Goal: Task Accomplishment & Management: Use online tool/utility

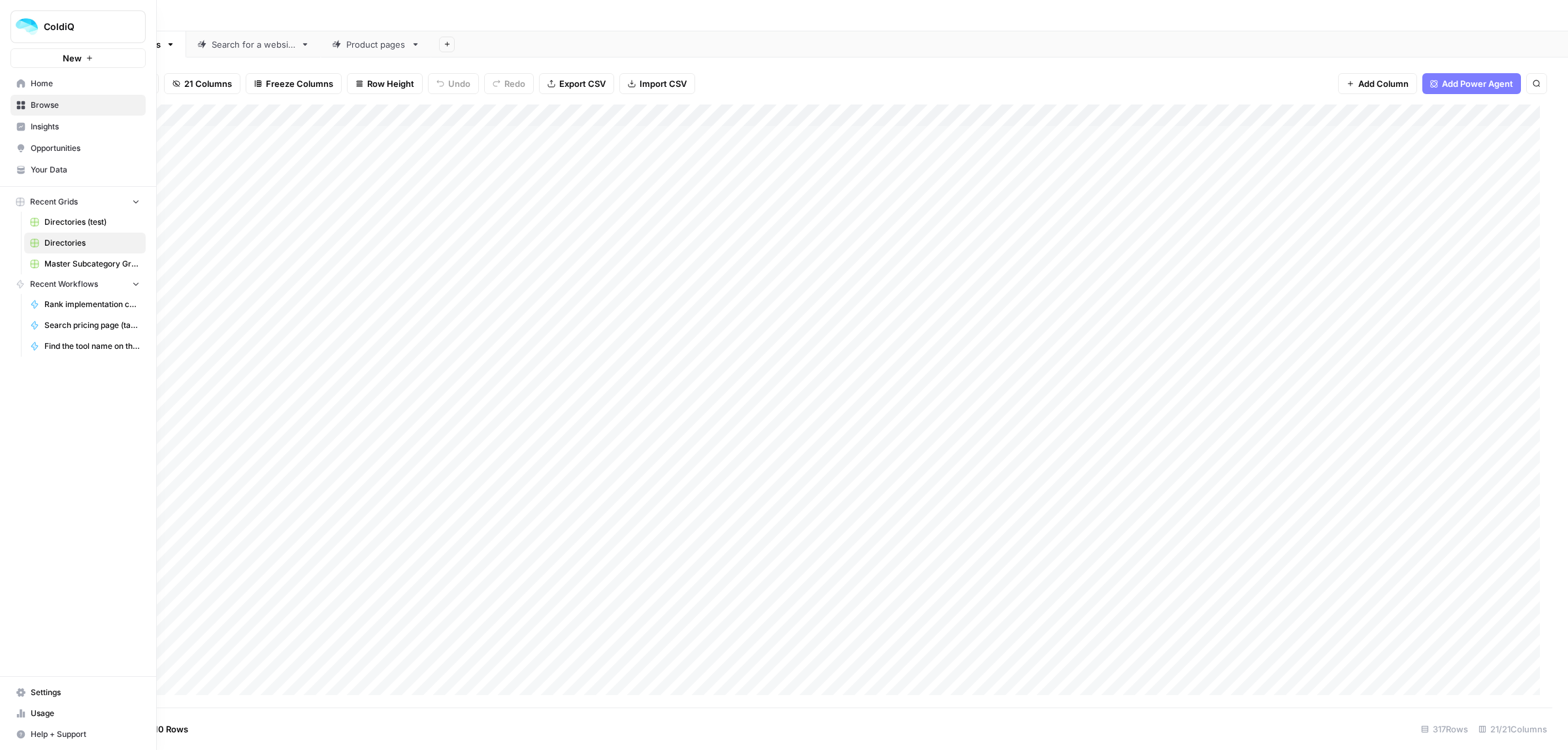
click at [54, 171] on span "Your Data" at bounding box center [85, 170] width 109 height 12
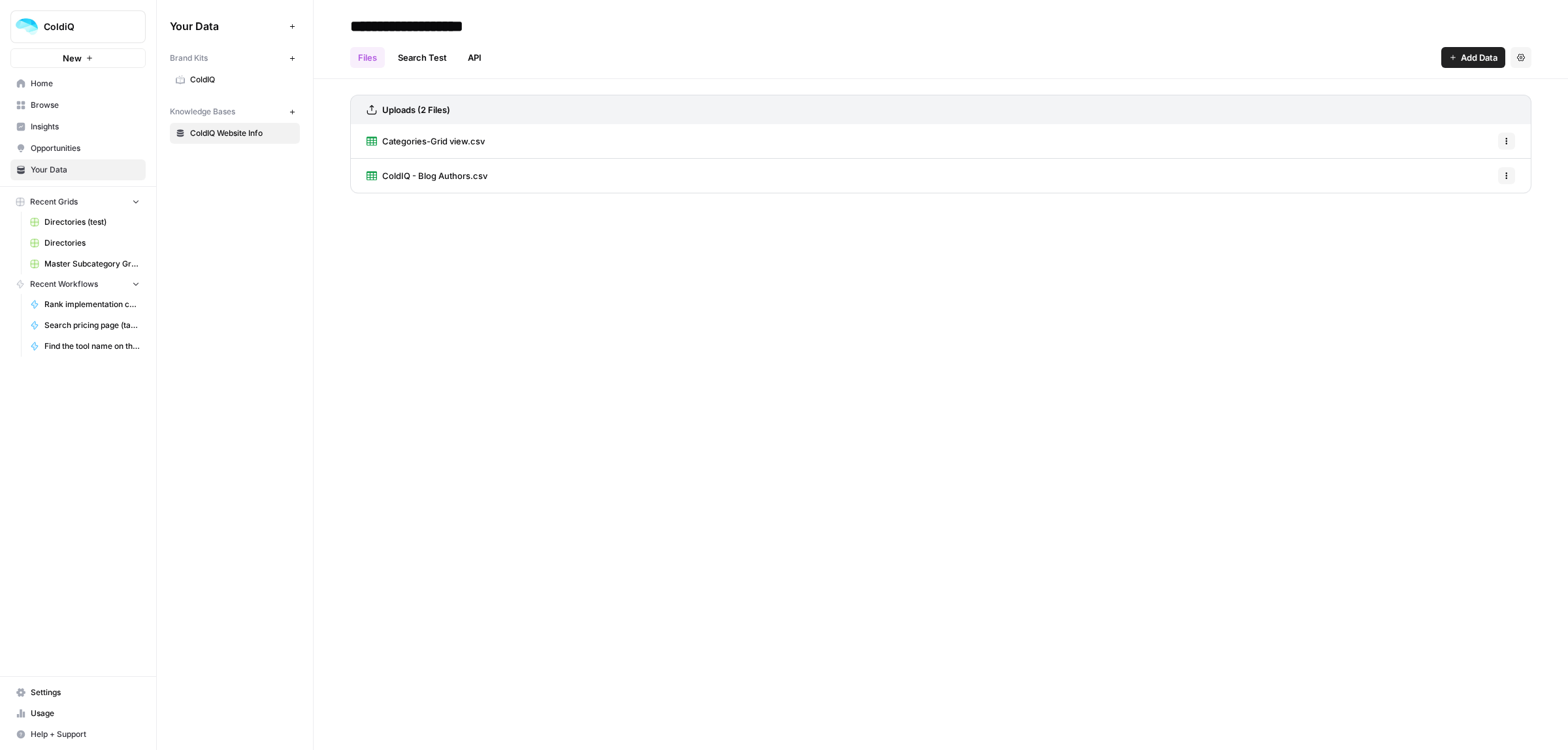
click at [36, 74] on link "Home" at bounding box center [78, 83] width 135 height 21
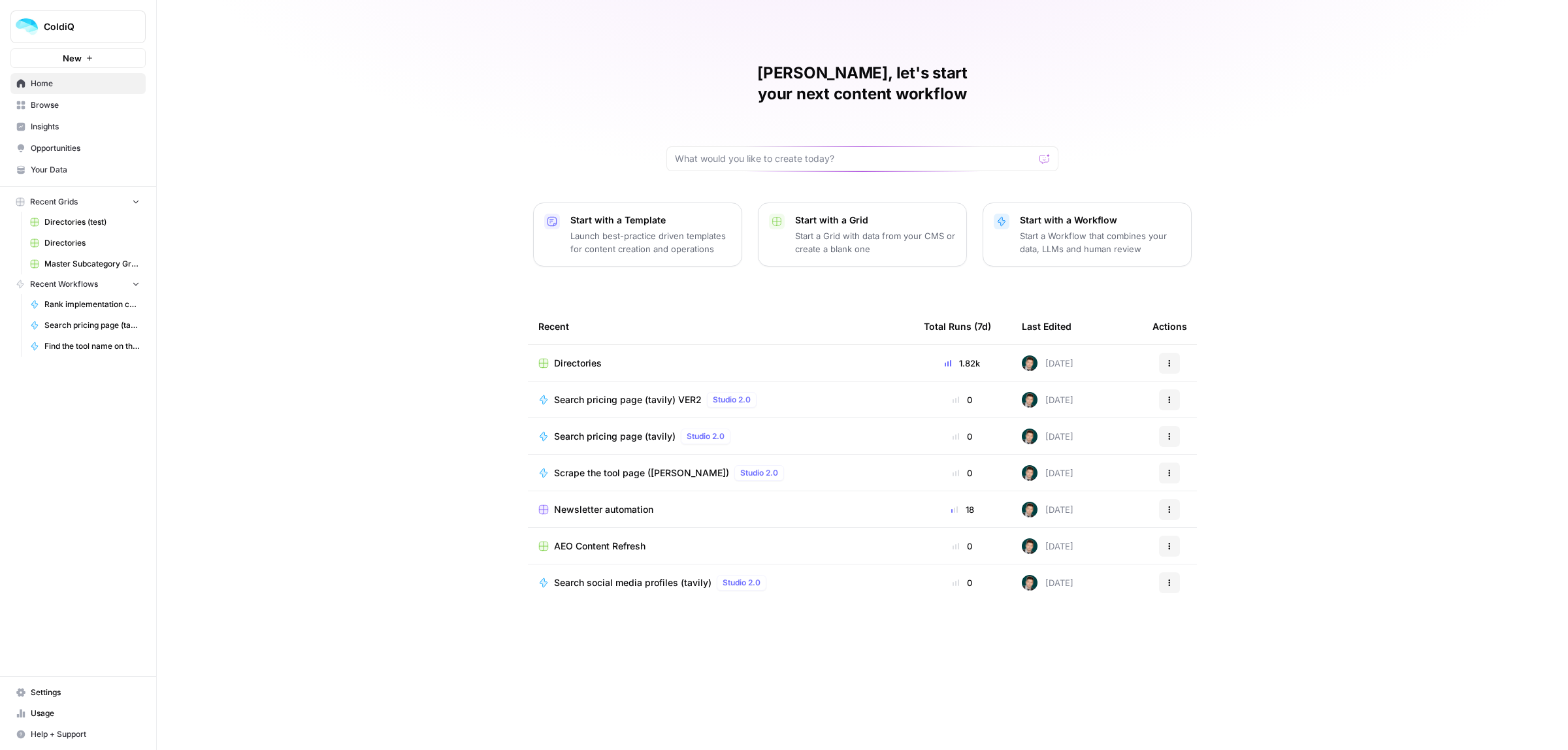
click at [48, 704] on link "Usage" at bounding box center [78, 713] width 135 height 21
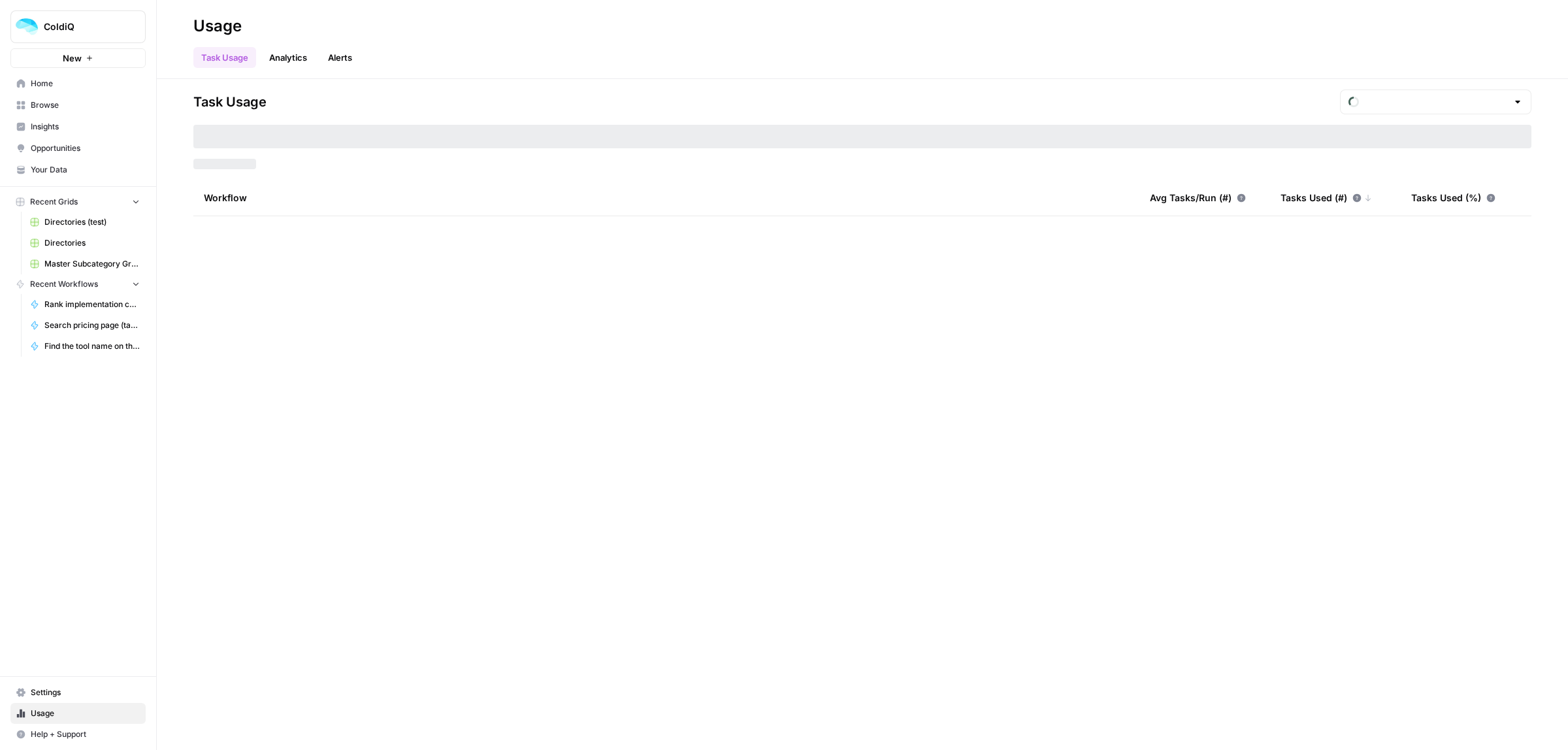
type input "September Included Tasks"
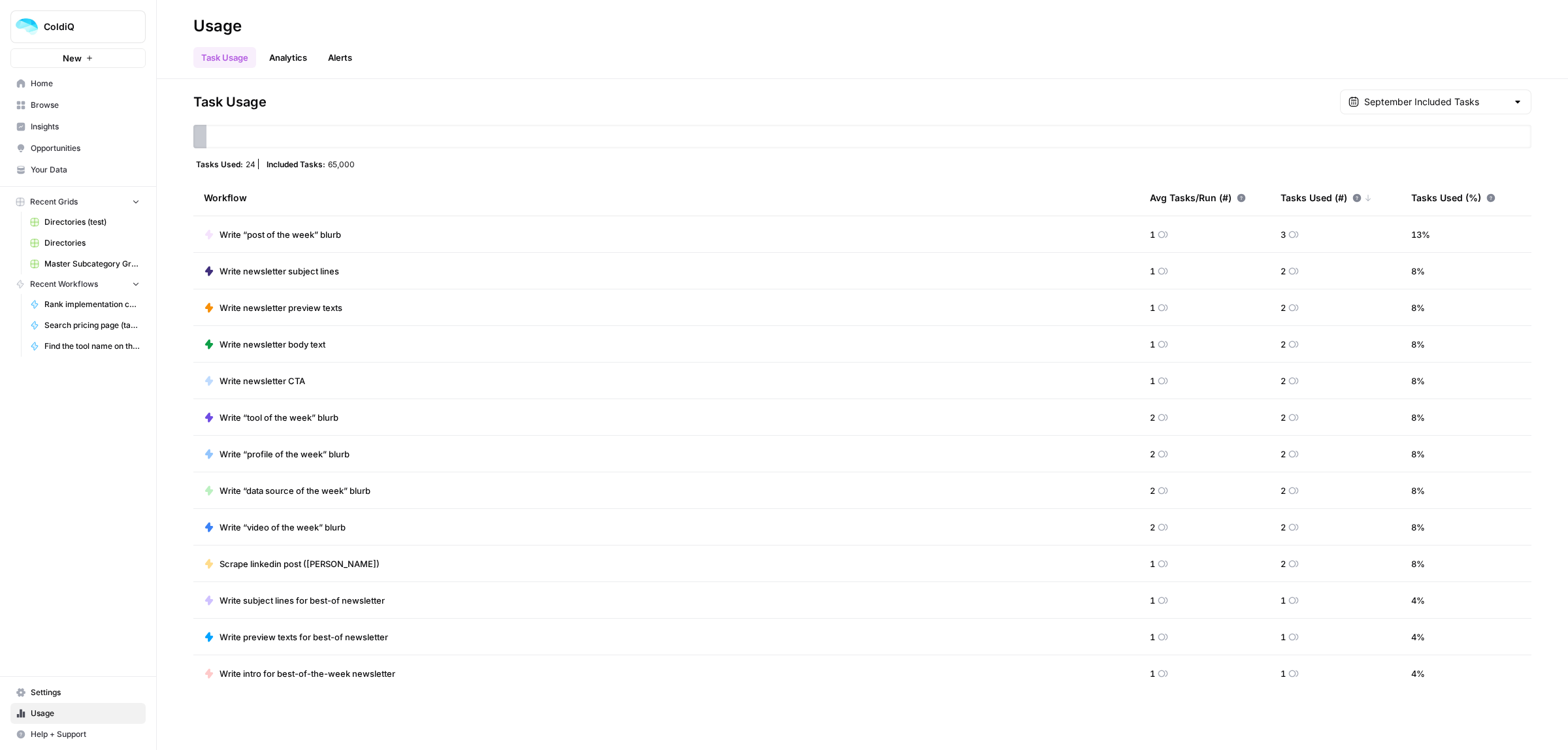
drag, startPoint x: 253, startPoint y: 164, endPoint x: 243, endPoint y: 165, distance: 10.0
click at [247, 165] on span "24" at bounding box center [250, 164] width 9 height 10
click at [303, 167] on span "Included Tasks:" at bounding box center [296, 164] width 59 height 10
click at [75, 100] on span "Browse" at bounding box center [85, 105] width 109 height 12
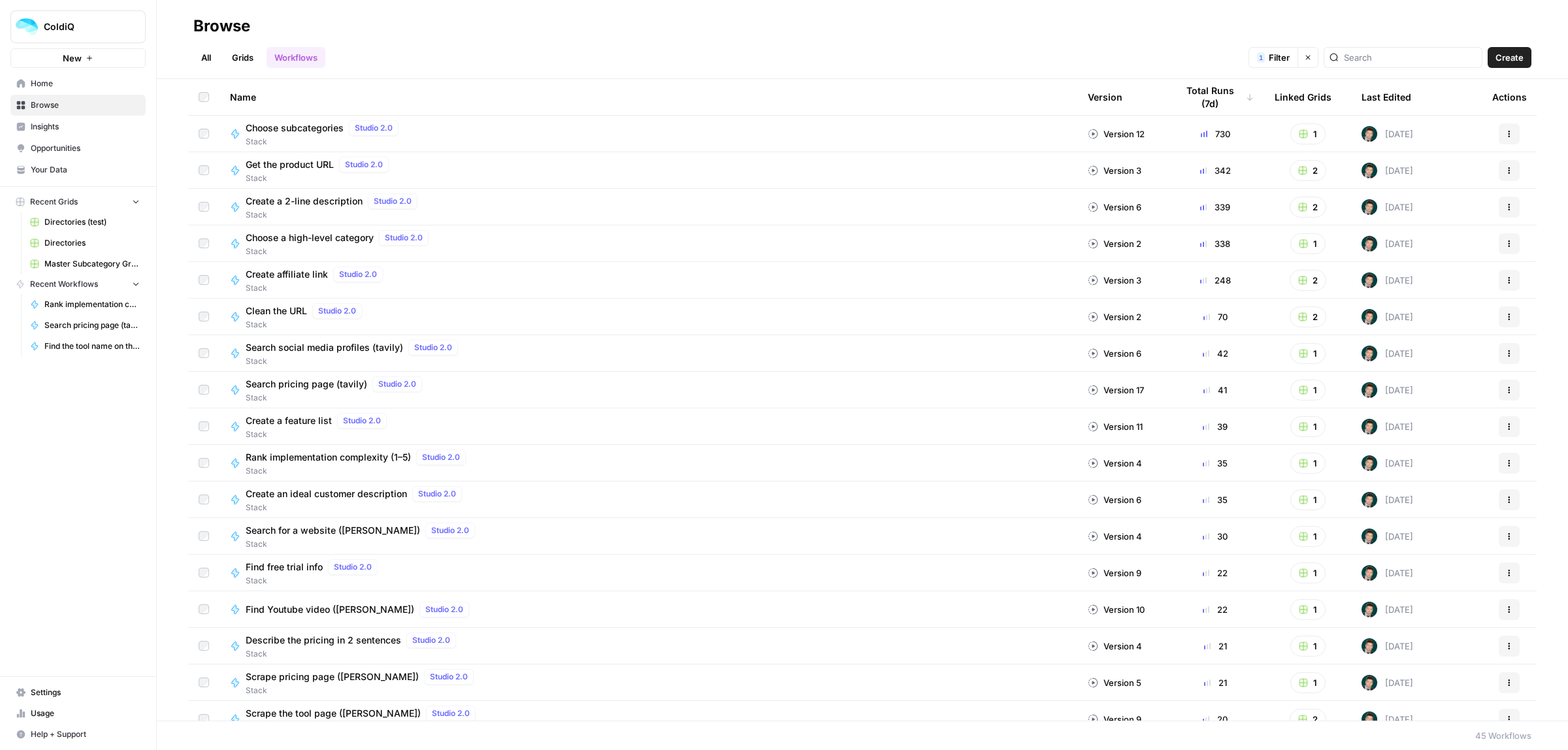
click at [69, 89] on link "Home" at bounding box center [78, 83] width 135 height 21
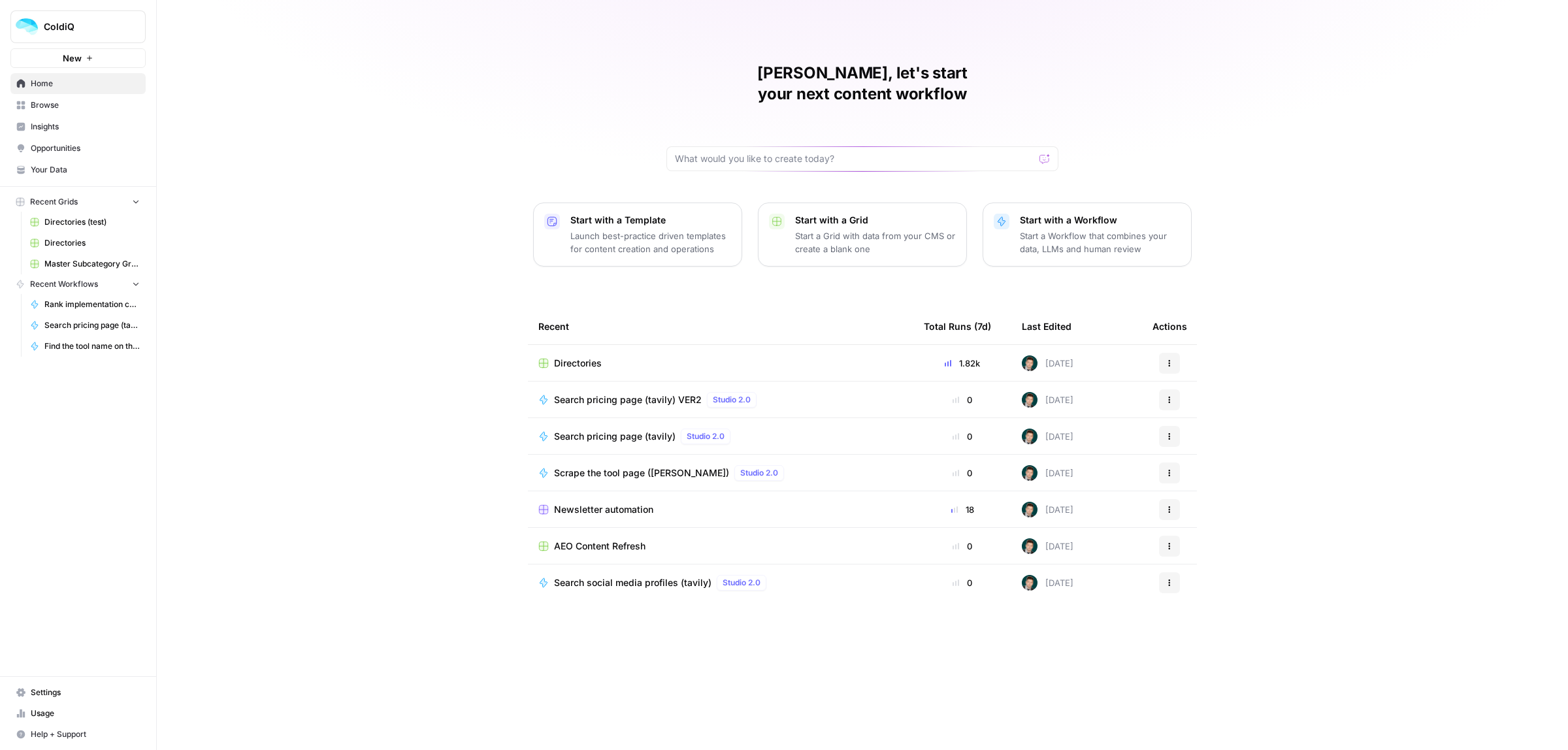
click at [582, 345] on td "Directories" at bounding box center [721, 363] width 386 height 36
click at [582, 357] on span "Directories" at bounding box center [578, 363] width 48 height 13
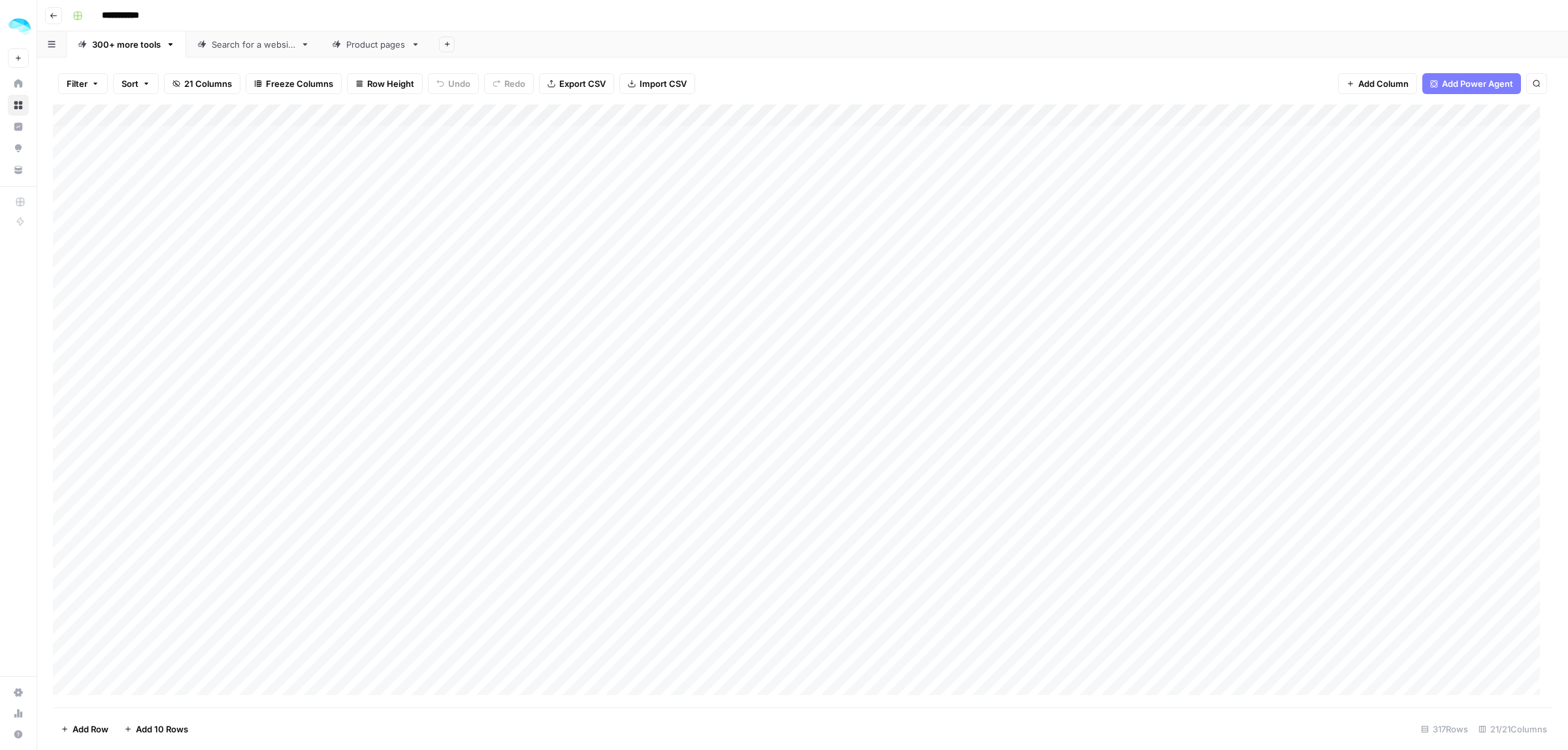
click at [448, 43] on icon "button" at bounding box center [446, 44] width 4 height 4
click at [482, 153] on span "CSV" at bounding box center [514, 153] width 96 height 13
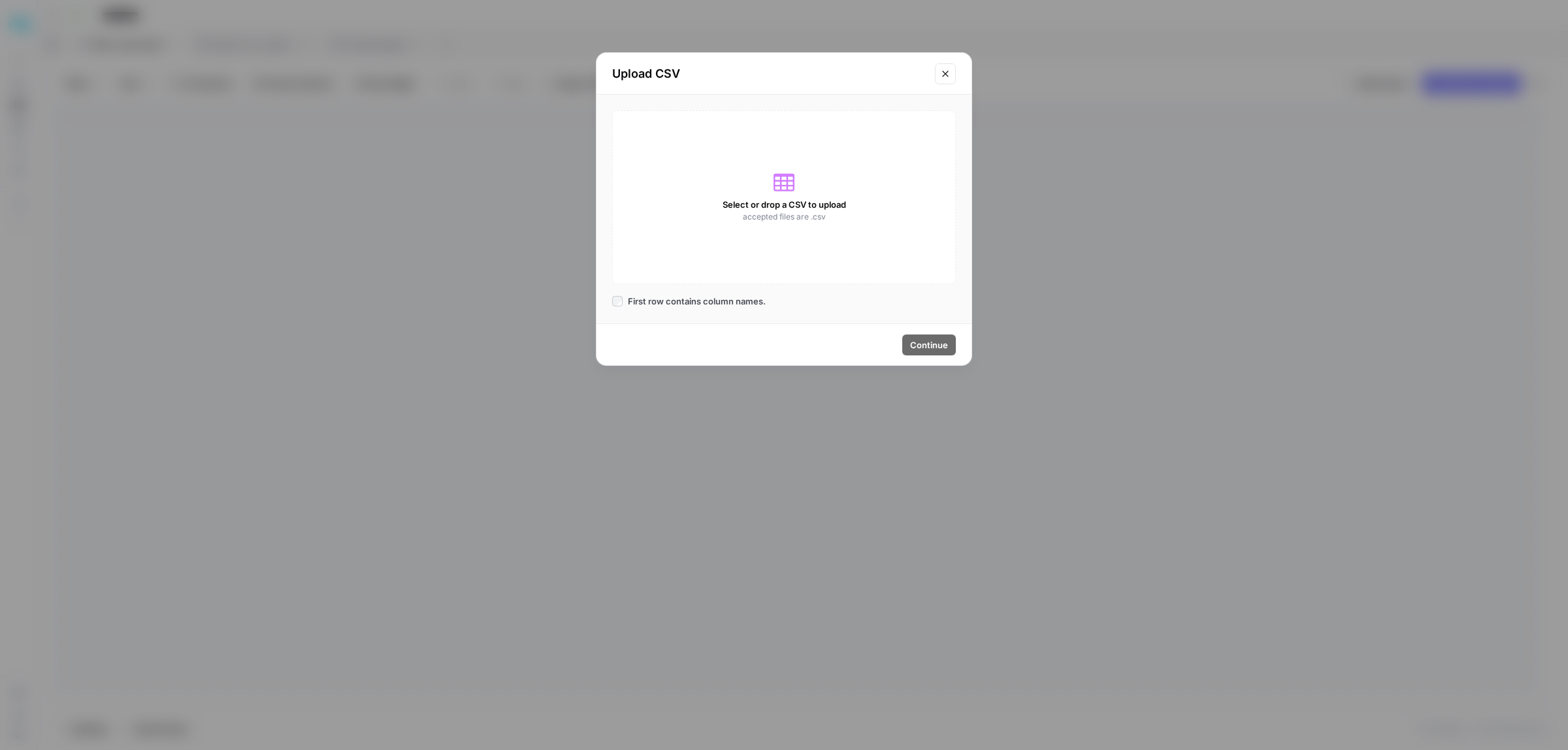
click at [815, 185] on div "Select or drop a CSV to upload accepted files are .csv" at bounding box center [784, 197] width 344 height 174
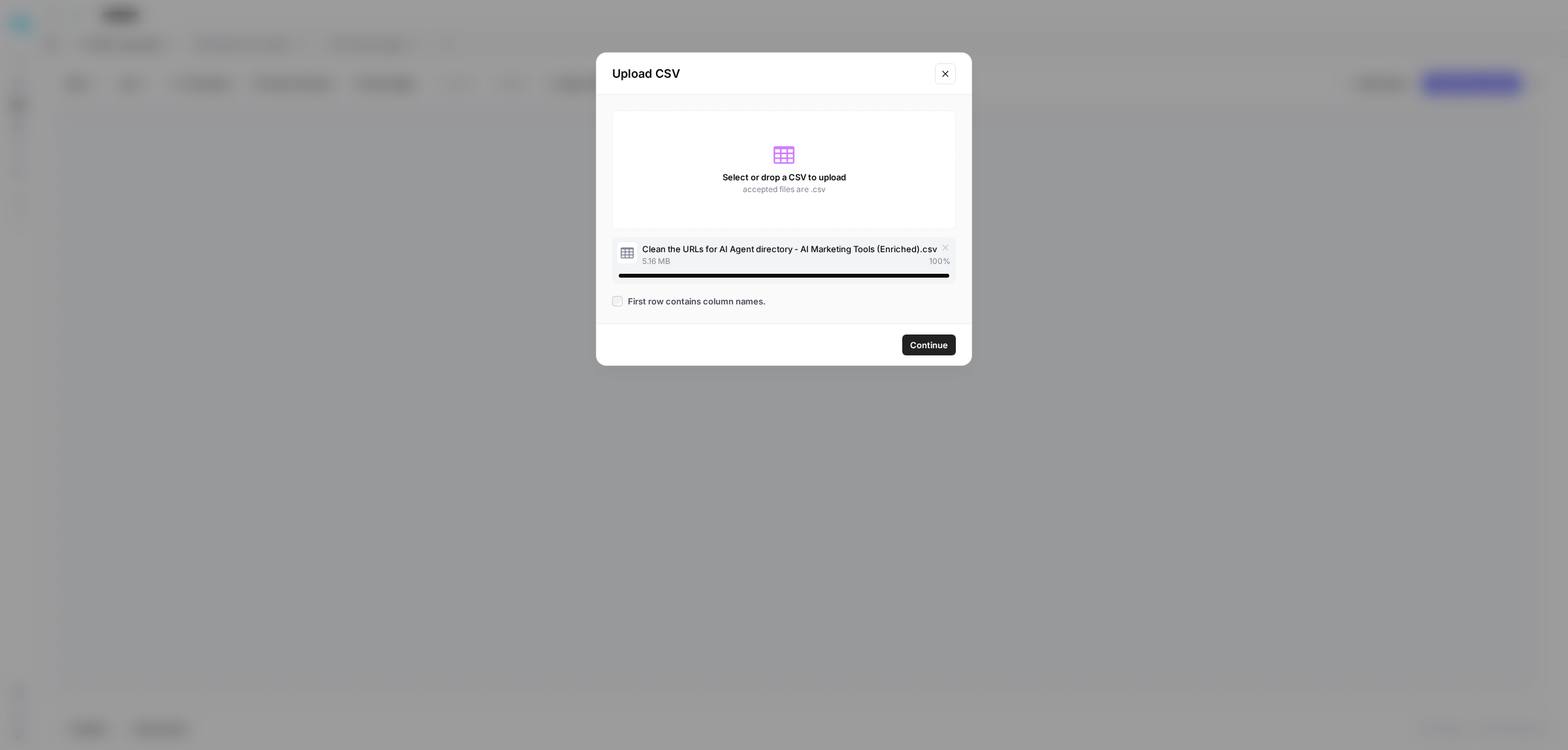
click at [935, 351] on button "Continue" at bounding box center [928, 345] width 53 height 21
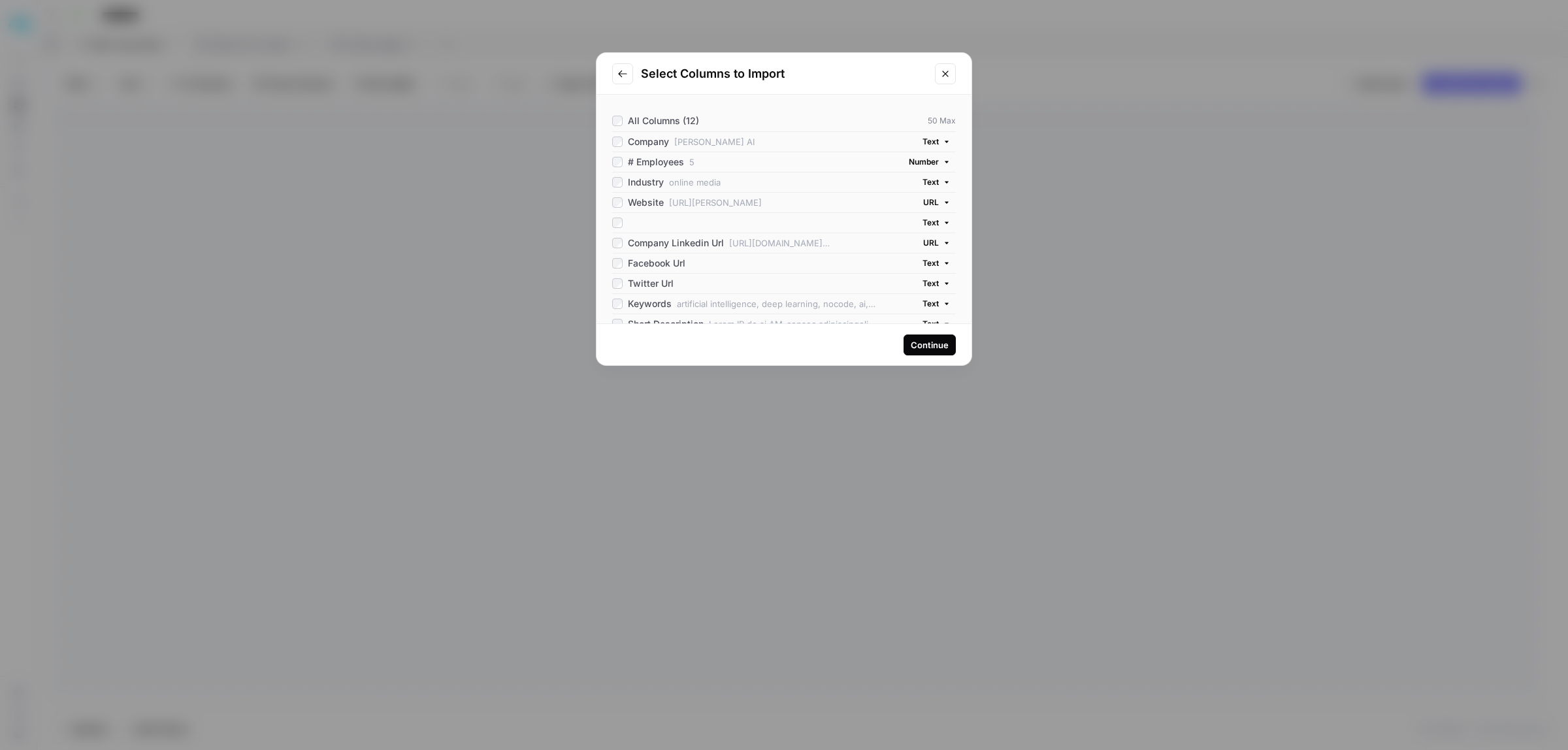
click at [926, 229] on span "Text" at bounding box center [930, 223] width 16 height 12
click at [890, 363] on span "URL" at bounding box center [899, 362] width 57 height 13
click at [664, 198] on div at bounding box center [747, 196] width 270 height 10
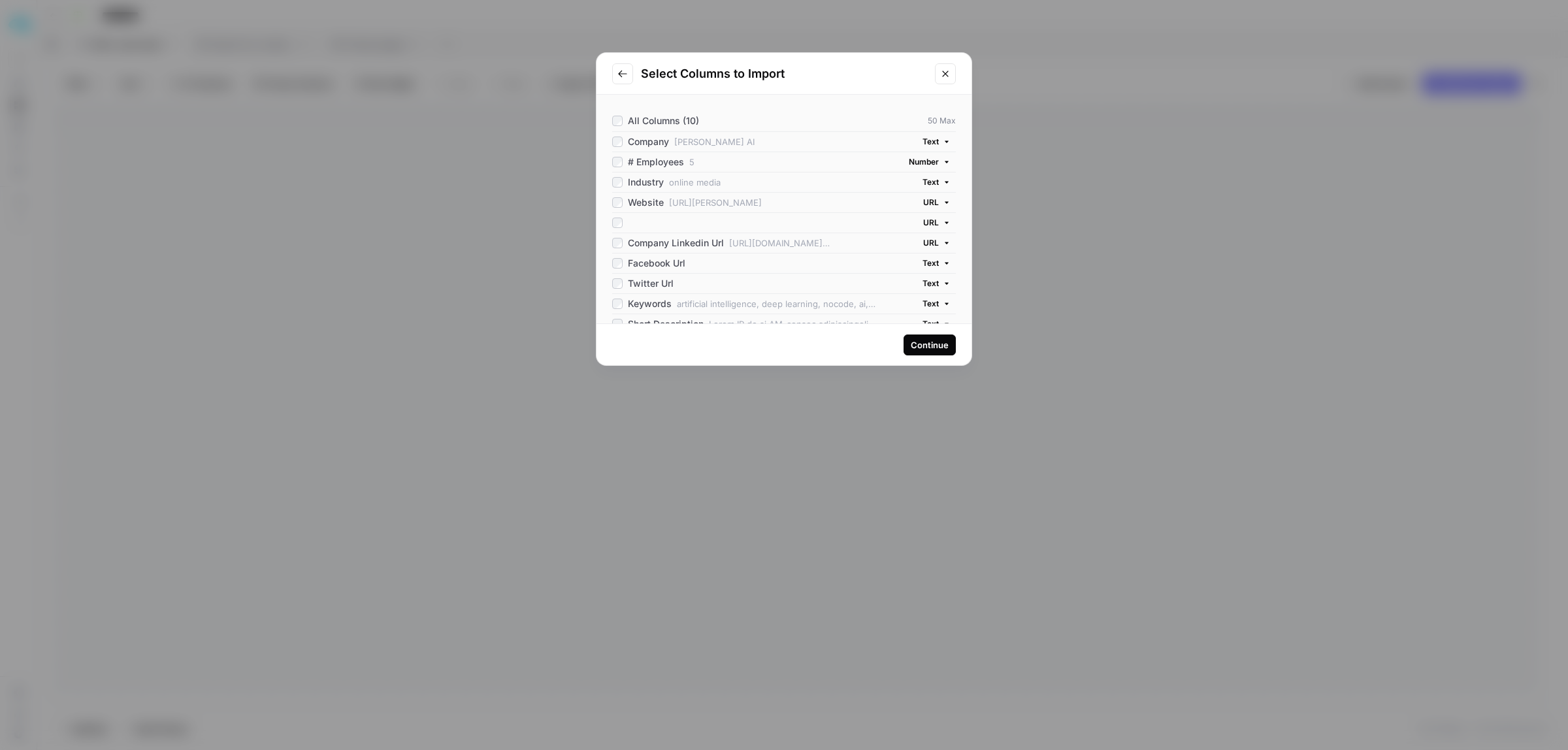
click at [945, 342] on div "Continue" at bounding box center [929, 345] width 38 height 13
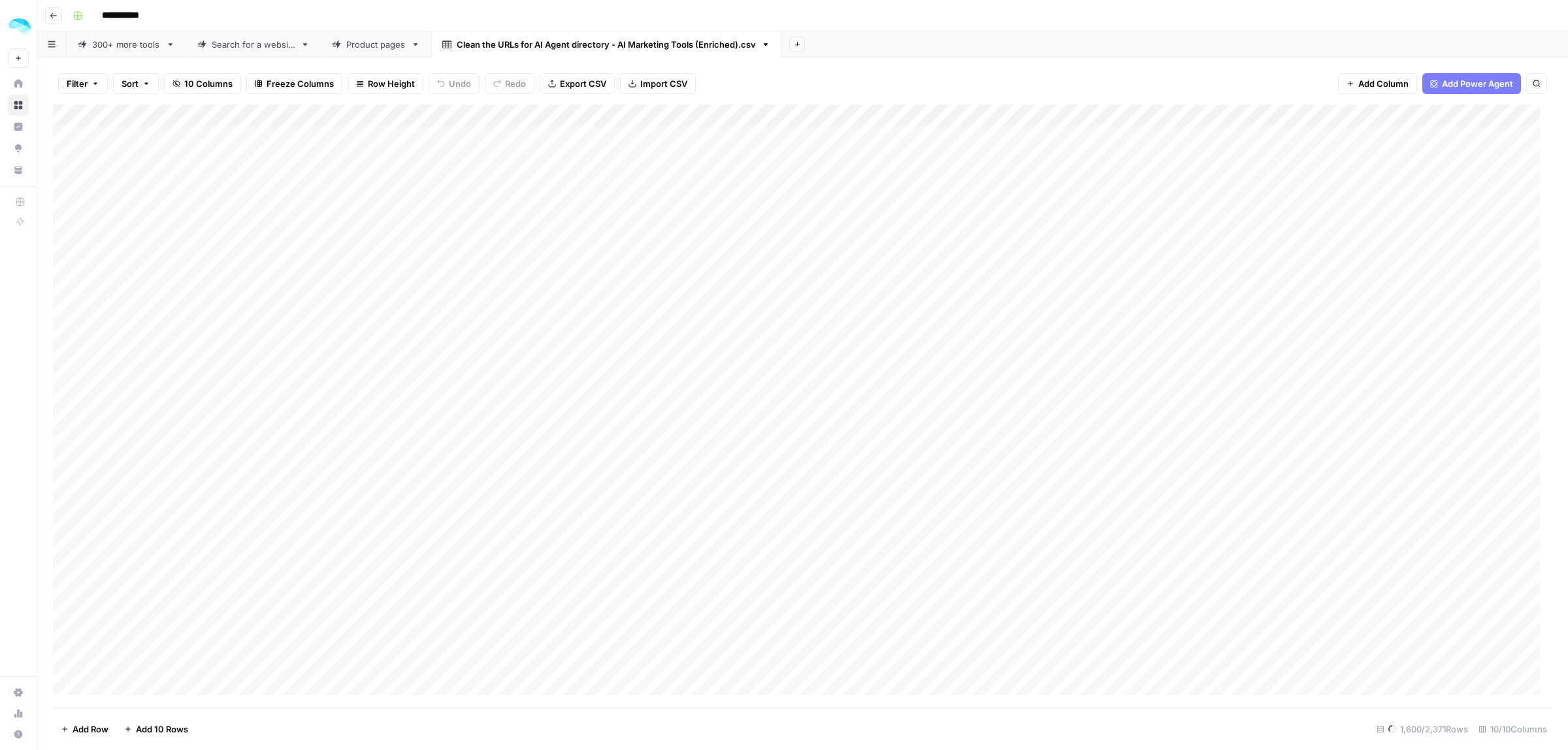
click at [792, 119] on div "Add Column" at bounding box center [802, 405] width 1499 height 603
click at [778, 144] on input "text" at bounding box center [789, 147] width 133 height 13
type input "Final domain"
click at [820, 77] on div "Filter Sort 10 Columns Freeze Columns Row Height Undo Redo Export CSV Import CS…" at bounding box center [802, 83] width 1499 height 42
click at [751, 137] on div "Add Column" at bounding box center [802, 405] width 1499 height 603
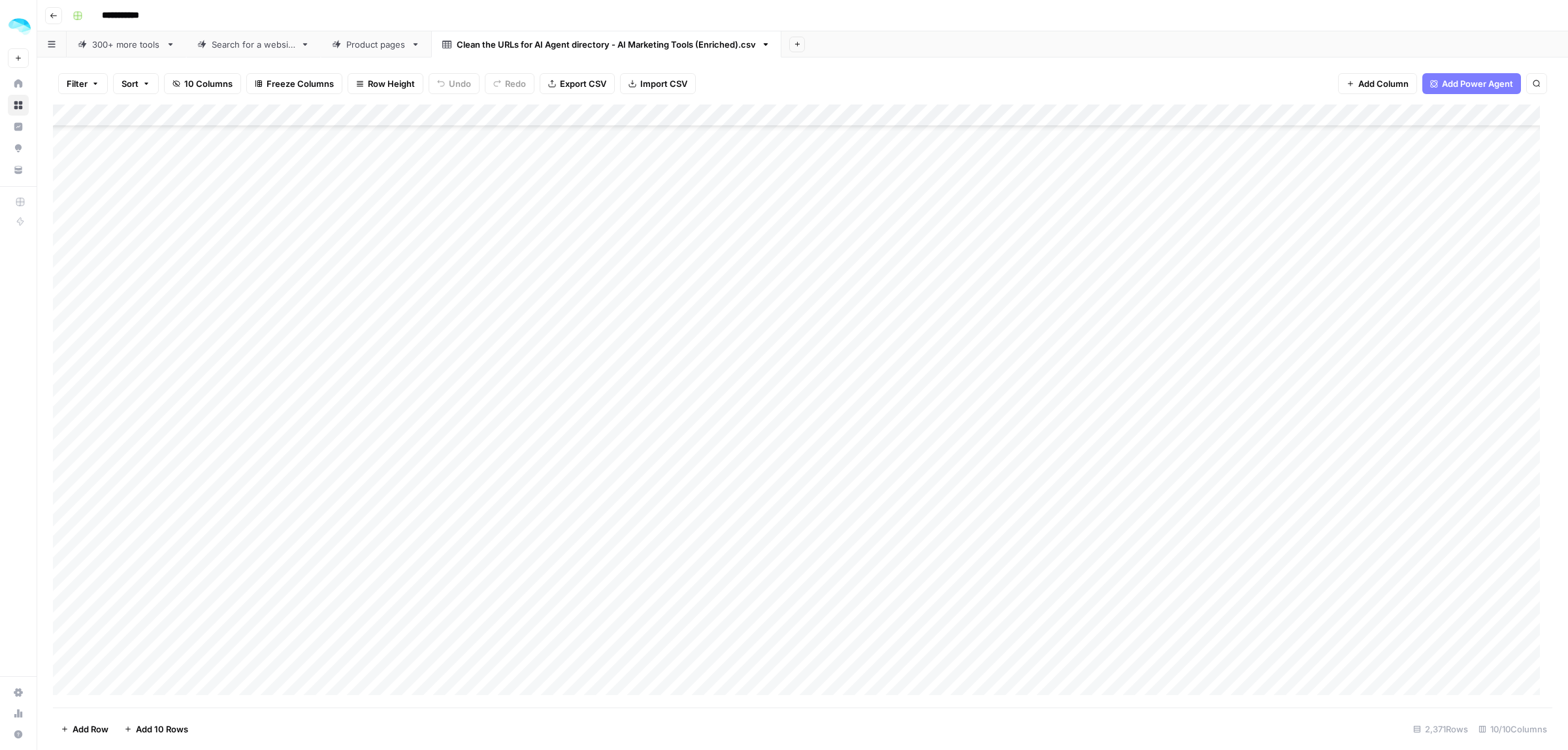
scroll to position [2450, 0]
click at [766, 45] on icon "button" at bounding box center [766, 44] width 9 height 9
click at [789, 122] on span "Delete Sheet" at bounding box center [820, 117] width 63 height 13
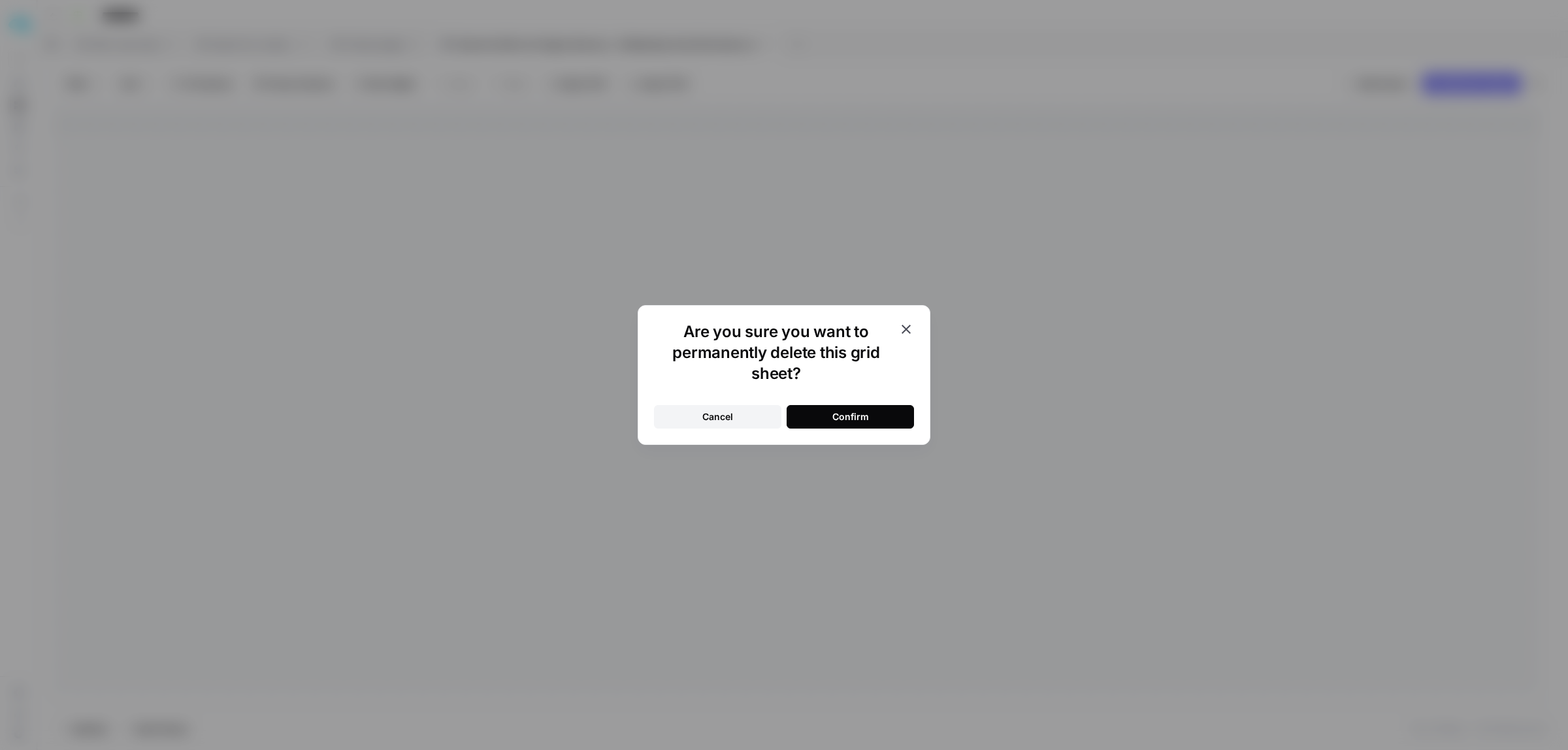
click at [832, 423] on div "Confirm" at bounding box center [850, 417] width 37 height 13
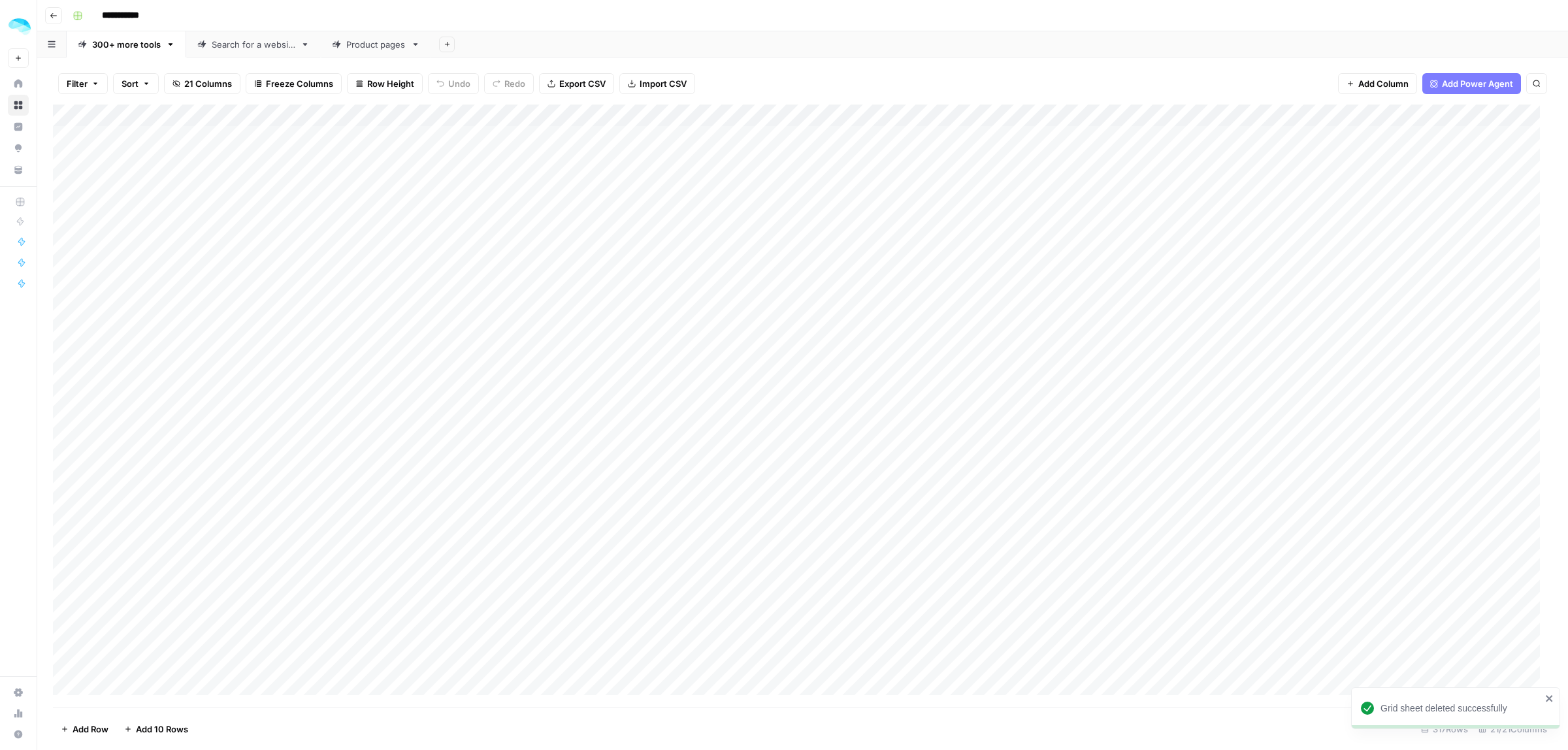
click at [452, 44] on button "Add Sheet" at bounding box center [447, 45] width 15 height 15
click at [490, 152] on span "CSV" at bounding box center [514, 153] width 96 height 13
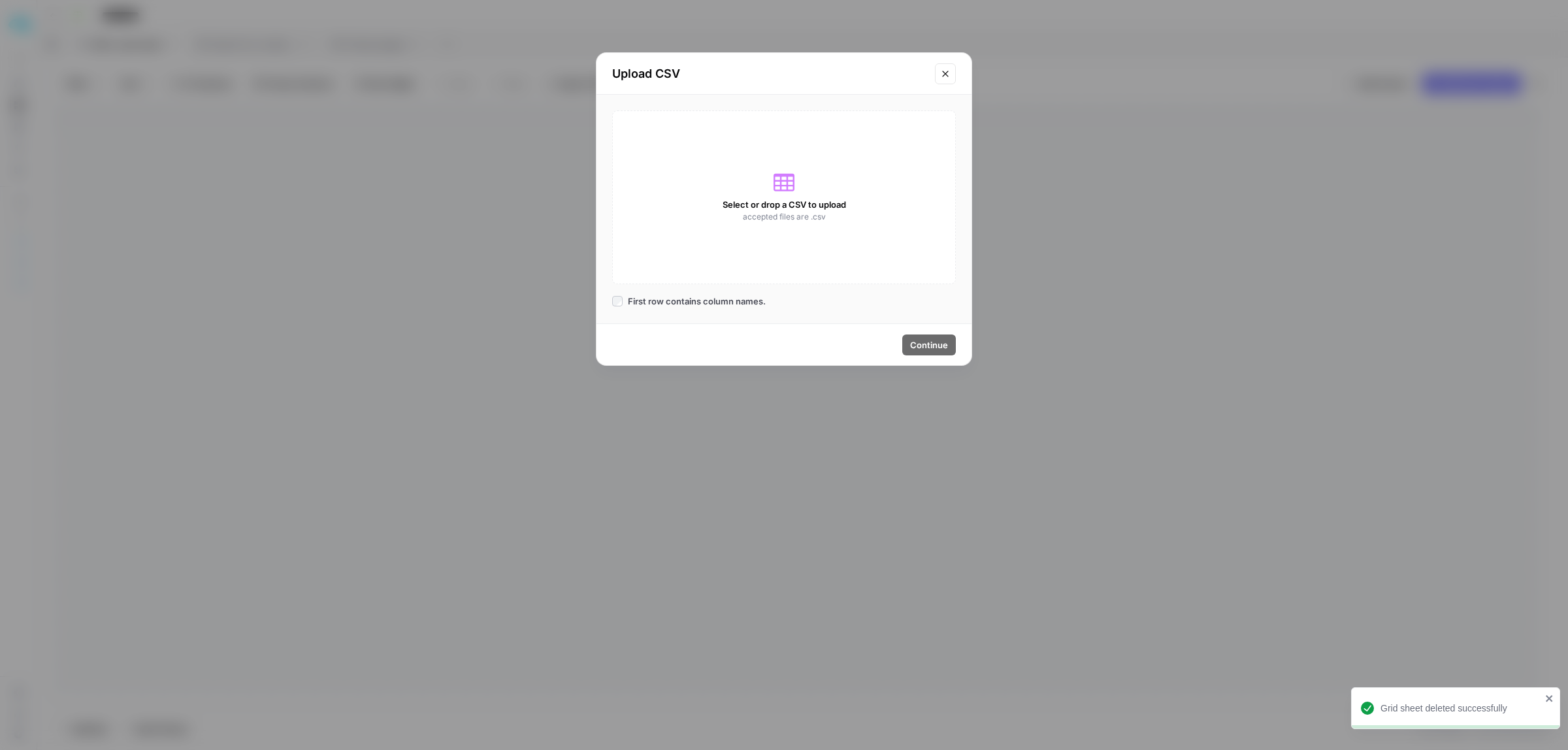
click at [790, 188] on icon at bounding box center [784, 182] width 21 height 21
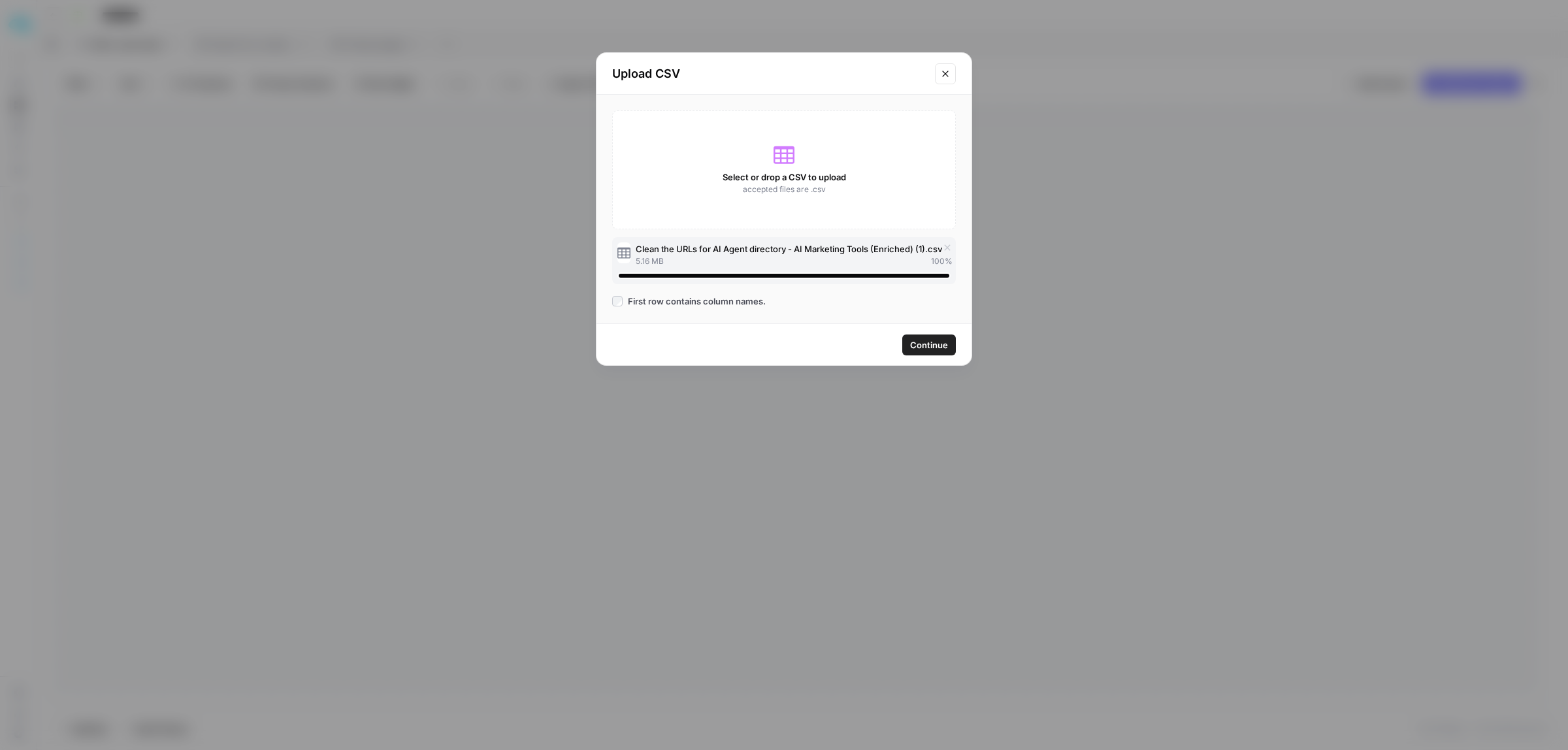
click at [916, 339] on span "Continue" at bounding box center [928, 345] width 38 height 13
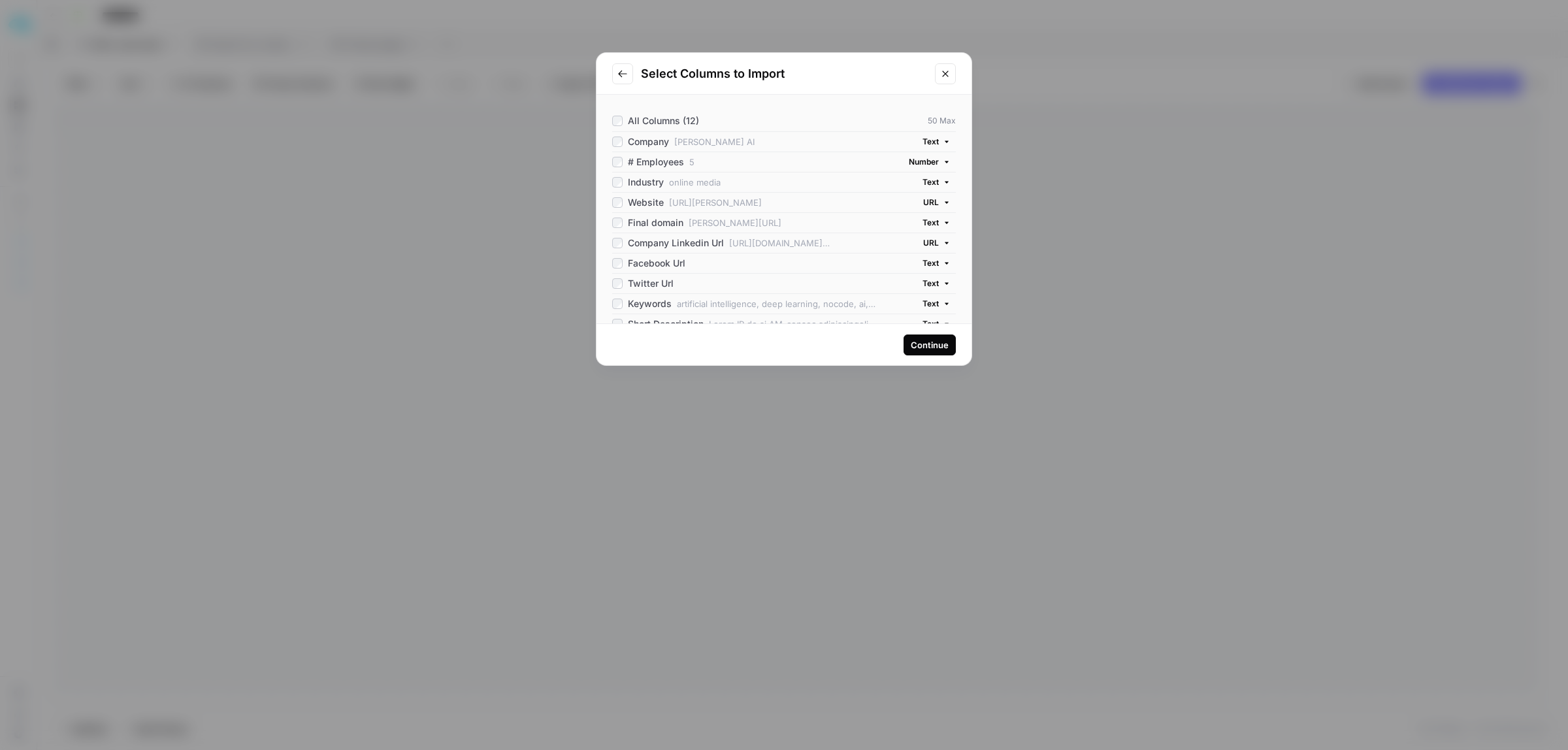
click at [922, 229] on span "Text" at bounding box center [930, 223] width 16 height 12
click at [884, 359] on span "URL" at bounding box center [899, 362] width 57 height 13
click at [922, 266] on span "Text" at bounding box center [930, 263] width 16 height 12
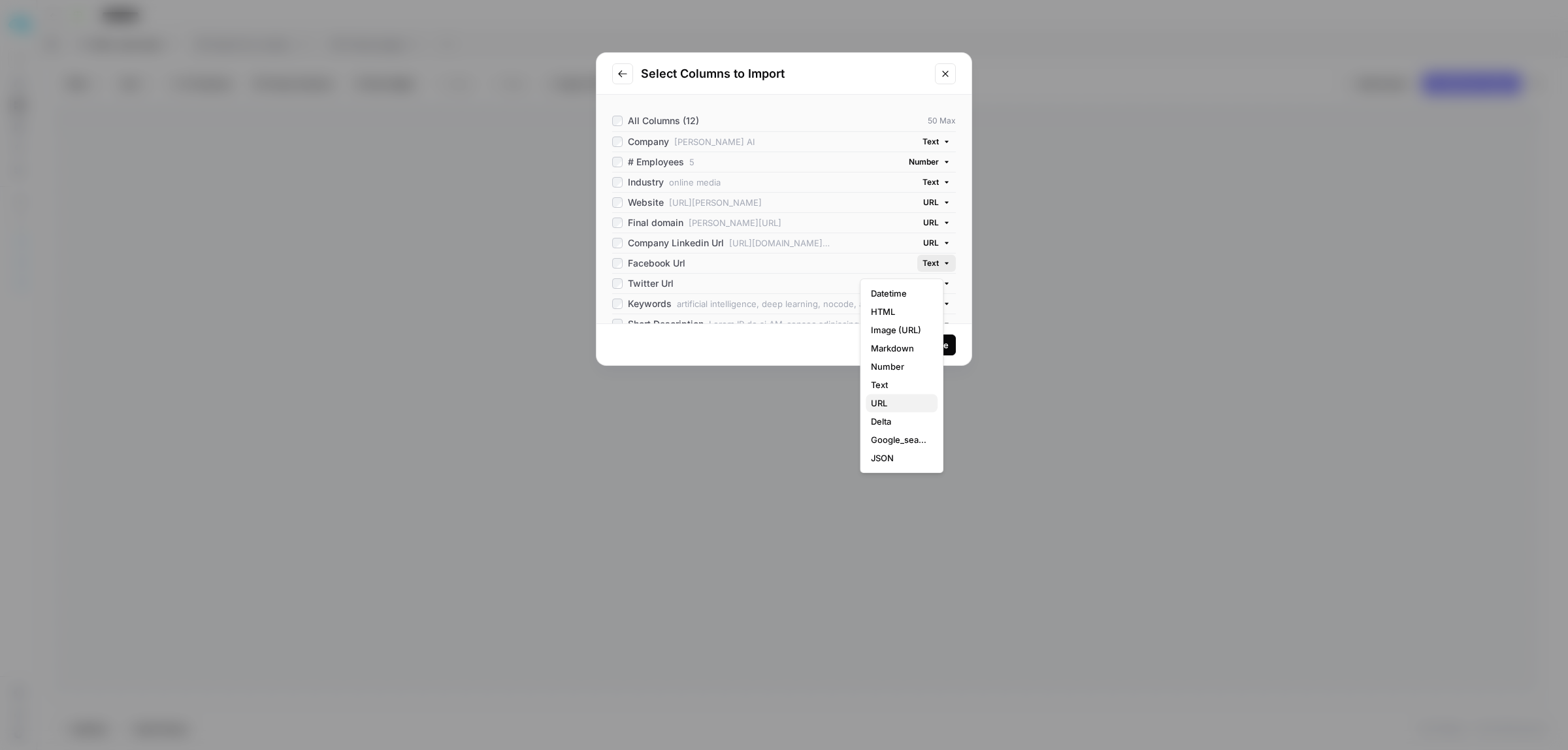
click at [886, 399] on span "URL" at bounding box center [899, 403] width 57 height 13
click at [922, 285] on span "Text" at bounding box center [930, 284] width 16 height 12
click at [883, 422] on span "URL" at bounding box center [899, 423] width 57 height 13
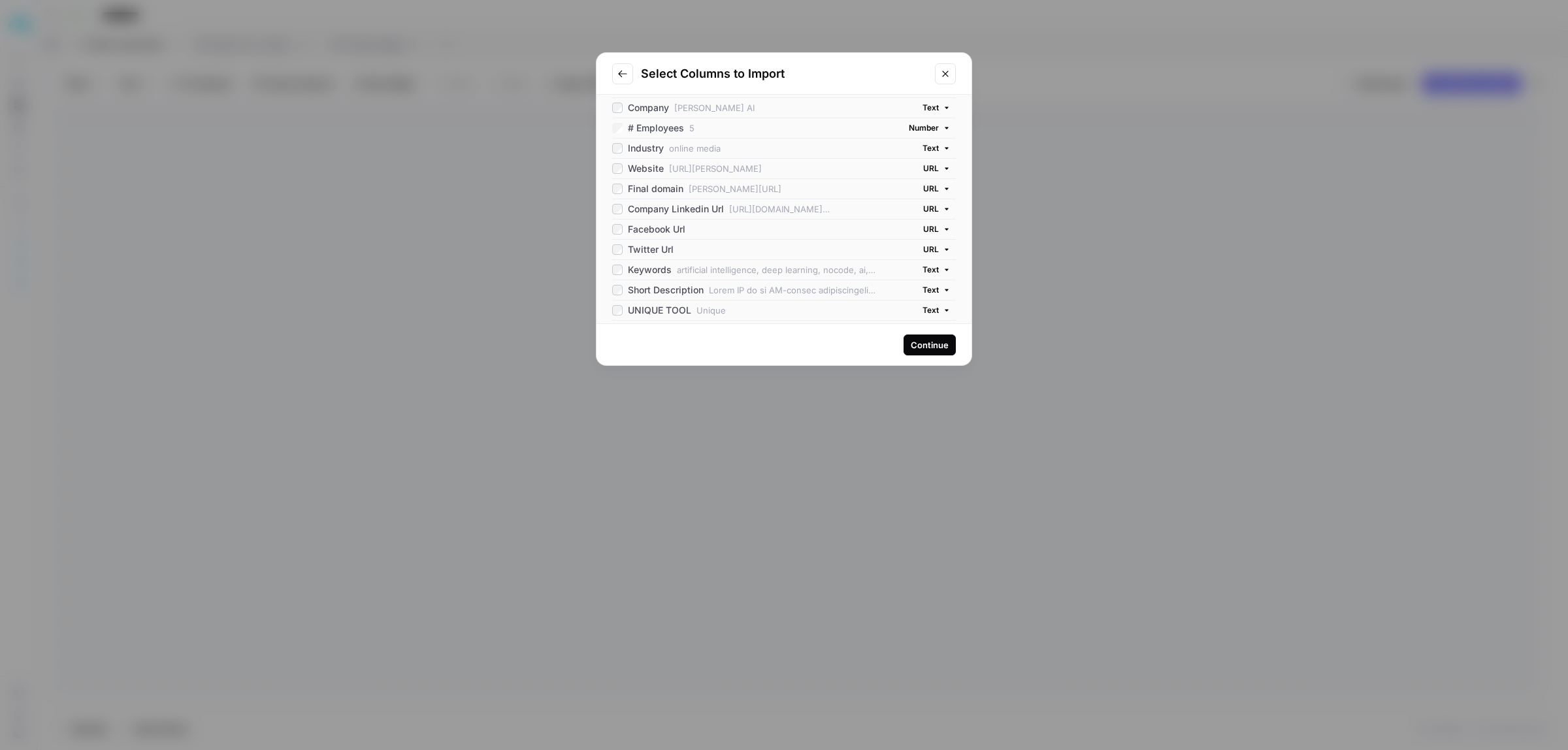
scroll to position [53, 0]
click at [614, 318] on div "UNIQUE URL" at bounding box center [647, 313] width 71 height 13
click at [924, 343] on div "Continue" at bounding box center [929, 345] width 38 height 13
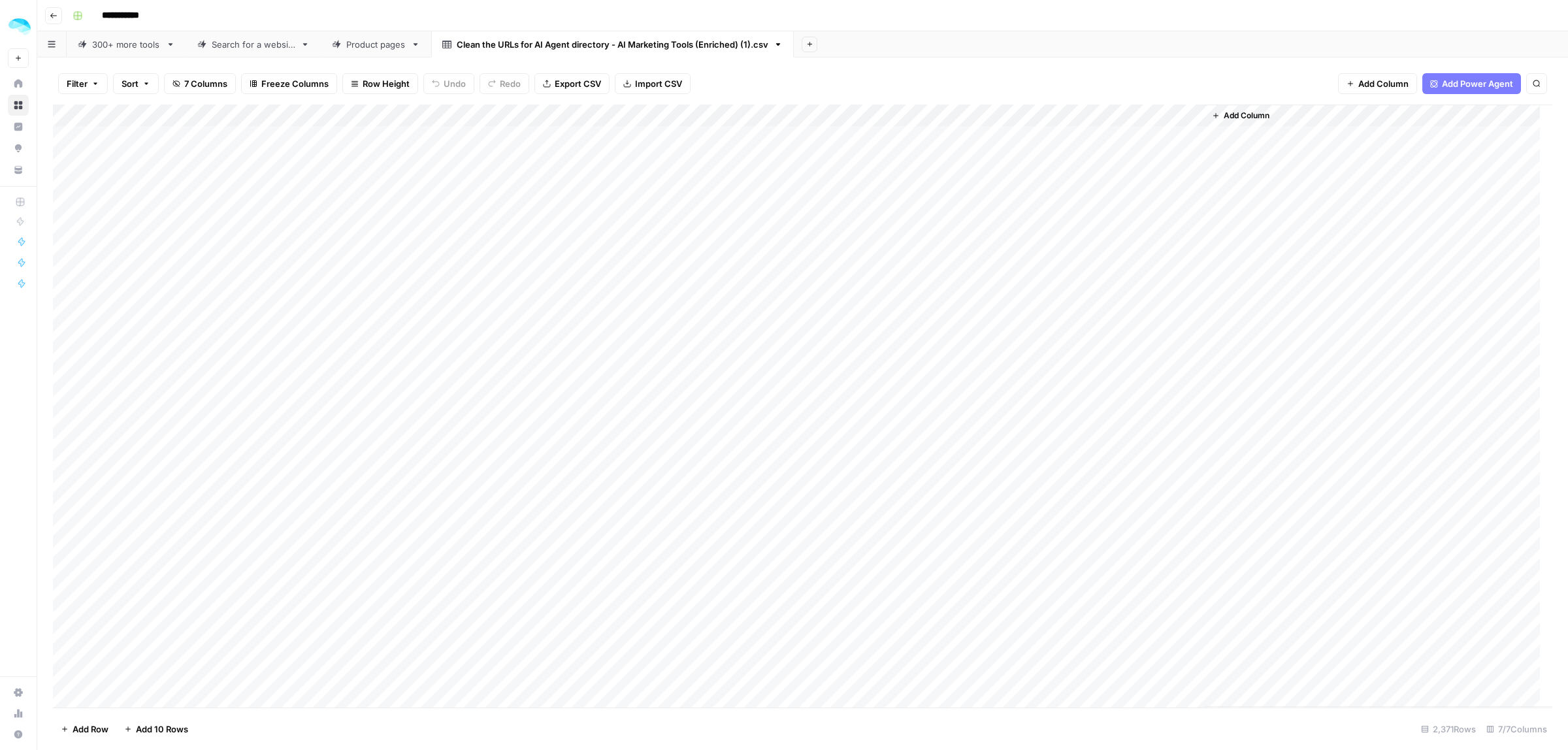
click at [779, 44] on icon "button" at bounding box center [778, 44] width 4 height 3
click at [799, 70] on div "Rename Sheet" at bounding box center [827, 69] width 82 height 13
type input "**********"
click at [1121, 157] on div "Add Column" at bounding box center [802, 405] width 1499 height 603
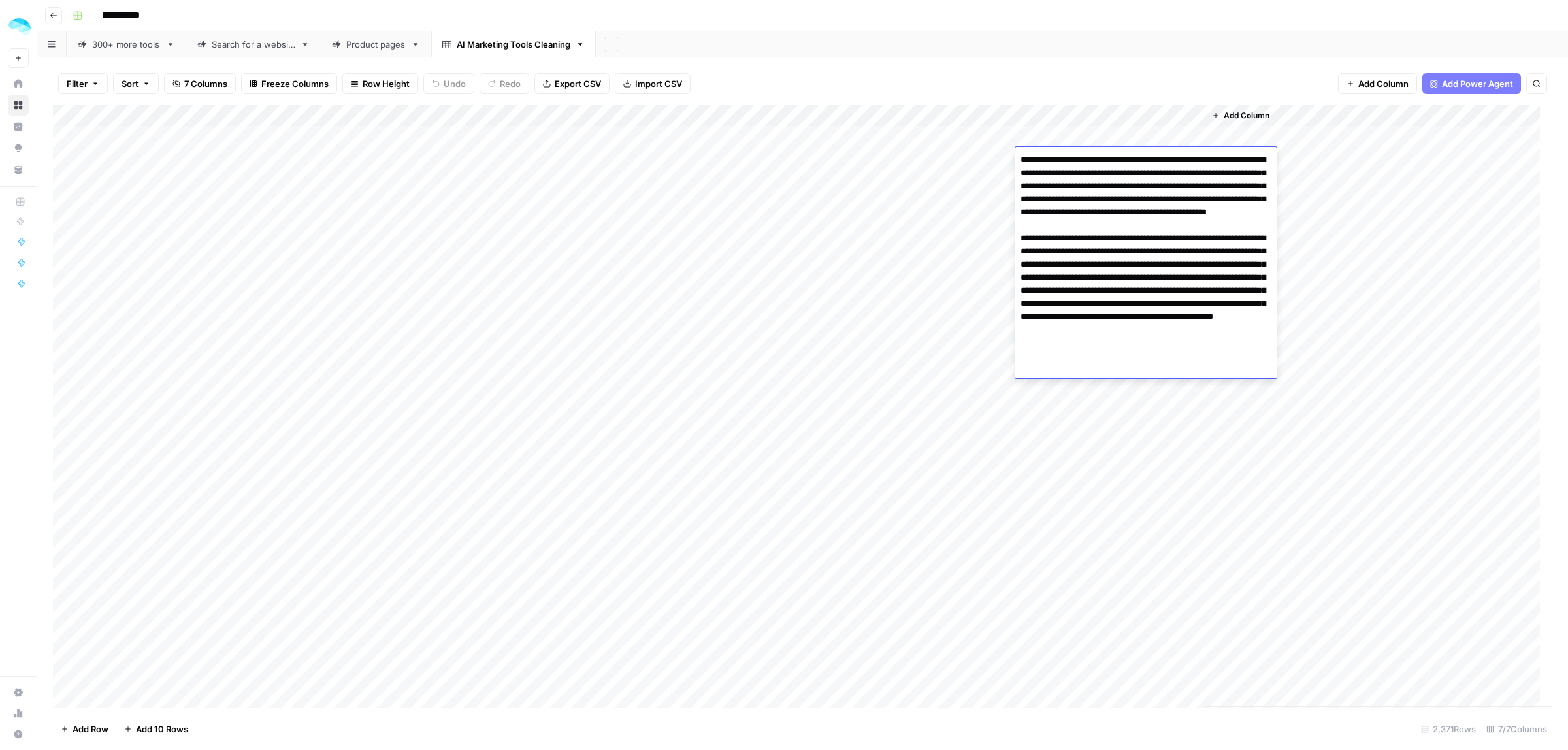
click at [946, 155] on div "Add Column" at bounding box center [802, 405] width 1499 height 603
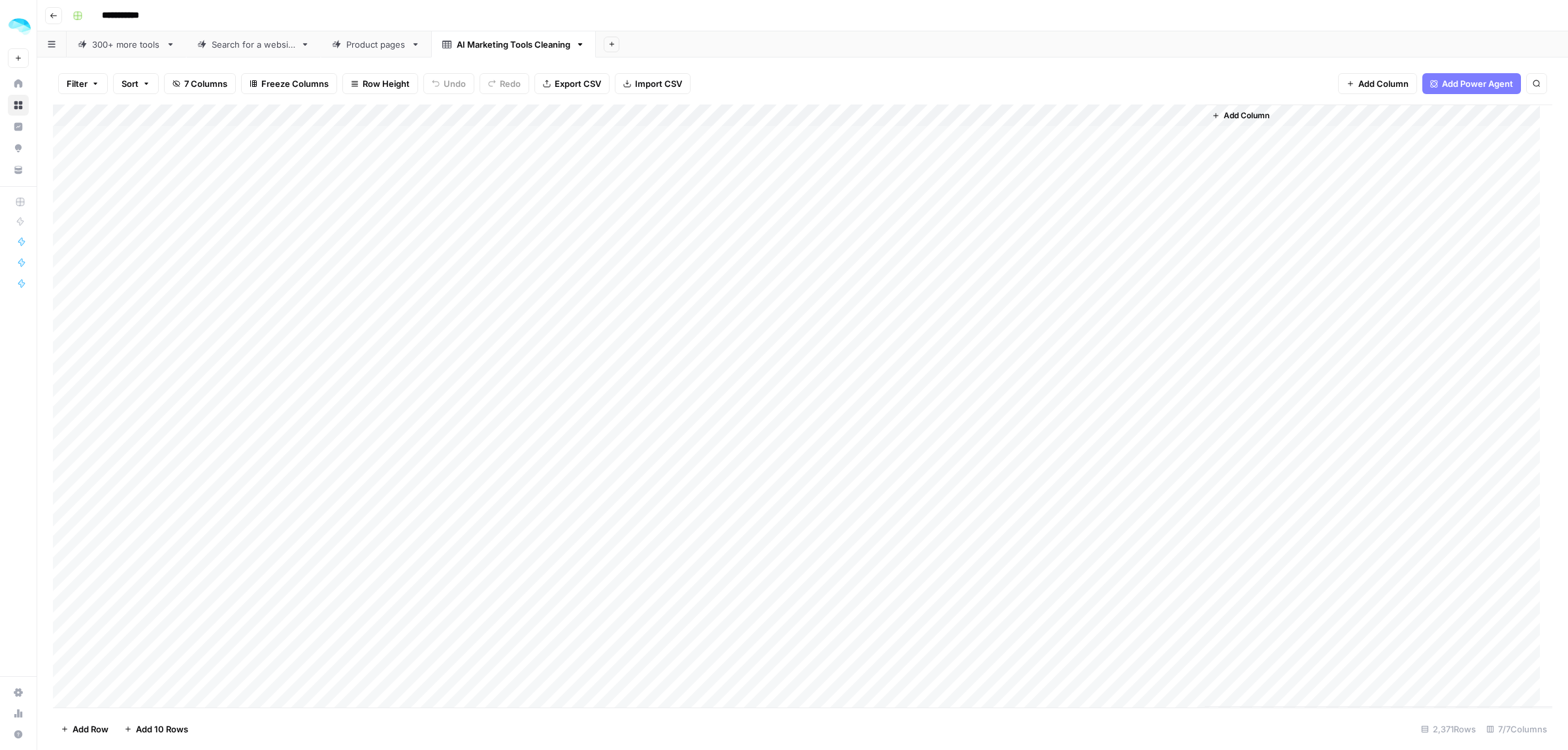
click at [1304, 183] on div "Add Column" at bounding box center [1378, 405] width 347 height 603
click at [1150, 165] on div "Add Column" at bounding box center [802, 405] width 1499 height 603
click at [1328, 188] on div "Add Column" at bounding box center [1378, 405] width 347 height 603
click at [150, 151] on div "Add Column" at bounding box center [802, 405] width 1499 height 603
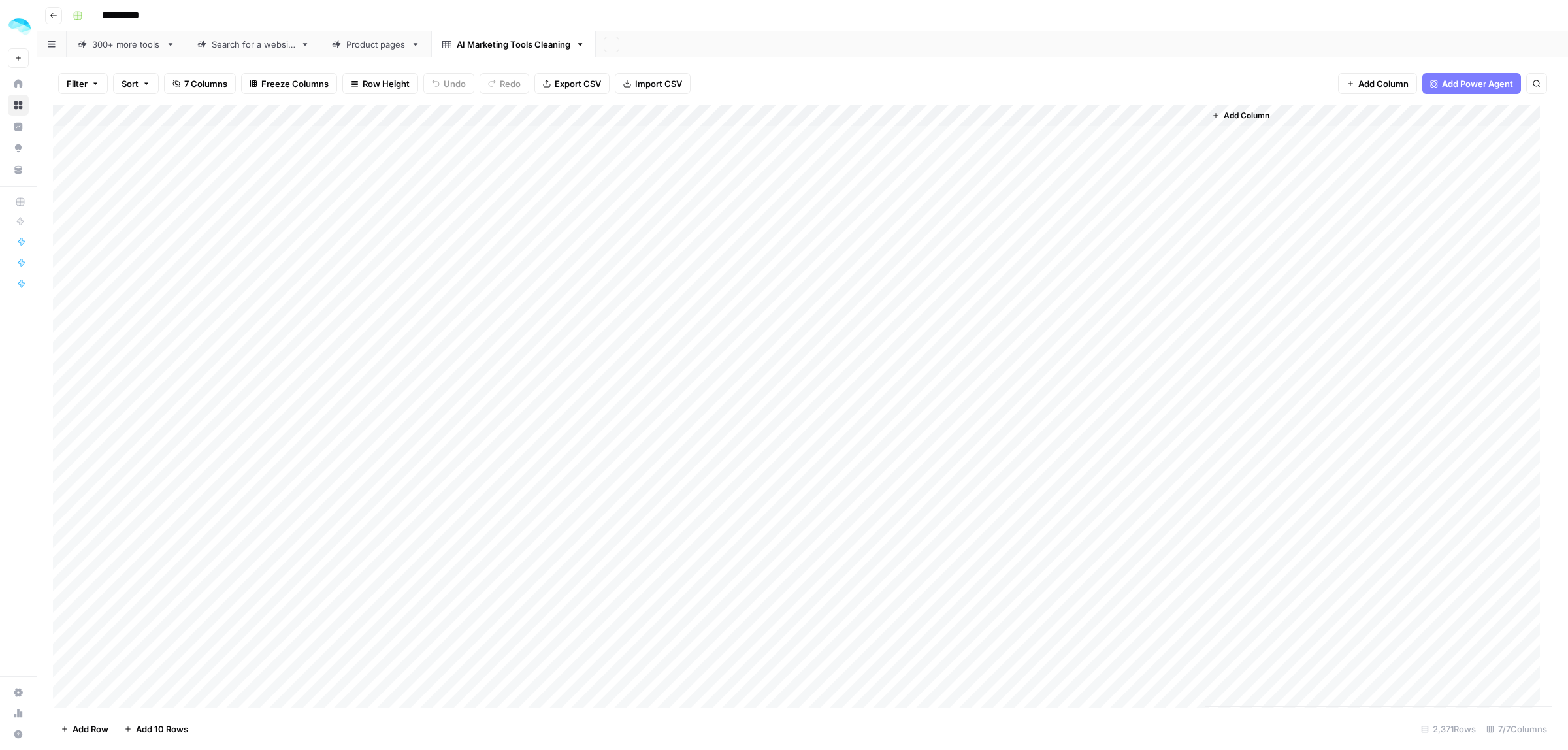
click at [67, 158] on div "Add Column" at bounding box center [802, 405] width 1499 height 603
click at [89, 727] on span "Delete 1 Row" at bounding box center [87, 729] width 52 height 13
click at [736, 153] on span "Delete" at bounding box center [737, 150] width 28 height 13
click at [1122, 184] on div "Add Column" at bounding box center [802, 405] width 1499 height 603
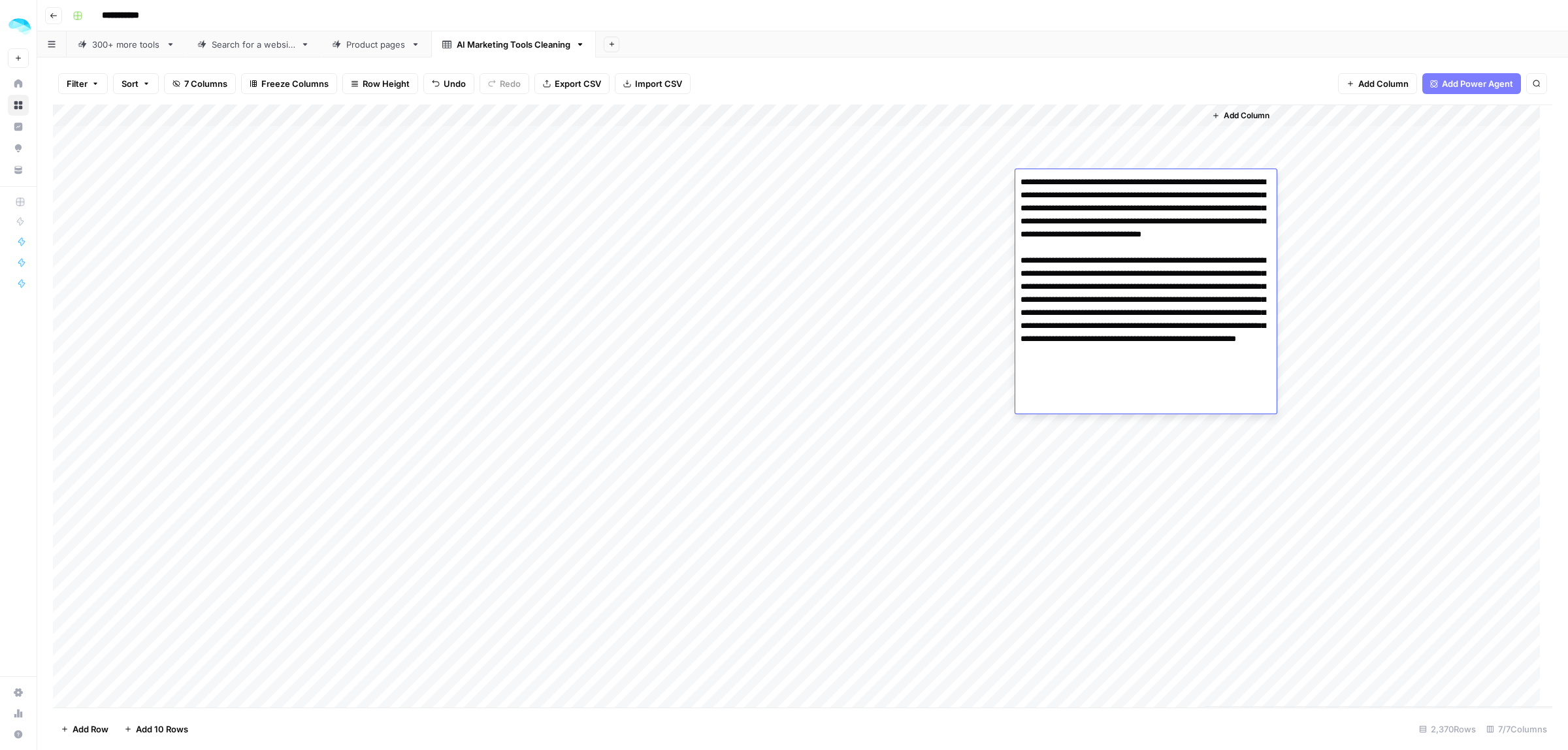
click at [1368, 211] on div "Add Column" at bounding box center [1378, 405] width 347 height 603
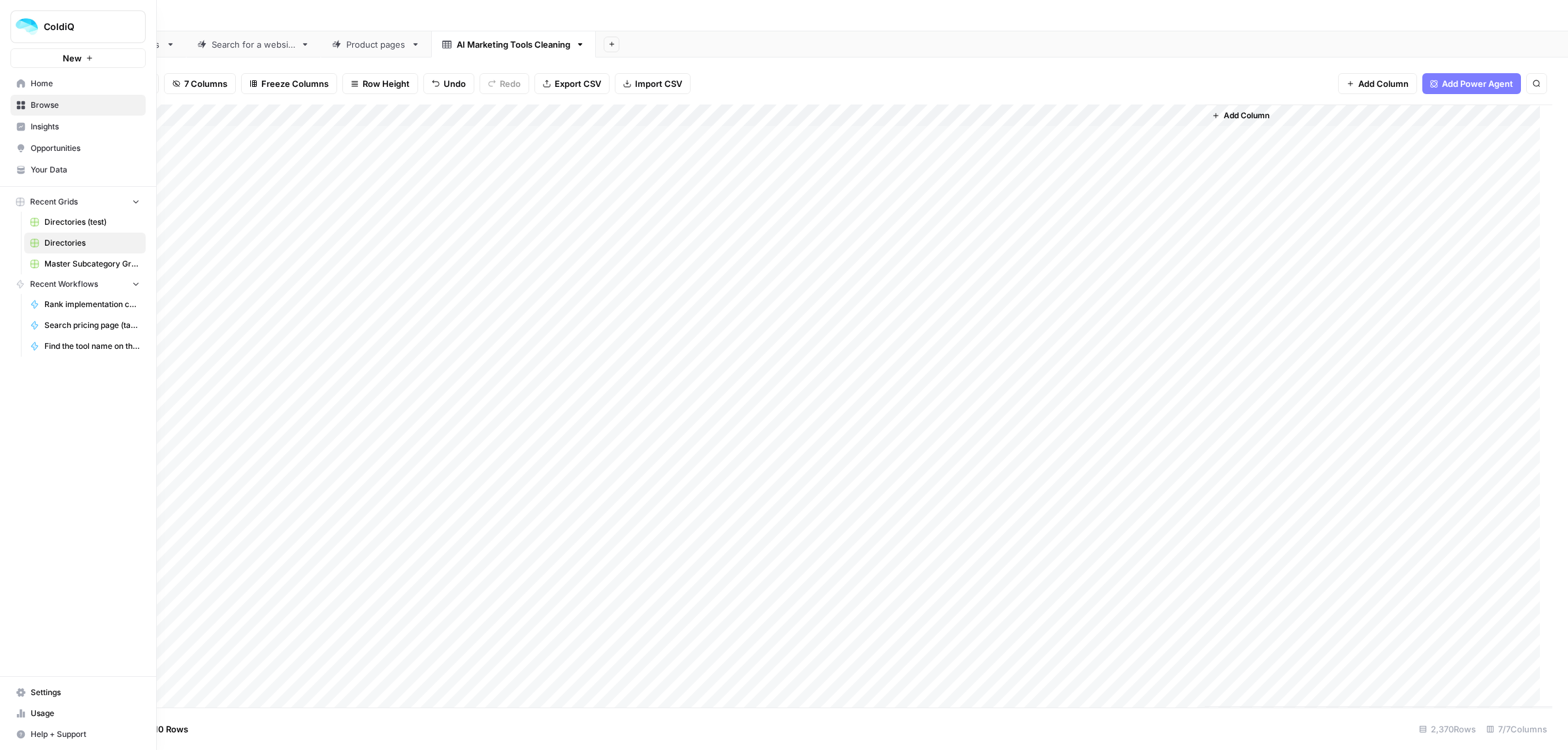
click at [23, 102] on icon at bounding box center [21, 105] width 9 height 9
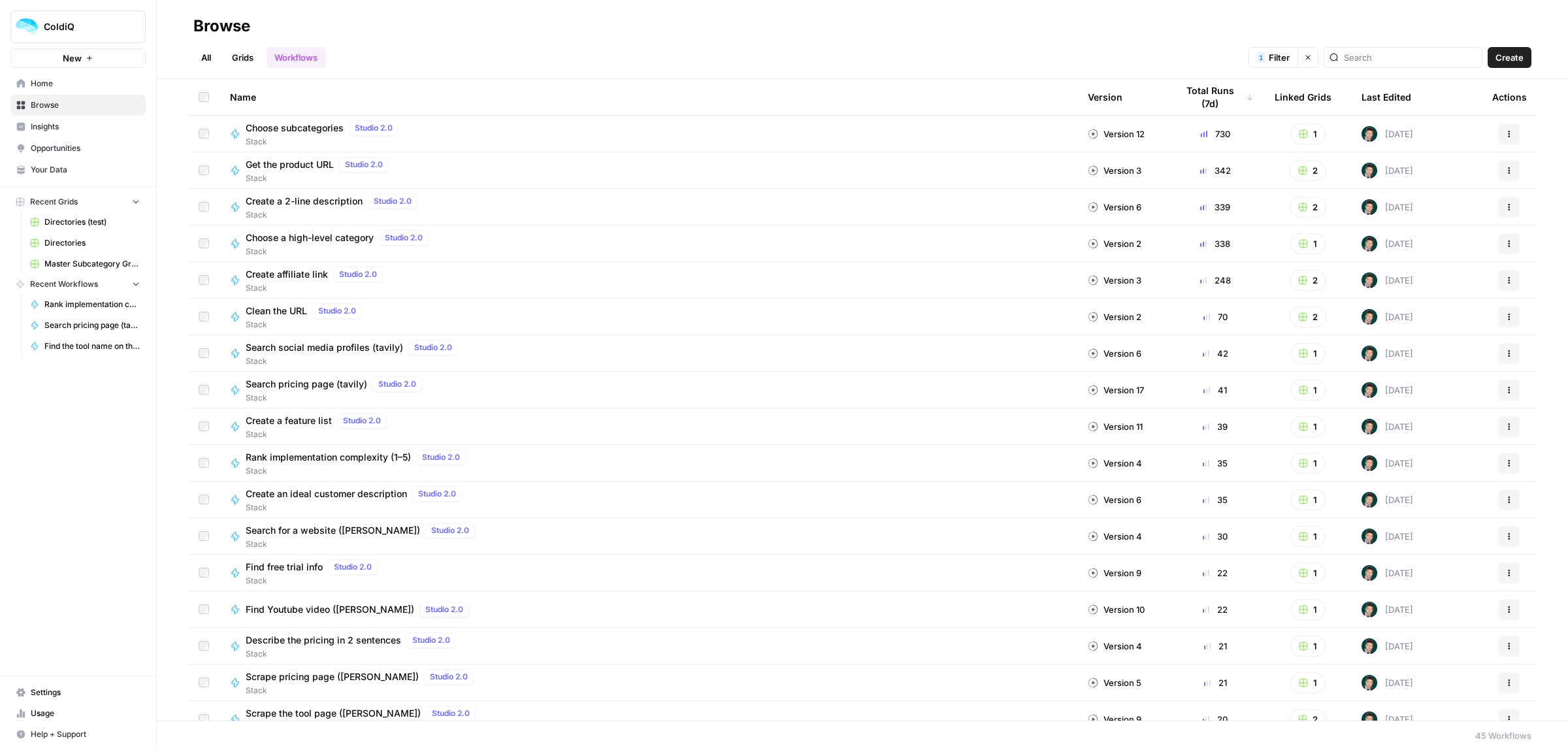
click at [1499, 213] on button "Actions" at bounding box center [1509, 207] width 21 height 21
click at [1418, 343] on span "Duplicate" at bounding box center [1439, 339] width 105 height 13
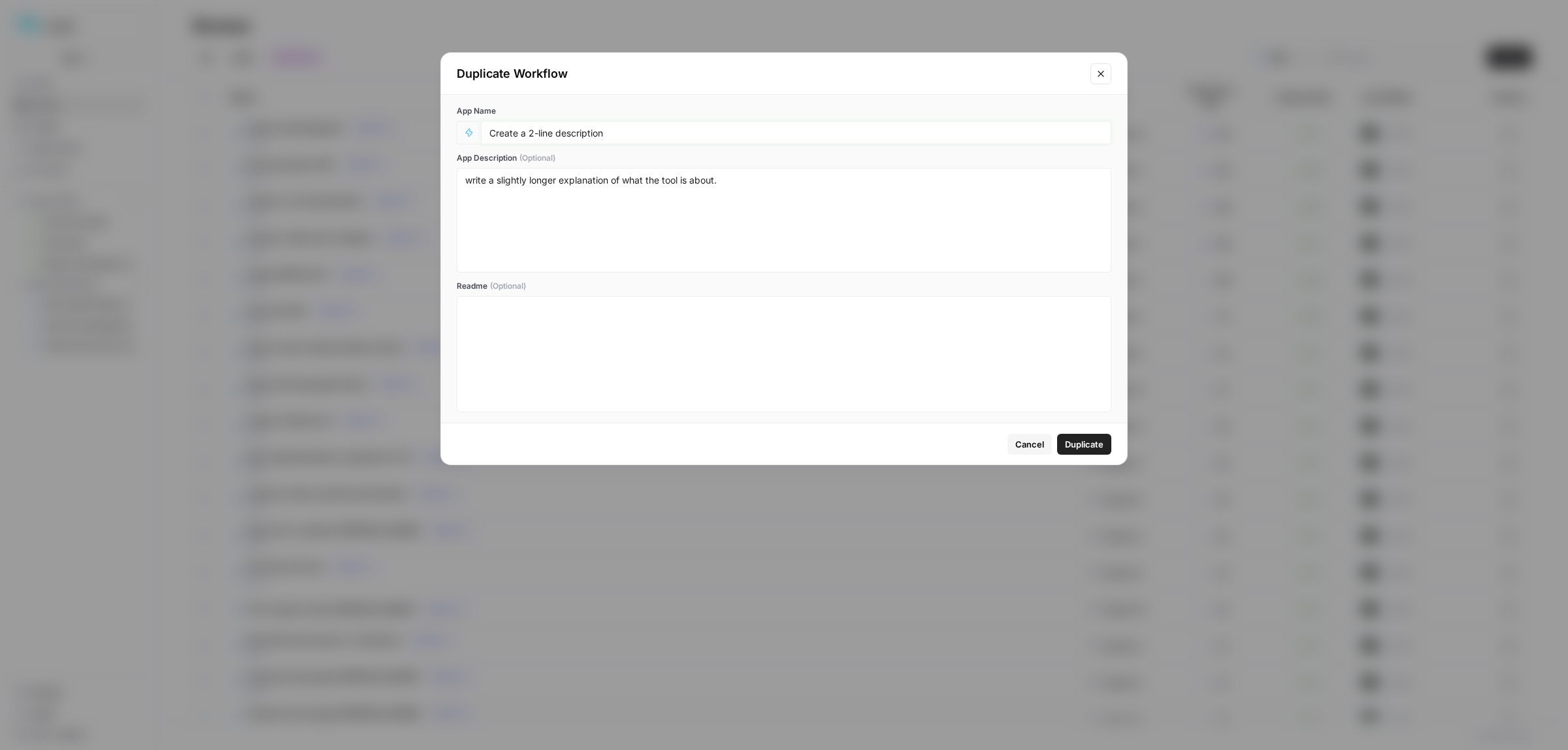
drag, startPoint x: 644, startPoint y: 128, endPoint x: 481, endPoint y: 130, distance: 163.0
click at [481, 130] on div "Create a 2-line description" at bounding box center [796, 132] width 630 height 23
type input "Define if it's an AI tool or not?"
click at [756, 183] on textarea "write a slightly longer explanation of what the tool is about." at bounding box center [784, 220] width 638 height 93
click at [1076, 441] on span "Duplicate" at bounding box center [1084, 444] width 39 height 13
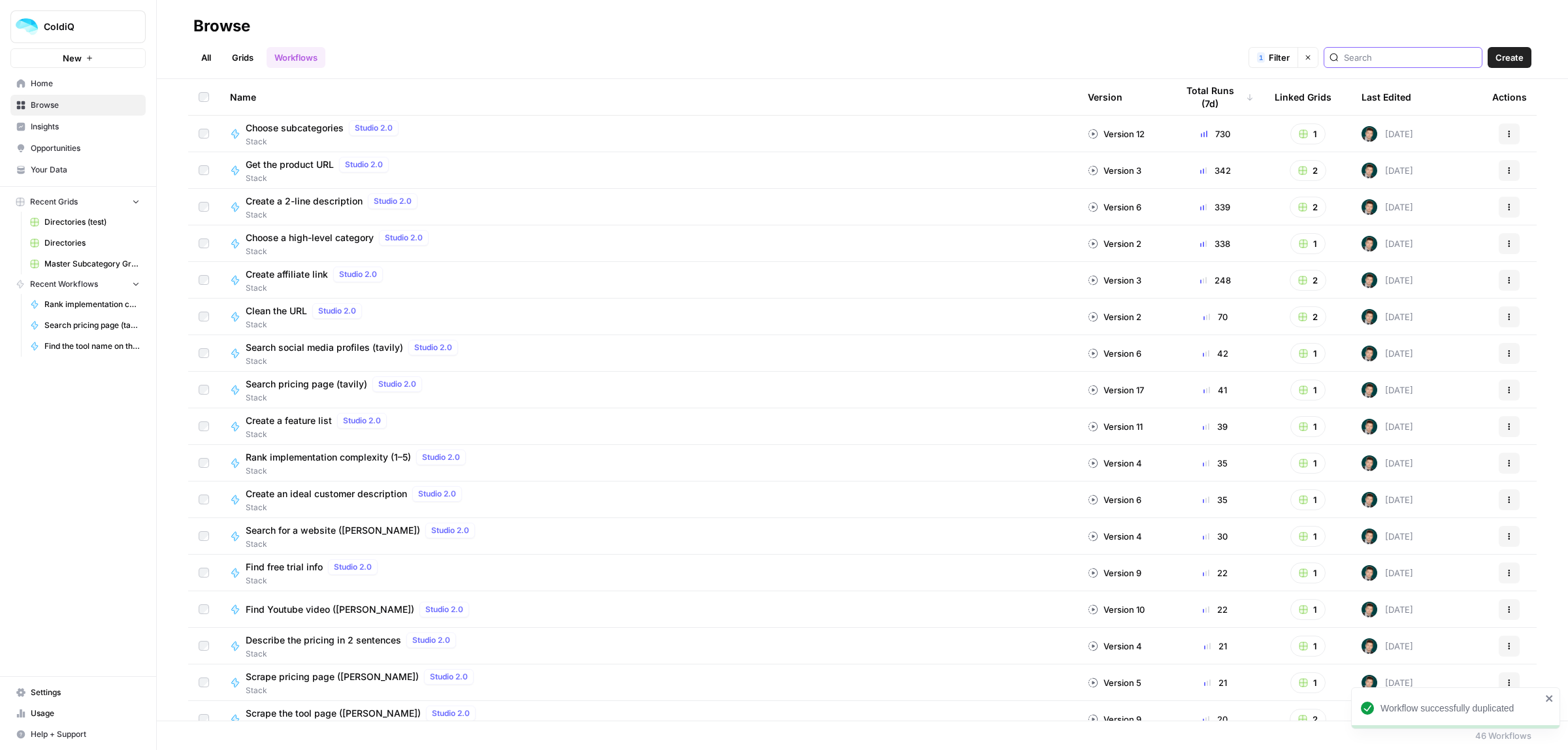
click at [1403, 57] on input "search" at bounding box center [1409, 57] width 133 height 13
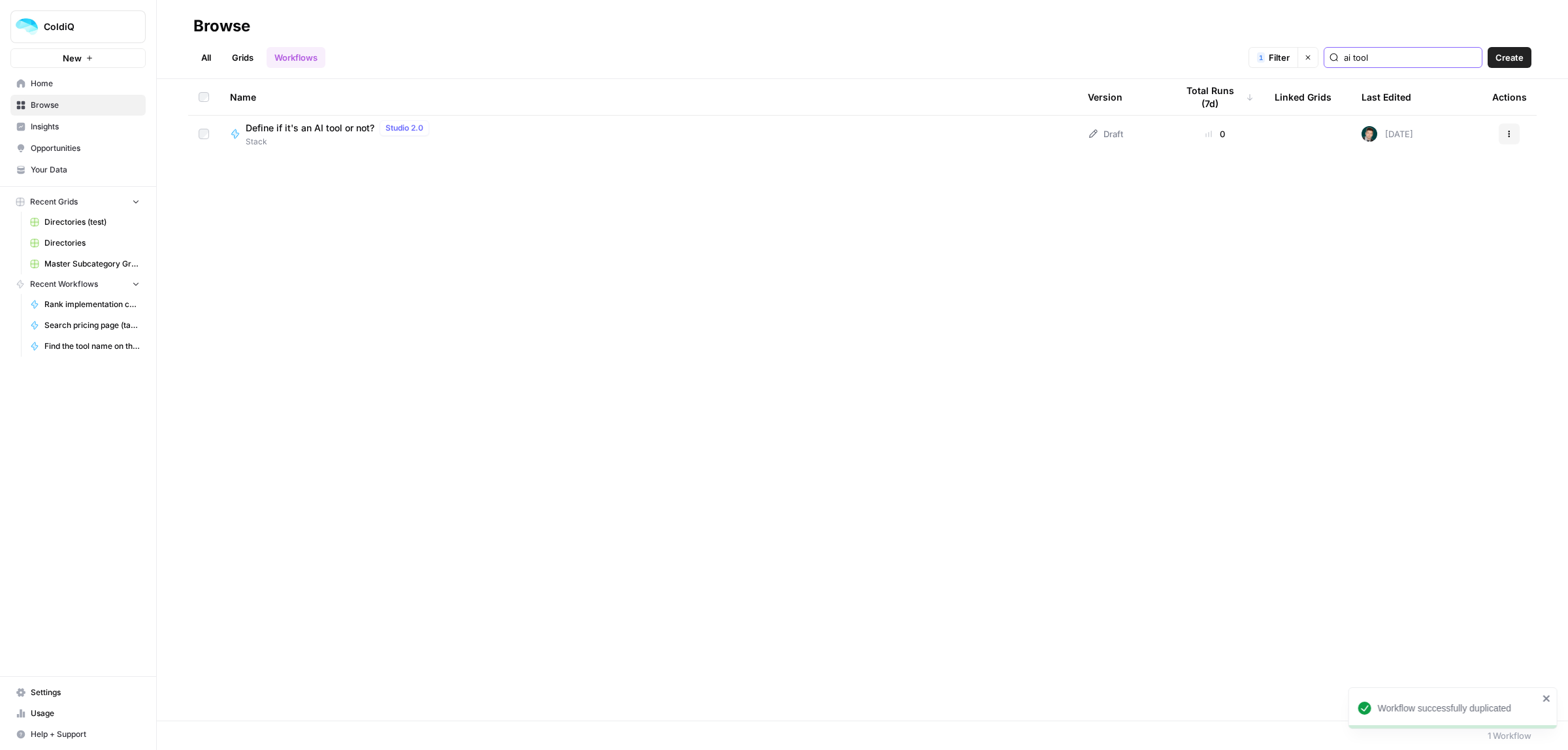
type input "ai tool"
click at [298, 133] on span "Define if it's an AI tool or not?" at bounding box center [310, 128] width 129 height 13
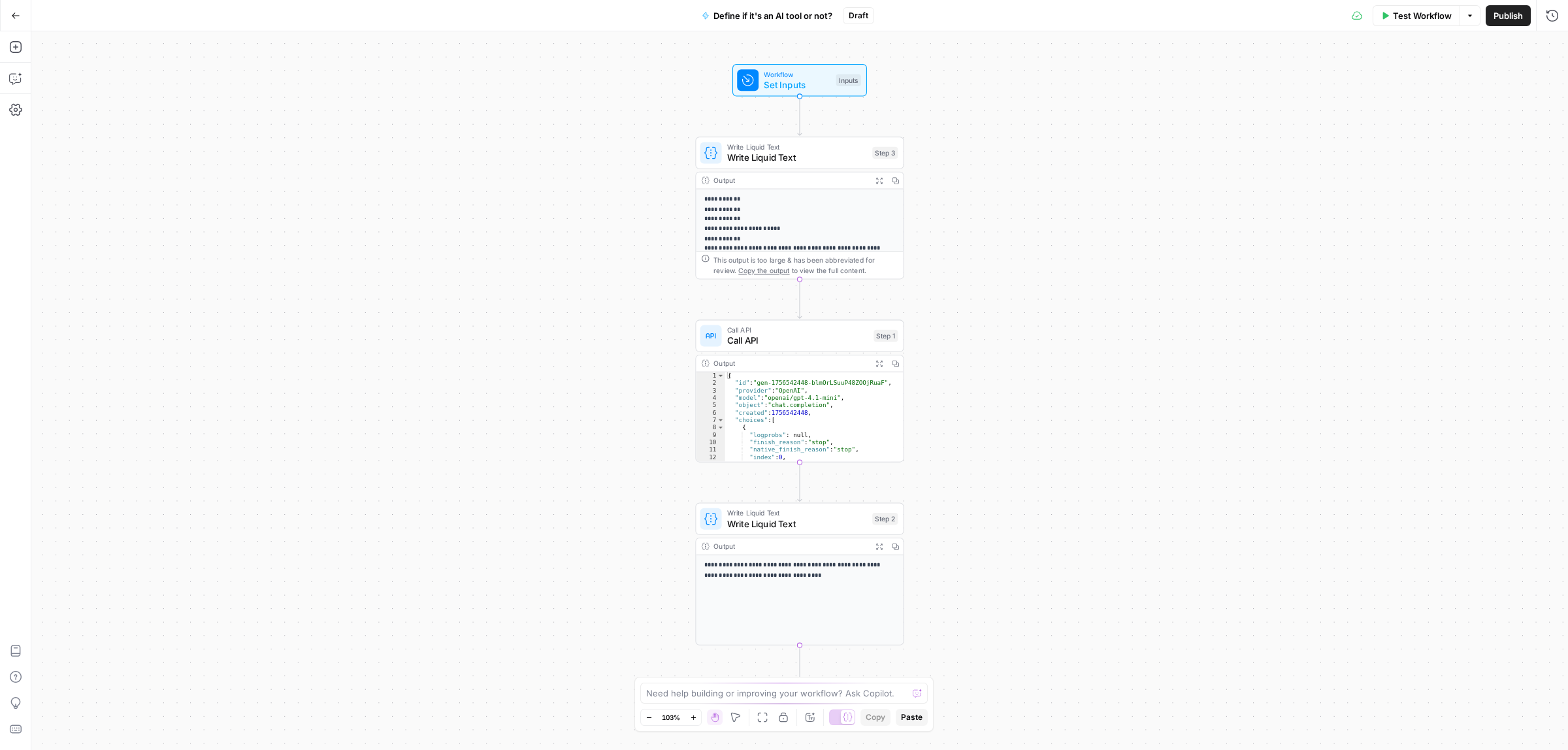
click at [772, 145] on span "Write Liquid Text" at bounding box center [796, 147] width 140 height 10
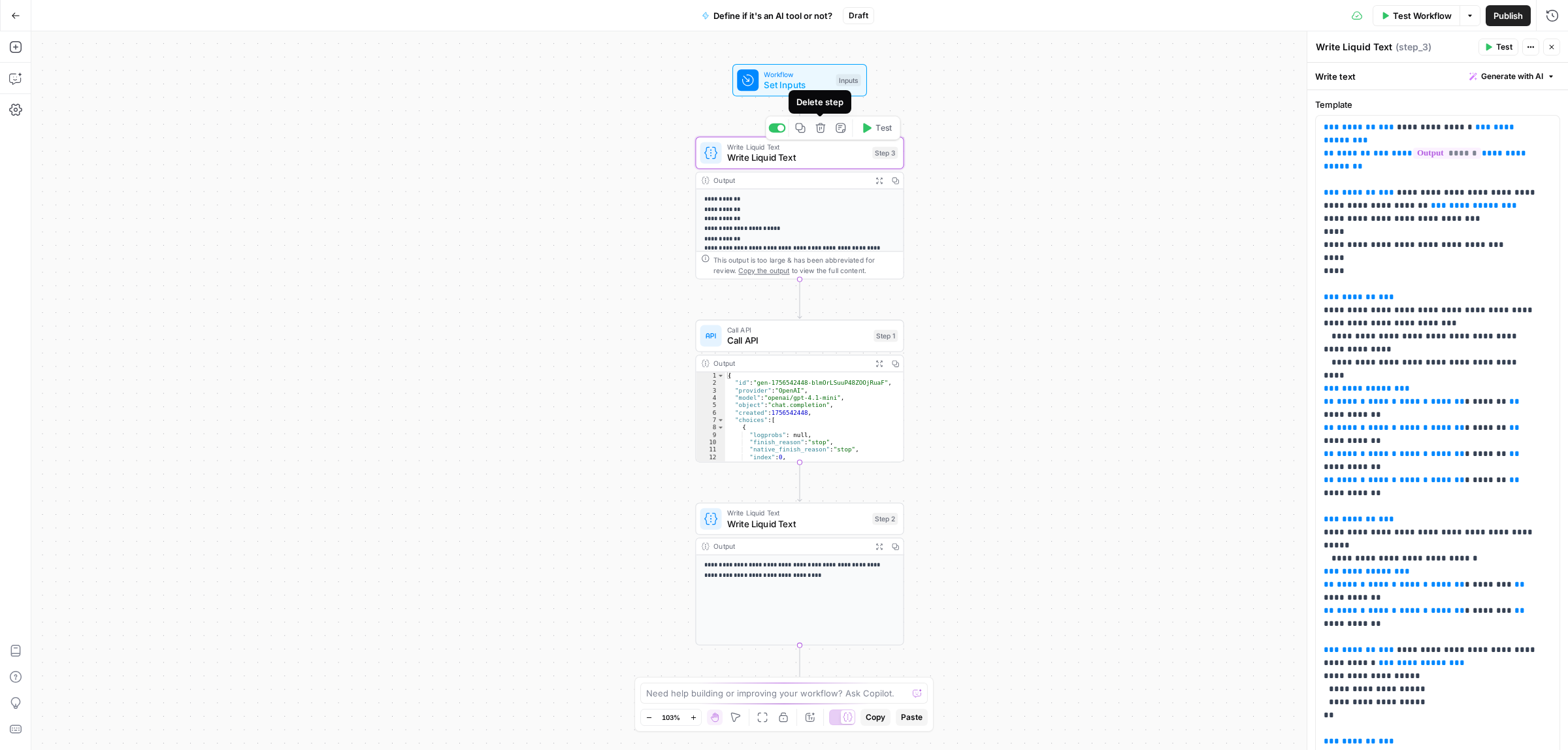
click at [820, 126] on icon "button" at bounding box center [820, 127] width 9 height 9
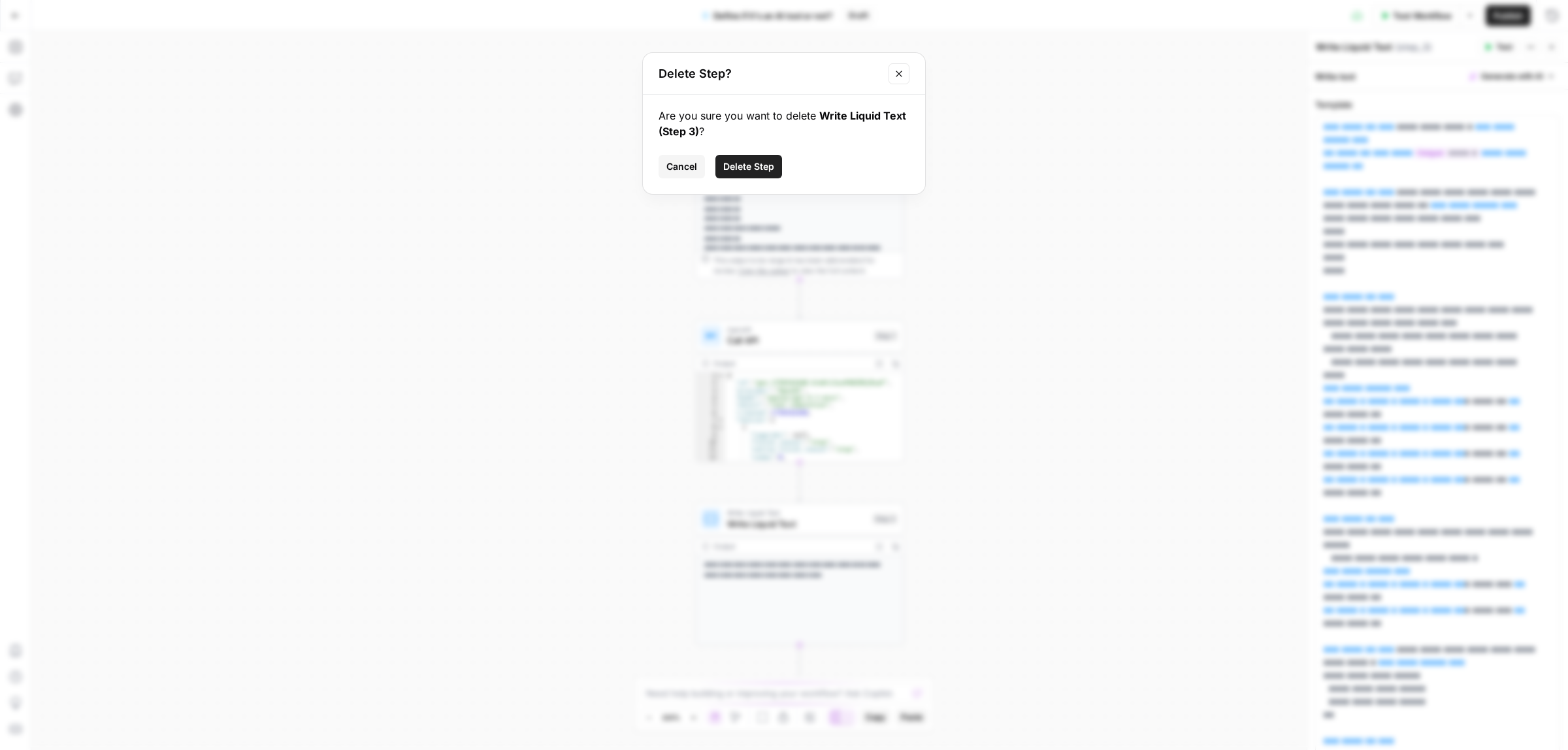
click at [748, 166] on span "Delete Step" at bounding box center [748, 166] width 51 height 13
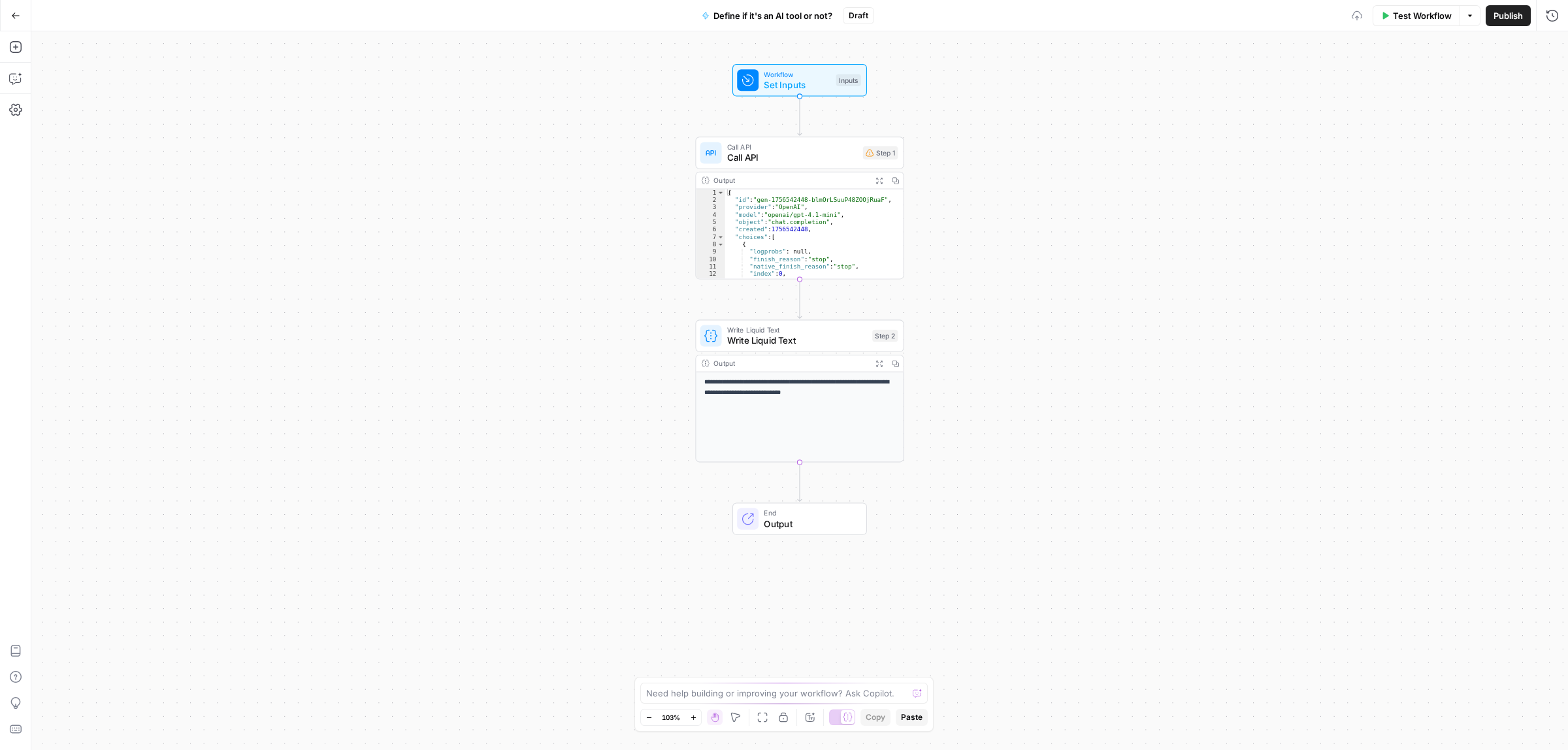
click at [778, 87] on span "Set Inputs" at bounding box center [797, 85] width 67 height 14
click at [1511, 75] on span "edit field" at bounding box center [1509, 81] width 29 height 10
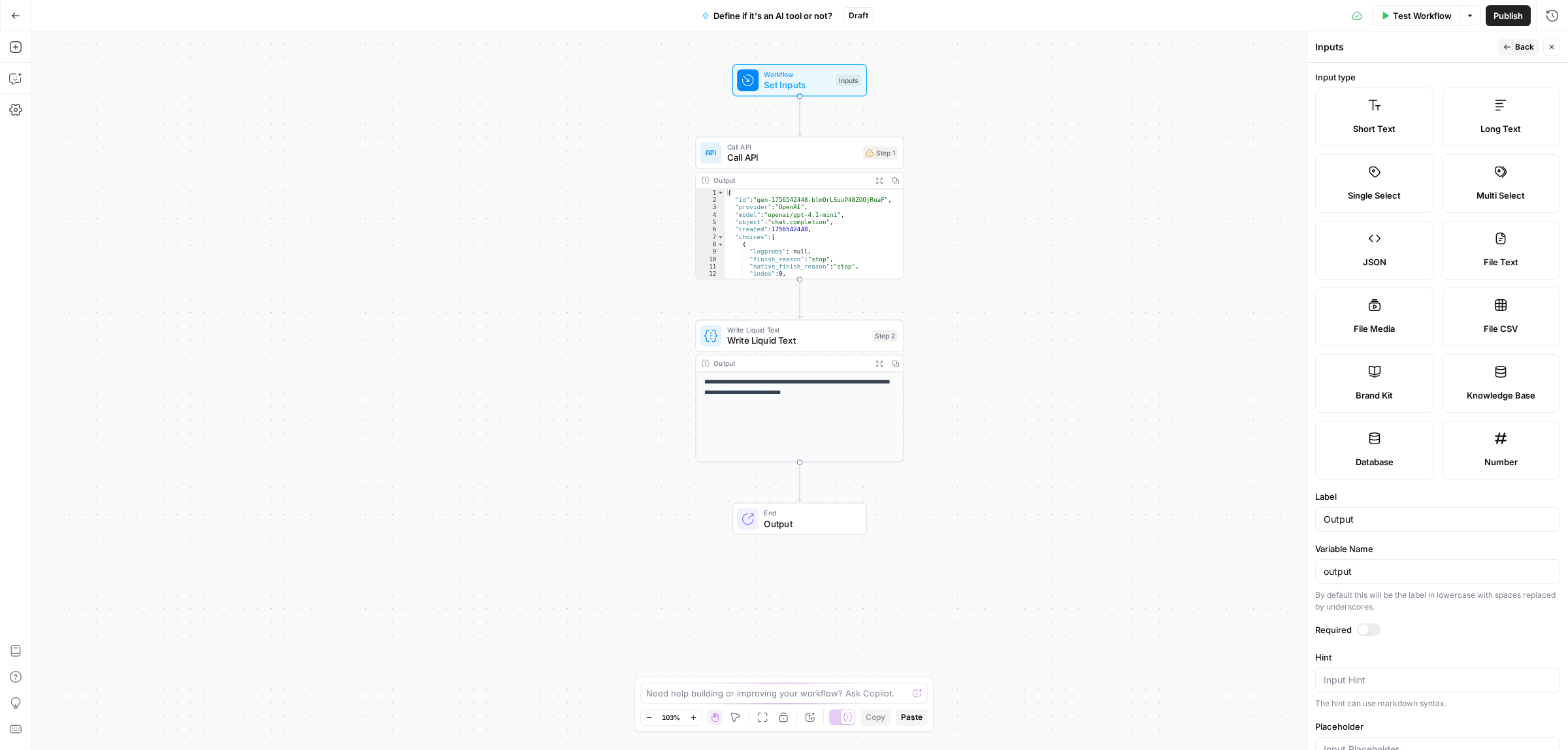
click at [1395, 108] on label "Short Text" at bounding box center [1374, 117] width 119 height 59
click at [1474, 108] on label "Long Text" at bounding box center [1501, 117] width 119 height 59
drag, startPoint x: 1374, startPoint y: 517, endPoint x: 1265, endPoint y: 517, distance: 109.0
click at [1272, 517] on body "ColdiQ New Home Browse Insights Opportunities Your Data Recent Grids Directorie…" at bounding box center [784, 375] width 1568 height 750
type input "Description"
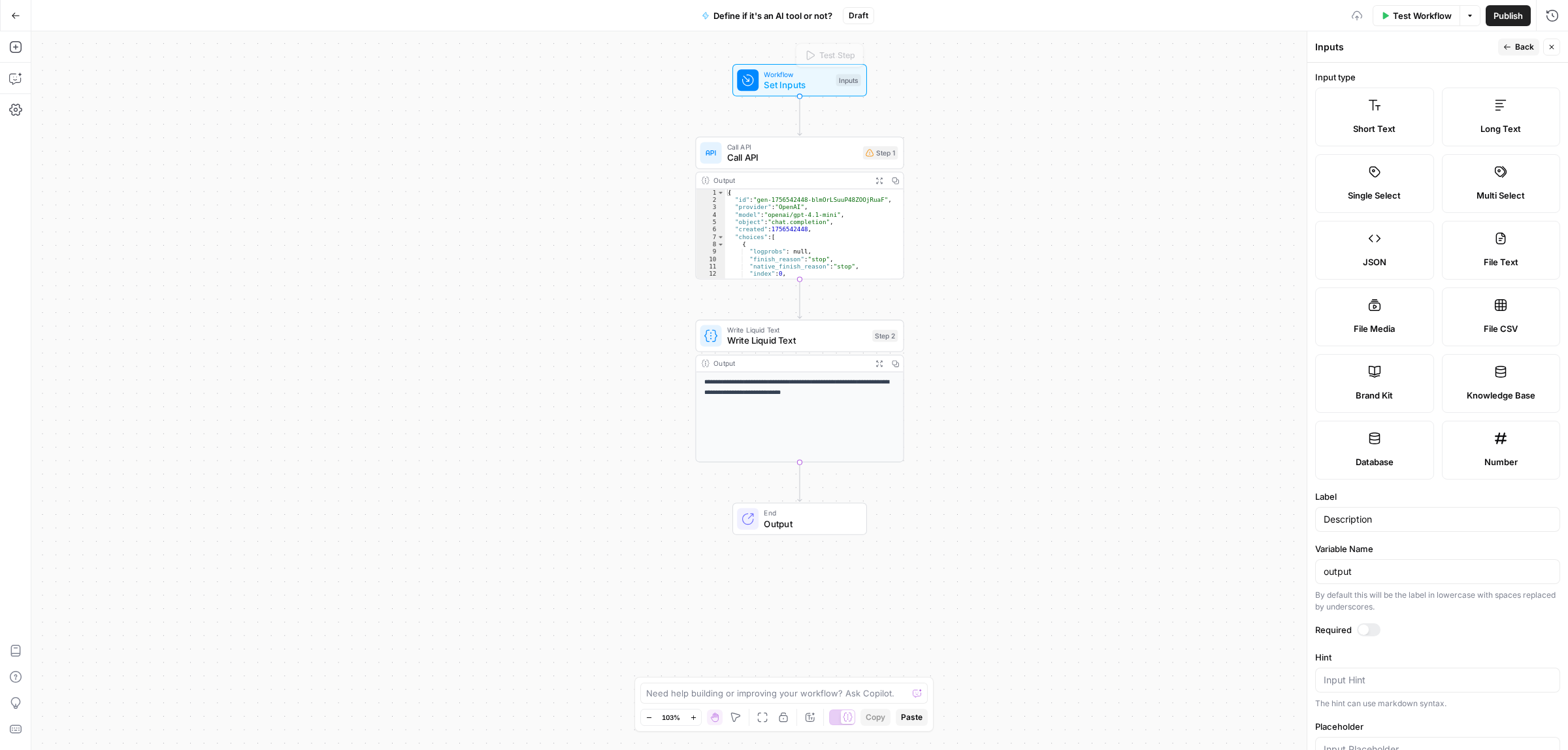
click at [787, 155] on span "Call API" at bounding box center [792, 158] width 130 height 14
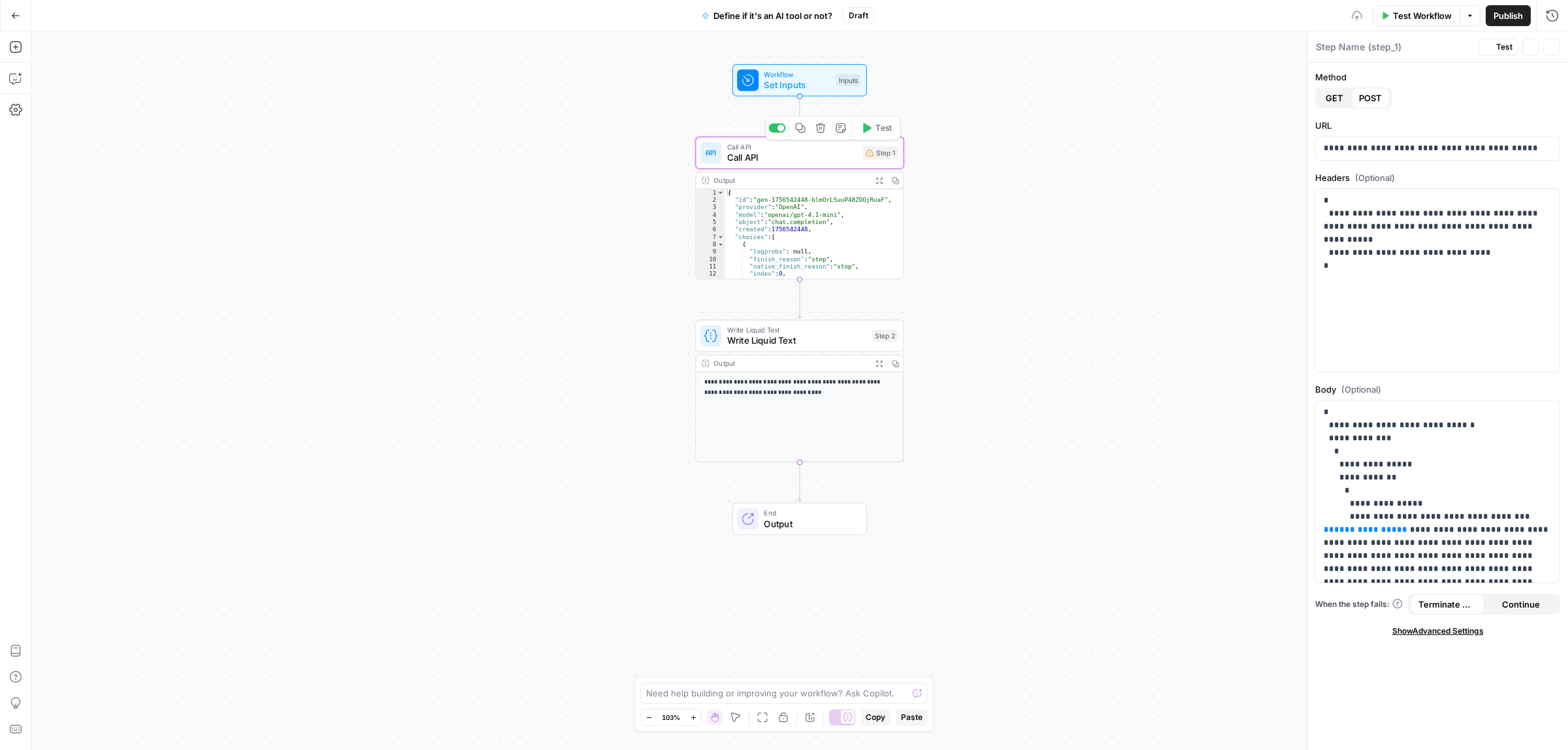
type textarea "Call API"
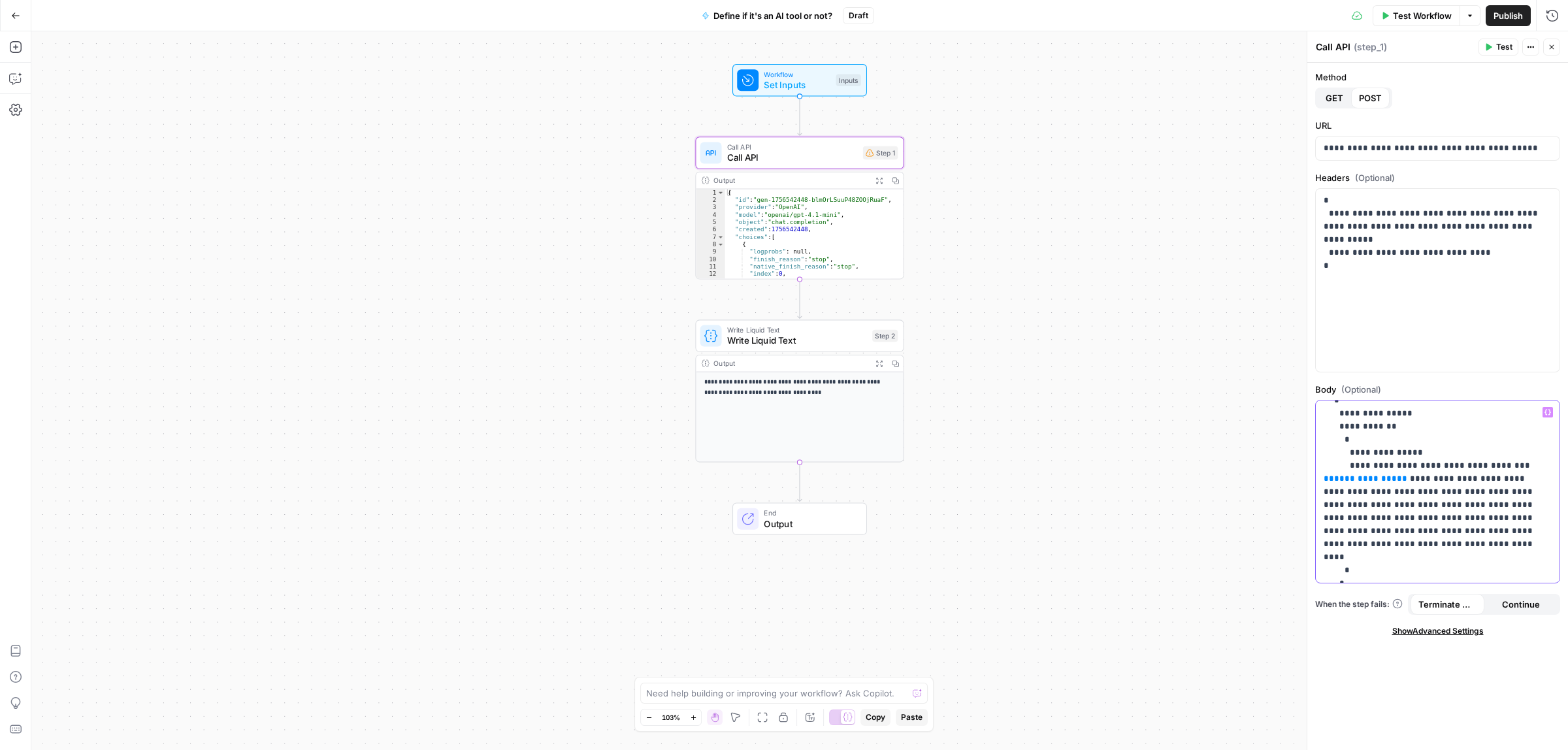
scroll to position [52, 0]
drag, startPoint x: 1462, startPoint y: 464, endPoint x: 1416, endPoint y: 465, distance: 46.0
click at [1416, 465] on p "**********" at bounding box center [1431, 483] width 215 height 261
click at [1550, 411] on span "Variables Menu" at bounding box center [1550, 411] width 1 height 1
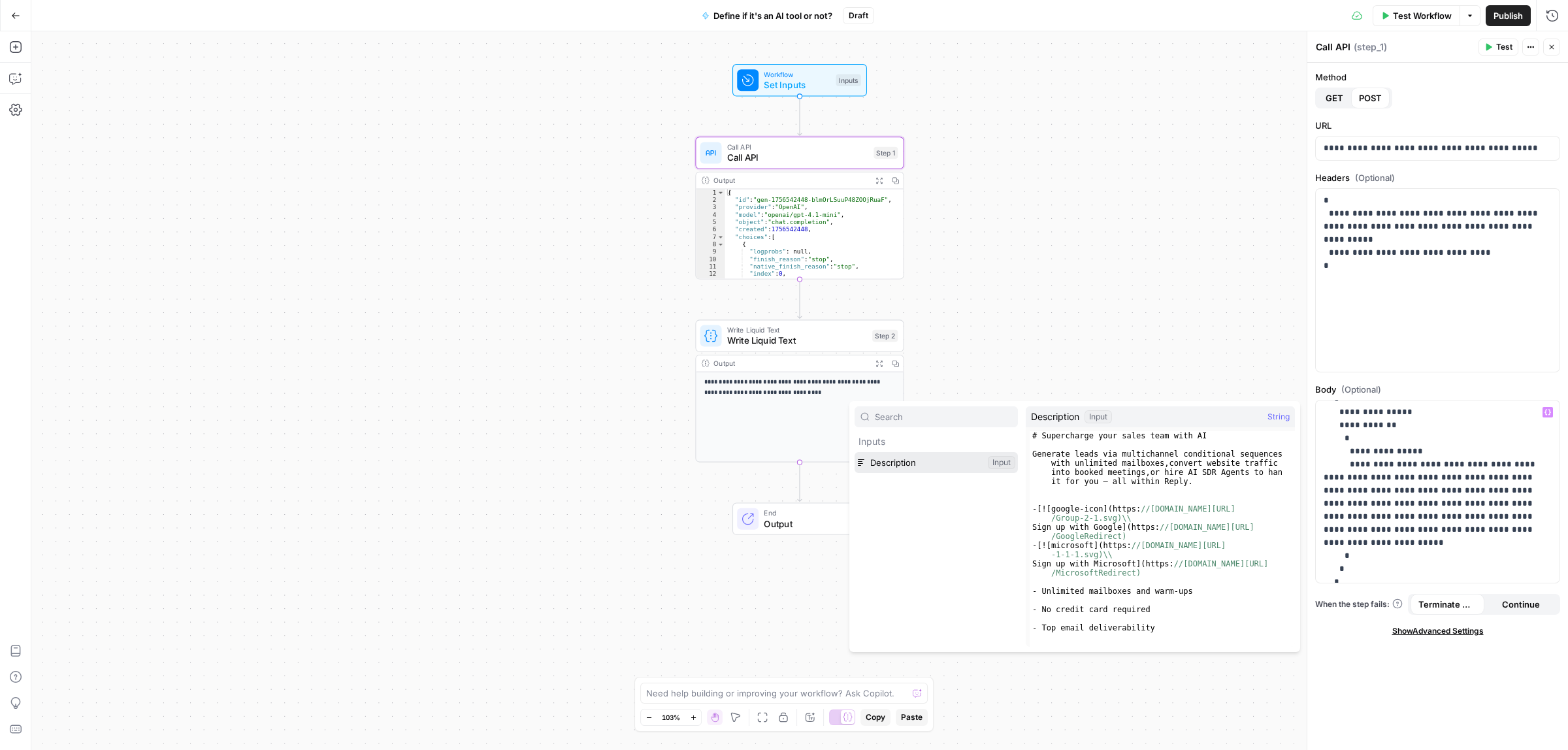
click at [913, 459] on button "Select variable Description" at bounding box center [936, 462] width 164 height 21
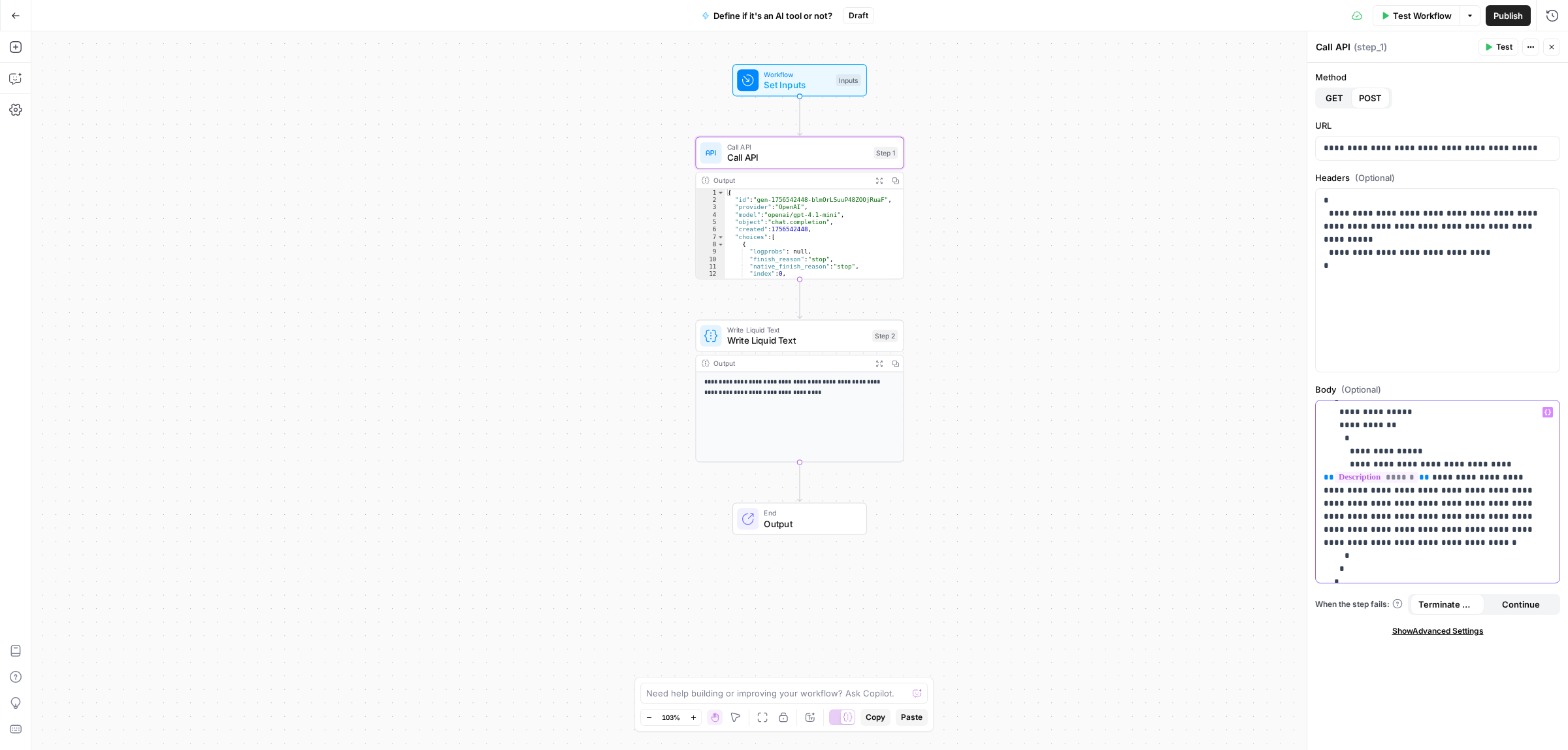
drag, startPoint x: 1379, startPoint y: 543, endPoint x: 1445, endPoint y: 507, distance: 75.2
click at [1445, 507] on p "**********" at bounding box center [1431, 483] width 215 height 261
click at [1393, 495] on p "**********" at bounding box center [1431, 466] width 215 height 222
click at [792, 76] on span "Workflow" at bounding box center [797, 74] width 67 height 10
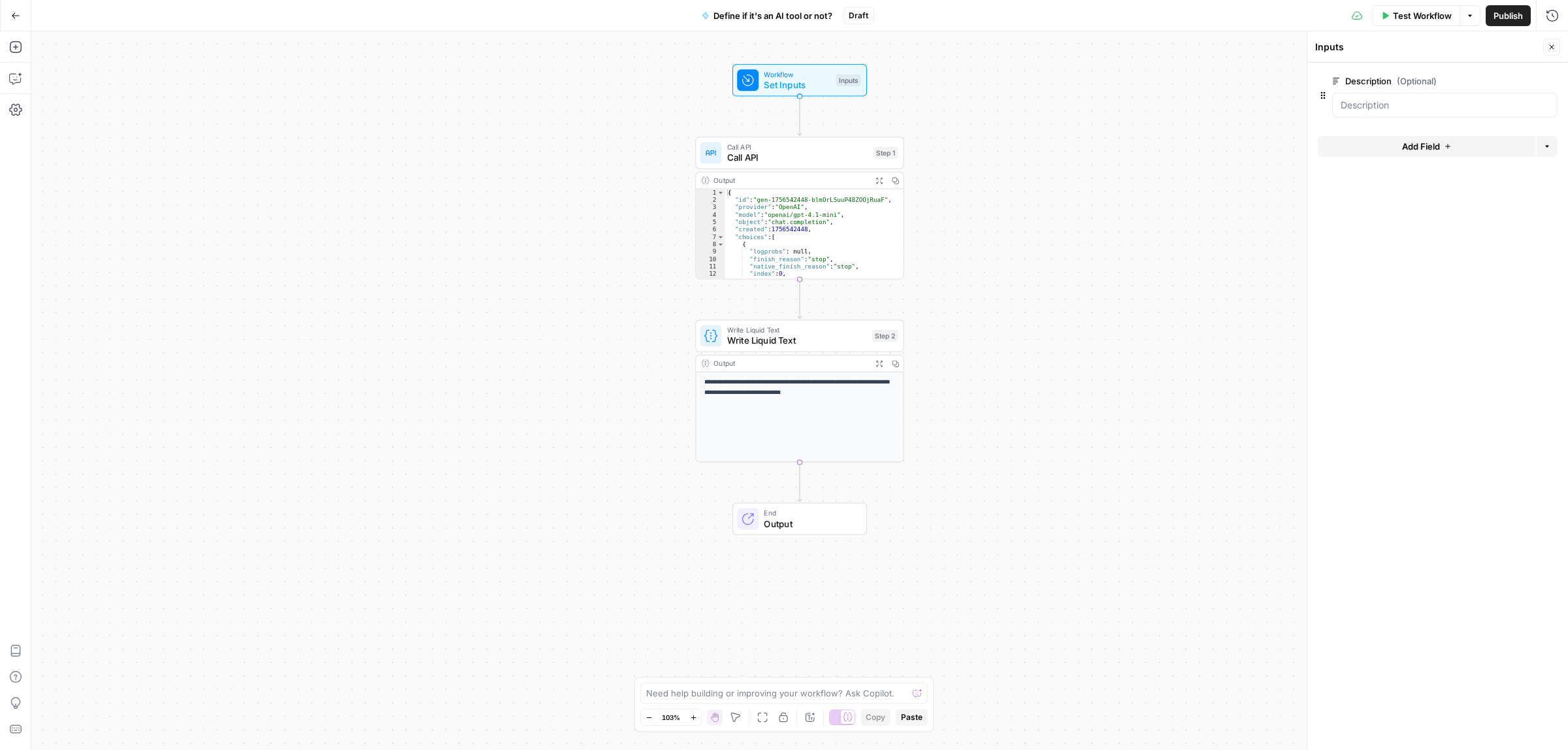
click at [1388, 10] on button "Test Workflow" at bounding box center [1416, 15] width 87 height 21
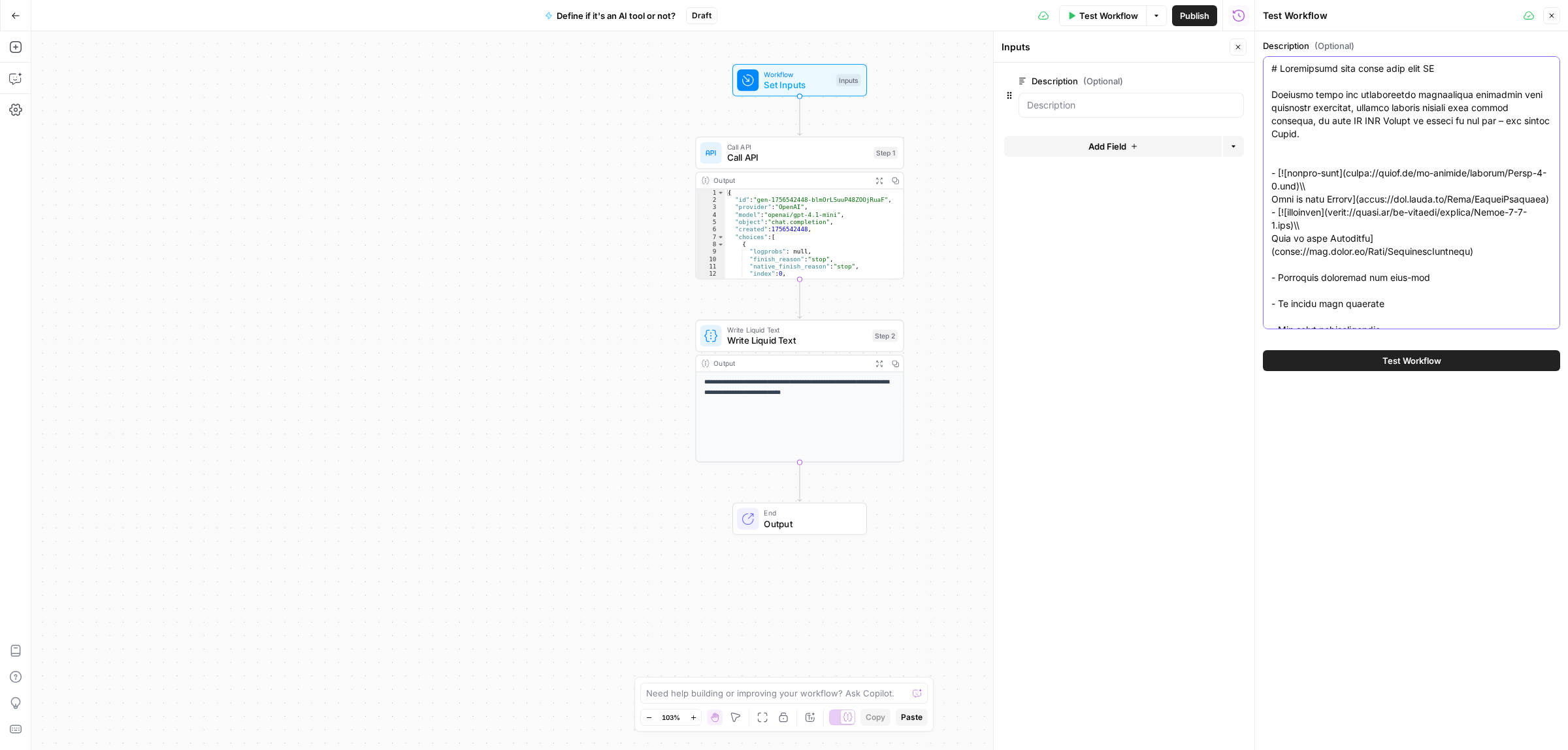
paste textarea "Manas AI is an AI-driven biotechnology company dedicated to enhancing drug disc…"
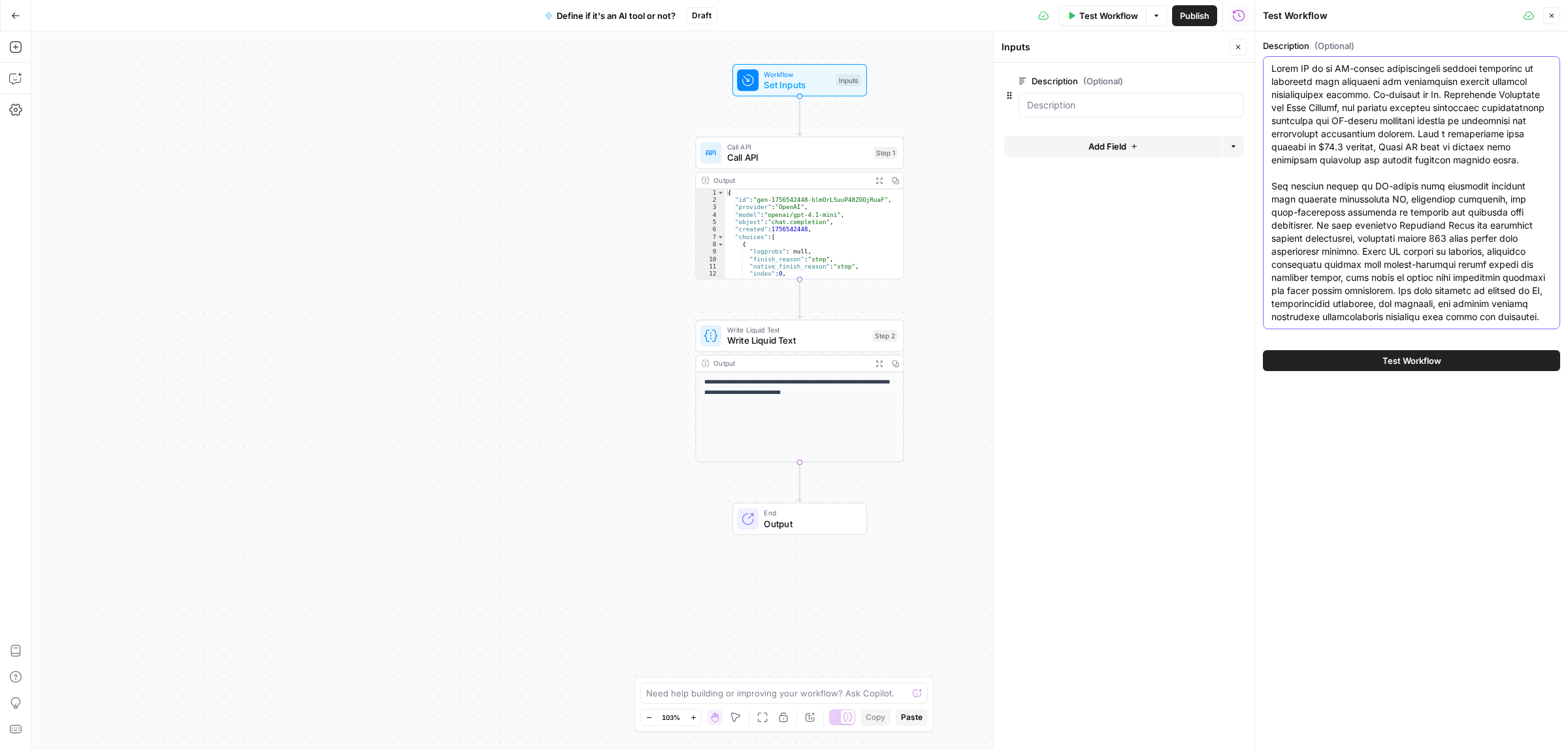
scroll to position [21, 0]
type textarea "Manas AI is an AI-driven biotechnology company dedicated to enhancing drug disc…"
click at [1396, 368] on button "Test Workflow" at bounding box center [1411, 360] width 297 height 21
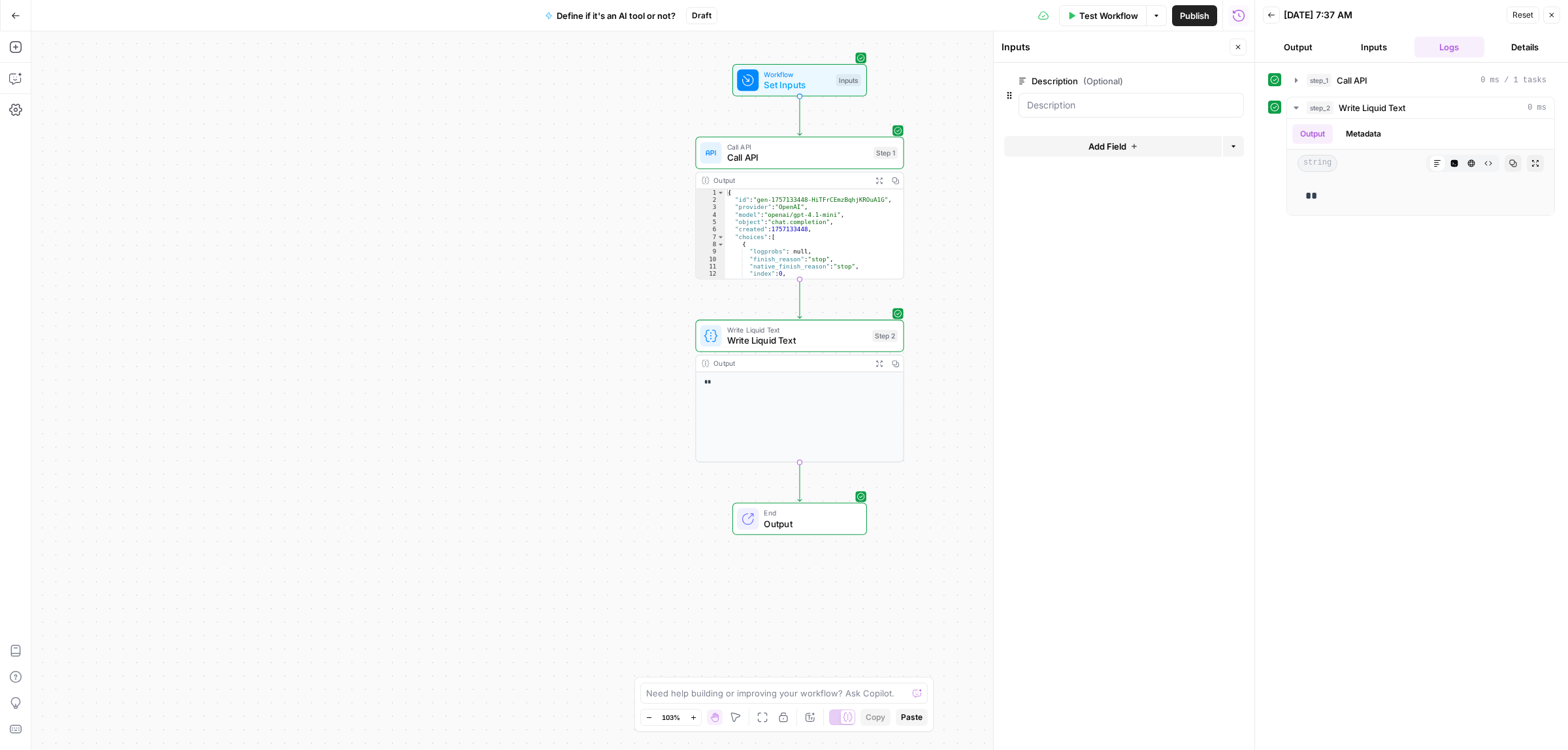
click at [1096, 12] on span "Test Workflow" at bounding box center [1108, 15] width 59 height 13
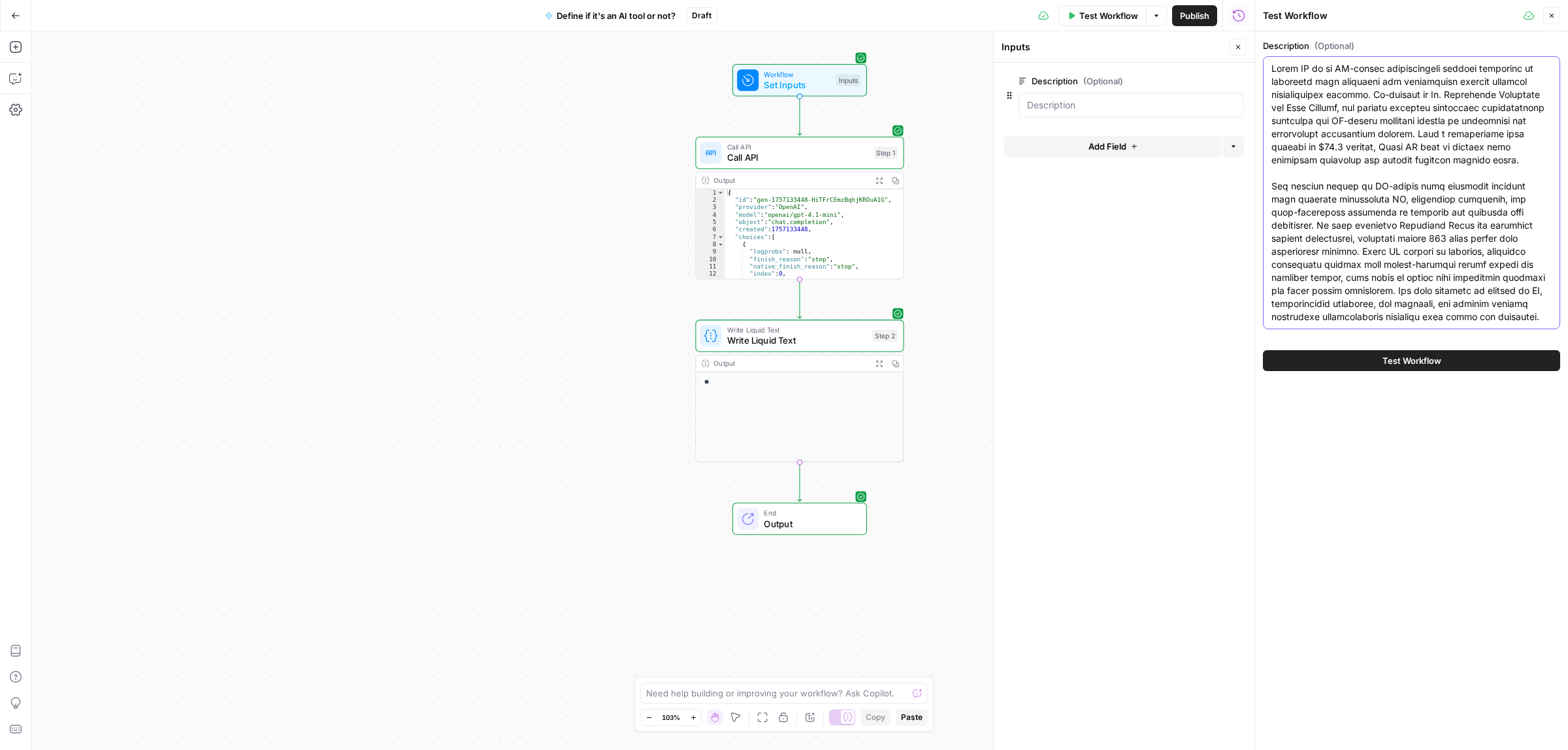
click at [1344, 129] on textarea "Description (Optional)" at bounding box center [1411, 192] width 280 height 261
paste textarea "Popl is an AI-powered platform that specializes in digital business cards and l…"
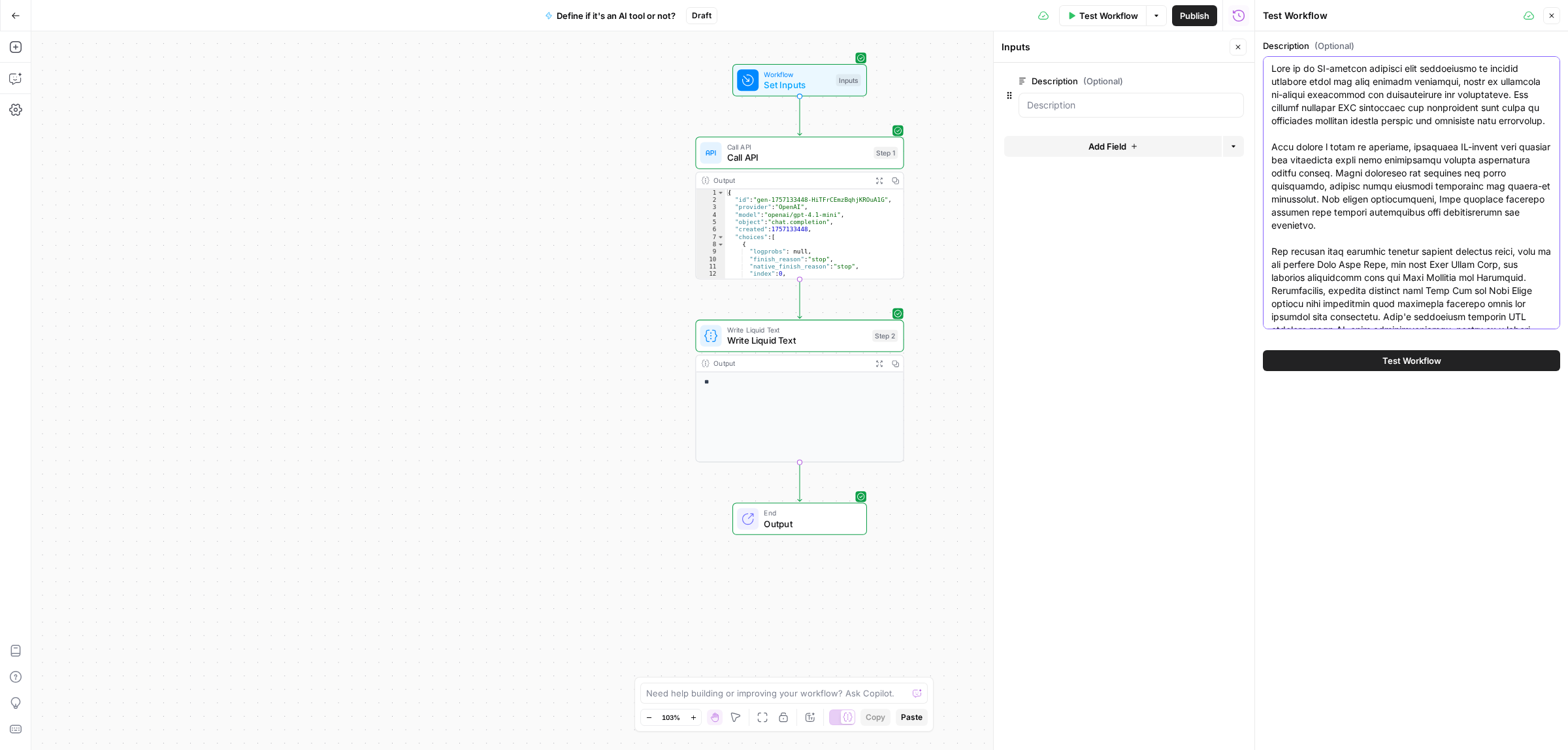
scroll to position [34, 0]
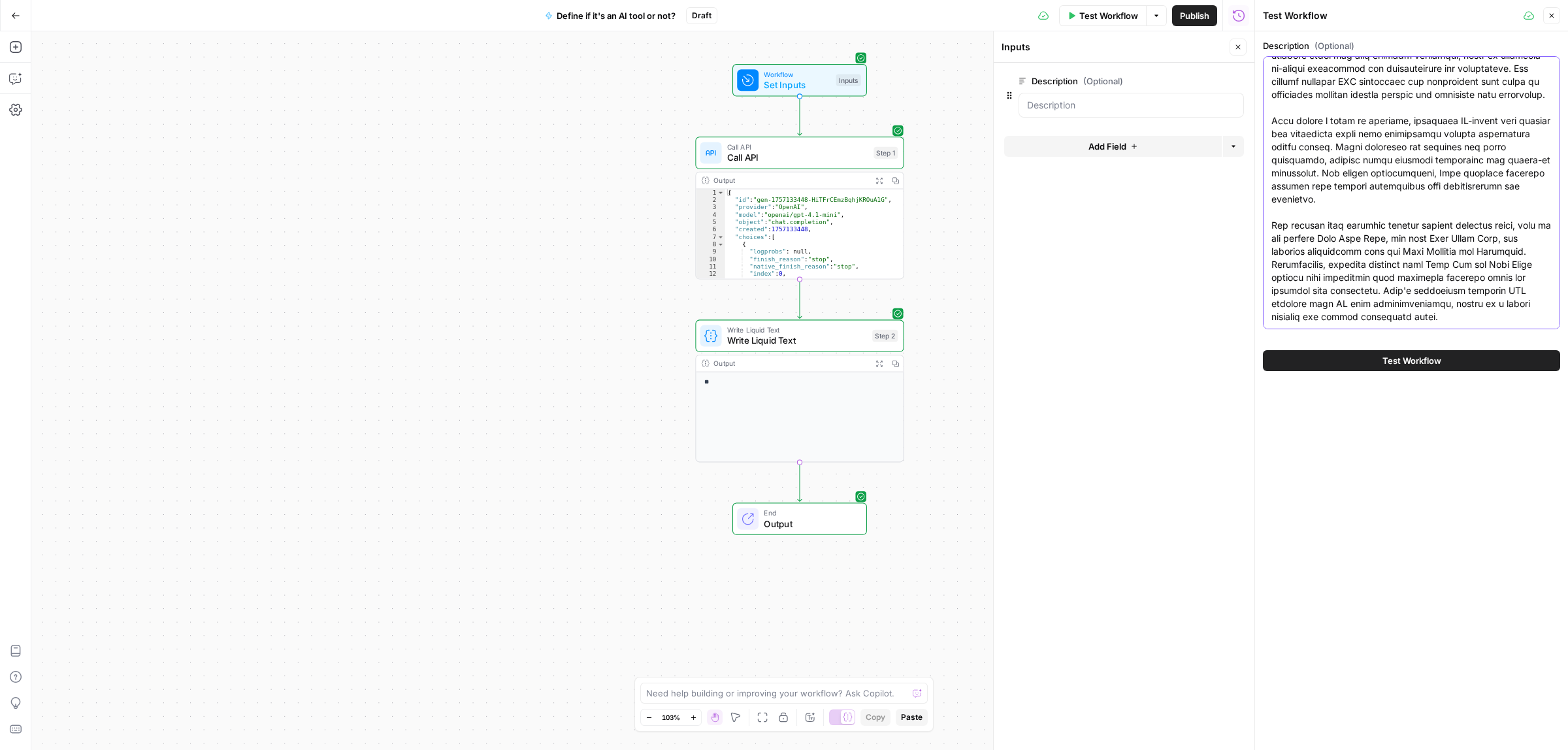
type textarea "Popl is an AI-powered platform that specializes in digital business cards and l…"
click at [1405, 369] on button "Test Workflow" at bounding box center [1411, 360] width 297 height 21
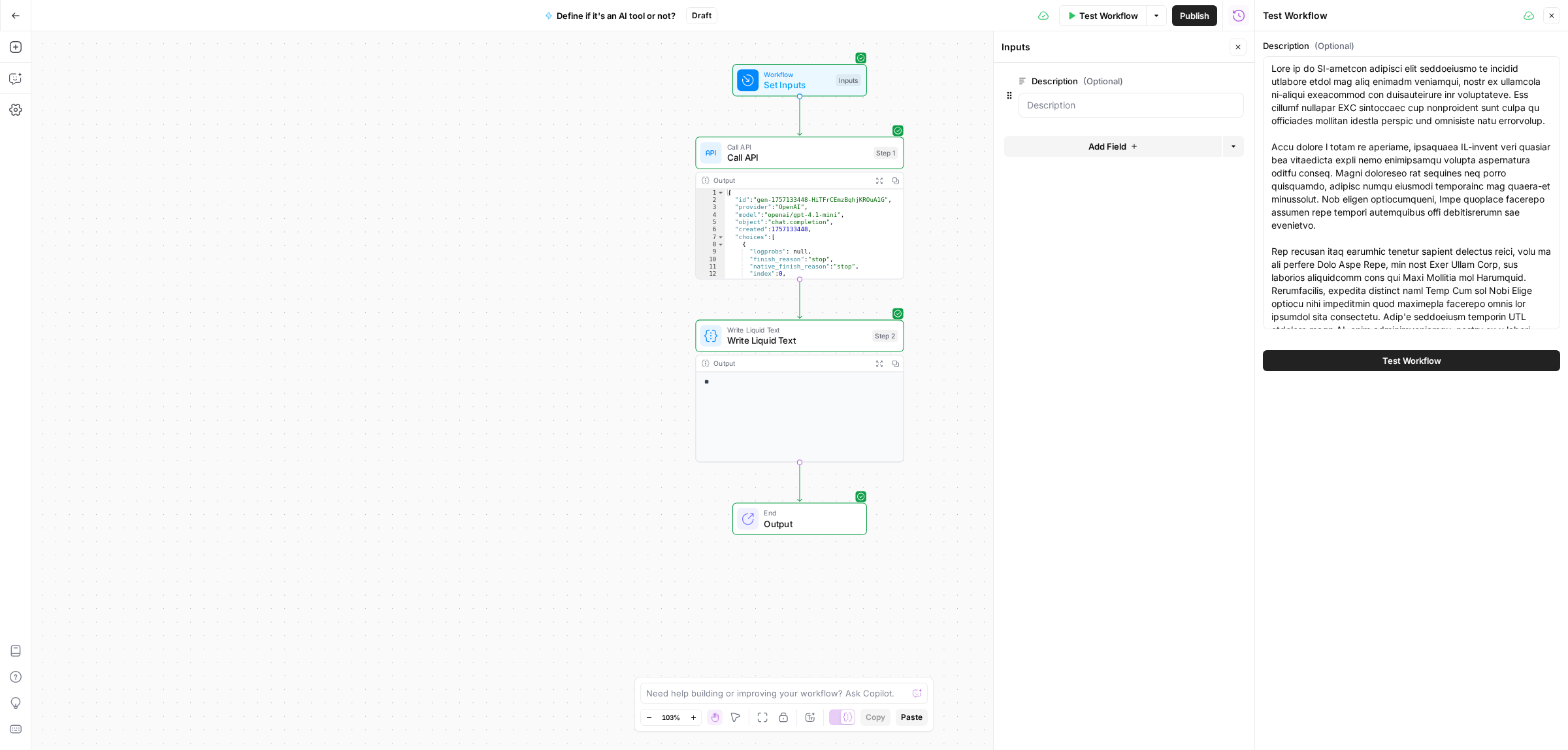
click at [1403, 359] on span "Test Workflow" at bounding box center [1411, 360] width 59 height 13
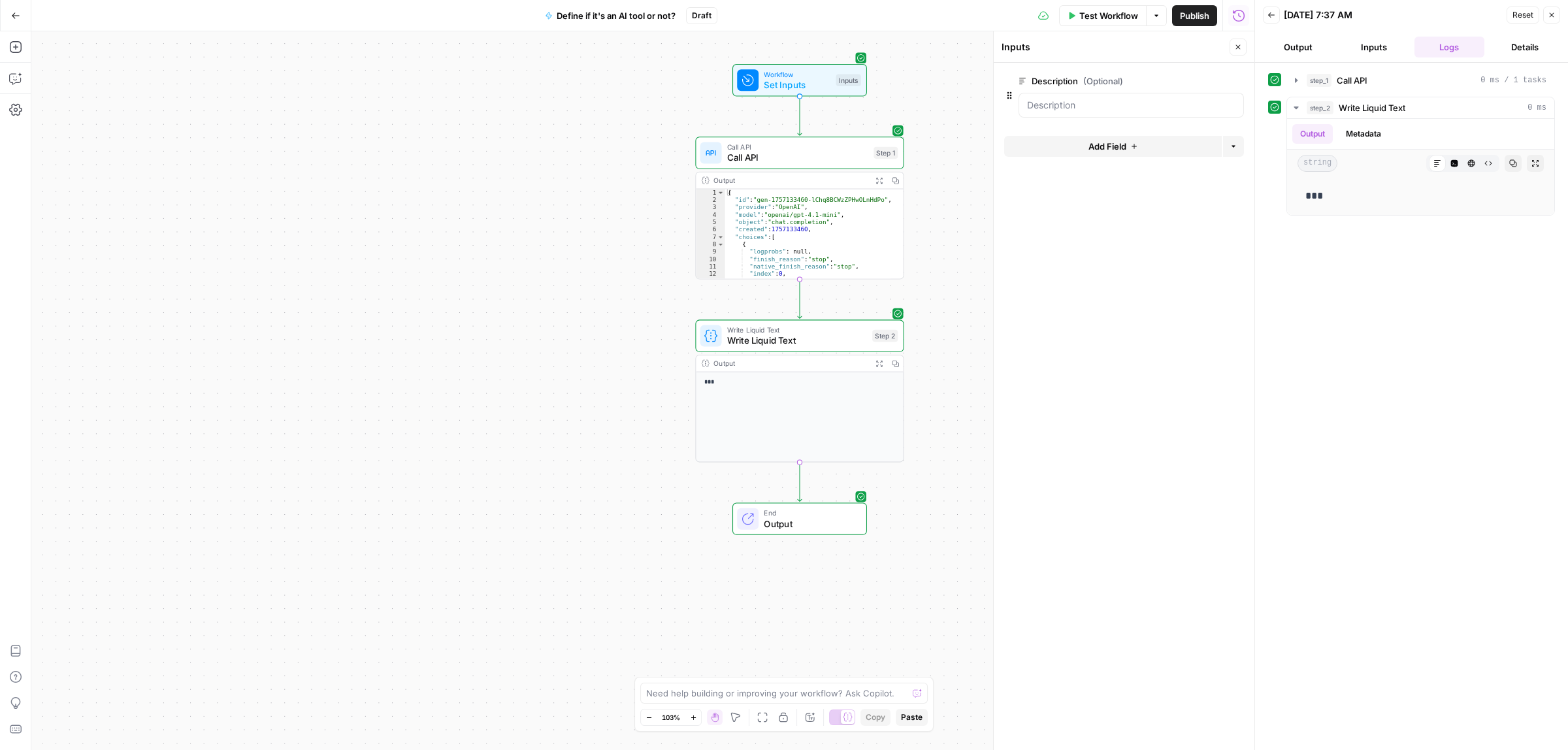
click at [1196, 15] on span "Publish" at bounding box center [1194, 15] width 29 height 13
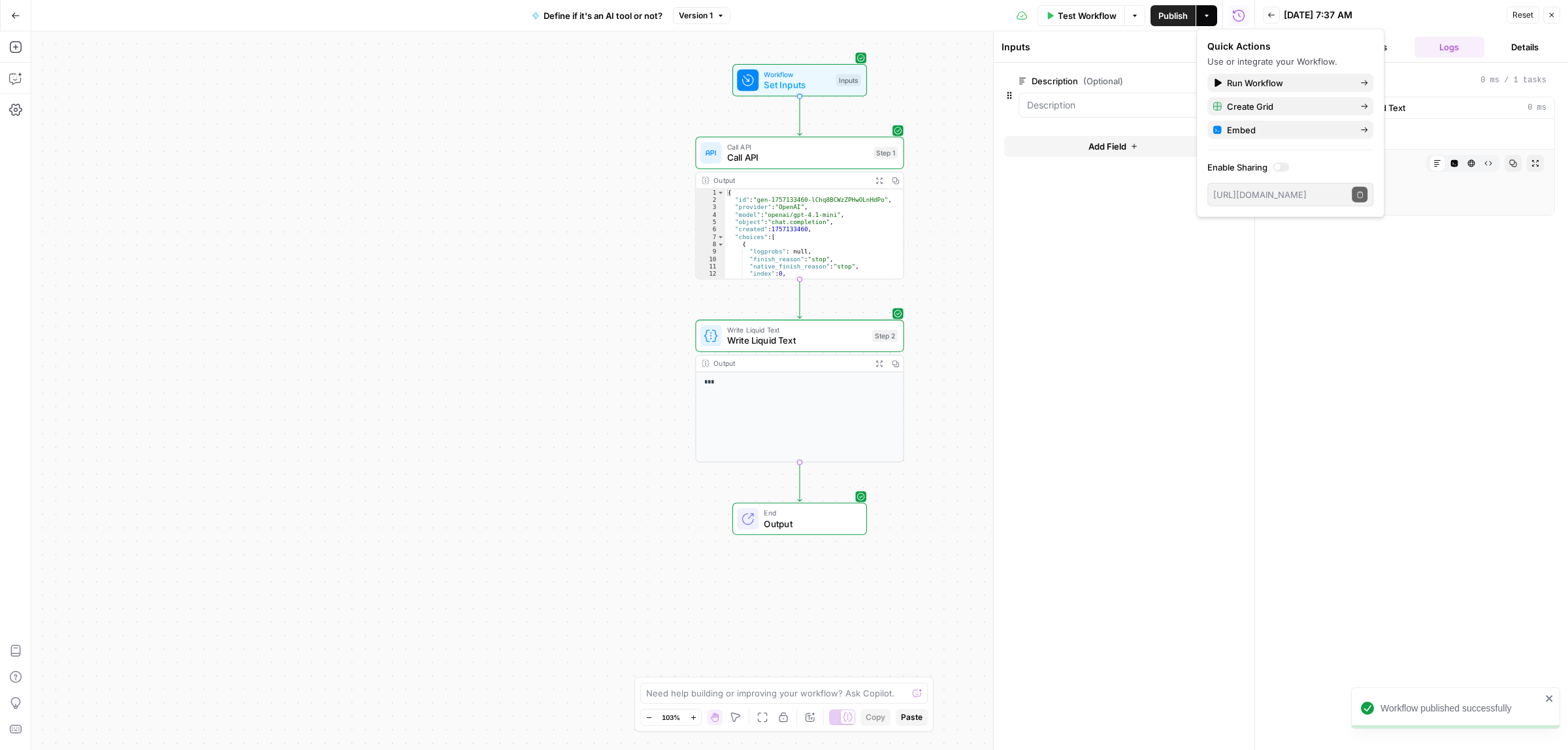
click at [15, 12] on icon "button" at bounding box center [15, 15] width 9 height 9
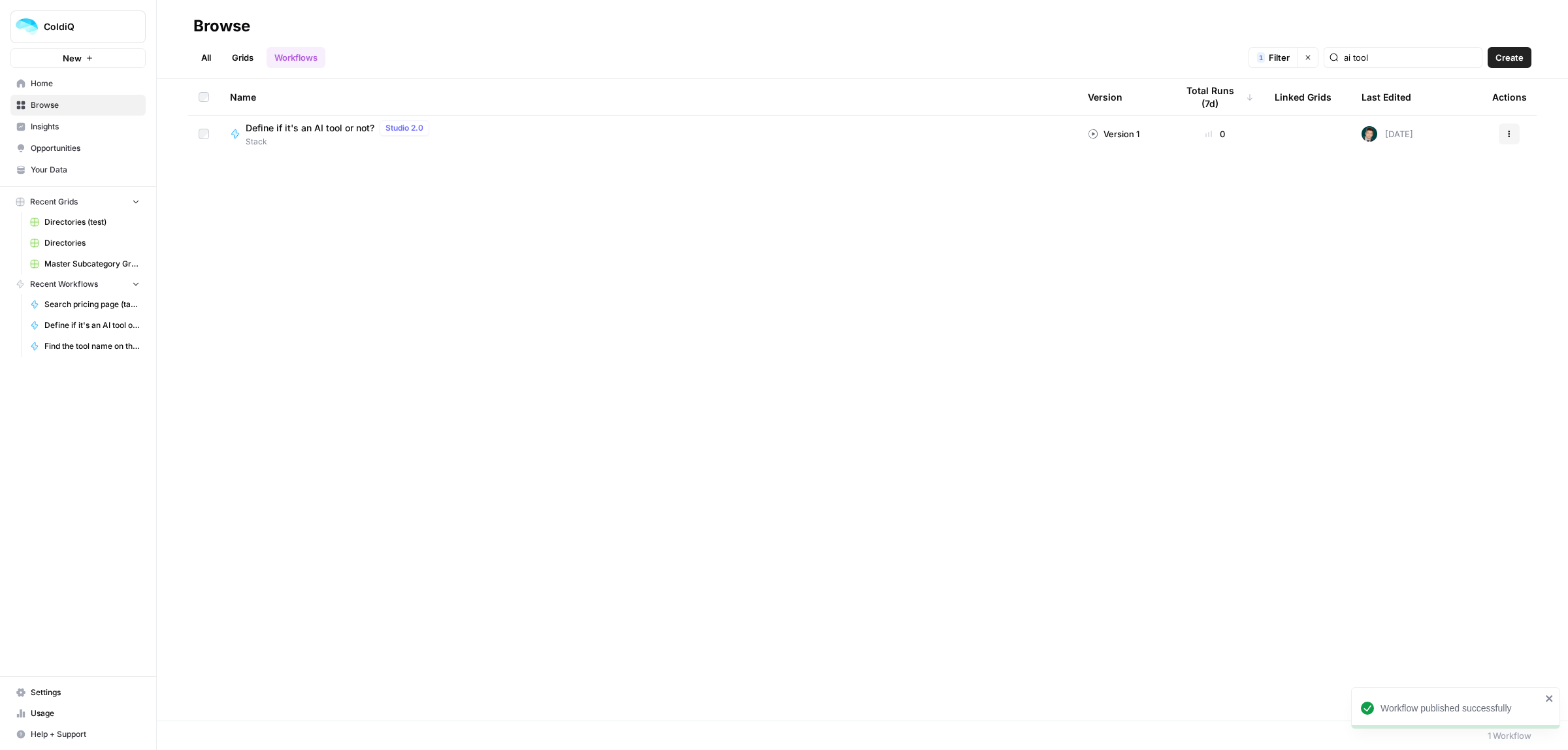
click at [57, 237] on link "Directories" at bounding box center [85, 243] width 122 height 21
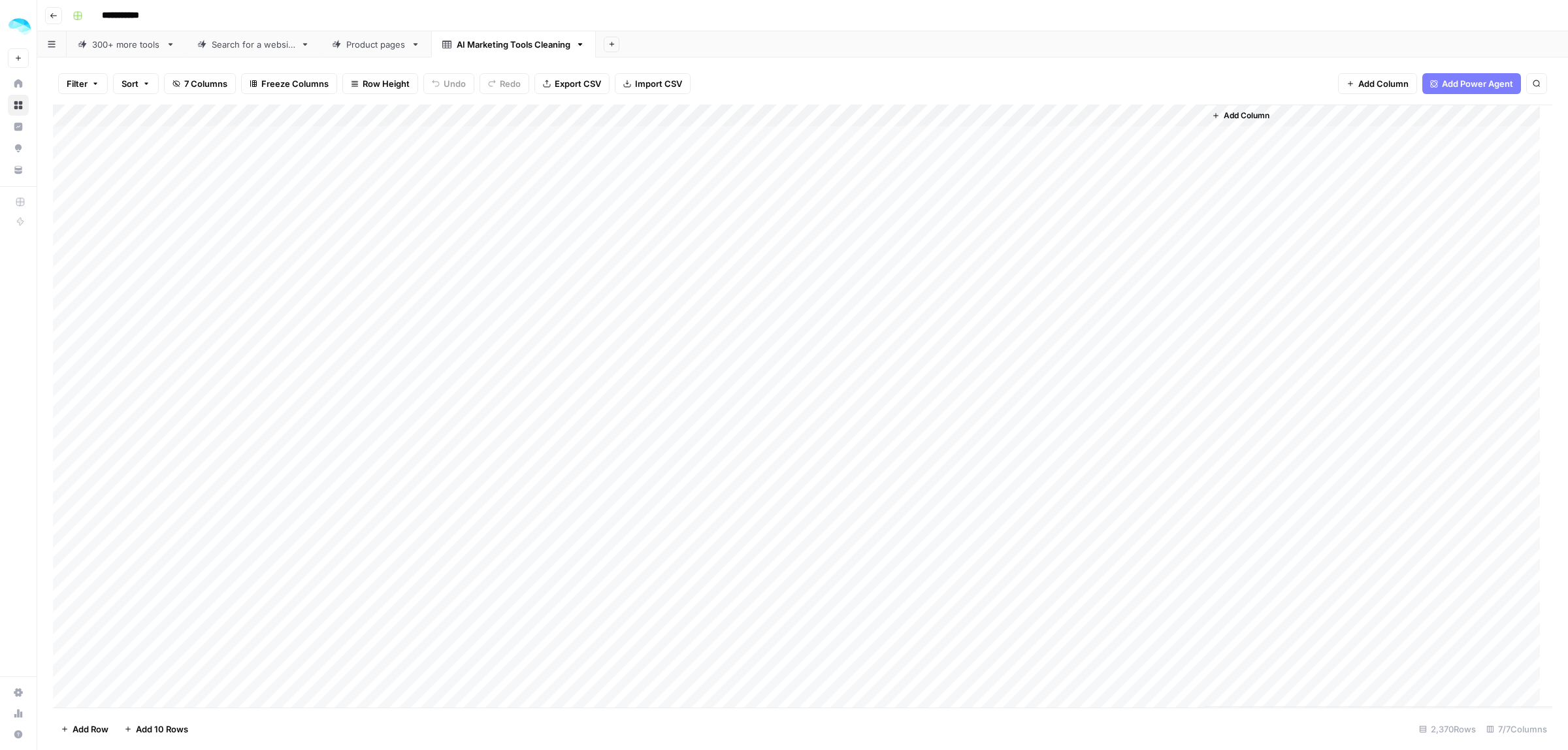
click at [1258, 117] on span "Add Column" at bounding box center [1246, 116] width 45 height 12
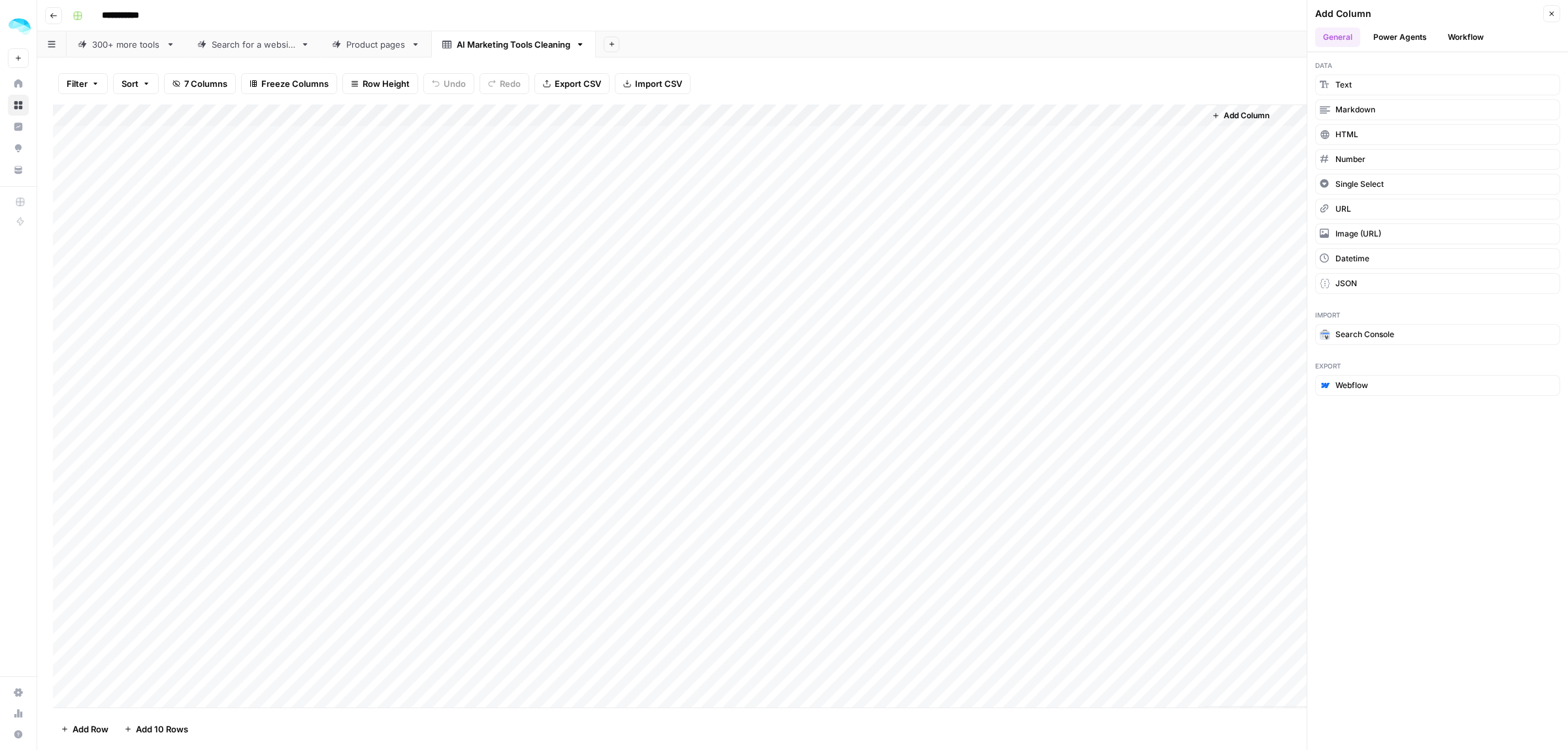
click at [1493, 39] on ul "General Power Agents Workflow" at bounding box center [1438, 37] width 245 height 20
click at [1454, 33] on button "Workflow" at bounding box center [1465, 37] width 51 height 20
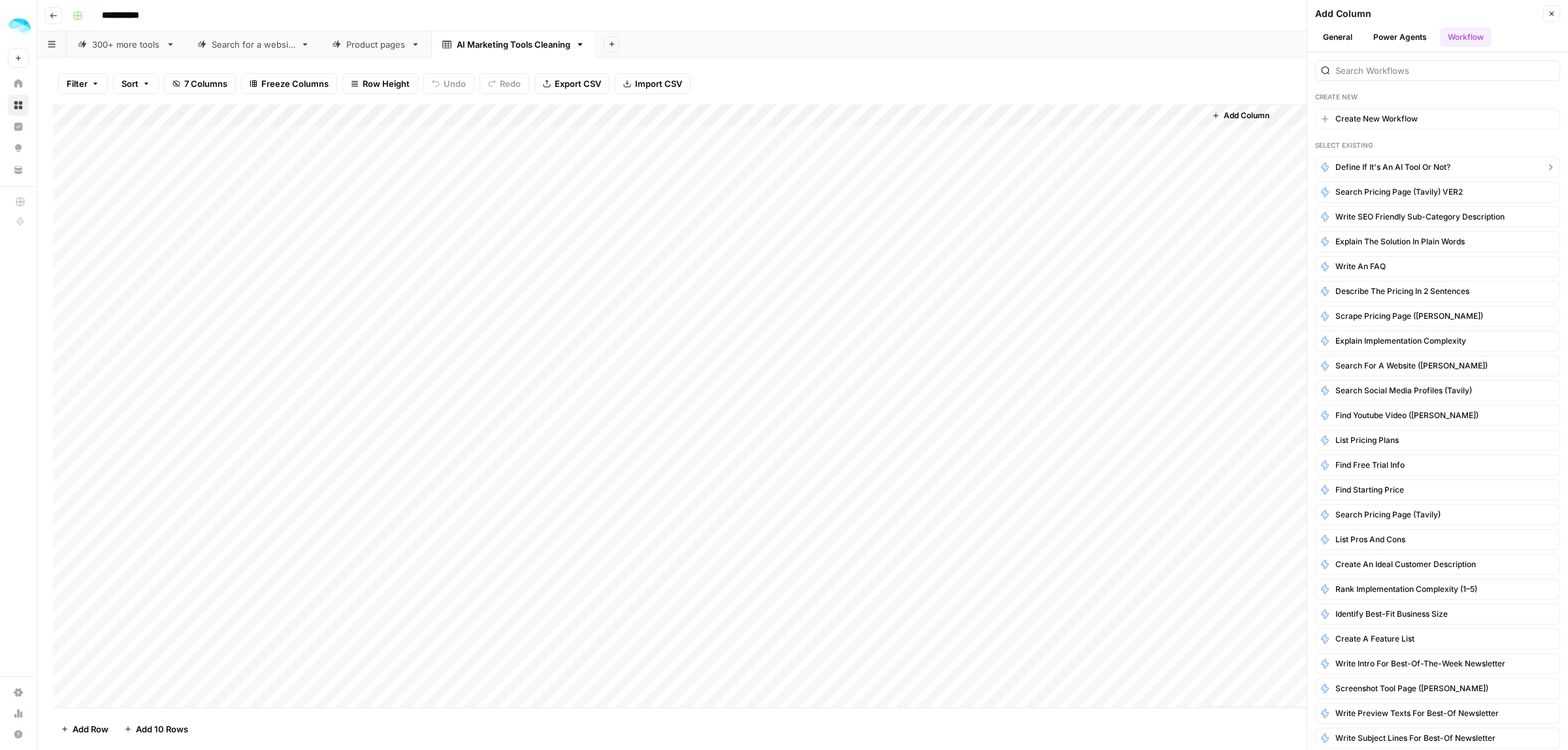
click at [1390, 165] on span "Define if it's an AI tool or not?" at bounding box center [1393, 167] width 115 height 12
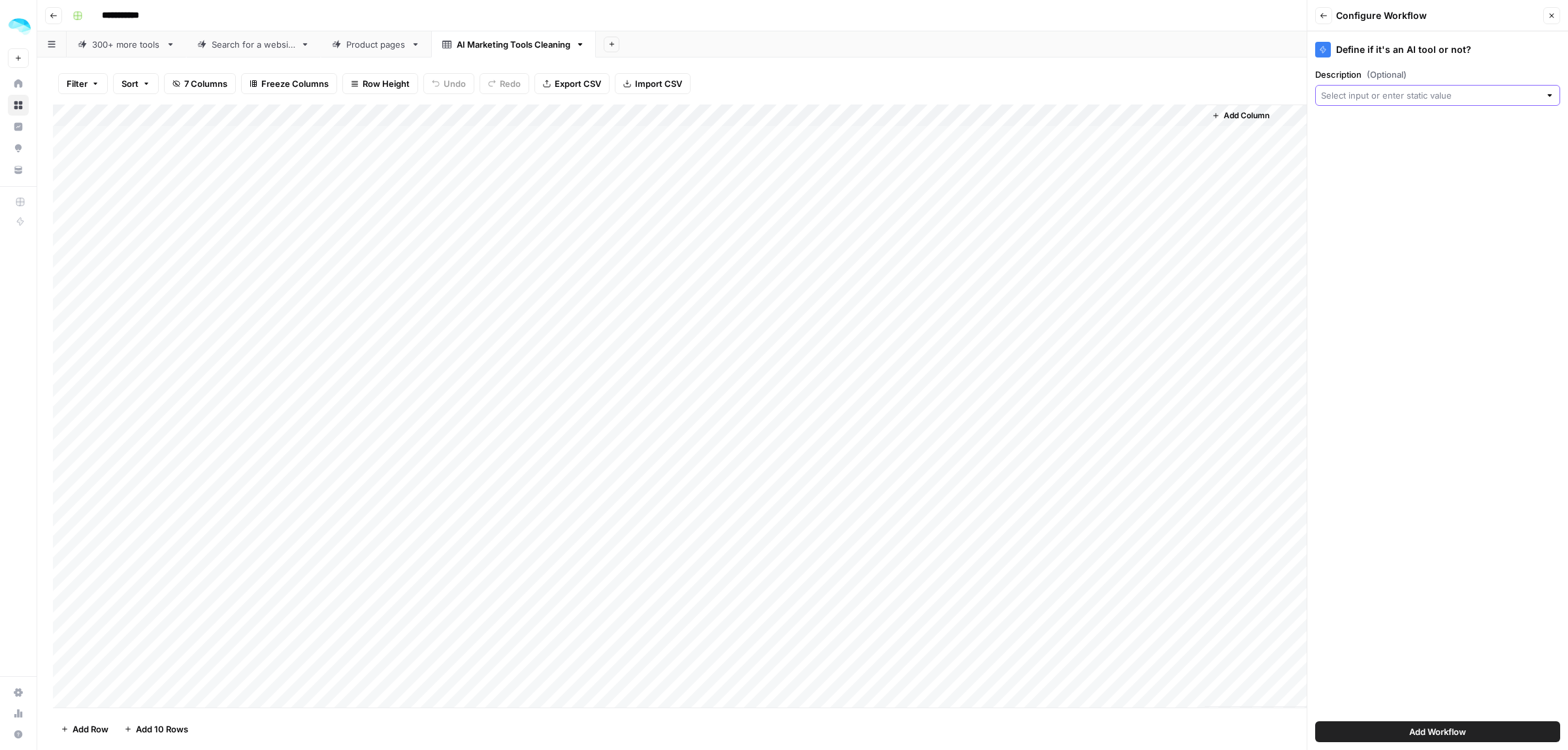
click at [1373, 92] on input "Description (Optional)" at bounding box center [1430, 95] width 219 height 13
click at [1371, 165] on span "Short Description" at bounding box center [1427, 168] width 201 height 13
type input "Short Description"
click at [1422, 723] on button "Add Workflow" at bounding box center [1438, 731] width 245 height 21
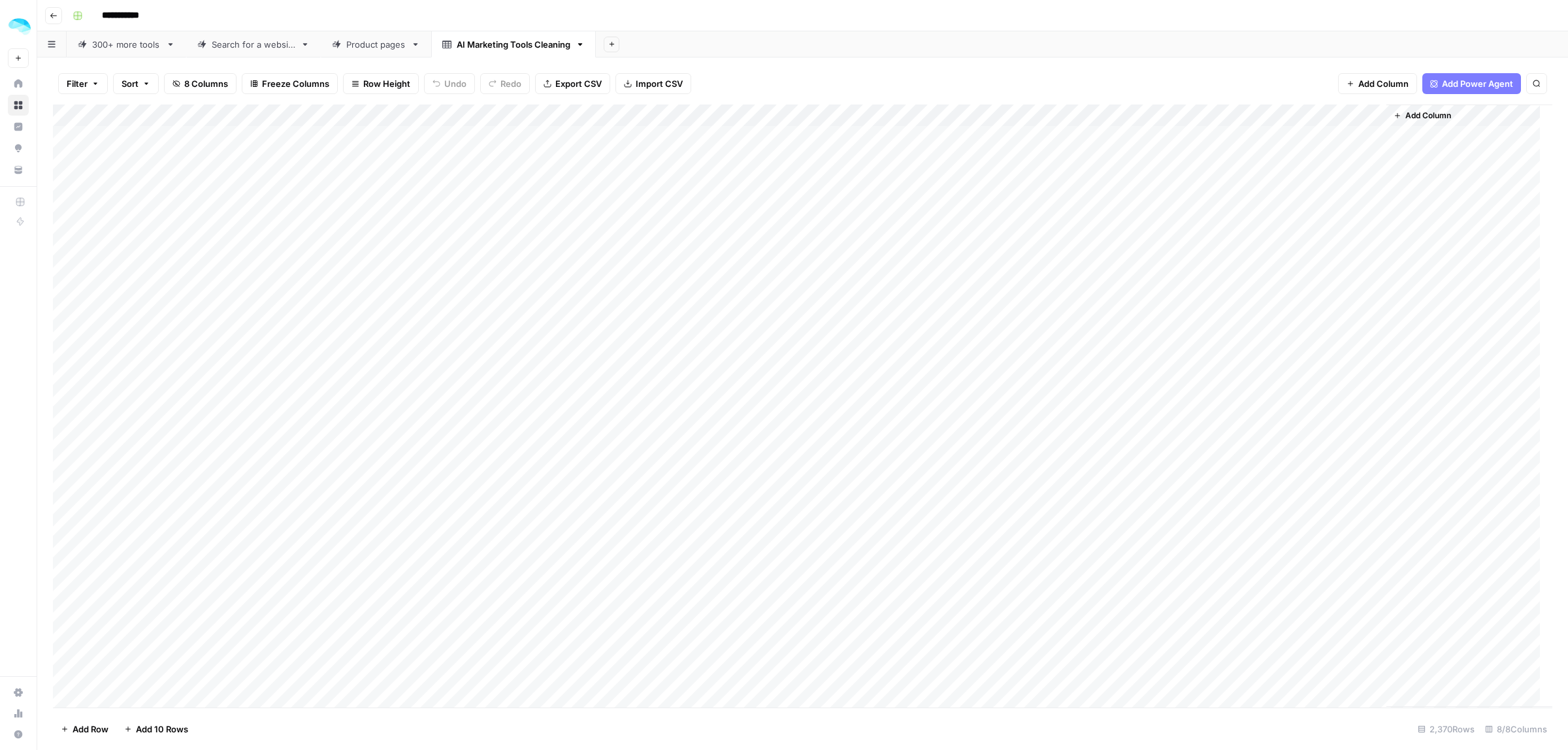
click at [1359, 114] on div "Add Column" at bounding box center [802, 405] width 1499 height 603
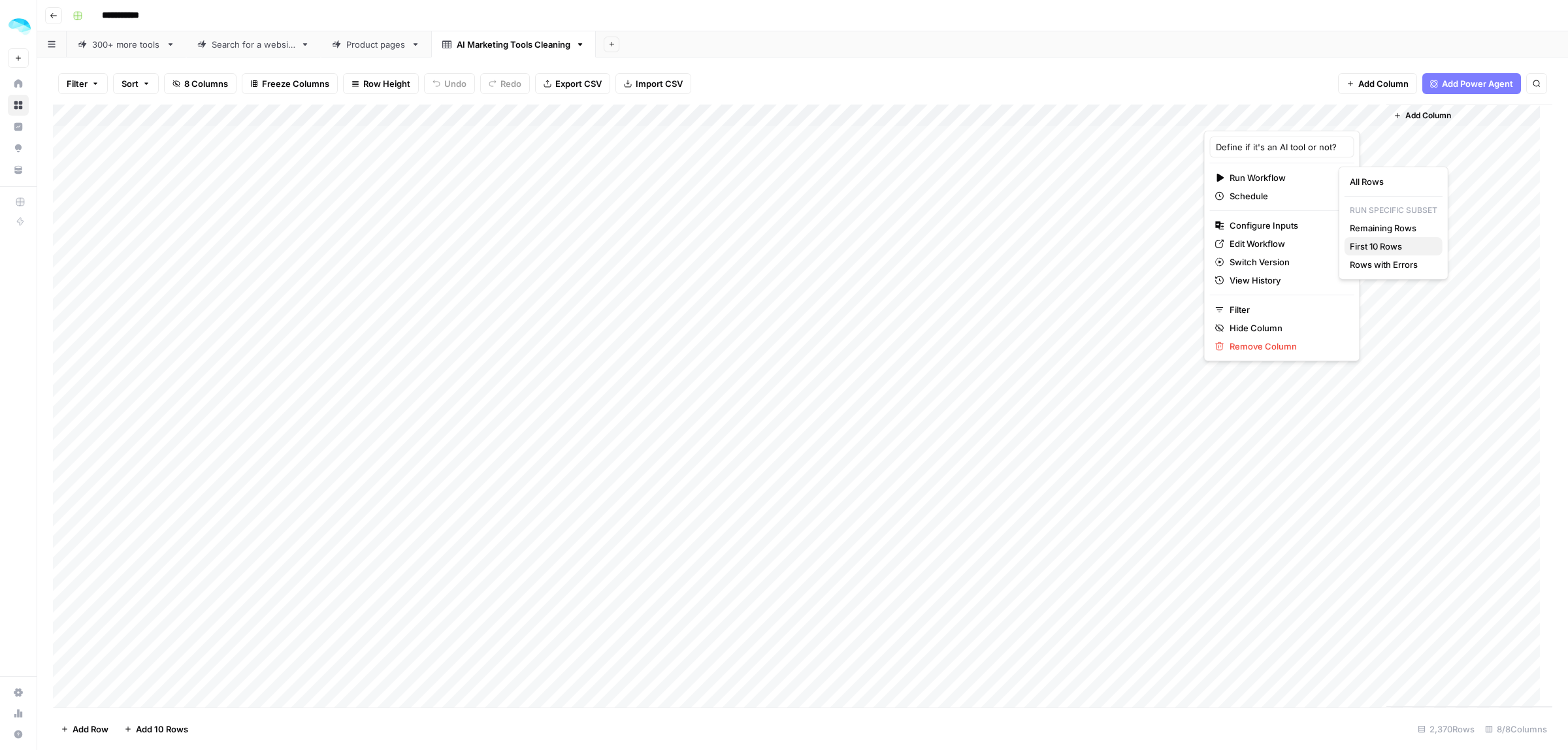
click at [1386, 249] on span "First 10 Rows" at bounding box center [1391, 246] width 82 height 13
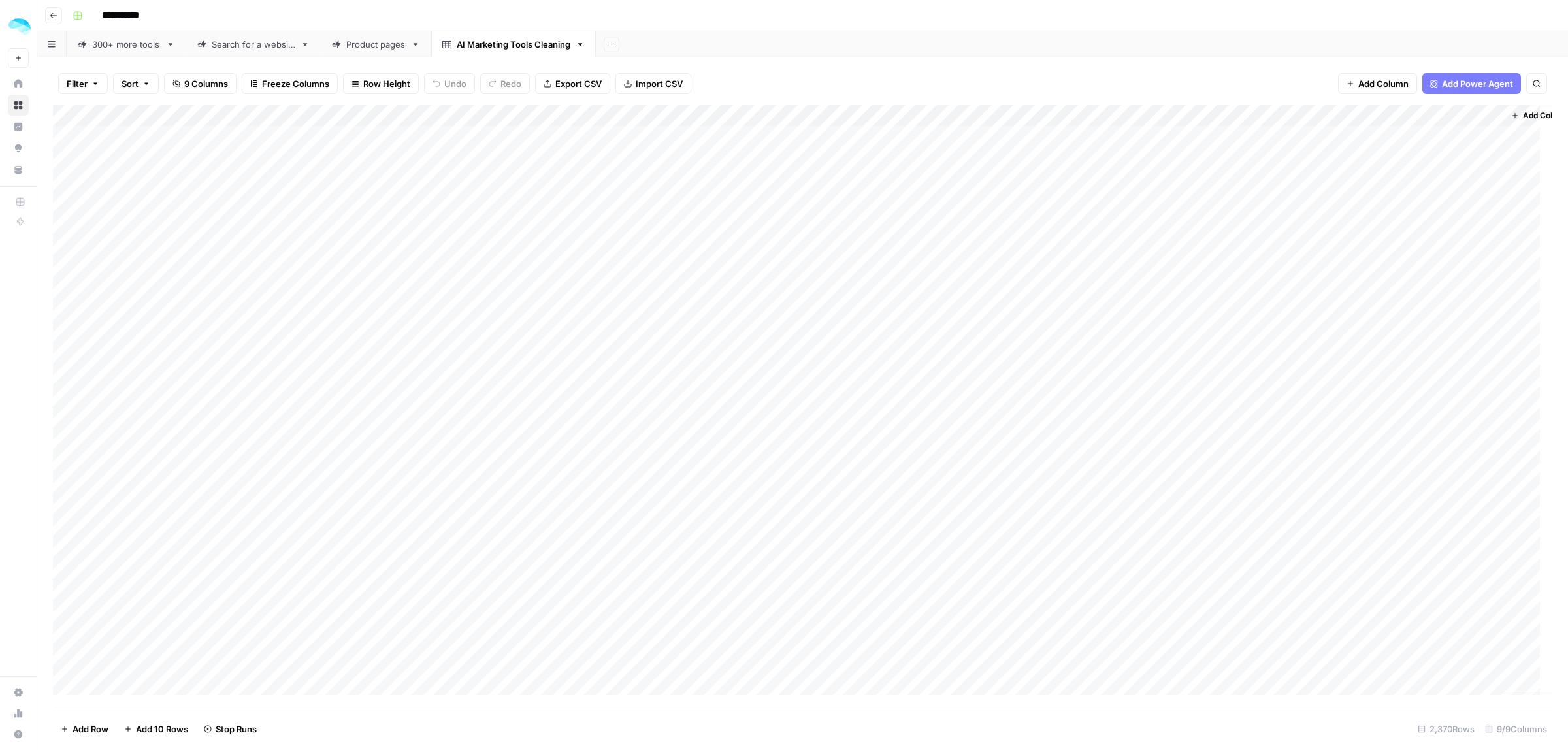
click at [1055, 221] on div "Add Column" at bounding box center [802, 405] width 1499 height 603
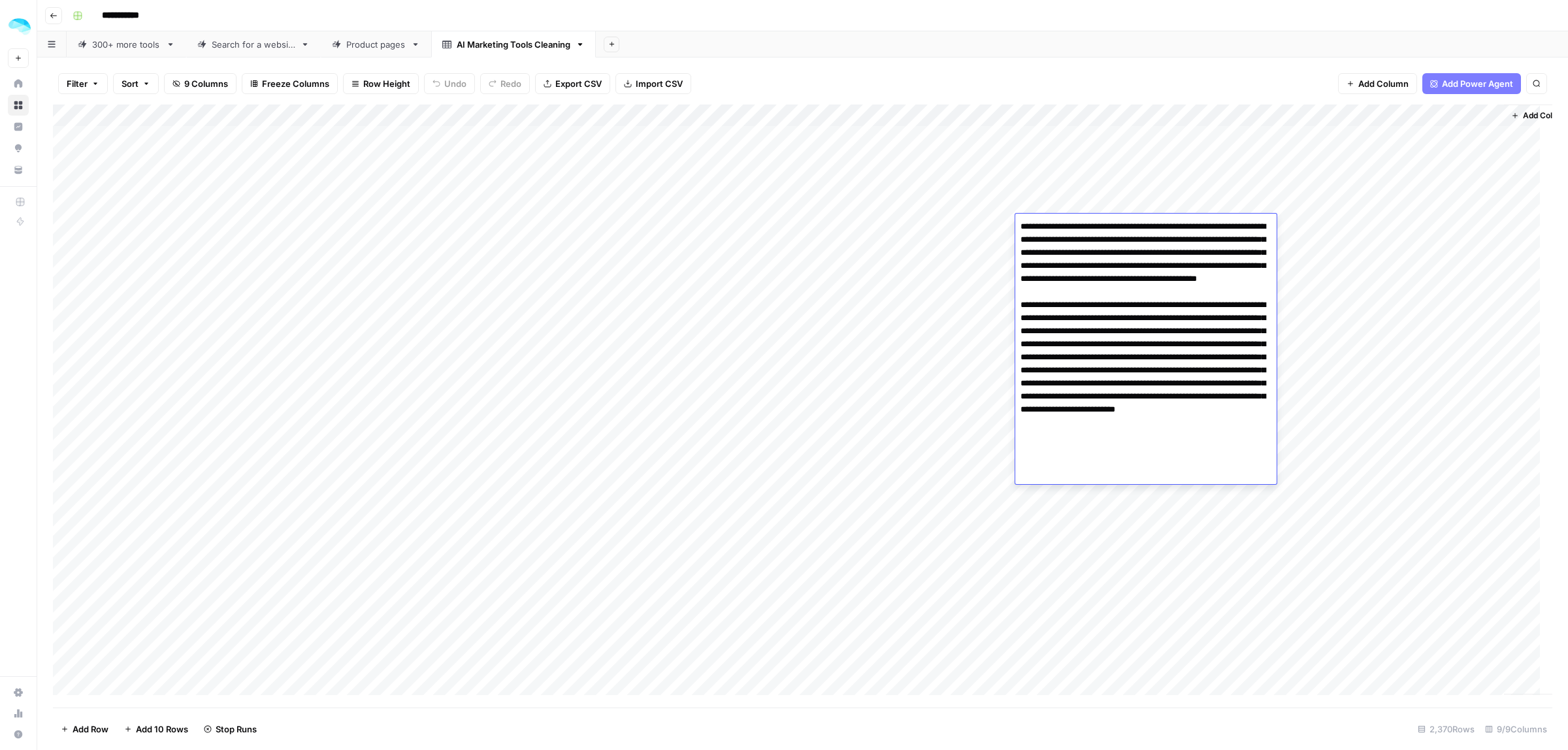
click at [1076, 188] on div "Add Column" at bounding box center [802, 405] width 1499 height 603
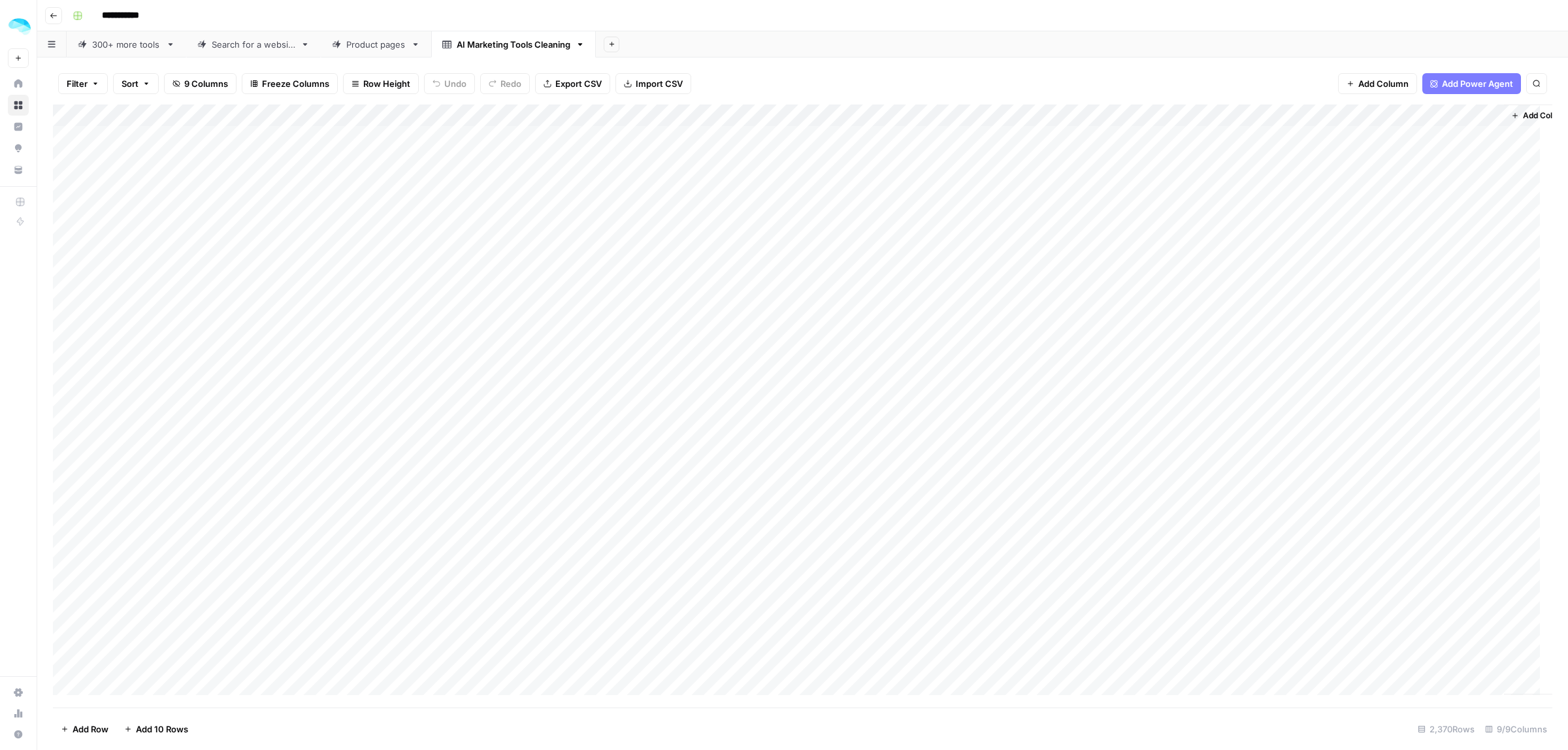
click at [1075, 252] on div "Add Column" at bounding box center [802, 405] width 1499 height 603
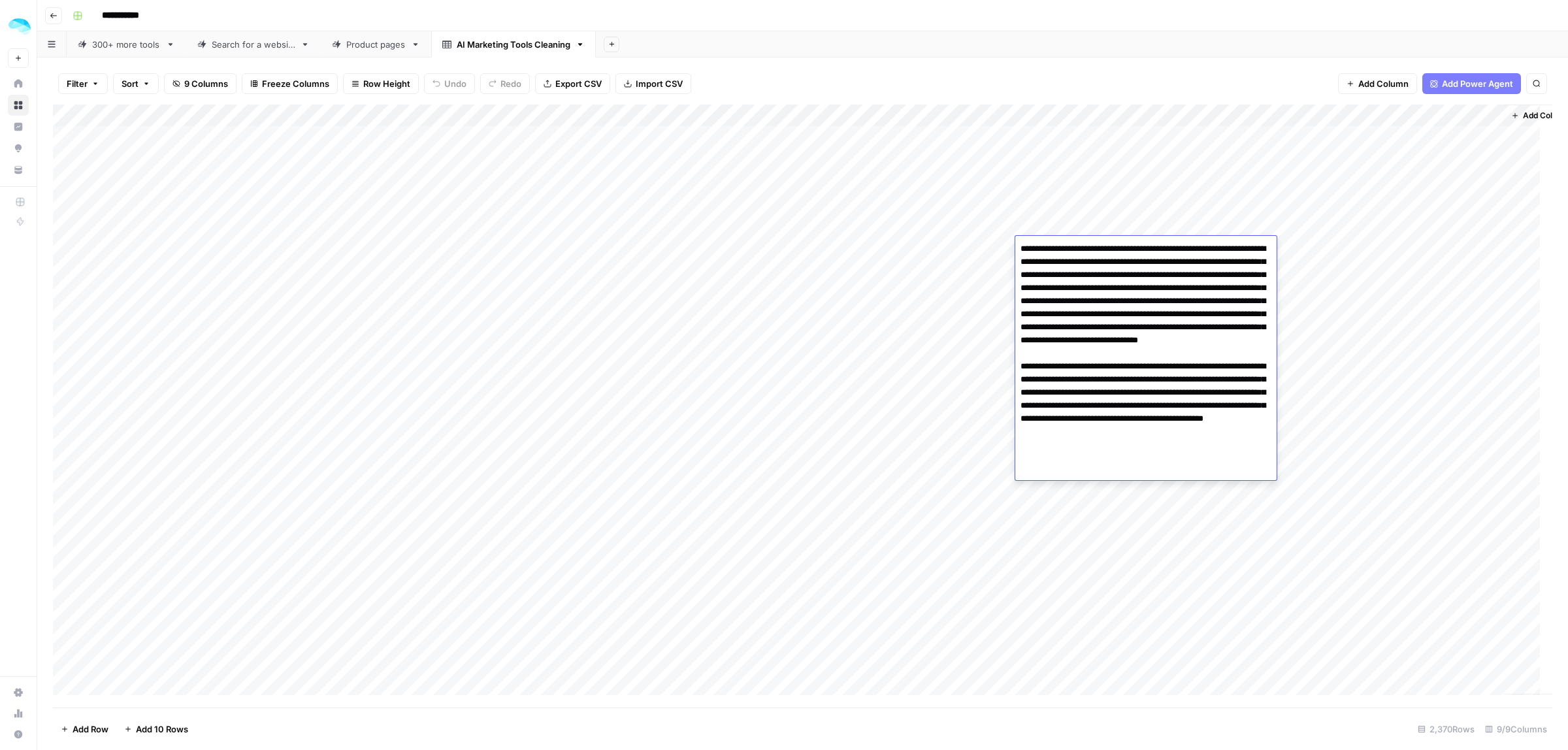
click at [1072, 184] on div "Add Column" at bounding box center [802, 405] width 1499 height 603
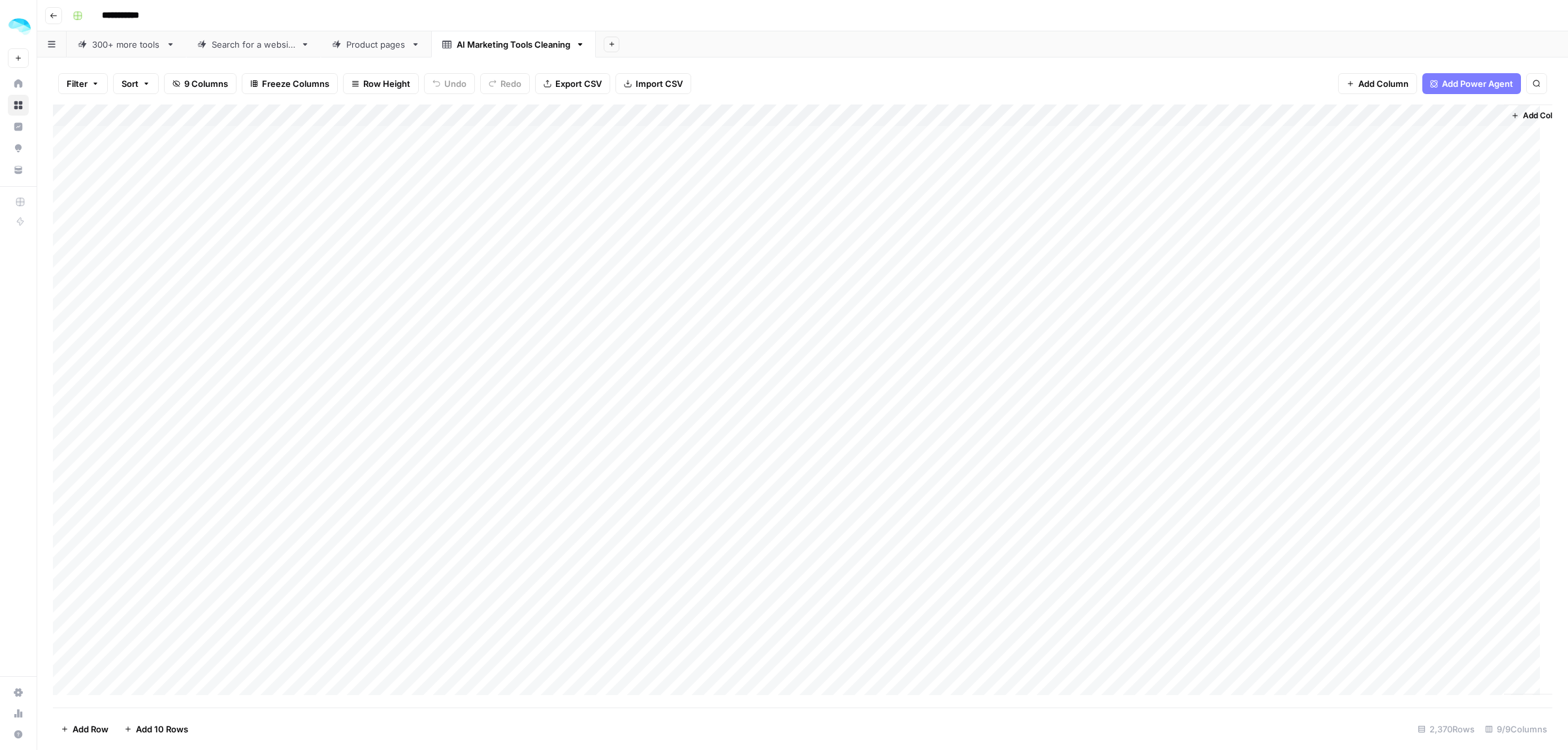
click at [1109, 249] on div "Add Column" at bounding box center [802, 405] width 1499 height 603
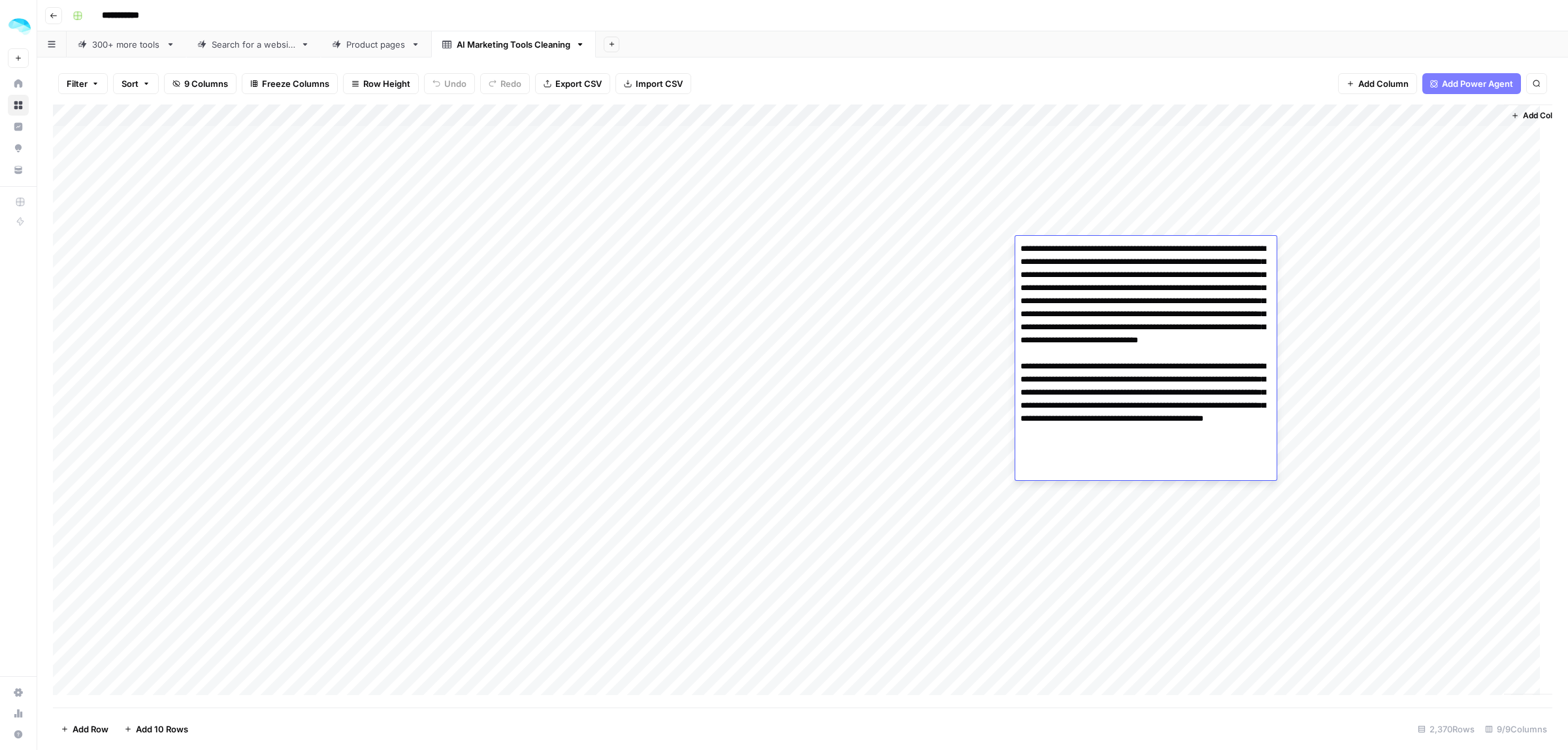
click at [1117, 193] on div "Add Column" at bounding box center [802, 405] width 1499 height 603
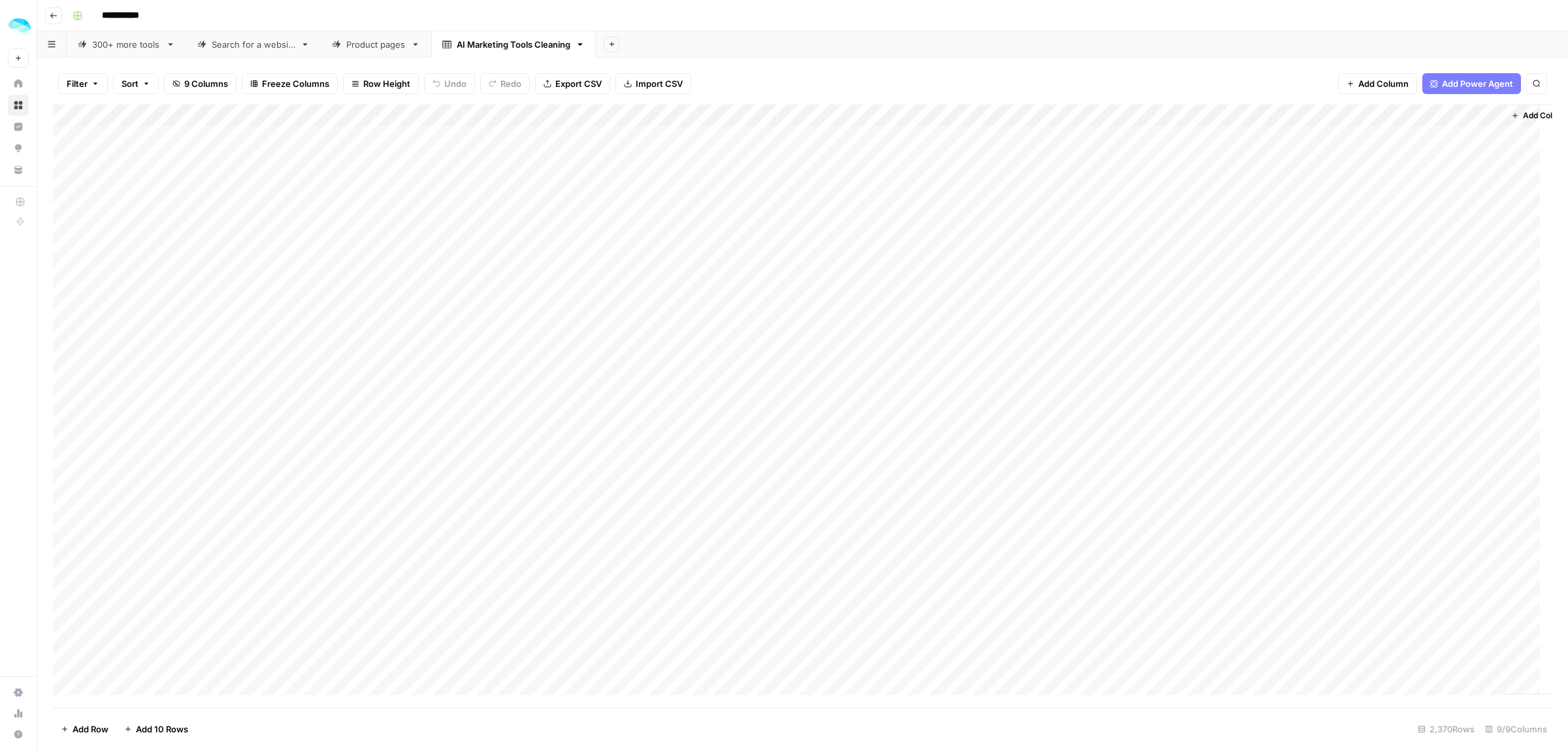
click at [1085, 311] on div "Add Column" at bounding box center [802, 405] width 1499 height 603
click at [1094, 270] on div "Add Column" at bounding box center [802, 405] width 1499 height 603
click at [1068, 336] on div "Add Column" at bounding box center [802, 405] width 1499 height 603
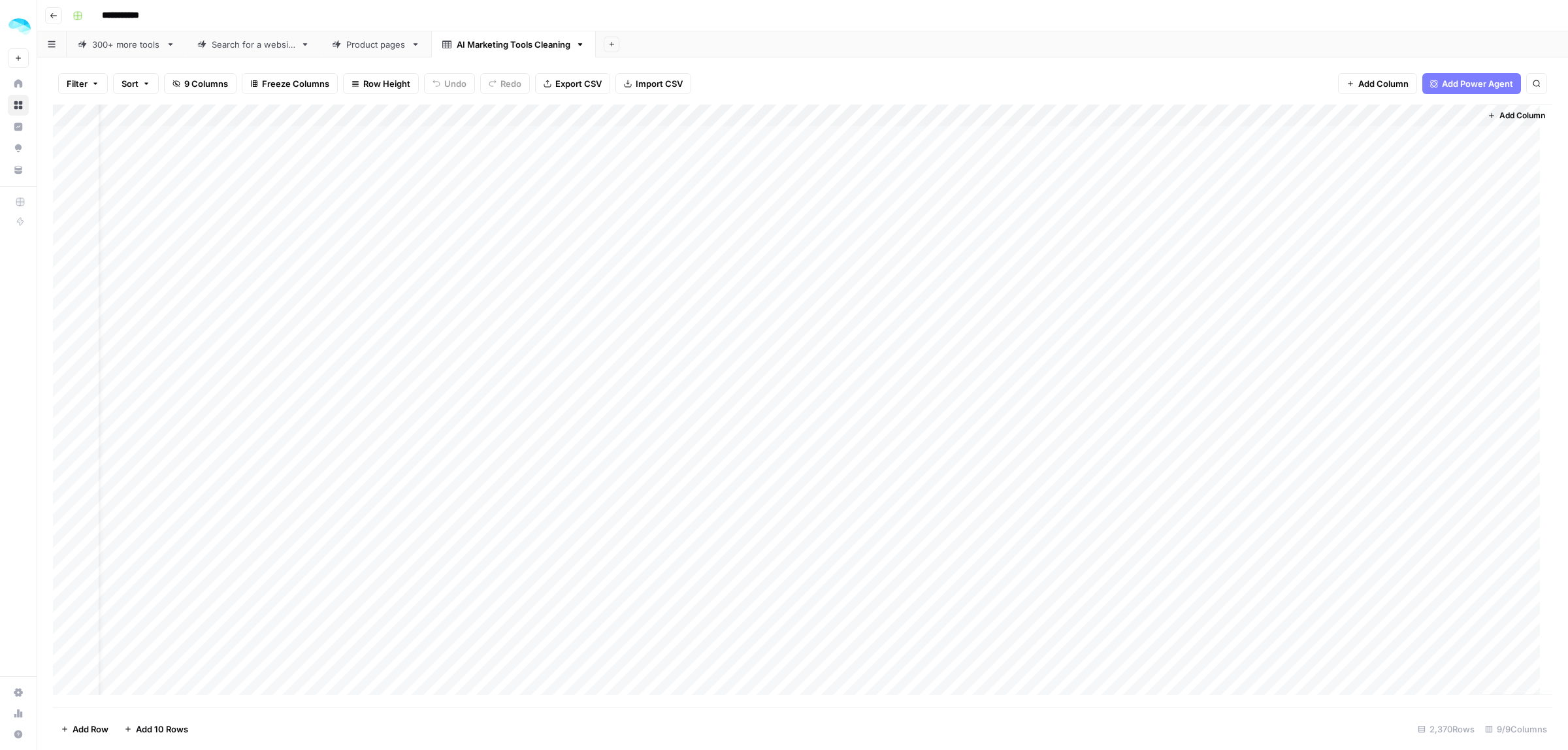
click at [1068, 336] on div "Add Column" at bounding box center [802, 405] width 1499 height 603
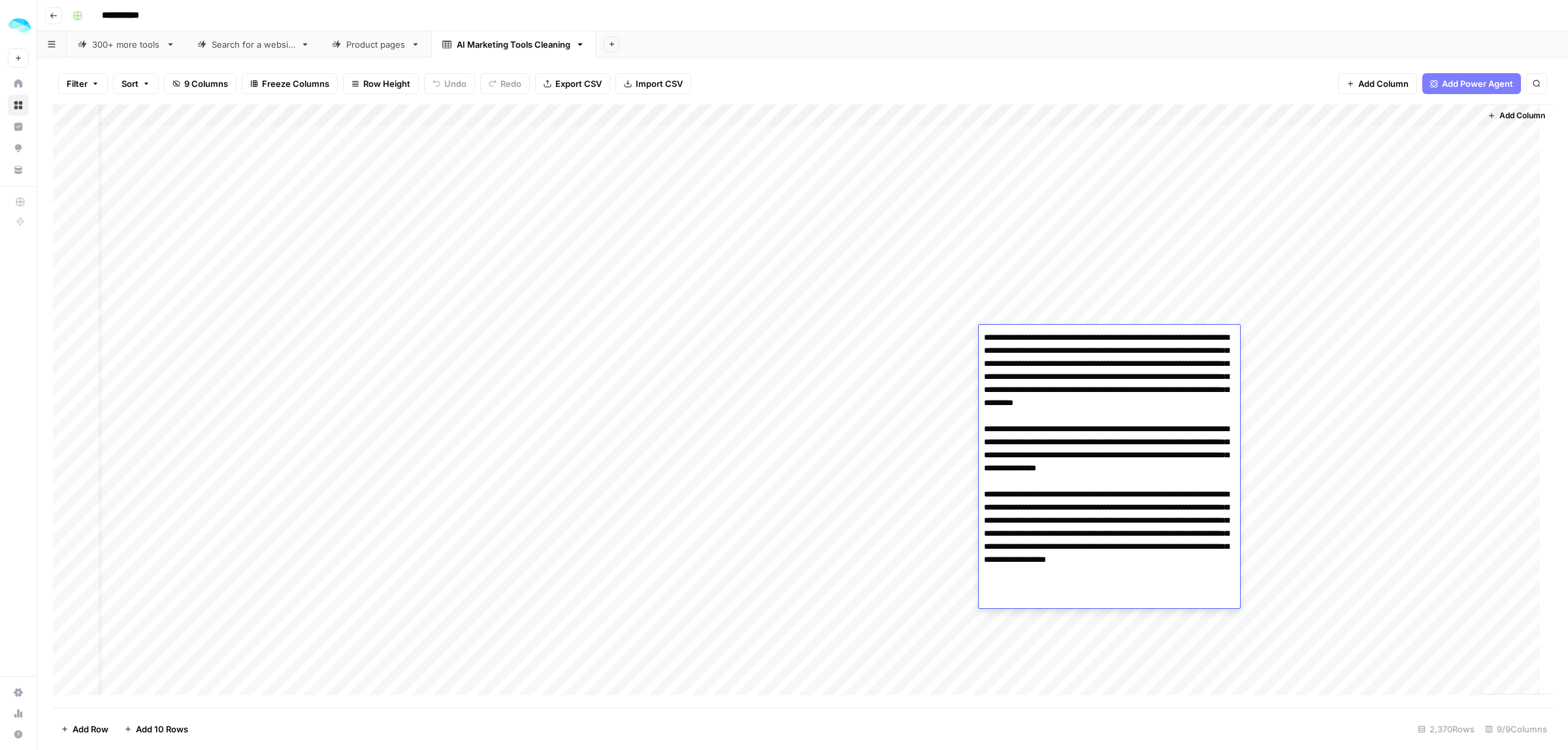
click at [1066, 301] on div "Add Column" at bounding box center [802, 405] width 1499 height 603
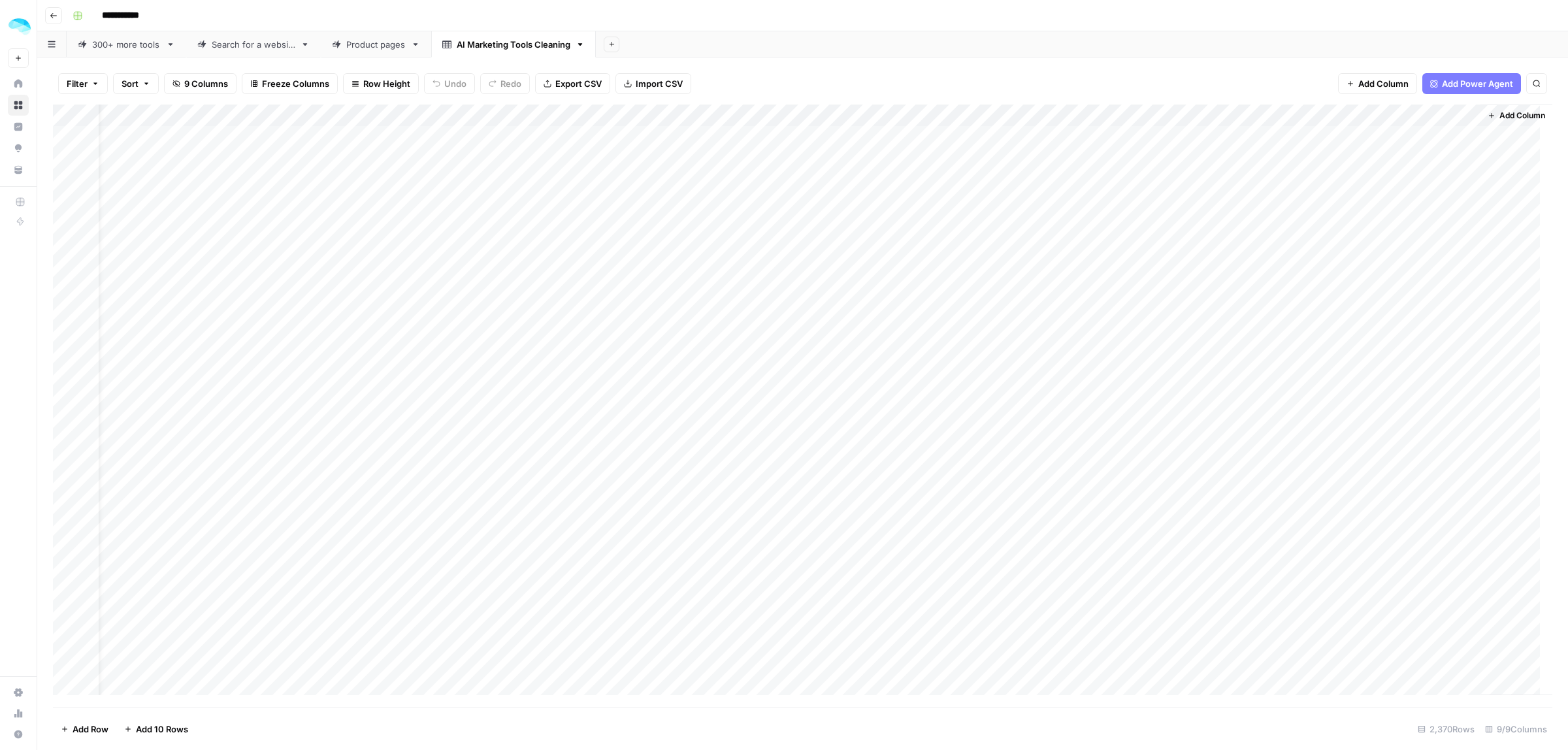
click at [1320, 113] on div "Add Column" at bounding box center [802, 405] width 1499 height 603
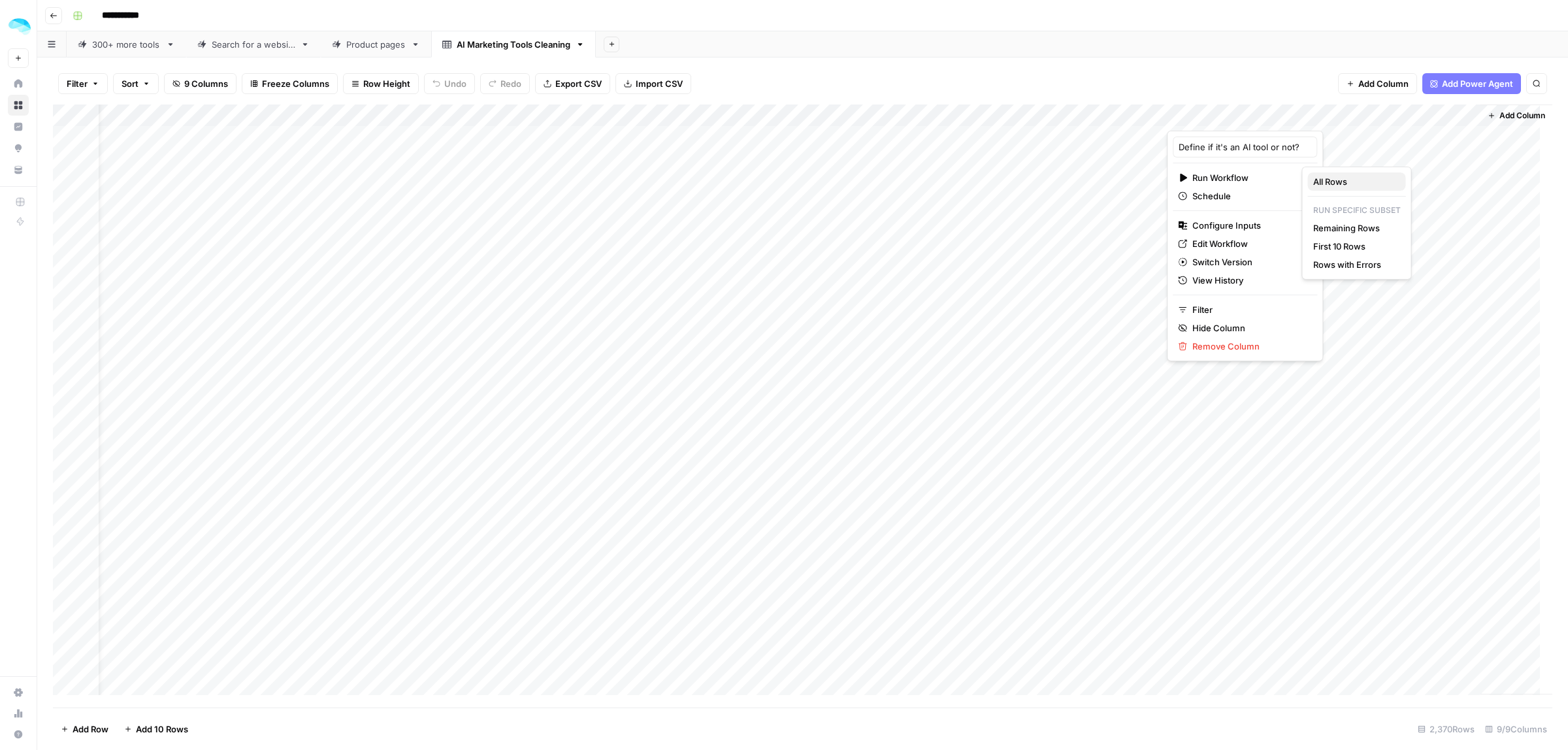
click at [1341, 178] on span "All Rows" at bounding box center [1355, 181] width 82 height 13
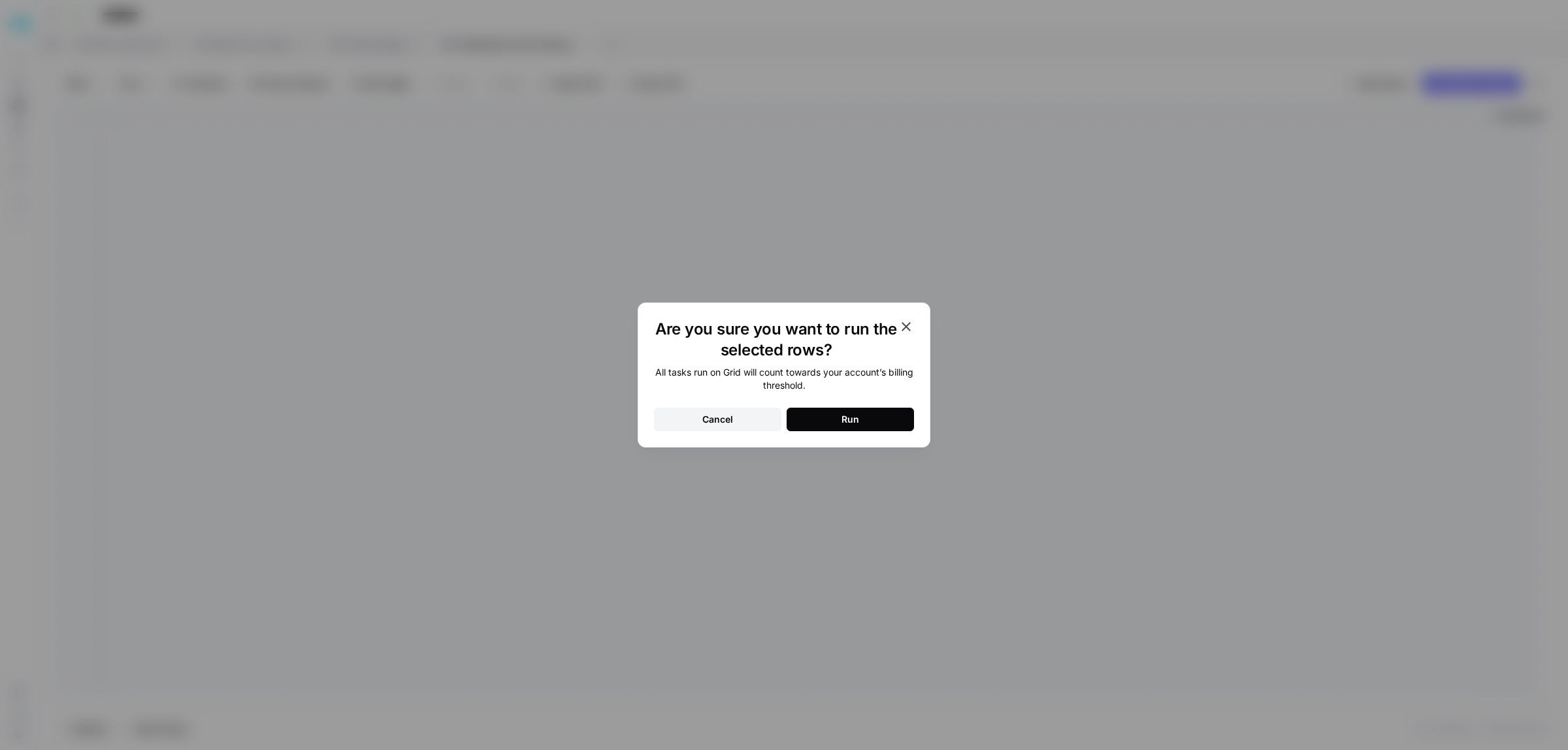
click at [858, 417] on div "Run" at bounding box center [850, 419] width 18 height 13
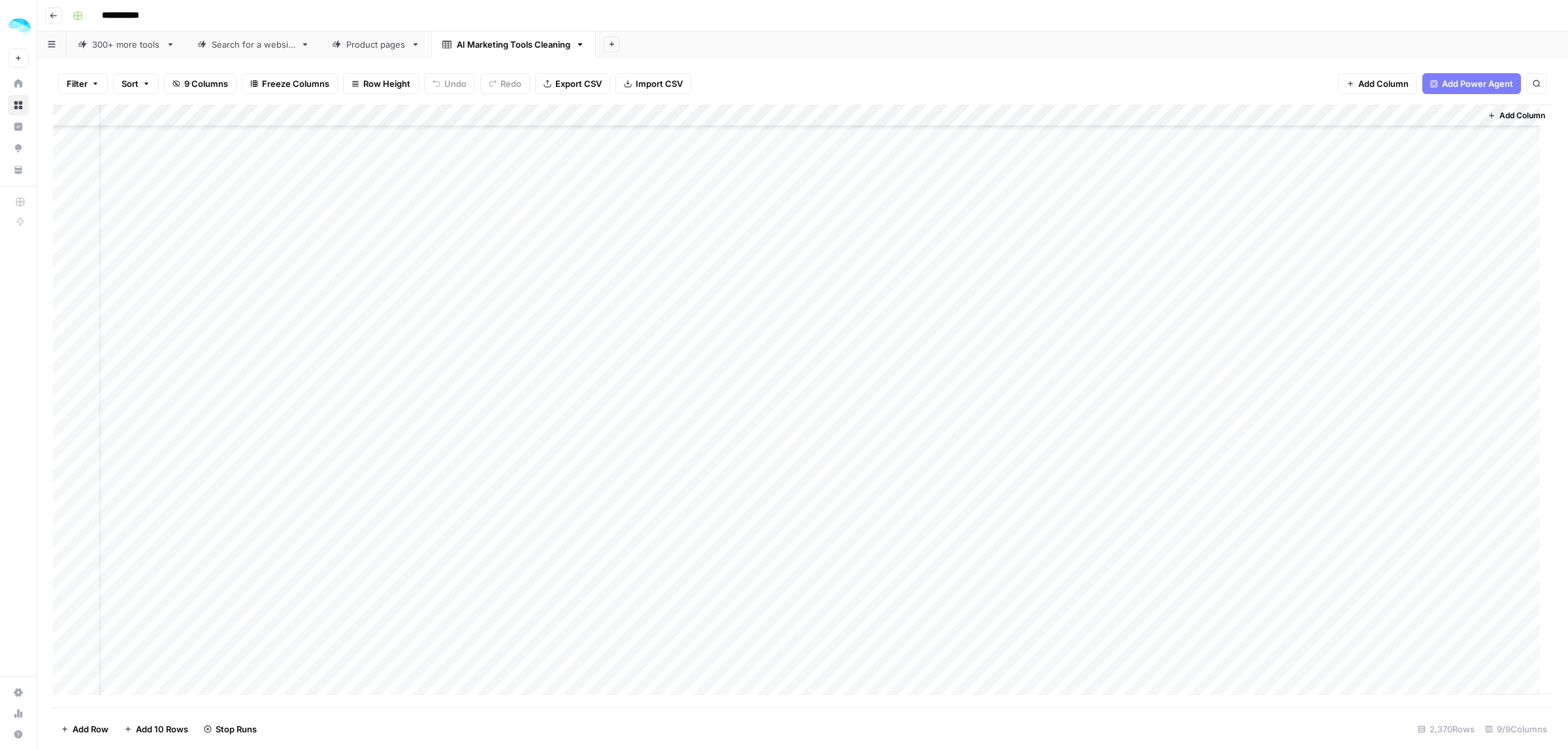
scroll to position [164, 37]
click at [1090, 327] on div "Add Column" at bounding box center [802, 405] width 1499 height 603
click at [1367, 327] on div "Add Column" at bounding box center [802, 405] width 1499 height 603
type textarea "**"
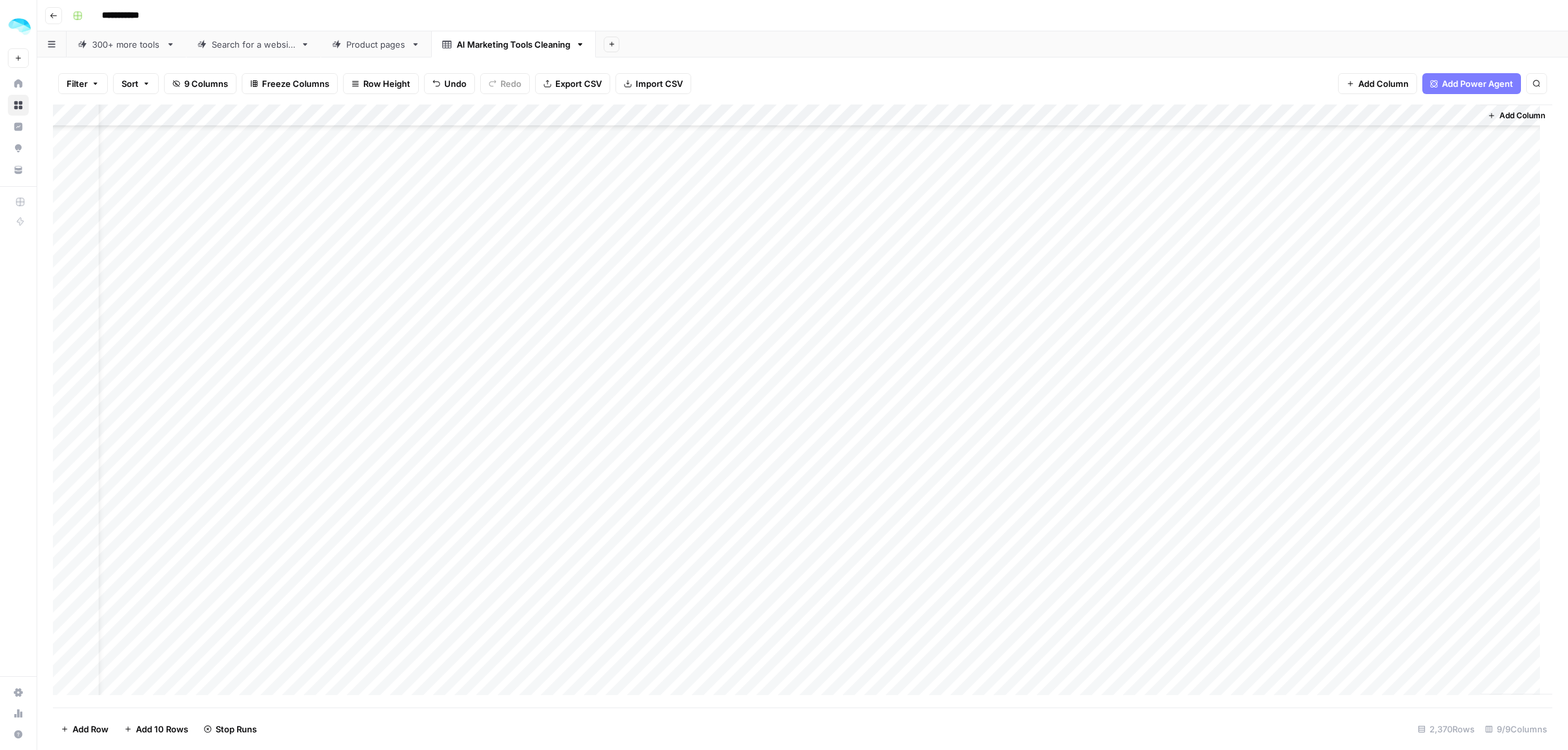
scroll to position [1959, 37]
click at [1029, 418] on div "Add Column" at bounding box center [802, 405] width 1499 height 603
click at [1024, 371] on div "Add Column" at bounding box center [802, 405] width 1499 height 603
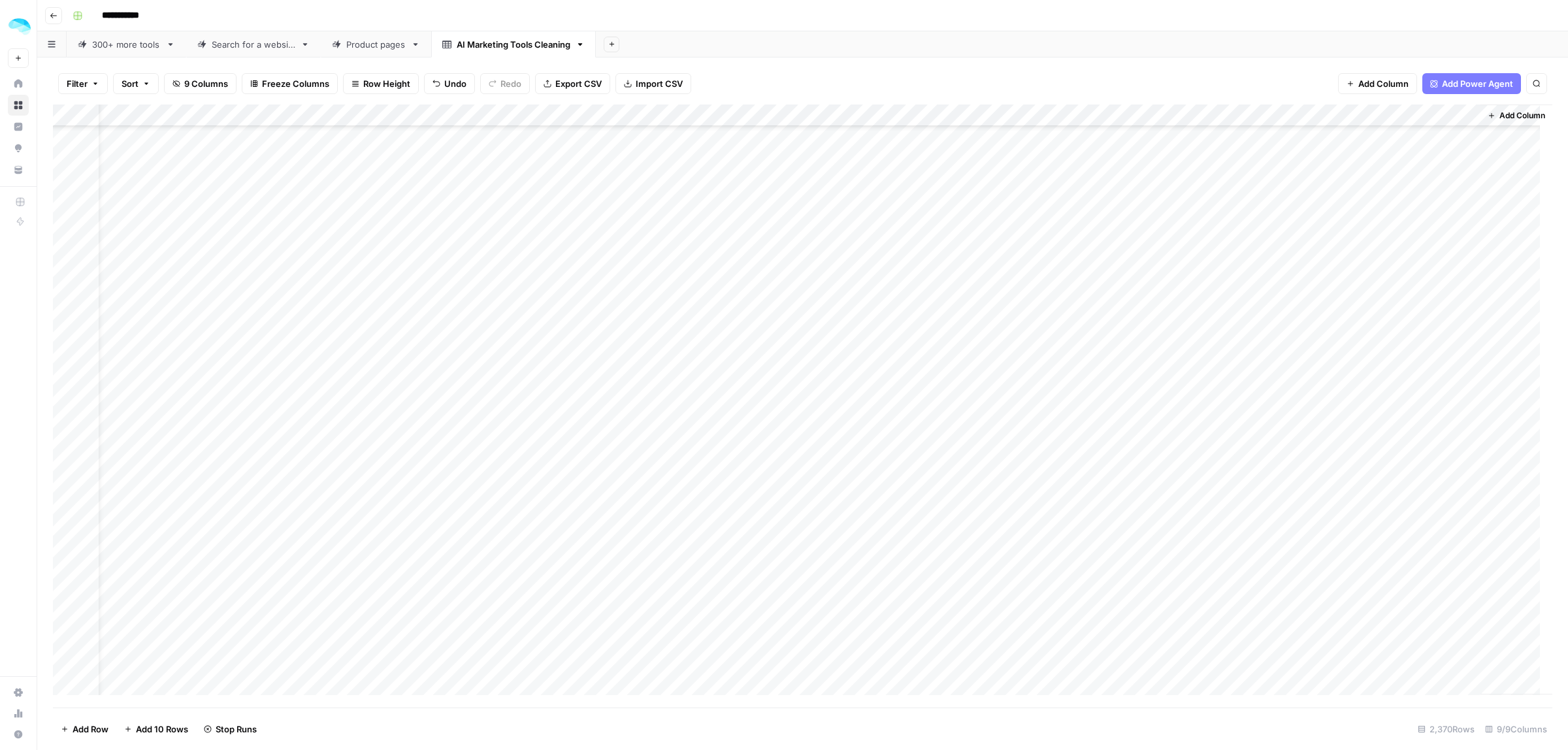
click at [1072, 157] on div "Add Column" at bounding box center [802, 405] width 1499 height 603
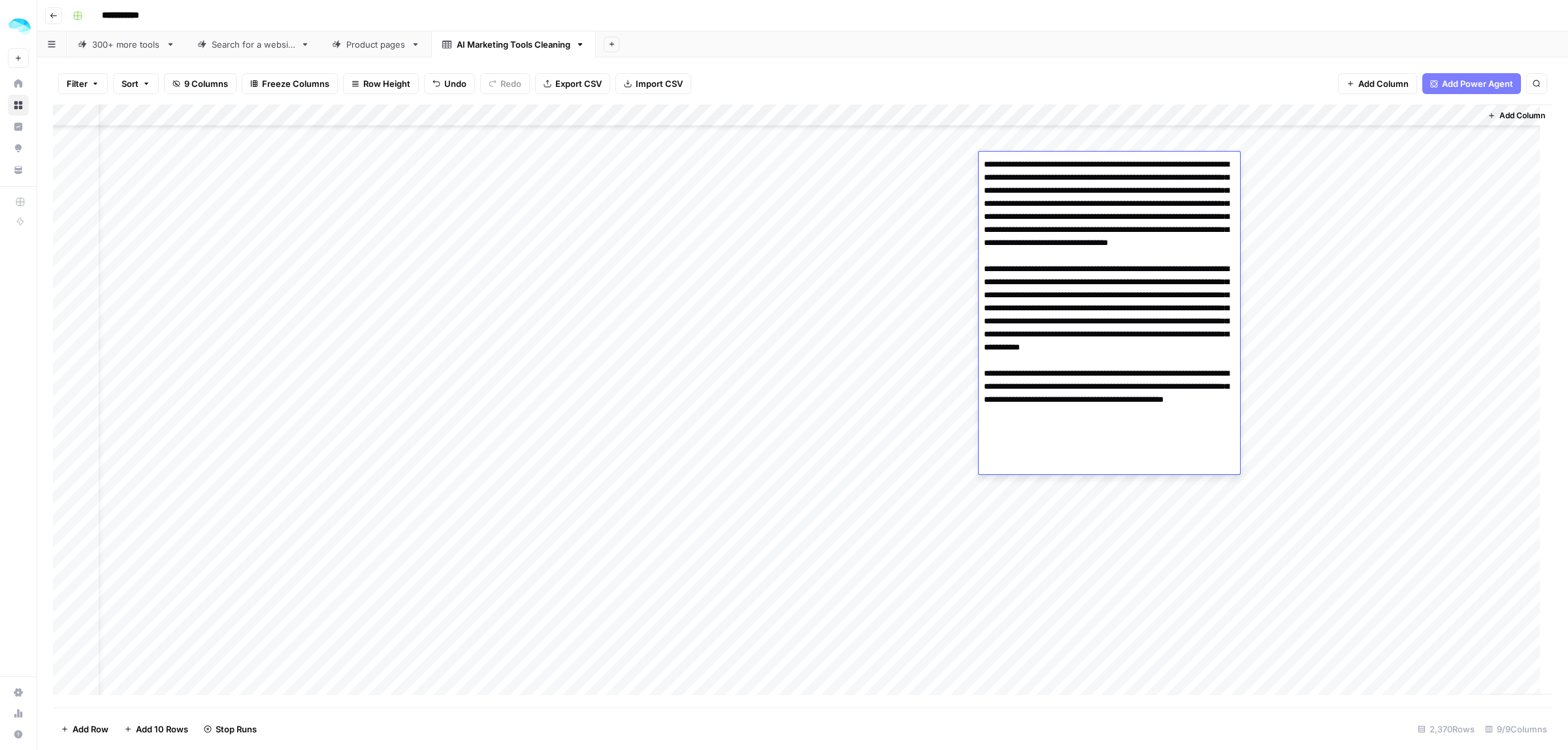
click at [1080, 548] on div "Add Column" at bounding box center [802, 405] width 1499 height 603
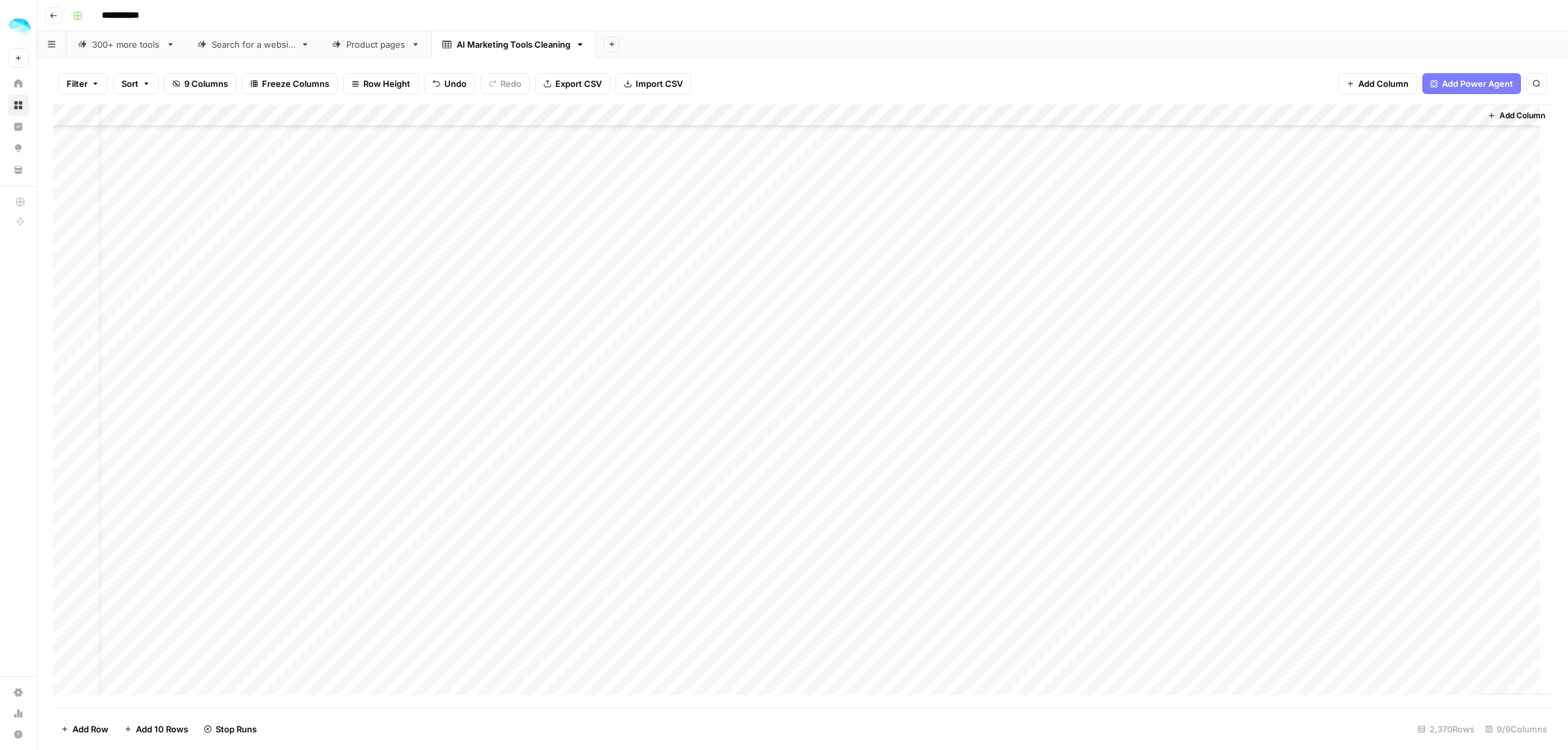
scroll to position [38889, 37]
click at [1456, 112] on div "Add Column" at bounding box center [802, 405] width 1499 height 603
click at [133, 85] on span "Sort" at bounding box center [130, 83] width 17 height 13
click at [221, 155] on button "Add Sort" at bounding box center [271, 154] width 281 height 17
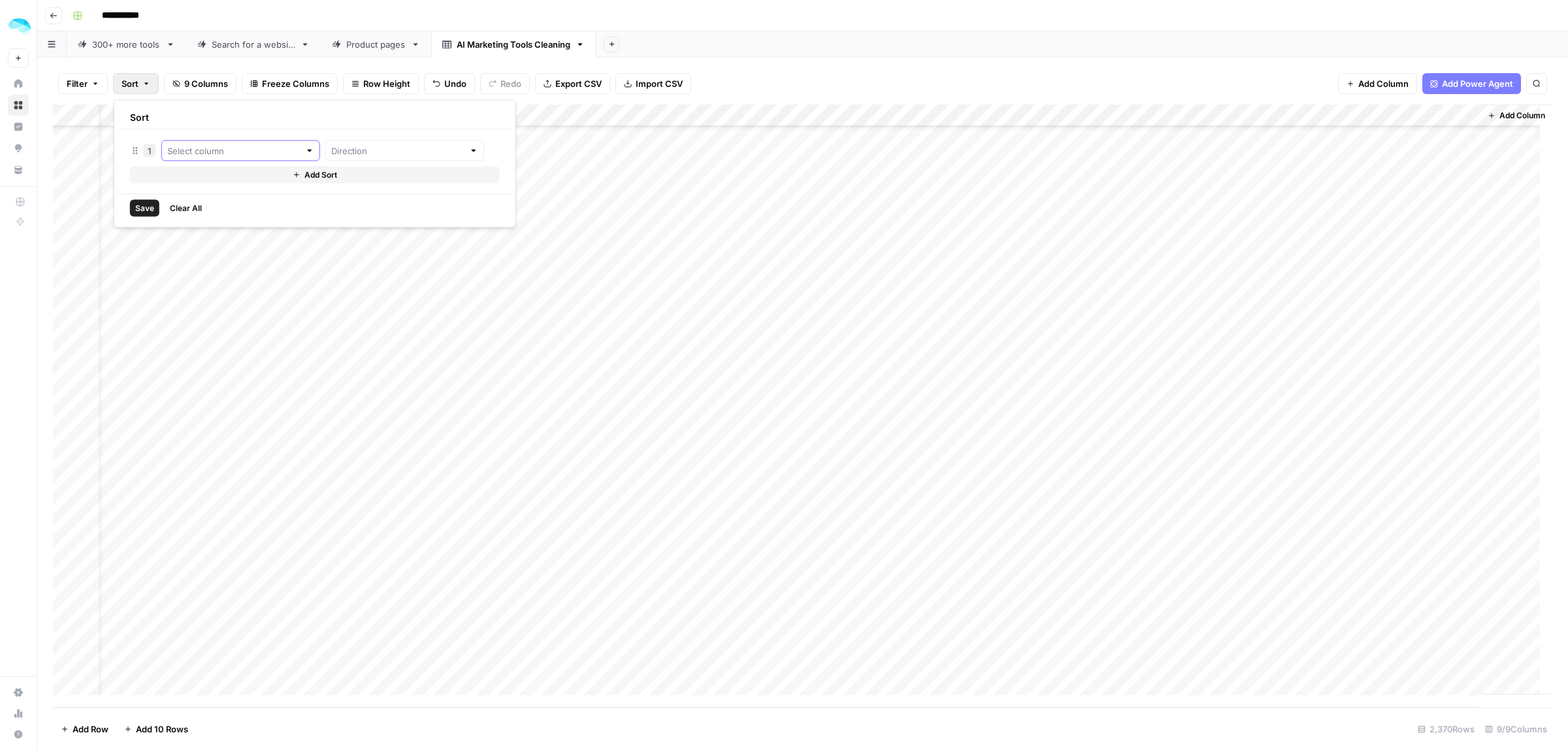
click at [224, 155] on input "text" at bounding box center [233, 150] width 133 height 13
click at [380, 210] on div "Save Clear All" at bounding box center [315, 207] width 391 height 28
click at [1459, 116] on div "Add Column" at bounding box center [802, 405] width 1499 height 603
click at [1409, 210] on span "Filter" at bounding box center [1431, 207] width 114 height 13
type input "Output"
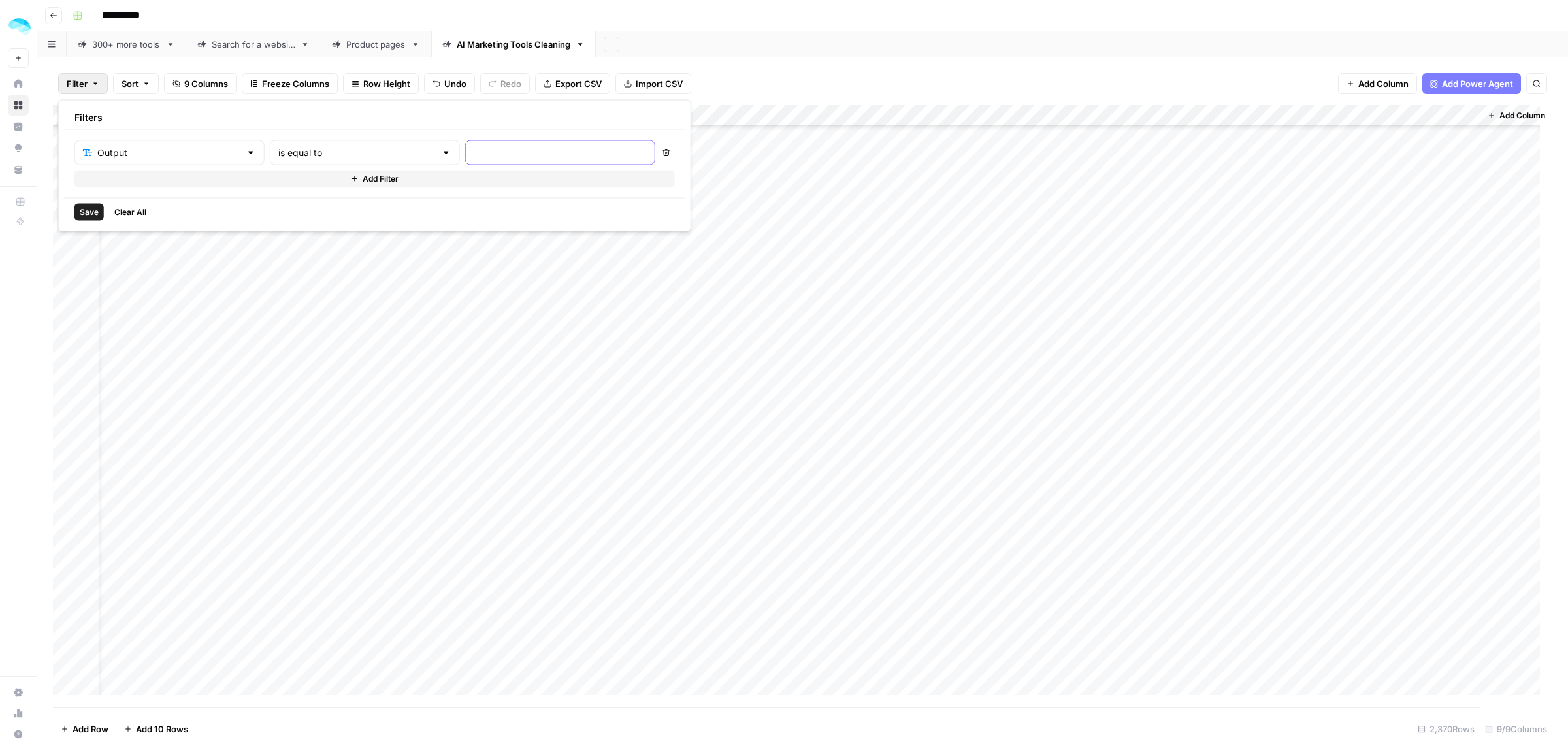
click at [473, 152] on input "text" at bounding box center [560, 153] width 173 height 13
type input "Yes"
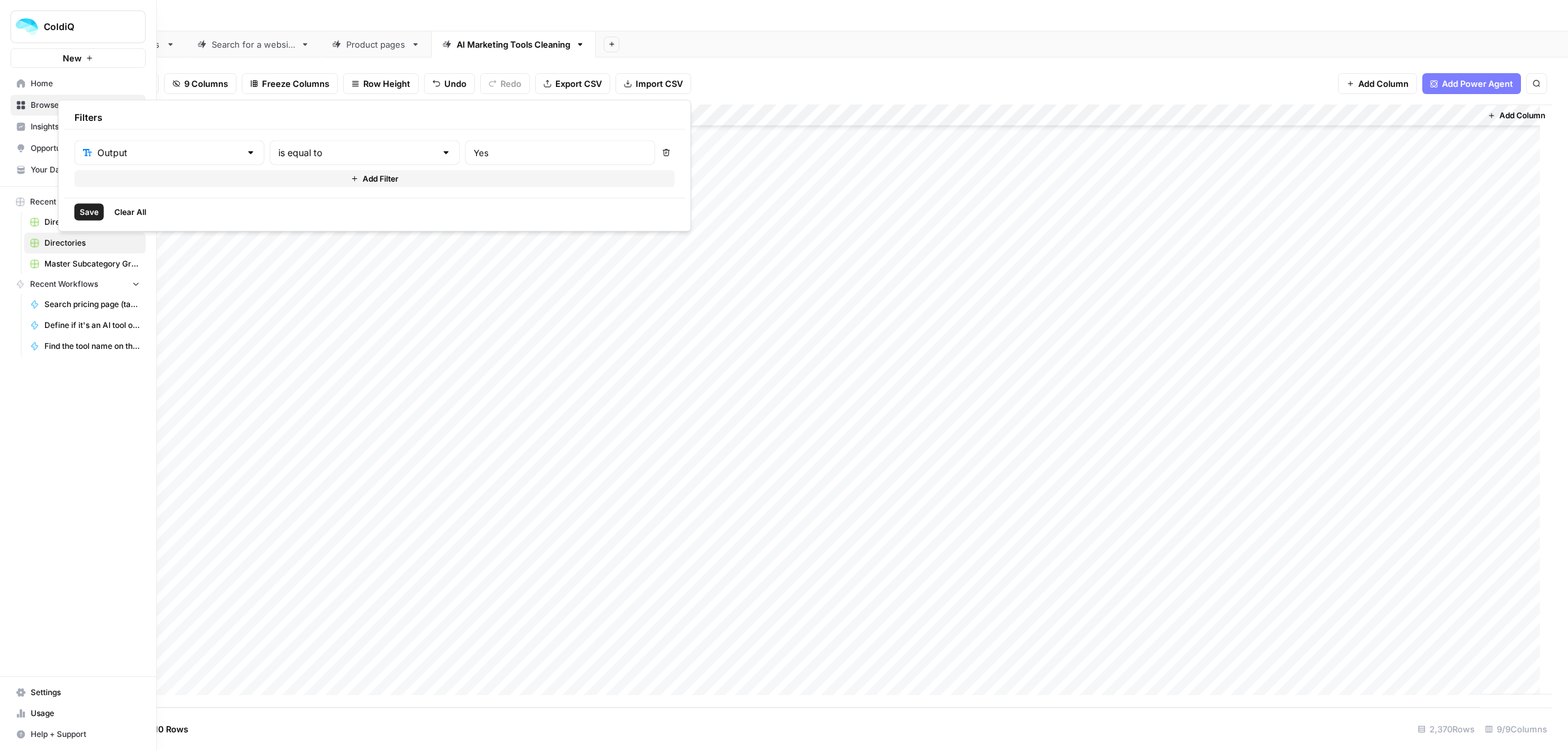
click at [85, 213] on span "Save" at bounding box center [89, 213] width 19 height 12
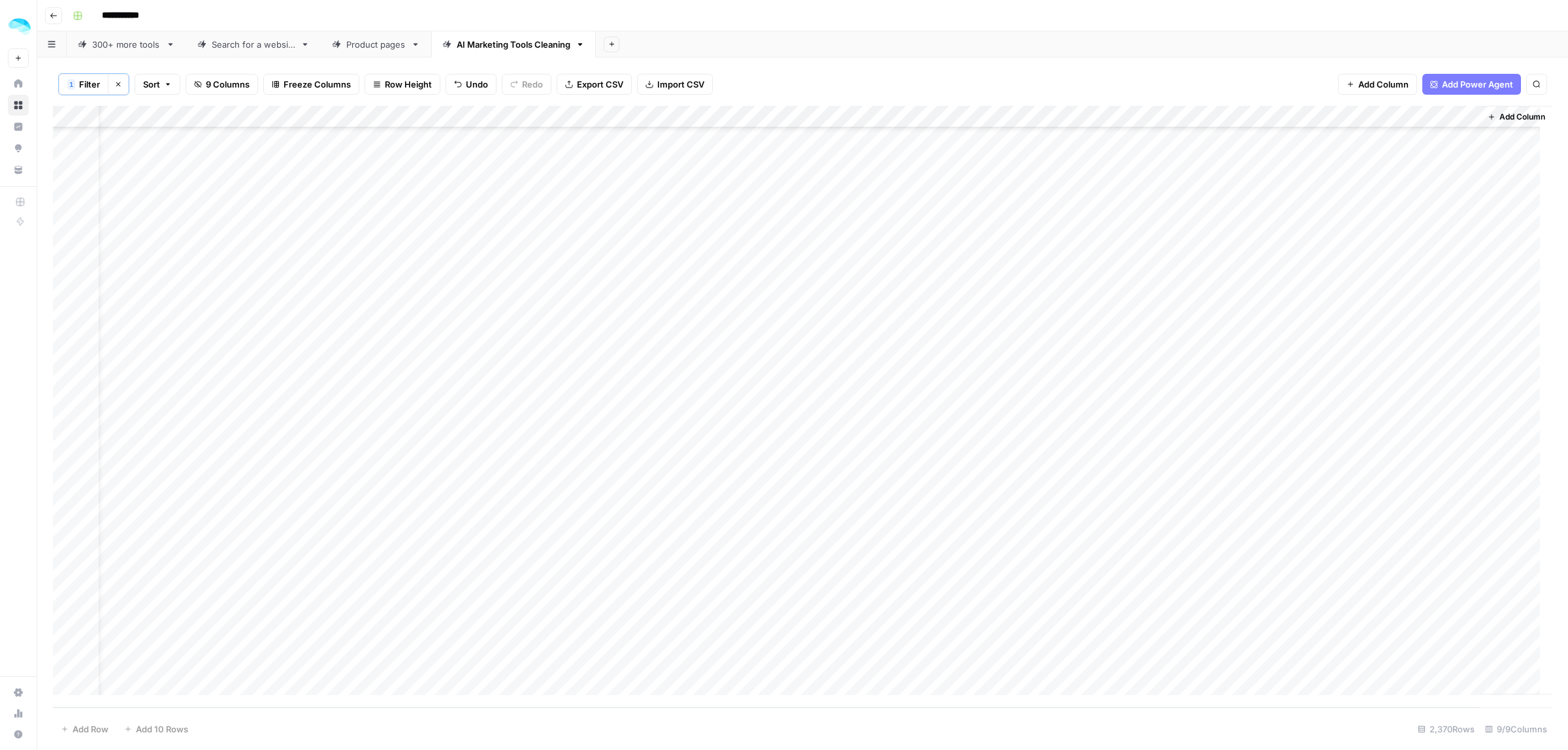
click at [1226, 84] on div "1 Filter Clear filters Sort 9 Columns Freeze Columns Row Height Undo Redo Expor…" at bounding box center [802, 84] width 1499 height 43
drag, startPoint x: 1091, startPoint y: 693, endPoint x: 1144, endPoint y: 699, distance: 53.3
click at [1144, 699] on div "Add Column" at bounding box center [802, 406] width 1499 height 602
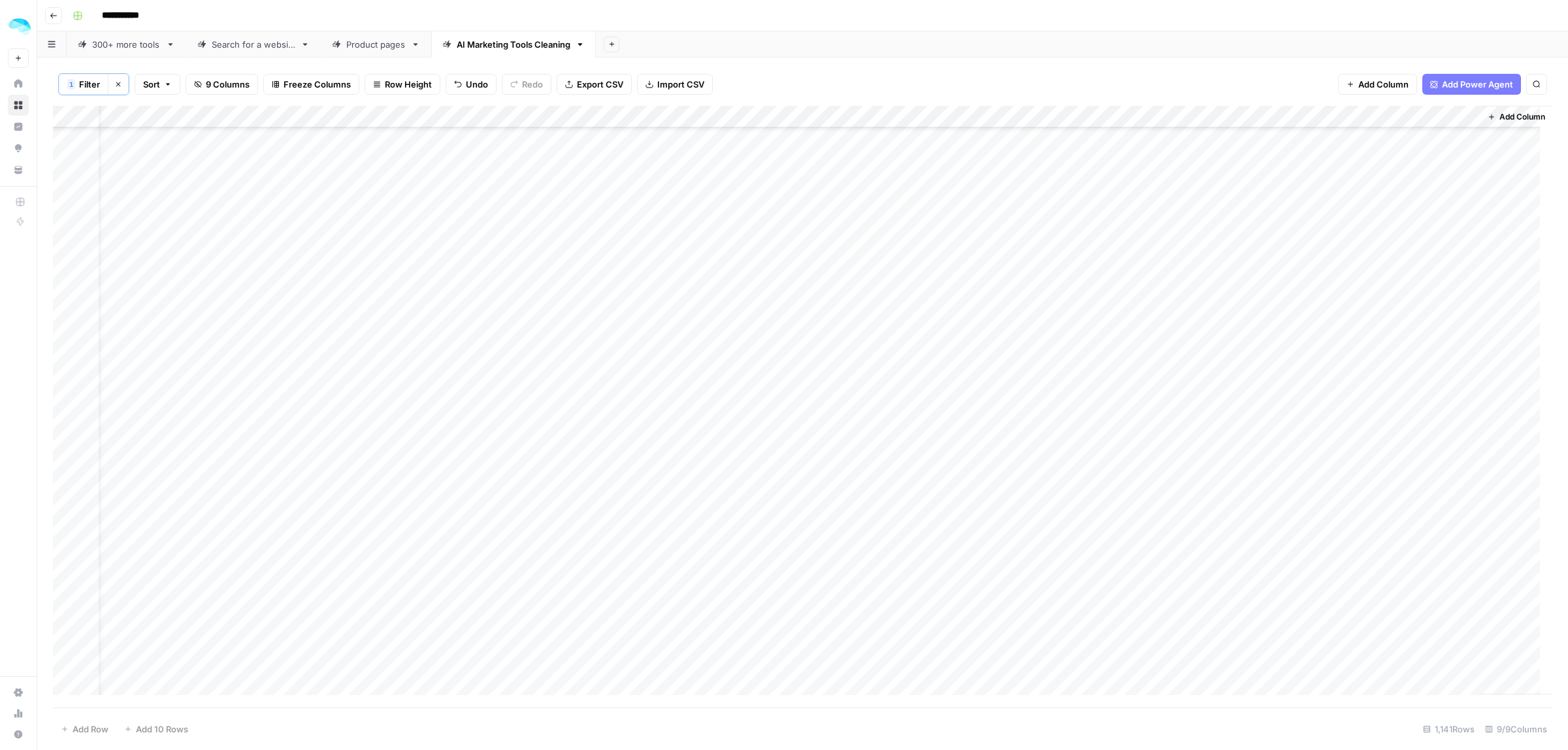
click at [1083, 356] on div "Add Column" at bounding box center [802, 406] width 1499 height 602
drag, startPoint x: 287, startPoint y: 117, endPoint x: 213, endPoint y: 118, distance: 74.0
click at [213, 118] on div "Add Column" at bounding box center [802, 406] width 1499 height 602
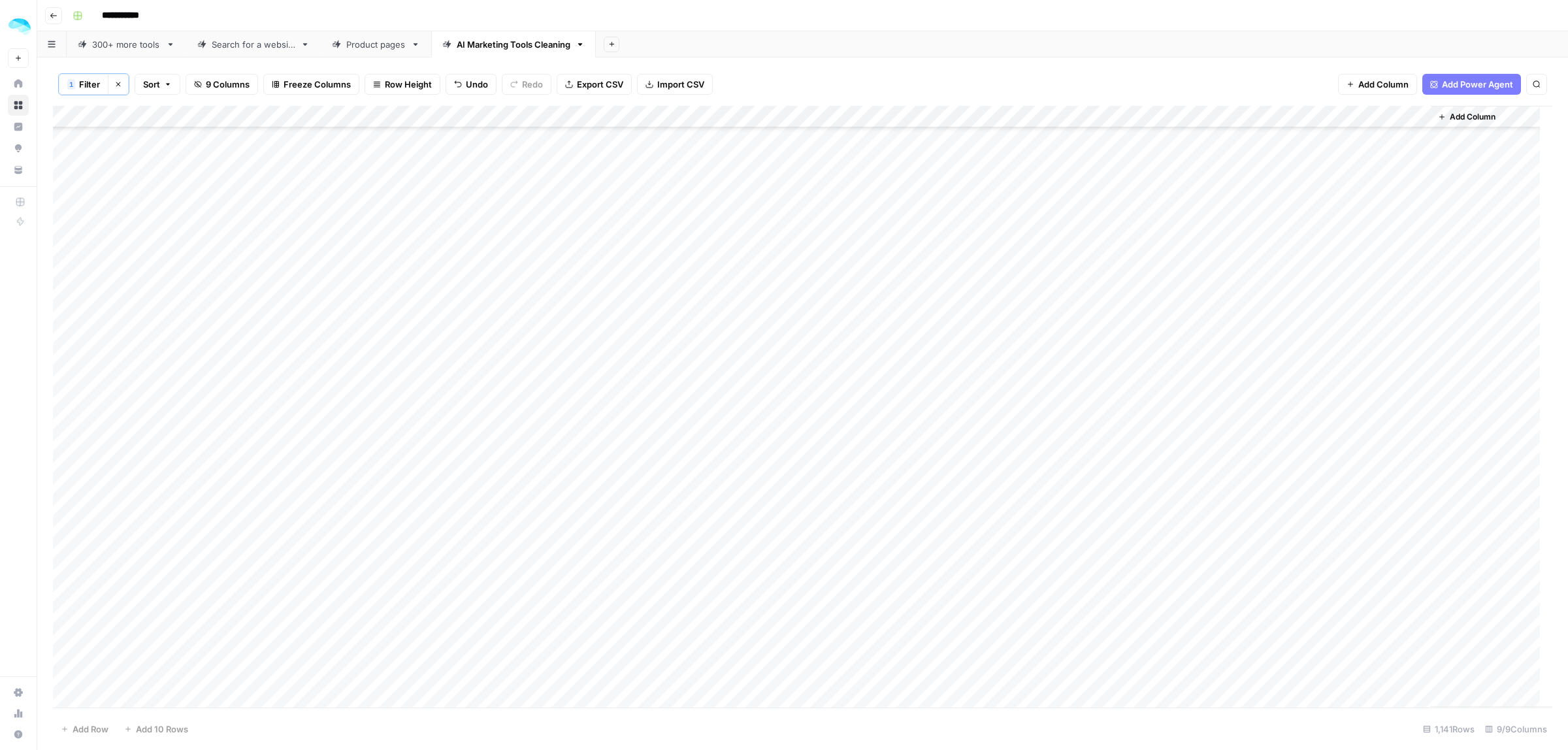
click at [159, 333] on div "Add Column" at bounding box center [802, 406] width 1499 height 602
click at [1058, 337] on div "Add Column" at bounding box center [802, 406] width 1499 height 602
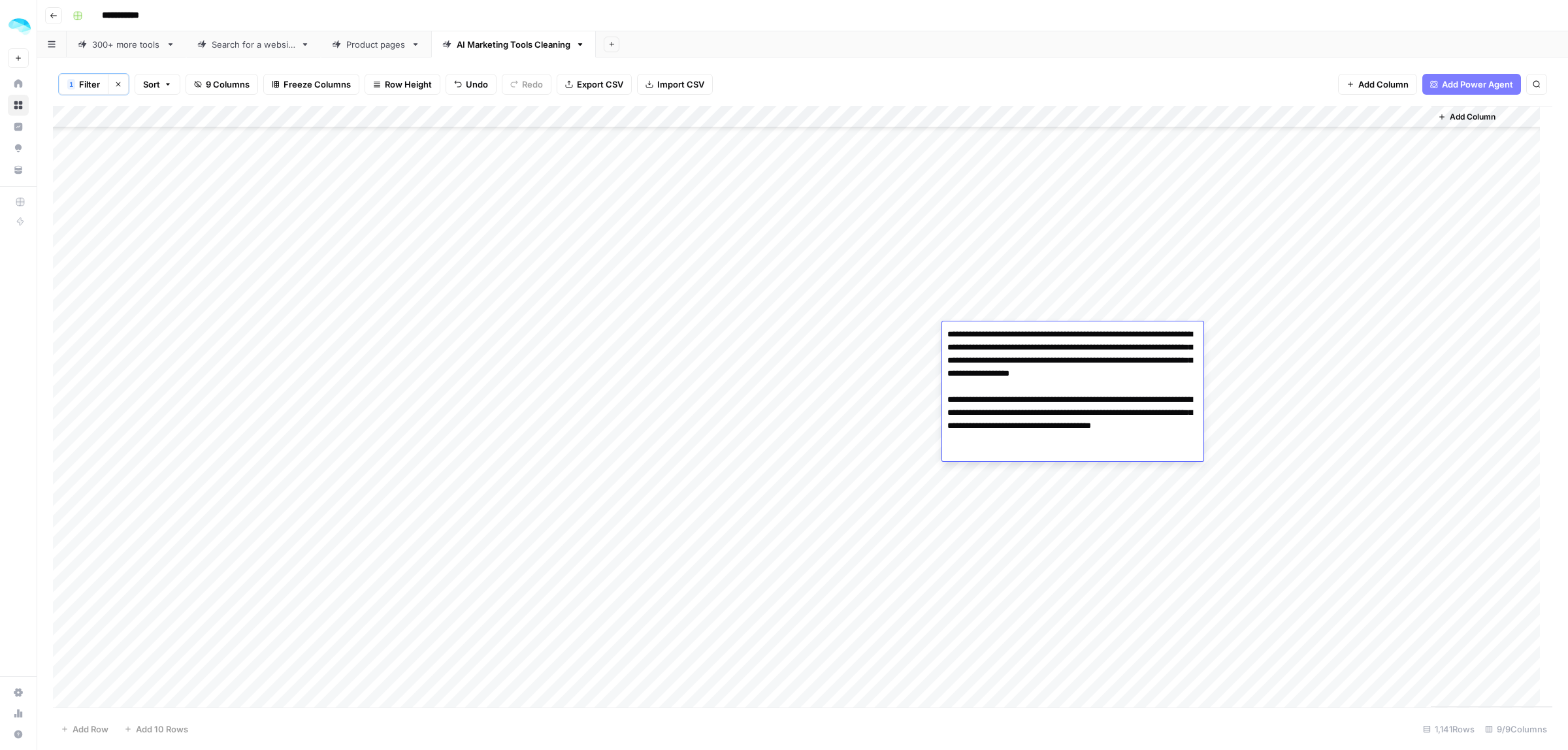
click at [982, 513] on div "Add Column" at bounding box center [802, 406] width 1499 height 602
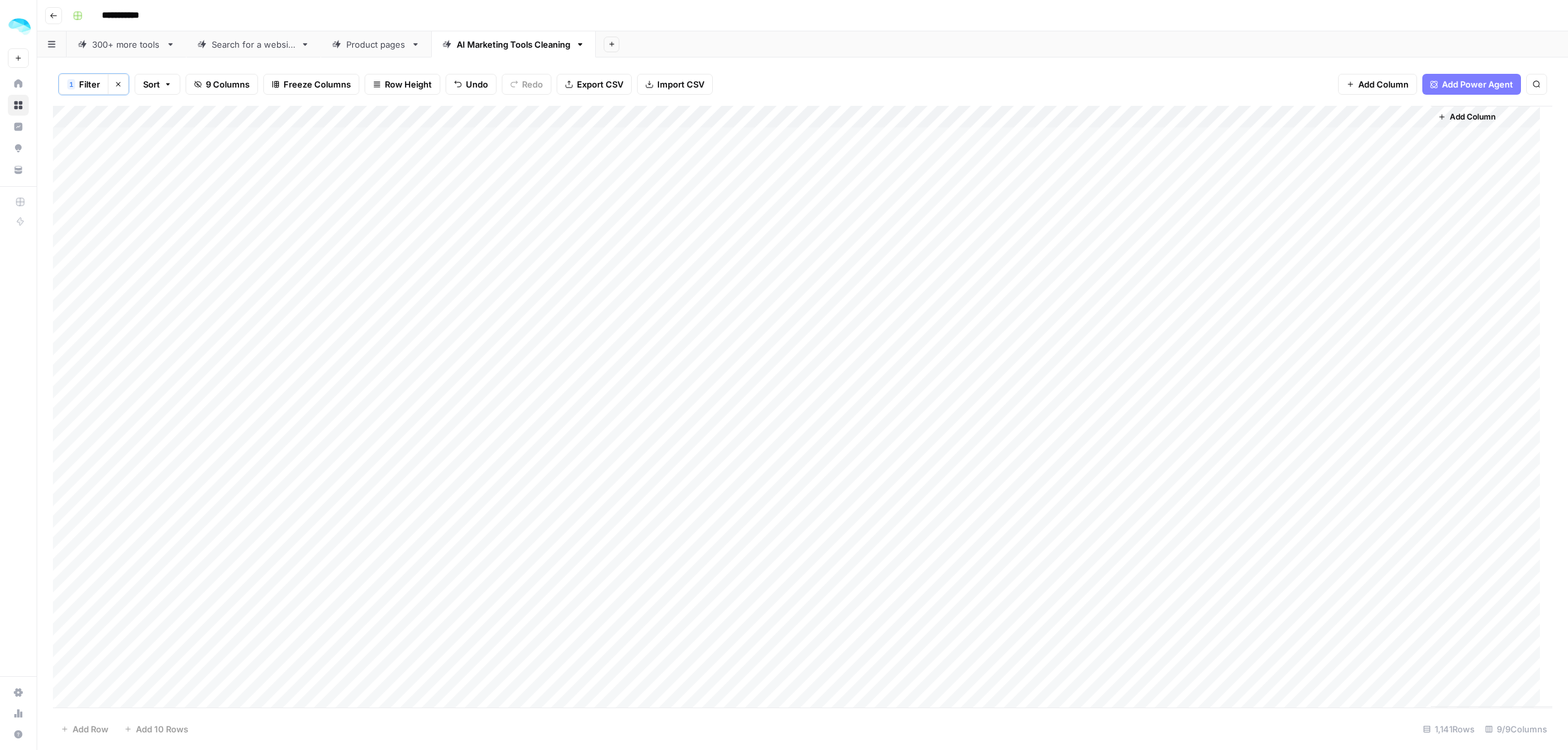
scroll to position [0, 0]
type input "******"
click at [1222, 74] on div "1 Filter Clear filters Sort 9 Columns Freeze Columns Row Height Undo Redo Expor…" at bounding box center [802, 84] width 1499 height 43
click at [1529, 125] on icon "Close Search" at bounding box center [1525, 122] width 10 height 10
click at [1418, 113] on div "Add Column" at bounding box center [802, 406] width 1499 height 602
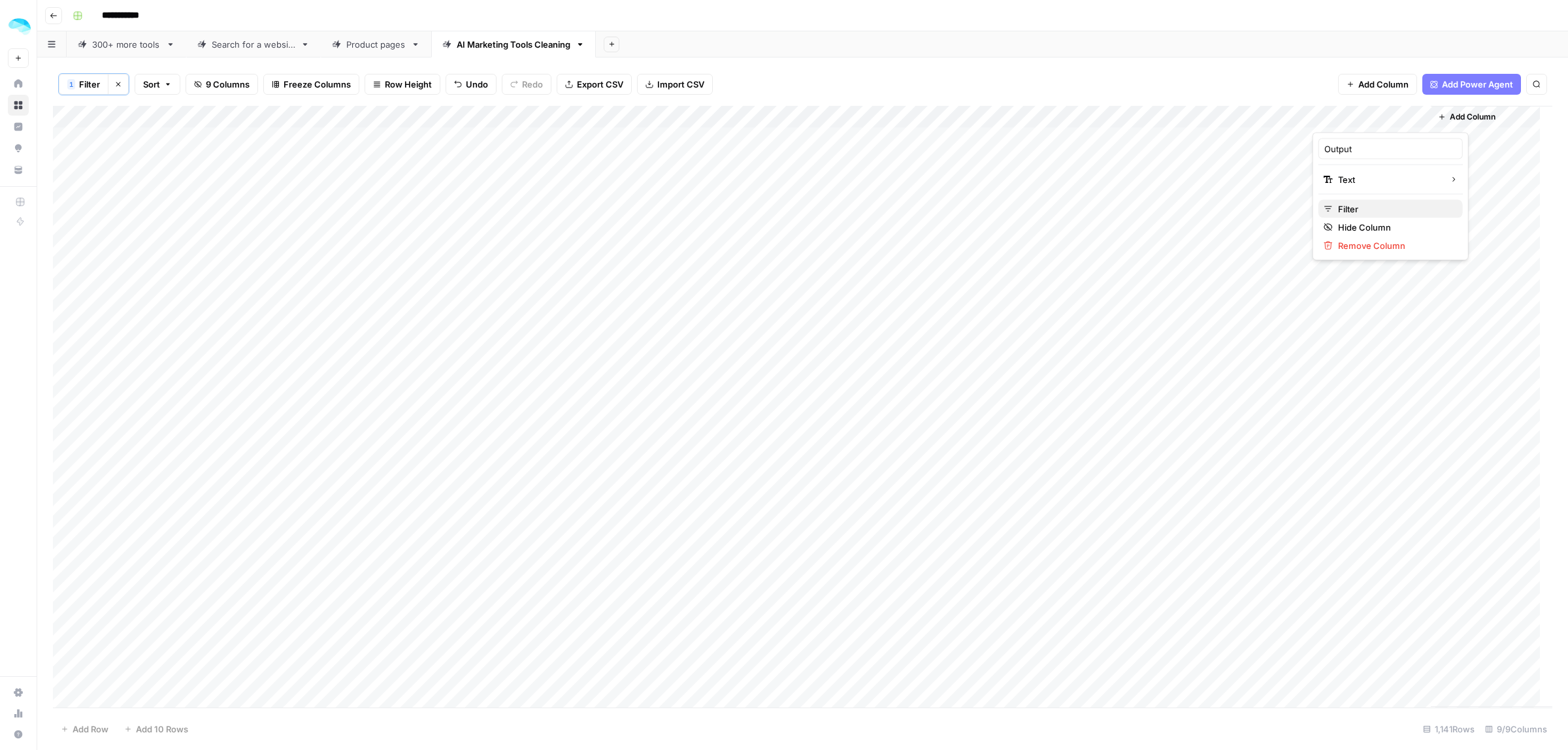
click at [1343, 210] on span "Filter" at bounding box center [1395, 208] width 114 height 13
click at [658, 152] on button "Delete" at bounding box center [667, 153] width 17 height 17
click at [1119, 67] on div "1 Filter Clear filters Sort 9 Columns Freeze Columns Row Height Undo Redo Expor…" at bounding box center [802, 84] width 1499 height 43
click at [1355, 260] on div "Add Column" at bounding box center [802, 406] width 1499 height 602
click at [1420, 116] on div "Add Column" at bounding box center [802, 406] width 1499 height 602
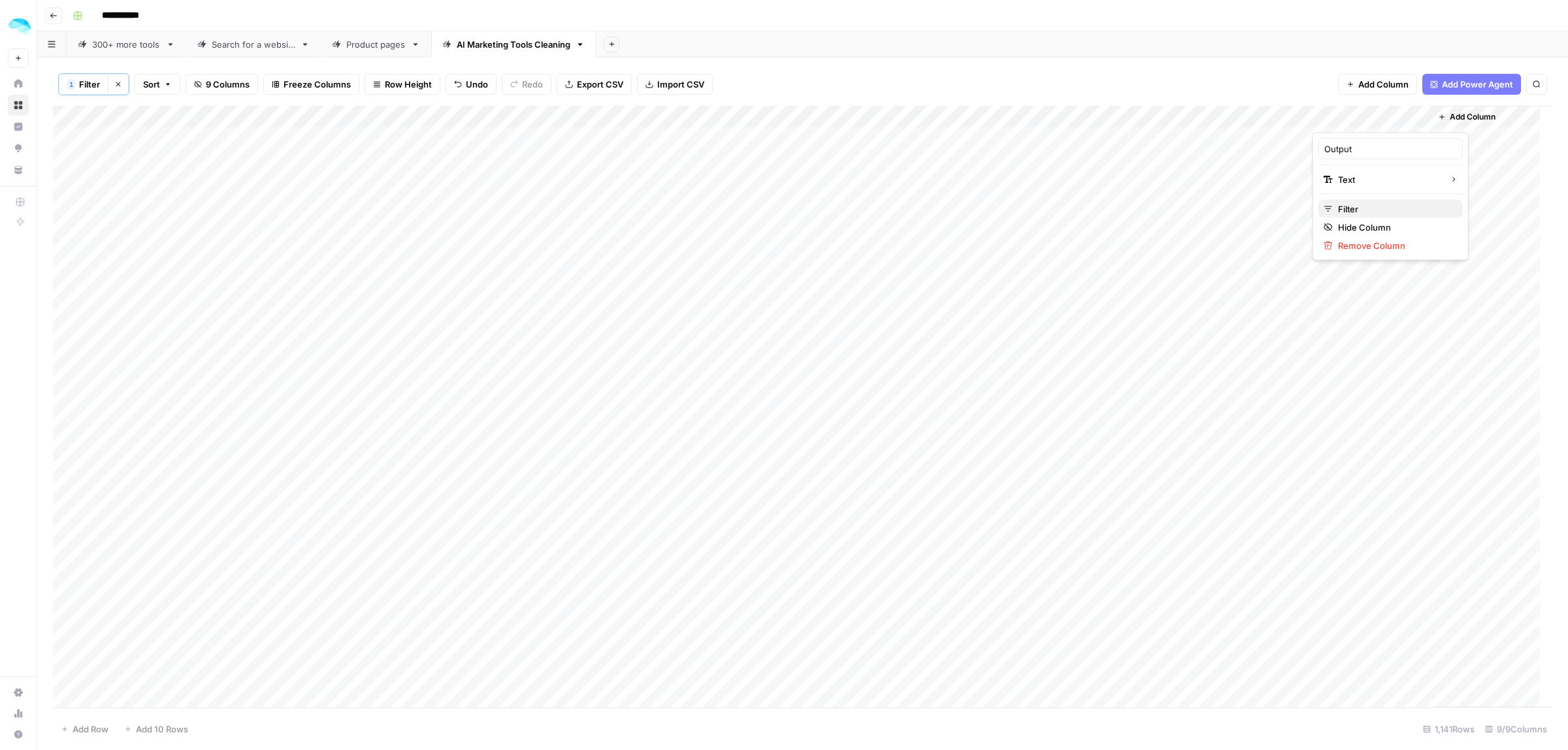
click at [1361, 210] on span "Filter" at bounding box center [1395, 208] width 114 height 13
click at [663, 154] on icon "button" at bounding box center [666, 153] width 8 height 8
click at [90, 209] on span "Save" at bounding box center [90, 213] width 19 height 12
type input "******"
click at [1283, 93] on div "1 Filter Clear filters Sort 9 Columns Freeze Columns Row Height Undo Redo Expor…" at bounding box center [802, 84] width 1499 height 43
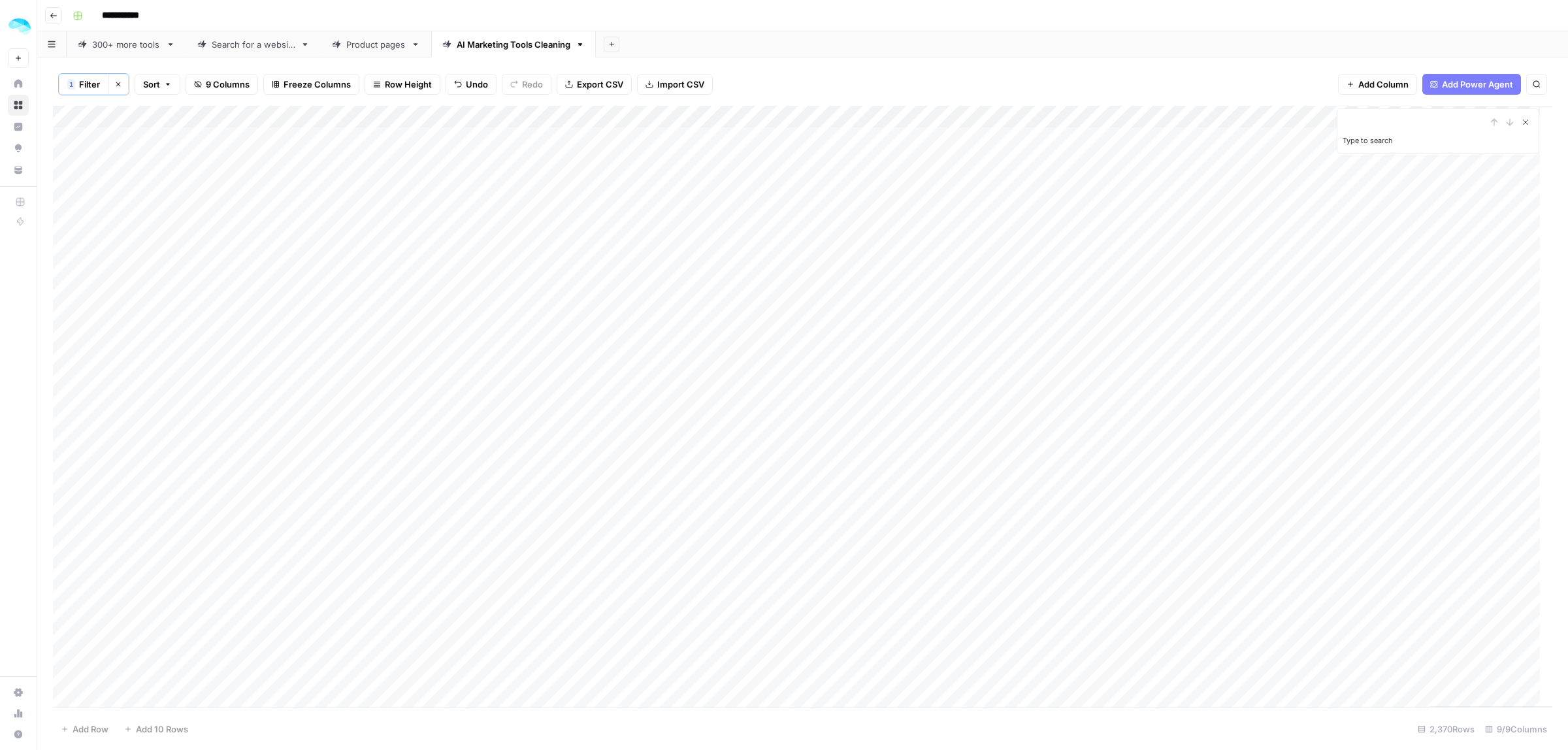
click at [1528, 123] on icon "Close Search" at bounding box center [1525, 122] width 10 height 10
click at [1421, 117] on div "Add Column" at bounding box center [802, 406] width 1499 height 602
click at [152, 78] on span "Sort" at bounding box center [152, 84] width 17 height 13
click at [226, 154] on input "text" at bounding box center [255, 151] width 133 height 13
click at [891, 43] on div "Add Sheet" at bounding box center [1082, 45] width 972 height 26
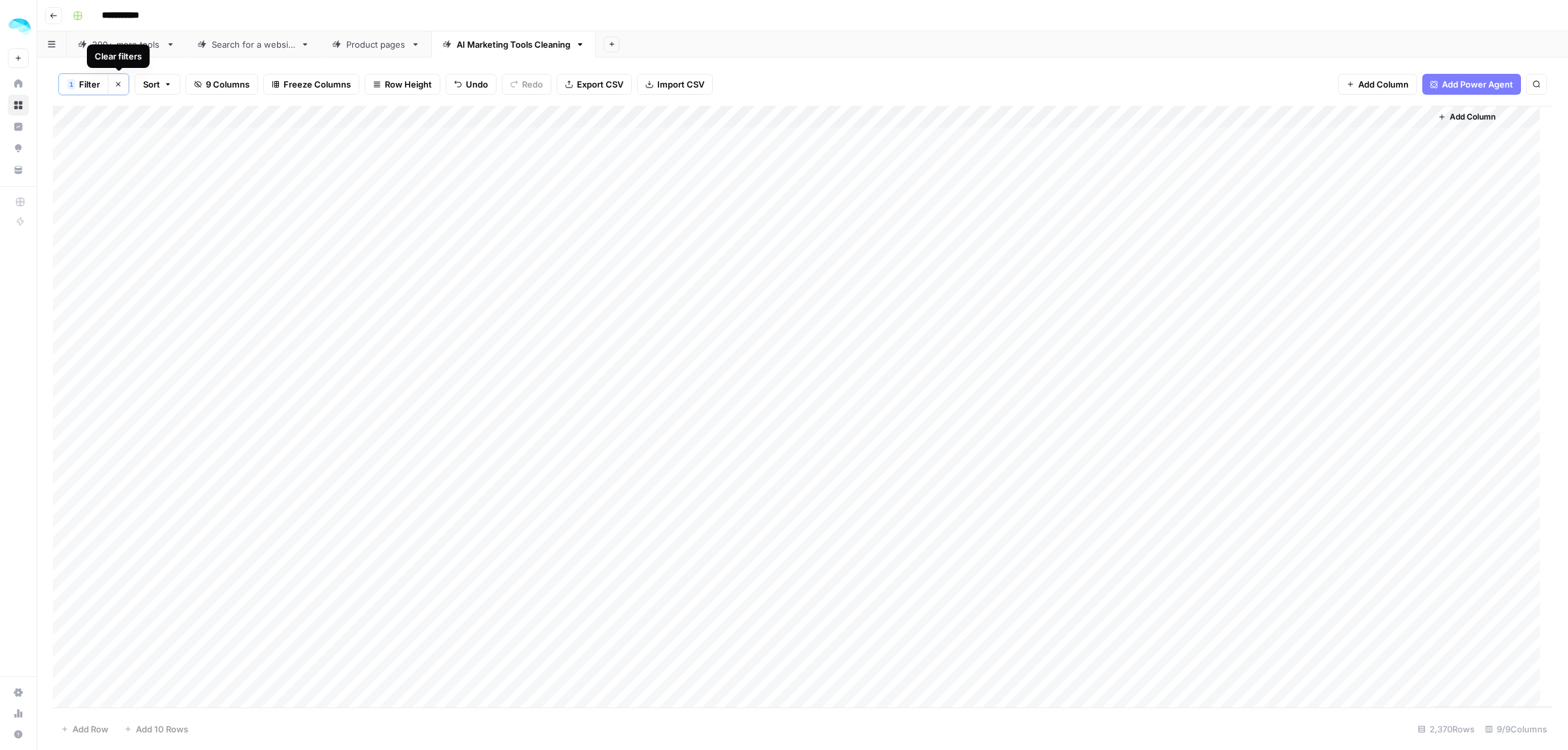
click at [116, 88] on icon "button" at bounding box center [117, 84] width 8 height 8
click at [131, 77] on span "Sort" at bounding box center [130, 83] width 17 height 13
click at [181, 206] on span "Clear All" at bounding box center [185, 208] width 32 height 12
click at [210, 149] on input "text" at bounding box center [233, 150] width 133 height 13
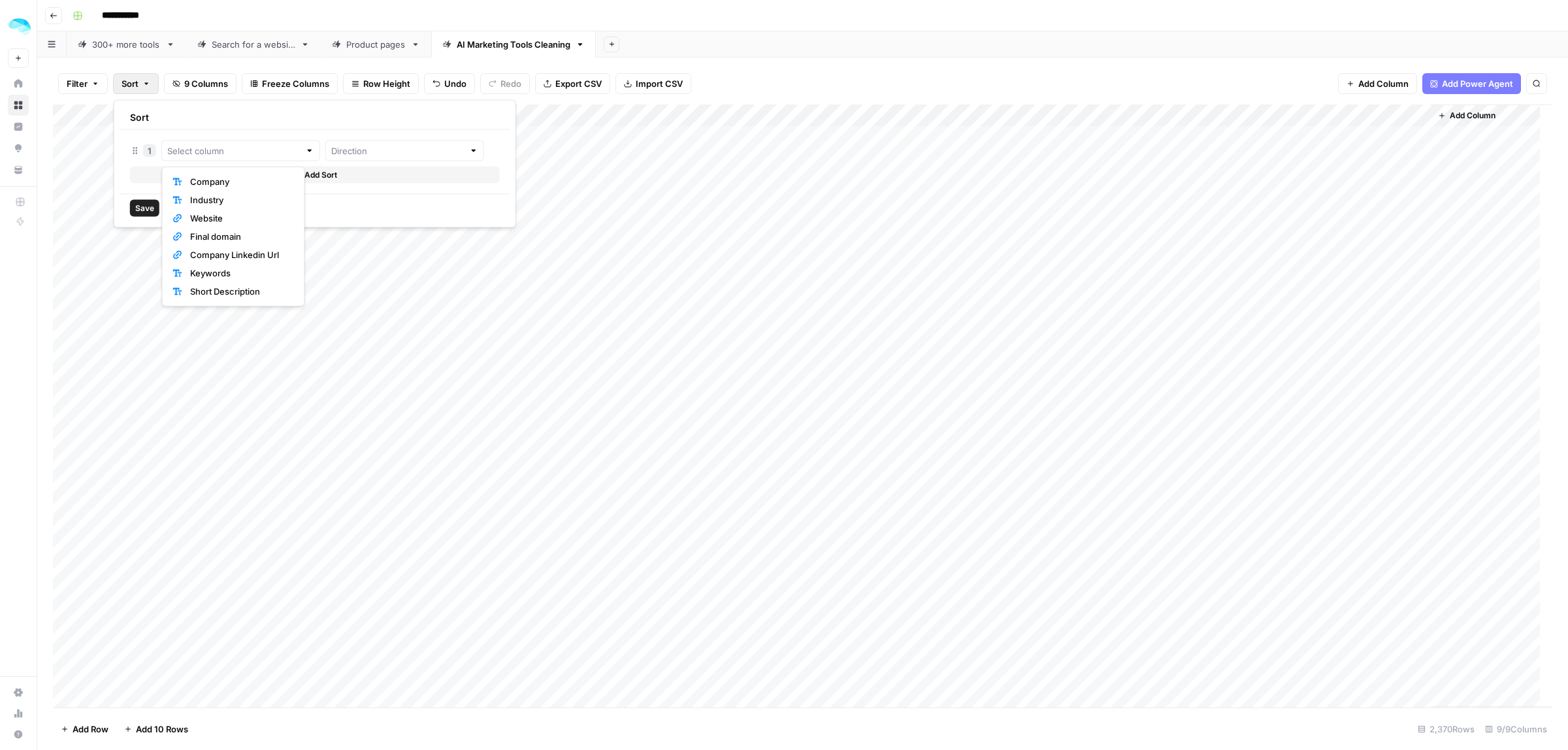
click at [1069, 105] on div "Add Column" at bounding box center [802, 405] width 1499 height 603
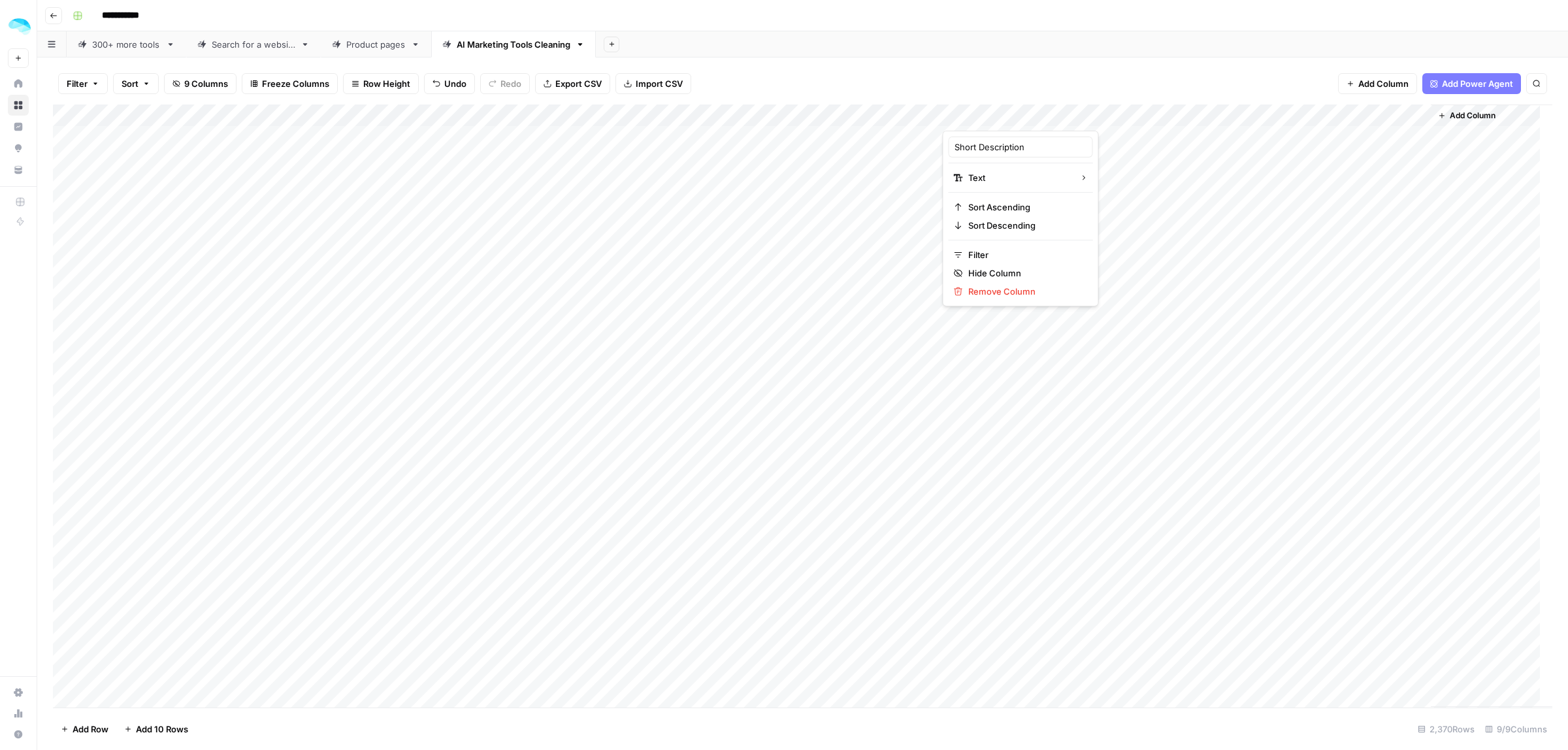
click at [1158, 70] on div "Filter Sort 9 Columns Freeze Columns Row Height Undo Redo Export CSV Import CSV…" at bounding box center [802, 83] width 1499 height 42
click at [1420, 112] on div "Add Column" at bounding box center [802, 405] width 1499 height 603
drag, startPoint x: 1369, startPoint y: 145, endPoint x: 1308, endPoint y: 145, distance: 61.0
click at [1308, 145] on body "**********" at bounding box center [784, 375] width 1568 height 750
click at [1350, 146] on input "Output" at bounding box center [1391, 147] width 133 height 13
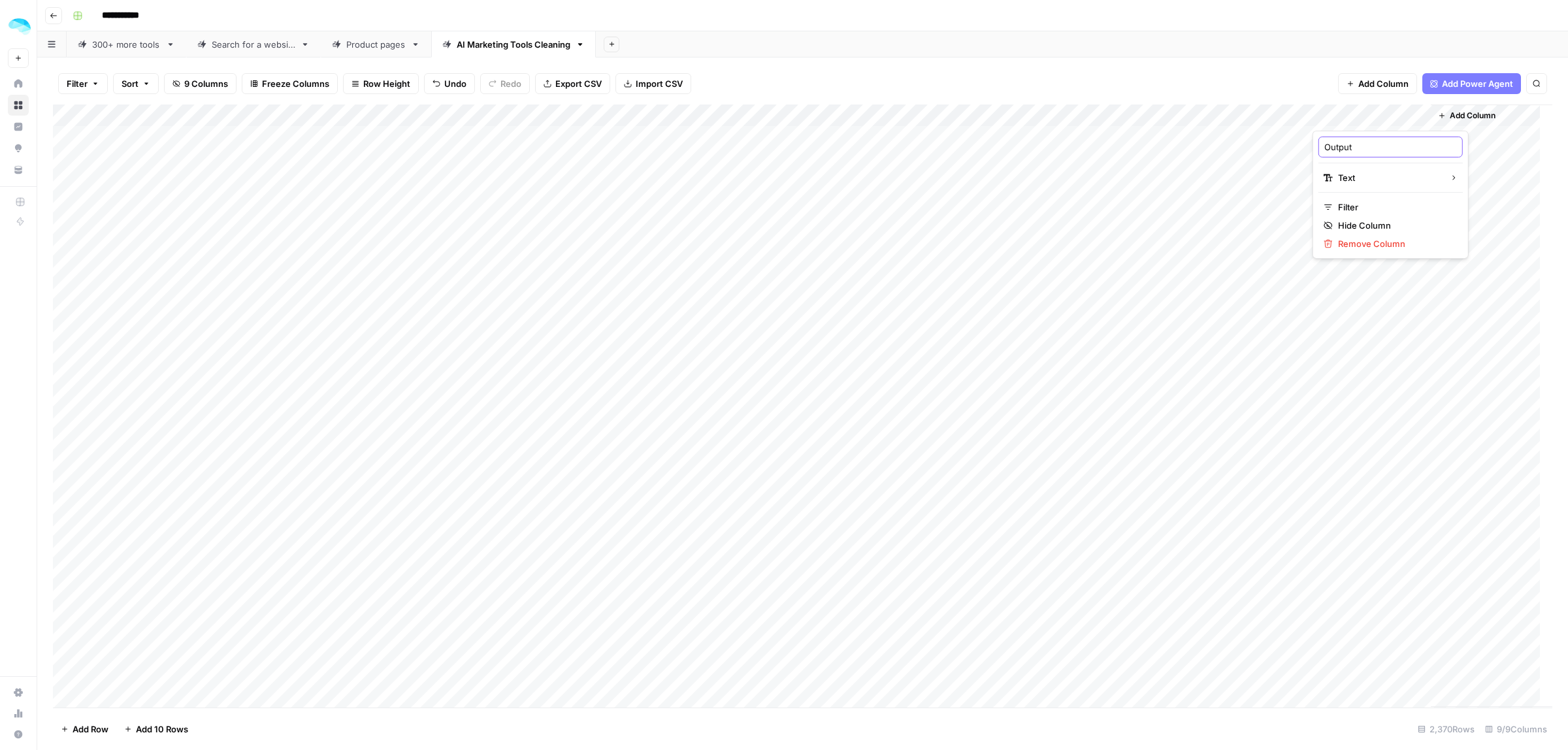
click at [1355, 145] on input "Output" at bounding box center [1391, 147] width 133 height 13
click at [1268, 53] on div "Add Sheet" at bounding box center [1082, 45] width 972 height 26
click at [1415, 112] on div "Add Column" at bounding box center [802, 405] width 1499 height 603
click at [1357, 213] on span "Filter" at bounding box center [1395, 207] width 114 height 13
click at [474, 152] on input "text" at bounding box center [560, 153] width 173 height 13
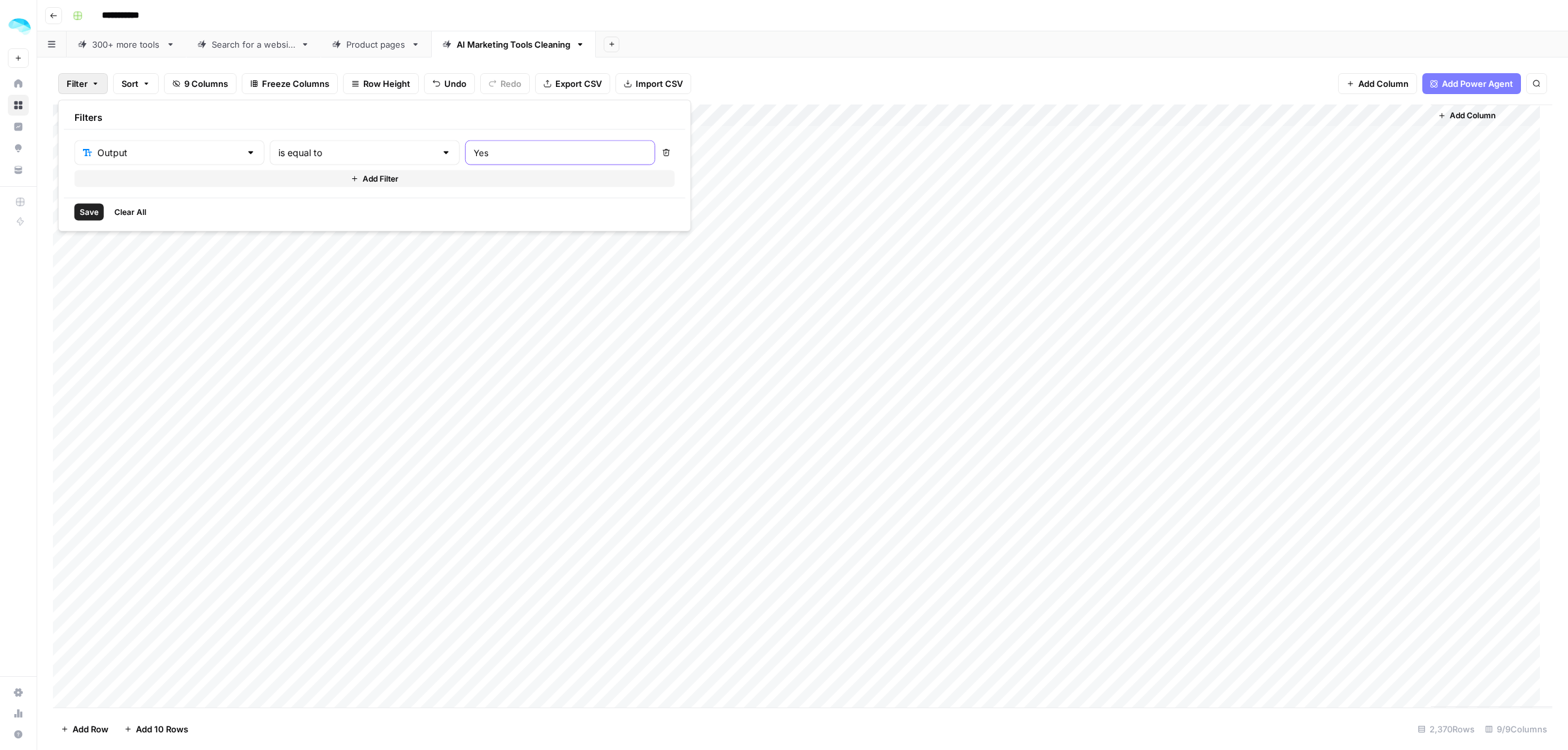
type input "Yes"
click at [303, 183] on button "Add Filter" at bounding box center [375, 179] width 600 height 17
click at [663, 186] on icon "button" at bounding box center [666, 183] width 7 height 7
click at [85, 210] on span "Save" at bounding box center [89, 213] width 19 height 12
click at [1416, 116] on div "Add Column" at bounding box center [802, 406] width 1499 height 602
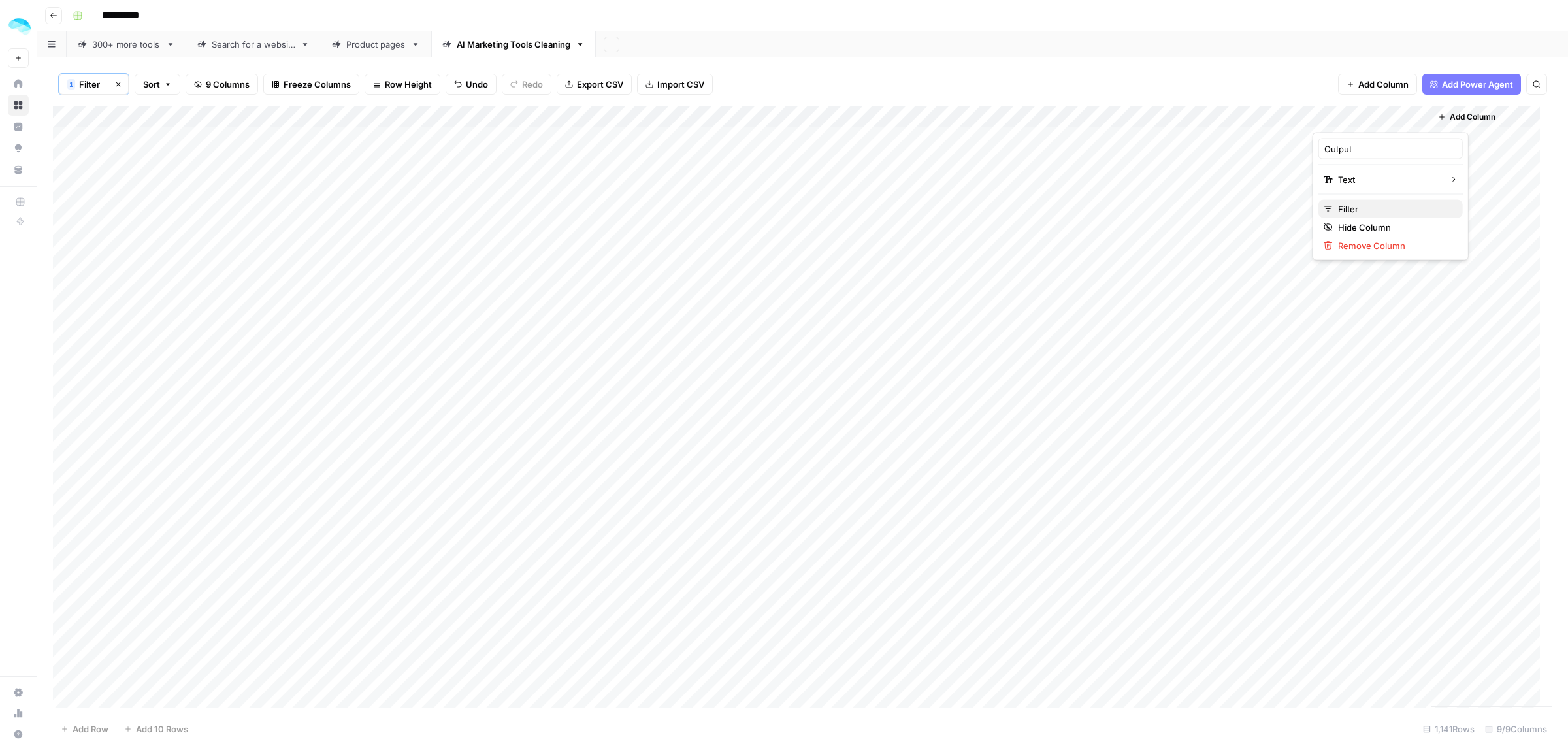
click at [1356, 202] on span "Filter" at bounding box center [1395, 208] width 114 height 13
drag, startPoint x: 443, startPoint y: 152, endPoint x: 416, endPoint y: 149, distance: 27.2
click at [417, 149] on div "Output is equal to Yes" at bounding box center [365, 153] width 580 height 25
type input "No"
click at [93, 209] on span "Save" at bounding box center [90, 213] width 19 height 12
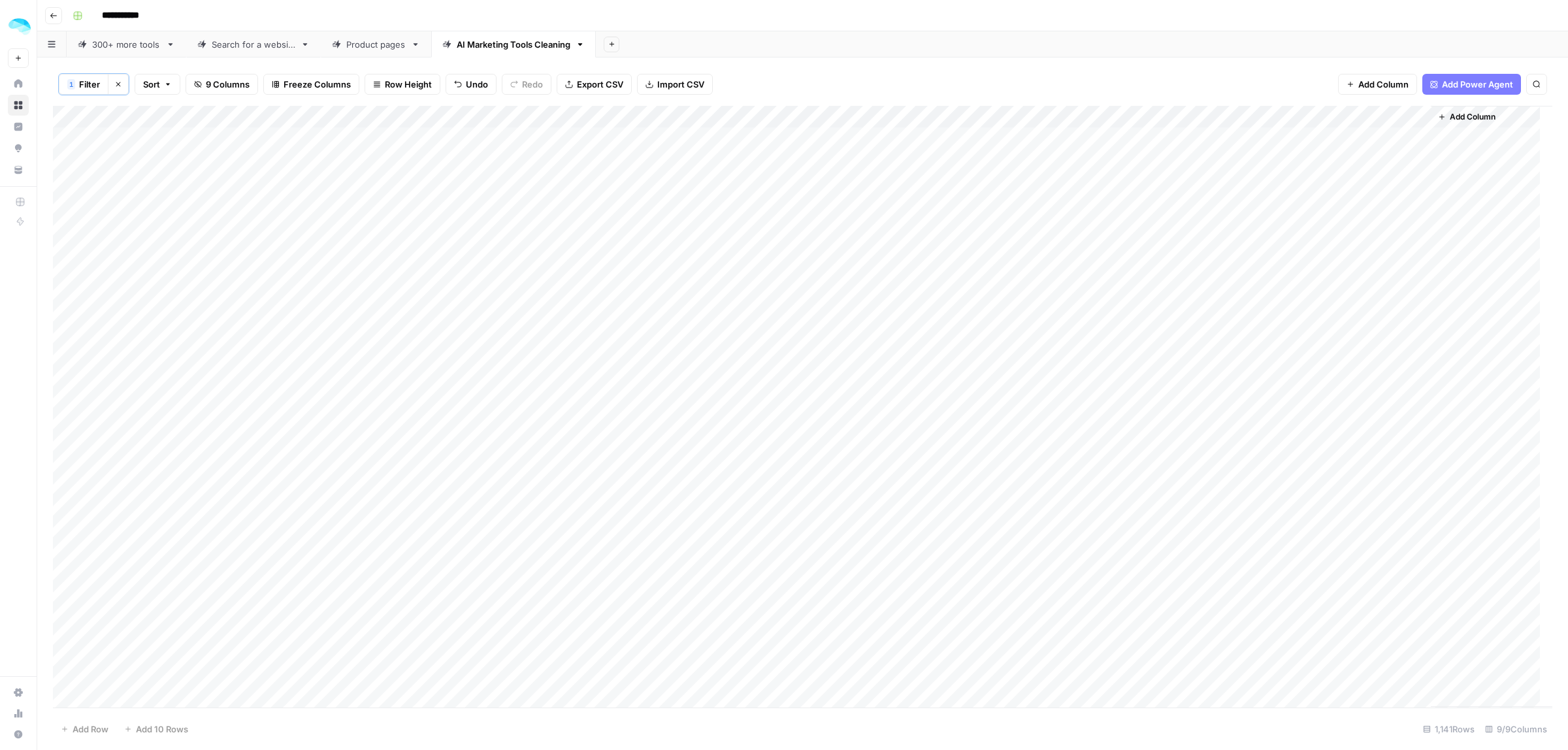
click at [1415, 115] on div "Add Column" at bounding box center [802, 406] width 1499 height 602
click at [1359, 211] on span "Filter" at bounding box center [1395, 208] width 114 height 13
click at [847, 66] on div "1 Filter Clear filters Sort 9 Columns Freeze Columns Row Height Undo Redo Expor…" at bounding box center [802, 84] width 1499 height 43
drag, startPoint x: 1130, startPoint y: 117, endPoint x: 1282, endPoint y: 117, distance: 152.0
click at [1282, 117] on div "Add Column" at bounding box center [802, 406] width 1499 height 602
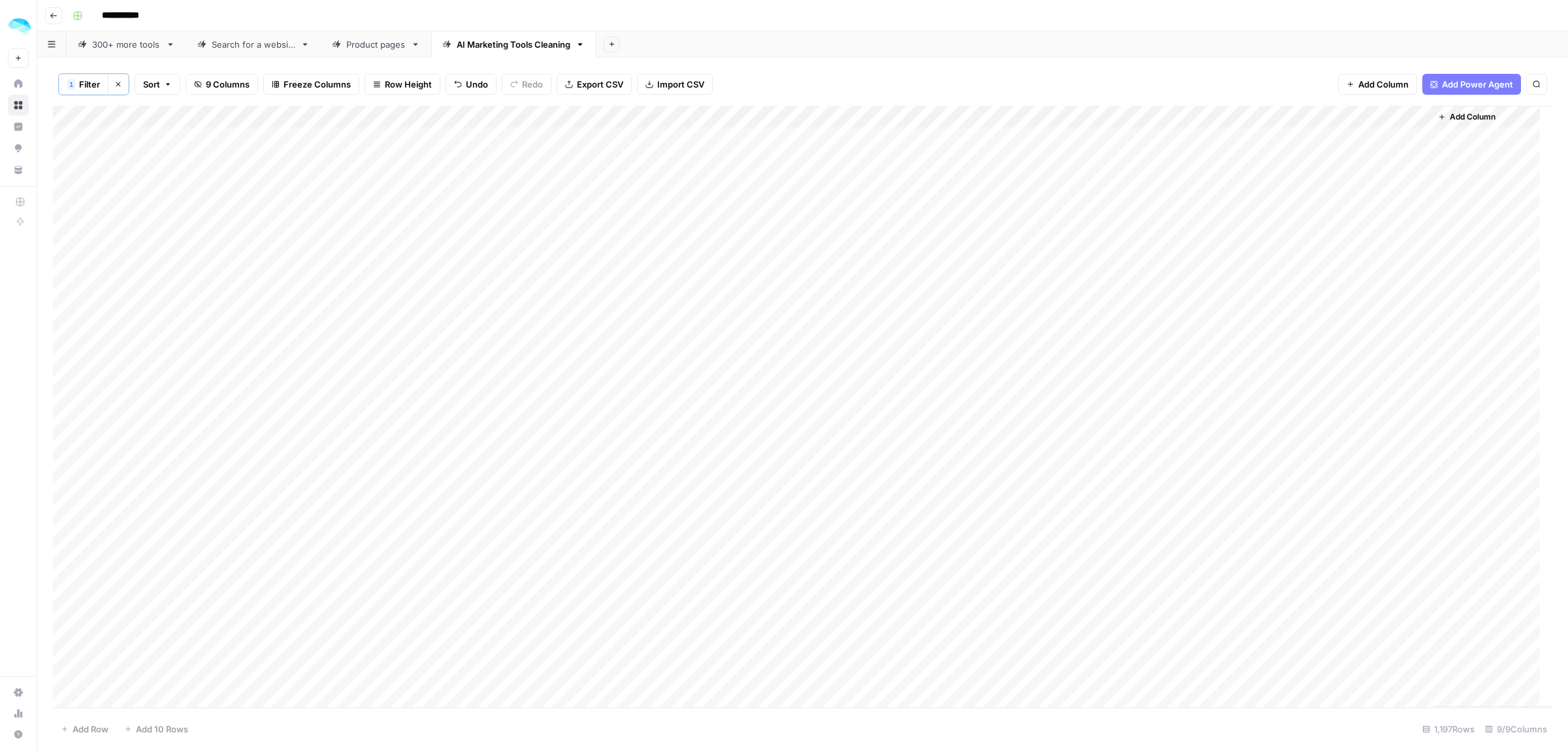
click at [1343, 315] on div "Add Column" at bounding box center [802, 406] width 1499 height 602
type textarea "***"
click at [1415, 118] on div "Add Column" at bounding box center [802, 406] width 1499 height 602
click at [1361, 207] on span "Filter" at bounding box center [1395, 208] width 114 height 13
drag, startPoint x: 438, startPoint y: 145, endPoint x: 416, endPoint y: 142, distance: 22.2
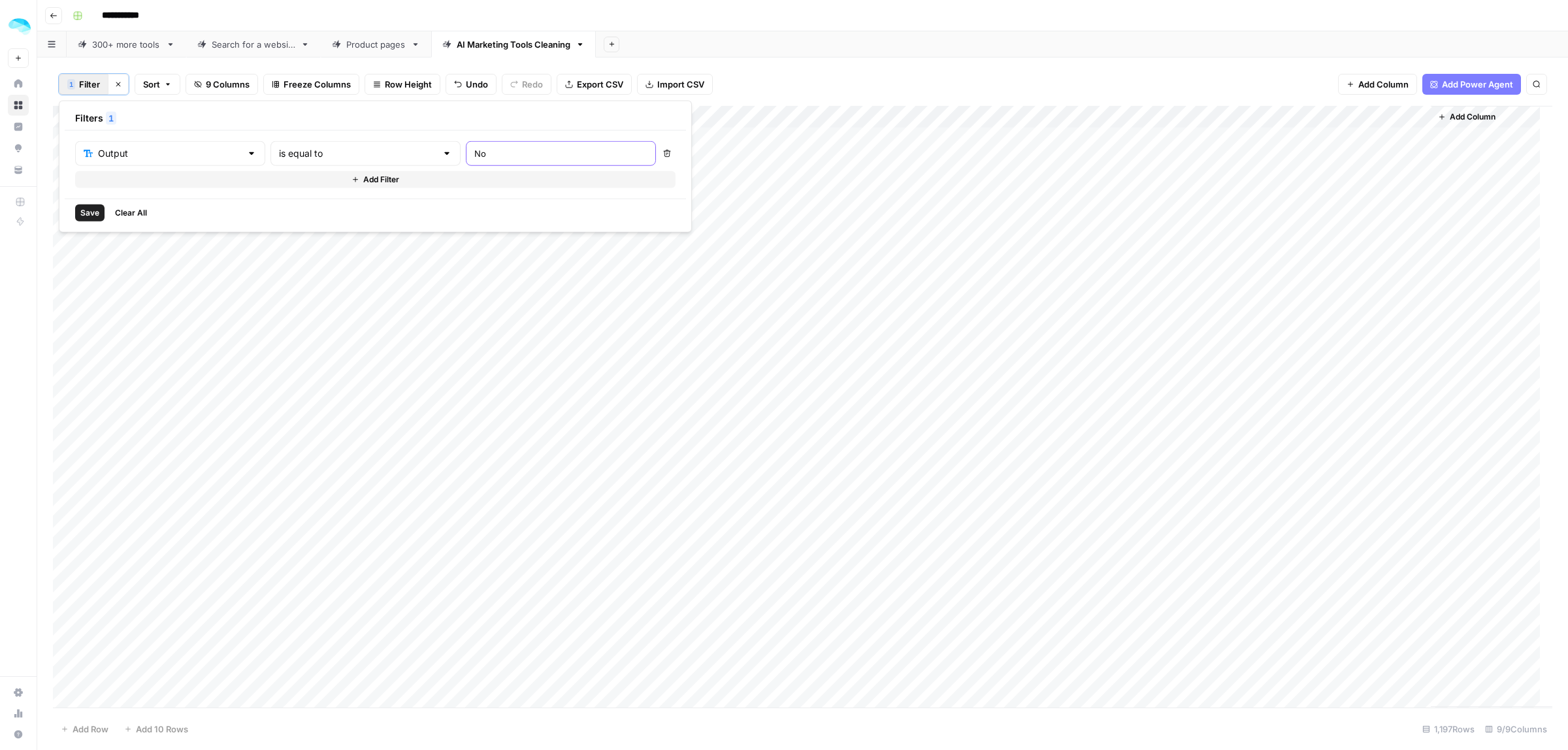
click at [416, 142] on div "Output is equal to No" at bounding box center [365, 153] width 580 height 25
click at [474, 153] on input "No" at bounding box center [561, 153] width 173 height 13
type input "Yes"
click at [96, 213] on span "Save" at bounding box center [90, 213] width 19 height 12
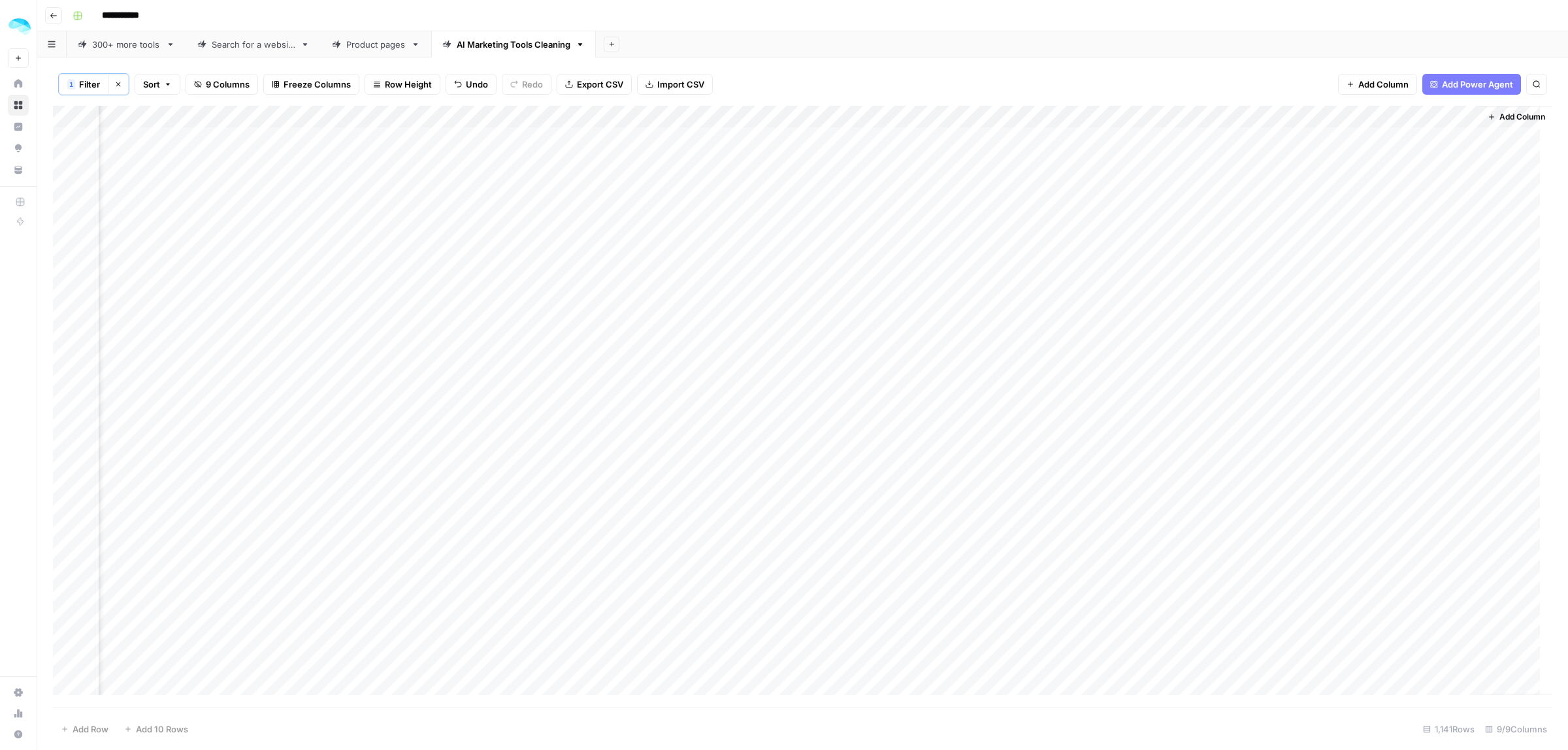
click at [1455, 111] on div "Add Column" at bounding box center [802, 406] width 1499 height 602
click at [1403, 210] on span "Filter" at bounding box center [1431, 208] width 114 height 13
drag, startPoint x: 509, startPoint y: 152, endPoint x: 426, endPoint y: 148, distance: 83.1
click at [474, 149] on input "Yes" at bounding box center [561, 153] width 173 height 13
type input "Y"
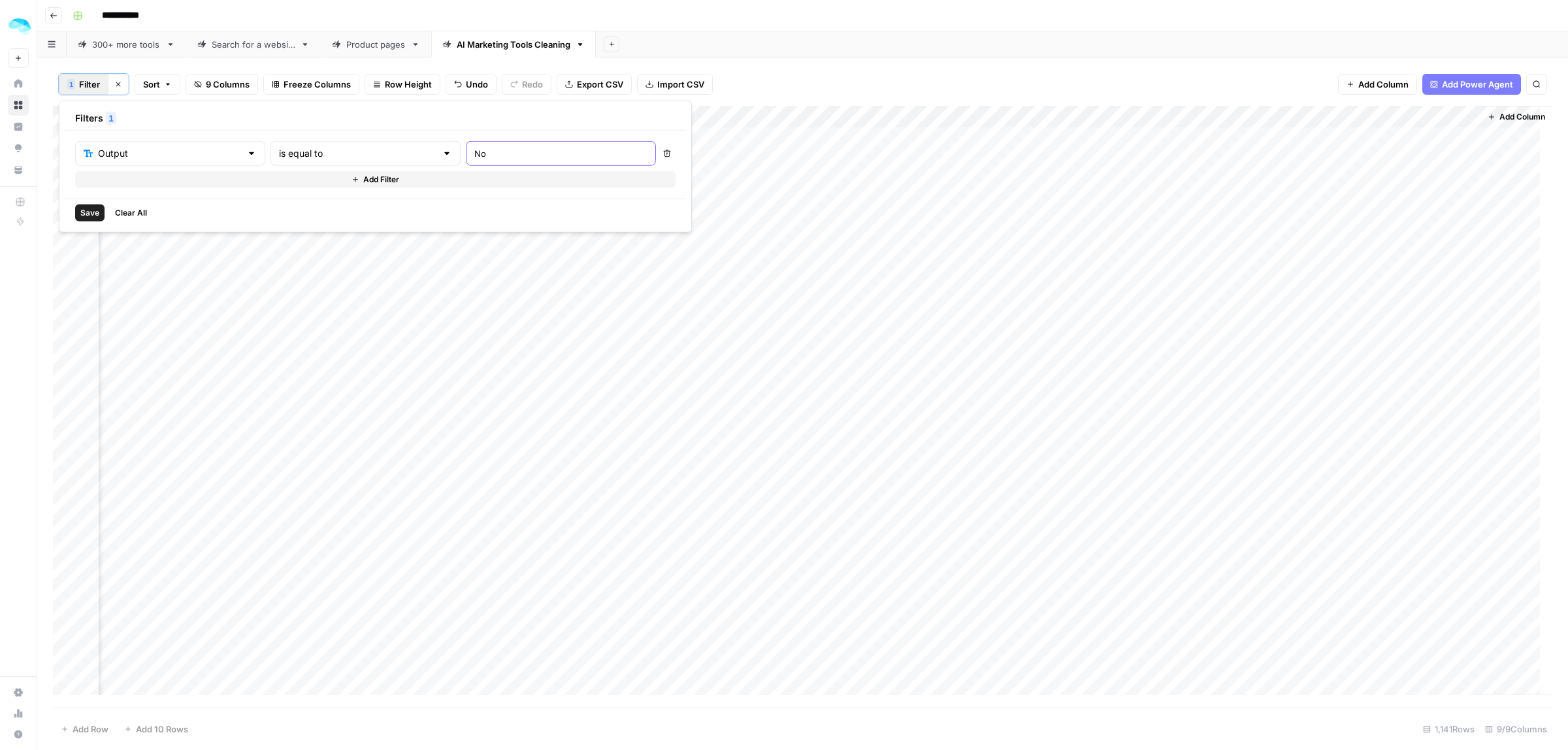
type input "No"
click at [81, 215] on span "Save" at bounding box center [90, 213] width 19 height 12
click at [583, 45] on icon "button" at bounding box center [580, 44] width 9 height 9
click at [635, 88] on span "Duplicate Sheet" at bounding box center [634, 87] width 63 height 13
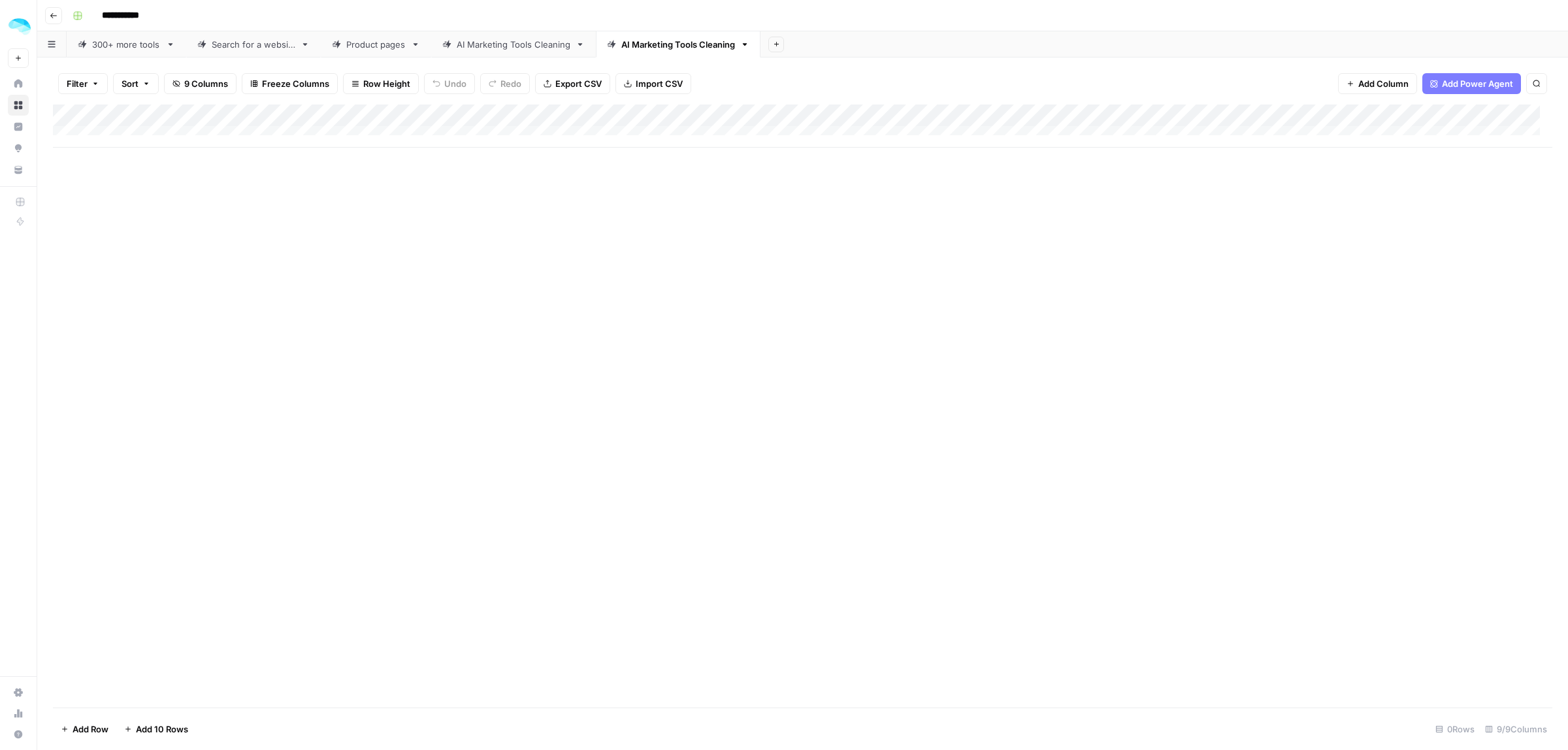
click at [538, 52] on link "AI Marketing Tools Cleaning" at bounding box center [514, 45] width 165 height 26
click at [651, 39] on div "AI Marketing Tools Cleaning" at bounding box center [678, 44] width 114 height 13
type input "**********"
click at [748, 48] on icon "button" at bounding box center [744, 44] width 9 height 9
click at [782, 117] on span "Delete Sheet" at bounding box center [801, 117] width 63 height 13
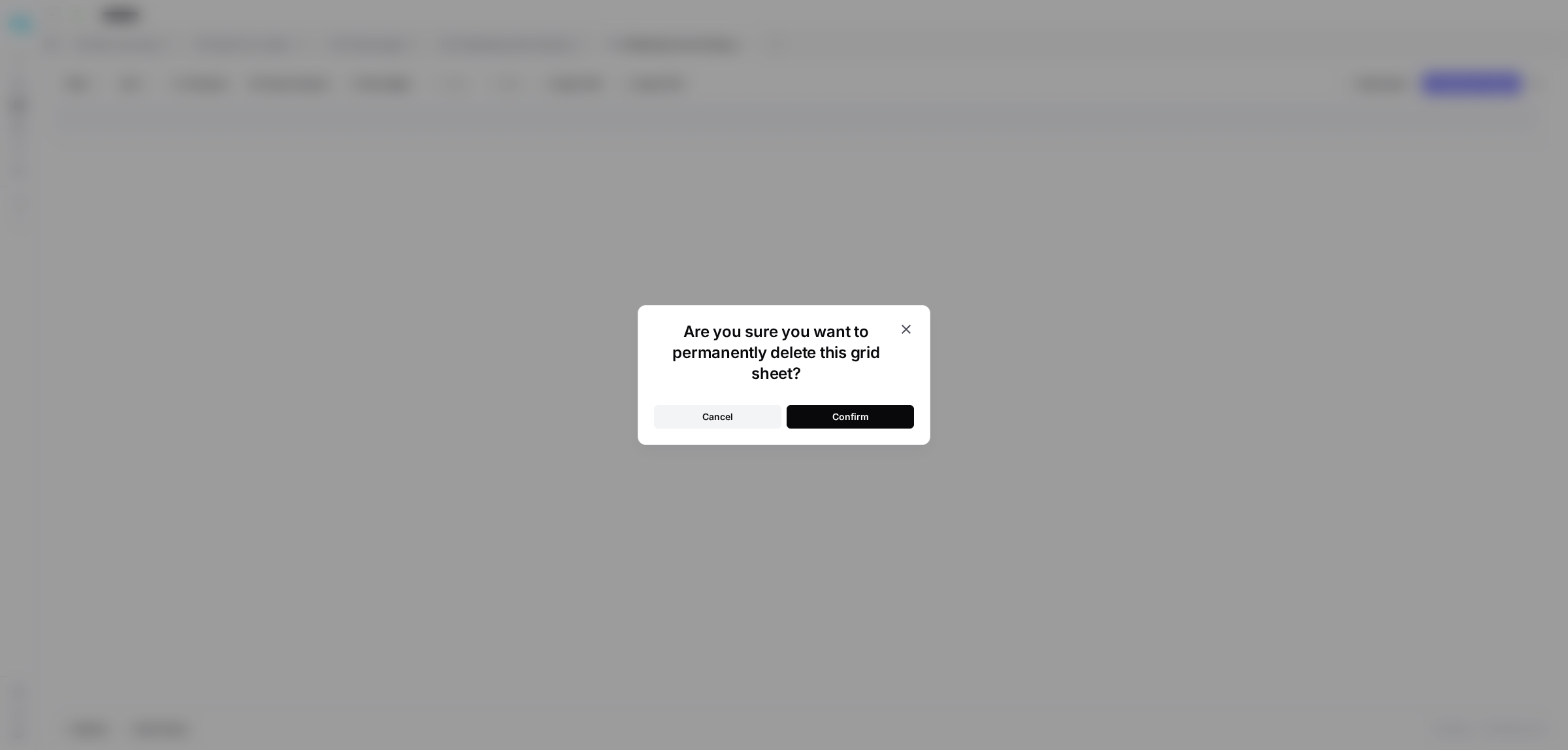
click at [847, 411] on div "Confirm" at bounding box center [850, 417] width 37 height 13
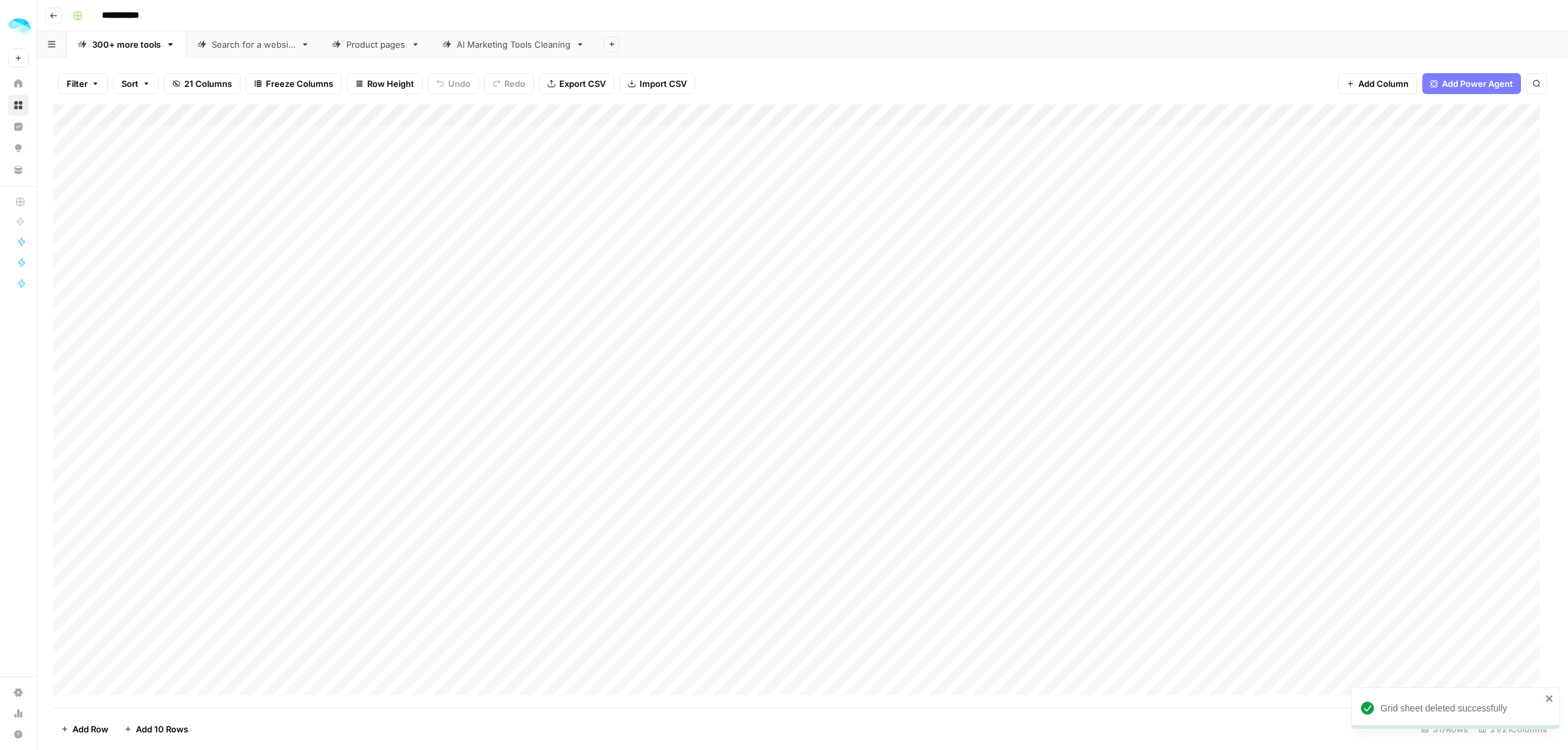
click at [507, 45] on div "AI Marketing Tools Cleaning" at bounding box center [514, 44] width 114 height 13
click at [1454, 114] on div "Add Column" at bounding box center [802, 406] width 1499 height 602
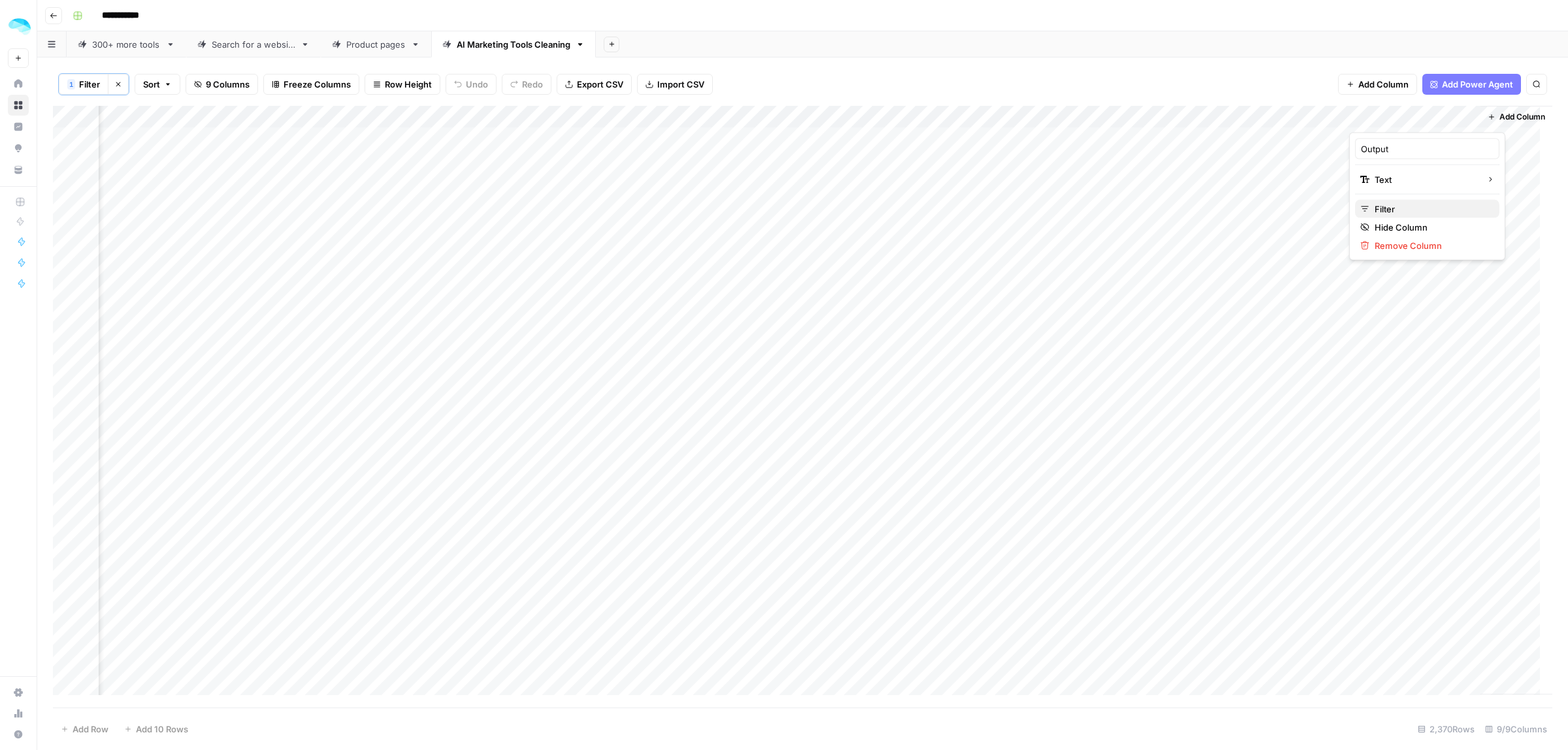
click at [1398, 214] on span "Filter" at bounding box center [1431, 208] width 114 height 13
drag, startPoint x: 464, startPoint y: 154, endPoint x: 430, endPoint y: 149, distance: 34.4
click at [466, 149] on div "No" at bounding box center [561, 153] width 190 height 25
click at [844, 51] on div "Add Sheet" at bounding box center [1082, 45] width 972 height 26
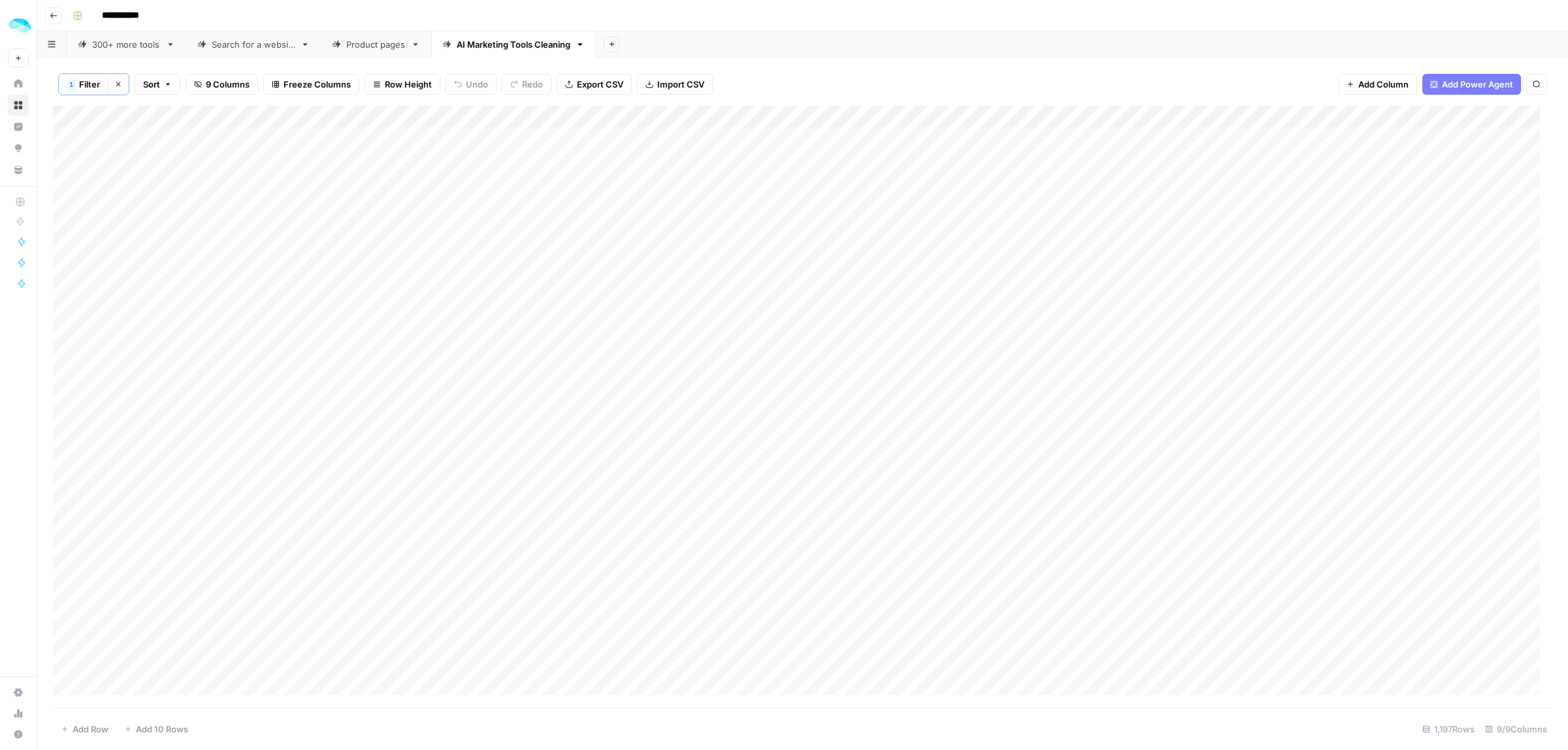
click at [75, 117] on div "Add Column" at bounding box center [802, 406] width 1499 height 602
click at [101, 729] on span "Delete 1197 Rows" at bounding box center [96, 729] width 70 height 13
click at [745, 157] on span "Delete" at bounding box center [737, 150] width 28 height 13
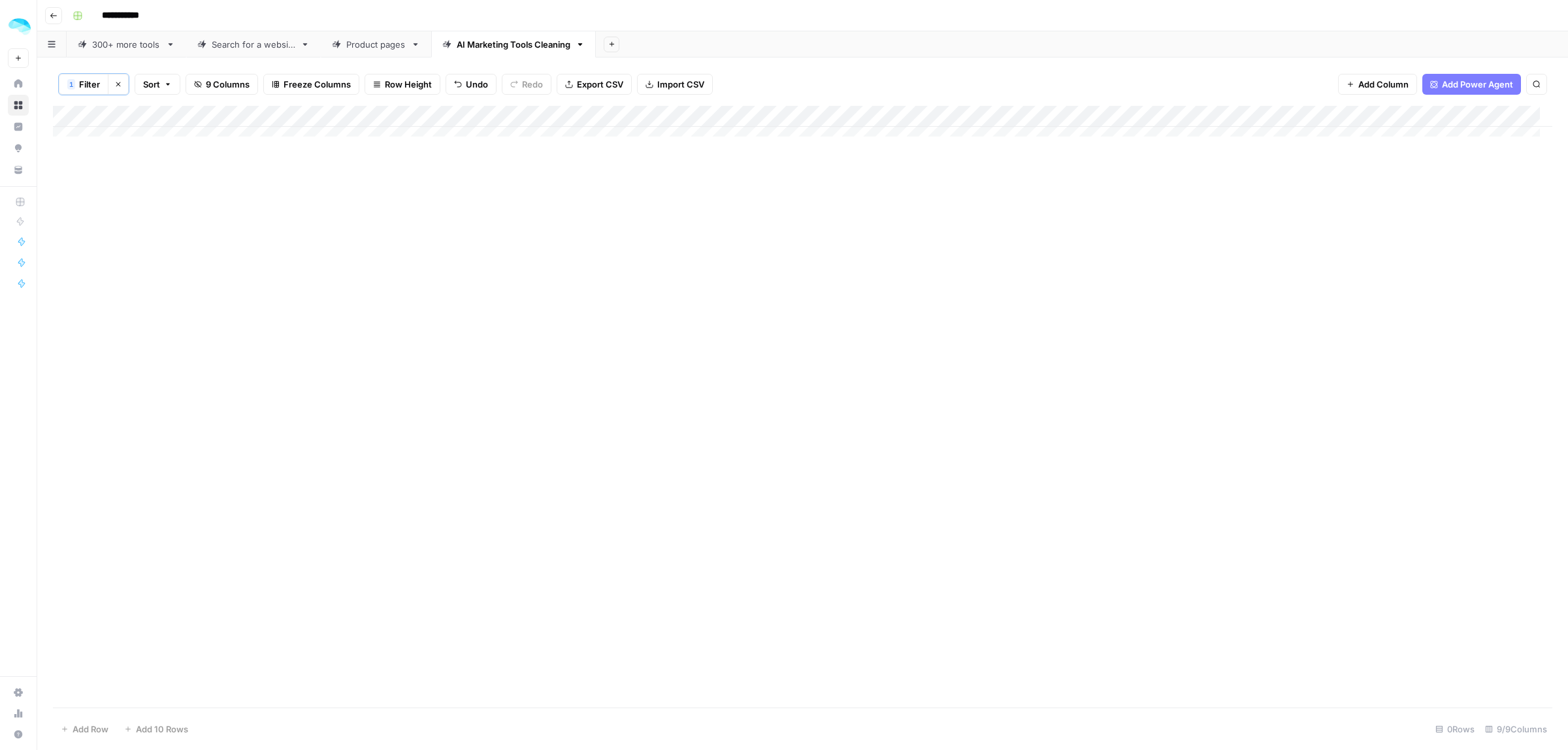
click at [1481, 110] on div "Add Column" at bounding box center [802, 127] width 1499 height 43
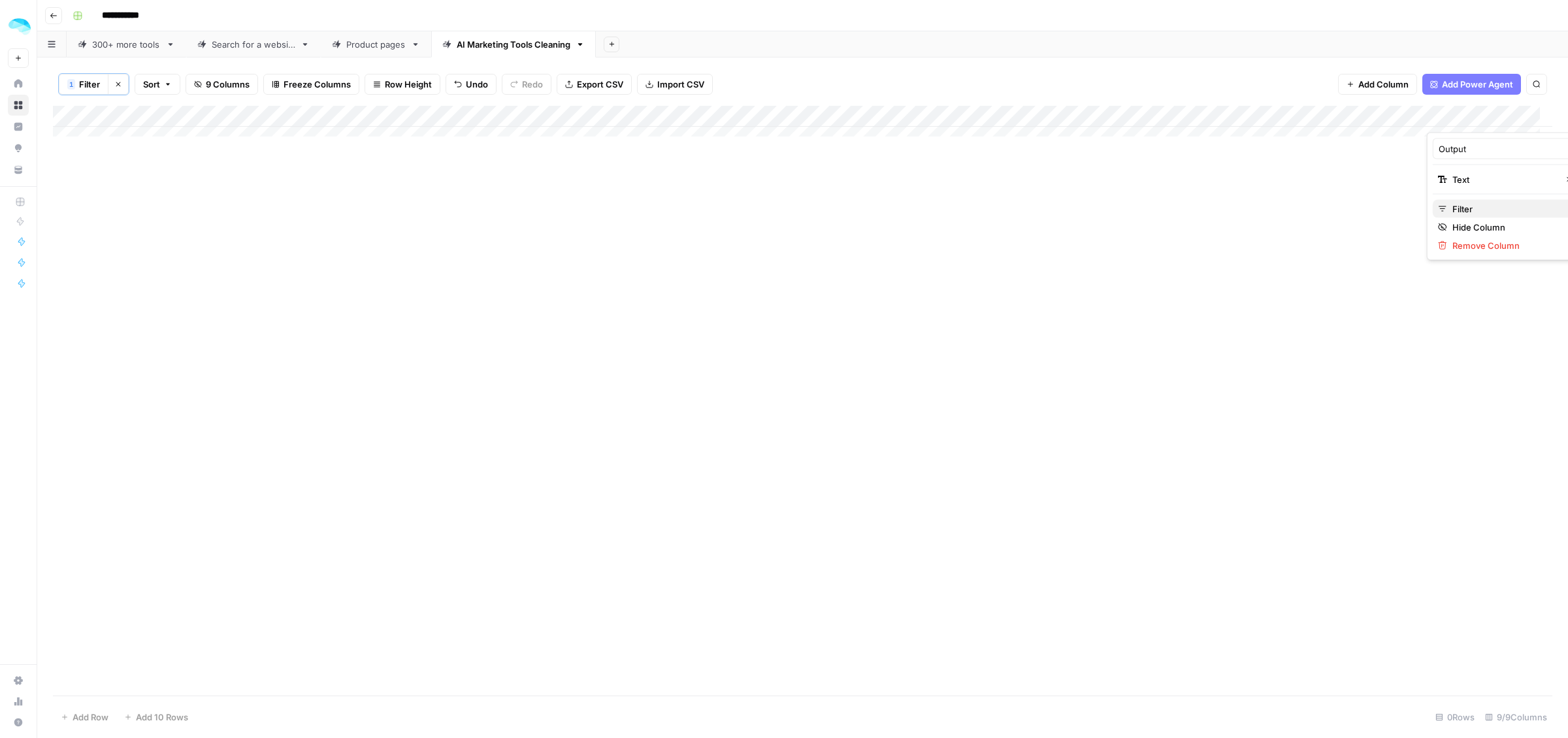
click at [1456, 206] on span "Filter" at bounding box center [1509, 208] width 114 height 13
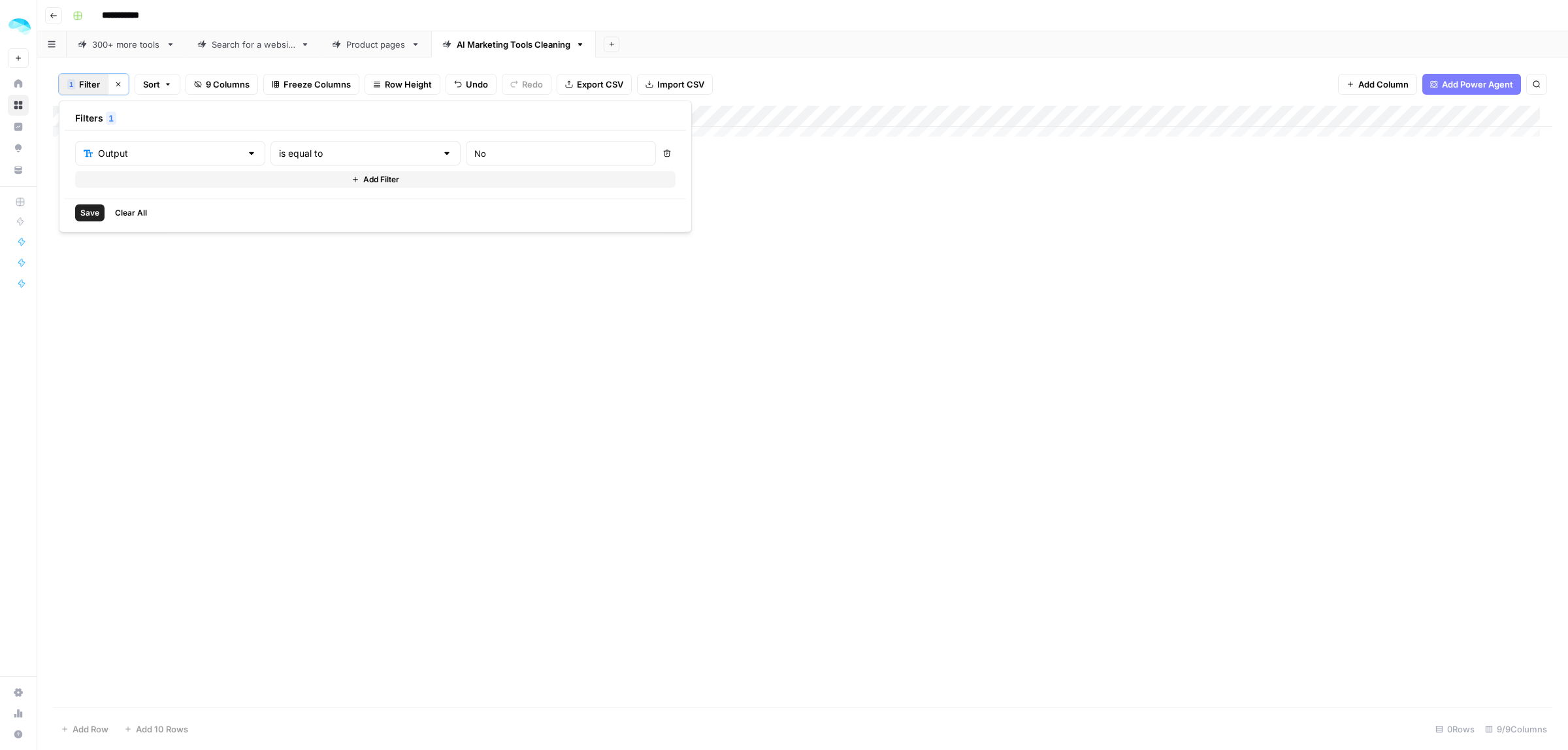
drag, startPoint x: 517, startPoint y: 149, endPoint x: 372, endPoint y: 153, distance: 145.1
click at [372, 153] on div "Output is equal to No" at bounding box center [365, 153] width 580 height 25
click at [474, 153] on input "No" at bounding box center [561, 153] width 173 height 13
type input "Yes"
click at [87, 213] on span "Save" at bounding box center [90, 213] width 19 height 12
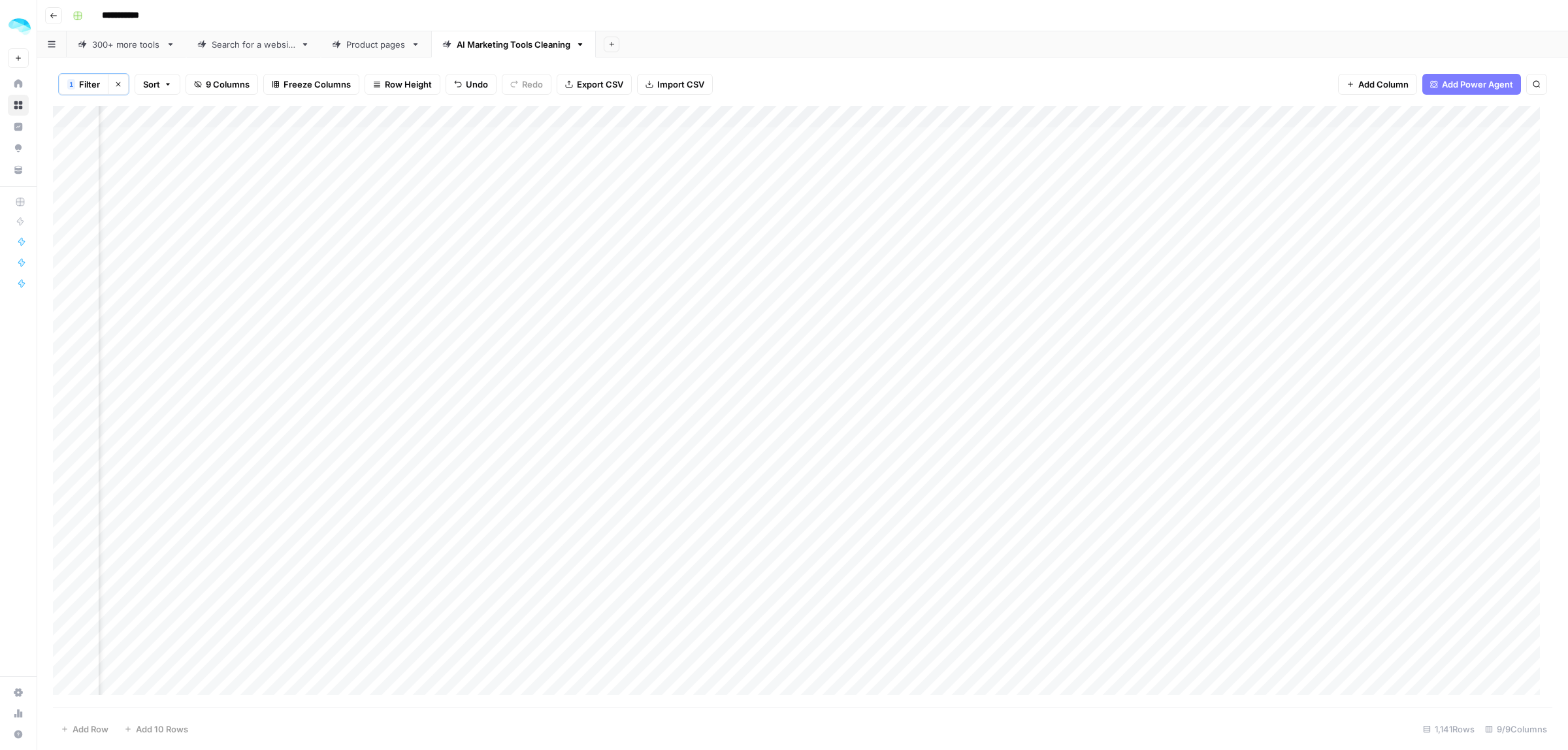
scroll to position [0, 114]
click at [1320, 118] on div "Add Column" at bounding box center [802, 406] width 1499 height 602
click at [1217, 346] on span "Remove Column" at bounding box center [1250, 348] width 114 height 13
click at [737, 147] on span "Delete" at bounding box center [737, 147] width 28 height 13
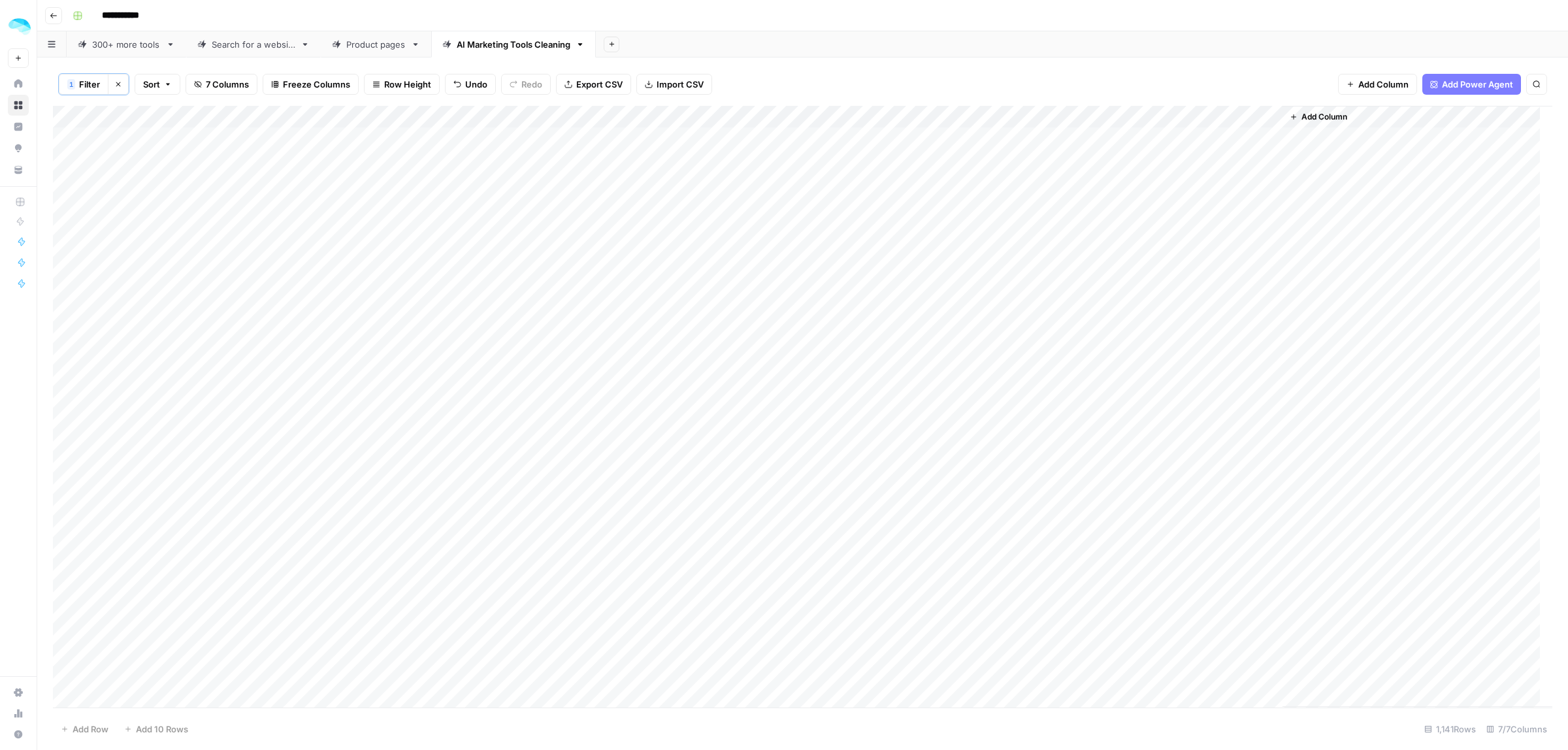
click at [1284, 112] on button "Add Column" at bounding box center [1318, 117] width 68 height 17
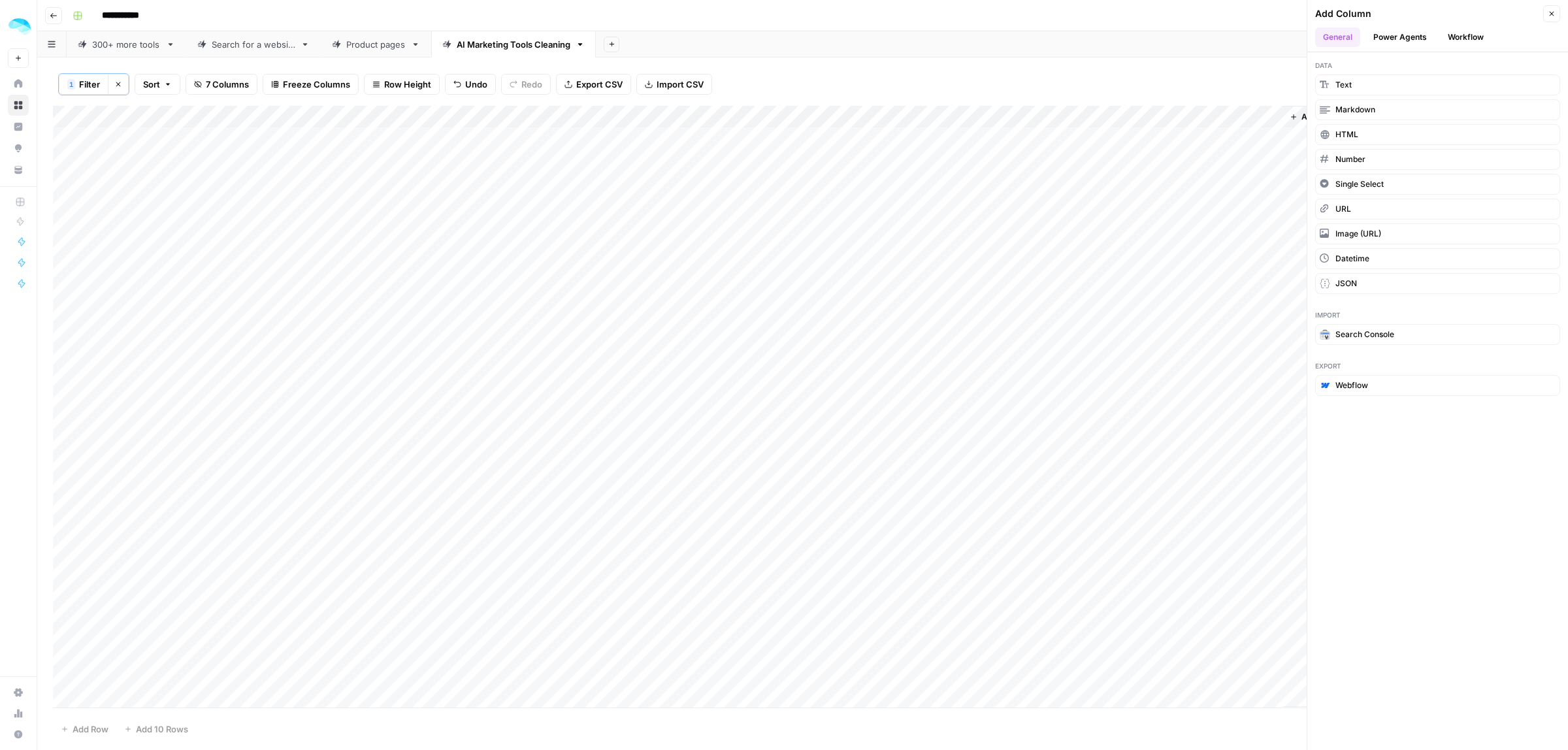
click at [1256, 86] on div "1 Filter Clear filters Sort 7 Columns Freeze Columns Row Height Undo Redo Expor…" at bounding box center [802, 84] width 1499 height 43
drag, startPoint x: 1281, startPoint y: 114, endPoint x: 1138, endPoint y: 112, distance: 143.0
click at [1138, 112] on div "Add Column" at bounding box center [802, 406] width 1499 height 602
click at [1223, 84] on div "1 Filter Clear filters Sort 7 Columns Freeze Columns Row Height Undo Redo Expor…" at bounding box center [802, 84] width 1499 height 43
click at [1545, 11] on button "Close" at bounding box center [1552, 14] width 17 height 17
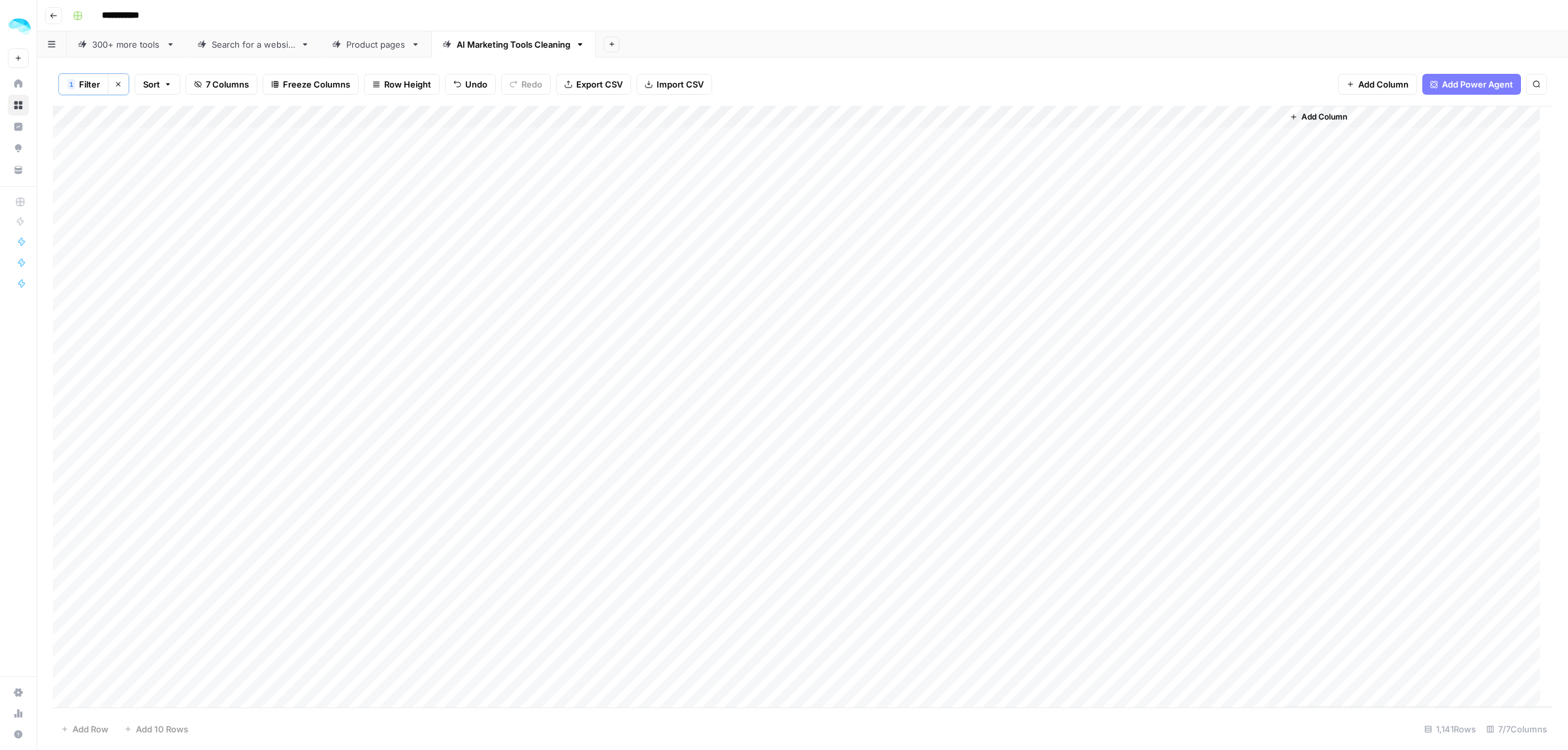
click at [1283, 114] on div "Add Column" at bounding box center [1417, 405] width 270 height 601
drag, startPoint x: 1281, startPoint y: 114, endPoint x: 1153, endPoint y: 117, distance: 128.0
click at [1153, 117] on div "Add Column" at bounding box center [802, 406] width 1499 height 602
click at [141, 51] on link "300+ more tools" at bounding box center [126, 45] width 119 height 26
click at [518, 43] on div "AI Marketing Tools Cleaning" at bounding box center [514, 44] width 114 height 13
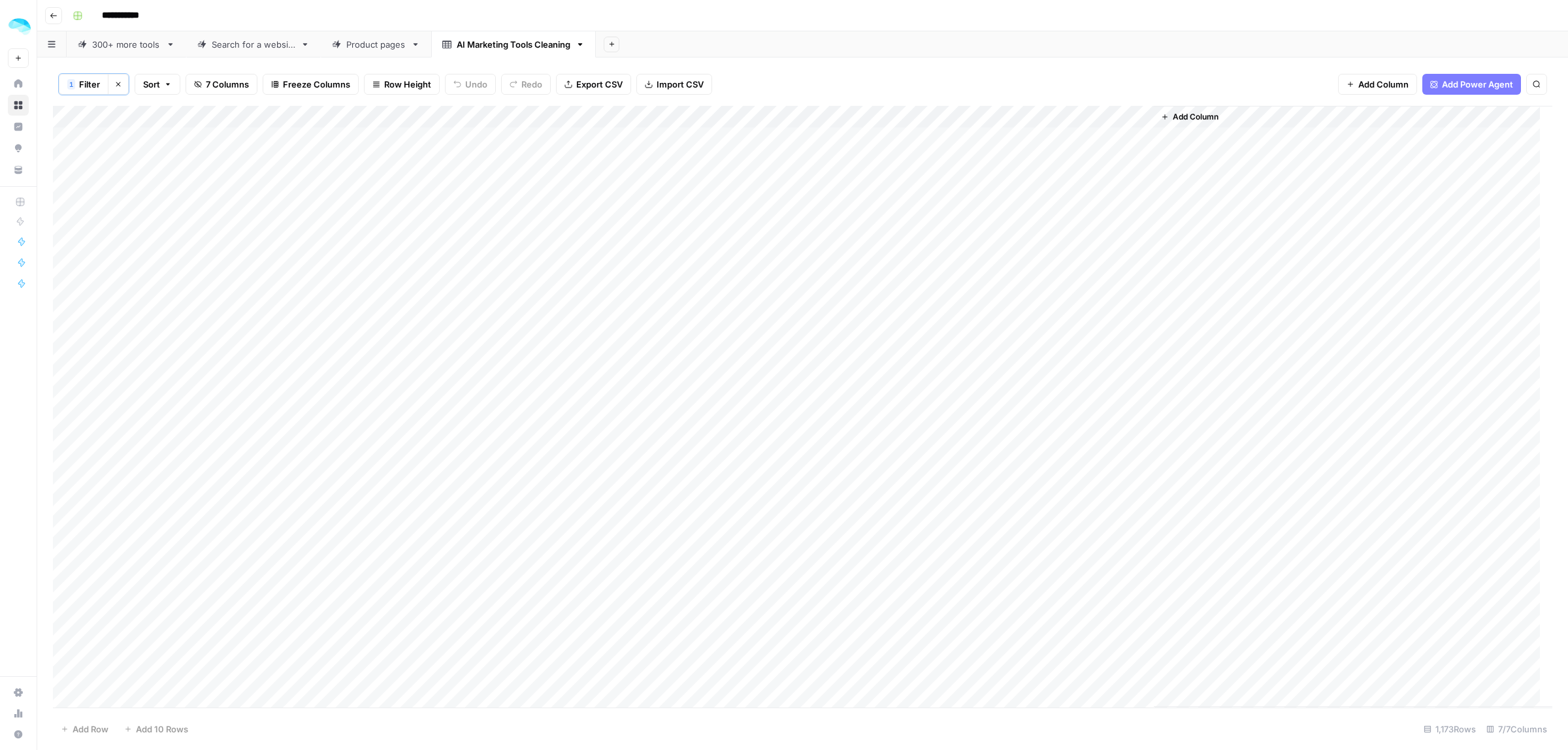
click at [1200, 119] on span "Add Column" at bounding box center [1195, 117] width 45 height 12
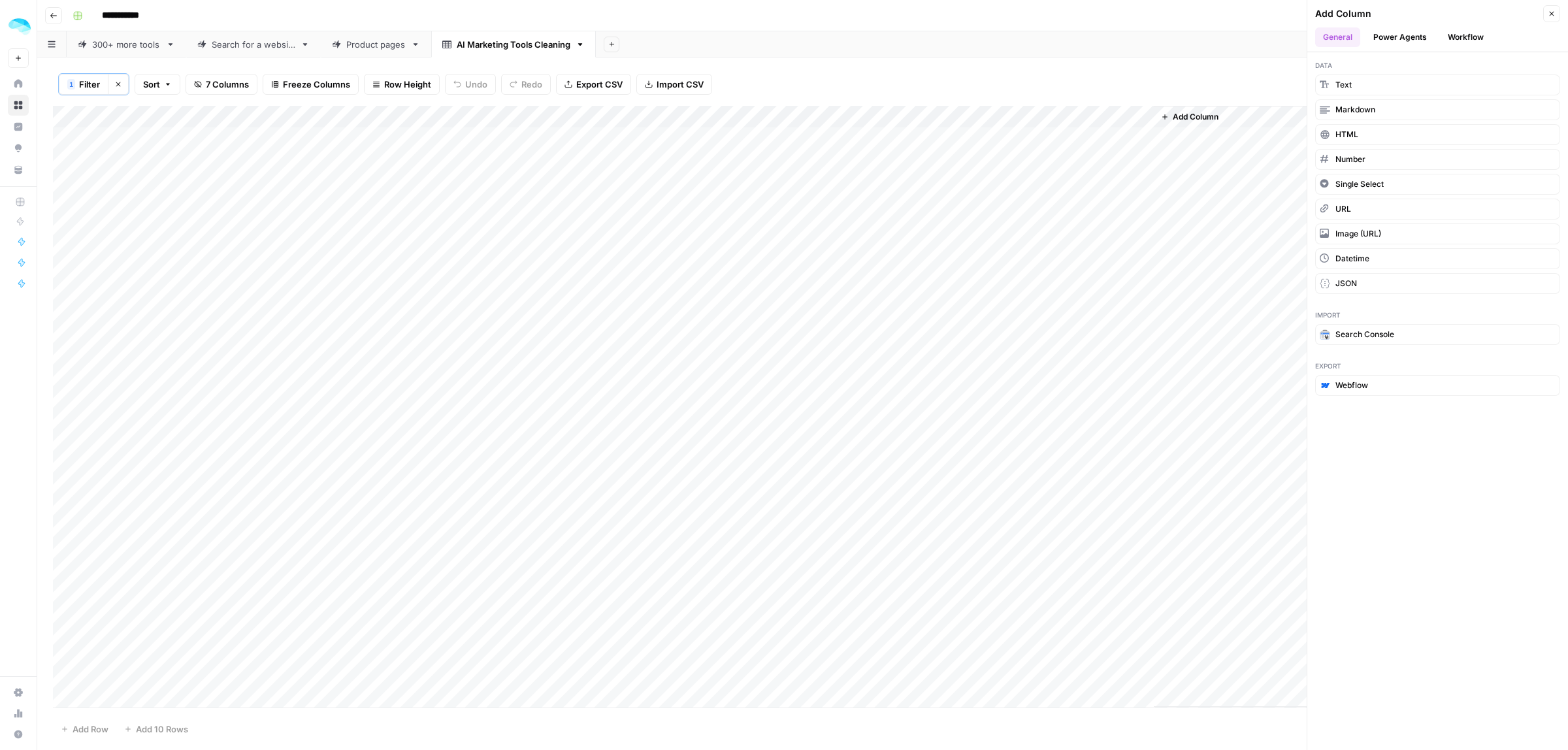
click at [1457, 31] on button "Workflow" at bounding box center [1465, 37] width 51 height 20
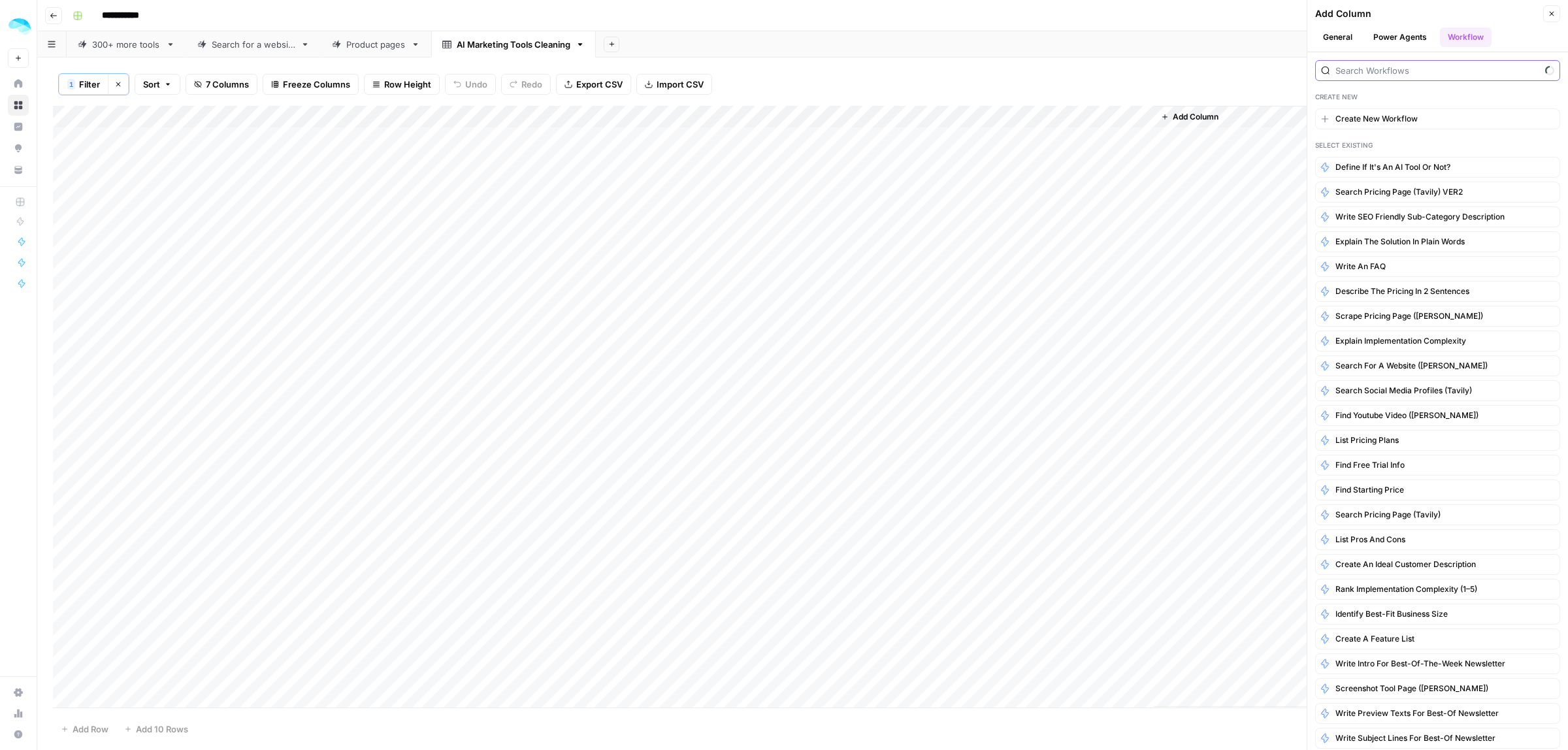
click at [1373, 72] on input "search" at bounding box center [1438, 70] width 205 height 13
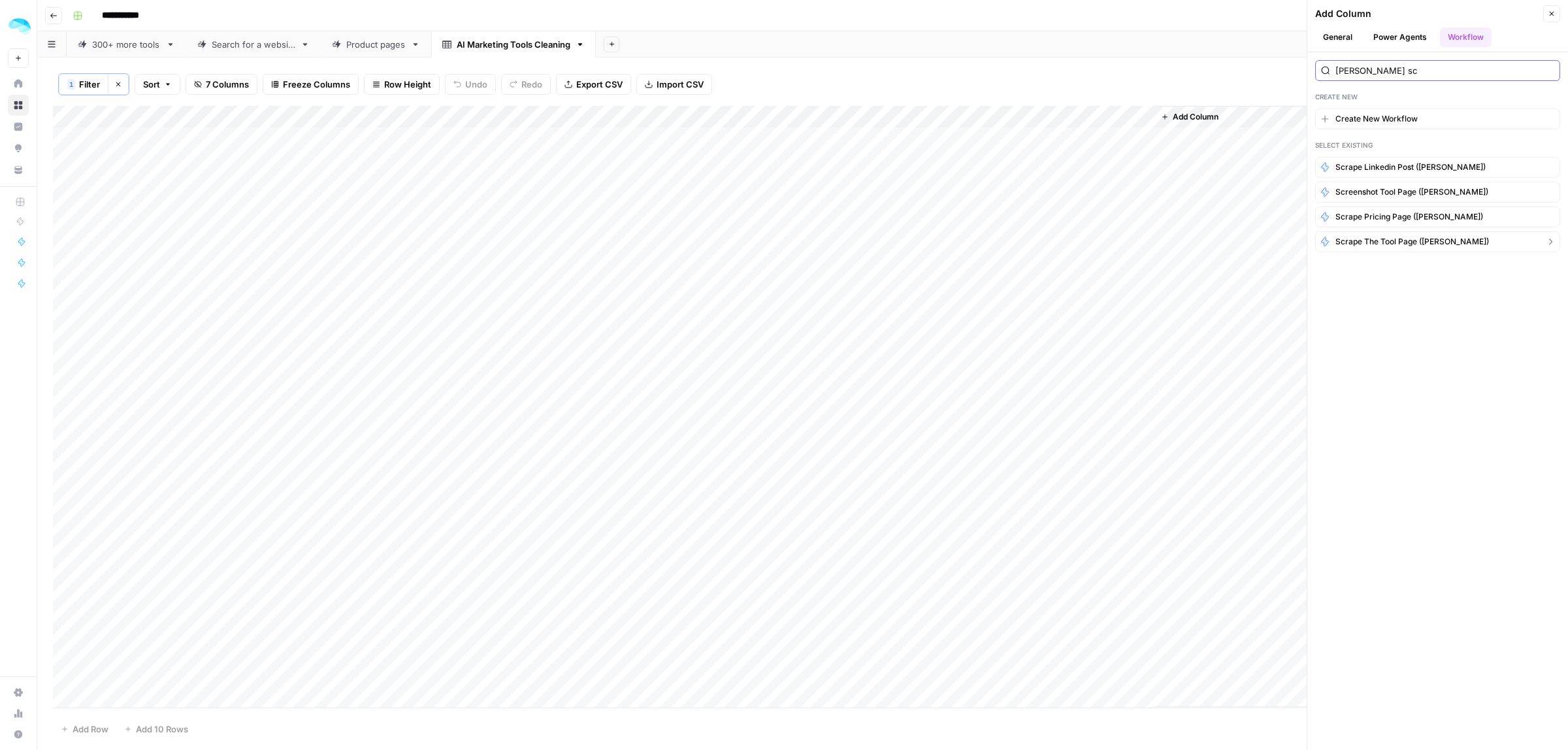
type input "jina sc"
click at [1434, 242] on span "Scrape the tool page ([PERSON_NAME])" at bounding box center [1412, 242] width 153 height 12
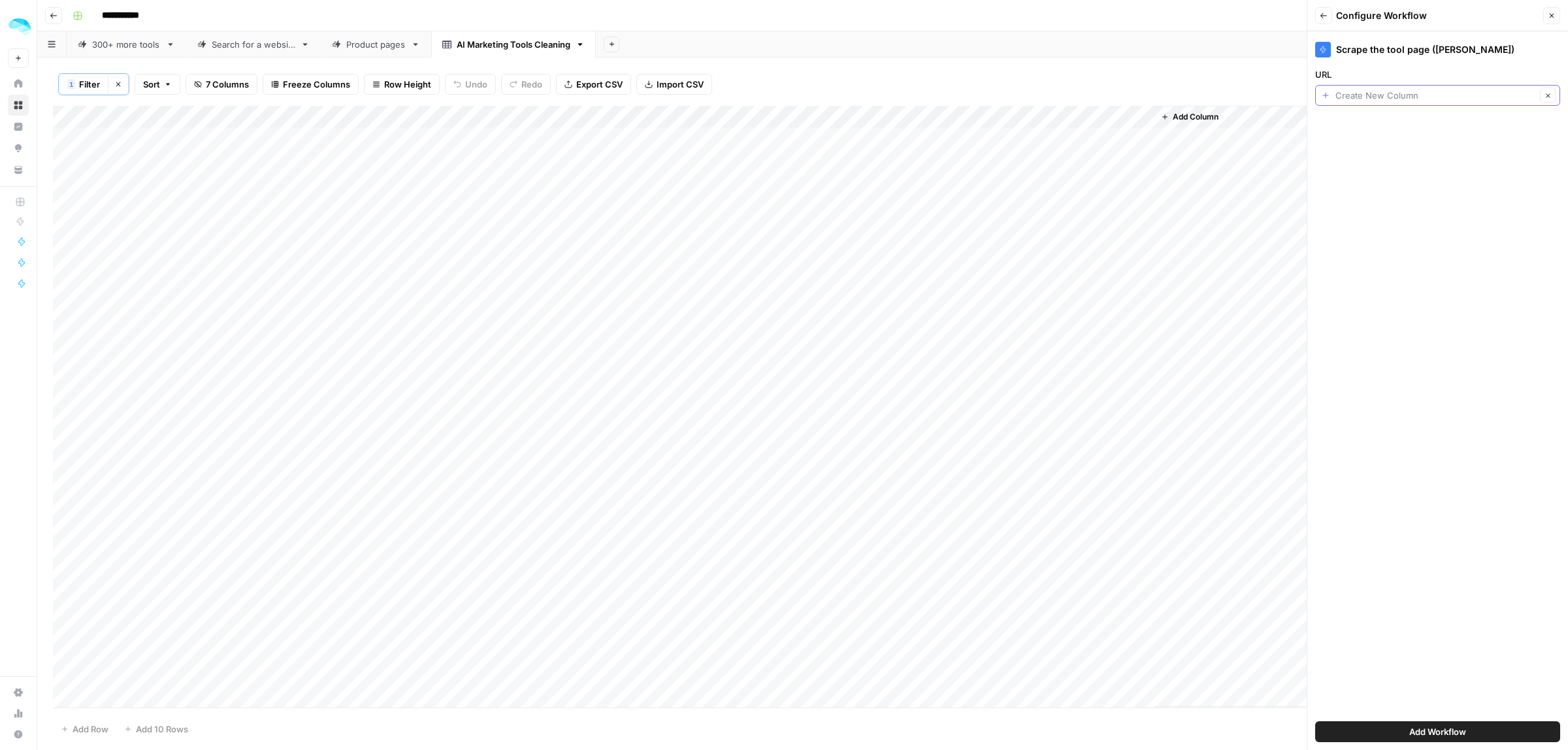
click at [1396, 90] on input "URL" at bounding box center [1436, 95] width 201 height 13
click at [1357, 243] on span "Final domain" at bounding box center [1436, 243] width 218 height 13
type input "Final domain"
click at [1375, 94] on input "URL" at bounding box center [1428, 95] width 215 height 13
click at [1366, 227] on span "Website" at bounding box center [1436, 225] width 218 height 13
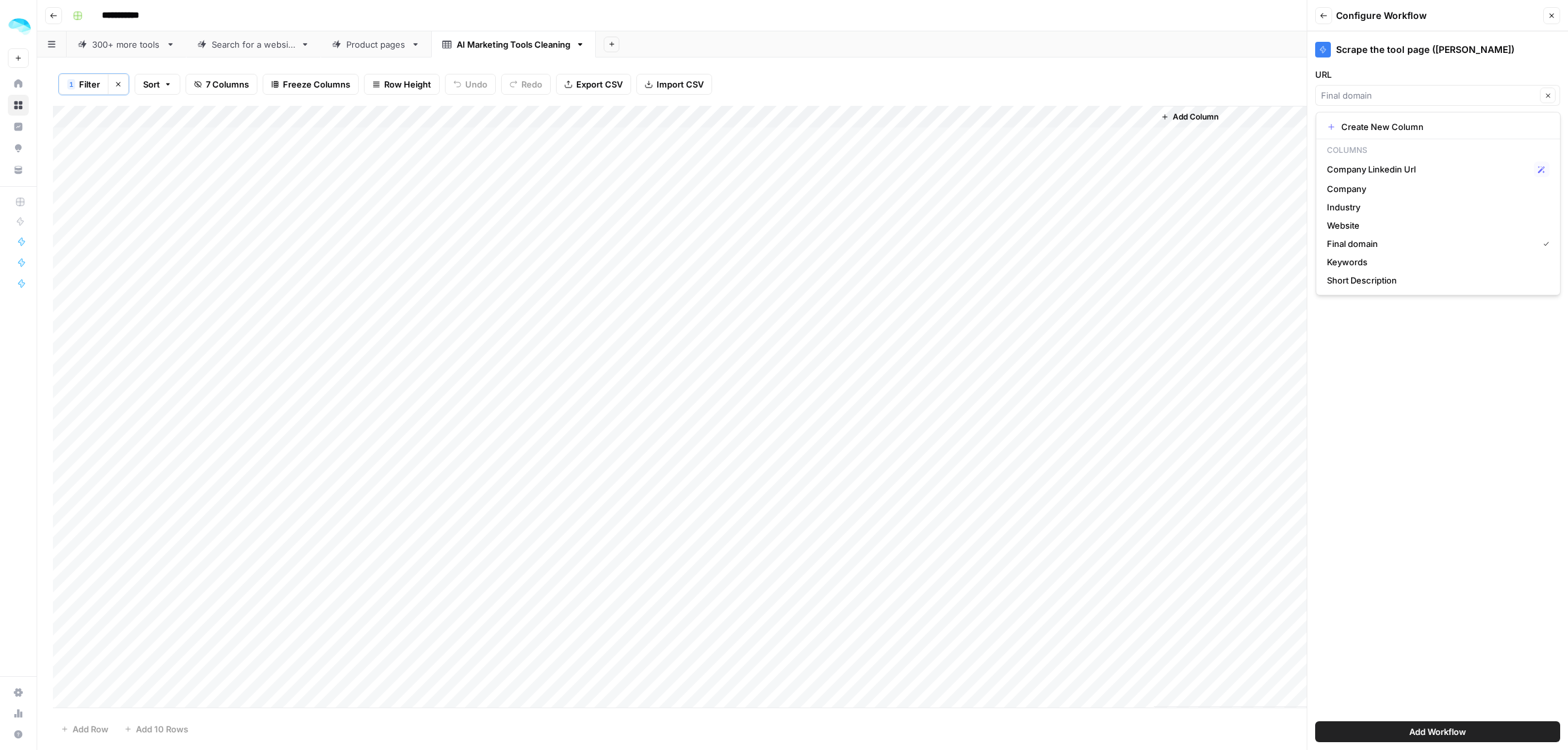
type input "Website"
click at [1355, 103] on div "Website Clear" at bounding box center [1438, 95] width 245 height 21
click at [1372, 249] on span "Final domain" at bounding box center [1436, 243] width 218 height 13
type input "Final domain"
click at [1432, 729] on span "Add Workflow" at bounding box center [1438, 731] width 57 height 13
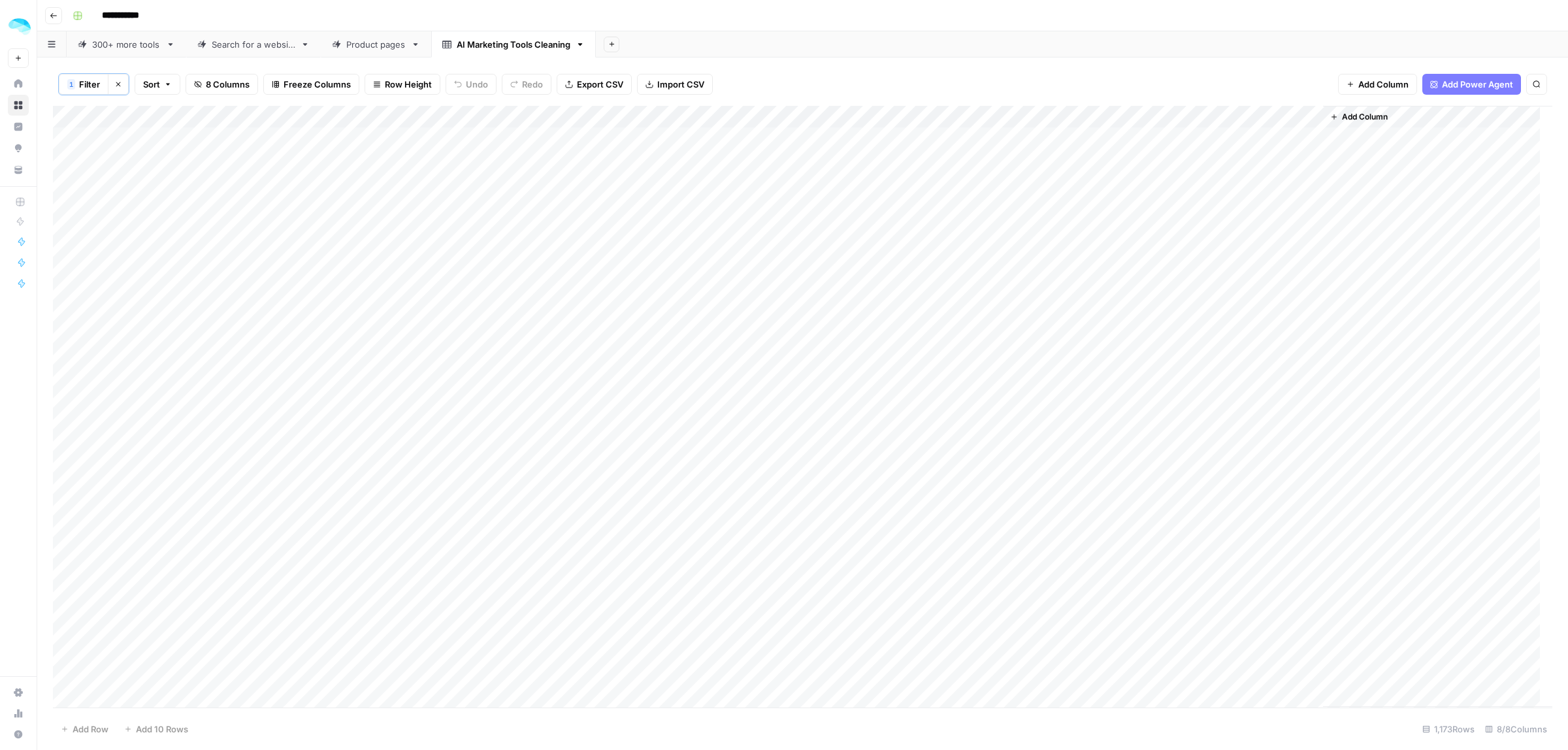
click at [1297, 117] on div "Add Column" at bounding box center [802, 406] width 1499 height 602
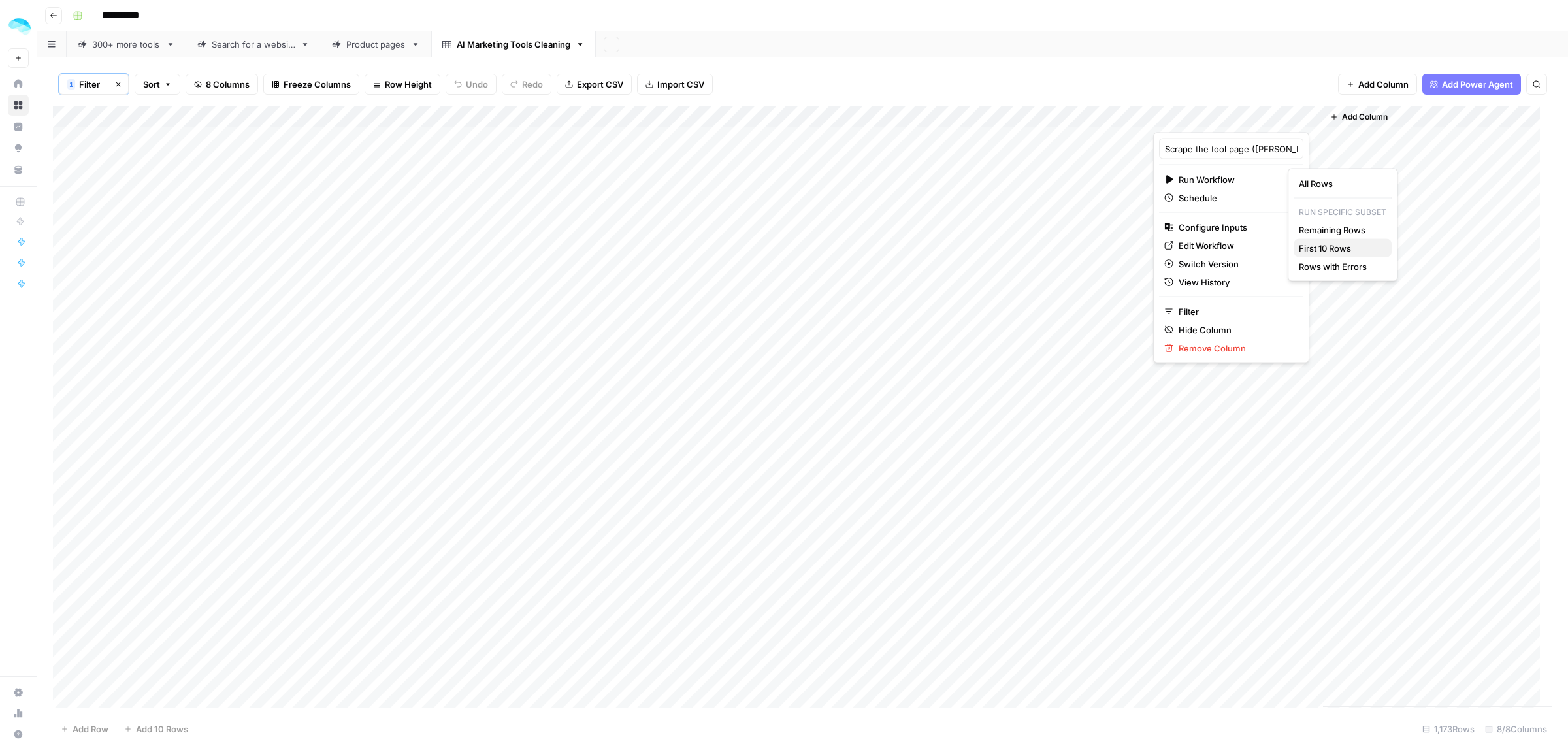
click at [1326, 243] on span "First 10 Rows" at bounding box center [1340, 248] width 82 height 13
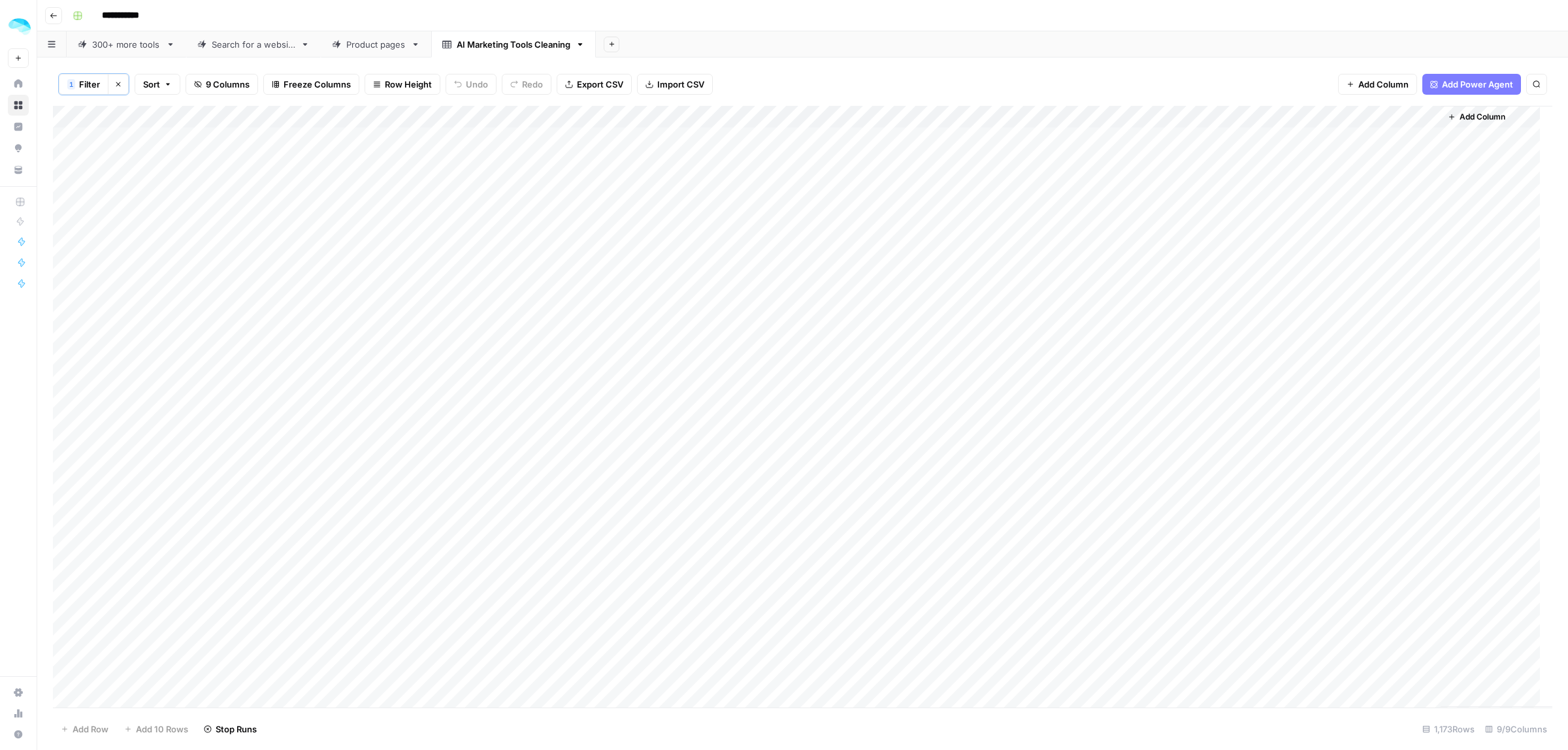
click at [1392, 134] on div "Add Column" at bounding box center [802, 406] width 1499 height 602
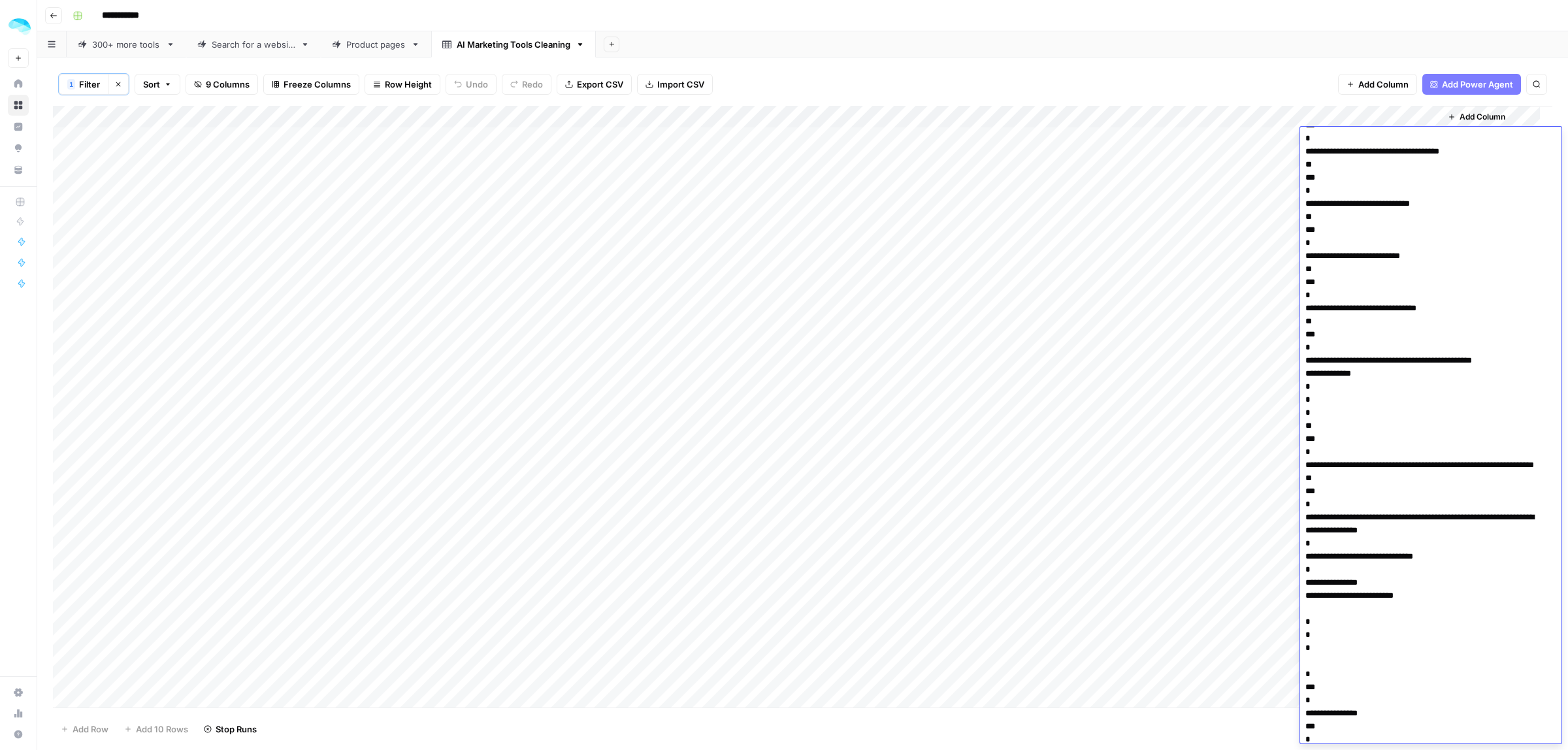
scroll to position [653, 0]
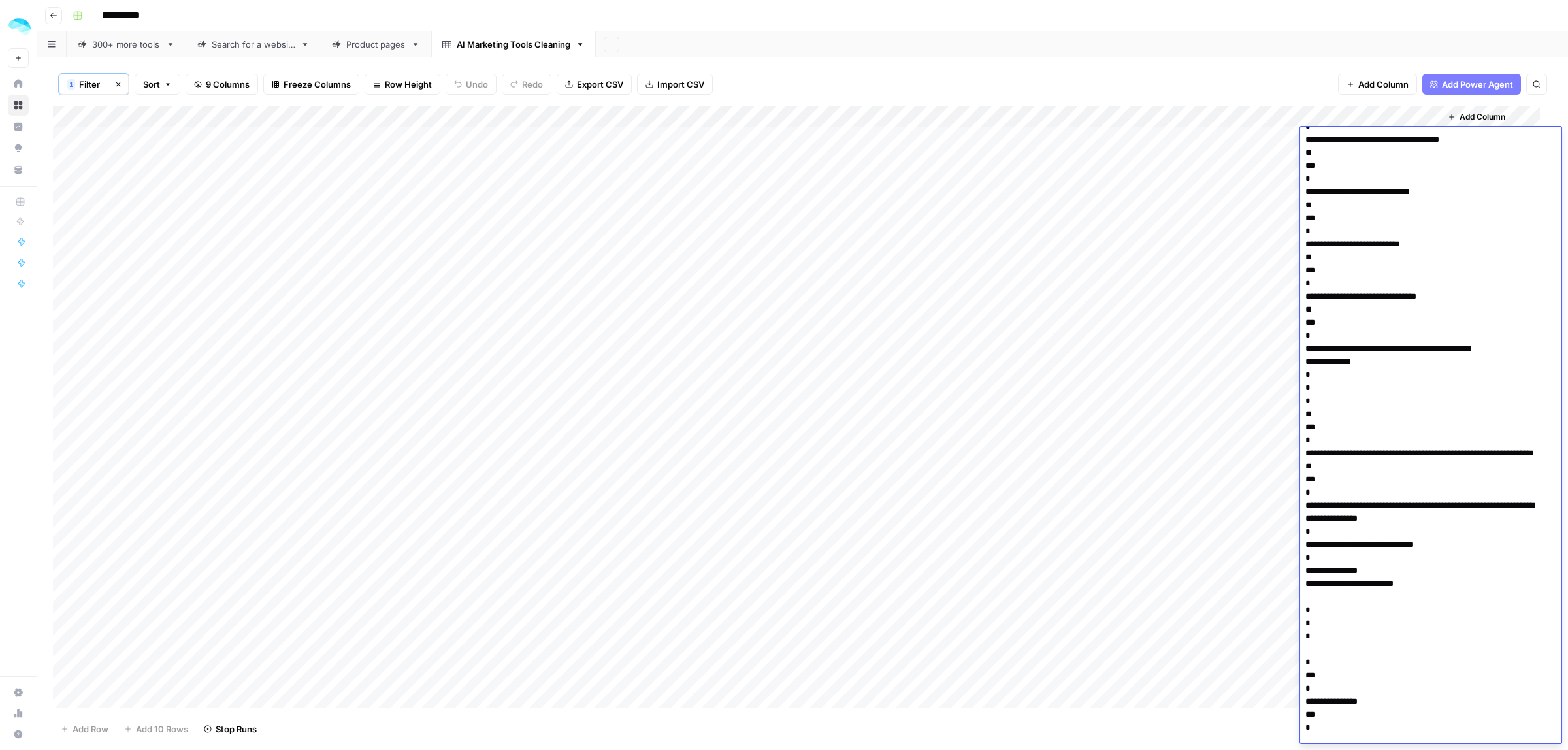
click at [1270, 84] on div "1 Filter Clear filters Sort 9 Columns Freeze Columns Row Height Undo Redo Expor…" at bounding box center [802, 84] width 1499 height 43
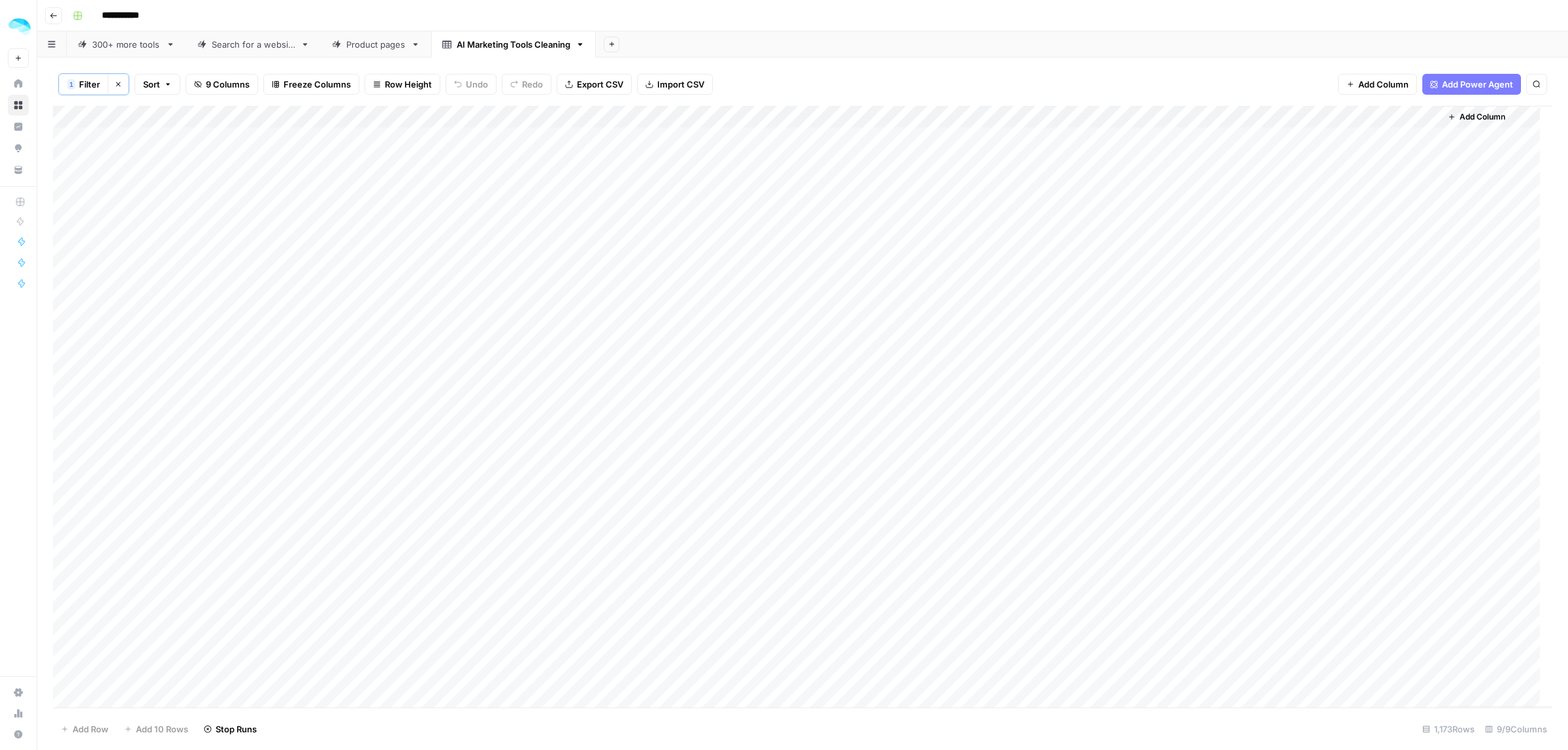
click at [1295, 117] on div "Add Column" at bounding box center [802, 406] width 1499 height 602
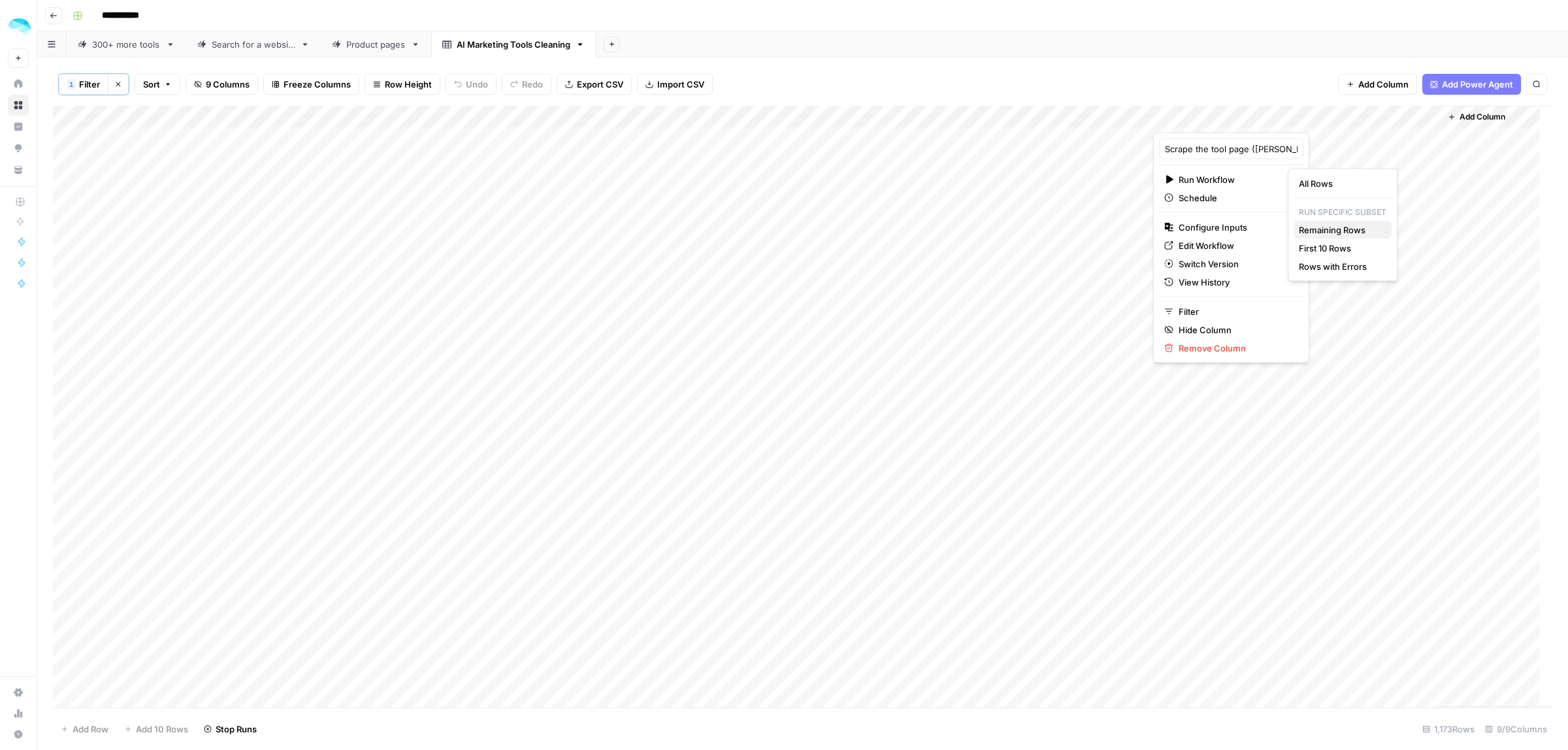
click at [1363, 227] on span "Remaining Rows" at bounding box center [1340, 230] width 82 height 13
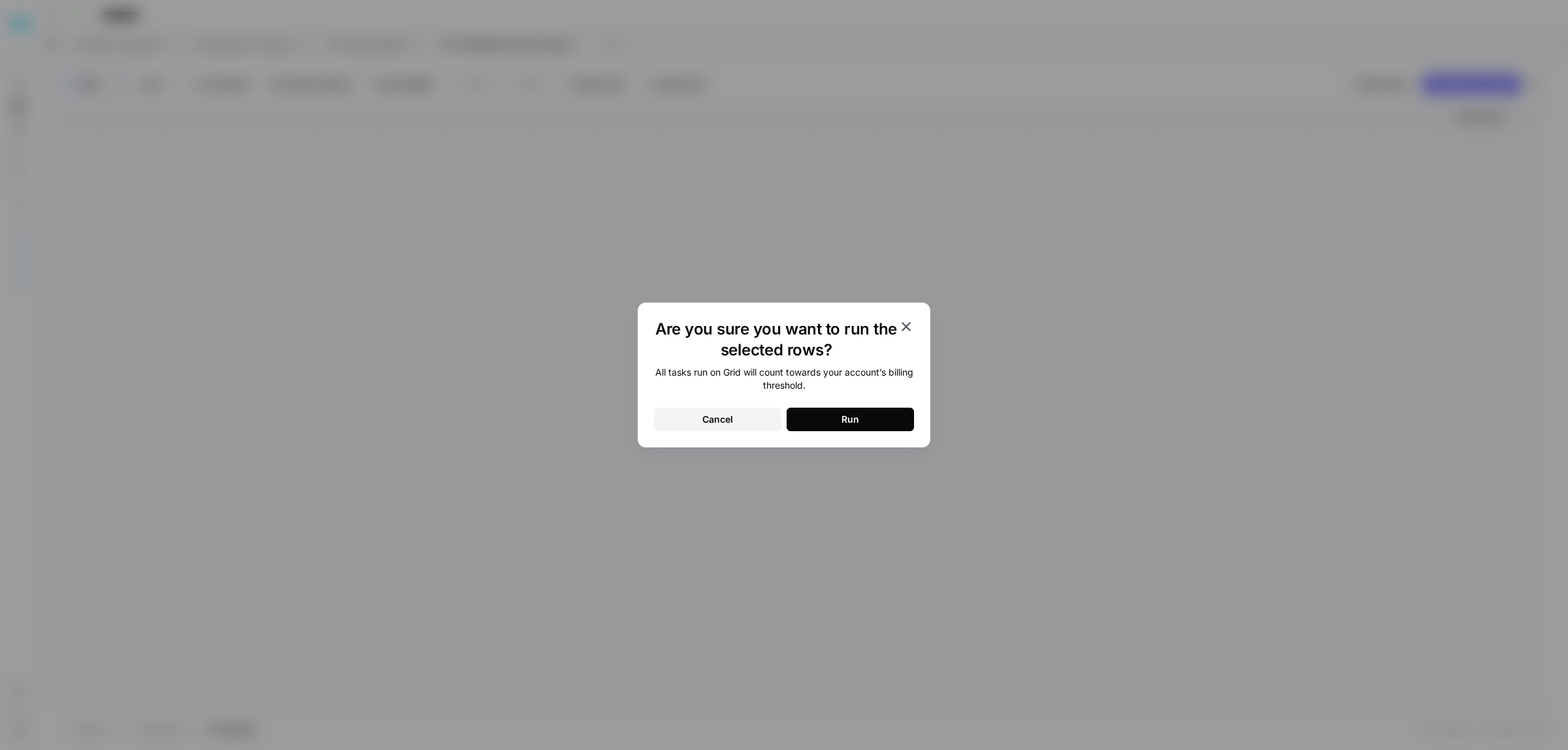
click at [863, 416] on button "Run" at bounding box center [850, 419] width 128 height 23
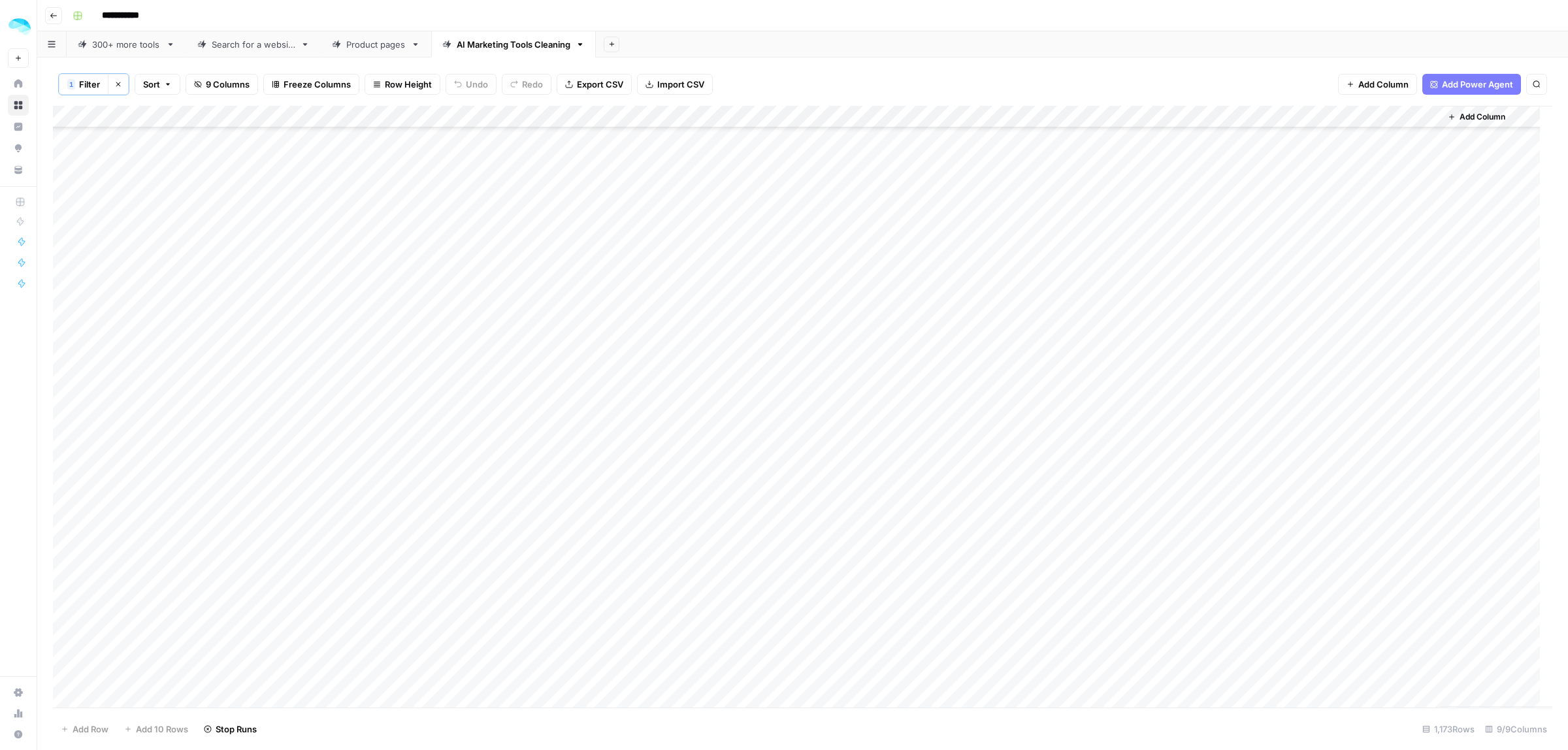
scroll to position [2613, 0]
click at [504, 182] on div "Add Column" at bounding box center [802, 406] width 1499 height 602
click at [133, 48] on div "300+ more tools" at bounding box center [126, 44] width 69 height 13
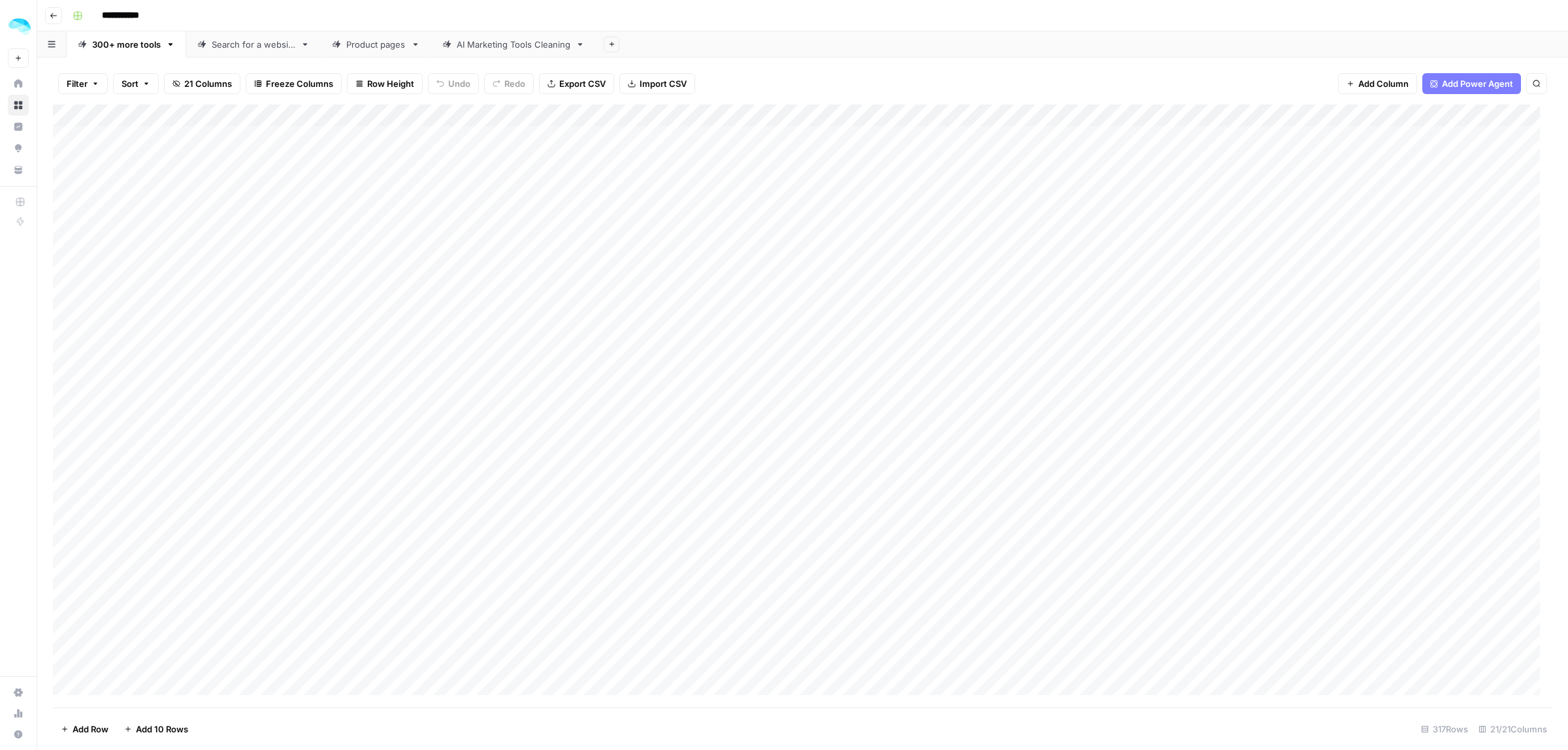
click at [478, 46] on div "AI Marketing Tools Cleaning" at bounding box center [514, 44] width 114 height 13
click at [116, 43] on div "300+ more tools" at bounding box center [126, 44] width 69 height 13
click at [474, 41] on div "AI Marketing Tools Cleaning" at bounding box center [514, 44] width 114 height 13
click at [1483, 113] on span "Add Column" at bounding box center [1481, 117] width 45 height 12
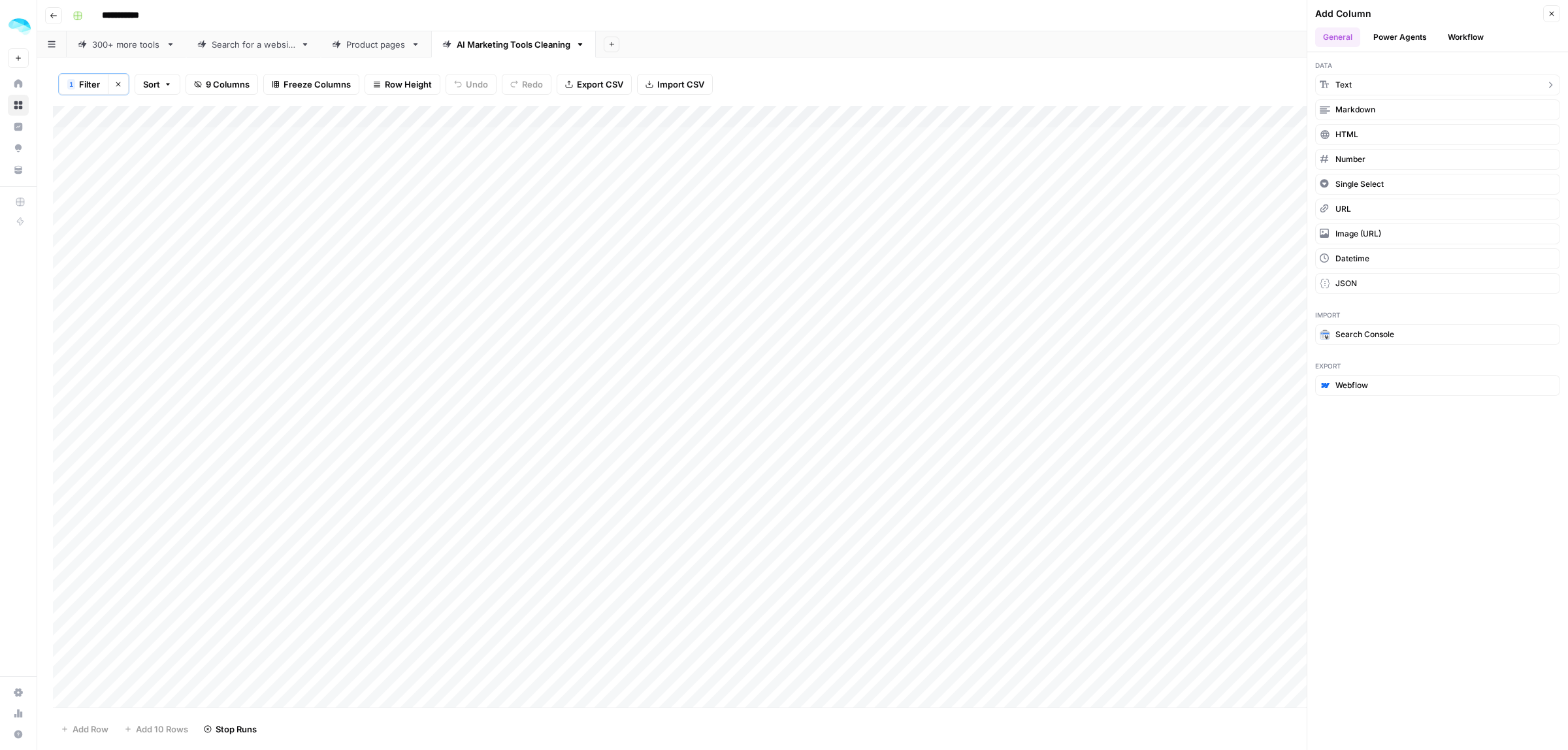
click at [1388, 93] on button "Text" at bounding box center [1438, 85] width 245 height 21
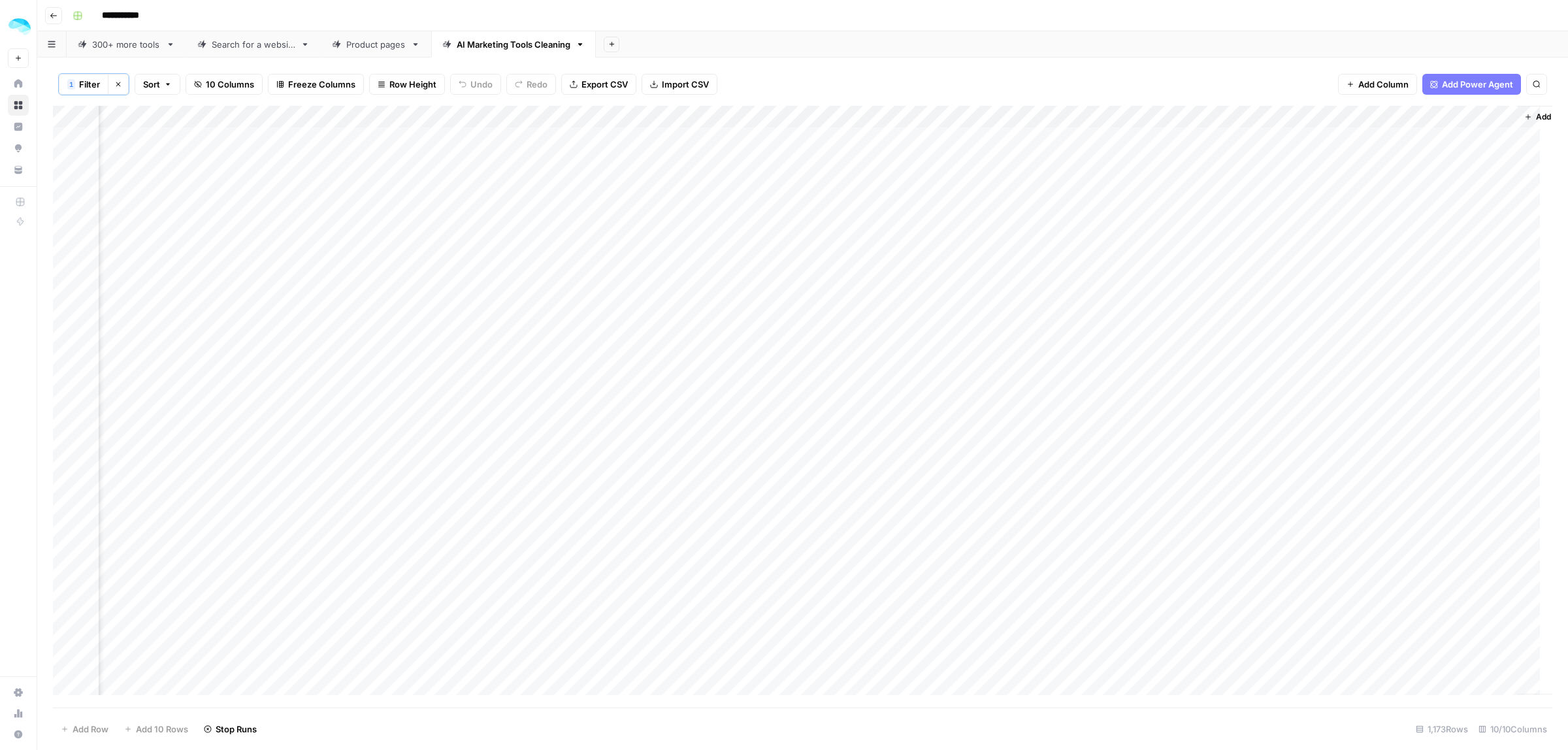
scroll to position [0, 160]
click at [1357, 114] on div "Add Column" at bounding box center [802, 406] width 1499 height 602
click at [1353, 136] on div "New Column Text Sort Ascending Sort Descending Filter Hide Column Remove Column" at bounding box center [1357, 220] width 156 height 176
click at [1359, 165] on div "New Column Text Sort Ascending Sort Descending Filter Hide Column Remove Column" at bounding box center [1357, 220] width 156 height 176
click at [1360, 147] on input "New Column" at bounding box center [1357, 148] width 133 height 13
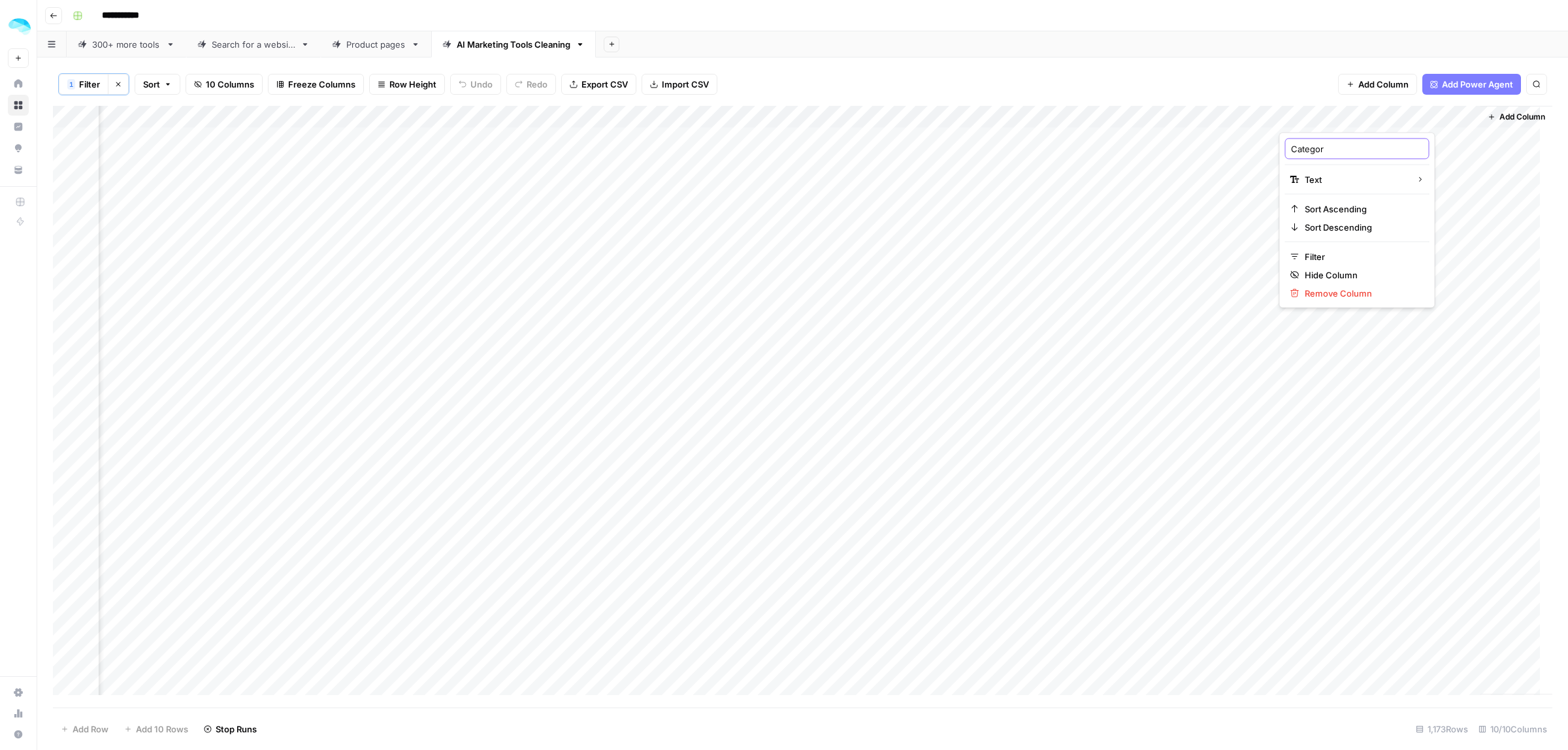
type input "Category"
click at [108, 49] on div "300+ more tools" at bounding box center [126, 44] width 69 height 13
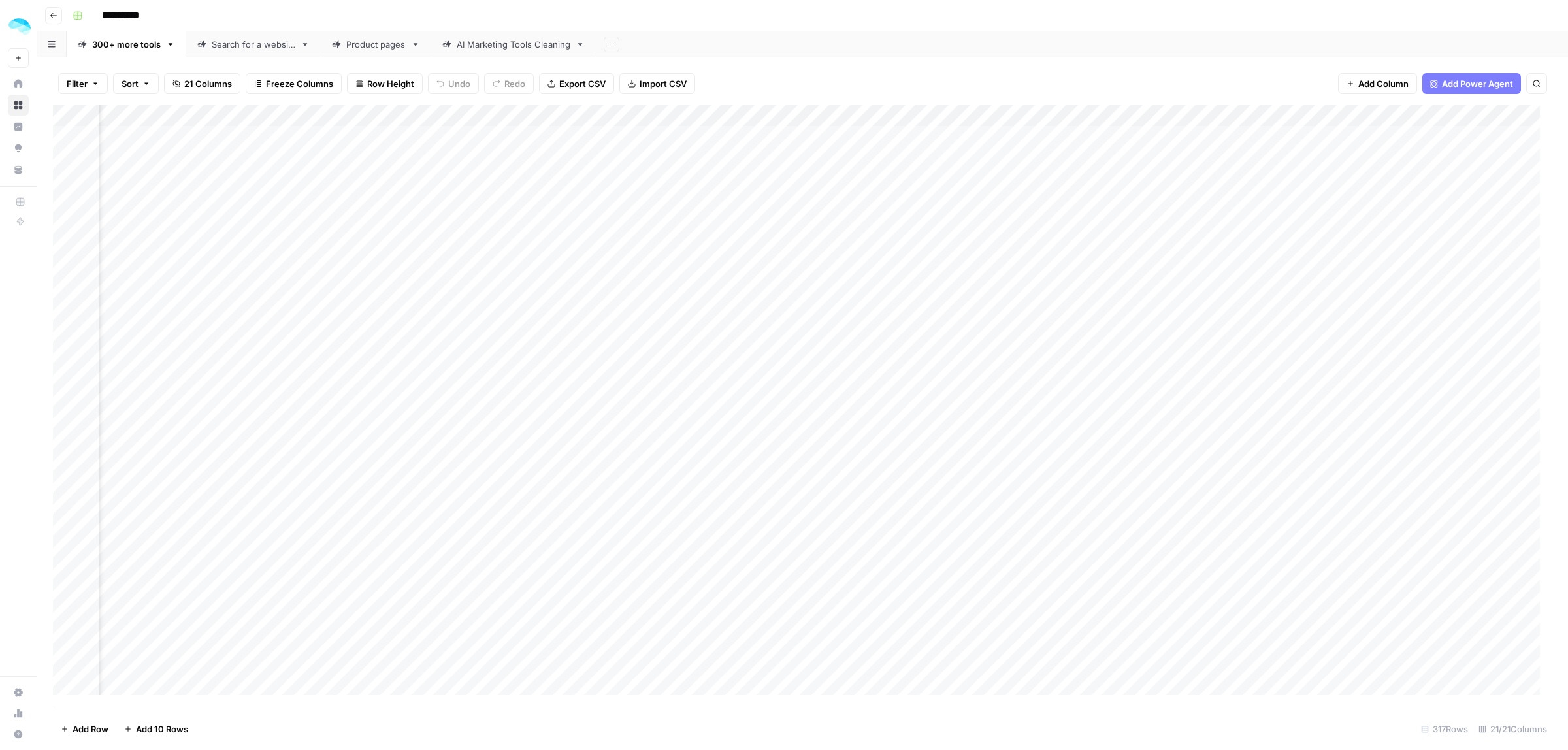
scroll to position [0, 985]
click at [492, 43] on div "AI Marketing Tools Cleaning" at bounding box center [514, 44] width 114 height 13
click at [1505, 117] on span "Add Column" at bounding box center [1522, 117] width 45 height 12
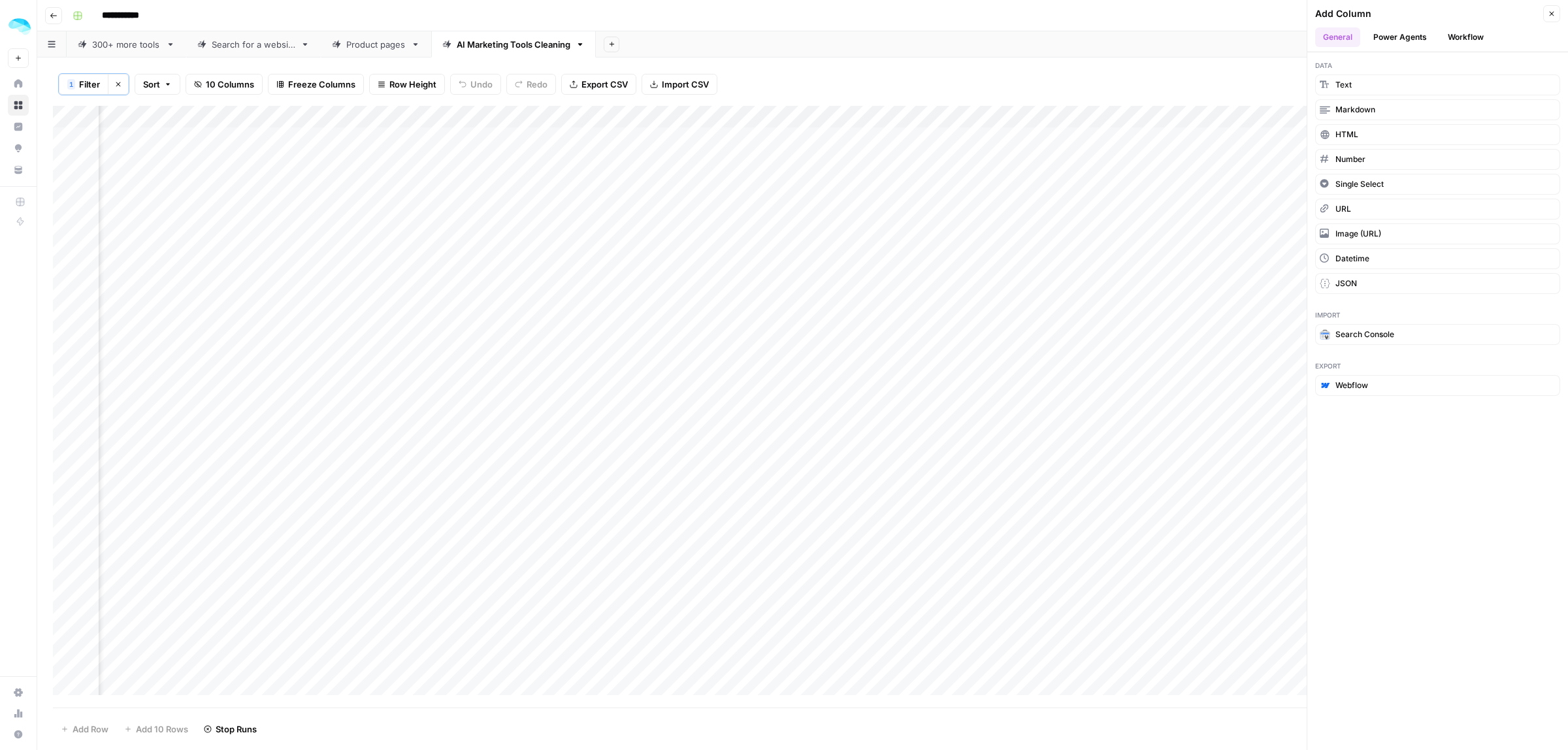
click at [1295, 135] on div "Add Column" at bounding box center [802, 406] width 1499 height 602
type textarea "**********"
click at [1553, 11] on icon "button" at bounding box center [1551, 13] width 8 height 8
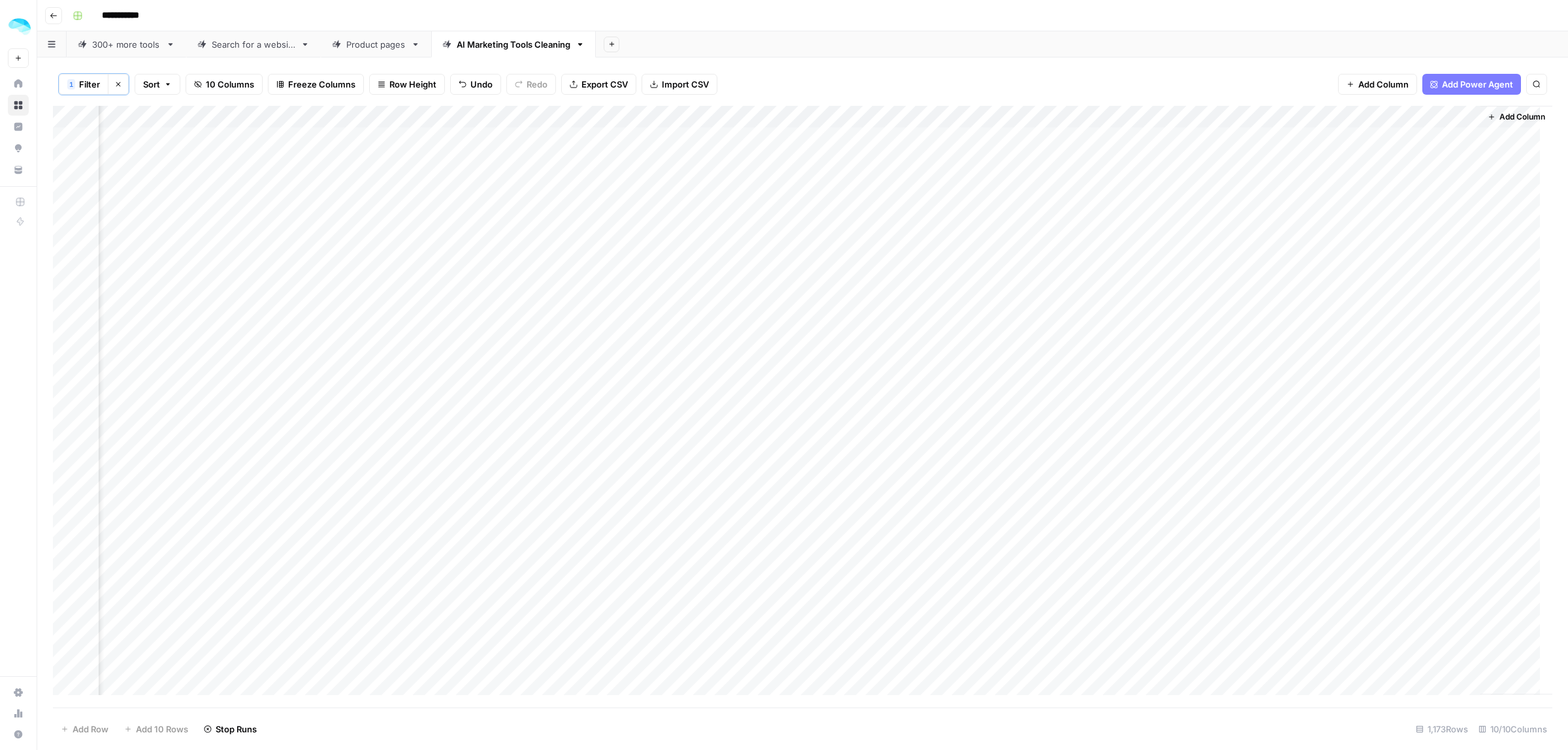
click at [1366, 135] on div "Add Column" at bounding box center [802, 406] width 1499 height 602
click at [1369, 184] on div "Add Column" at bounding box center [802, 406] width 1499 height 602
click at [1379, 206] on div "Add Column" at bounding box center [802, 406] width 1499 height 602
click at [1465, 213] on div "Add Column" at bounding box center [802, 406] width 1499 height 602
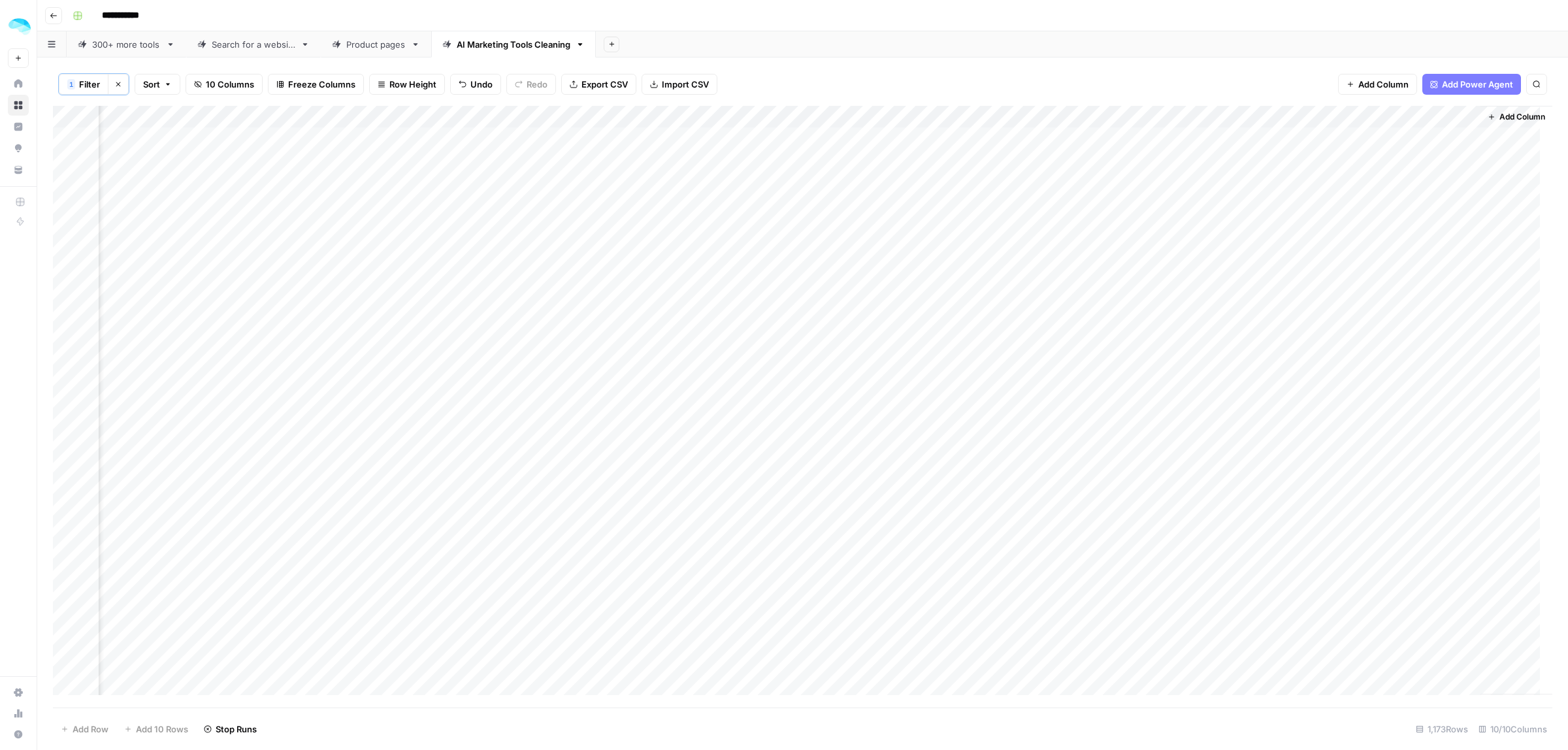
click at [1464, 216] on div "Add Column" at bounding box center [802, 406] width 1499 height 602
drag, startPoint x: 1464, startPoint y: 215, endPoint x: 1427, endPoint y: 565, distance: 352.0
click at [1432, 575] on div "Add Column" at bounding box center [802, 406] width 1499 height 602
drag, startPoint x: 1464, startPoint y: 266, endPoint x: 1399, endPoint y: 782, distance: 520.1
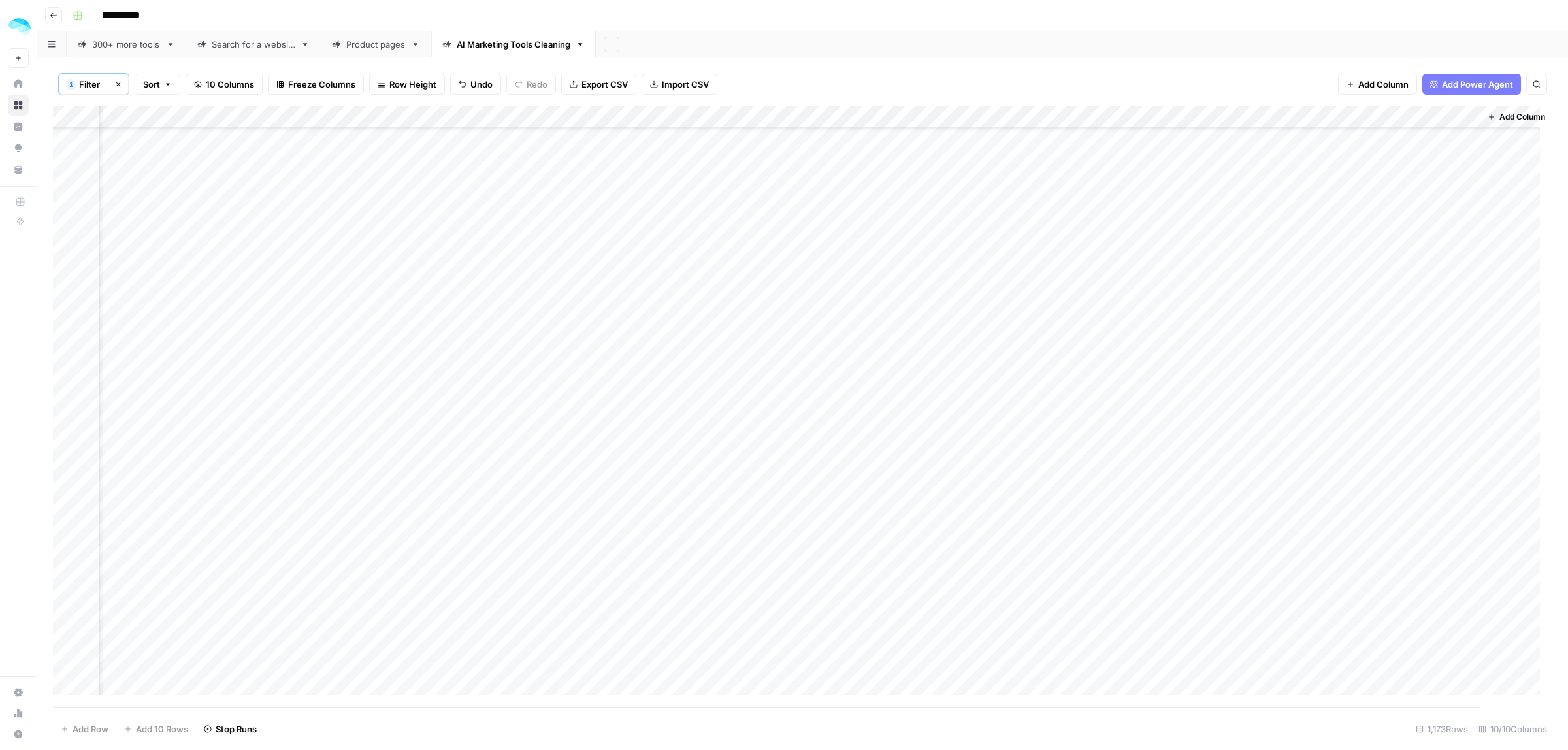
click at [1399, 749] on html "**********" at bounding box center [784, 375] width 1568 height 750
click at [1435, 393] on div "Add Column" at bounding box center [802, 406] width 1499 height 602
drag, startPoint x: 1465, startPoint y: 404, endPoint x: 1434, endPoint y: 681, distance: 278.7
click at [1437, 693] on div "Add Column" at bounding box center [802, 406] width 1499 height 602
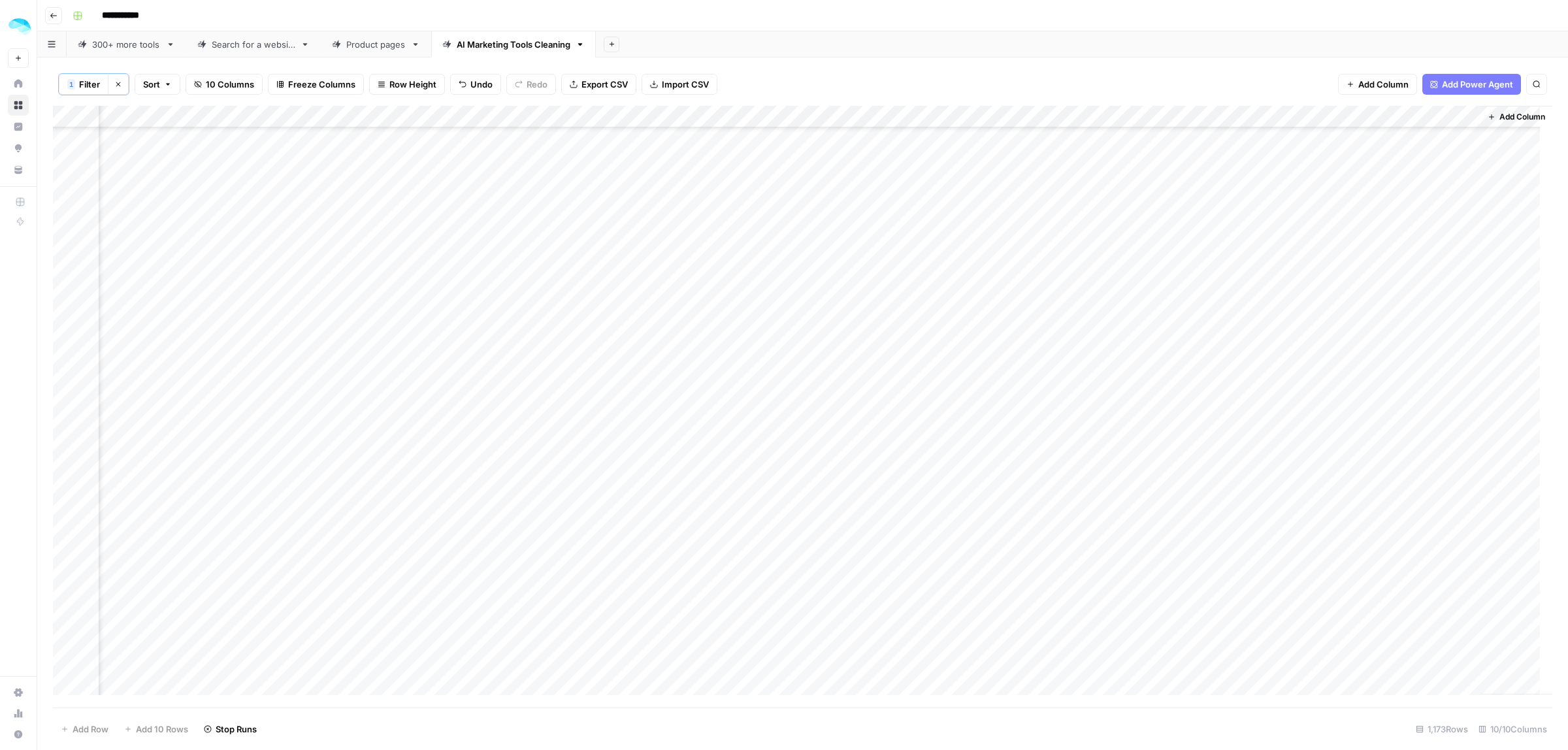
scroll to position [517, 160]
drag, startPoint x: 1465, startPoint y: 387, endPoint x: 1451, endPoint y: 651, distance: 264.4
click at [1451, 651] on div "Add Column" at bounding box center [802, 406] width 1499 height 602
click at [1517, 124] on button "Add Column" at bounding box center [1516, 117] width 68 height 17
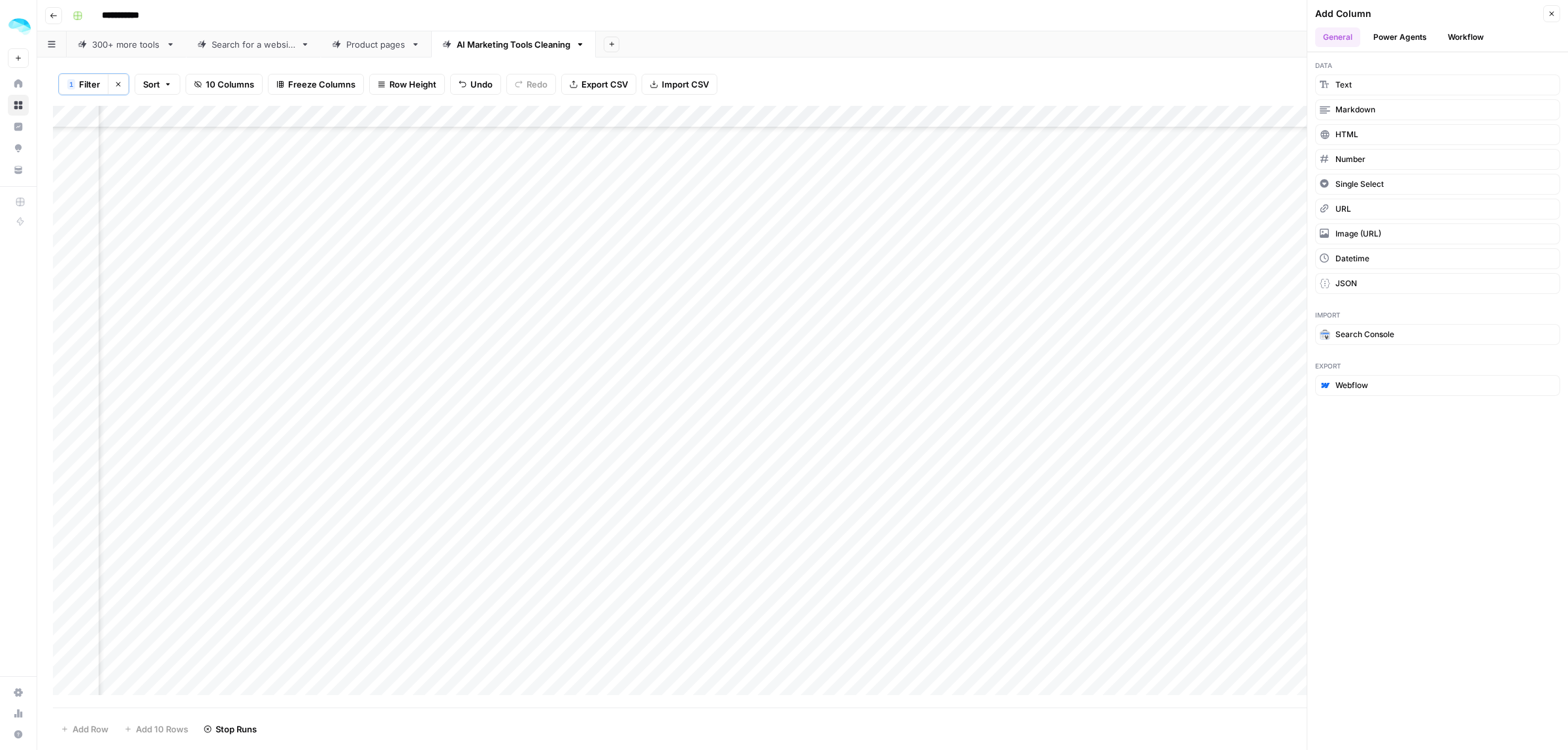
click at [1442, 65] on span "Data" at bounding box center [1438, 65] width 245 height 10
click at [1467, 36] on button "Workflow" at bounding box center [1465, 37] width 51 height 20
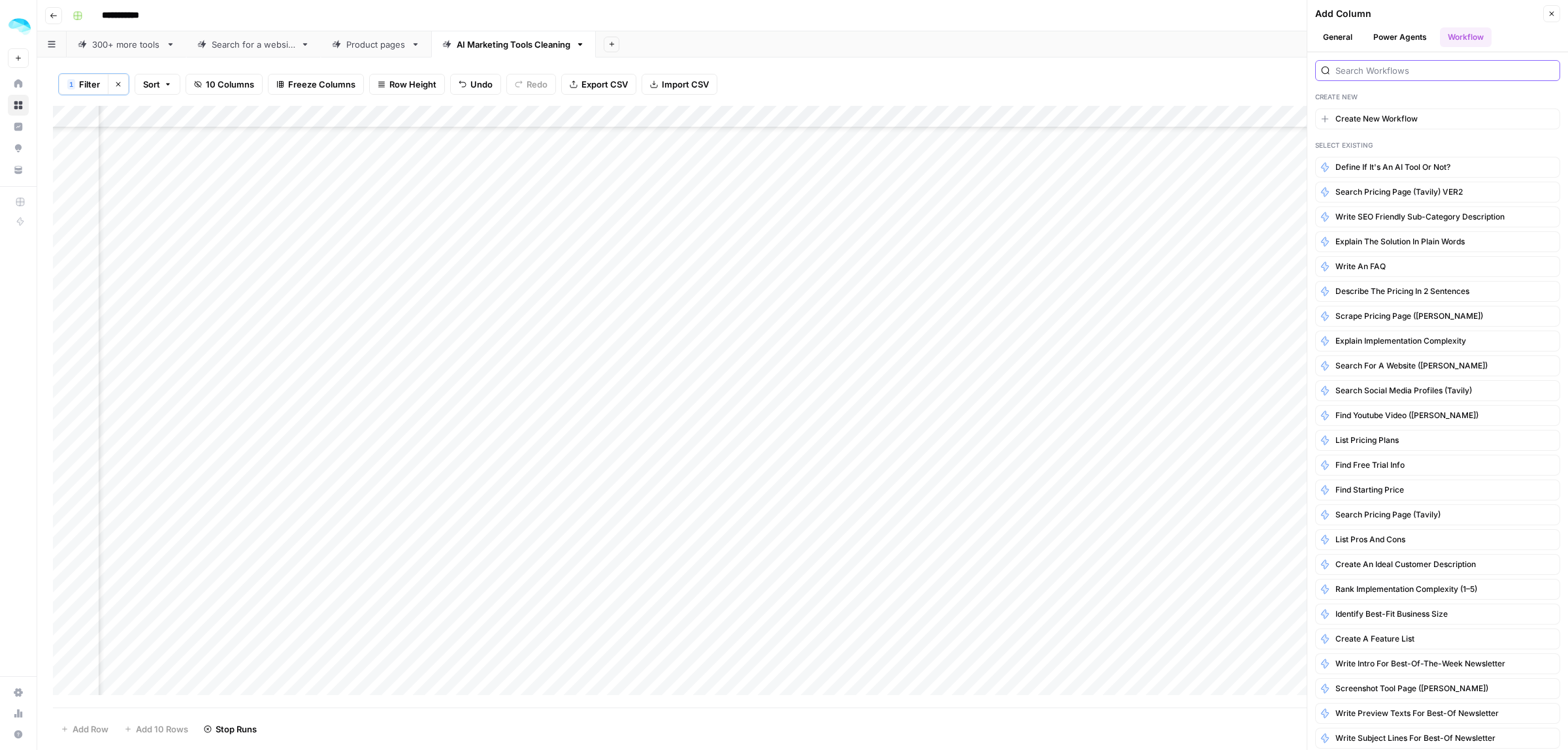
click at [1439, 69] on input "search" at bounding box center [1445, 70] width 219 height 13
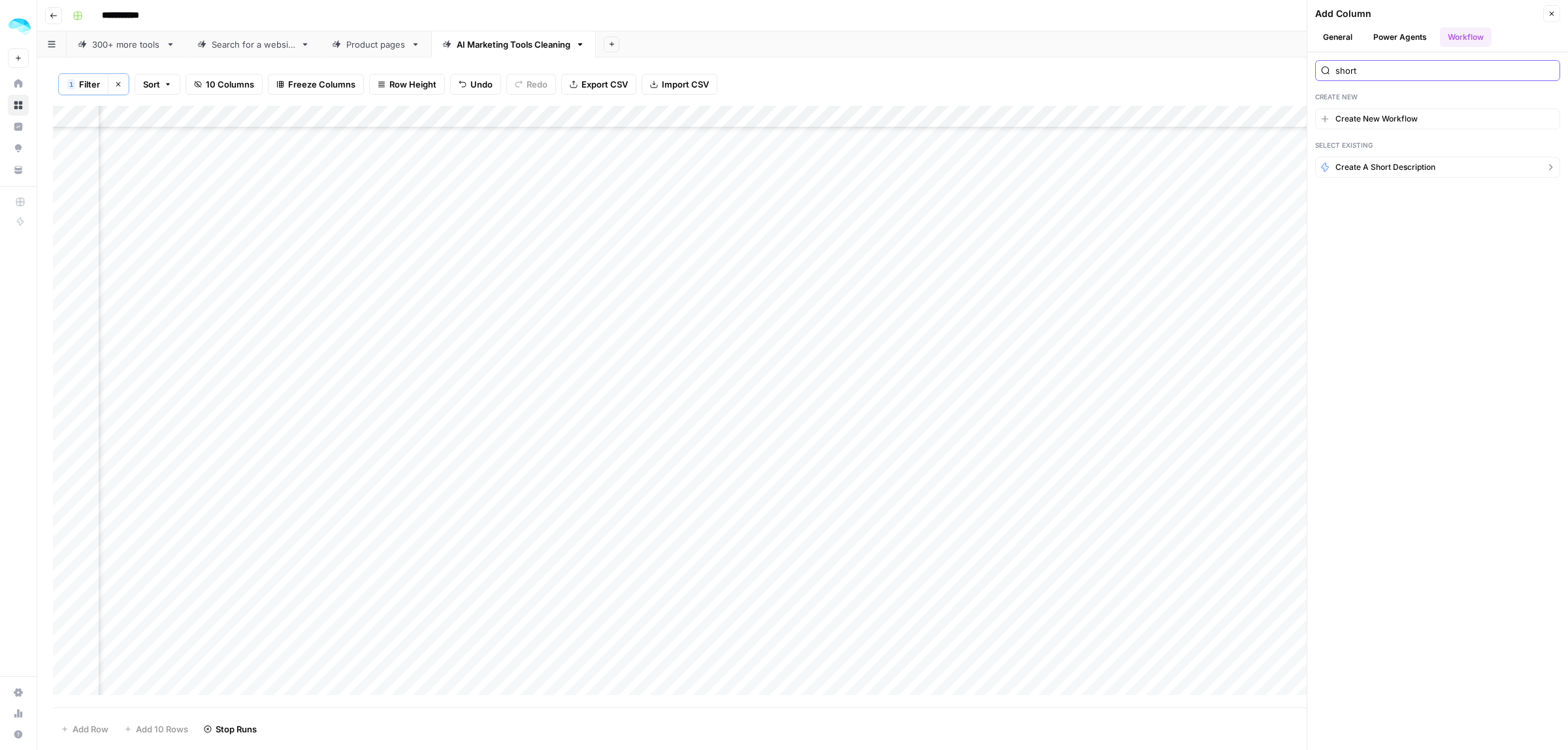
type input "short"
click at [1409, 171] on span "Create a short description" at bounding box center [1385, 167] width 100 height 12
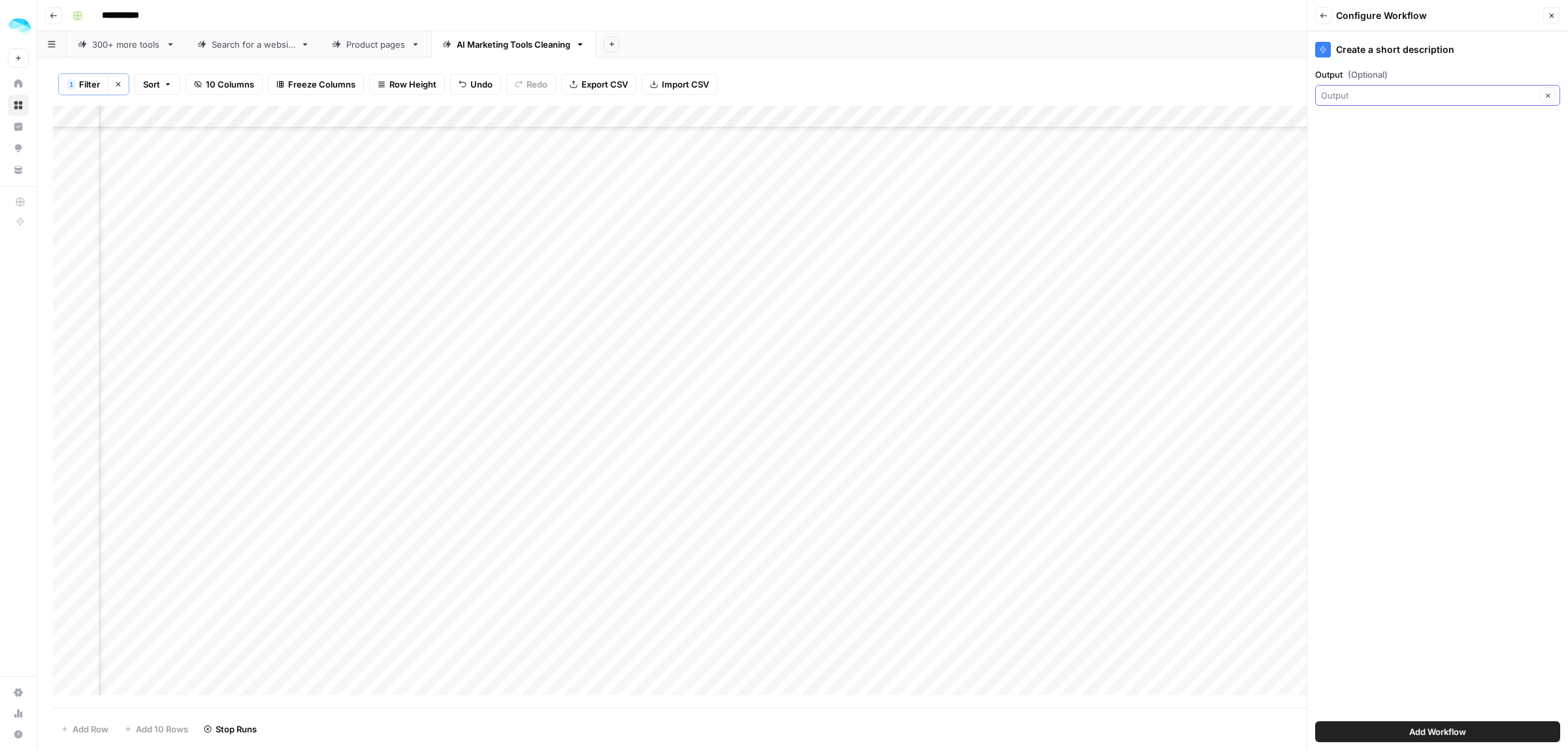
click at [1385, 98] on input "Output (Optional)" at bounding box center [1428, 95] width 215 height 13
click at [1377, 178] on button "Output Possible Match" at bounding box center [1439, 169] width 233 height 21
type input "Output"
click at [1206, 108] on div "Add Column" at bounding box center [802, 406] width 1499 height 602
drag, startPoint x: 1209, startPoint y: 142, endPoint x: 1160, endPoint y: 144, distance: 49.0
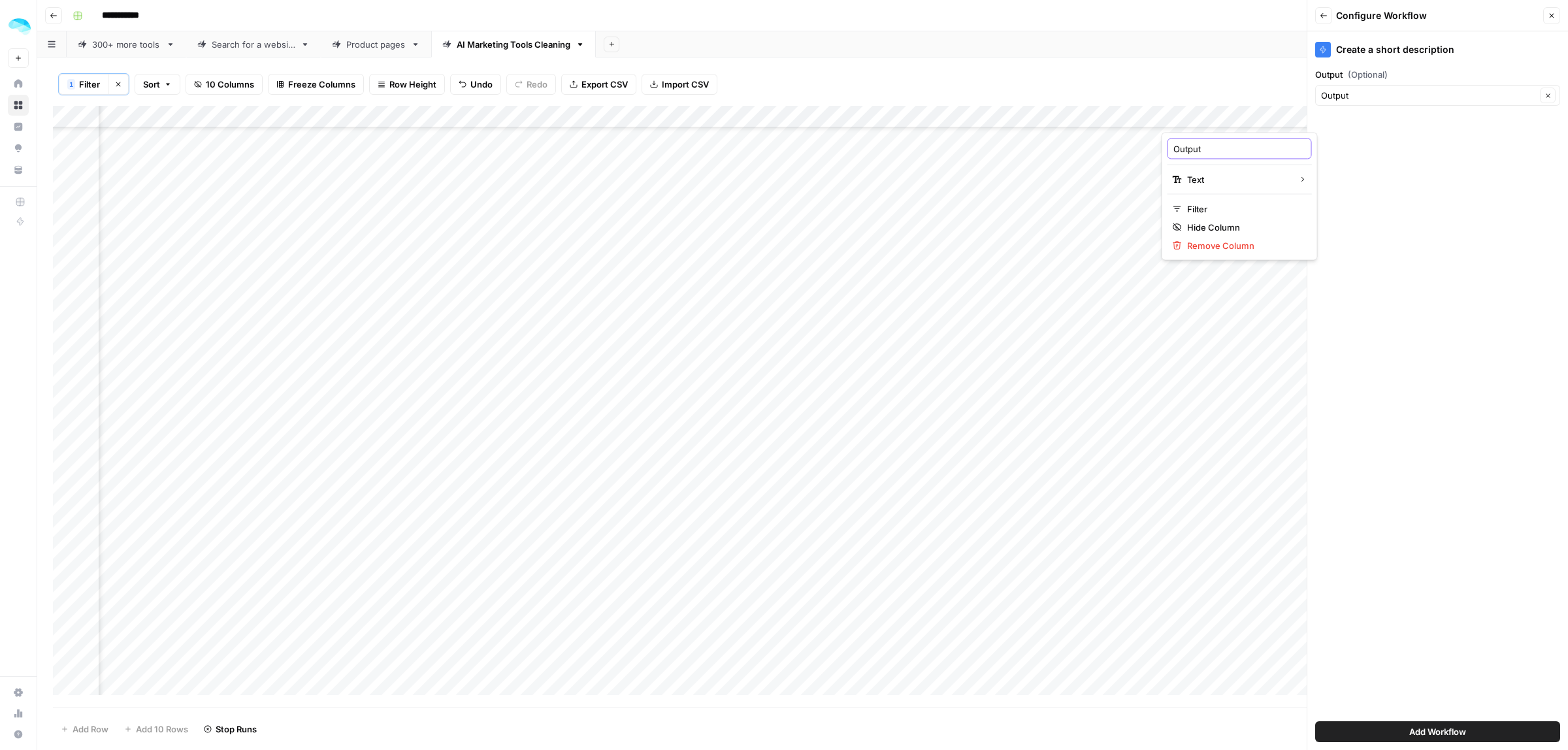
click at [1160, 144] on body "**********" at bounding box center [784, 375] width 1568 height 750
type input "Scraped homepage"
click at [1441, 729] on span "Add Workflow" at bounding box center [1438, 731] width 57 height 13
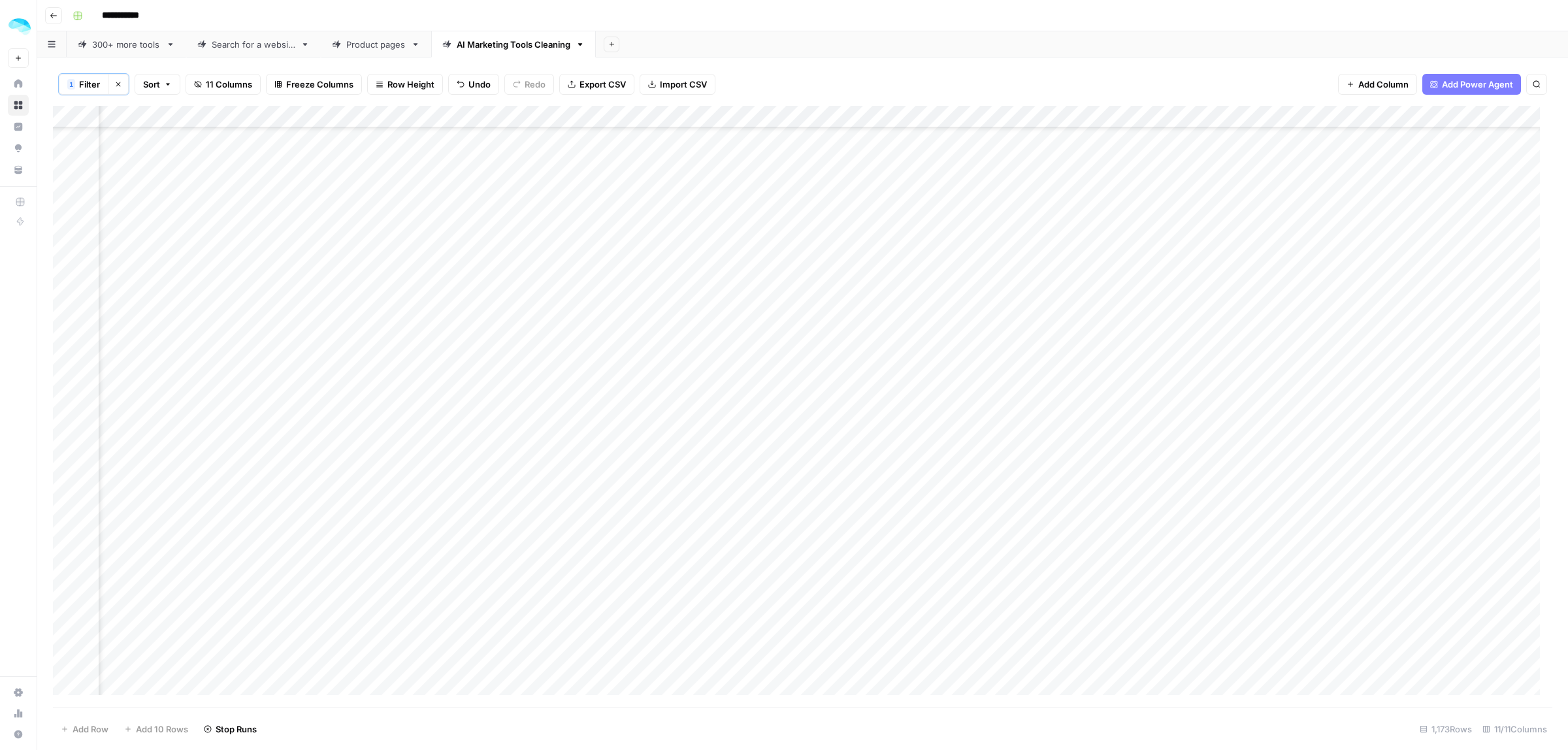
scroll to position [517, 328]
click at [1517, 121] on span "Add Column" at bounding box center [1522, 117] width 45 height 12
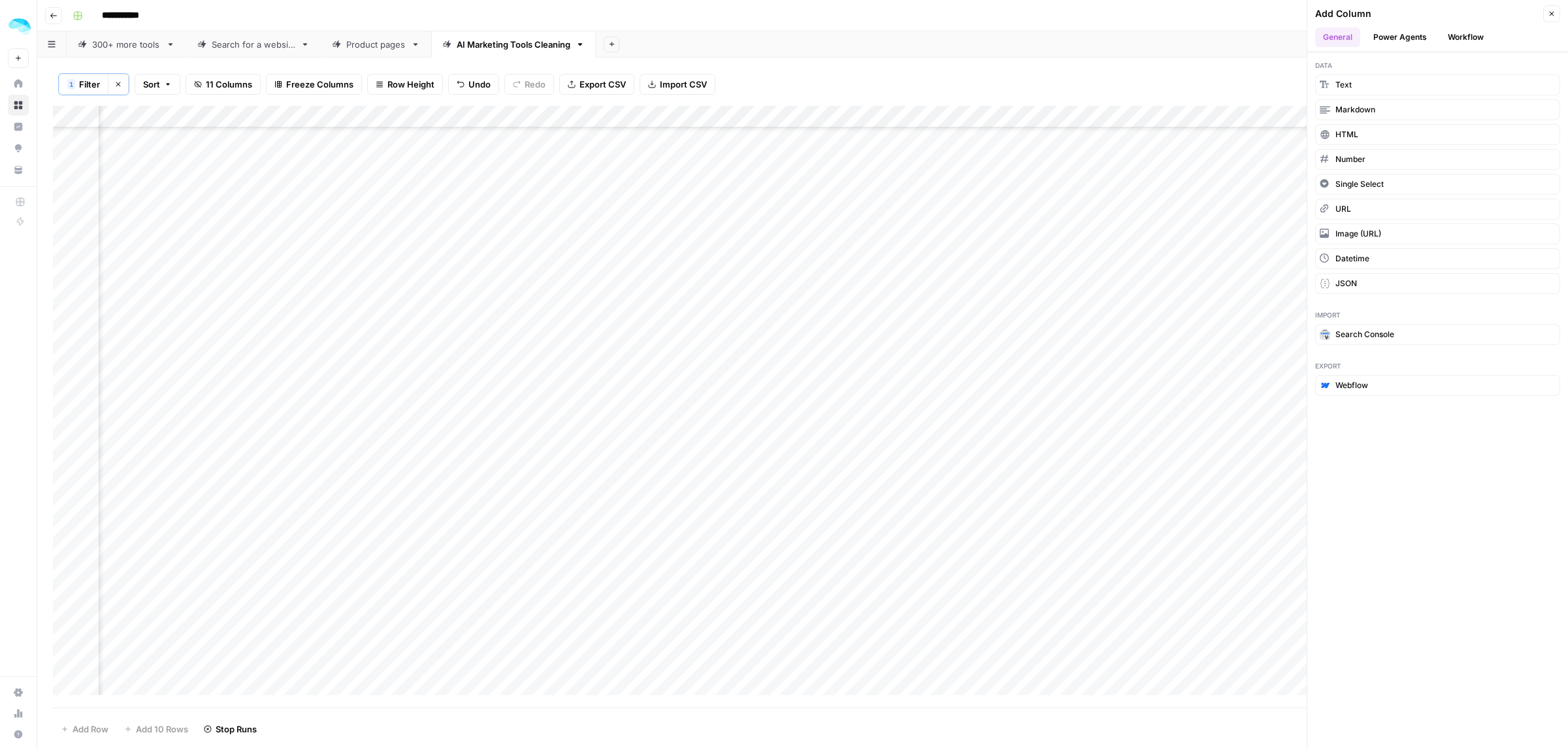
click at [1460, 40] on button "Workflow" at bounding box center [1465, 37] width 51 height 20
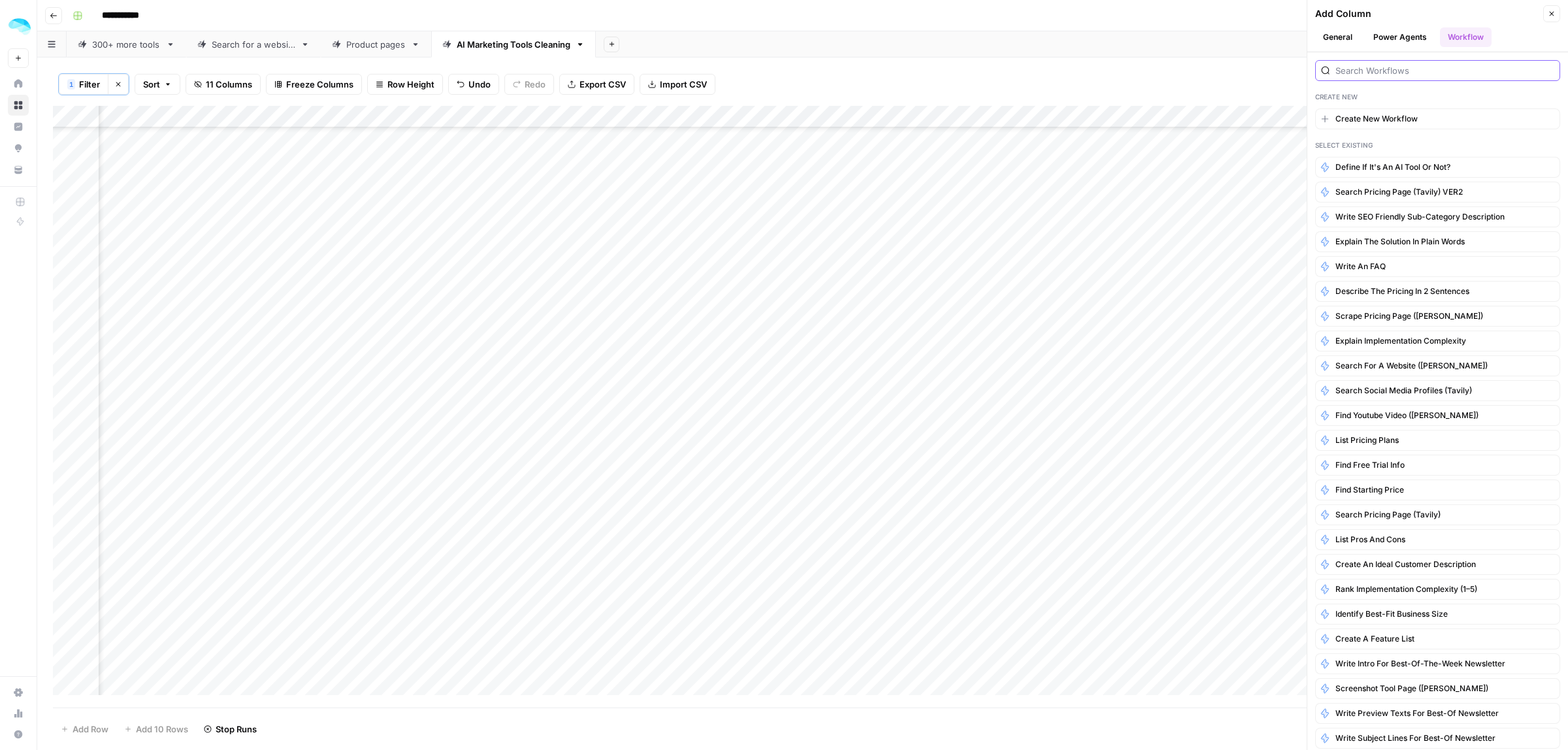
click at [1382, 70] on input "search" at bounding box center [1445, 70] width 219 height 13
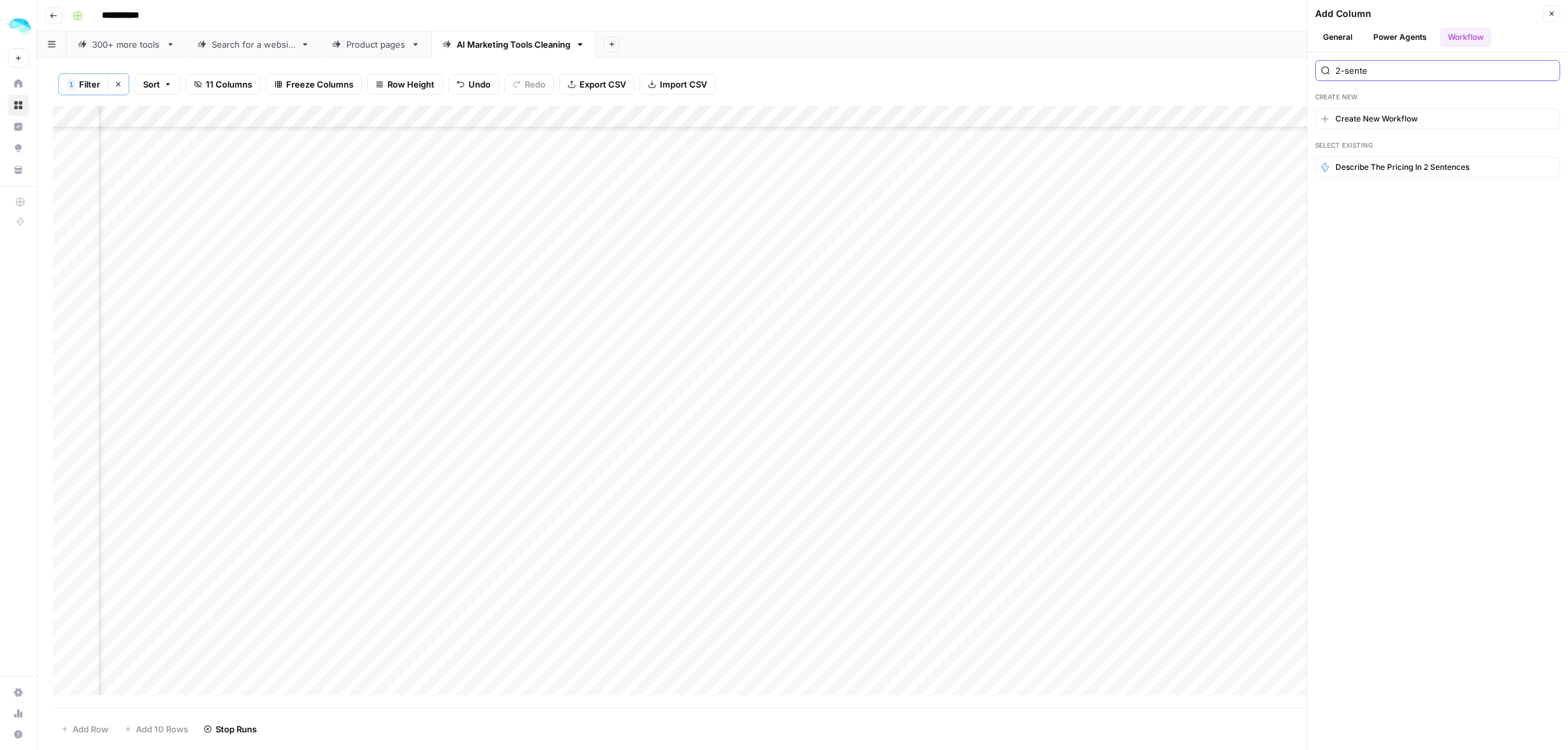
type input "2-sente"
click at [1404, 165] on span "Describe the pricing in 2 sentences" at bounding box center [1403, 167] width 134 height 12
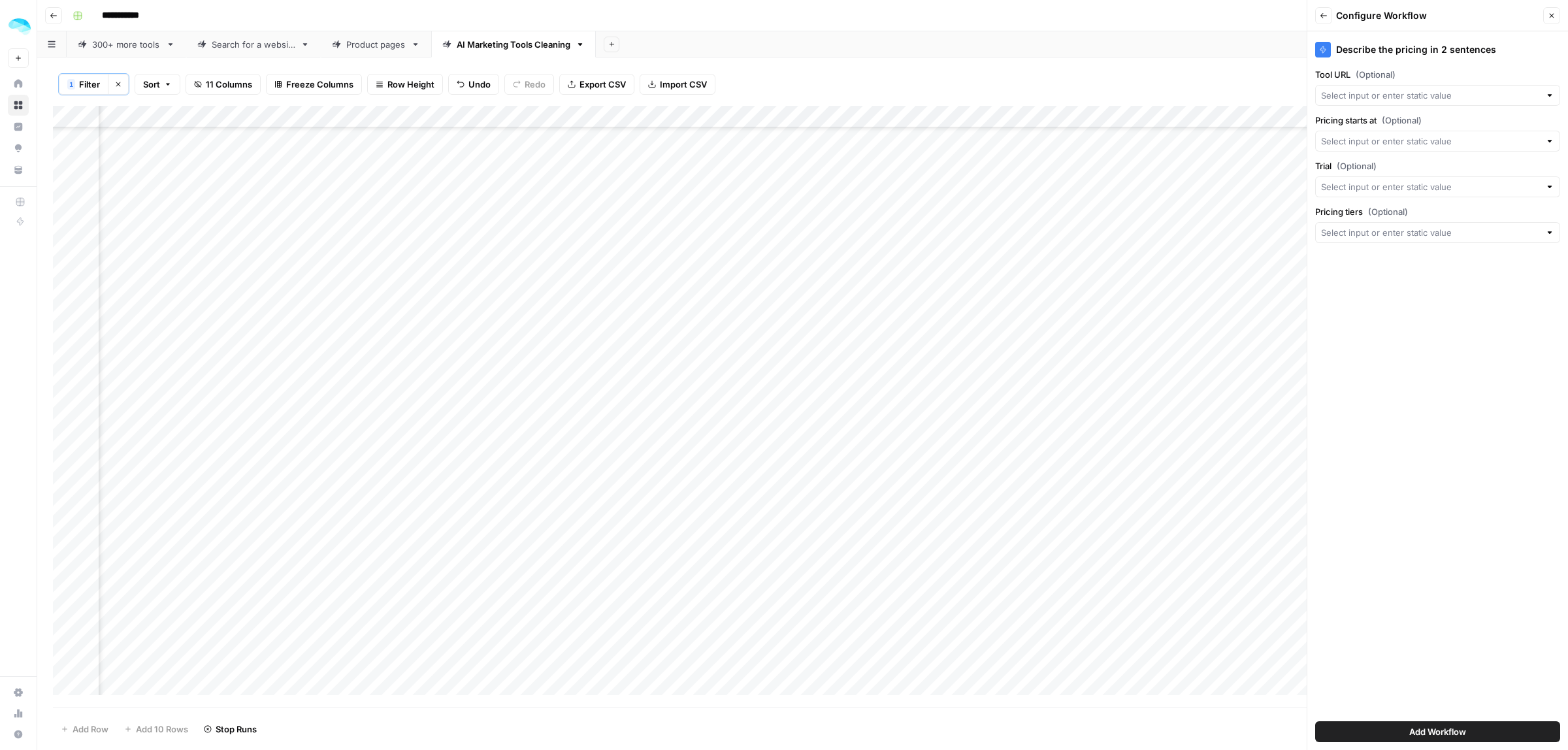
click at [1552, 17] on icon "button" at bounding box center [1551, 15] width 8 height 8
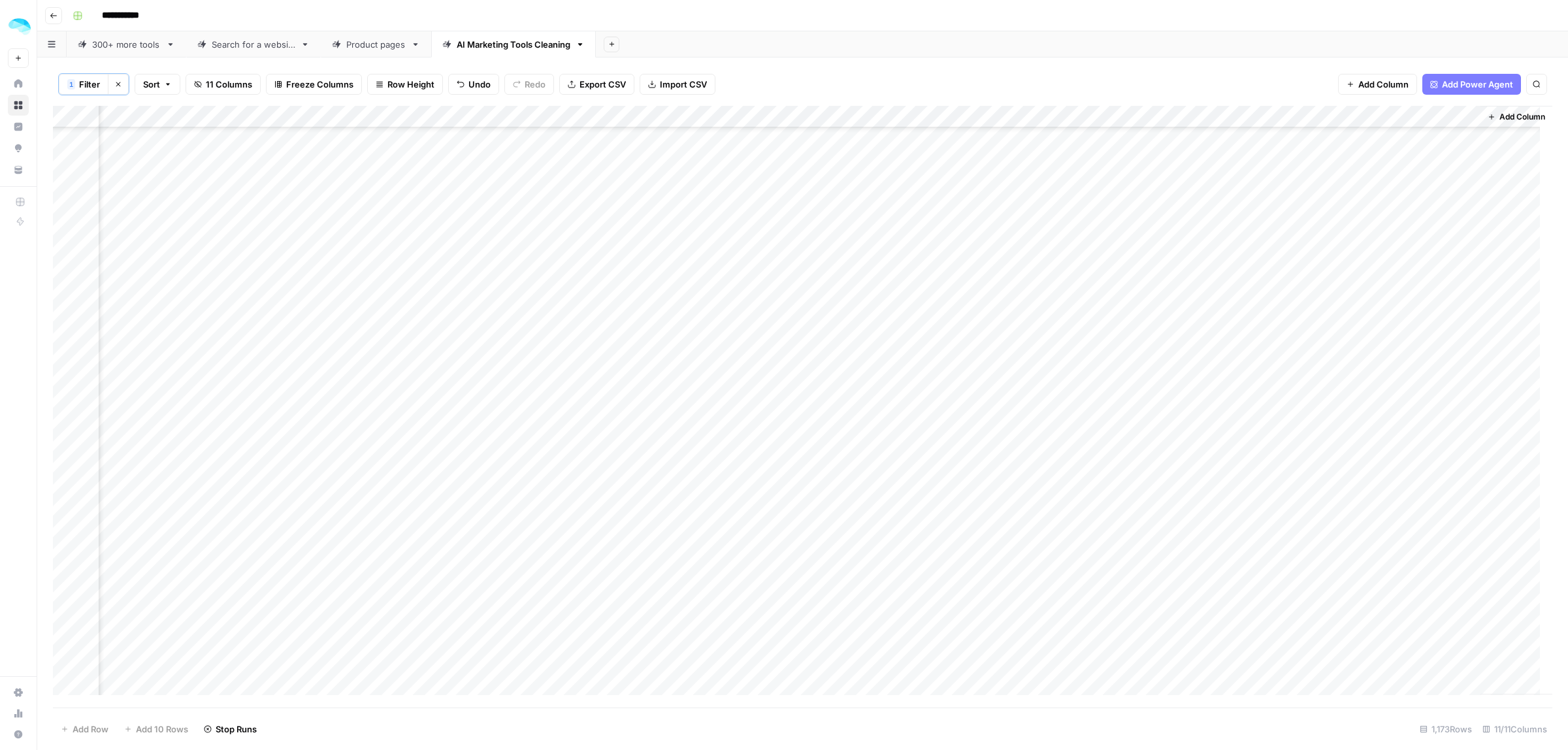
click at [1508, 114] on span "Add Column" at bounding box center [1522, 117] width 45 height 12
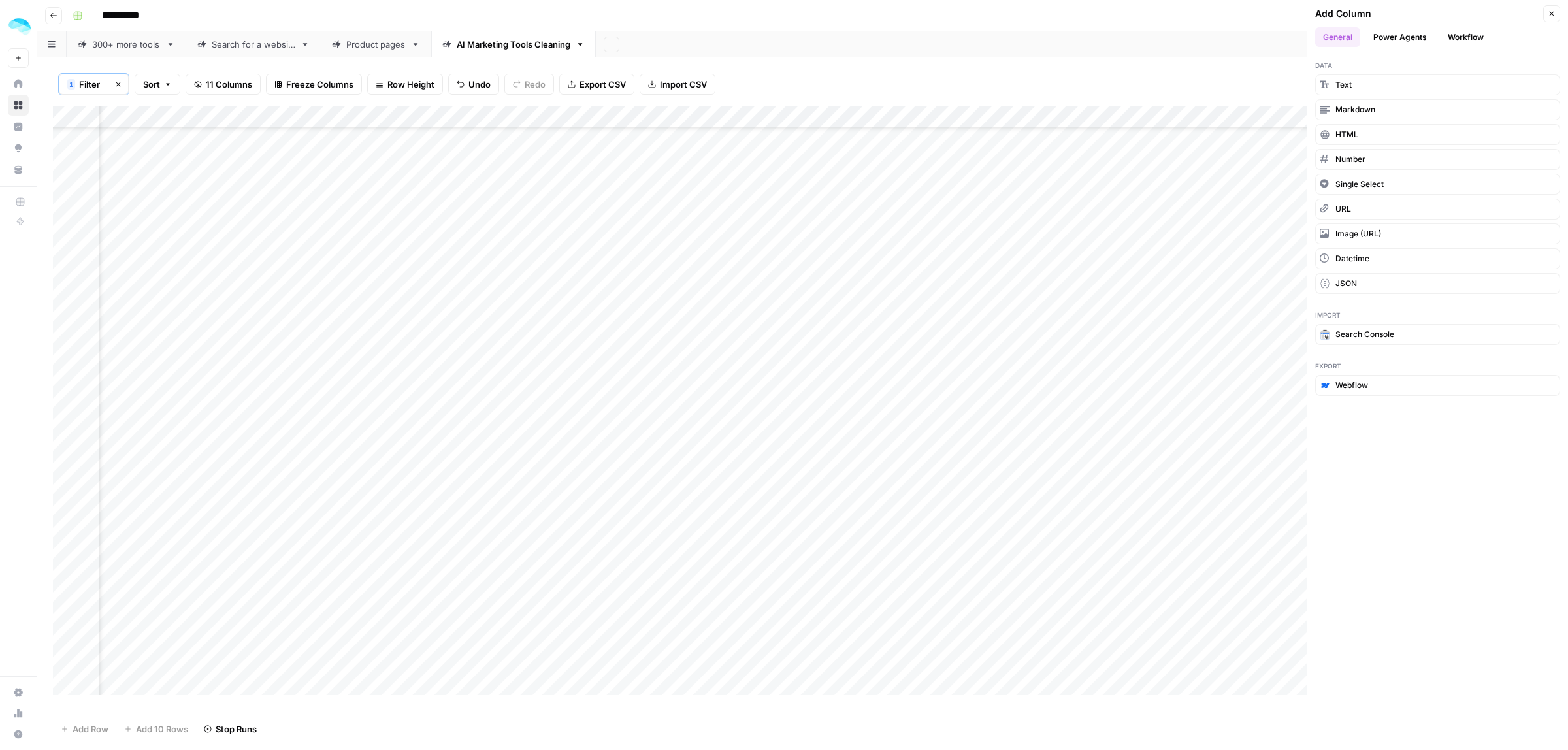
click at [1456, 34] on button "Workflow" at bounding box center [1465, 37] width 51 height 20
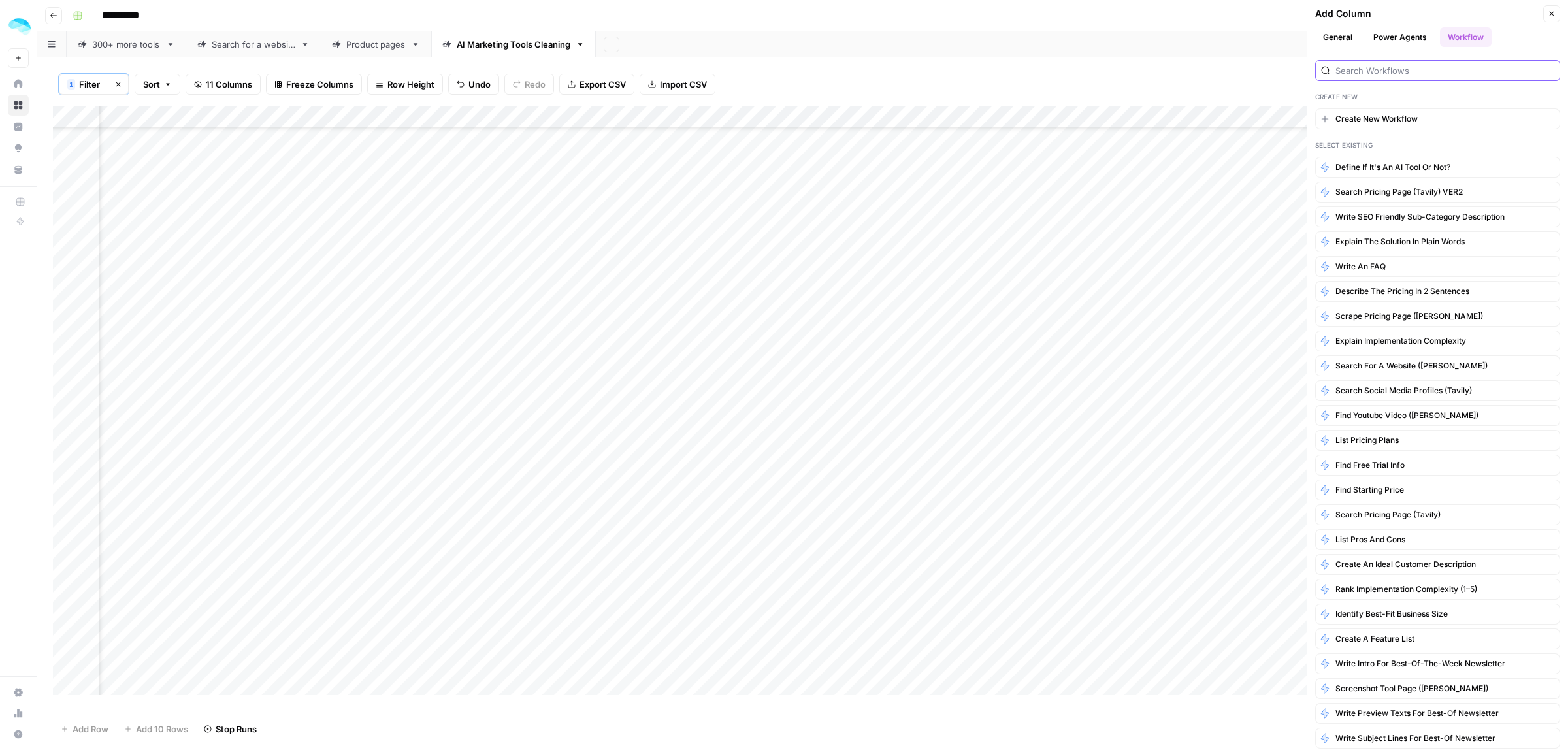
click at [1397, 73] on input "search" at bounding box center [1445, 70] width 219 height 13
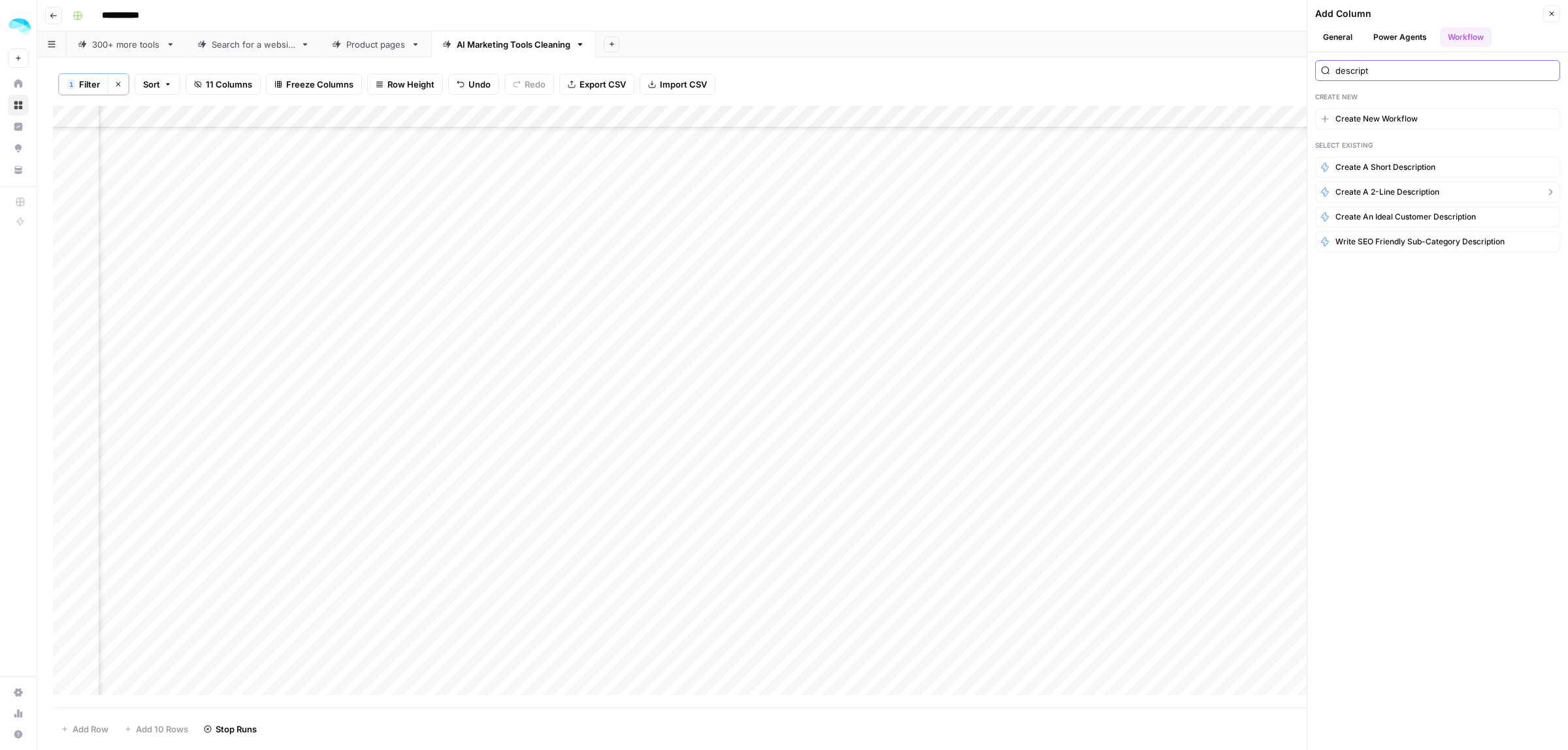
type input "descript"
click at [1426, 194] on span "Create a 2-line description" at bounding box center [1387, 192] width 104 height 12
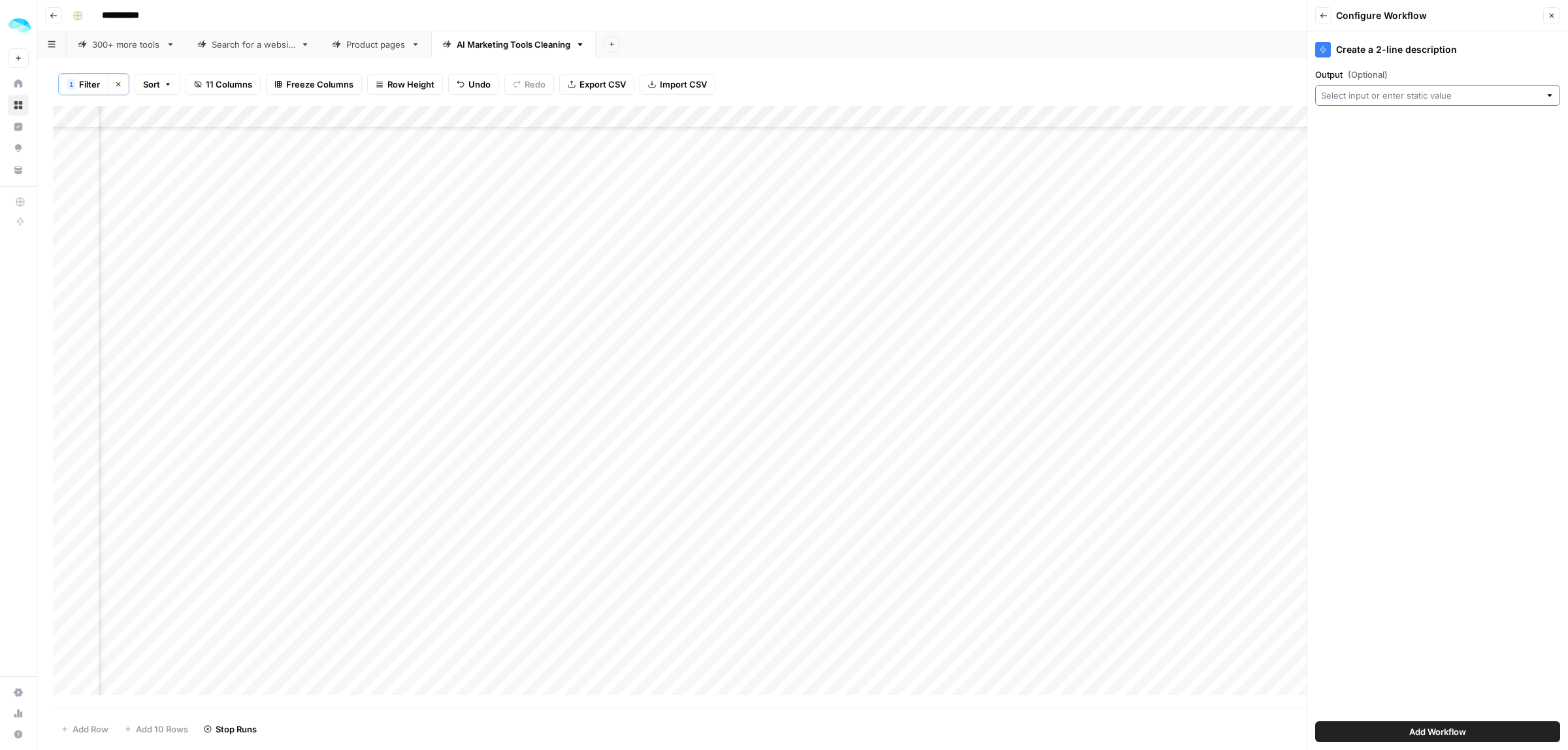
click at [1418, 93] on input "Output (Optional)" at bounding box center [1430, 95] width 219 height 13
click at [1382, 294] on span "Scraped homepage" at bounding box center [1436, 295] width 218 height 13
type input "Scraped homepage"
click at [1462, 730] on span "Add Workflow" at bounding box center [1438, 731] width 57 height 13
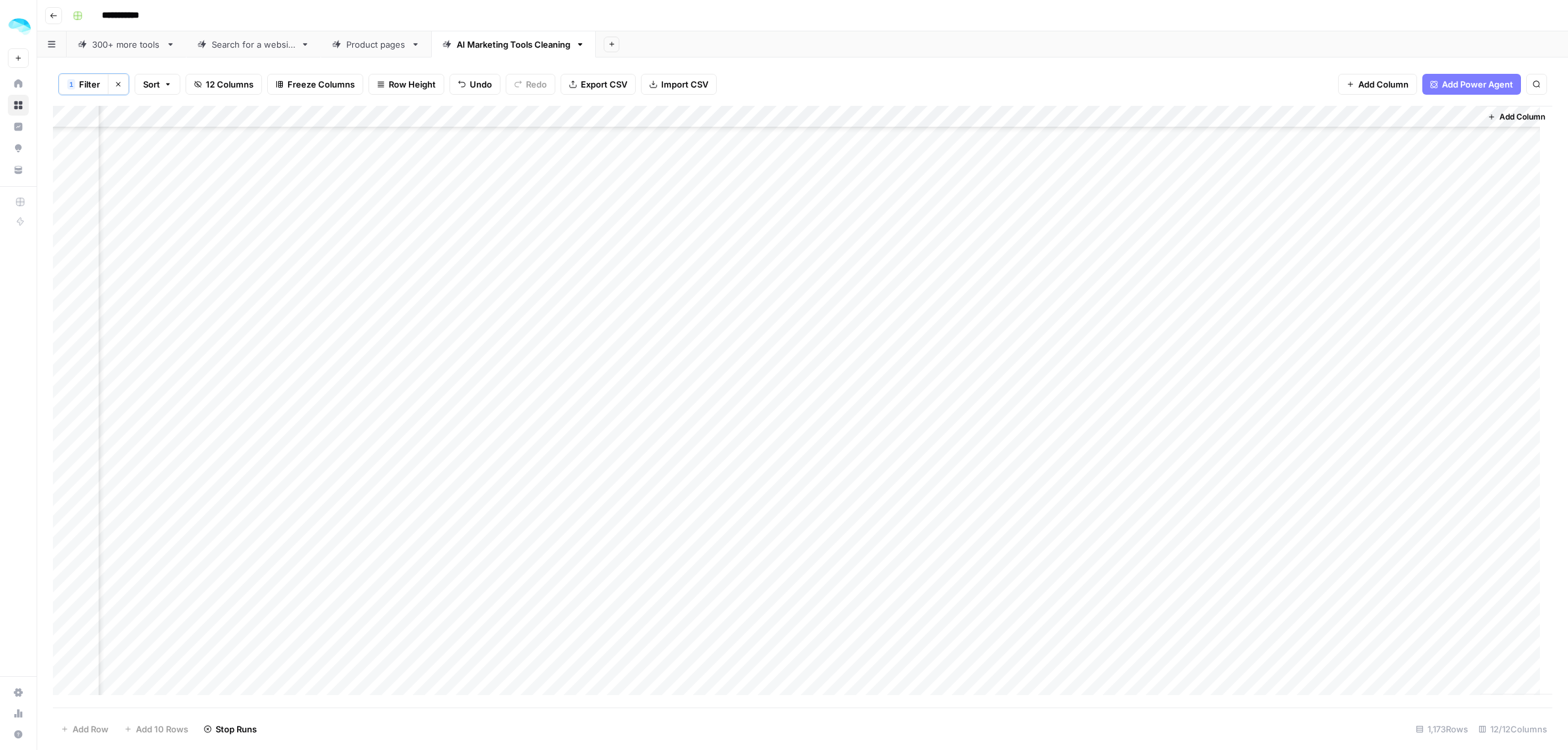
scroll to position [517, 498]
click at [118, 34] on link "300+ more tools" at bounding box center [126, 45] width 119 height 26
click at [549, 48] on div "AI Marketing Tools Cleaning" at bounding box center [514, 44] width 114 height 13
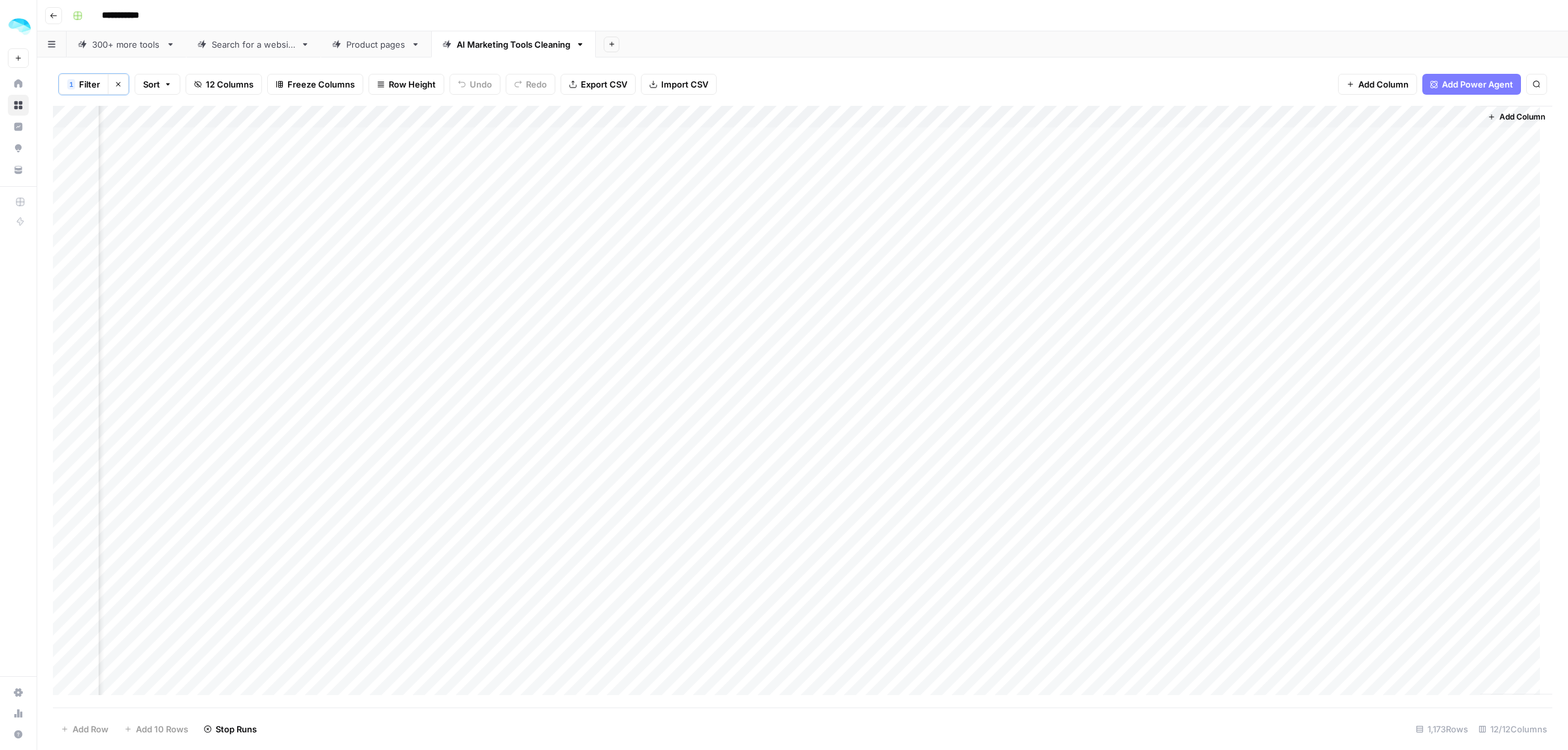
click at [1506, 112] on span "Add Column" at bounding box center [1522, 117] width 45 height 12
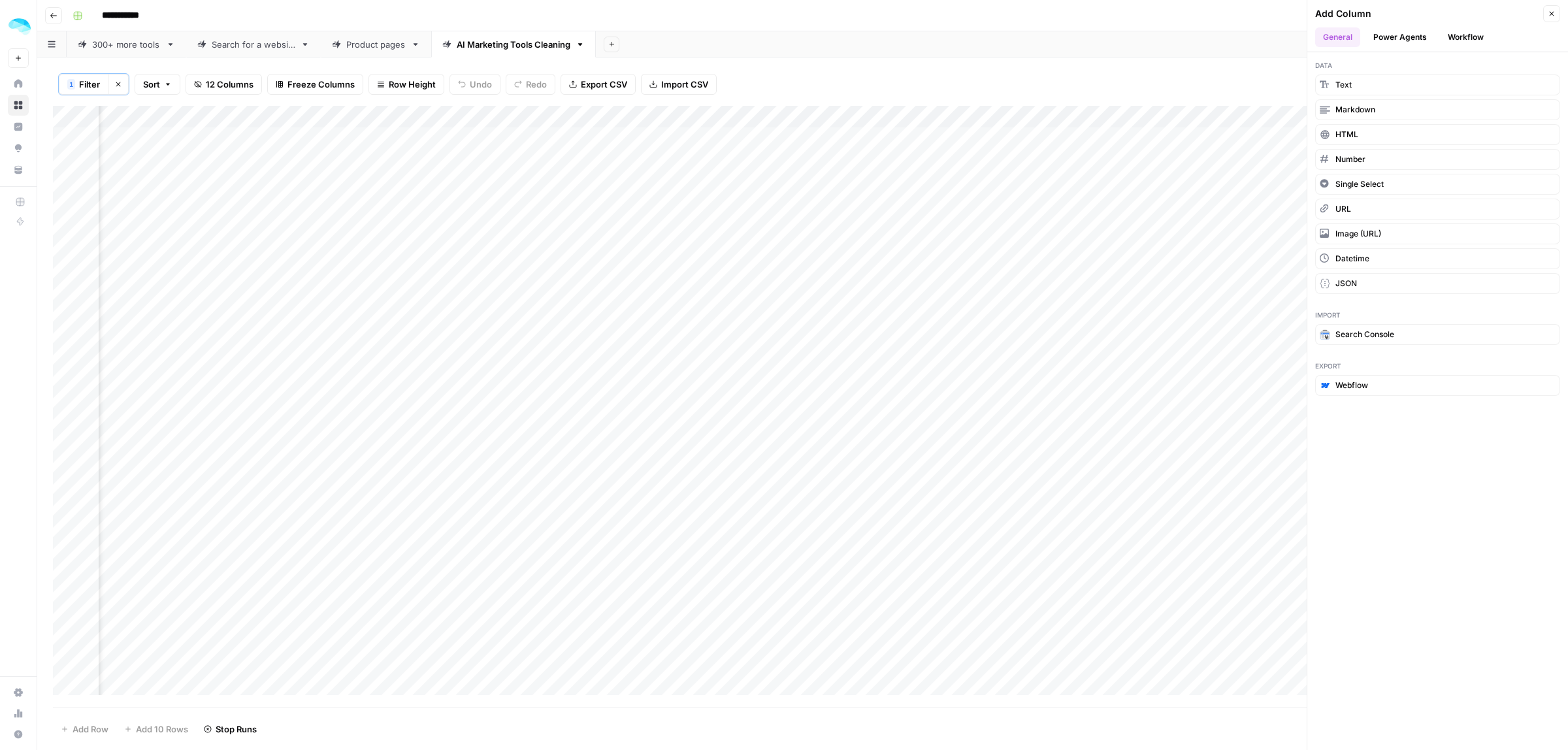
click at [1468, 39] on button "Workflow" at bounding box center [1465, 37] width 51 height 20
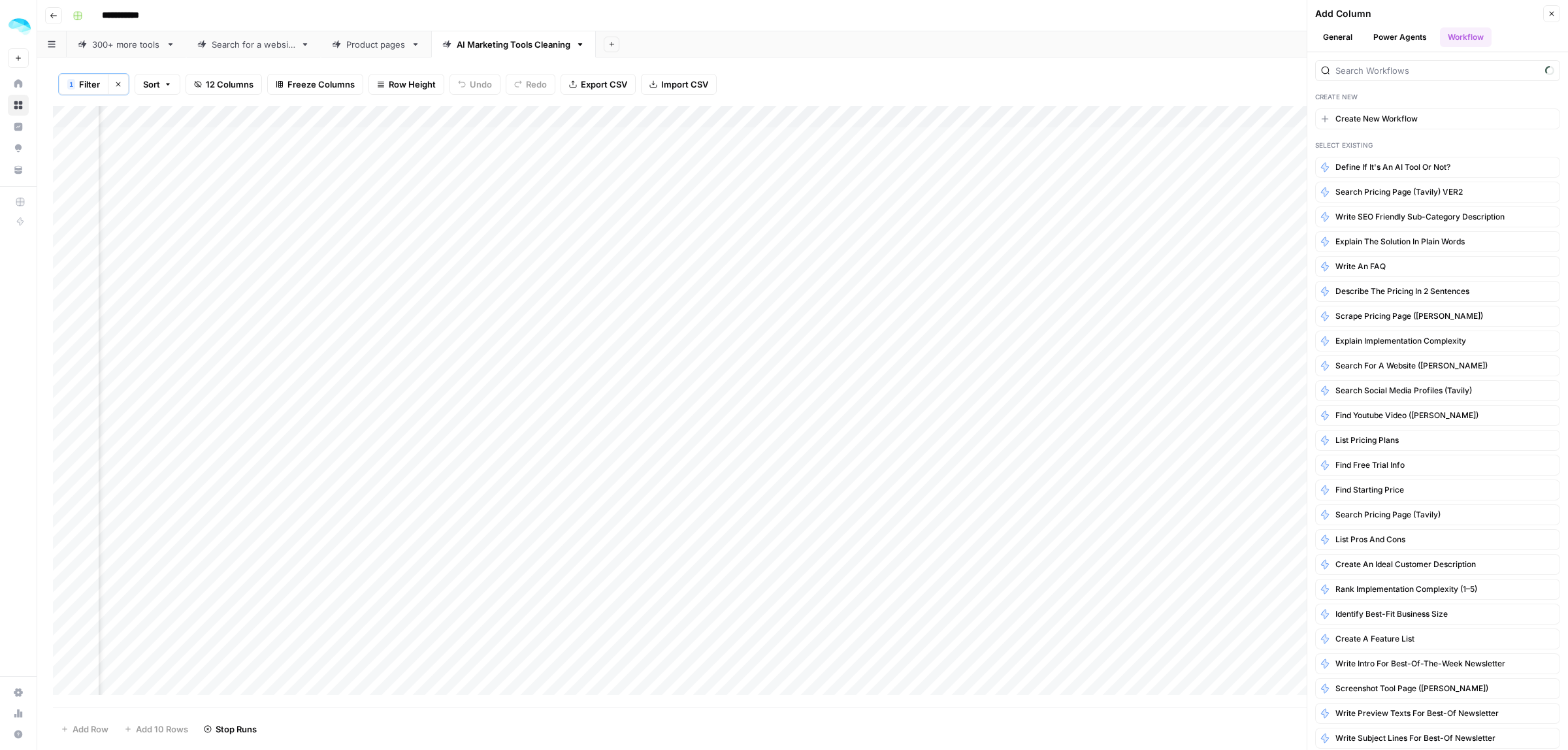
click at [1441, 78] on div at bounding box center [1438, 70] width 245 height 21
type input "logo"
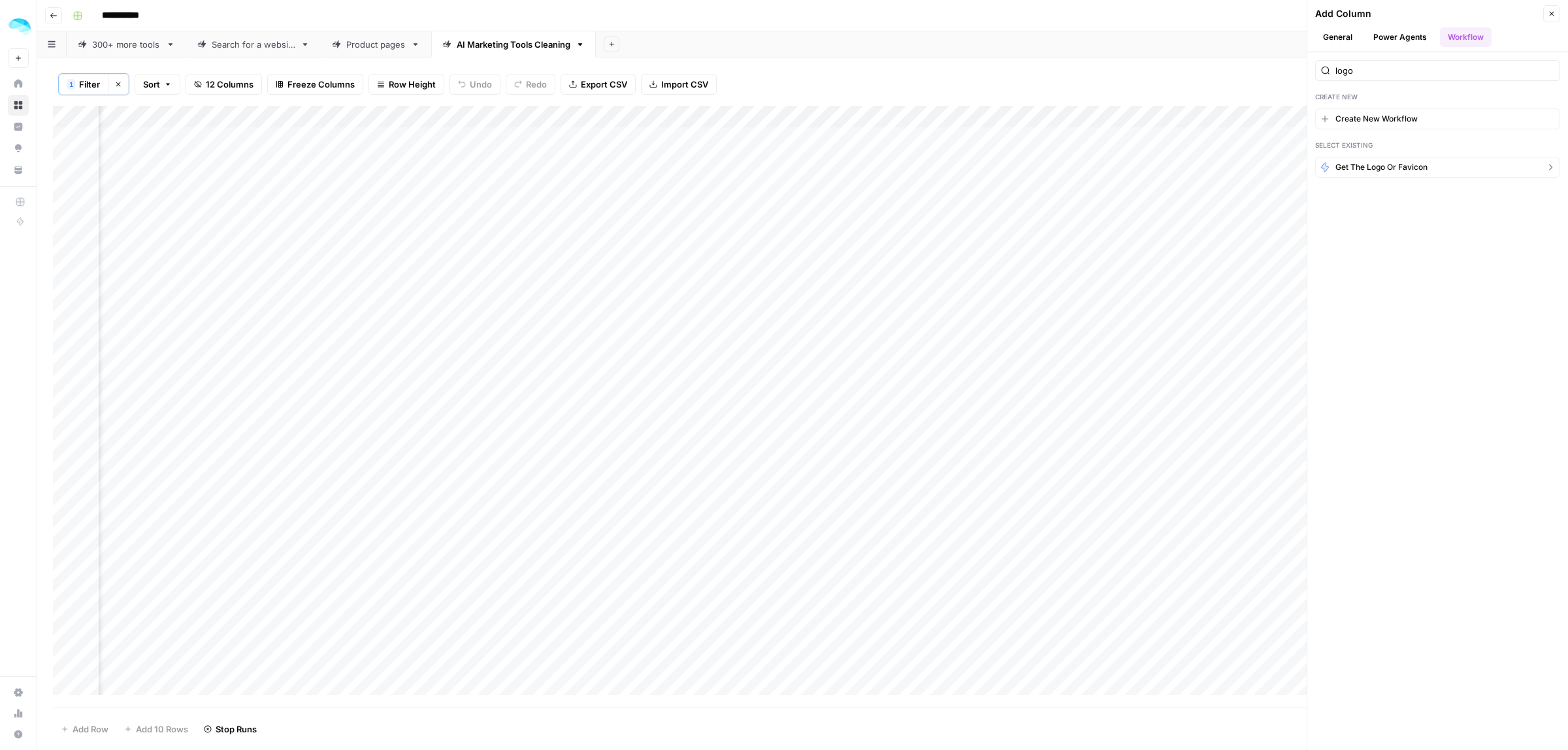
click at [1418, 175] on button "Get the logo or favicon" at bounding box center [1438, 167] width 245 height 21
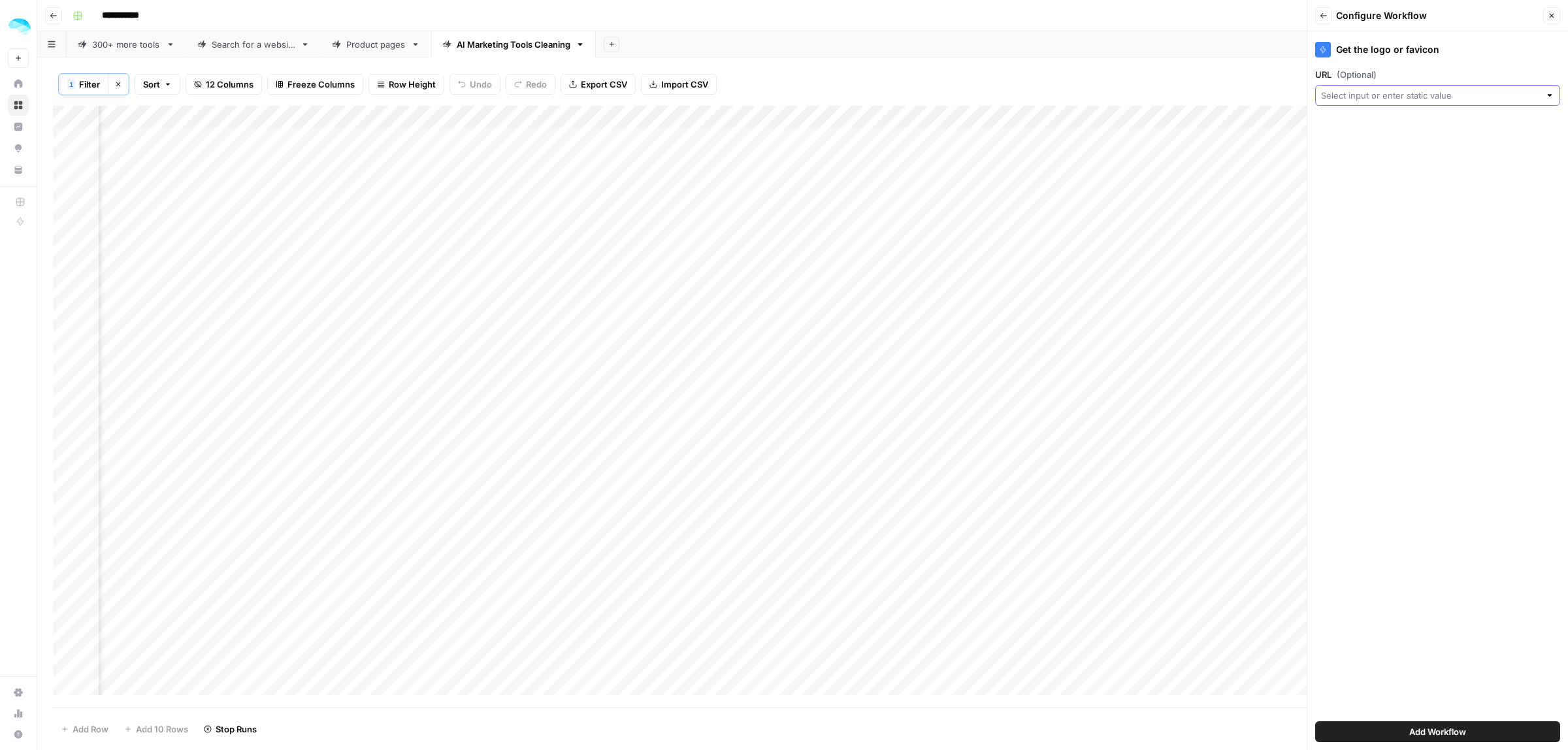
click at [1360, 94] on input "URL (Optional)" at bounding box center [1430, 95] width 219 height 13
click at [1373, 246] on span "Final domain" at bounding box center [1436, 243] width 218 height 13
type input "Final domain"
click at [1476, 742] on button "Add Workflow" at bounding box center [1438, 731] width 245 height 21
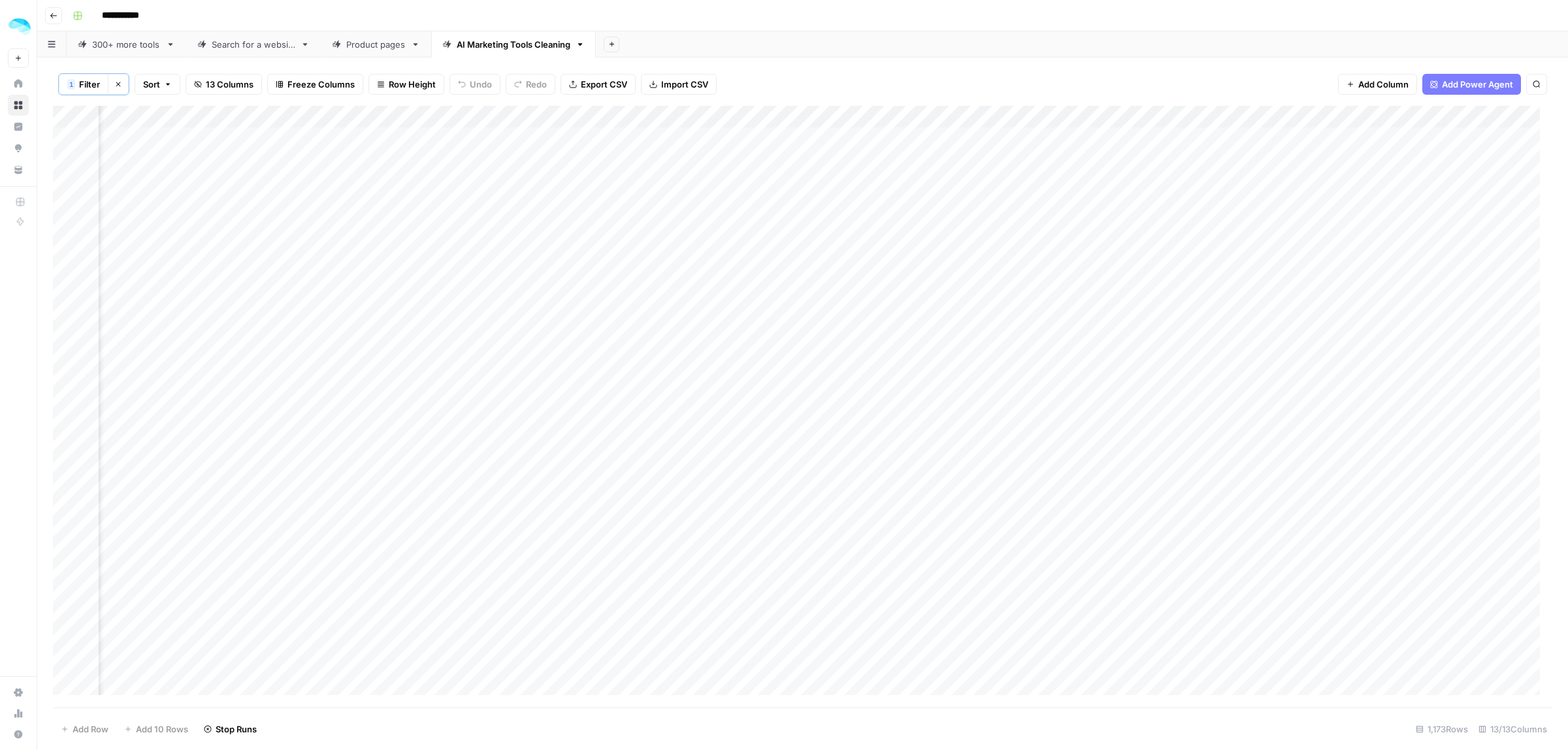
scroll to position [0, 653]
click at [1503, 121] on span "Add Column" at bounding box center [1522, 117] width 45 height 12
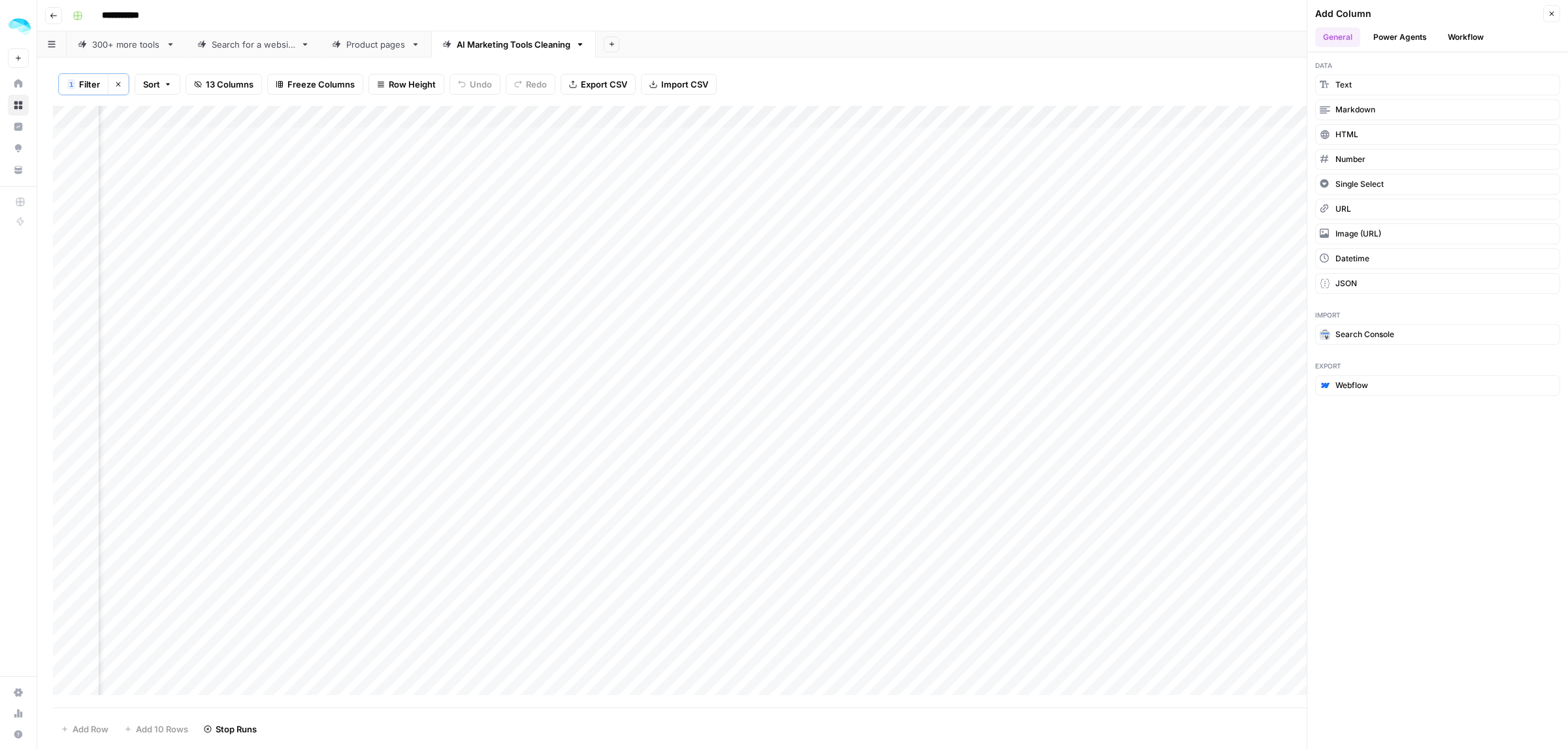
click at [1474, 38] on button "Workflow" at bounding box center [1465, 37] width 51 height 20
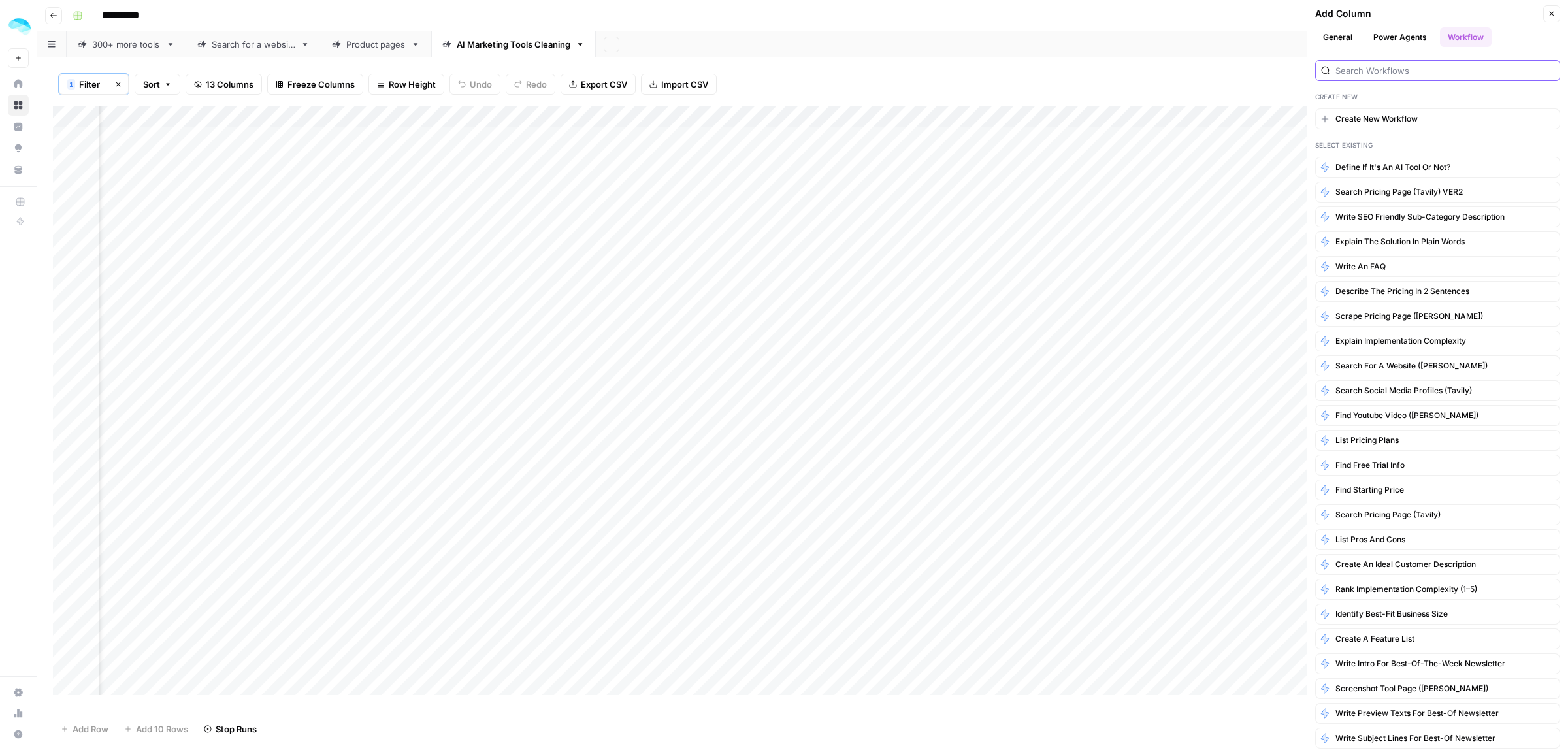
click at [1431, 64] on input "search" at bounding box center [1445, 70] width 219 height 13
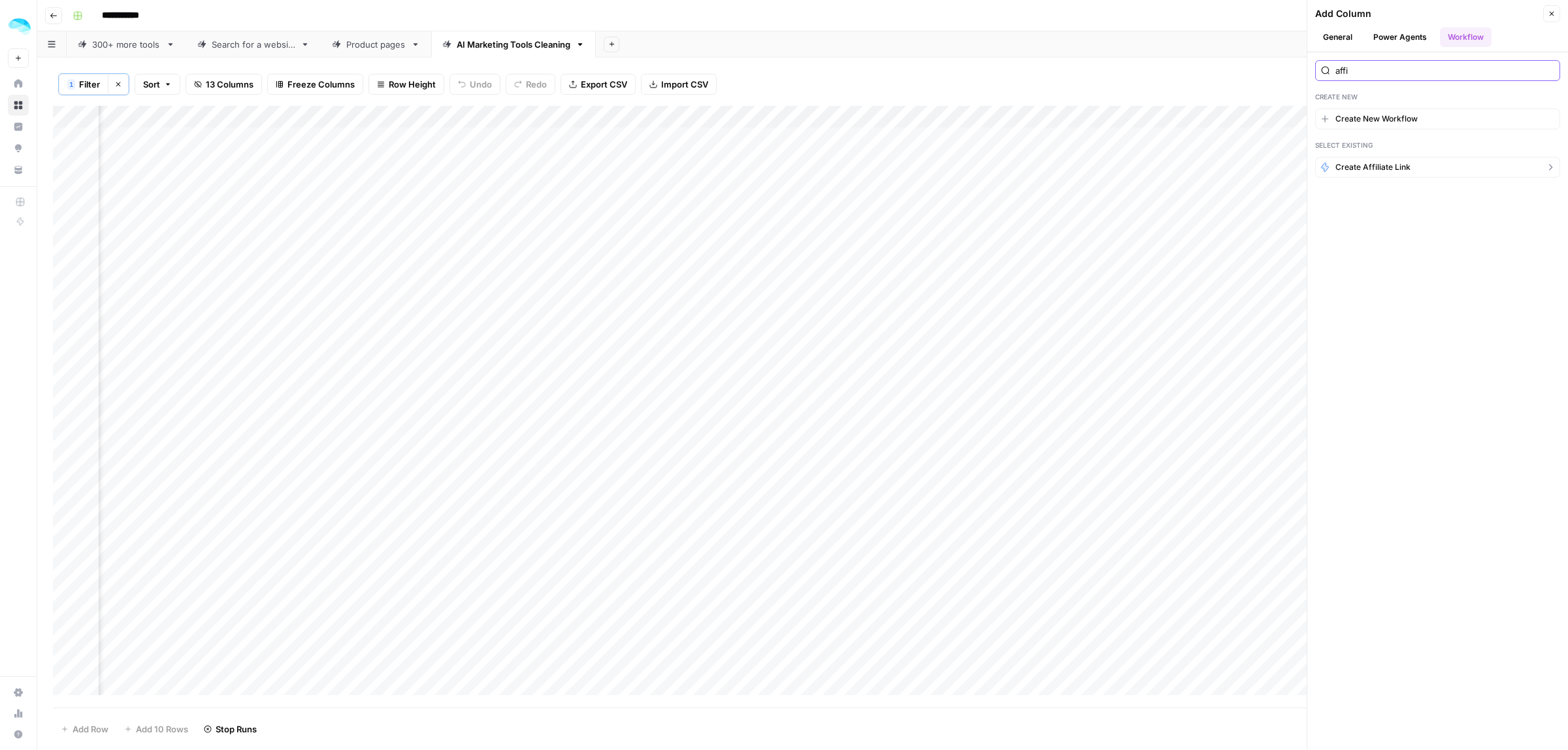
type input "affi"
click at [1398, 170] on span "Create affiliate link" at bounding box center [1373, 167] width 75 height 12
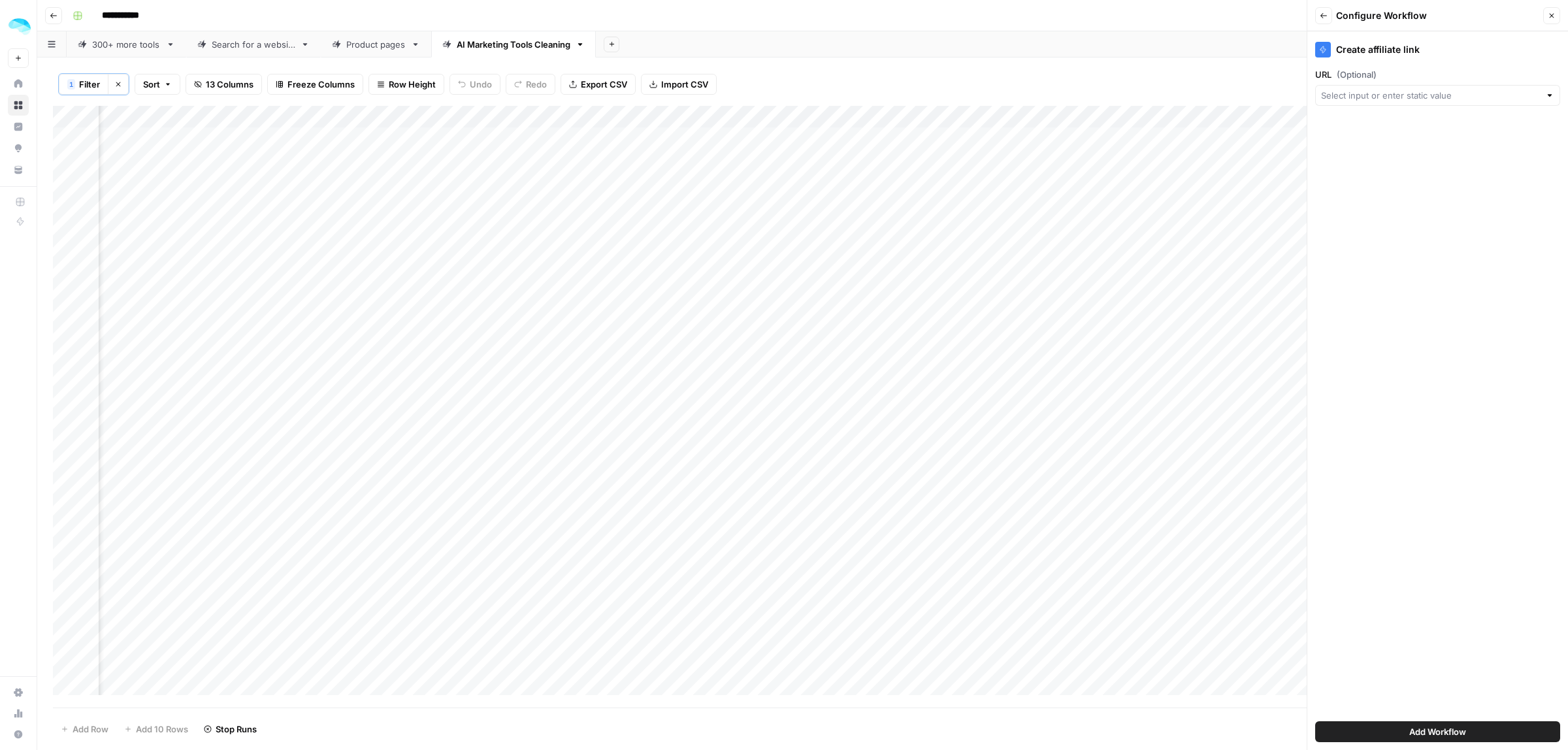
click at [1403, 85] on div at bounding box center [1438, 95] width 245 height 21
click at [1373, 240] on span "Final domain" at bounding box center [1436, 243] width 218 height 13
type input "Final domain"
click at [1460, 731] on span "Add Workflow" at bounding box center [1438, 731] width 57 height 13
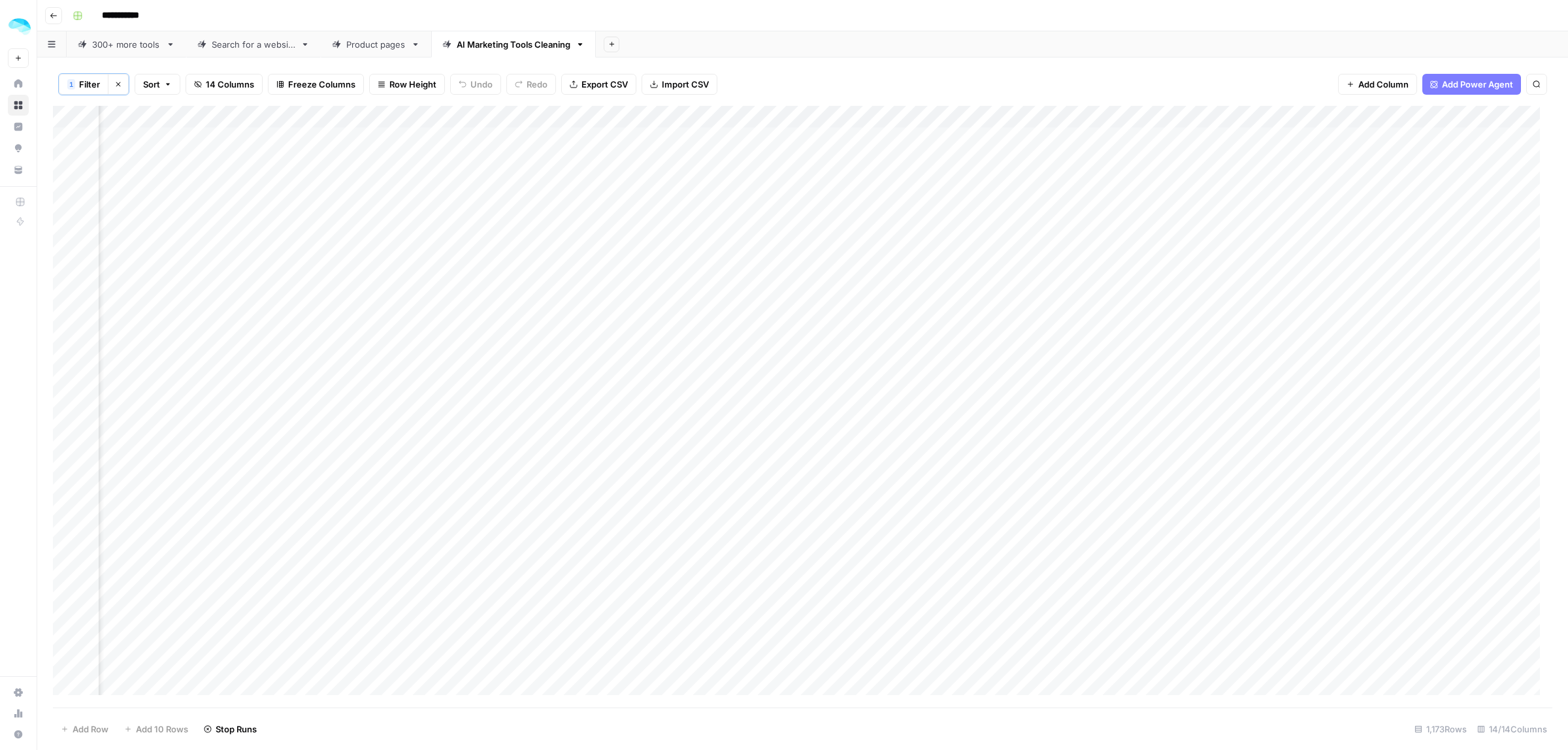
scroll to position [0, 791]
click at [1500, 118] on span "Add Column" at bounding box center [1522, 117] width 45 height 12
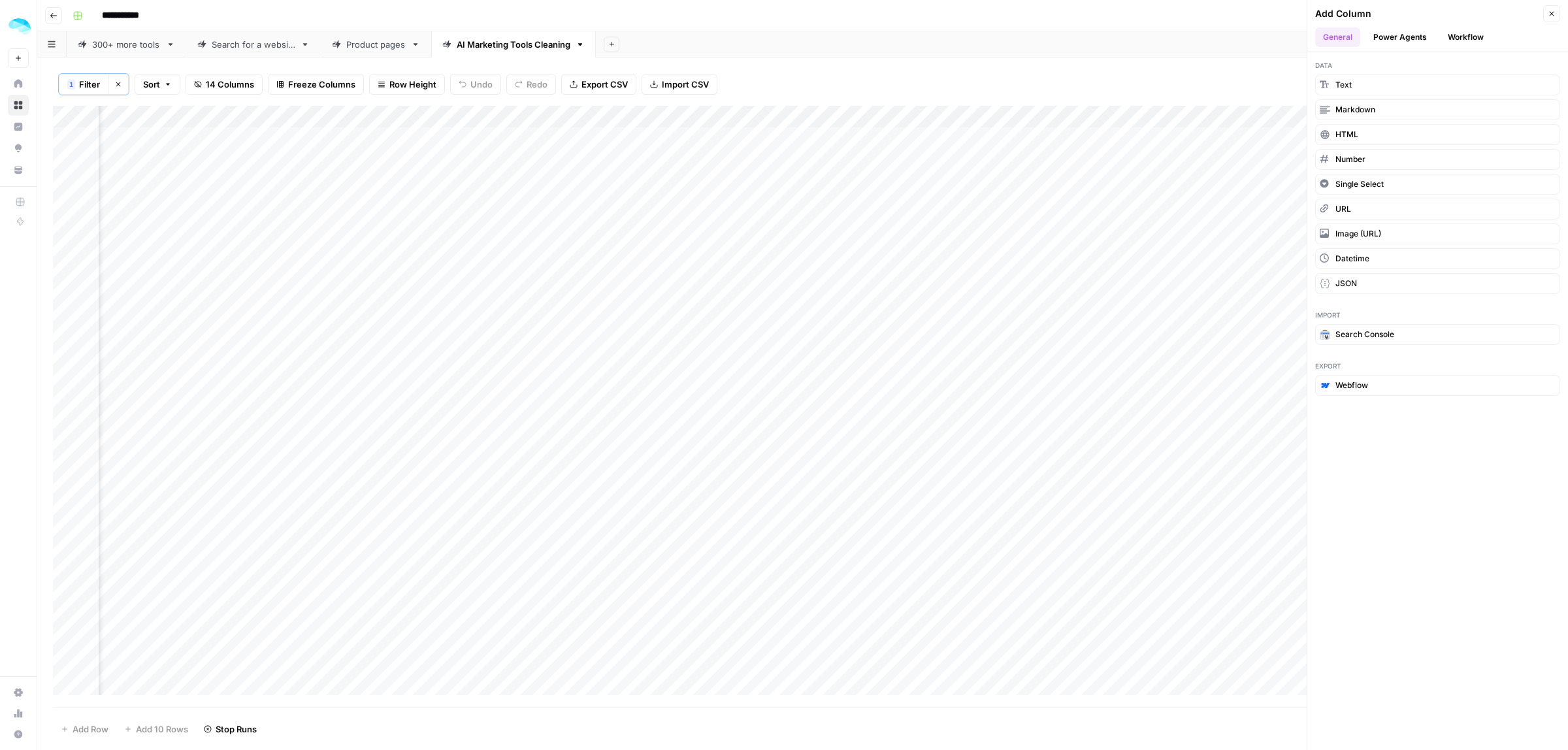
click at [121, 53] on link "300+ more tools" at bounding box center [126, 45] width 119 height 26
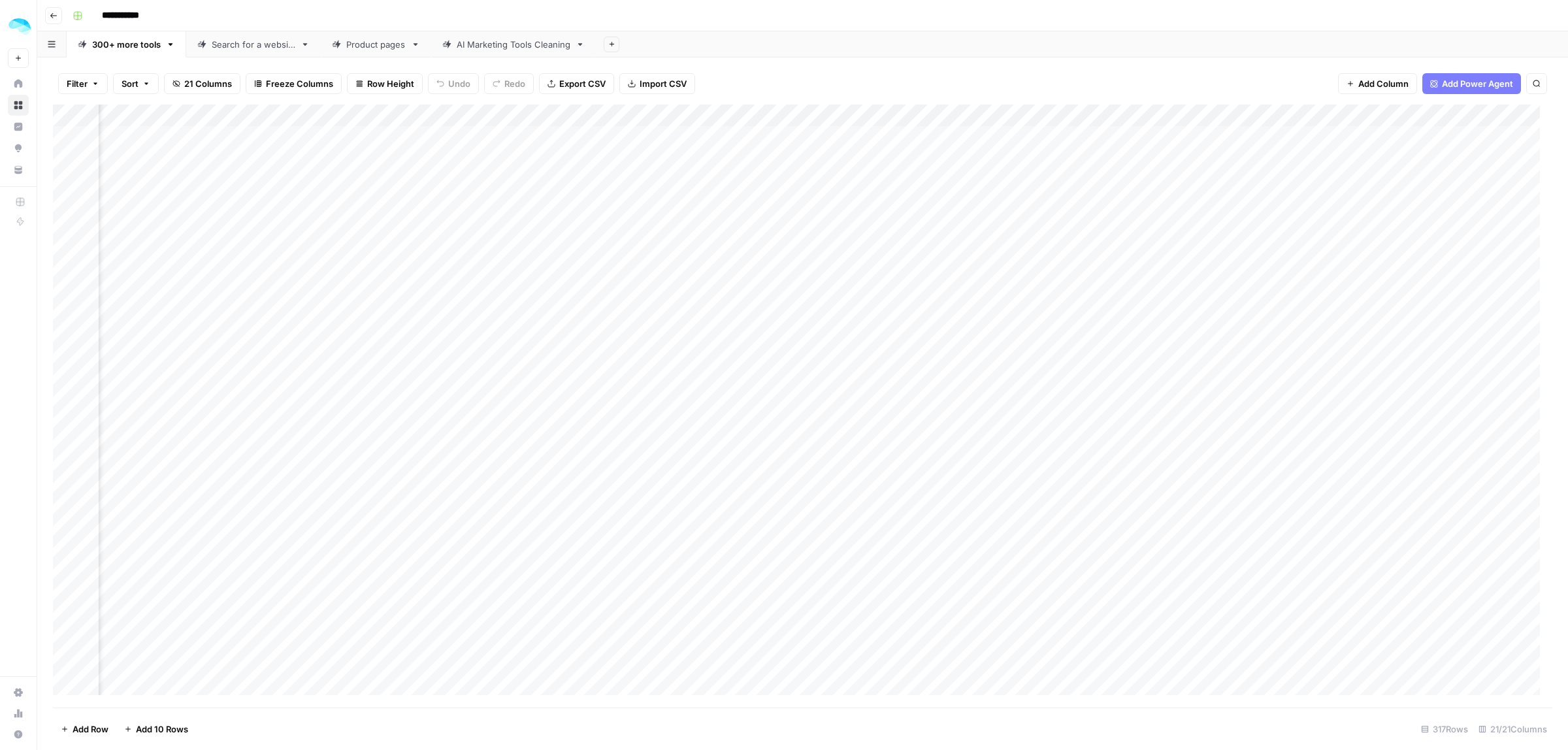
scroll to position [0, 2046]
click at [498, 43] on div "AI Marketing Tools Cleaning" at bounding box center [514, 44] width 114 height 13
click at [1500, 123] on span "Add Column" at bounding box center [1522, 117] width 45 height 12
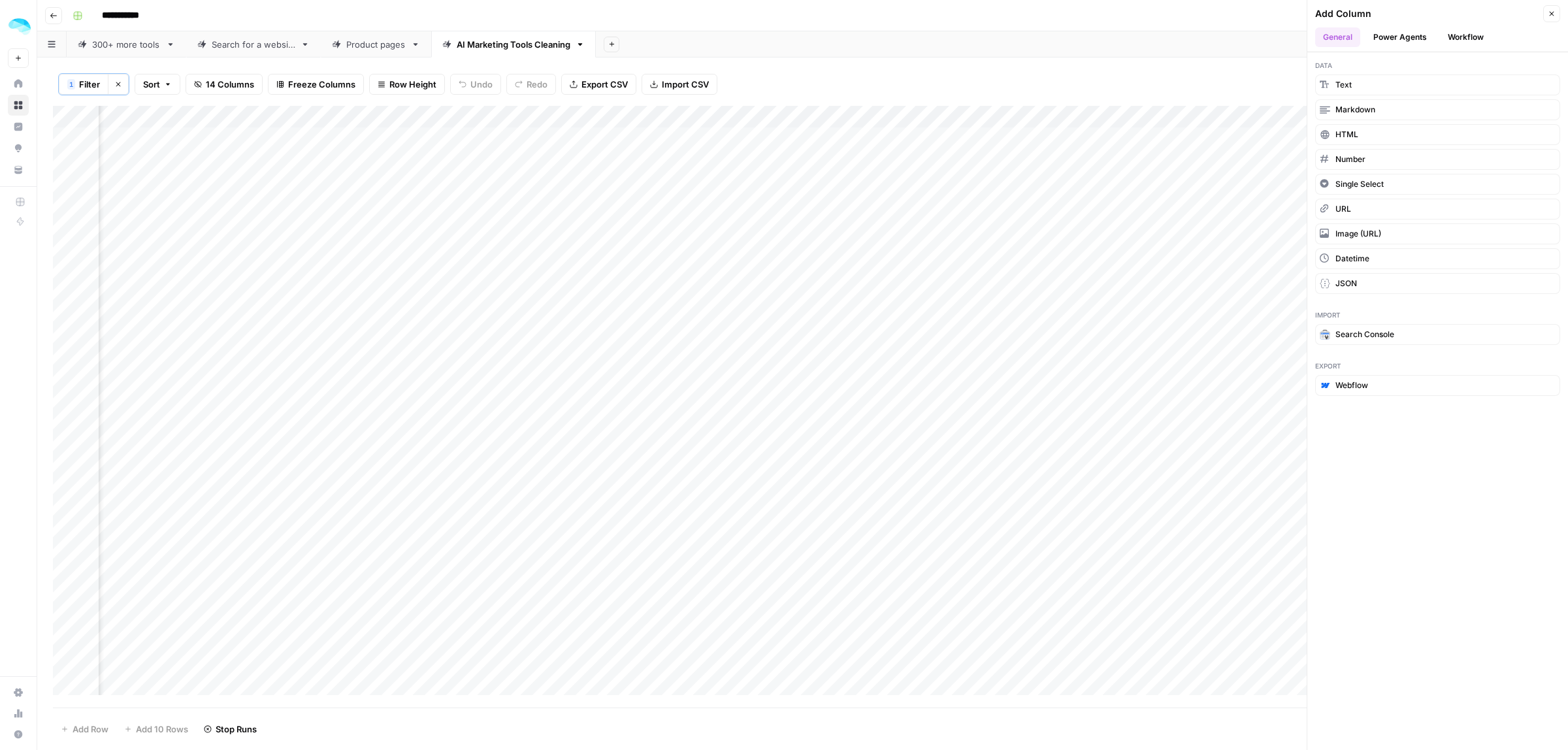
click at [1448, 44] on button "Workflow" at bounding box center [1465, 37] width 51 height 20
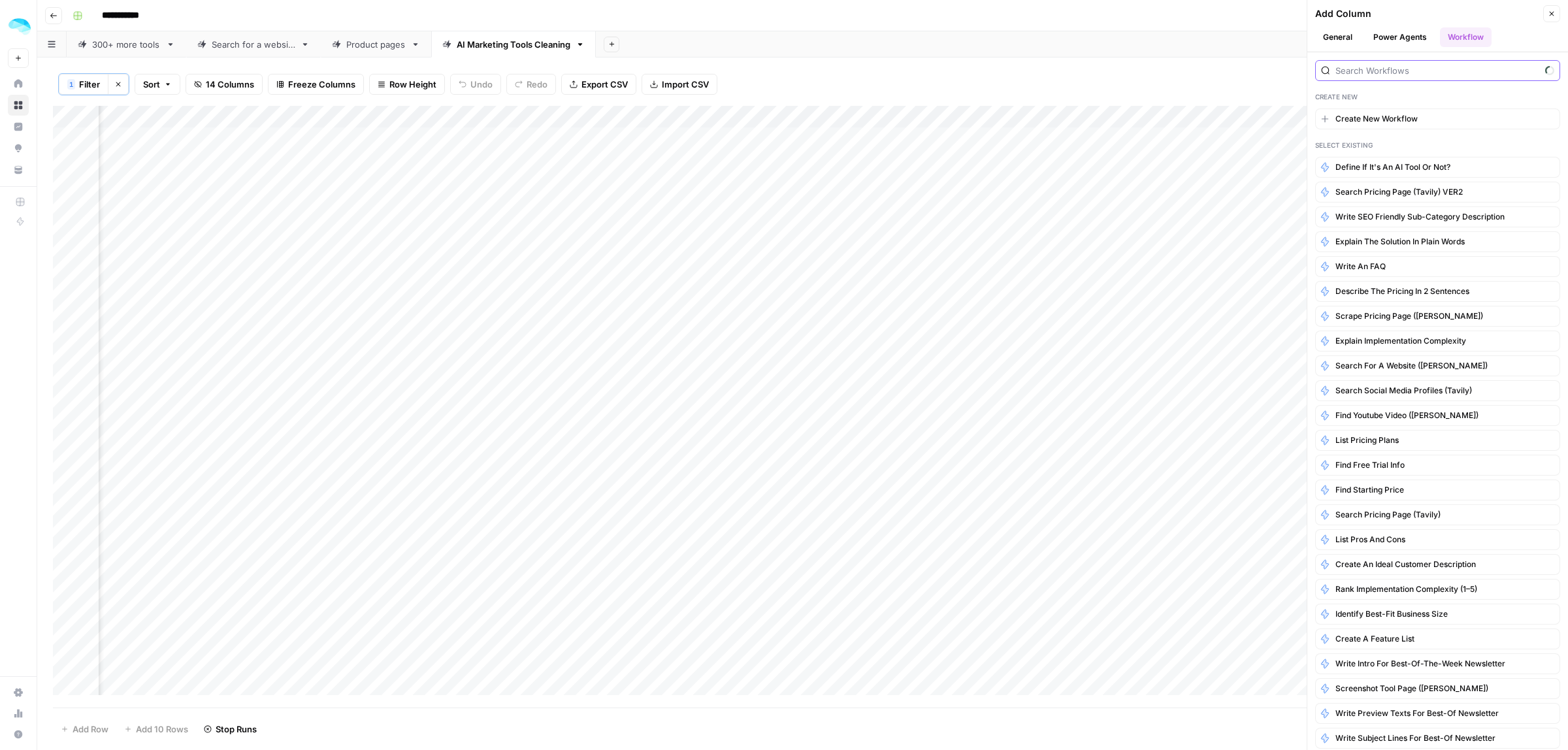
click at [1382, 77] on input "search" at bounding box center [1438, 70] width 205 height 13
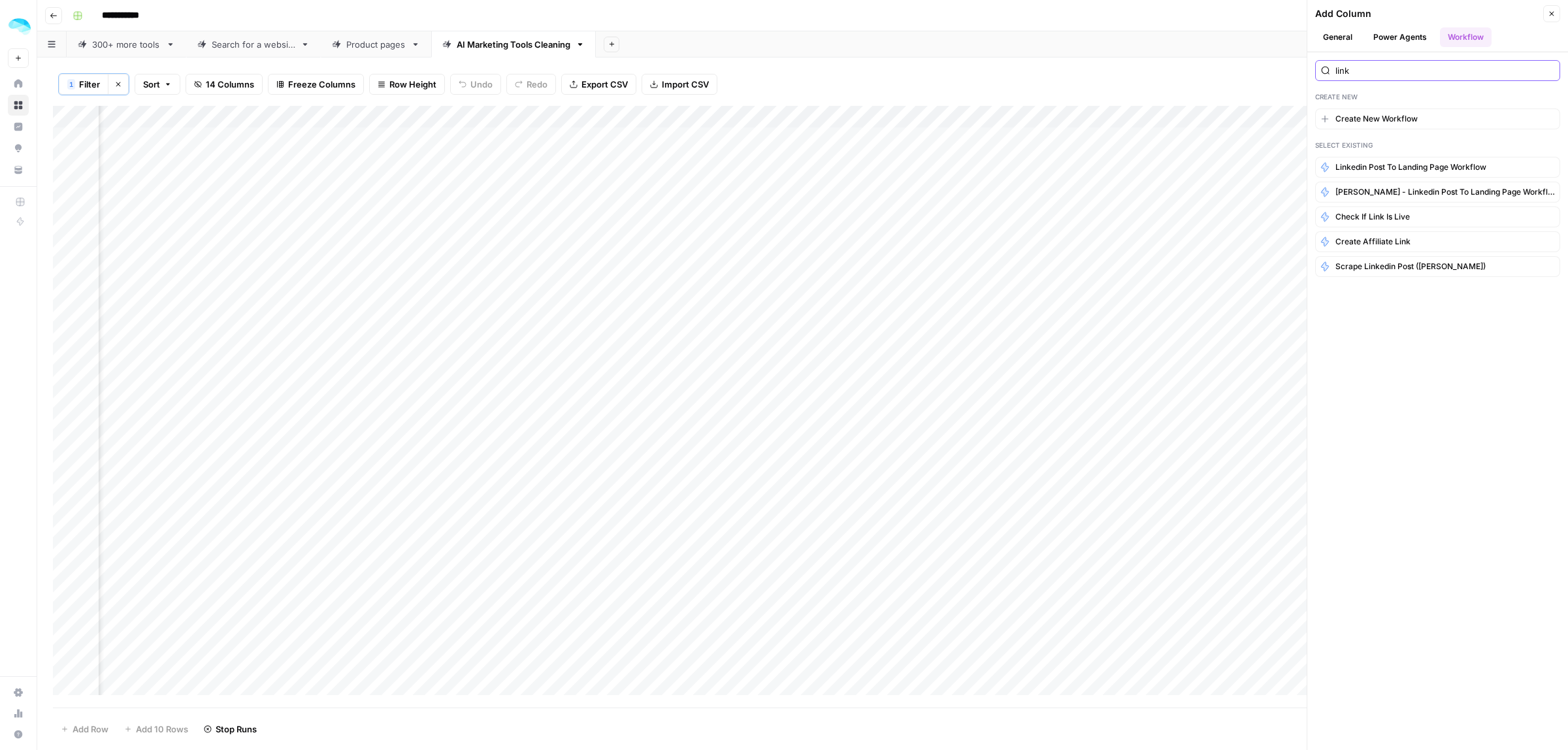
drag, startPoint x: 1371, startPoint y: 66, endPoint x: 1308, endPoint y: 59, distance: 63.4
click at [1308, 59] on div "link Create New Create New Workflow Select Existing Linkedin Post to Landing Pa…" at bounding box center [1438, 168] width 261 height 232
type input "direc"
click at [1549, 14] on icon "button" at bounding box center [1551, 13] width 8 height 8
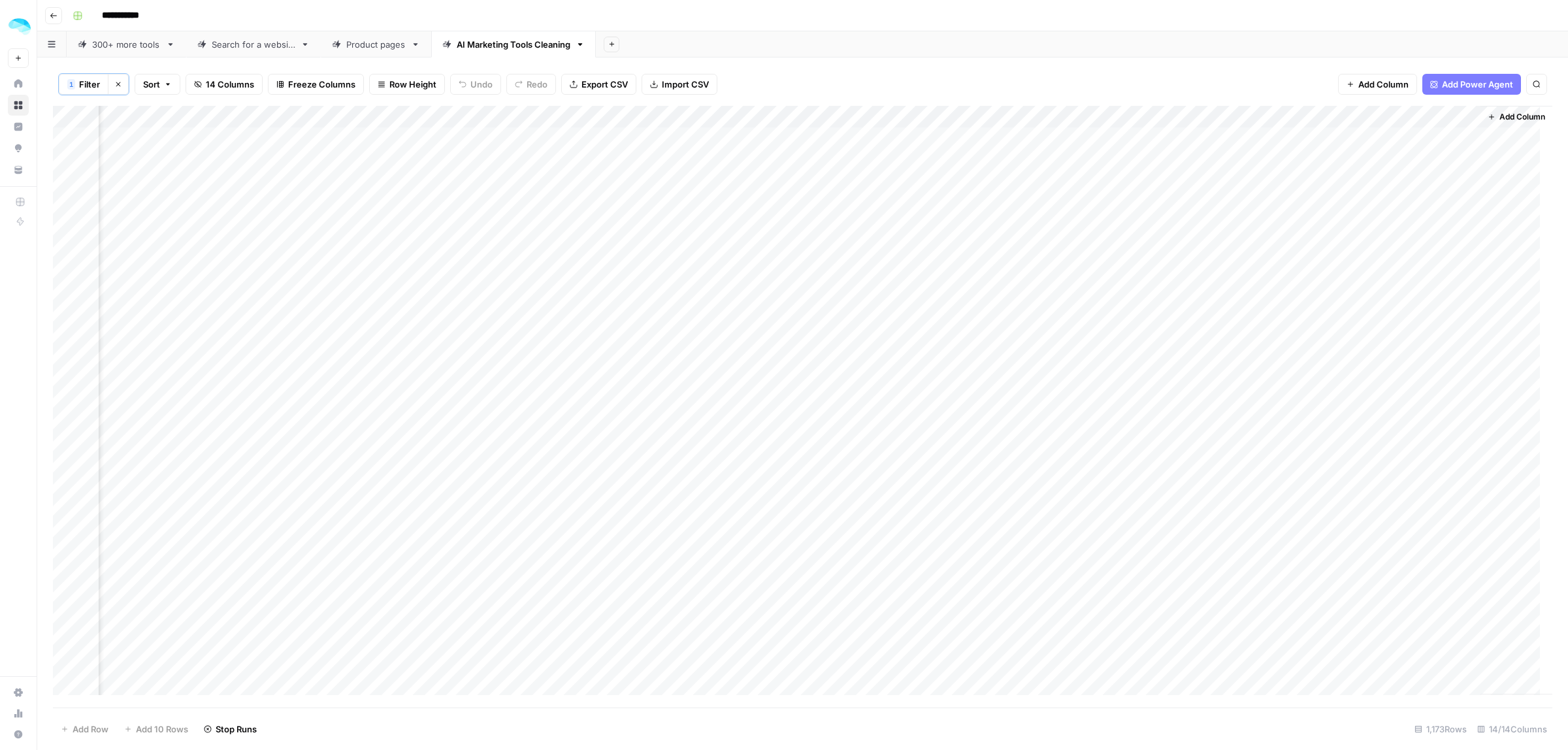
click at [134, 50] on div "300+ more tools" at bounding box center [126, 44] width 69 height 13
click at [526, 45] on div "AI Marketing Tools Cleaning" at bounding box center [514, 44] width 114 height 13
type input "**********"
click at [1501, 82] on span "Add Power Agent" at bounding box center [1477, 84] width 71 height 13
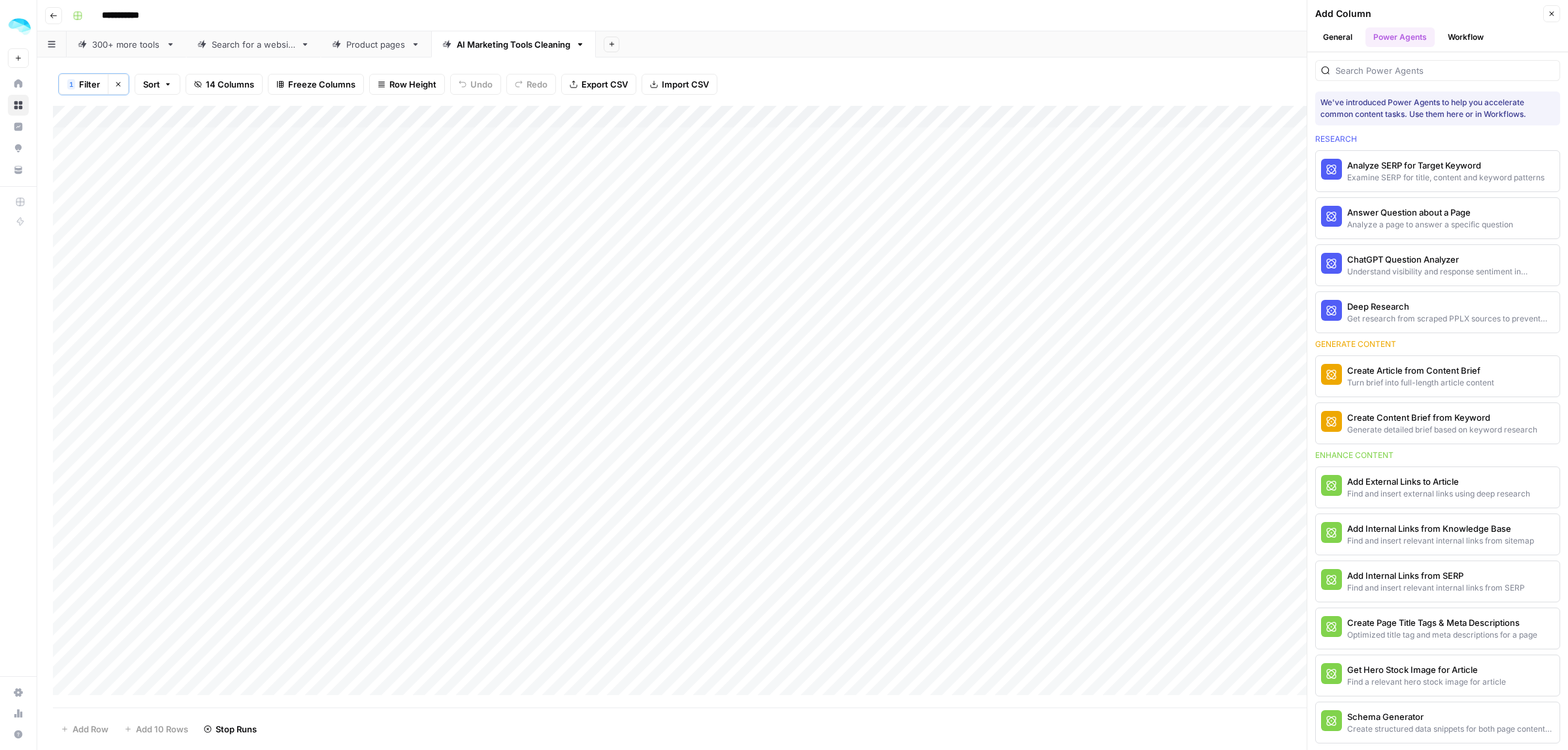
click at [1472, 38] on button "Workflow" at bounding box center [1465, 37] width 51 height 20
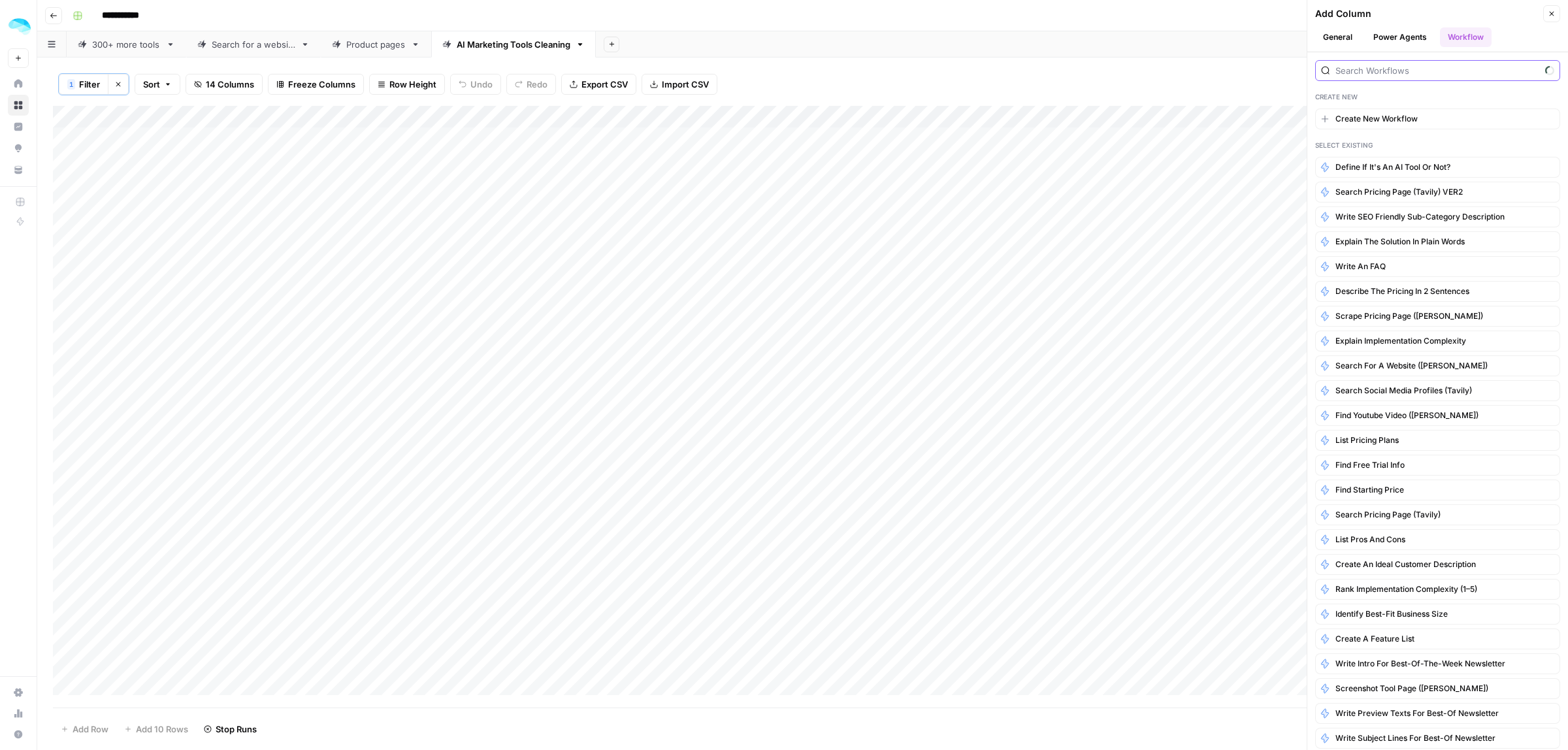
click at [1429, 67] on input "search" at bounding box center [1438, 70] width 205 height 13
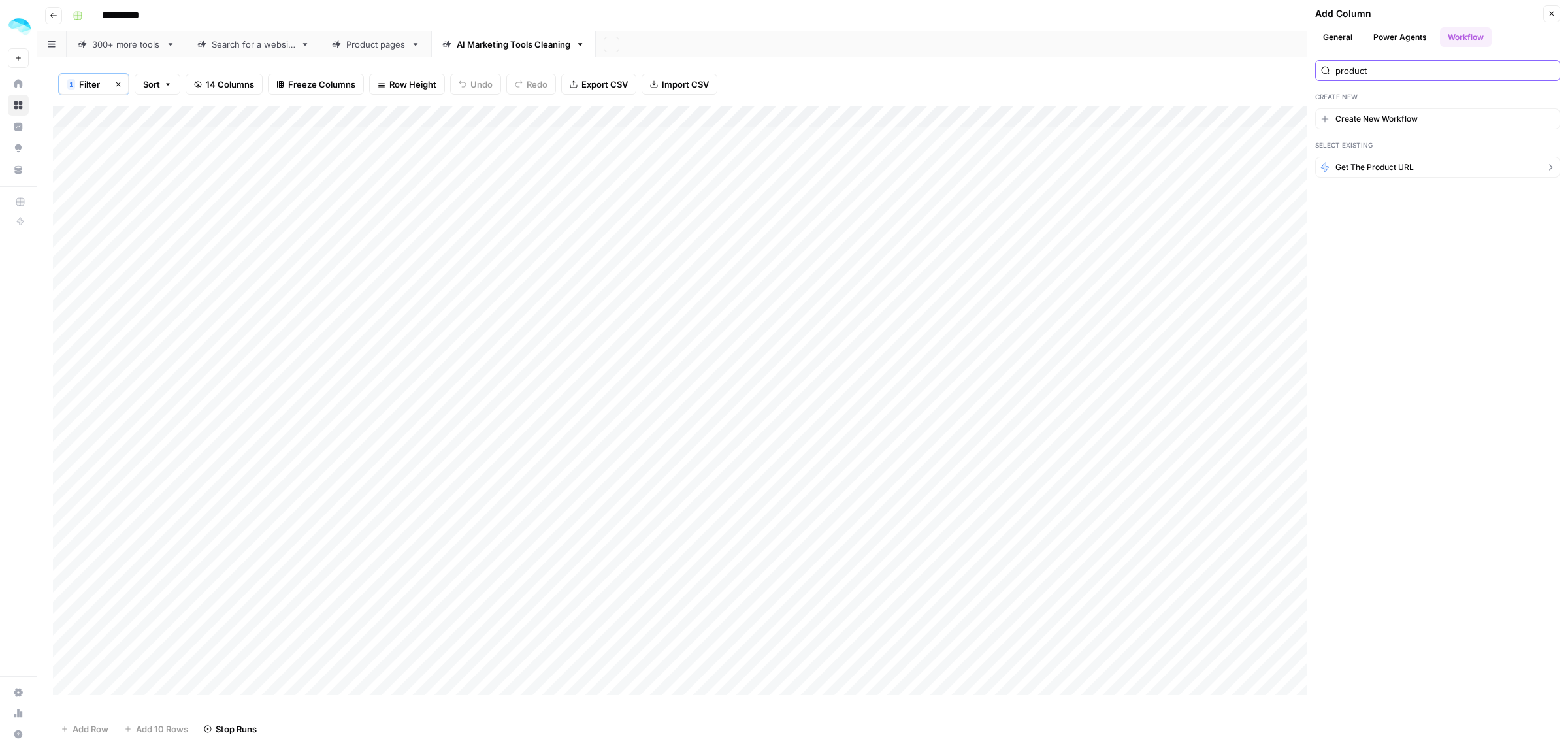
type input "product"
click at [1413, 166] on span "Get the product URL" at bounding box center [1374, 167] width 78 height 12
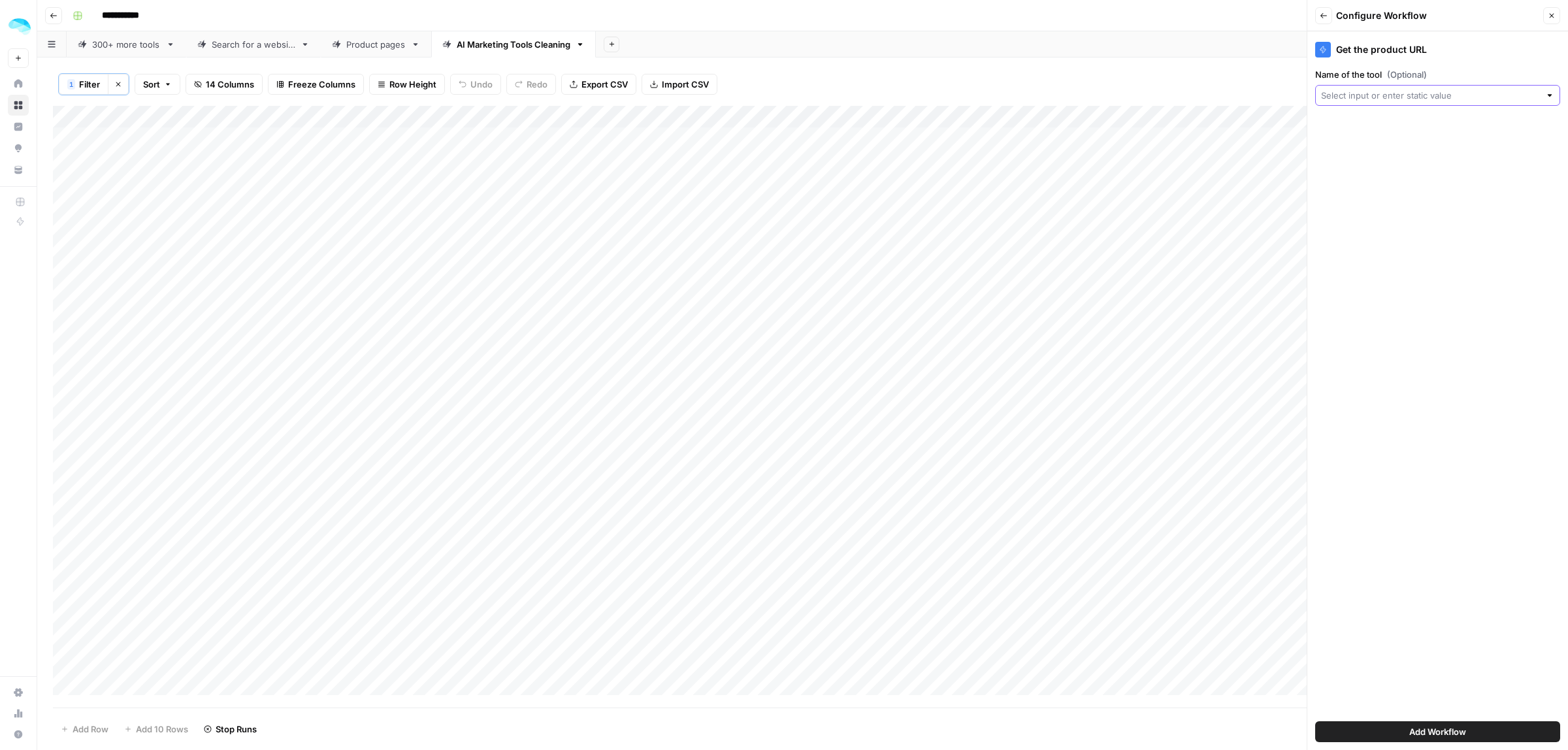
click at [1383, 93] on input "Name of the tool (Optional)" at bounding box center [1430, 95] width 219 height 13
click at [1374, 165] on span "Company" at bounding box center [1436, 166] width 218 height 13
type input "Company"
click at [1496, 730] on button "Add Workflow" at bounding box center [1438, 731] width 245 height 21
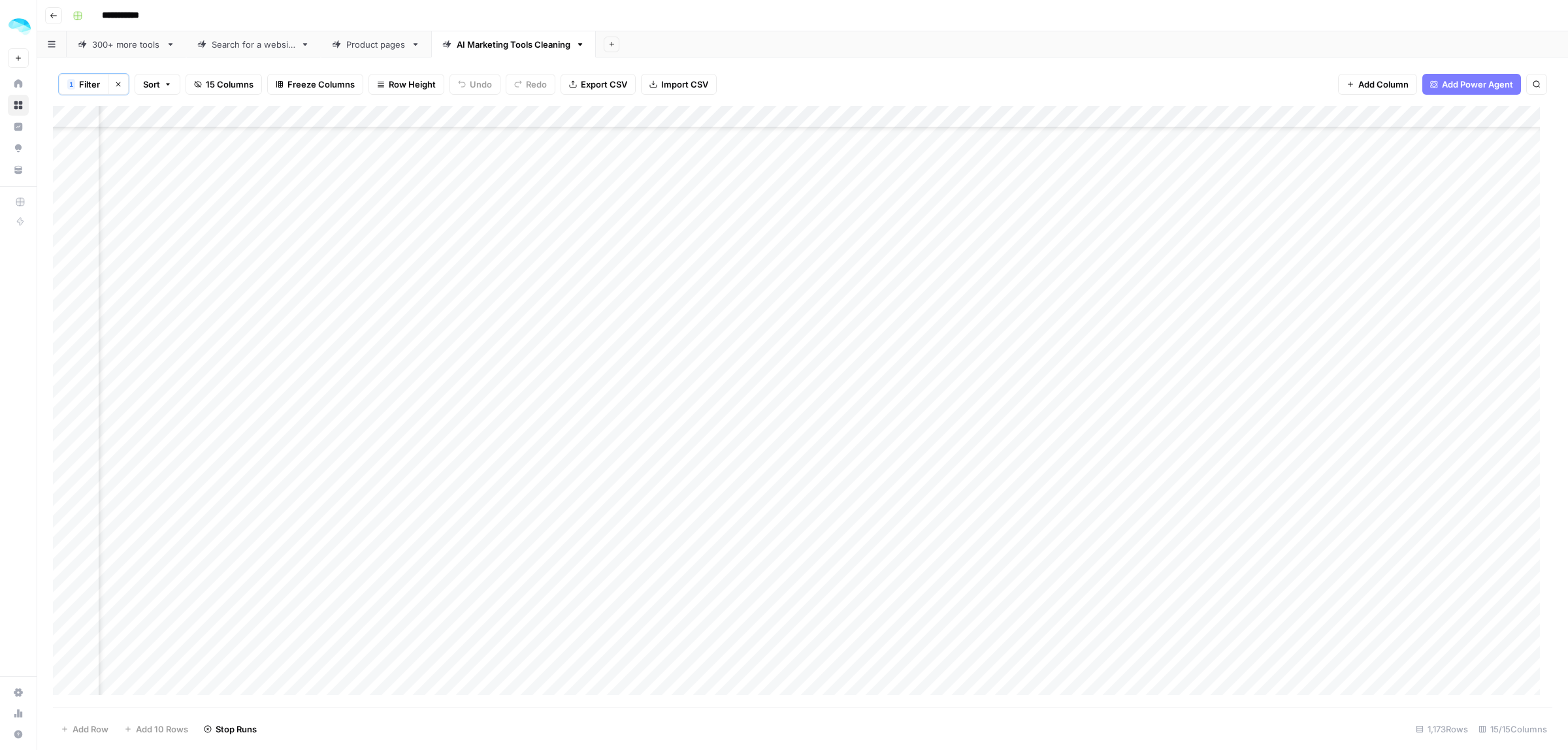
scroll to position [980, 570]
click at [962, 174] on div "Add Column" at bounding box center [802, 406] width 1499 height 602
drag, startPoint x: 1055, startPoint y: 196, endPoint x: 1004, endPoint y: 676, distance: 482.7
click at [1004, 676] on div "Add Column" at bounding box center [802, 406] width 1499 height 602
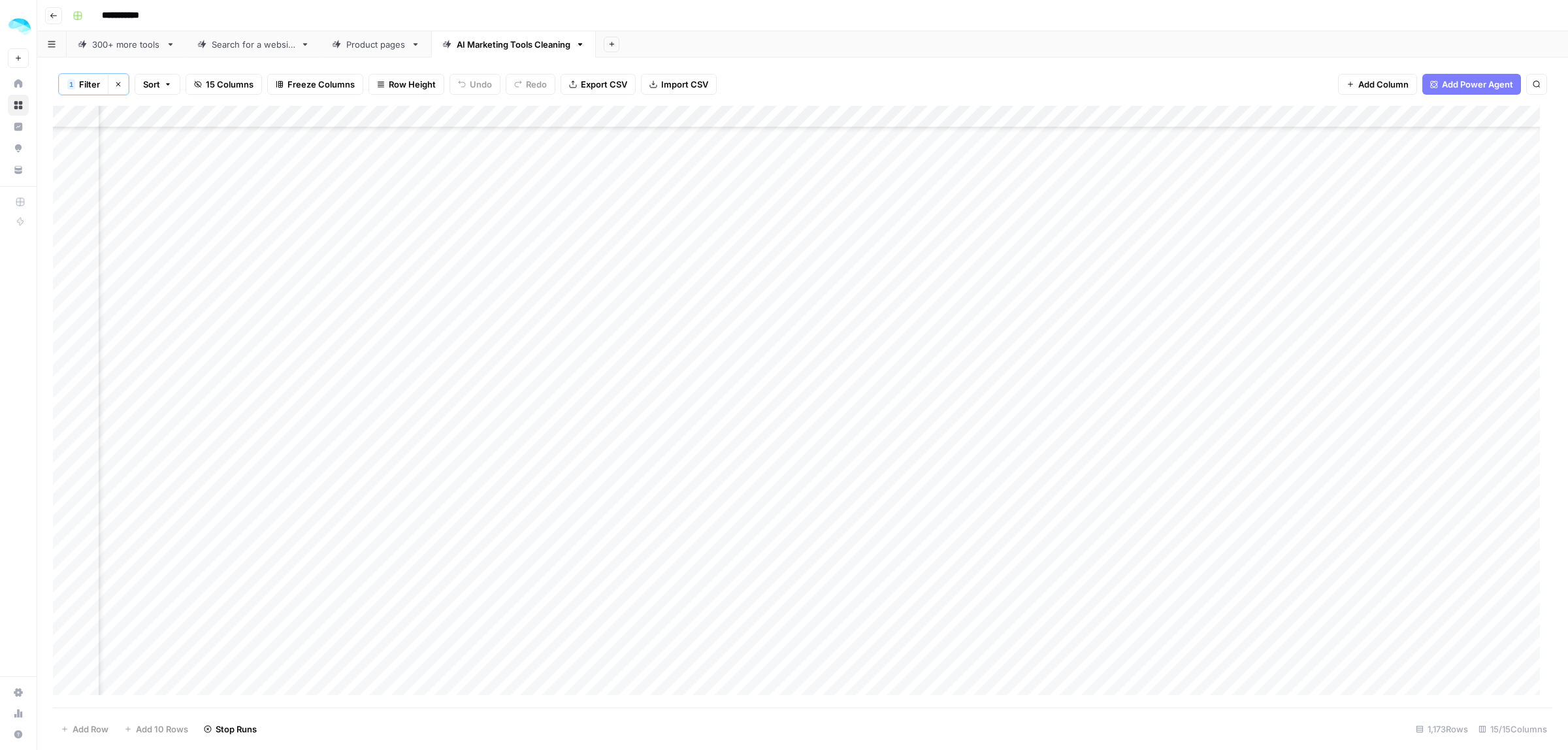
drag, startPoint x: 1055, startPoint y: 366, endPoint x: 1039, endPoint y: 602, distance: 236.5
click at [1039, 602] on div "Add Column" at bounding box center [802, 406] width 1499 height 602
drag, startPoint x: 1055, startPoint y: 283, endPoint x: 1017, endPoint y: 627, distance: 346.1
click at [1017, 627] on div "Add Column" at bounding box center [802, 406] width 1499 height 602
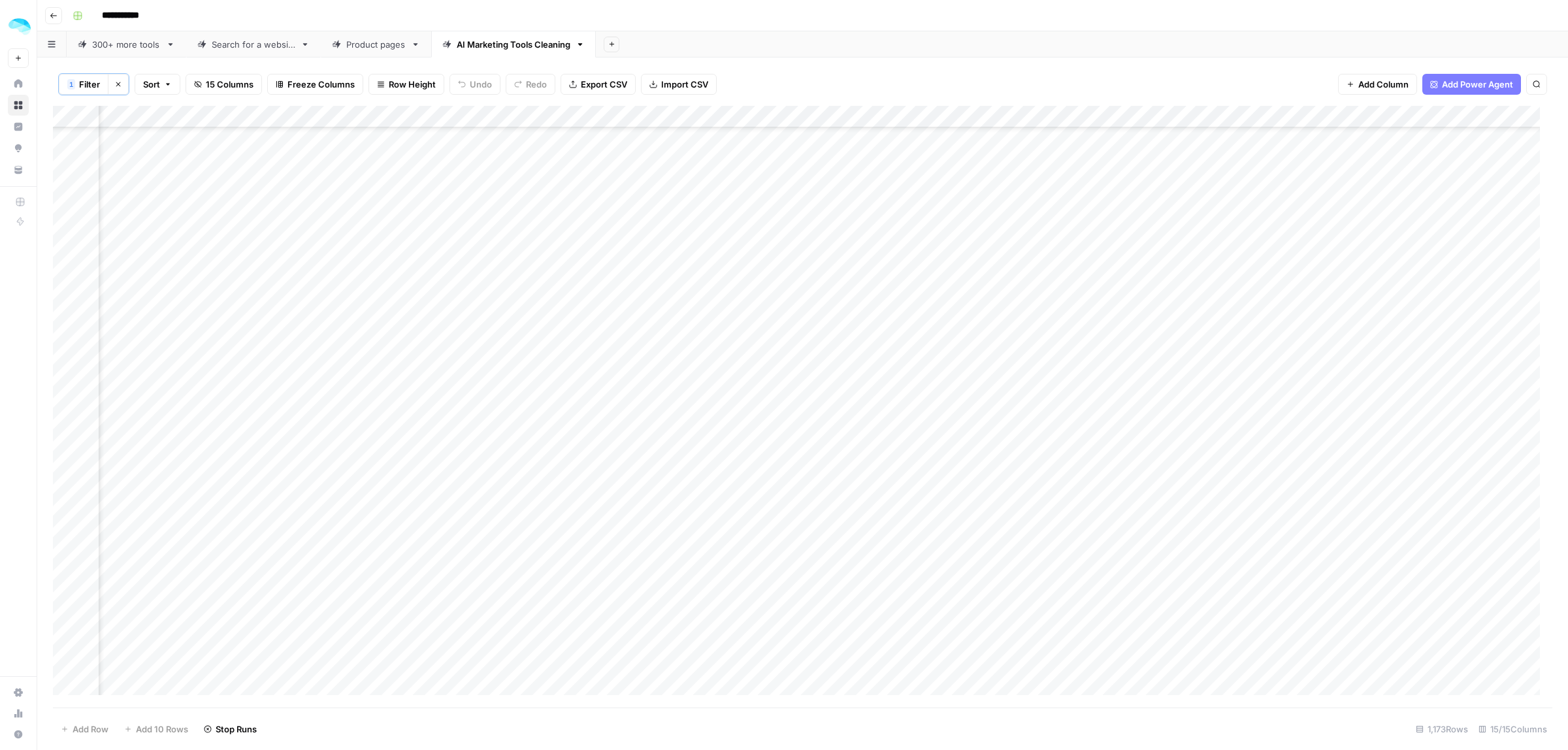
scroll to position [12441, 570]
click at [975, 290] on div "Add Column" at bounding box center [802, 406] width 1499 height 602
drag, startPoint x: 1055, startPoint y: 301, endPoint x: 997, endPoint y: 559, distance: 264.4
click at [997, 559] on div "Add Column" at bounding box center [802, 406] width 1499 height 602
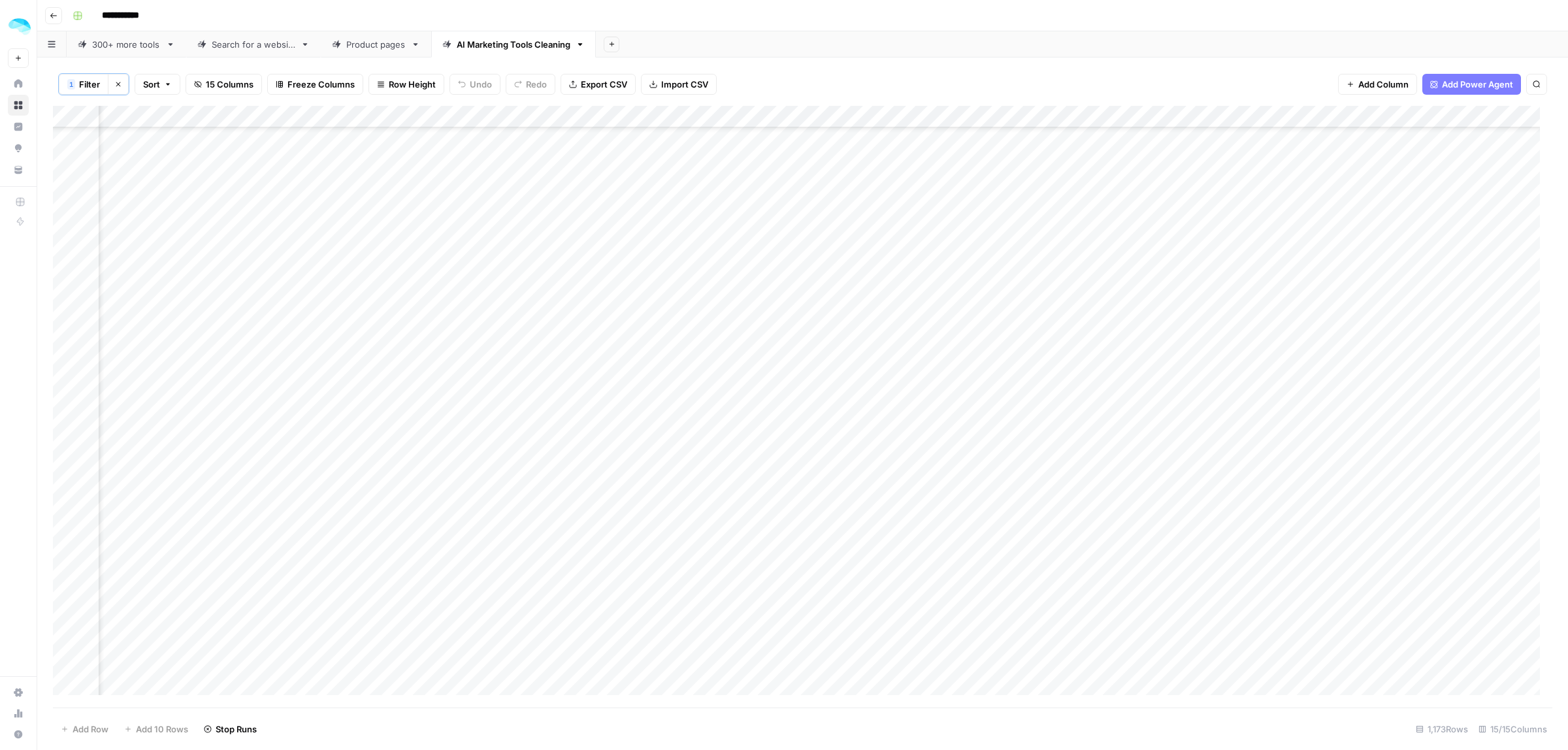
scroll to position [18616, 570]
drag, startPoint x: 1055, startPoint y: 152, endPoint x: 1005, endPoint y: 554, distance: 405.1
click at [1005, 554] on div "Add Column" at bounding box center [802, 406] width 1499 height 602
click at [954, 429] on div "Add Column" at bounding box center [802, 406] width 1499 height 602
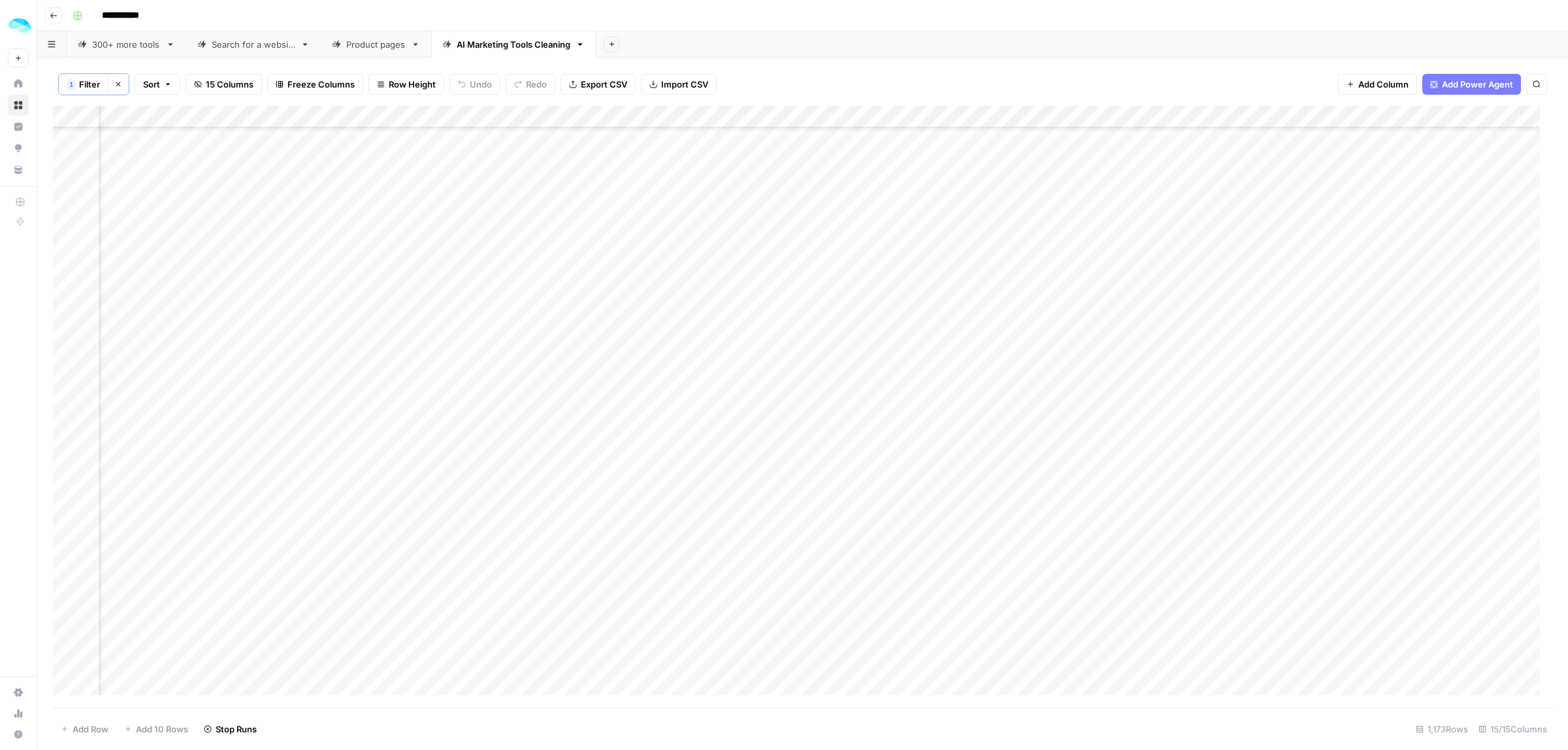
scroll to position [22342, 570]
drag, startPoint x: 1058, startPoint y: 442, endPoint x: 1020, endPoint y: 597, distance: 159.6
click at [1020, 597] on div "Add Column" at bounding box center [802, 406] width 1499 height 602
click at [968, 336] on div "Add Column" at bounding box center [802, 406] width 1499 height 602
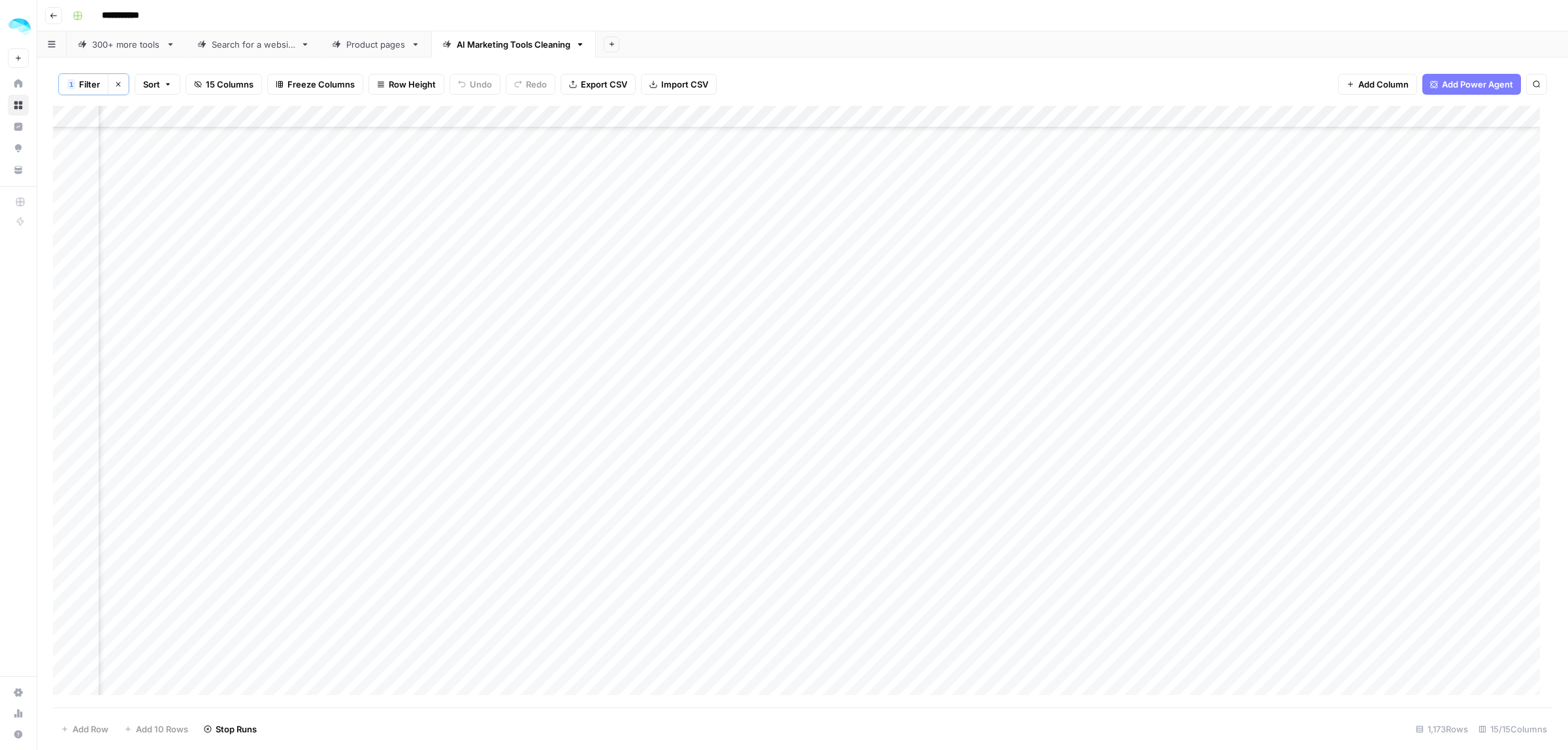
click at [968, 350] on div "Add Column" at bounding box center [802, 406] width 1499 height 602
drag, startPoint x: 1059, startPoint y: 366, endPoint x: 1023, endPoint y: 627, distance: 263.5
click at [1023, 627] on div "Add Column" at bounding box center [802, 406] width 1499 height 602
click at [1042, 621] on div "Add Column" at bounding box center [802, 406] width 1499 height 602
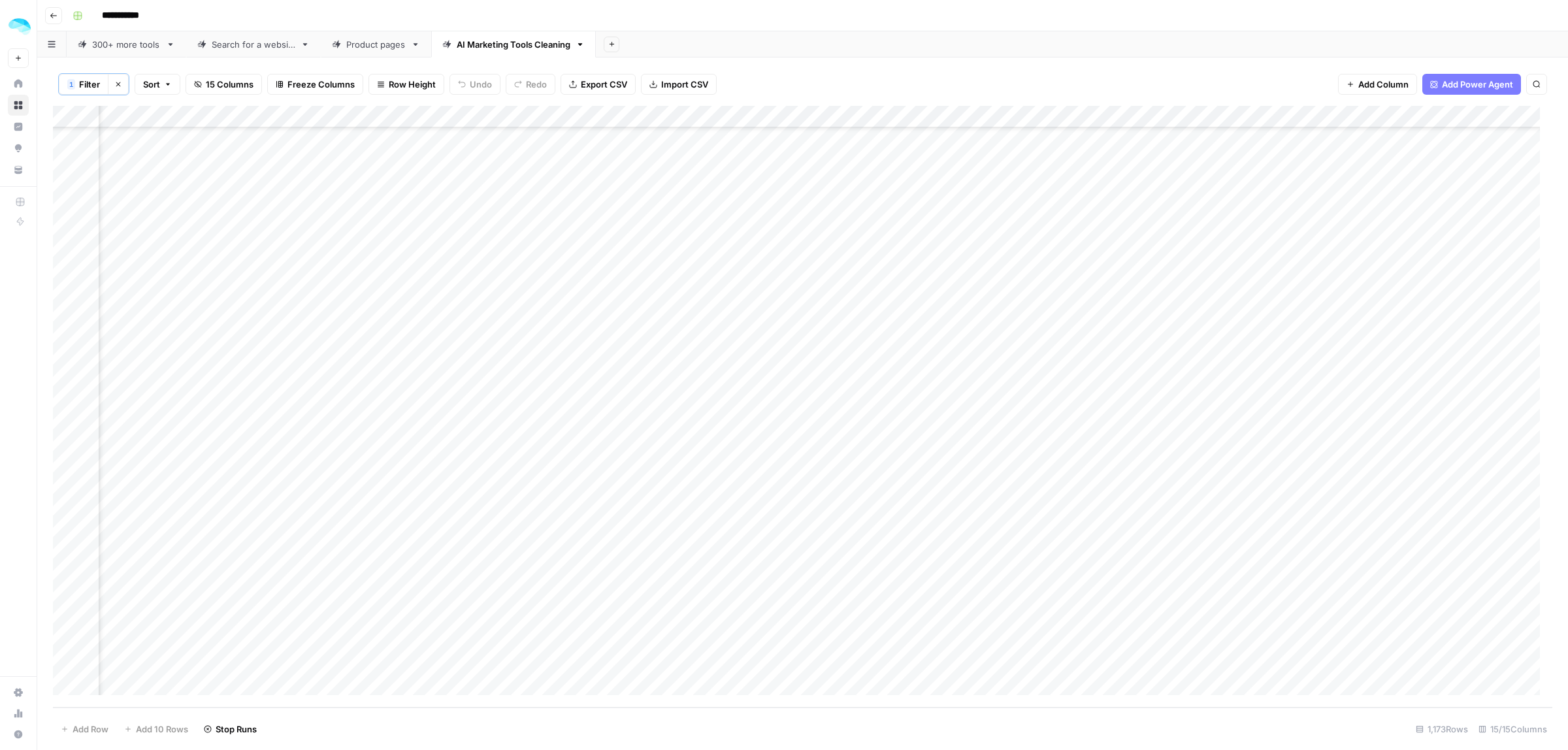
drag, startPoint x: 1056, startPoint y: 629, endPoint x: 1050, endPoint y: 697, distance: 68.3
click at [1050, 697] on div "Add Column" at bounding box center [802, 406] width 1499 height 602
type input "***"
click at [802, 226] on div "Add Column" at bounding box center [802, 406] width 1499 height 602
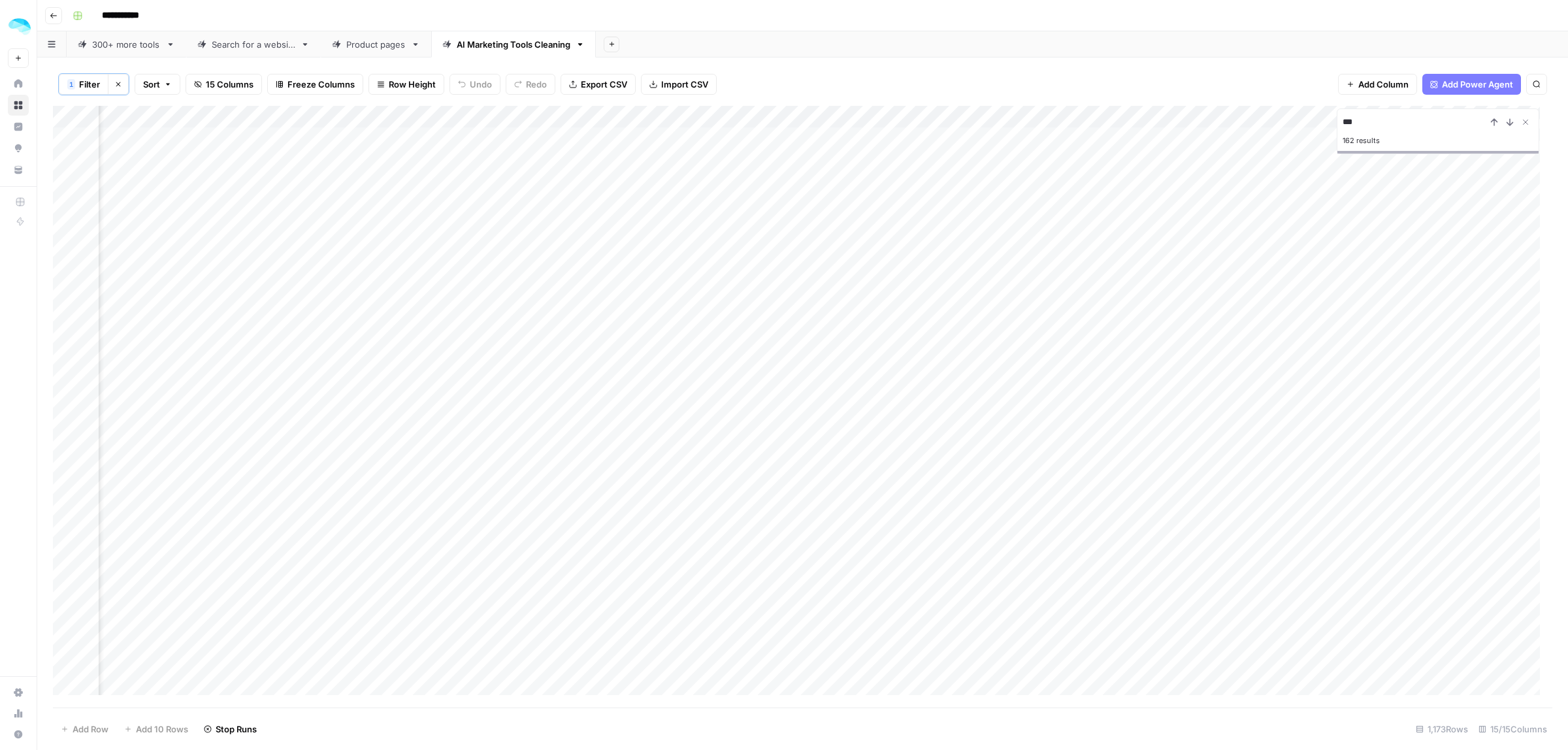
click at [802, 226] on div "Add Column" at bounding box center [802, 406] width 1499 height 602
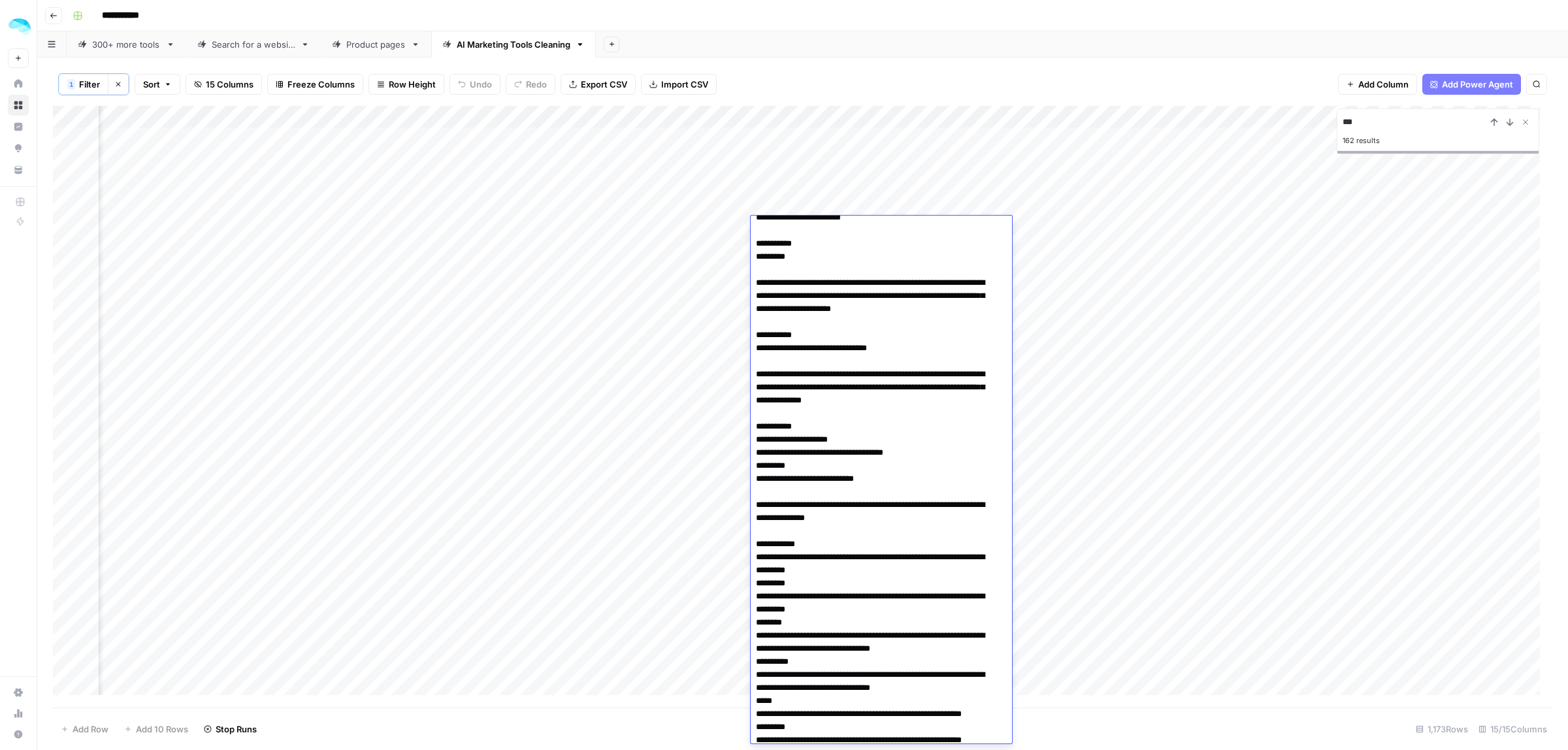
scroll to position [1698, 0]
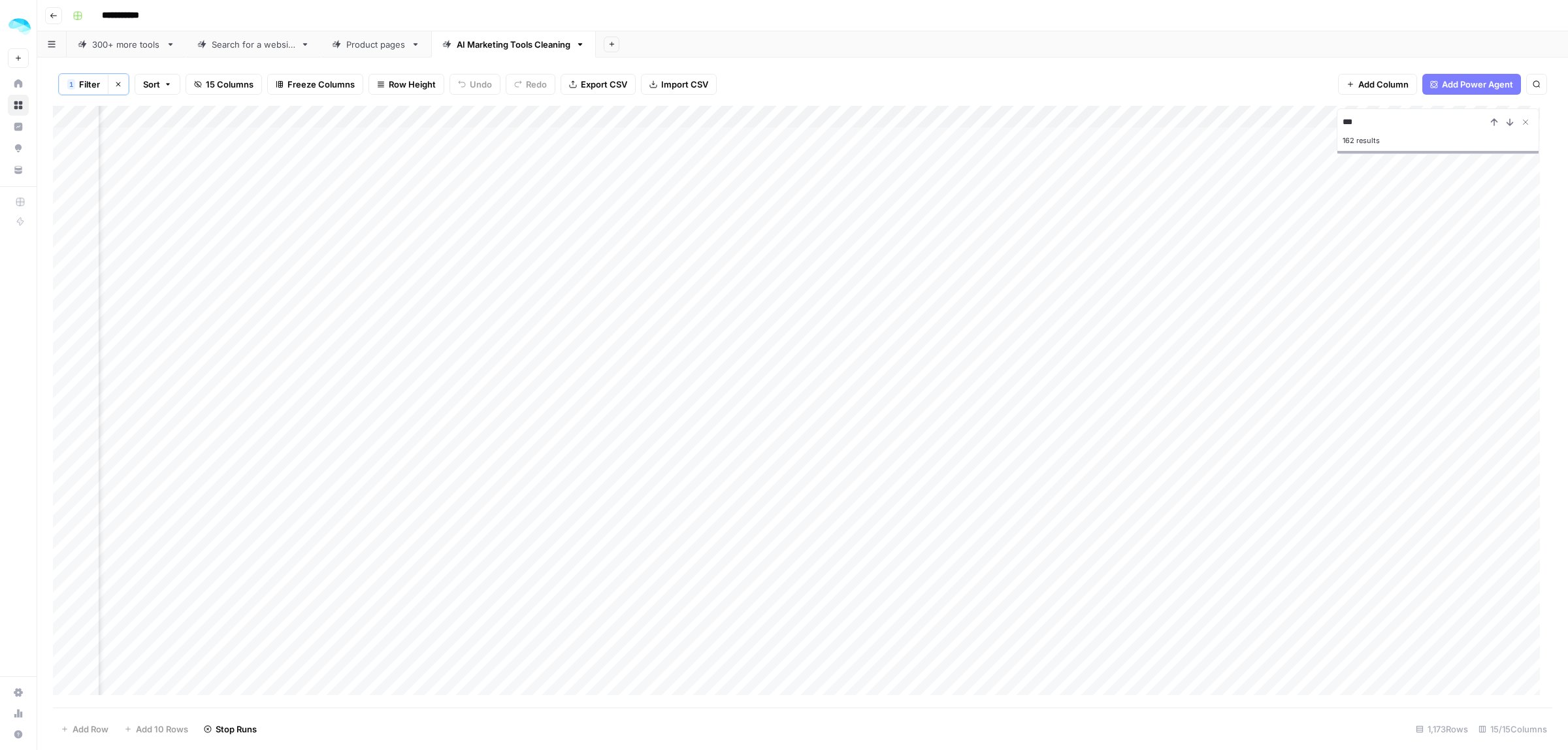
click at [820, 182] on div "Add Column" at bounding box center [802, 406] width 1499 height 602
click at [70, 400] on div "Add Column" at bounding box center [802, 406] width 1499 height 602
click at [97, 723] on span "Delete 1 Row" at bounding box center [87, 729] width 52 height 13
click at [739, 147] on span "Delete" at bounding box center [737, 150] width 28 height 13
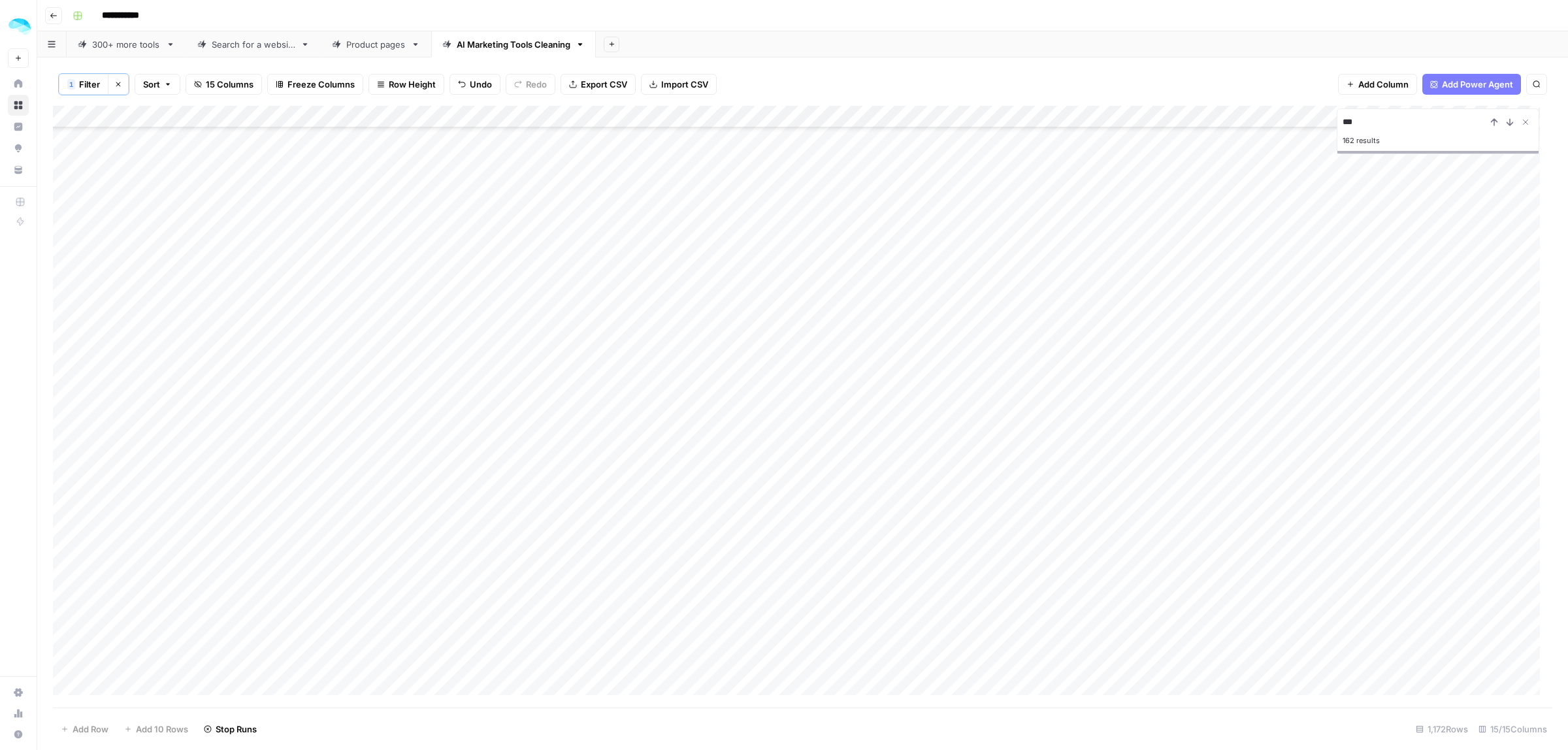
scroll to position [2123, 0]
click at [63, 346] on div "Add Column" at bounding box center [802, 406] width 1499 height 602
click at [66, 390] on div "Add Column" at bounding box center [802, 406] width 1499 height 602
click at [96, 726] on span "Delete 2 Rows" at bounding box center [90, 729] width 58 height 13
click at [748, 144] on span "Delete" at bounding box center [737, 150] width 28 height 13
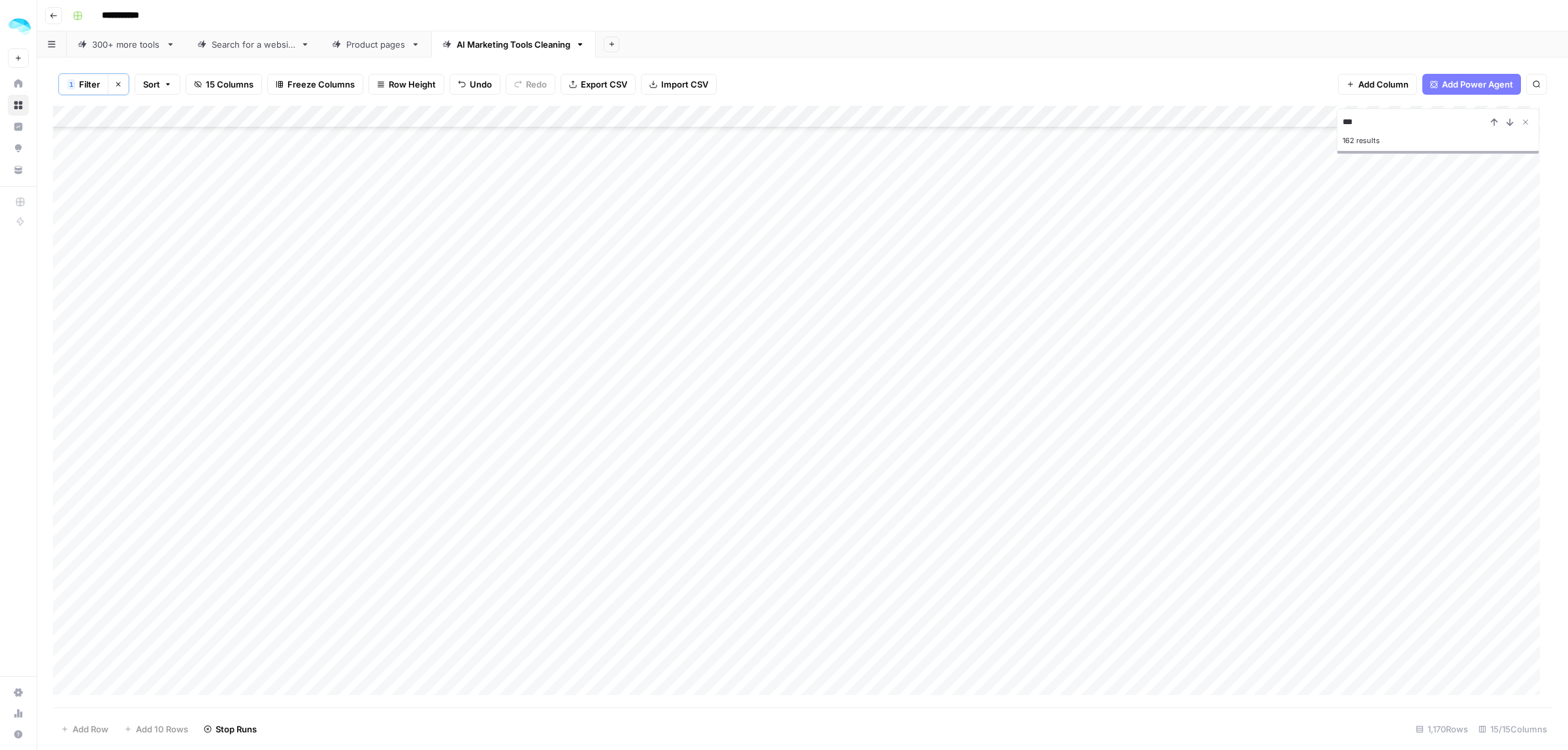
scroll to position [2858, 0]
click at [70, 303] on div "Add Column" at bounding box center [802, 406] width 1499 height 602
click at [63, 240] on div "Add Column" at bounding box center [802, 406] width 1499 height 602
click at [63, 374] on div "Add Column" at bounding box center [802, 406] width 1499 height 602
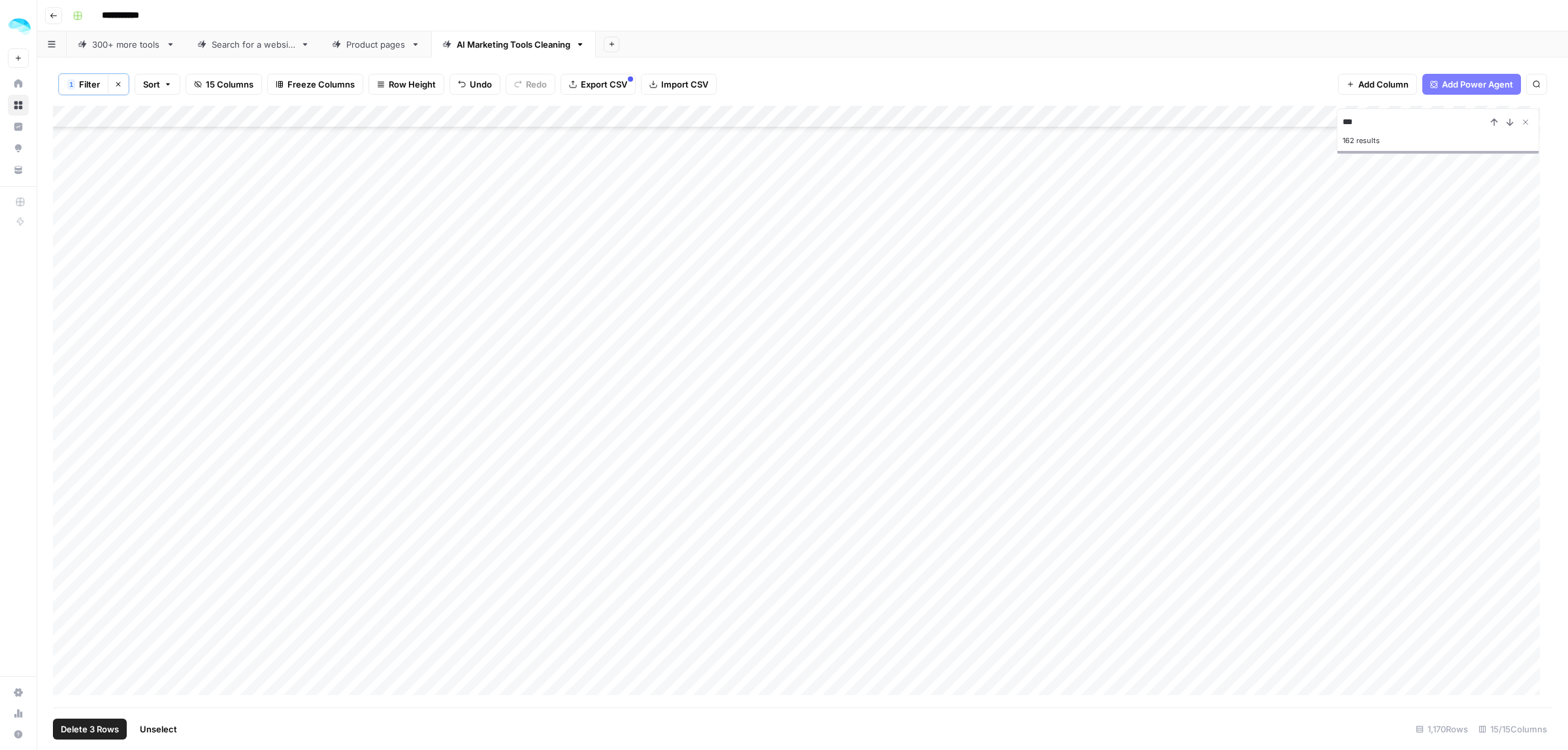
scroll to position [6695, 0]
click at [67, 255] on div "Add Column" at bounding box center [802, 406] width 1499 height 602
click at [67, 328] on div "Add Column" at bounding box center [802, 406] width 1499 height 602
click at [64, 552] on div "Add Column" at bounding box center [802, 406] width 1499 height 602
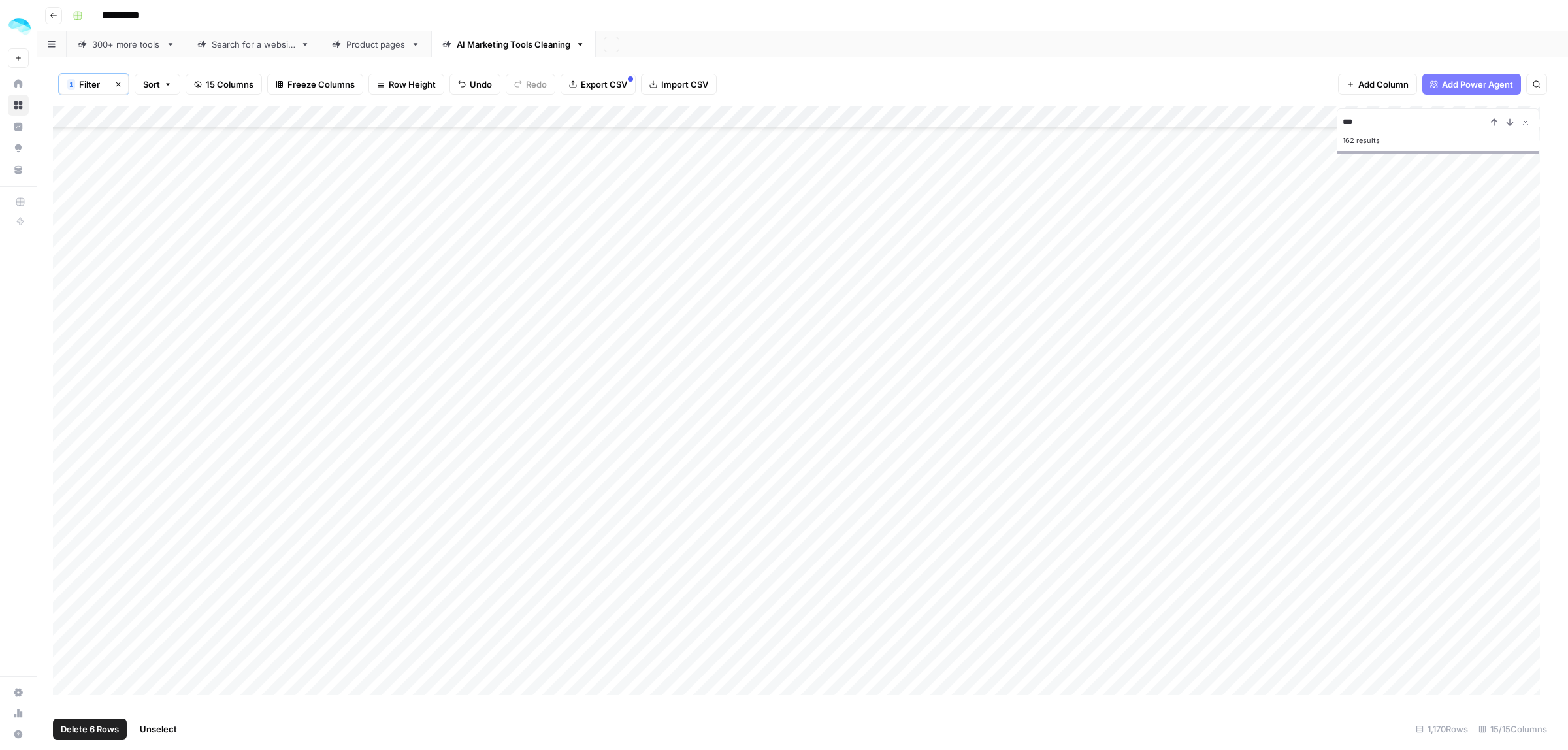
click at [67, 369] on div "Add Column" at bounding box center [802, 406] width 1499 height 602
click at [67, 507] on div "Add Column" at bounding box center [802, 406] width 1499 height 602
click at [65, 390] on div "Add Column" at bounding box center [802, 406] width 1499 height 602
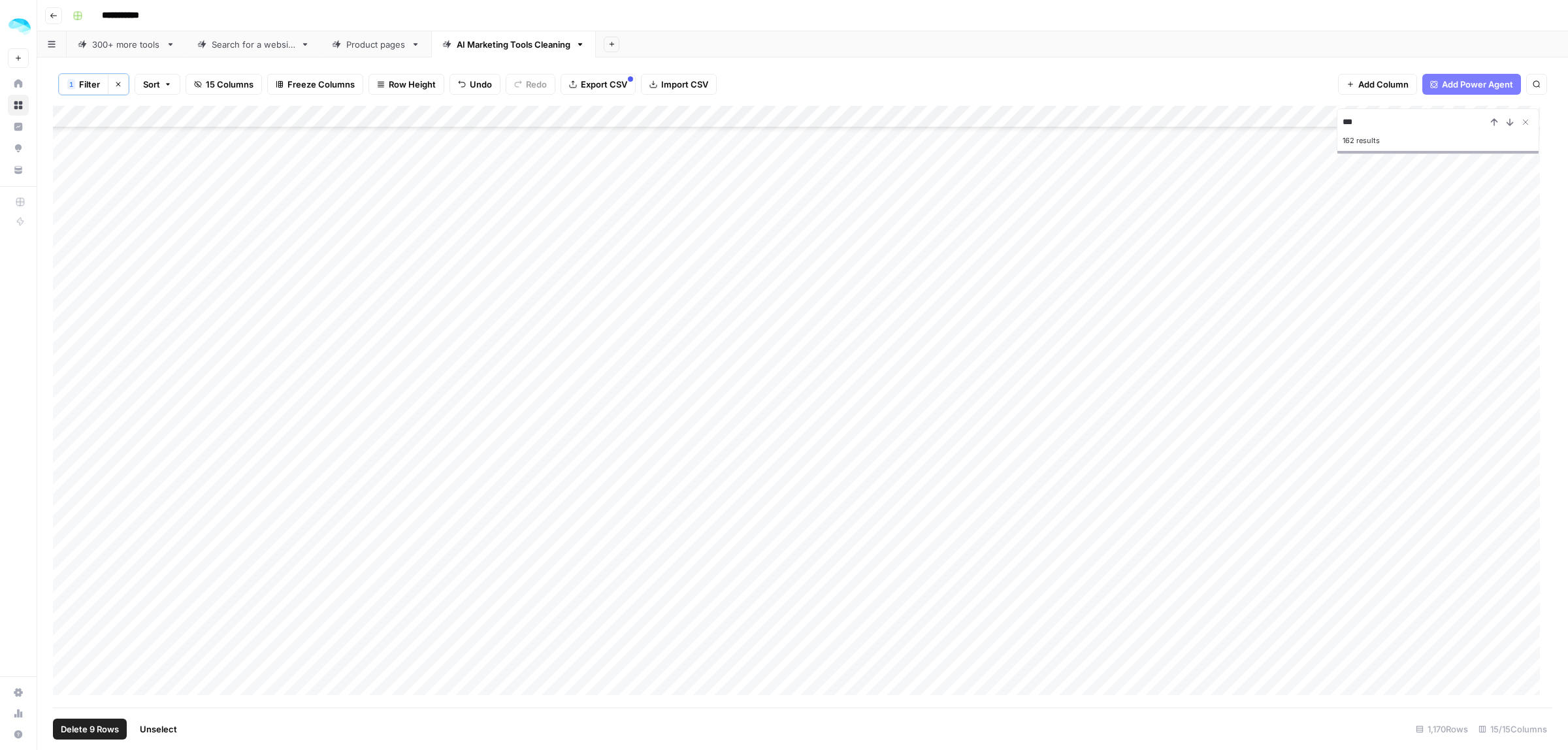
click at [65, 387] on div "Add Column" at bounding box center [802, 406] width 1499 height 602
click at [67, 453] on div "Add Column" at bounding box center [802, 406] width 1499 height 602
click at [72, 508] on div "Add Column" at bounding box center [802, 406] width 1499 height 602
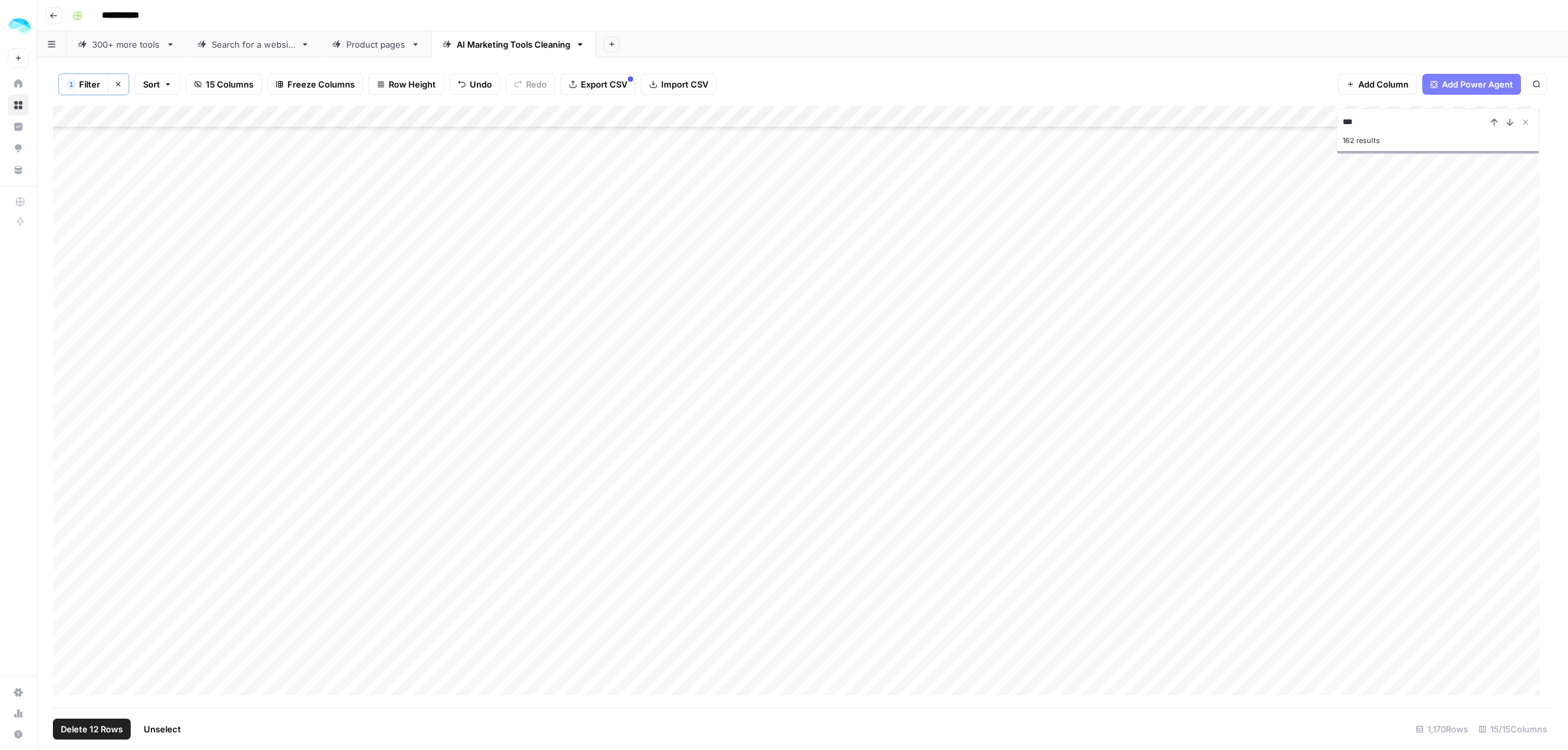
scroll to position [11839, 0]
click at [67, 295] on div "Add Column" at bounding box center [802, 406] width 1499 height 602
click at [63, 334] on div "Add Column" at bounding box center [802, 406] width 1499 height 602
click at [64, 262] on div "Add Column" at bounding box center [802, 406] width 1499 height 602
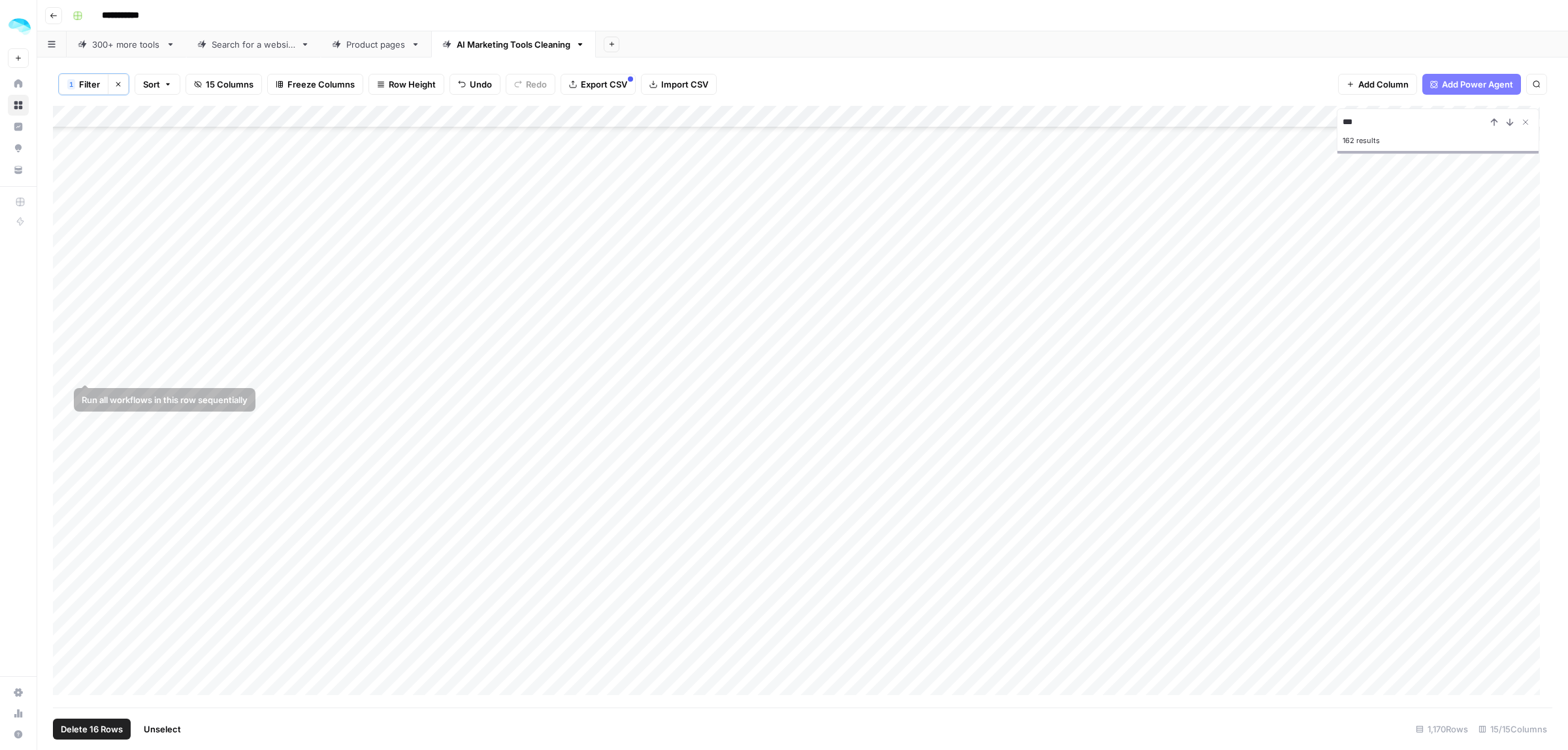
click at [67, 370] on div "Add Column" at bounding box center [802, 406] width 1499 height 602
click at [67, 460] on div "Add Column" at bounding box center [802, 406] width 1499 height 602
click at [64, 461] on div "Add Column" at bounding box center [802, 406] width 1499 height 602
click at [63, 477] on div "Add Column" at bounding box center [802, 406] width 1499 height 602
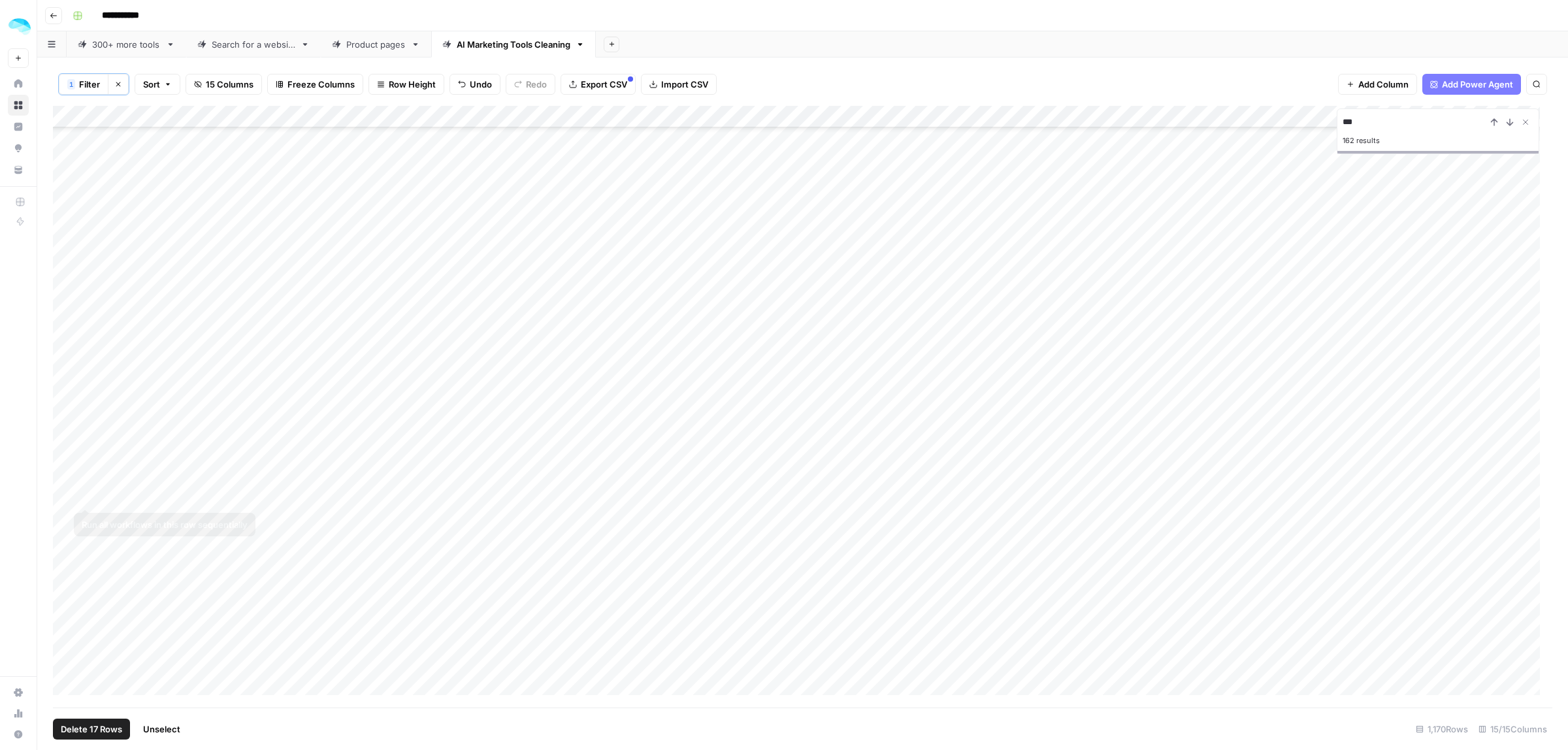
click at [66, 495] on div "Add Column" at bounding box center [802, 406] width 1499 height 602
click at [67, 291] on div "Add Column" at bounding box center [802, 406] width 1499 height 602
click at [1529, 124] on icon "Close Search" at bounding box center [1525, 122] width 10 height 10
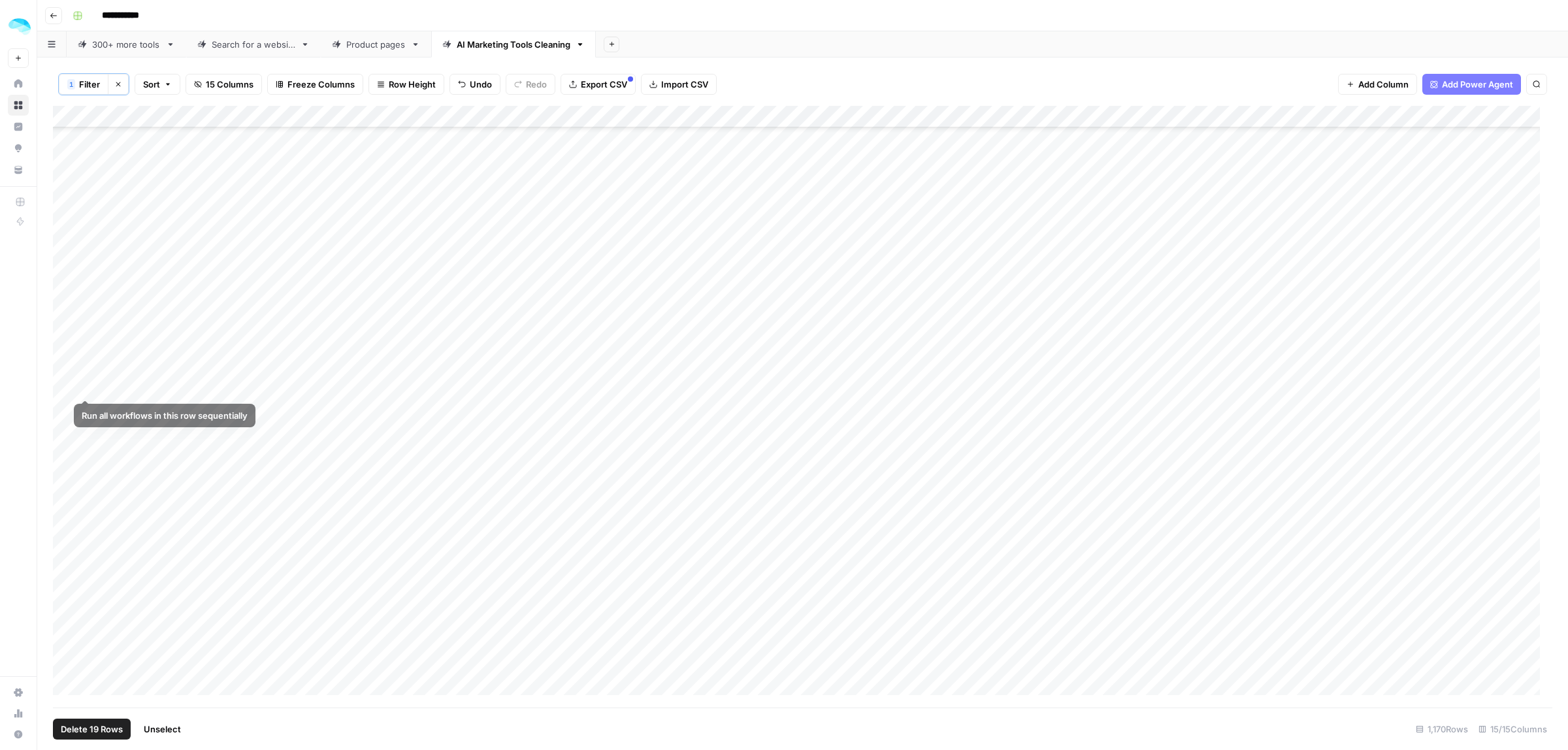
click at [63, 386] on div "Add Column" at bounding box center [802, 406] width 1499 height 602
click at [69, 188] on div "Add Column" at bounding box center [802, 406] width 1499 height 602
click at [69, 475] on div "Add Column" at bounding box center [802, 406] width 1499 height 602
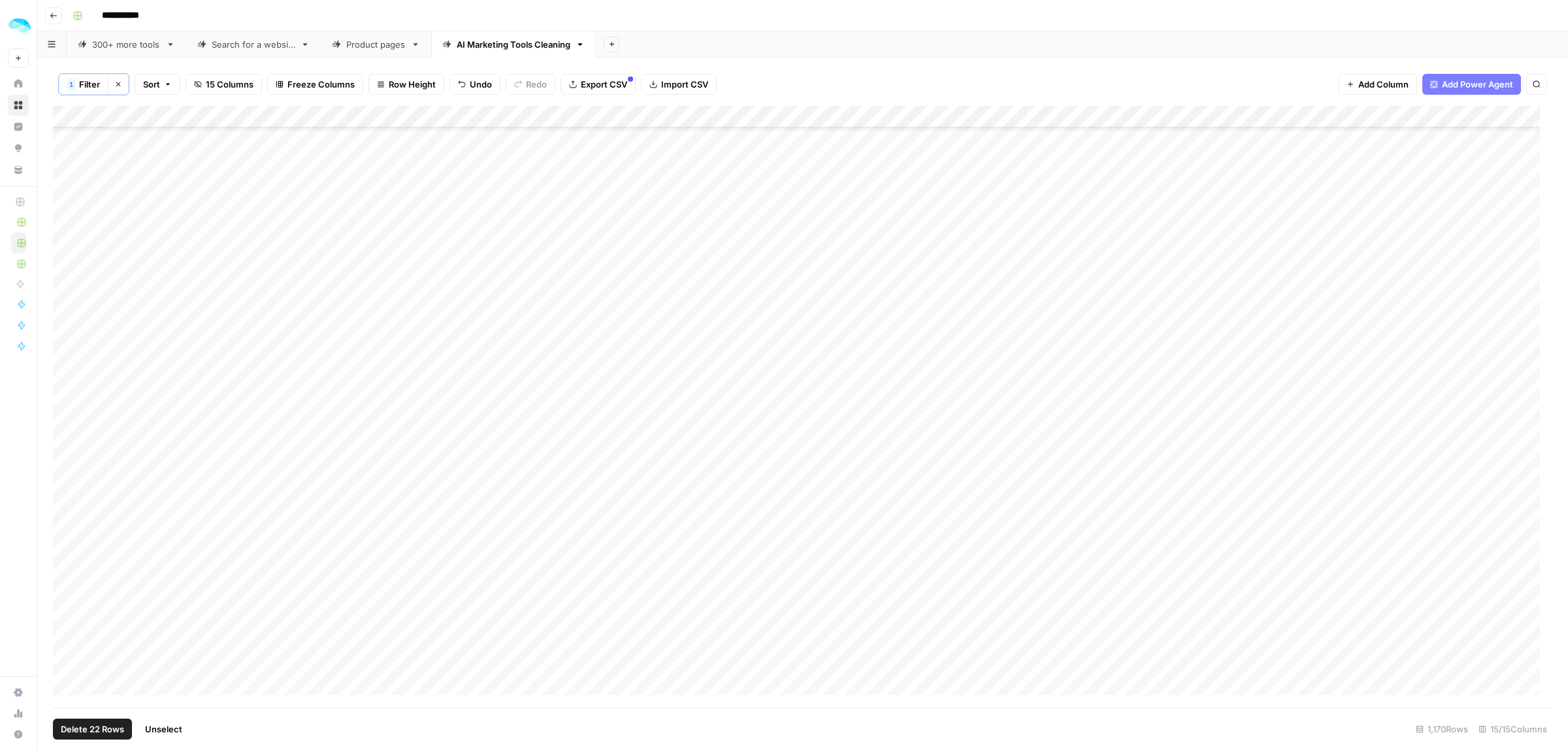
click at [67, 396] on div "Add Column" at bounding box center [802, 406] width 1499 height 602
click at [65, 388] on div "Add Column" at bounding box center [802, 406] width 1499 height 602
click at [67, 262] on div "Add Column" at bounding box center [802, 406] width 1499 height 602
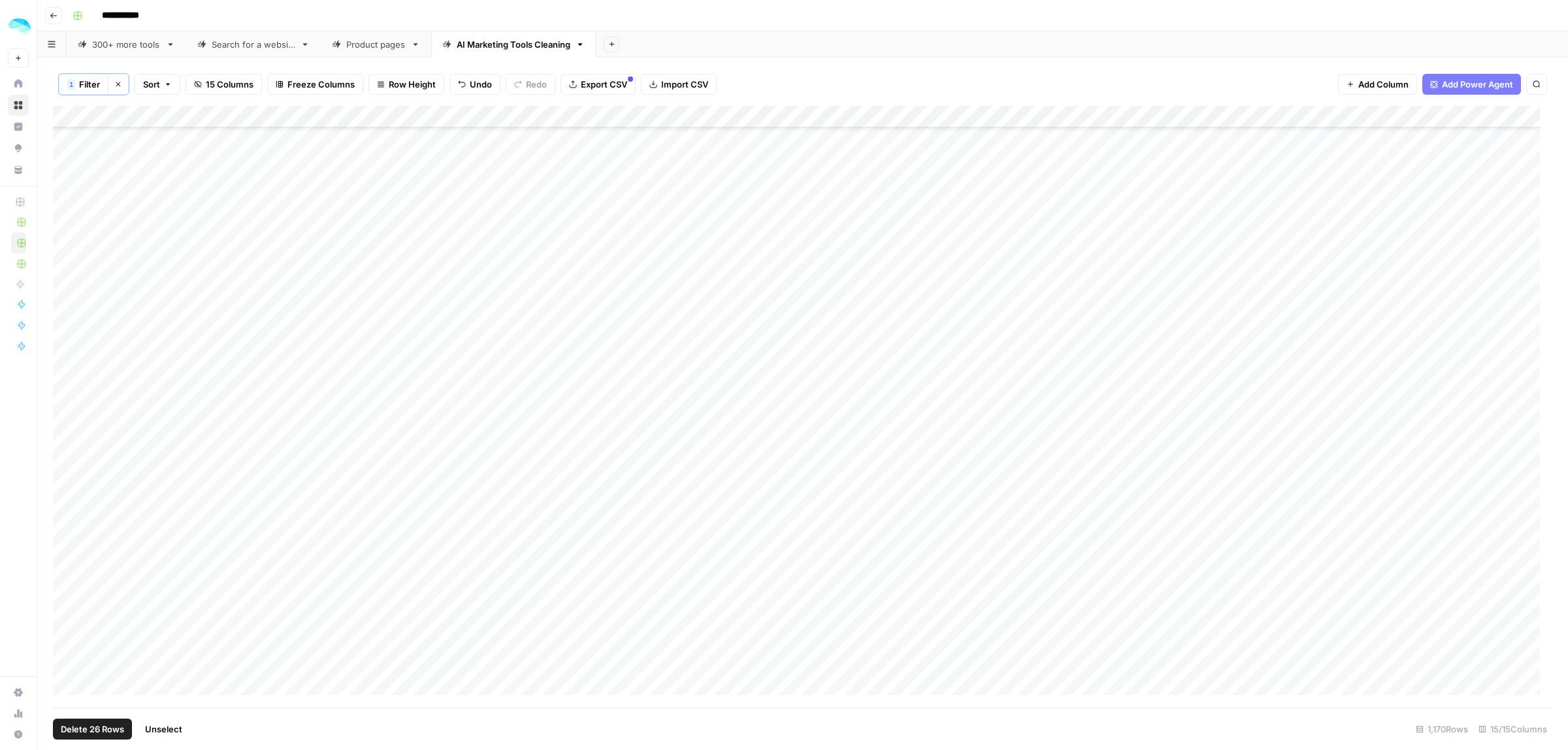
click at [65, 351] on div "Add Column" at bounding box center [802, 406] width 1499 height 602
click at [67, 307] on div "Add Column" at bounding box center [802, 406] width 1499 height 602
click at [67, 366] on div "Add Column" at bounding box center [802, 406] width 1499 height 602
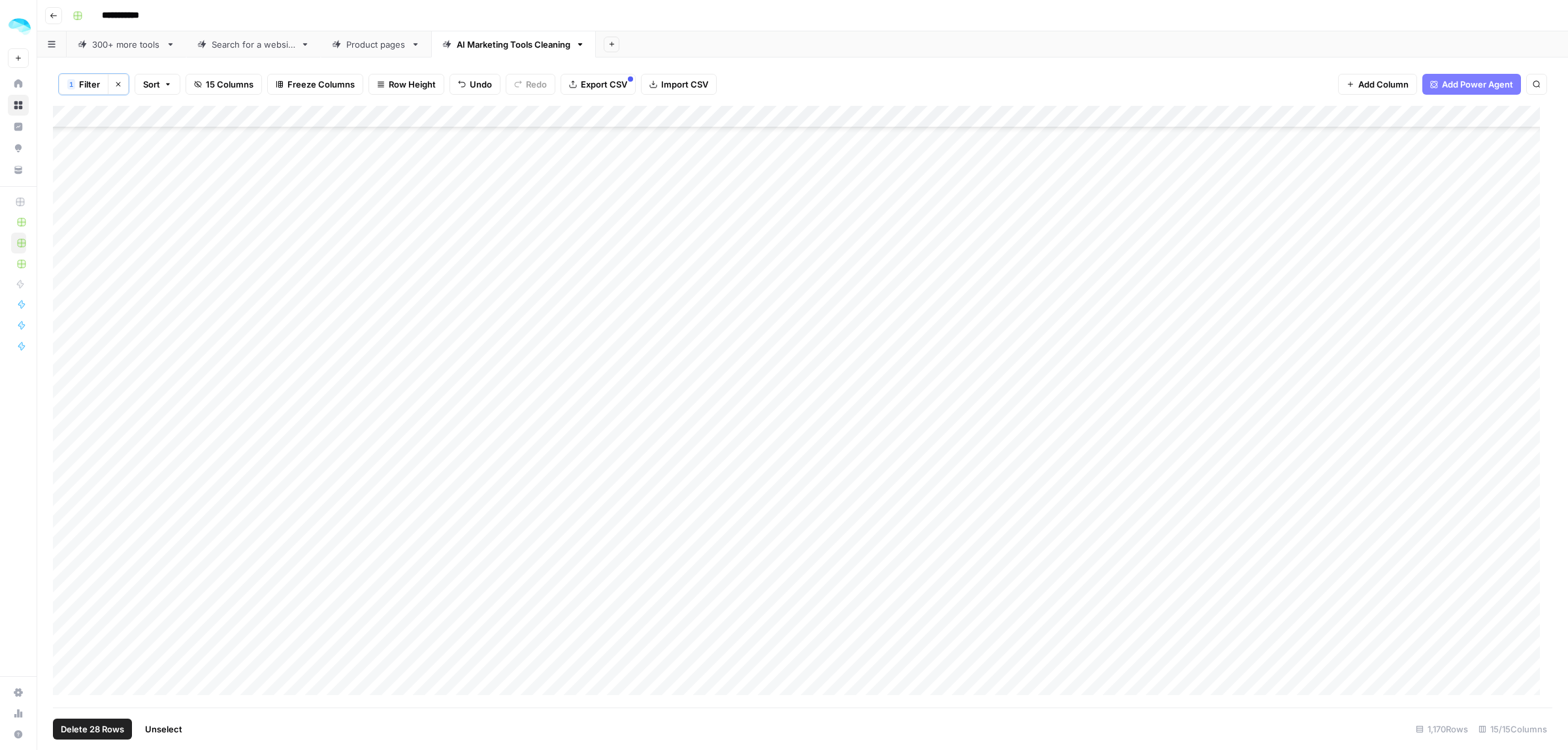
click at [65, 454] on div "Add Column" at bounding box center [802, 406] width 1499 height 602
click at [65, 303] on div "Add Column" at bounding box center [802, 406] width 1499 height 602
click at [108, 740] on footer "Delete 30 Rows Unselect 1,170 Rows 15/15 Columns" at bounding box center [802, 729] width 1499 height 43
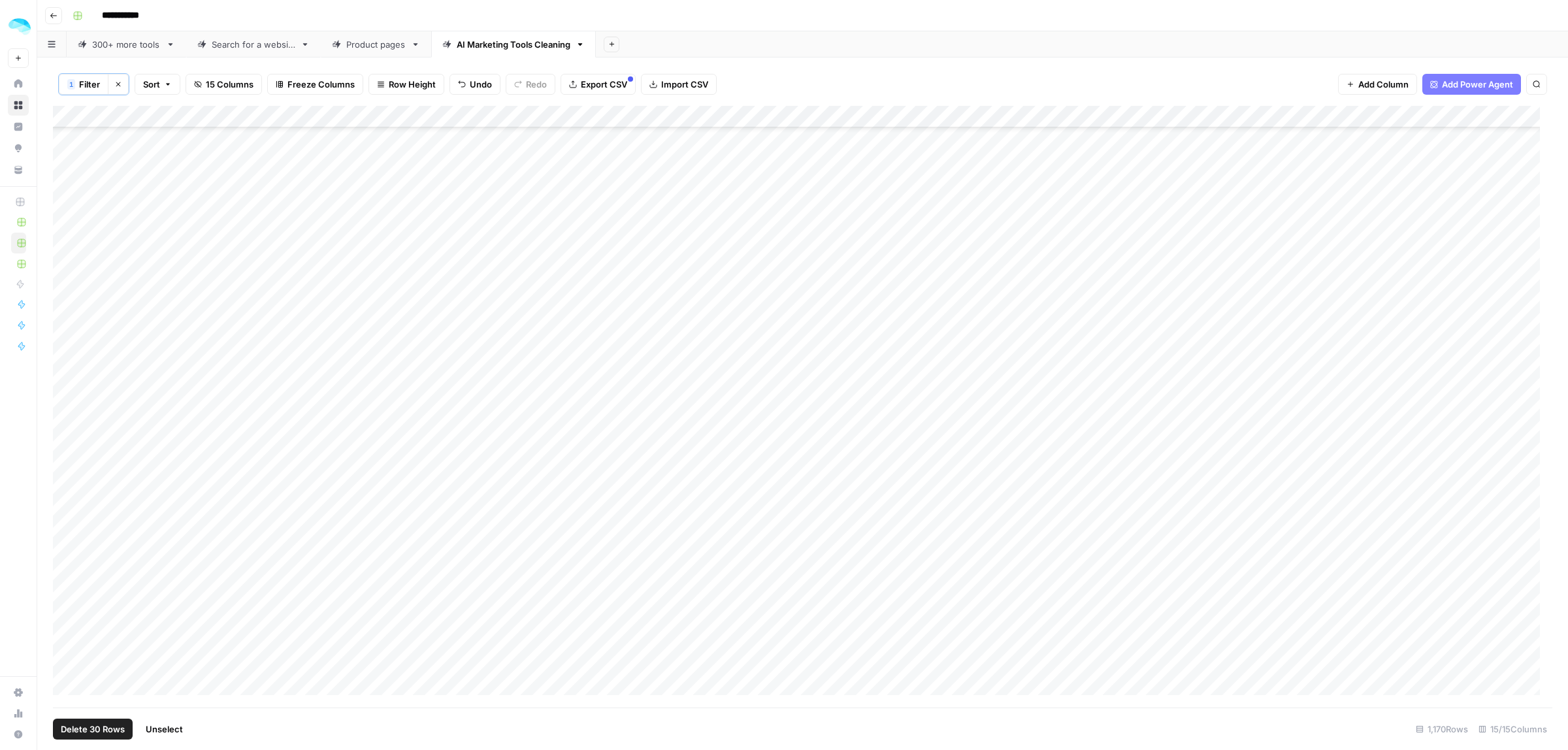
click at [108, 735] on span "Delete 30 Rows" at bounding box center [93, 729] width 64 height 13
click at [740, 147] on span "Delete" at bounding box center [737, 150] width 28 height 13
click at [67, 230] on div "Add Column" at bounding box center [802, 406] width 1499 height 602
click at [87, 725] on span "Delete 1 Row" at bounding box center [87, 729] width 52 height 13
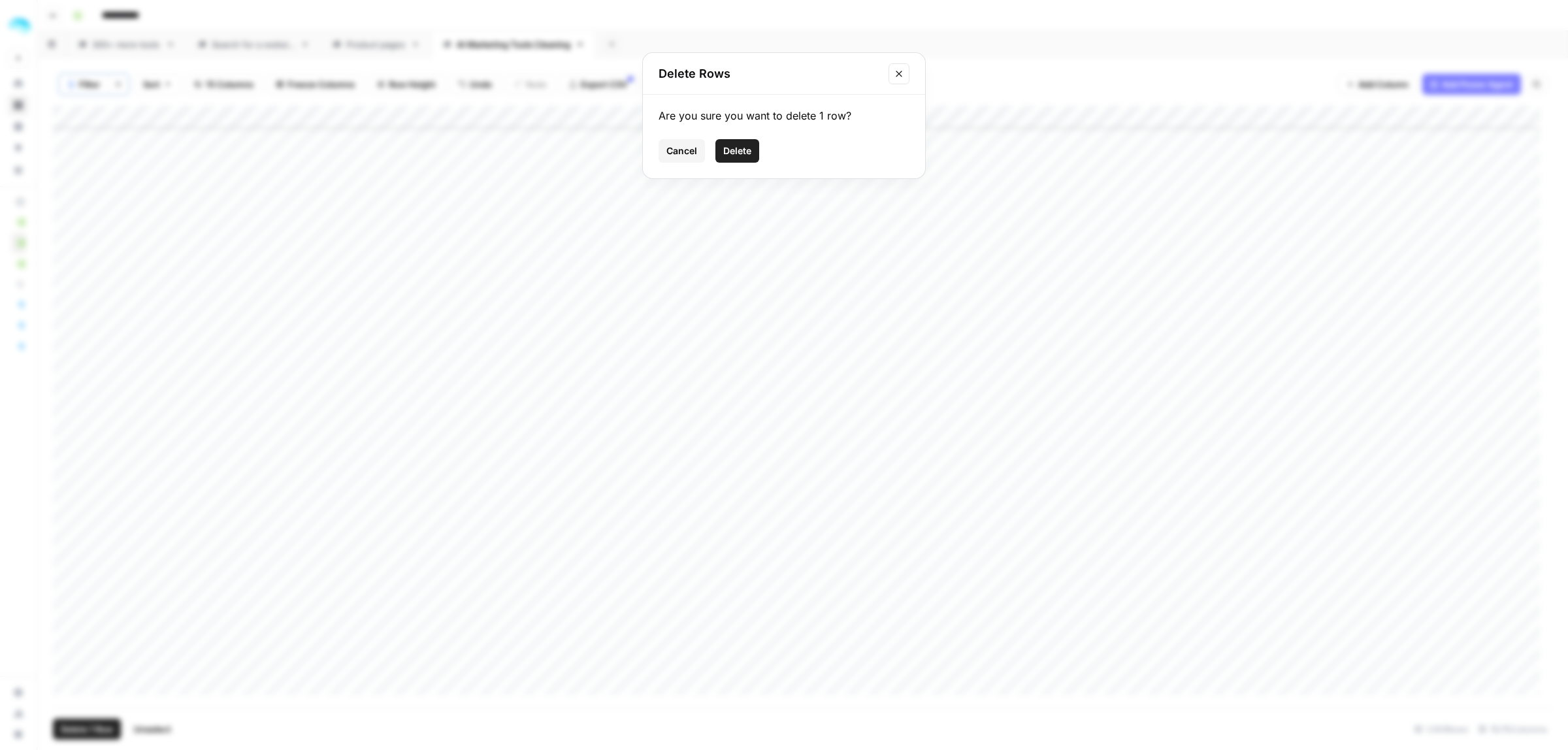
click at [748, 151] on span "Delete" at bounding box center [737, 150] width 28 height 13
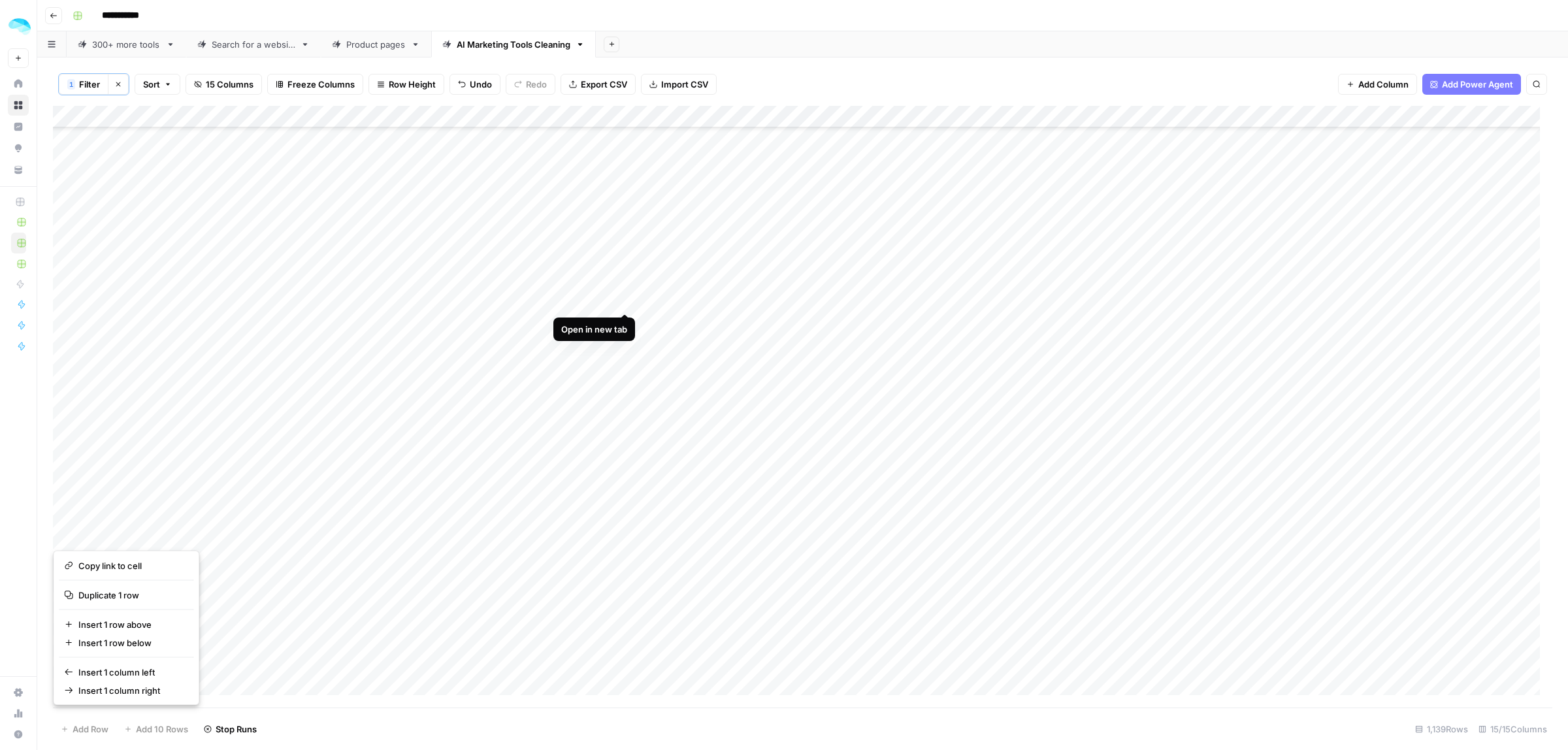
click at [626, 299] on div "Add Column" at bounding box center [802, 406] width 1499 height 602
drag, startPoint x: 775, startPoint y: 117, endPoint x: 767, endPoint y: 122, distance: 9.4
click at [767, 122] on div "Add Column" at bounding box center [802, 406] width 1499 height 602
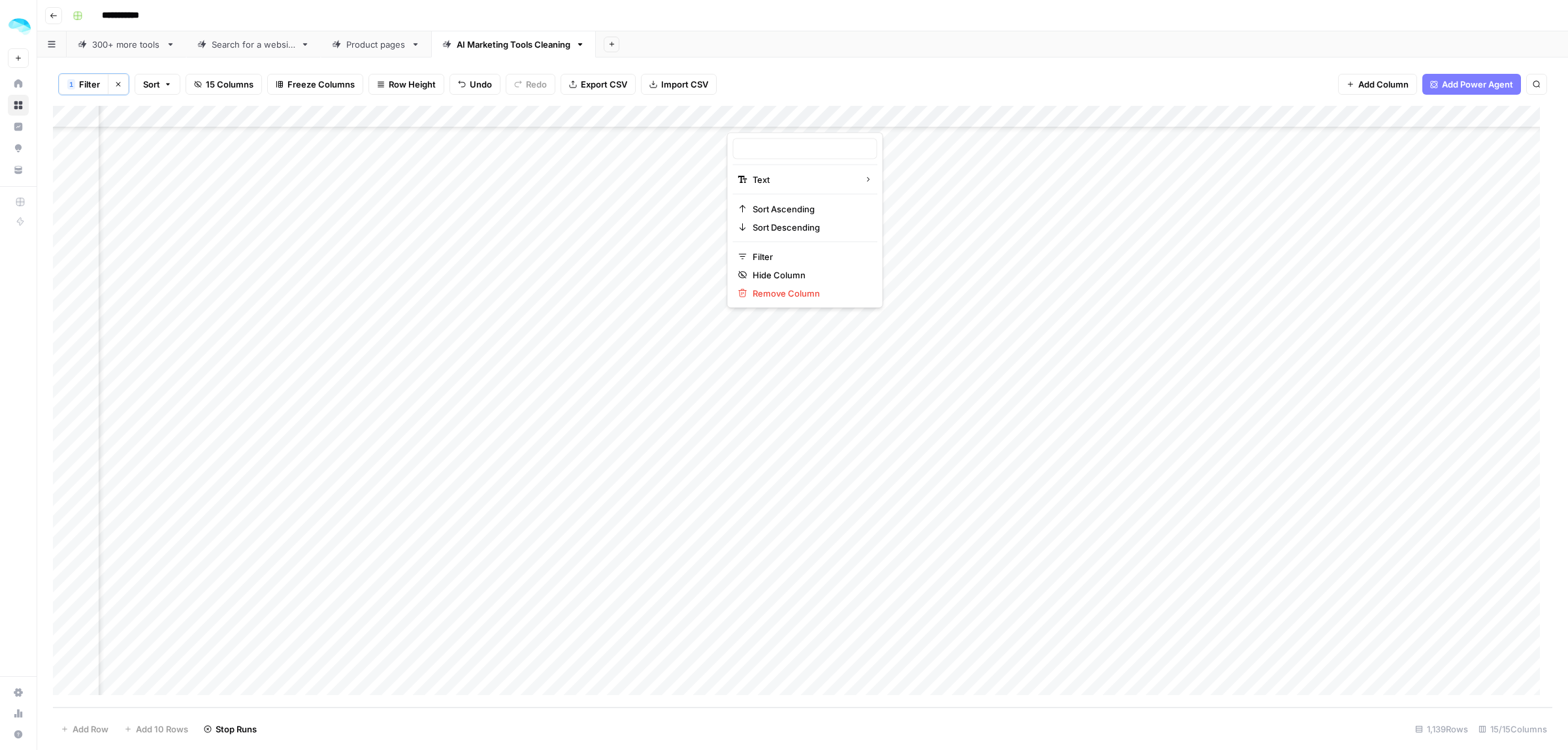
type input "Category"
click at [1510, 122] on span "Add Column" at bounding box center [1522, 117] width 45 height 12
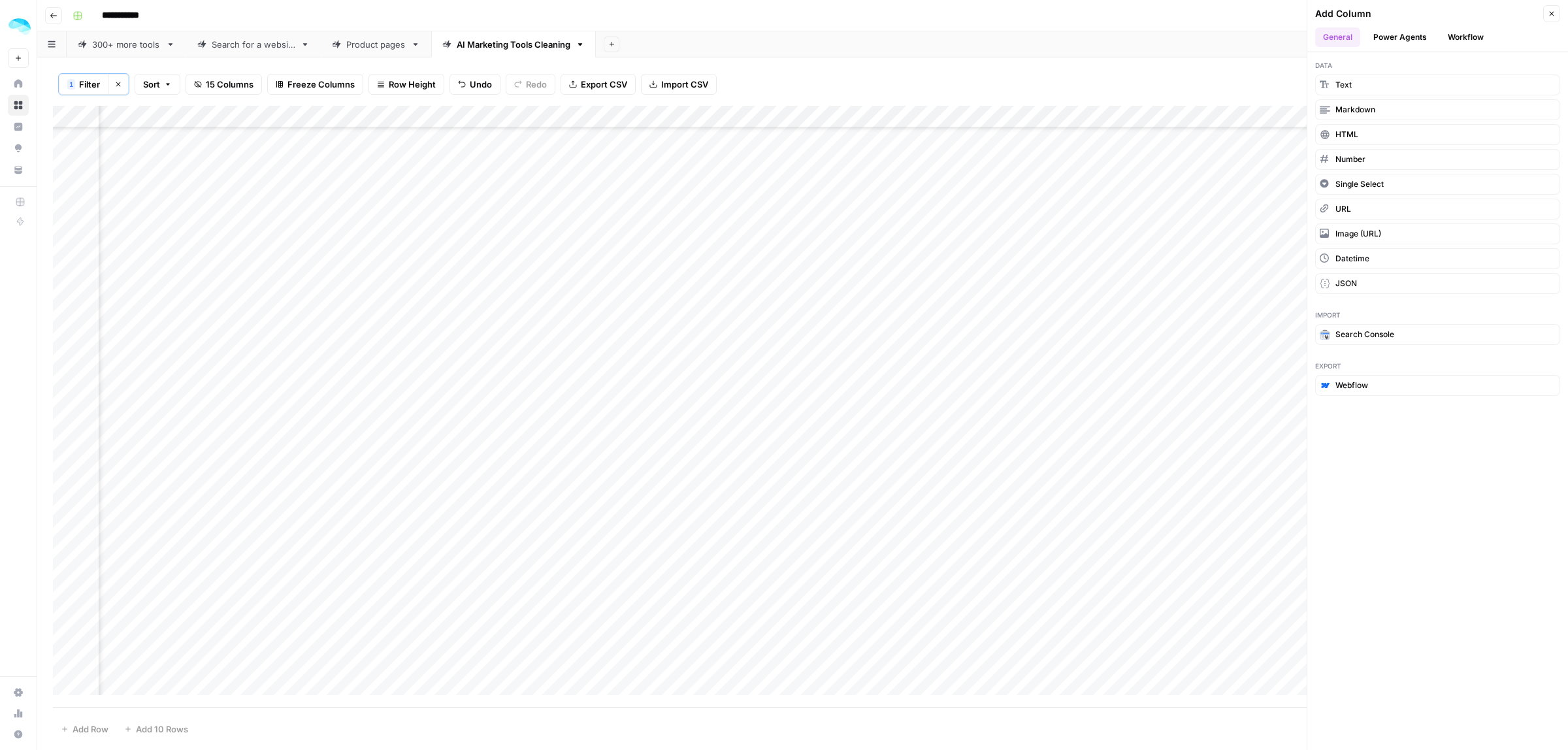
click at [1451, 43] on button "Workflow" at bounding box center [1465, 37] width 51 height 20
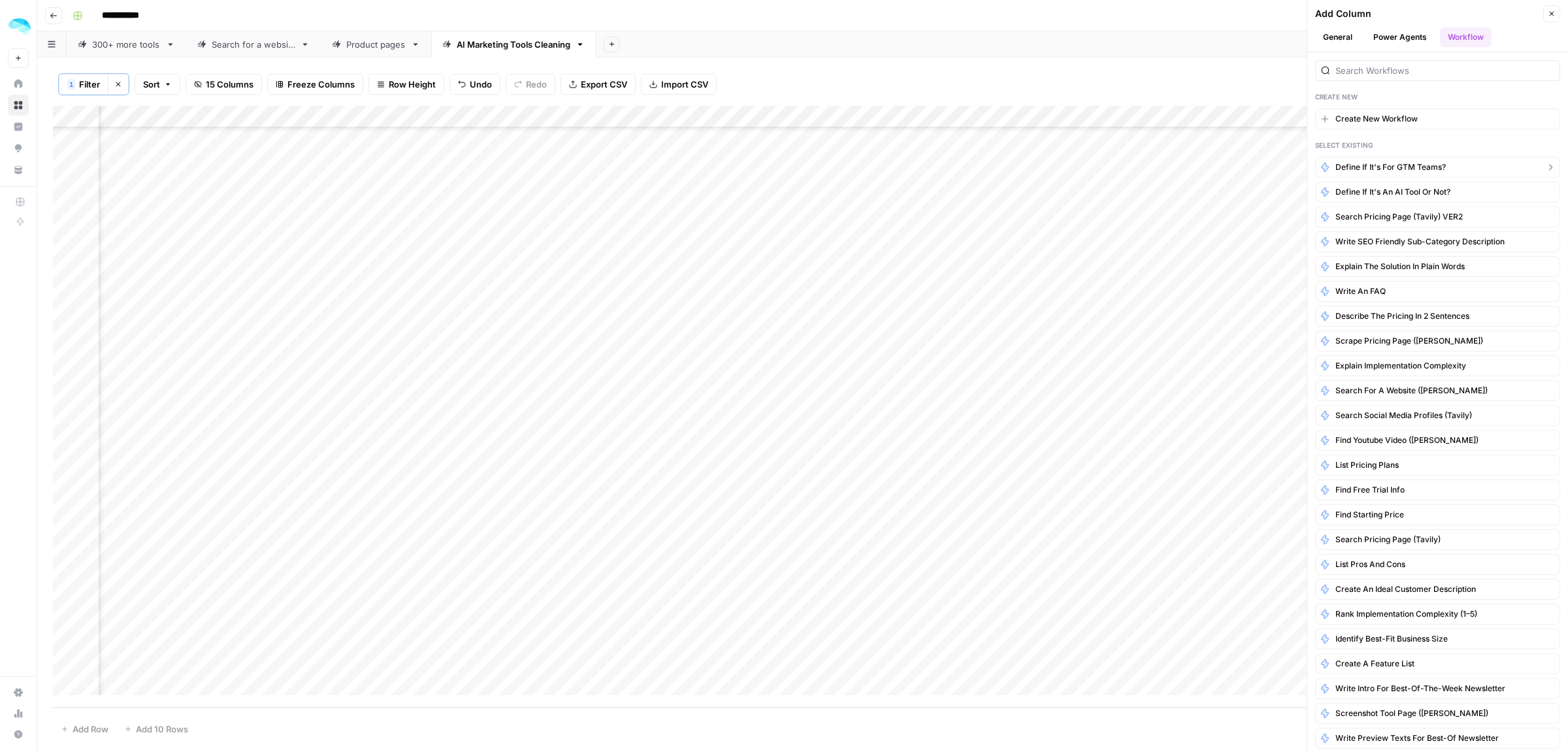
click at [1384, 164] on span "Define if it's for GTM teams?" at bounding box center [1391, 167] width 111 height 12
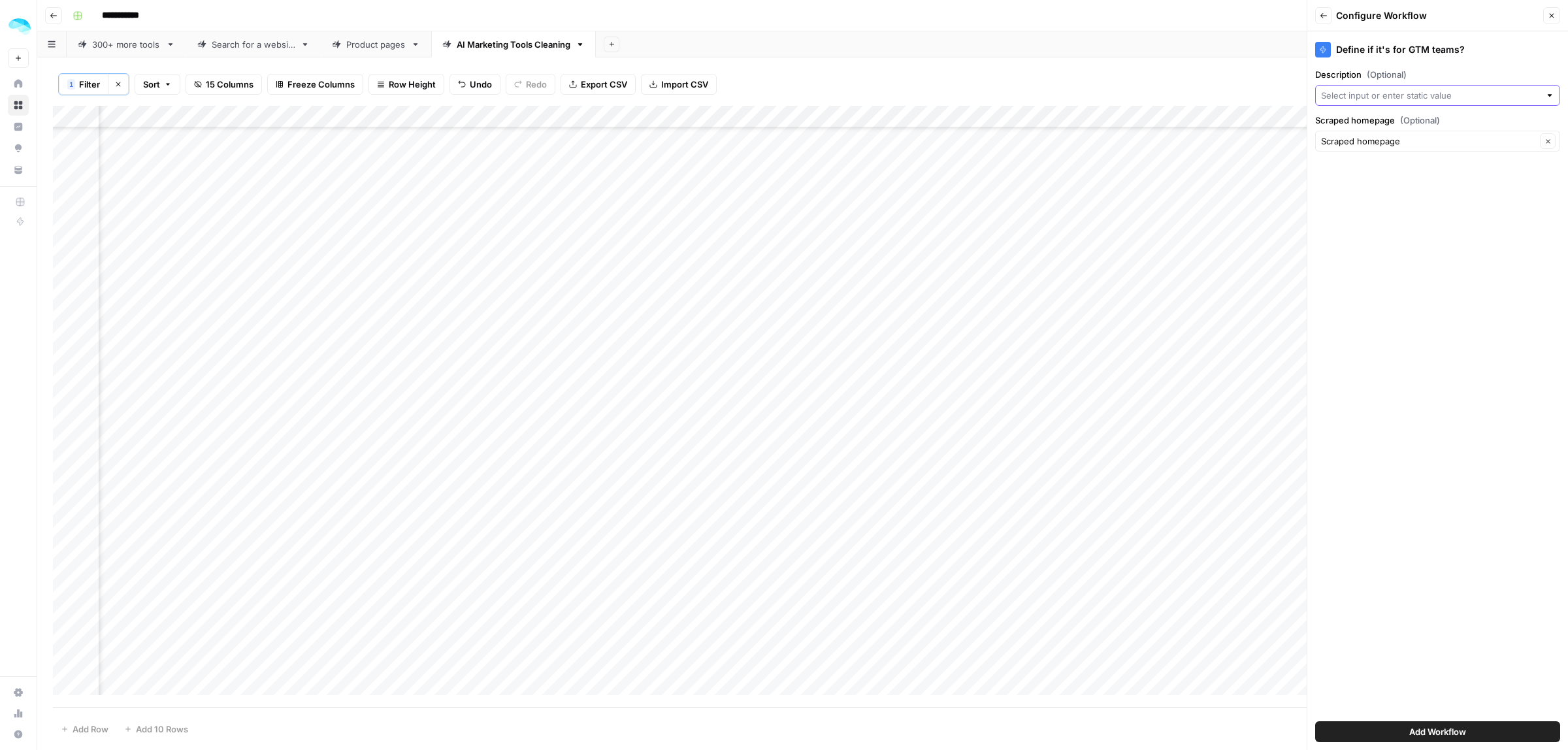
click at [1382, 96] on input "Description (Optional)" at bounding box center [1430, 95] width 219 height 13
click at [1380, 162] on span "Short Description" at bounding box center [1427, 168] width 201 height 13
type input "Short Description"
click at [1373, 144] on input "Scraped homepage (Optional)" at bounding box center [1428, 141] width 215 height 13
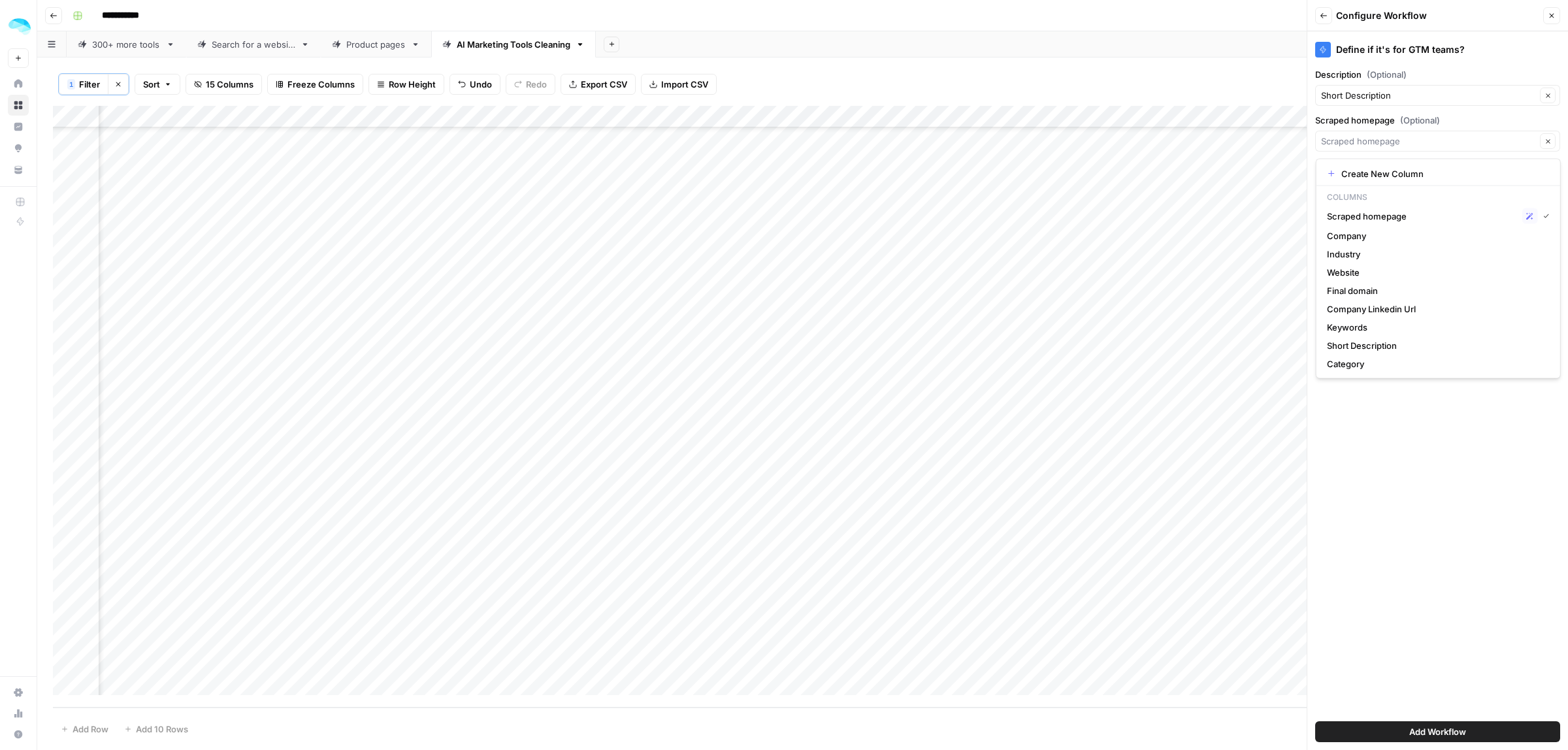
type input "Scraped homepage"
click at [1383, 686] on div "Define if it's for GTM teams? Description (Optional) Short Description Clear Sc…" at bounding box center [1438, 391] width 261 height 718
click at [1428, 723] on button "Add Workflow" at bounding box center [1438, 731] width 245 height 21
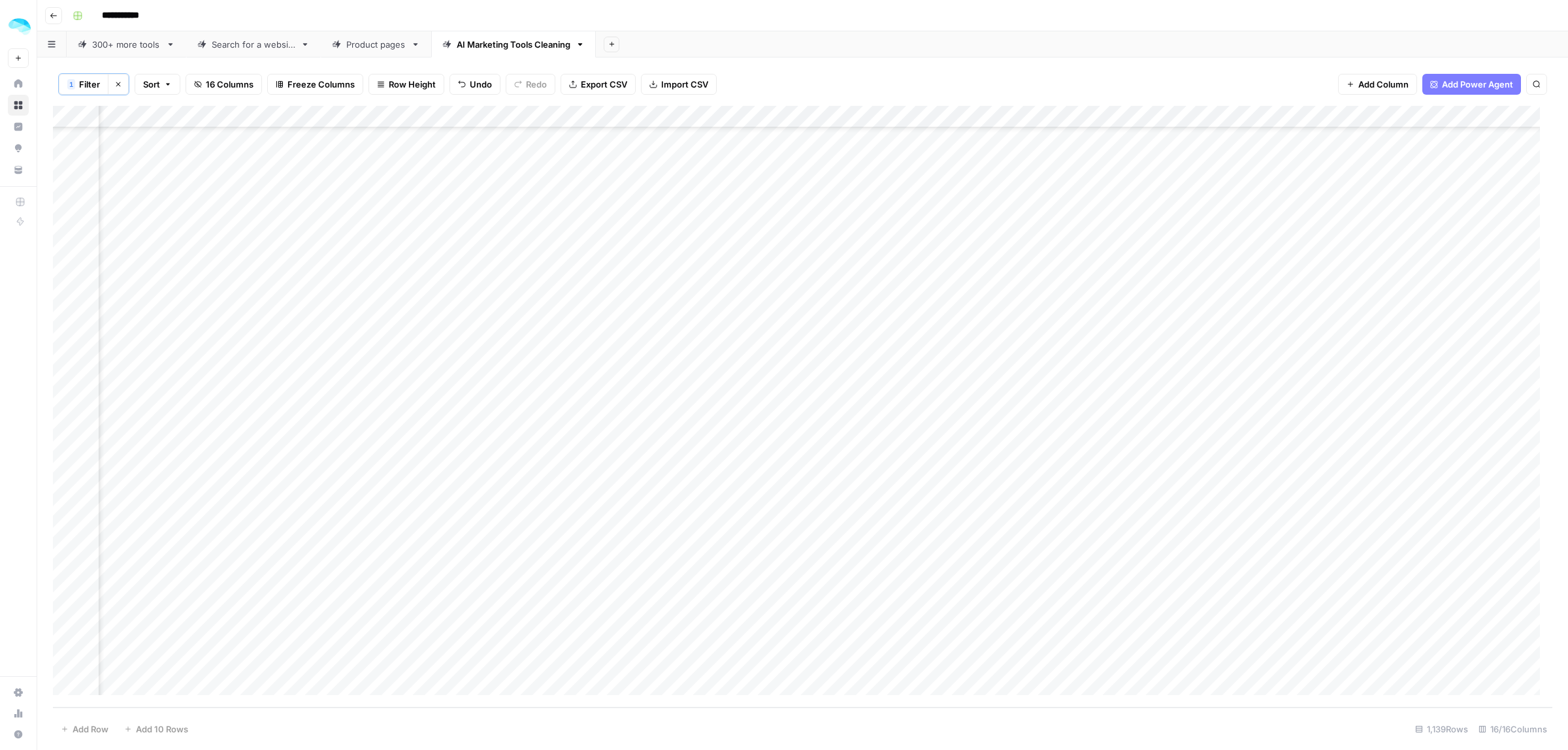
scroll to position [24726, 1114]
drag, startPoint x: 1344, startPoint y: 115, endPoint x: 409, endPoint y: 117, distance: 935.0
click at [409, 117] on div "Add Column" at bounding box center [802, 406] width 1499 height 602
click at [883, 136] on div "Add Column" at bounding box center [802, 406] width 1499 height 602
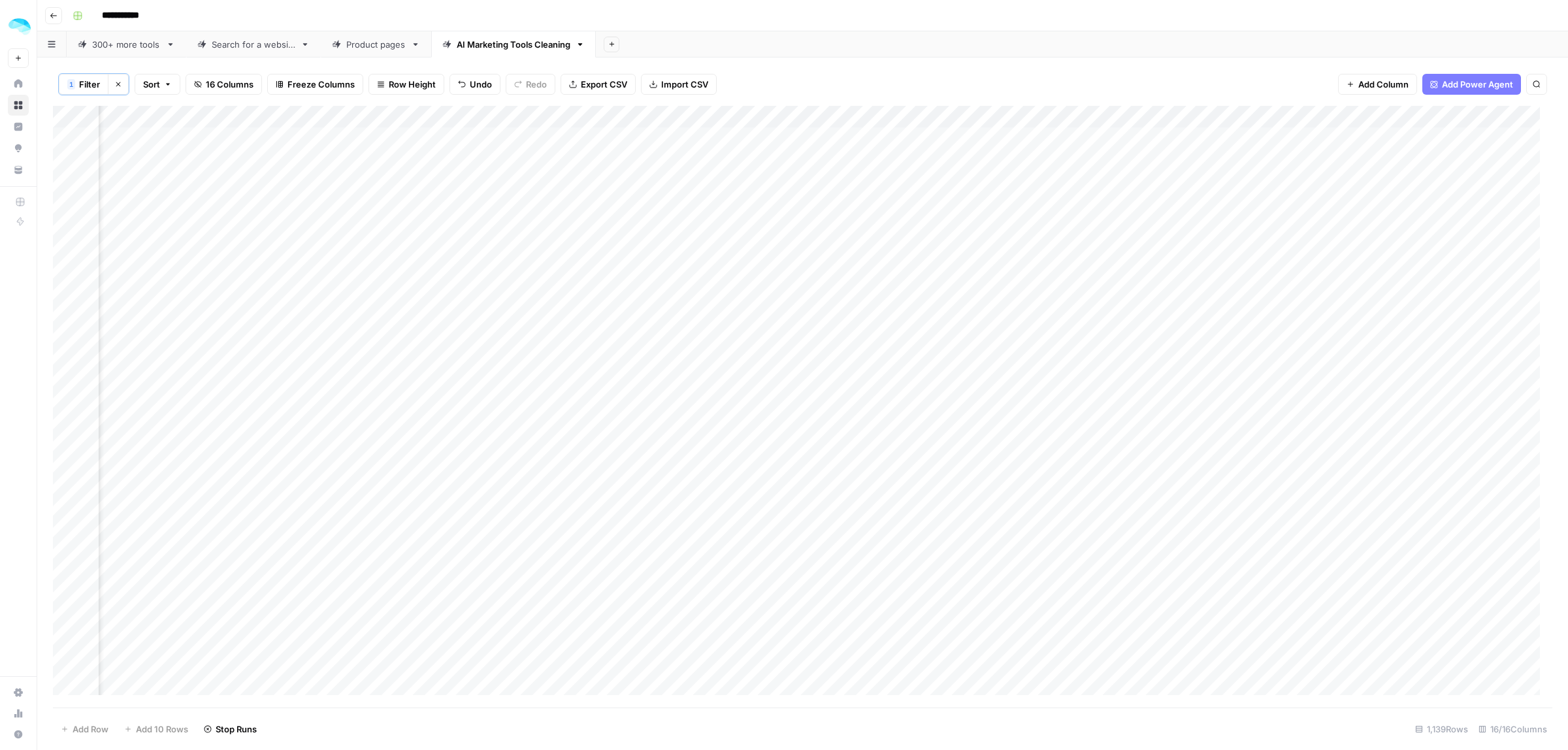
click at [890, 165] on div "Add Column" at bounding box center [802, 406] width 1499 height 602
click at [893, 184] on div "Add Column" at bounding box center [802, 406] width 1499 height 602
click at [951, 138] on div "Add Column" at bounding box center [802, 406] width 1499 height 602
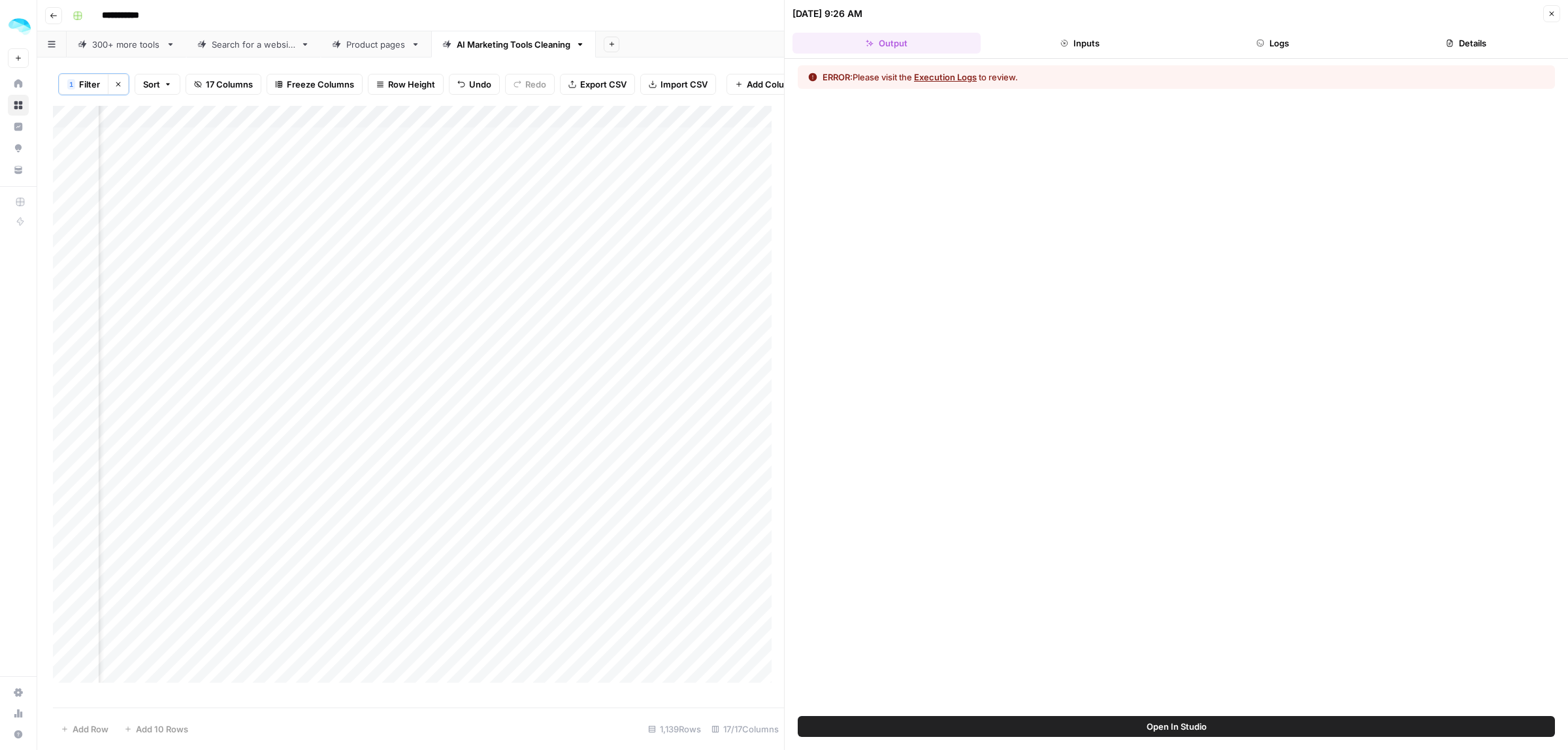
click at [1063, 44] on icon "button" at bounding box center [1065, 43] width 7 height 7
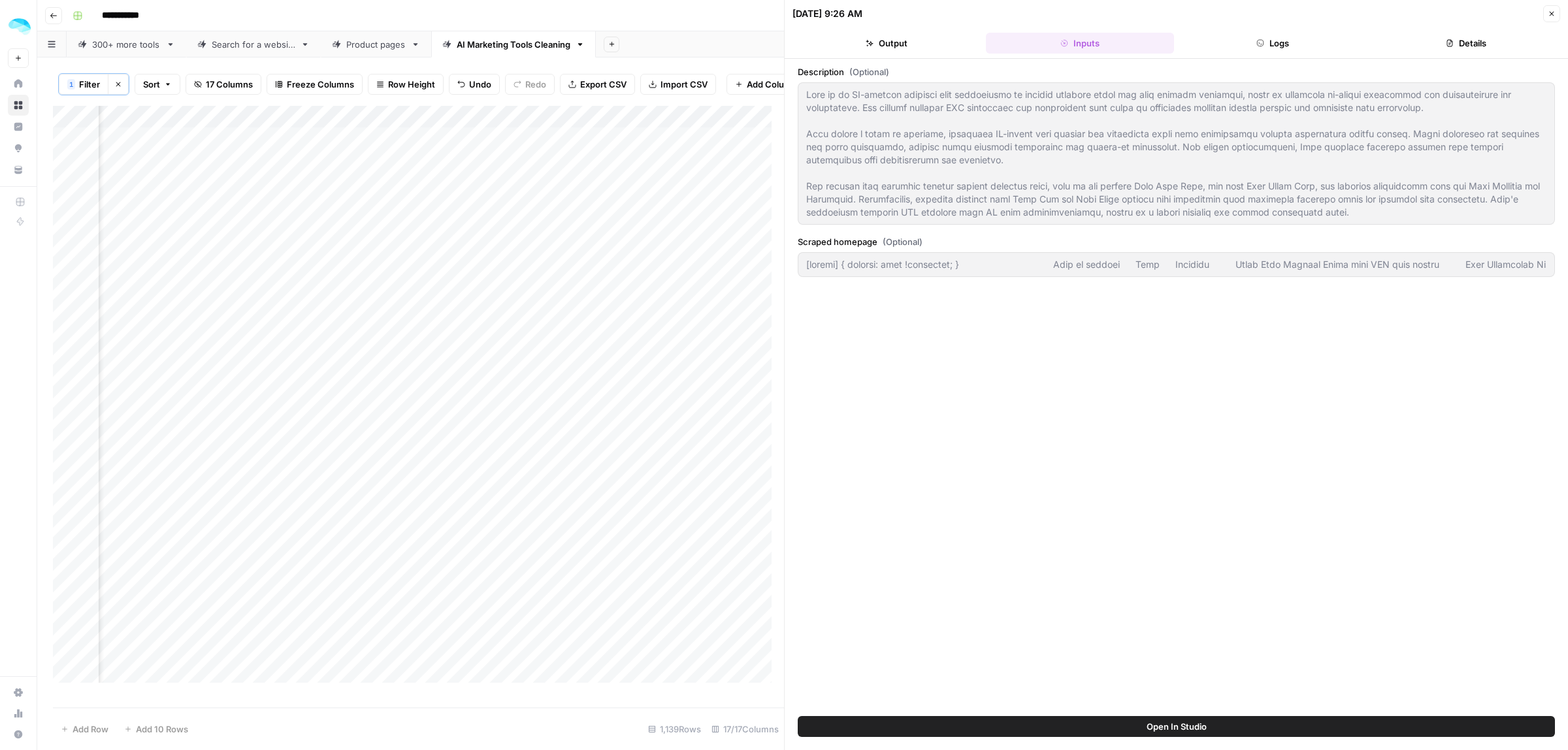
click at [1254, 44] on button "Logs" at bounding box center [1272, 43] width 188 height 21
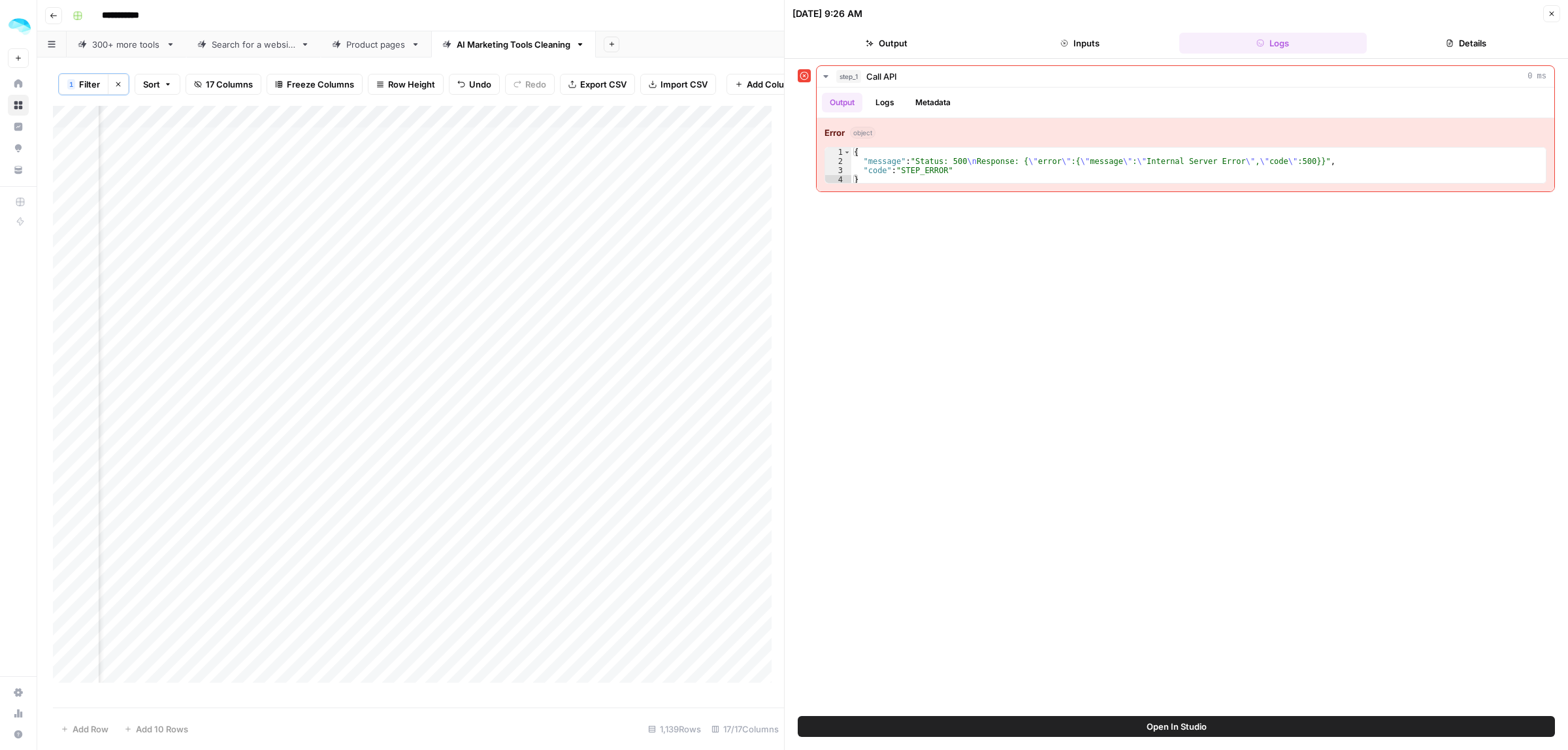
click at [1546, 9] on button "Close" at bounding box center [1552, 14] width 17 height 17
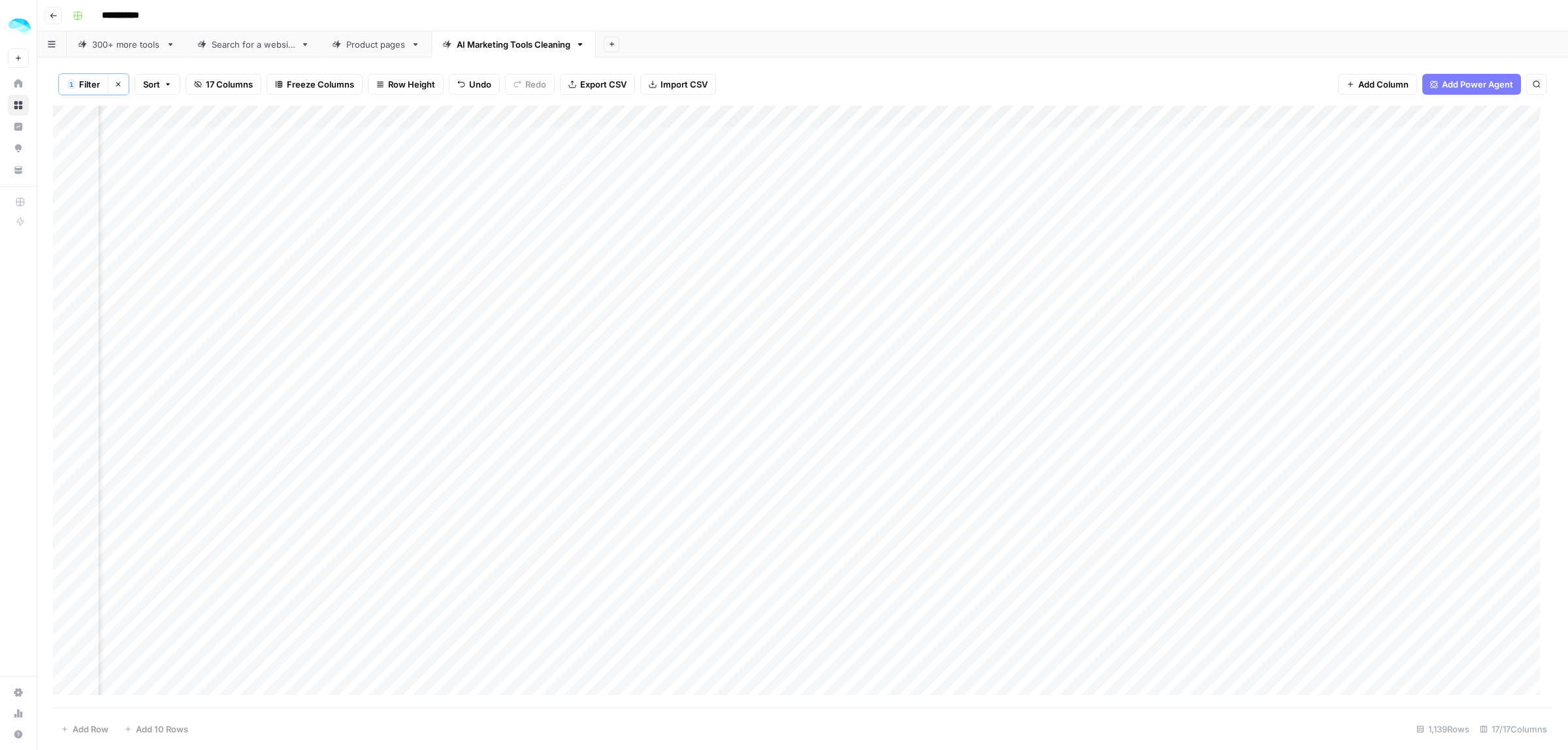
click at [947, 113] on div "Add Column" at bounding box center [802, 406] width 1499 height 602
click at [851, 243] on span "Edit Workflow" at bounding box center [880, 245] width 114 height 13
click at [735, 147] on div "Add Column" at bounding box center [802, 406] width 1499 height 602
click at [851, 73] on div "1 Filter Clear filters Sort 17 Columns Freeze Columns Row Height Undo Redo Expo…" at bounding box center [802, 84] width 1499 height 43
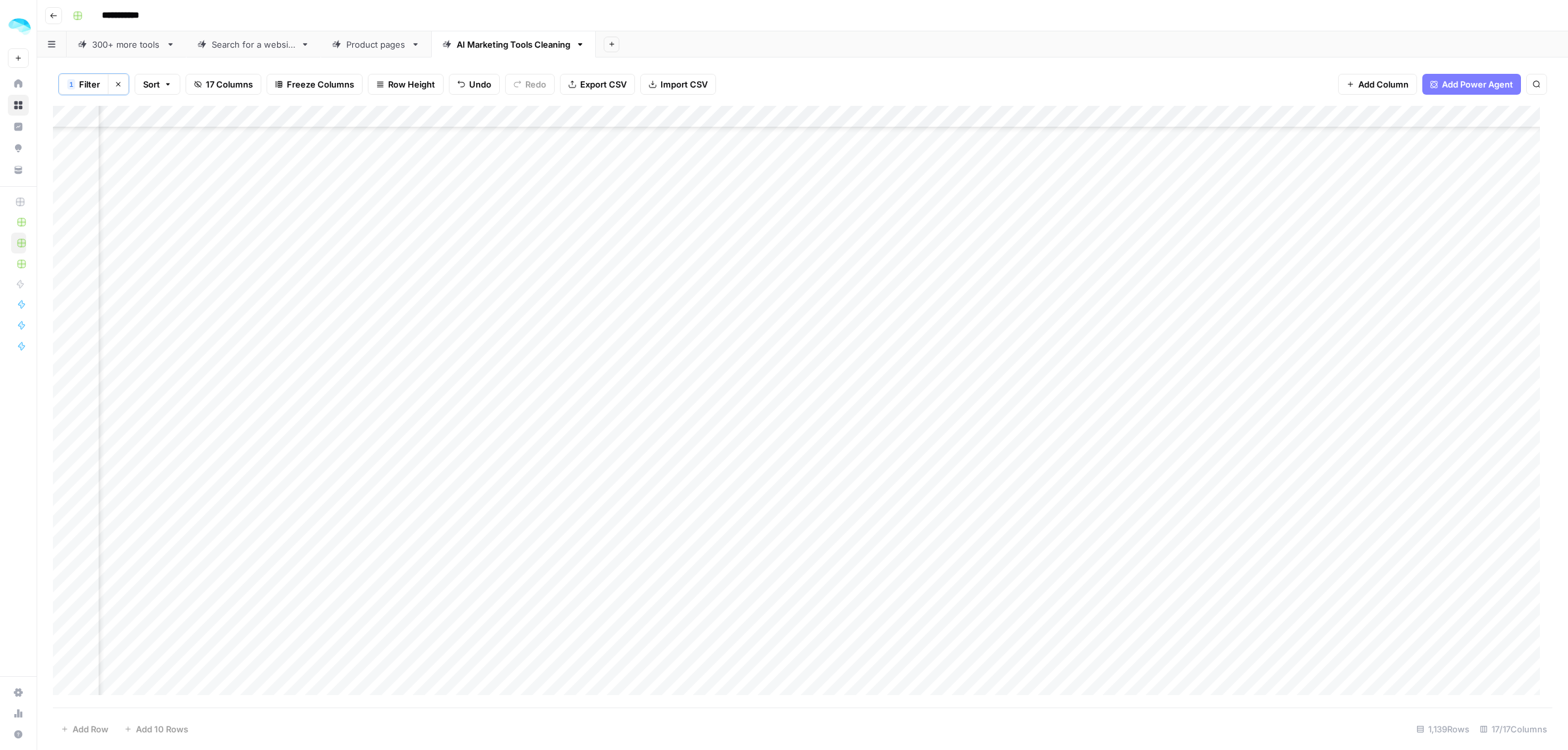
scroll to position [12640, 641]
click at [1491, 88] on span "Add Power Agent" at bounding box center [1477, 84] width 71 height 13
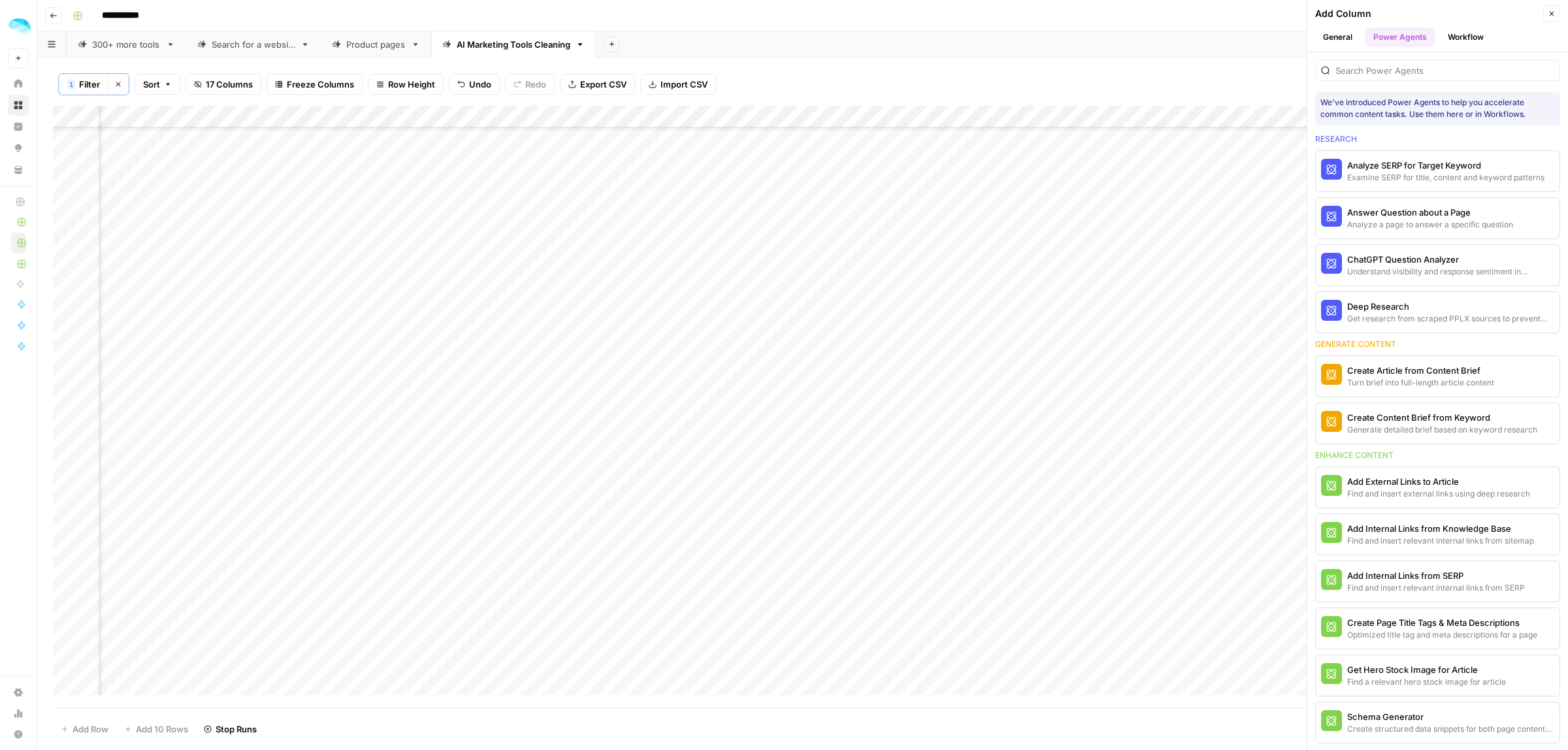
click at [1478, 34] on button "Workflow" at bounding box center [1465, 37] width 51 height 20
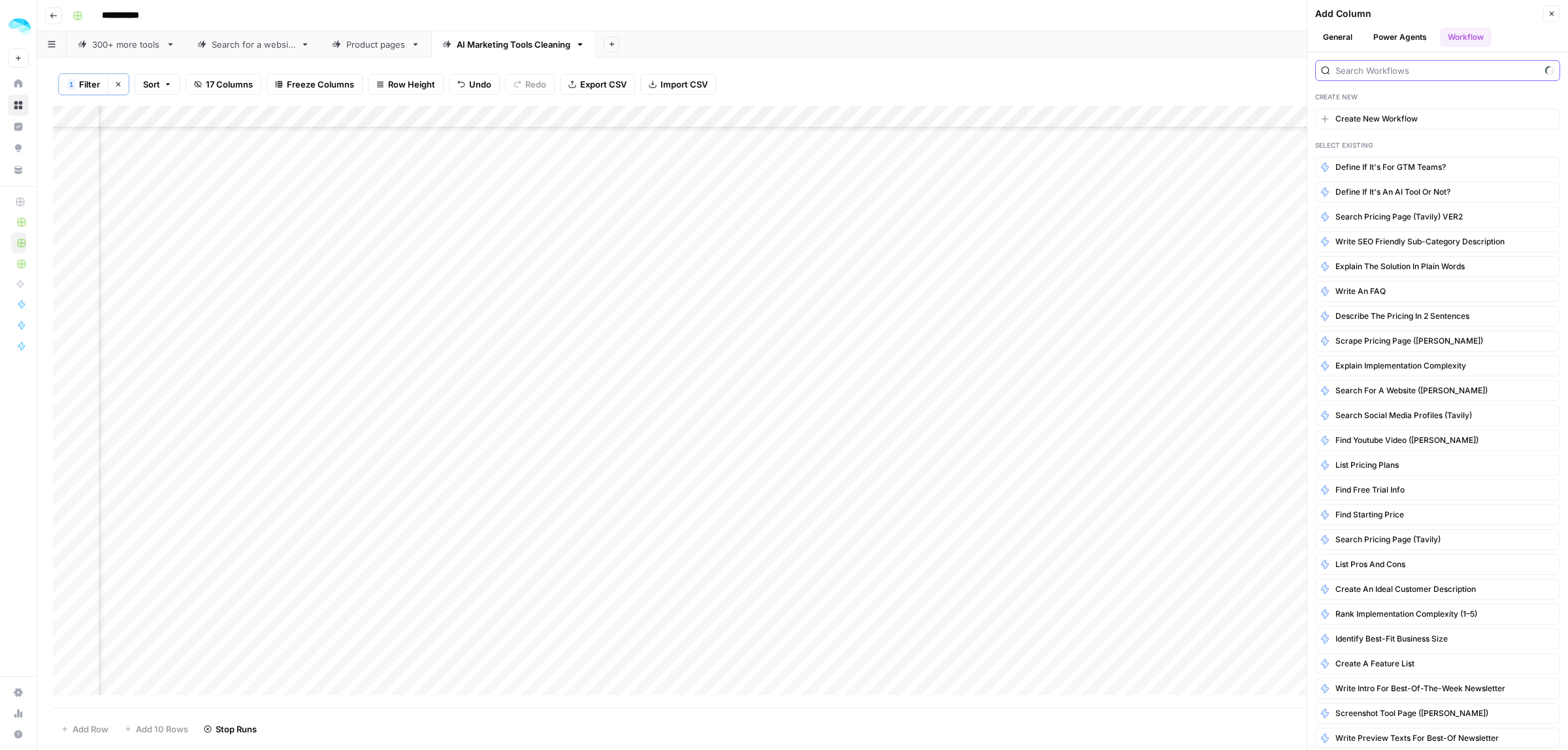
click at [1434, 67] on input "search" at bounding box center [1438, 70] width 205 height 13
type input "subcate"
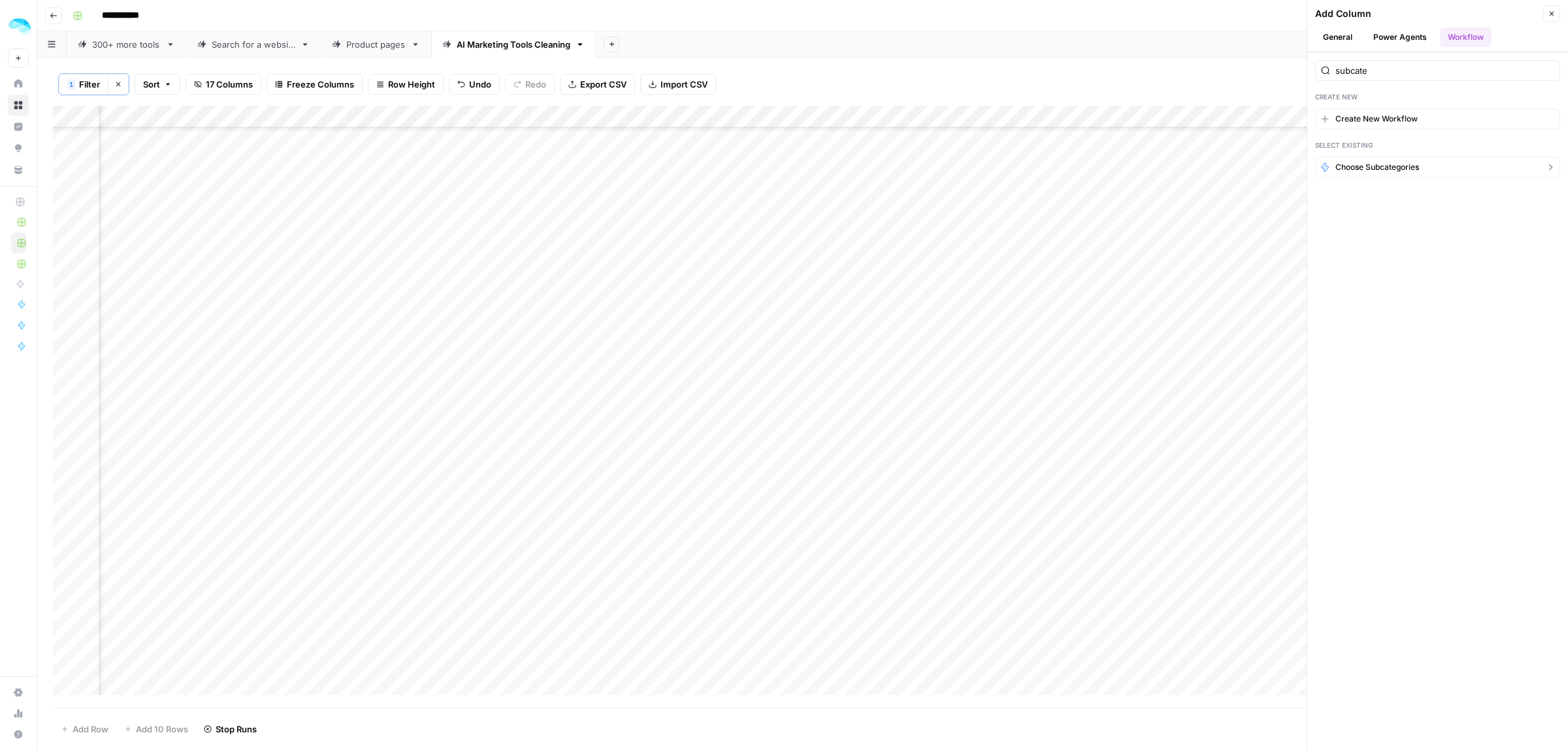
click at [1398, 168] on span "Choose subcategories" at bounding box center [1378, 167] width 84 height 12
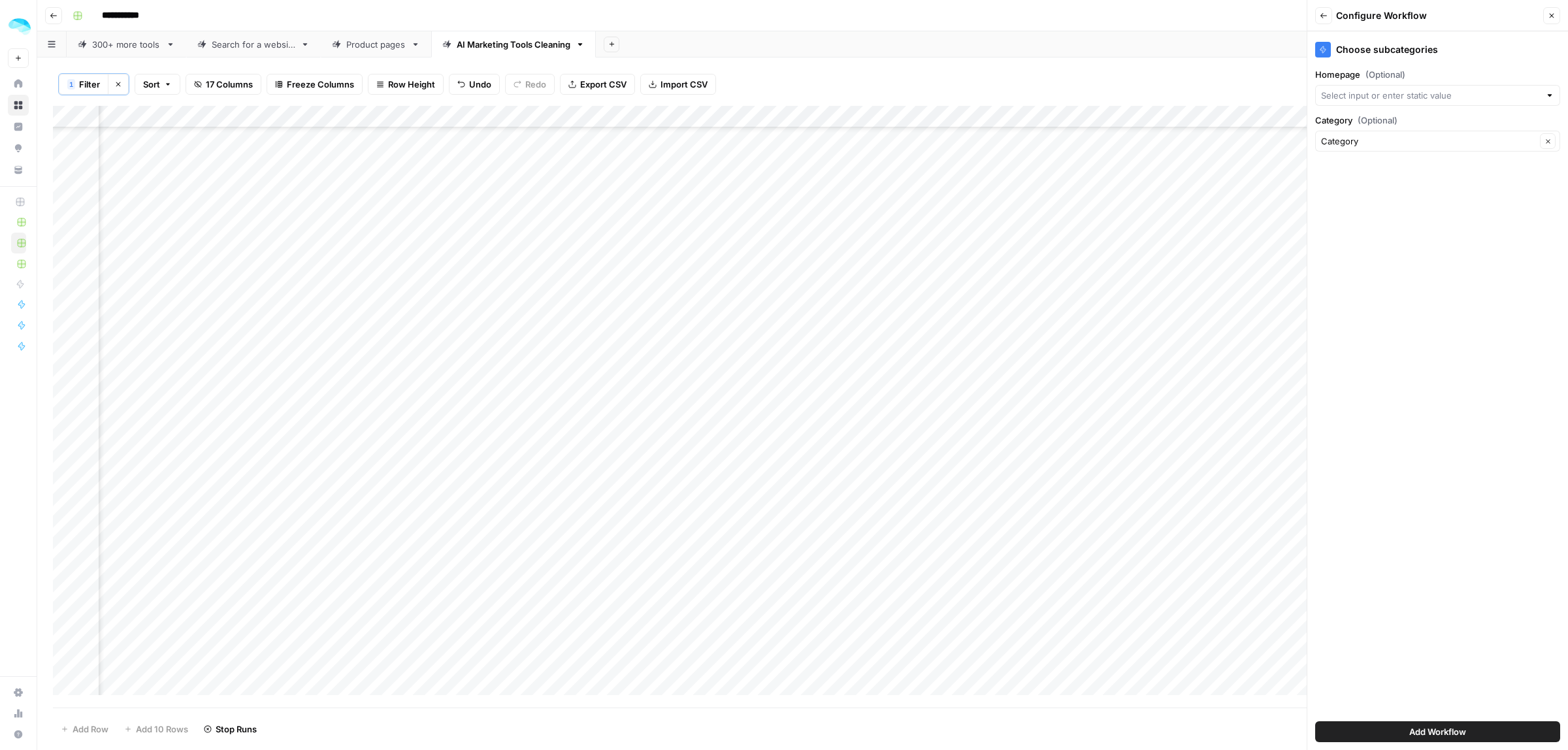
click at [1380, 87] on div at bounding box center [1438, 95] width 245 height 21
click at [1376, 165] on span "Scraped homepage" at bounding box center [1427, 168] width 201 height 13
type input "Scraped homepage"
click at [1424, 735] on span "Add Workflow" at bounding box center [1438, 731] width 57 height 13
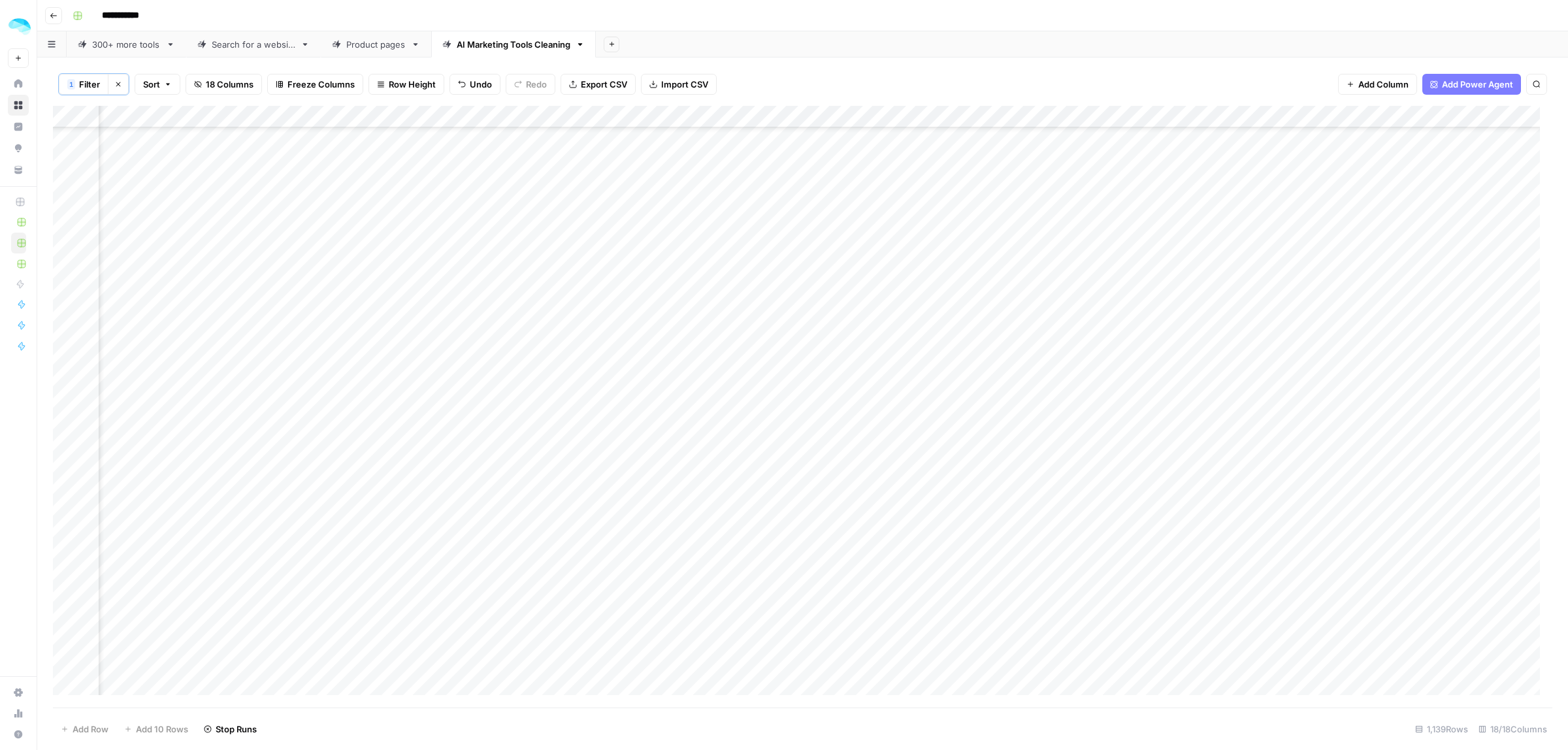
scroll to position [11987, 745]
click at [664, 38] on div "Add Sheet" at bounding box center [1082, 45] width 972 height 26
click at [612, 44] on icon "button" at bounding box center [610, 44] width 4 height 4
click at [649, 151] on span "CSV" at bounding box center [680, 153] width 96 height 13
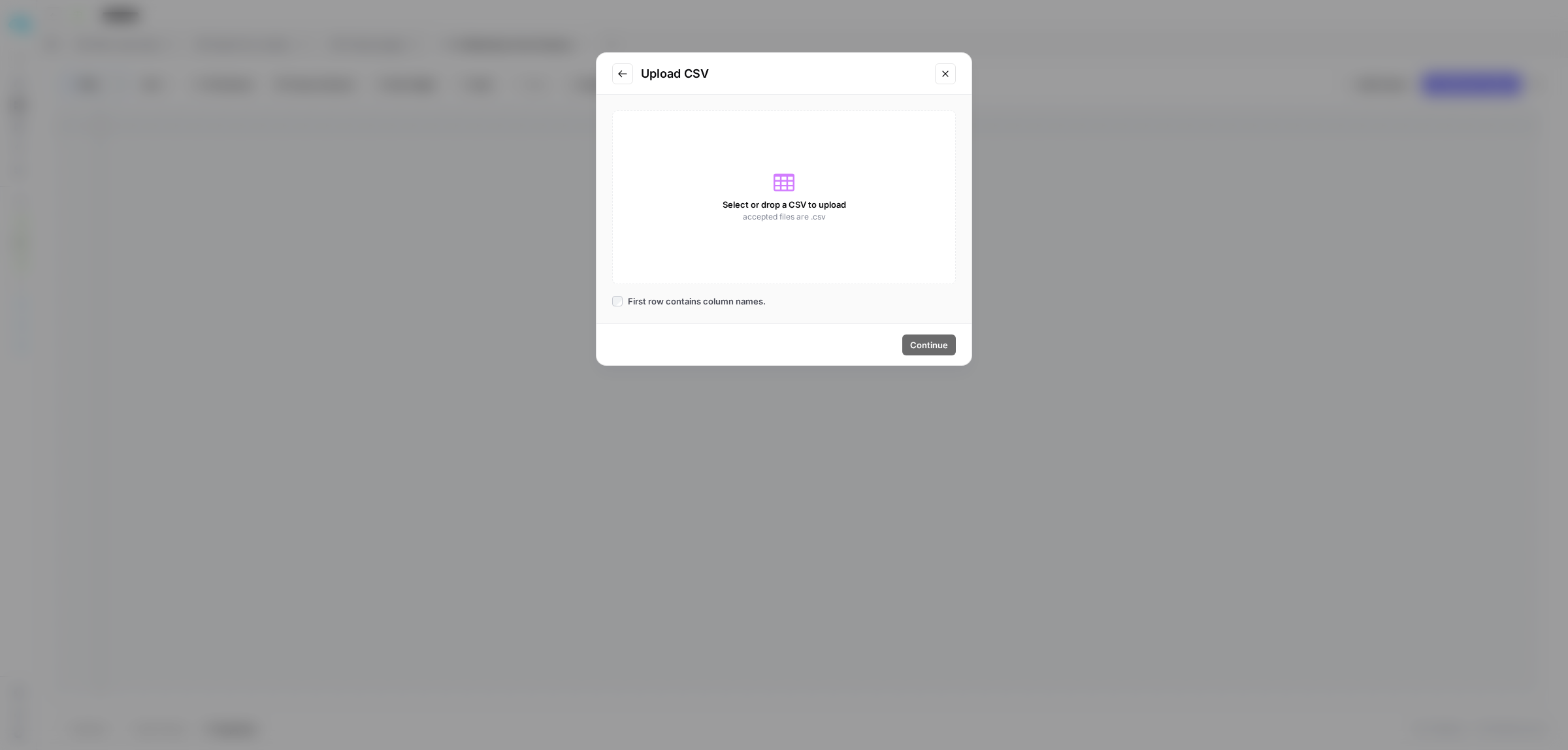
click at [762, 171] on div "Select or drop a CSV to upload accepted files are .csv" at bounding box center [784, 197] width 344 height 174
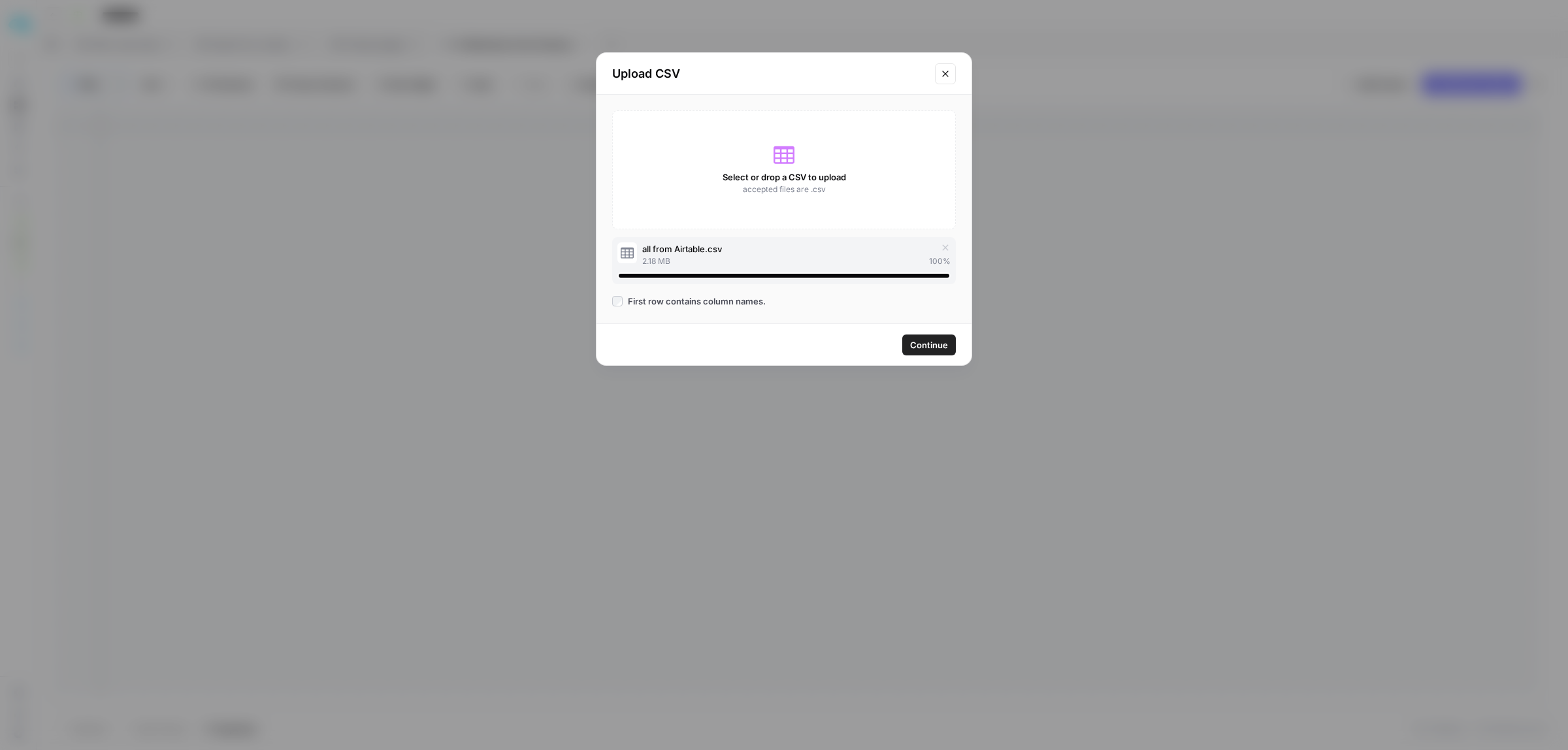
click at [940, 344] on span "Continue" at bounding box center [928, 345] width 38 height 13
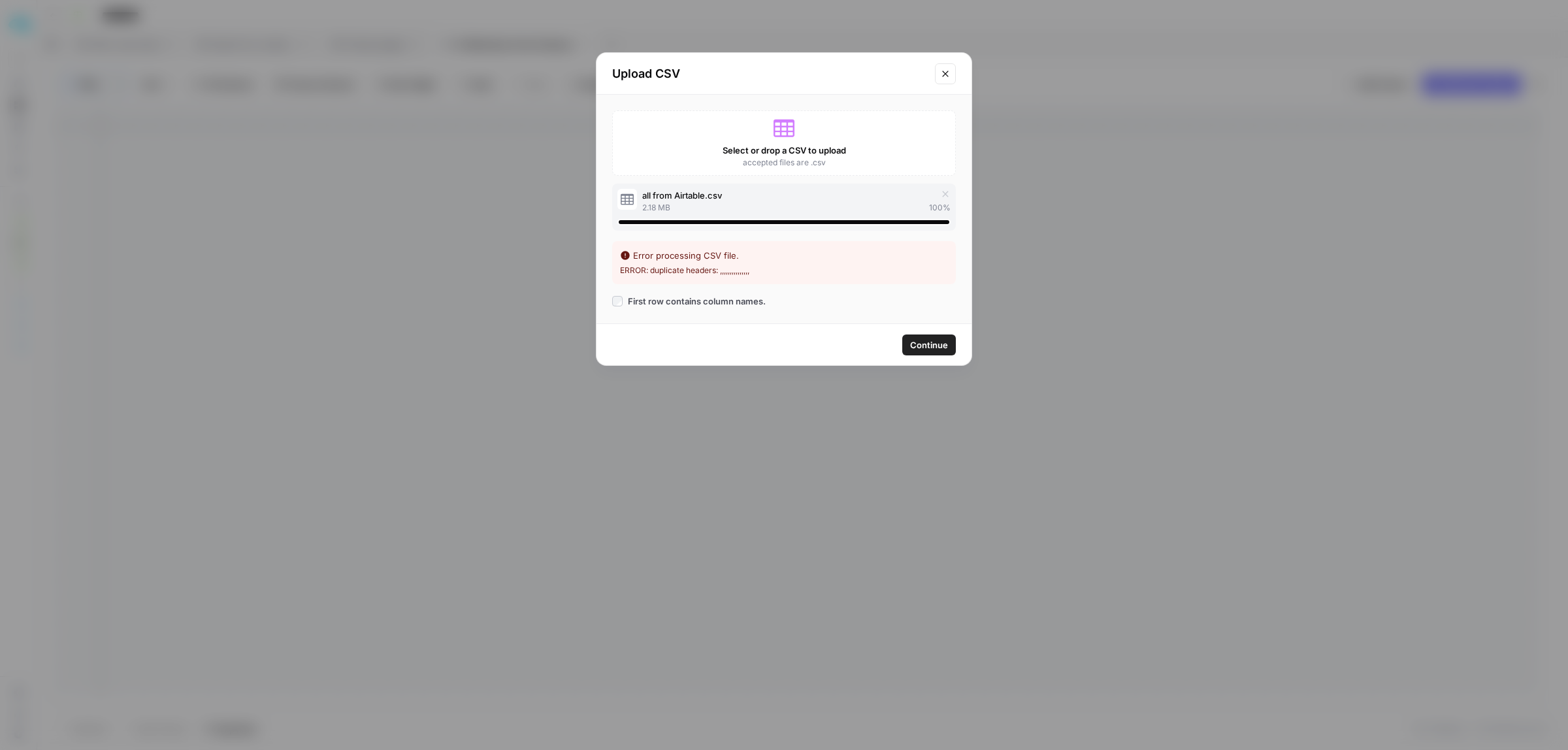
drag, startPoint x: 762, startPoint y: 275, endPoint x: 827, endPoint y: 215, distance: 88.5
click at [774, 275] on li "ERROR: duplicate headers: ,,,,,,,,,,,,,,," at bounding box center [784, 271] width 328 height 12
click at [946, 73] on icon "Close modal" at bounding box center [946, 74] width 10 height 10
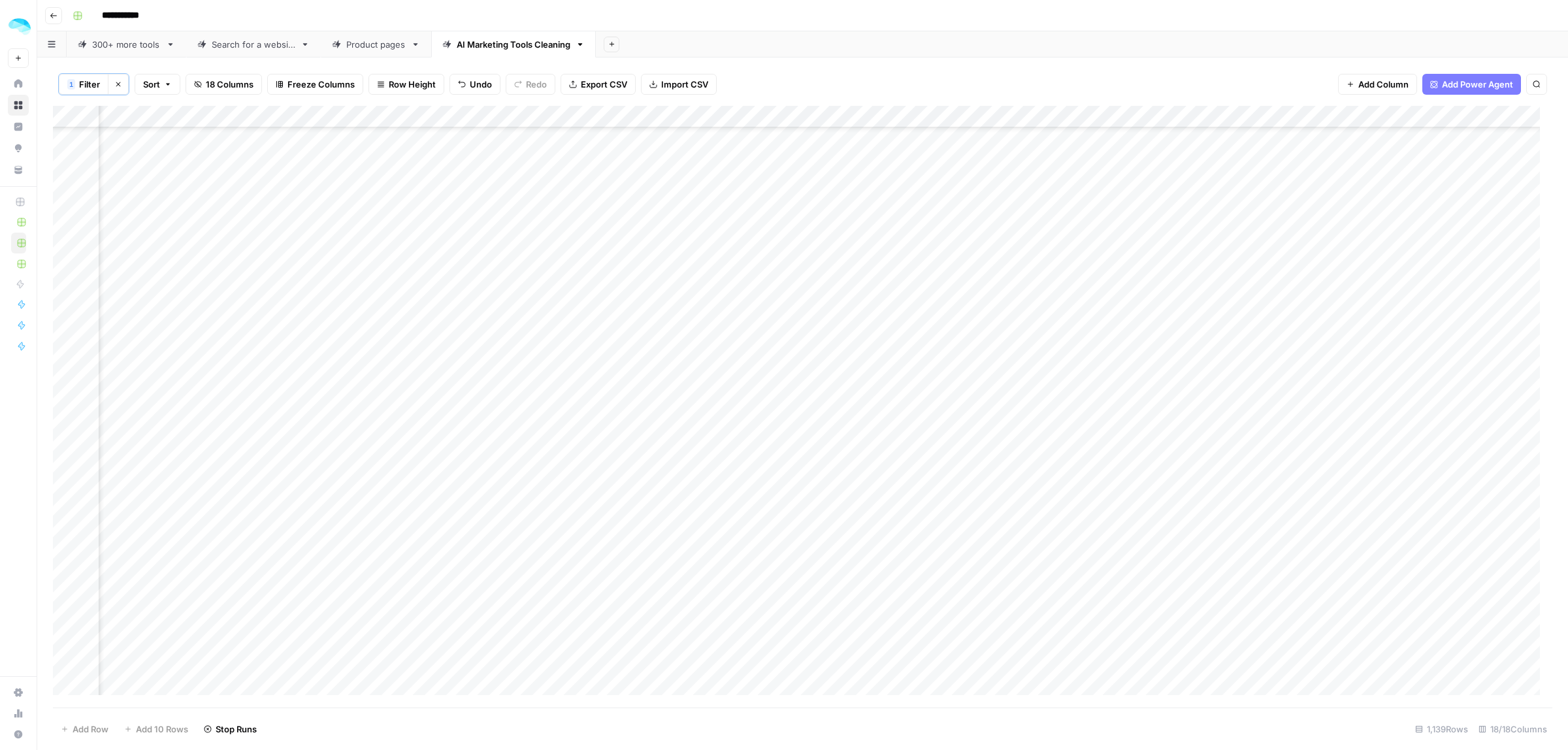
click at [609, 43] on button "Add Sheet" at bounding box center [611, 45] width 15 height 15
click at [635, 152] on span "CSV" at bounding box center [680, 153] width 96 height 13
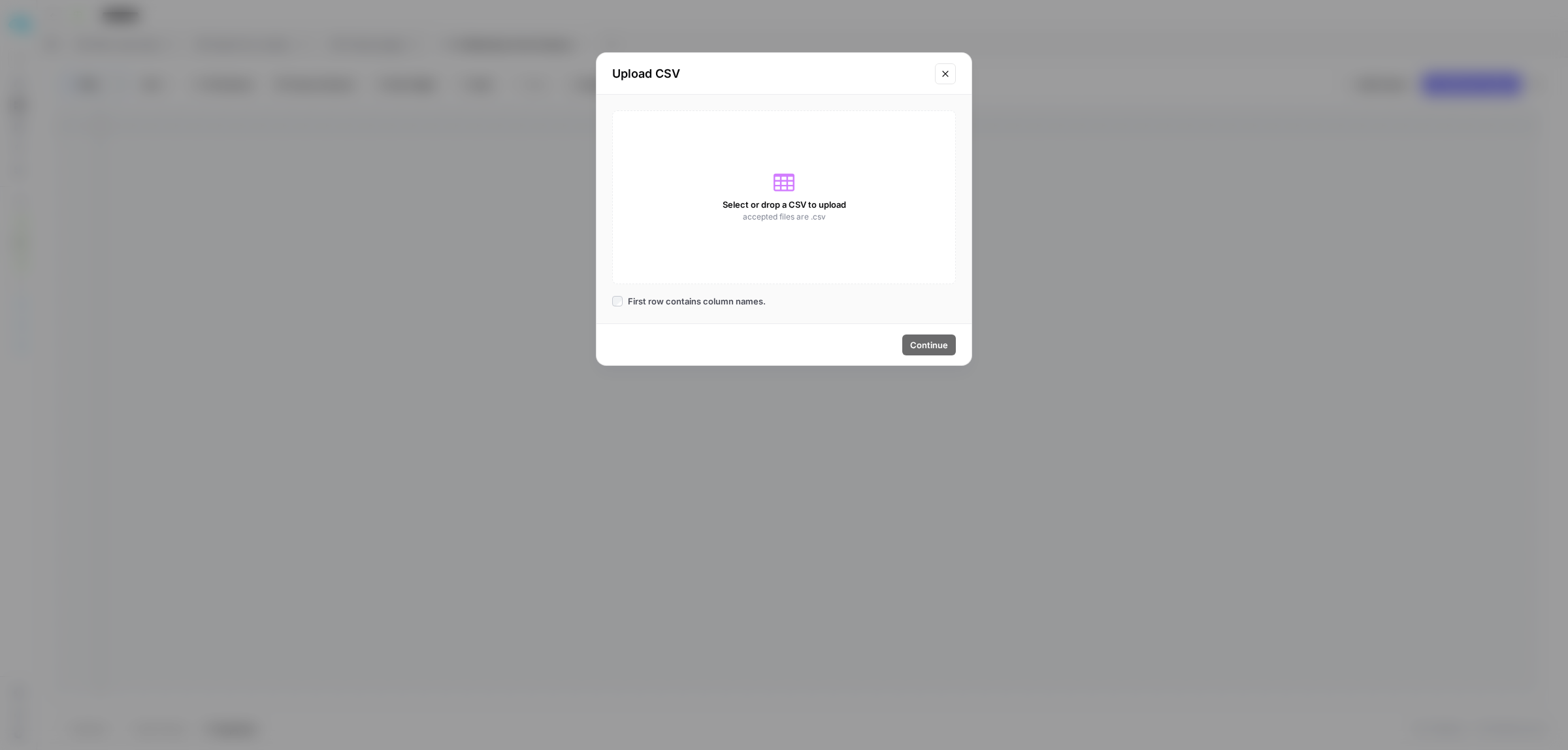
click at [736, 180] on div "Select or drop a CSV to upload accepted files are .csv" at bounding box center [784, 197] width 344 height 174
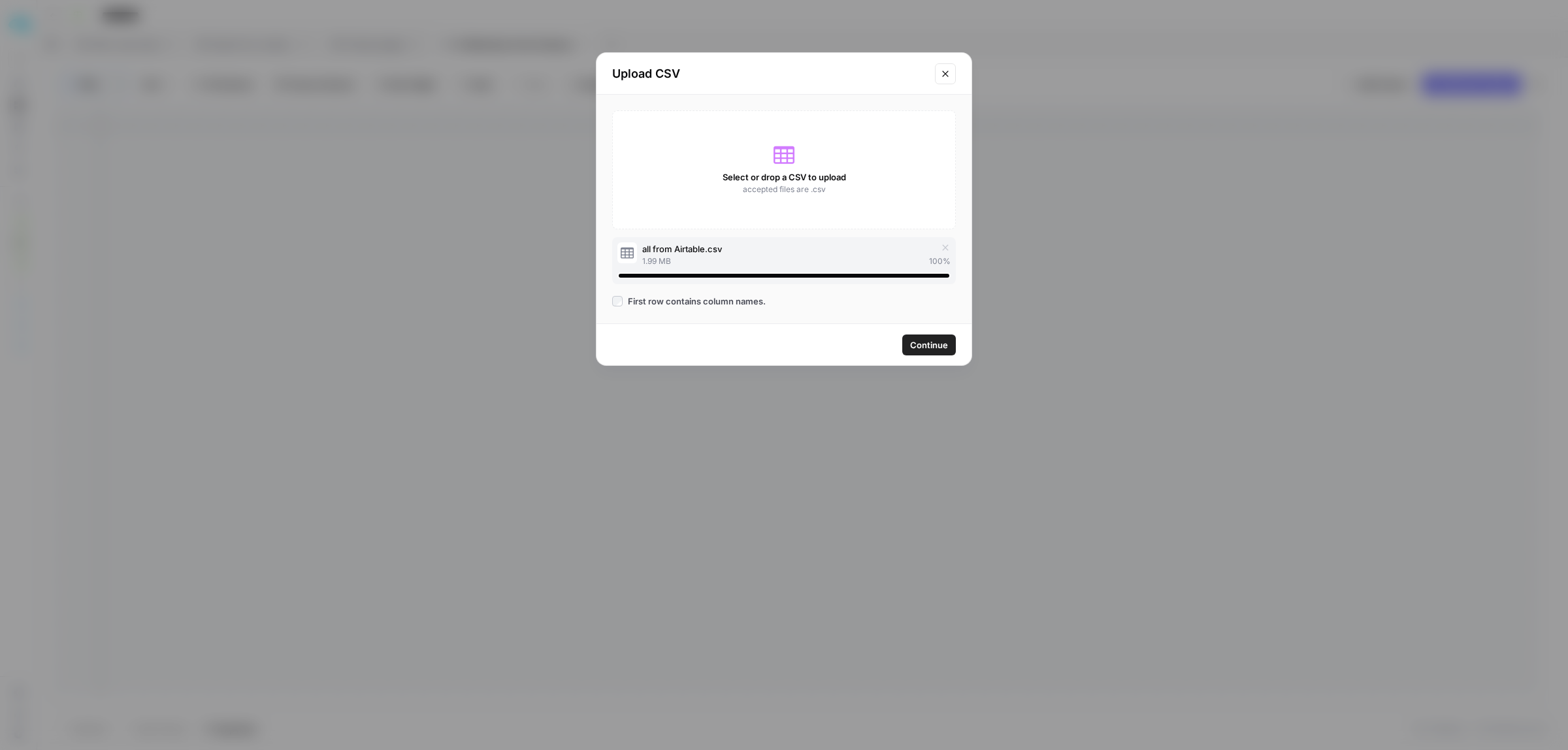
click at [922, 347] on span "Continue" at bounding box center [928, 345] width 38 height 13
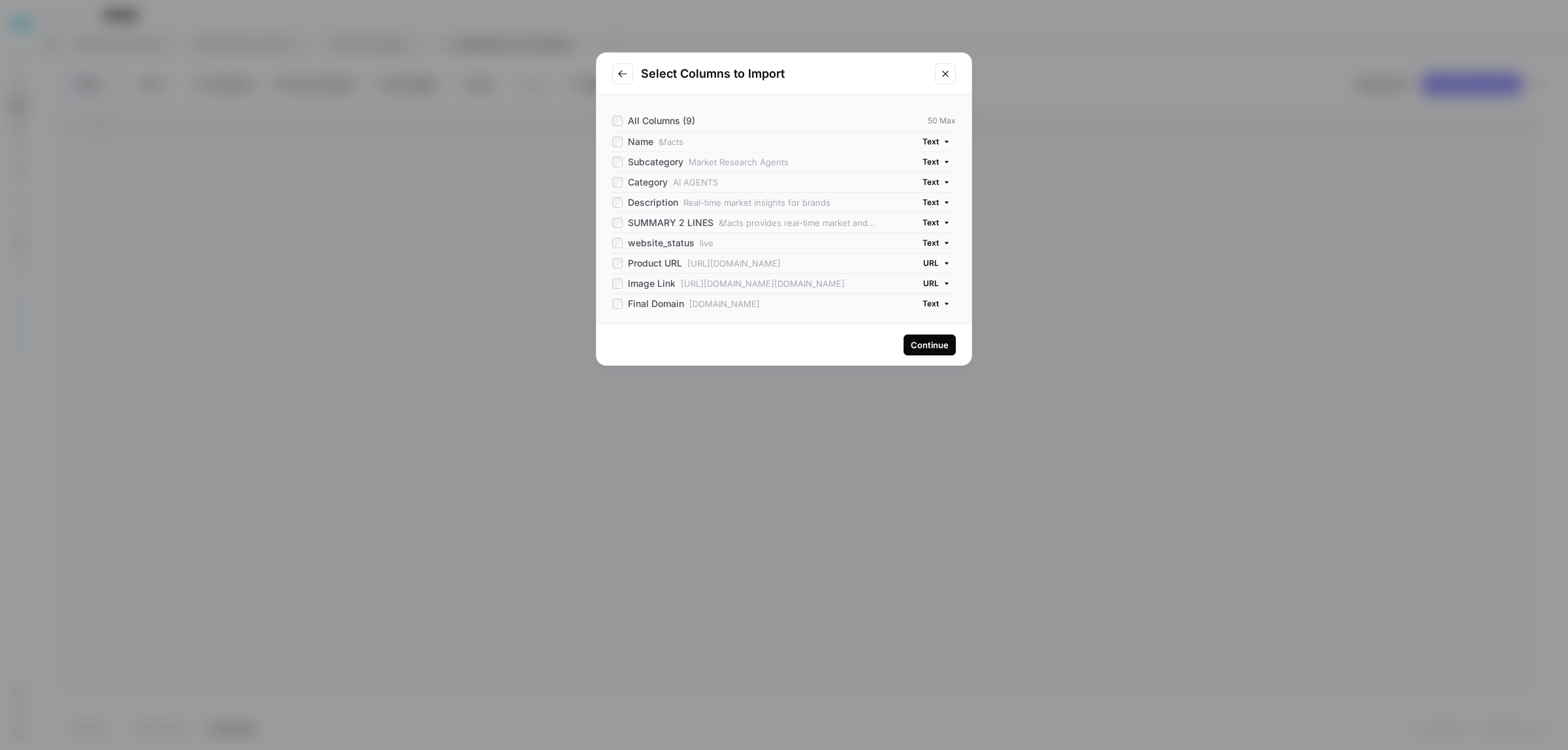
click at [922, 340] on div "Continue" at bounding box center [929, 345] width 38 height 13
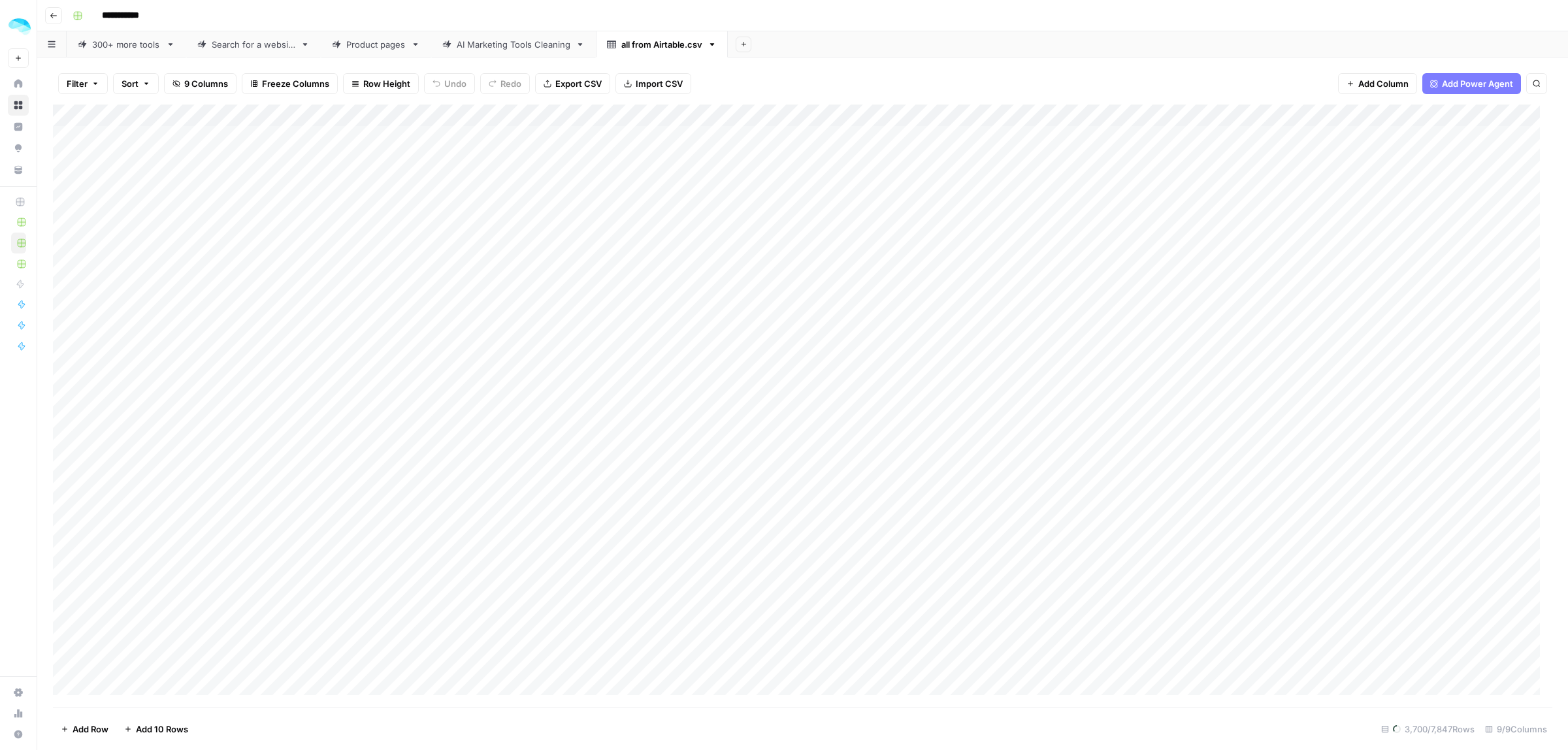
click at [484, 47] on div "AI Marketing Tools Cleaning" at bounding box center [514, 44] width 114 height 13
click at [60, 270] on div "Add Column" at bounding box center [802, 406] width 1499 height 602
click at [67, 270] on div "Add Column" at bounding box center [802, 406] width 1499 height 602
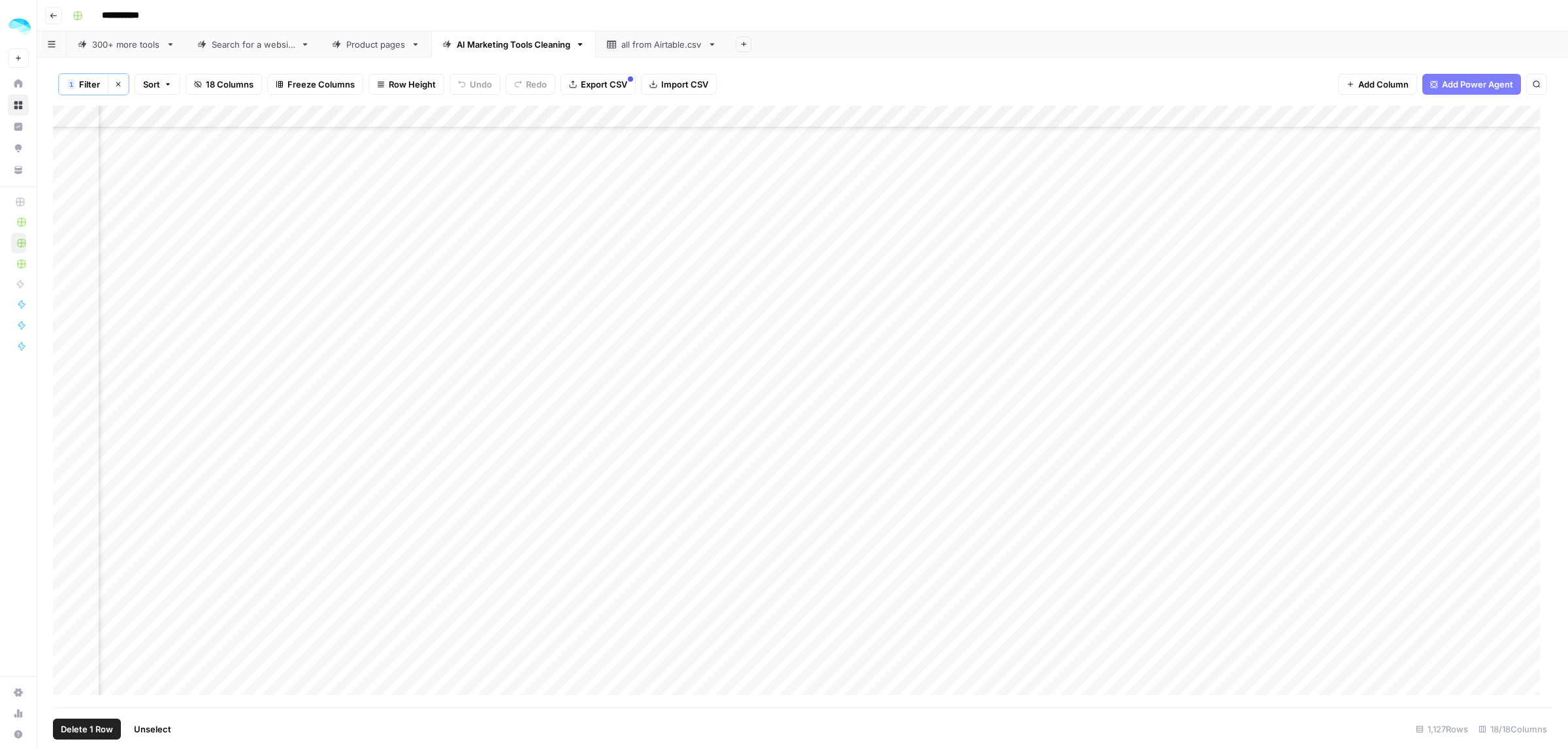
click at [67, 454] on div "Add Column" at bounding box center [802, 406] width 1499 height 602
click at [69, 364] on div "Add Column" at bounding box center [802, 406] width 1499 height 602
click at [62, 279] on div "Add Column" at bounding box center [802, 406] width 1499 height 602
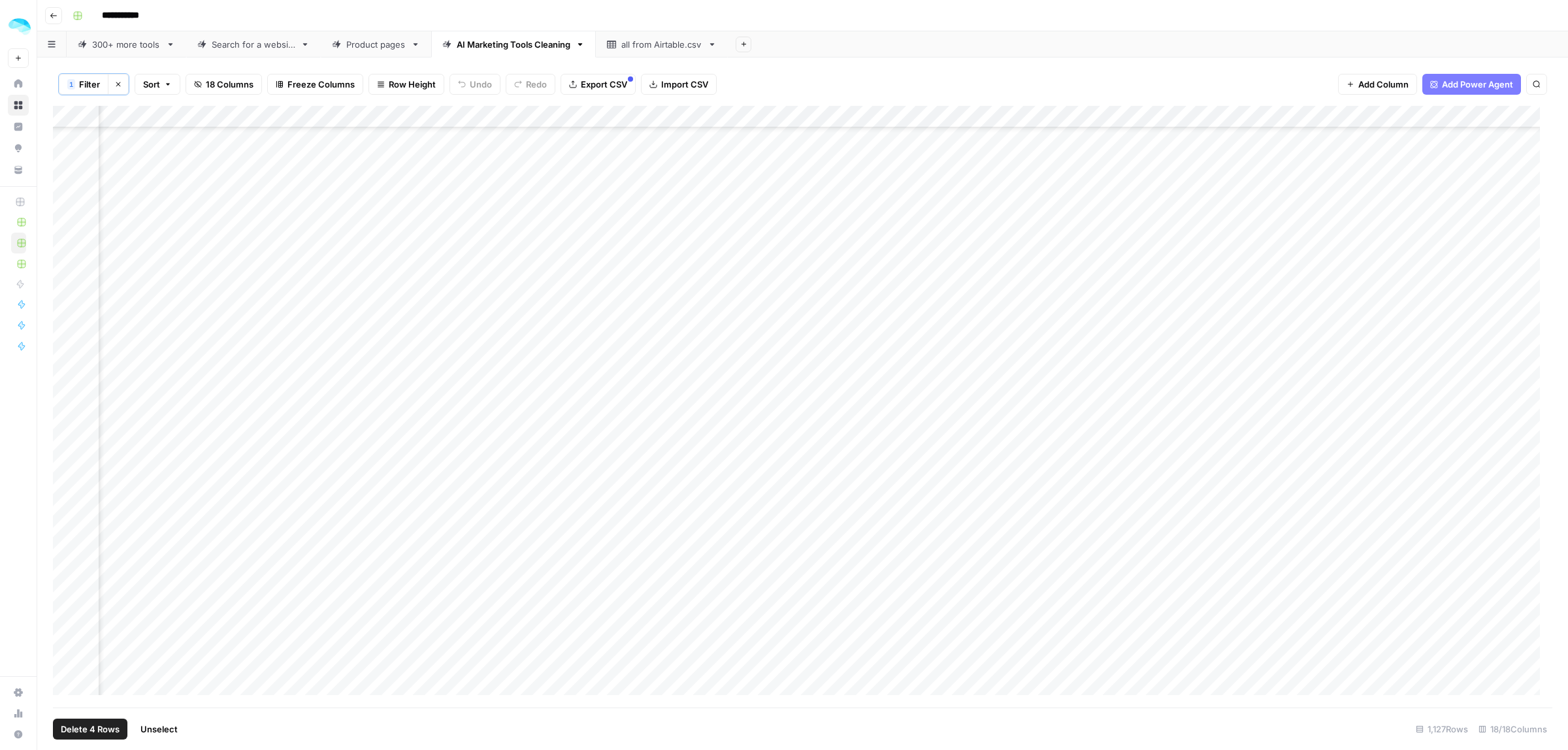
scroll to position [12457, 668]
click at [67, 583] on div "Add Column" at bounding box center [802, 406] width 1499 height 602
click at [70, 471] on div "Add Column" at bounding box center [802, 406] width 1499 height 602
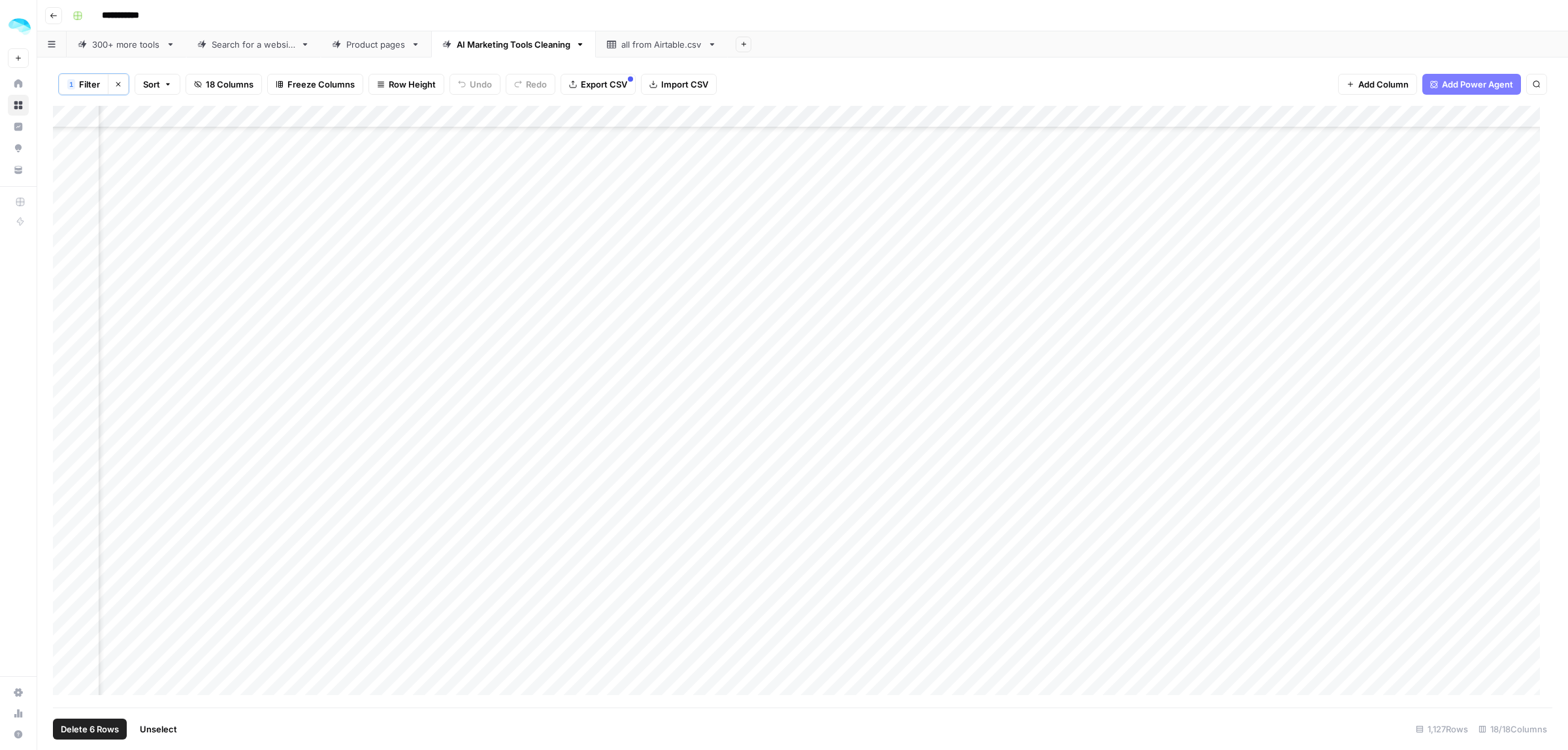
click at [66, 514] on div "Add Column" at bounding box center [802, 406] width 1499 height 602
click at [63, 532] on div "Add Column" at bounding box center [802, 406] width 1499 height 602
click at [63, 382] on div "Add Column" at bounding box center [802, 406] width 1499 height 602
click at [67, 474] on div "Add Column" at bounding box center [802, 406] width 1499 height 602
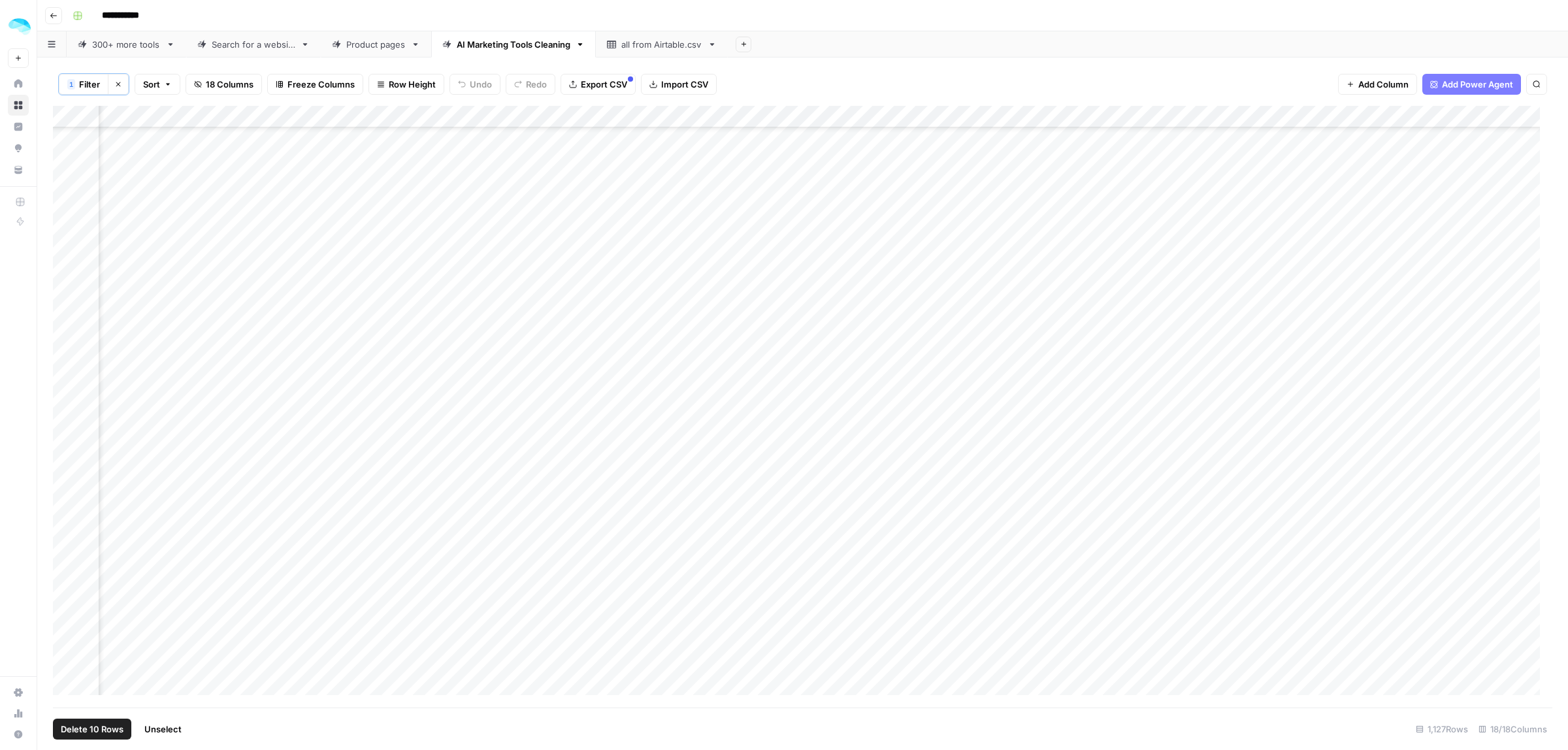
scroll to position [6742, 668]
click at [85, 739] on button "Delete 10 Rows" at bounding box center [92, 729] width 78 height 21
click at [742, 135] on div "Are you sure you want to delete 10 rows? Cancel Delete" at bounding box center [784, 136] width 282 height 84
click at [740, 147] on span "Delete" at bounding box center [737, 150] width 28 height 13
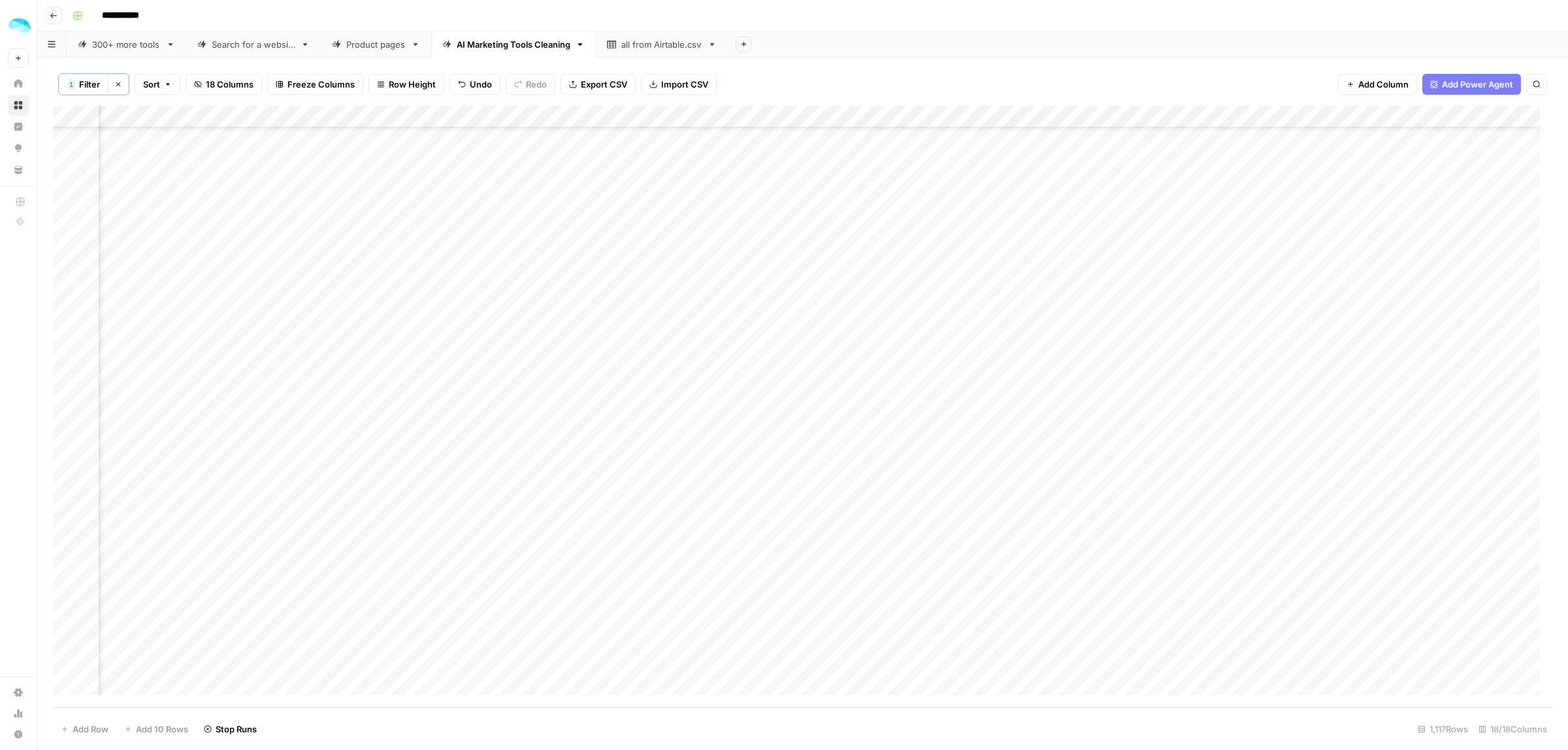
click at [67, 484] on div "Add Column" at bounding box center [802, 406] width 1499 height 602
click at [66, 641] on div "Add Column" at bounding box center [802, 406] width 1499 height 602
click at [93, 733] on span "Delete 2 Rows" at bounding box center [90, 729] width 58 height 13
click at [743, 153] on span "Delete" at bounding box center [737, 150] width 28 height 13
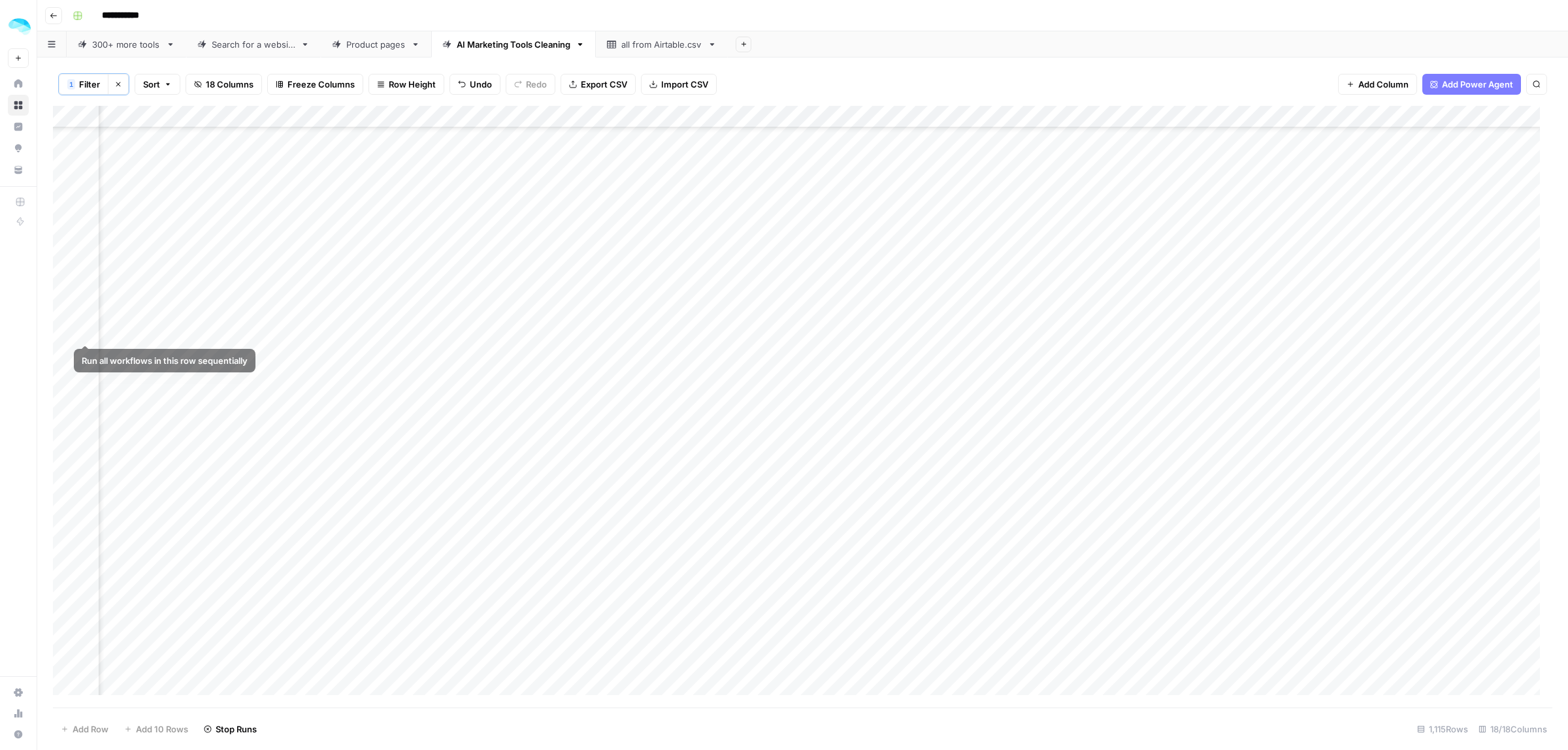
click at [65, 328] on div "Add Column" at bounding box center [802, 406] width 1499 height 602
click at [89, 732] on span "Delete 1 Row" at bounding box center [87, 729] width 52 height 13
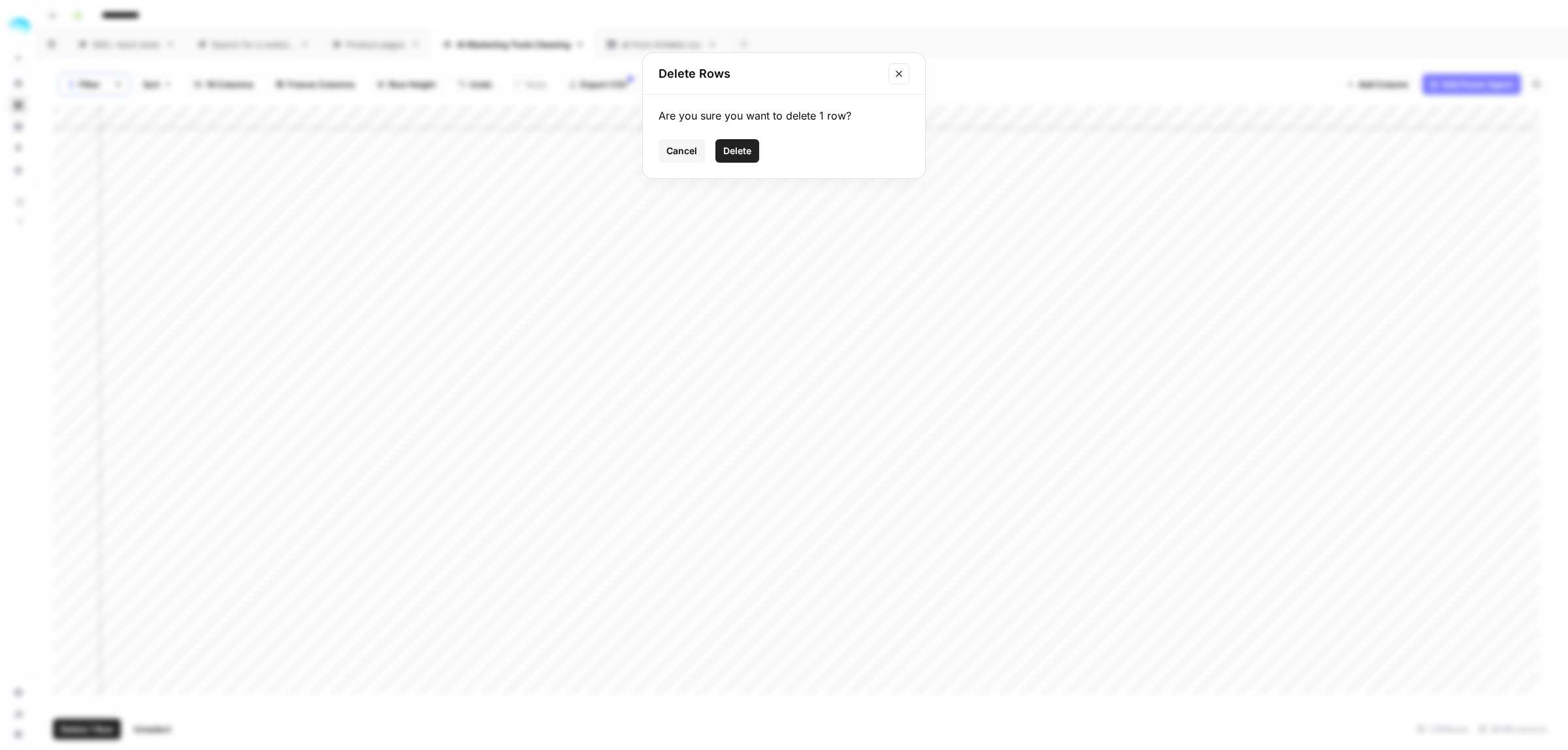
click at [736, 155] on span "Delete" at bounding box center [737, 150] width 28 height 13
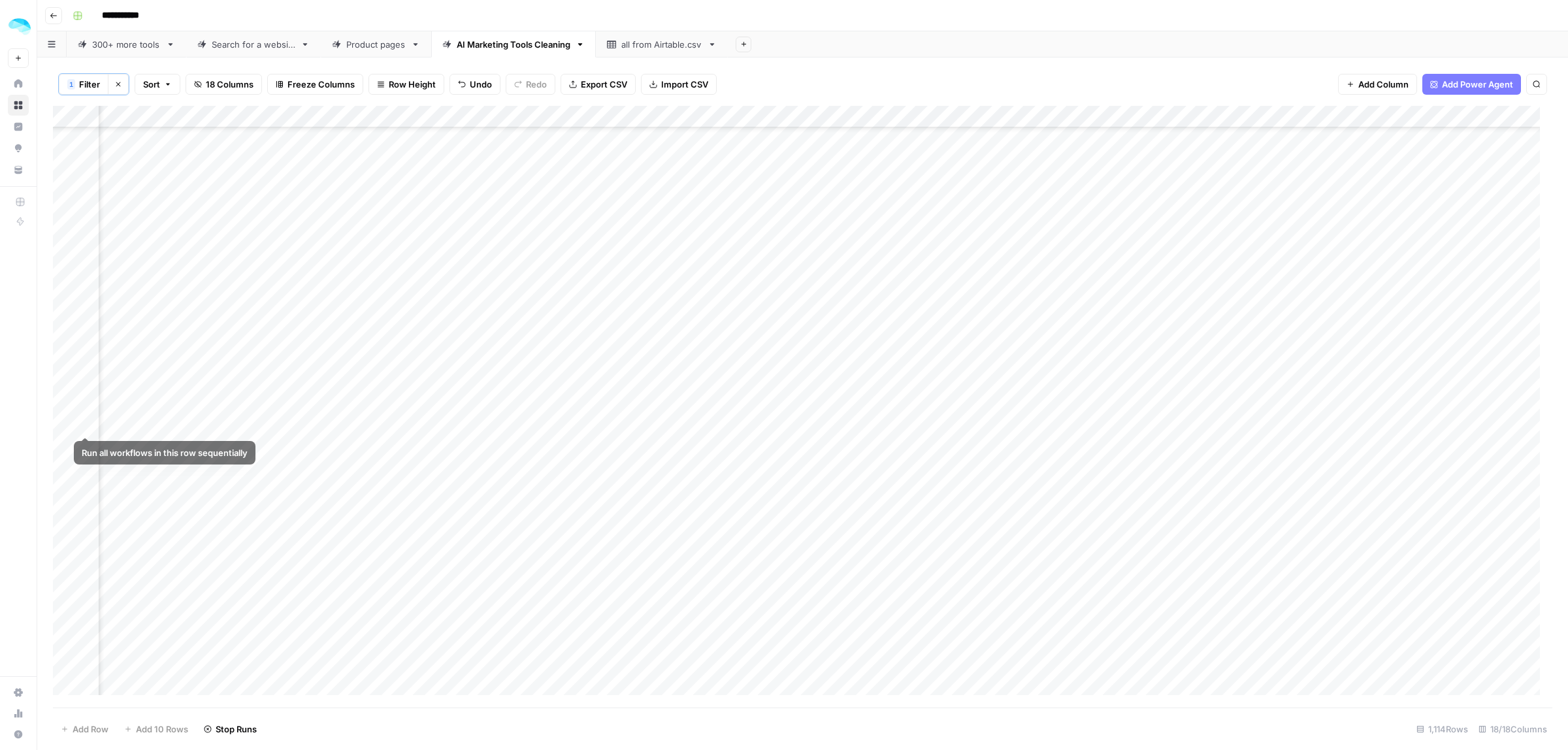
click at [61, 423] on div "Add Column" at bounding box center [802, 406] width 1499 height 602
click at [70, 418] on div "Add Column" at bounding box center [802, 406] width 1499 height 602
click at [87, 729] on span "Delete 1 Row" at bounding box center [87, 729] width 52 height 13
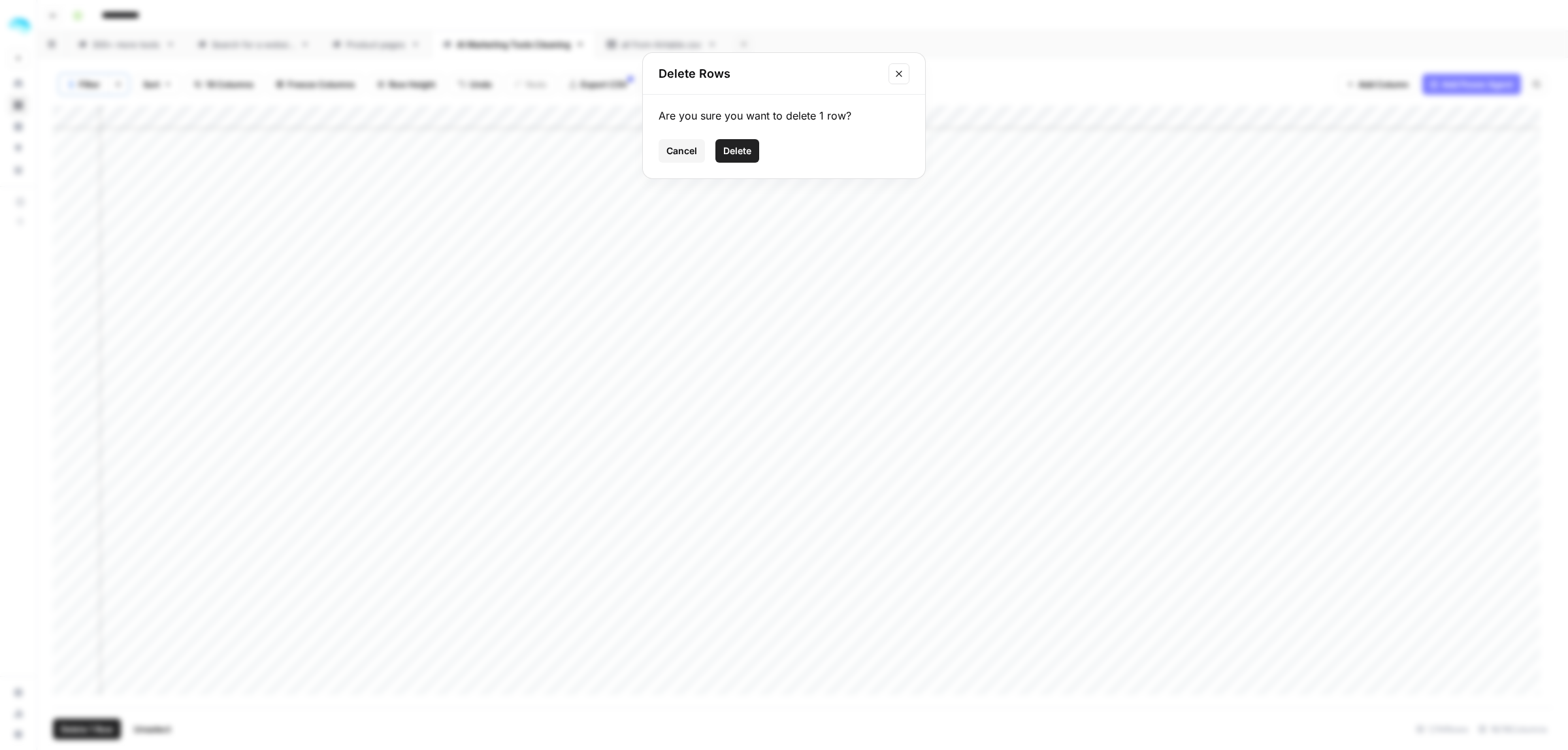
click at [736, 150] on span "Delete" at bounding box center [737, 150] width 28 height 13
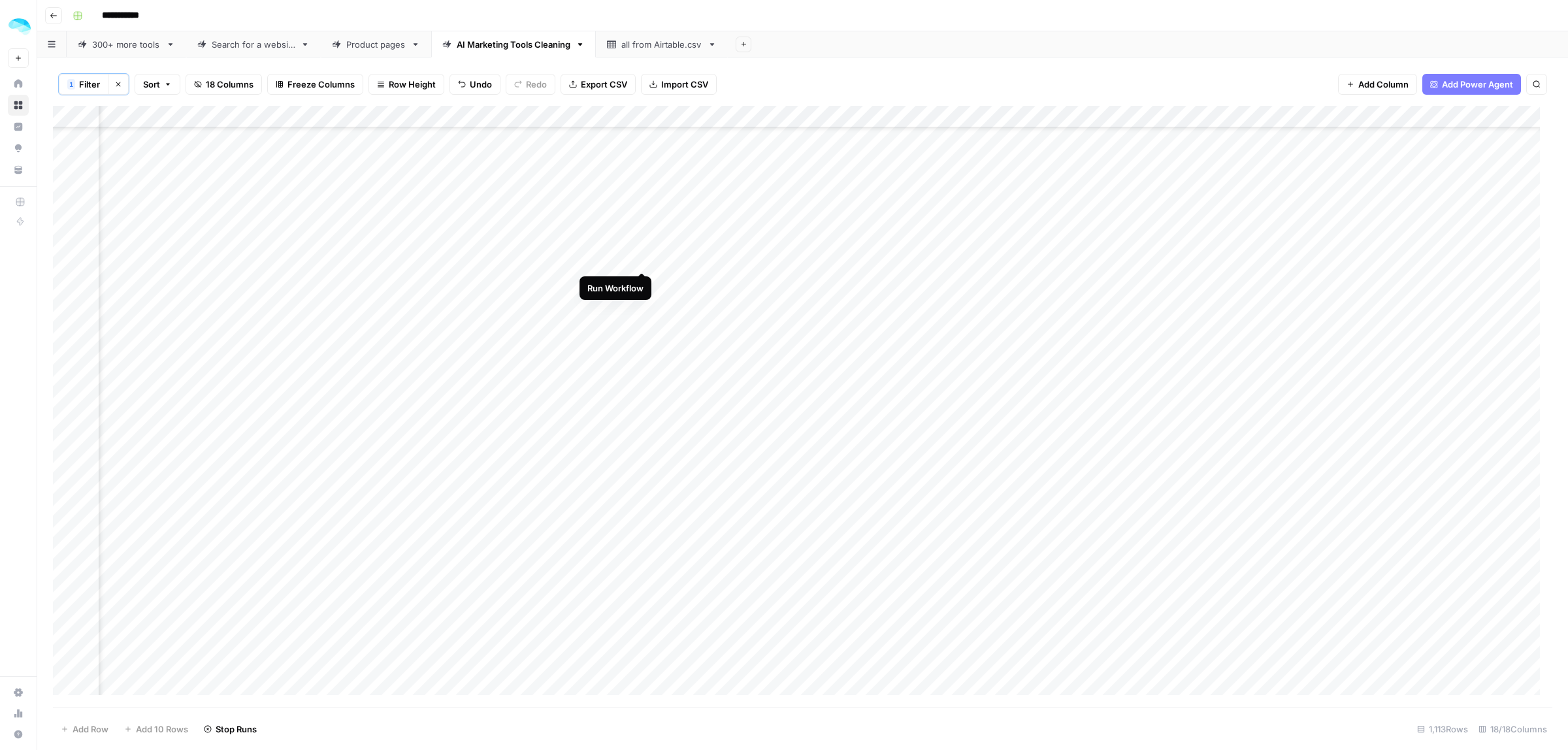
click at [645, 255] on div "Add Column" at bounding box center [802, 406] width 1499 height 602
click at [440, 412] on div "Add Column" at bounding box center [802, 406] width 1499 height 602
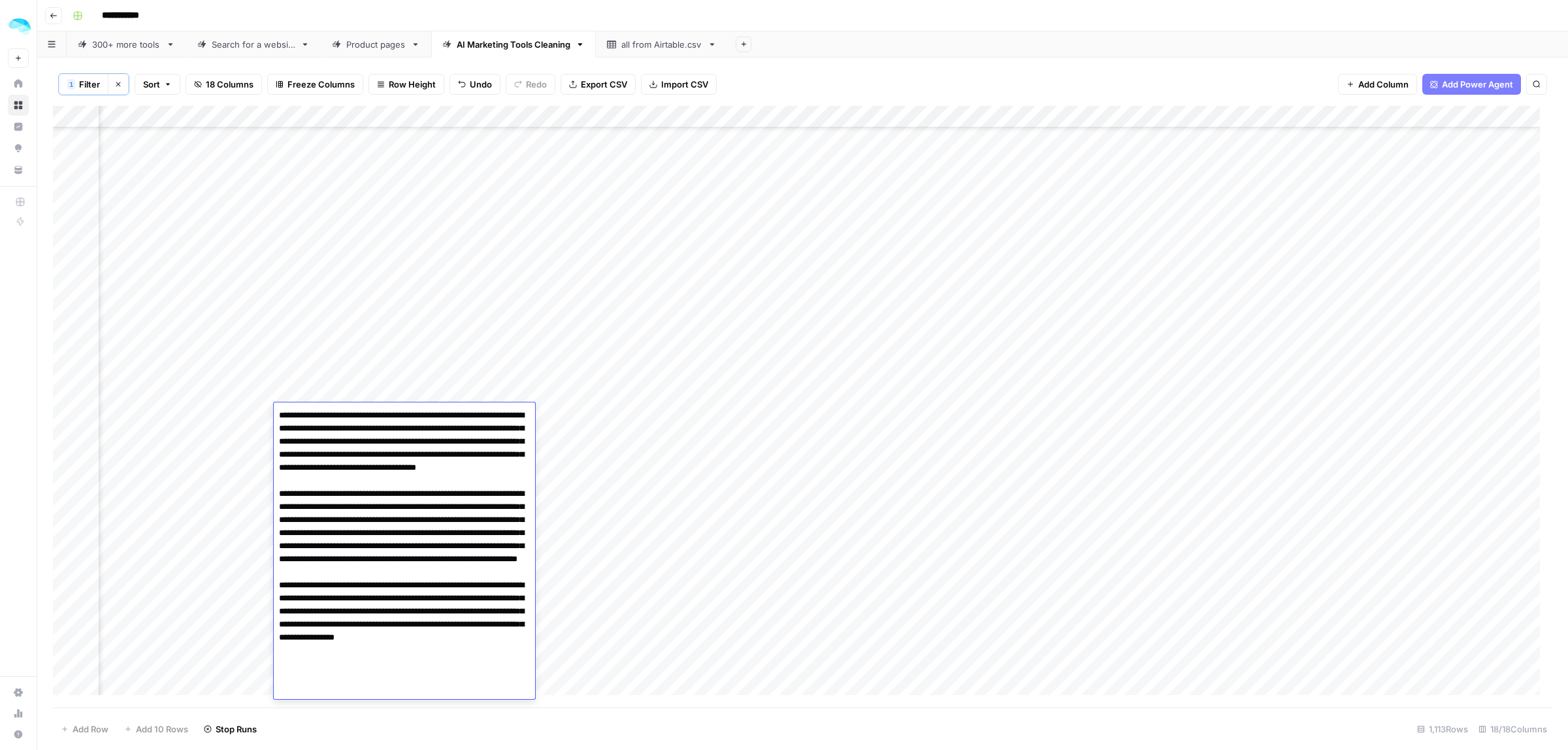
click at [644, 412] on div "Add Column" at bounding box center [802, 406] width 1499 height 602
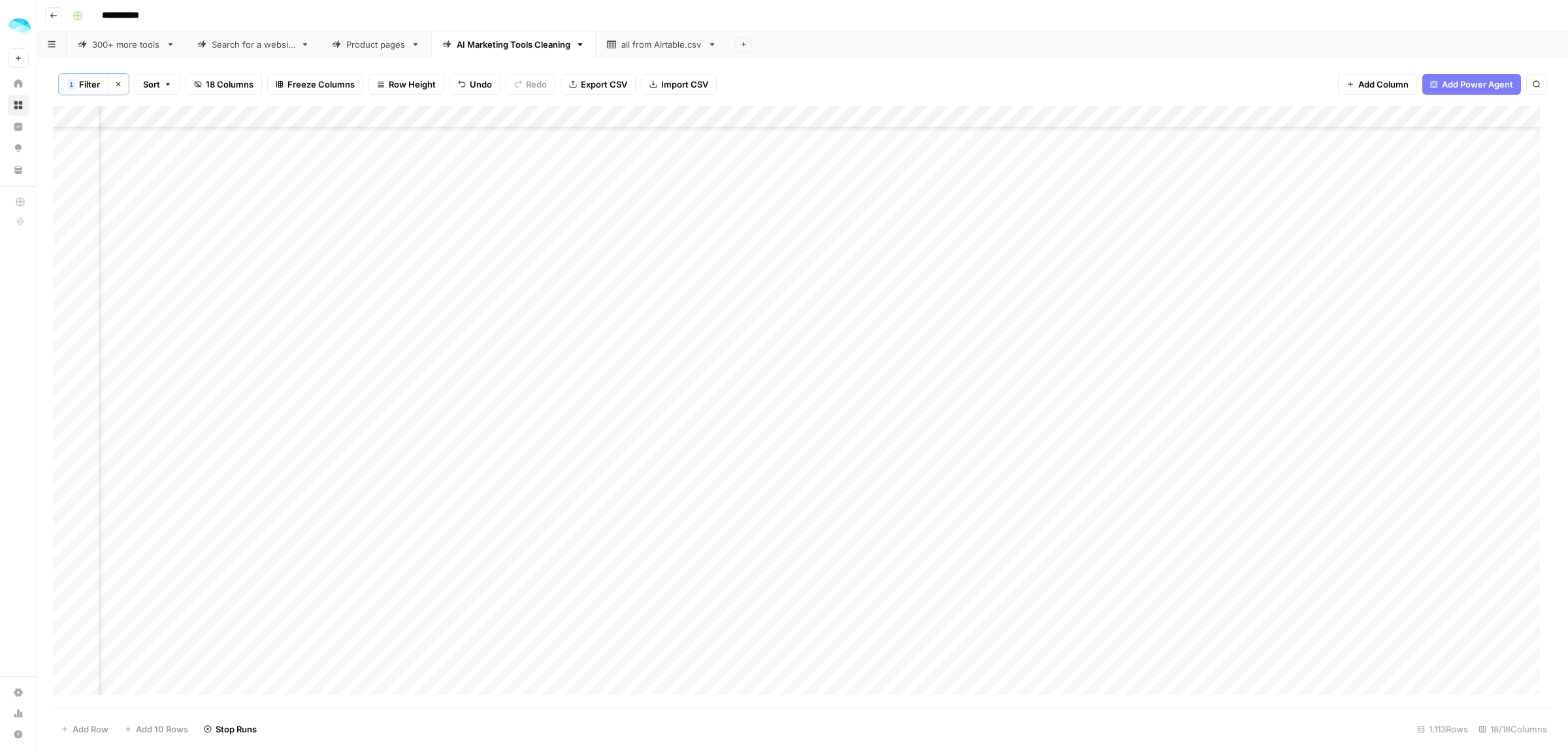
scroll to position [16845, 668]
click at [69, 260] on div "Add Column" at bounding box center [802, 406] width 1499 height 602
click at [83, 723] on span "Delete 1 Row" at bounding box center [87, 729] width 52 height 13
click at [730, 153] on span "Delete" at bounding box center [737, 150] width 28 height 13
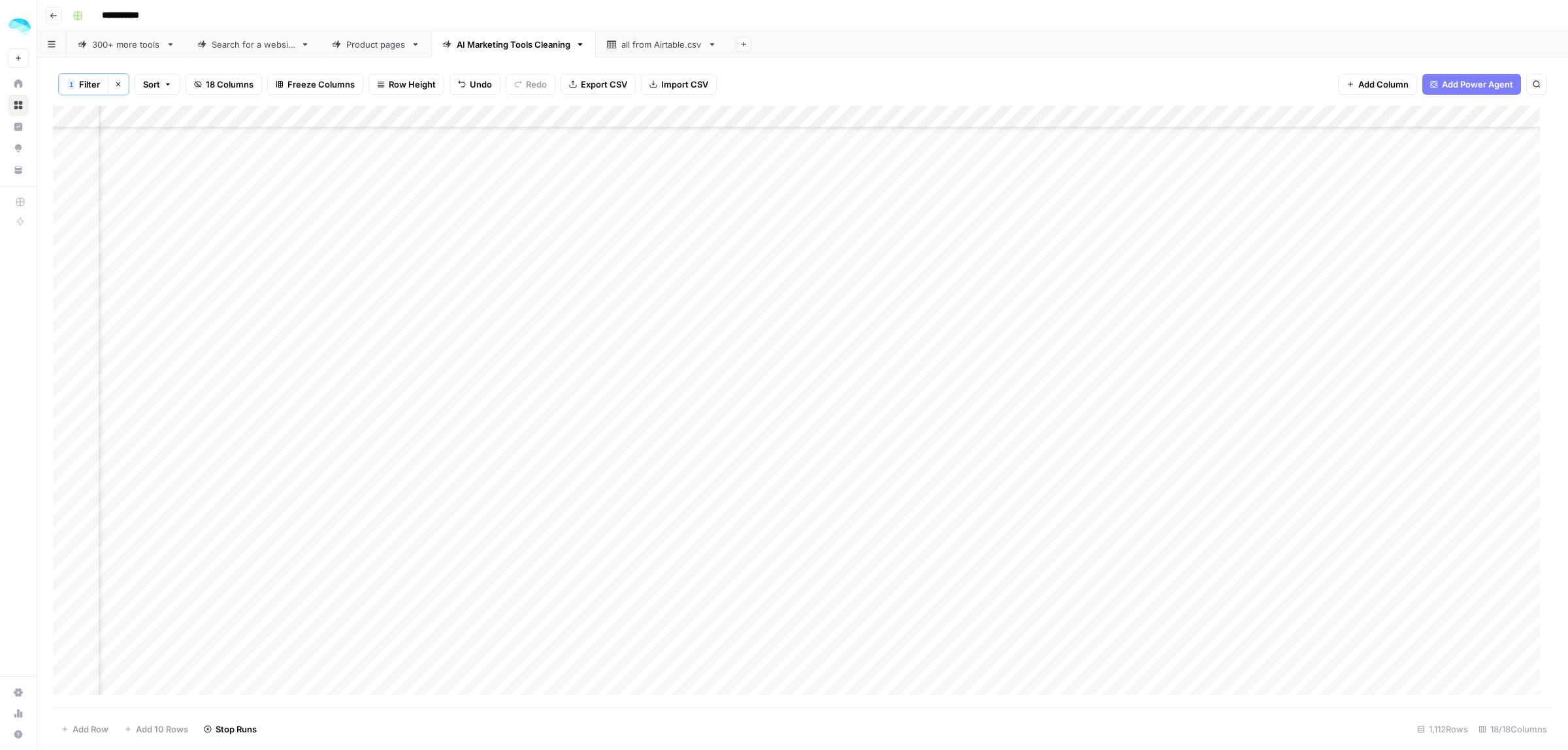
scroll to position [18737, 668]
click at [655, 43] on div "all from Airtable.csv" at bounding box center [662, 44] width 81 height 13
click at [1219, 114] on div "Add Column" at bounding box center [802, 405] width 1499 height 603
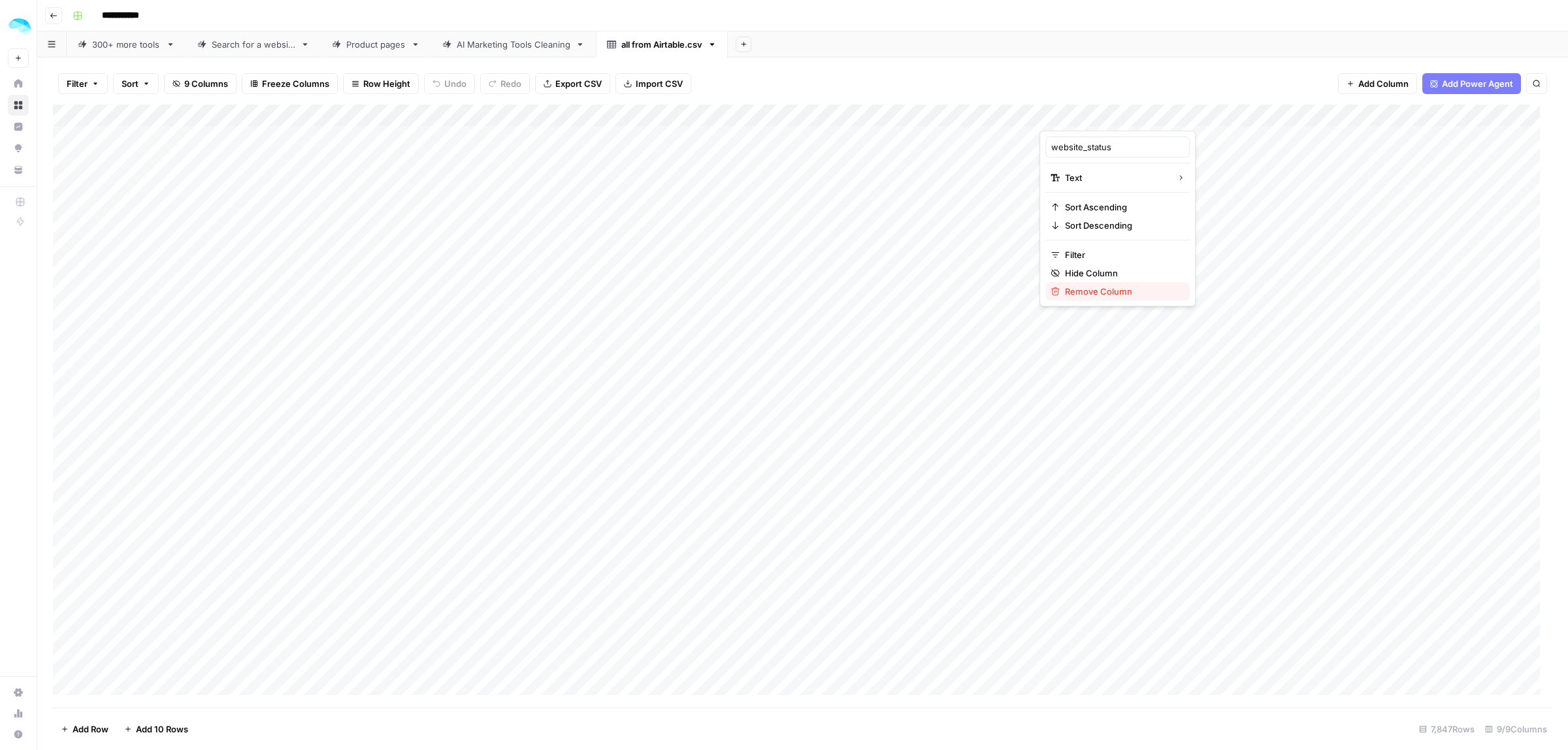
click at [1110, 287] on span "Remove Column" at bounding box center [1121, 291] width 114 height 13
click at [743, 138] on span "Delete" at bounding box center [737, 135] width 28 height 13
click at [474, 40] on div "AI Marketing Tools Cleaning" at bounding box center [514, 44] width 114 height 13
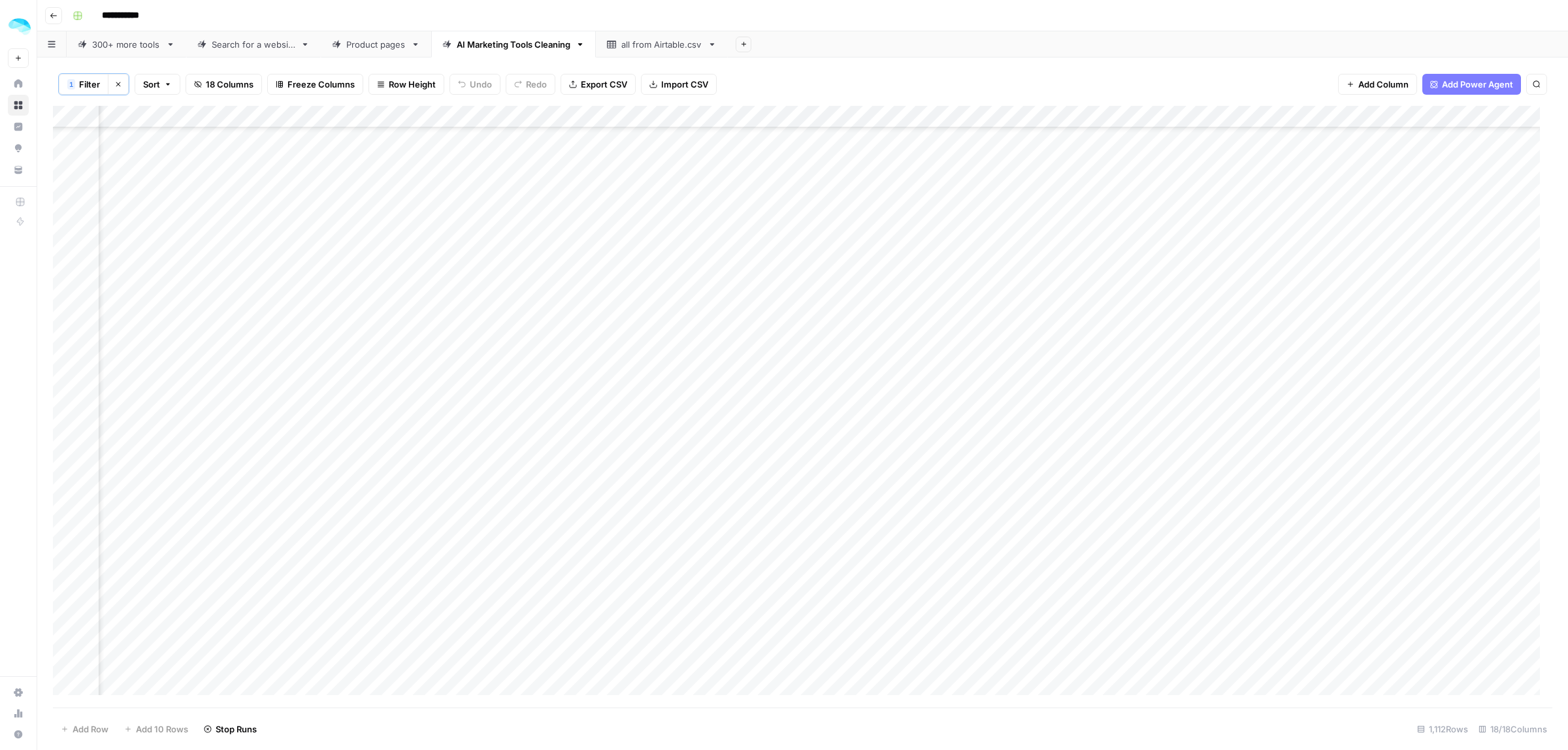
scroll to position [24126, 625]
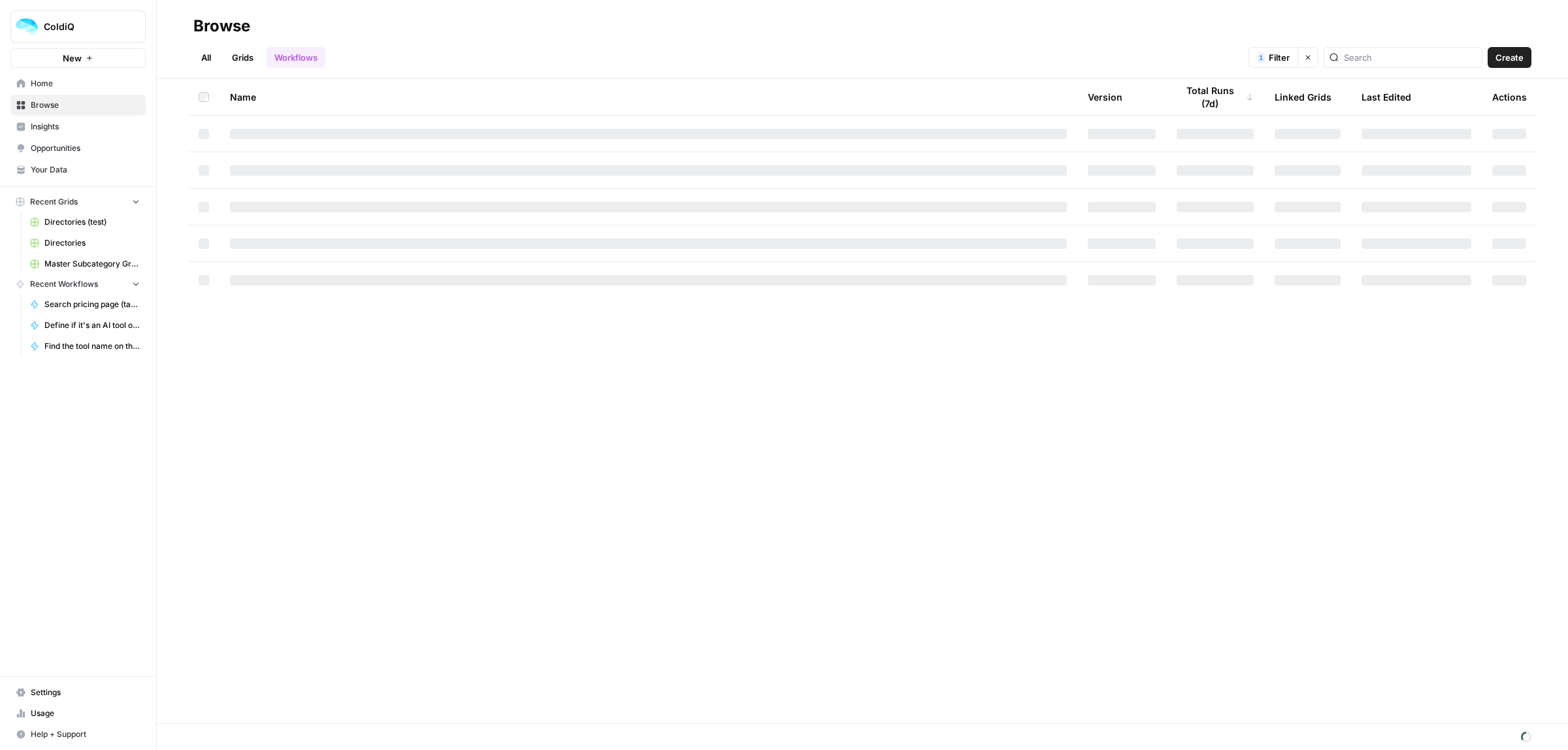
click at [240, 59] on link "Grids" at bounding box center [242, 57] width 37 height 21
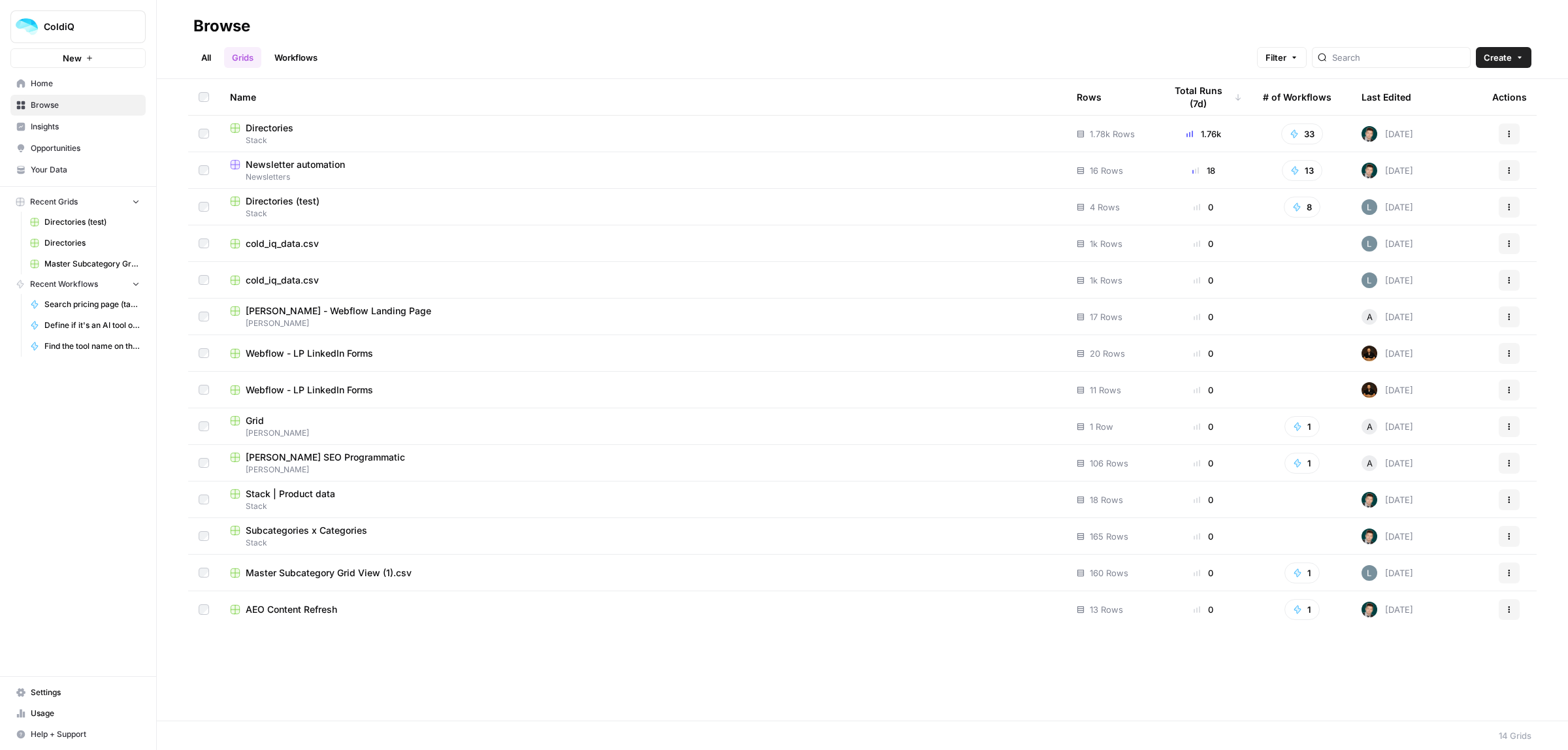
click at [290, 532] on span "Subcategories x Categories" at bounding box center [307, 530] width 122 height 13
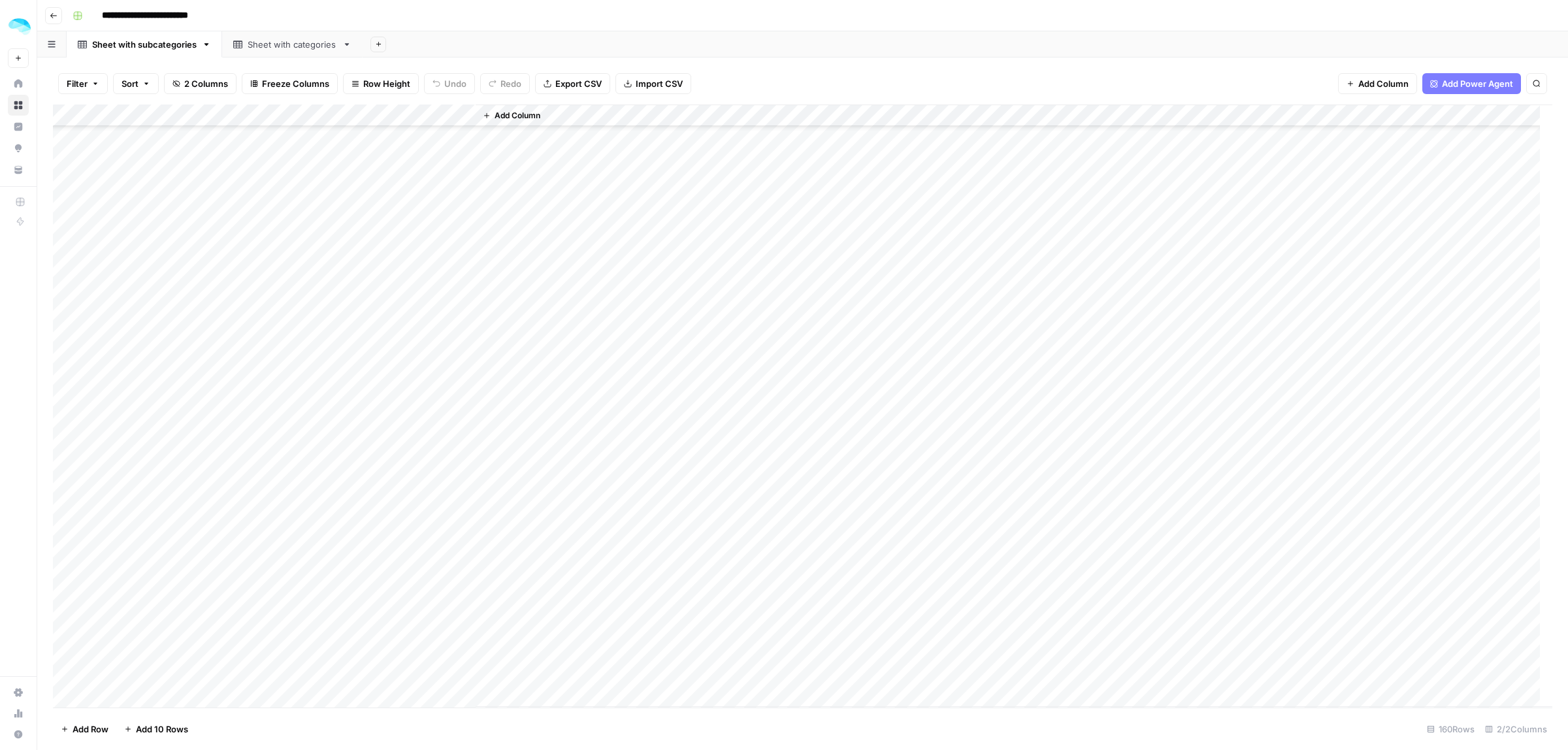
scroll to position [2993, 0]
click at [141, 707] on div "Add Column" at bounding box center [802, 405] width 1499 height 603
type textarea "**********"
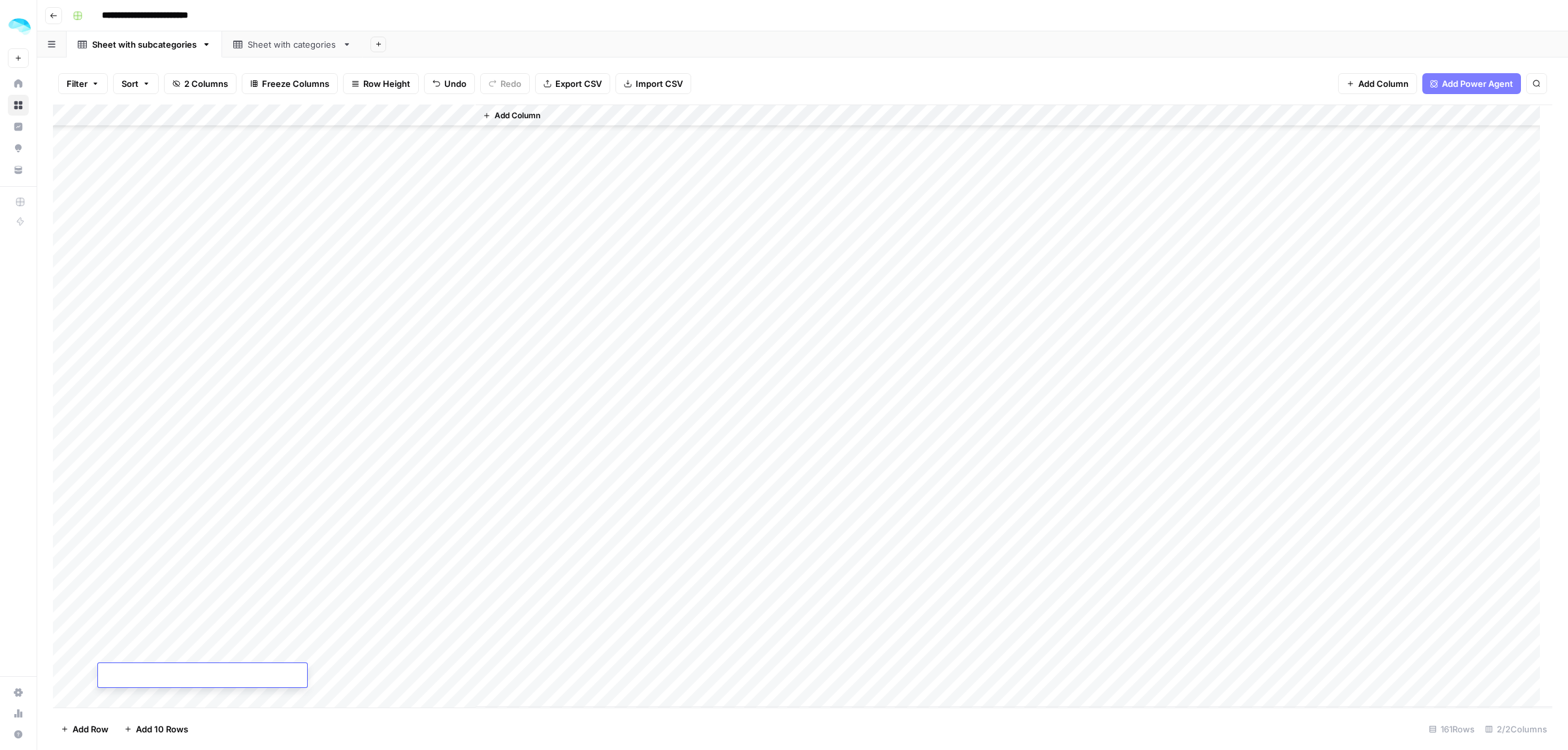
click at [69, 681] on div "Add Column" at bounding box center [802, 405] width 1499 height 603
click at [145, 664] on div "Add Column" at bounding box center [802, 405] width 1499 height 603
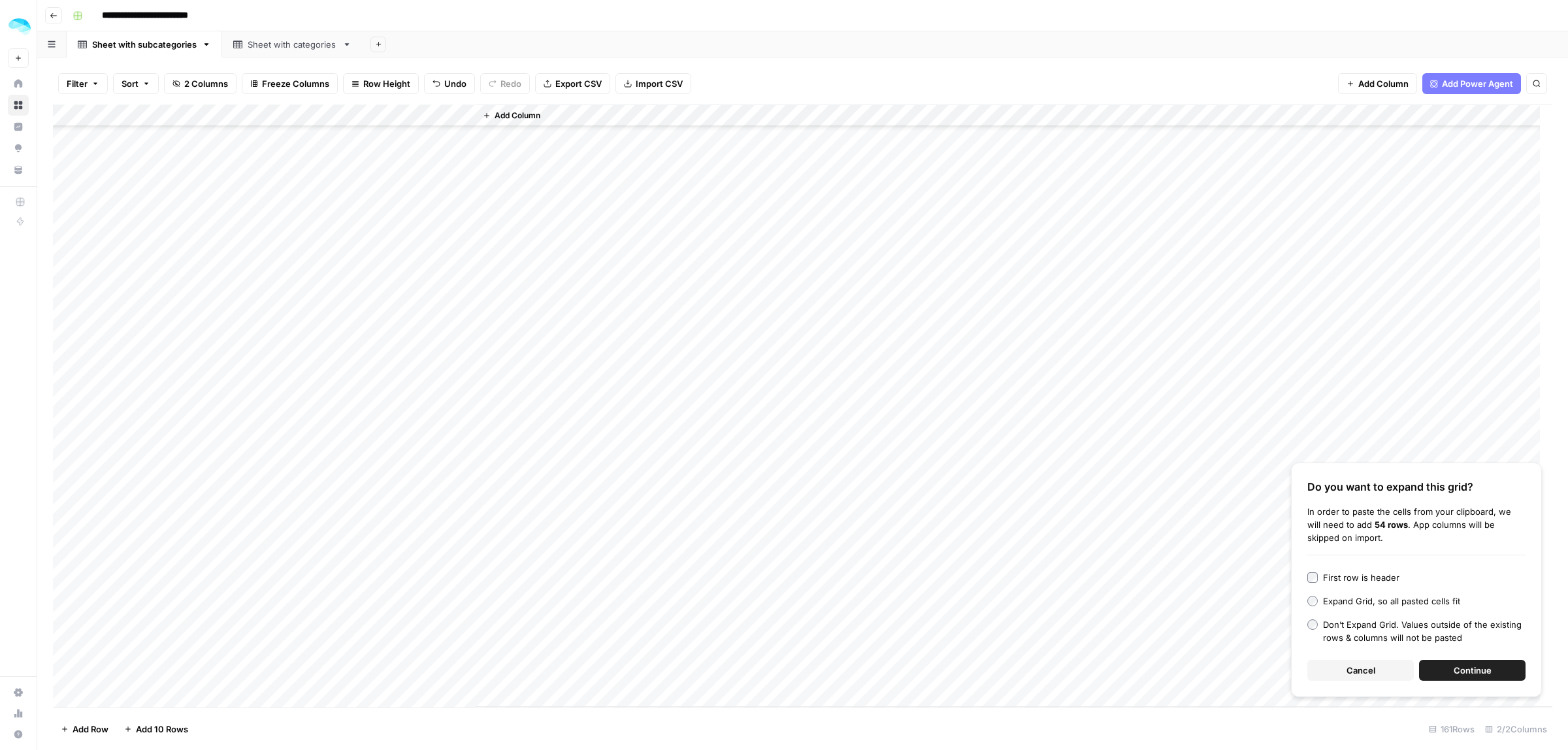
click at [1459, 669] on span "Continue" at bounding box center [1472, 669] width 38 height 13
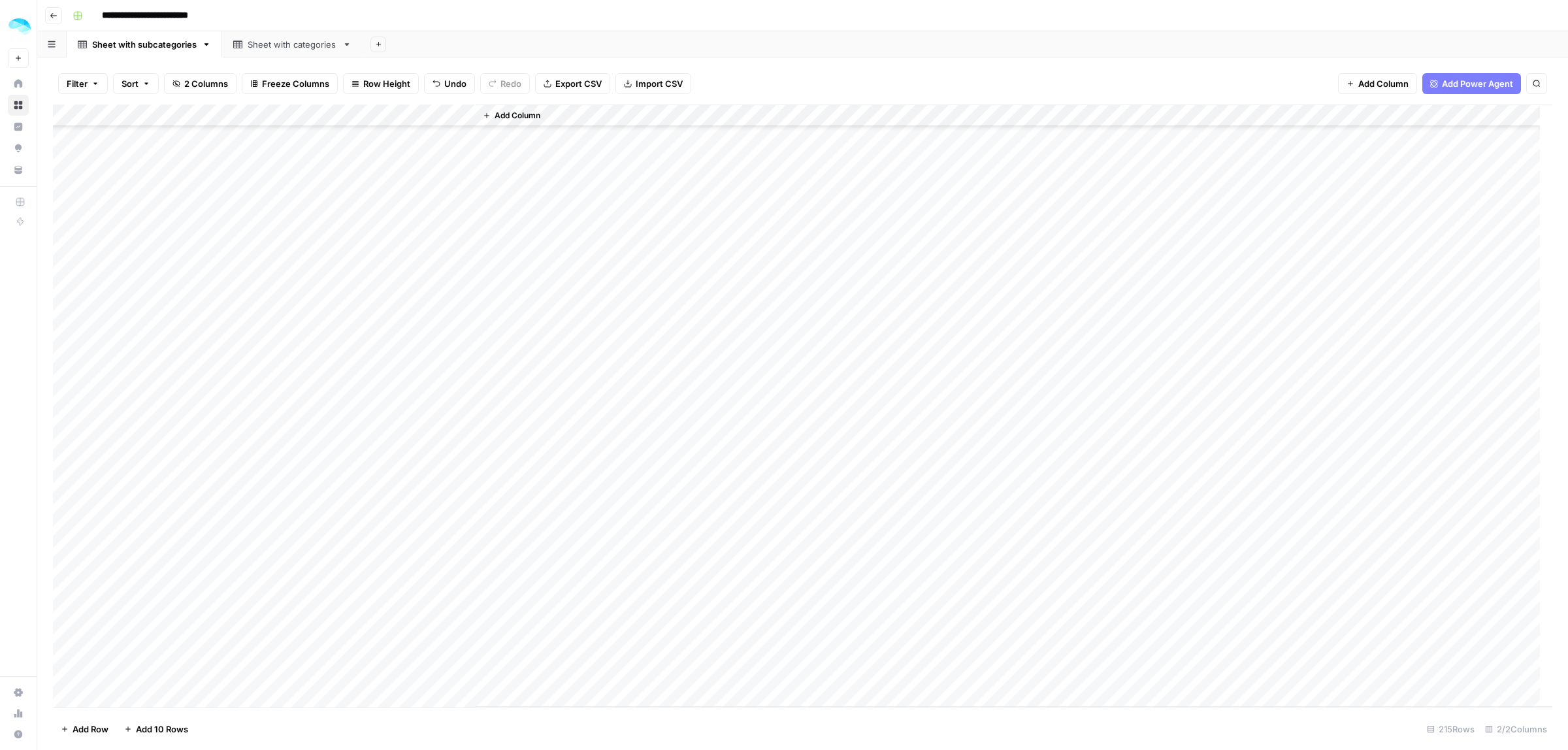
scroll to position [3398, 0]
click at [125, 291] on div "Add Column" at bounding box center [802, 405] width 1499 height 603
click at [112, 294] on textarea "**********" at bounding box center [202, 292] width 209 height 18
click at [108, 295] on textarea "**********" at bounding box center [202, 292] width 209 height 18
type textarea "**********"
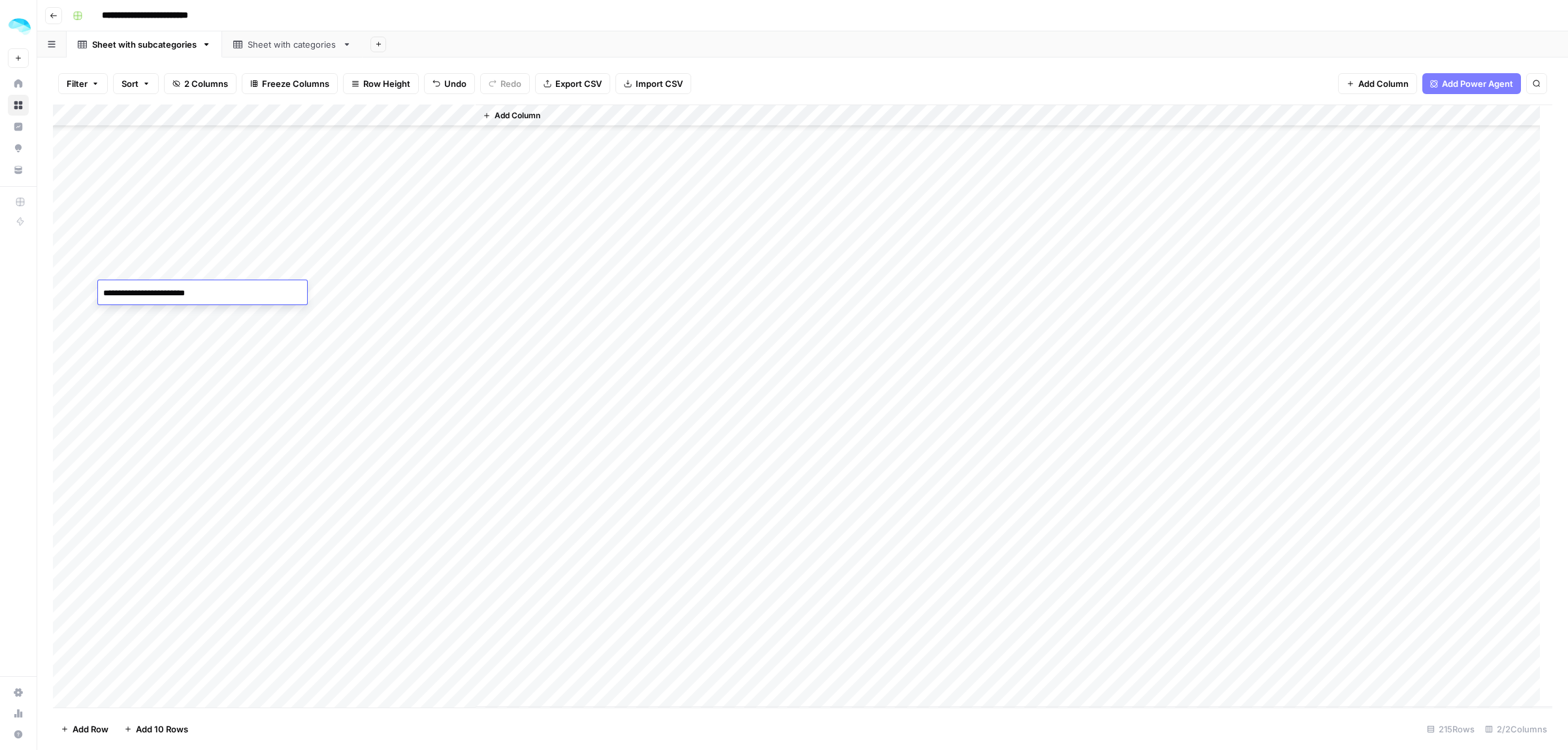
click at [125, 315] on div "Add Column" at bounding box center [802, 405] width 1499 height 603
click at [113, 311] on div "Add Column" at bounding box center [802, 405] width 1499 height 603
click at [111, 314] on textarea "**********" at bounding box center [202, 315] width 209 height 18
type textarea "**********"
click at [122, 336] on div "Add Column" at bounding box center [802, 405] width 1499 height 603
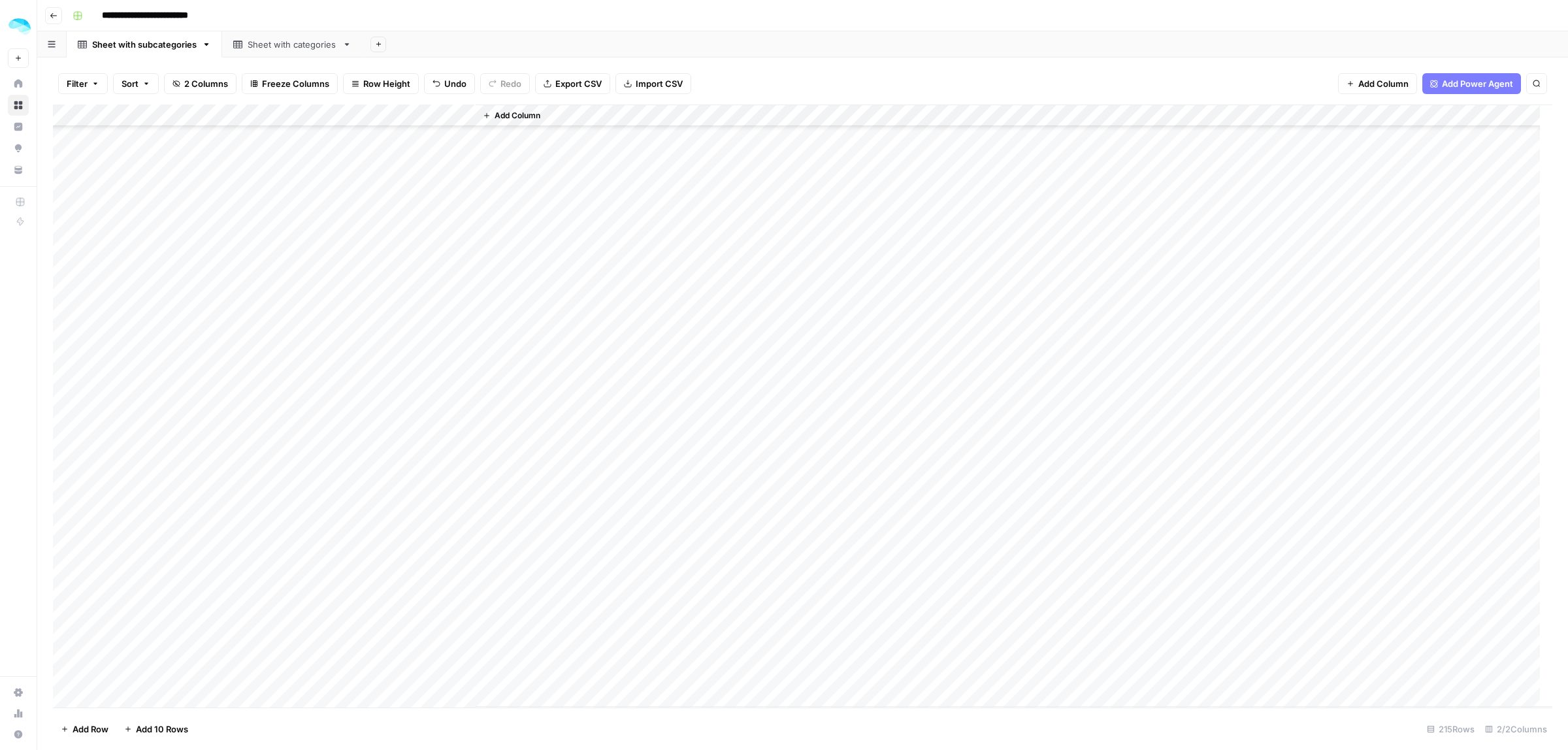
click at [116, 337] on div "Add Column" at bounding box center [802, 405] width 1499 height 603
click at [111, 335] on textarea "**********" at bounding box center [202, 337] width 209 height 18
type textarea "**********"
click at [125, 359] on div "Add Column" at bounding box center [802, 405] width 1499 height 603
click at [123, 359] on div "Add Column" at bounding box center [802, 405] width 1499 height 603
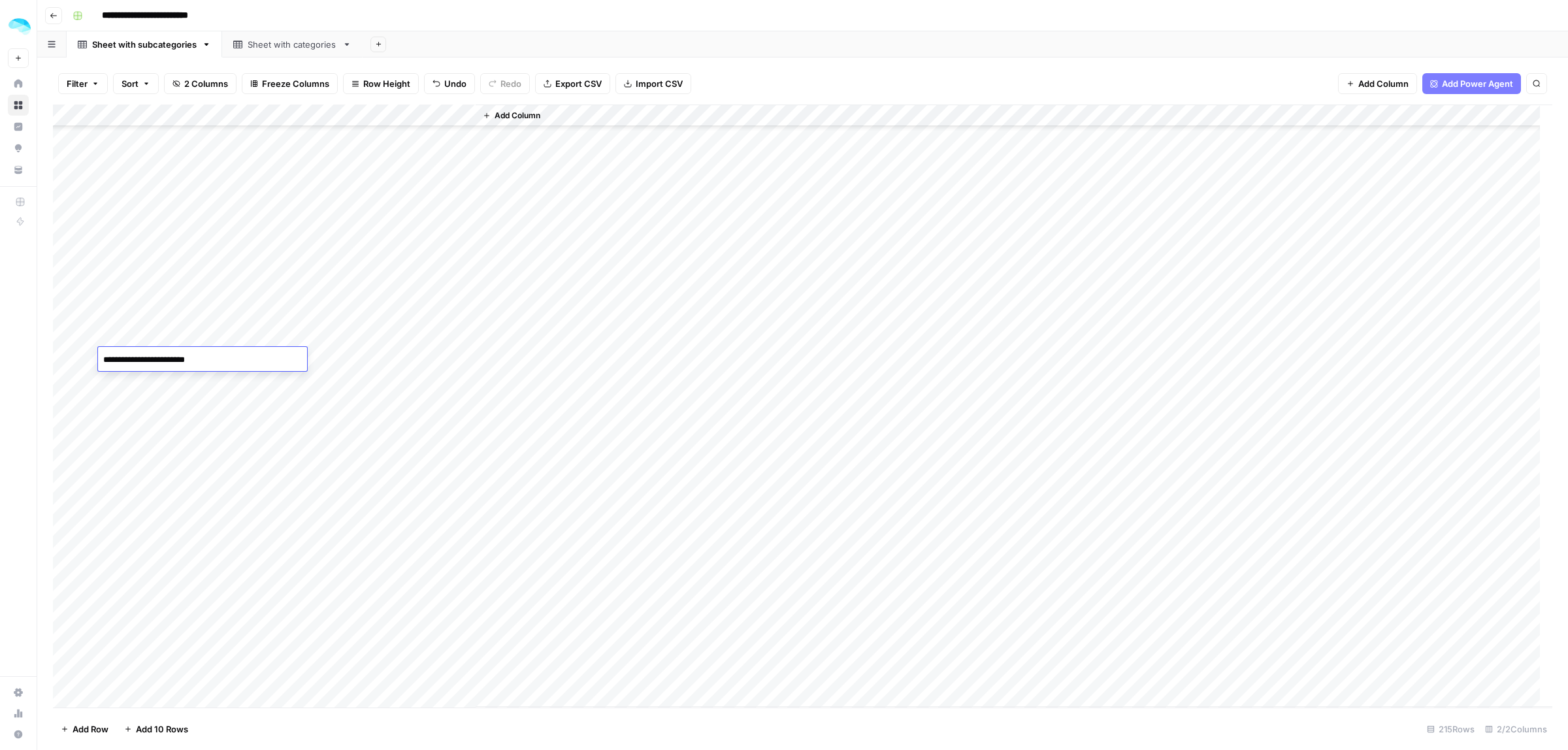
click at [110, 357] on textarea "**********" at bounding box center [202, 359] width 209 height 18
type textarea "**********"
click at [125, 383] on div "Add Column" at bounding box center [802, 405] width 1499 height 603
click at [111, 380] on textarea "**********" at bounding box center [202, 381] width 209 height 18
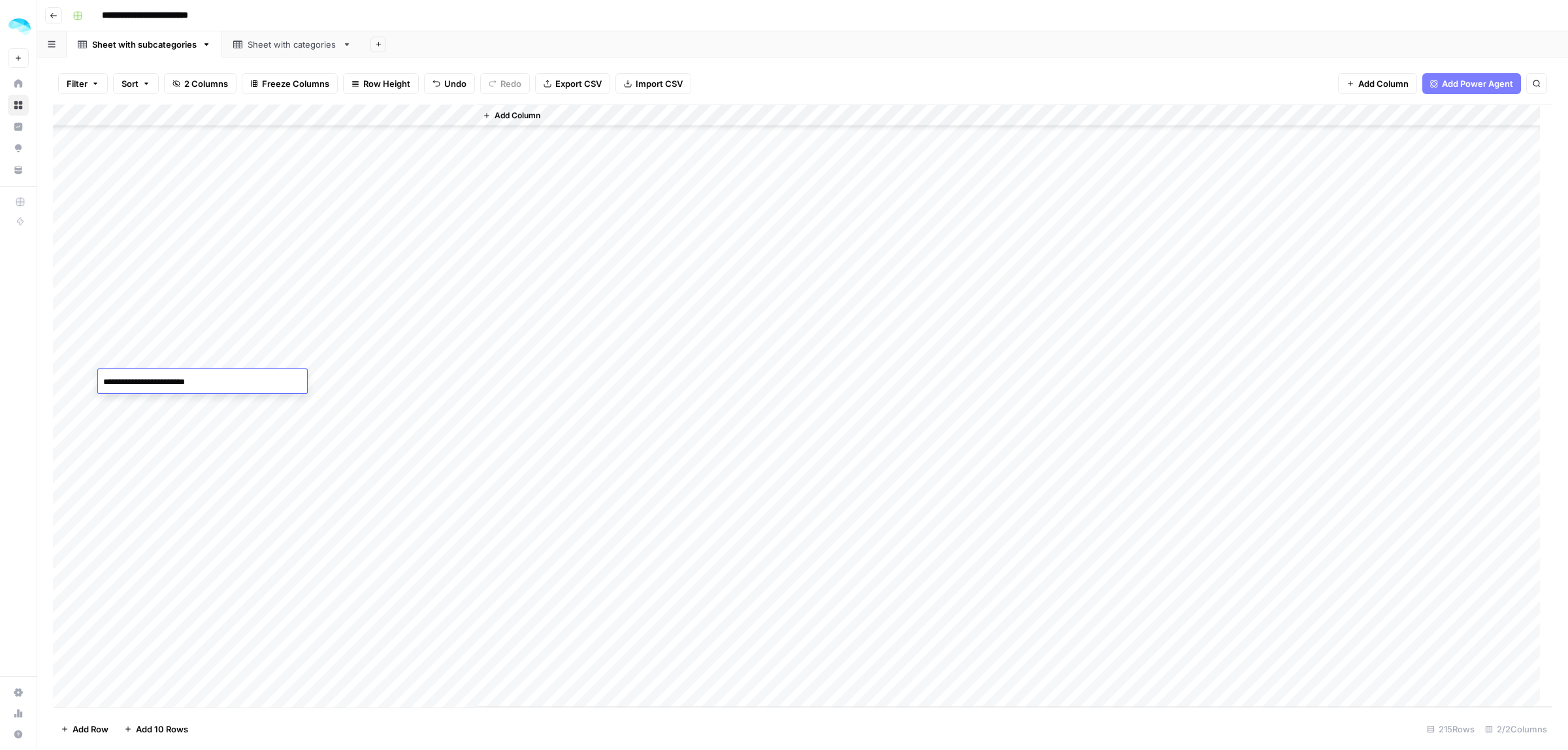
type textarea "**********"
click at [116, 396] on div "Add Column" at bounding box center [802, 405] width 1499 height 603
click at [108, 403] on textarea "**********" at bounding box center [202, 404] width 209 height 18
type textarea "**********"
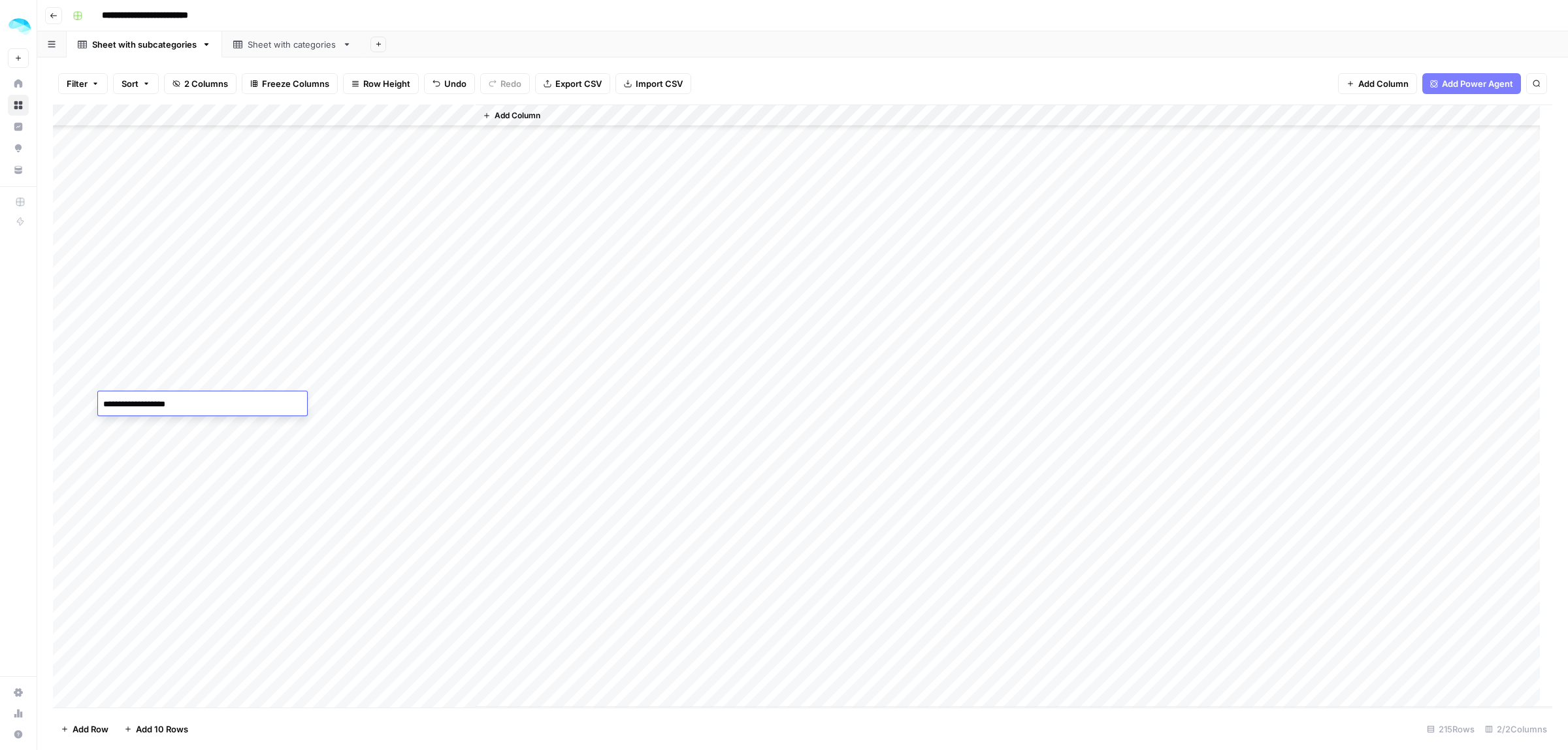
click at [119, 423] on div "Add Column" at bounding box center [802, 405] width 1499 height 603
click at [108, 425] on textarea "**********" at bounding box center [202, 426] width 209 height 18
type textarea "**********"
click at [125, 458] on div "Add Column" at bounding box center [802, 405] width 1499 height 603
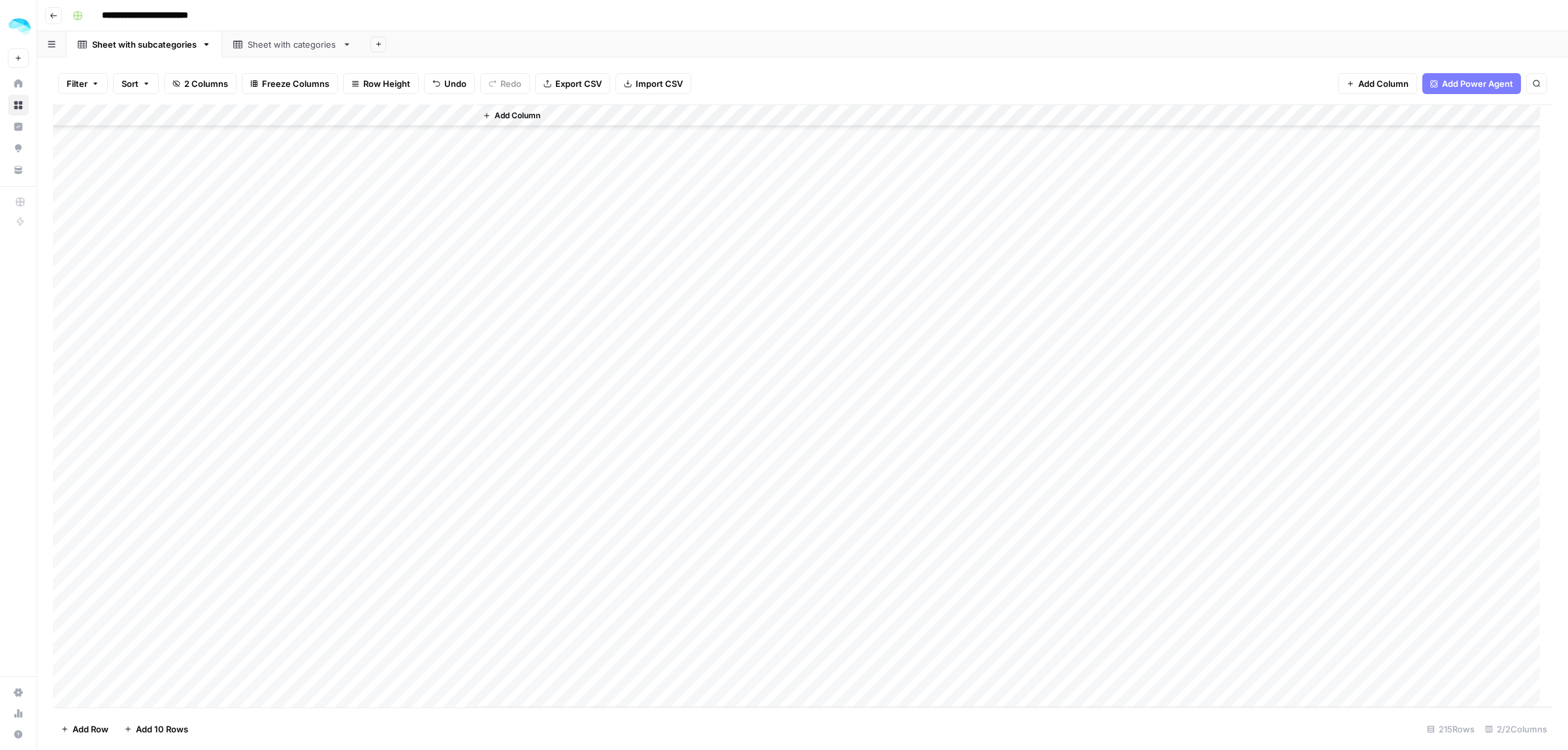
click at [125, 458] on div "Add Column" at bounding box center [802, 405] width 1499 height 603
drag, startPoint x: 108, startPoint y: 451, endPoint x: 105, endPoint y: 465, distance: 14.3
click at [105, 460] on body "**********" at bounding box center [784, 375] width 1568 height 750
type textarea "**********"
click at [117, 465] on div "Add Column" at bounding box center [802, 405] width 1499 height 603
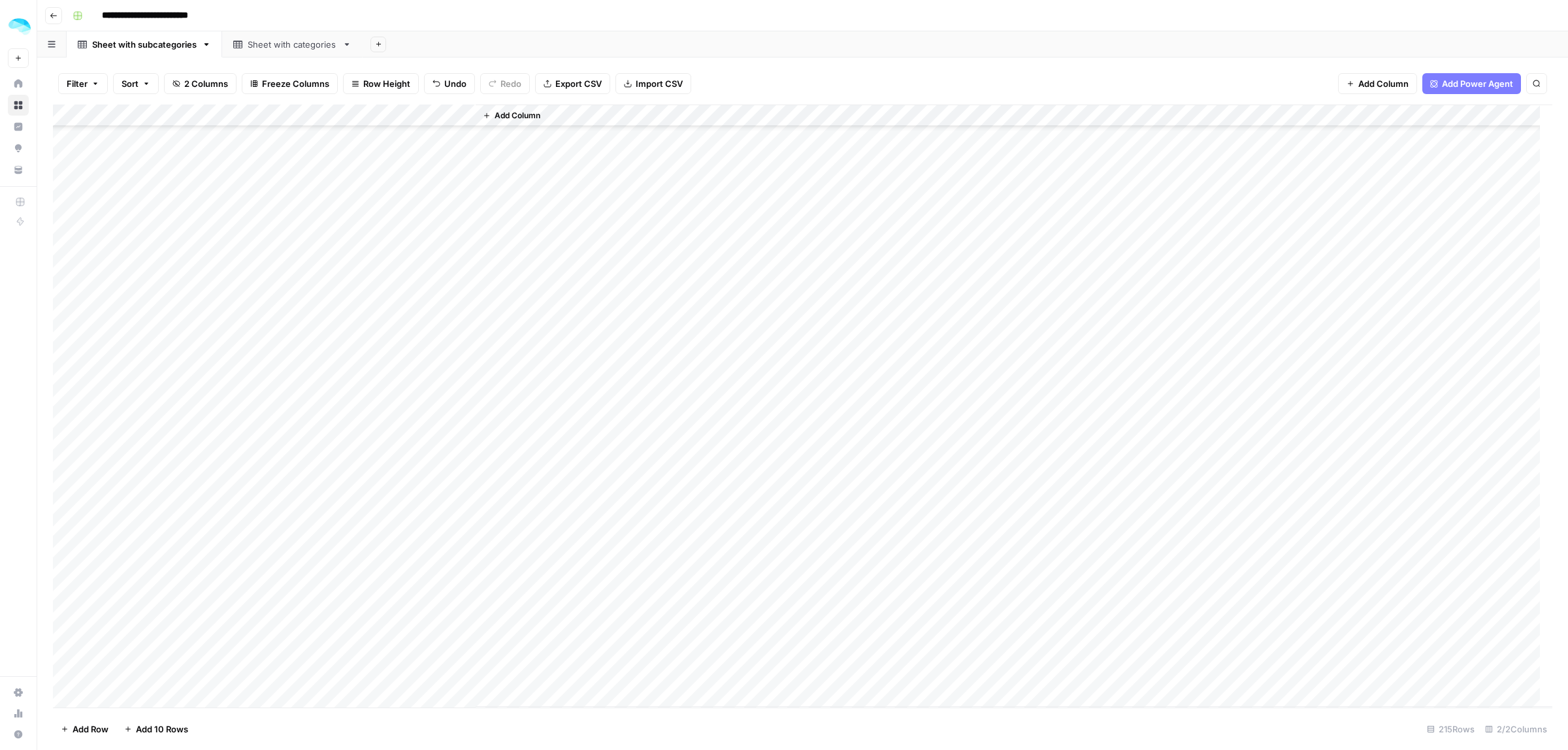
click at [117, 465] on div "Add Column" at bounding box center [802, 405] width 1499 height 603
click at [110, 468] on textarea "**********" at bounding box center [202, 471] width 209 height 18
type textarea "**********"
click at [119, 488] on div "Add Column" at bounding box center [802, 405] width 1499 height 603
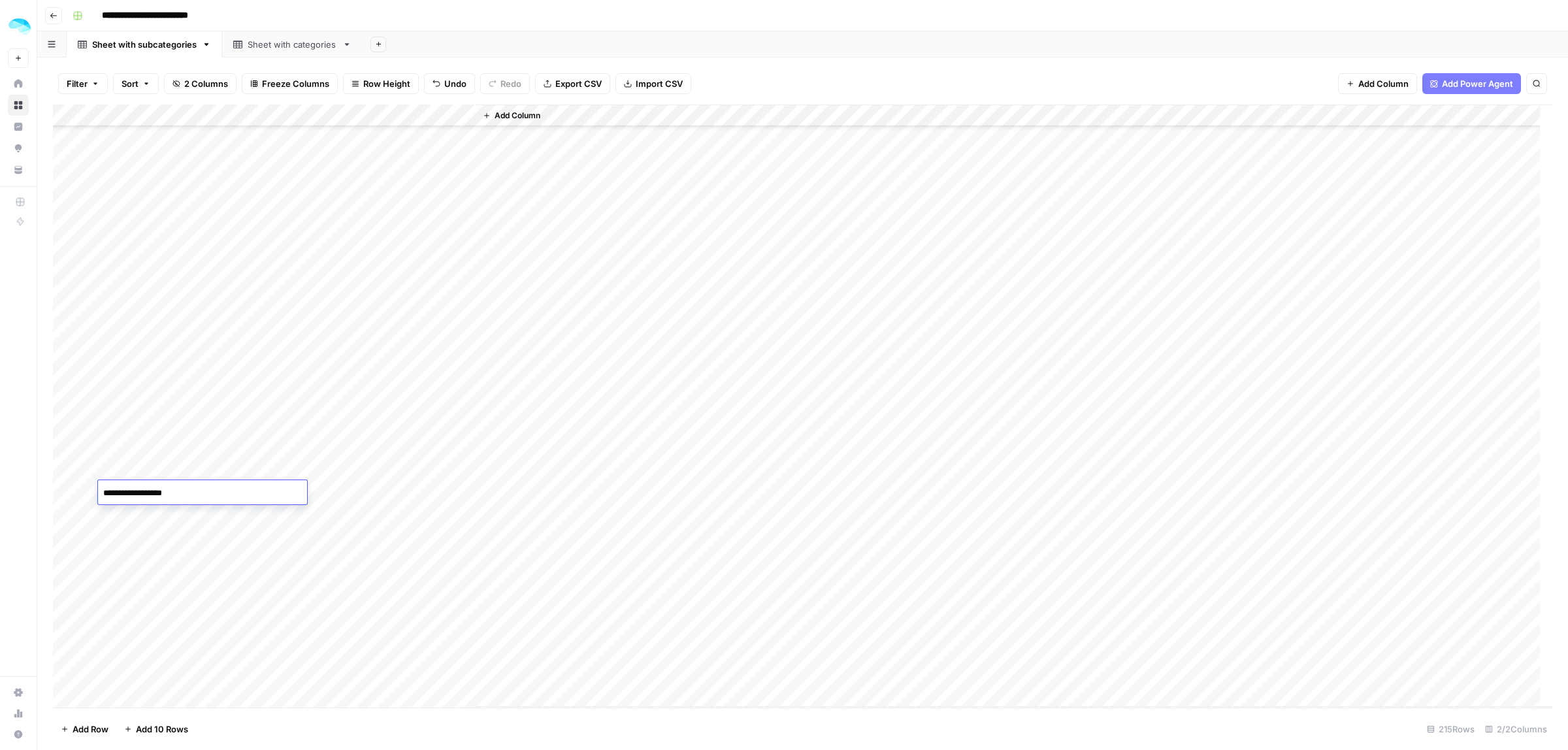
click at [111, 490] on textarea "**********" at bounding box center [202, 493] width 209 height 18
type textarea "**********"
click at [124, 276] on div "Add Column" at bounding box center [802, 405] width 1499 height 603
click at [124, 276] on textarea "**********" at bounding box center [202, 270] width 209 height 18
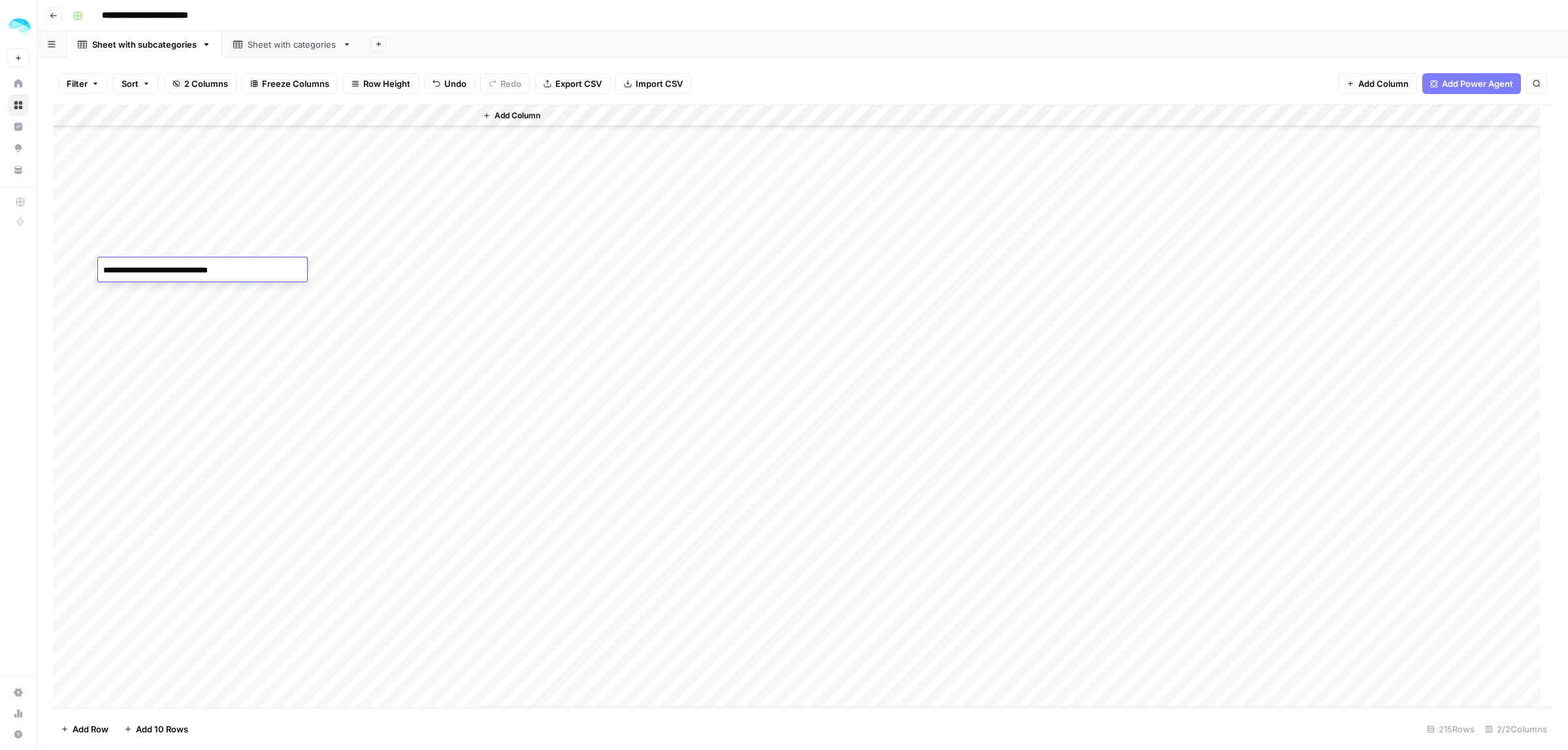
click at [110, 274] on textarea "**********" at bounding box center [202, 270] width 209 height 18
type textarea "**********"
click at [121, 291] on div "Add Column" at bounding box center [802, 405] width 1499 height 603
click at [109, 291] on textarea "**********" at bounding box center [202, 292] width 209 height 18
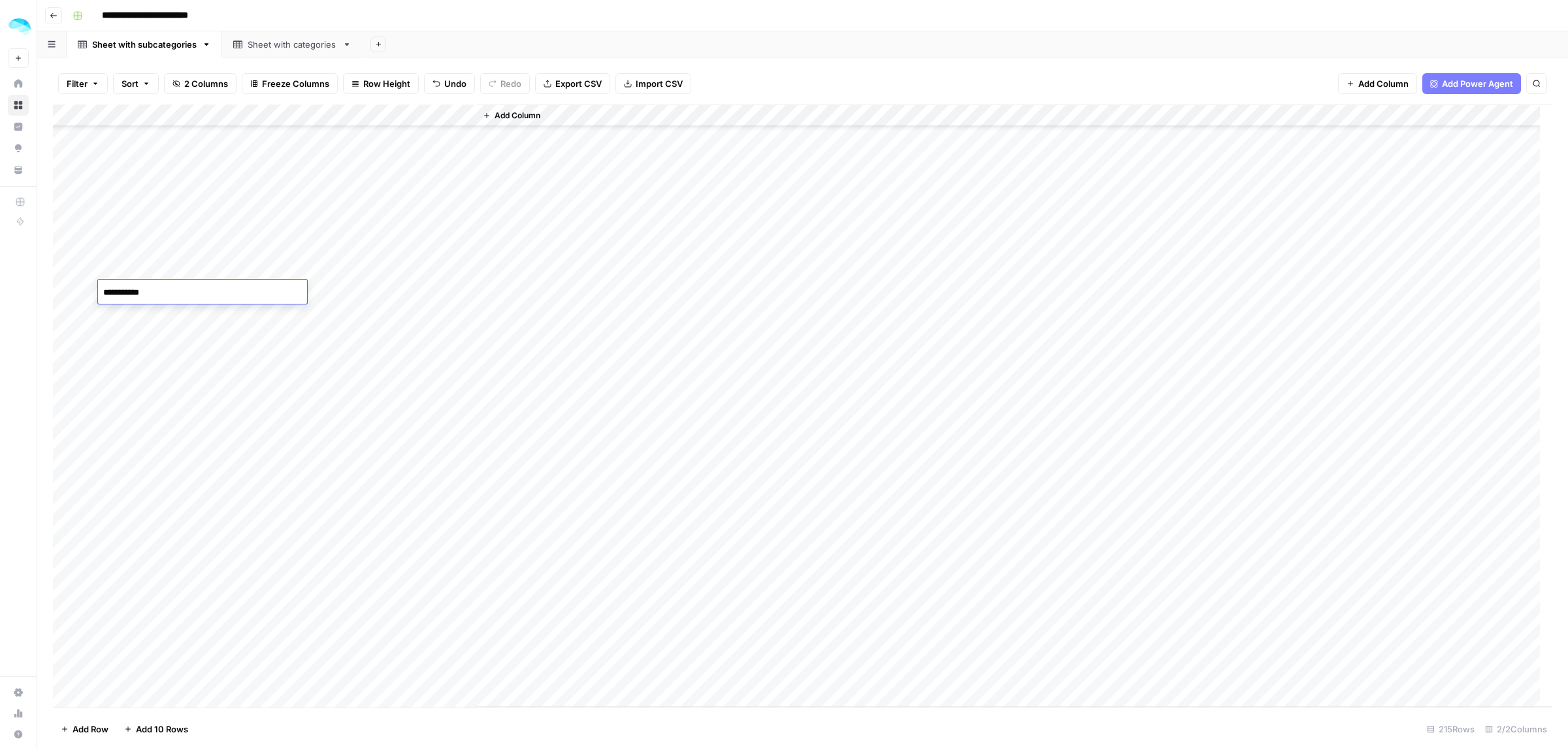
type textarea "**********"
click at [119, 312] on div "Add Column" at bounding box center [802, 405] width 1499 height 603
click at [111, 314] on textarea "**********" at bounding box center [202, 315] width 209 height 18
type textarea "**********"
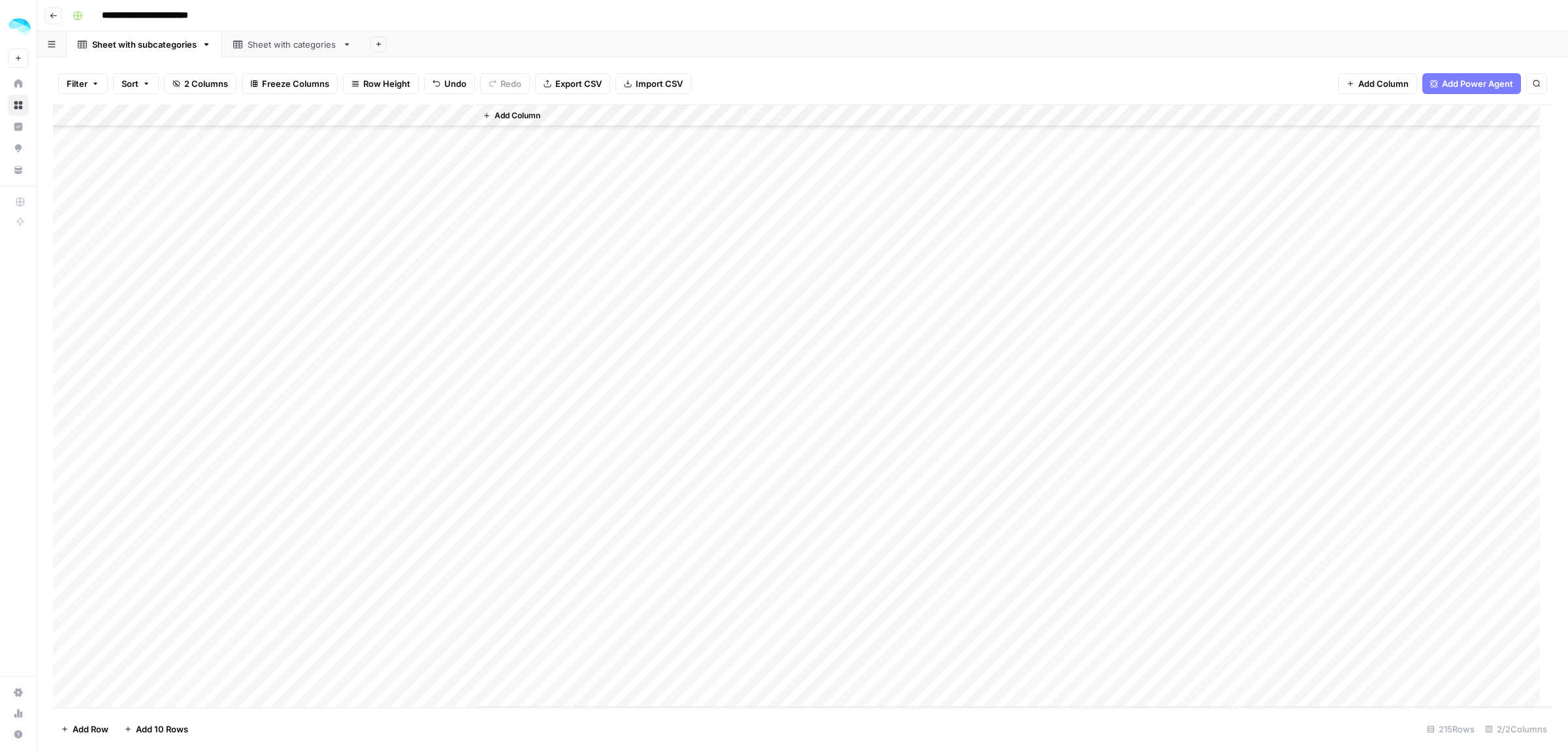
click at [118, 334] on div "Add Column" at bounding box center [802, 405] width 1499 height 603
click at [113, 333] on textarea "**********" at bounding box center [202, 337] width 209 height 18
type textarea "**********"
click at [119, 351] on div "Add Column" at bounding box center [802, 405] width 1499 height 603
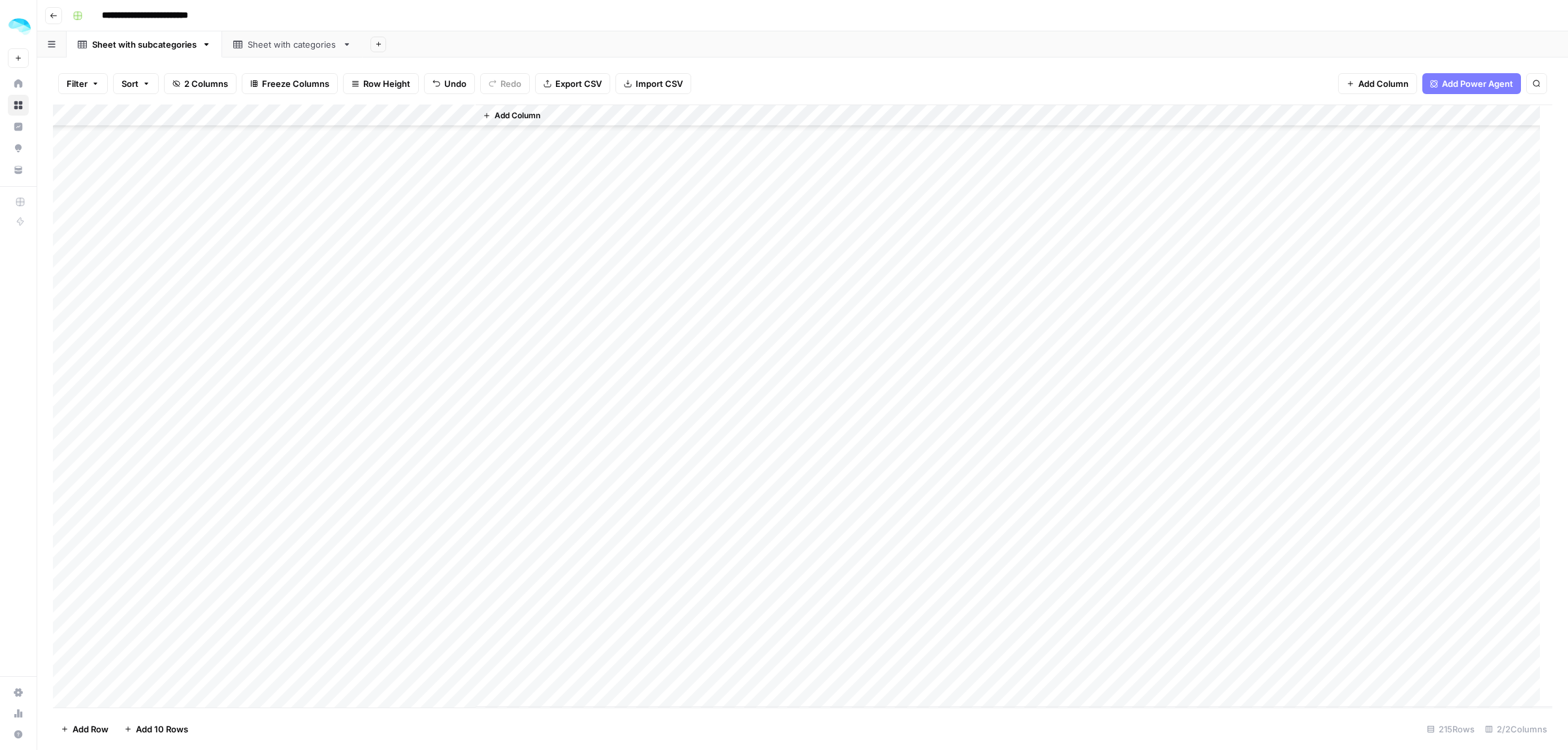
click at [119, 351] on div "Add Column" at bounding box center [802, 405] width 1499 height 603
click at [111, 357] on textarea "**********" at bounding box center [202, 358] width 209 height 18
type textarea "**********"
click at [114, 377] on div "Add Column" at bounding box center [802, 405] width 1499 height 603
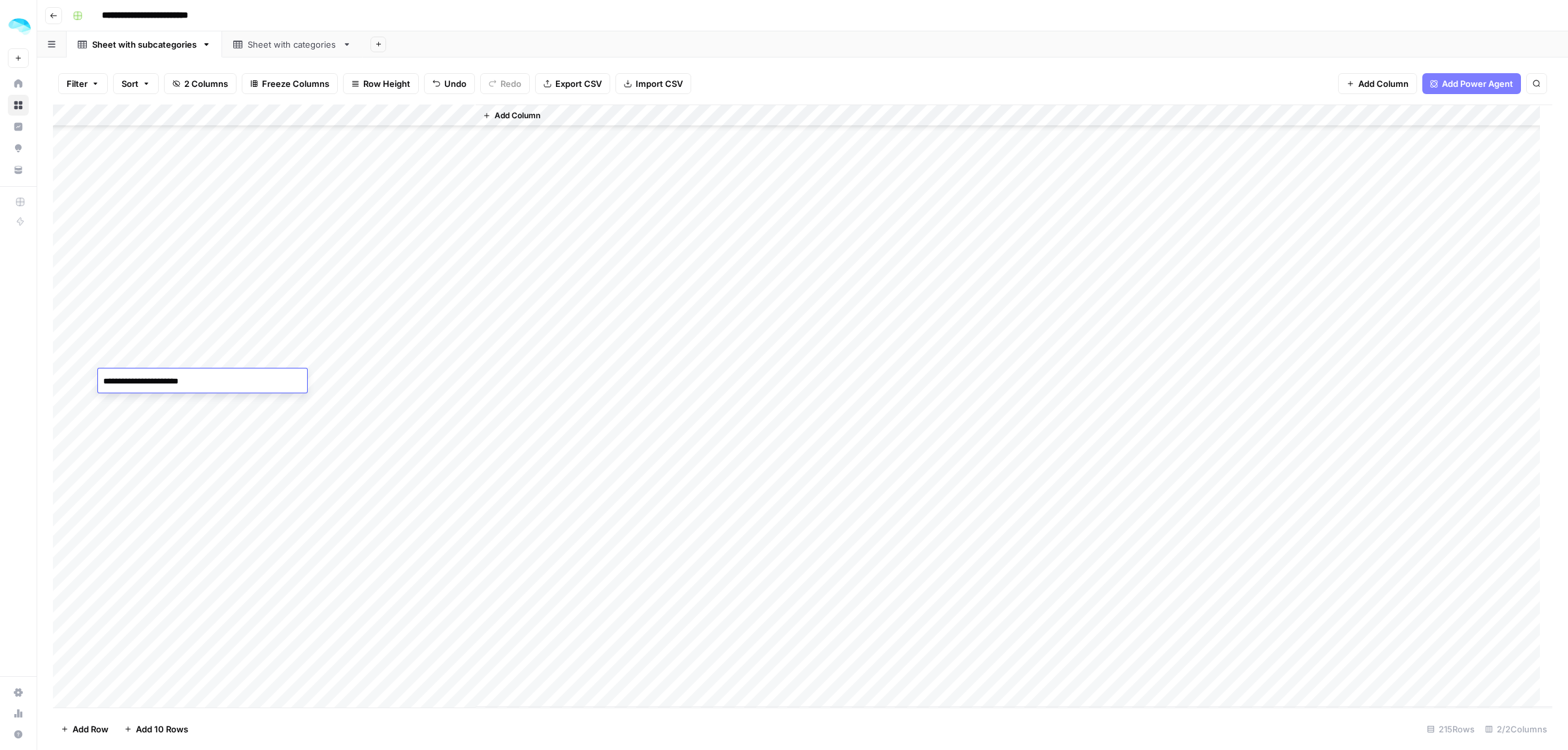
click at [111, 380] on textarea "**********" at bounding box center [202, 381] width 209 height 18
type textarea "**********"
click at [111, 400] on div "Add Column" at bounding box center [802, 405] width 1499 height 603
click at [109, 406] on textarea "**********" at bounding box center [202, 403] width 209 height 18
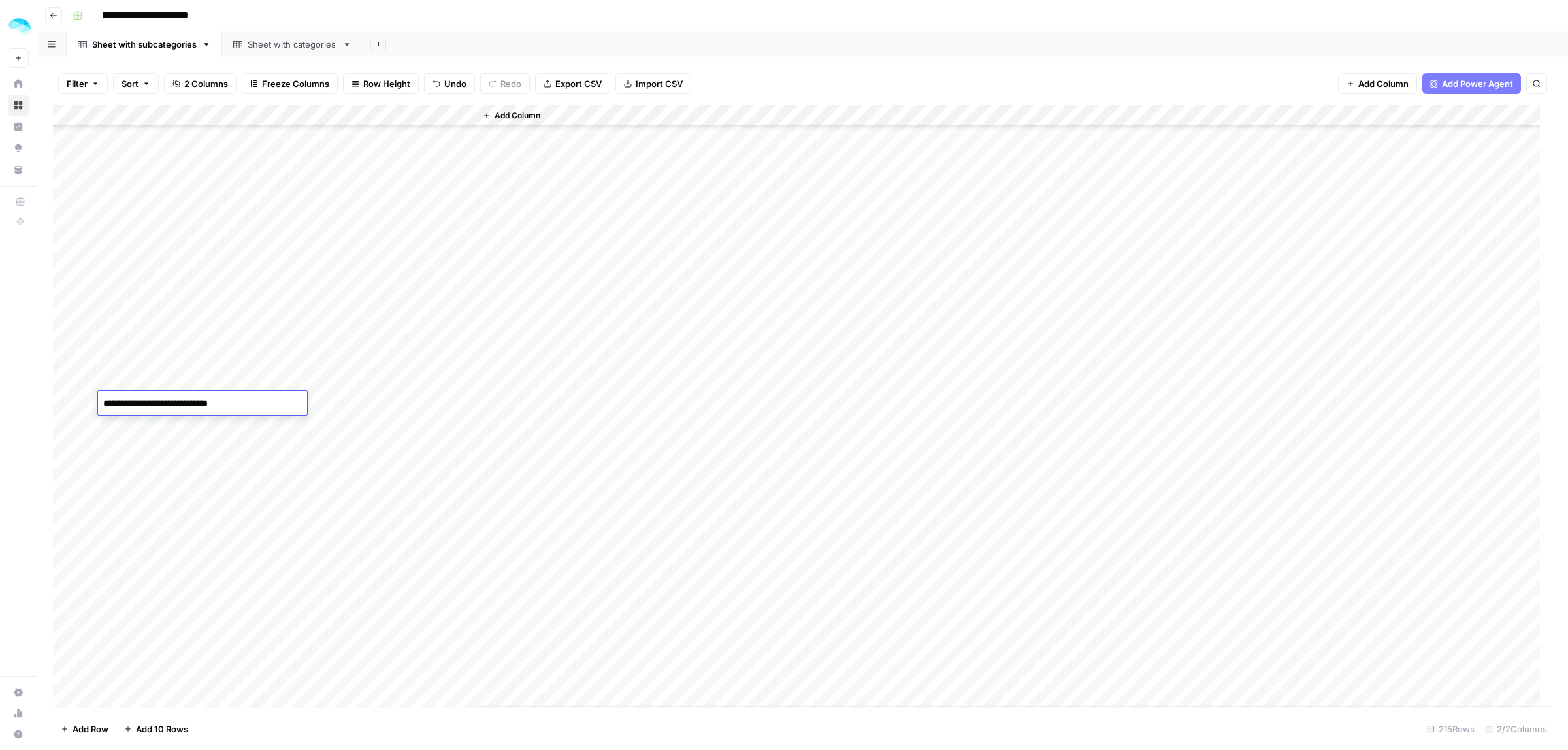
type textarea "**********"
click at [126, 429] on div "Add Column" at bounding box center [802, 405] width 1499 height 603
click at [331, 314] on div "Add Column" at bounding box center [802, 405] width 1499 height 603
click at [331, 292] on div "Add Column" at bounding box center [802, 405] width 1499 height 603
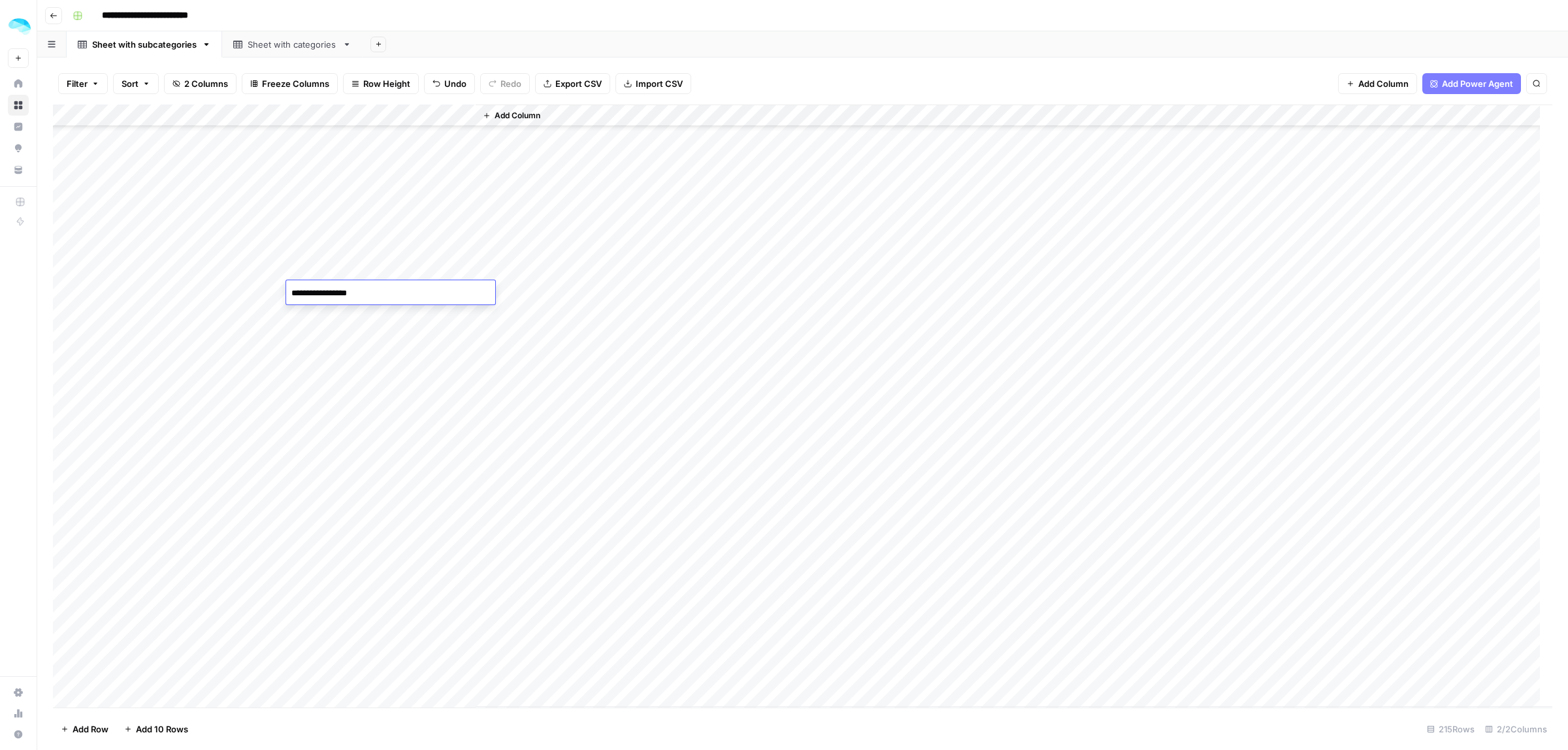
type textarea "**********"
click at [331, 292] on div "Add Column" at bounding box center [802, 405] width 1499 height 603
drag, startPoint x: 475, startPoint y: 303, endPoint x: 449, endPoint y: 454, distance: 153.2
click at [454, 509] on div "Add Column" at bounding box center [802, 405] width 1499 height 603
click at [441, 294] on div "Add Column" at bounding box center [802, 405] width 1499 height 603
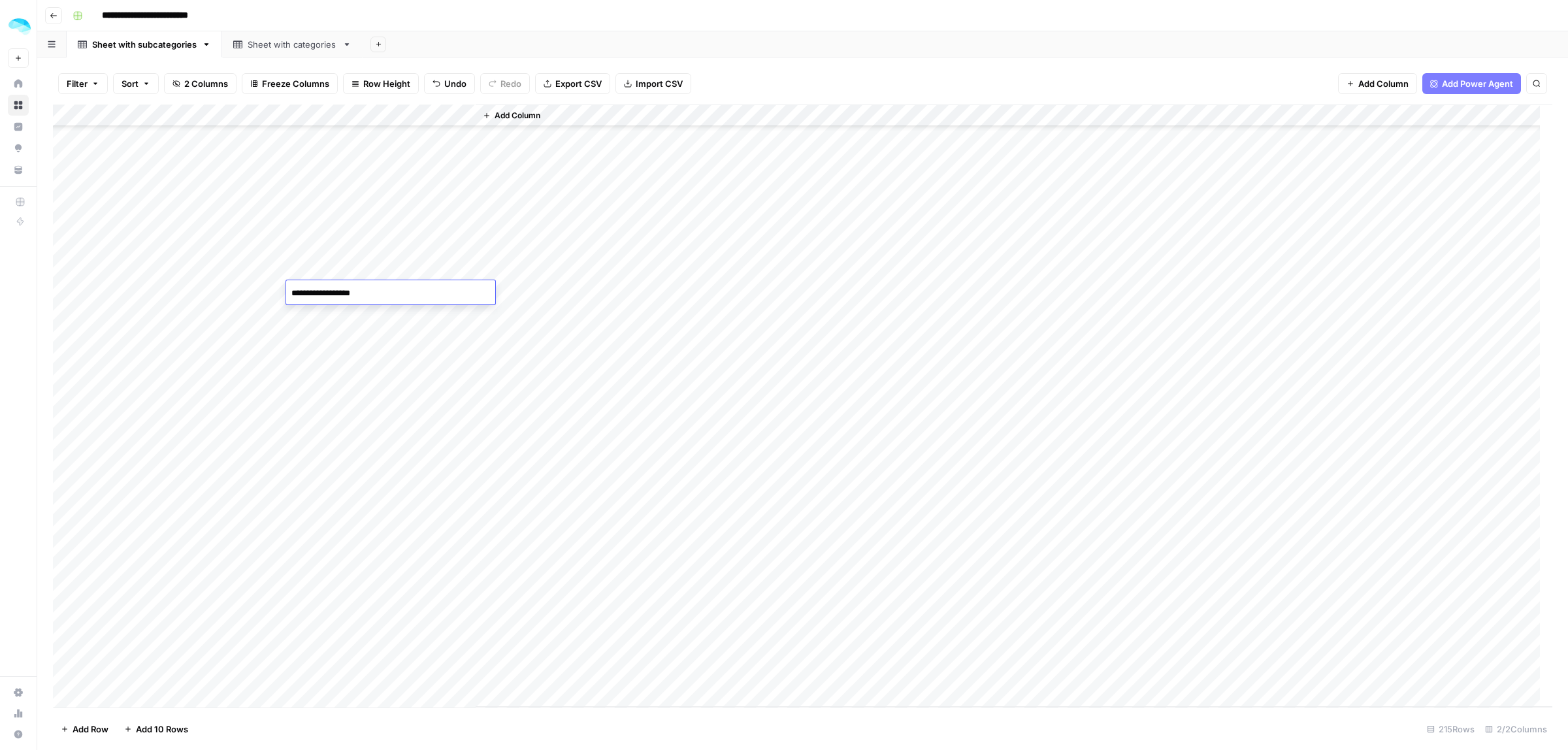
click at [452, 331] on div "Add Column" at bounding box center [802, 405] width 1499 height 603
click at [462, 299] on div "Add Column" at bounding box center [802, 405] width 1499 height 603
drag, startPoint x: 473, startPoint y: 301, endPoint x: 438, endPoint y: 680, distance: 380.6
click at [438, 680] on div "Add Column" at bounding box center [802, 405] width 1499 height 603
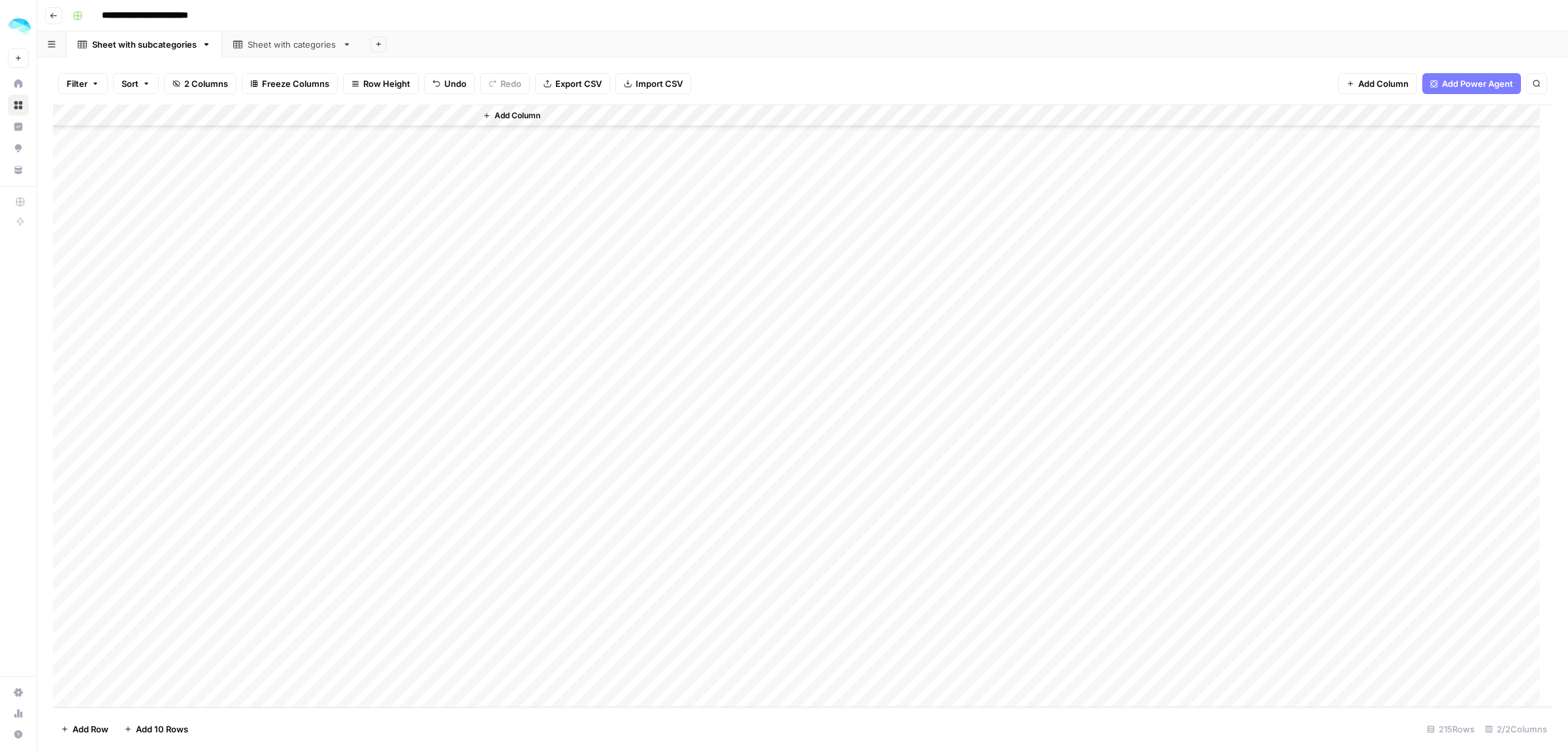
click at [197, 628] on div "Add Column" at bounding box center [802, 405] width 1499 height 603
click at [275, 117] on div "Add Column" at bounding box center [802, 405] width 1499 height 603
click at [164, 224] on span "Sort Descending" at bounding box center [181, 225] width 114 height 13
click at [334, 207] on div "Add Column" at bounding box center [802, 406] width 1499 height 602
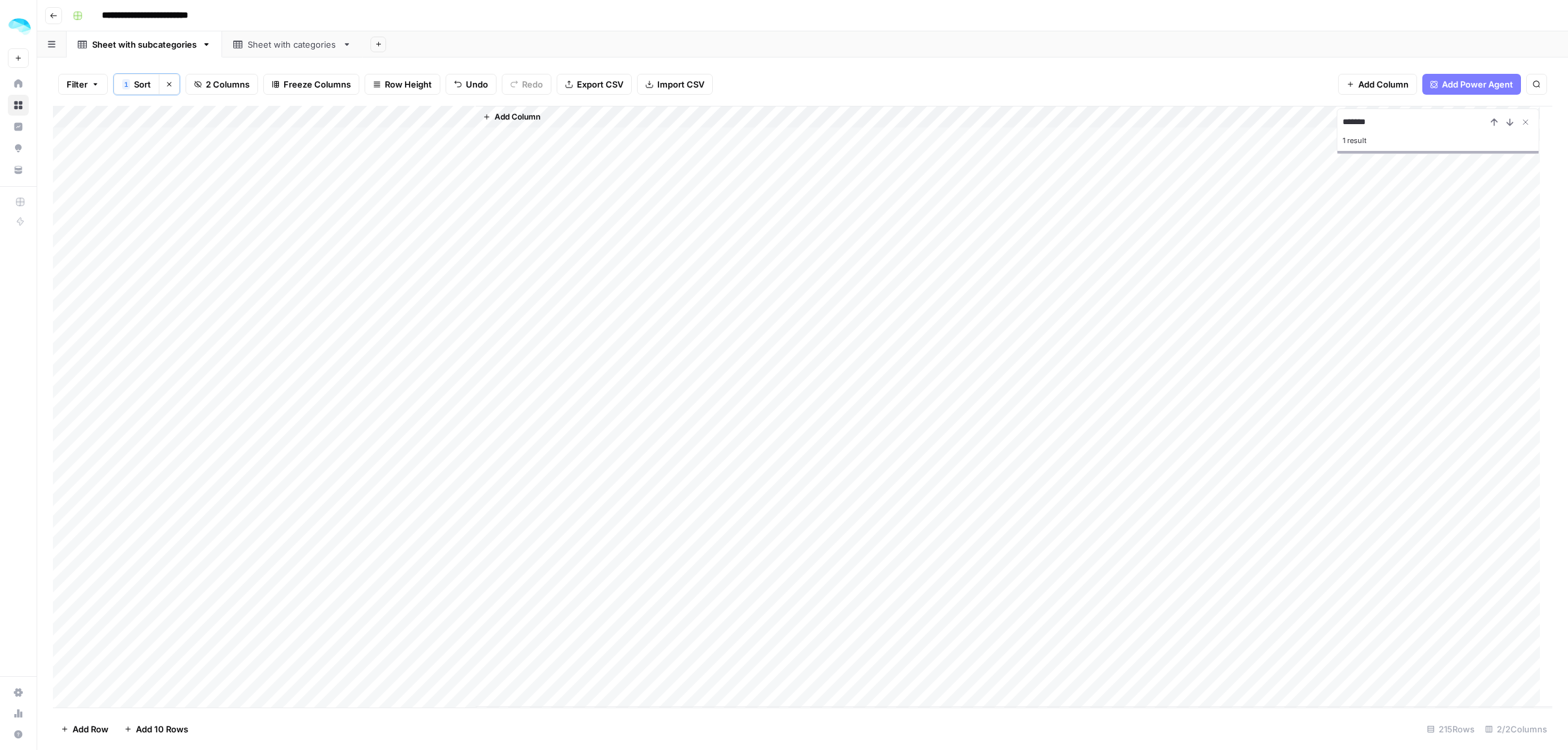
click at [1409, 111] on div "******* 1 result" at bounding box center [1438, 130] width 202 height 45
click at [1405, 119] on input "*******" at bounding box center [1415, 122] width 144 height 15
paste input "**********"
type input "**********"
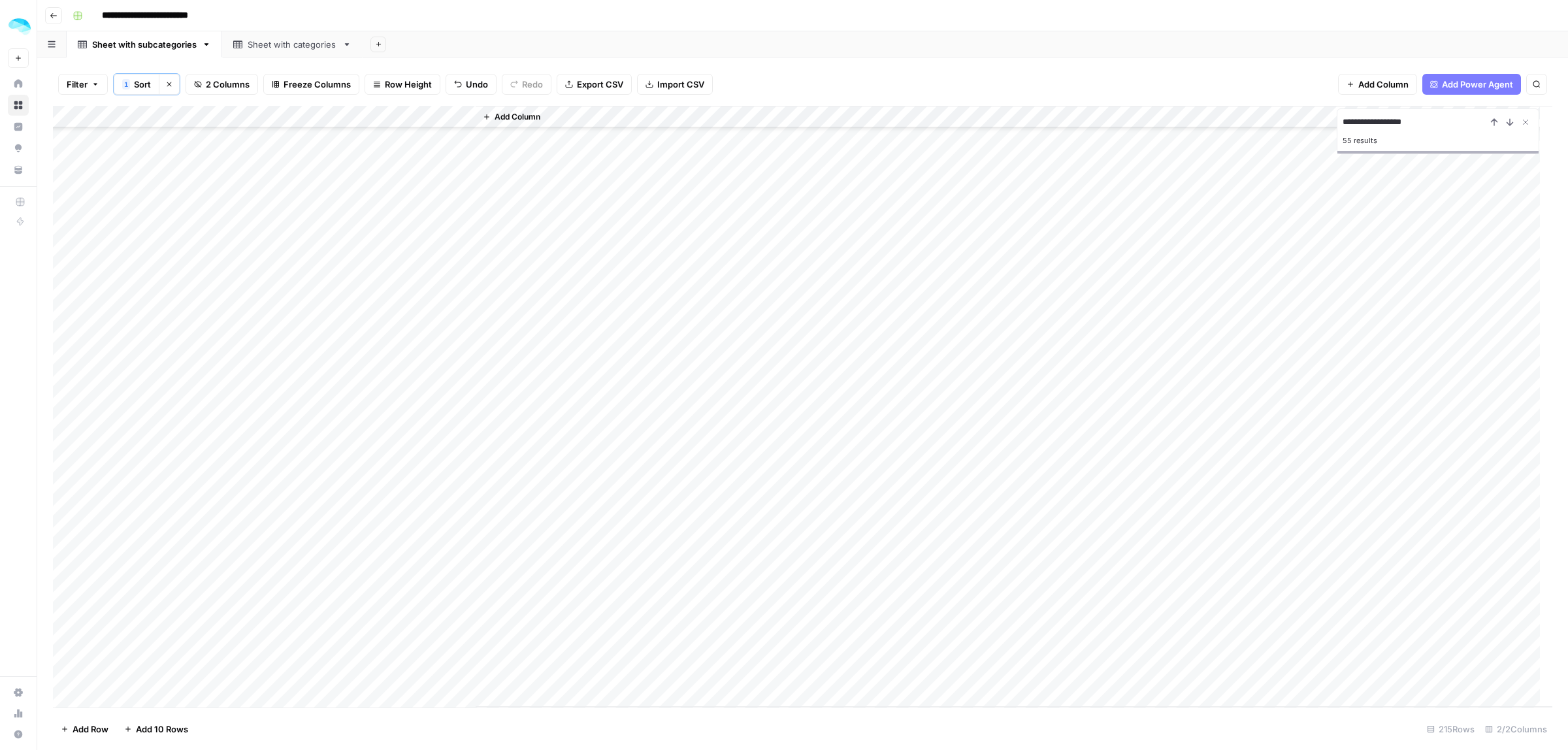
click at [382, 405] on div "Add Column" at bounding box center [802, 406] width 1499 height 602
type textarea "**********"
click at [61, 435] on div "Add Column" at bounding box center [802, 406] width 1499 height 602
click at [92, 726] on span "Delete 1 Row" at bounding box center [87, 729] width 52 height 13
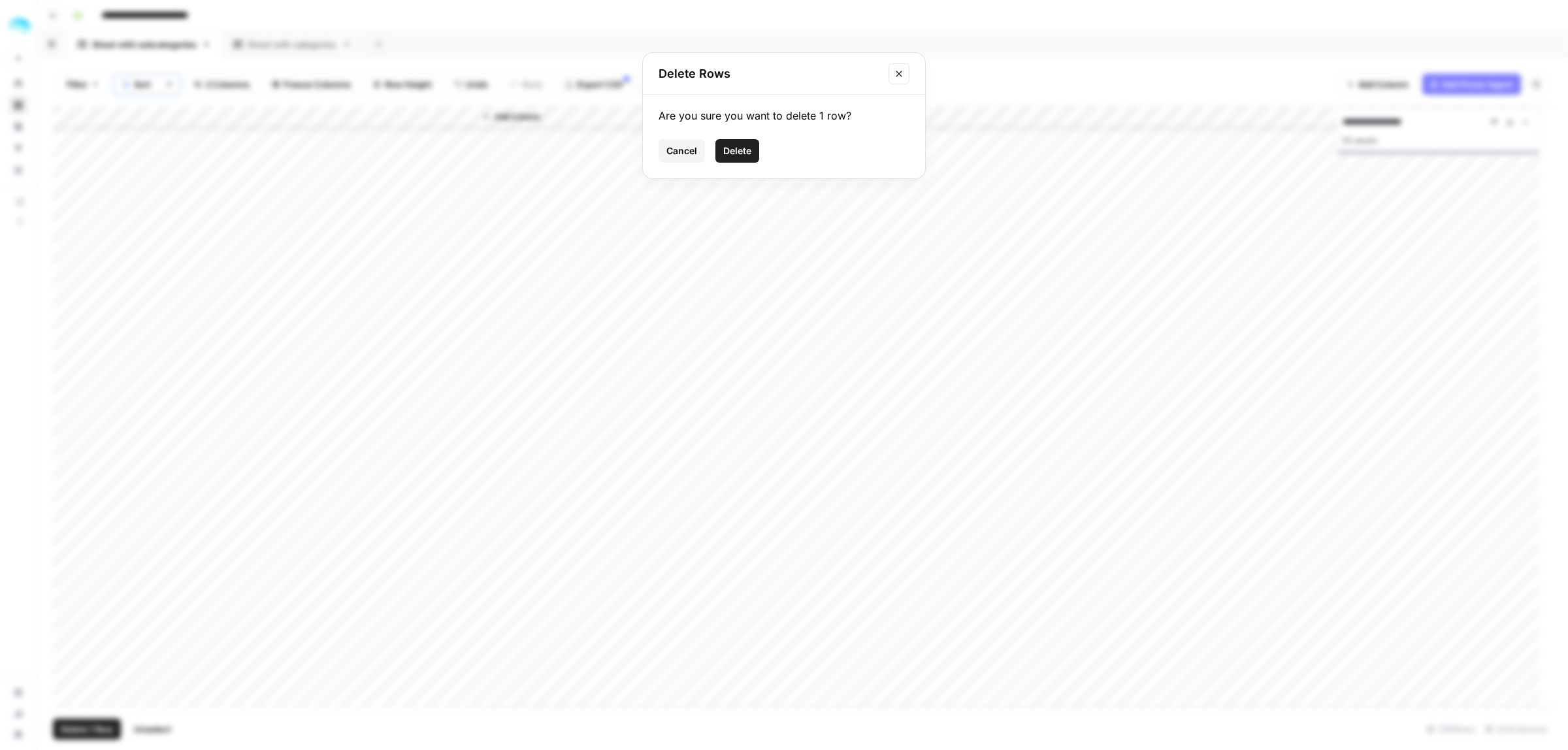
click at [749, 158] on button "Delete" at bounding box center [736, 150] width 44 height 23
click at [369, 495] on div "Add Column" at bounding box center [802, 406] width 1499 height 602
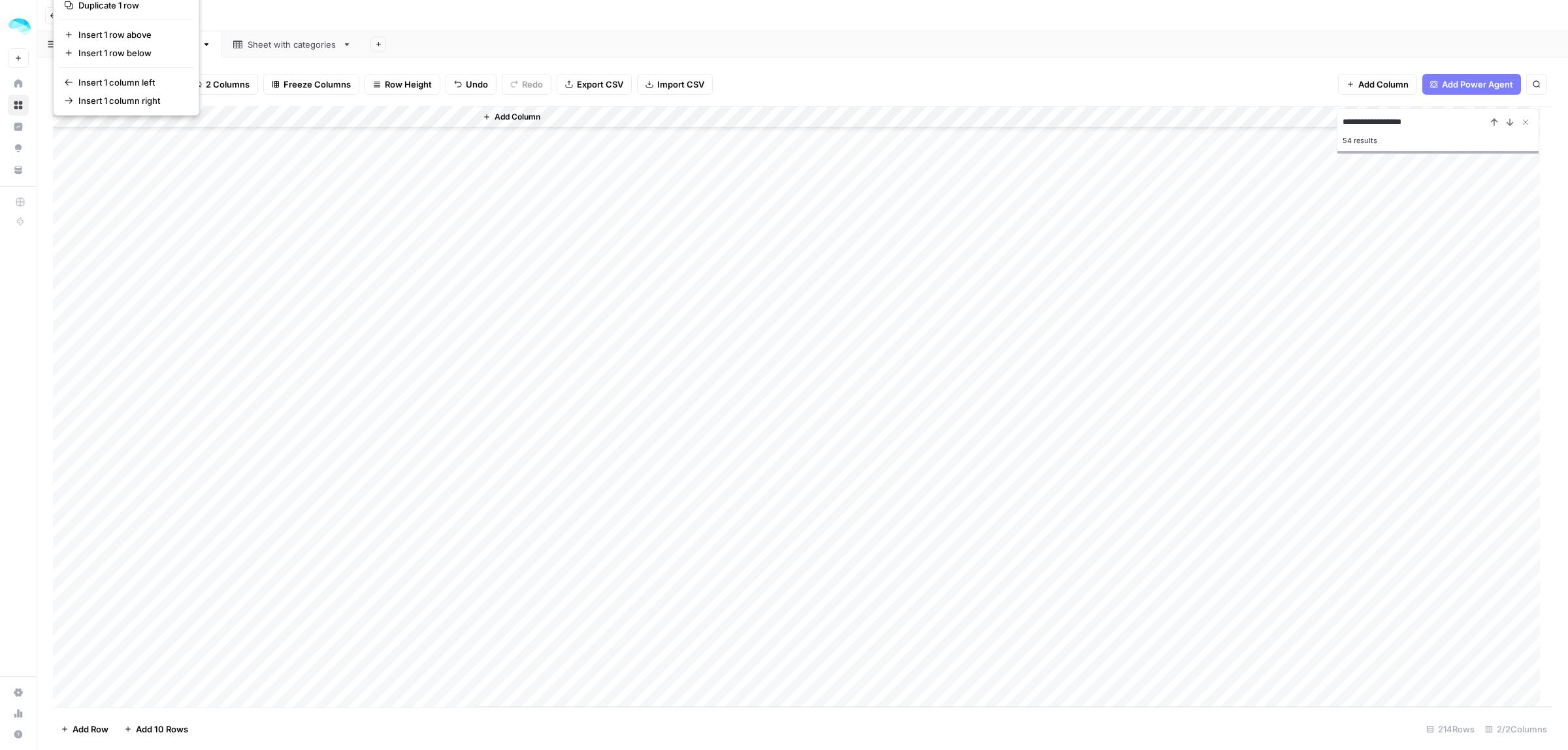
click at [369, 495] on div "Add Column" at bounding box center [802, 406] width 1499 height 602
type textarea "**********"
click at [67, 411] on div "Add Column" at bounding box center [802, 406] width 1499 height 602
click at [99, 725] on span "Delete 1 Row" at bounding box center [87, 729] width 52 height 13
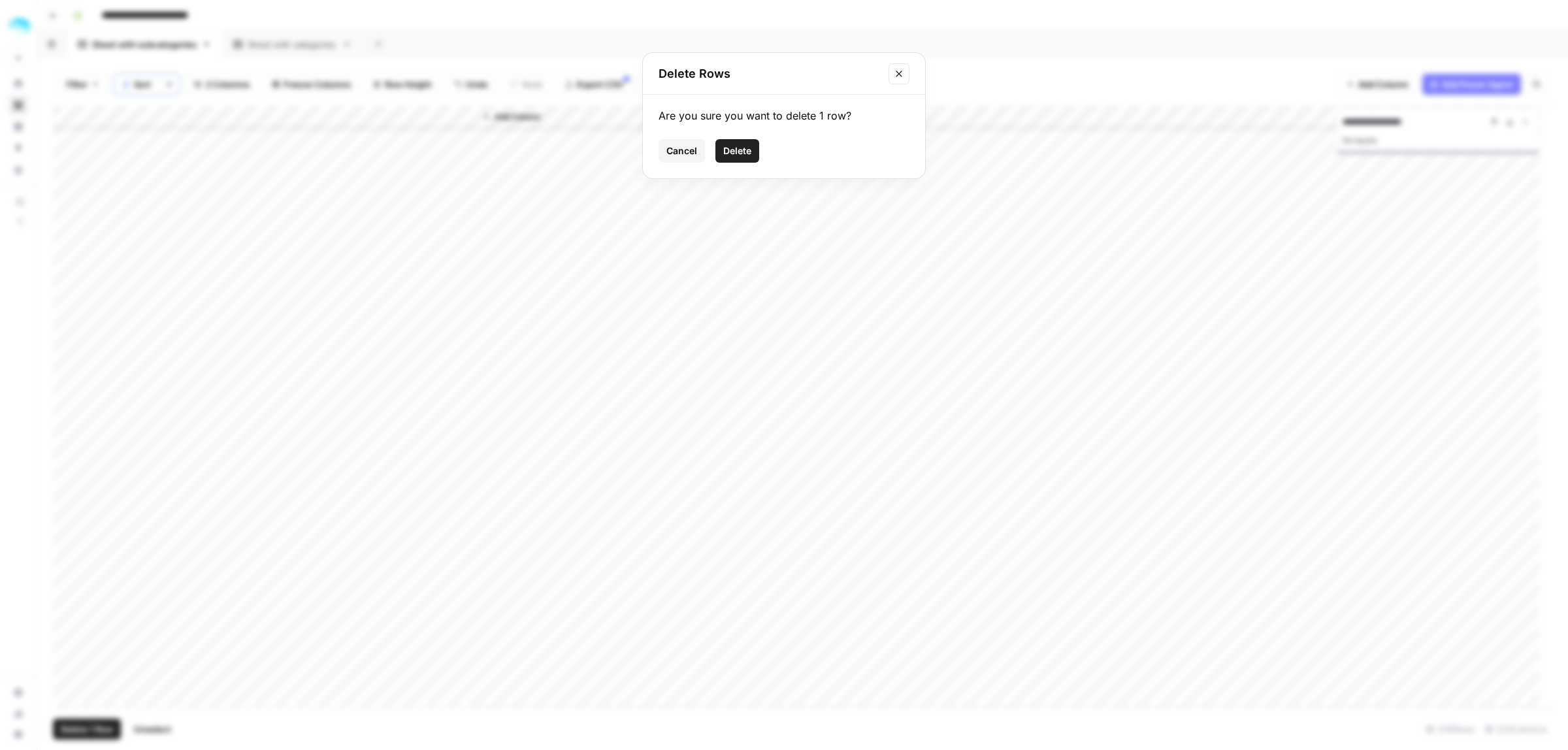
click at [743, 149] on span "Delete" at bounding box center [737, 150] width 28 height 13
click at [389, 460] on div "Add Column" at bounding box center [802, 406] width 1499 height 602
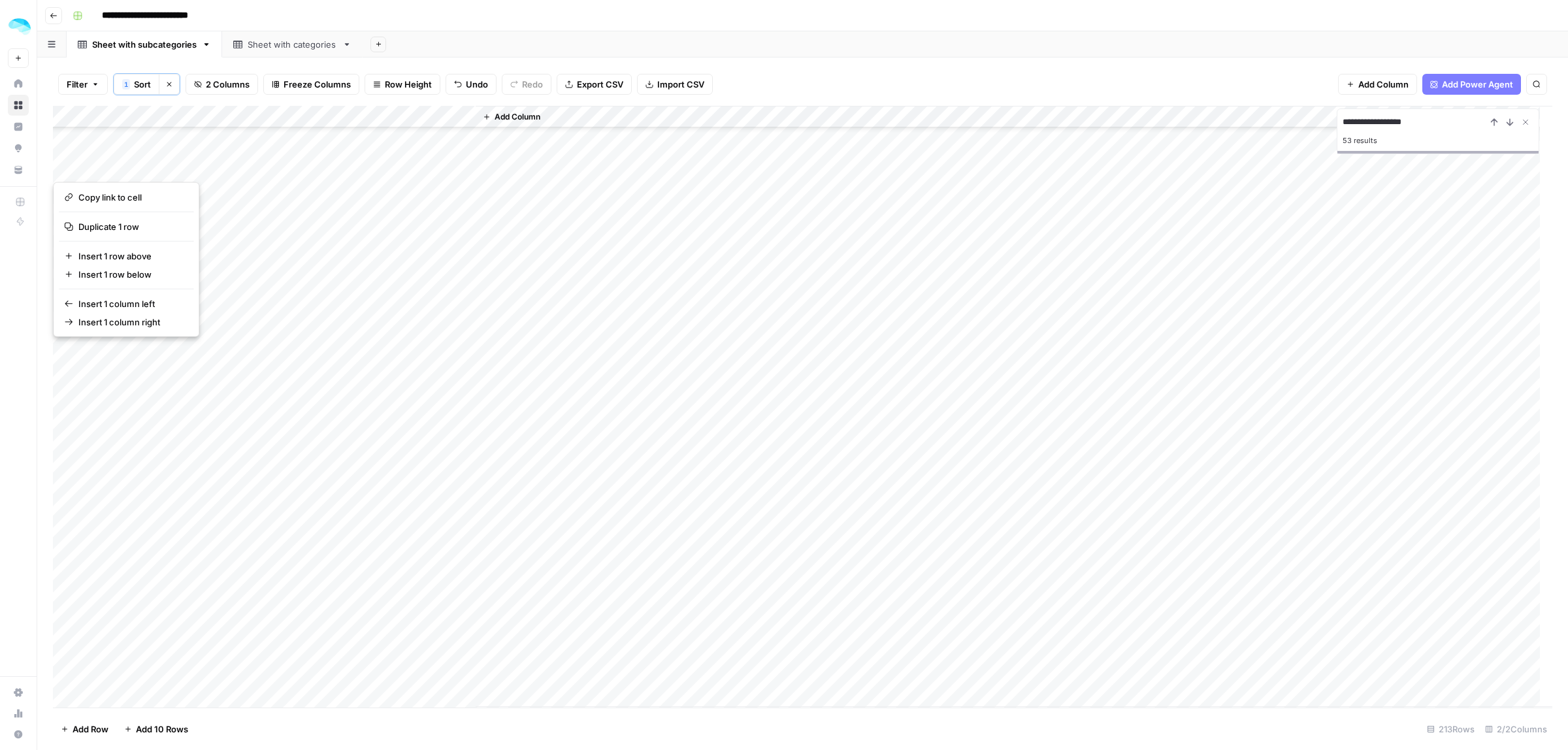
click at [389, 460] on div "Add Column" at bounding box center [802, 406] width 1499 height 602
type textarea "**********"
click at [66, 411] on div "Add Column" at bounding box center [802, 406] width 1499 height 602
click at [85, 727] on span "Delete 1 Row" at bounding box center [87, 729] width 52 height 13
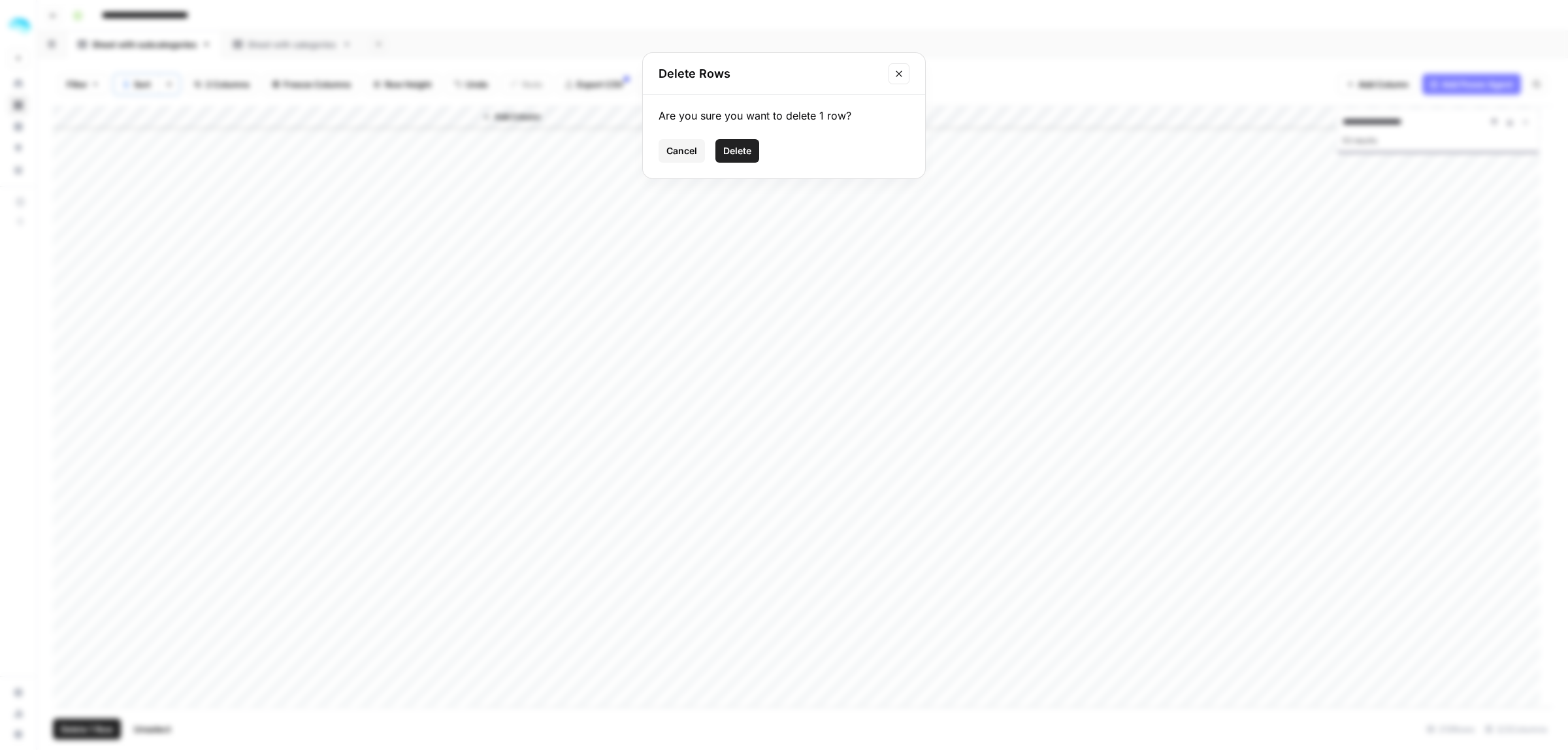
click at [740, 147] on span "Delete" at bounding box center [737, 150] width 28 height 13
click at [438, 345] on div "Add Column" at bounding box center [802, 406] width 1499 height 602
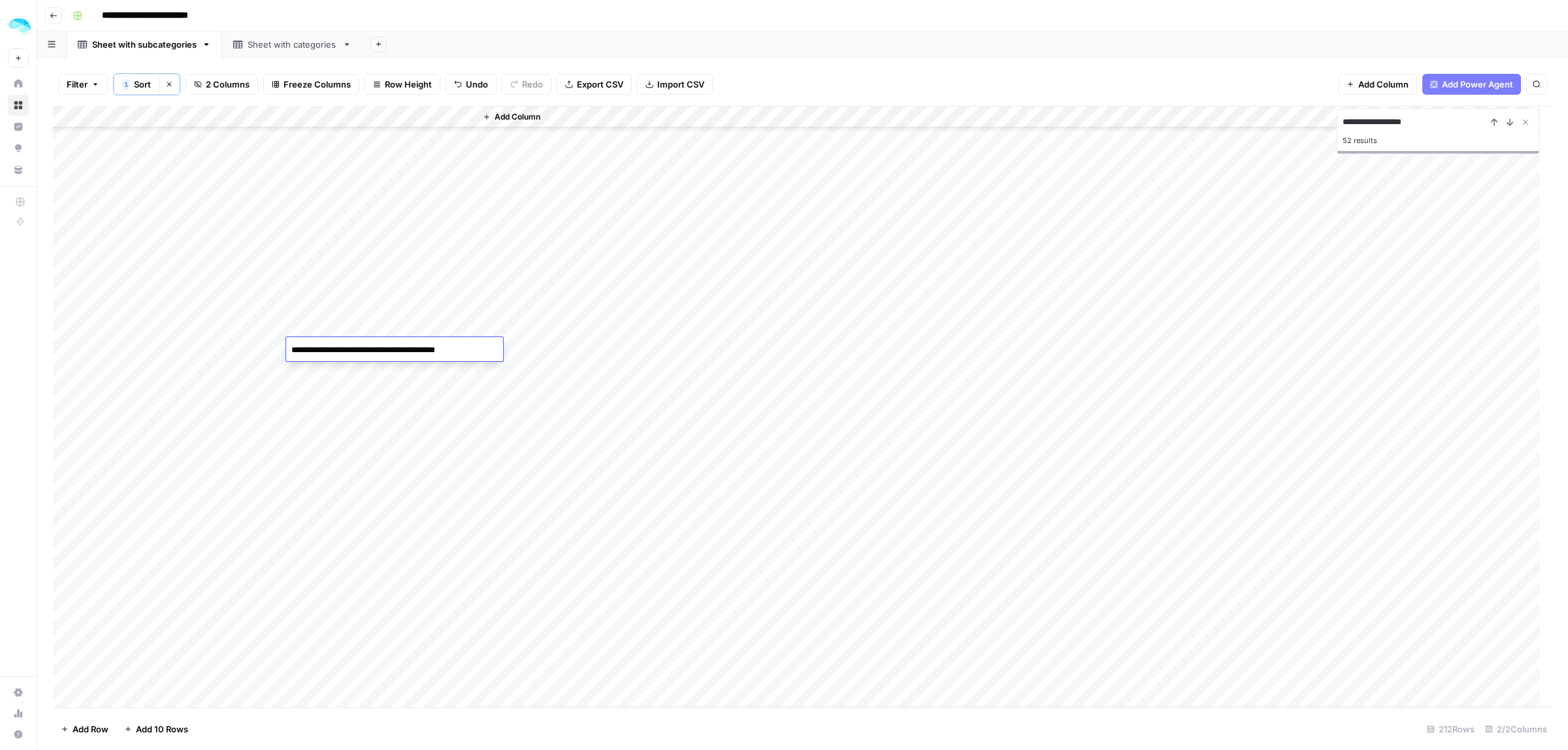
type textarea "**********"
click at [69, 324] on div "Add Column" at bounding box center [802, 406] width 1499 height 602
click at [67, 712] on footer "Delete 1 Row Unselect 212 Rows 2/2 Columns" at bounding box center [802, 729] width 1499 height 43
click at [69, 717] on footer "Delete 1 Row Unselect 212 Rows 2/2 Columns" at bounding box center [802, 729] width 1499 height 43
click at [72, 729] on span "Delete 1 Row" at bounding box center [87, 729] width 52 height 13
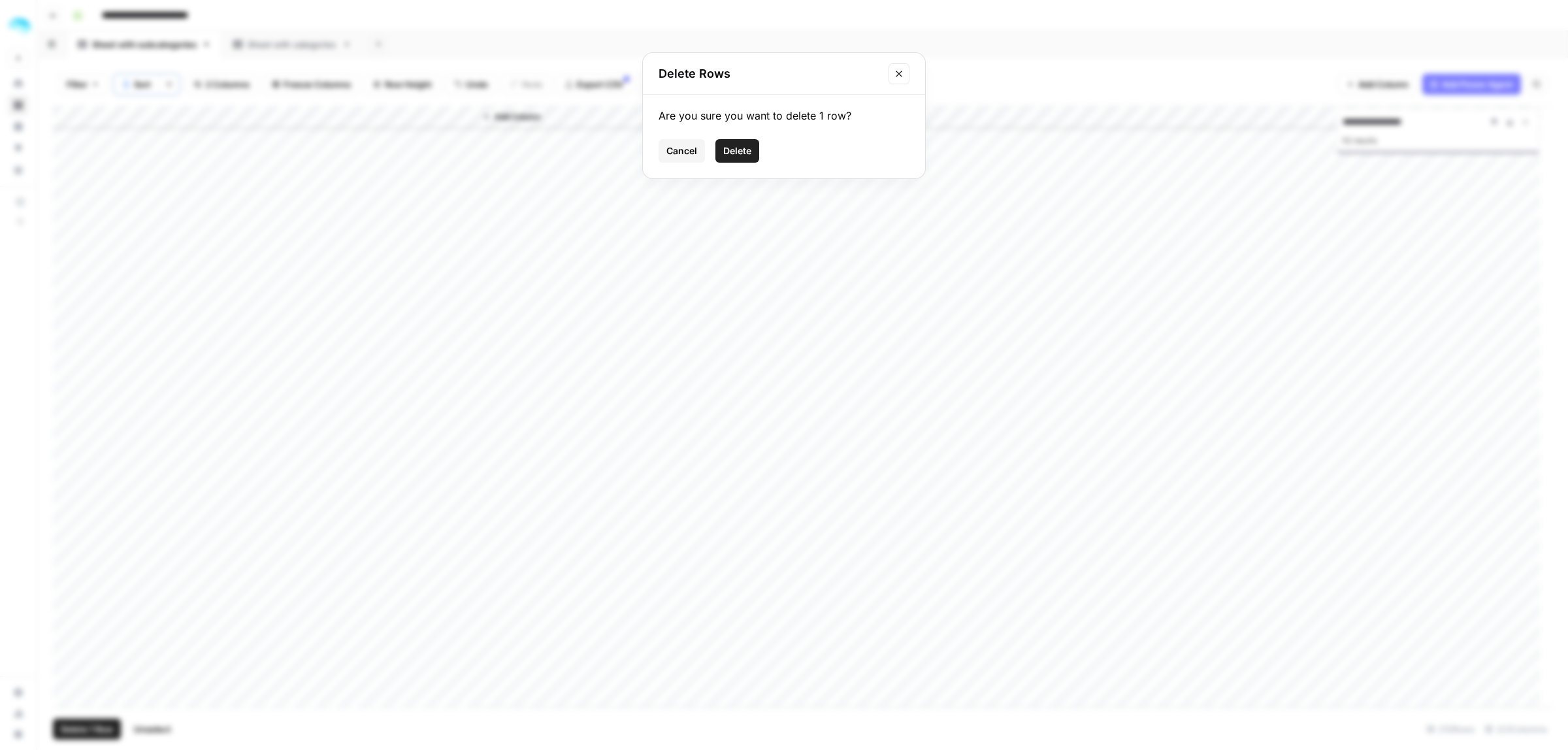
click at [742, 147] on span "Delete" at bounding box center [737, 150] width 28 height 13
click at [418, 289] on div "Add Column" at bounding box center [802, 406] width 1499 height 602
click at [418, 288] on div "Add Column" at bounding box center [802, 406] width 1499 height 602
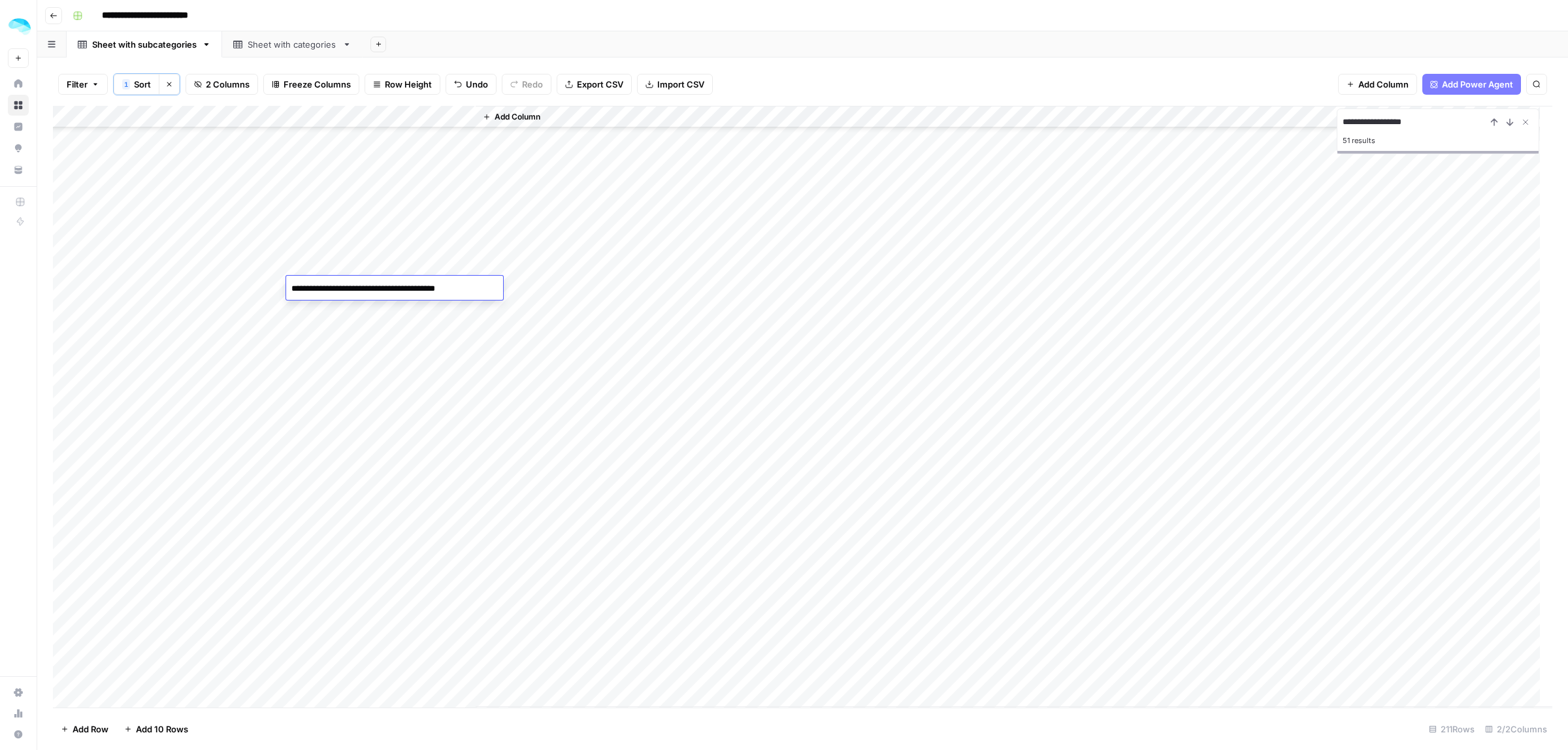
type textarea "**********"
click at [63, 531] on div "Add Column" at bounding box center [802, 406] width 1499 height 602
click at [92, 719] on footer "Delete 1 Row Unselect 211 Rows 2/2 Columns" at bounding box center [802, 729] width 1499 height 43
click at [89, 723] on span "Delete 1 Row" at bounding box center [87, 729] width 52 height 13
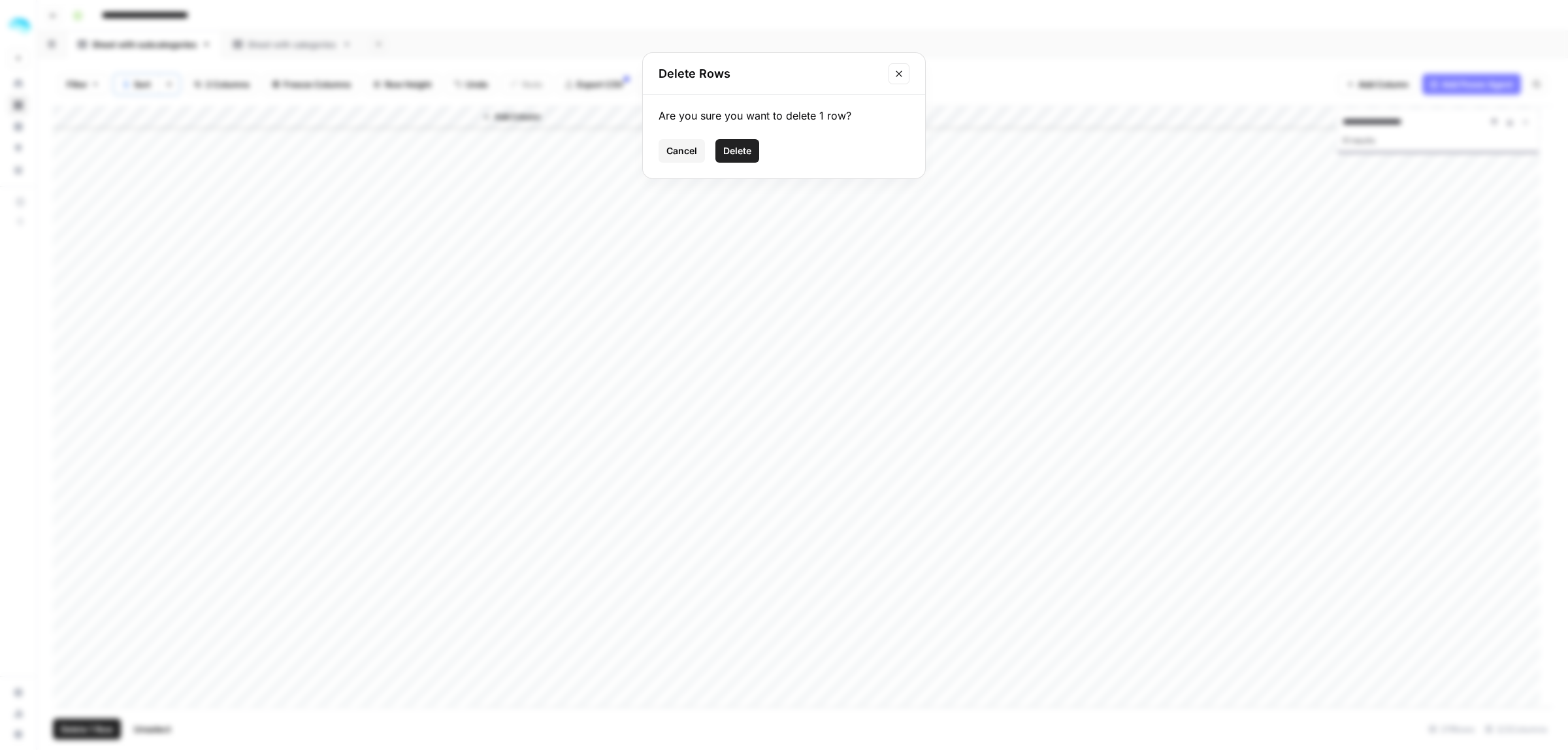
click at [743, 151] on span "Delete" at bounding box center [737, 150] width 28 height 13
click at [371, 164] on div "Add Column" at bounding box center [802, 406] width 1499 height 602
click at [376, 180] on div "Add Column" at bounding box center [802, 406] width 1499 height 602
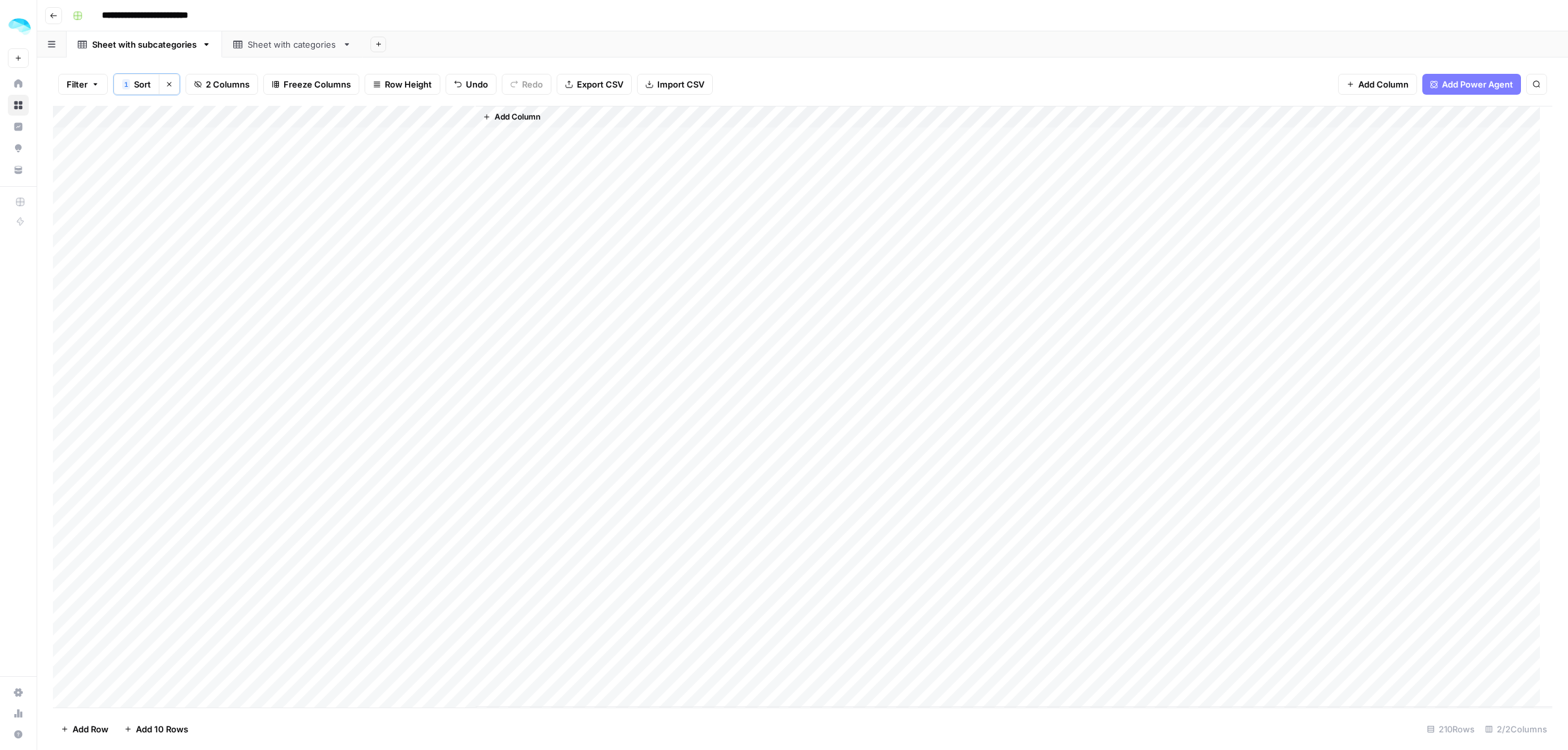
click at [376, 180] on div "Add Column" at bounding box center [802, 406] width 1499 height 602
type textarea "**********"
type input "**********"
click at [66, 224] on div "Add Column" at bounding box center [802, 406] width 1499 height 602
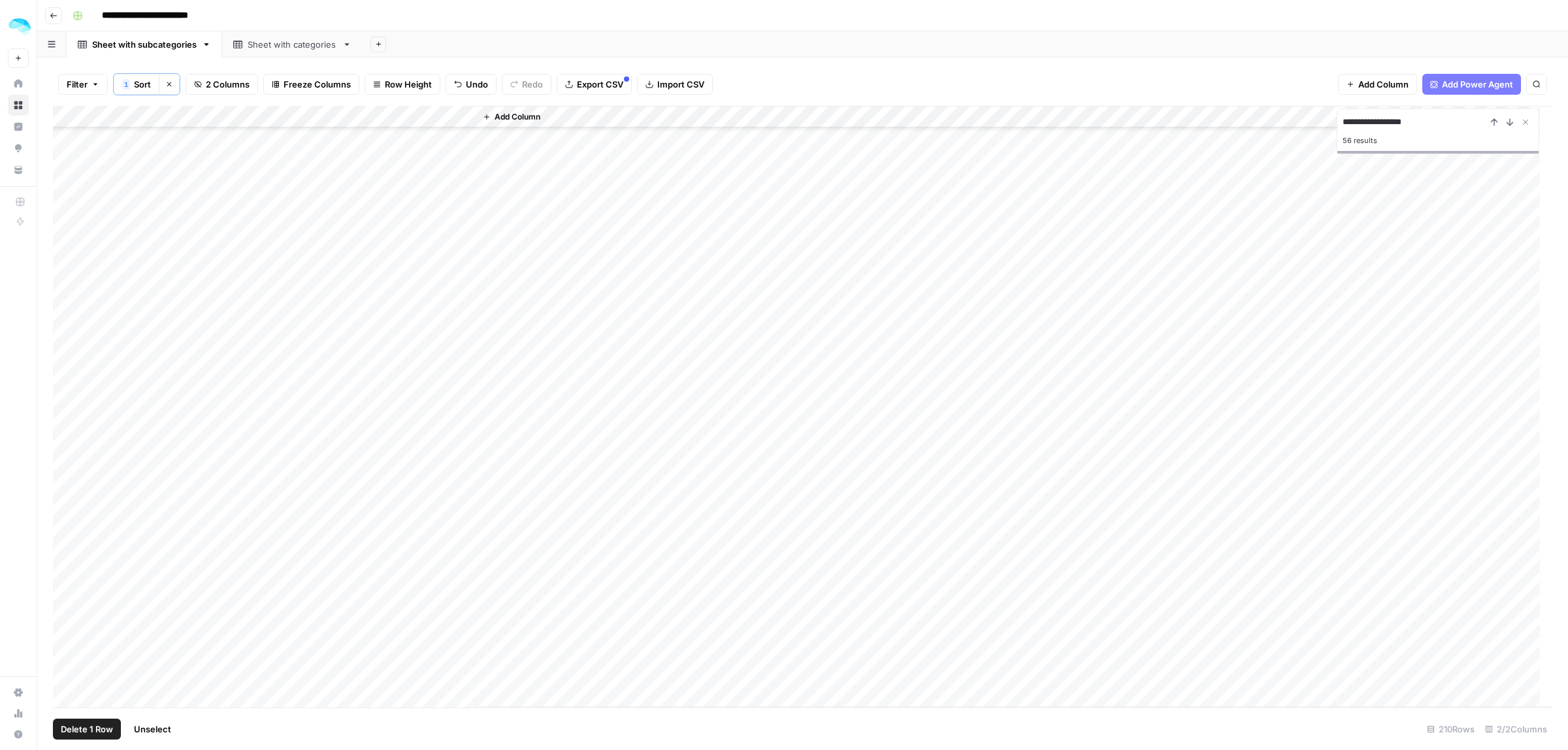
click at [96, 729] on span "Delete 1 Row" at bounding box center [87, 729] width 52 height 13
click at [726, 155] on span "Delete" at bounding box center [737, 150] width 28 height 13
click at [63, 283] on div "Add Column" at bounding box center [802, 406] width 1499 height 602
click at [94, 723] on span "Delete 1 Row" at bounding box center [87, 729] width 52 height 13
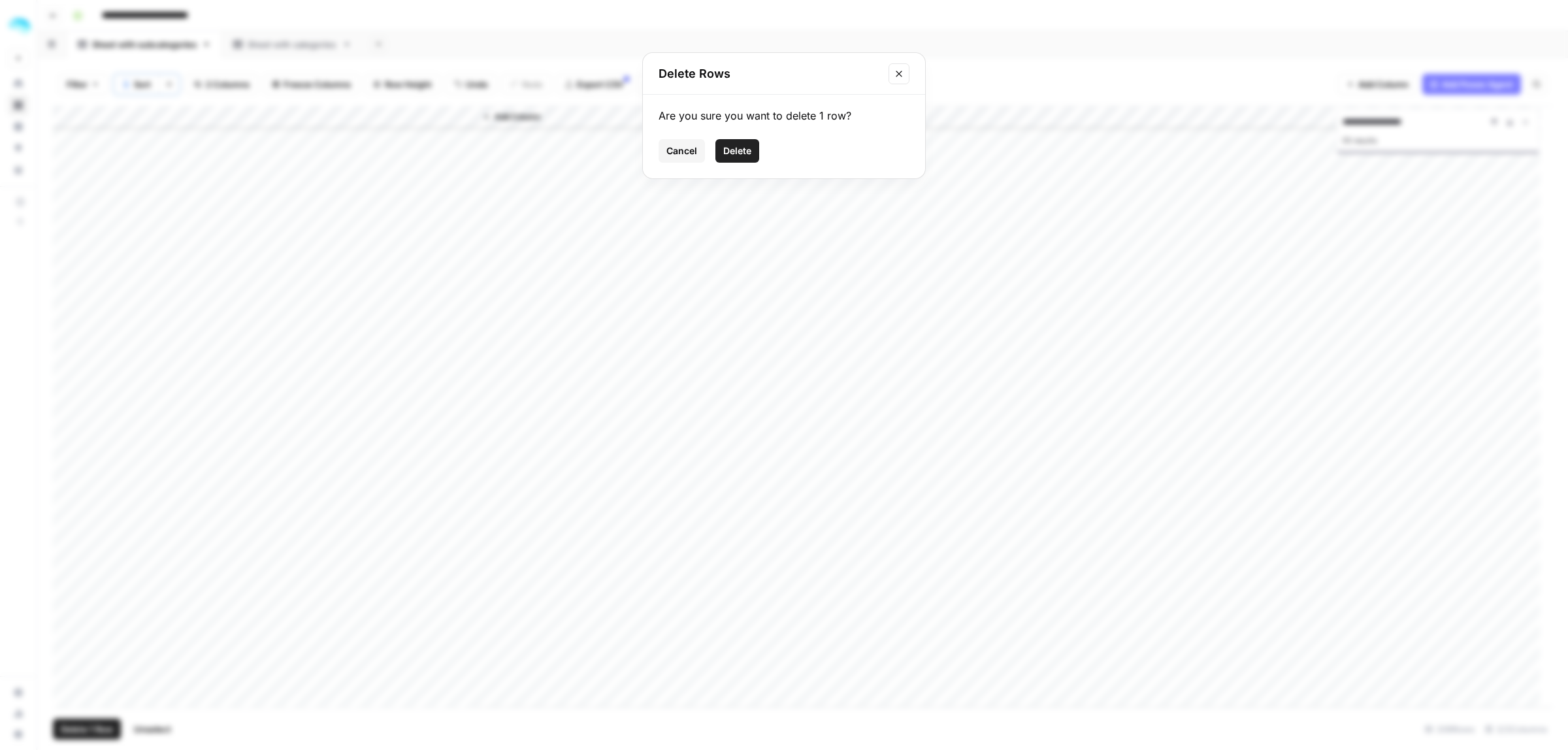
click at [747, 151] on span "Delete" at bounding box center [737, 150] width 28 height 13
click at [64, 238] on div "Add Column" at bounding box center [802, 406] width 1499 height 602
click at [84, 726] on span "Delete 1 Row" at bounding box center [87, 729] width 52 height 13
click at [749, 150] on span "Delete" at bounding box center [737, 150] width 28 height 13
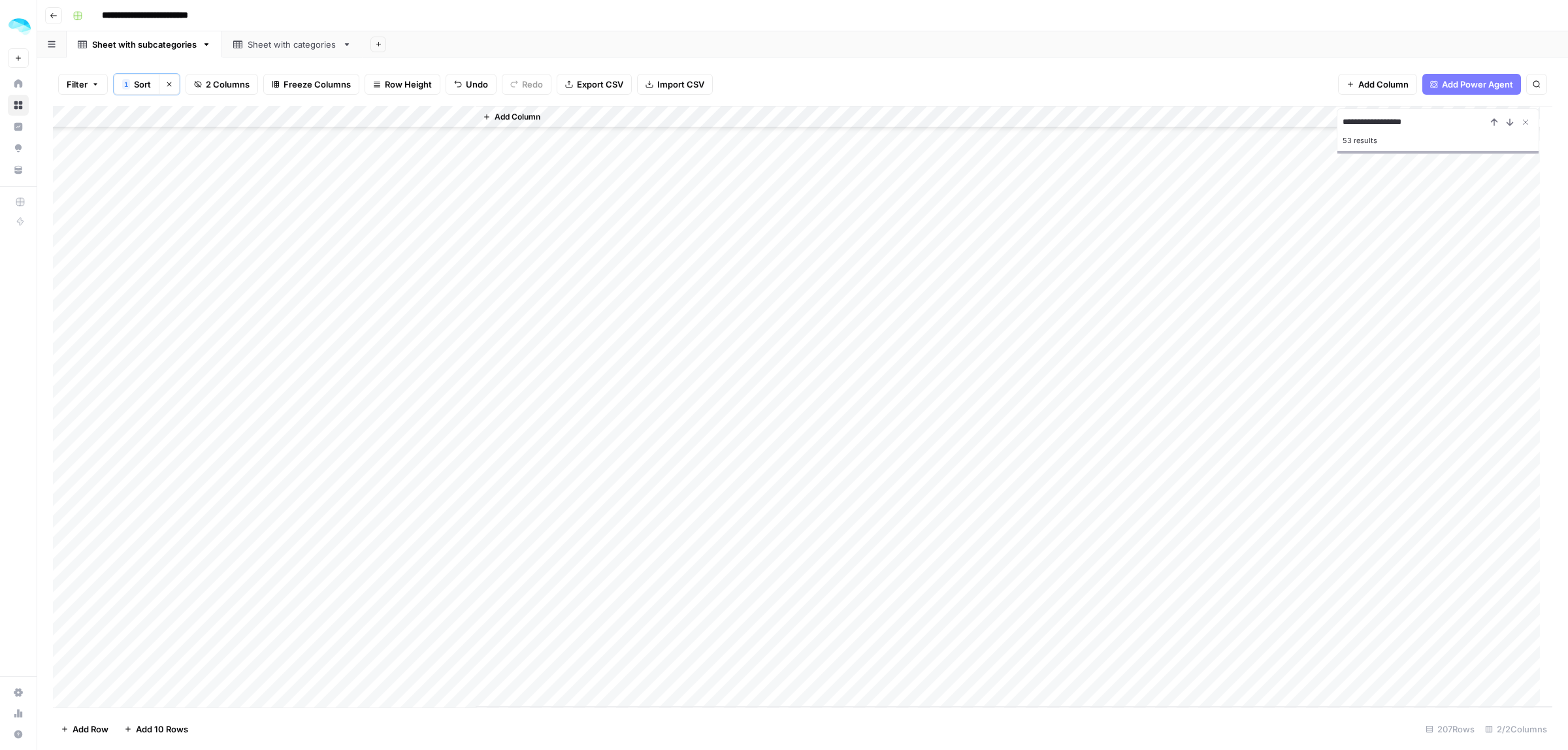
click at [400, 386] on div "Add Column" at bounding box center [802, 406] width 1499 height 602
type textarea "**********"
click at [61, 366] on div "Add Column" at bounding box center [802, 406] width 1499 height 602
click at [88, 719] on button "Delete 1 Row" at bounding box center [87, 729] width 68 height 21
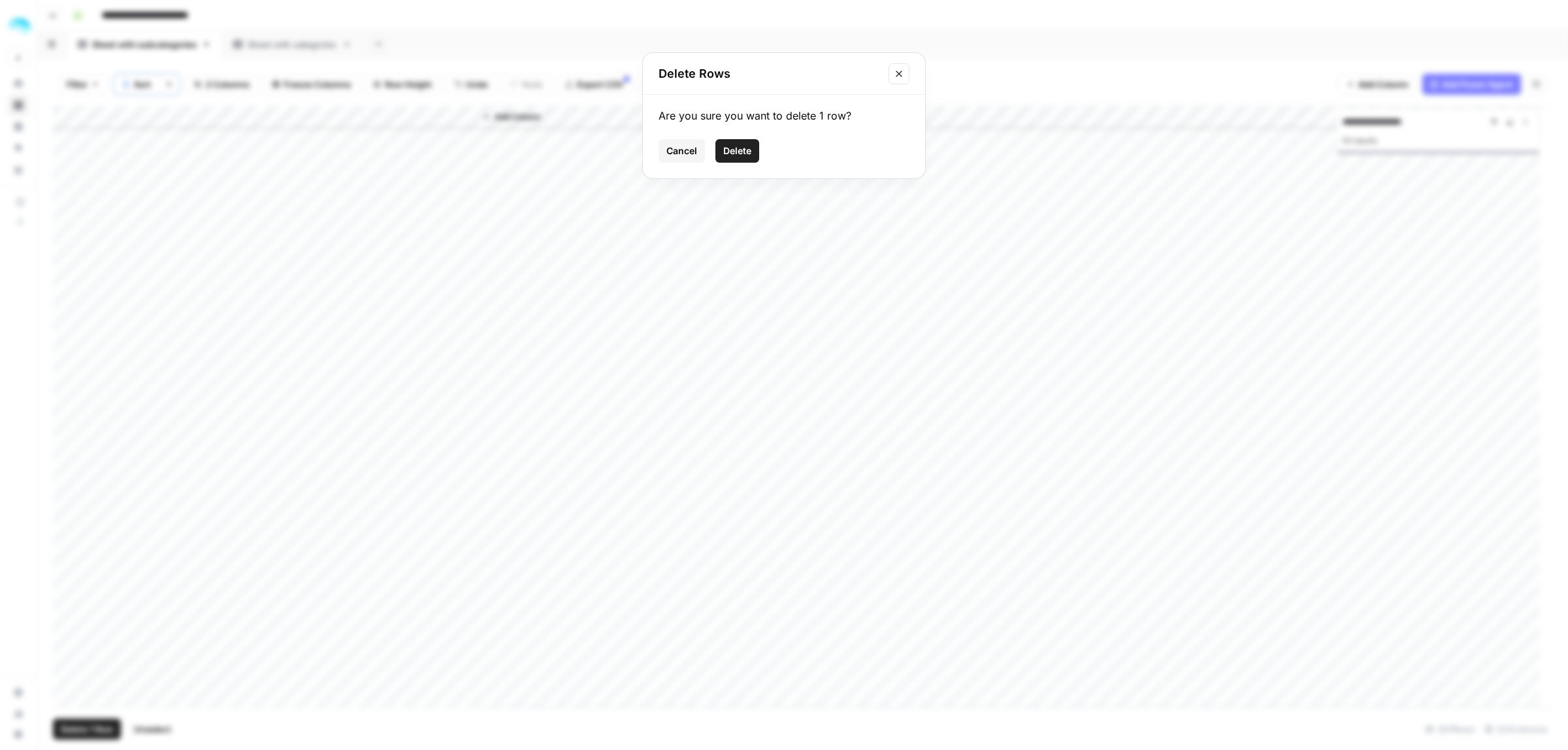
click at [740, 155] on span "Delete" at bounding box center [737, 150] width 28 height 13
click at [389, 370] on div "Add Column" at bounding box center [802, 406] width 1499 height 602
click at [424, 482] on div "Add Column" at bounding box center [802, 406] width 1499 height 602
click at [427, 482] on div "Add Column" at bounding box center [802, 406] width 1499 height 602
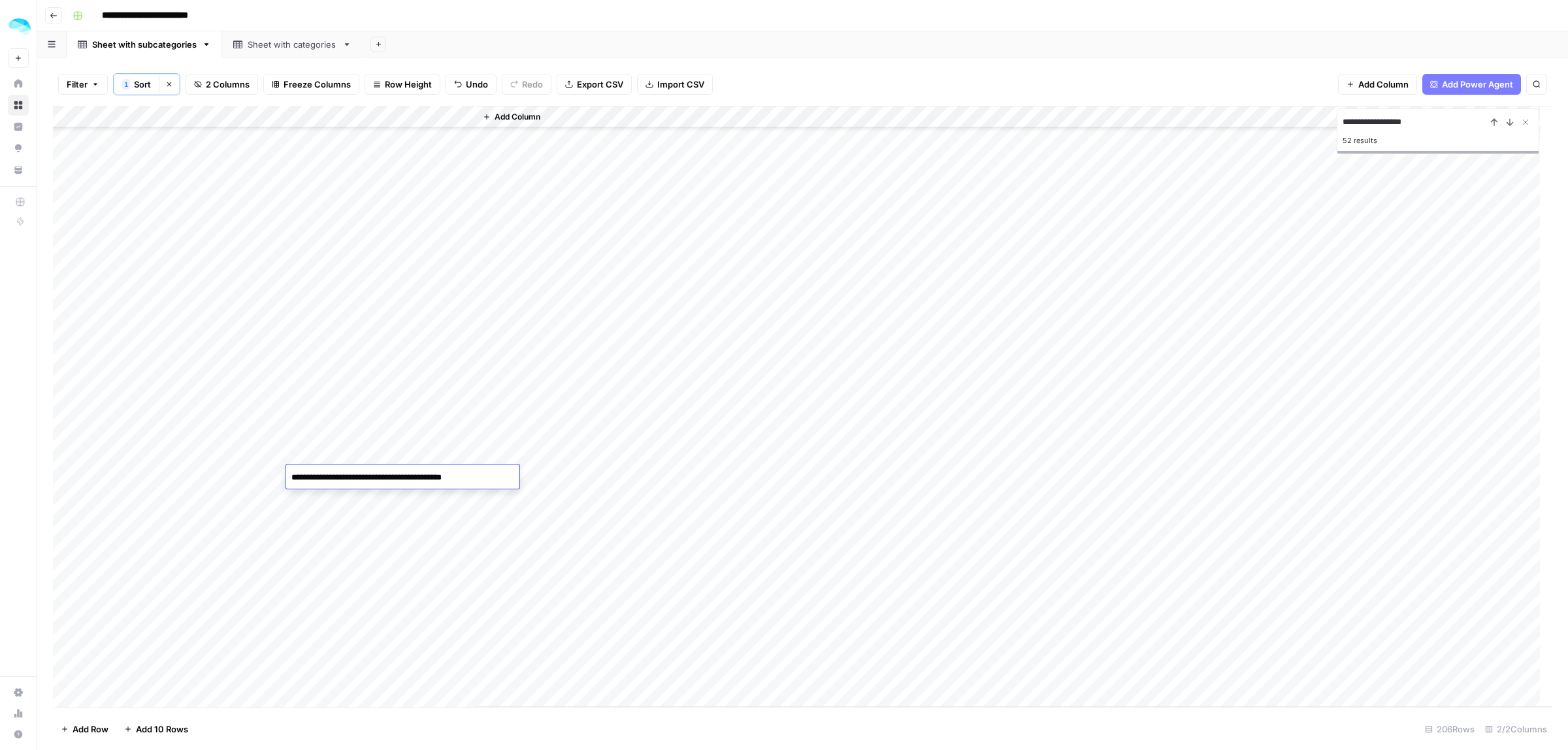
type textarea "**********"
click at [69, 496] on div "Add Column" at bounding box center [802, 406] width 1499 height 602
click at [108, 726] on span "Delete 1 Row" at bounding box center [87, 729] width 52 height 13
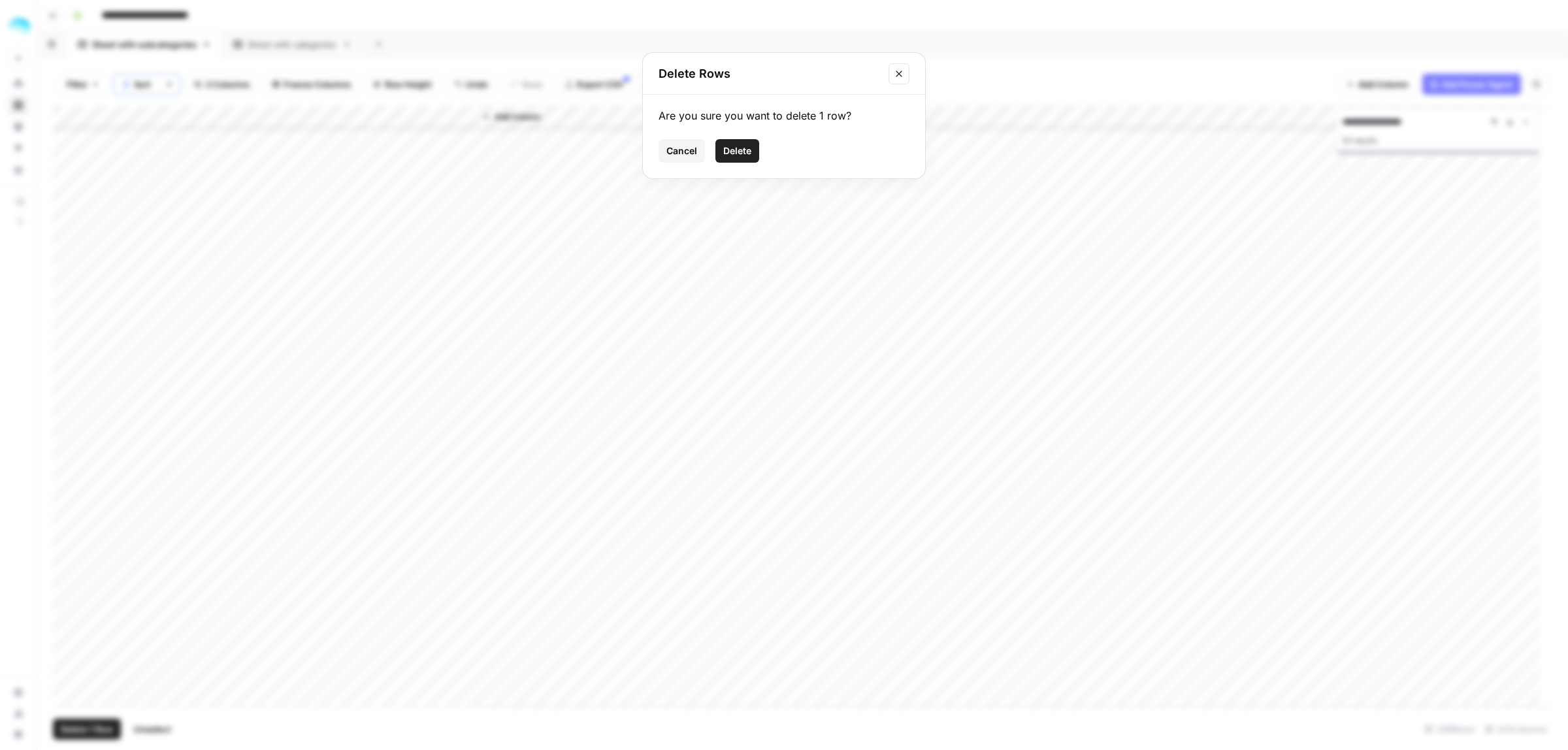
click at [760, 141] on div "Cancel Delete" at bounding box center [784, 150] width 251 height 23
click at [756, 144] on button "Delete" at bounding box center [736, 150] width 44 height 23
click at [396, 363] on div "Add Column" at bounding box center [802, 406] width 1499 height 602
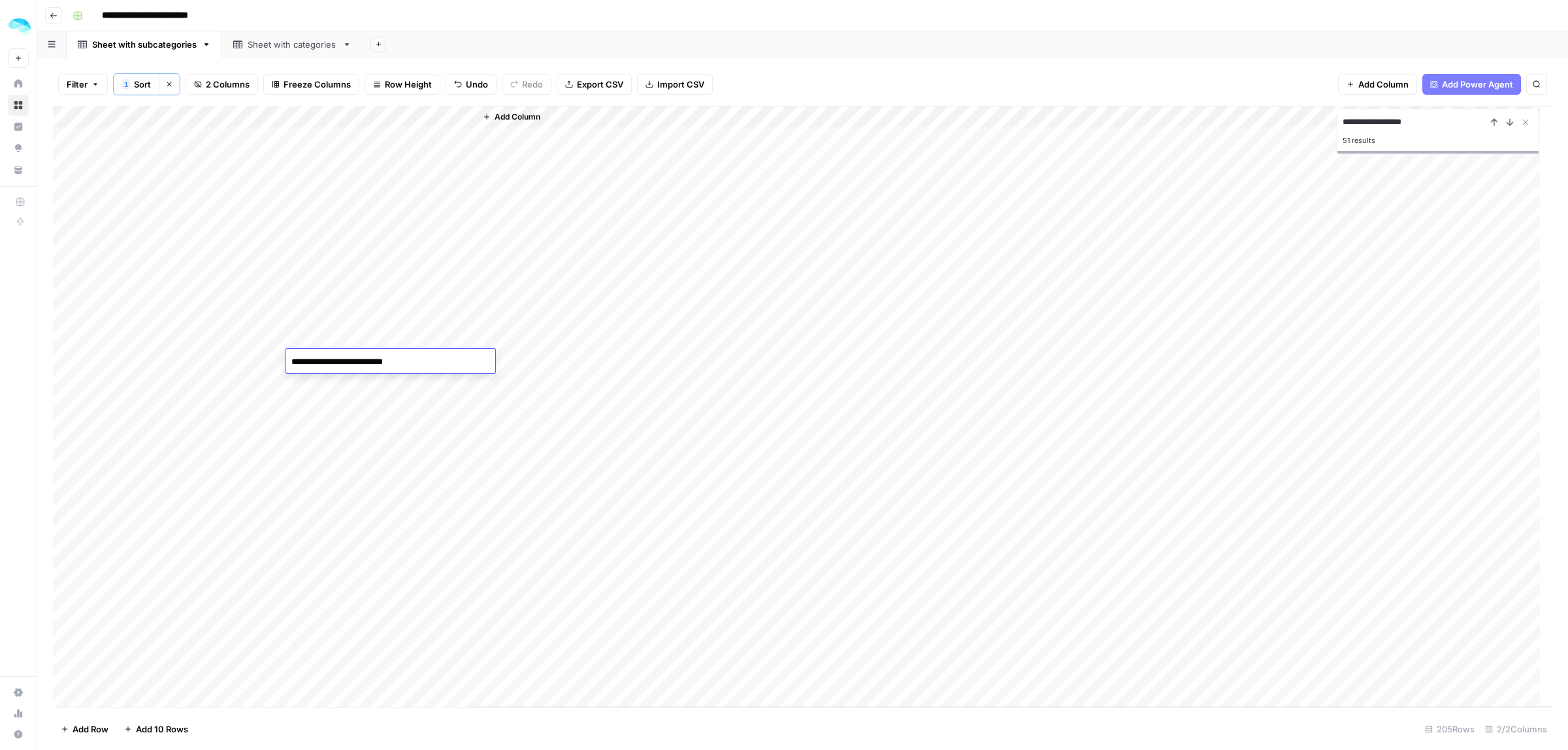
type textarea "**********"
click at [65, 384] on div "Add Column" at bounding box center [802, 406] width 1499 height 602
click at [87, 729] on span "Delete 1 Row" at bounding box center [87, 729] width 52 height 13
click at [736, 154] on span "Delete" at bounding box center [737, 150] width 28 height 13
click at [206, 410] on div "Add Column" at bounding box center [802, 406] width 1499 height 602
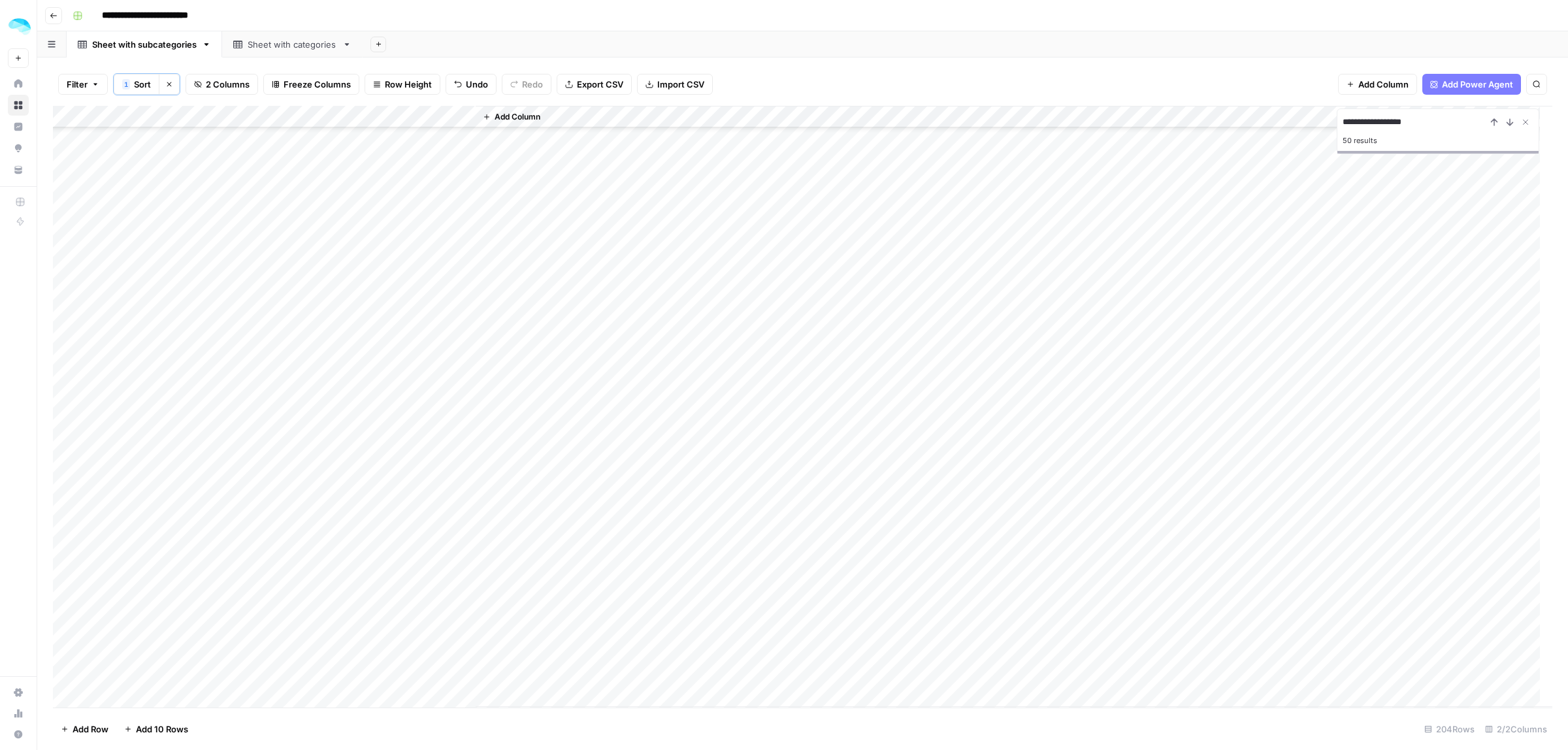
scroll to position [2858, 0]
click at [379, 387] on div "Add Column" at bounding box center [802, 406] width 1499 height 602
type textarea "**********"
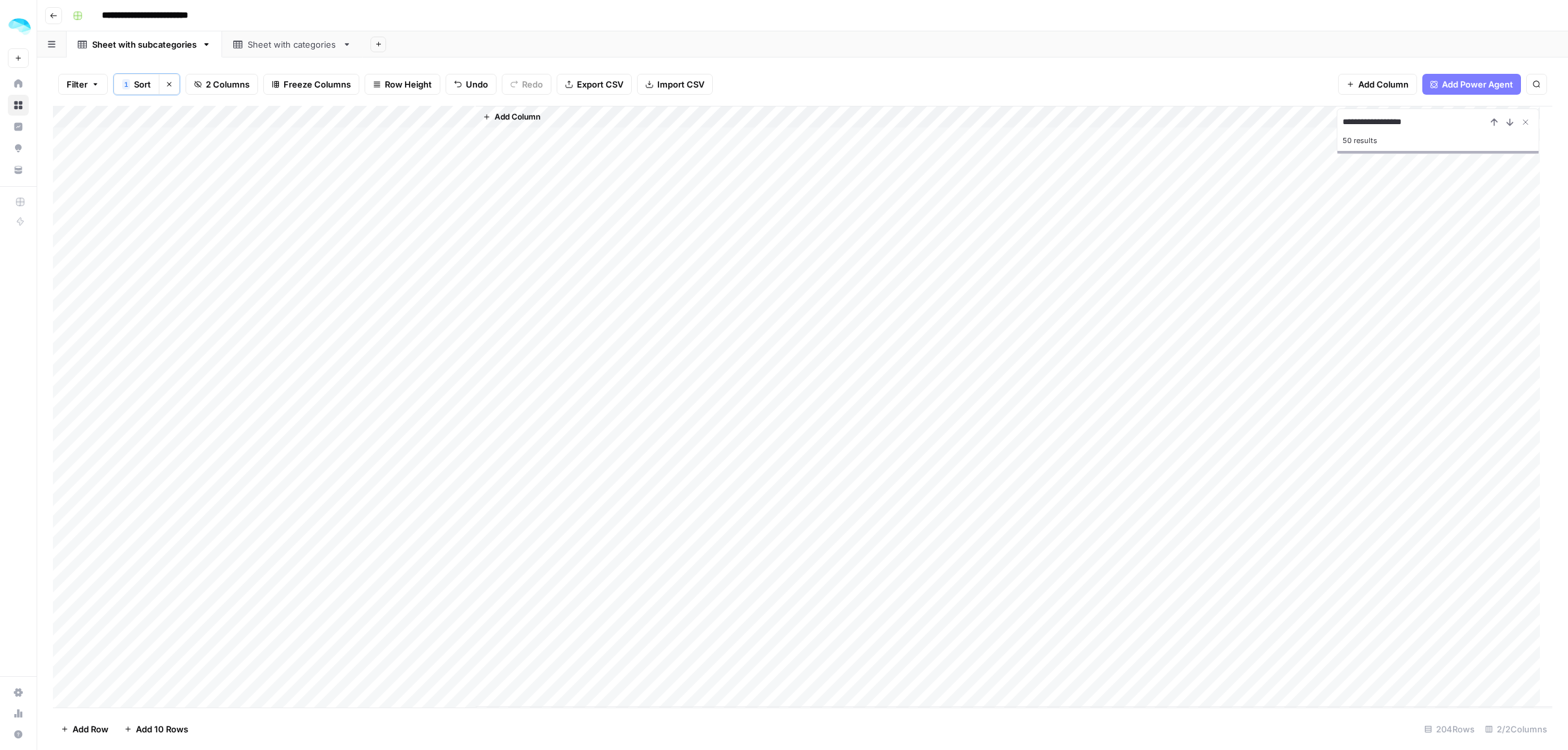
click at [66, 203] on div "Add Column" at bounding box center [802, 406] width 1499 height 602
click at [70, 402] on div "Add Column" at bounding box center [802, 406] width 1499 height 602
click at [67, 203] on div "Add Column" at bounding box center [802, 406] width 1499 height 602
click at [75, 731] on span "Delete 1 Row" at bounding box center [87, 729] width 52 height 13
click at [763, 146] on div "Cancel Delete" at bounding box center [784, 150] width 251 height 23
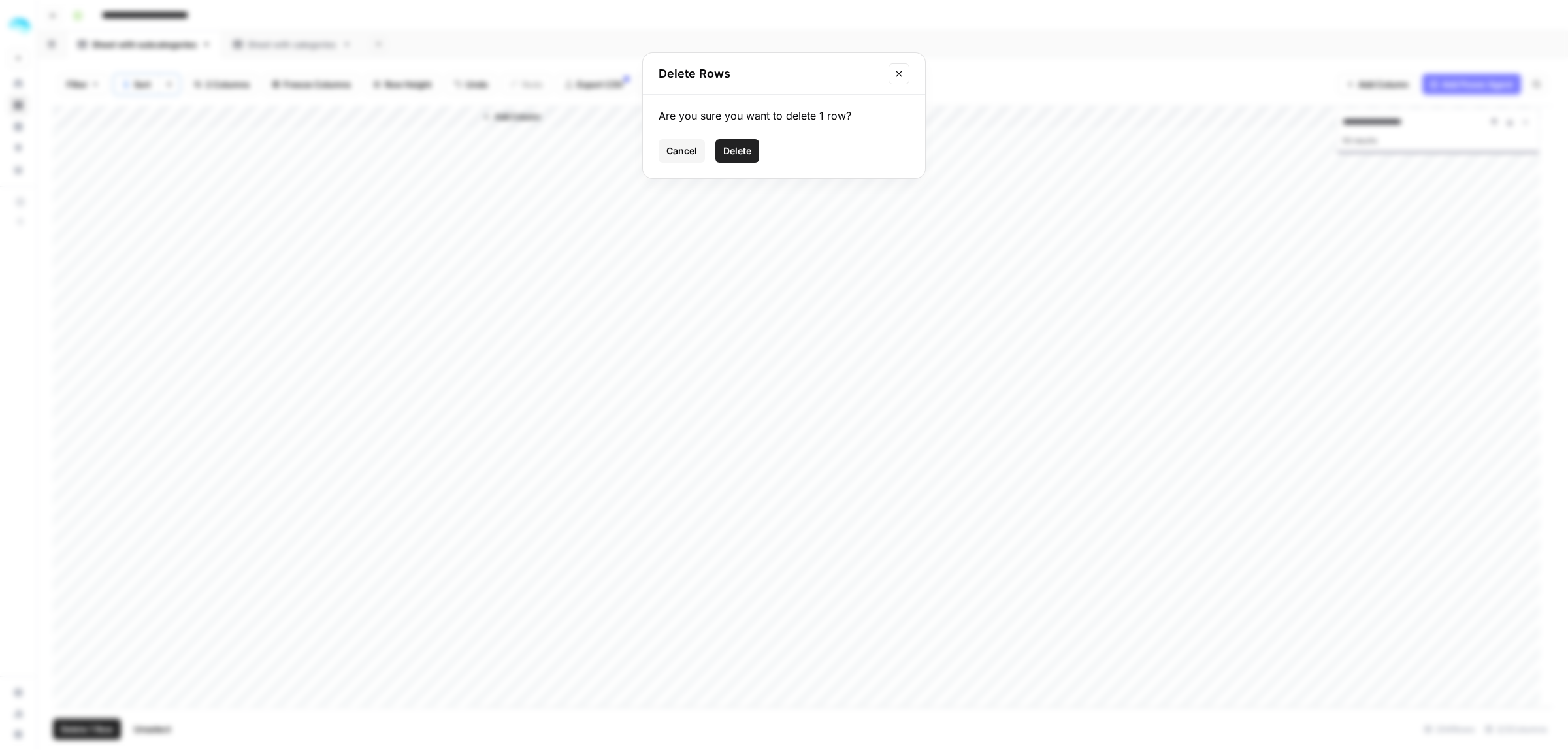
click at [756, 154] on button "Delete" at bounding box center [736, 150] width 44 height 23
click at [67, 340] on div "Add Column" at bounding box center [802, 406] width 1499 height 602
click at [85, 720] on button "Delete 1 Row" at bounding box center [87, 729] width 68 height 21
click at [740, 152] on span "Delete" at bounding box center [737, 150] width 28 height 13
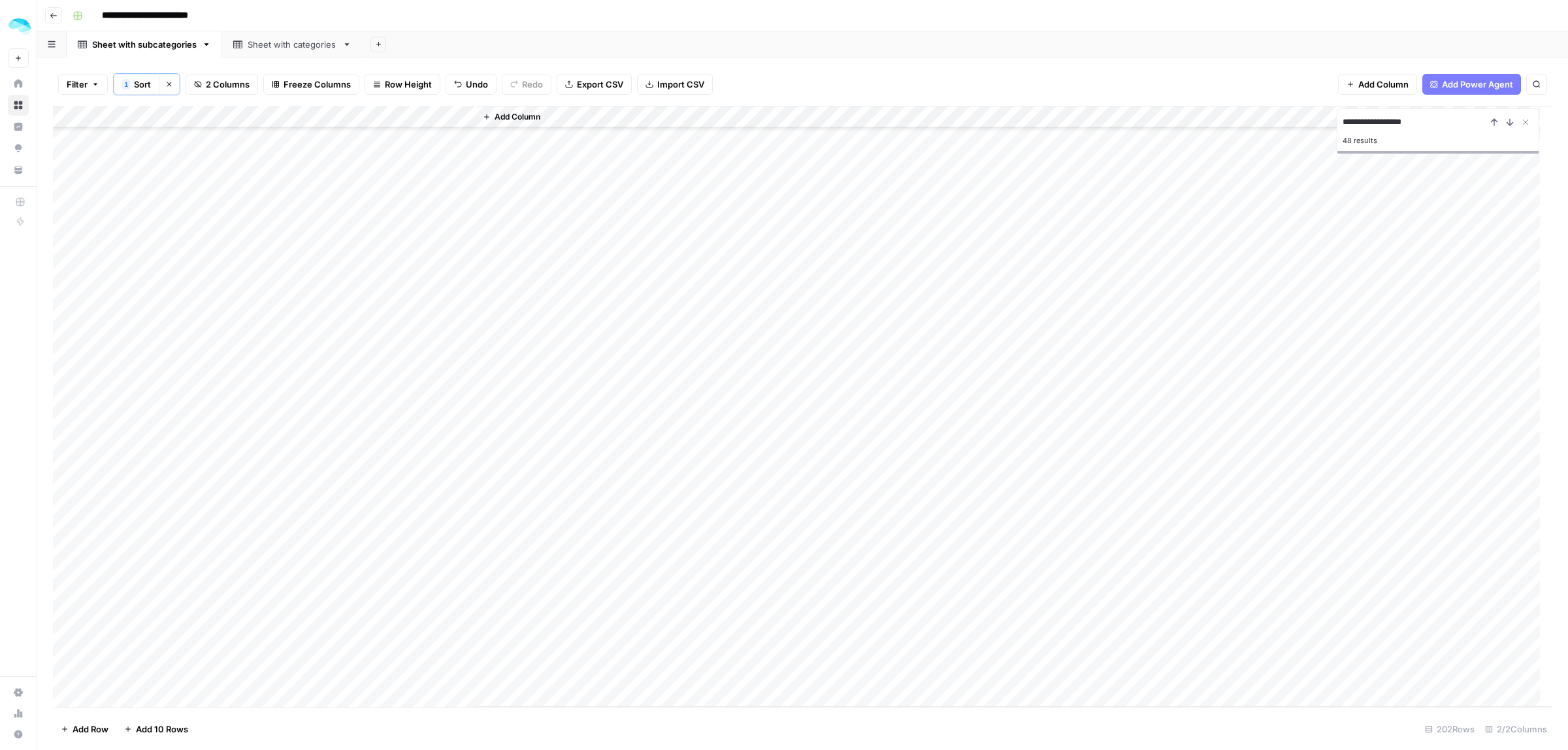
click at [66, 357] on div "Add Column" at bounding box center [802, 406] width 1499 height 602
click at [99, 731] on span "Delete 1 Row" at bounding box center [87, 729] width 52 height 13
click at [726, 150] on span "Delete" at bounding box center [737, 150] width 28 height 13
click at [65, 380] on div "Add Column" at bounding box center [802, 406] width 1499 height 602
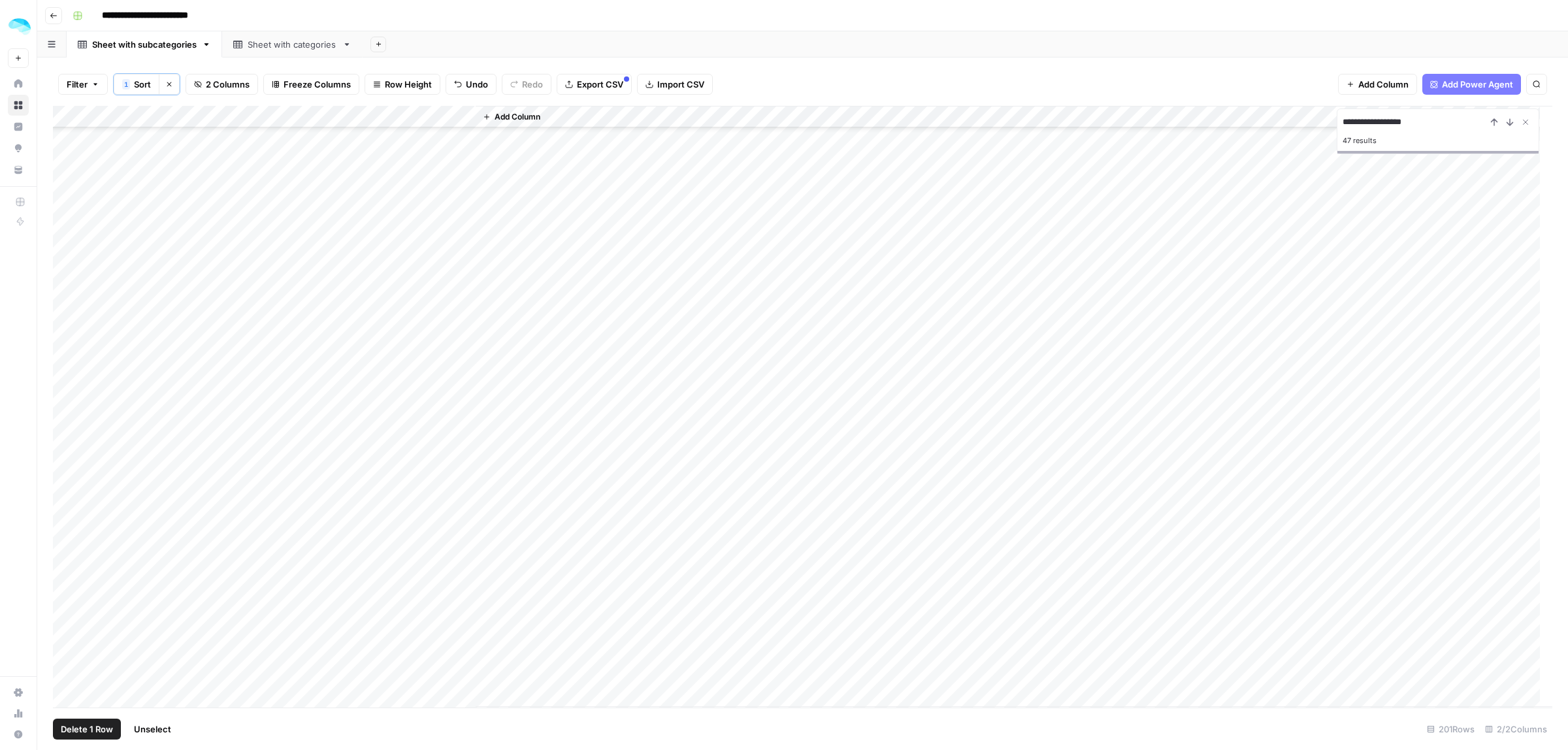
click at [79, 729] on span "Delete 1 Row" at bounding box center [87, 729] width 52 height 13
click at [748, 155] on span "Delete" at bounding box center [737, 150] width 28 height 13
click at [381, 377] on div "Add Column" at bounding box center [802, 406] width 1499 height 602
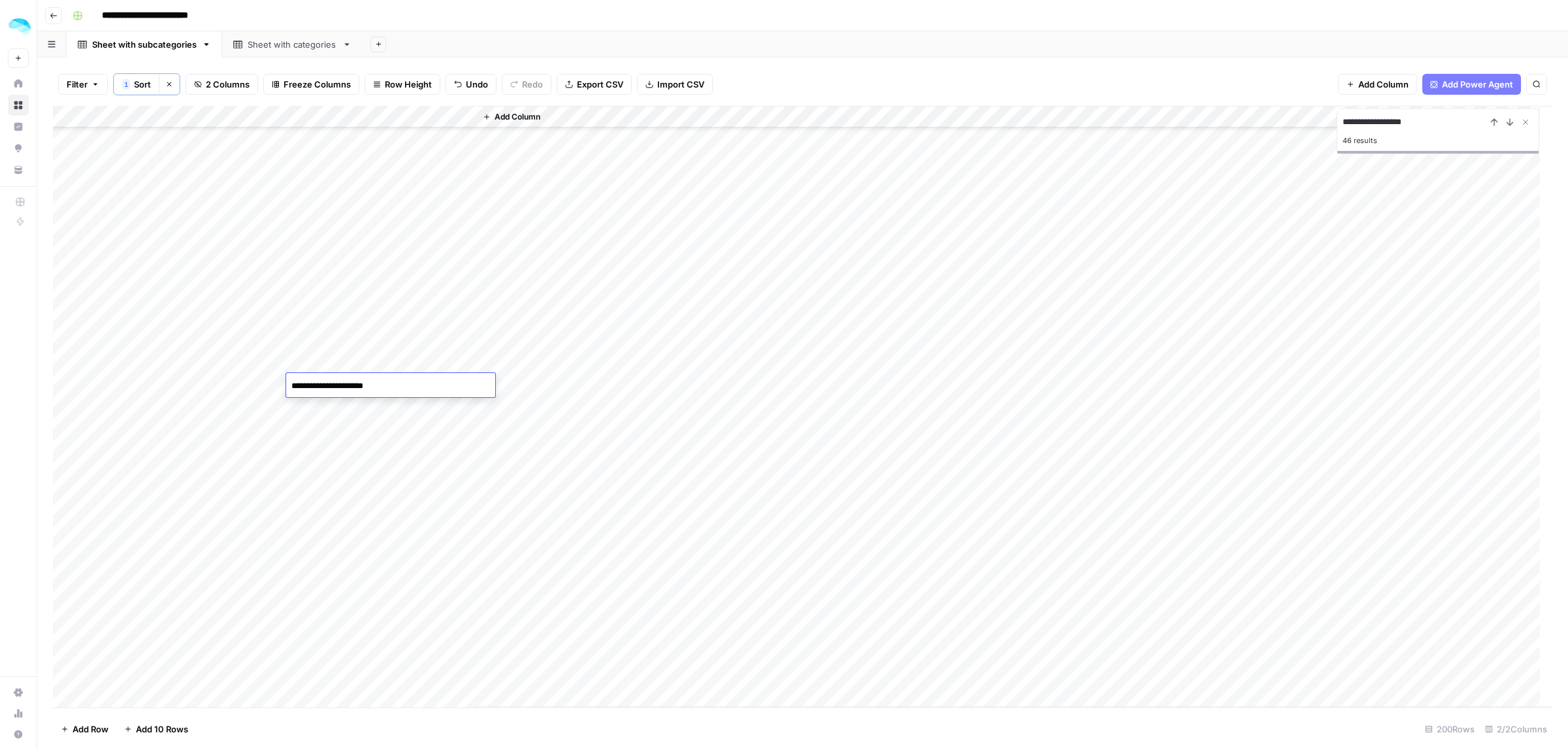
type textarea "**********"
click at [402, 363] on div "Add Column" at bounding box center [802, 406] width 1499 height 602
type textarea "**********"
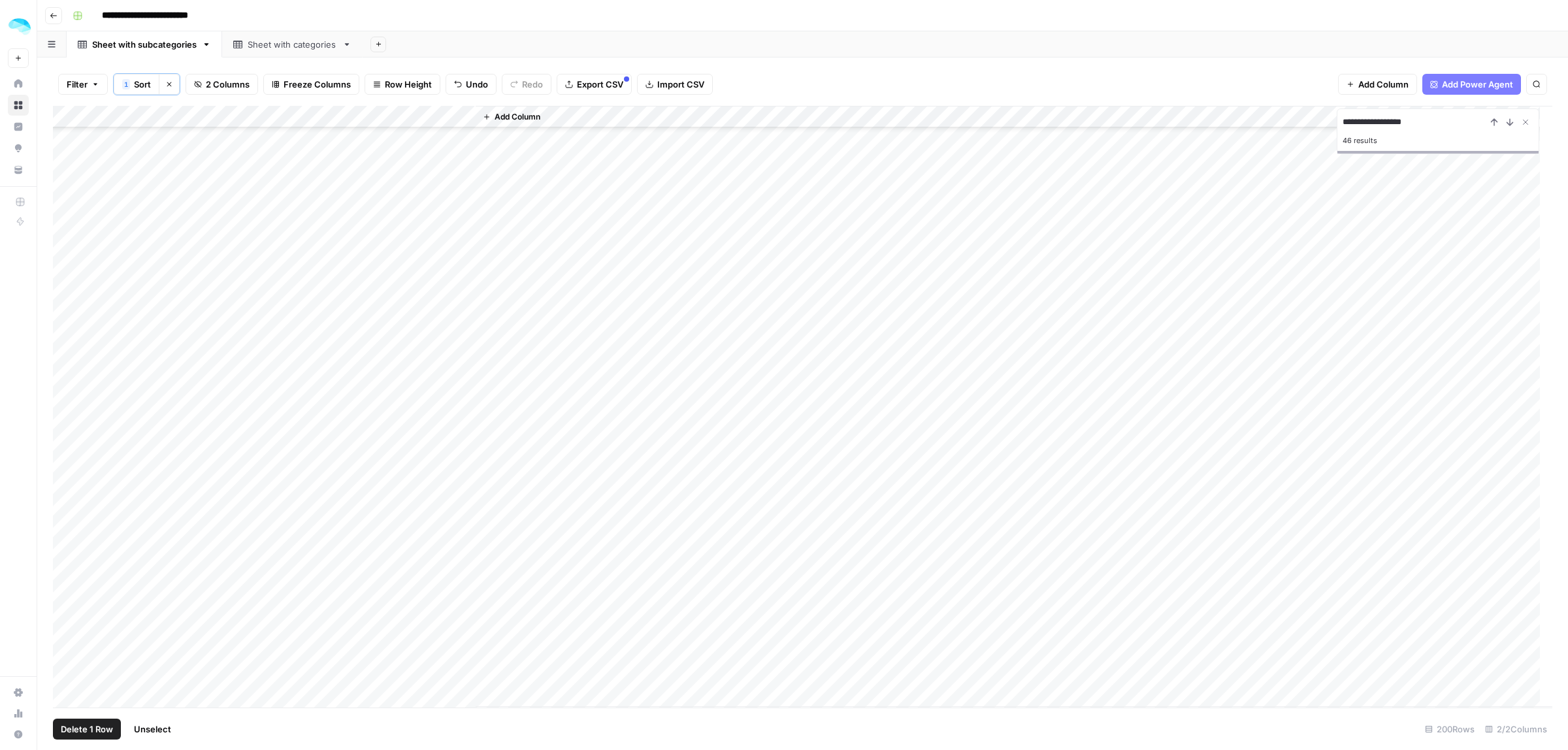
click at [67, 418] on div "Add Column" at bounding box center [802, 406] width 1499 height 602
click at [98, 731] on span "Delete 1 Row" at bounding box center [87, 729] width 52 height 13
click at [730, 158] on button "Delete" at bounding box center [736, 150] width 44 height 23
click at [462, 119] on div "Add Column" at bounding box center [802, 406] width 1499 height 602
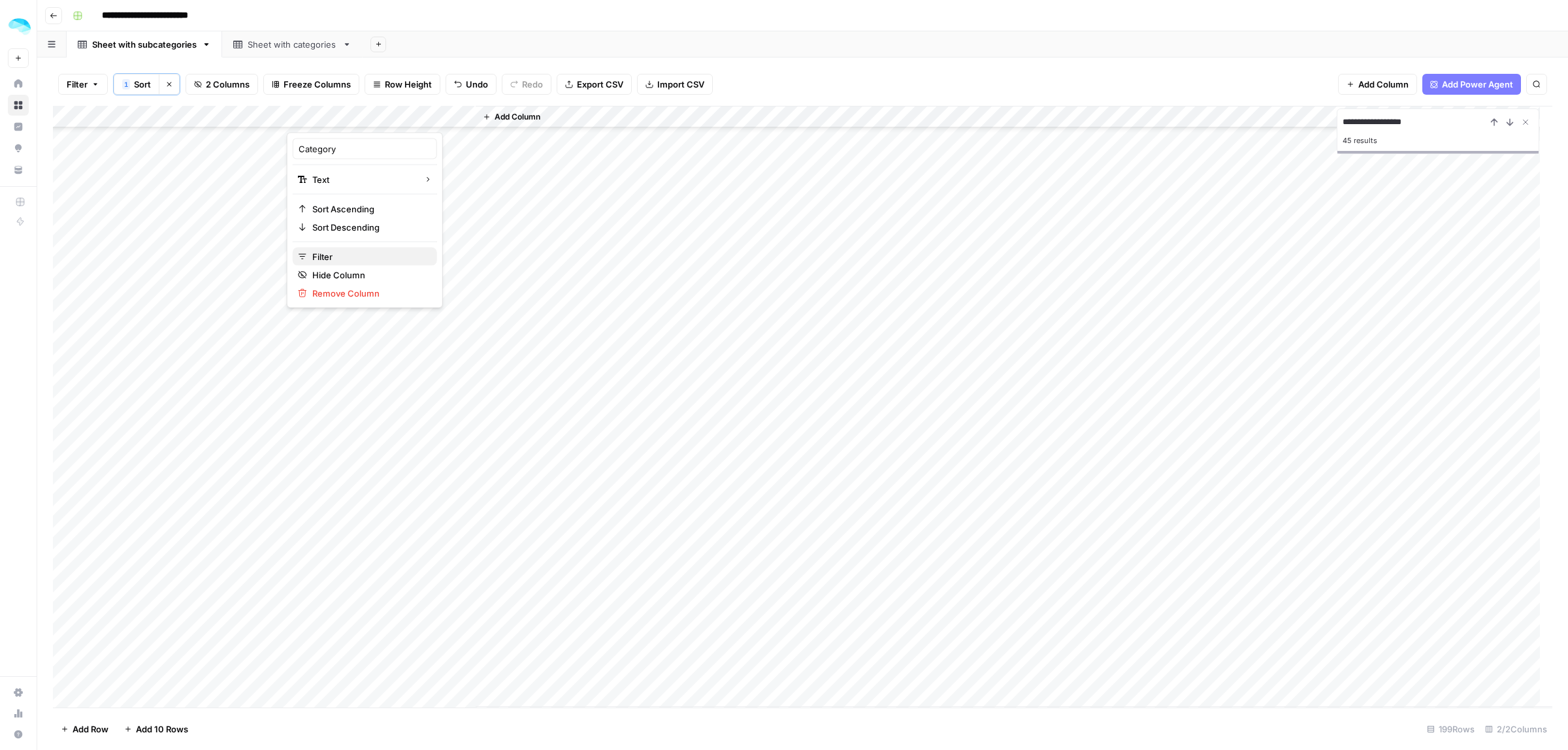
click at [330, 255] on span "Filter" at bounding box center [369, 256] width 114 height 13
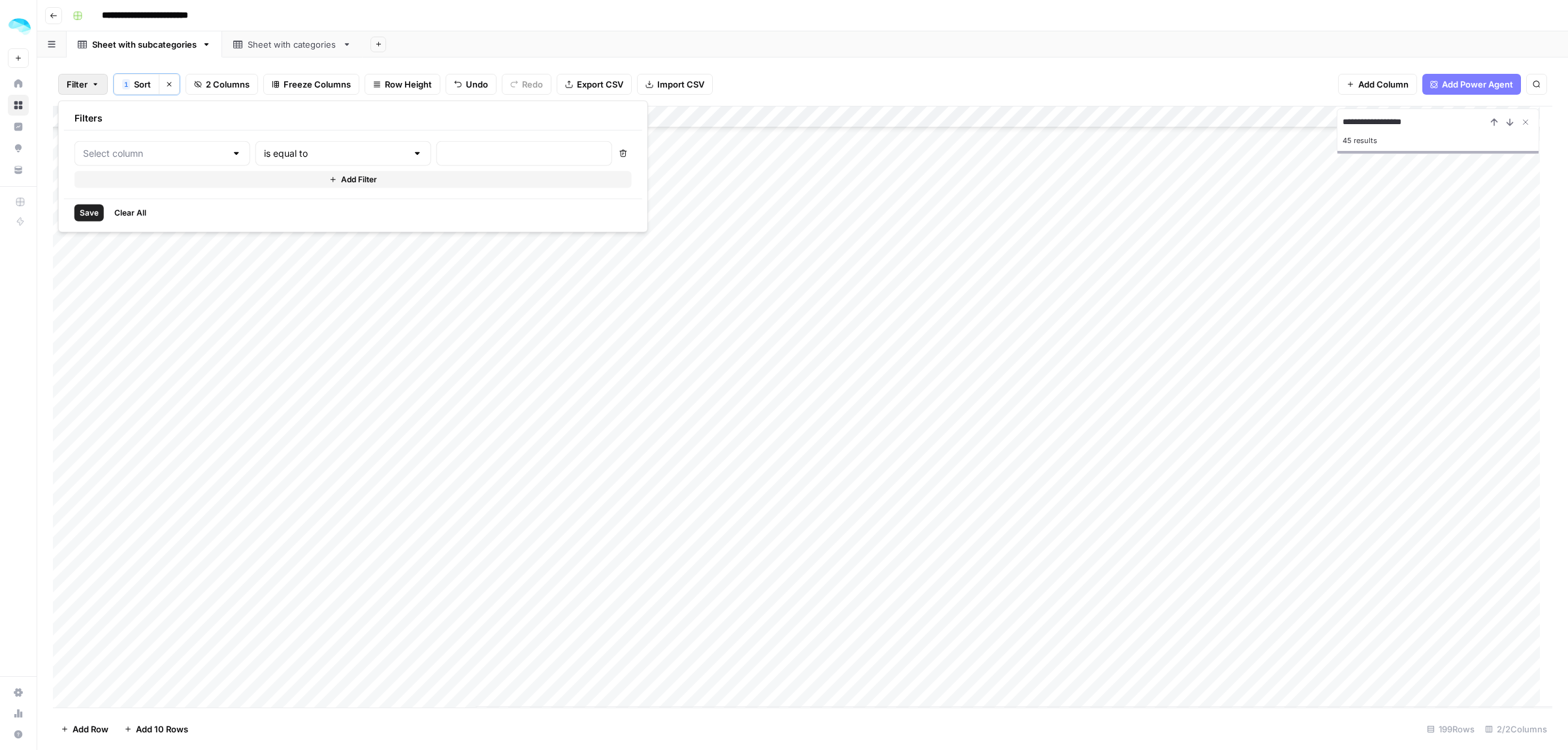
type input "Category"
click at [473, 158] on input "text" at bounding box center [560, 153] width 173 height 13
type input "ai marketing tools"
click at [80, 218] on span "Save" at bounding box center [89, 213] width 19 height 12
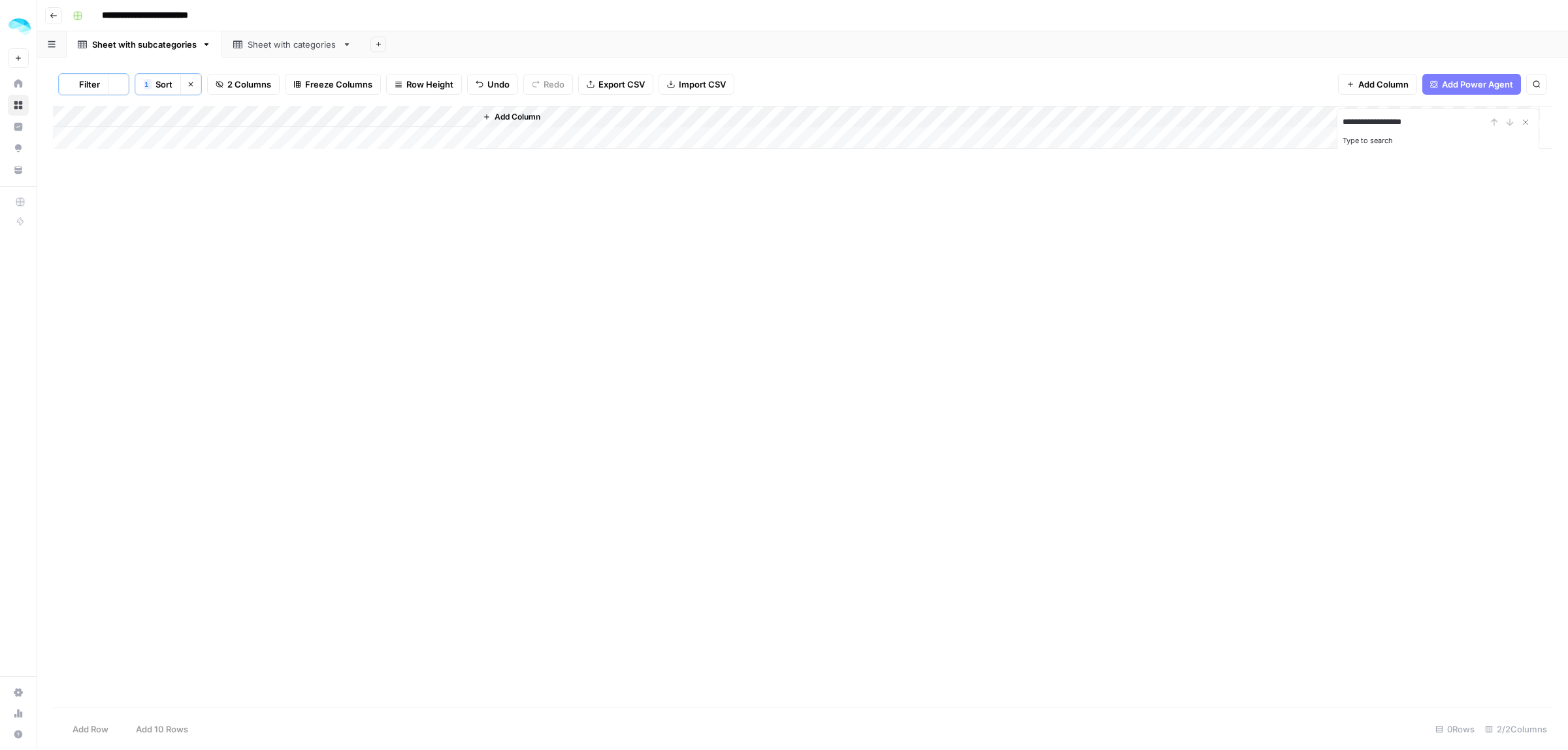
scroll to position [0, 0]
click at [1529, 122] on icon "Close Search" at bounding box center [1525, 122] width 10 height 10
click at [464, 114] on div "Add Column" at bounding box center [802, 127] width 1499 height 43
click at [330, 256] on span "Filter" at bounding box center [369, 256] width 114 height 13
drag, startPoint x: 520, startPoint y: 152, endPoint x: 419, endPoint y: 146, distance: 101.2
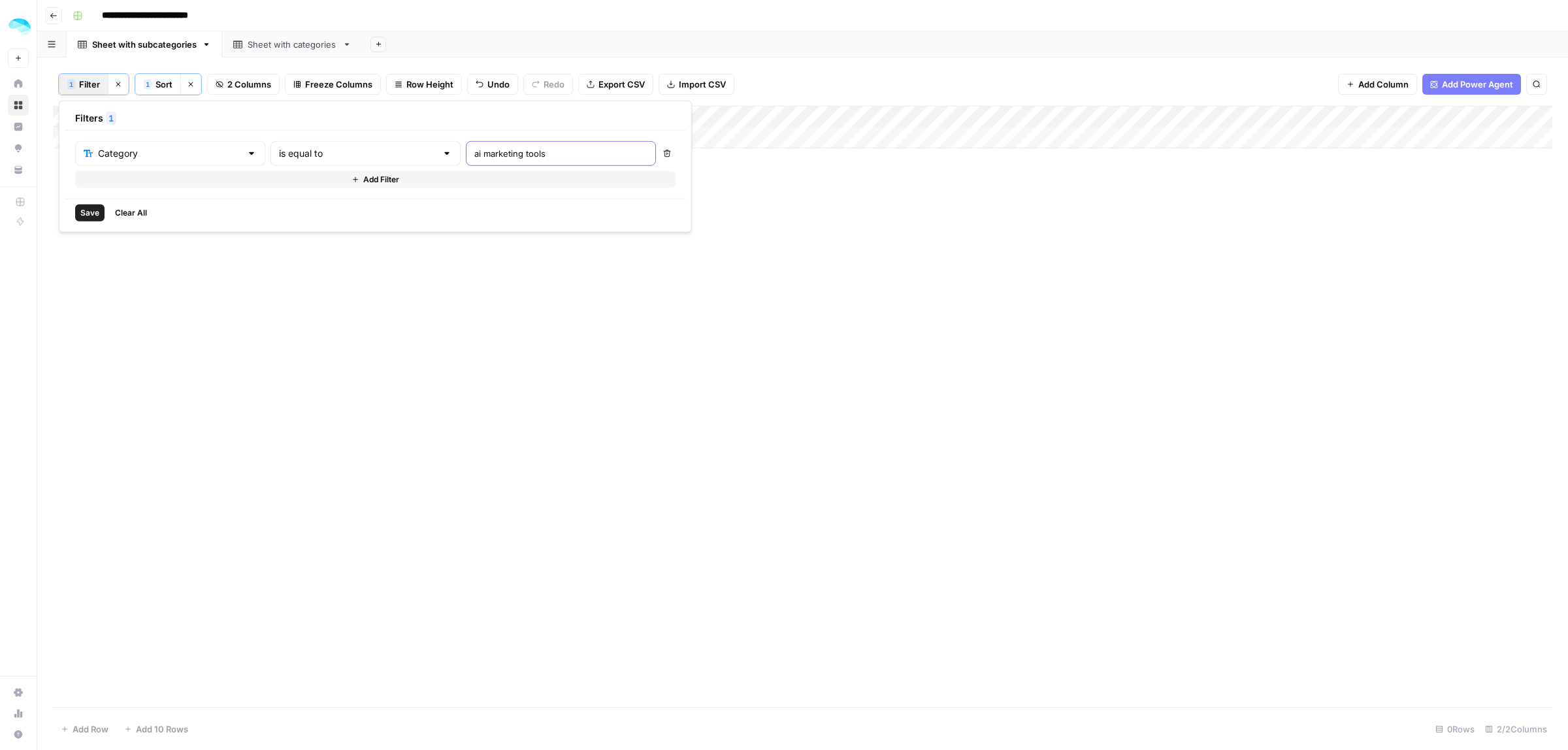
click at [419, 146] on div "Category is equal to ai marketing tools" at bounding box center [365, 153] width 580 height 25
type input "AI MARKETING TOOLS"
click at [83, 213] on span "Save" at bounding box center [90, 213] width 19 height 12
click at [174, 456] on div "Add Column" at bounding box center [802, 406] width 1499 height 602
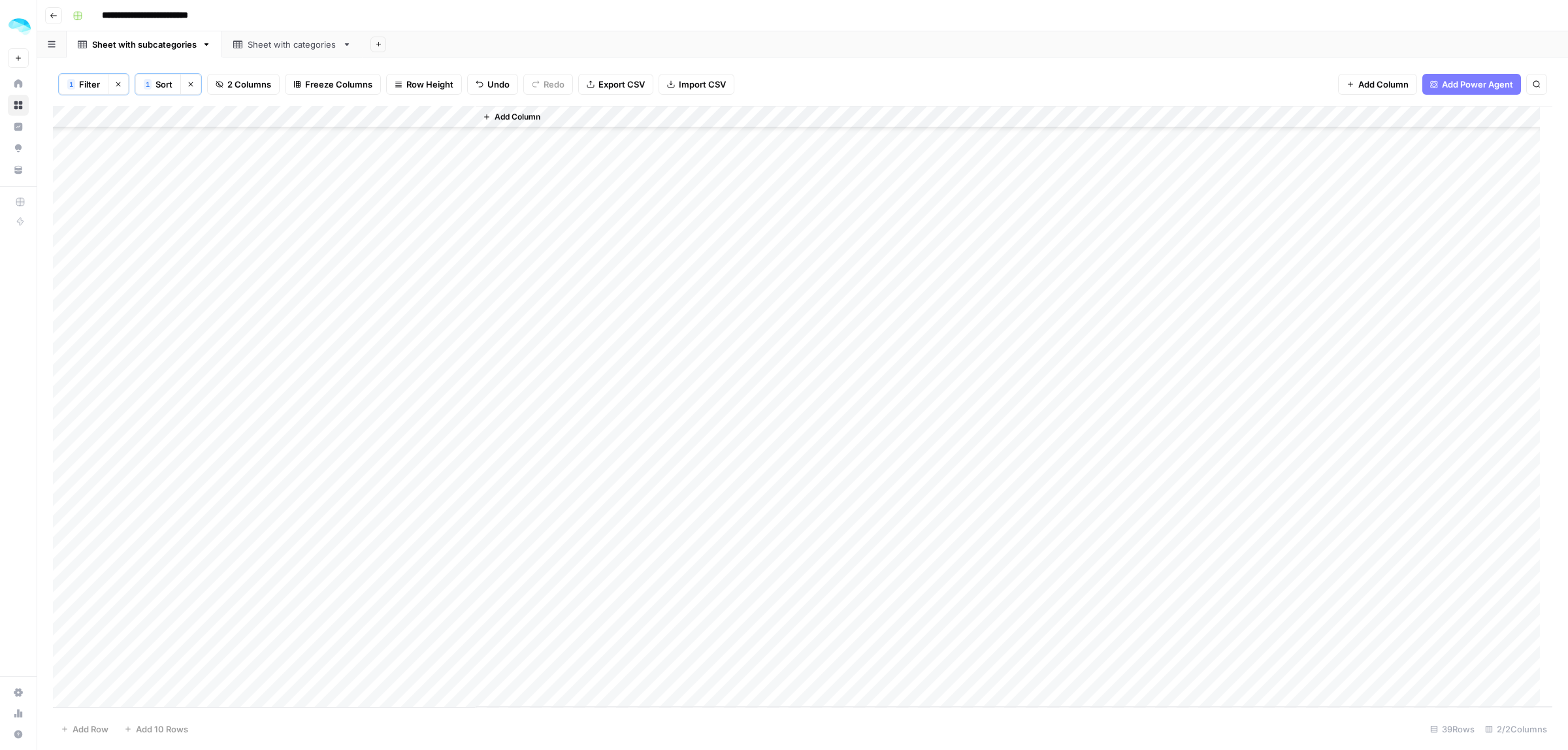
click at [177, 481] on div "Add Column" at bounding box center [802, 406] width 1499 height 602
click at [177, 491] on div "Add Column" at bounding box center [802, 406] width 1499 height 602
click at [65, 402] on div "Add Column" at bounding box center [802, 406] width 1499 height 602
click at [81, 723] on span "Delete 1 Row" at bounding box center [87, 729] width 52 height 13
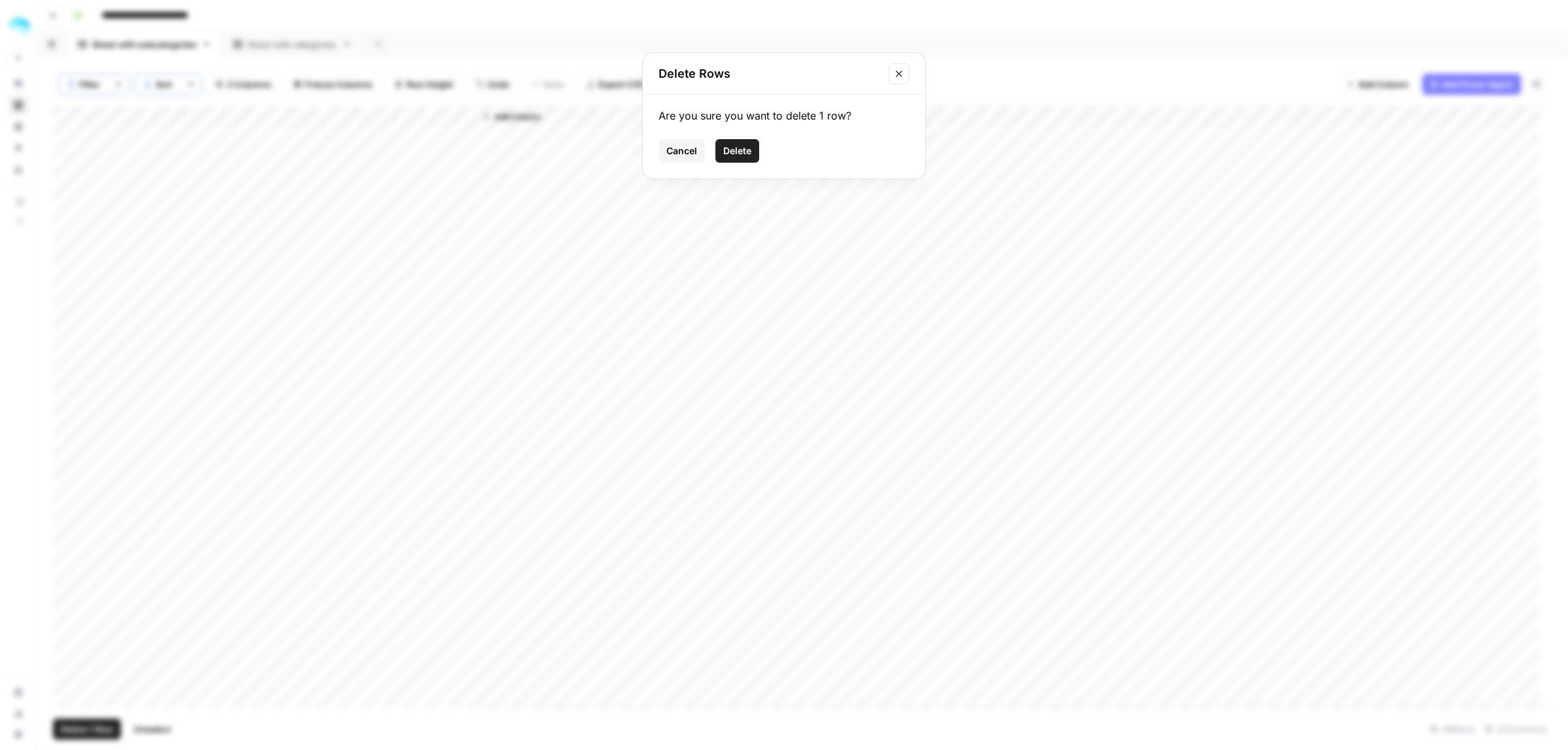
click at [745, 147] on span "Delete" at bounding box center [737, 150] width 28 height 13
click at [155, 501] on div "Add Column" at bounding box center [802, 406] width 1499 height 602
click at [185, 518] on div "Add Column" at bounding box center [802, 406] width 1499 height 602
click at [183, 555] on div "Add Column" at bounding box center [802, 406] width 1499 height 602
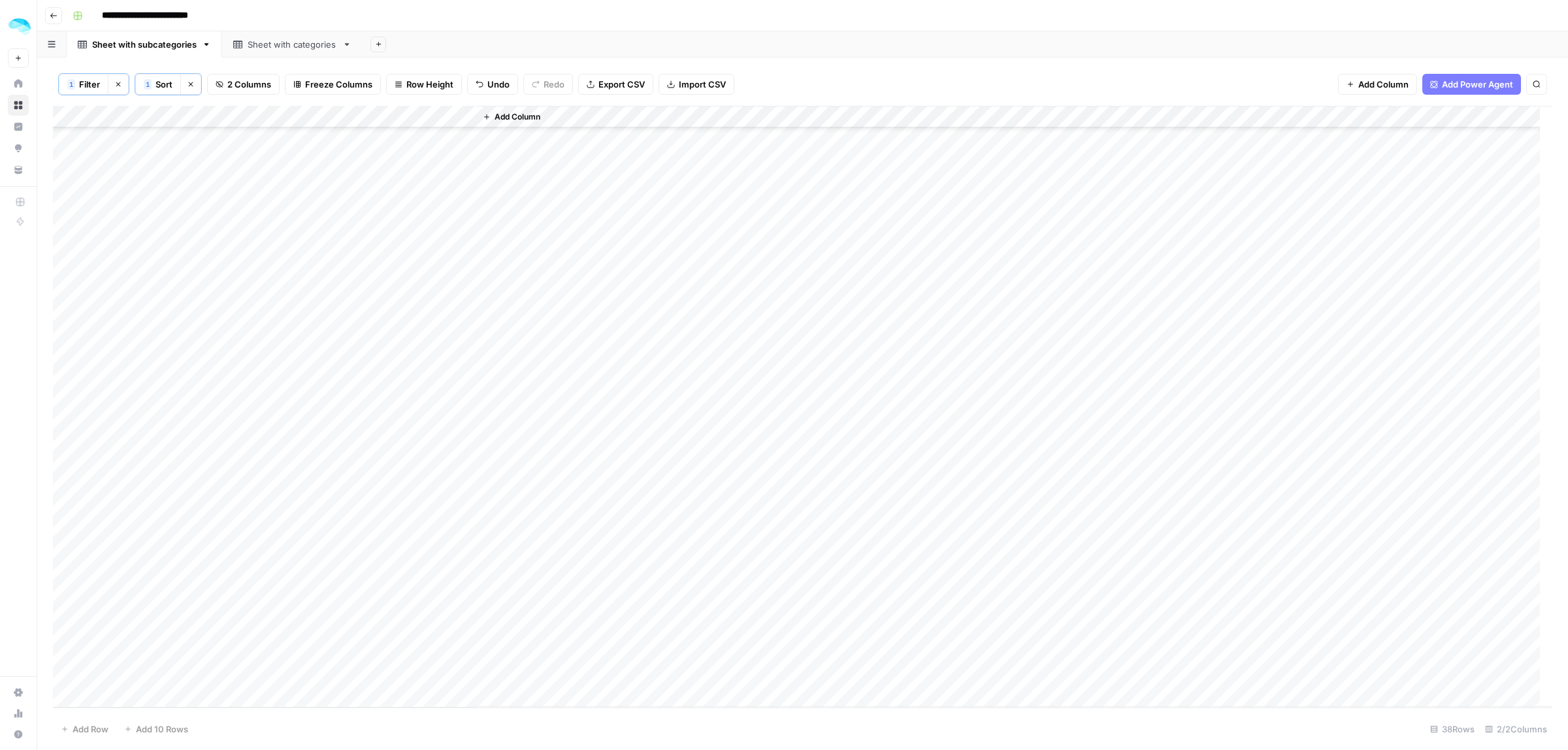
click at [187, 544] on div "Add Column" at bounding box center [802, 406] width 1499 height 602
click at [454, 112] on div "Add Column" at bounding box center [802, 406] width 1499 height 602
click at [331, 261] on span "Filter" at bounding box center [369, 256] width 114 height 13
click at [337, 161] on div "is equal to" at bounding box center [365, 153] width 190 height 25
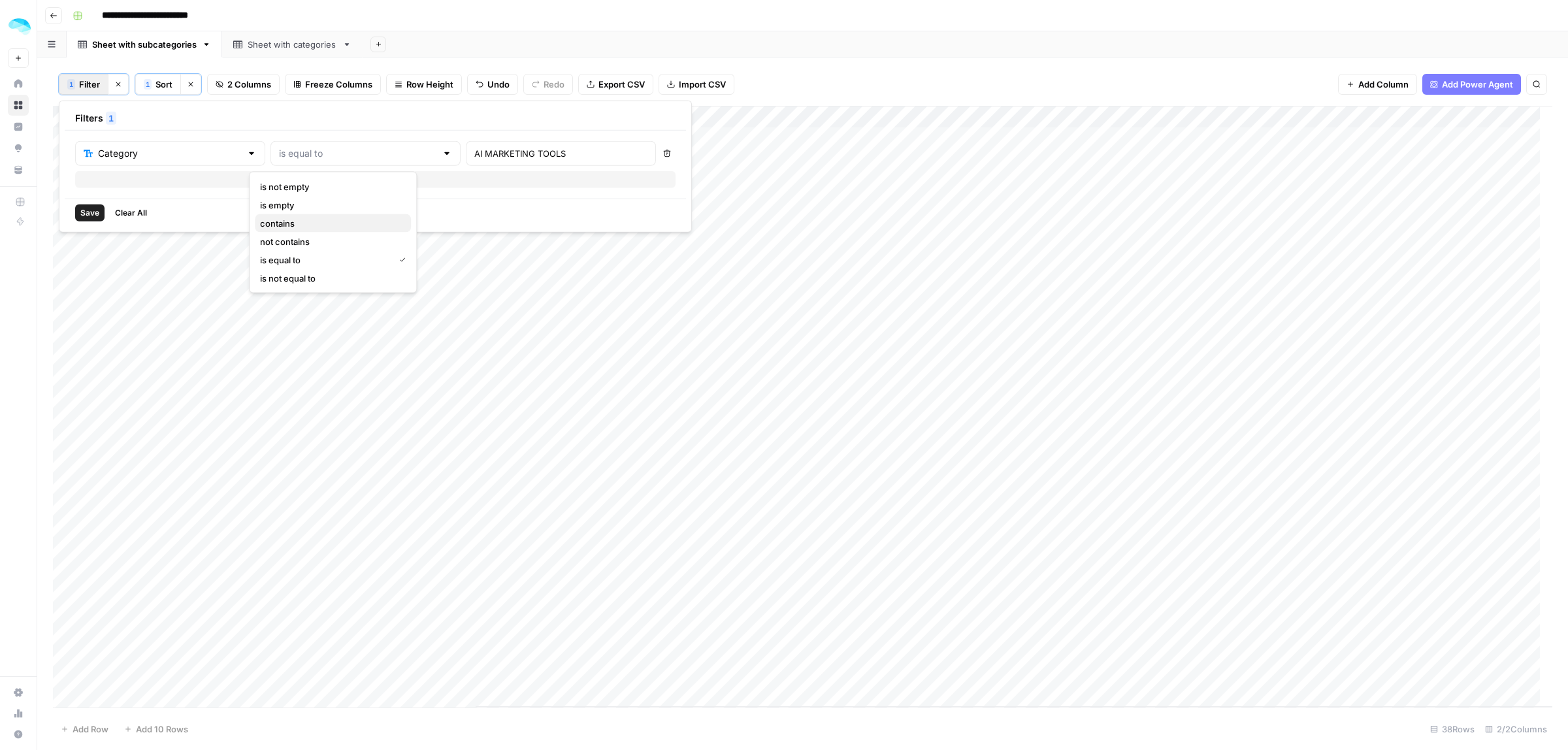
click at [299, 222] on span "contains" at bounding box center [330, 223] width 141 height 13
type input "contains"
click at [89, 211] on span "Save" at bounding box center [90, 213] width 19 height 12
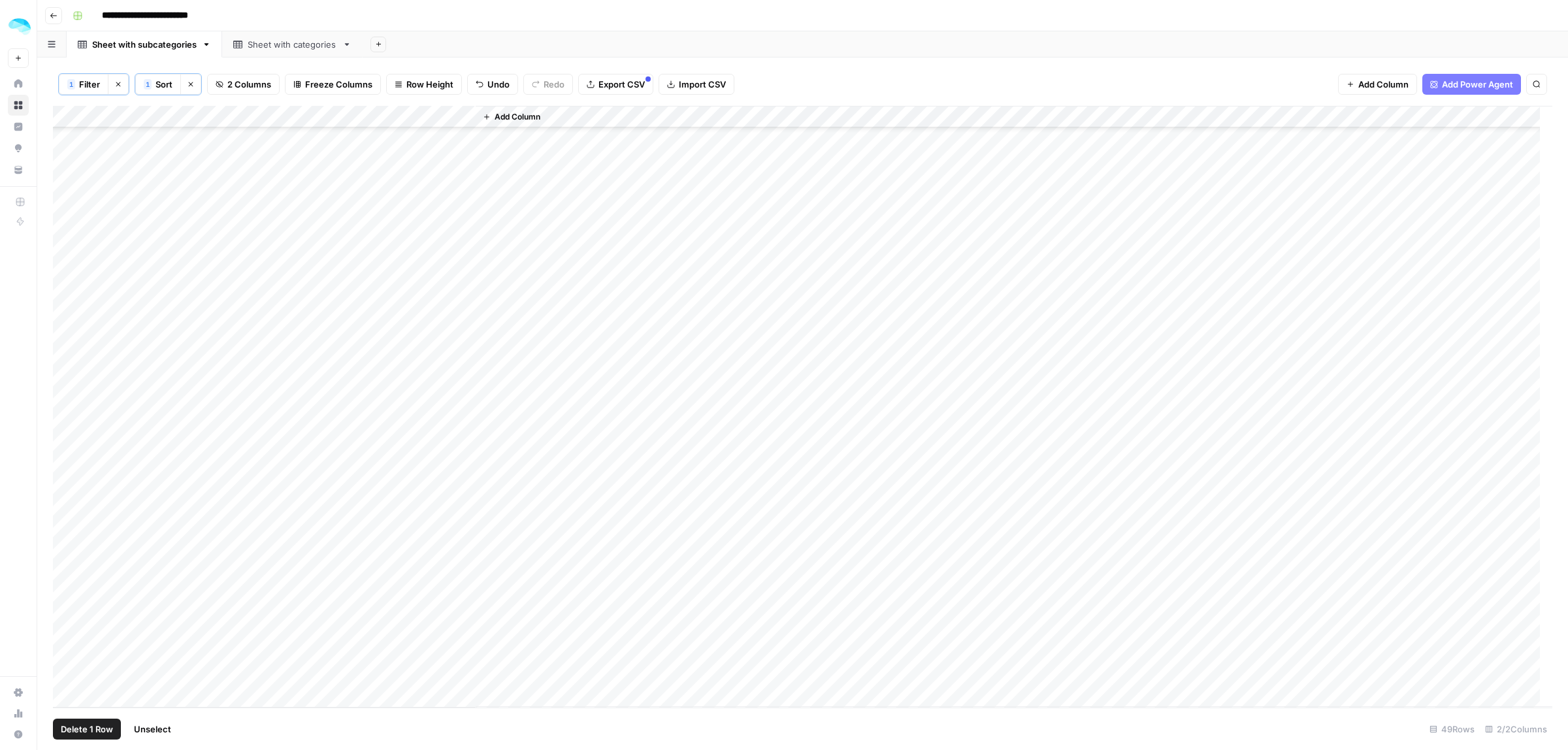
click at [66, 453] on div "Add Column" at bounding box center [802, 406] width 1499 height 602
click at [84, 742] on footer "Delete 1 Row Unselect 49 Rows 2/2 Columns" at bounding box center [802, 729] width 1499 height 43
click at [87, 727] on span "Delete 1 Row" at bounding box center [87, 729] width 52 height 13
click at [738, 155] on span "Delete" at bounding box center [737, 150] width 28 height 13
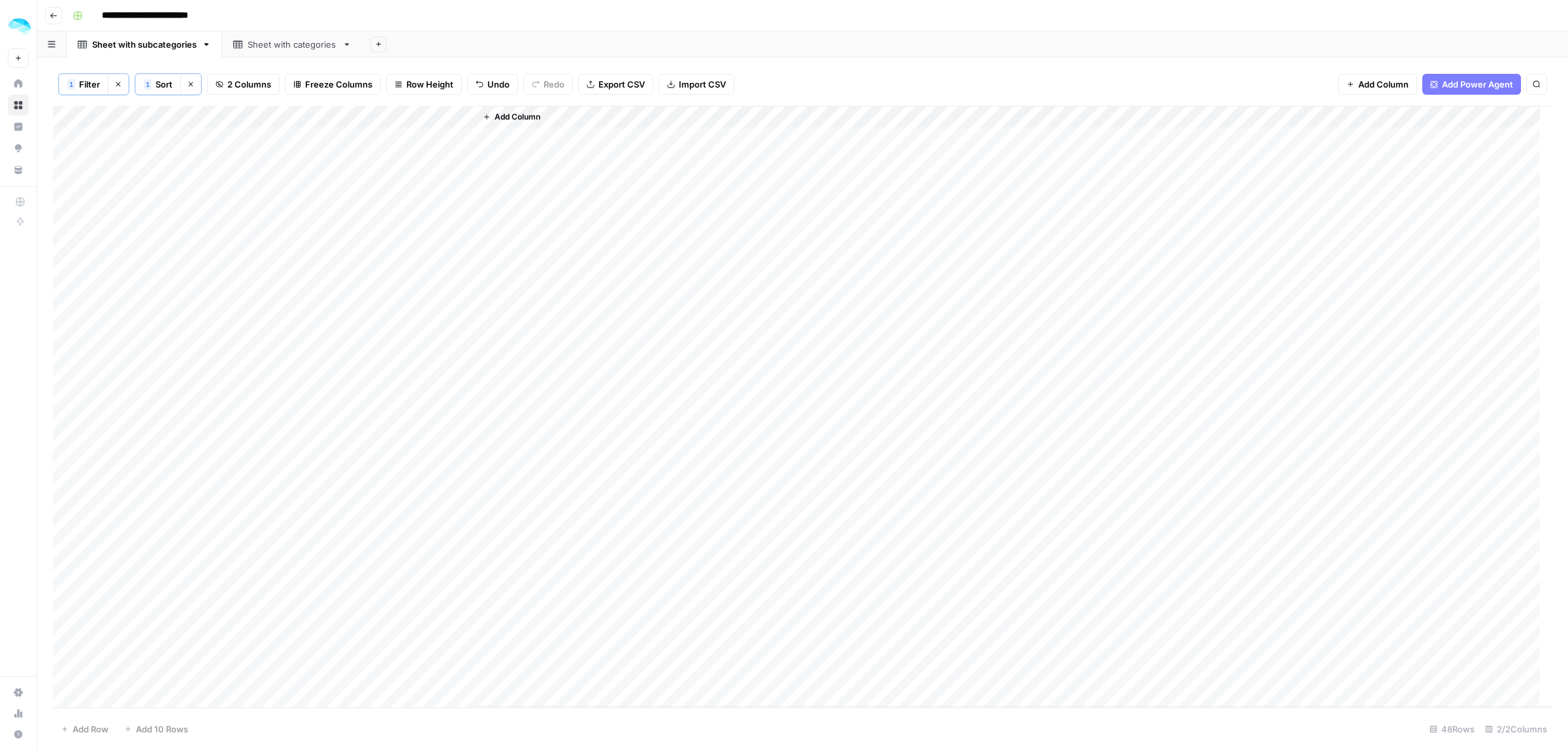
click at [259, 41] on div "Sheet with categories" at bounding box center [292, 44] width 89 height 13
click at [160, 47] on div "Sheet with subcategories" at bounding box center [144, 44] width 105 height 13
drag, startPoint x: 207, startPoint y: 132, endPoint x: 207, endPoint y: 697, distance: 565.0
click at [207, 749] on html "**********" at bounding box center [784, 375] width 1568 height 750
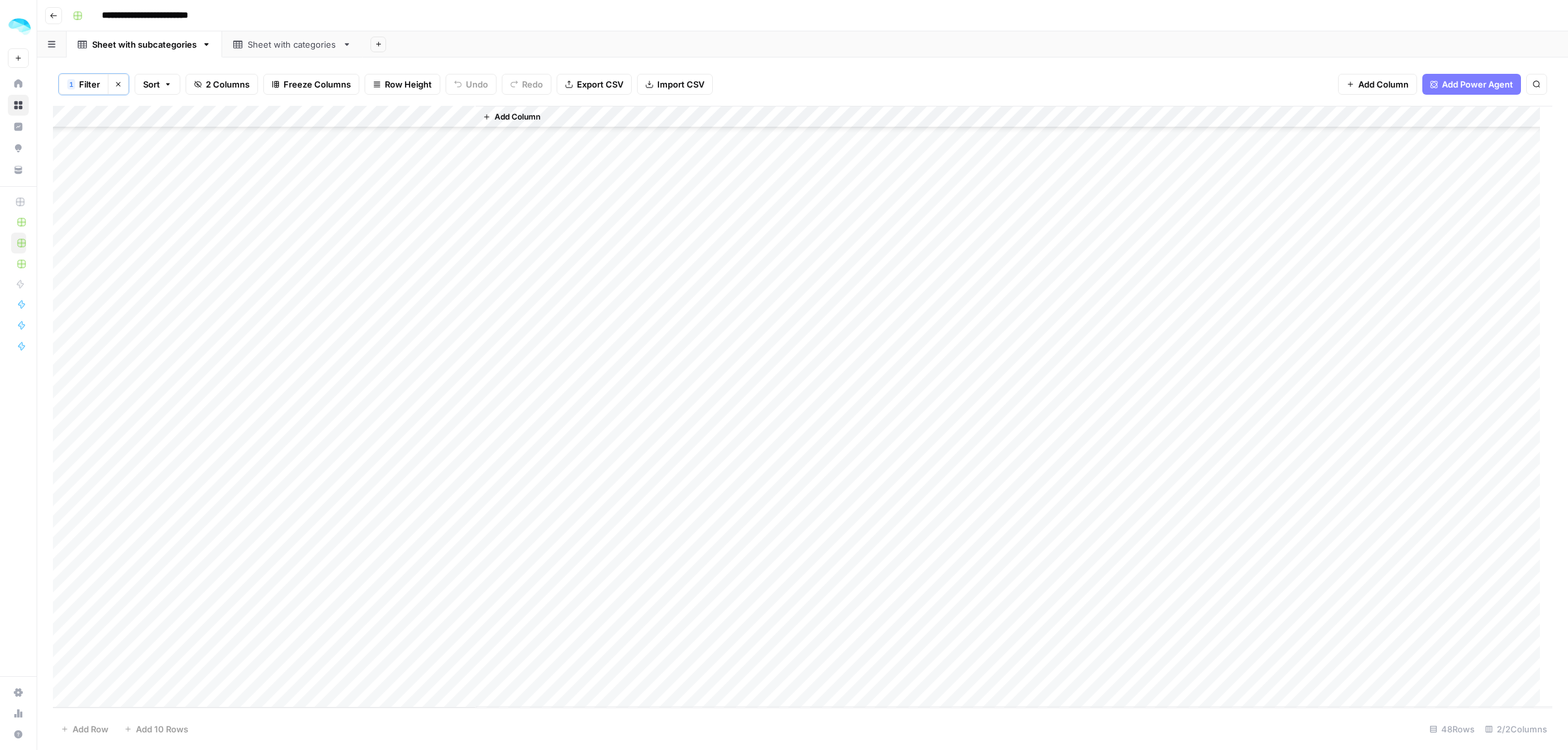
click at [298, 44] on div "Sheet with categories" at bounding box center [292, 44] width 89 height 13
click at [125, 246] on div "Add Column" at bounding box center [802, 182] width 1499 height 154
click at [341, 242] on div "Add Column" at bounding box center [802, 193] width 1499 height 177
type textarea "**********"
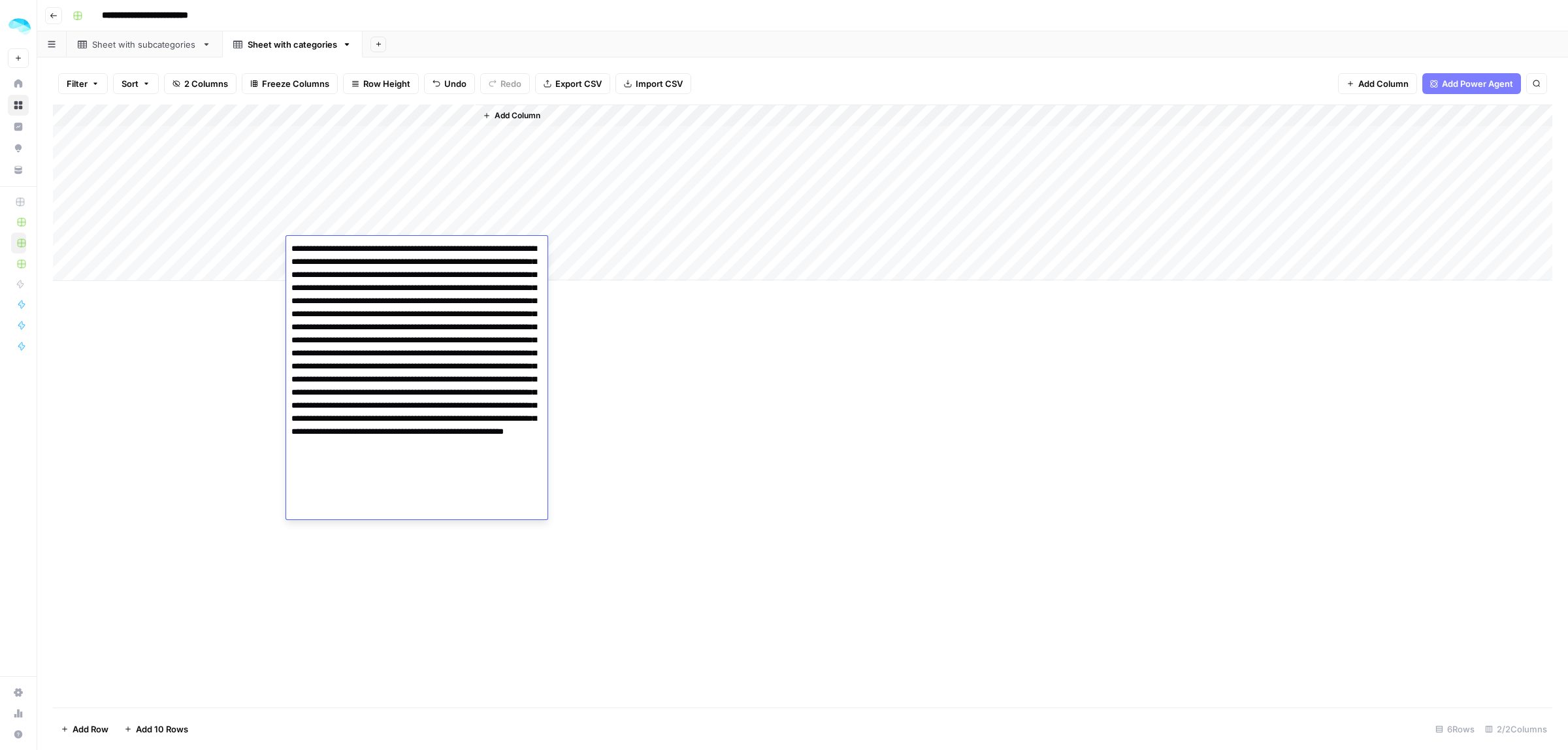
click at [231, 243] on div "Add Column" at bounding box center [802, 193] width 1499 height 177
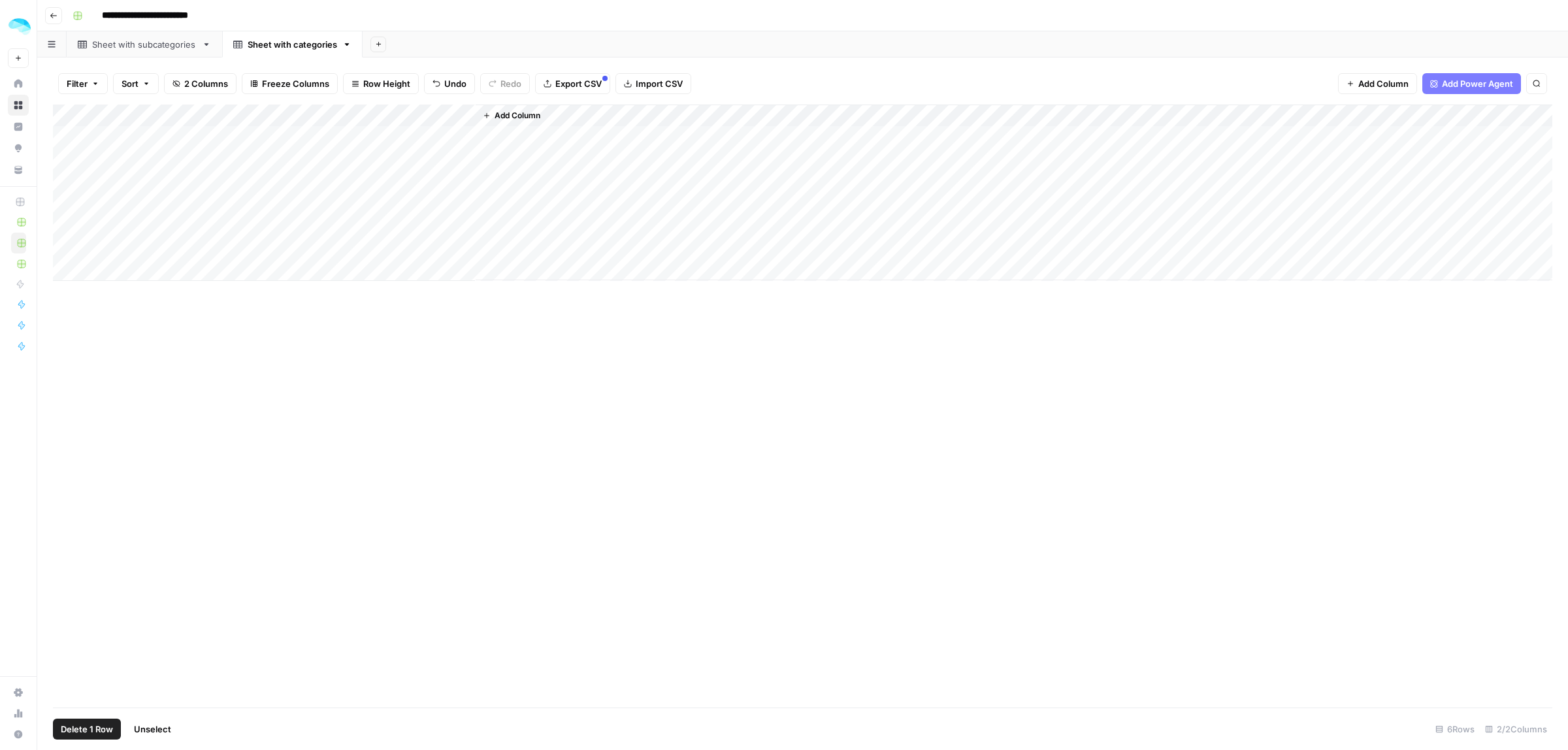
click at [237, 334] on div "Add Column" at bounding box center [802, 405] width 1499 height 603
click at [70, 250] on div "Add Column" at bounding box center [802, 193] width 1499 height 177
click at [164, 242] on div "Add Column" at bounding box center [802, 193] width 1499 height 177
click at [160, 243] on div "Add Column" at bounding box center [802, 193] width 1499 height 177
type textarea "**"
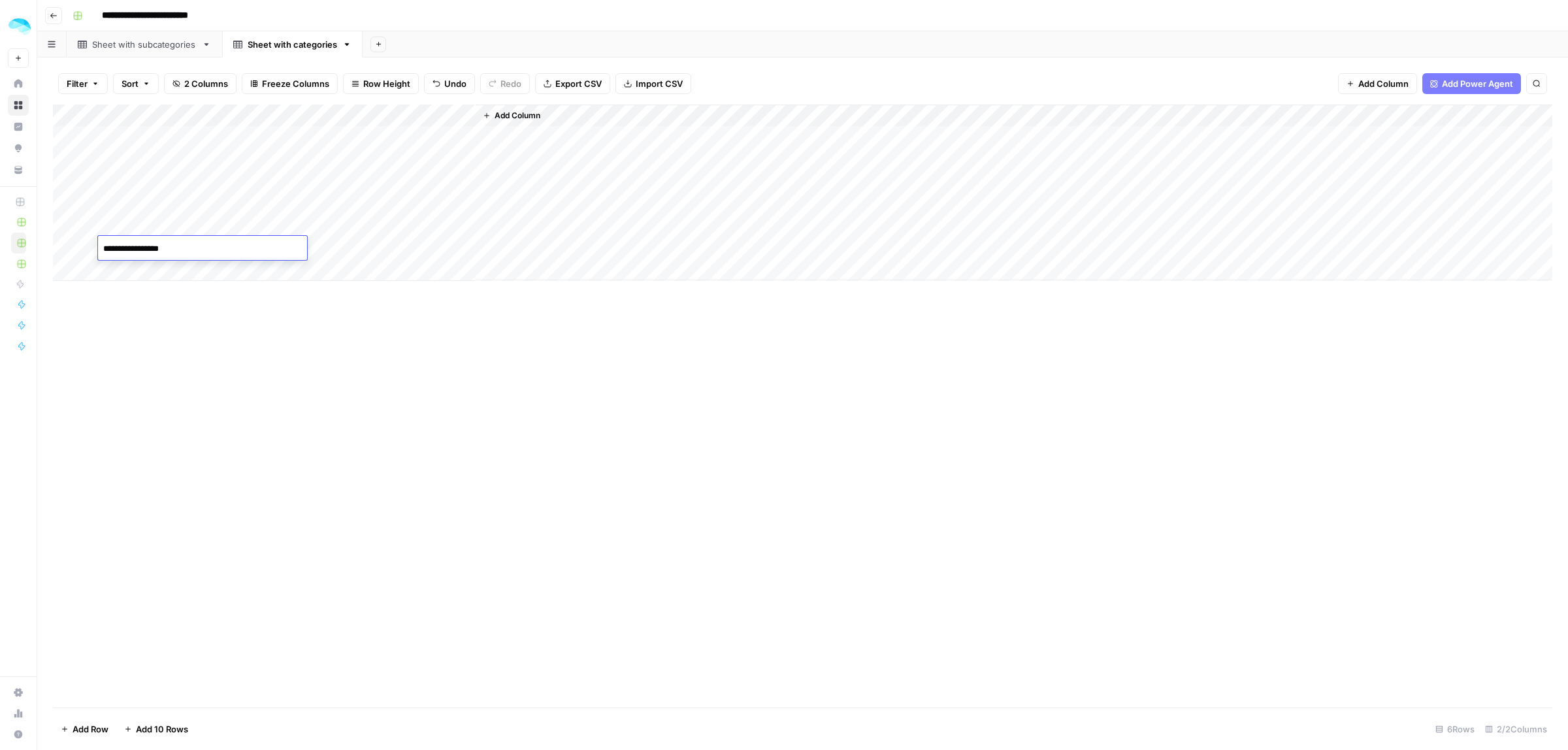
type textarea "**********"
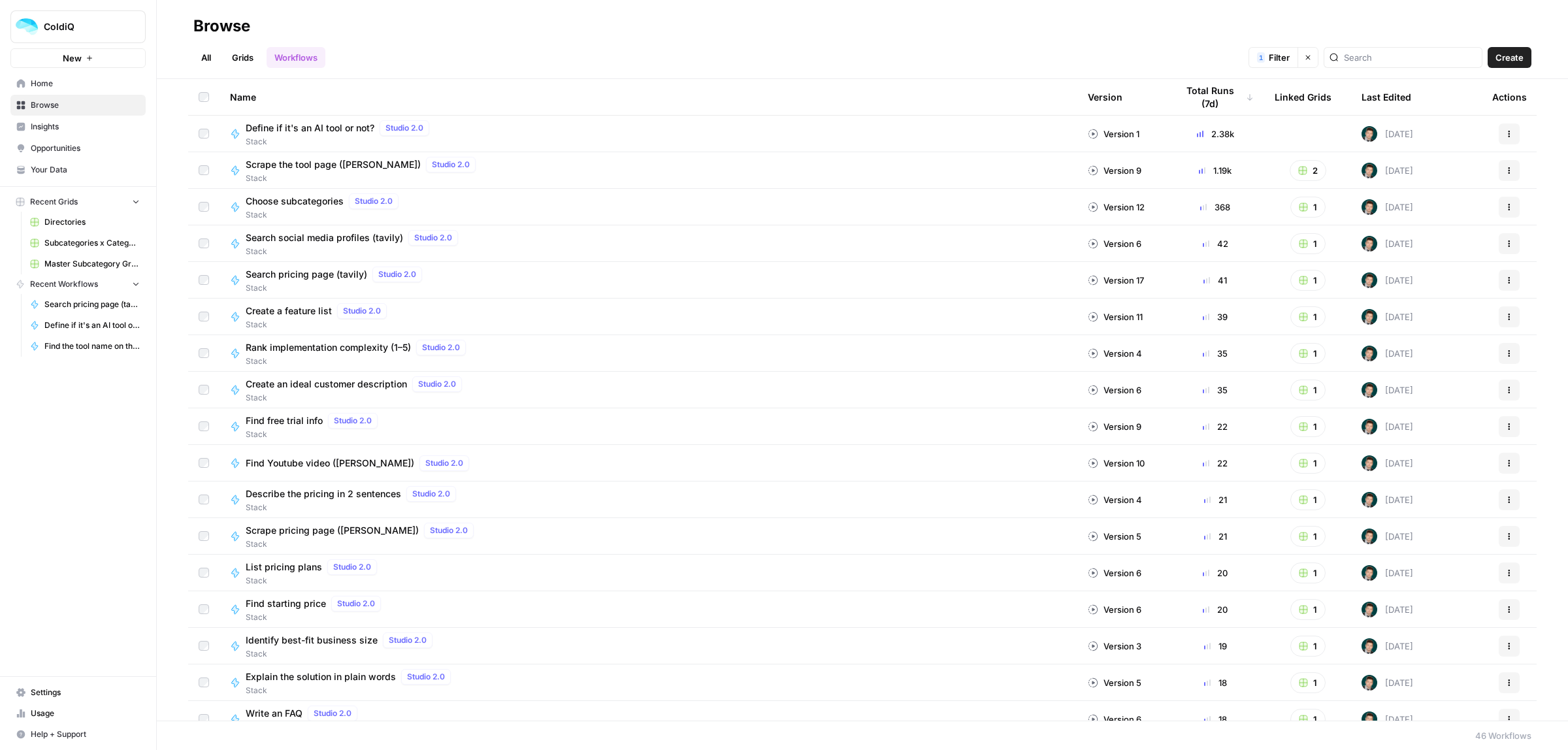
click at [1500, 129] on button "Actions" at bounding box center [1509, 134] width 21 height 21
click at [1416, 273] on span "Duplicate" at bounding box center [1439, 267] width 105 height 13
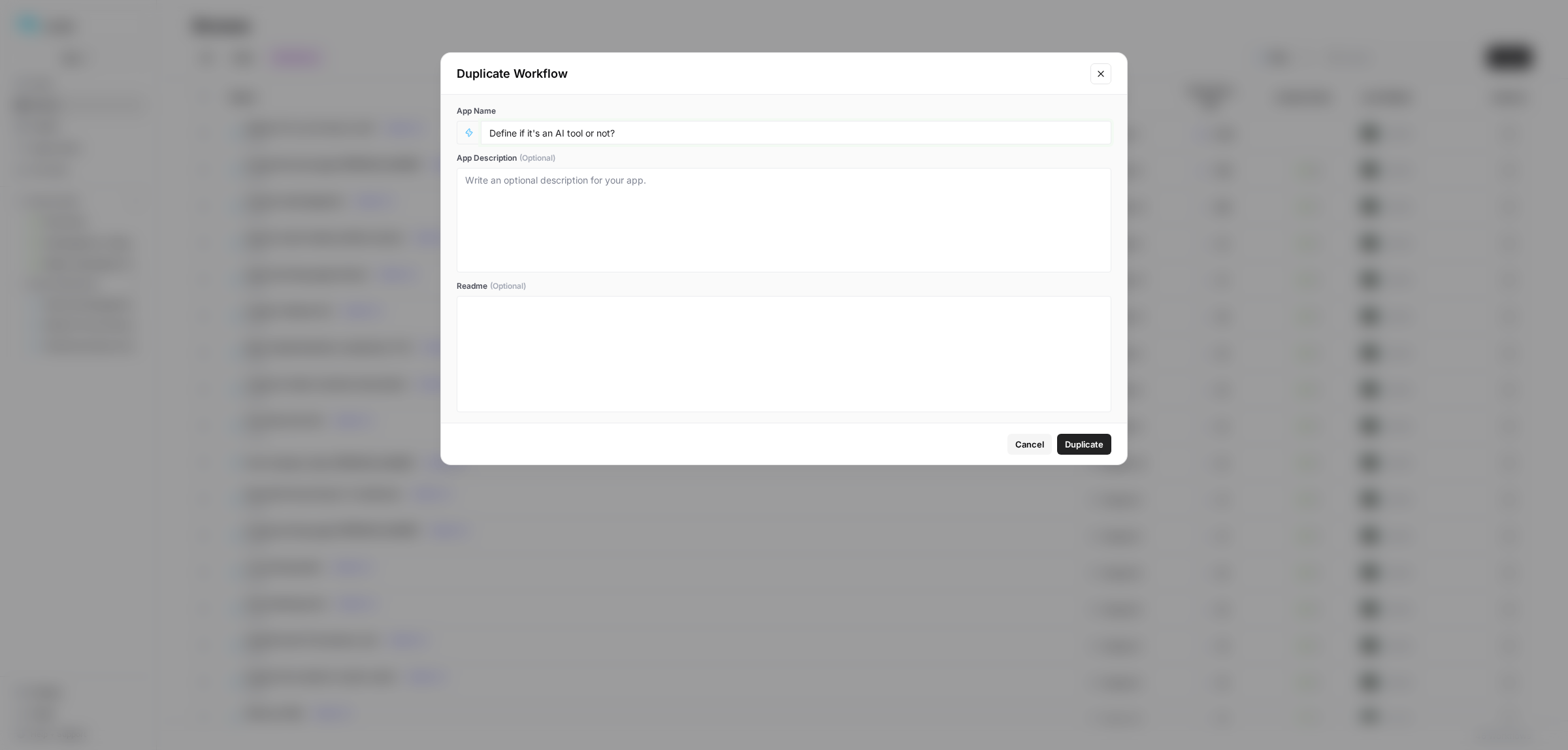
drag, startPoint x: 612, startPoint y: 132, endPoint x: 544, endPoint y: 133, distance: 68.0
click at [544, 133] on input "Define if it's an AI tool or not?" at bounding box center [796, 133] width 614 height 12
type input "Define if it's for GTM teams?"
click at [1076, 447] on span "Duplicate" at bounding box center [1084, 444] width 39 height 13
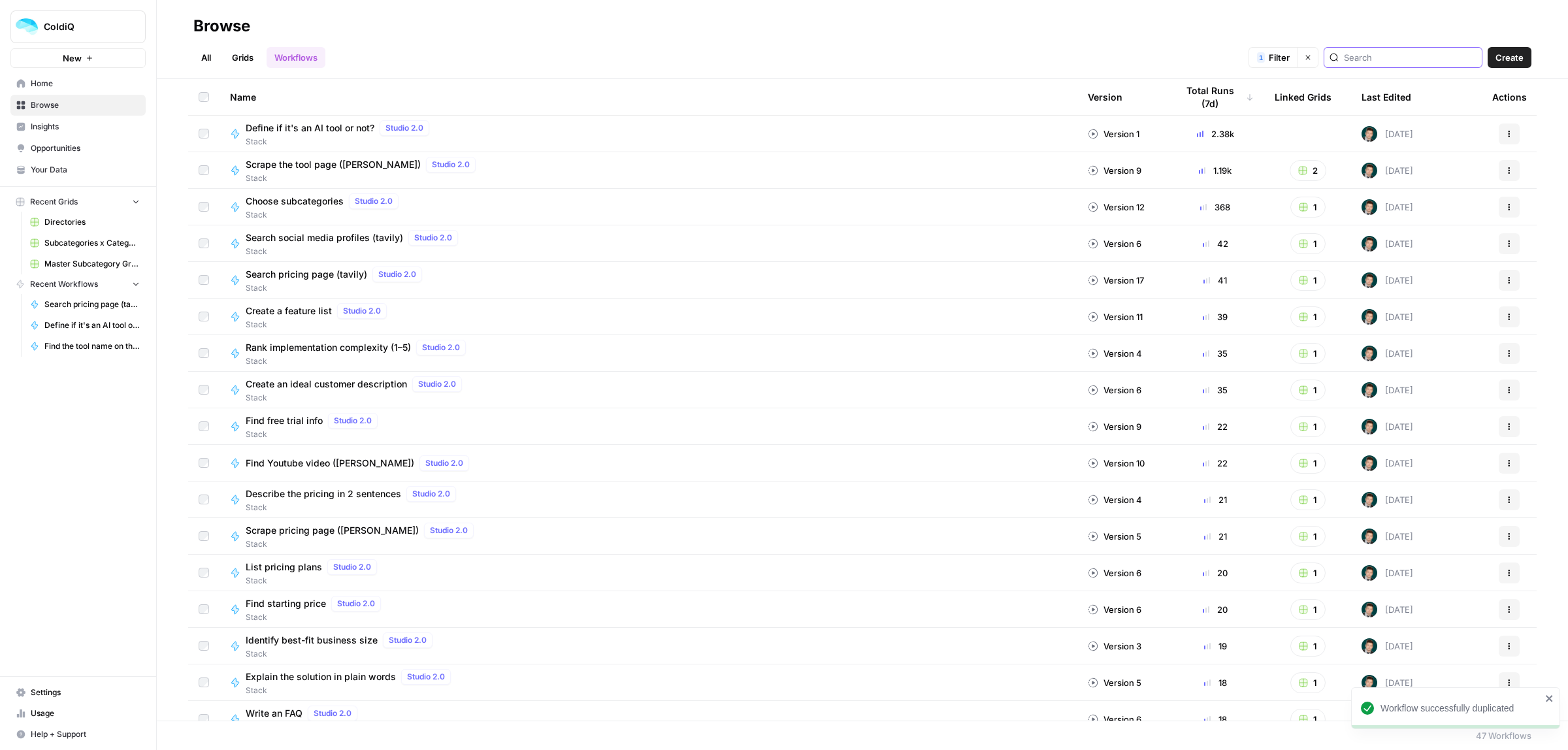
click at [1432, 56] on input "search" at bounding box center [1409, 57] width 133 height 13
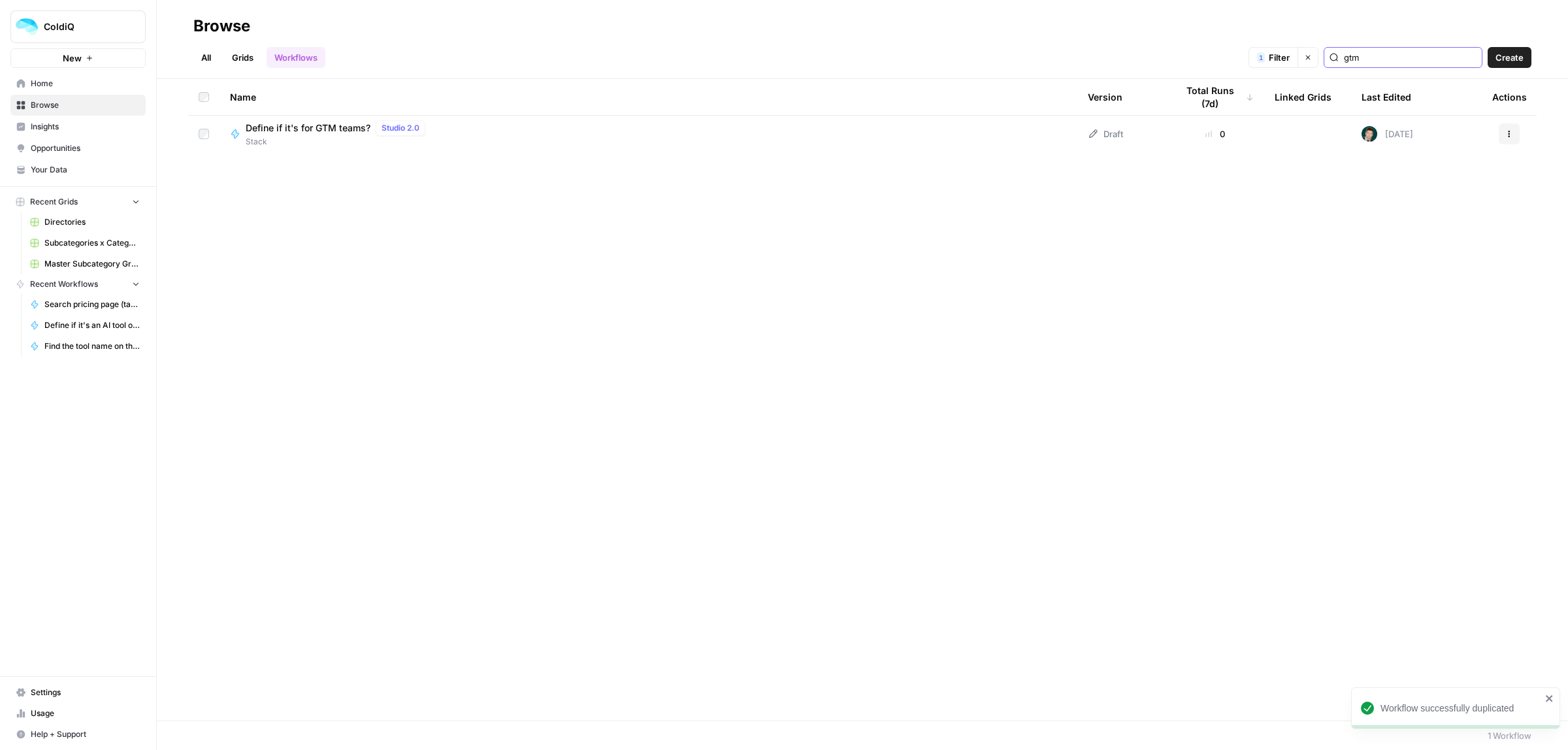
type input "gtm"
click at [267, 137] on span "Stack" at bounding box center [339, 142] width 185 height 12
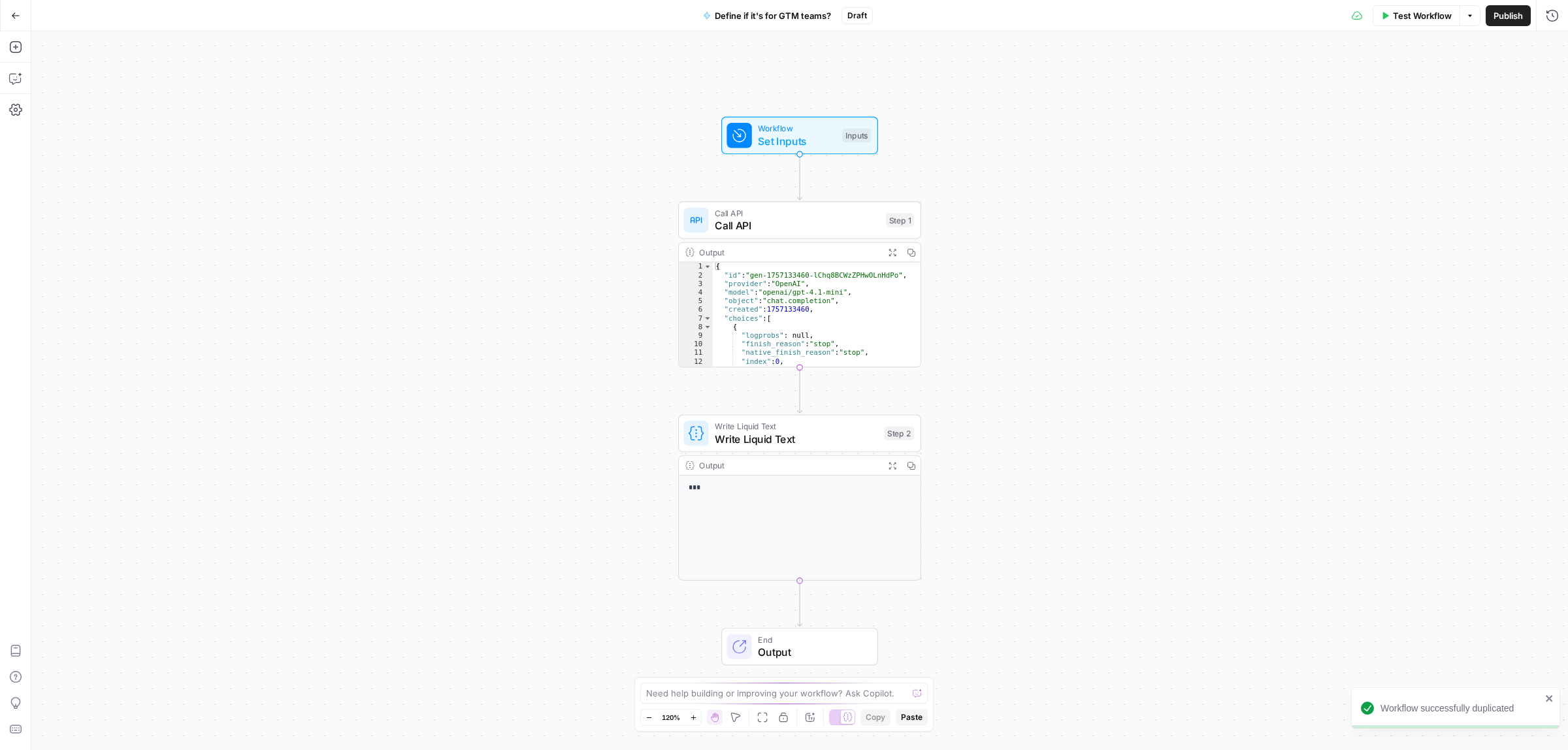
click at [759, 222] on span "Call API" at bounding box center [797, 225] width 165 height 15
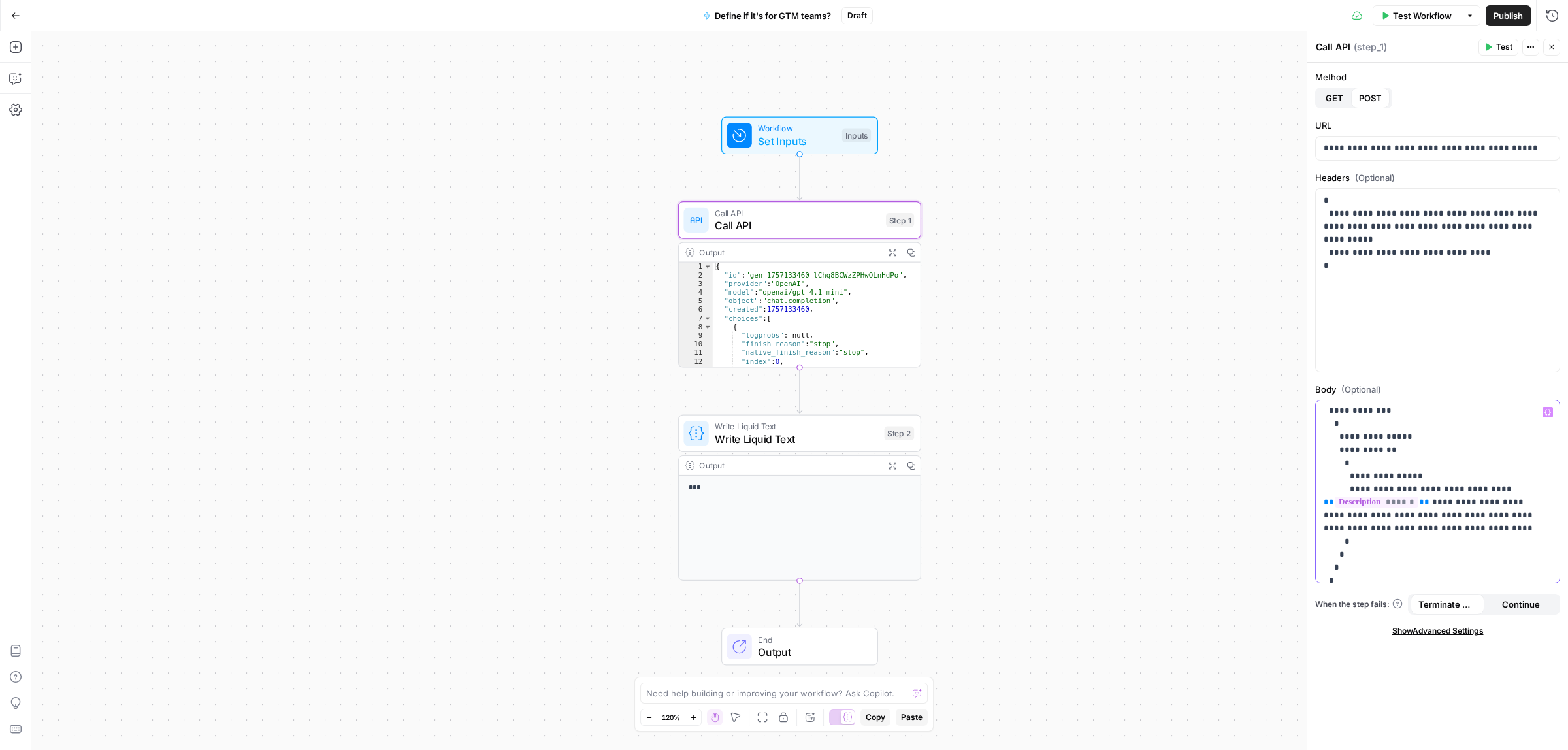
scroll to position [37, 0]
click at [1425, 491] on p "**********" at bounding box center [1431, 479] width 215 height 222
click at [783, 144] on span "Set Inputs" at bounding box center [796, 141] width 78 height 15
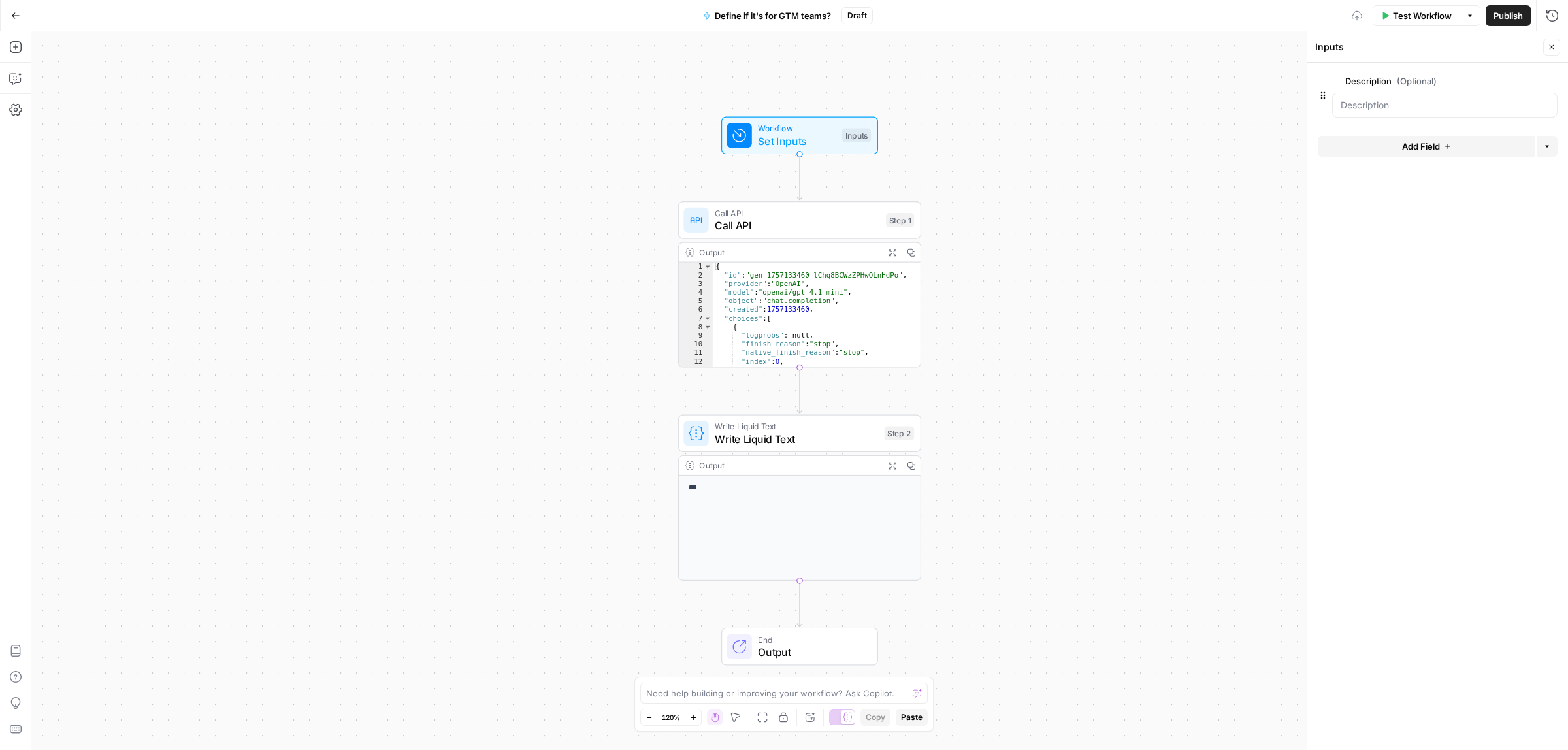
click at [1409, 152] on span "Add Field" at bounding box center [1421, 146] width 38 height 13
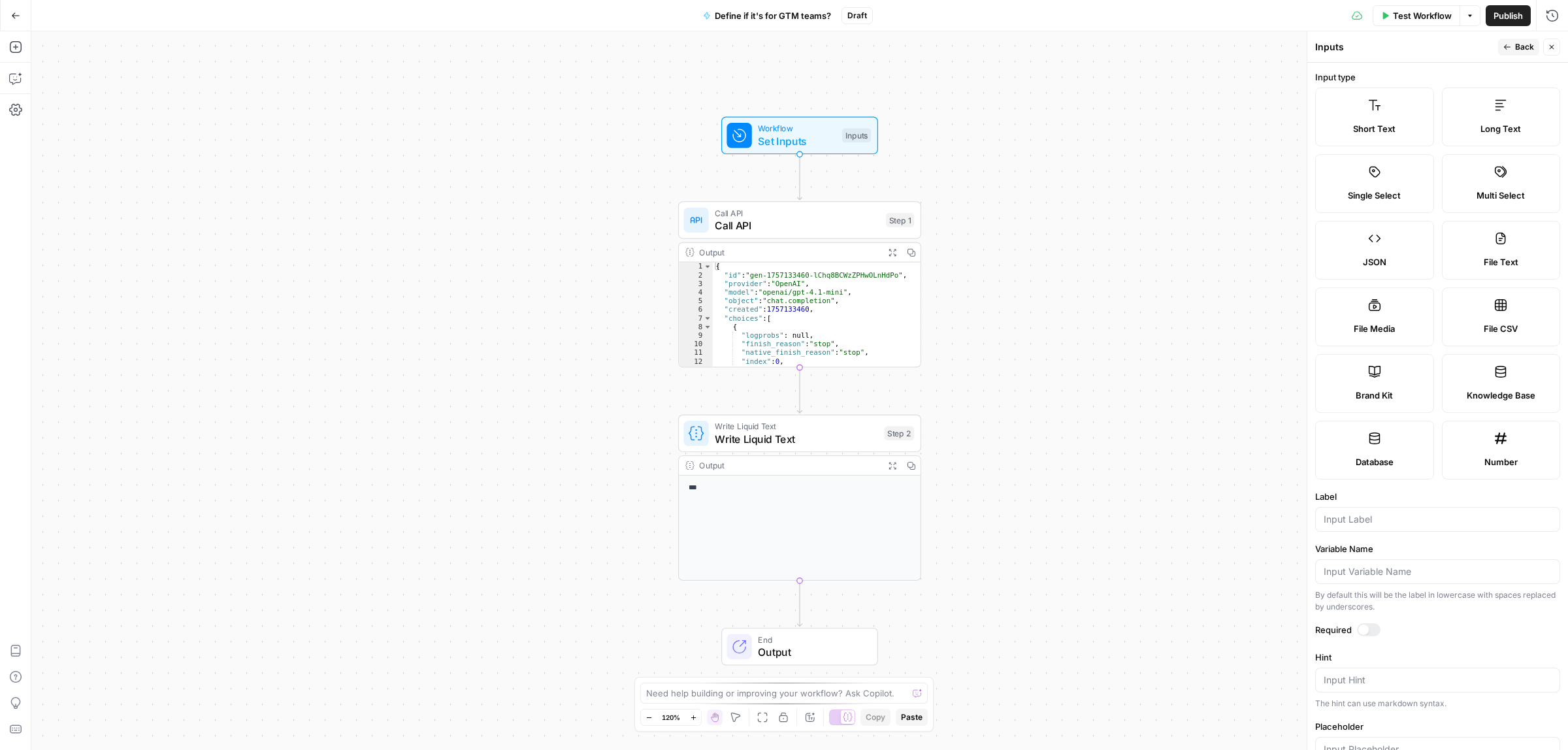
click at [1373, 100] on icon at bounding box center [1374, 105] width 12 height 10
click at [1357, 523] on input "Label" at bounding box center [1438, 519] width 228 height 13
type input "Scraped homepage"
click at [1513, 45] on button "Back" at bounding box center [1518, 47] width 41 height 17
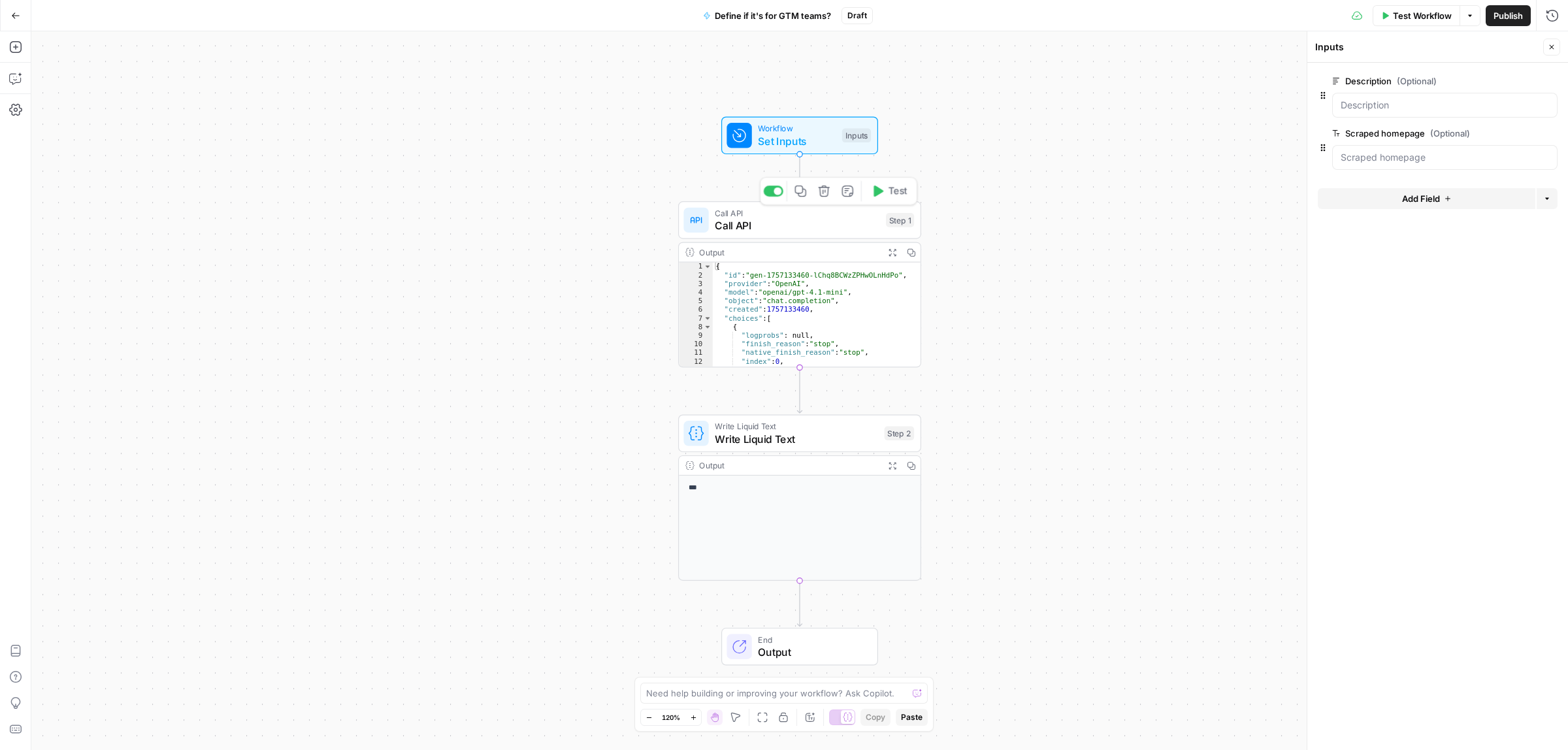
click at [759, 236] on div "Call API Call API Step 1 Copy step Delete step Add Note Test" at bounding box center [799, 220] width 243 height 38
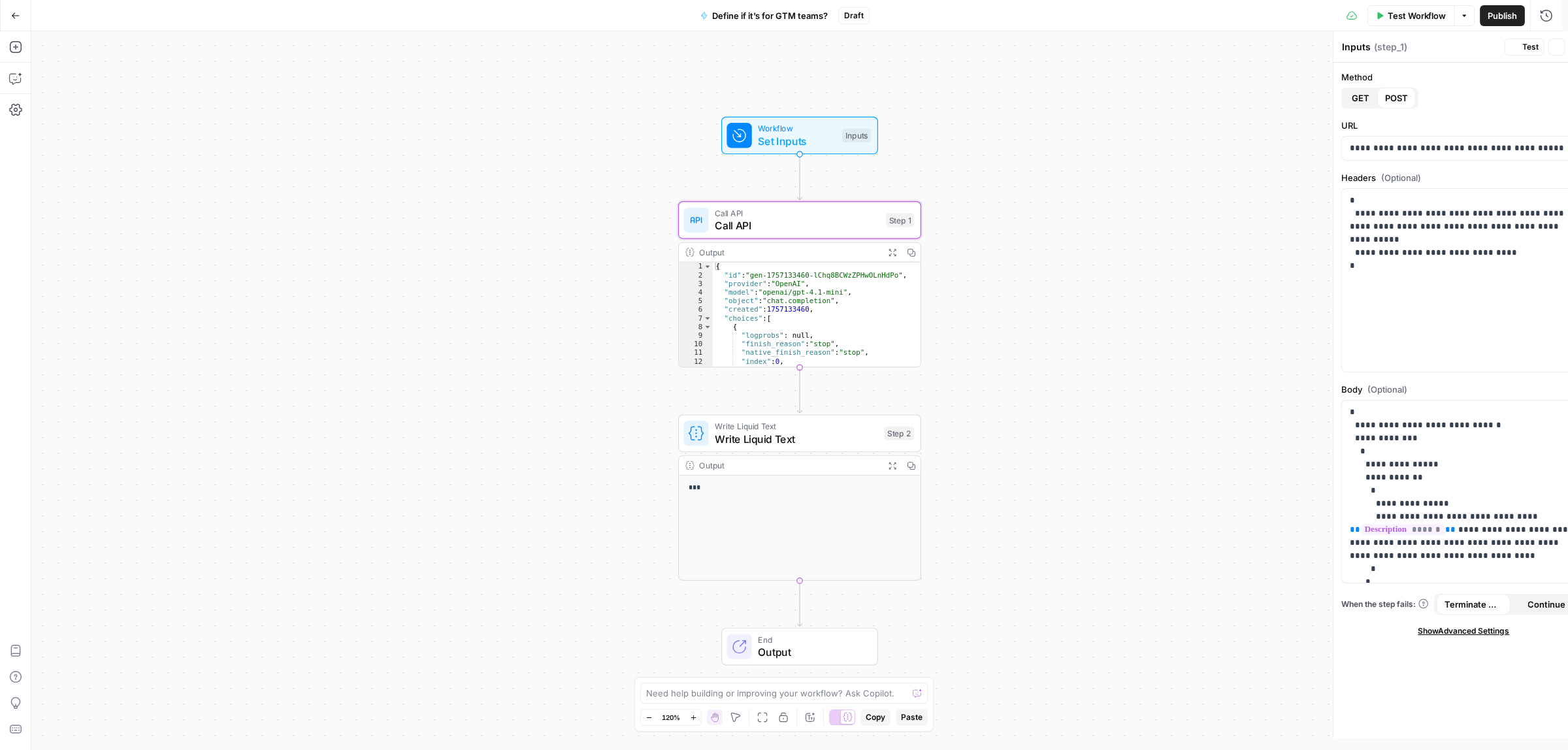
type textarea "Call API"
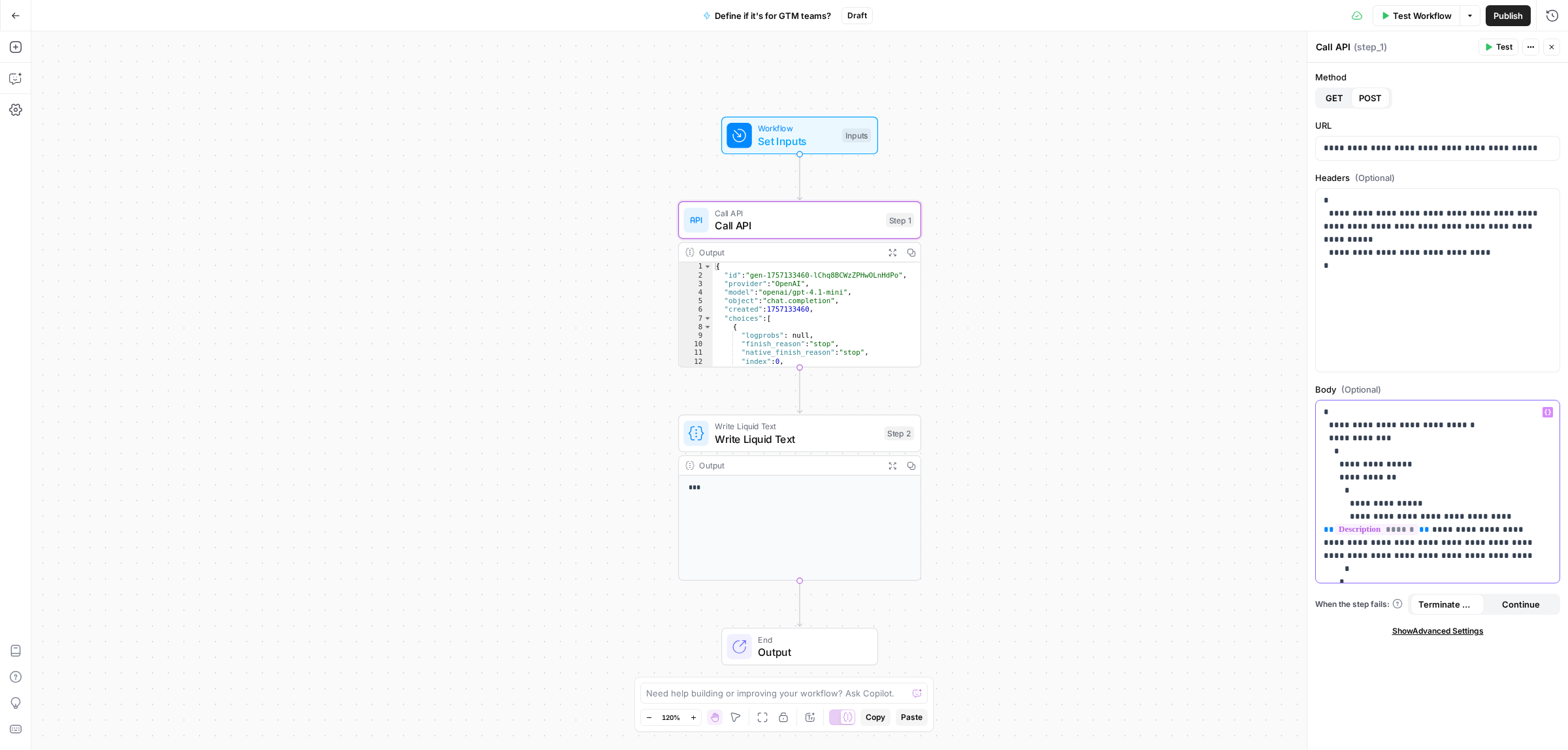
click at [1423, 526] on p "**********" at bounding box center [1431, 516] width 215 height 222
click at [884, 482] on button "Select variable Scraped homepage" at bounding box center [936, 483] width 164 height 21
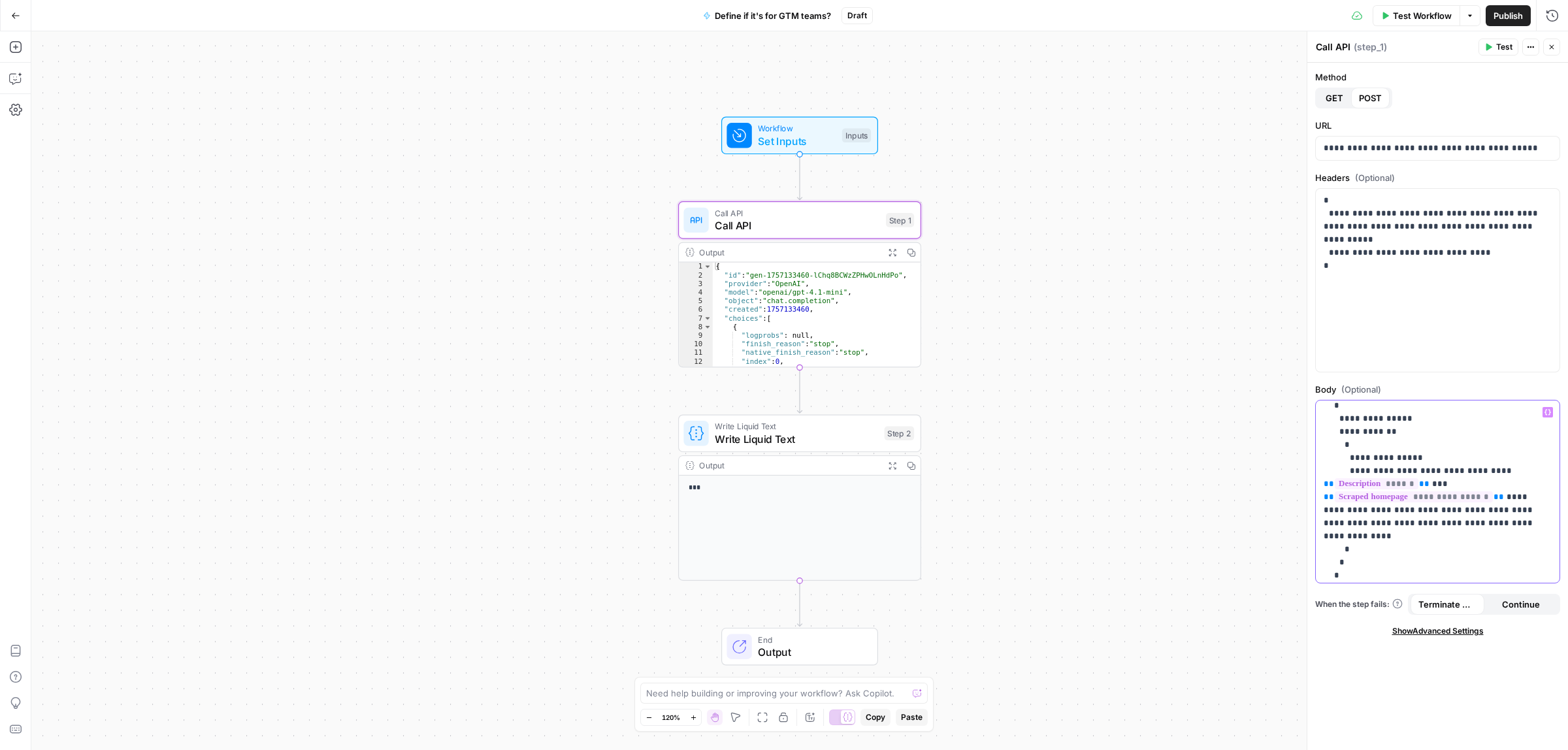
scroll to position [63, 0]
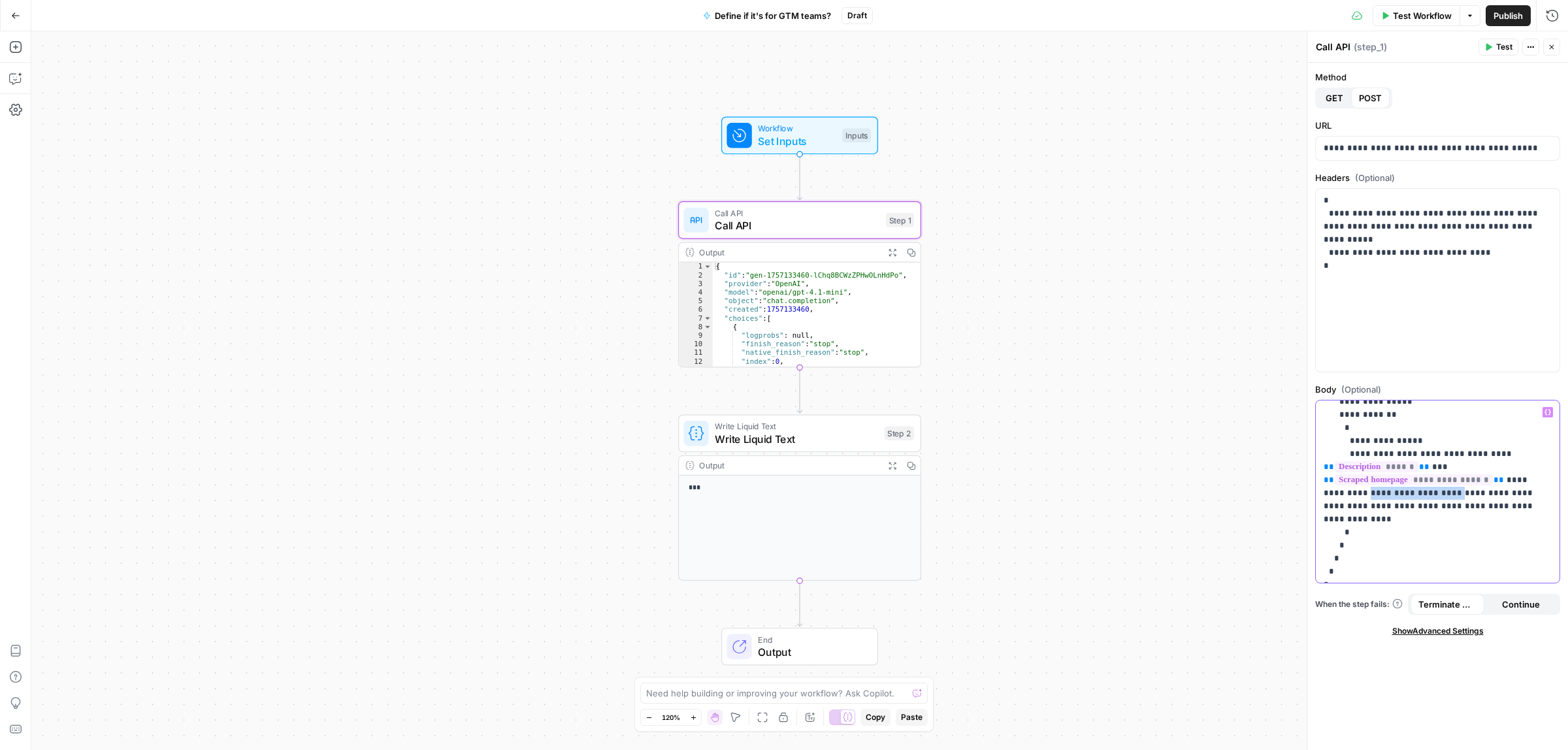
drag, startPoint x: 1419, startPoint y: 493, endPoint x: 1339, endPoint y: 495, distance: 80.0
click at [1339, 495] on p "**********" at bounding box center [1431, 460] width 215 height 235
click at [1512, 507] on p "**********" at bounding box center [1431, 460] width 215 height 235
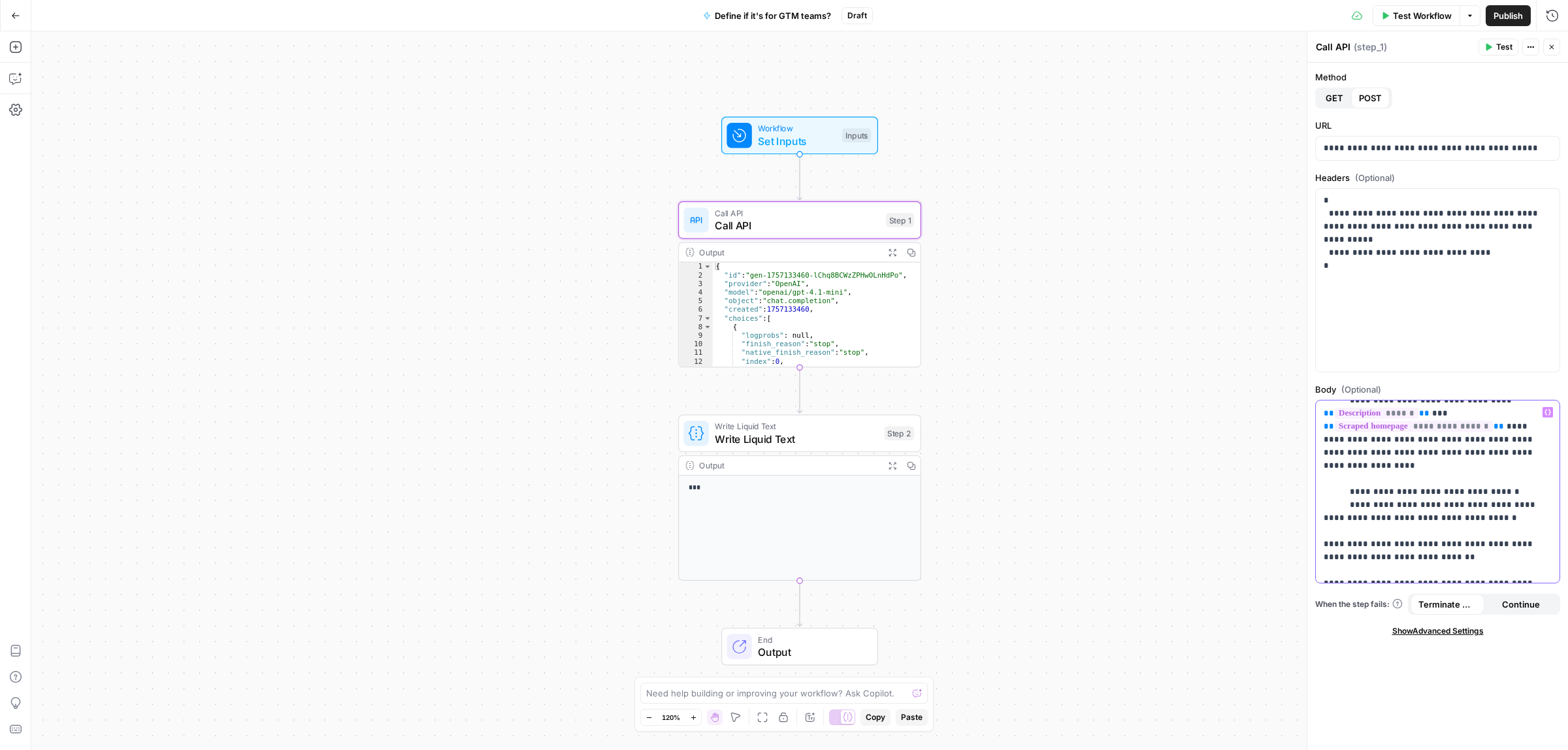
scroll to position [144, 0]
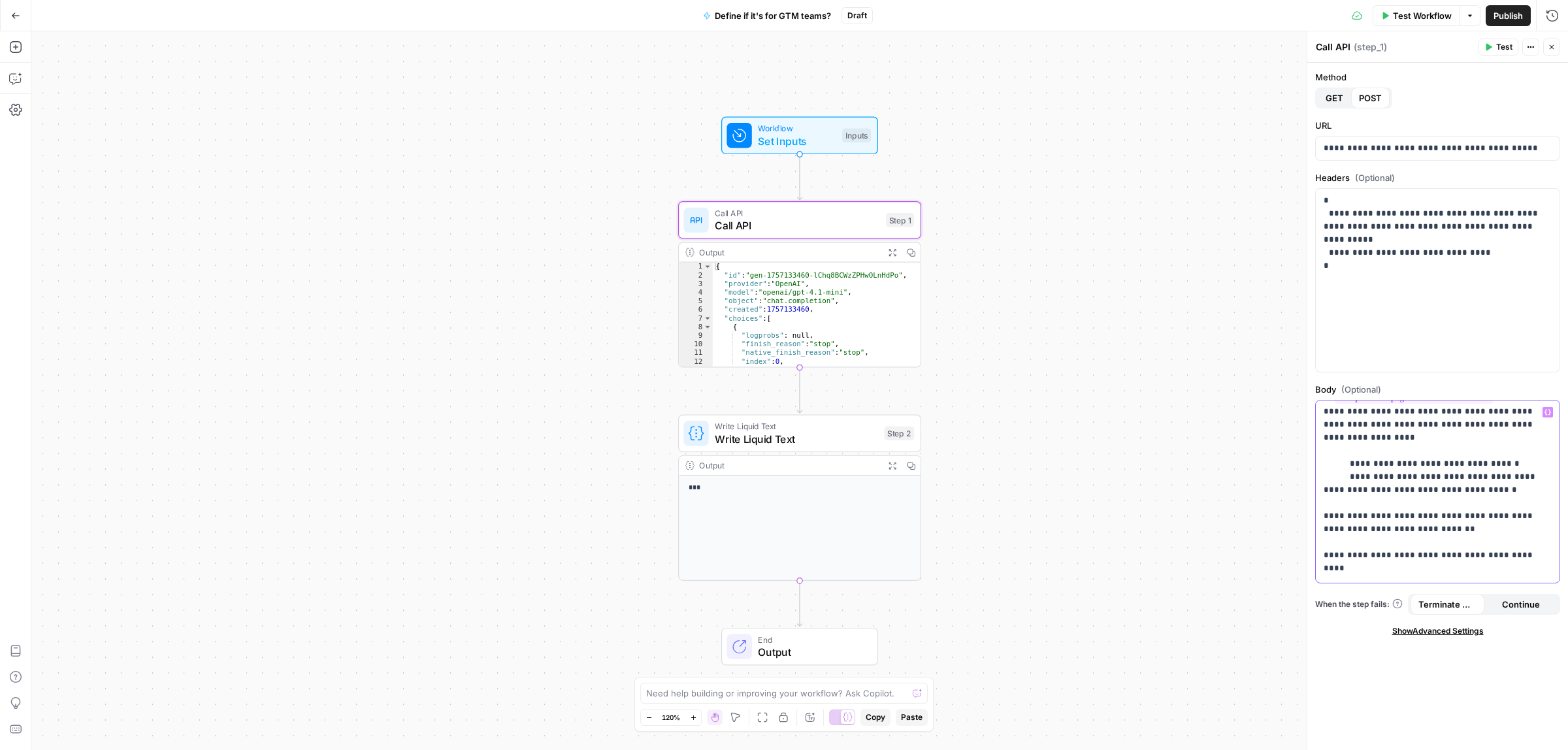
click at [1352, 488] on p "**********" at bounding box center [1431, 536] width 215 height 549
click at [1396, 501] on p "**********" at bounding box center [1431, 529] width 215 height 536
click at [1376, 514] on p "**********" at bounding box center [1431, 529] width 215 height 536
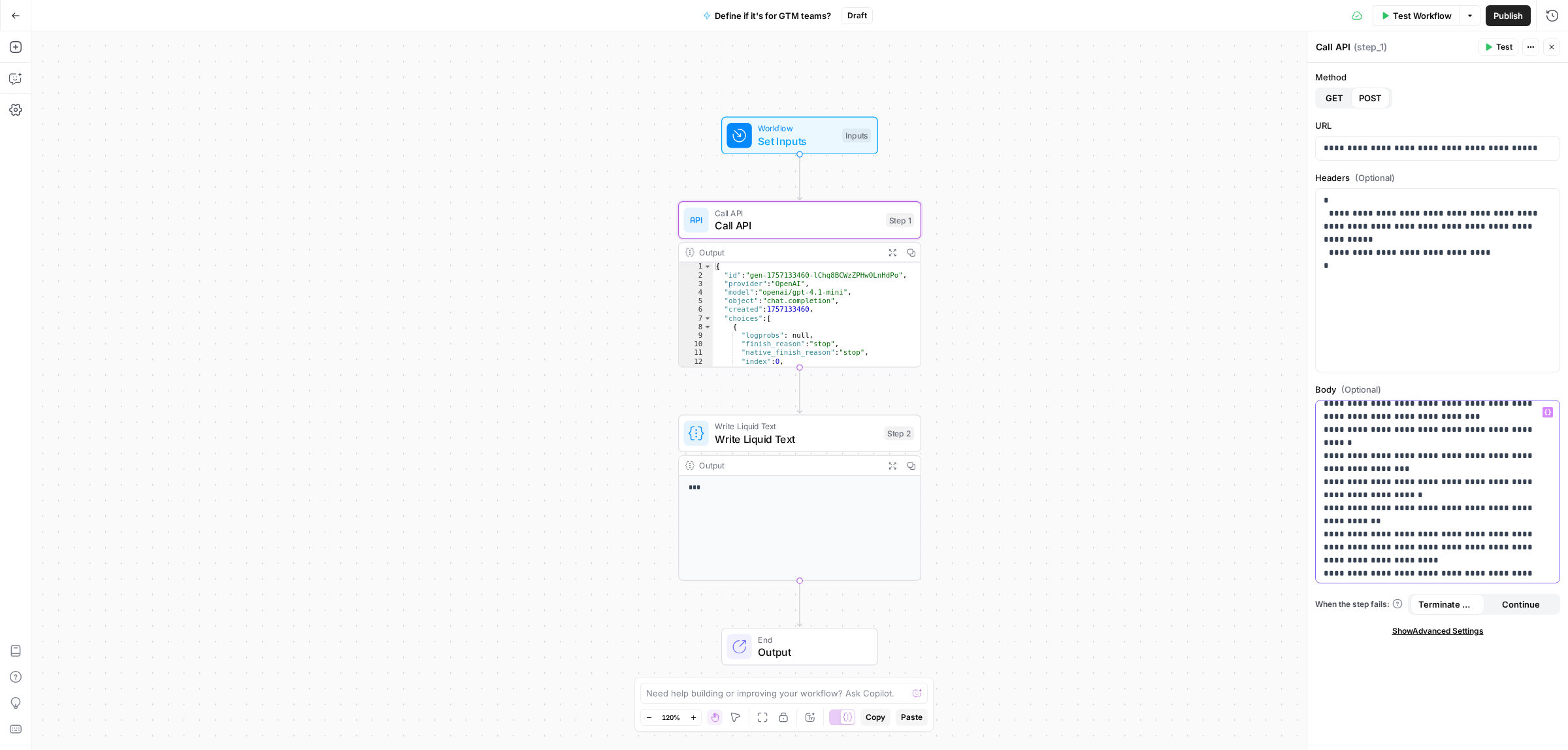
scroll to position [268, 0]
click at [1337, 523] on p "**********" at bounding box center [1431, 372] width 215 height 471
click at [1487, 39] on button "Test" at bounding box center [1498, 47] width 39 height 17
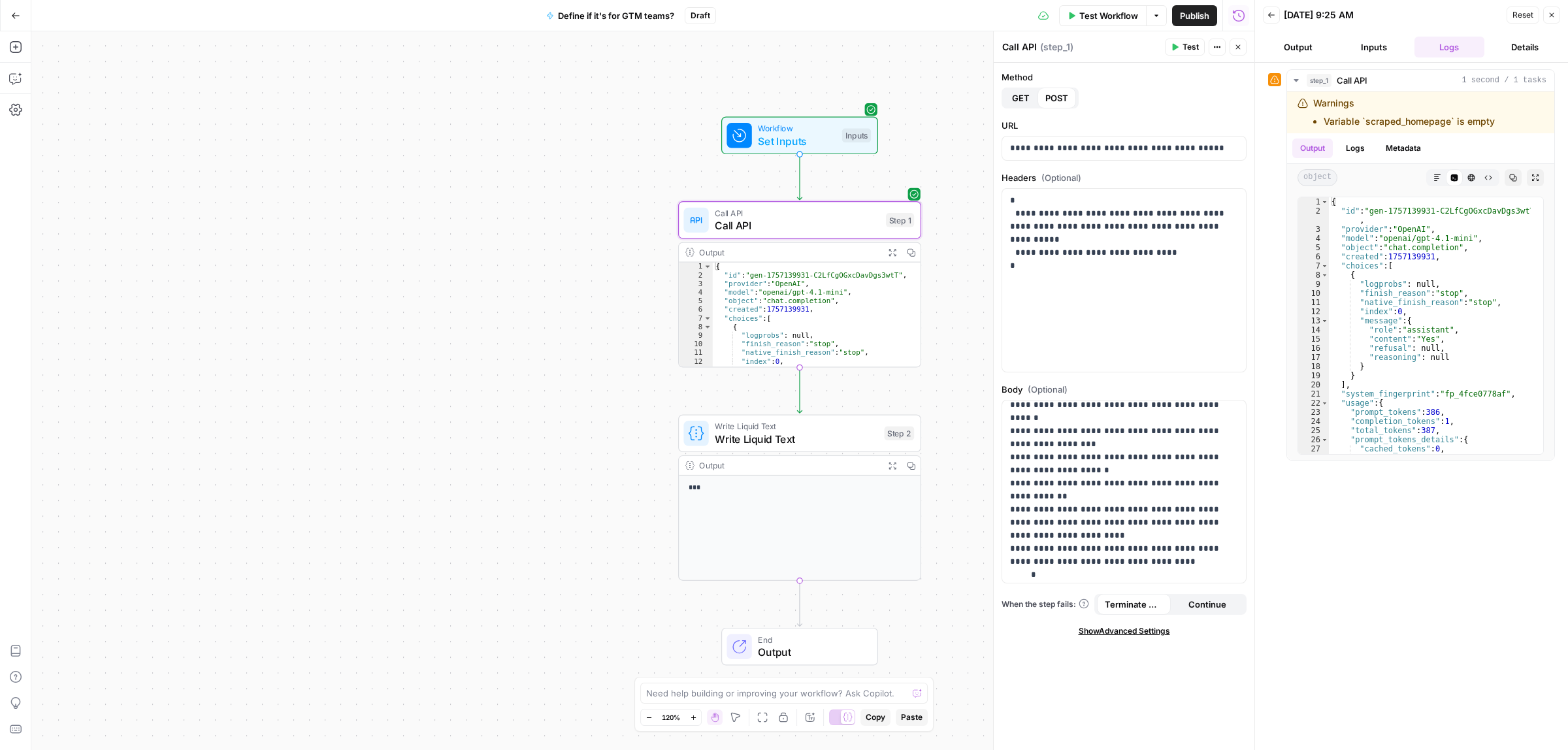
click at [1552, 13] on icon "button" at bounding box center [1551, 15] width 8 height 8
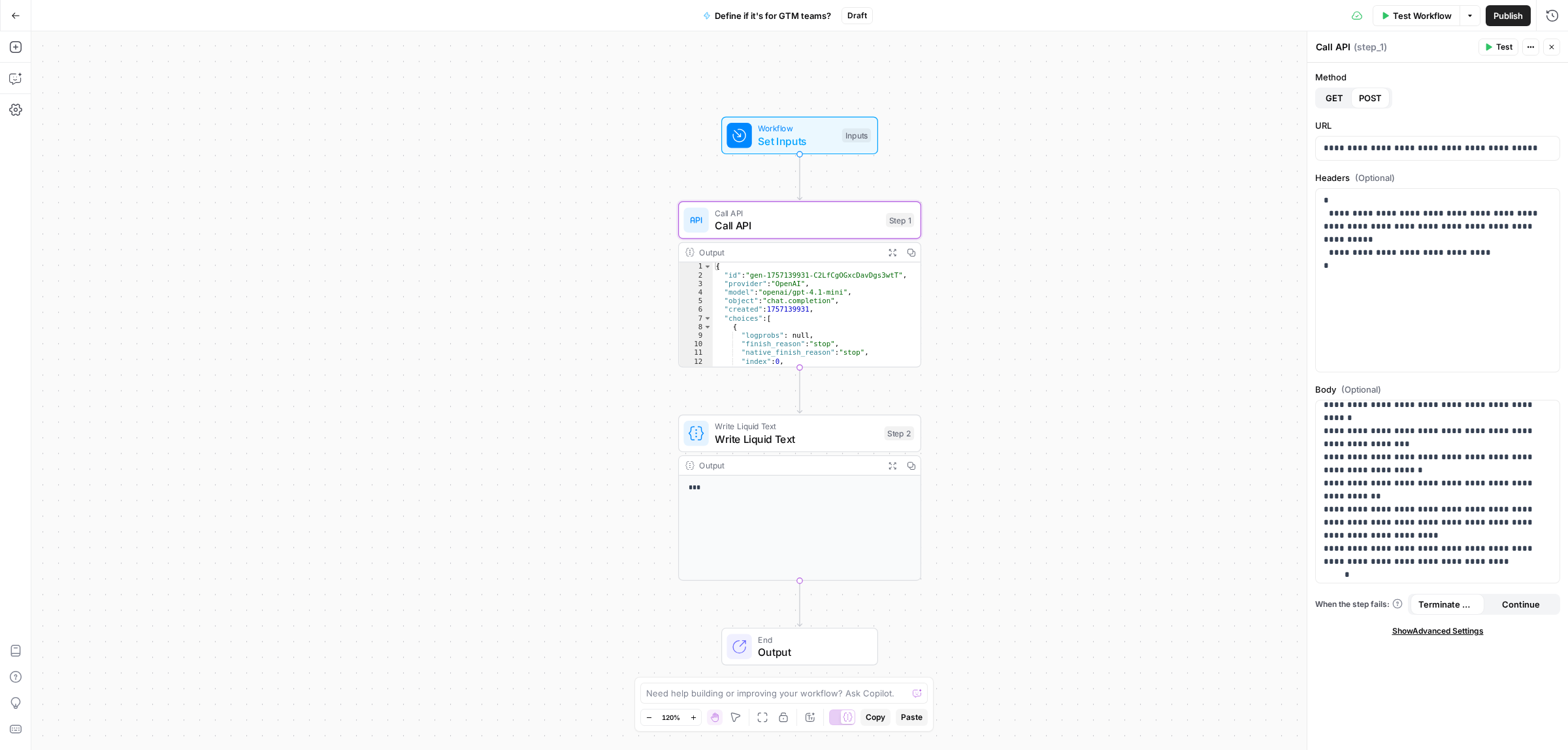
click at [1494, 13] on span "Publish" at bounding box center [1508, 15] width 29 height 13
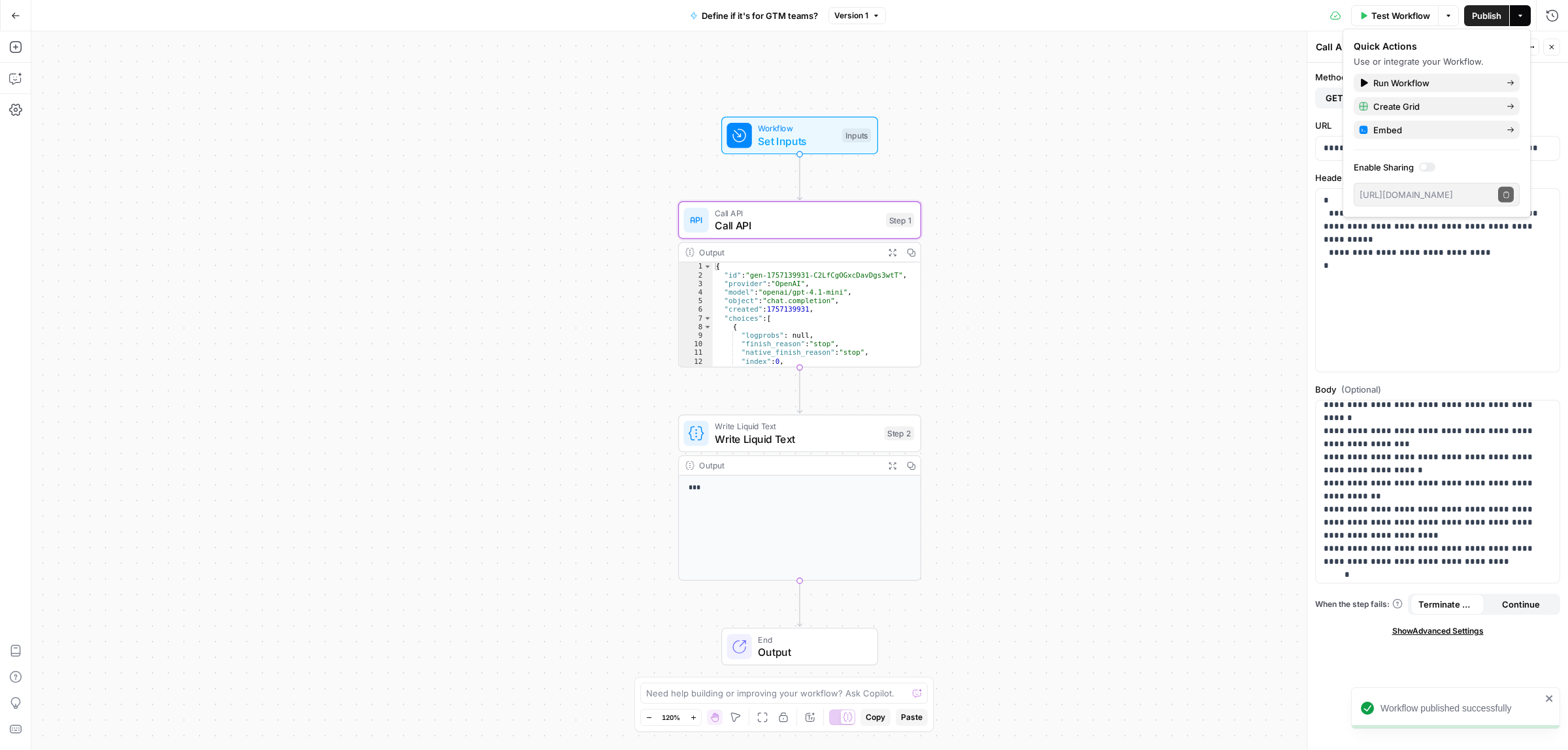
click at [16, 11] on icon "button" at bounding box center [15, 15] width 9 height 9
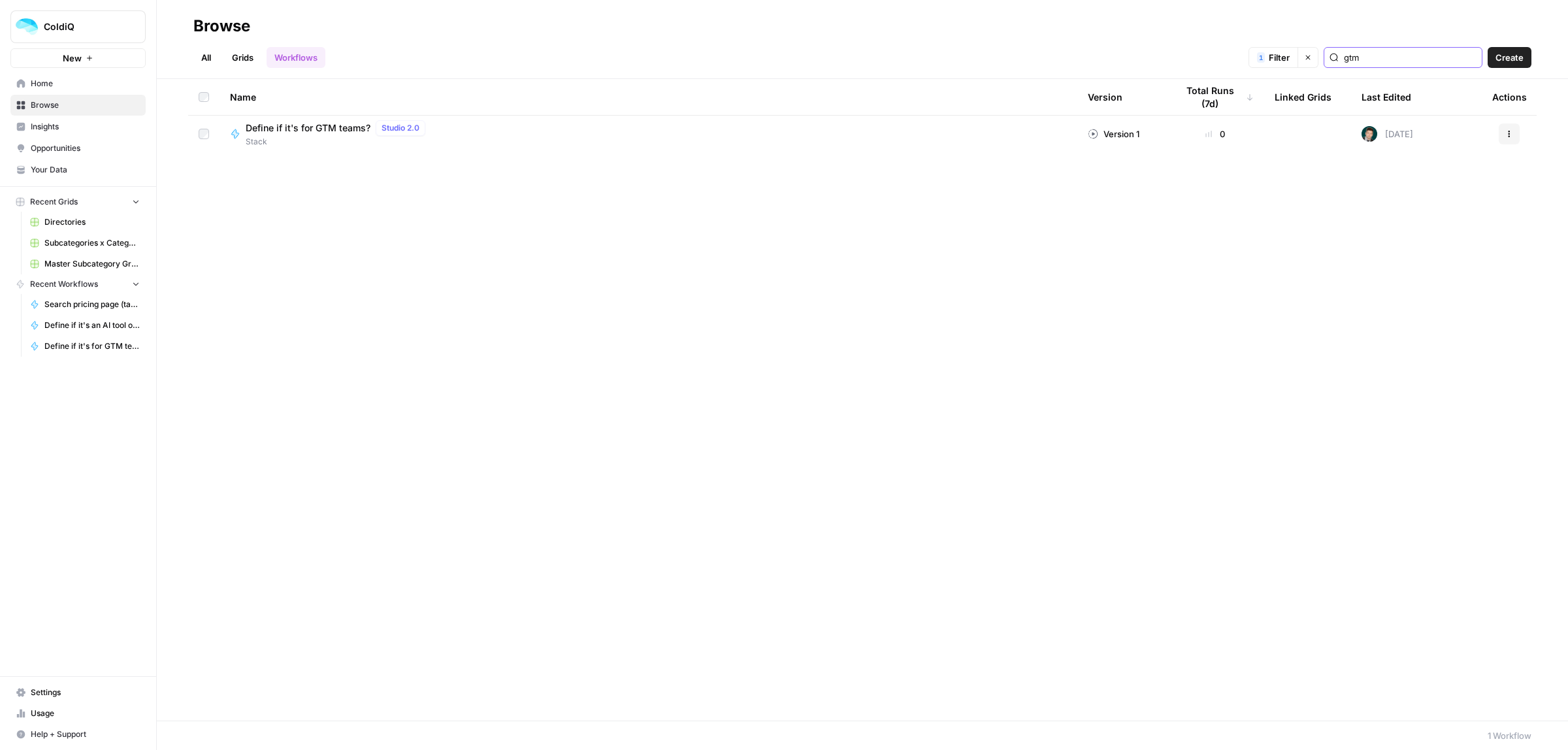
drag, startPoint x: 1407, startPoint y: 49, endPoint x: 1307, endPoint y: 64, distance: 101.1
click at [0, 0] on div "1 Filter Clear filters gtm" at bounding box center [0, 0] width 0 height 0
type input "name"
click at [301, 136] on span "Stack" at bounding box center [343, 142] width 195 height 12
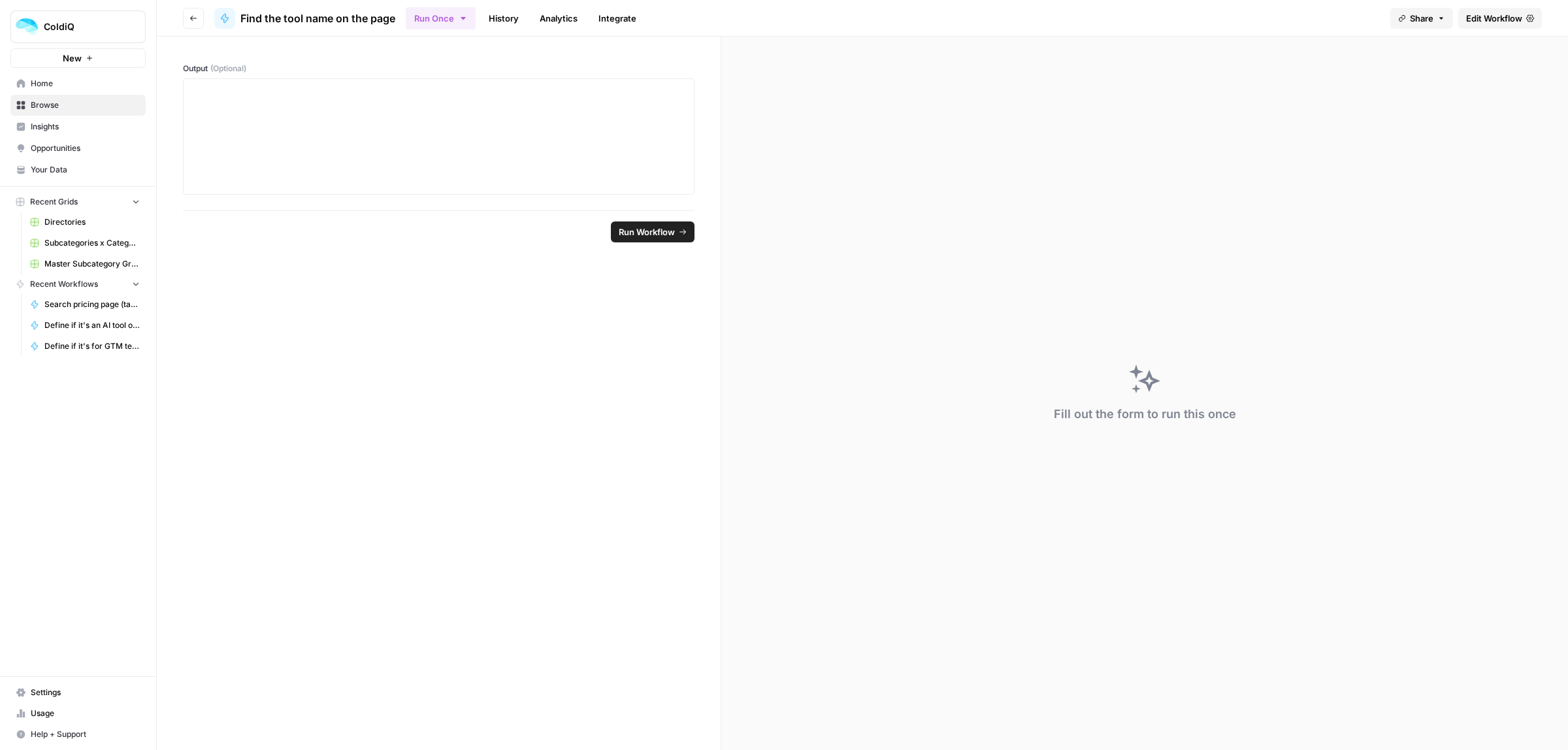
click at [1513, 14] on span "Edit Workflow" at bounding box center [1494, 18] width 57 height 13
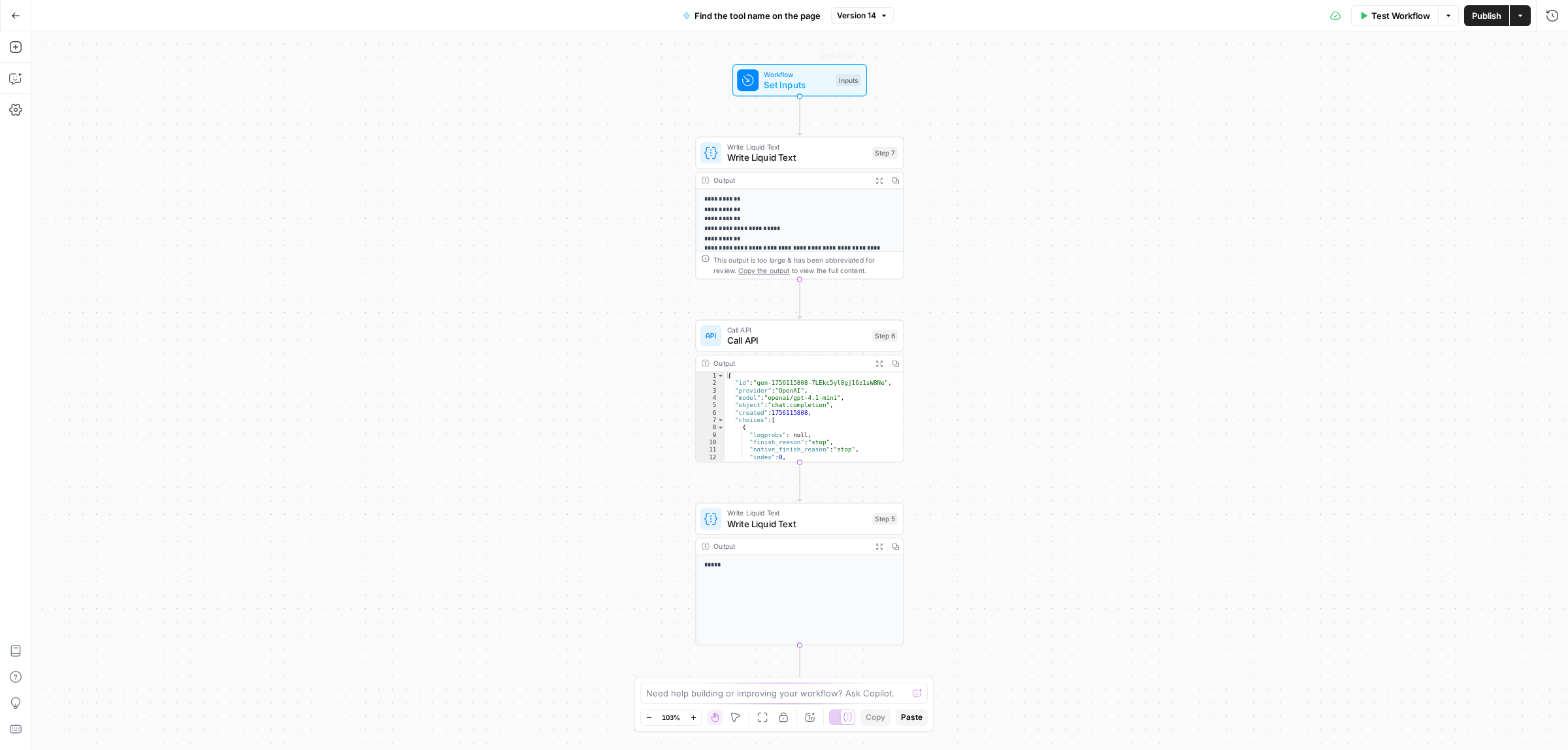
click at [768, 170] on div "**********" at bounding box center [799, 207] width 208 height 142
click at [830, 128] on div "Copy step Delete step Add Note Test" at bounding box center [832, 128] width 135 height 24
click at [820, 151] on span "Write Liquid Text" at bounding box center [796, 158] width 140 height 14
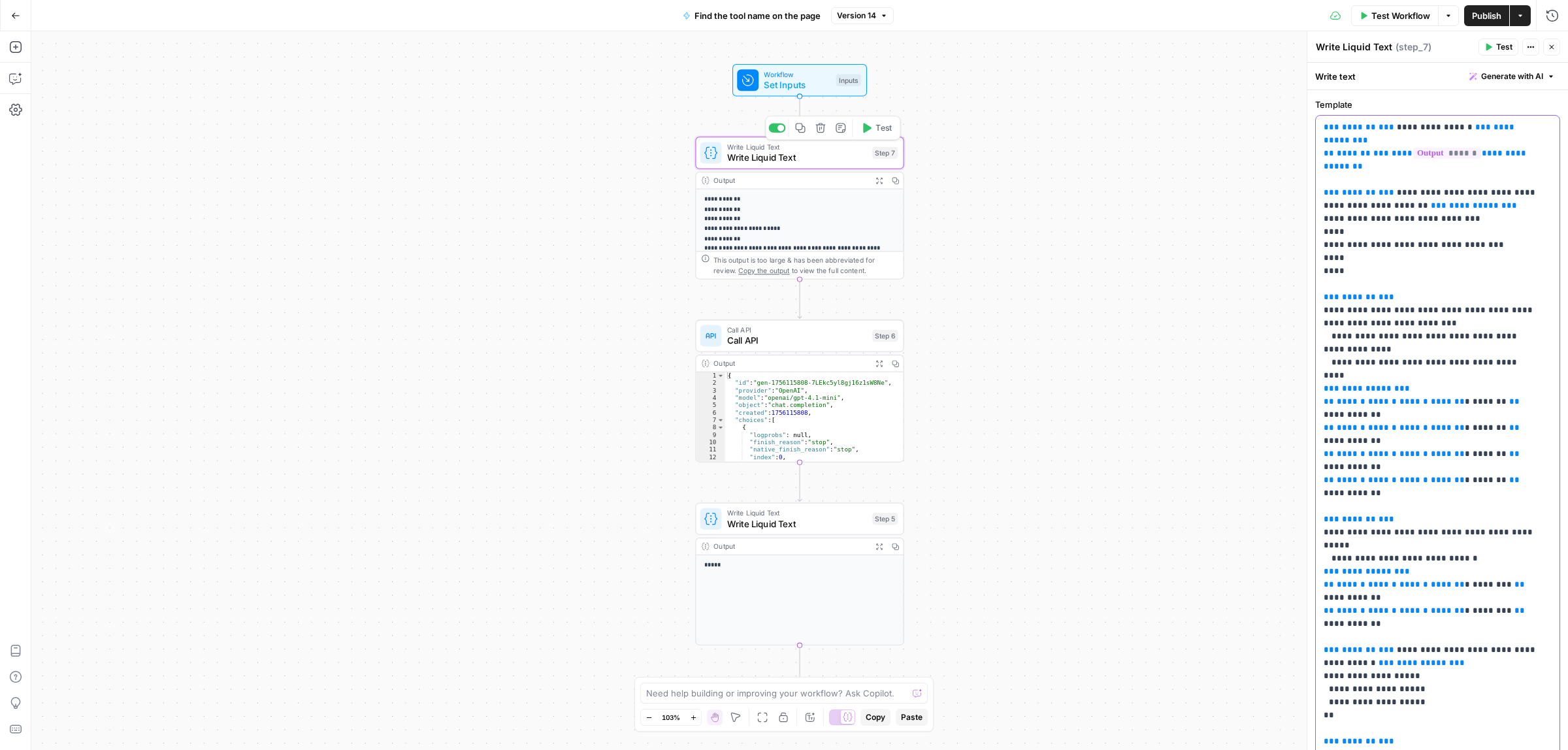
click at [1411, 268] on p "**********" at bounding box center [1431, 500] width 215 height 758
click at [1395, 14] on span "Test Workflow" at bounding box center [1400, 15] width 59 height 13
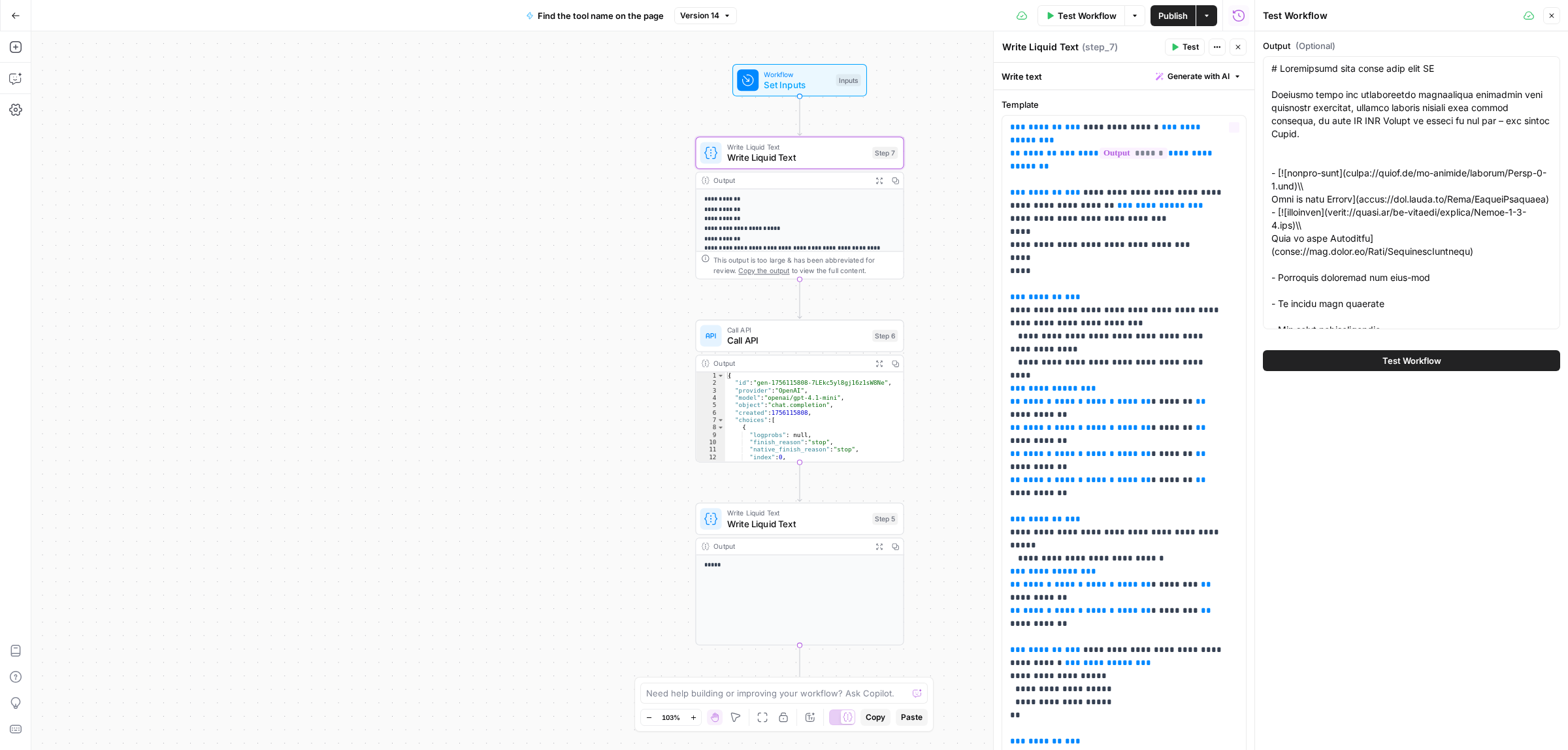
click at [782, 83] on span "Set Inputs" at bounding box center [797, 85] width 67 height 14
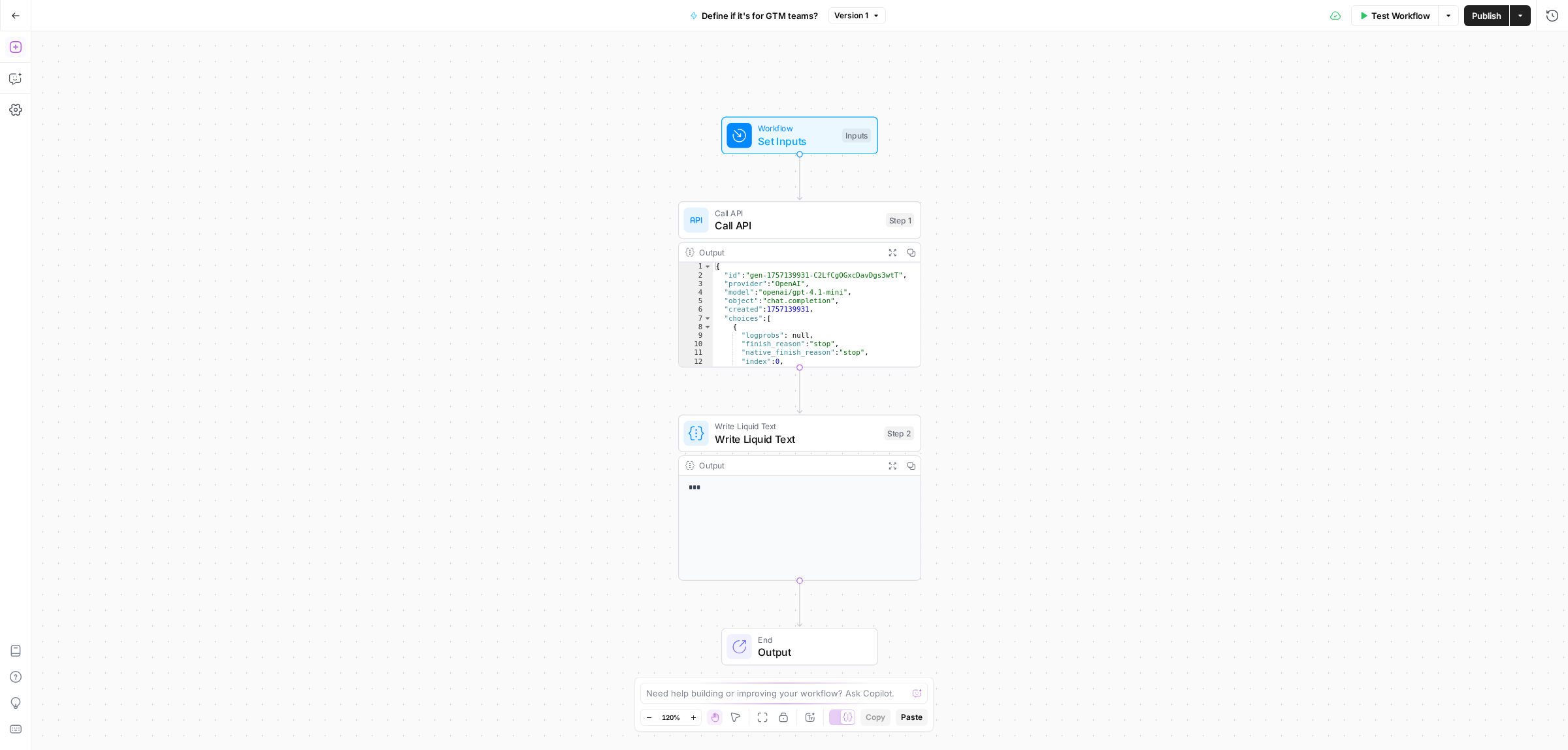
click at [18, 52] on icon "button" at bounding box center [15, 47] width 12 height 12
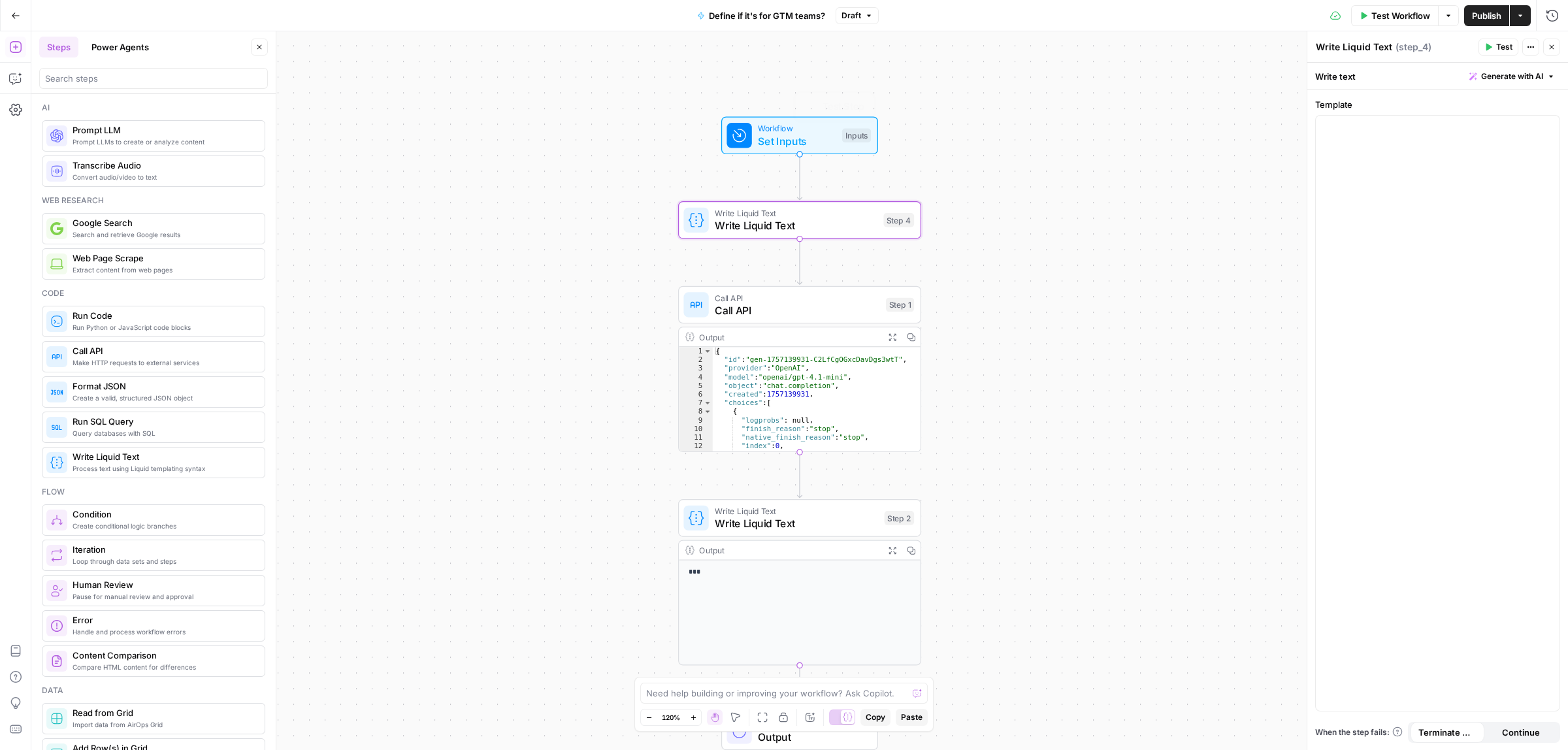
click at [771, 240] on div "Workflow Set Inputs Inputs Test Step Write Liquid Text Write Liquid Text Step 4…" at bounding box center [800, 391] width 1536 height 718
click at [1374, 227] on div at bounding box center [1438, 413] width 243 height 595
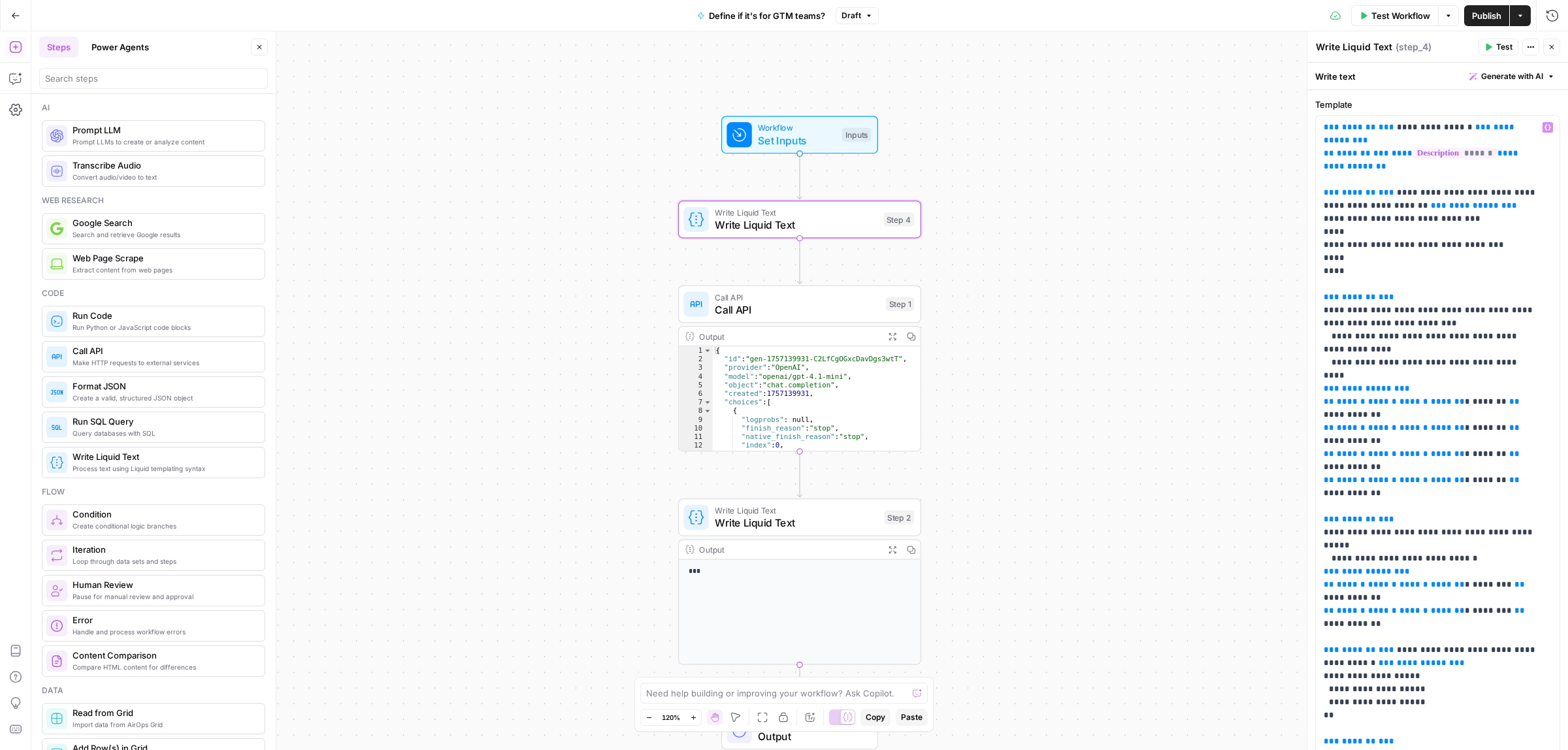
click at [769, 304] on span "Call API" at bounding box center [797, 309] width 165 height 15
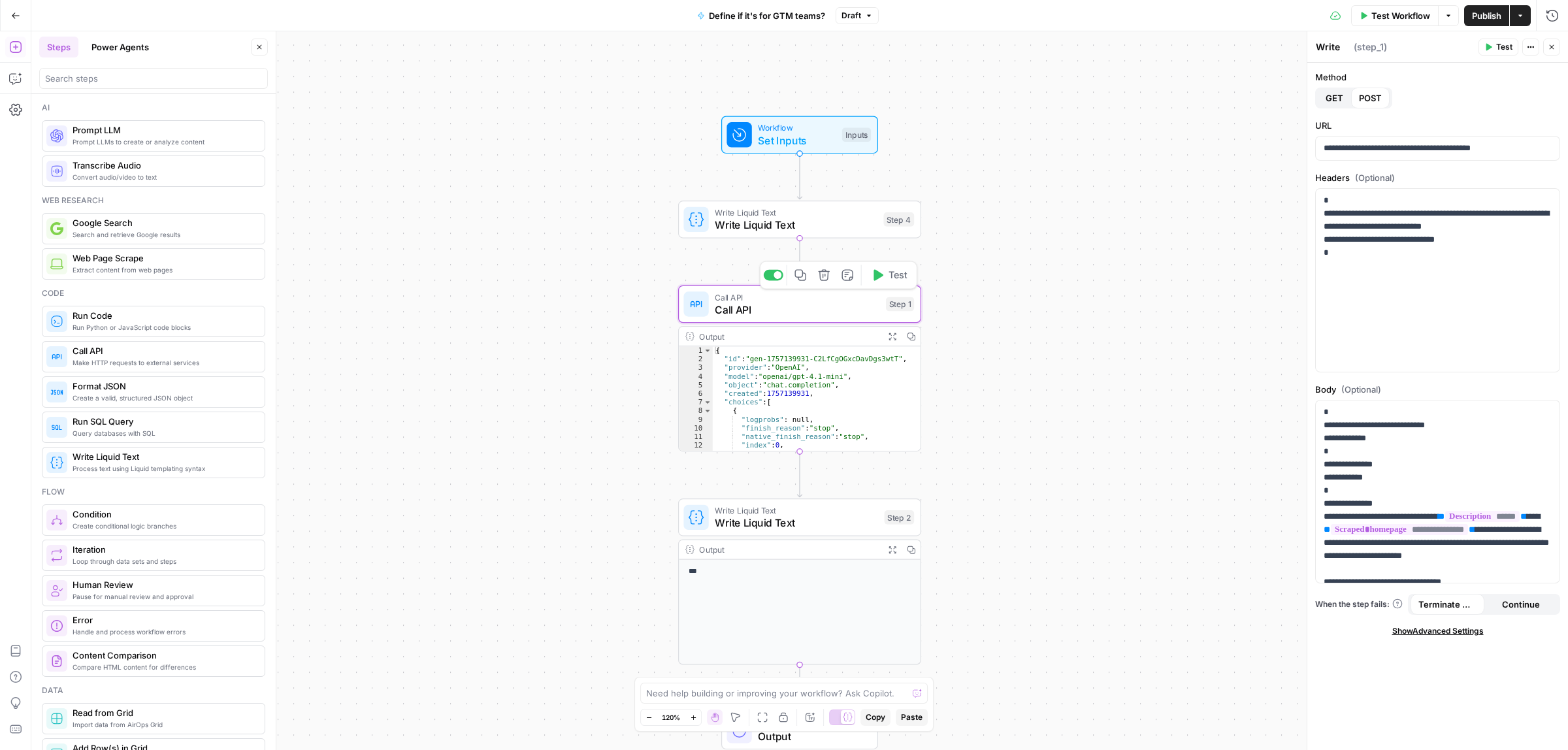
type textarea "Call API"
click at [778, 222] on span "Write Liquid Text" at bounding box center [796, 225] width 162 height 15
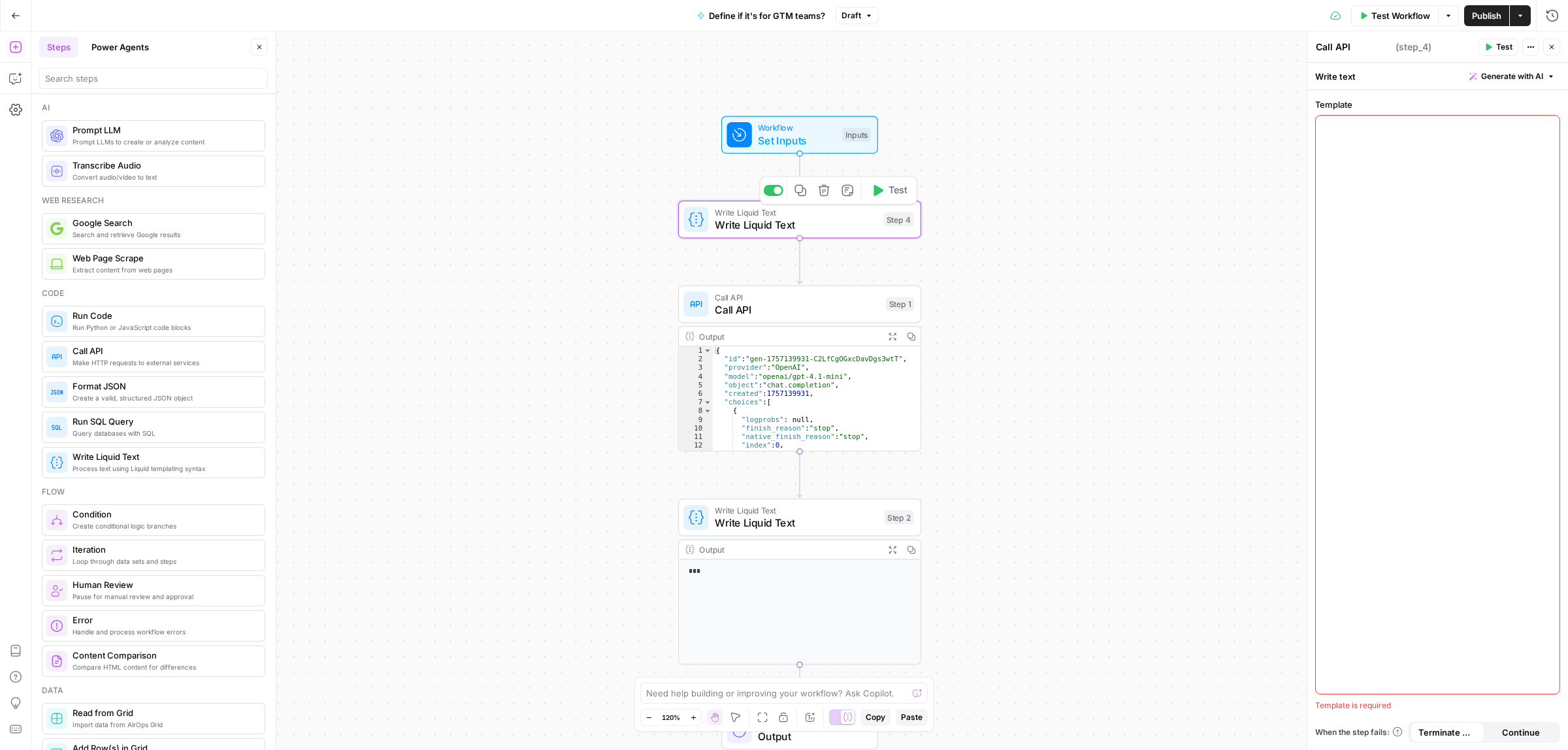
type textarea "Write Liquid Text"
click at [833, 223] on span "Write Liquid Text" at bounding box center [796, 225] width 162 height 15
click at [1348, 177] on div at bounding box center [1438, 405] width 243 height 578
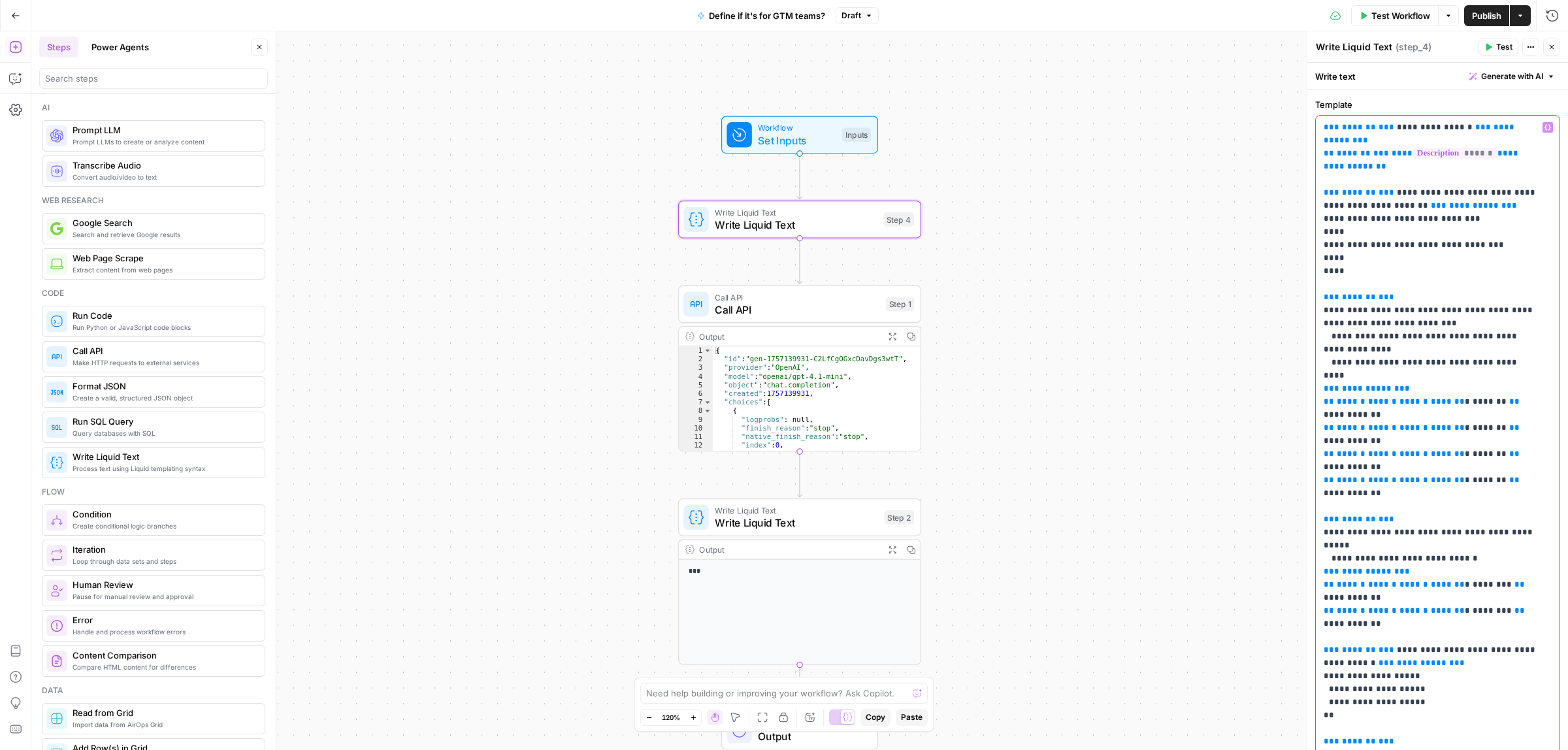
drag, startPoint x: 1498, startPoint y: 154, endPoint x: 1402, endPoint y: 157, distance: 96.0
click at [1402, 157] on p "**********" at bounding box center [1431, 500] width 215 height 758
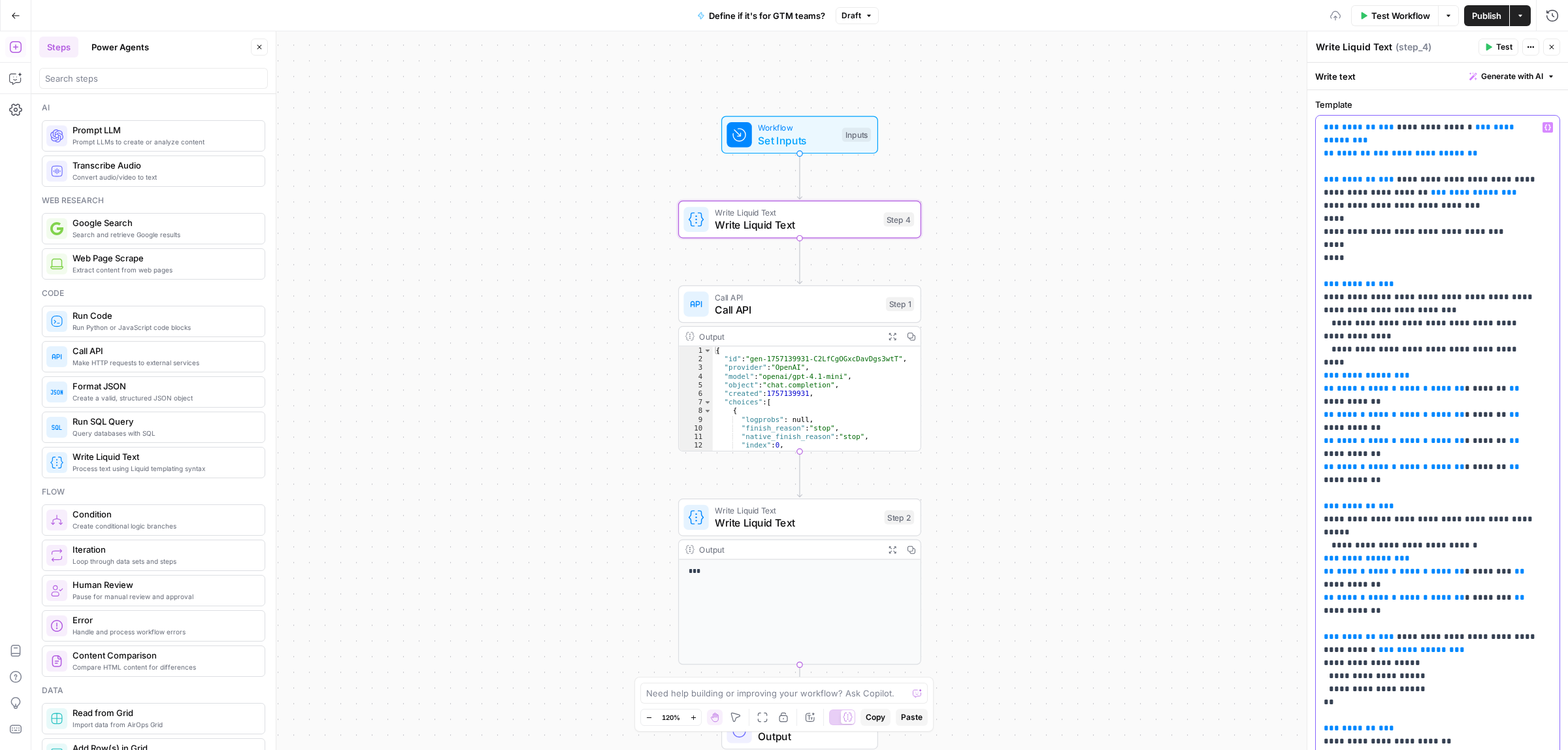
click at [1542, 131] on button "Variables Menu" at bounding box center [1547, 127] width 10 height 10
click at [892, 200] on button "Select variable Scraped homepage" at bounding box center [936, 198] width 164 height 21
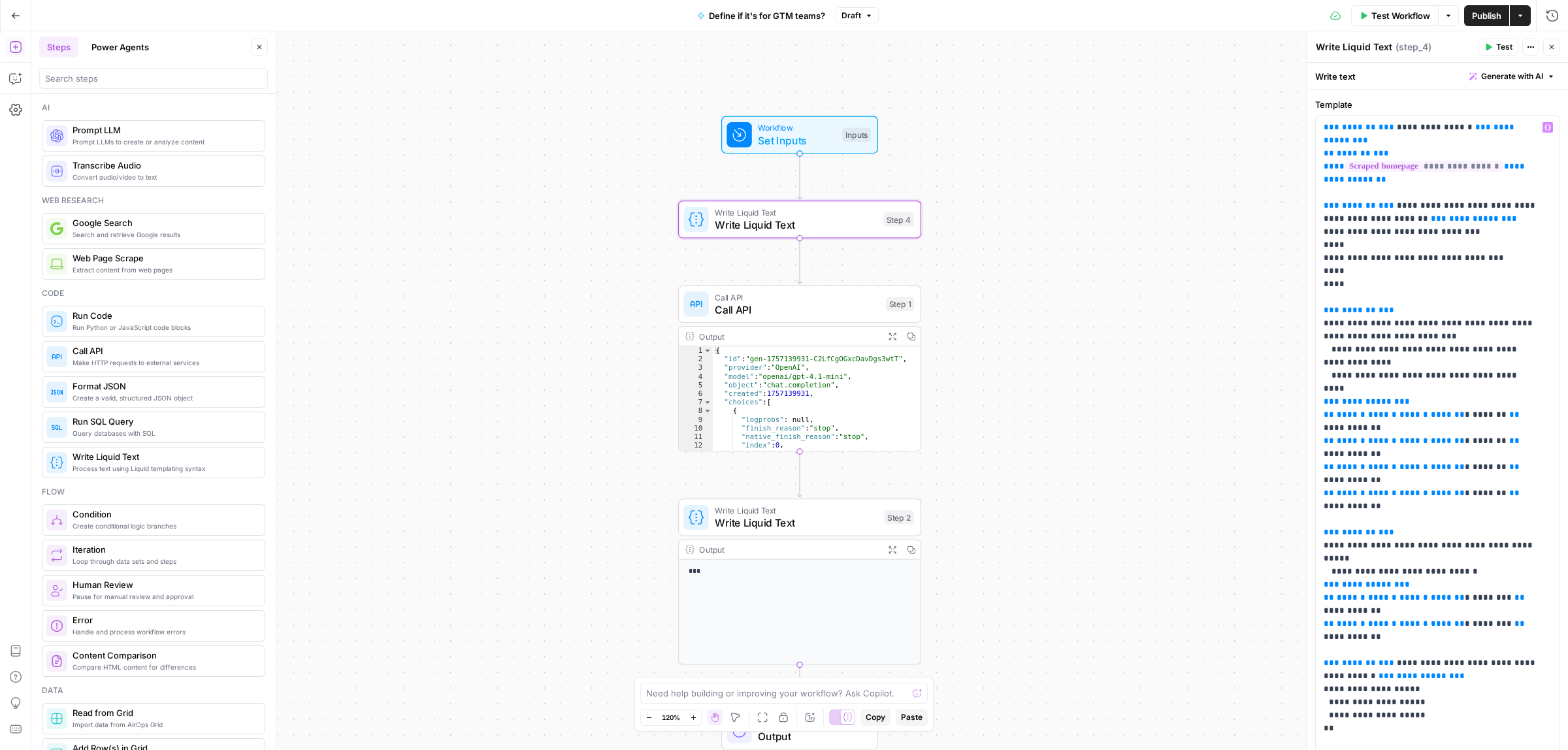
click at [785, 304] on span "Call API" at bounding box center [797, 309] width 165 height 15
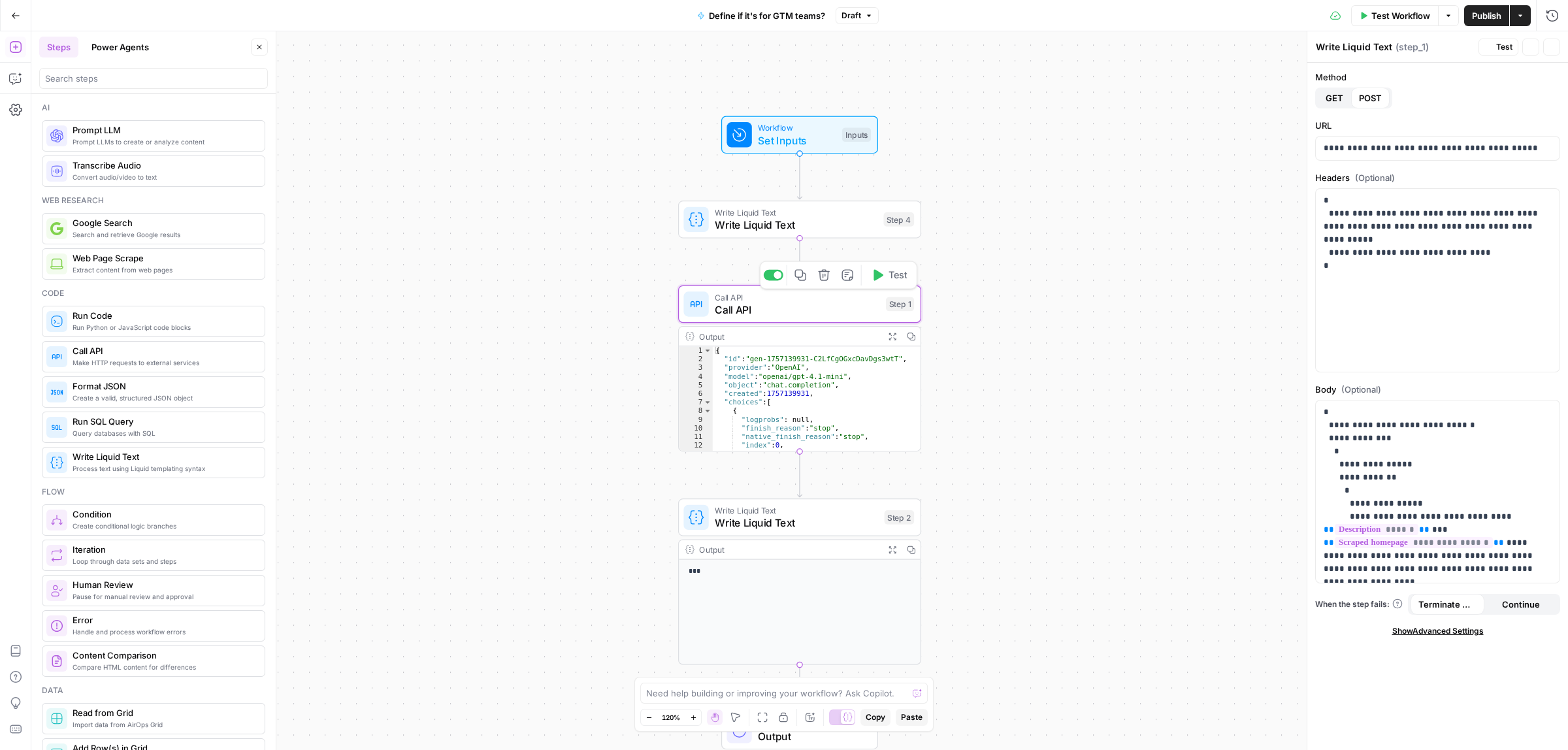
type textarea "Call API"
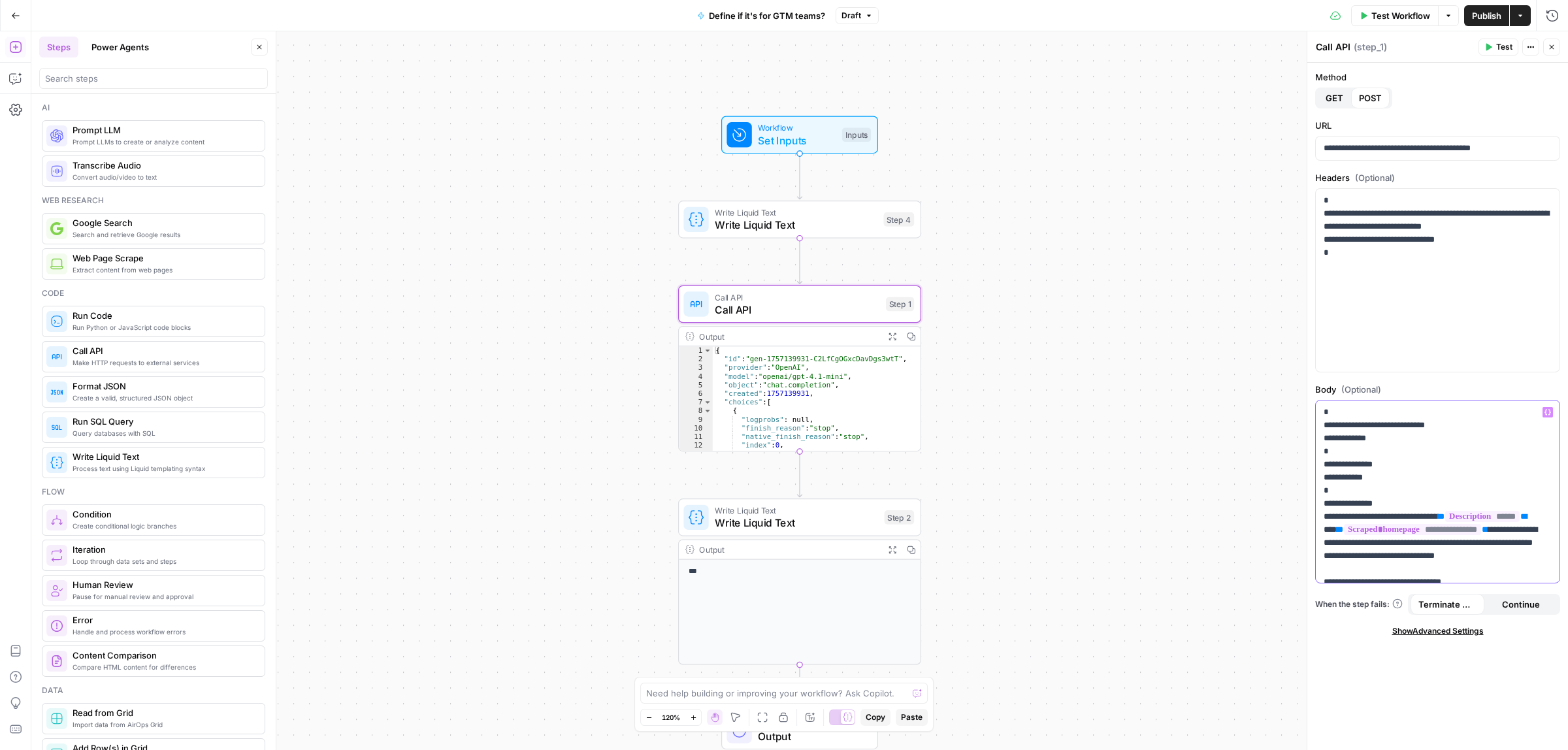
drag, startPoint x: 1500, startPoint y: 541, endPoint x: 1325, endPoint y: 541, distance: 175.0
click at [1325, 541] on p "**********" at bounding box center [1431, 640] width 215 height 471
click at [1550, 409] on icon "button" at bounding box center [1547, 412] width 7 height 7
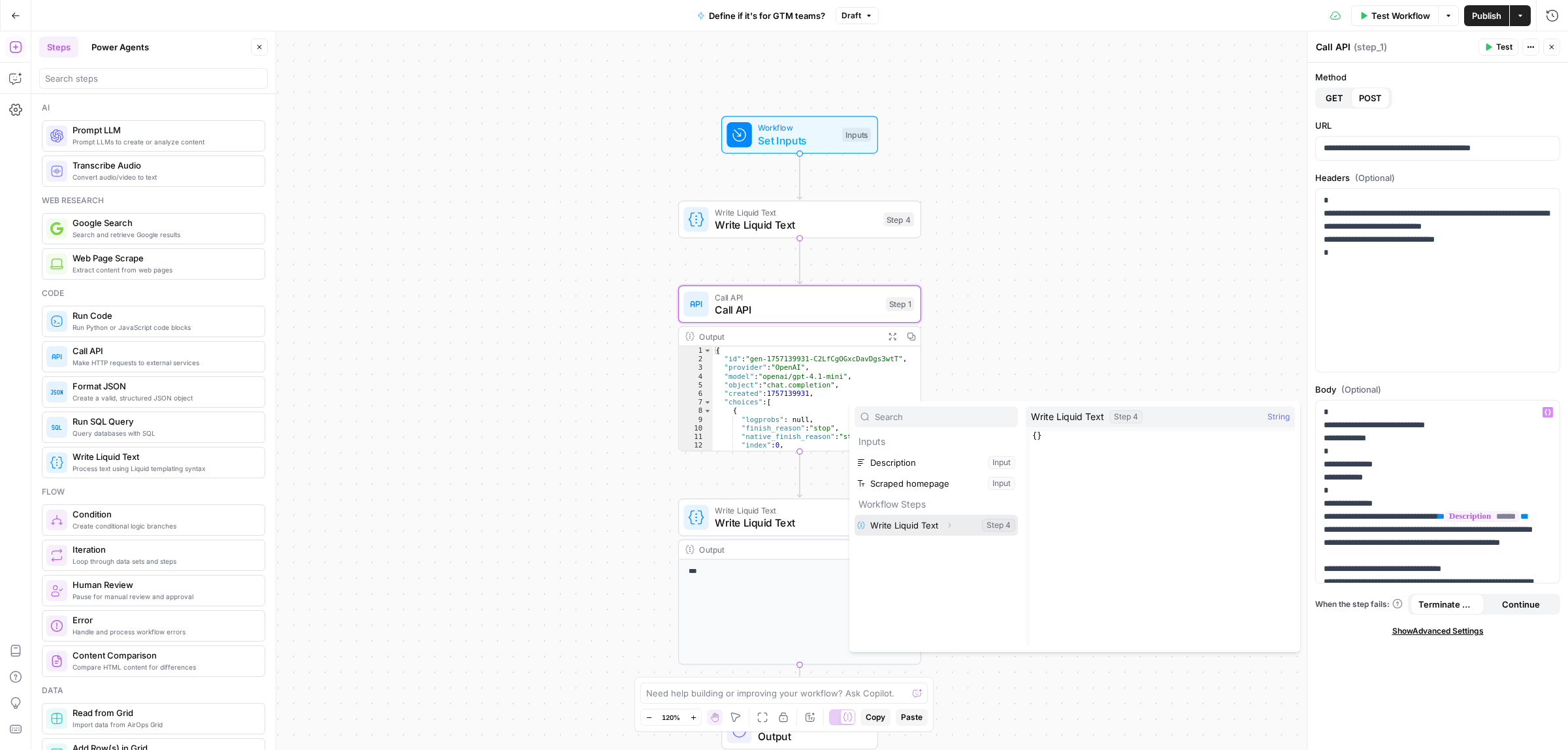
click at [895, 525] on button "Select variable Write Liquid Text" at bounding box center [936, 525] width 164 height 21
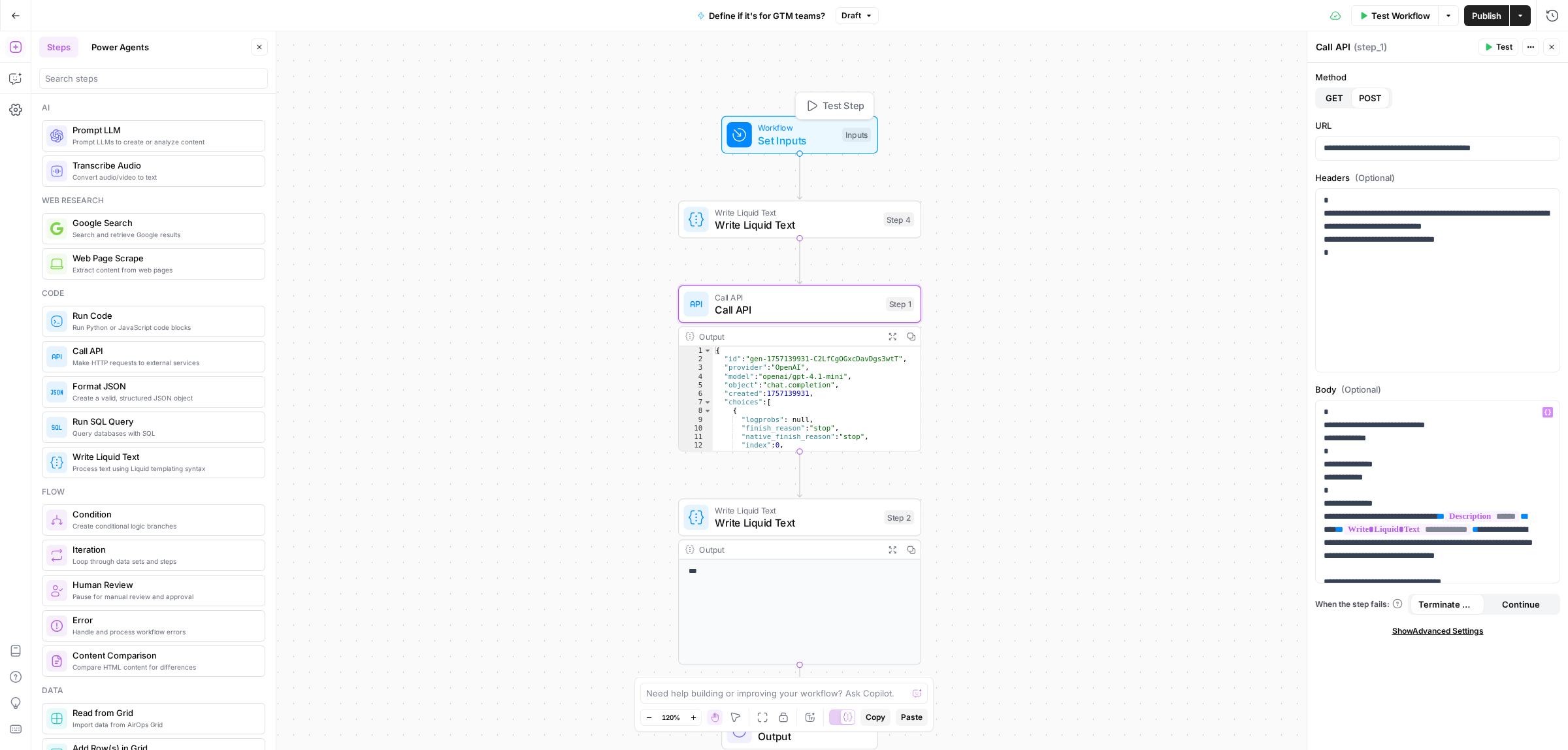
click at [1403, 21] on span "Test Workflow" at bounding box center [1400, 15] width 59 height 13
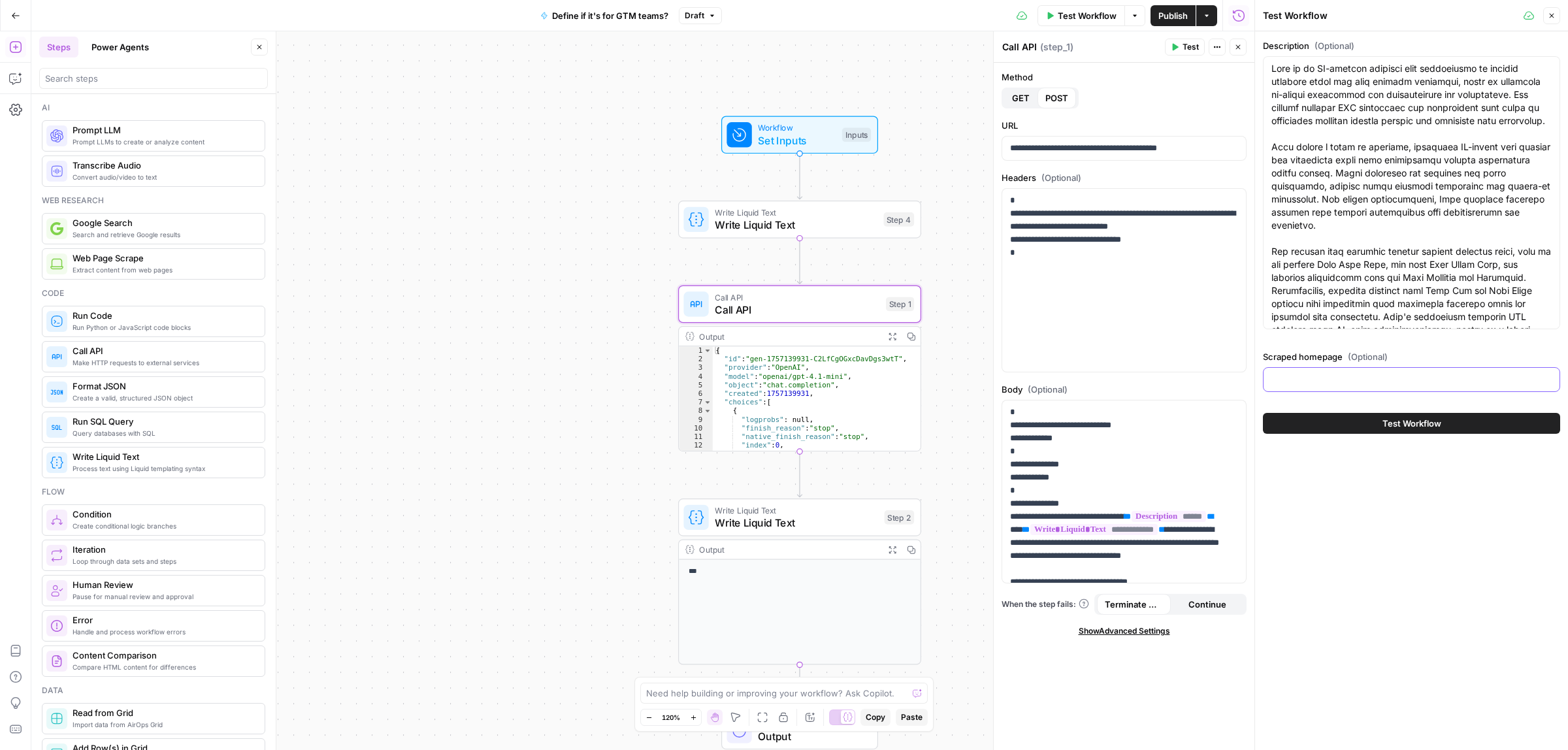
click at [1325, 379] on input "Scraped homepage (Optional)" at bounding box center [1411, 379] width 280 height 13
paste input "[hidden] { display: none !important; } Skip to content Popl Products Event Lead…"
type input "[hidden] { display: none !important; } Skip to content Popl Products Event Lead…"
click at [1351, 432] on button "Test Workflow" at bounding box center [1411, 423] width 297 height 21
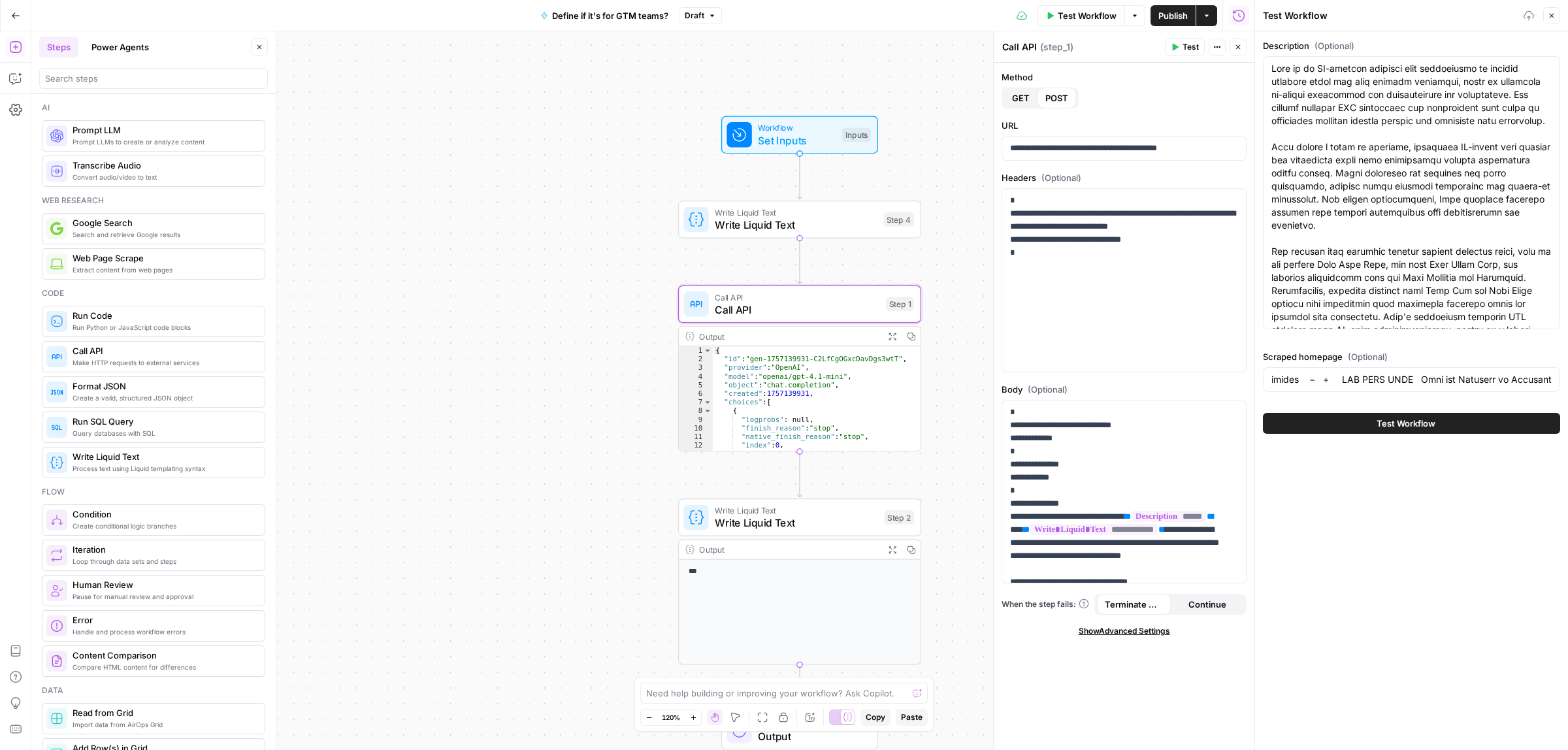
scroll to position [0, 0]
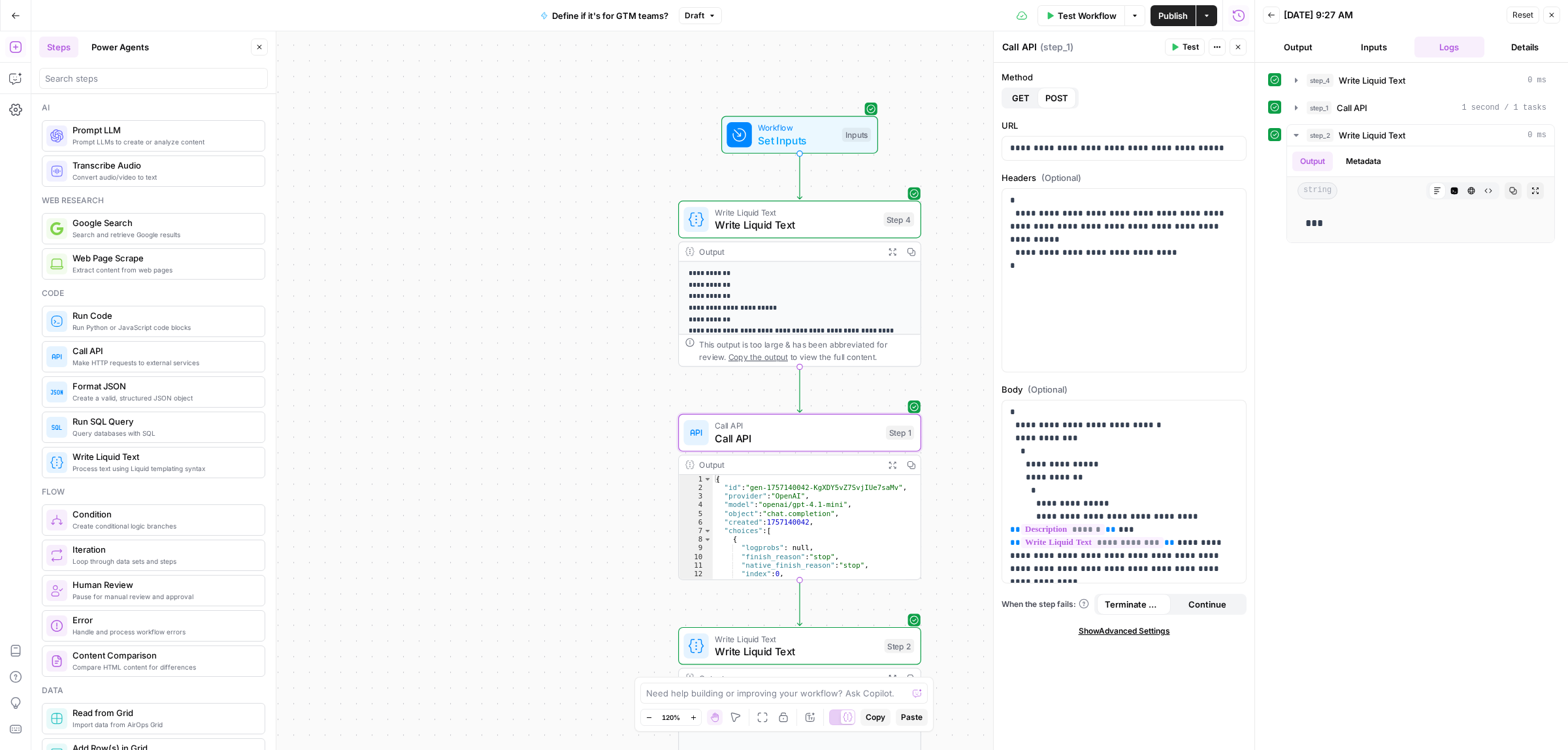
click at [1168, 23] on button "Publish" at bounding box center [1173, 15] width 45 height 21
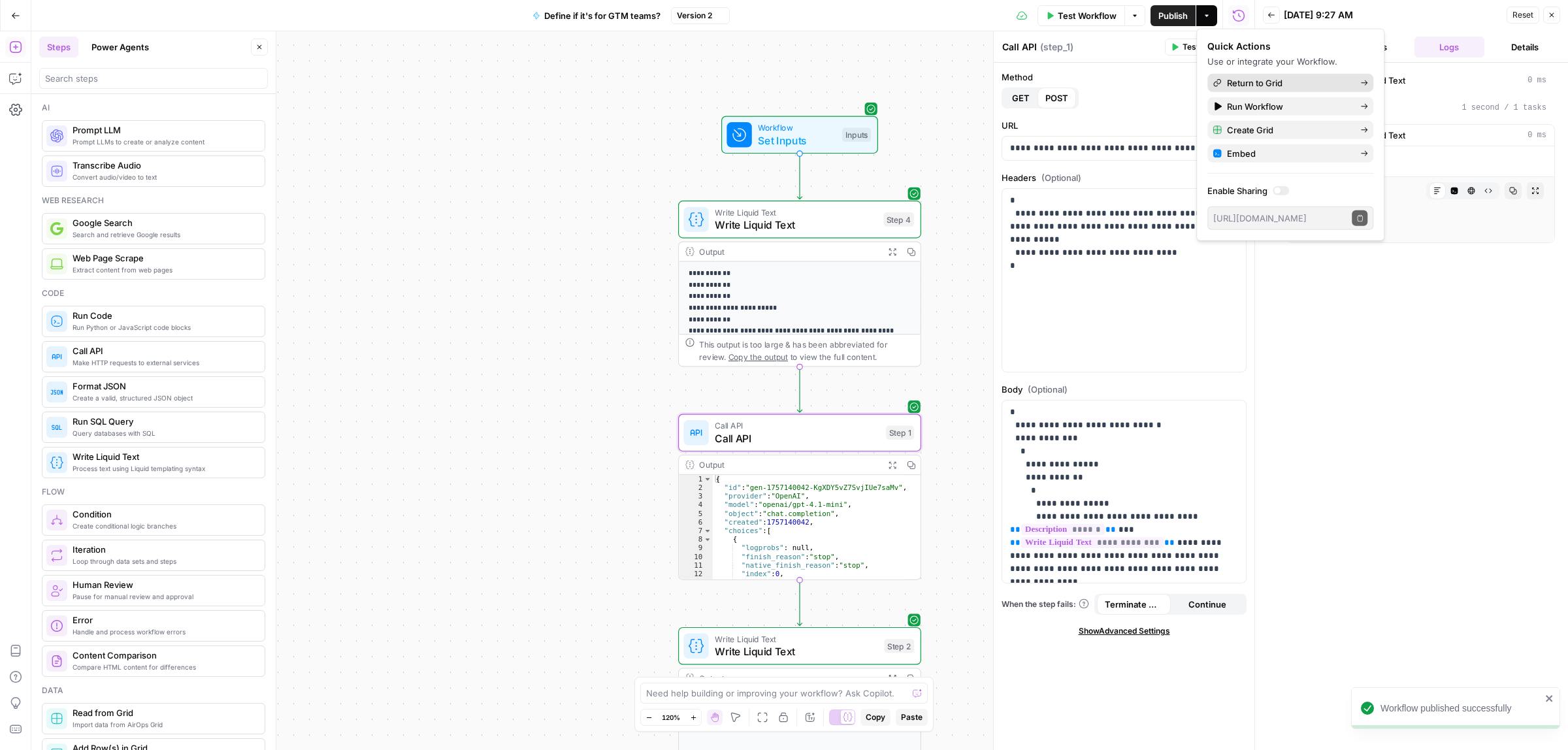
click at [1235, 81] on span "Return to Grid" at bounding box center [1288, 82] width 123 height 13
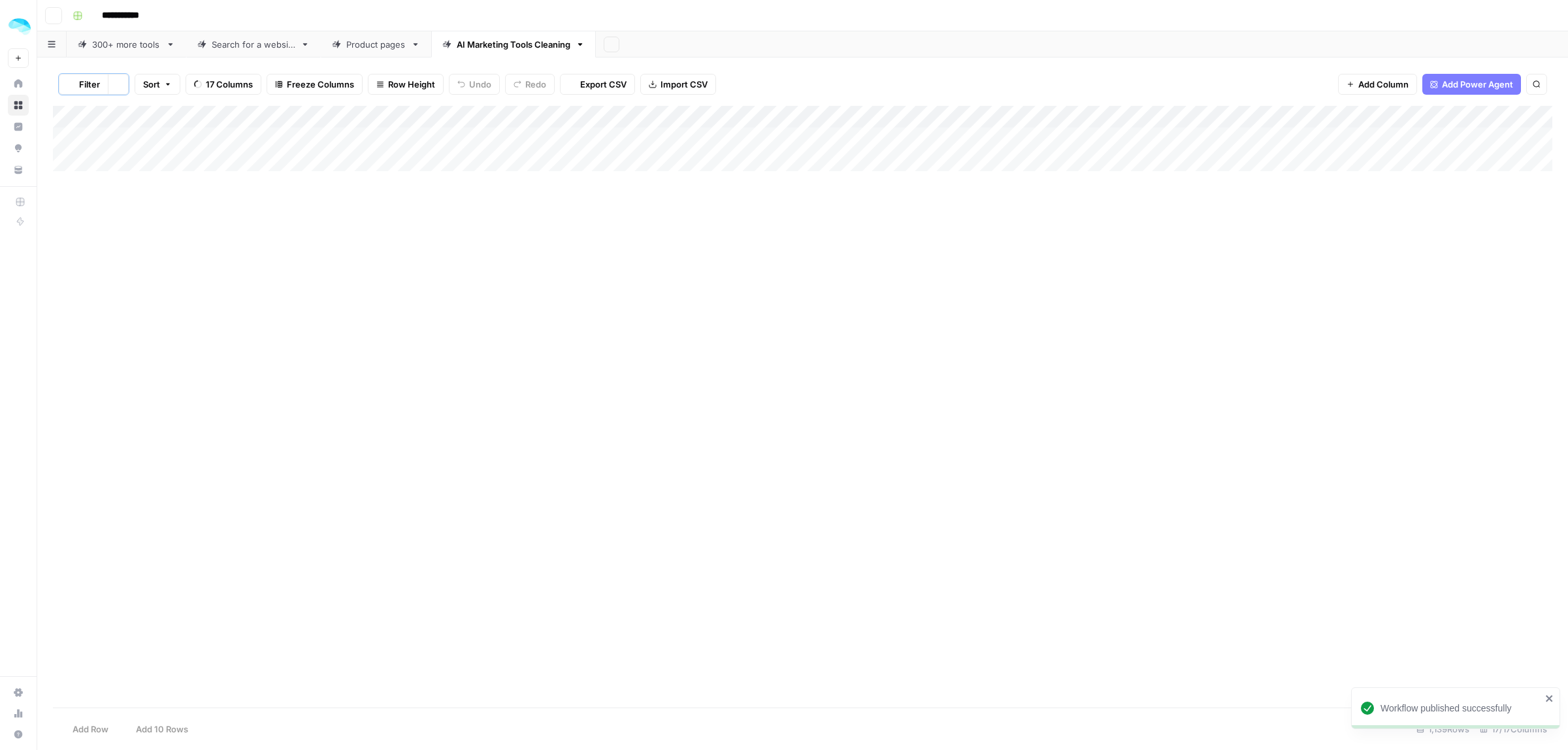
type input "**********"
click at [700, 117] on div "Add Column" at bounding box center [802, 406] width 1499 height 602
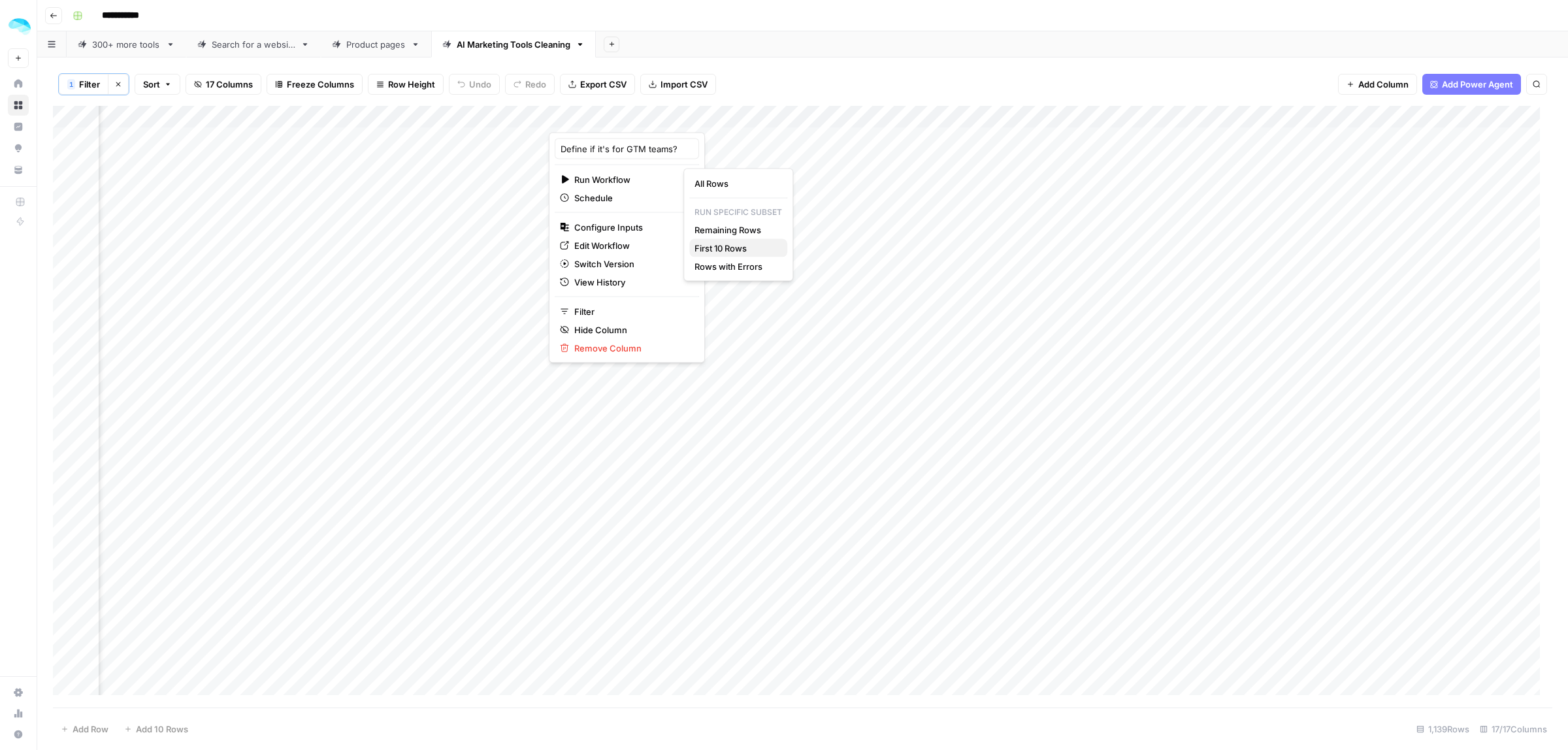
click at [734, 252] on span "First 10 Rows" at bounding box center [736, 248] width 82 height 13
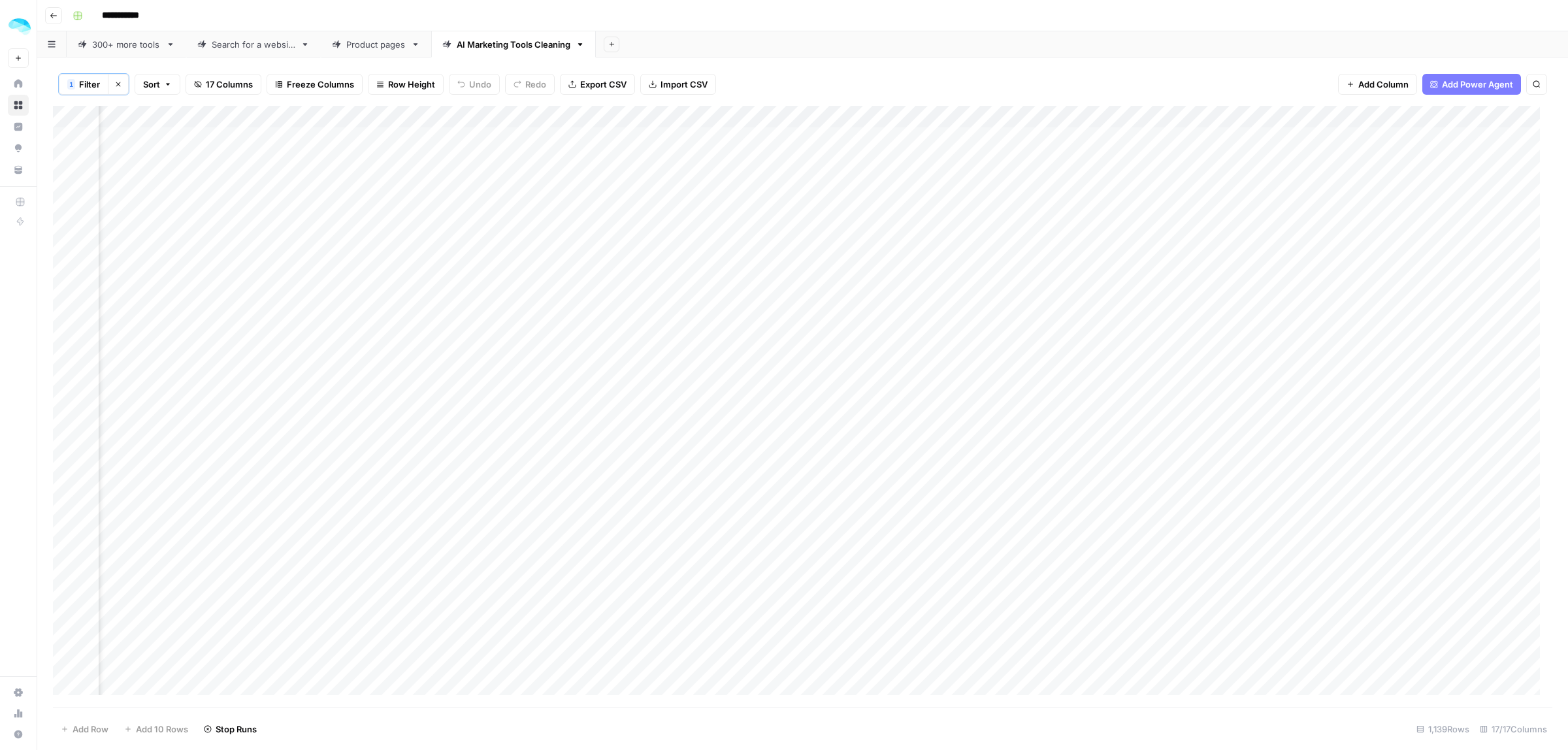
scroll to position [0, 693]
click at [676, 207] on div "Add Column" at bounding box center [802, 406] width 1499 height 602
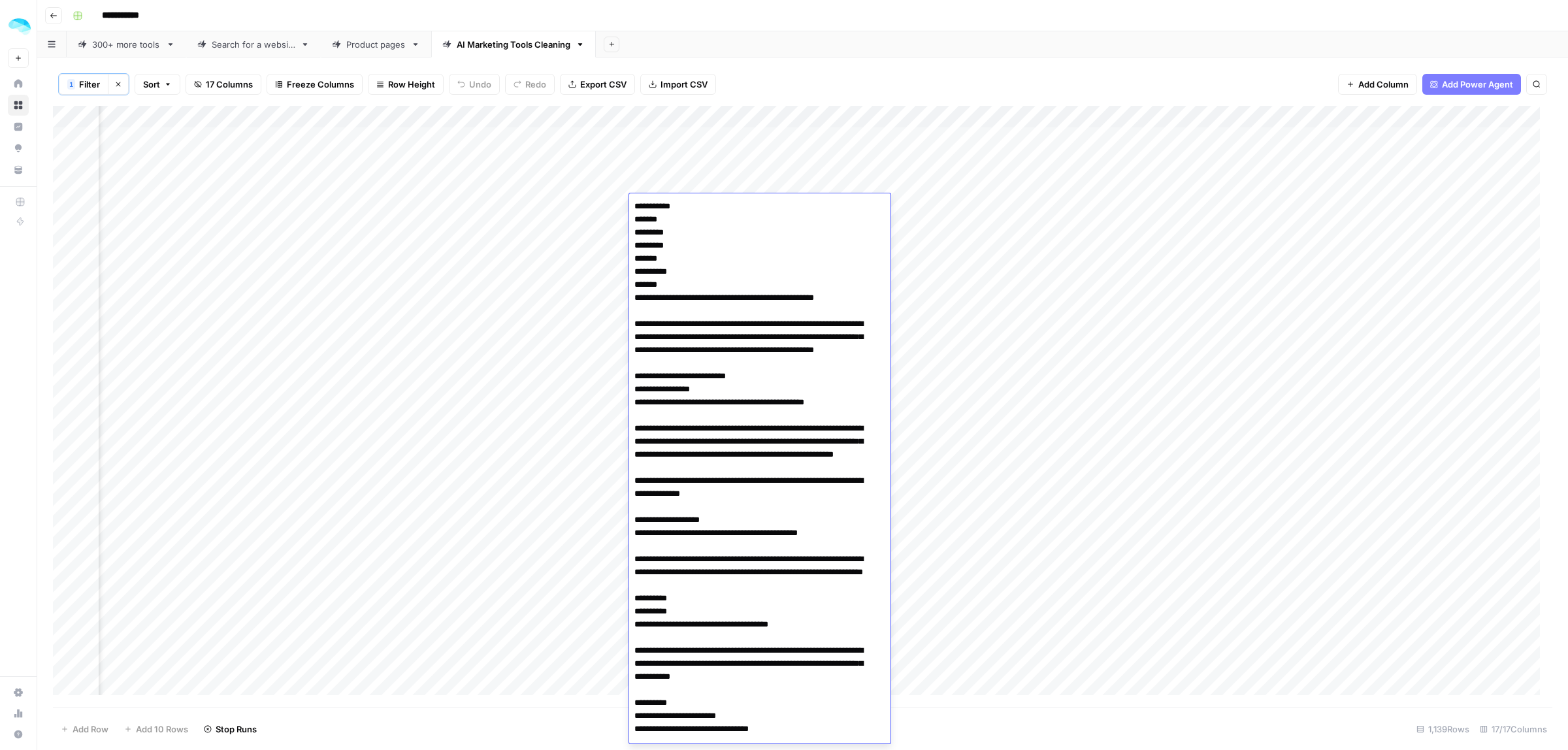
scroll to position [2058, 0]
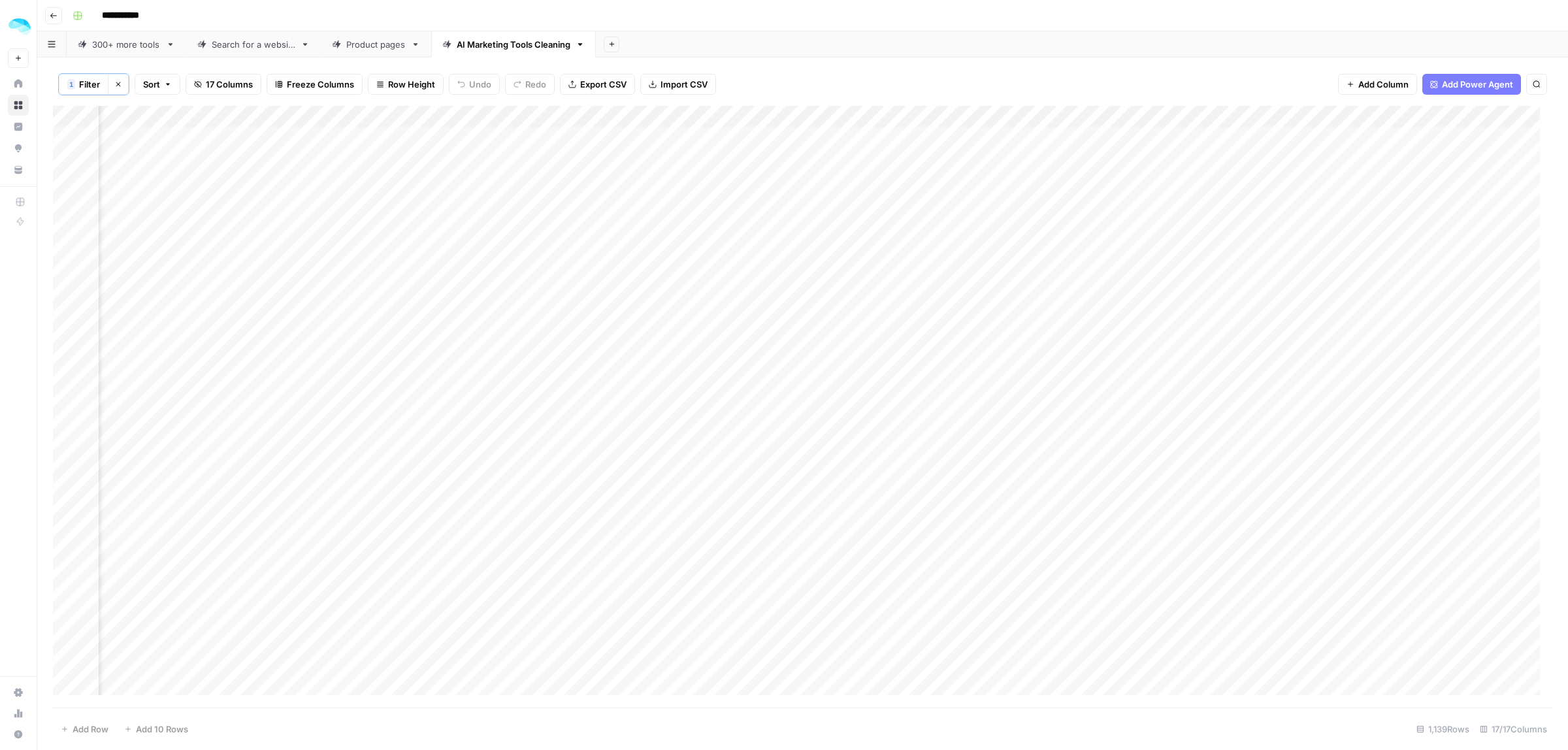
click at [341, 194] on div "Add Column" at bounding box center [802, 406] width 1499 height 602
click at [337, 203] on div "Add Column" at bounding box center [802, 406] width 1499 height 602
click at [334, 175] on div "Add Column" at bounding box center [802, 406] width 1499 height 602
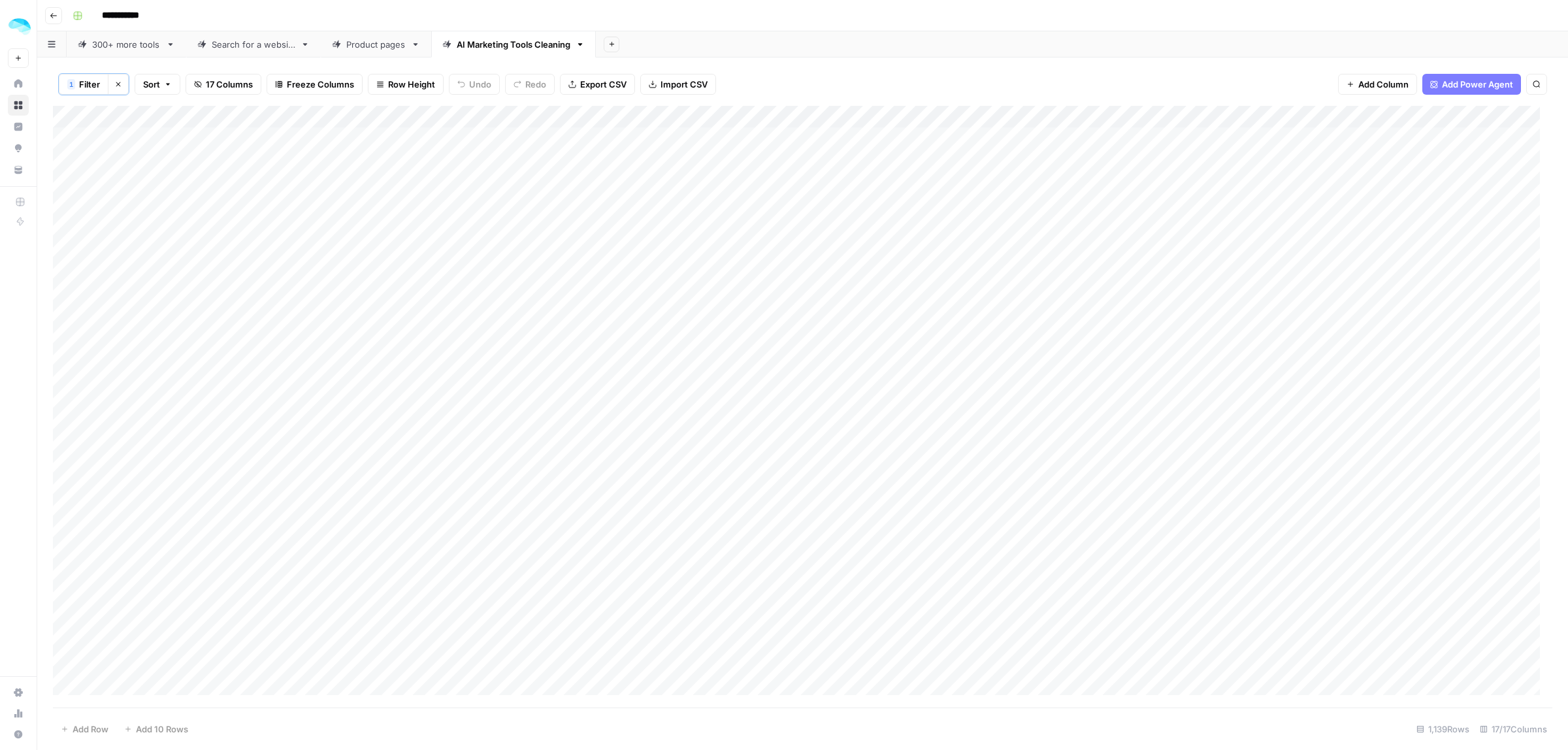
click at [504, 206] on div "Add Column" at bounding box center [802, 406] width 1499 height 602
click at [841, 118] on div "Add Column" at bounding box center [802, 406] width 1499 height 602
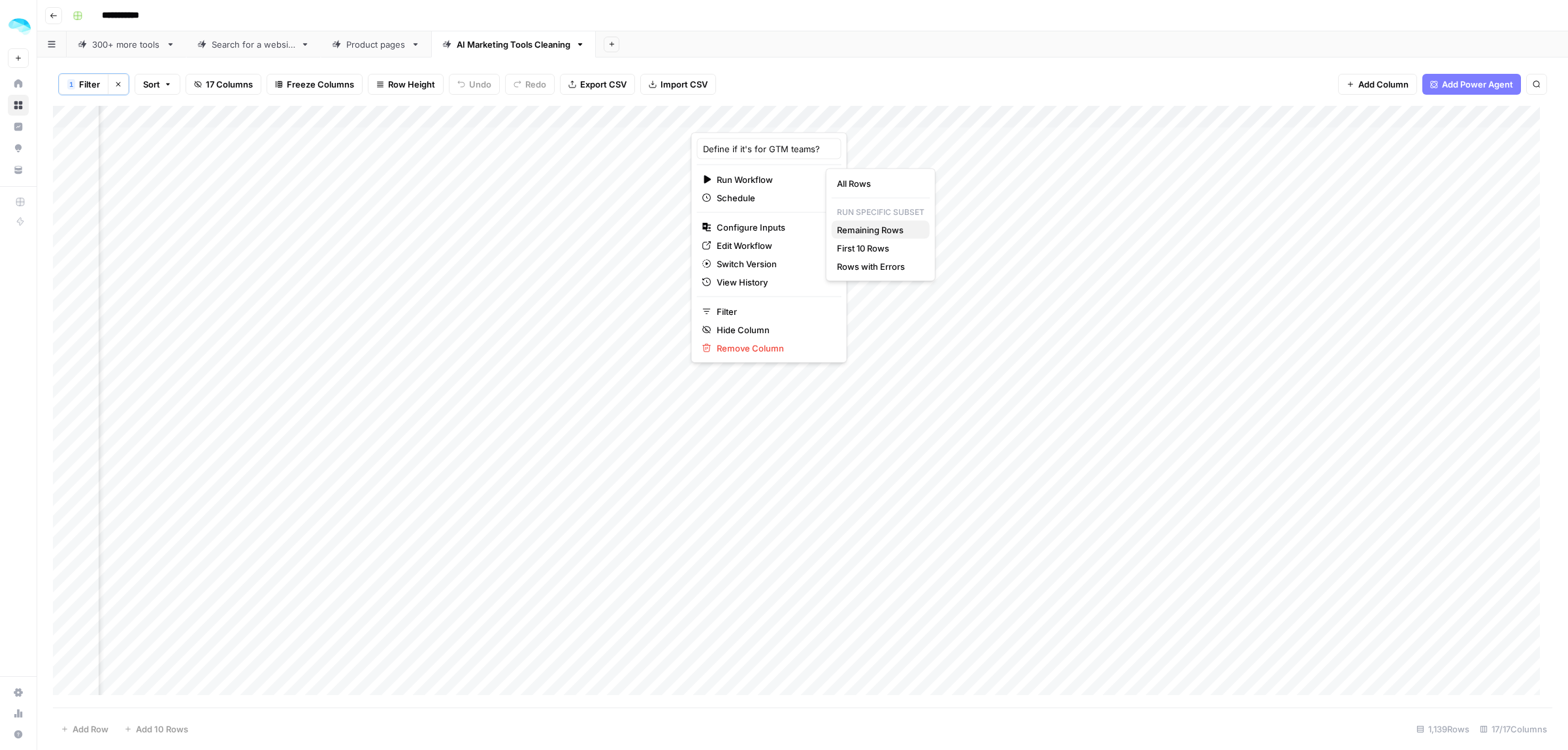
click at [915, 233] on span "Remaining Rows" at bounding box center [878, 230] width 82 height 13
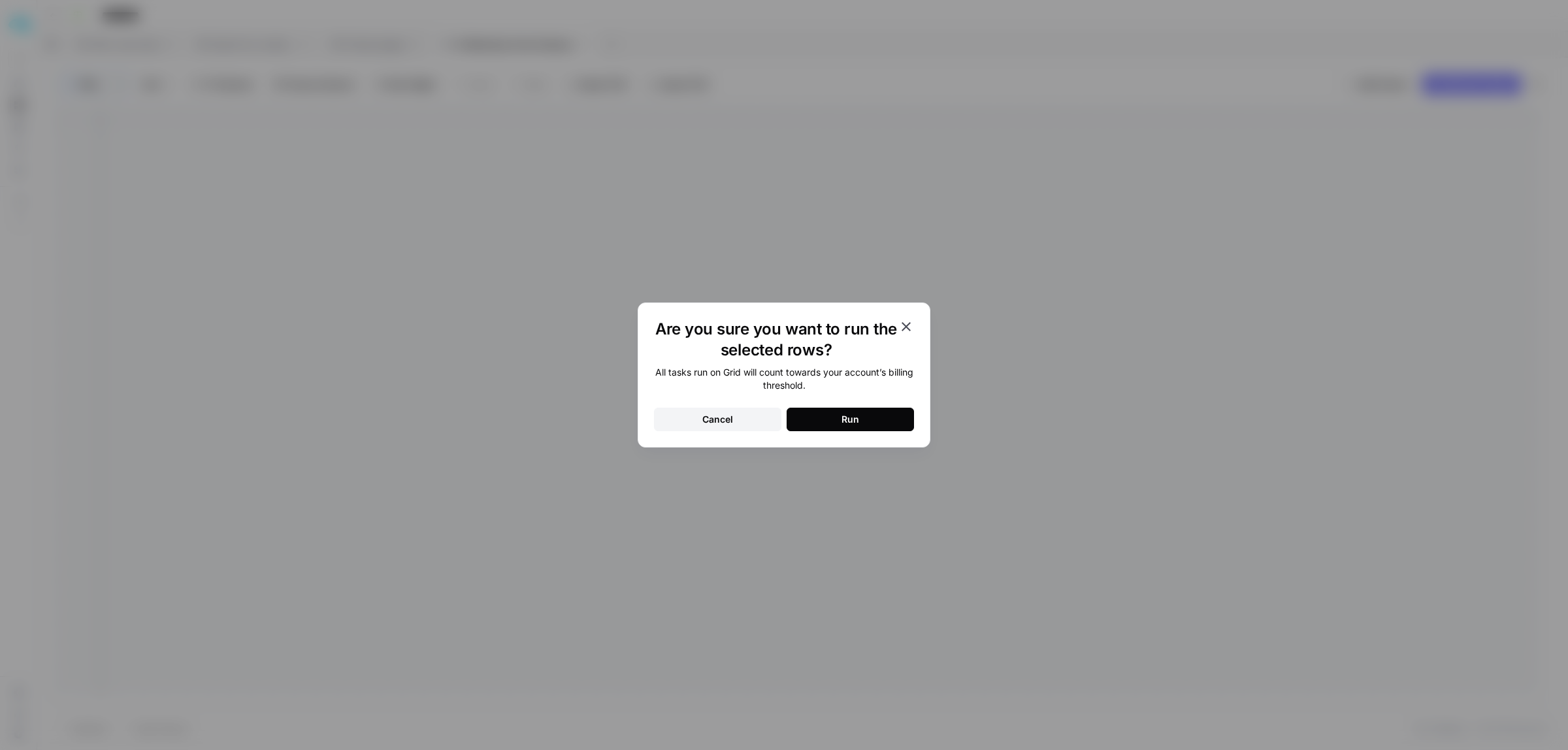
click at [880, 423] on button "Run" at bounding box center [850, 419] width 128 height 23
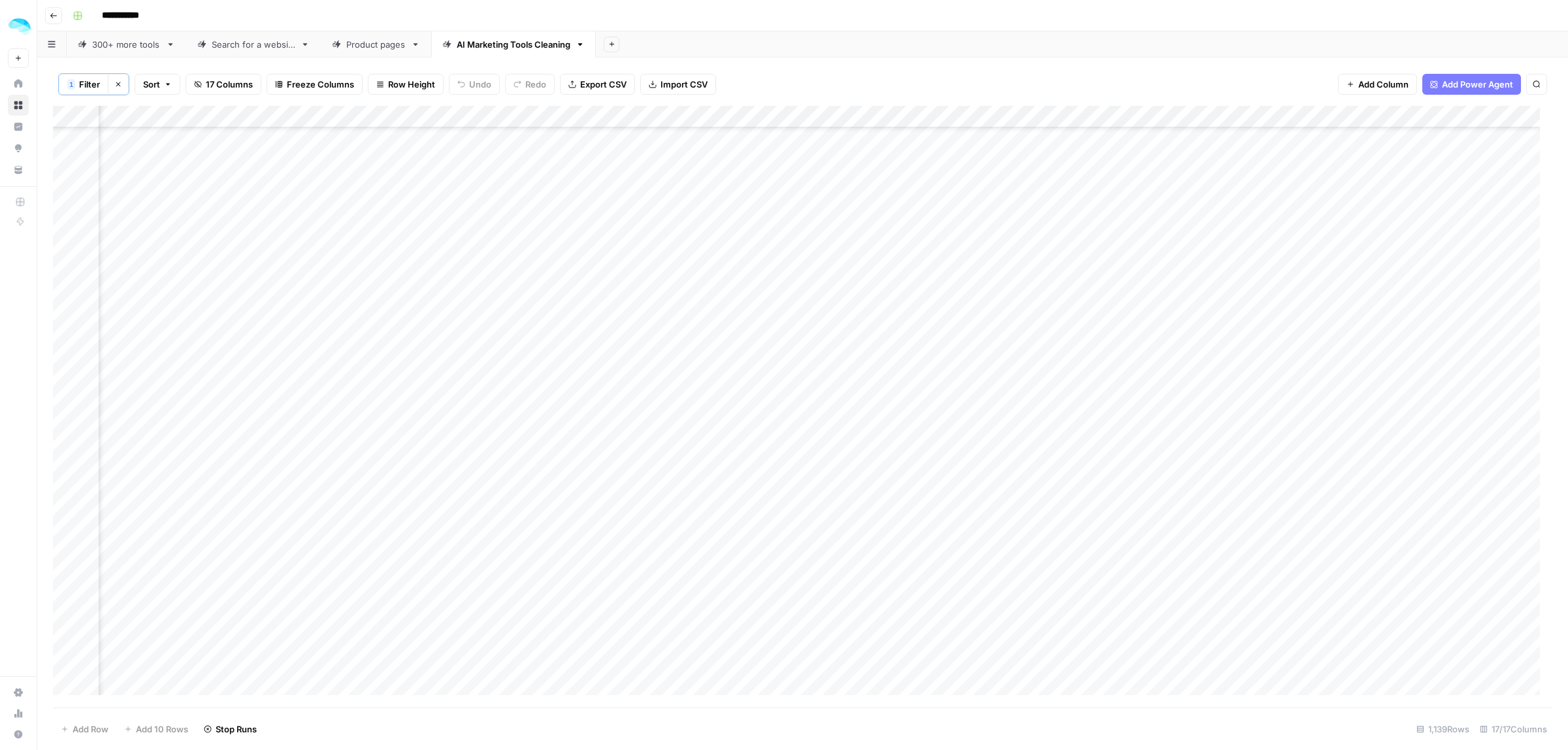
scroll to position [898, 748]
click at [843, 484] on div "Add Column" at bounding box center [802, 406] width 1499 height 602
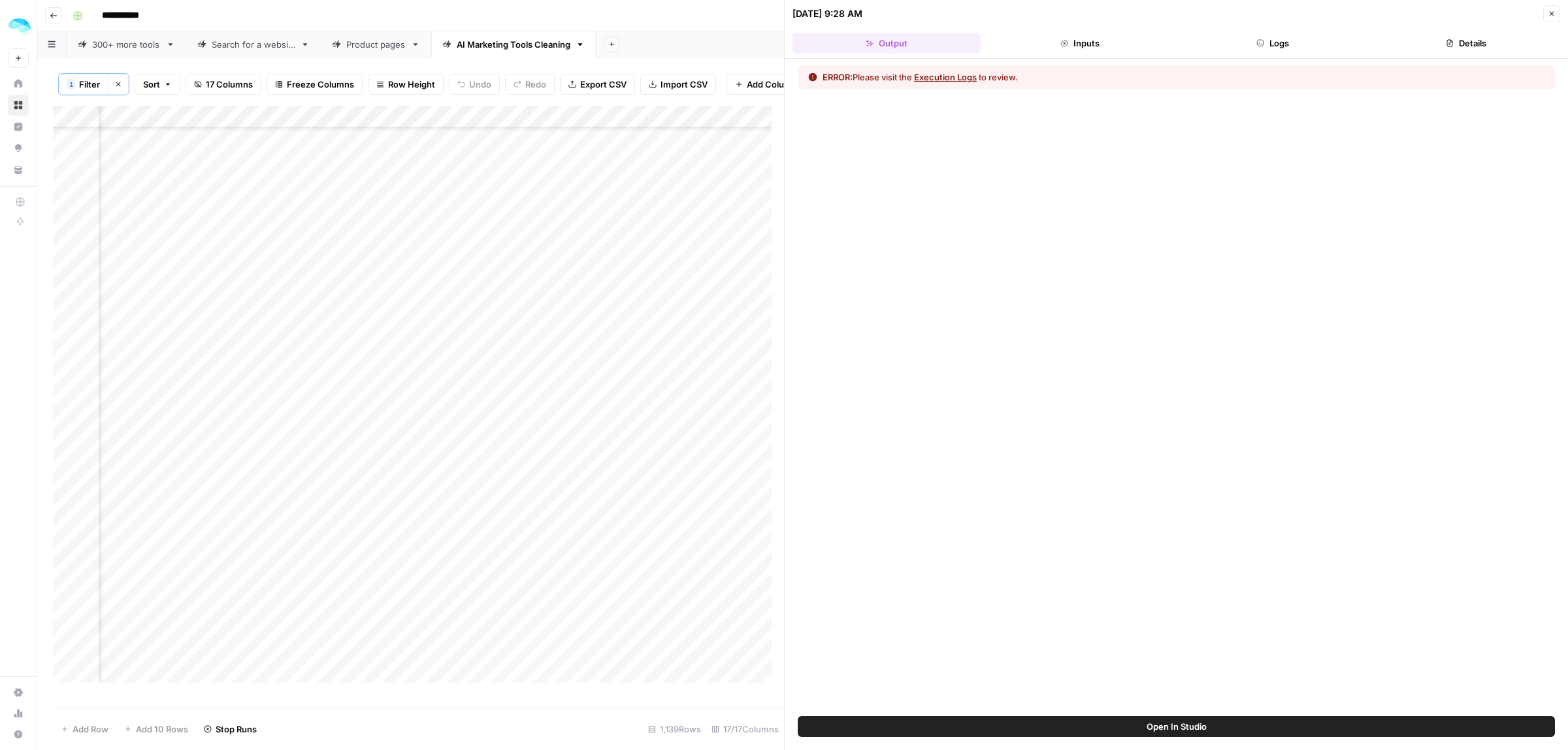
click at [1261, 39] on icon "button" at bounding box center [1261, 43] width 7 height 7
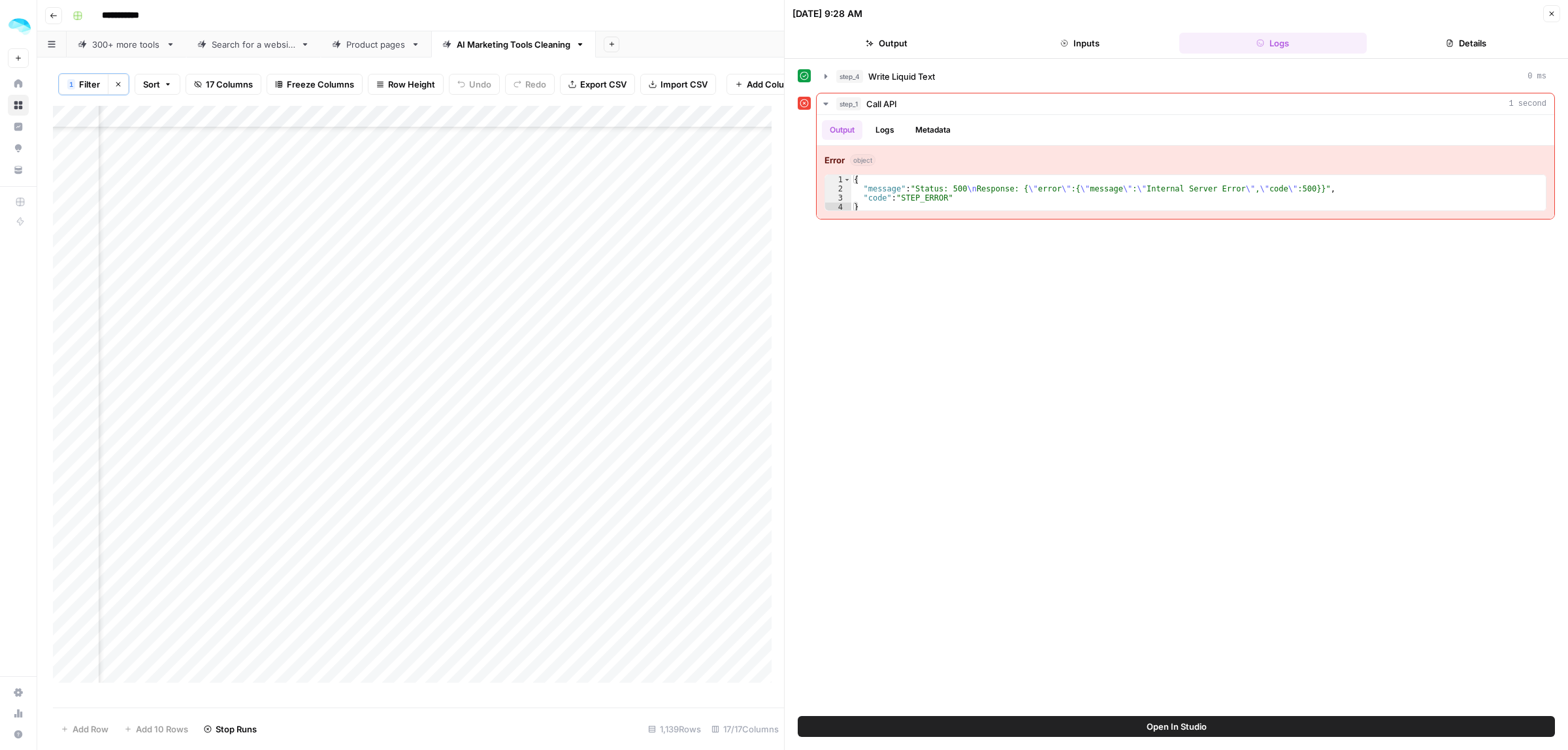
click at [1553, 16] on icon "button" at bounding box center [1551, 13] width 8 height 8
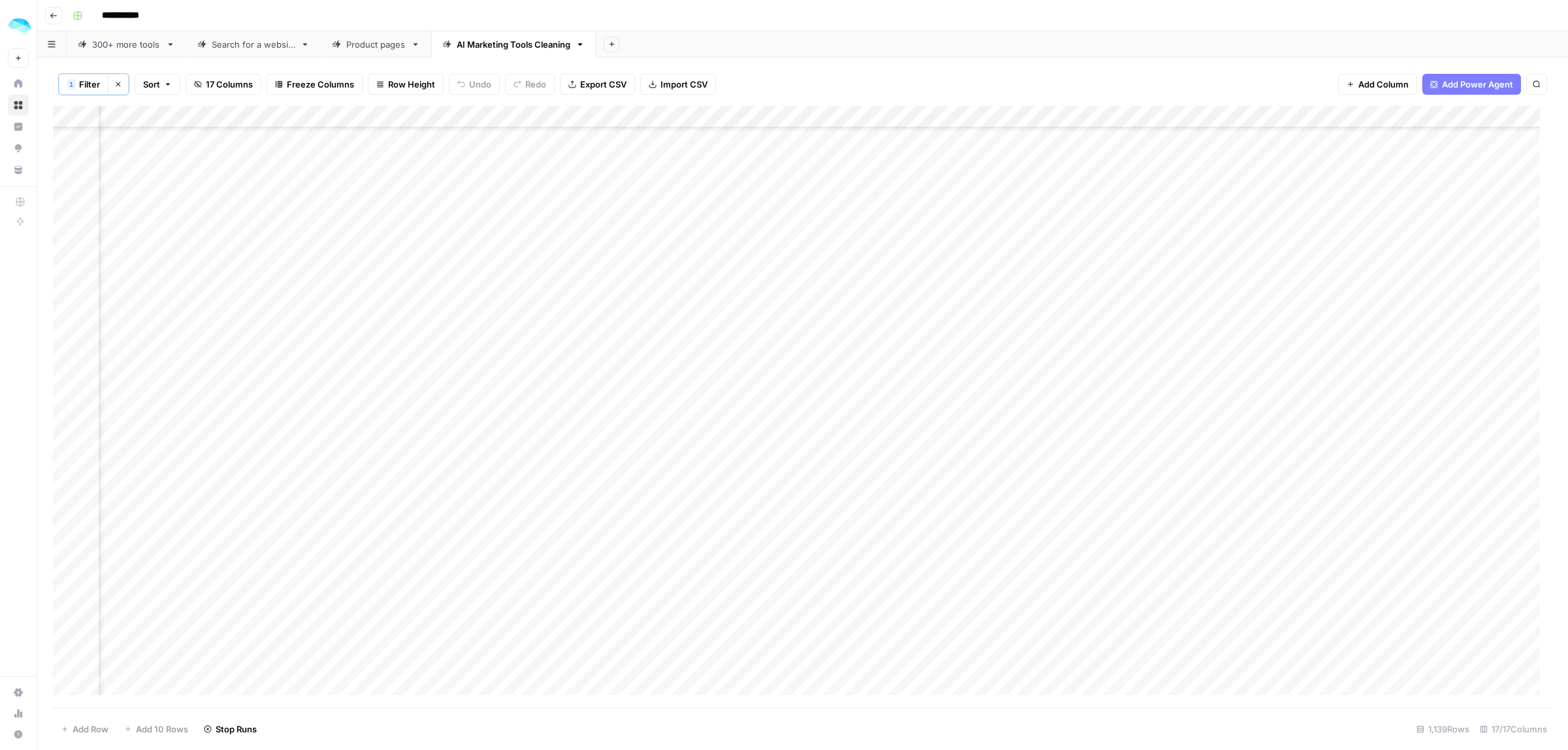
click at [633, 487] on div "Add Column" at bounding box center [802, 406] width 1499 height 602
click at [297, 493] on div "Add Column" at bounding box center [802, 406] width 1499 height 602
click at [328, 452] on div "Add Column" at bounding box center [802, 406] width 1499 height 602
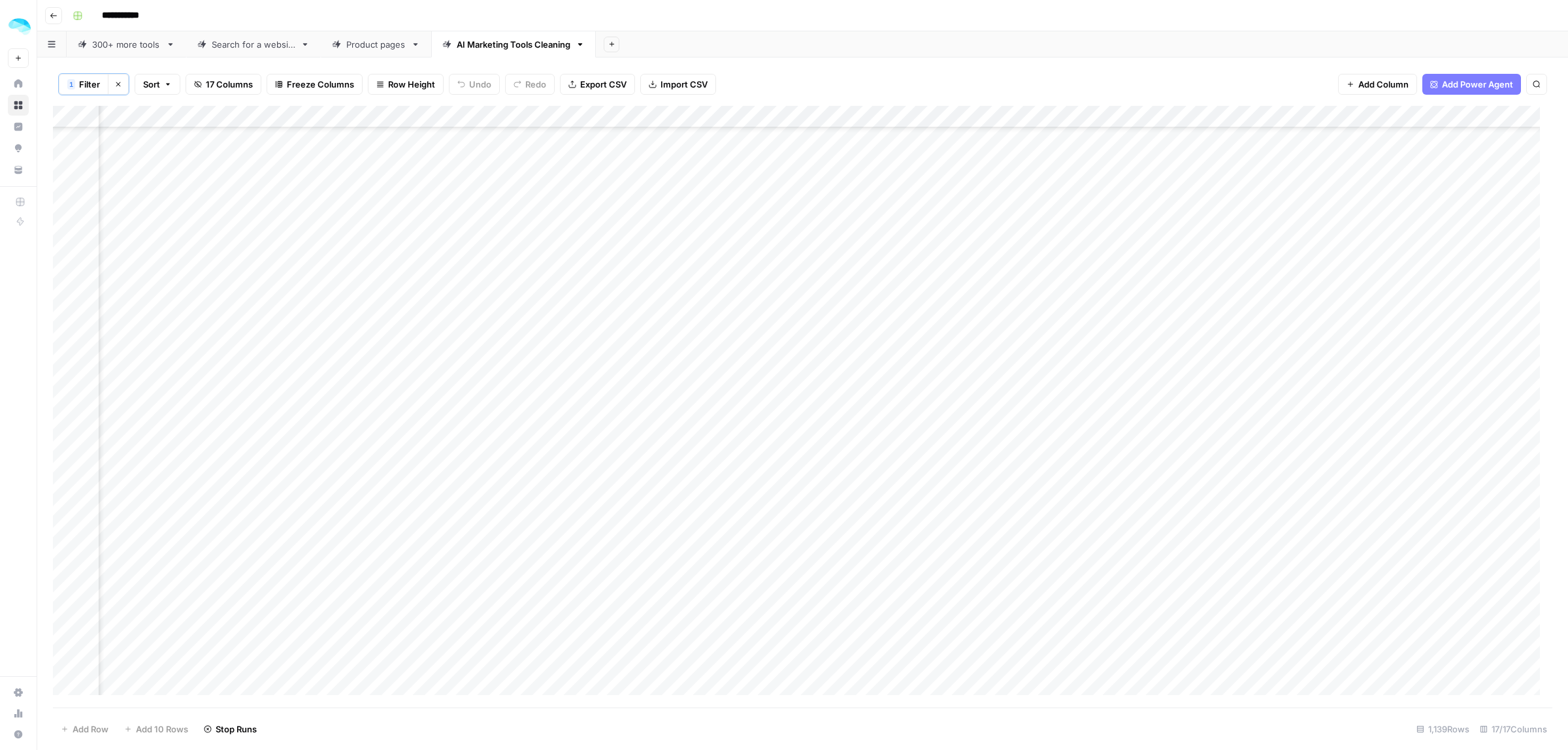
scroll to position [10421, 748]
click at [1078, 338] on div "Add Column" at bounding box center [802, 406] width 1499 height 602
click at [1064, 628] on div "Add Column" at bounding box center [802, 406] width 1499 height 602
drag, startPoint x: 1173, startPoint y: 632, endPoint x: 1128, endPoint y: 188, distance: 446.3
click at [1128, 188] on div "Add Column" at bounding box center [802, 406] width 1499 height 602
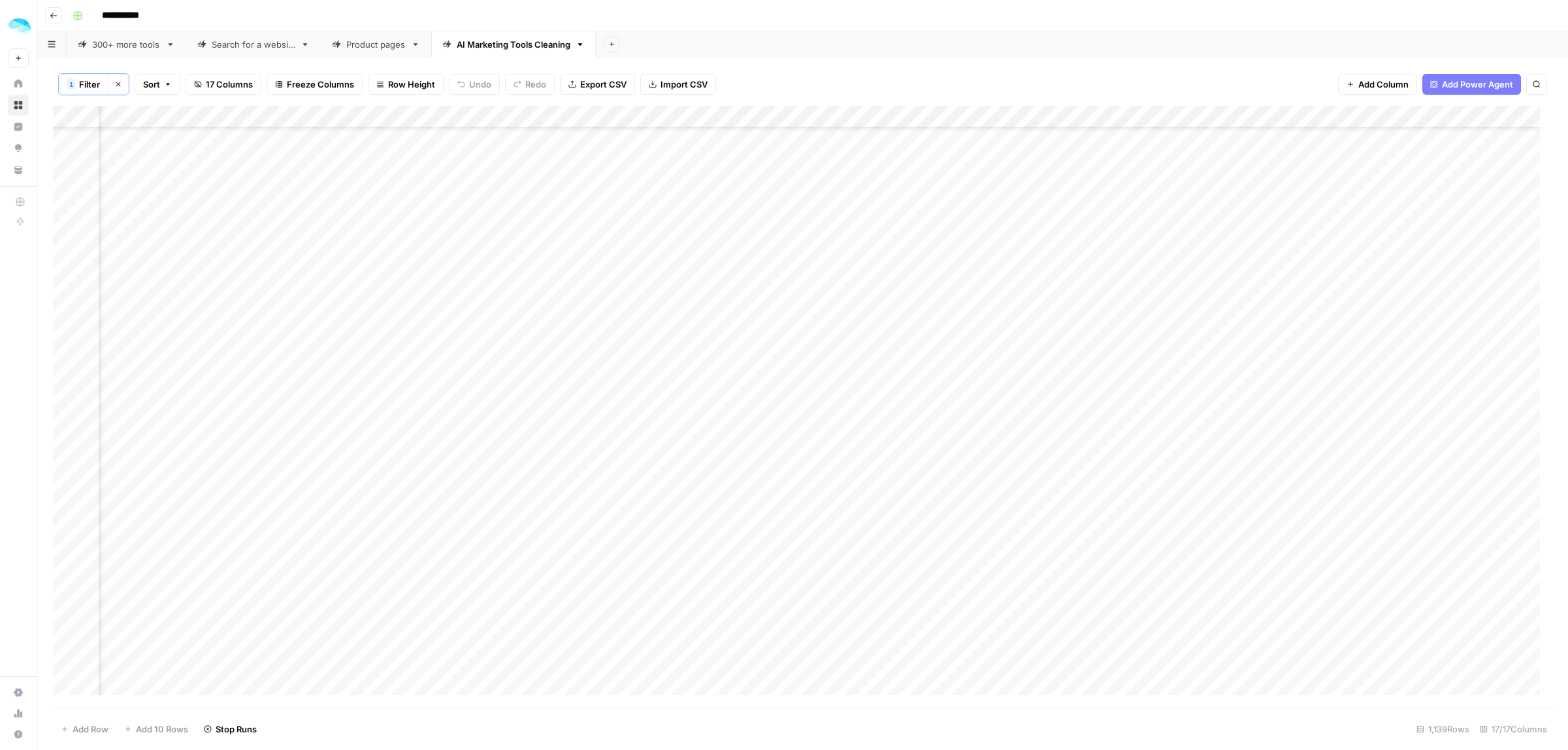
scroll to position [6257, 748]
click at [69, 321] on div "Add Column" at bounding box center [802, 406] width 1499 height 602
click at [63, 725] on span "Delete 1 Row" at bounding box center [87, 729] width 52 height 13
click at [736, 154] on span "Delete" at bounding box center [737, 150] width 28 height 13
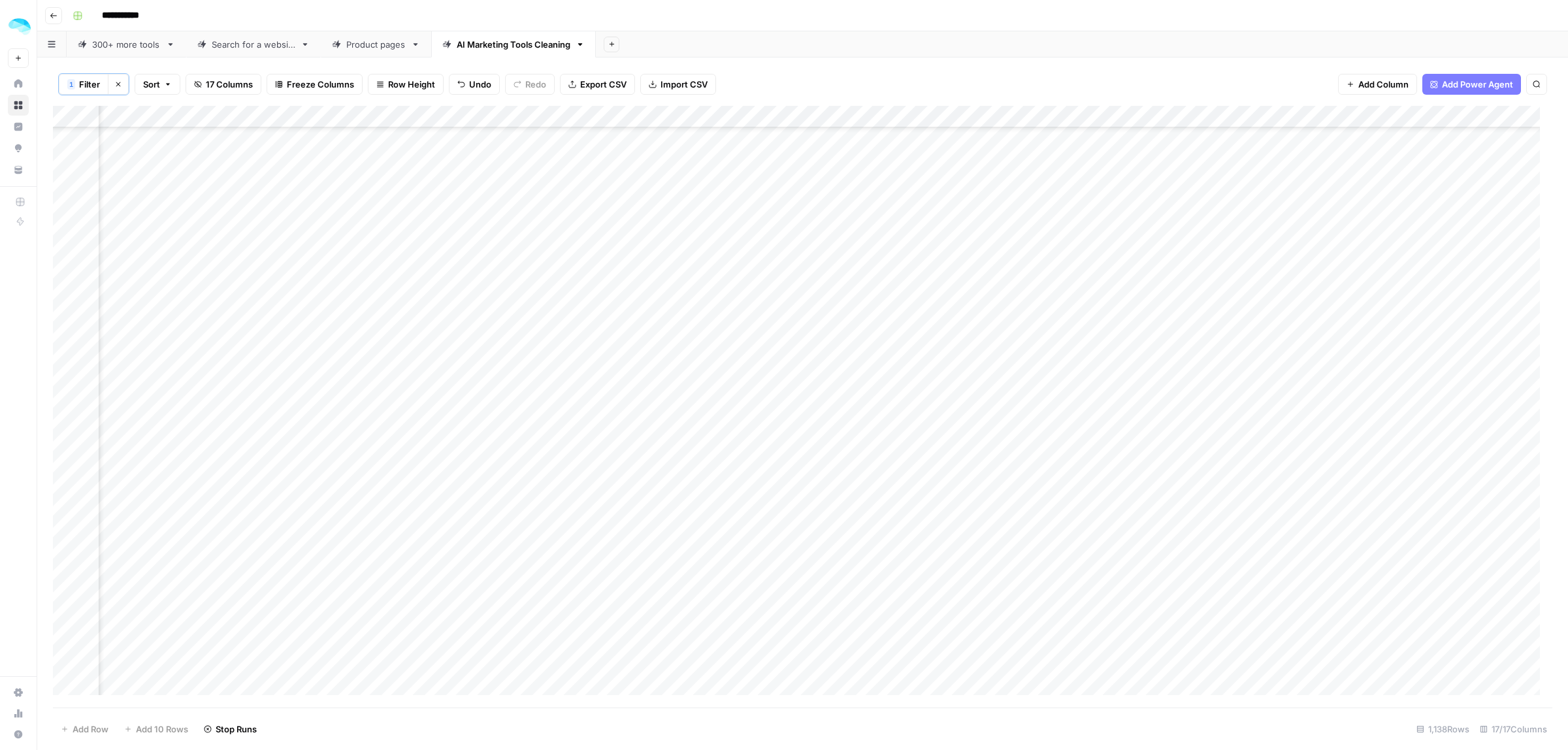
click at [67, 507] on div "Add Column" at bounding box center [802, 406] width 1499 height 602
click at [69, 415] on div "Add Column" at bounding box center [802, 406] width 1499 height 602
click at [65, 451] on div "Add Column" at bounding box center [802, 406] width 1499 height 602
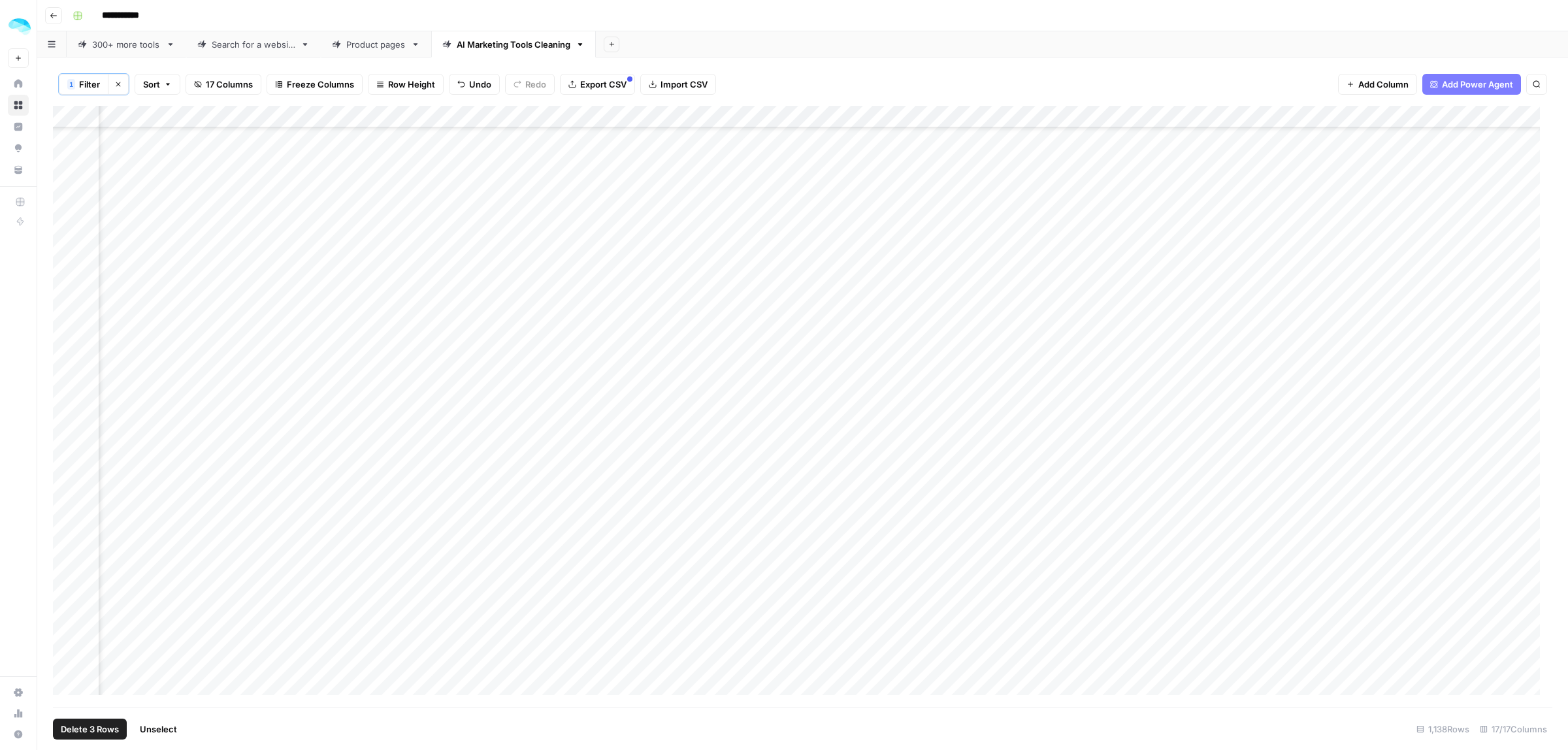
scroll to position [2338, 748]
click at [62, 331] on div "Add Column" at bounding box center [802, 406] width 1499 height 602
click at [64, 482] on div "Add Column" at bounding box center [802, 406] width 1499 height 602
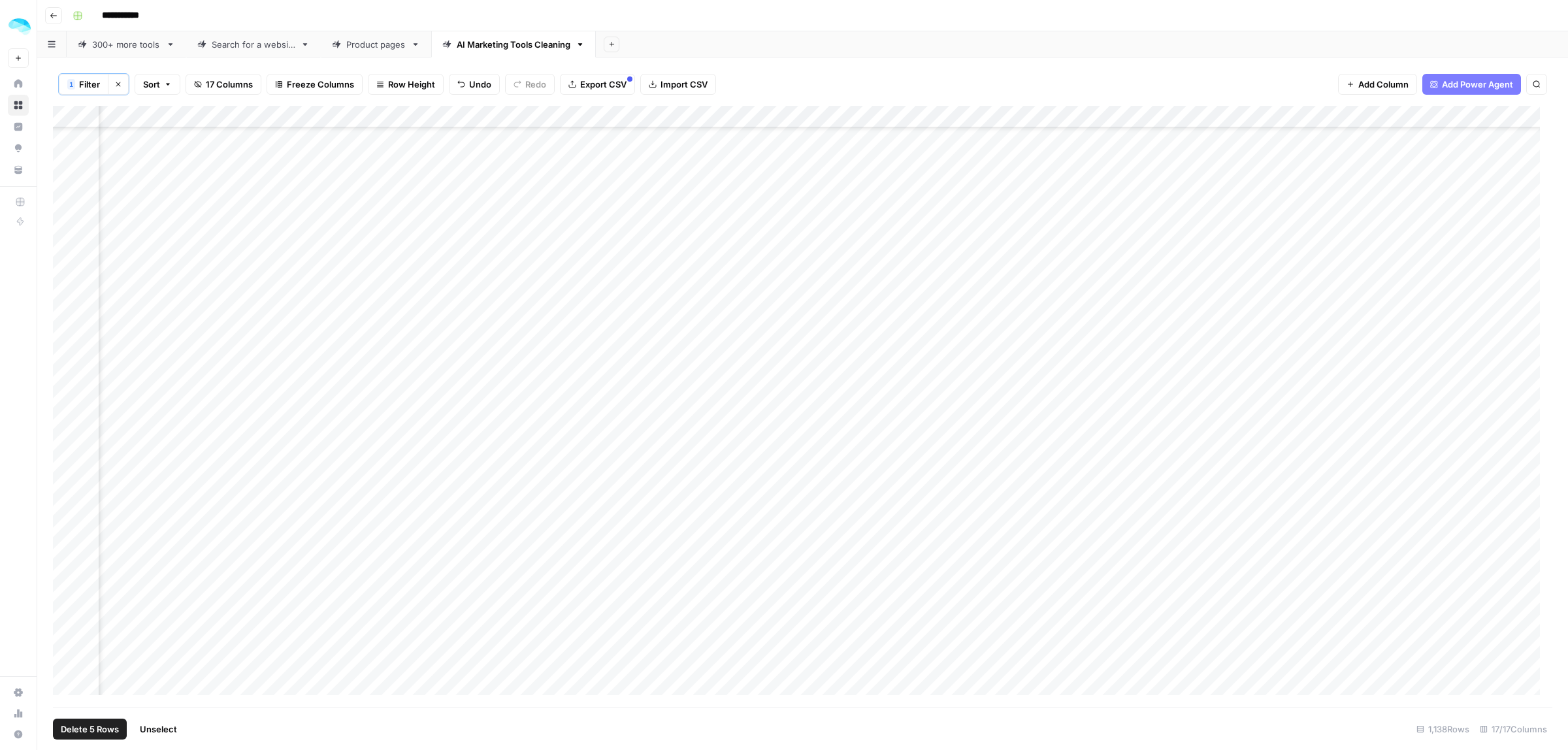
click at [66, 513] on div "Add Column" at bounding box center [802, 406] width 1499 height 602
click at [63, 534] on div "Add Column" at bounding box center [802, 406] width 1499 height 602
click at [87, 723] on span "Delete 7 Rows" at bounding box center [89, 729] width 57 height 13
click at [750, 153] on span "Delete" at bounding box center [737, 150] width 28 height 13
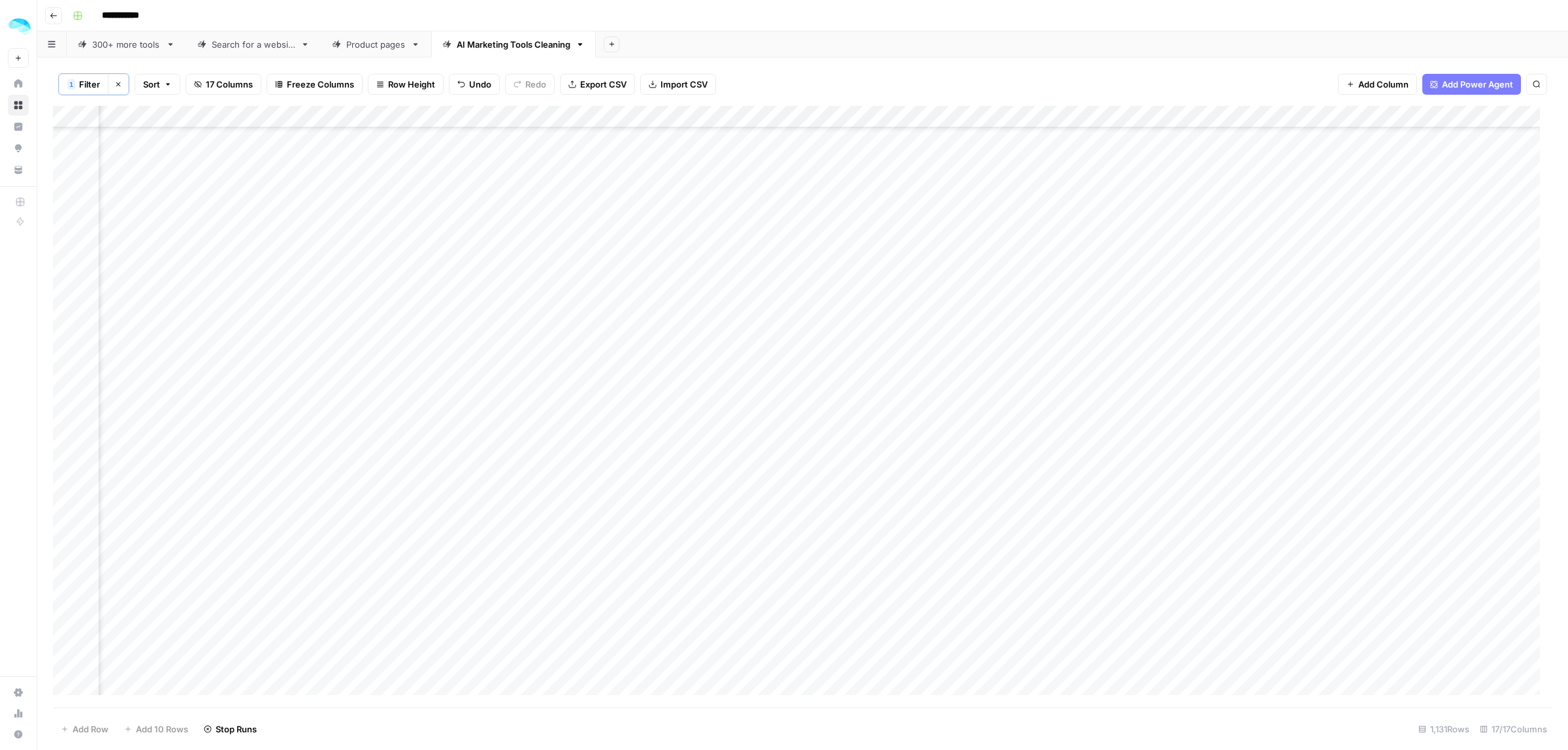
scroll to position [6369, 748]
click at [64, 388] on div "Add Column" at bounding box center [802, 406] width 1499 height 602
click at [65, 435] on div "Add Column" at bounding box center [802, 406] width 1499 height 602
click at [96, 723] on span "Delete 2 Rows" at bounding box center [90, 729] width 58 height 13
click at [746, 147] on span "Delete" at bounding box center [737, 150] width 28 height 13
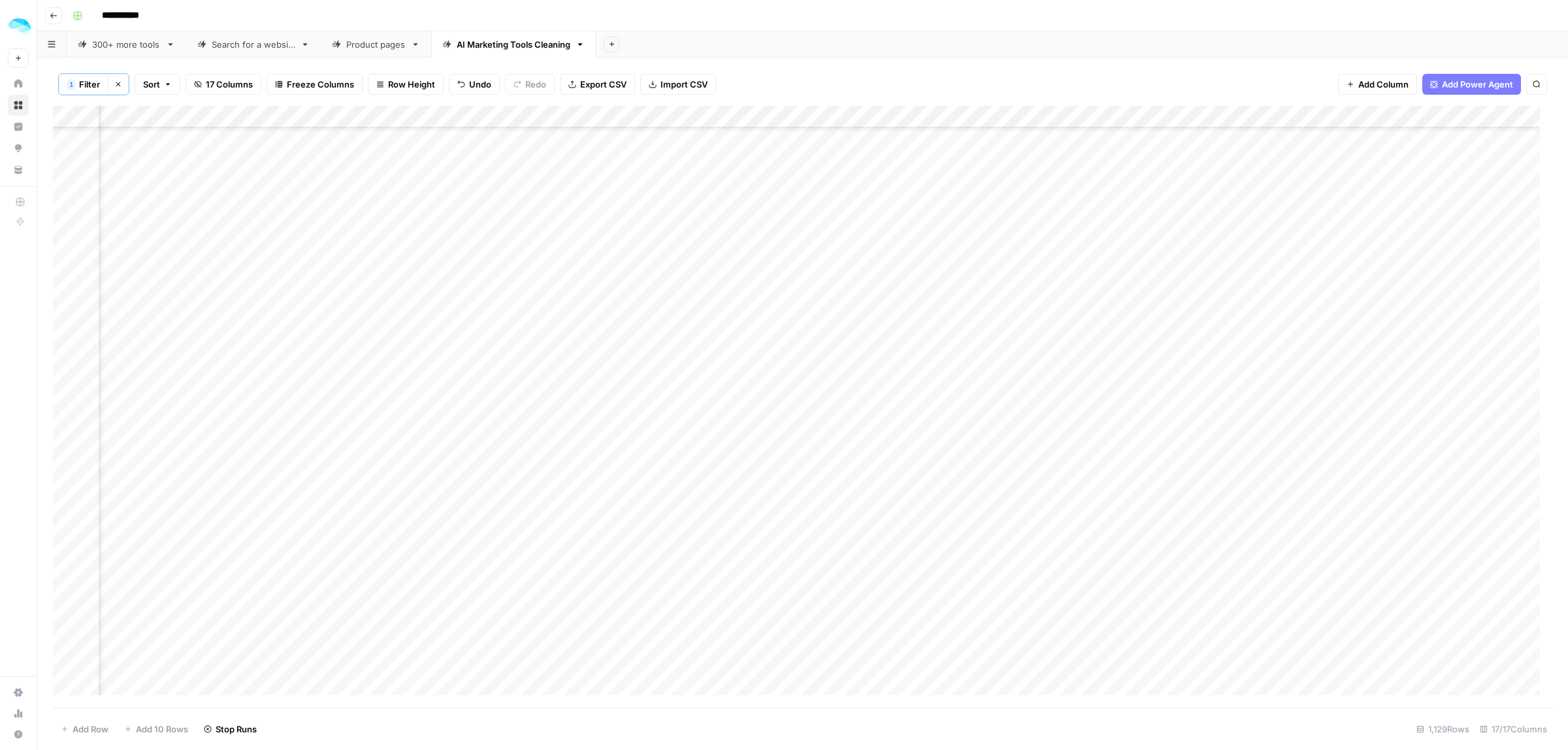
scroll to position [6939, 748]
click at [65, 417] on div "Add Column" at bounding box center [802, 406] width 1499 height 602
click at [108, 723] on span "Delete 1 Row" at bounding box center [87, 729] width 52 height 13
click at [745, 153] on span "Delete" at bounding box center [737, 150] width 28 height 13
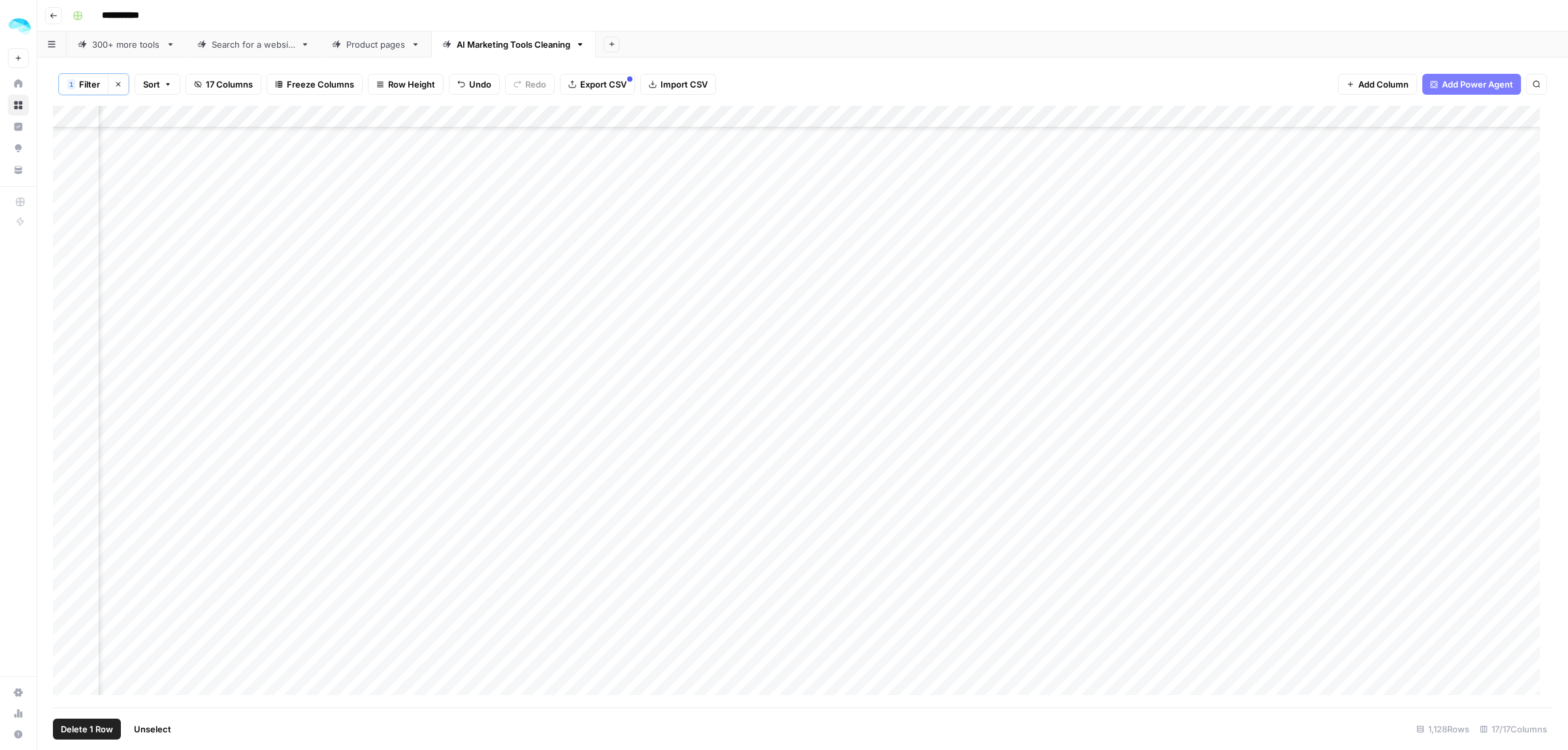
click at [67, 296] on div "Add Column" at bounding box center [802, 406] width 1499 height 602
click at [101, 738] on button "Delete 1 Row" at bounding box center [87, 729] width 68 height 21
drag, startPoint x: 742, startPoint y: 155, endPoint x: 698, endPoint y: 249, distance: 103.8
click at [742, 155] on span "Delete" at bounding box center [737, 150] width 28 height 13
click at [66, 341] on div "Add Column" at bounding box center [802, 406] width 1499 height 602
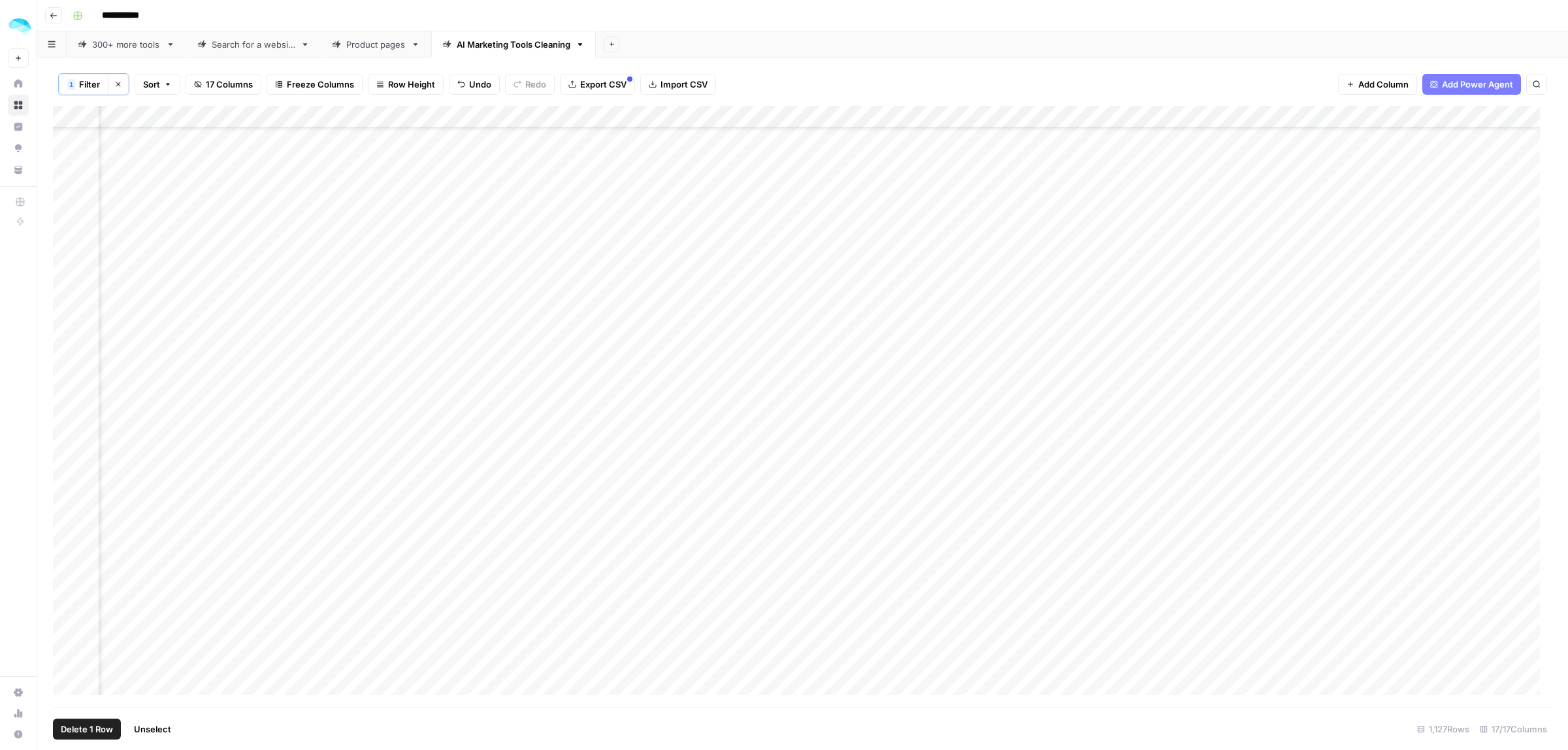
click at [70, 338] on div "Add Column" at bounding box center [802, 406] width 1499 height 602
click at [1097, 704] on div "1 Filter Clear filters Sort 17 Columns Freeze Columns Row Height Undo Redo Expo…" at bounding box center [802, 404] width 1530 height 693
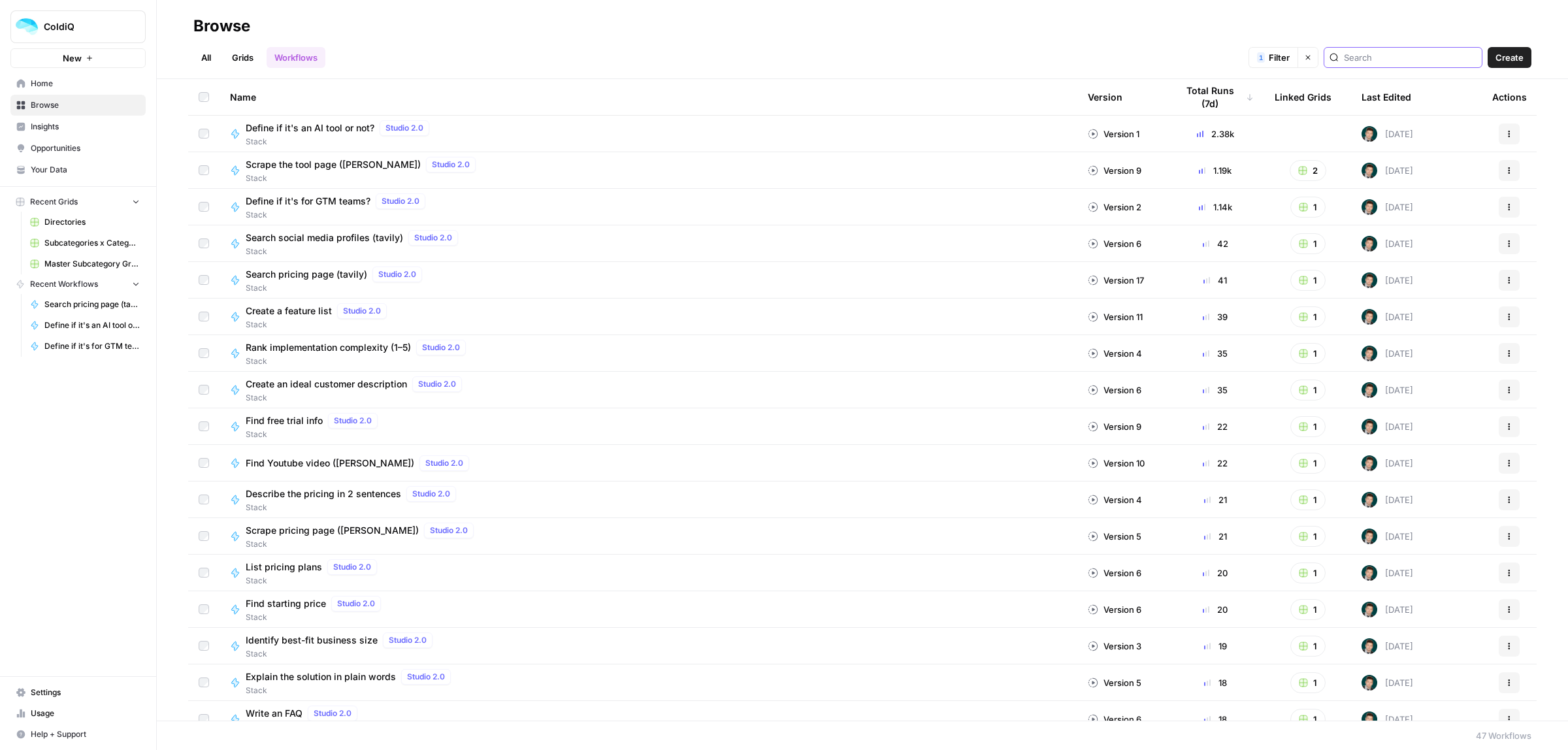
click at [1370, 53] on input "search" at bounding box center [1409, 57] width 133 height 13
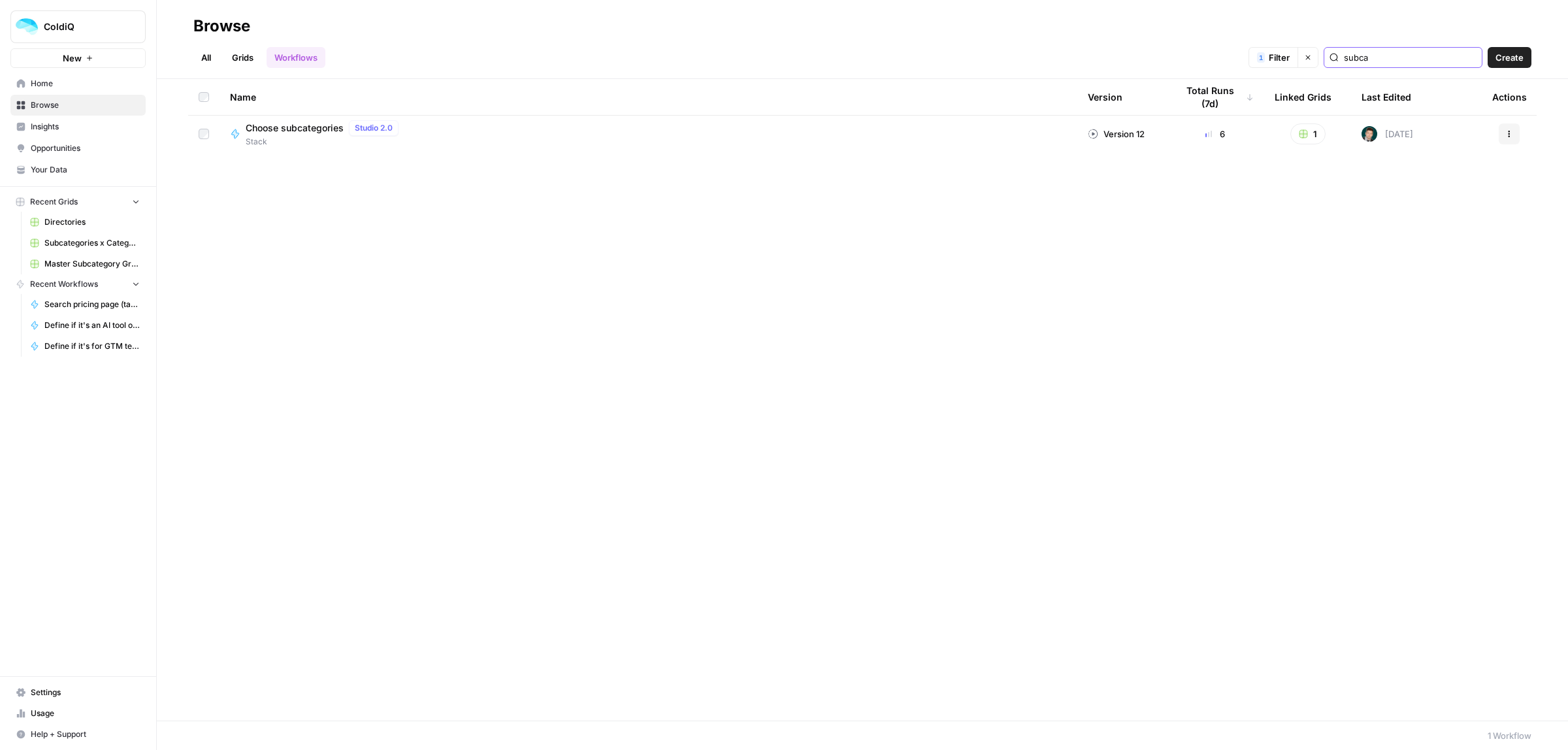
click at [1513, 138] on button "Actions" at bounding box center [1509, 134] width 21 height 21
type input "subca"
click at [1438, 187] on span "Edit in Studio" at bounding box center [1451, 183] width 105 height 13
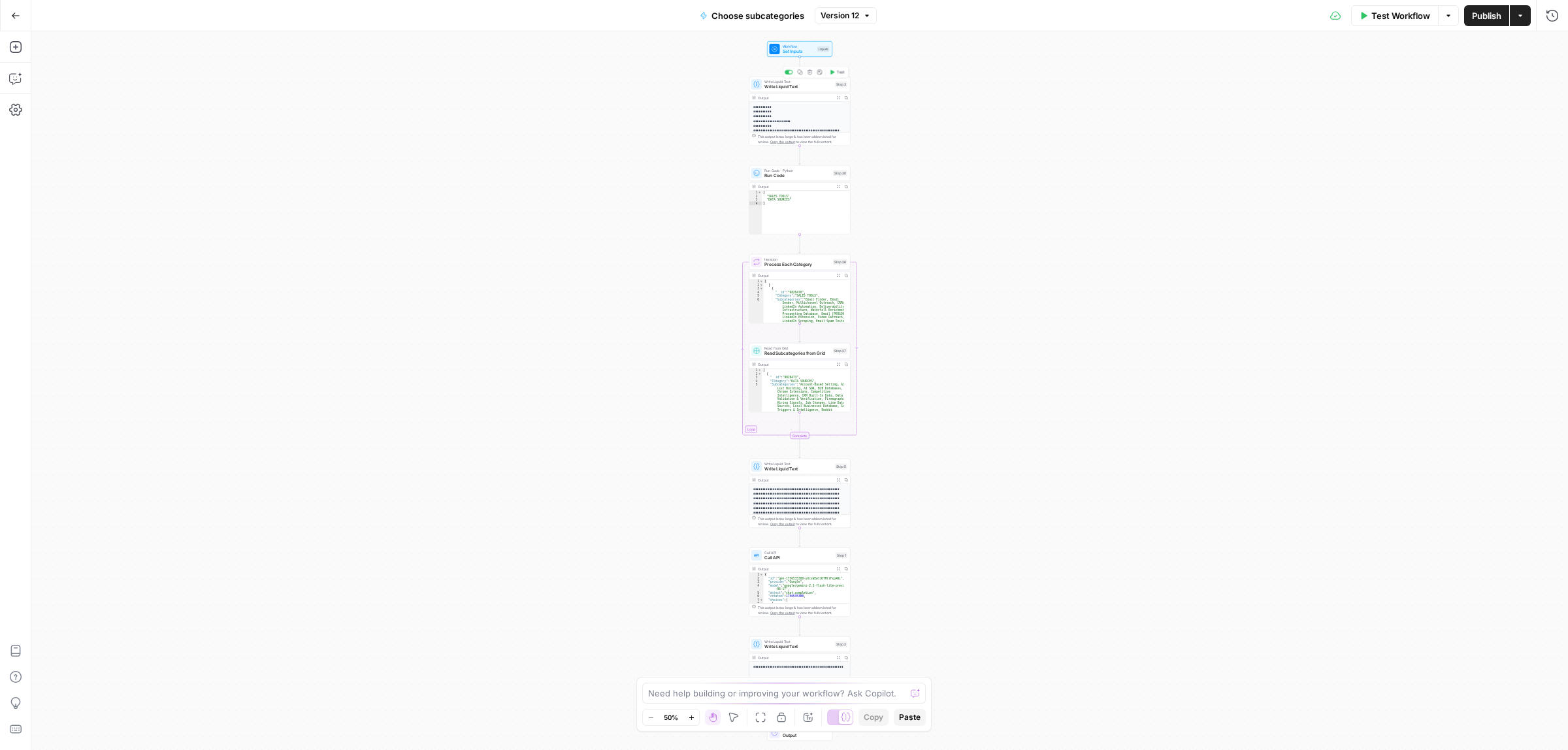
click at [792, 87] on span "Write Liquid Text" at bounding box center [798, 87] width 68 height 7
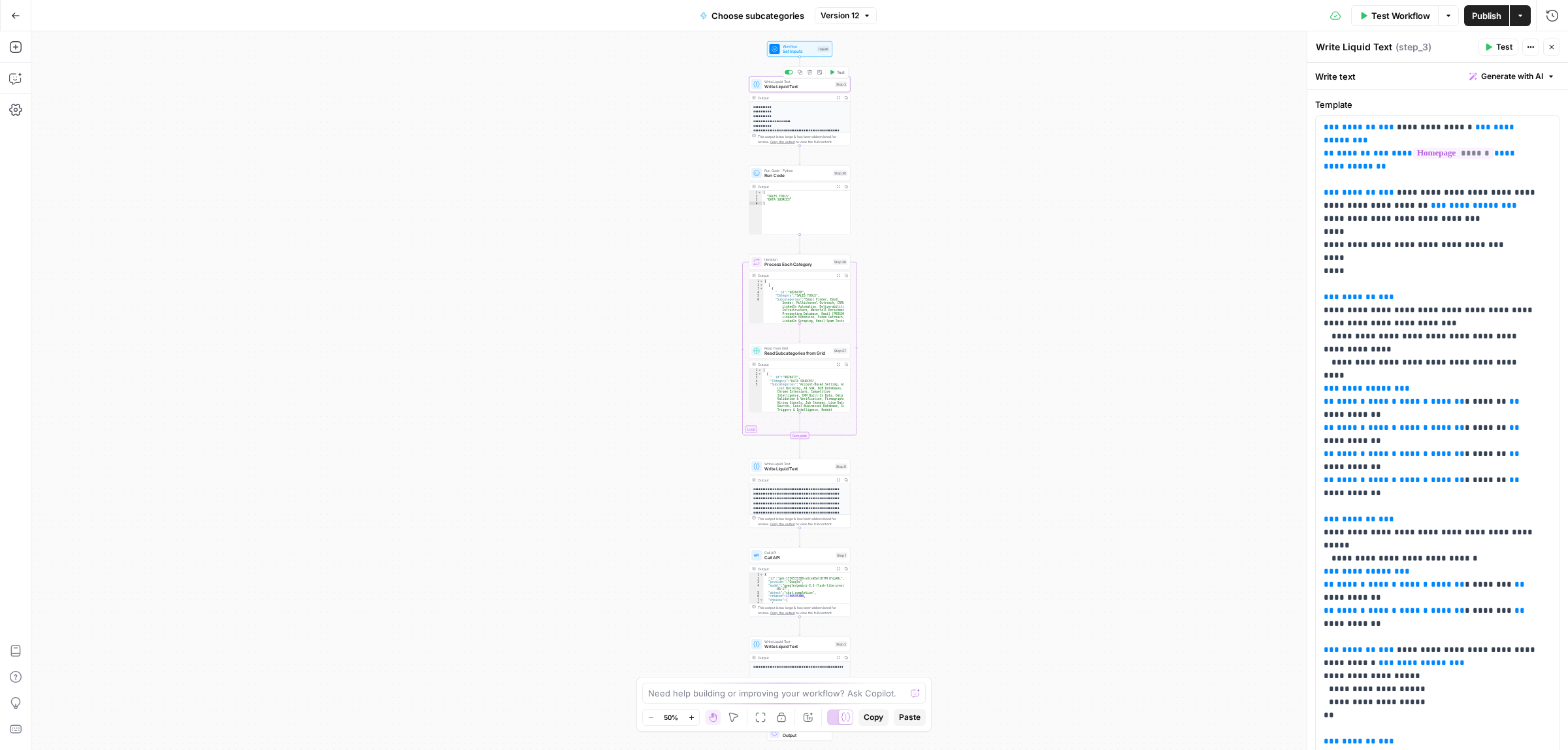
click at [782, 174] on span "Run Code" at bounding box center [797, 176] width 66 height 7
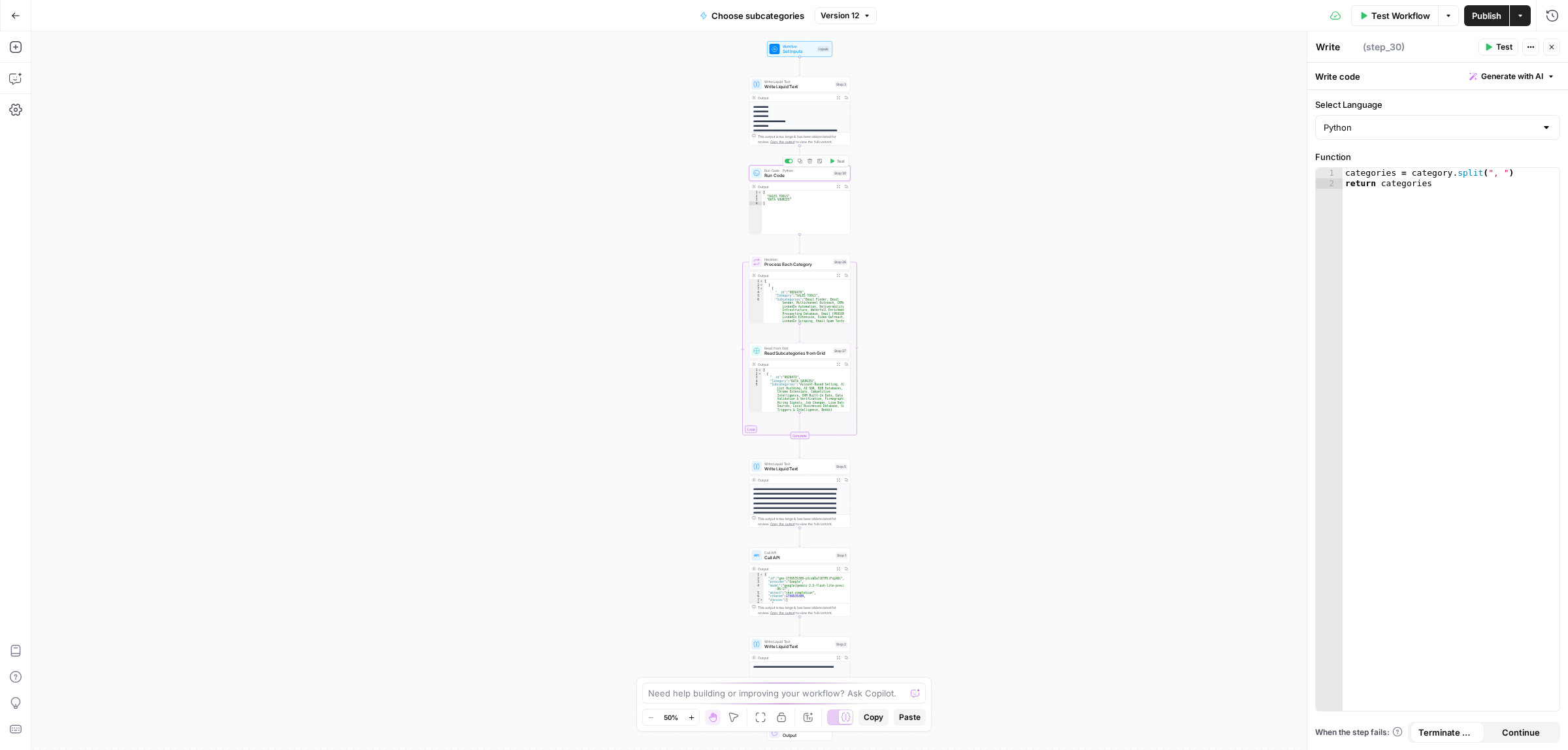
type textarea "Run Code"
click at [814, 53] on div "Workflow Set Inputs Inputs Test Step" at bounding box center [800, 49] width 60 height 11
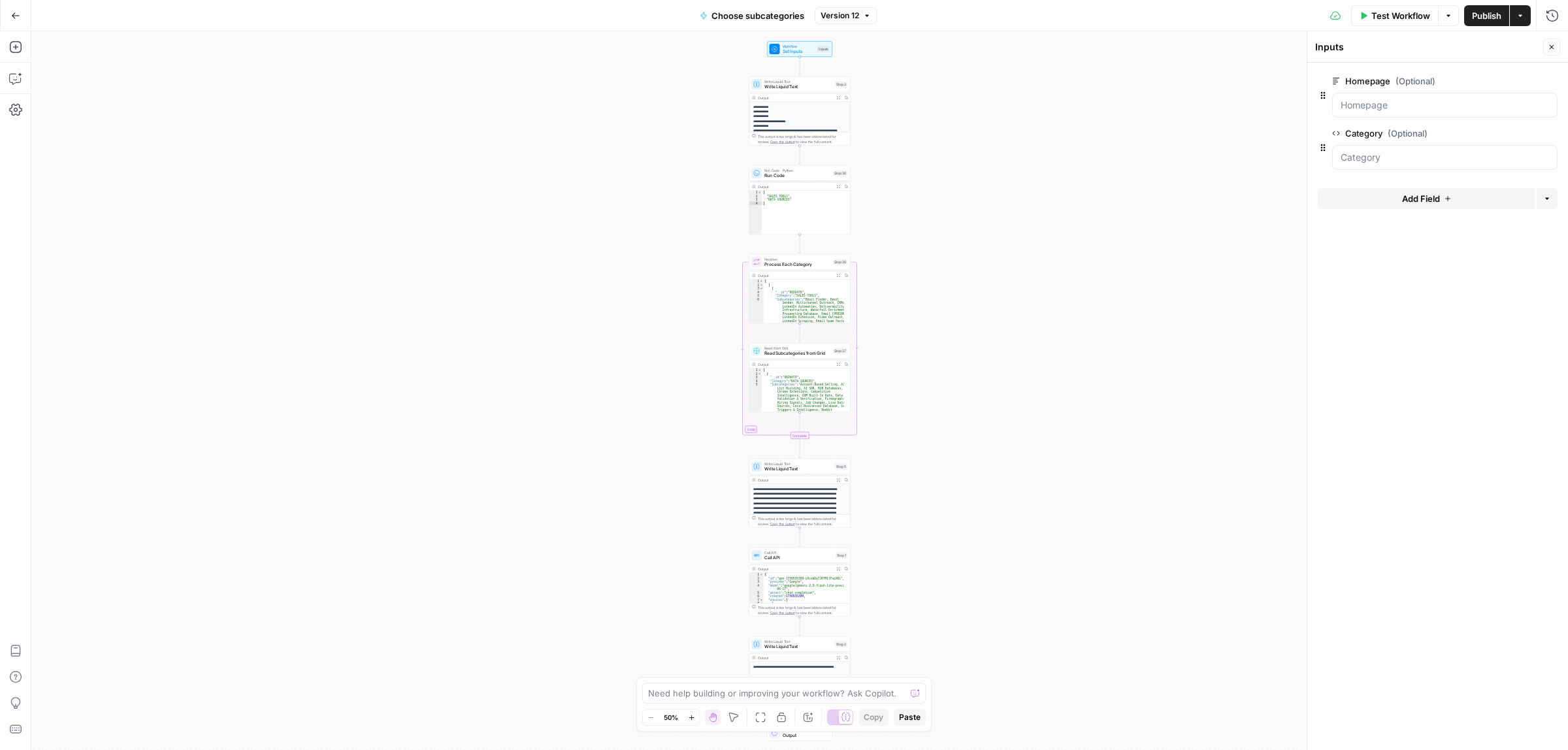
click at [9, 17] on button "Go Back" at bounding box center [15, 15] width 23 height 23
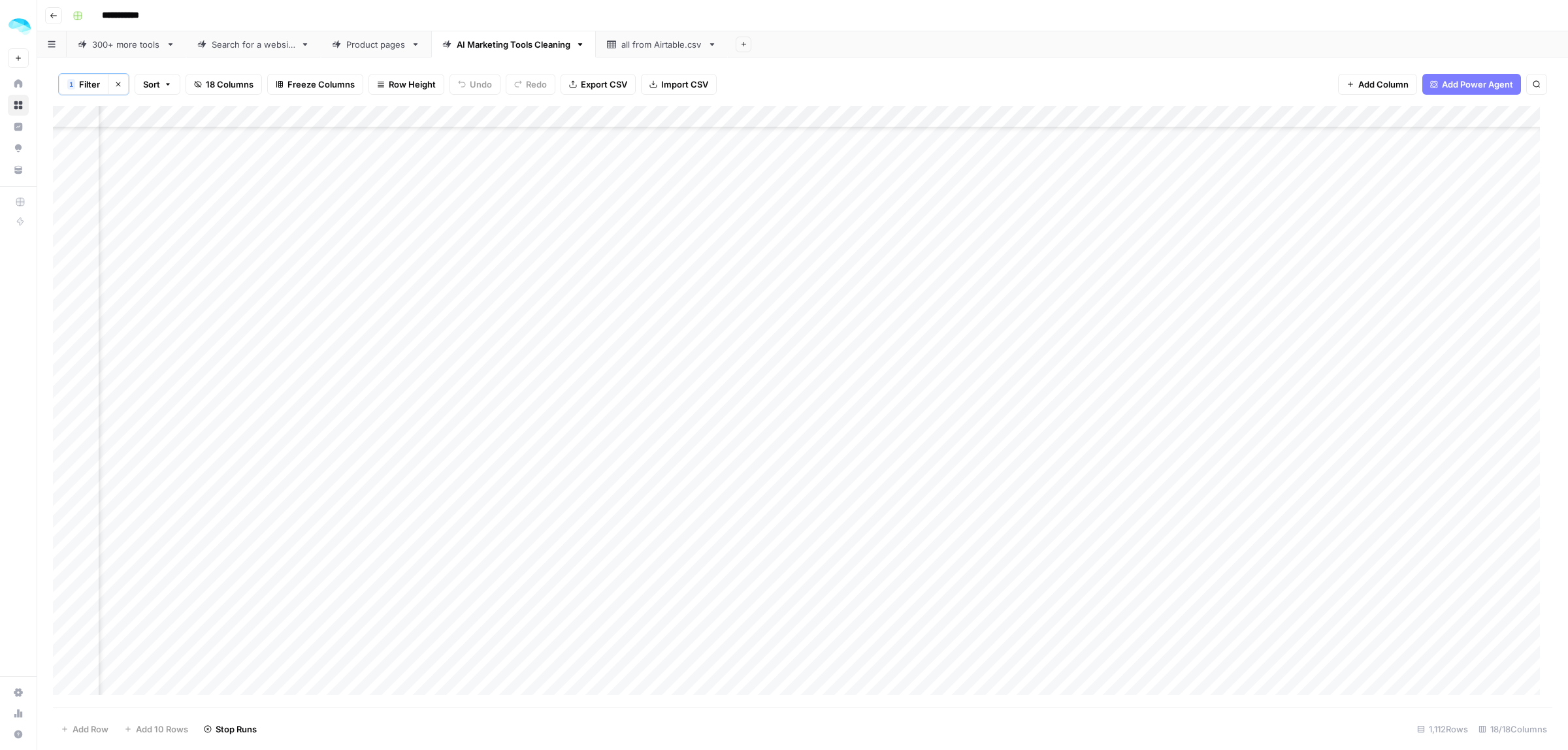
scroll to position [20430, 625]
click at [69, 386] on div "Add Column" at bounding box center [802, 406] width 1499 height 602
click at [86, 731] on span "Delete 1 Row" at bounding box center [87, 729] width 52 height 13
click at [729, 160] on button "Delete" at bounding box center [736, 150] width 44 height 23
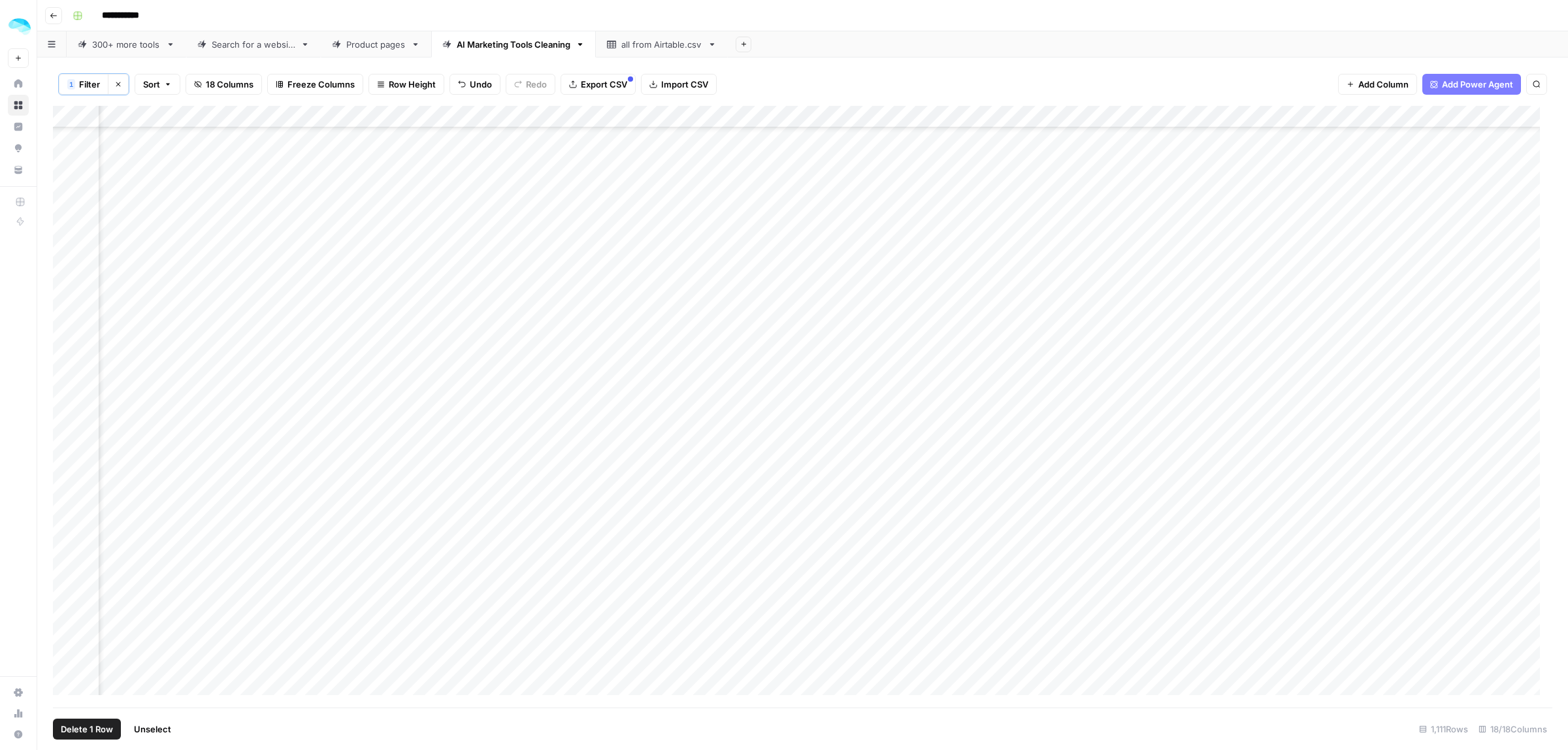
click at [65, 276] on div "Add Column" at bounding box center [802, 406] width 1499 height 602
click at [86, 727] on span "Delete 1 Row" at bounding box center [87, 729] width 52 height 13
click at [748, 147] on span "Delete" at bounding box center [737, 150] width 28 height 13
click at [69, 302] on div "Add Column" at bounding box center [802, 406] width 1499 height 602
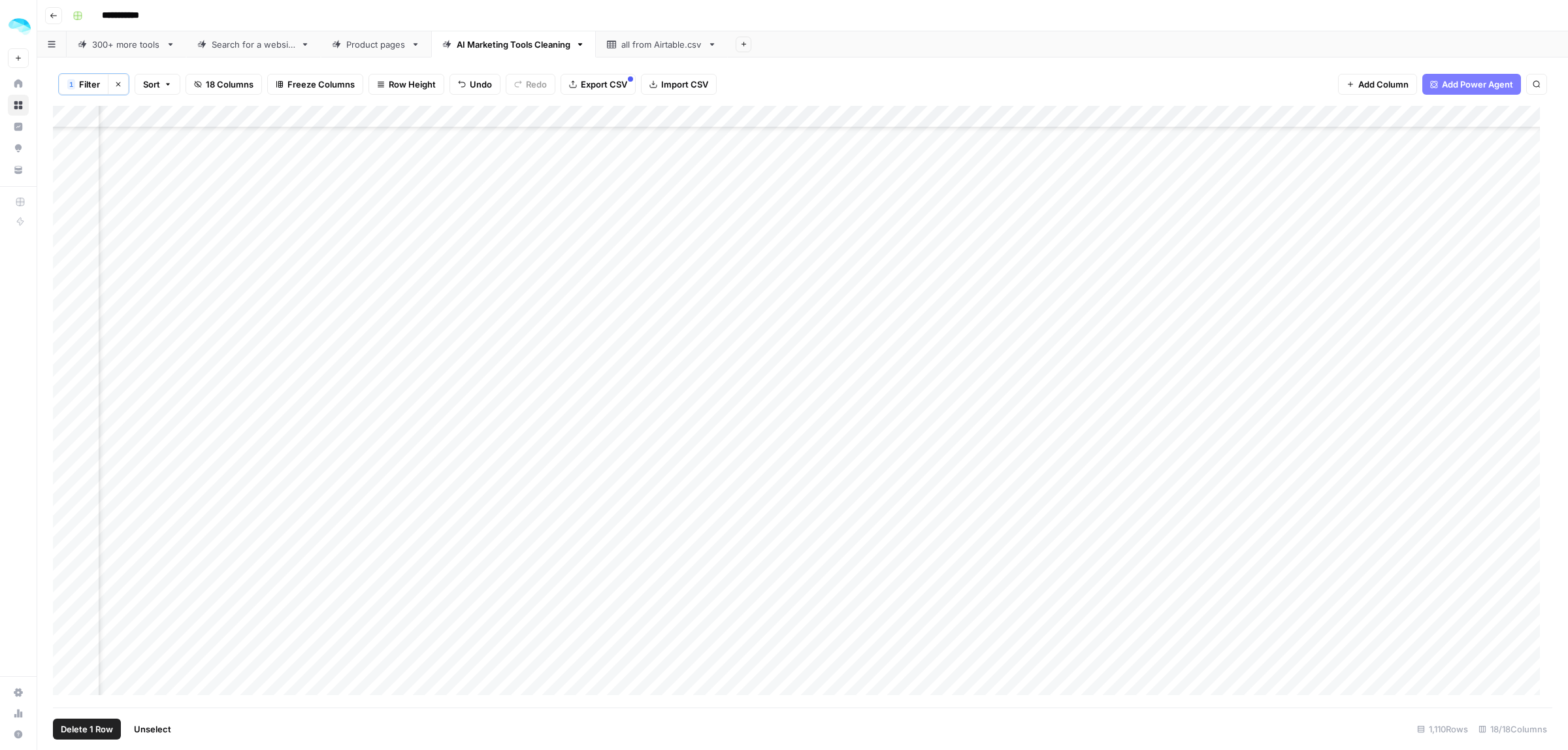
click at [416, 299] on div "Add Column" at bounding box center [802, 406] width 1499 height 602
click at [67, 301] on div "Add Column" at bounding box center [802, 406] width 1499 height 602
click at [90, 733] on span "Delete 1 Row" at bounding box center [87, 729] width 52 height 13
click at [742, 151] on span "Delete" at bounding box center [737, 150] width 28 height 13
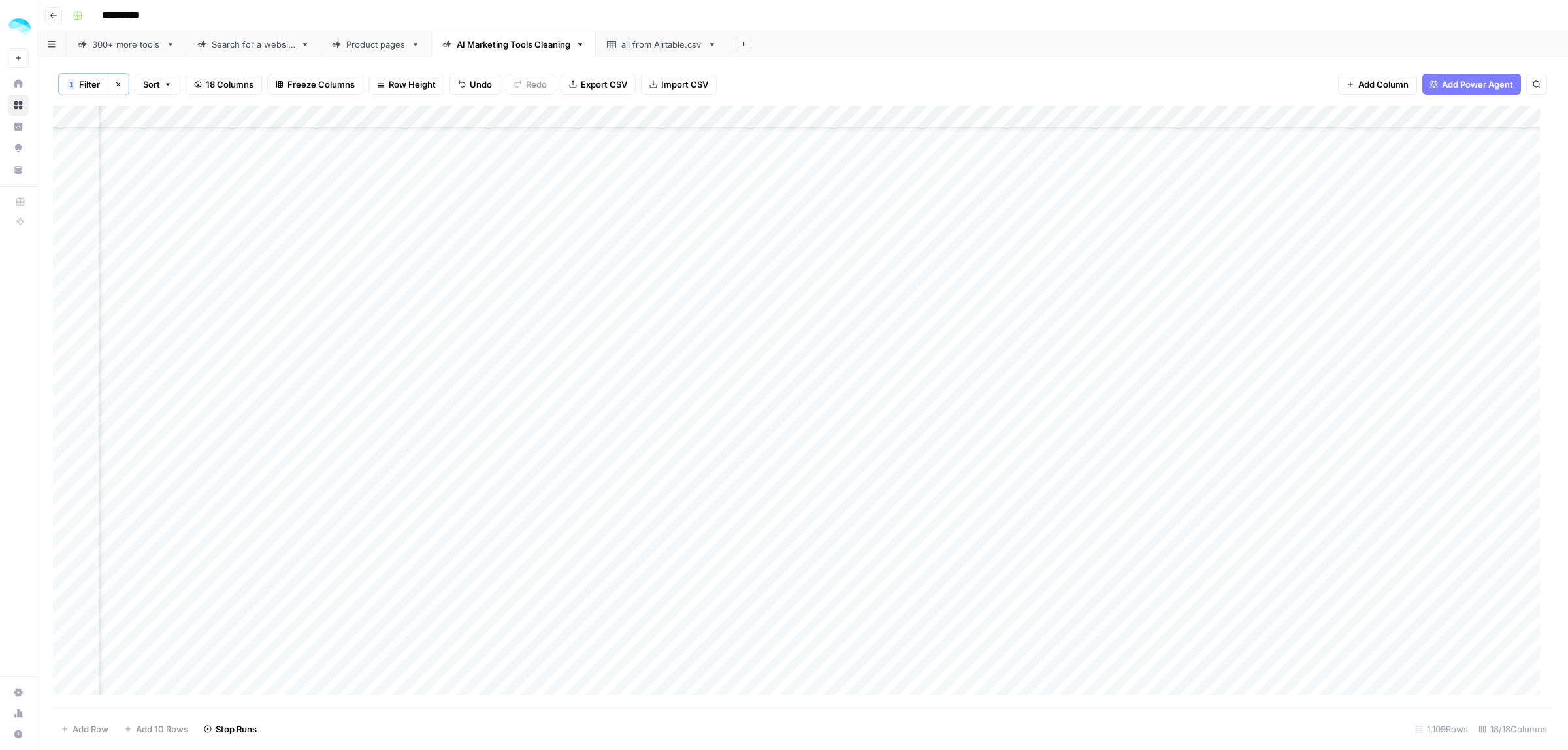
scroll to position [21981, 625]
click at [1039, 317] on div "Add Column" at bounding box center [802, 406] width 1499 height 602
type textarea "***"
click at [657, 48] on div "all from Airtable.csv" at bounding box center [662, 44] width 81 height 13
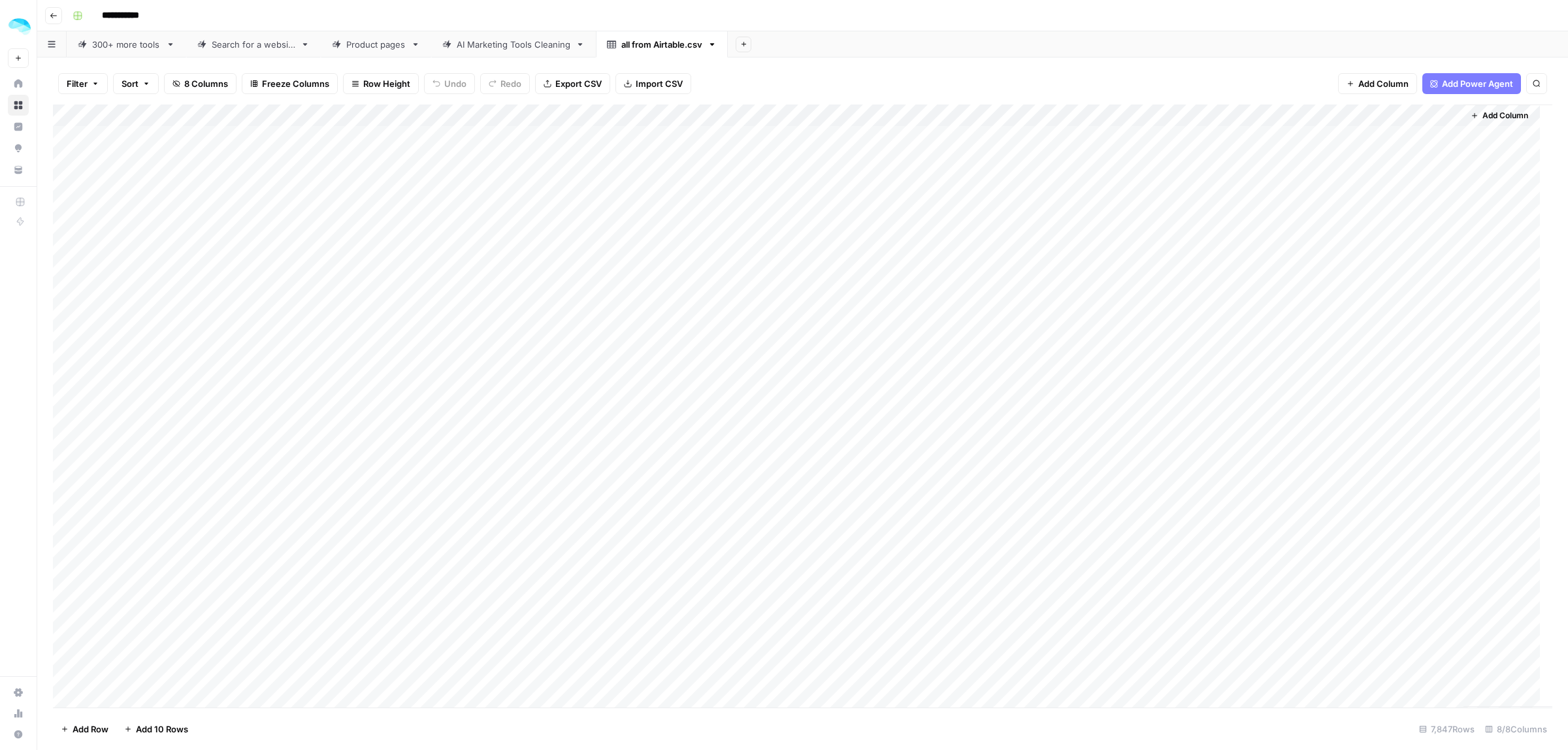
click at [961, 141] on div "Add Column" at bounding box center [802, 405] width 1499 height 603
click at [956, 303] on div "Add Column" at bounding box center [802, 405] width 1499 height 603
click at [1470, 86] on span "Add Power Agent" at bounding box center [1477, 83] width 71 height 13
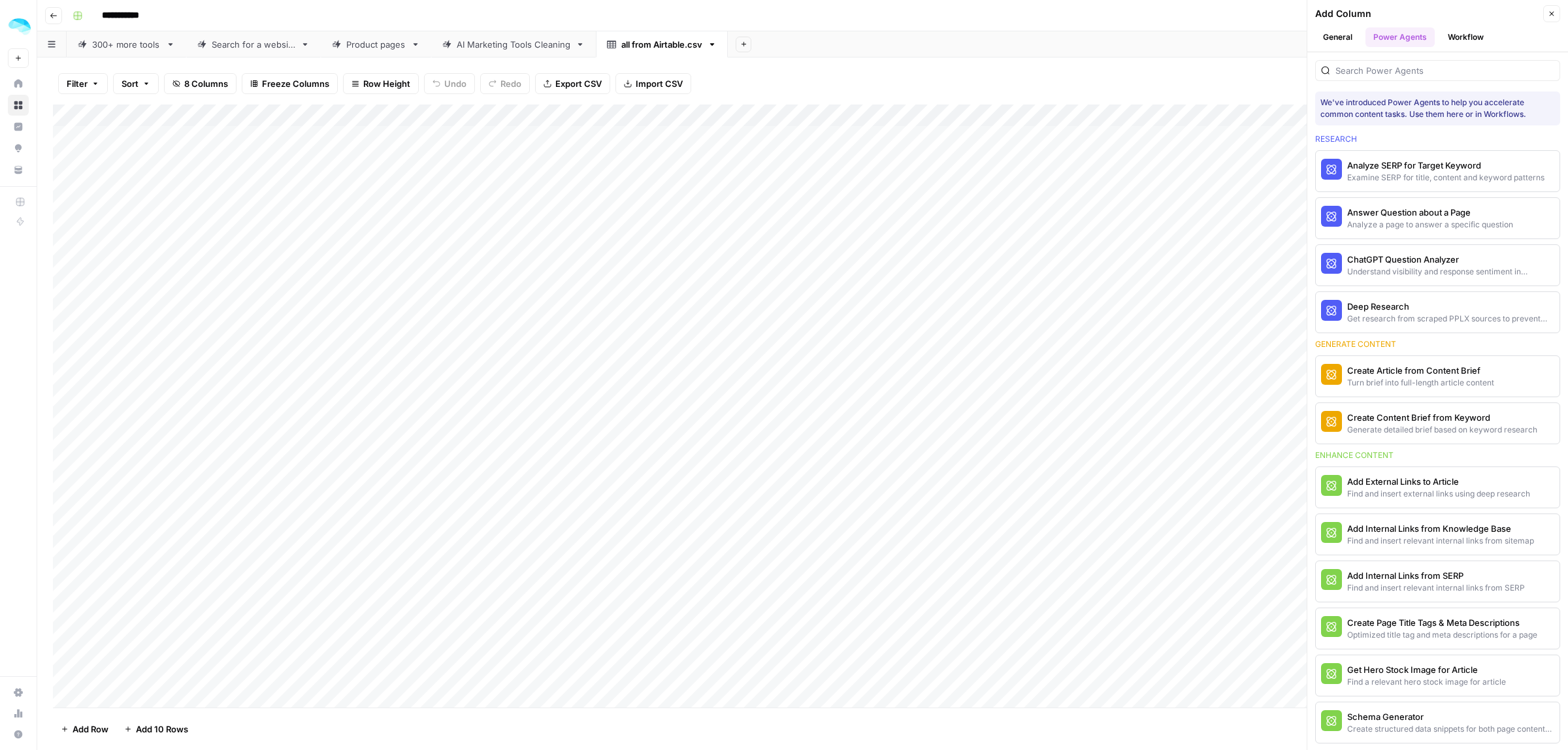
click at [1456, 30] on button "Workflow" at bounding box center [1465, 37] width 51 height 20
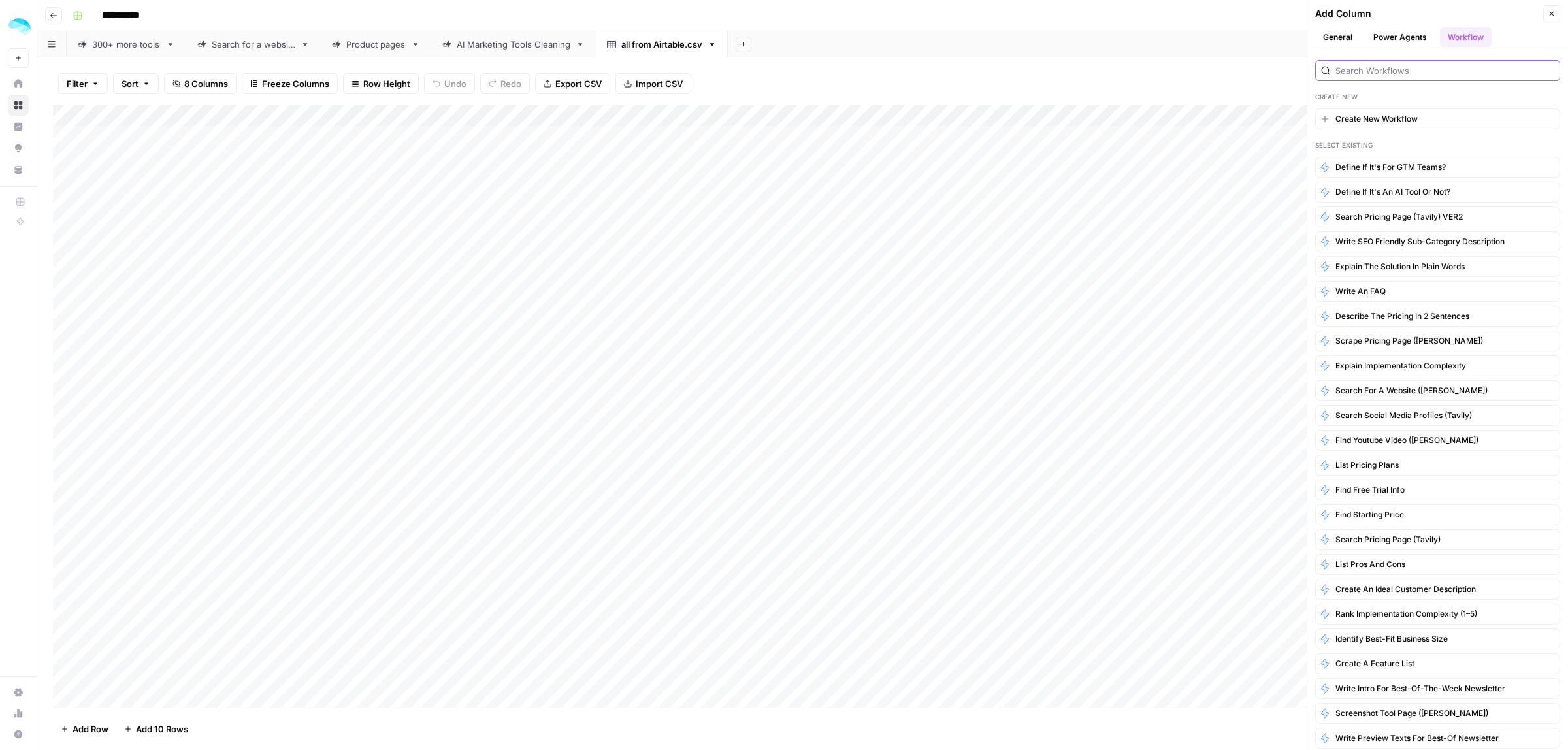
click at [1398, 76] on input "search" at bounding box center [1445, 70] width 219 height 13
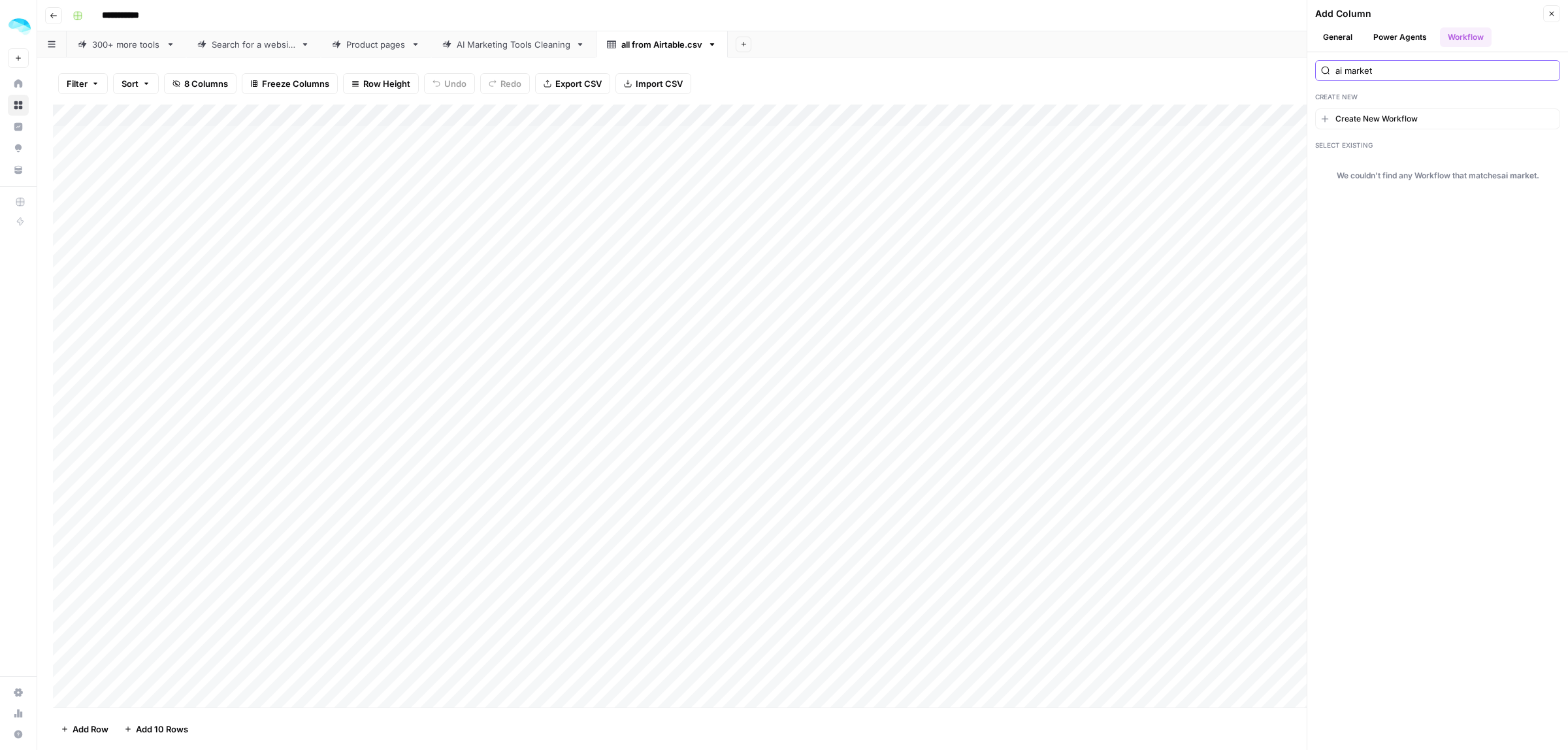
type input "ai"
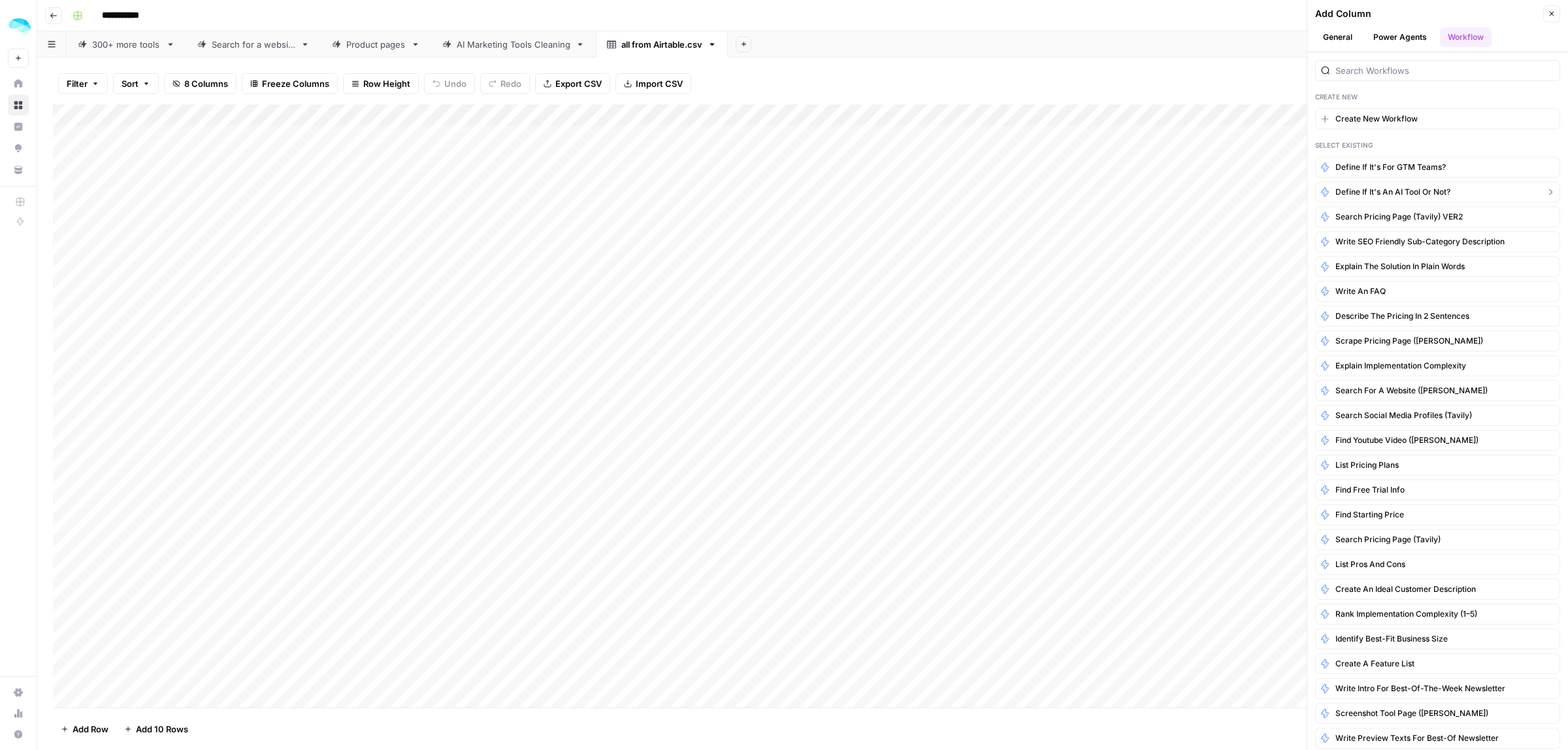
click at [1528, 195] on button "Define if it's an AI tool or not?" at bounding box center [1438, 192] width 245 height 21
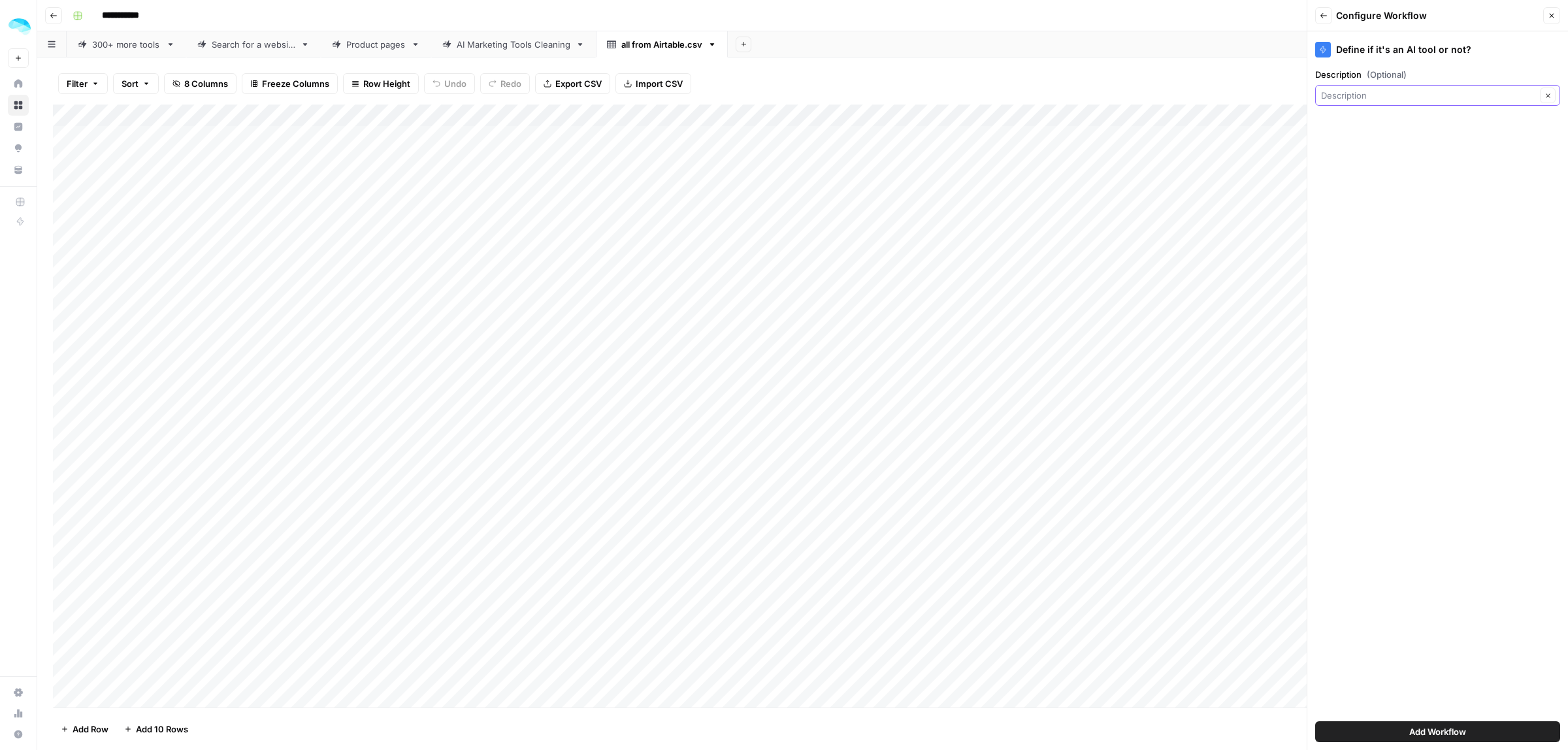
click at [1421, 93] on input "Description (Optional)" at bounding box center [1428, 95] width 215 height 13
click at [1398, 237] on span "SUMMARY 2 LINES" at bounding box center [1436, 243] width 218 height 13
type input "SUMMARY 2 LINES"
click at [1385, 725] on button "Add Workflow" at bounding box center [1438, 731] width 245 height 21
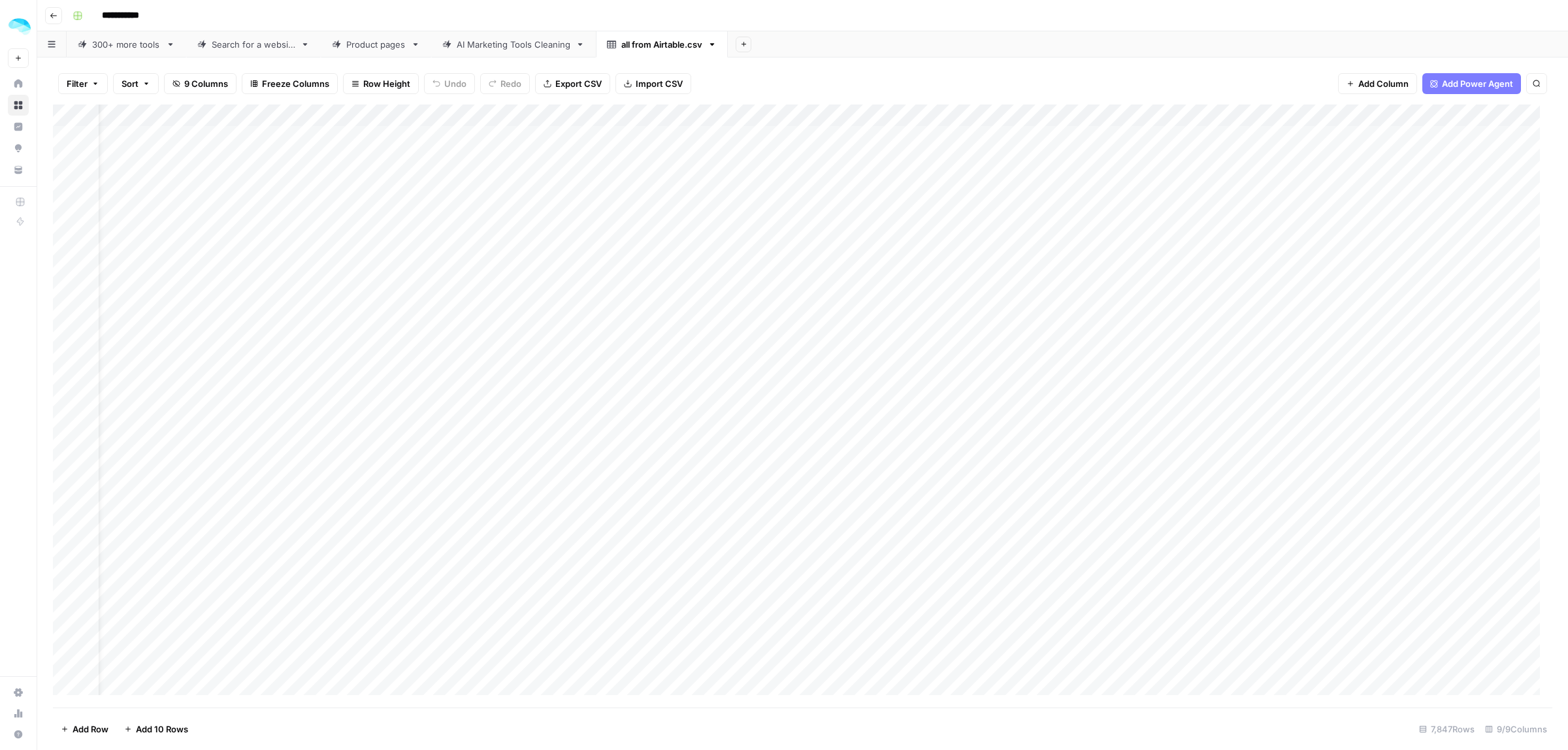
scroll to position [0, 177]
click at [1439, 111] on div "Add Column" at bounding box center [802, 405] width 1499 height 603
click at [1354, 243] on span "Edit Workflow" at bounding box center [1367, 243] width 114 height 13
click at [1529, 233] on div "Add Column" at bounding box center [1517, 399] width 72 height 590
click at [492, 39] on div "AI Marketing Tools Cleaning" at bounding box center [514, 44] width 114 height 13
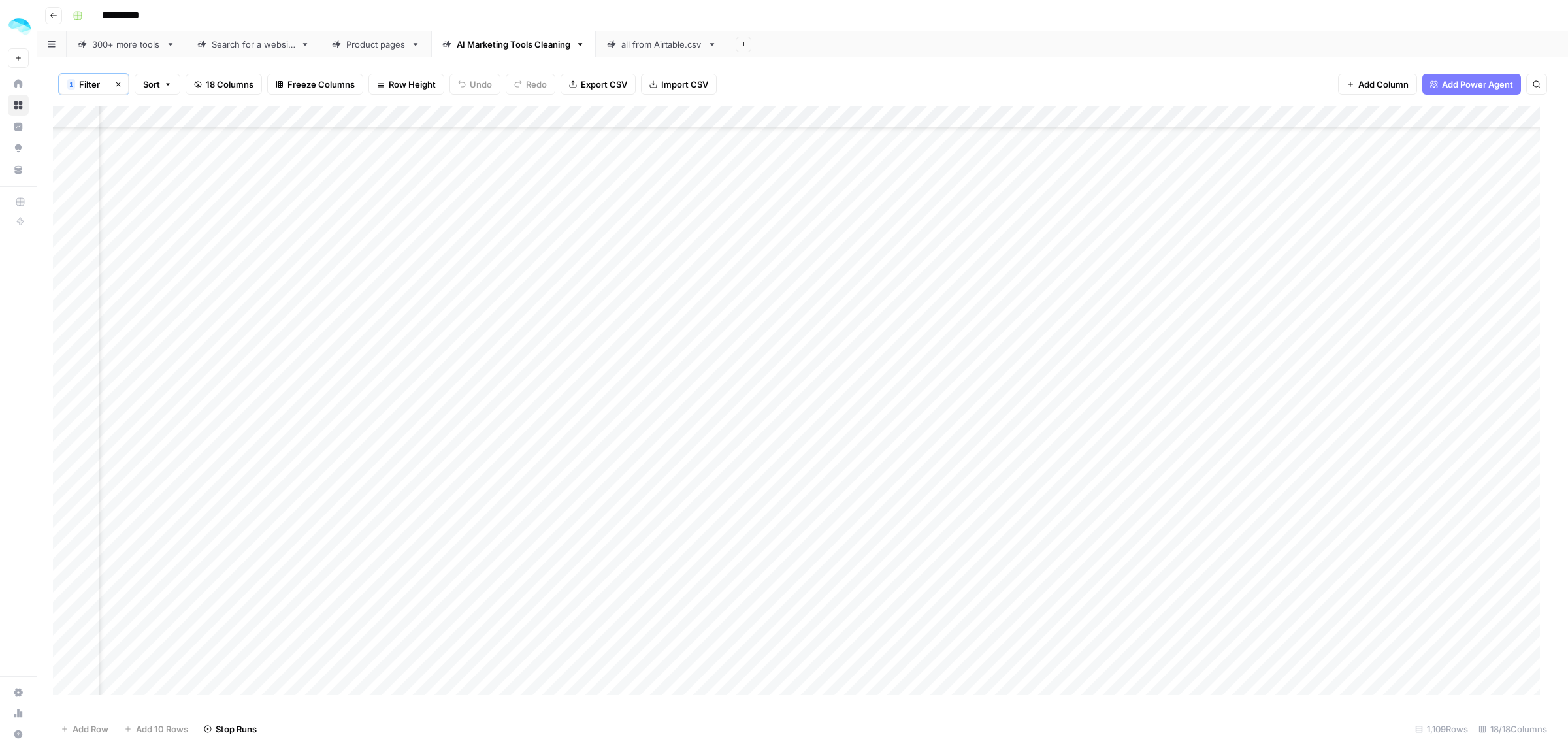
scroll to position [24060, 724]
click at [69, 685] on div "Add Column" at bounding box center [802, 406] width 1499 height 602
click at [93, 721] on button "Delete 1 Row" at bounding box center [87, 729] width 68 height 21
click at [745, 147] on span "Delete" at bounding box center [737, 150] width 28 height 13
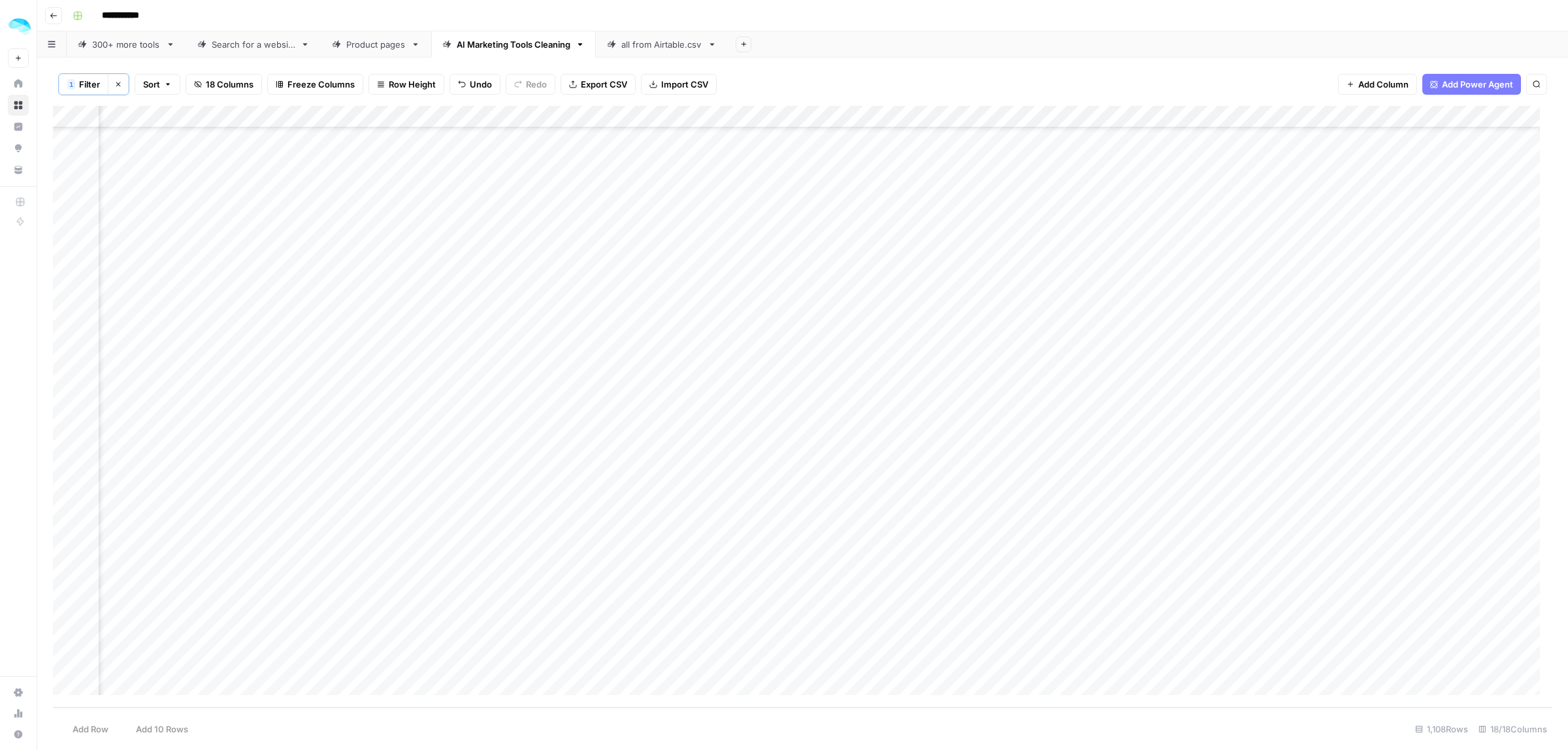
click at [1000, 116] on div "Add Column" at bounding box center [802, 406] width 1499 height 602
click at [938, 213] on span "Filter" at bounding box center [976, 208] width 114 height 13
type input "Output"
click at [664, 182] on icon "button" at bounding box center [667, 183] width 7 height 7
click at [474, 158] on input "text" at bounding box center [561, 153] width 173 height 13
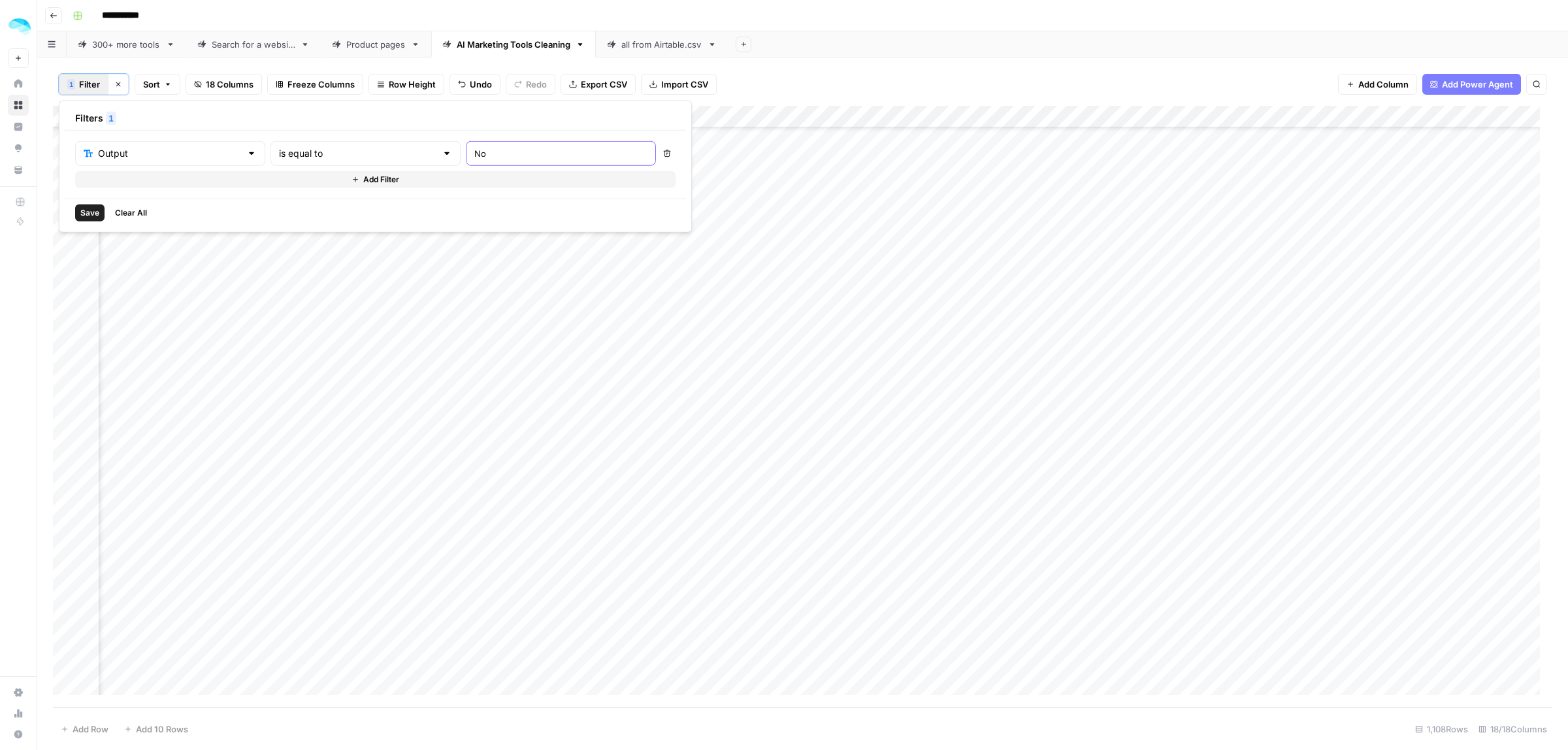
type input "No"
click at [86, 215] on span "Save" at bounding box center [90, 213] width 19 height 12
click at [76, 117] on div "Add Column" at bounding box center [802, 406] width 1499 height 602
click at [97, 732] on span "Delete 101 Rows" at bounding box center [94, 729] width 67 height 13
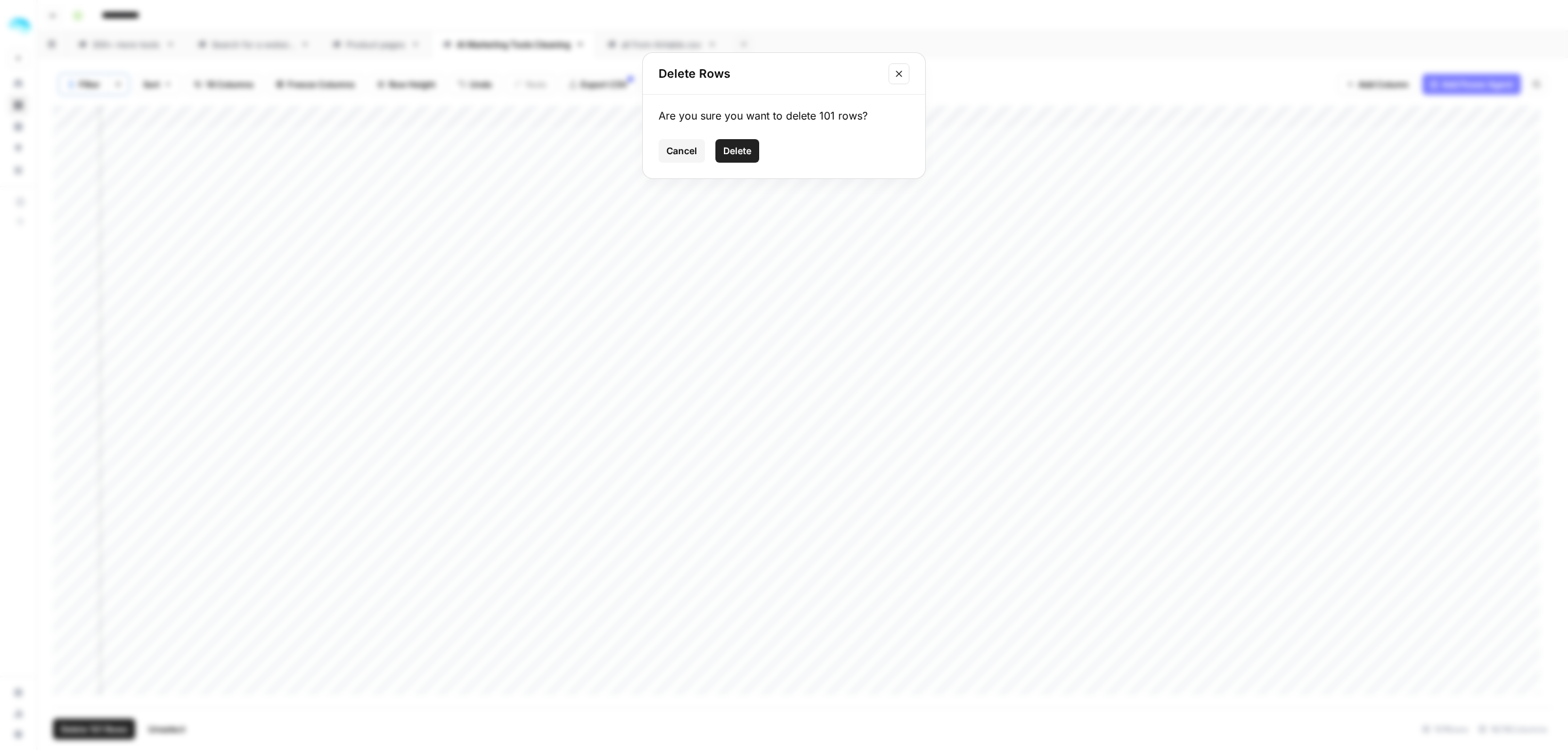
click at [721, 152] on button "Delete" at bounding box center [736, 150] width 44 height 23
click at [1418, 115] on div "Add Column" at bounding box center [802, 127] width 1499 height 43
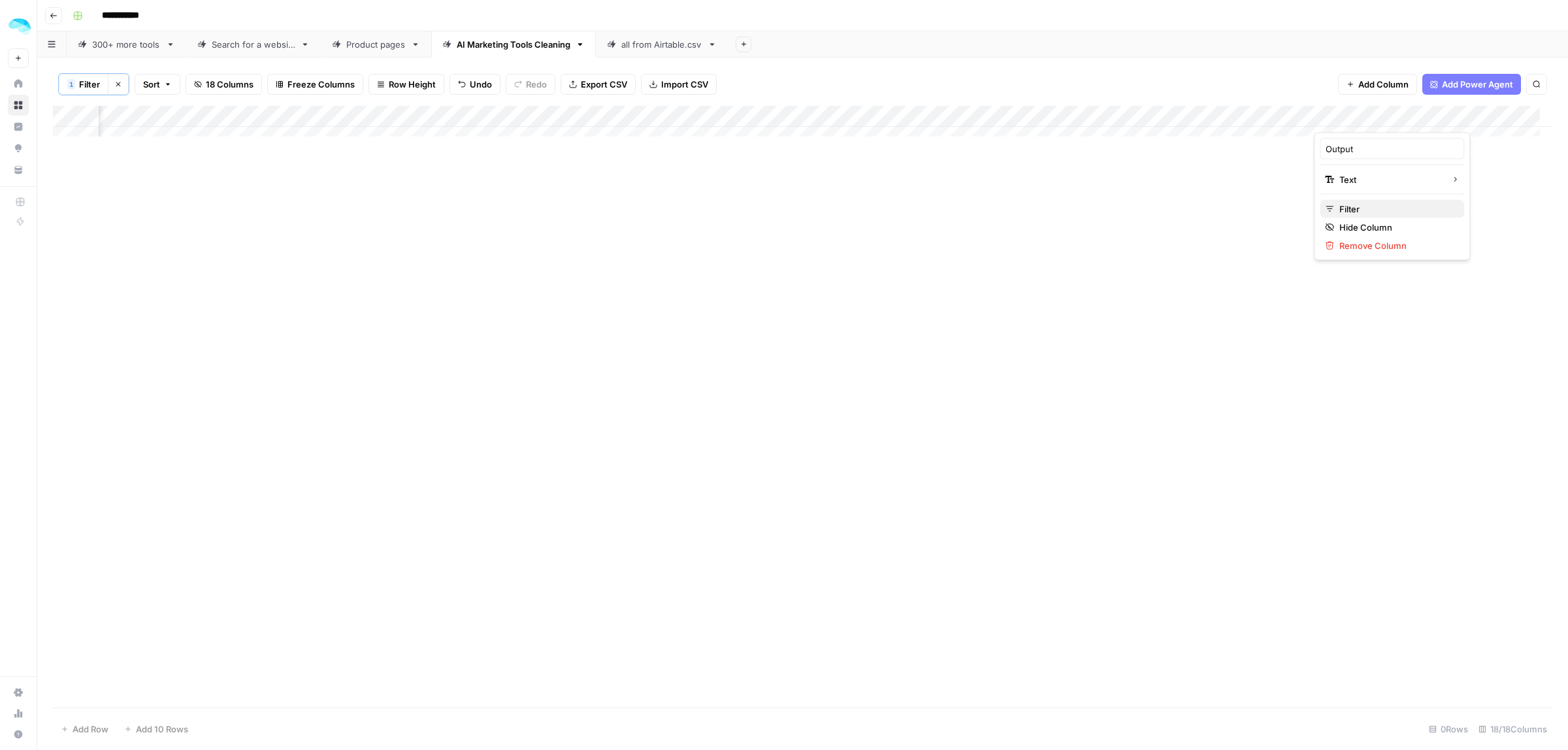
click at [1366, 209] on span "Filter" at bounding box center [1396, 208] width 114 height 13
click at [663, 150] on icon "button" at bounding box center [666, 153] width 8 height 8
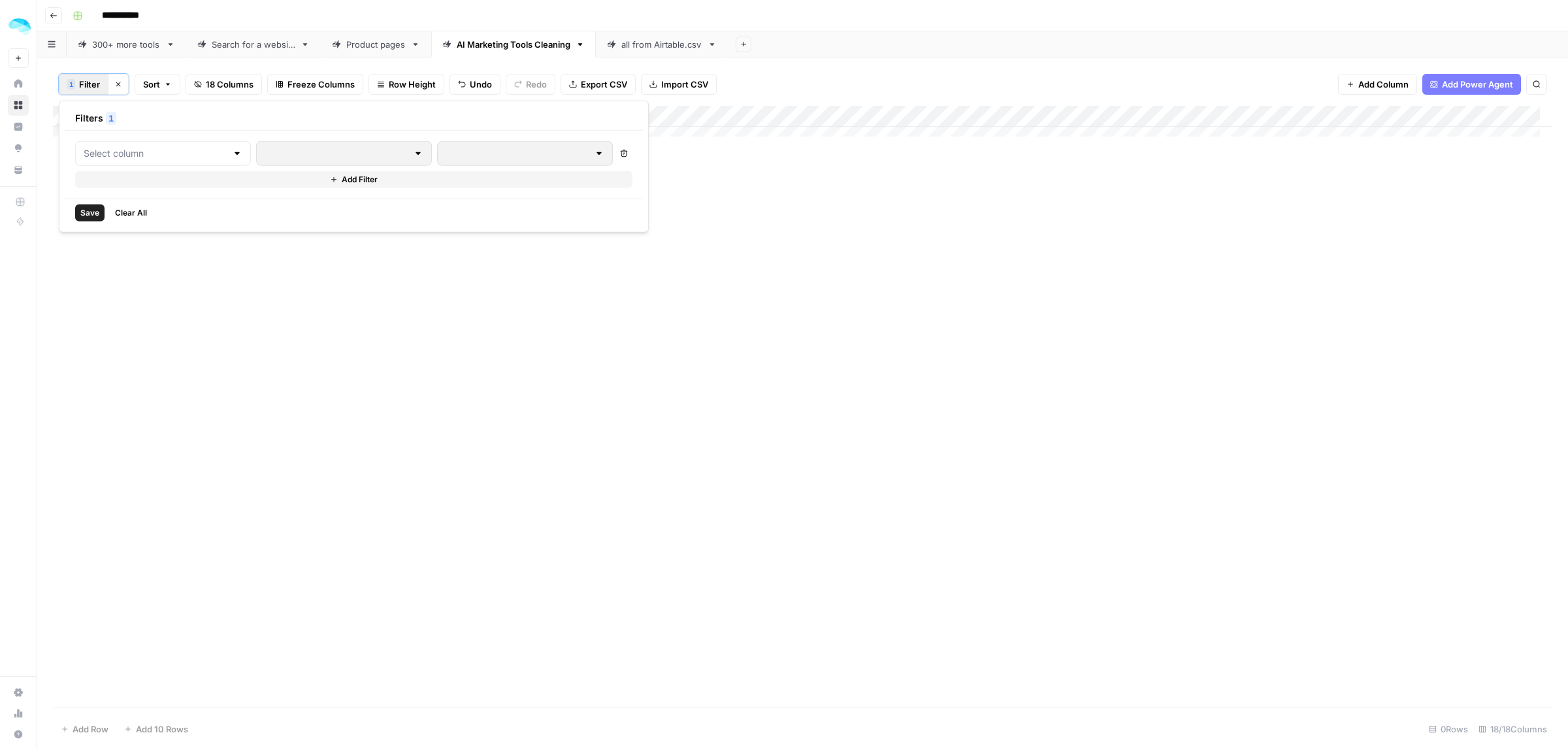
click at [92, 214] on span "Save" at bounding box center [90, 213] width 19 height 12
click at [678, 113] on div "Add Column" at bounding box center [802, 406] width 1499 height 602
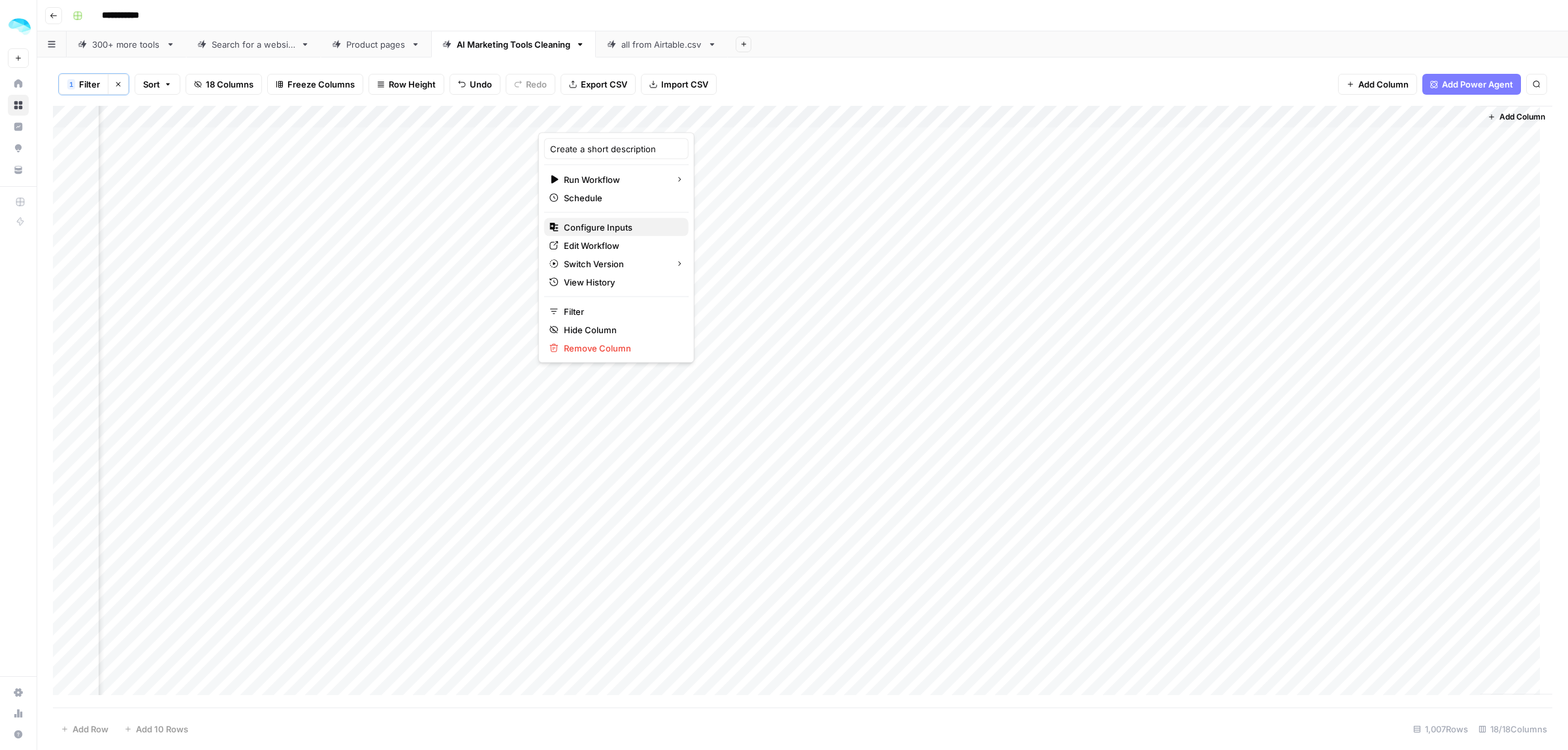
click at [592, 232] on span "Configure Inputs" at bounding box center [621, 227] width 114 height 13
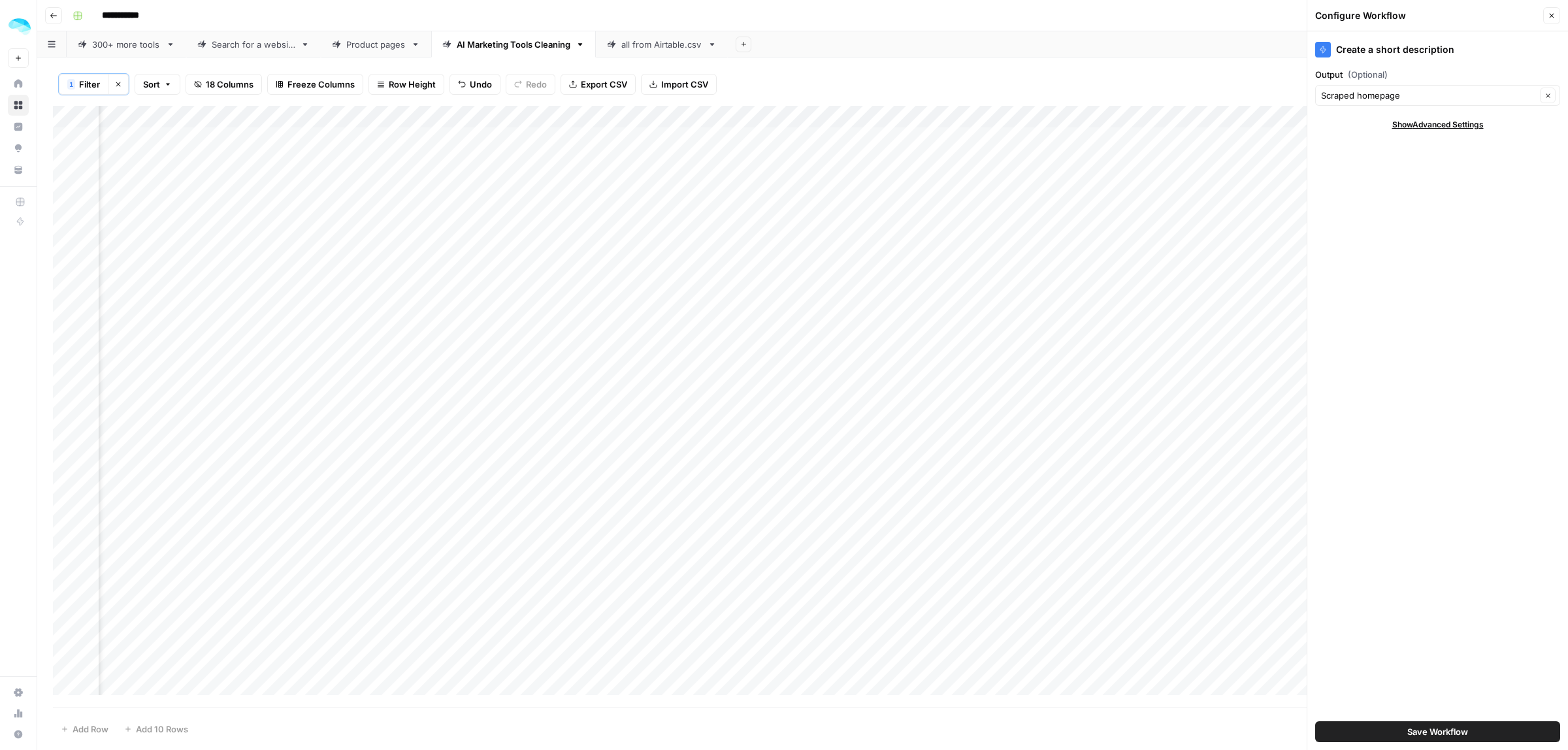
click at [1552, 13] on icon "button" at bounding box center [1551, 15] width 8 height 8
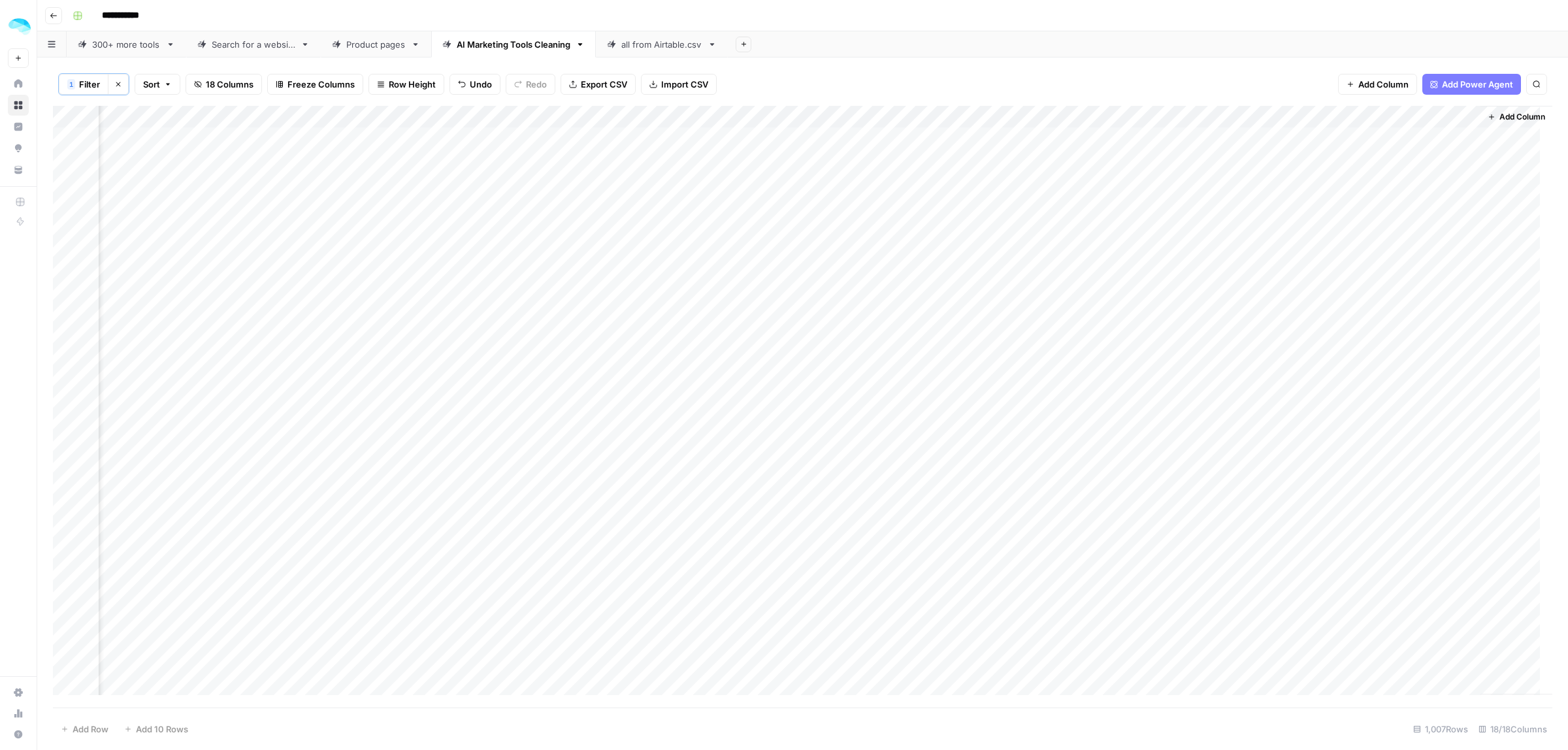
click at [678, 114] on div "Add Column" at bounding box center [802, 406] width 1499 height 602
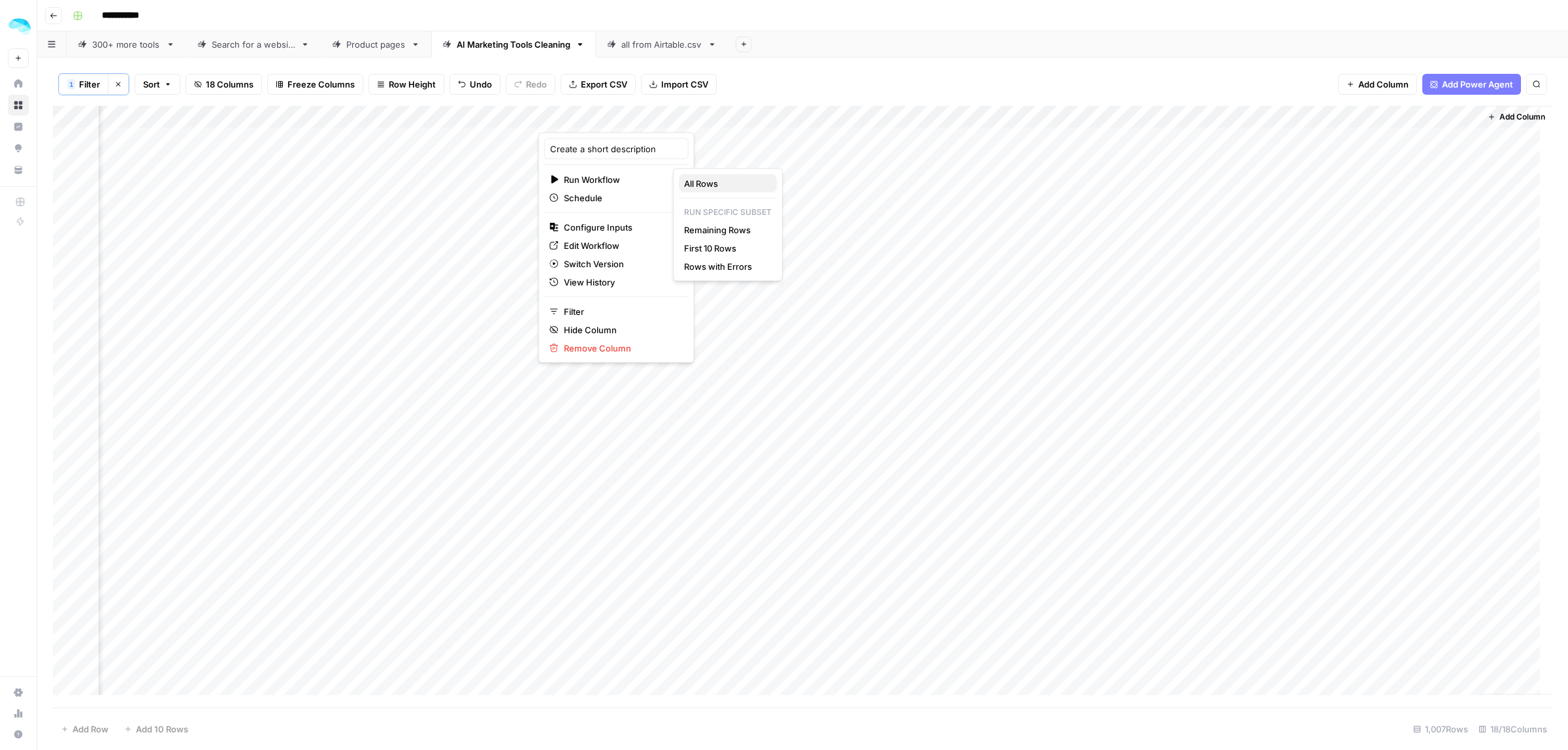
click at [731, 181] on span "All Rows" at bounding box center [725, 183] width 82 height 13
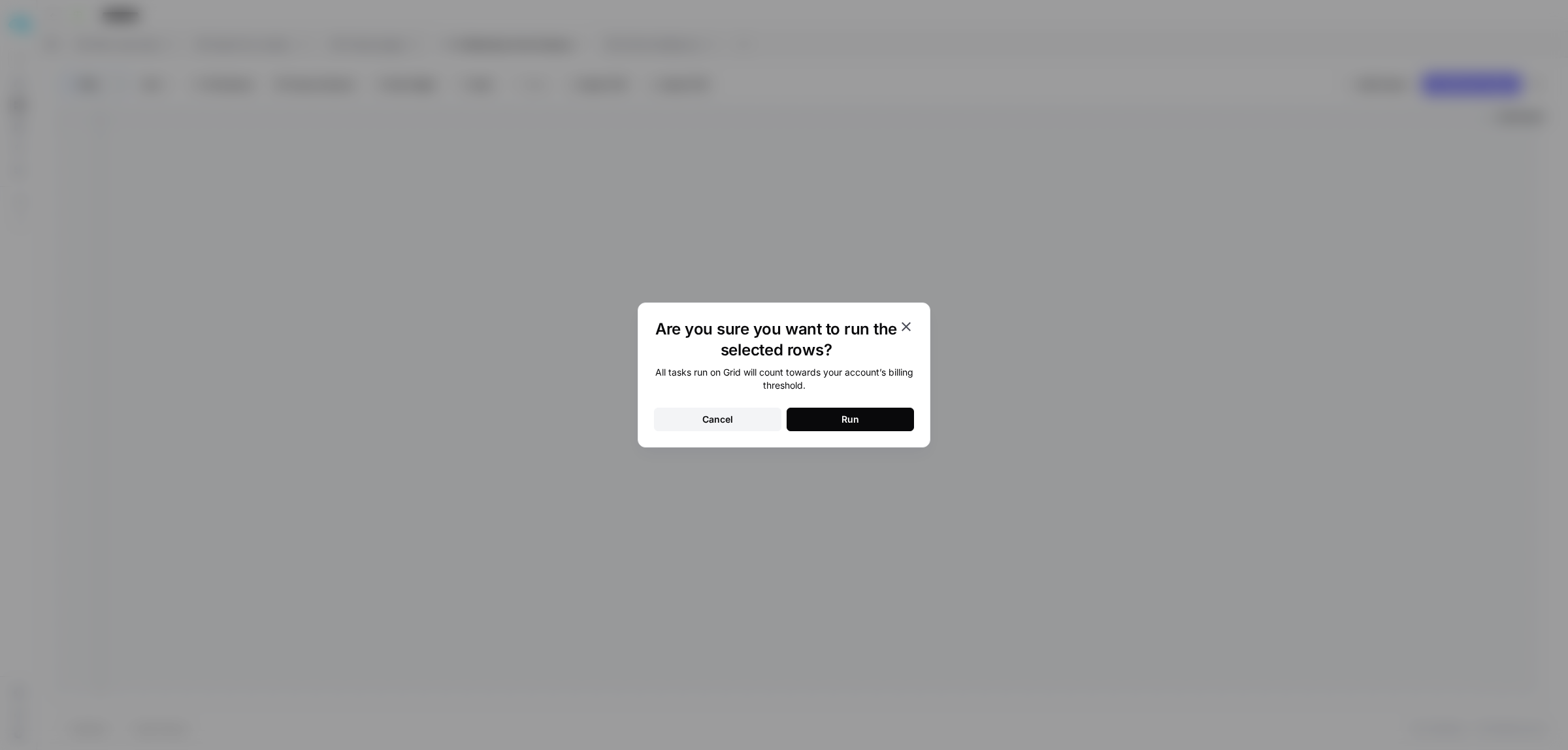
click at [850, 420] on div "Run" at bounding box center [850, 419] width 18 height 13
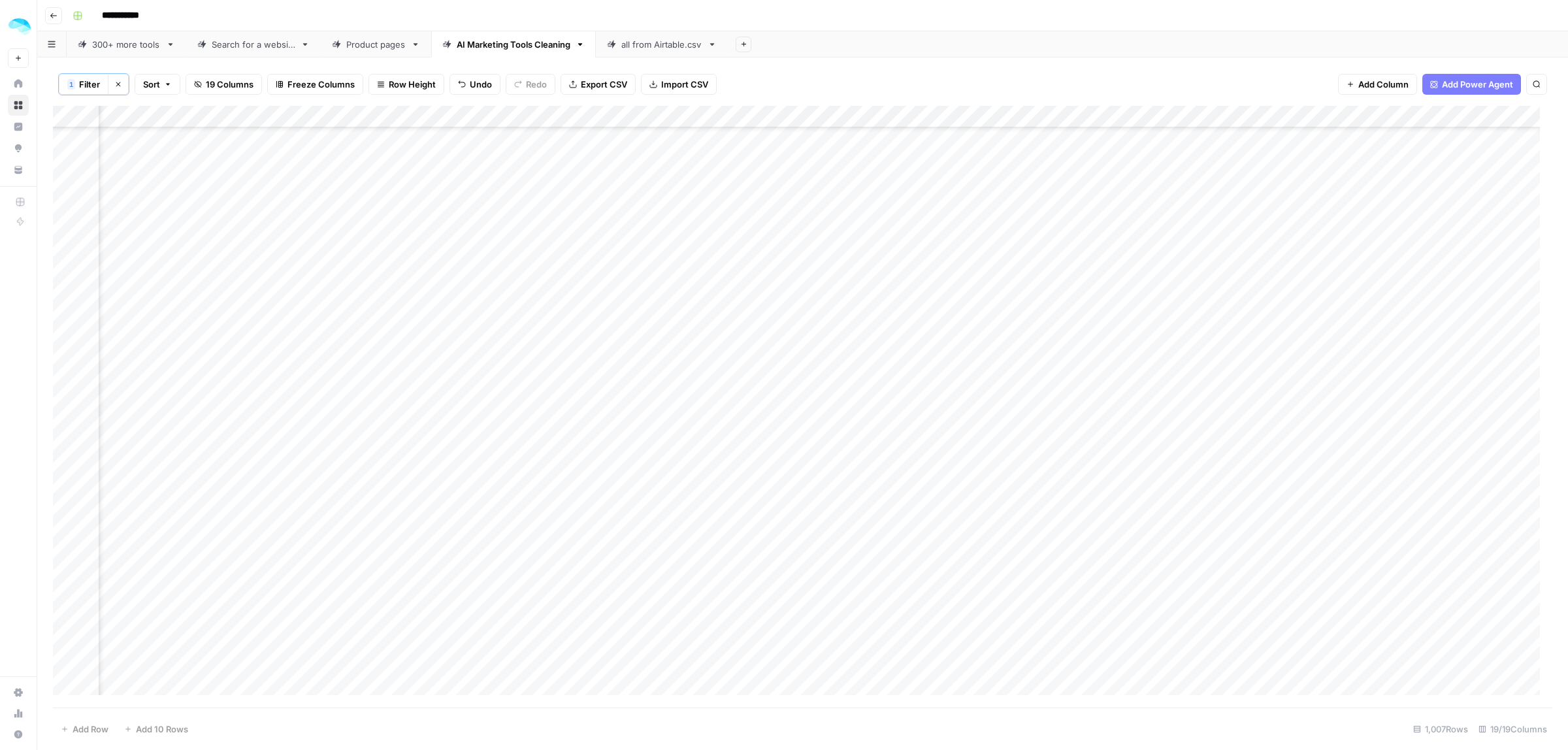
scroll to position [21794, 1385]
drag, startPoint x: 822, startPoint y: 111, endPoint x: 964, endPoint y: 114, distance: 142.0
click at [964, 114] on div "Add Column" at bounding box center [802, 406] width 1499 height 602
drag, startPoint x: 964, startPoint y: 114, endPoint x: 1010, endPoint y: 114, distance: 46.0
click at [1010, 114] on div "Add Column" at bounding box center [802, 406] width 1499 height 602
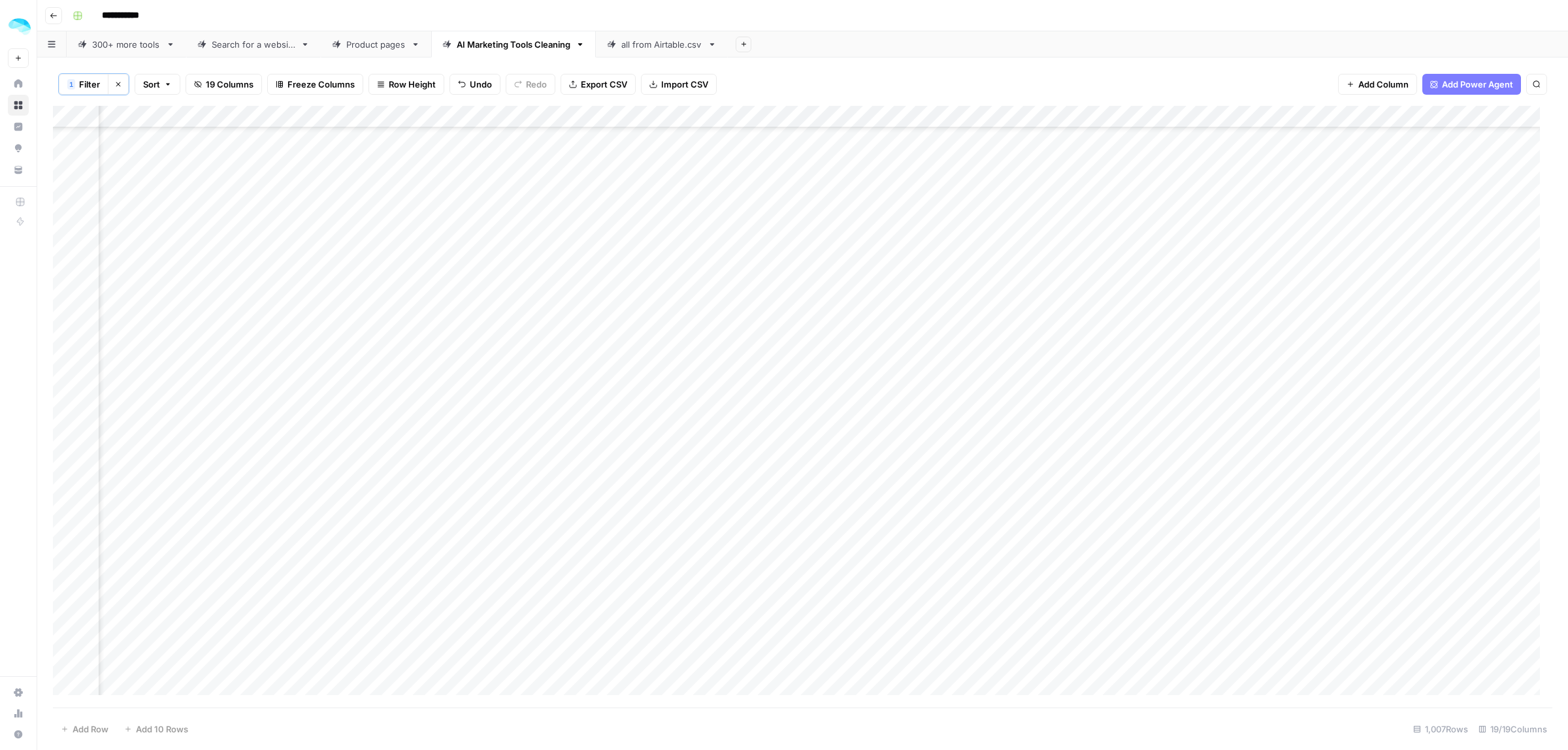
scroll to position [21223, 1385]
click at [766, 121] on div "Add Column" at bounding box center [802, 406] width 1499 height 602
click at [762, 141] on div "Output (1)" at bounding box center [784, 149] width 144 height 21
click at [782, 115] on div "Add Column" at bounding box center [802, 406] width 1499 height 602
click at [772, 139] on div "Output (1)" at bounding box center [784, 149] width 144 height 21
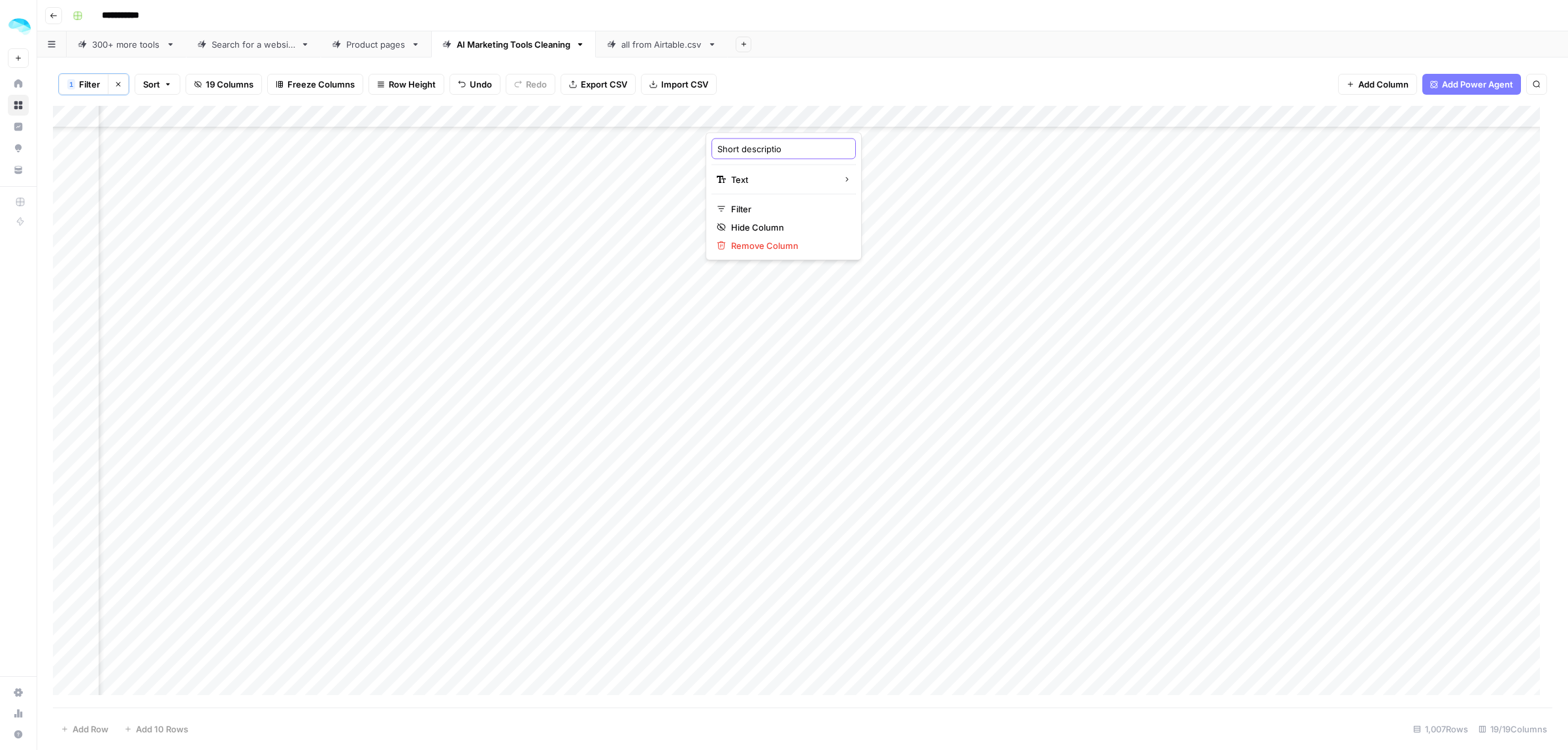
type input "Short description"
click at [602, 118] on div "Add Column" at bounding box center [802, 406] width 1499 height 602
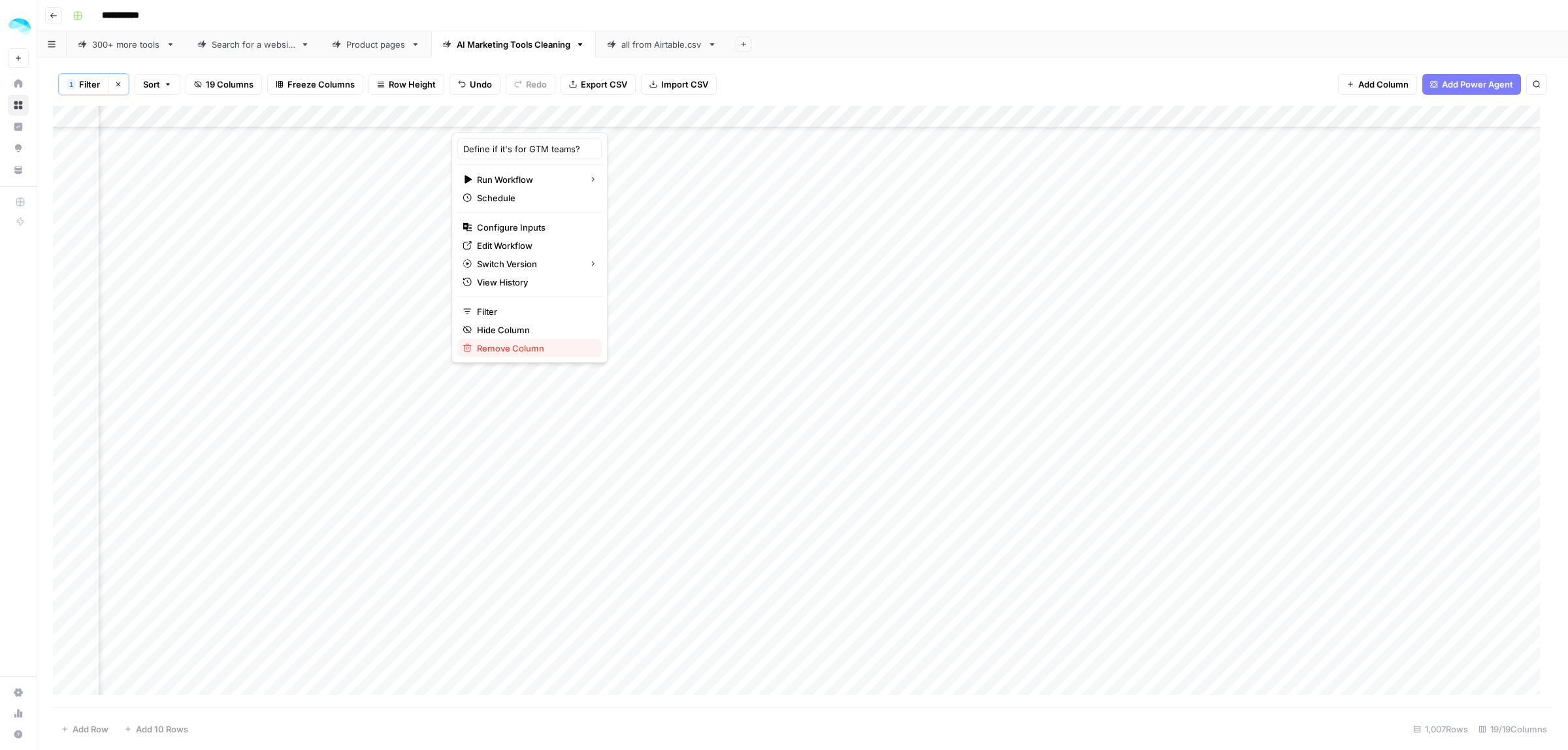
click at [508, 347] on span "Remove Column" at bounding box center [533, 348] width 114 height 13
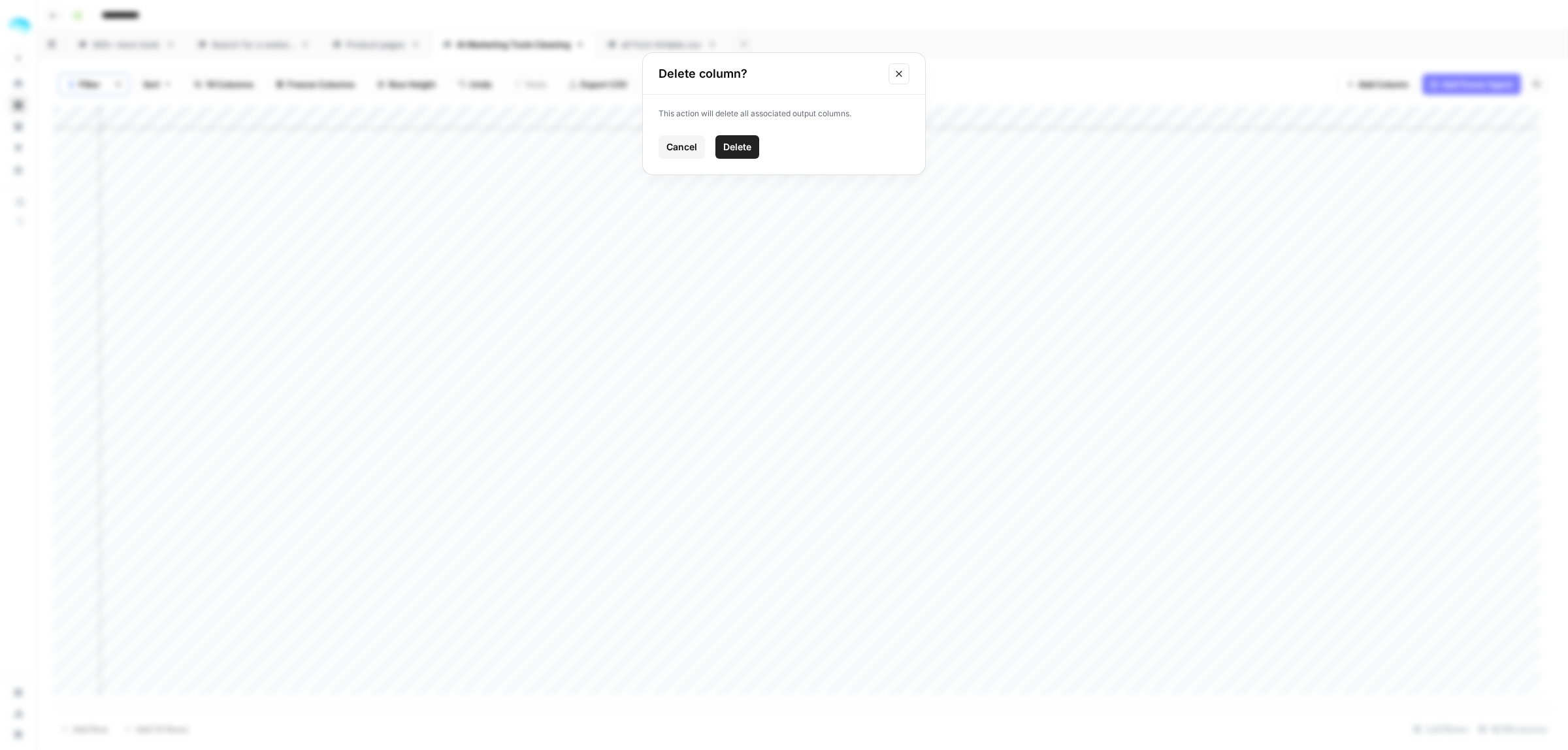
click at [742, 146] on span "Delete" at bounding box center [737, 147] width 28 height 13
drag, startPoint x: 246, startPoint y: 111, endPoint x: 1248, endPoint y: 121, distance: 1002.0
click at [1248, 121] on div "Add Column" at bounding box center [802, 406] width 1499 height 602
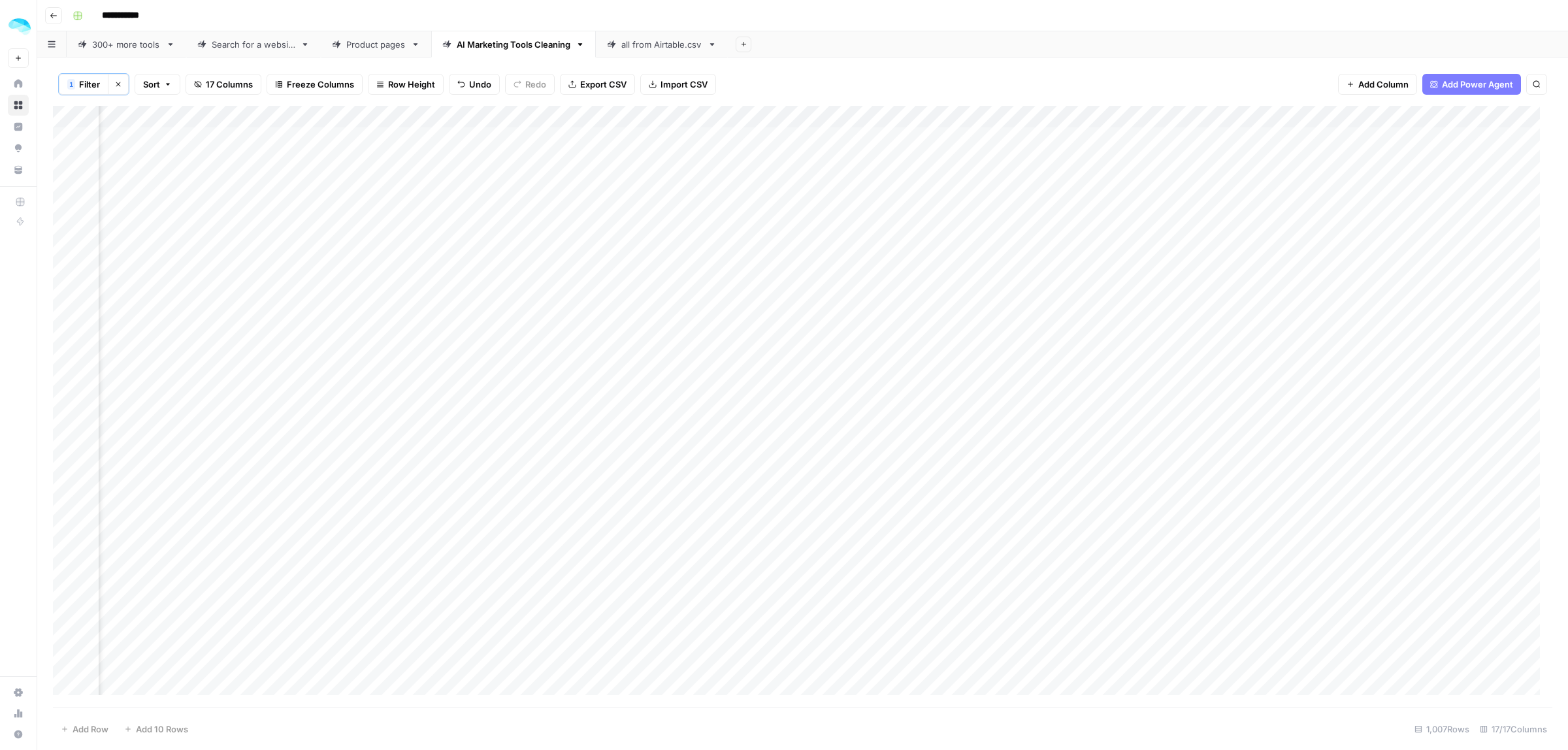
click at [64, 158] on div "Add Column" at bounding box center [802, 406] width 1499 height 602
click at [507, 335] on div "Add Column" at bounding box center [802, 406] width 1499 height 602
click at [507, 281] on div "Add Column" at bounding box center [802, 406] width 1499 height 602
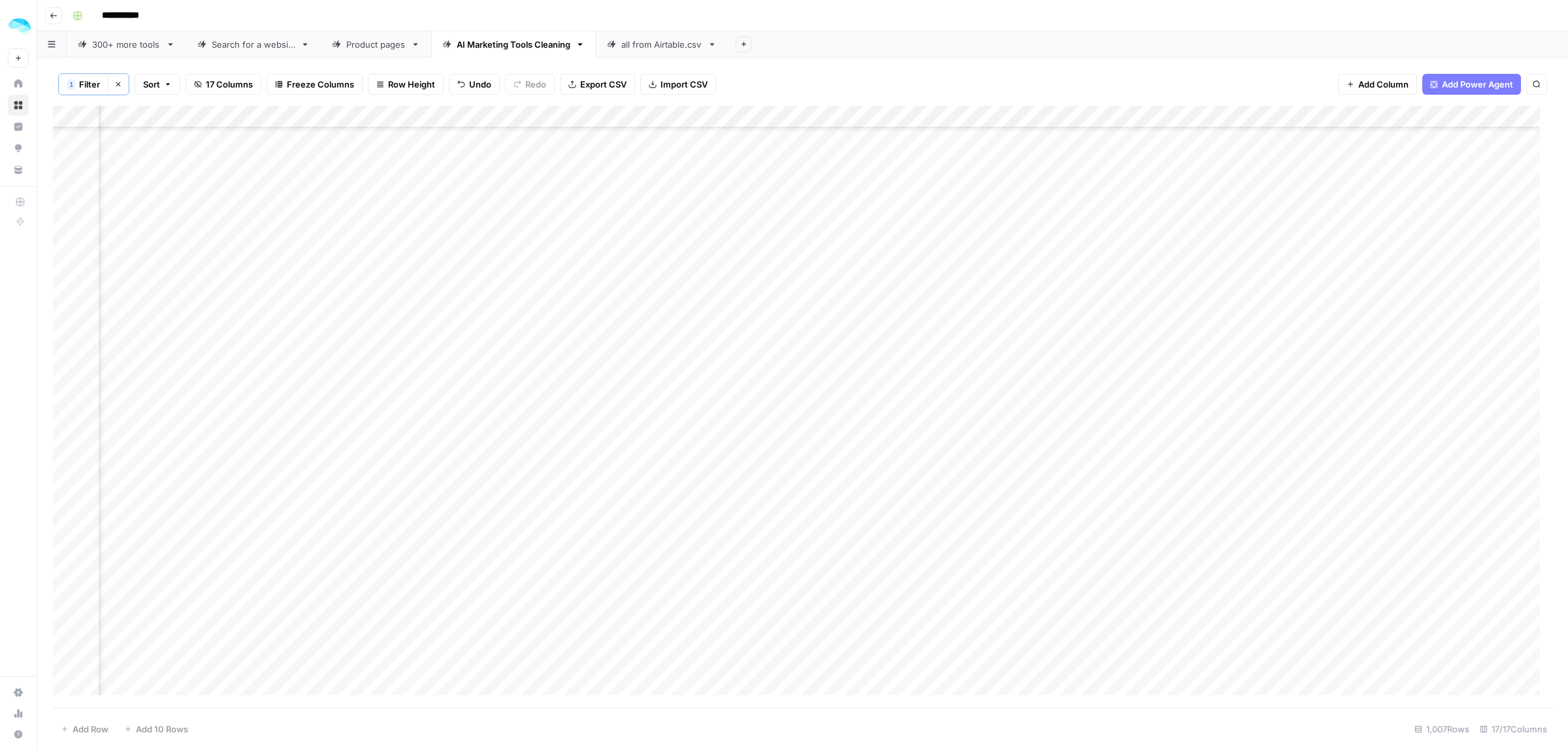
scroll to position [1061, 1108]
click at [67, 500] on div "Add Column" at bounding box center [802, 406] width 1499 height 602
click at [61, 441] on div "Add Column" at bounding box center [802, 406] width 1499 height 602
click at [70, 440] on div "Add Column" at bounding box center [802, 406] width 1499 height 602
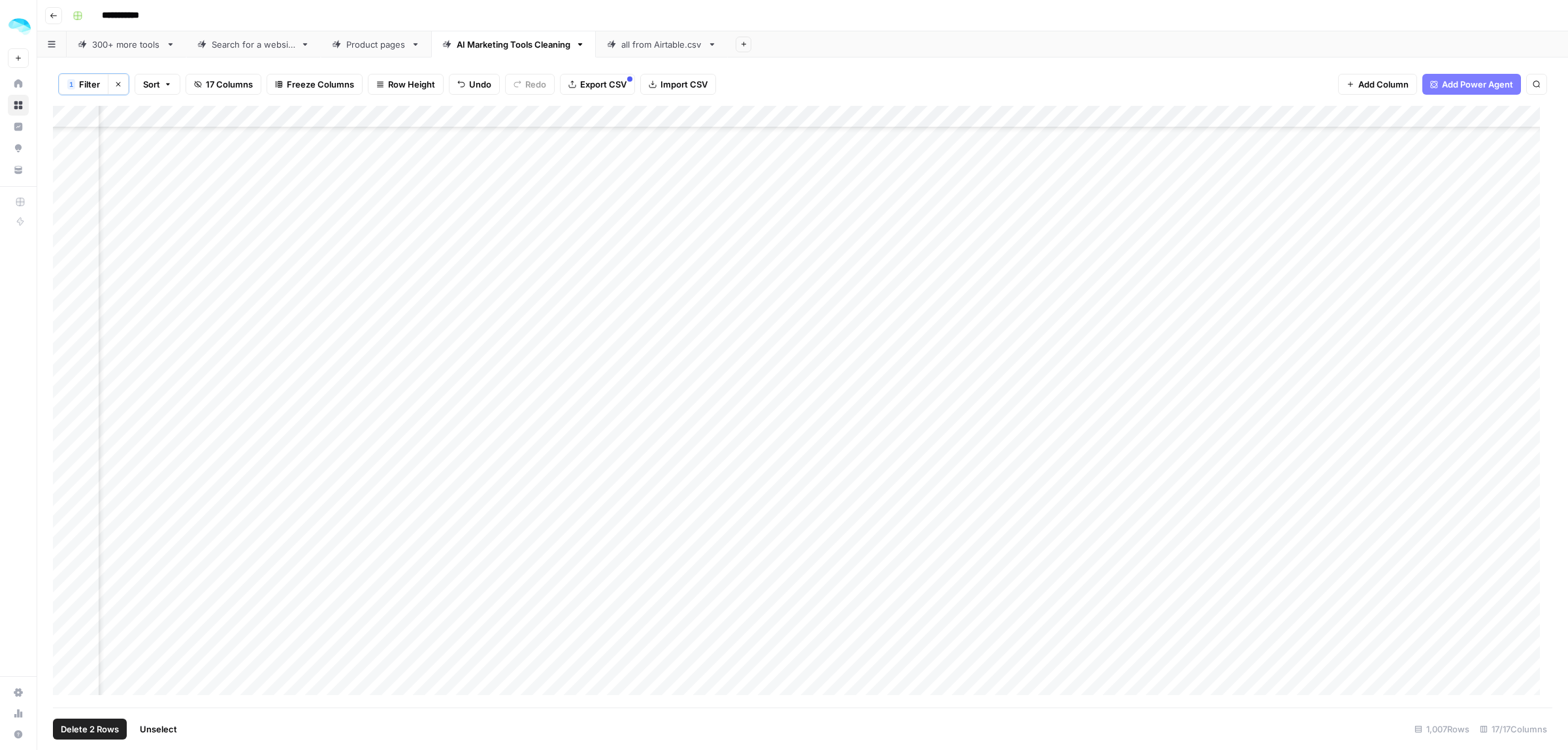
scroll to position [1470, 1108]
click at [507, 402] on div "Add Column" at bounding box center [802, 406] width 1499 height 602
click at [67, 402] on div "Add Column" at bounding box center [802, 406] width 1499 height 602
click at [69, 396] on div "Add Column" at bounding box center [802, 406] width 1499 height 602
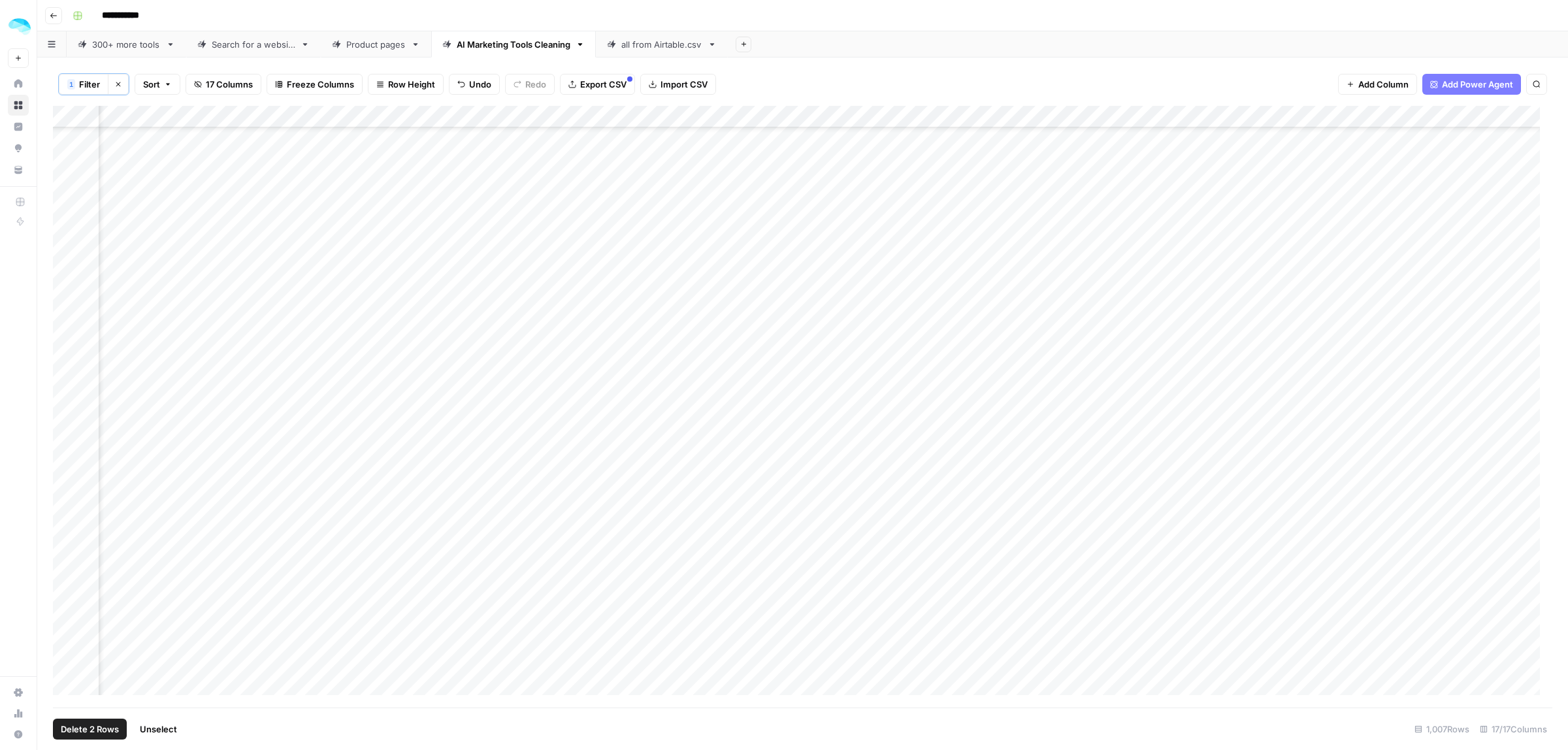
scroll to position [2041, 1108]
click at [72, 296] on div "Add Column" at bounding box center [802, 406] width 1499 height 602
click at [67, 281] on div "Add Column" at bounding box center [802, 406] width 1499 height 602
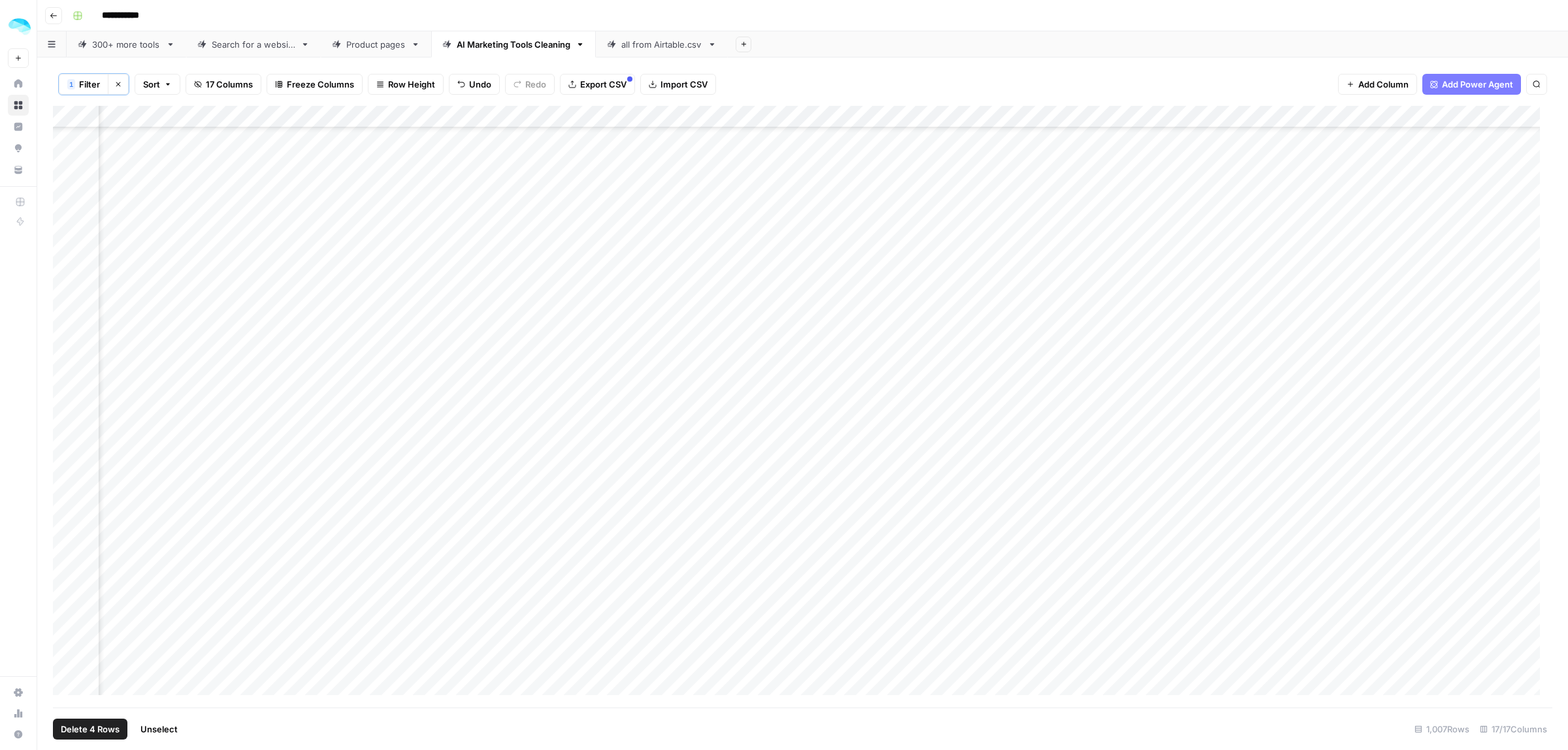
click at [664, 47] on div "all from Airtable.csv" at bounding box center [662, 44] width 81 height 13
click at [1440, 117] on div "Add Column" at bounding box center [802, 405] width 1499 height 603
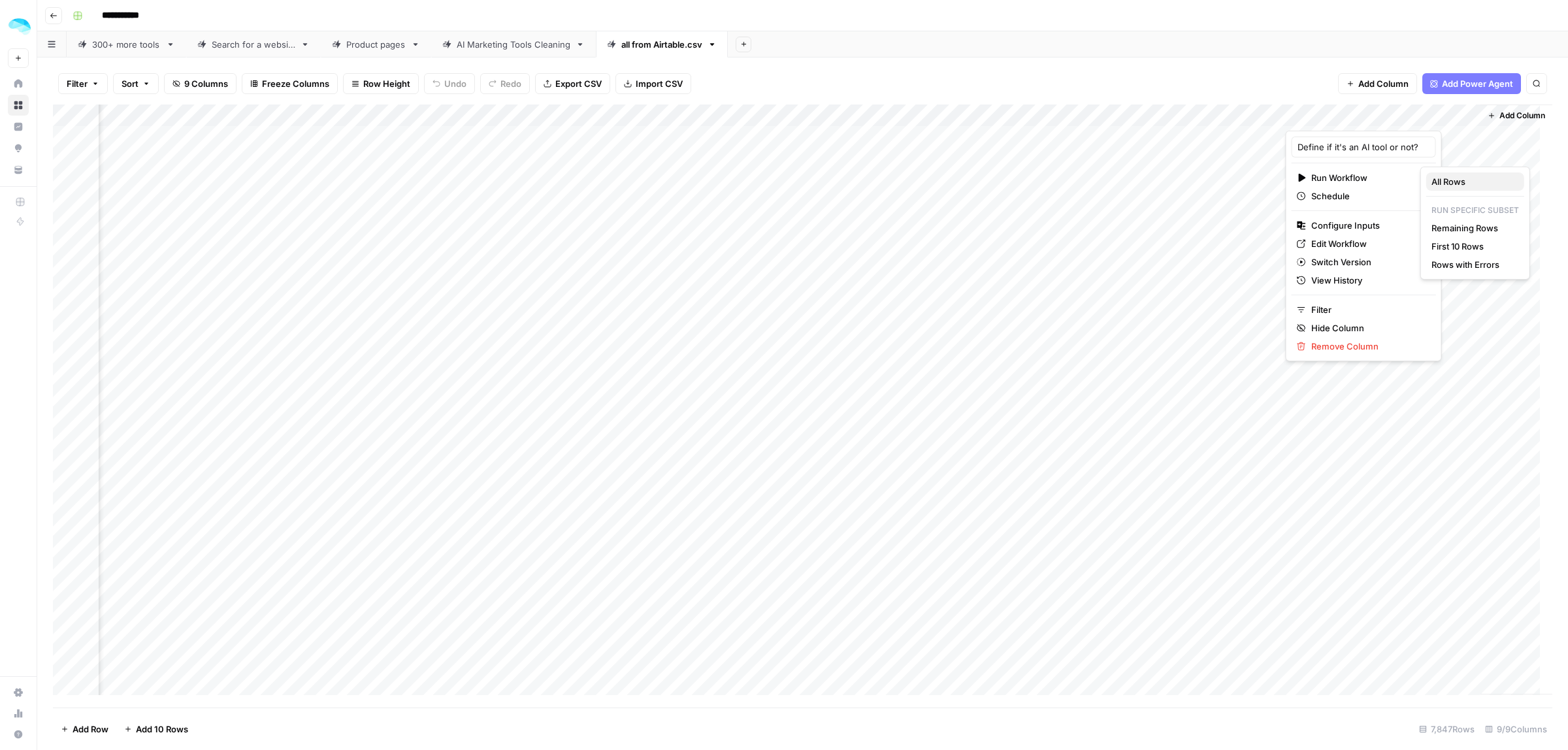
click at [1469, 186] on span "All Rows" at bounding box center [1473, 181] width 82 height 13
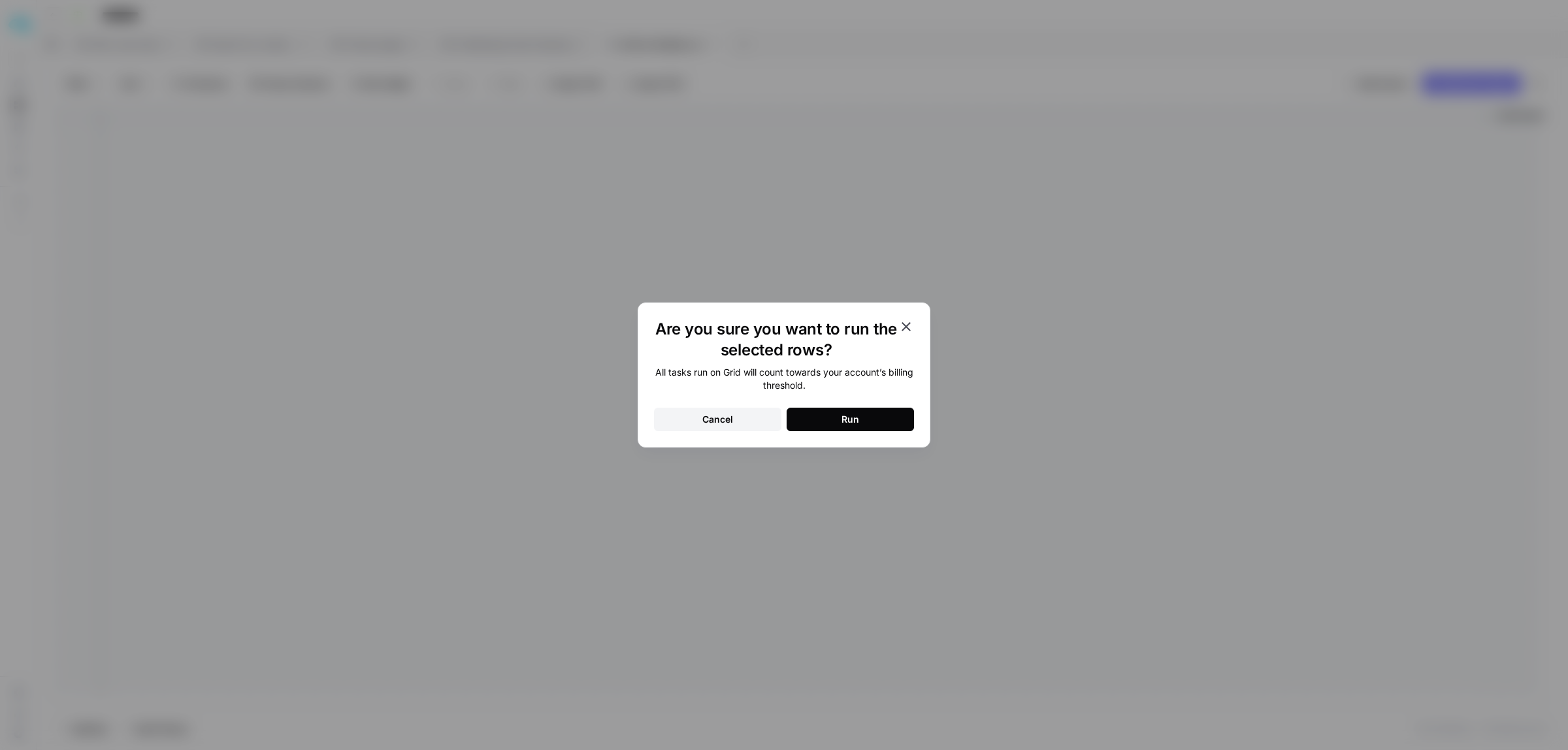
click at [841, 418] on div "Run" at bounding box center [850, 419] width 18 height 13
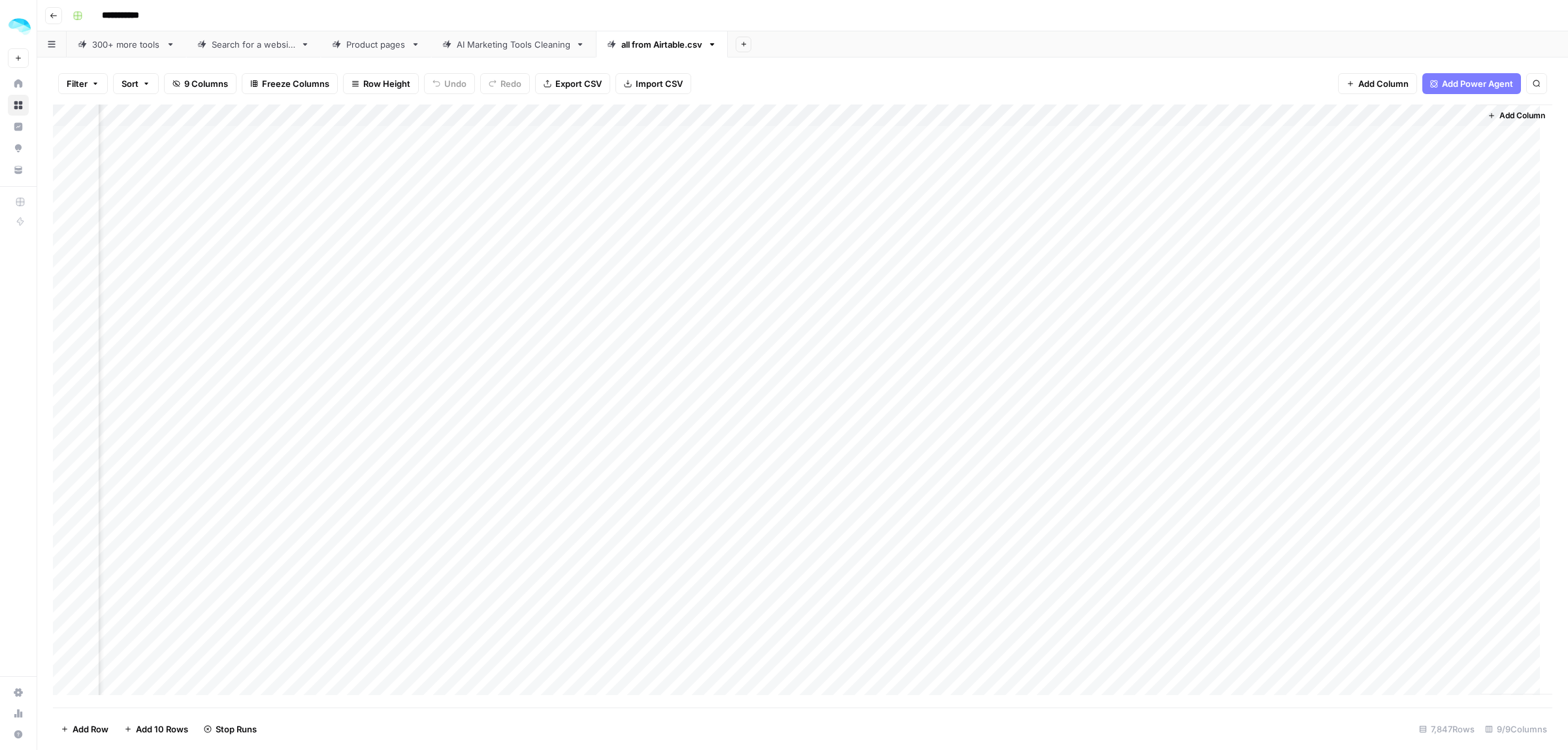
click at [1456, 114] on div "Add Column" at bounding box center [802, 405] width 1499 height 603
click at [174, 392] on div "Add Column" at bounding box center [802, 405] width 1499 height 603
click at [716, 45] on icon "button" at bounding box center [712, 44] width 9 height 9
click at [751, 117] on span "Delete Sheet" at bounding box center [768, 117] width 63 height 13
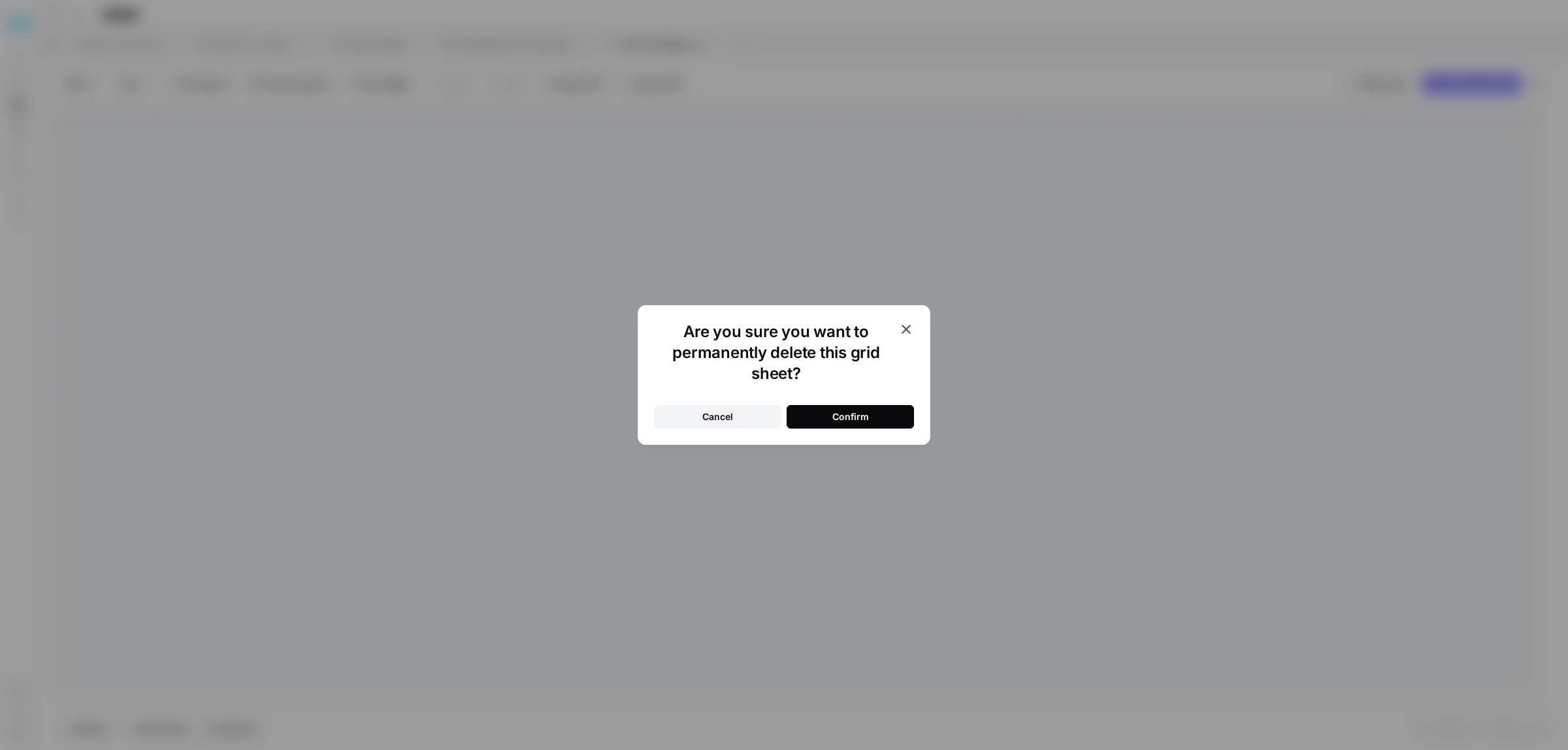
click at [850, 420] on div "Confirm" at bounding box center [850, 417] width 37 height 13
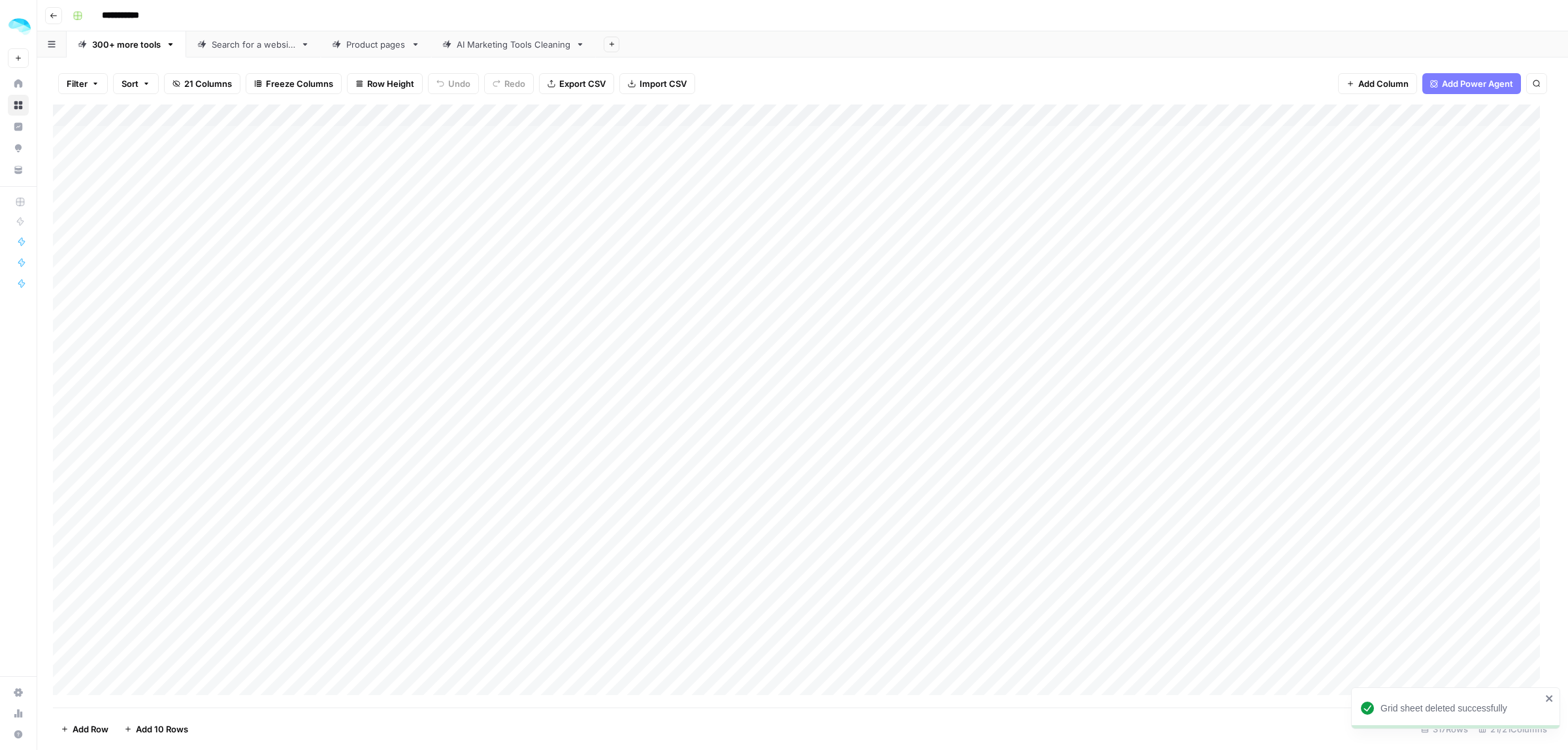
click at [451, 43] on icon at bounding box center [447, 44] width 9 height 9
click at [1084, 134] on div "Add Column" at bounding box center [802, 406] width 1499 height 602
drag, startPoint x: 1122, startPoint y: 146, endPoint x: 1085, endPoint y: 562, distance: 417.6
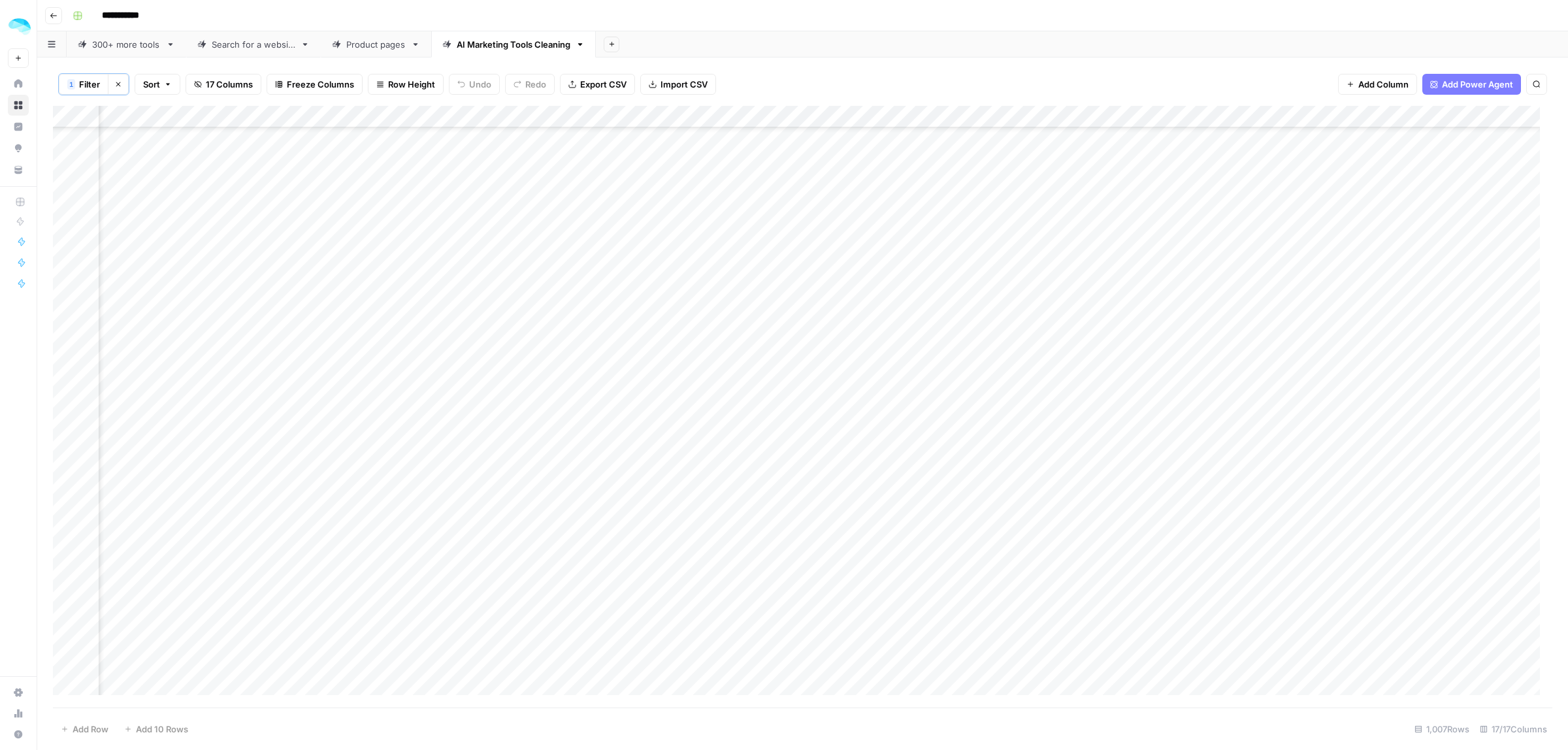
click at [1085, 562] on div "Add Column" at bounding box center [802, 406] width 1499 height 602
click at [1078, 402] on div "Add Column" at bounding box center [802, 406] width 1499 height 602
drag, startPoint x: 1124, startPoint y: 415, endPoint x: 1115, endPoint y: 482, distance: 67.6
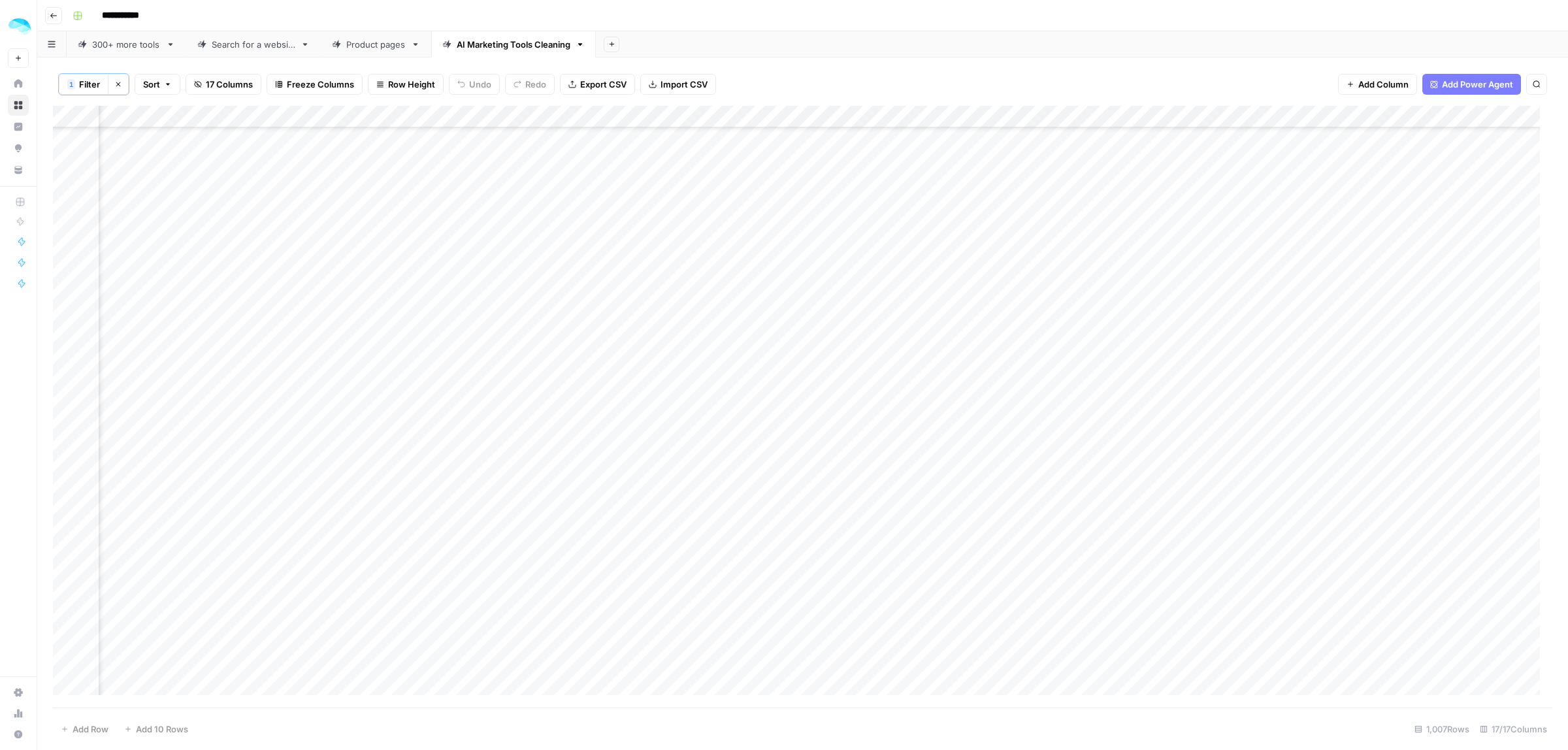
click at [1115, 482] on div "Add Column" at bounding box center [802, 406] width 1499 height 602
click at [611, 43] on icon "button" at bounding box center [611, 44] width 7 height 7
click at [651, 159] on span "CSV" at bounding box center [680, 153] width 96 height 13
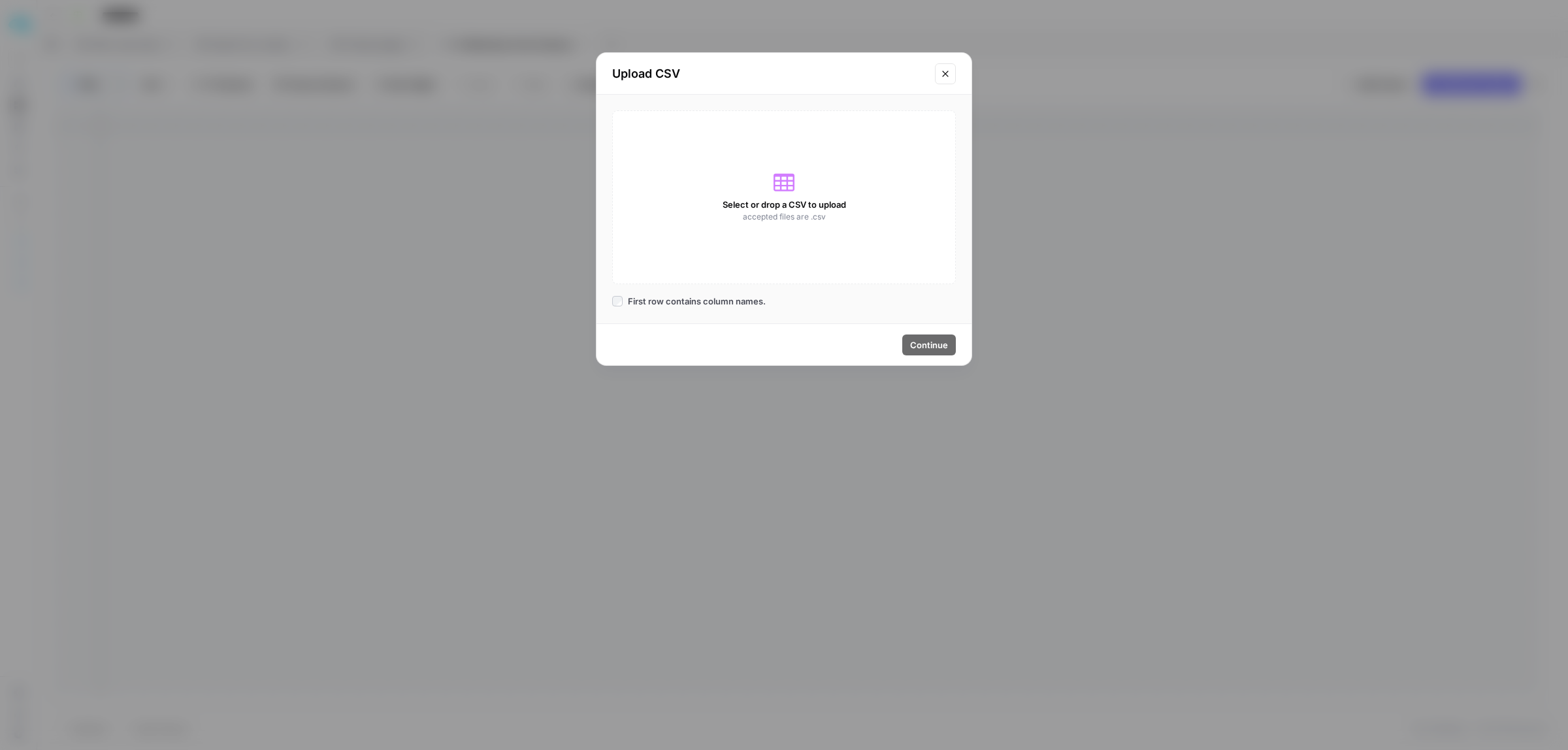
click at [787, 198] on span "Select or drop a CSV to upload" at bounding box center [784, 204] width 123 height 13
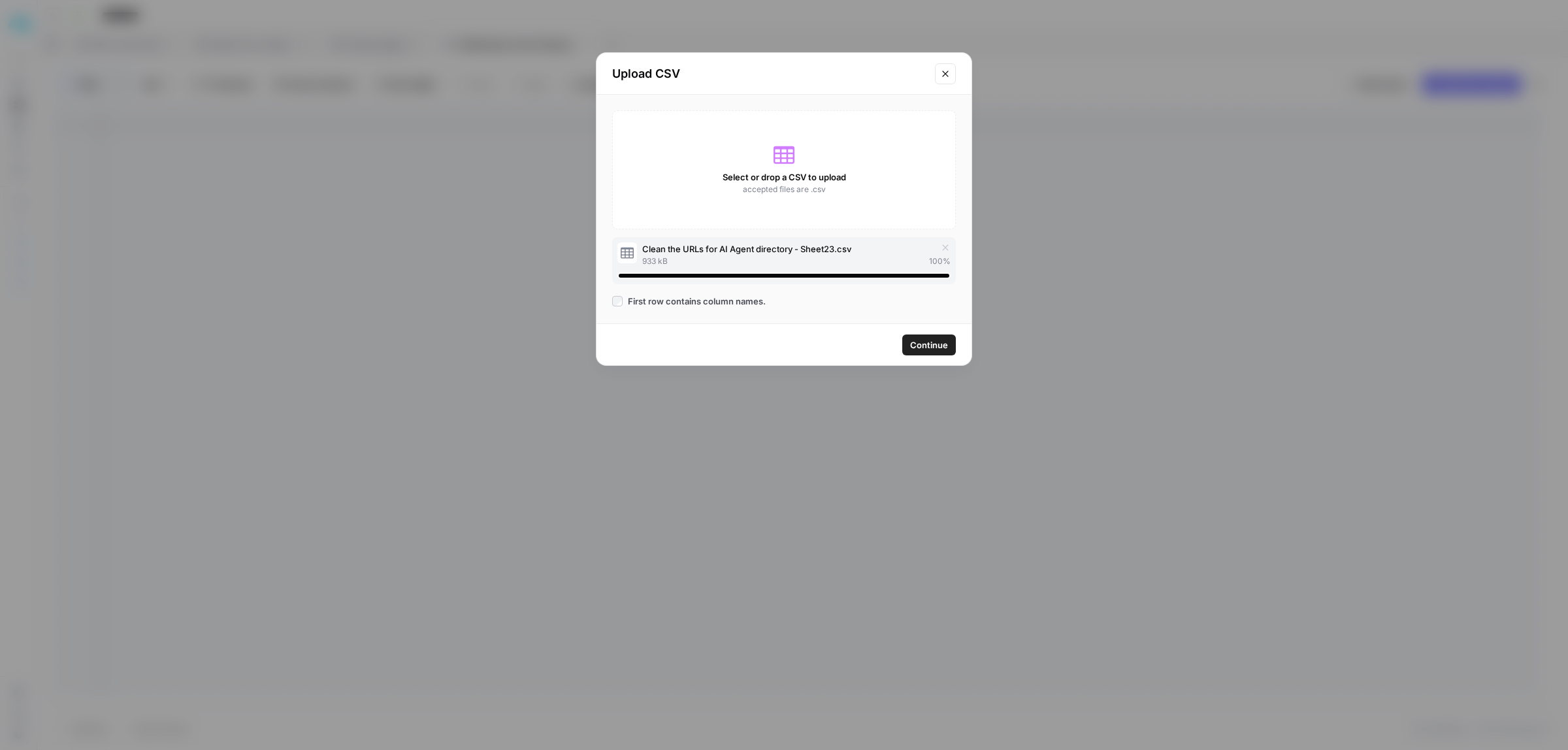
click at [952, 344] on button "Continue" at bounding box center [928, 345] width 53 height 21
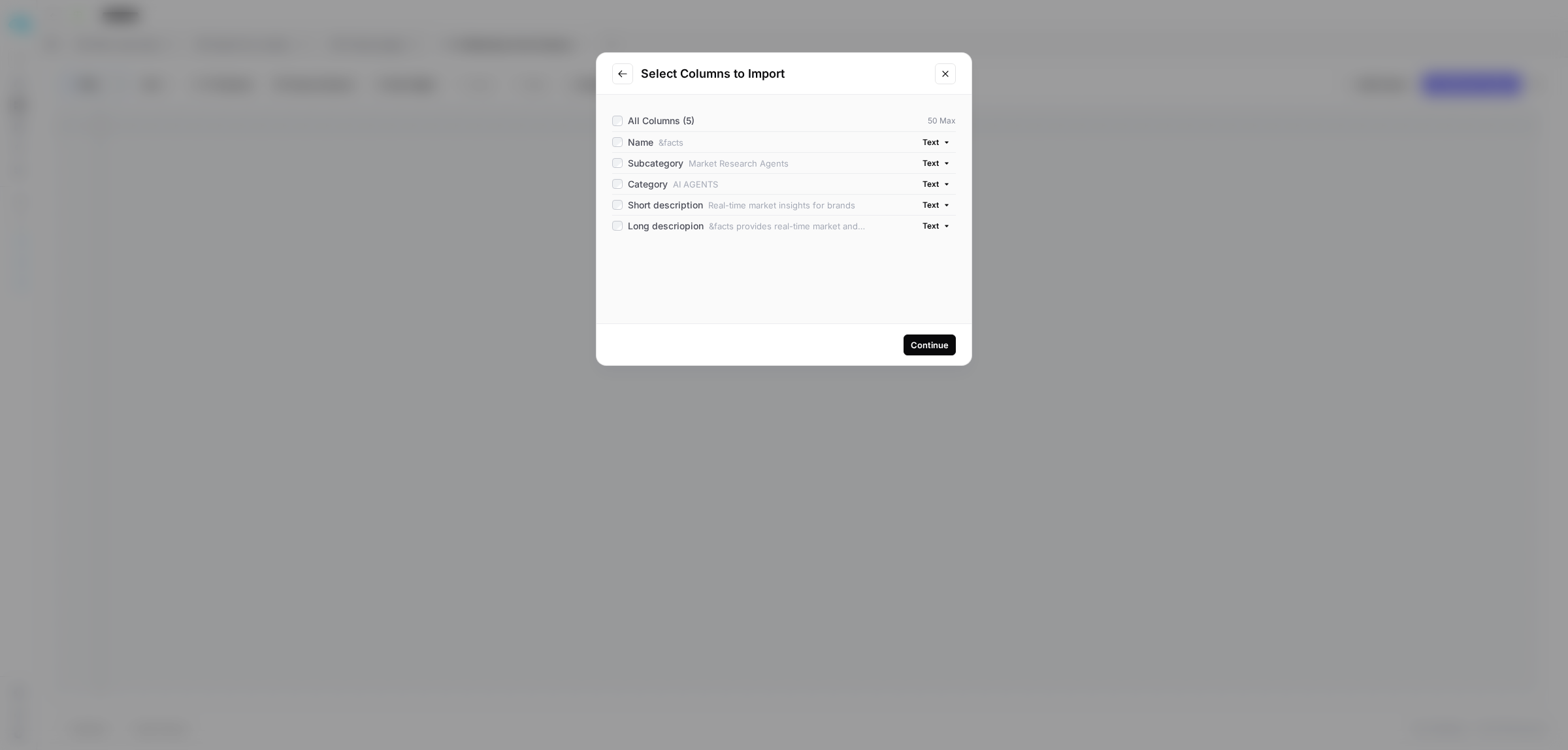
click at [927, 350] on div "Continue" at bounding box center [929, 345] width 38 height 13
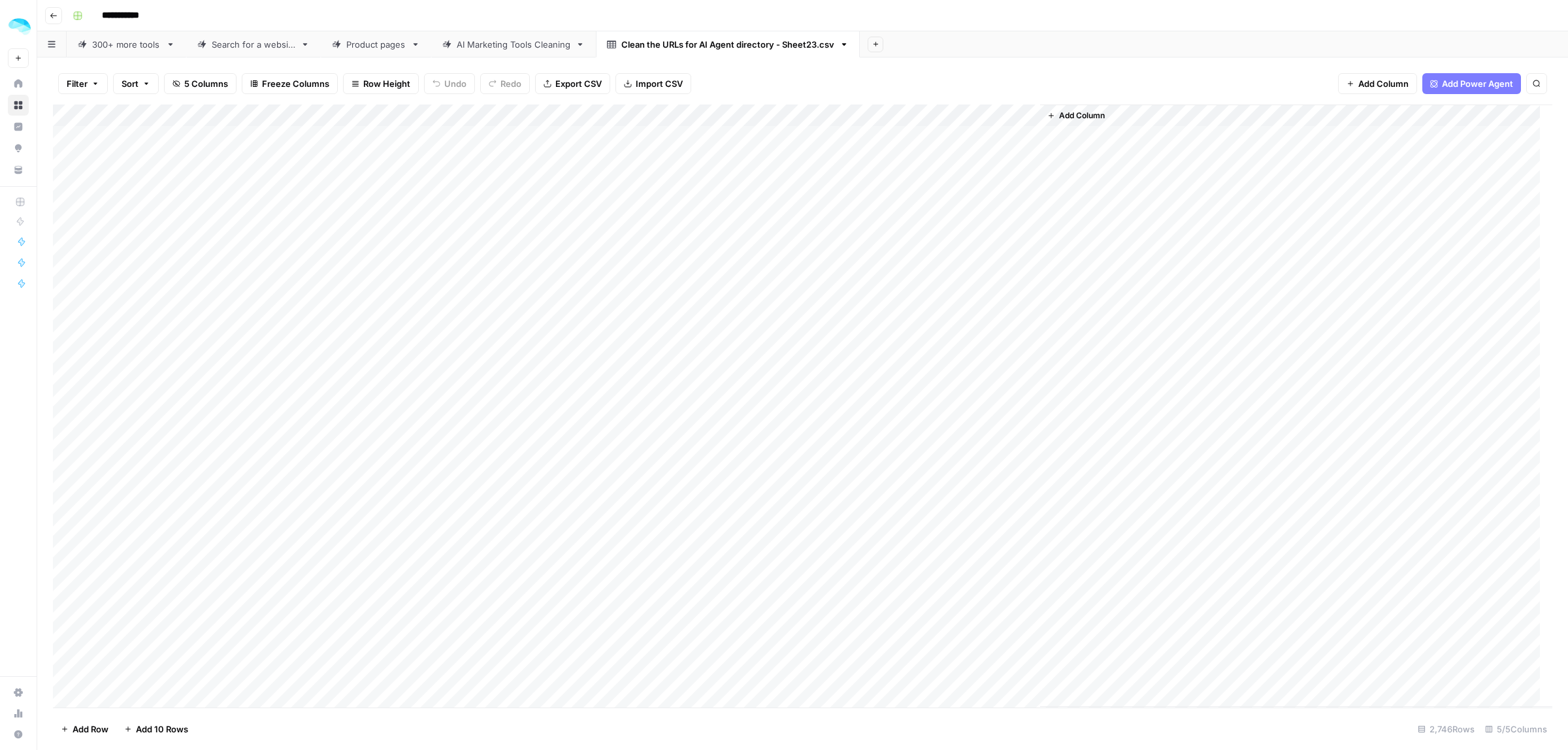
click at [1082, 115] on span "Add Column" at bounding box center [1081, 116] width 45 height 12
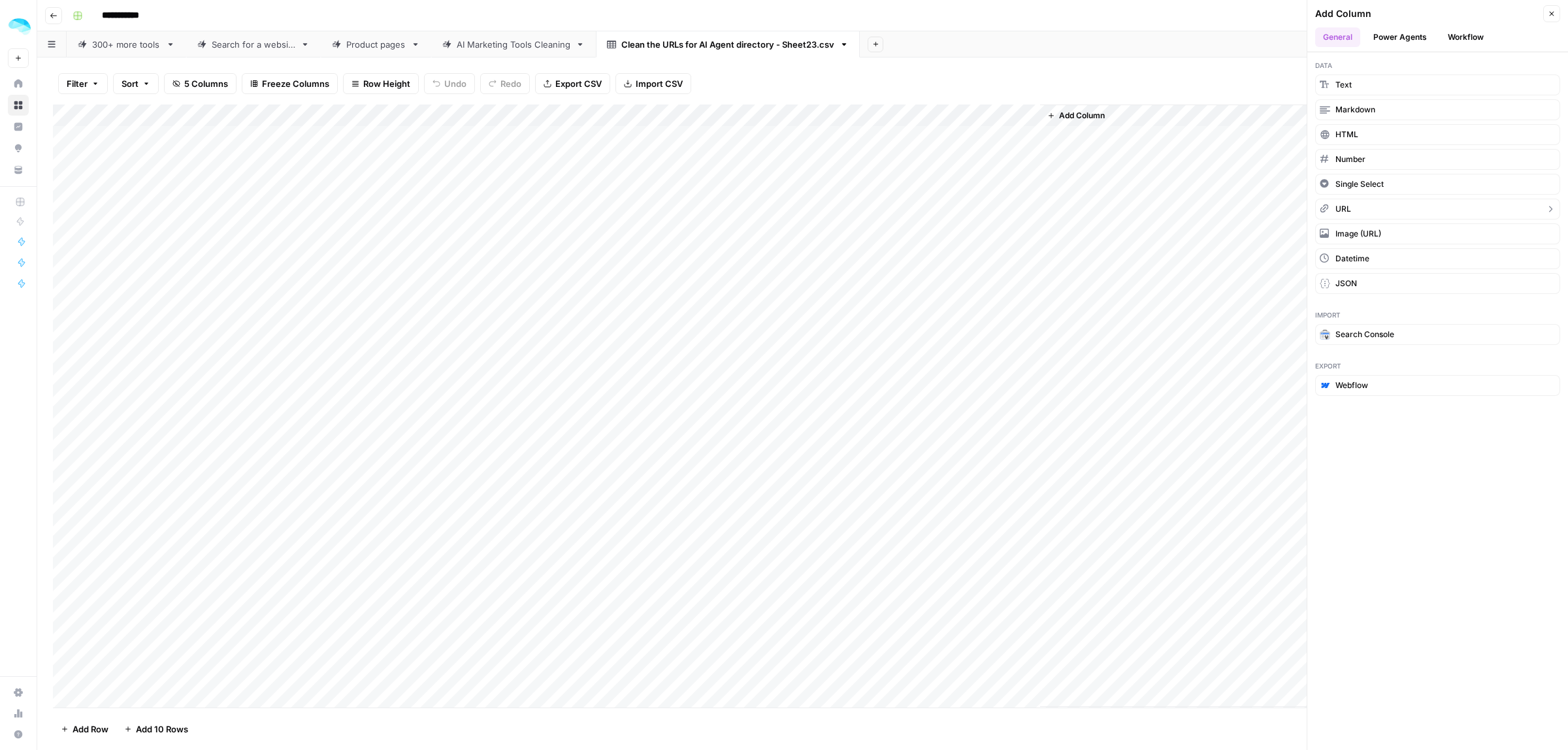
click at [1346, 213] on span "URL" at bounding box center [1343, 209] width 15 height 12
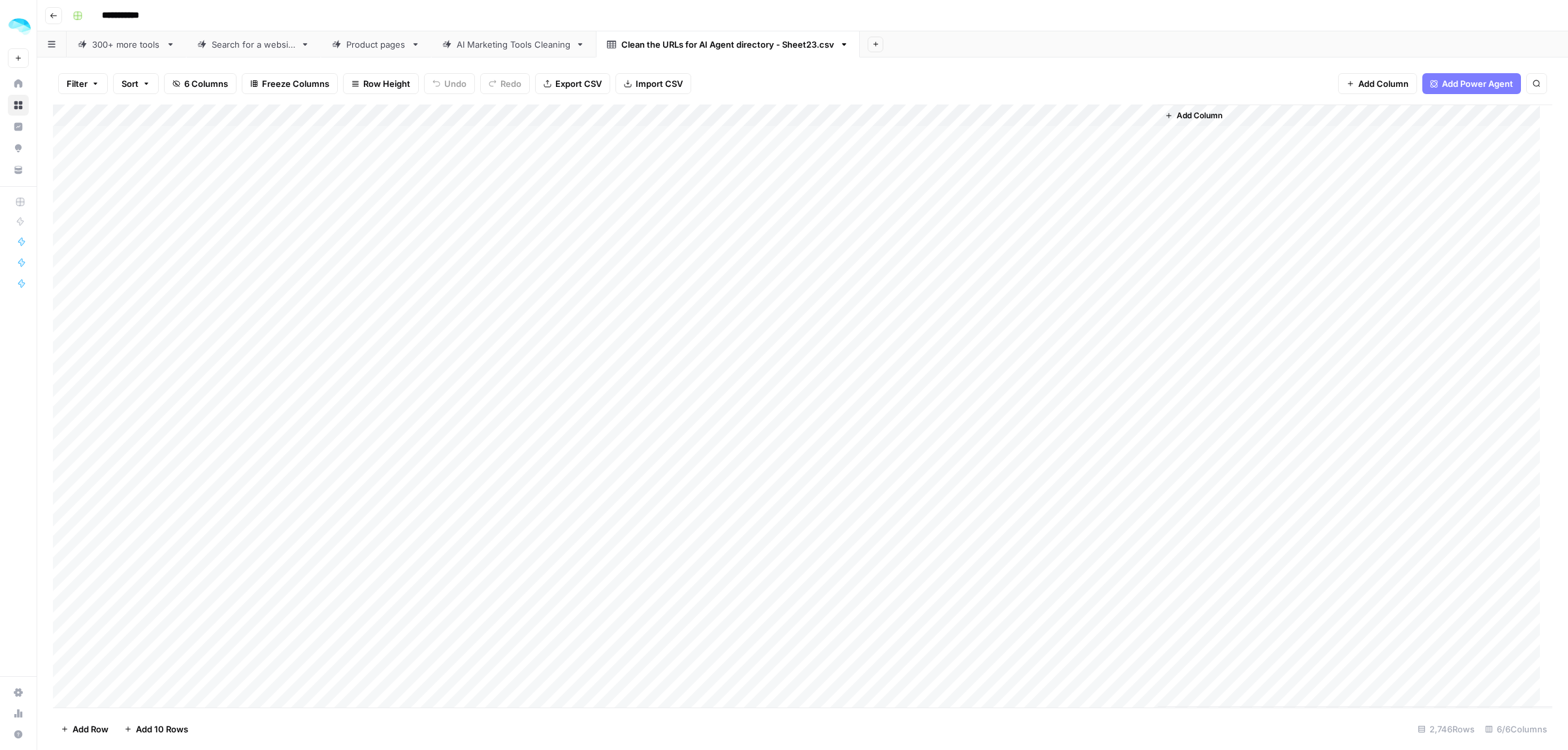
click at [1078, 133] on div "Add Column" at bounding box center [802, 405] width 1499 height 603
click at [847, 37] on link "Clean the URLs for AI Agent directory - Sheet23.csv" at bounding box center [728, 45] width 264 height 26
click at [849, 43] on icon "button" at bounding box center [844, 44] width 9 height 9
click at [876, 121] on span "Delete Sheet" at bounding box center [898, 117] width 63 height 13
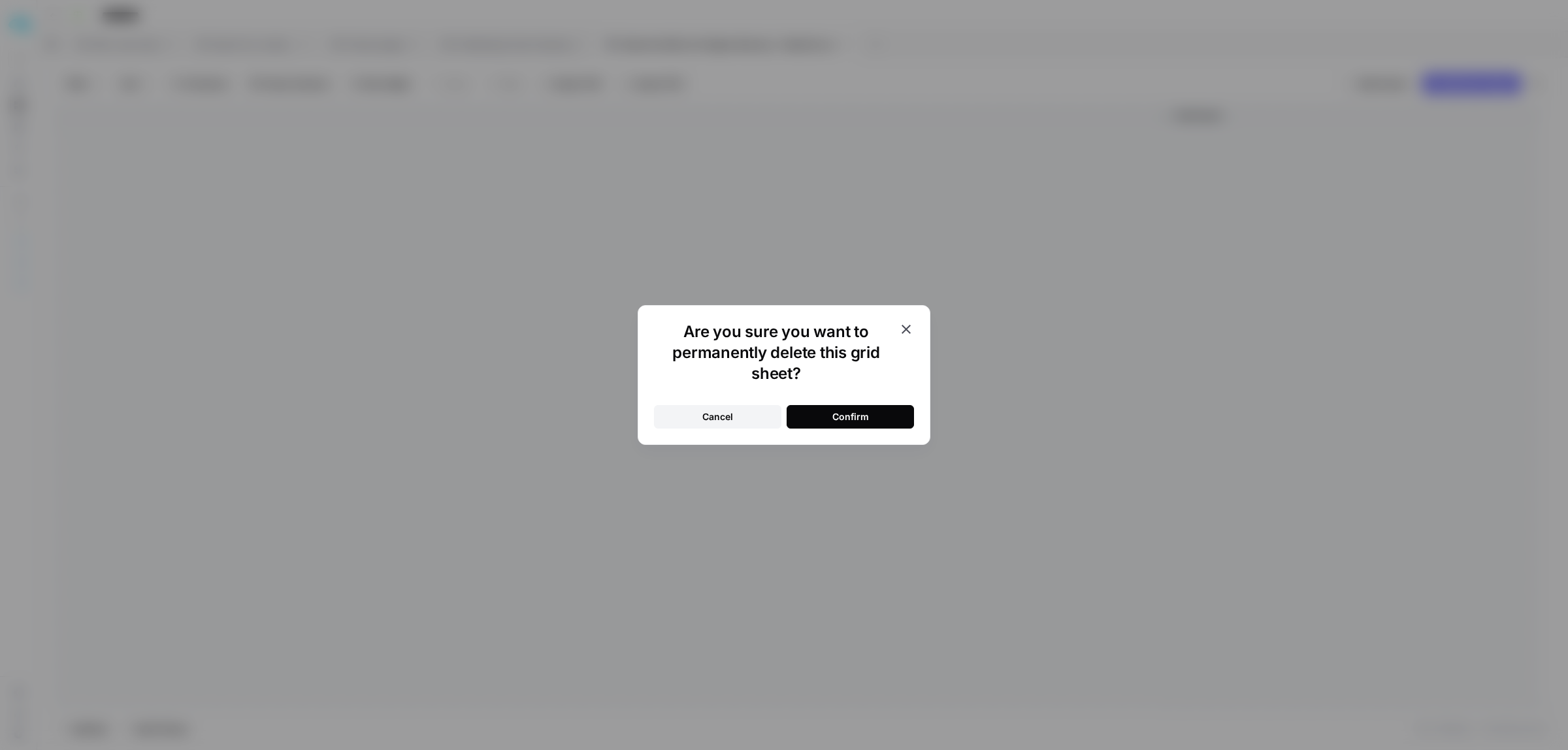
click at [846, 418] on div "Confirm" at bounding box center [850, 417] width 37 height 13
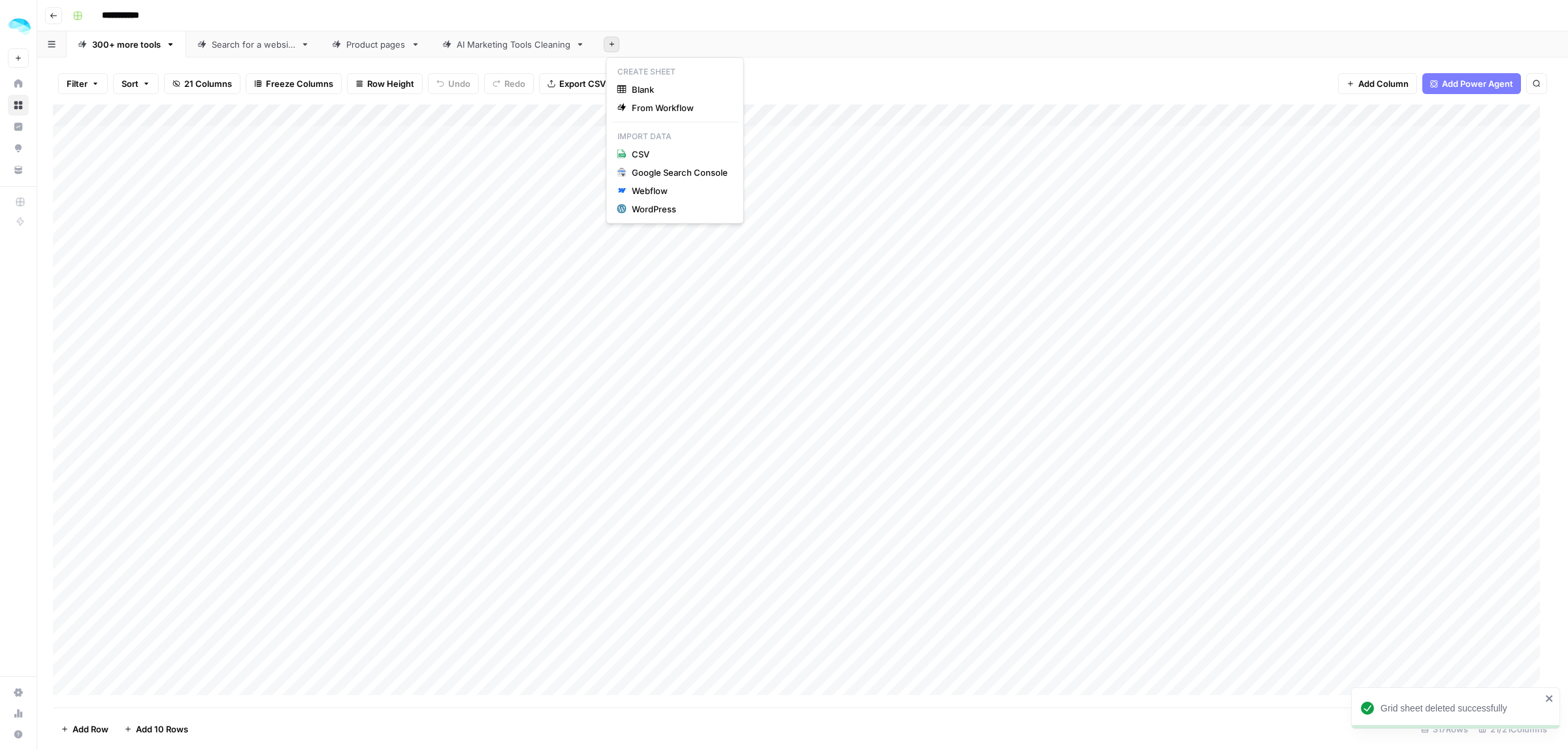
click at [611, 45] on icon "button" at bounding box center [611, 44] width 7 height 7
click at [660, 154] on span "CSV" at bounding box center [680, 153] width 96 height 13
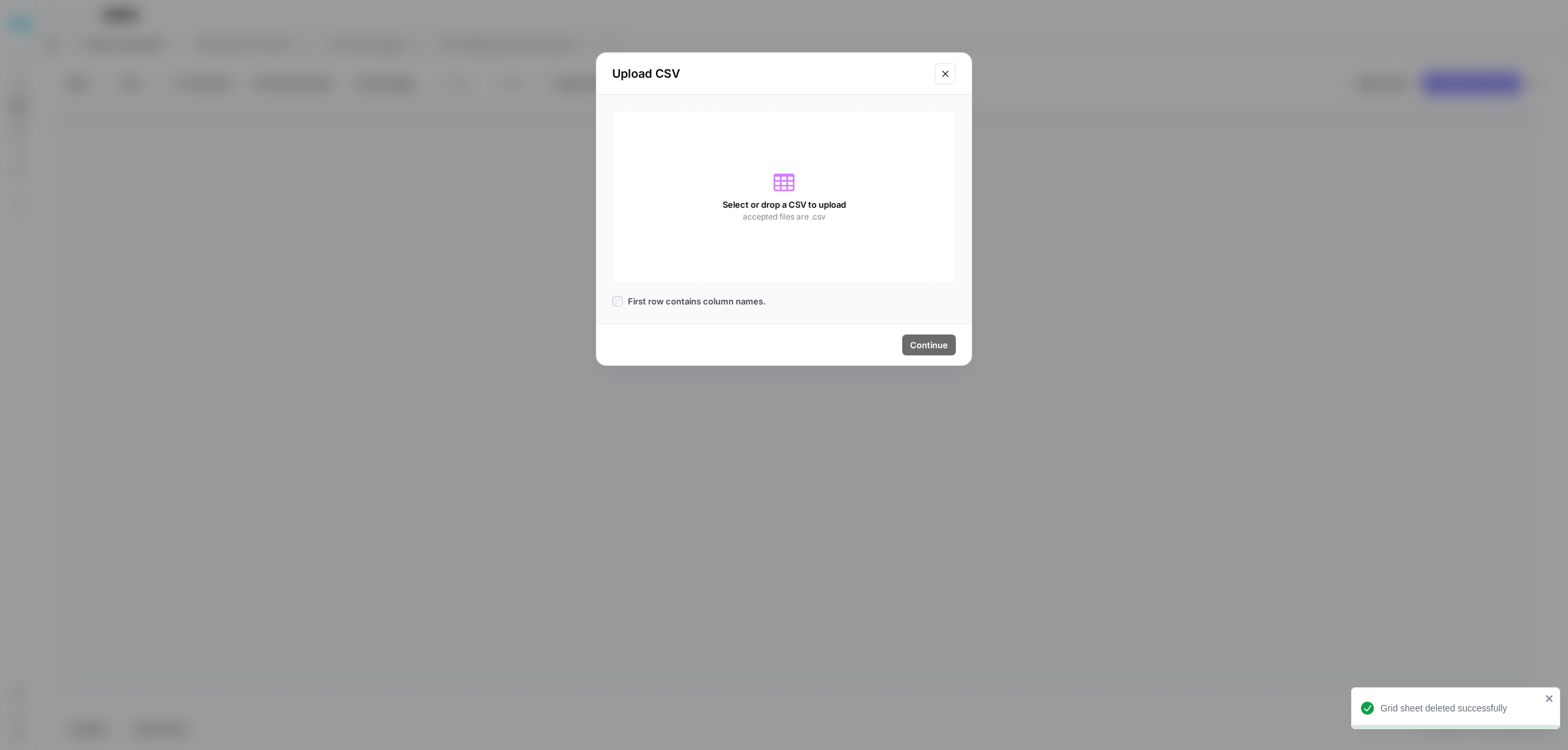
click at [811, 226] on div "Select or drop a CSV to upload accepted files are .csv" at bounding box center [784, 197] width 344 height 174
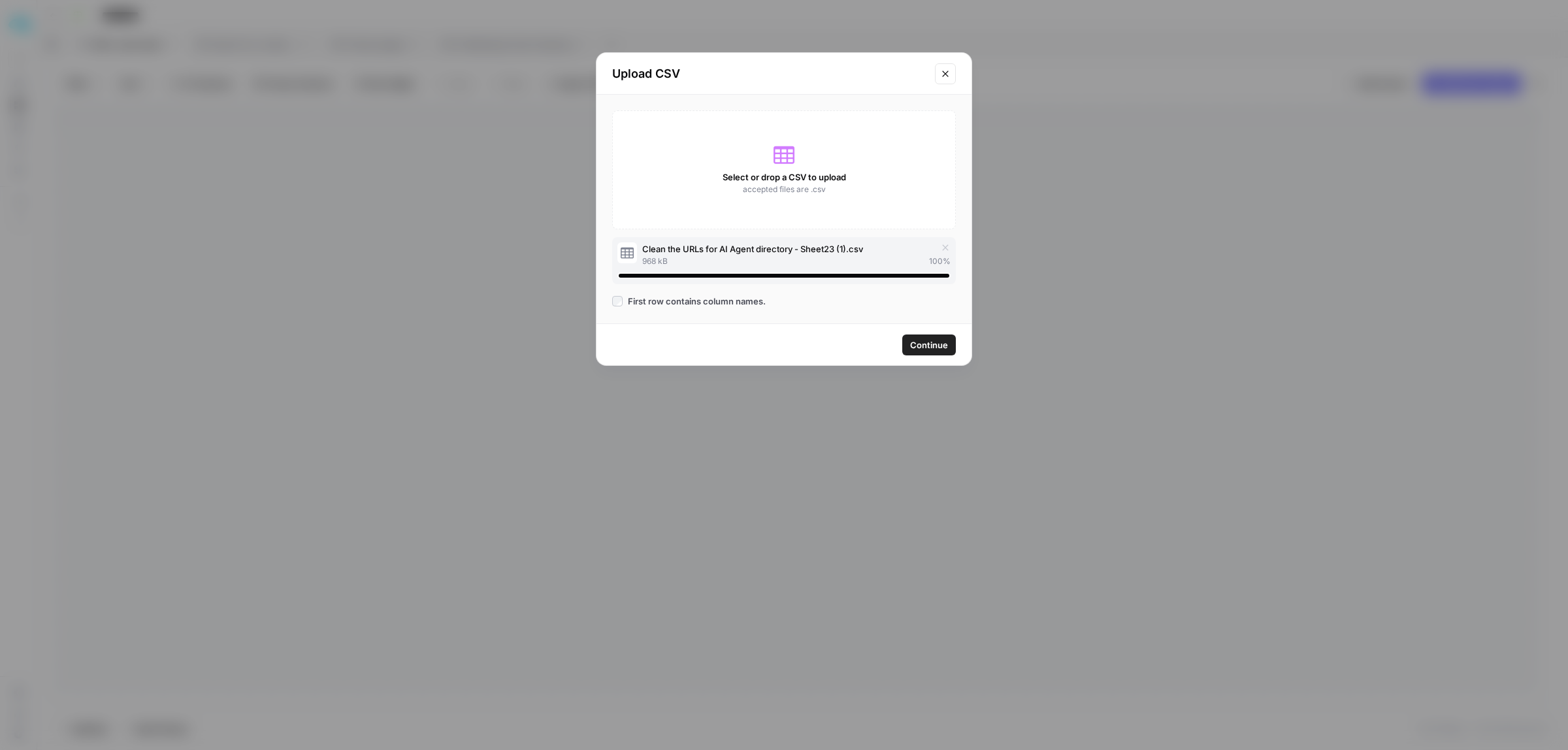
click at [920, 350] on span "Continue" at bounding box center [928, 345] width 38 height 13
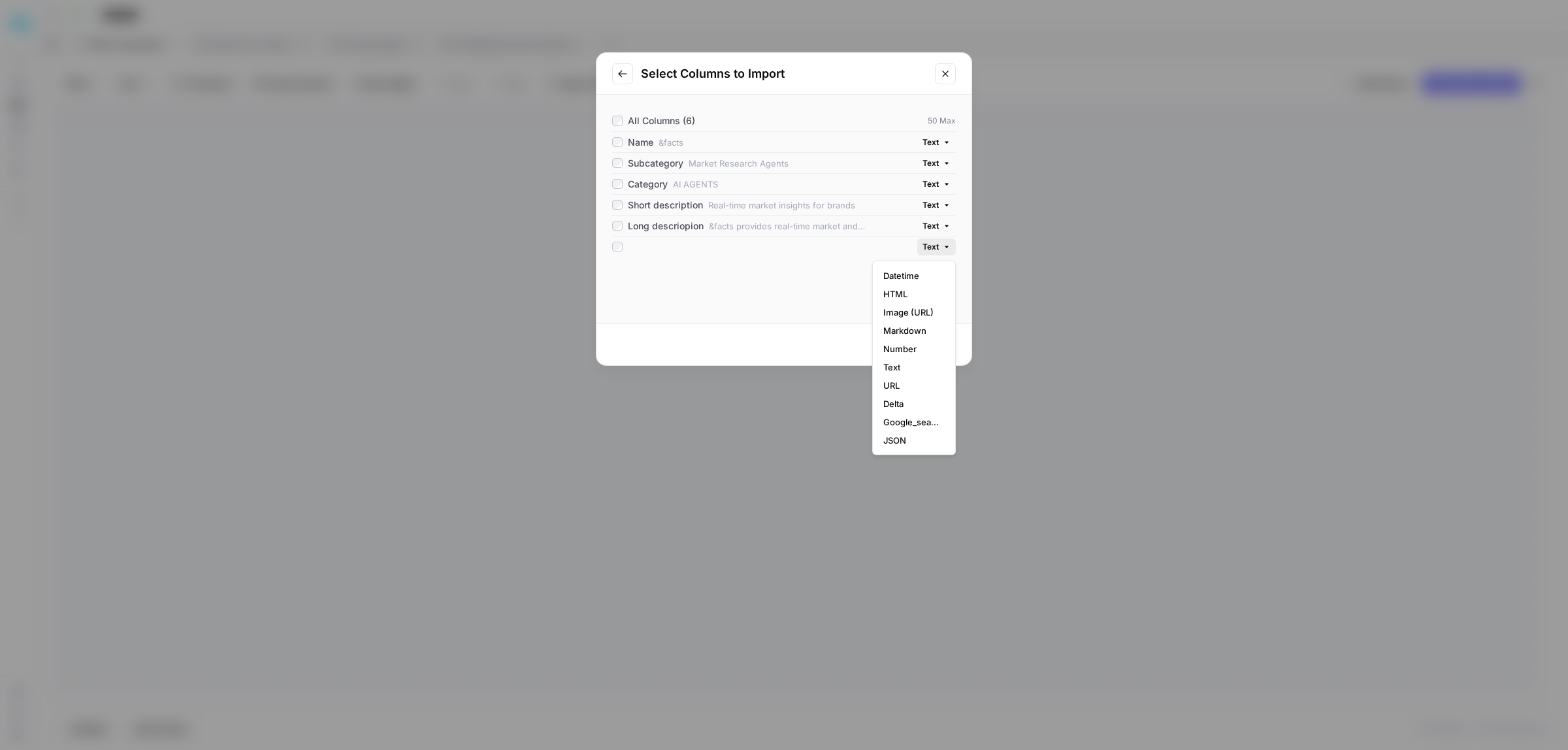
click at [941, 246] on button "Text" at bounding box center [936, 247] width 39 height 17
click at [938, 75] on button "Close modal" at bounding box center [945, 74] width 21 height 21
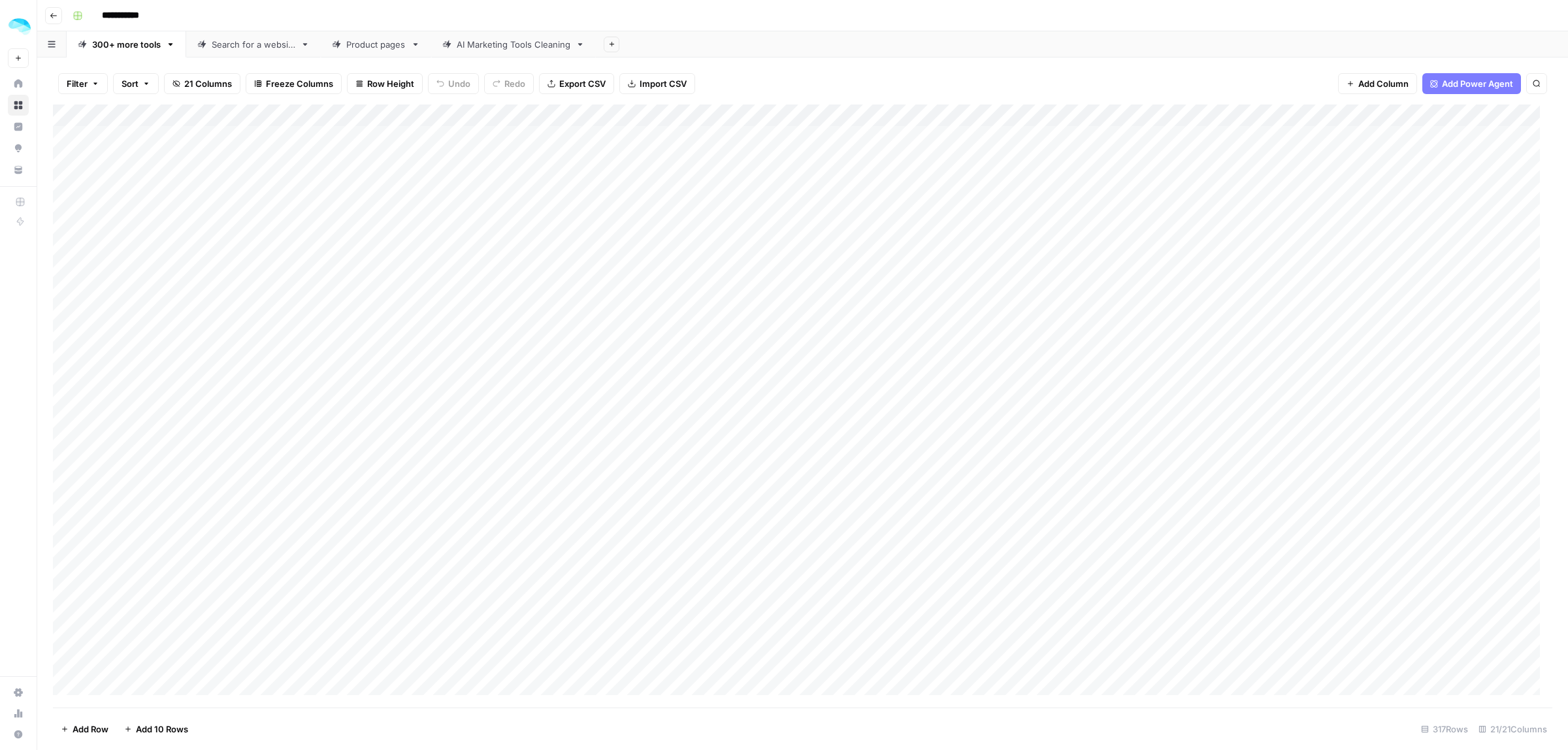
click at [612, 45] on icon "button" at bounding box center [611, 44] width 7 height 7
click at [640, 154] on span "CSV" at bounding box center [680, 153] width 96 height 13
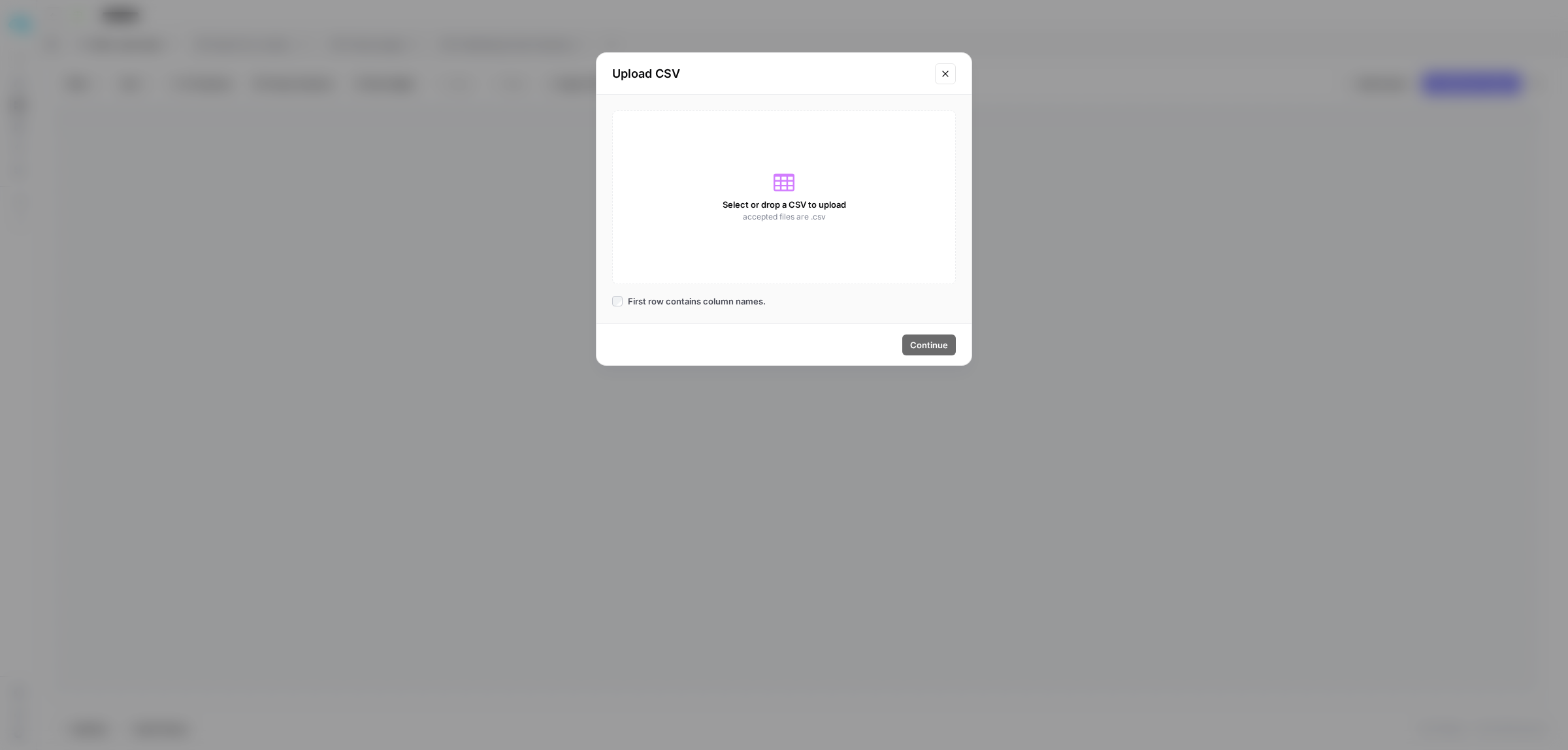
click at [836, 196] on div "Select or drop a CSV to upload accepted files are .csv" at bounding box center [784, 197] width 344 height 174
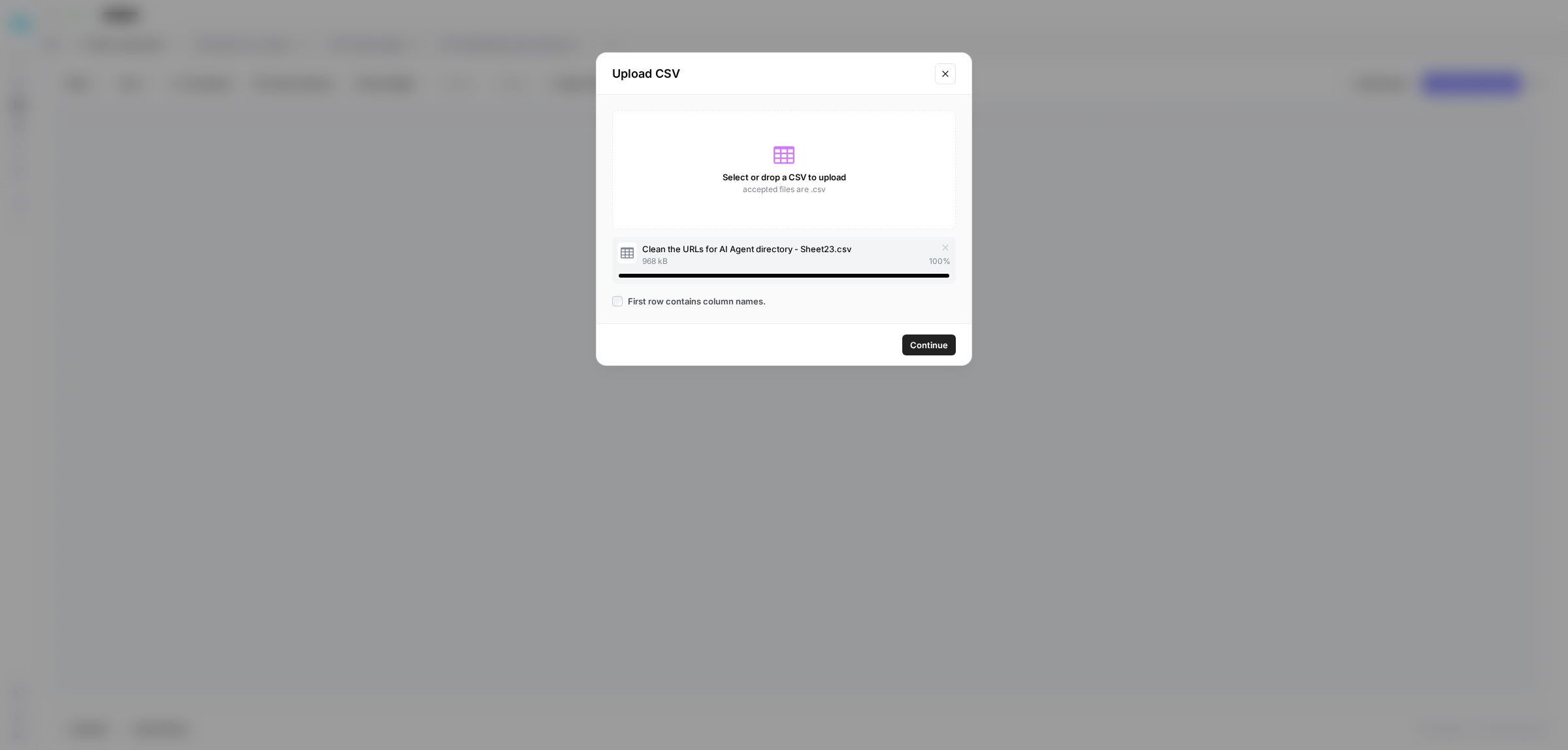
click at [927, 346] on span "Continue" at bounding box center [928, 345] width 38 height 13
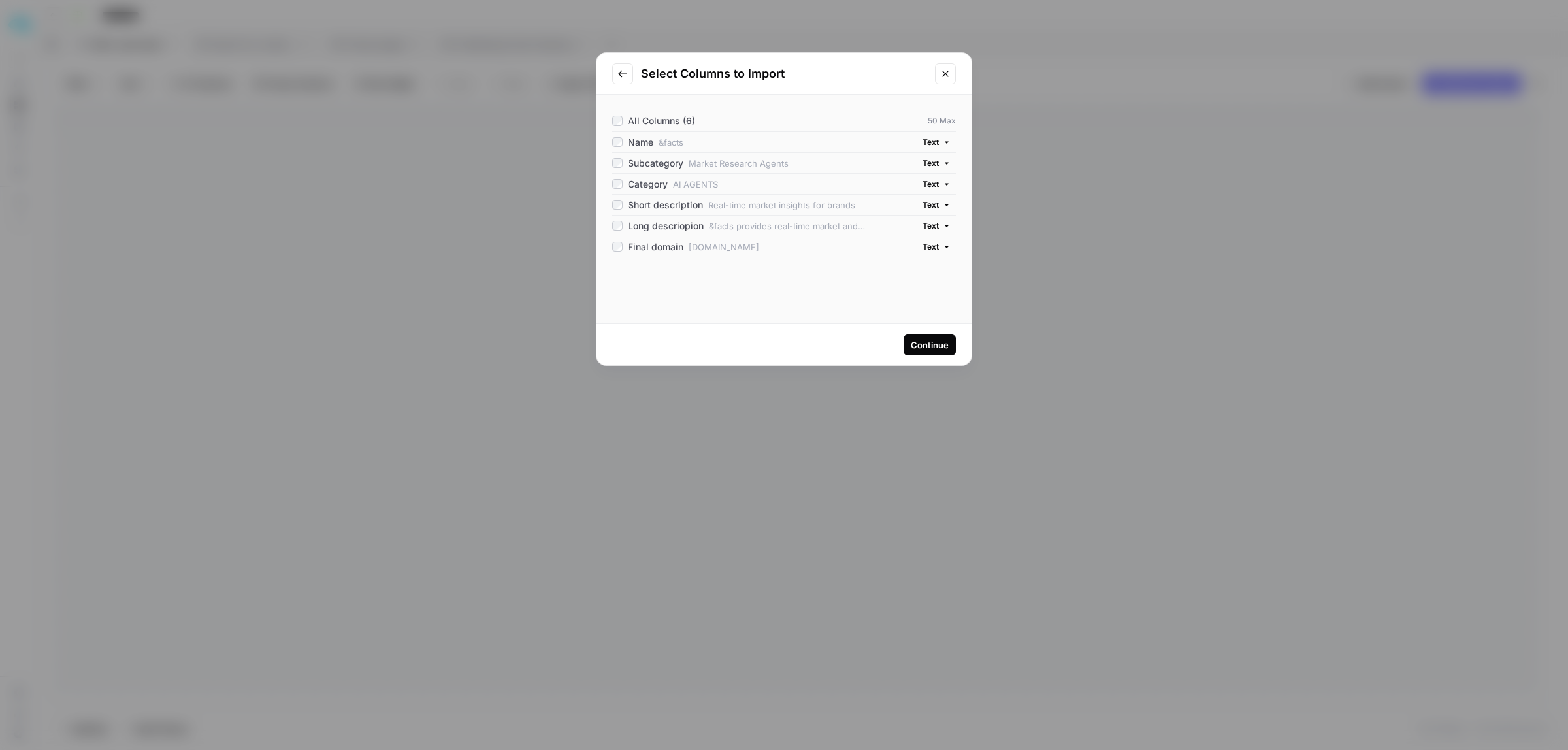
click at [921, 246] on button "Text" at bounding box center [936, 247] width 39 height 17
click at [883, 386] on span "URL" at bounding box center [911, 385] width 57 height 13
click at [924, 341] on div "Continue" at bounding box center [929, 345] width 38 height 13
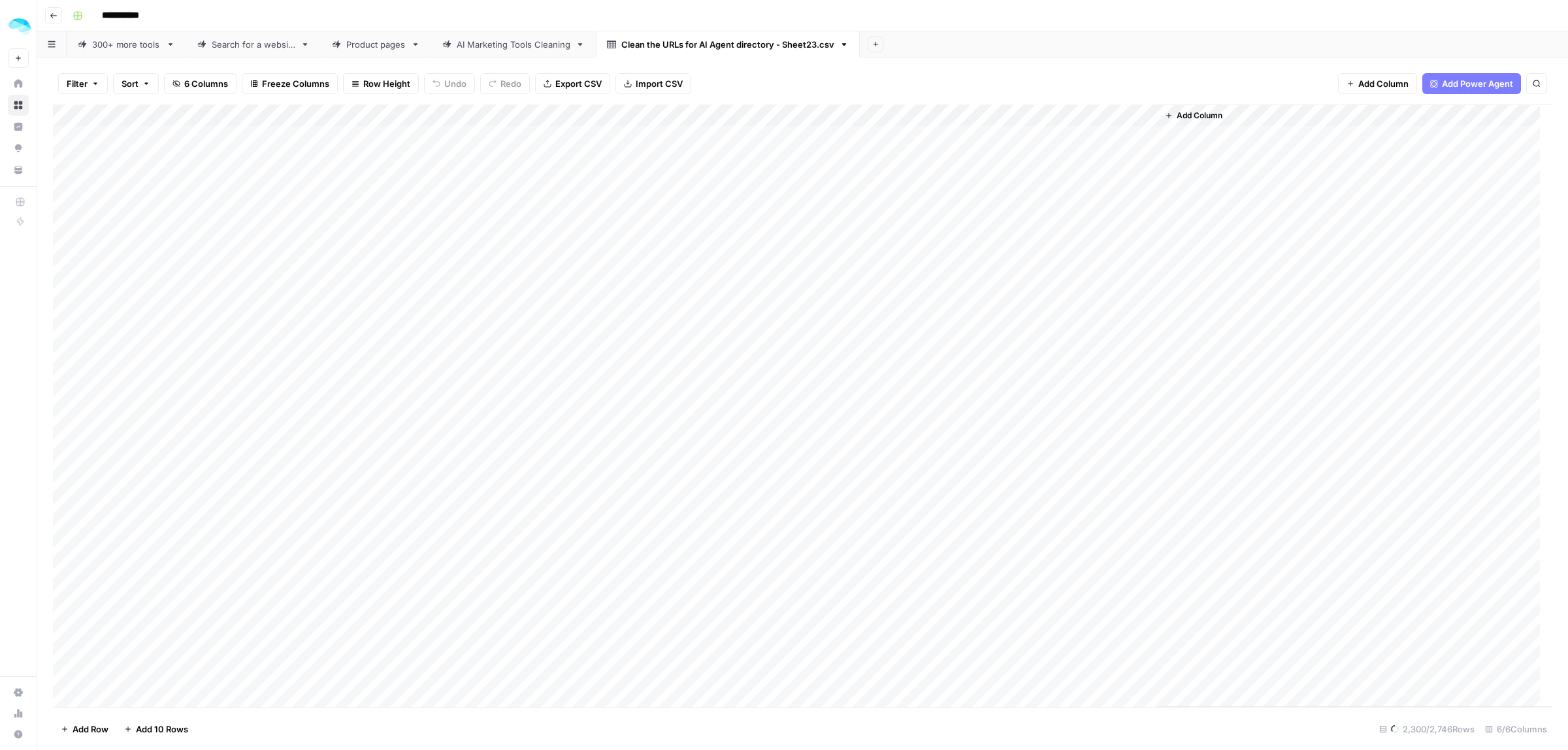
click at [1075, 138] on div "Add Column" at bounding box center [802, 405] width 1499 height 603
click at [932, 144] on div "Add Column" at bounding box center [802, 405] width 1499 height 603
drag, startPoint x: 315, startPoint y: 152, endPoint x: 287, endPoint y: 582, distance: 430.9
click at [287, 582] on div "Add Column" at bounding box center [802, 405] width 1499 height 603
click at [1204, 119] on span "Add Column" at bounding box center [1199, 116] width 45 height 12
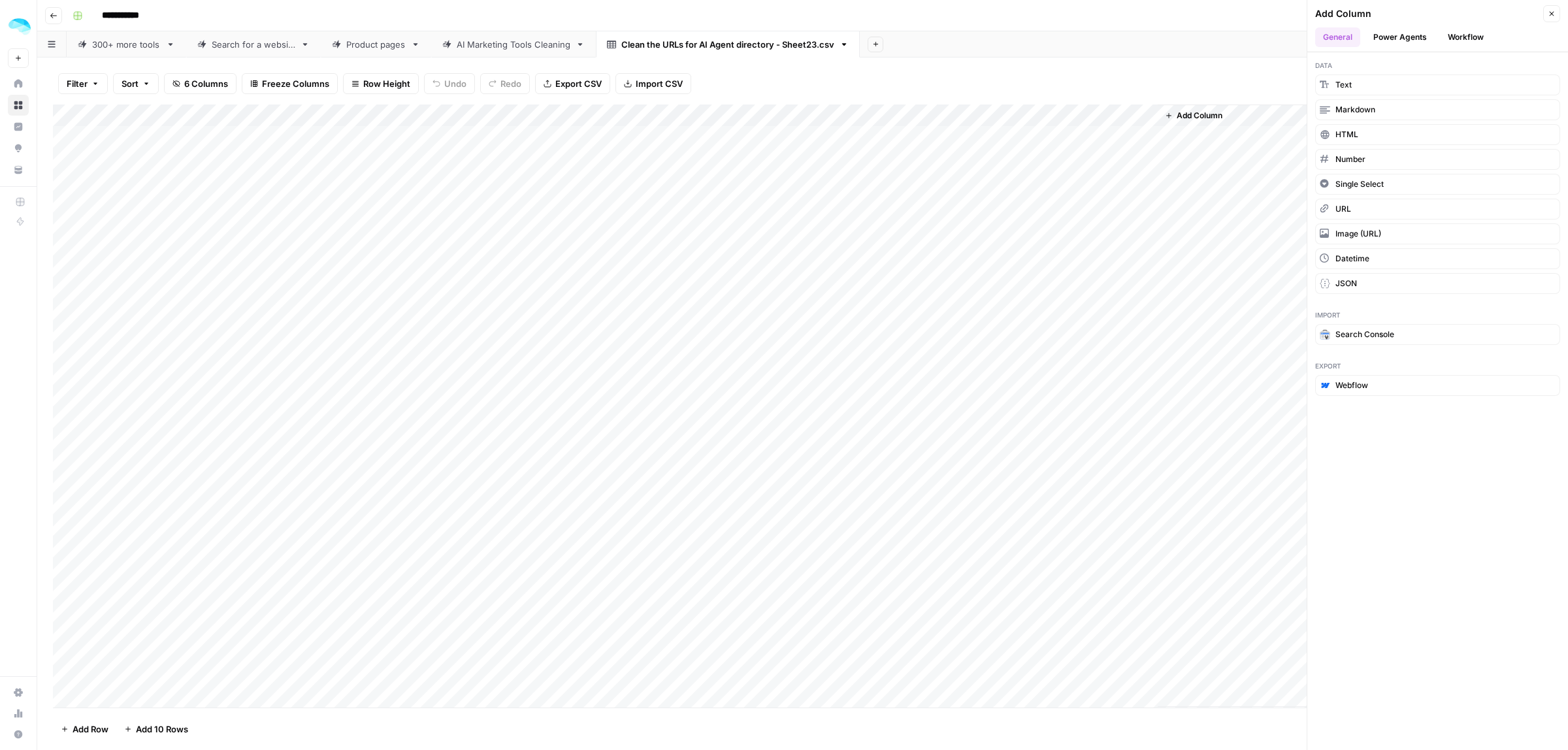
click at [1459, 39] on button "Workflow" at bounding box center [1465, 37] width 51 height 20
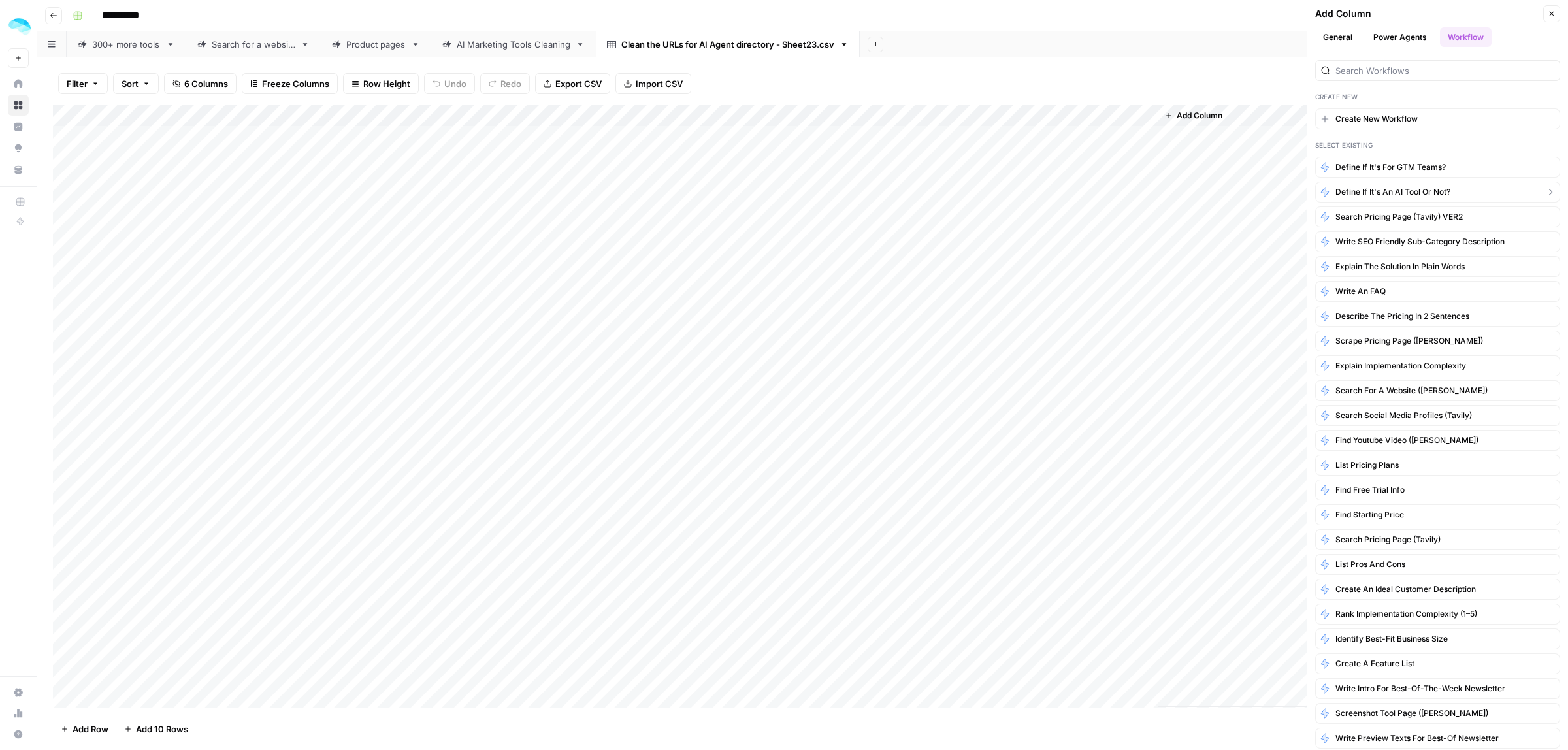
click at [1379, 195] on span "Define if it's an AI tool or not?" at bounding box center [1393, 192] width 115 height 12
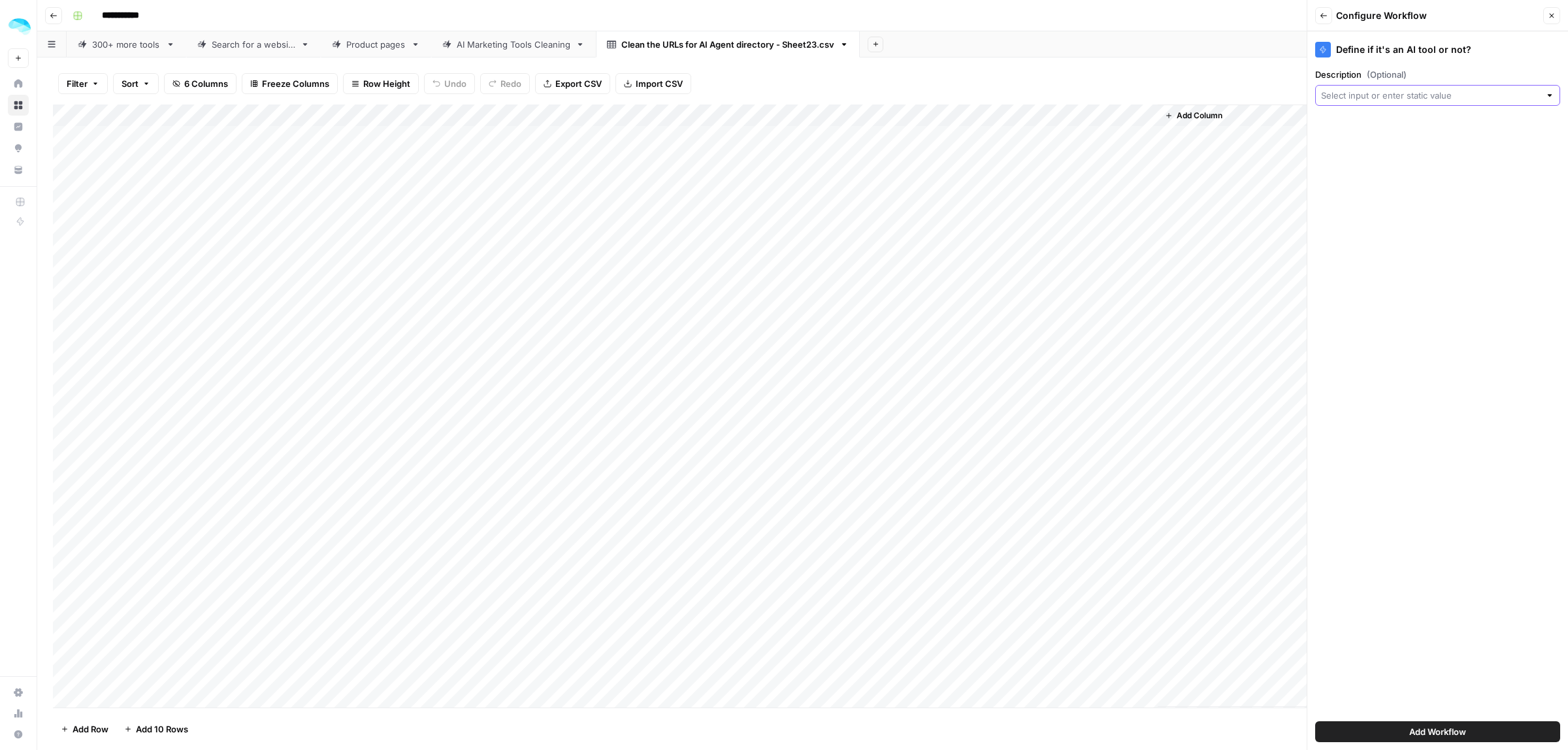
click at [1355, 101] on input "Description (Optional)" at bounding box center [1430, 95] width 219 height 13
click at [1371, 237] on span "Long descriopion" at bounding box center [1436, 243] width 218 height 13
type input "Long descriopion"
click at [1391, 733] on button "Add Workflow" at bounding box center [1438, 731] width 245 height 21
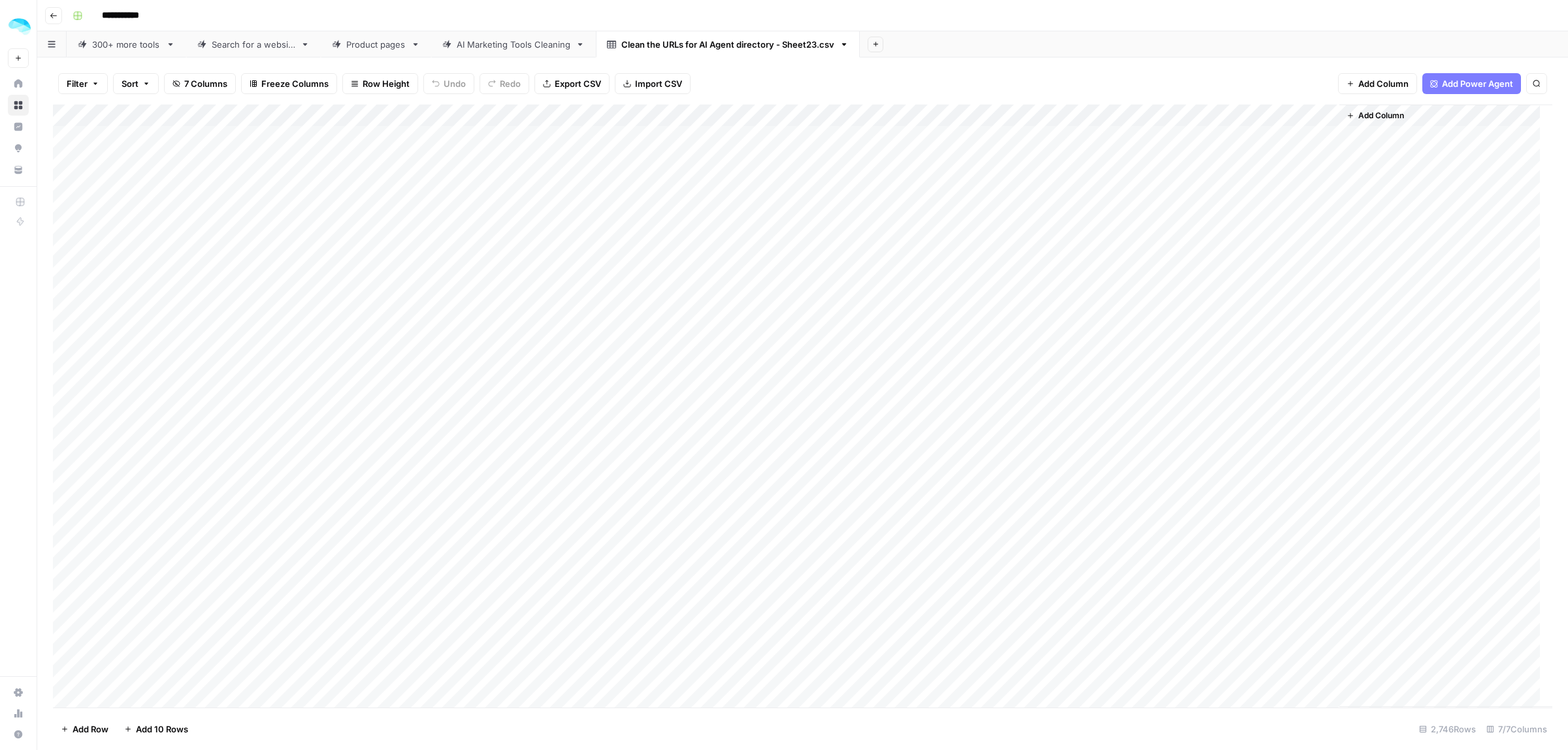
click at [1311, 117] on div "Add Column" at bounding box center [802, 405] width 1499 height 603
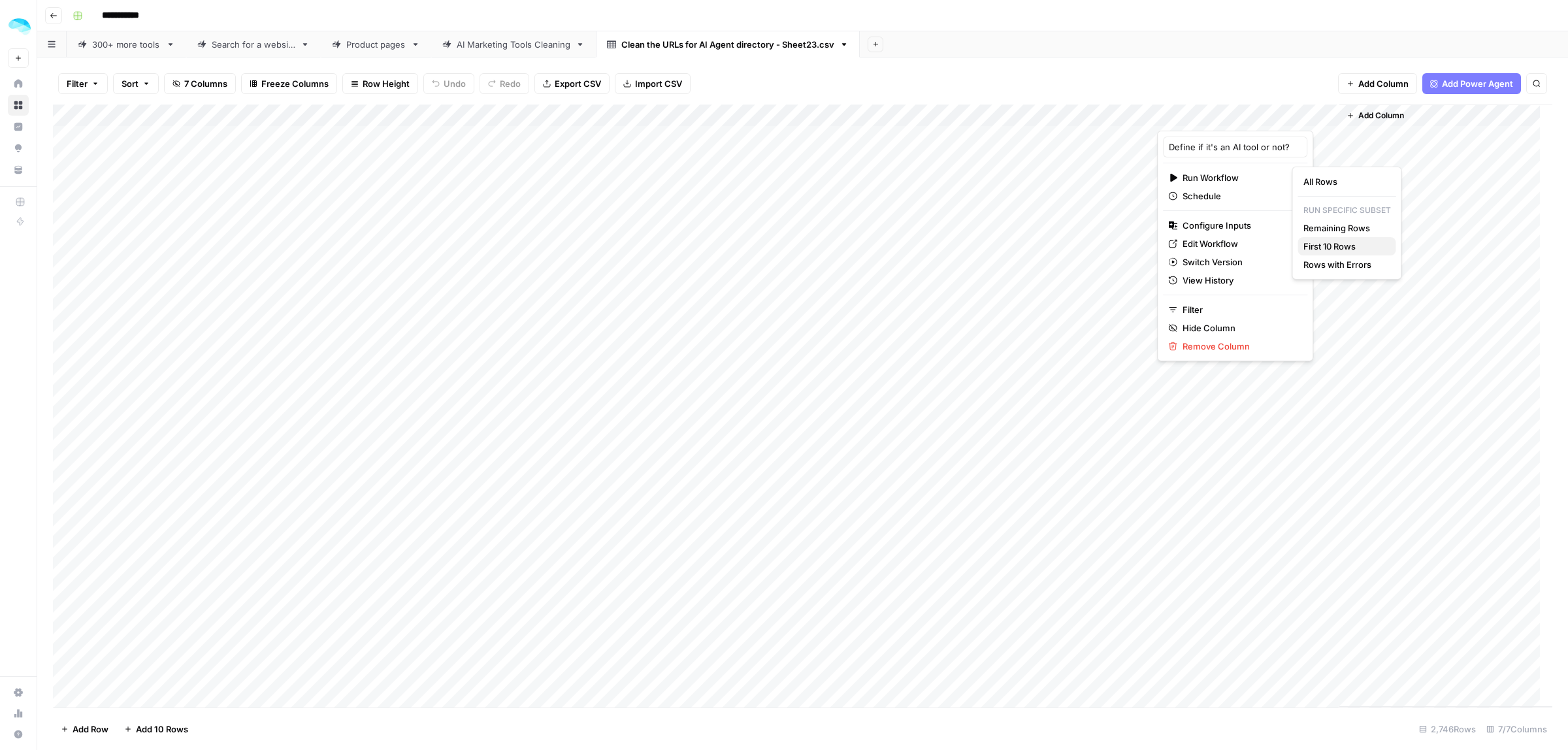
click at [1337, 243] on span "First 10 Rows" at bounding box center [1344, 246] width 82 height 13
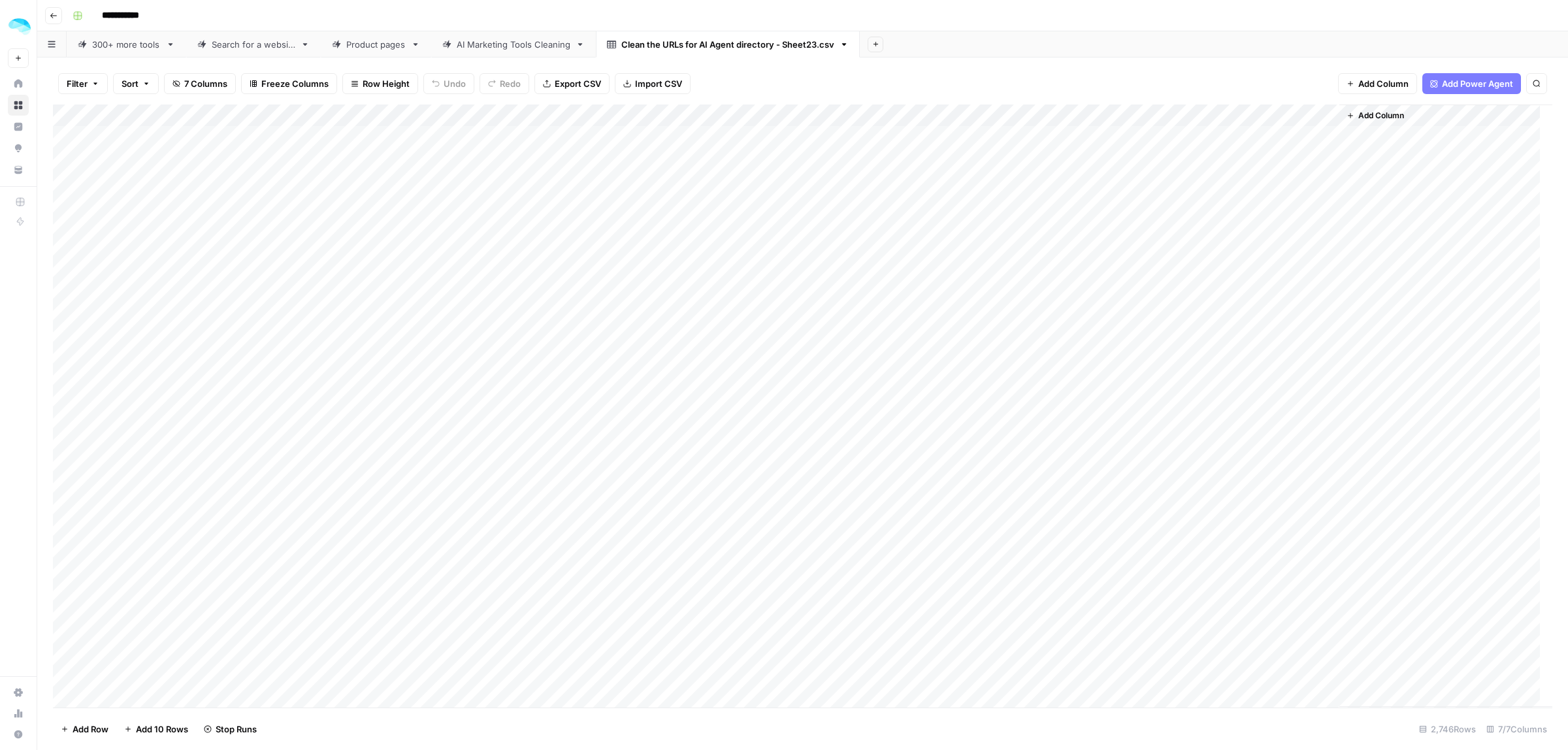
click at [504, 52] on link "AI Marketing Tools Cleaning" at bounding box center [514, 45] width 165 height 26
click at [66, 160] on div "Add Column" at bounding box center [802, 406] width 1499 height 602
click at [671, 34] on link "Clean the URLs for AI Agent directory - Sheet23.csv" at bounding box center [728, 45] width 264 height 26
click at [510, 43] on div "AI Marketing Tools Cleaning" at bounding box center [514, 44] width 114 height 13
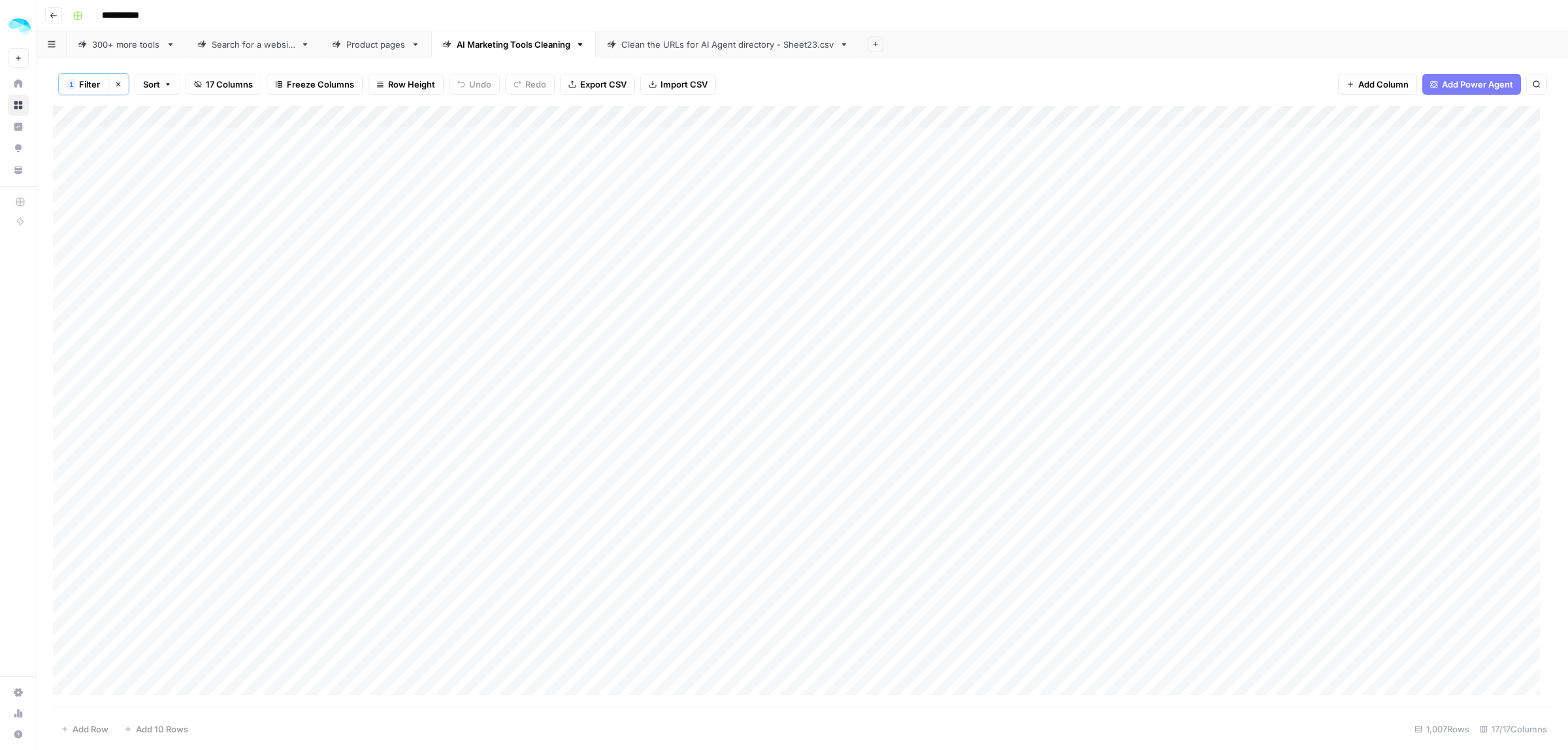
click at [65, 162] on div "Add Column" at bounding box center [802, 406] width 1499 height 602
click at [70, 723] on span "Delete 1 Row" at bounding box center [87, 729] width 52 height 13
click at [736, 147] on span "Delete" at bounding box center [737, 150] width 28 height 13
click at [638, 43] on div "Clean the URLs for AI Agent directory - Sheet23.csv" at bounding box center [728, 44] width 213 height 13
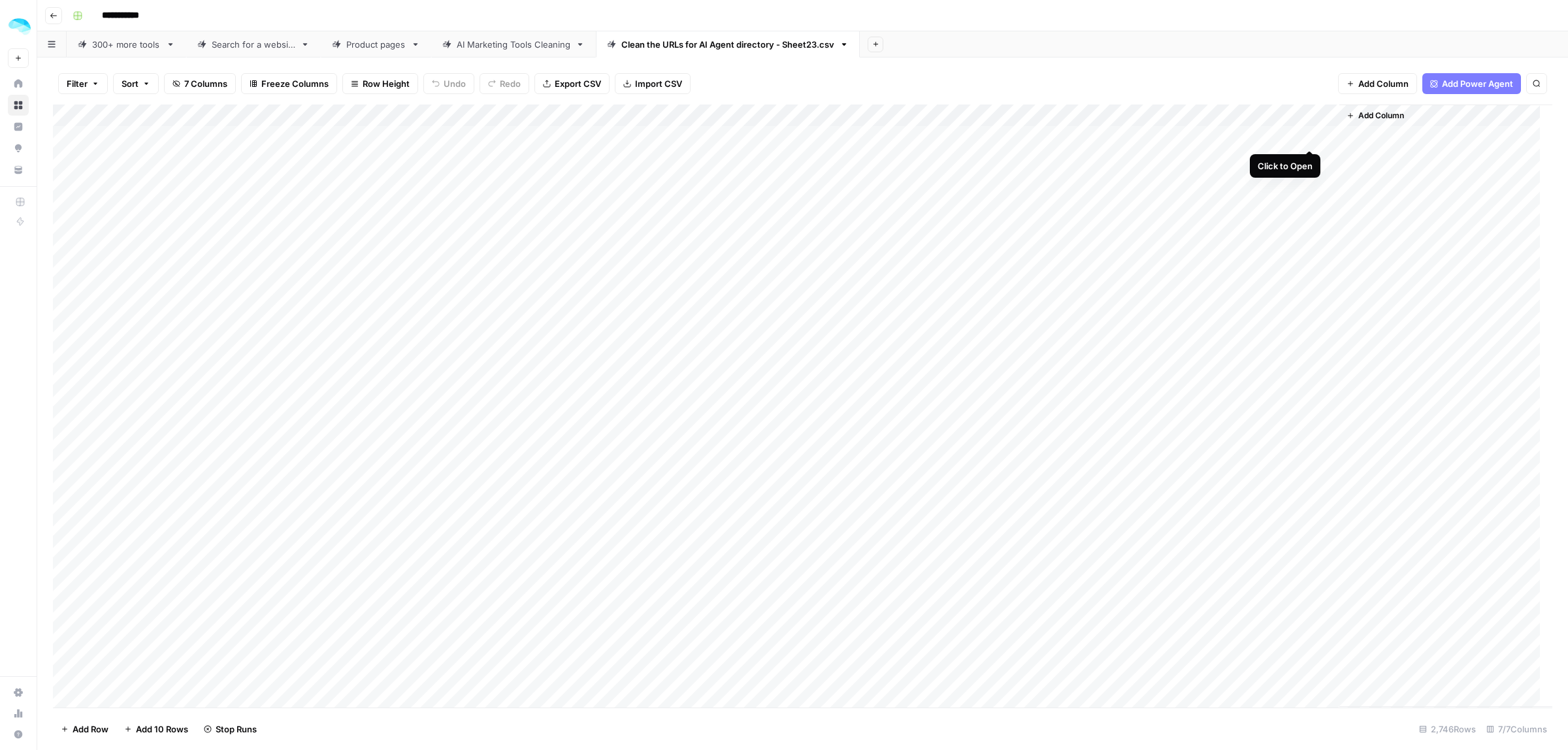
click at [1310, 139] on div "Add Column" at bounding box center [802, 405] width 1499 height 603
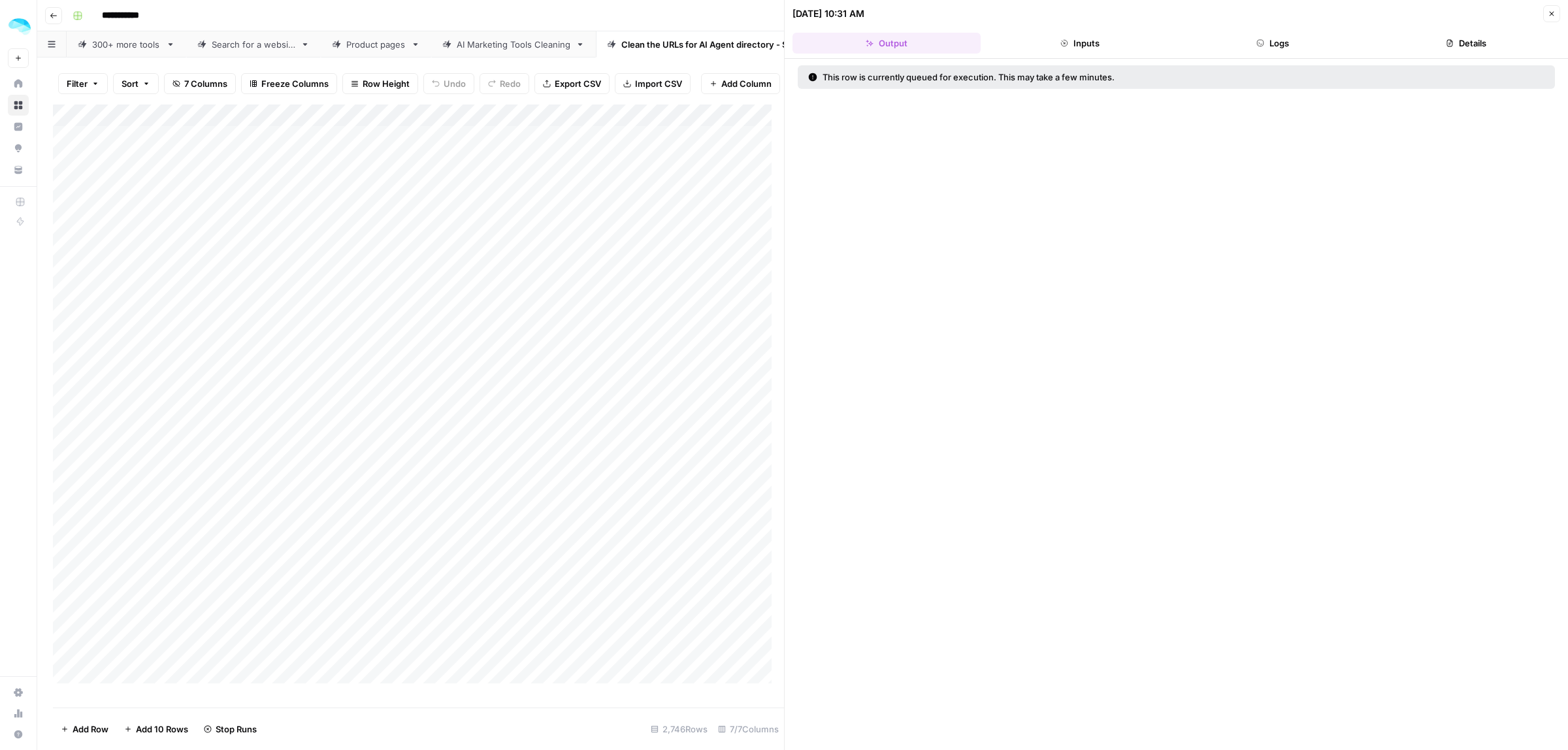
click at [1085, 43] on button "Inputs" at bounding box center [1079, 43] width 188 height 21
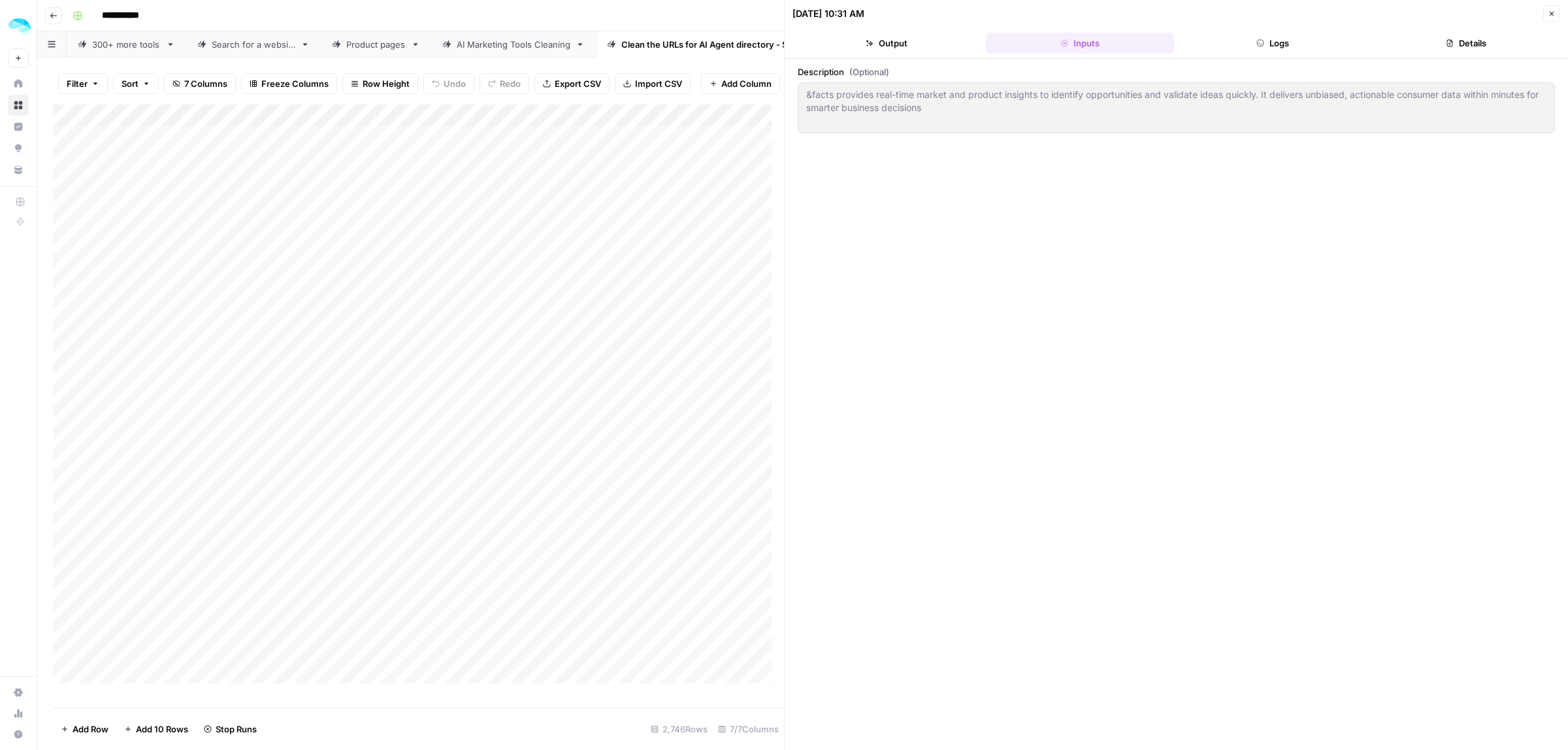
click at [1302, 45] on button "Logs" at bounding box center [1272, 43] width 188 height 21
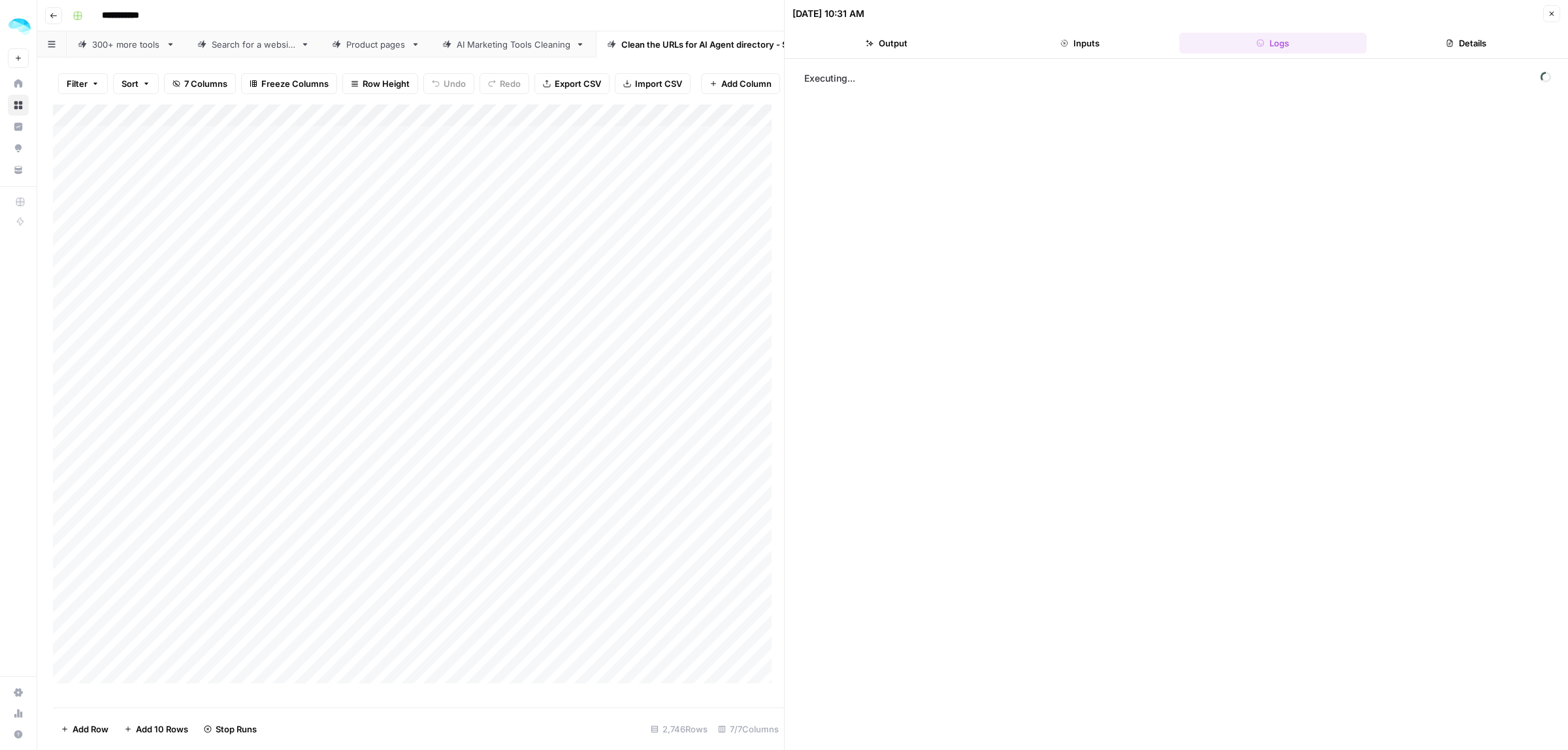
click at [1066, 44] on icon "button" at bounding box center [1064, 43] width 8 height 8
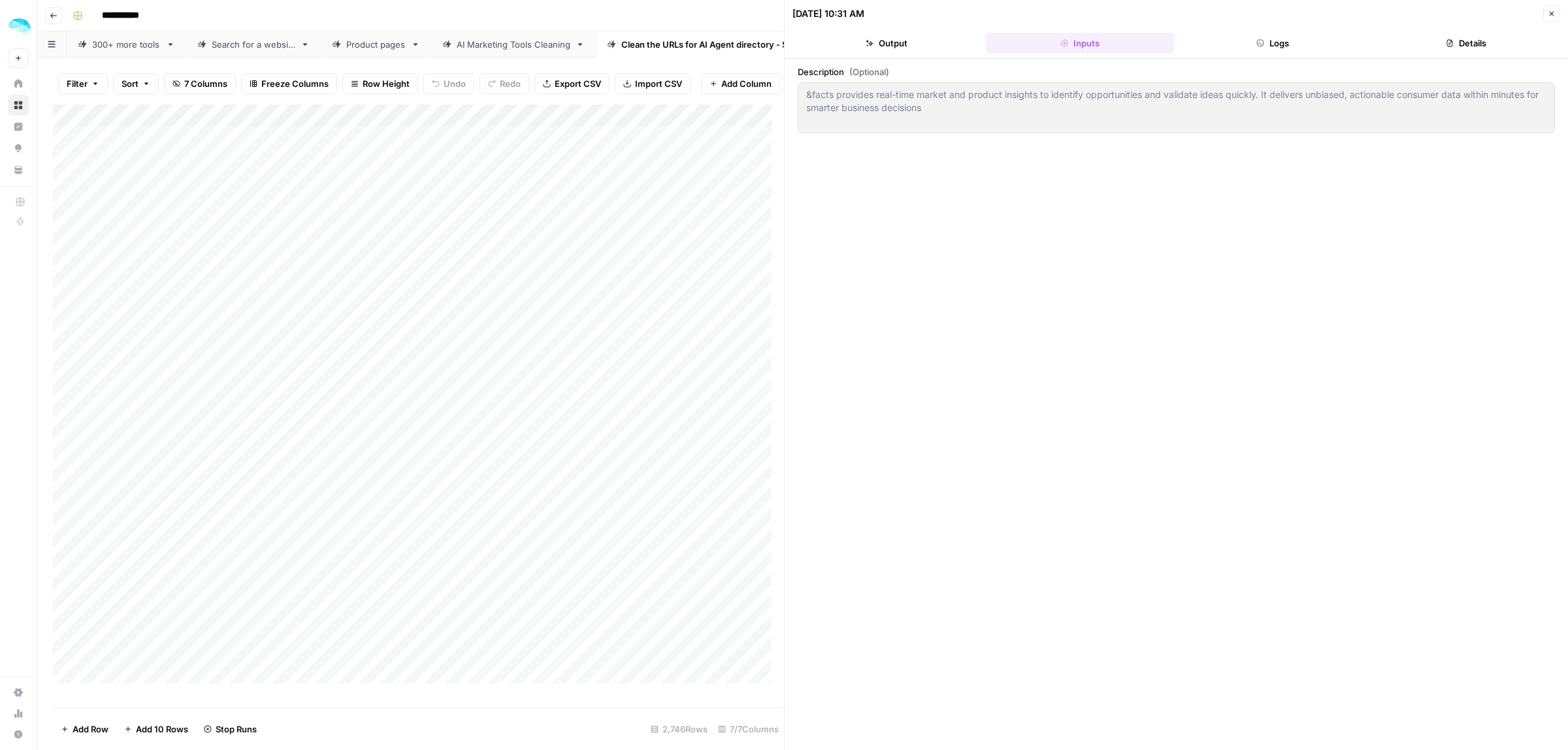
click at [1265, 39] on icon "button" at bounding box center [1259, 43] width 8 height 8
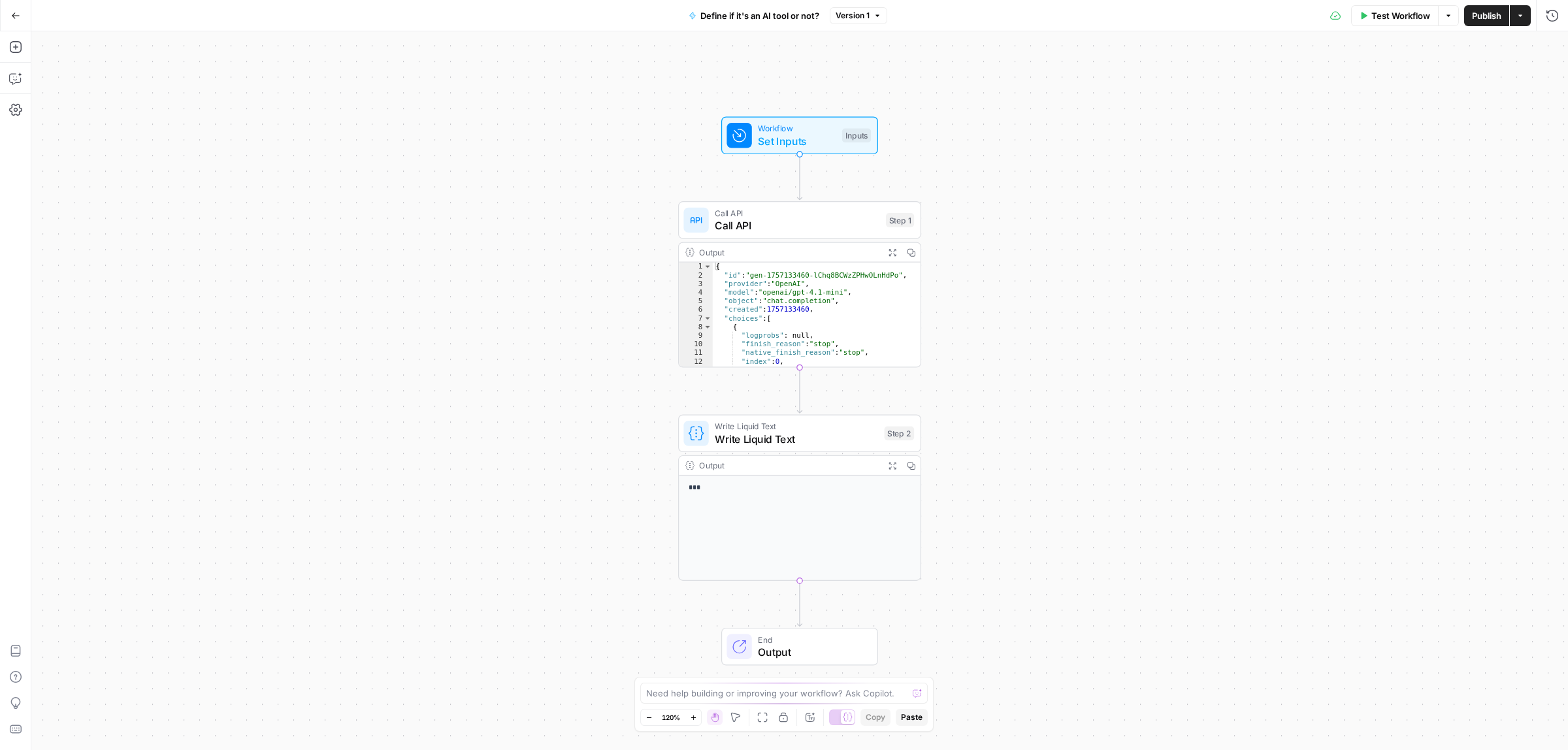
click at [736, 210] on span "Call API" at bounding box center [797, 213] width 165 height 12
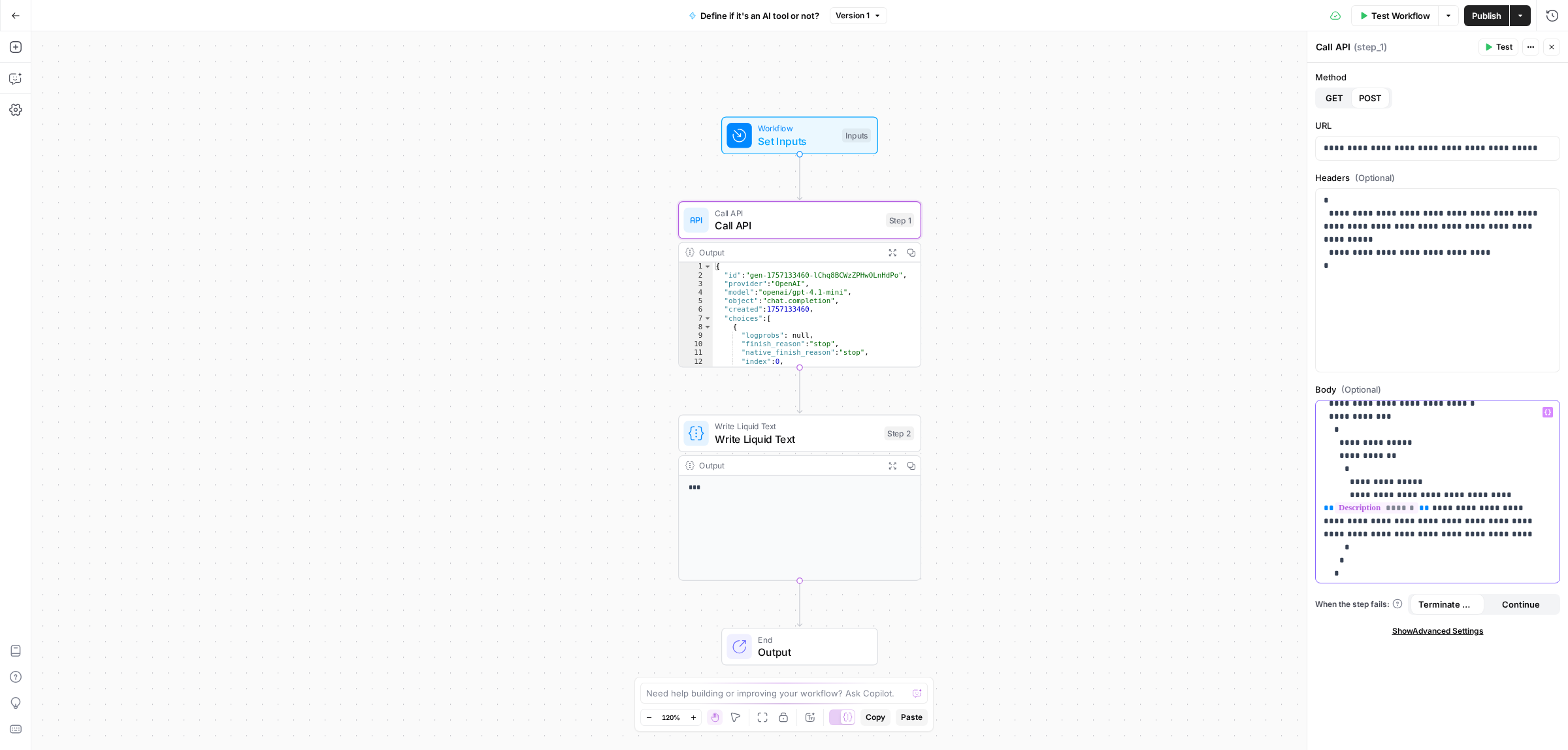
scroll to position [50, 0]
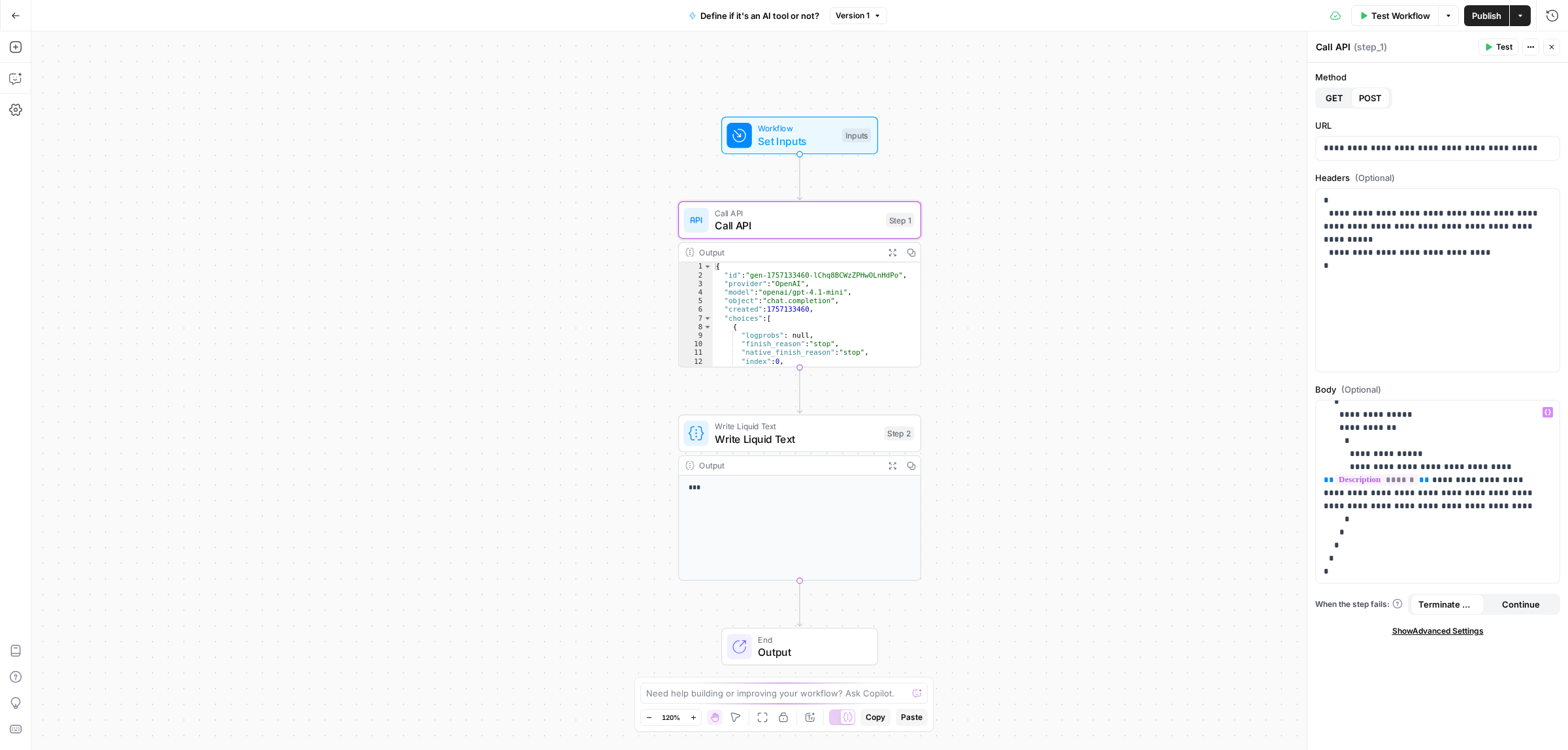
click at [15, 15] on icon "button" at bounding box center [15, 15] width 9 height 9
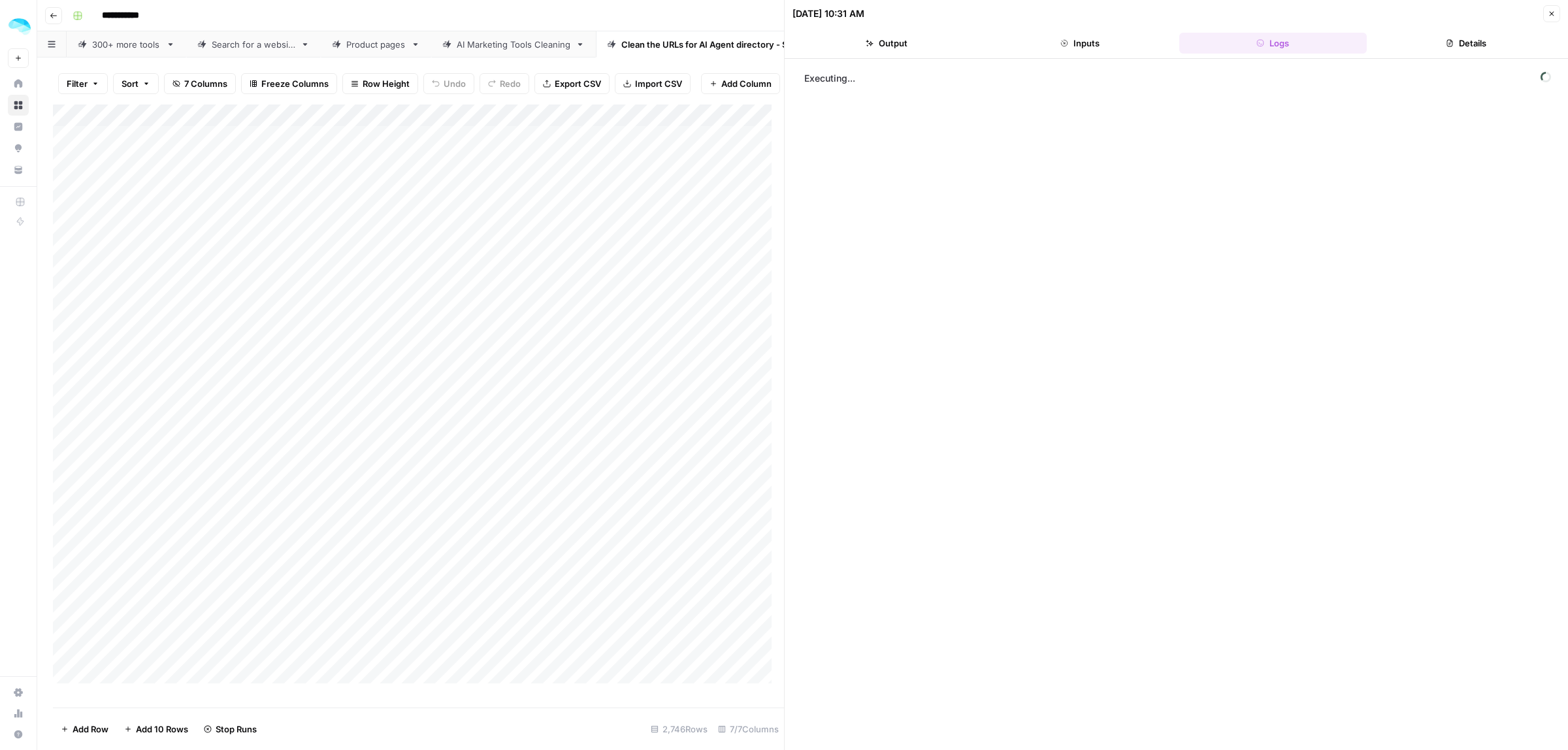
click at [1550, 17] on icon "button" at bounding box center [1551, 13] width 8 height 8
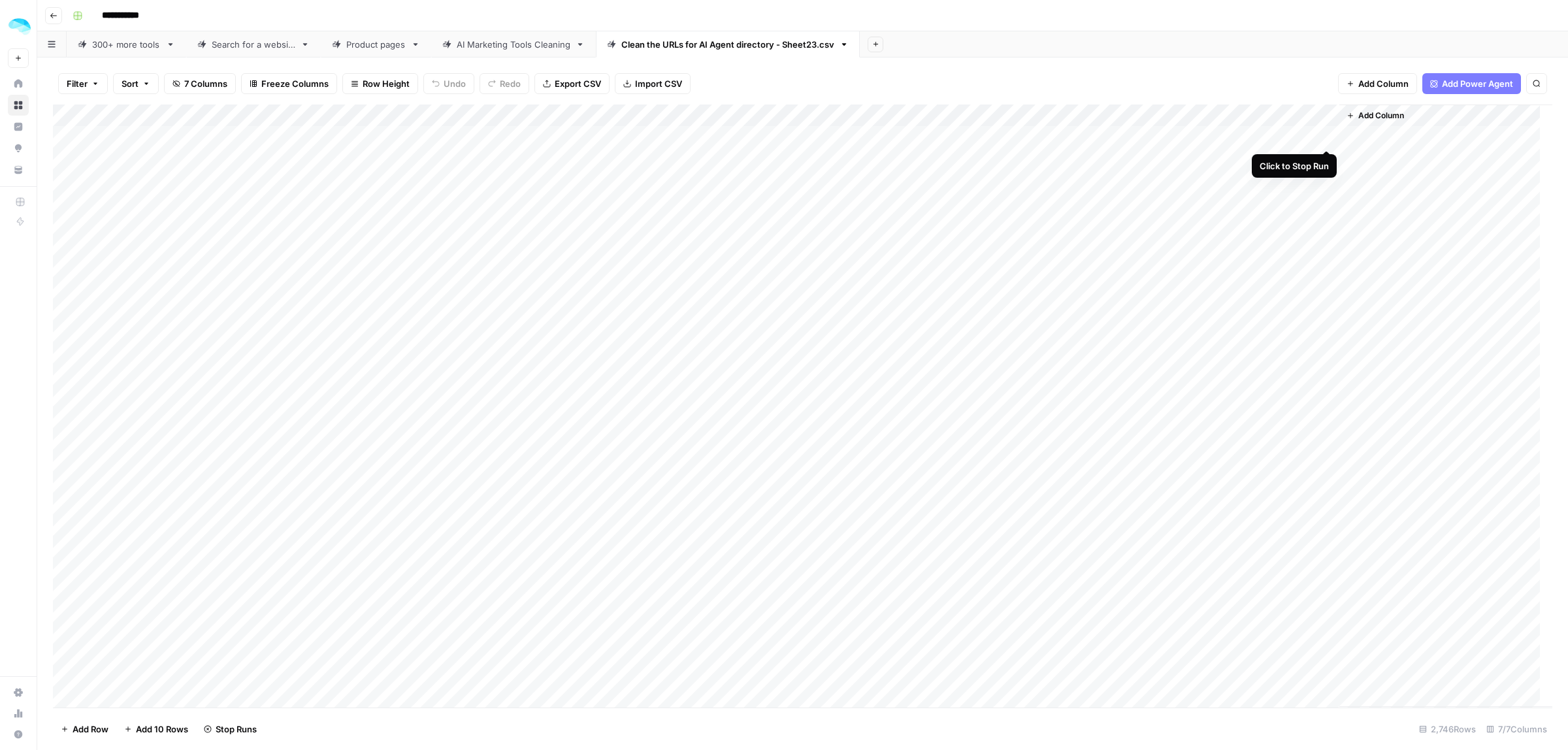
click at [1324, 133] on div "Add Column" at bounding box center [802, 405] width 1499 height 603
click at [1319, 135] on div "Add Column" at bounding box center [802, 405] width 1499 height 603
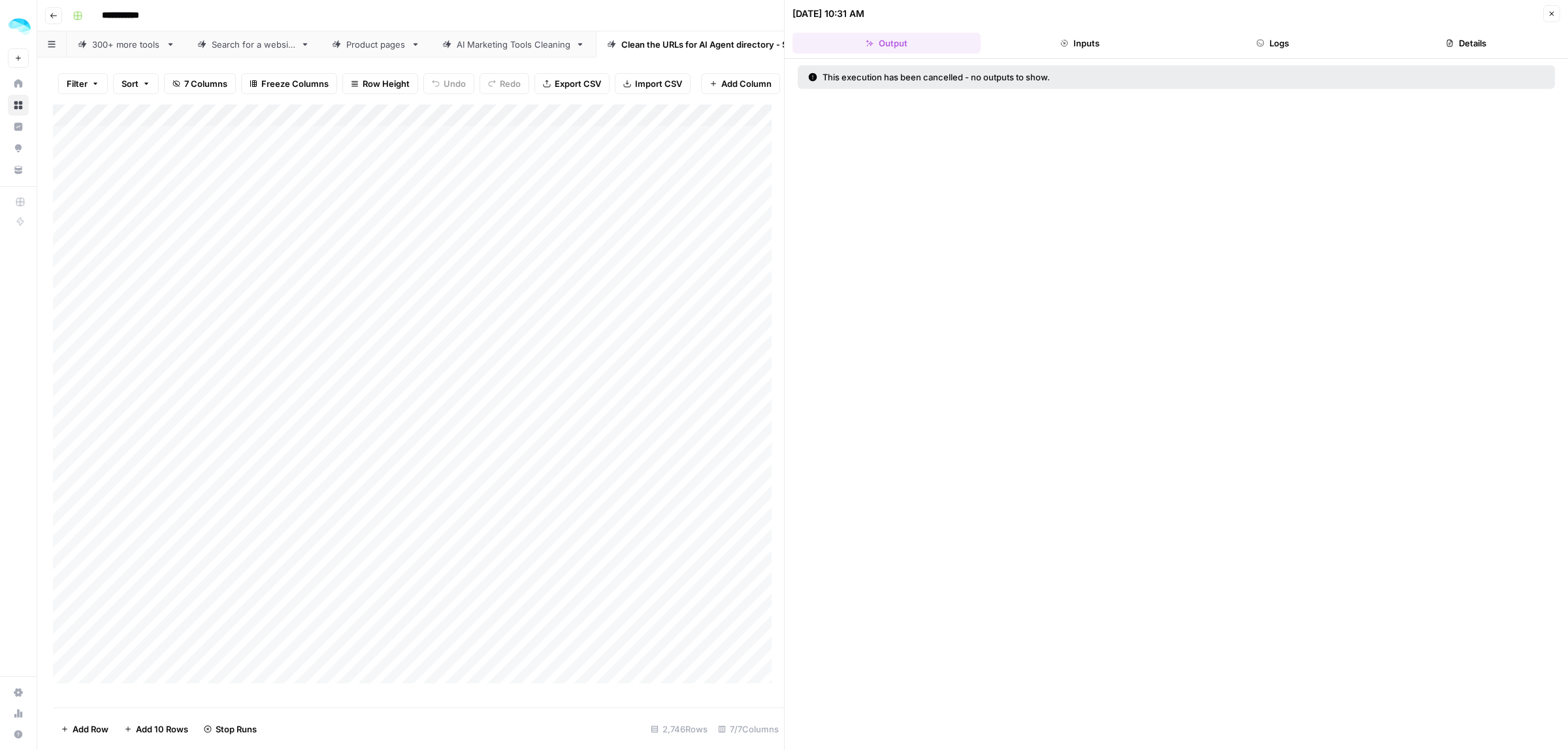
click at [1547, 21] on button "Close" at bounding box center [1552, 14] width 17 height 17
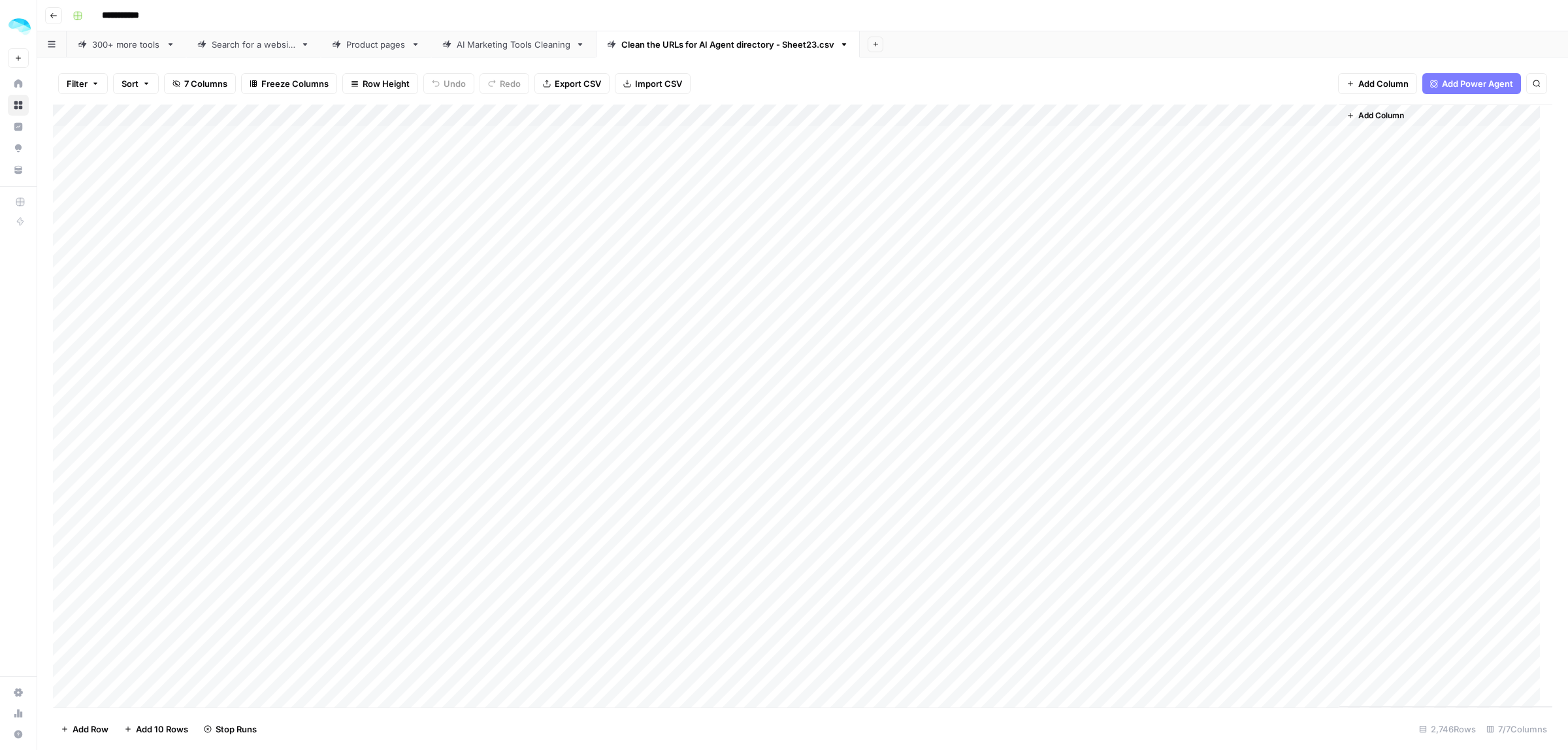
click at [1326, 117] on div "Add Column" at bounding box center [802, 405] width 1499 height 603
click at [1328, 135] on div "Add Column" at bounding box center [802, 405] width 1499 height 603
click at [1323, 158] on div "Add Column" at bounding box center [802, 405] width 1499 height 603
click at [1326, 181] on div "Add Column" at bounding box center [802, 405] width 1499 height 603
click at [527, 46] on div "AI Marketing Tools Cleaning" at bounding box center [514, 44] width 114 height 13
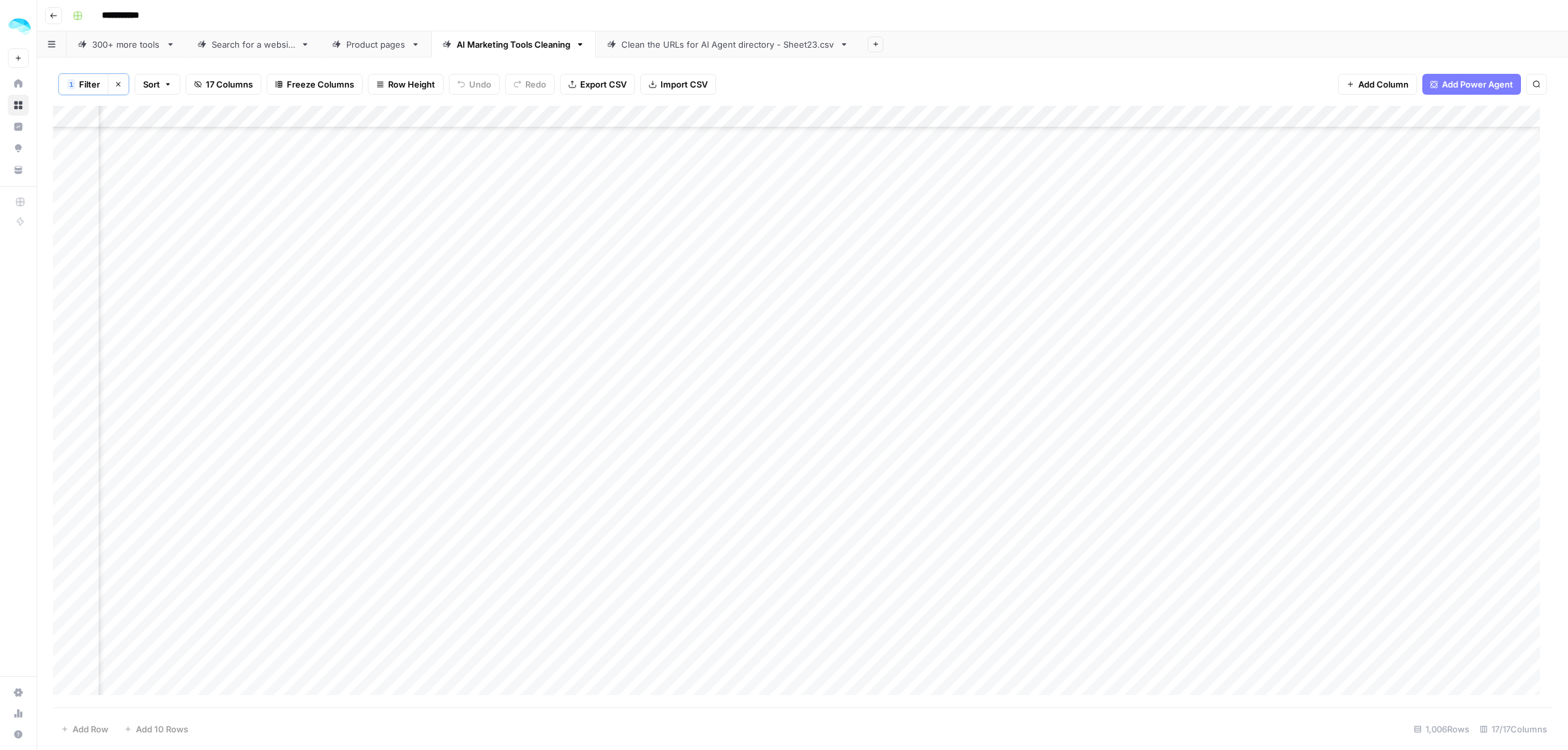
scroll to position [1225, 891]
click at [65, 312] on div "Add Column" at bounding box center [802, 406] width 1499 height 602
click at [62, 583] on div "Add Column" at bounding box center [802, 406] width 1499 height 602
click at [64, 373] on div "Add Column" at bounding box center [802, 406] width 1499 height 602
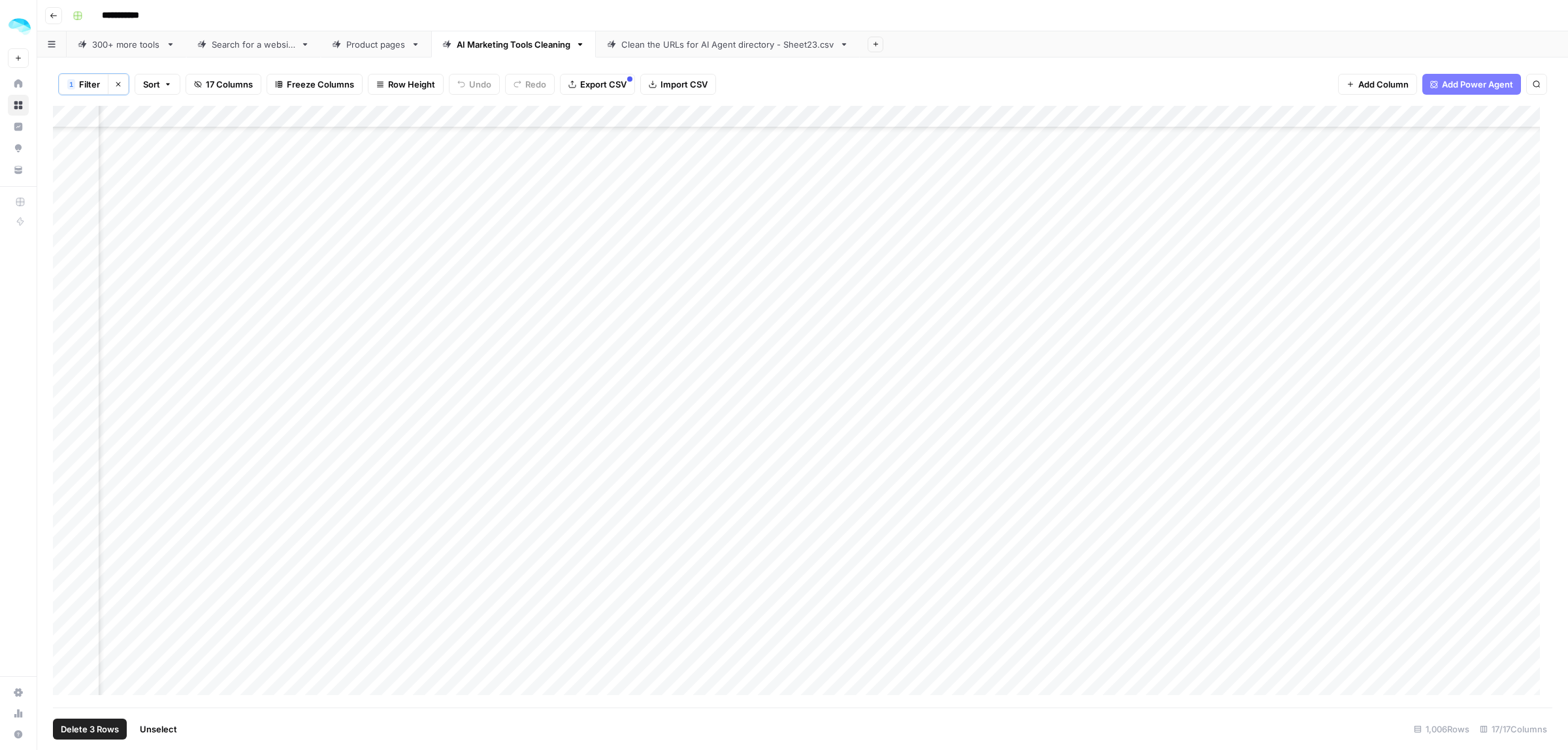
click at [64, 373] on div "Add Column" at bounding box center [802, 406] width 1499 height 602
click at [76, 732] on span "Delete 2 Rows" at bounding box center [90, 729] width 58 height 13
click at [742, 150] on span "Delete" at bounding box center [737, 150] width 28 height 13
click at [661, 39] on div "Clean the URLs for AI Agent directory - Sheet23.csv" at bounding box center [728, 44] width 213 height 13
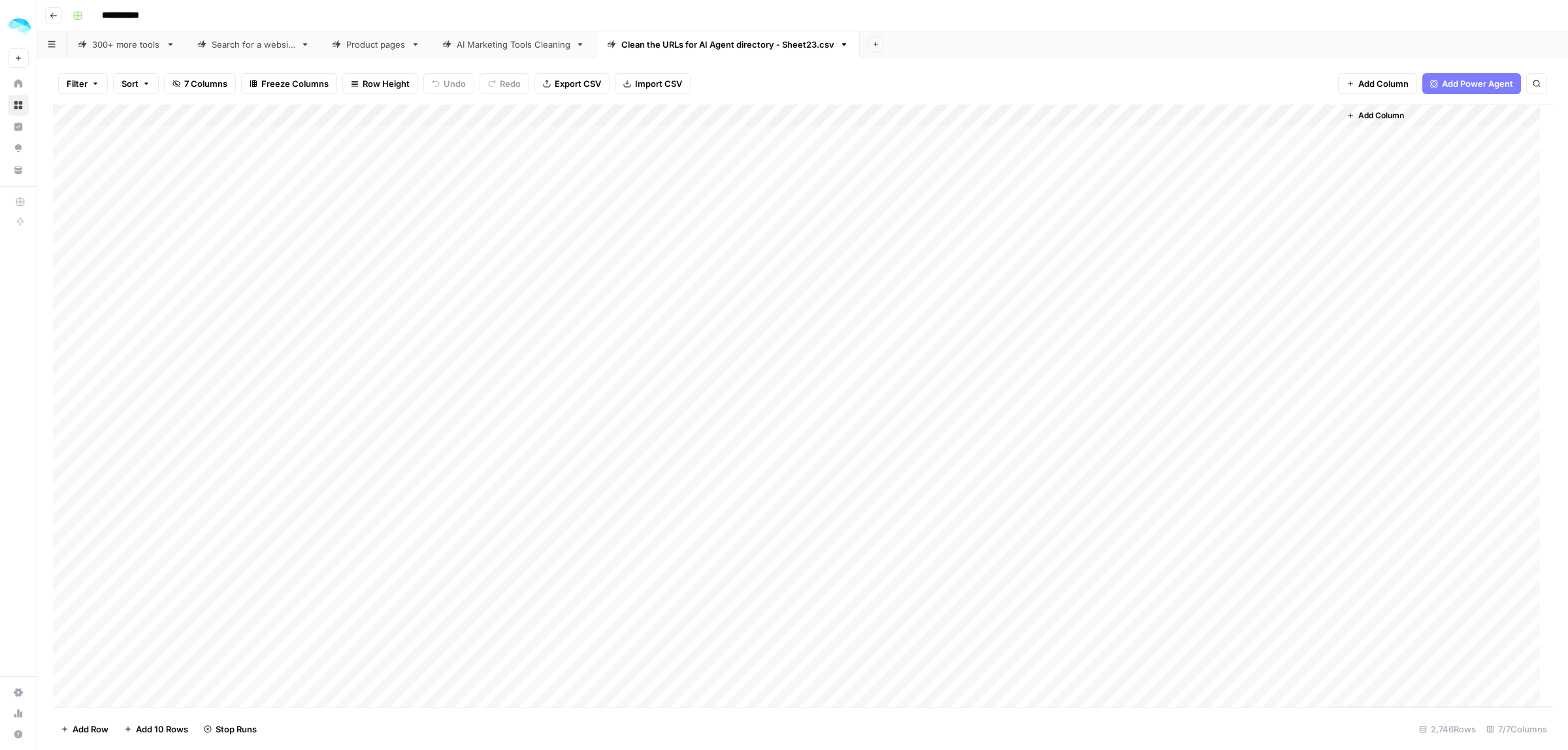
click at [466, 38] on div "AI Marketing Tools Cleaning" at bounding box center [514, 44] width 114 height 13
type input "**********"
click at [67, 314] on div "Add Column" at bounding box center [802, 406] width 1499 height 602
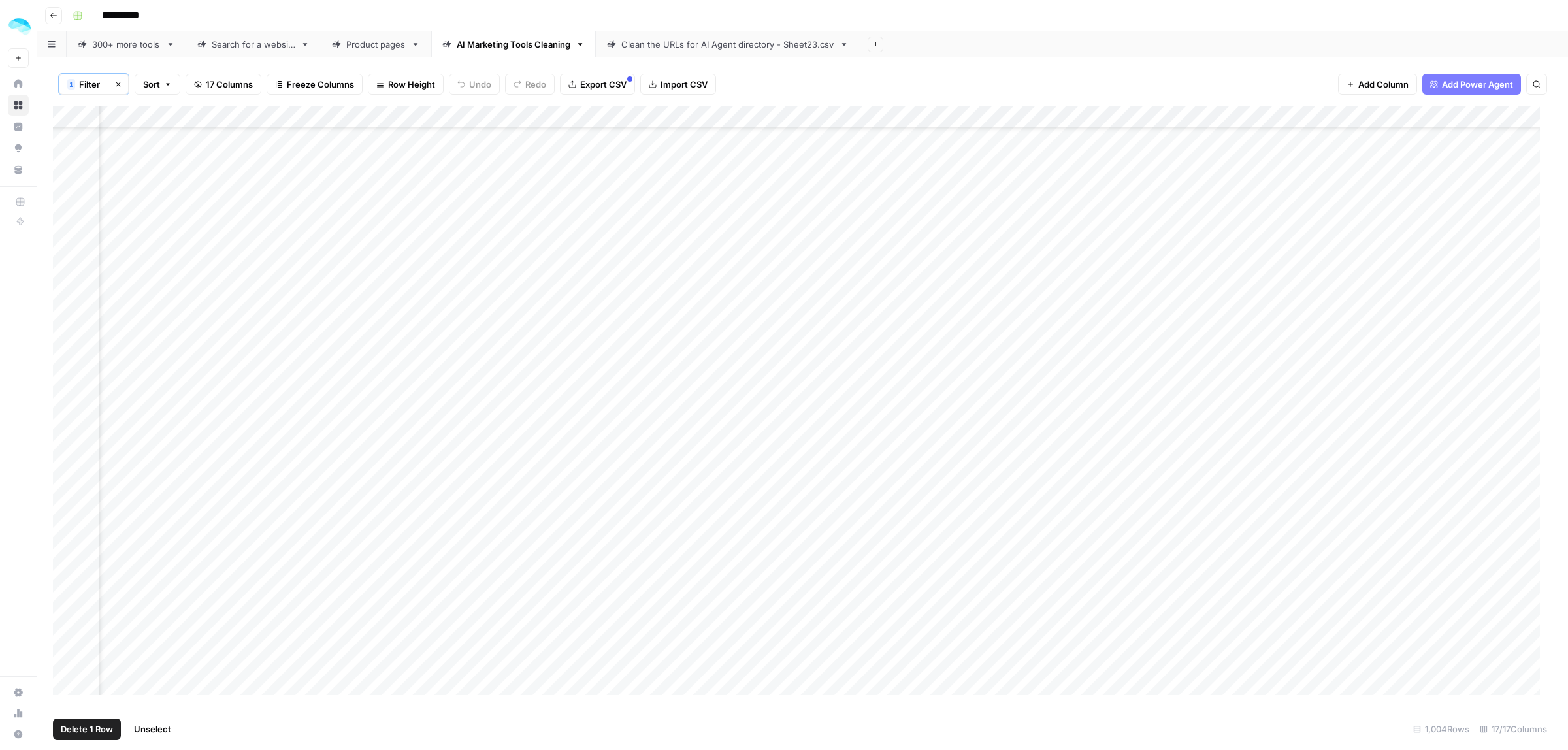
click at [67, 393] on div "Add Column" at bounding box center [802, 406] width 1499 height 602
drag, startPoint x: 1396, startPoint y: 117, endPoint x: 247, endPoint y: 129, distance: 1149.1
click at [247, 129] on div "Add Column" at bounding box center [802, 406] width 1499 height 602
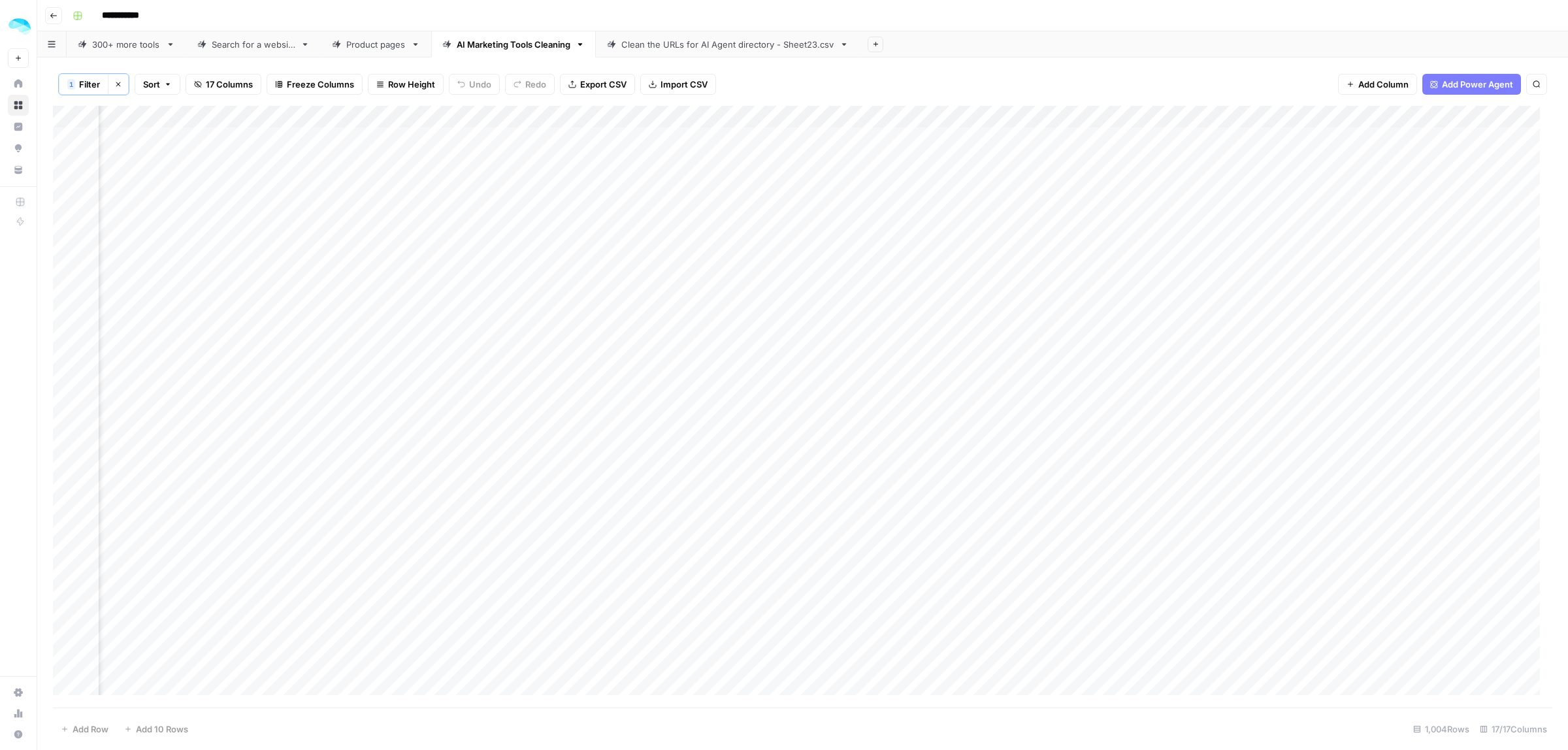
click at [686, 34] on link "Clean the URLs for AI Agent directory - Sheet23.csv" at bounding box center [728, 45] width 264 height 26
click at [1333, 115] on div "Add Column" at bounding box center [802, 405] width 1499 height 603
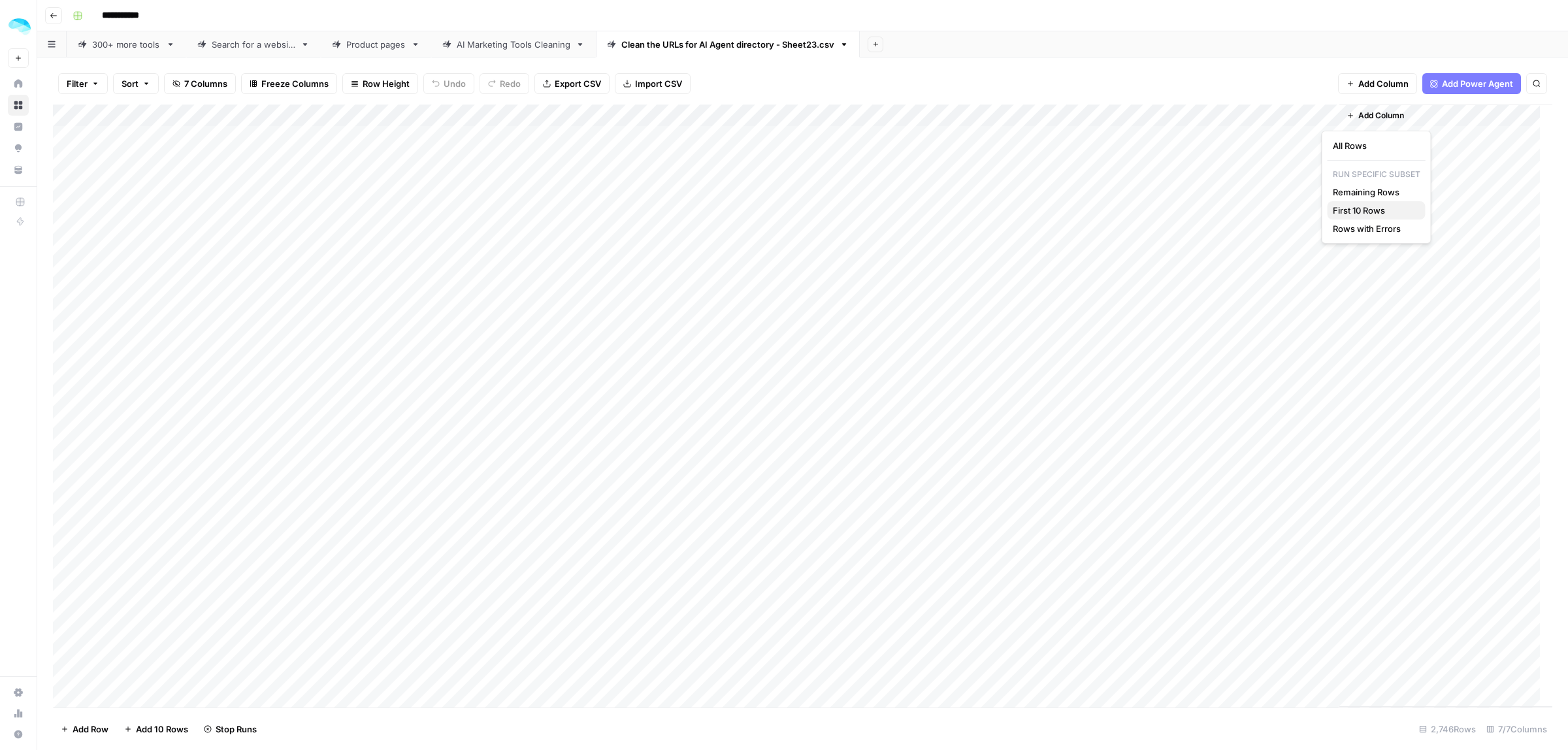
click at [1363, 207] on span "First 10 Rows" at bounding box center [1374, 210] width 82 height 13
click at [520, 41] on div "AI Marketing Tools Cleaning" at bounding box center [514, 44] width 114 height 13
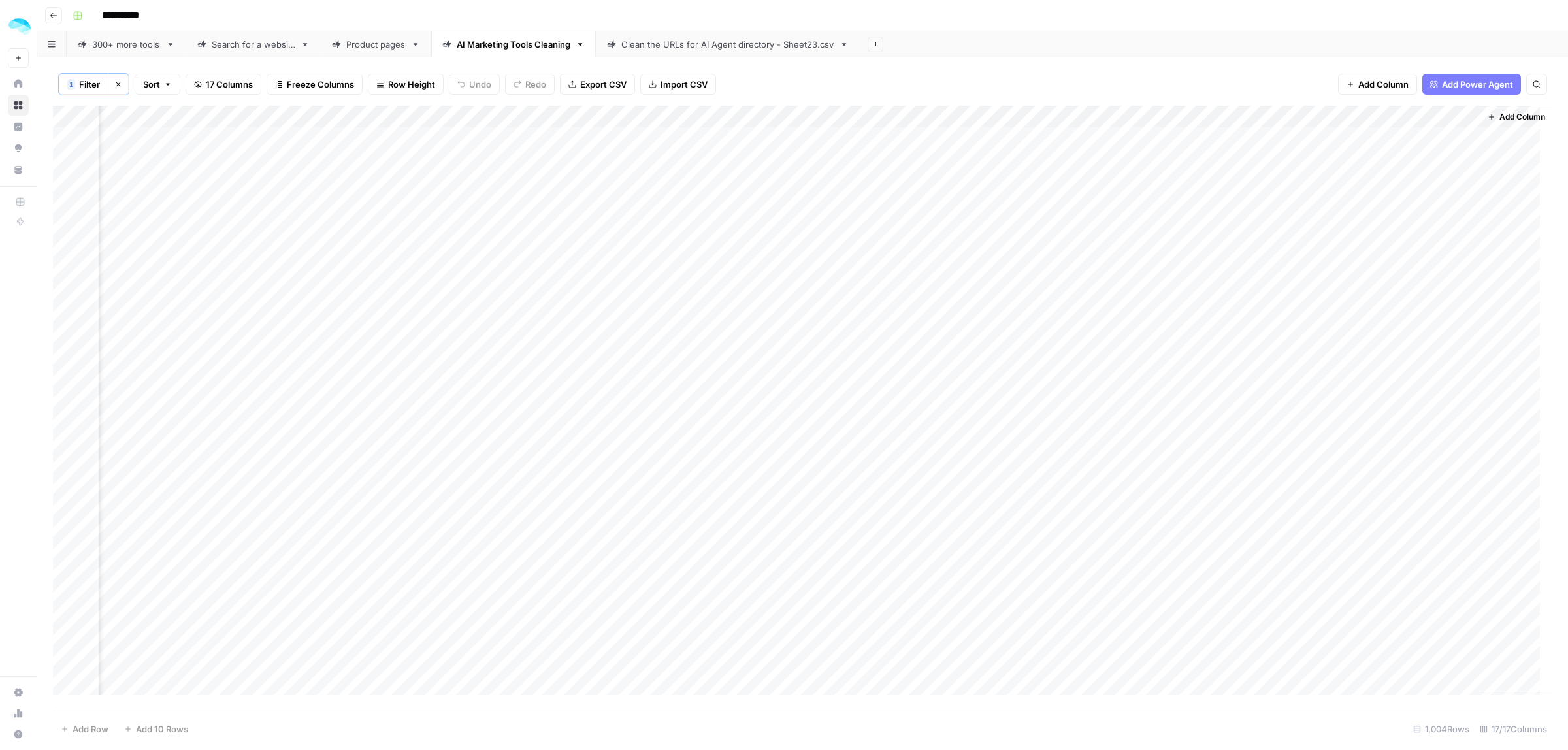
scroll to position [0, 1393]
click at [363, 115] on div "Add Column" at bounding box center [802, 406] width 1499 height 602
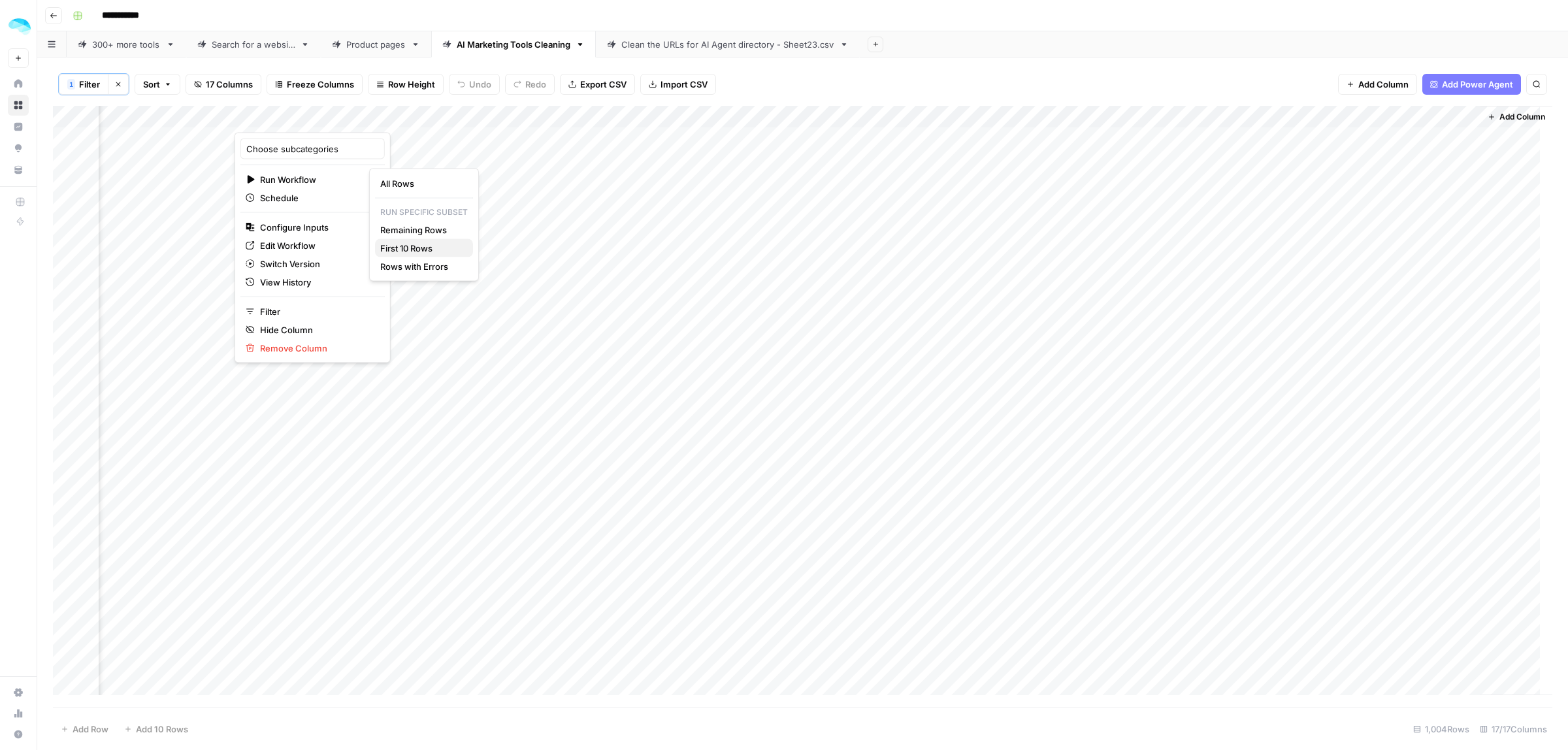
click at [433, 246] on span "First 10 Rows" at bounding box center [421, 248] width 82 height 13
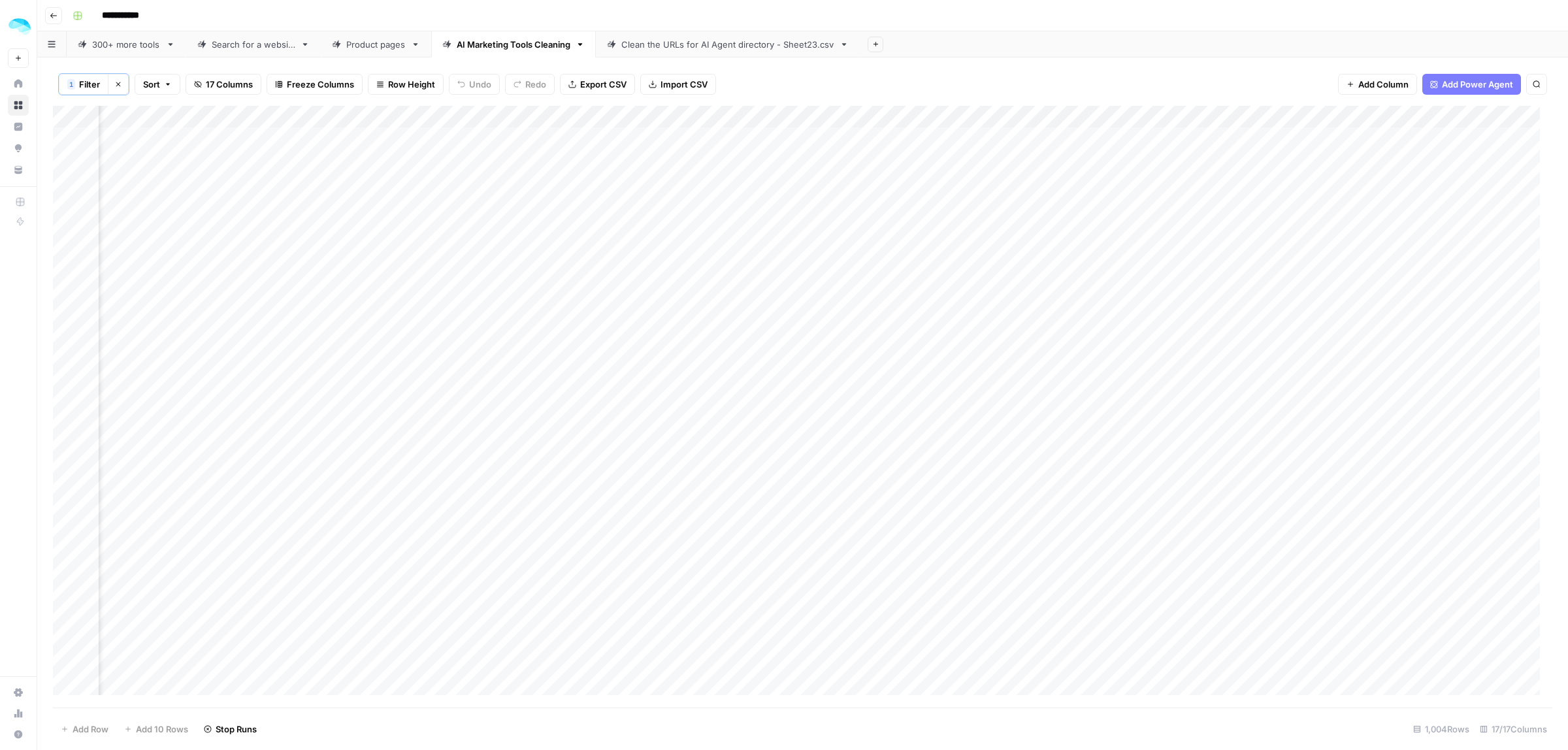
scroll to position [0, 704]
click at [654, 43] on div "Clean the URLs for AI Agent directory - Sheet23.csv" at bounding box center [728, 44] width 213 height 13
click at [523, 43] on div "AI Marketing Tools Cleaning" at bounding box center [514, 44] width 114 height 13
click at [706, 43] on div "Clean the URLs for AI Agent directory - Sheet23.csv" at bounding box center [728, 44] width 213 height 13
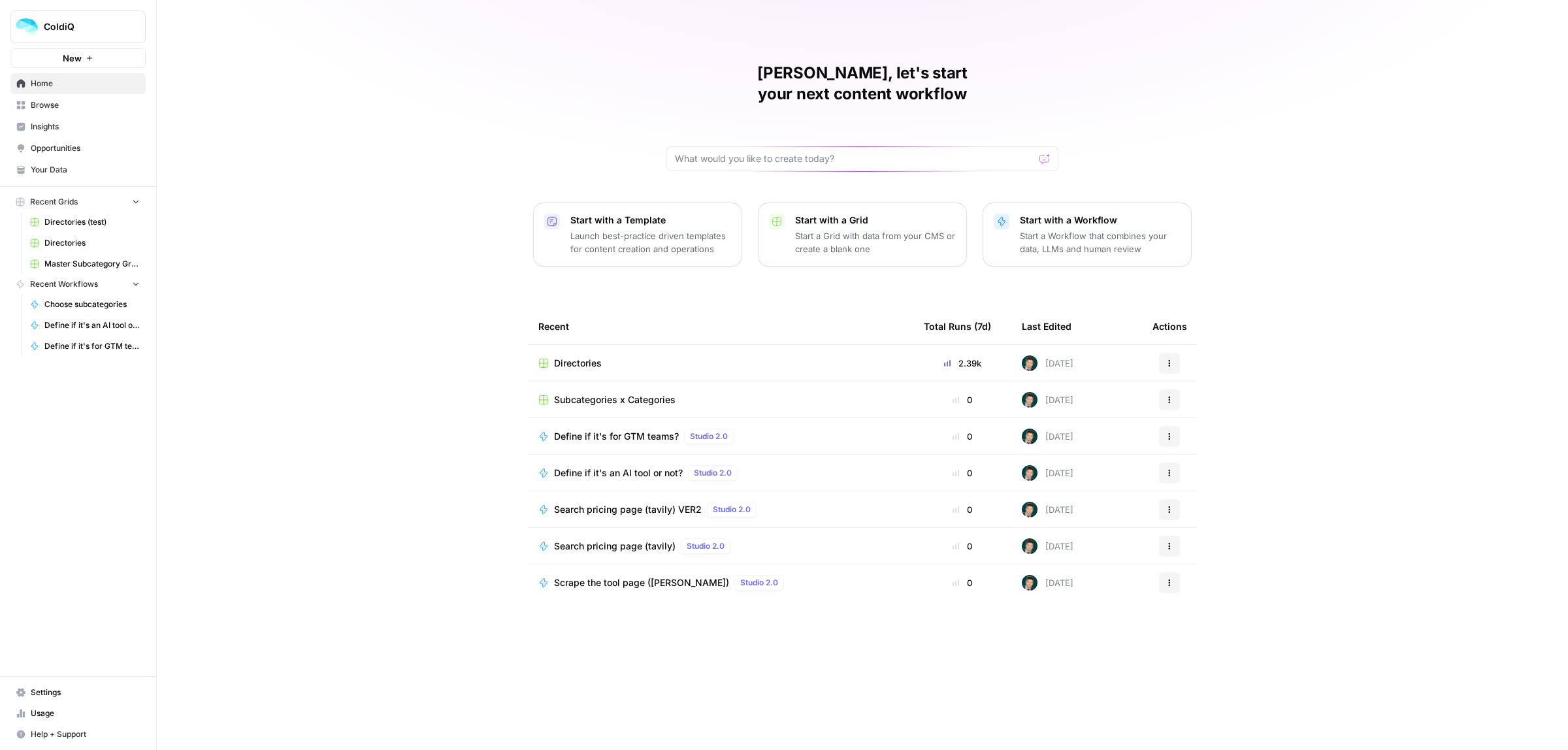
click at [586, 357] on span "Directories" at bounding box center [578, 363] width 48 height 13
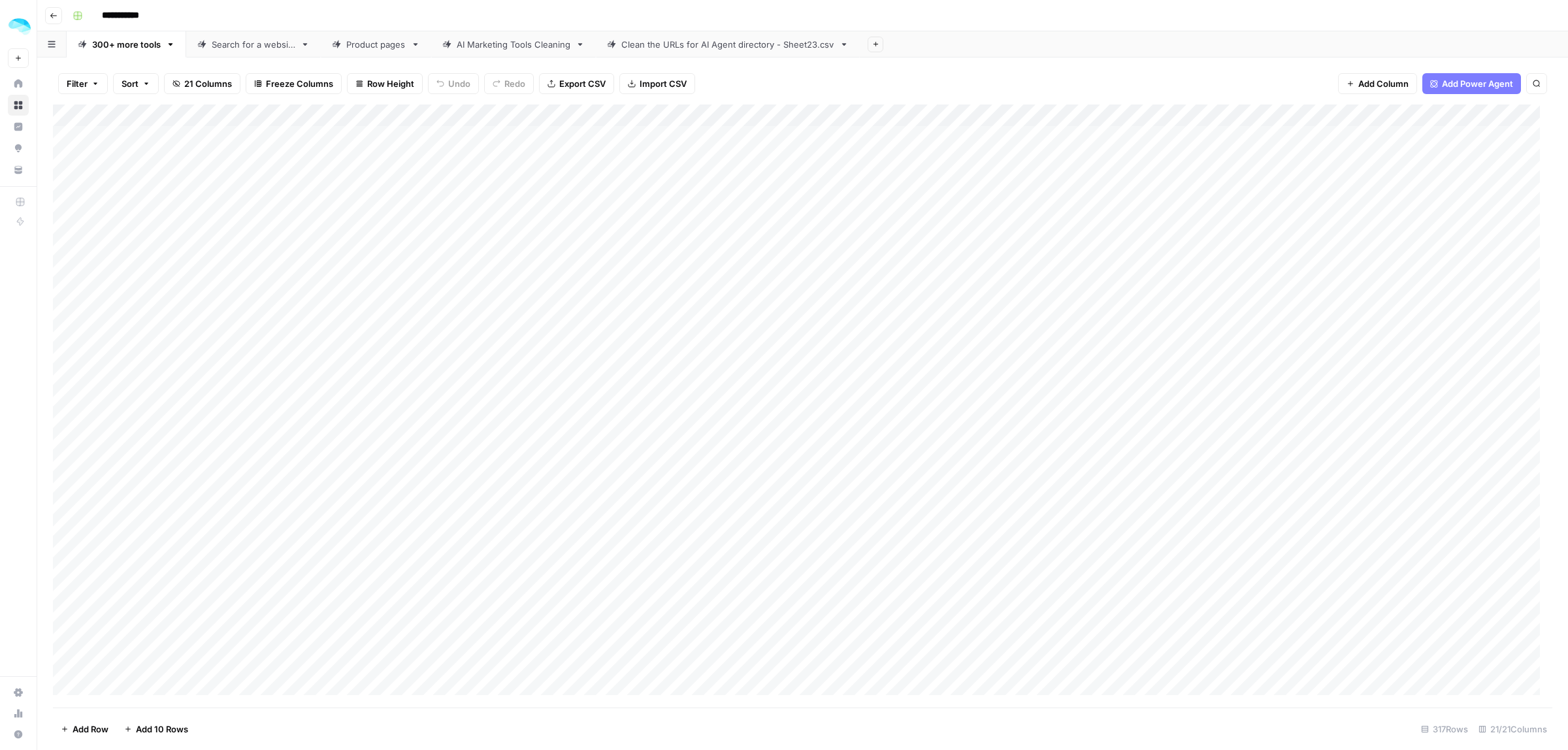
click at [651, 48] on div "Clean the URLs for AI Agent directory - Sheet23.csv" at bounding box center [728, 44] width 213 height 13
click at [927, 315] on div "Add Column" at bounding box center [802, 405] width 1499 height 603
click at [925, 291] on div "Add Column" at bounding box center [802, 405] width 1499 height 603
click at [935, 262] on div "Add Column" at bounding box center [802, 405] width 1499 height 603
click at [531, 36] on link "AI Marketing Tools Cleaning" at bounding box center [514, 45] width 165 height 26
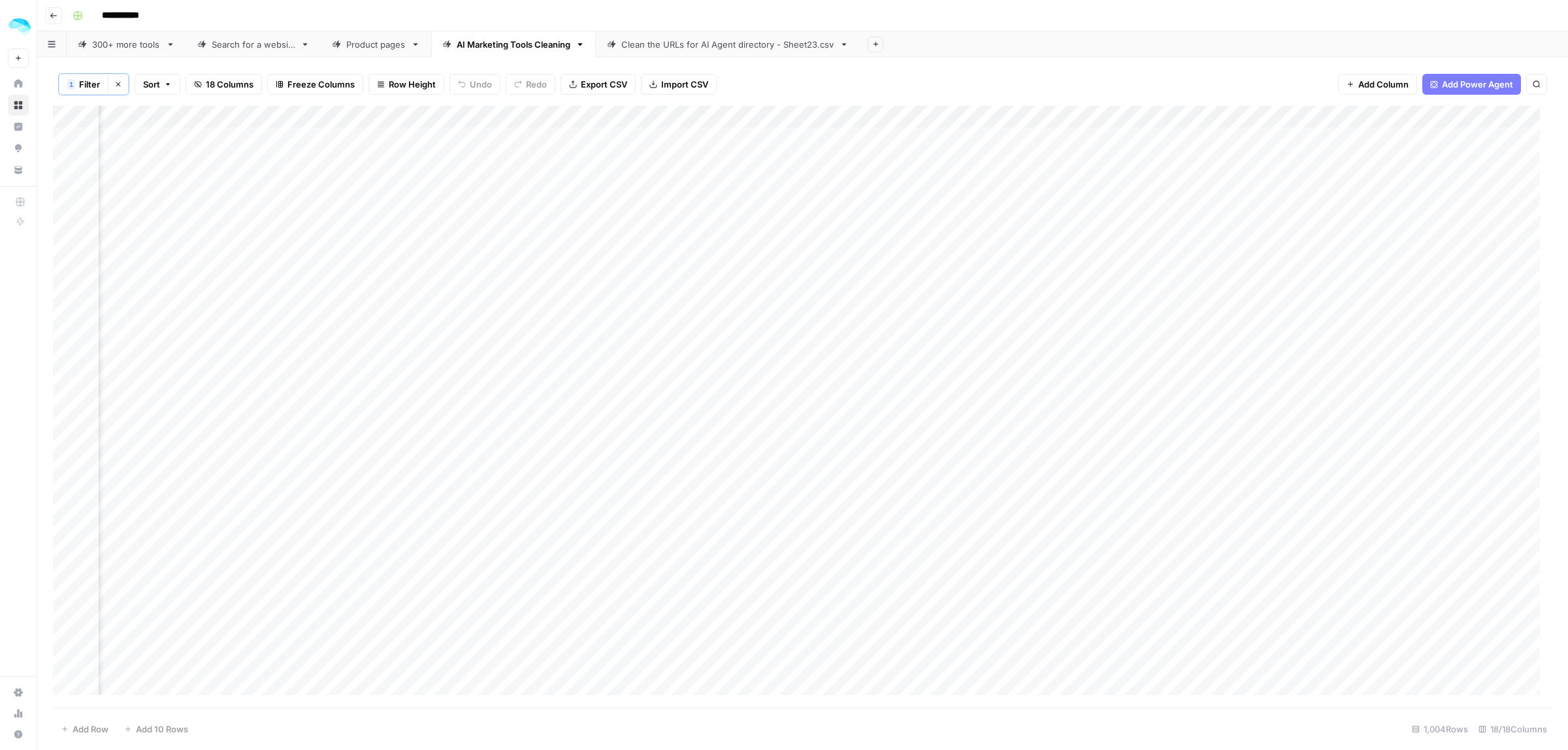
scroll to position [0, 942]
click at [825, 180] on div "Add Column" at bounding box center [802, 406] width 1499 height 602
click at [644, 43] on div "Clean the URLs for AI Agent directory - Sheet23.csv" at bounding box center [728, 44] width 213 height 13
click at [1312, 114] on div "Add Column" at bounding box center [802, 405] width 1499 height 603
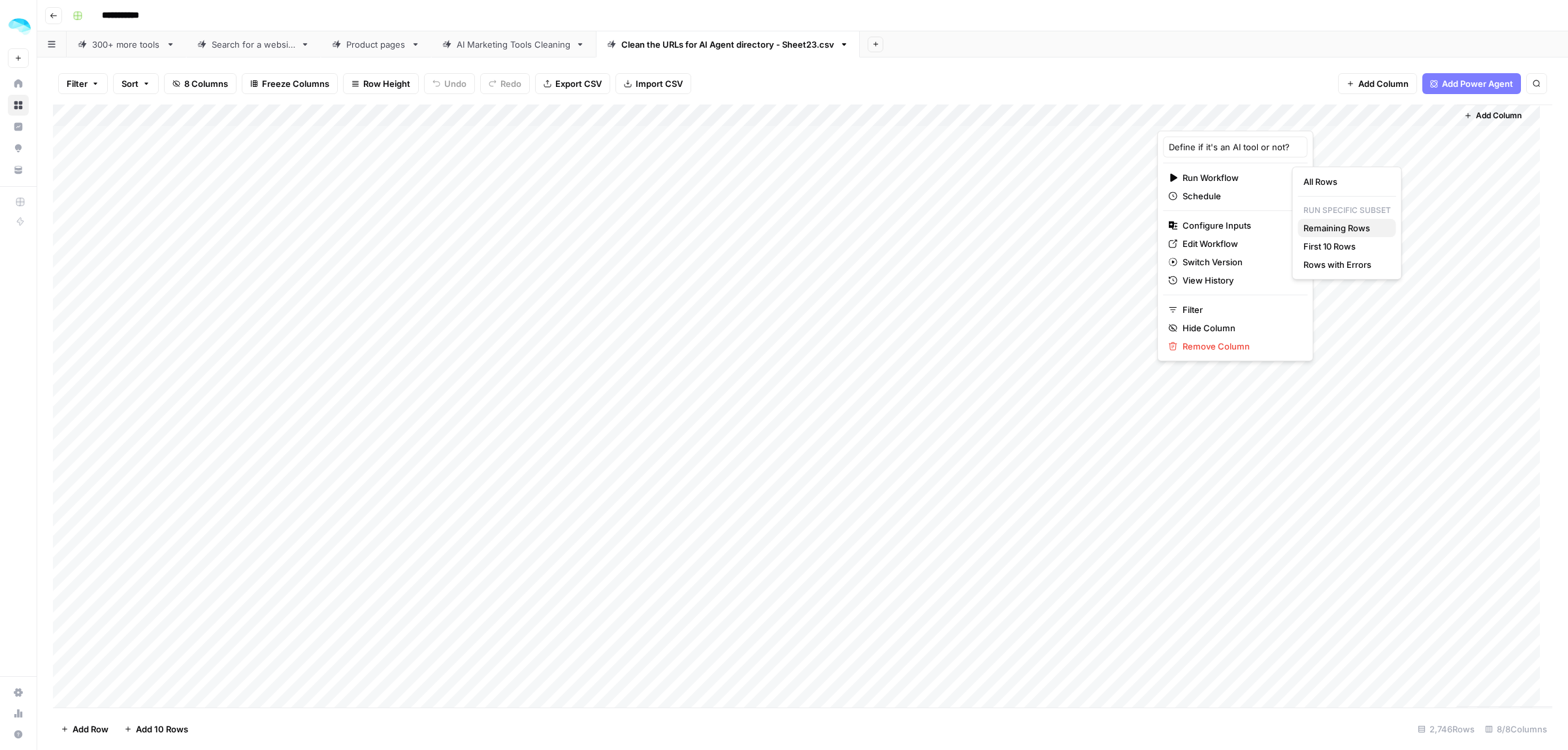
click at [1349, 229] on span "Remaining Rows" at bounding box center [1344, 227] width 82 height 13
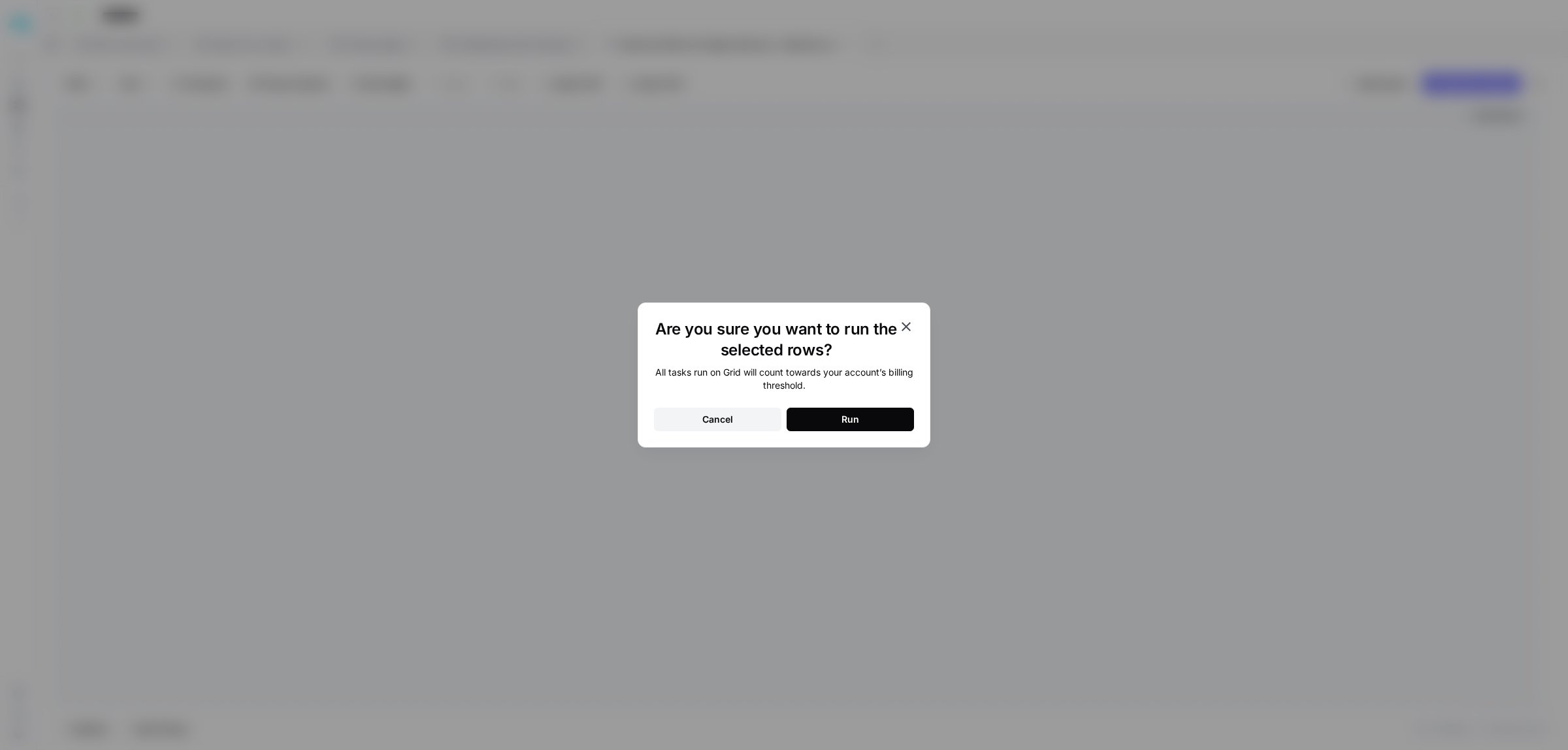
click at [864, 429] on button "Run" at bounding box center [850, 419] width 128 height 23
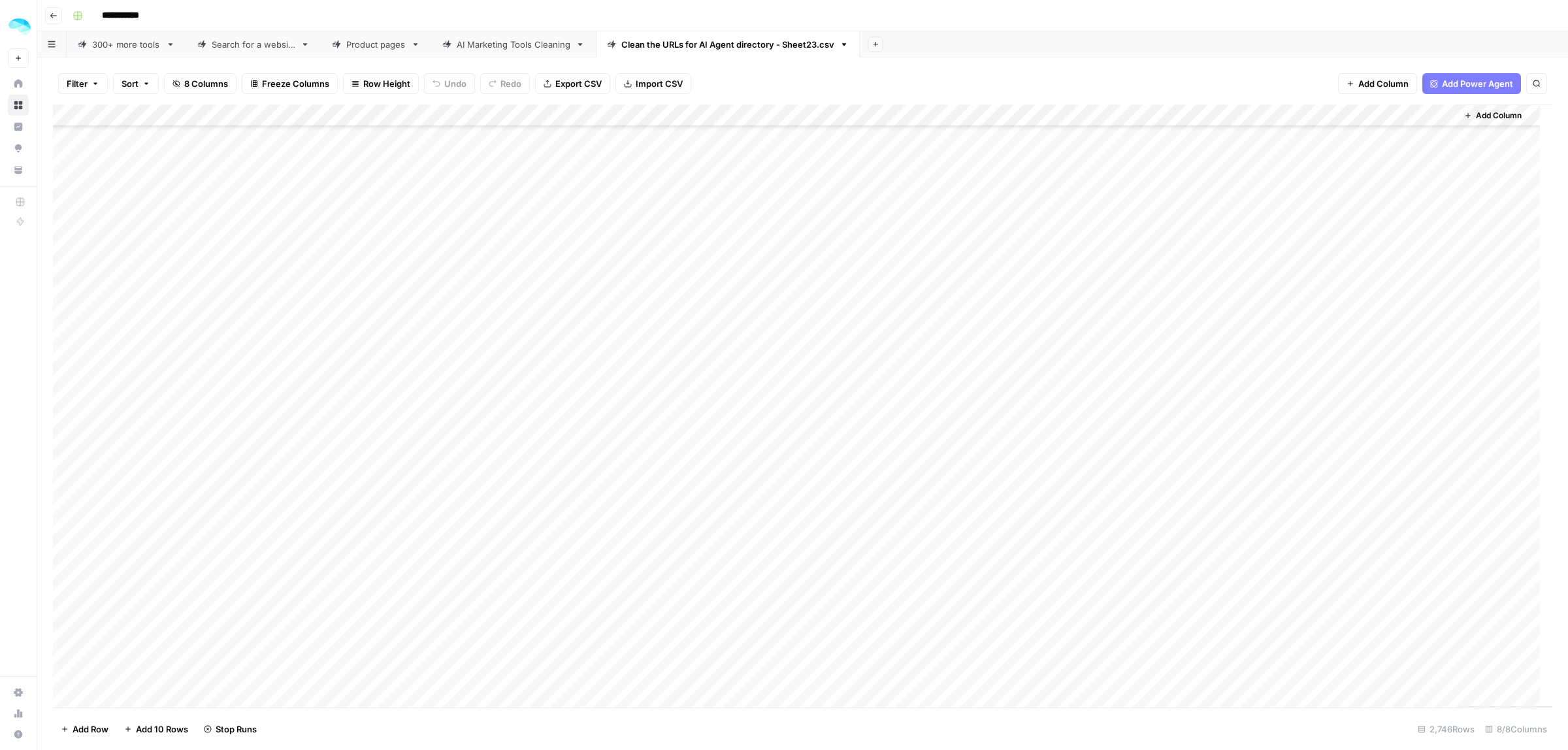
scroll to position [32501, 0]
click at [1411, 333] on div "Add Column" at bounding box center [802, 405] width 1499 height 603
click at [478, 53] on link "AI Marketing Tools Cleaning" at bounding box center [514, 45] width 165 height 26
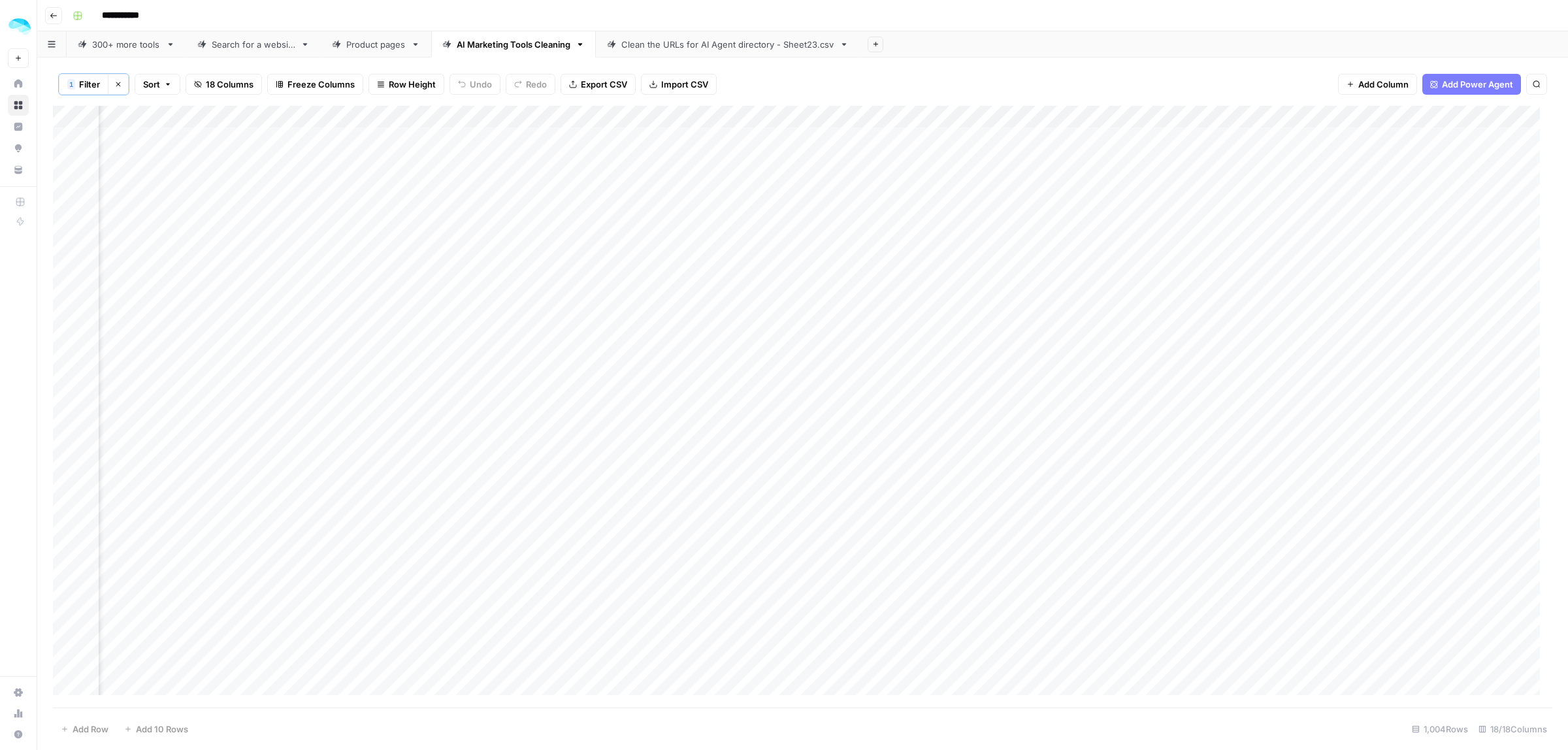
scroll to position [0, 1093]
drag, startPoint x: 804, startPoint y: 113, endPoint x: 948, endPoint y: 122, distance: 144.3
click at [948, 122] on div "Add Column" at bounding box center [802, 406] width 1499 height 602
click at [811, 269] on div "Add Column" at bounding box center [802, 406] width 1499 height 602
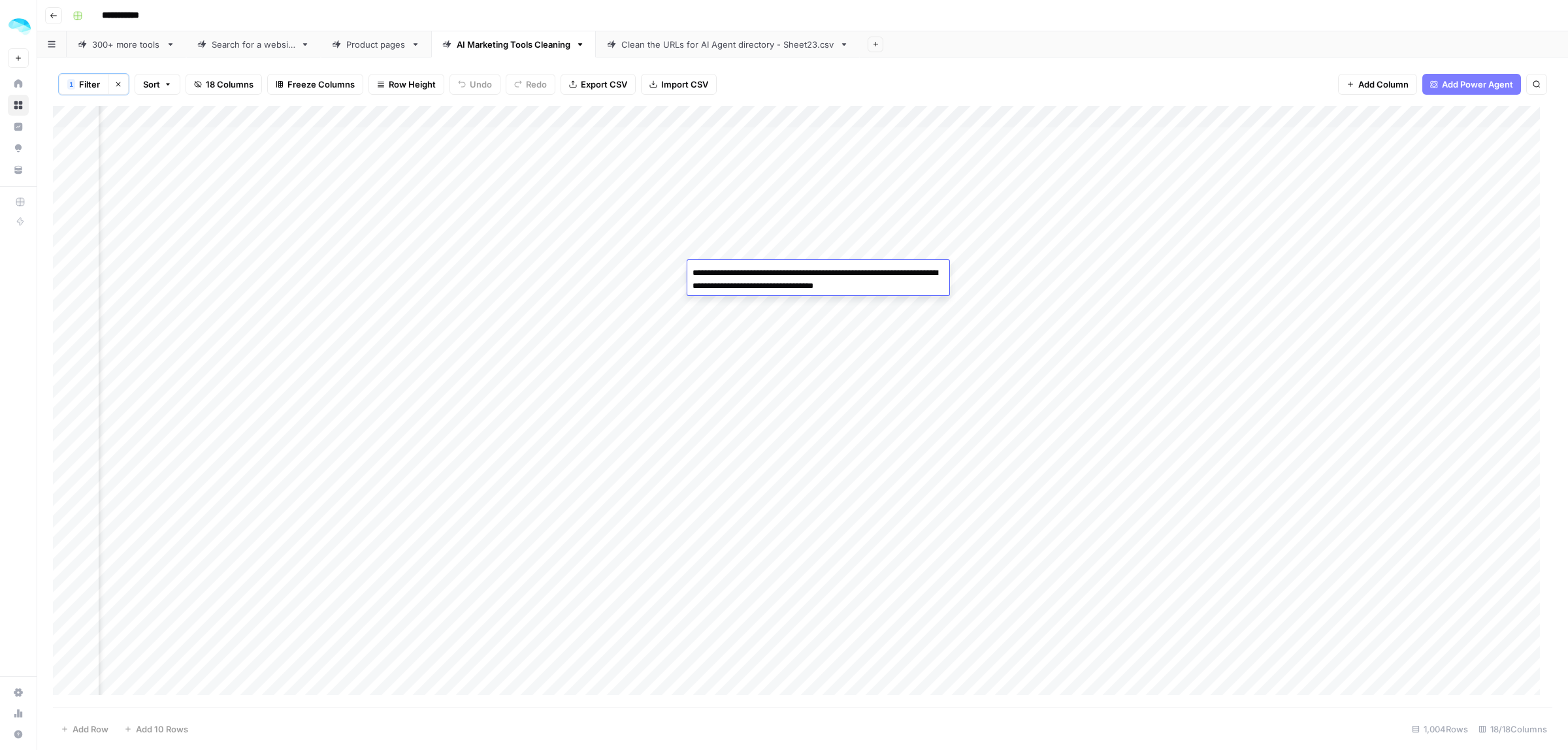
click at [523, 273] on div "Add Column" at bounding box center [802, 406] width 1499 height 602
click at [822, 160] on div "Add Column" at bounding box center [802, 406] width 1499 height 602
click at [932, 291] on div "Add Column" at bounding box center [802, 406] width 1499 height 602
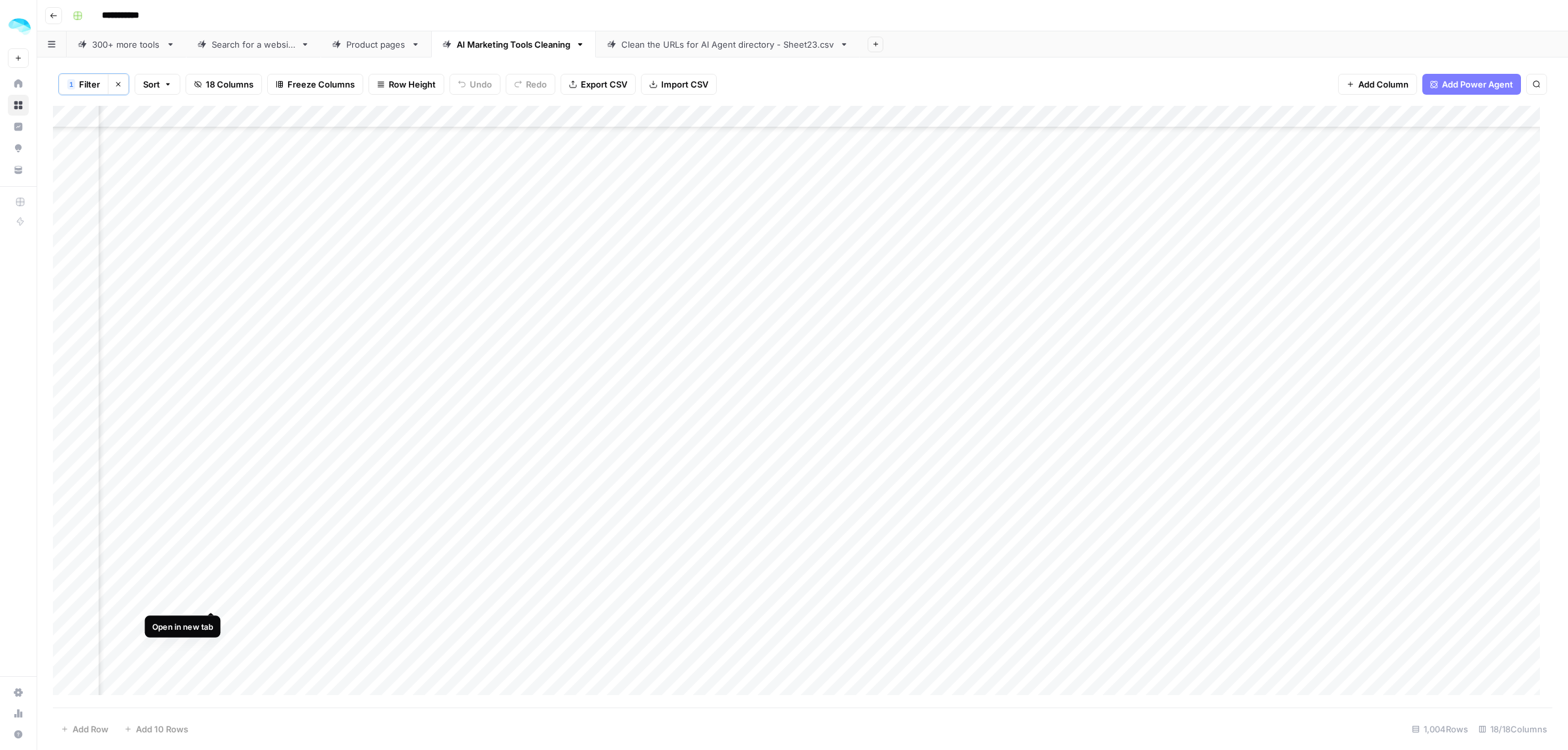
click at [213, 593] on div "Add Column" at bounding box center [802, 406] width 1499 height 602
click at [892, 589] on div "Add Column" at bounding box center [802, 406] width 1499 height 602
click at [213, 661] on div "Add Column" at bounding box center [802, 406] width 1499 height 602
click at [905, 668] on div "Add Column" at bounding box center [802, 406] width 1499 height 602
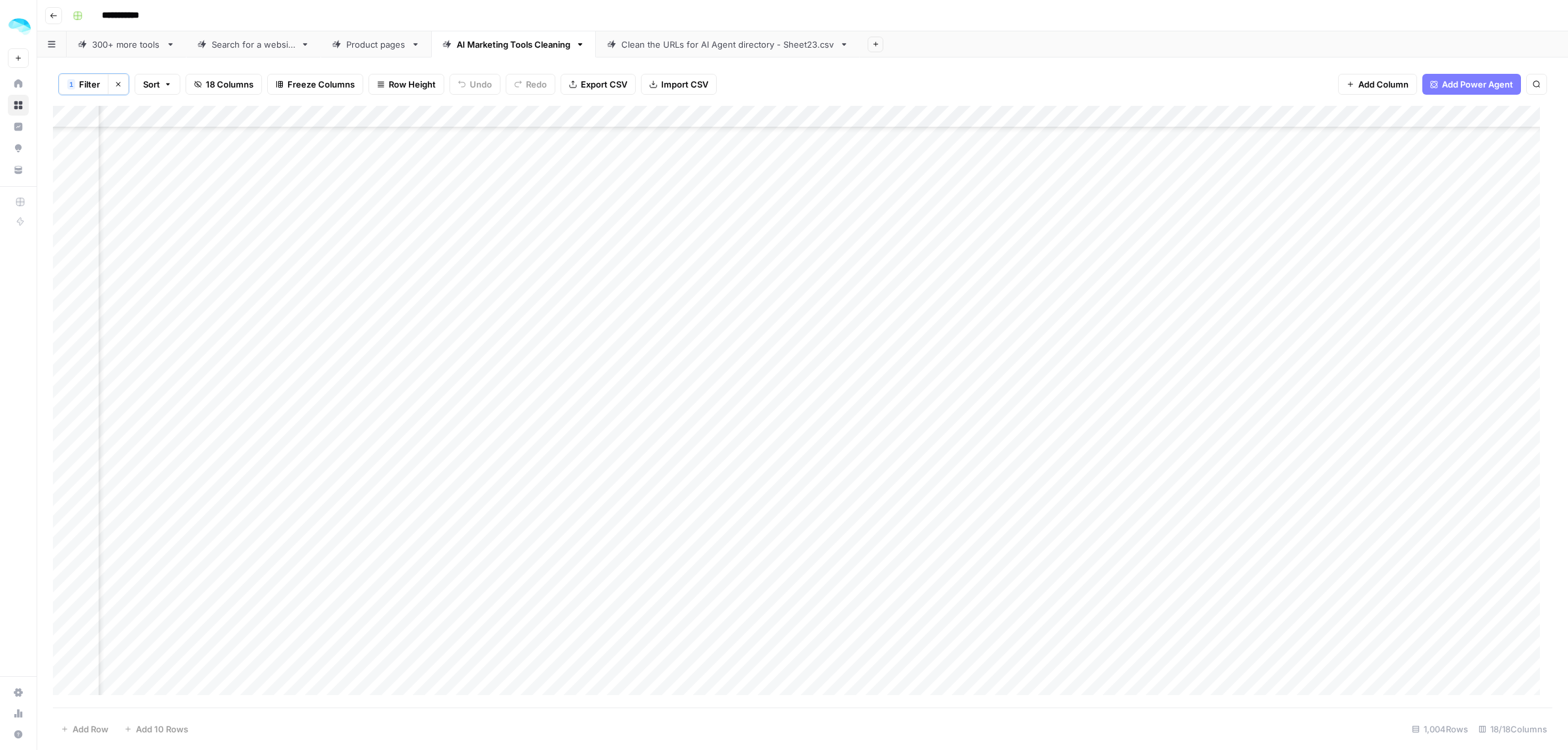
scroll to position [831, 1403]
click at [65, 686] on div "Add Column" at bounding box center [802, 406] width 1499 height 602
click at [96, 730] on span "Delete 1 Row" at bounding box center [87, 729] width 52 height 13
click at [753, 155] on button "Delete" at bounding box center [736, 150] width 44 height 23
click at [872, 686] on div "Add Column" at bounding box center [802, 406] width 1499 height 602
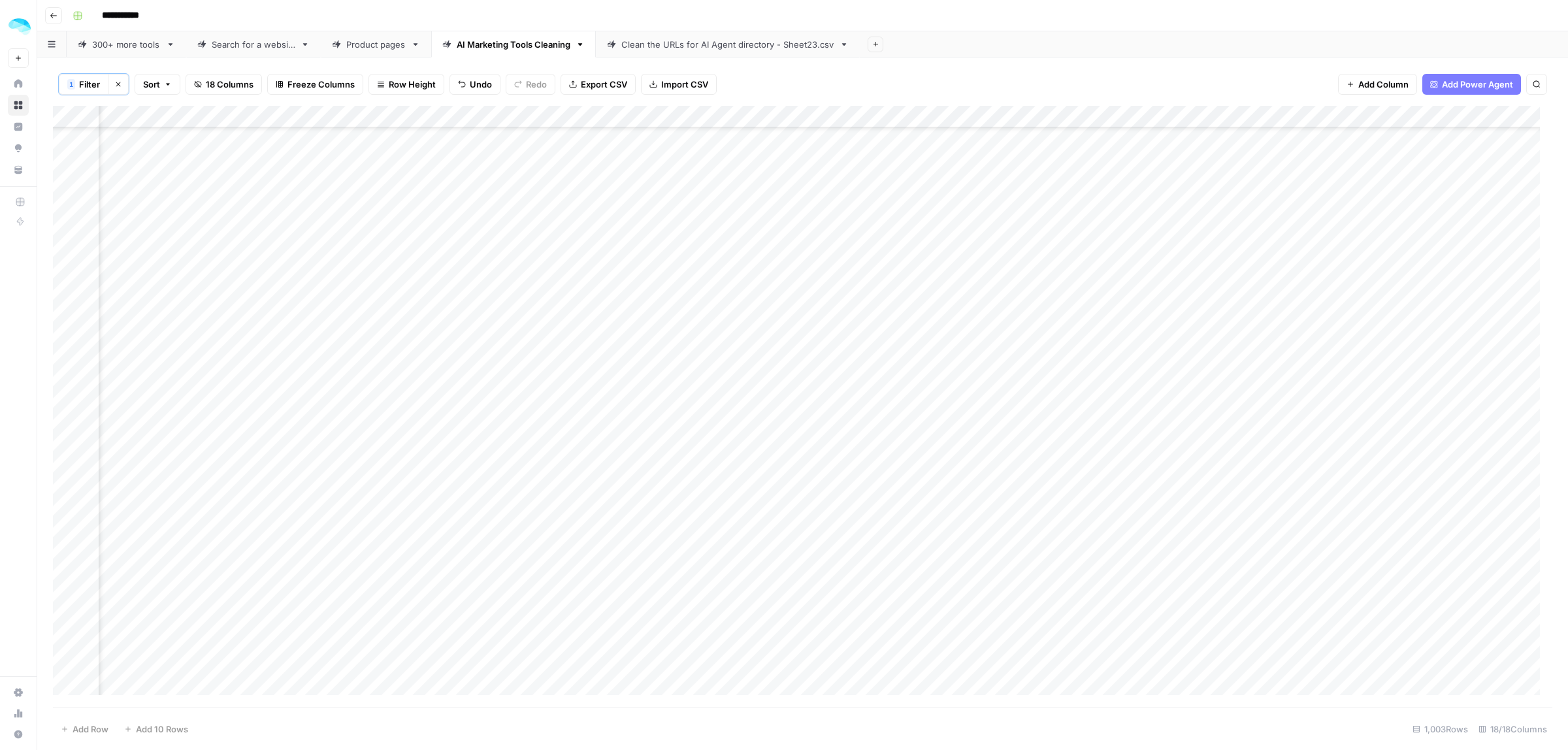
click at [67, 686] on div "Add Column" at bounding box center [802, 406] width 1499 height 602
click at [95, 738] on button "Delete 1 Row" at bounding box center [87, 729] width 68 height 21
click at [749, 147] on span "Delete" at bounding box center [737, 150] width 28 height 13
click at [906, 685] on div "Add Column" at bounding box center [802, 406] width 1499 height 602
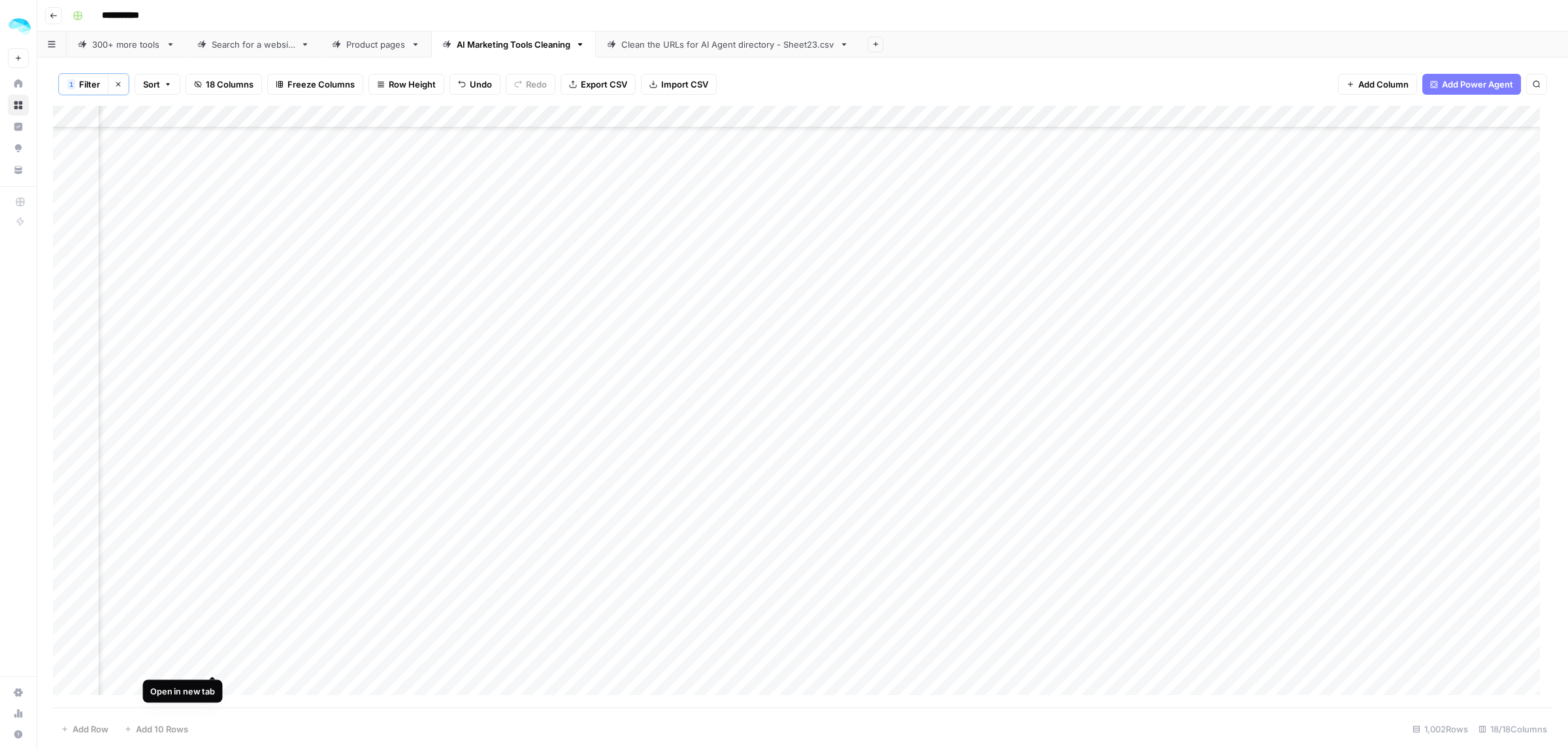
click at [215, 661] on div "Add Column" at bounding box center [802, 406] width 1499 height 602
click at [876, 687] on div "Add Column" at bounding box center [802, 406] width 1499 height 602
click at [67, 682] on div "Add Column" at bounding box center [802, 406] width 1499 height 602
click at [88, 732] on span "Delete 1 Row" at bounding box center [87, 729] width 52 height 13
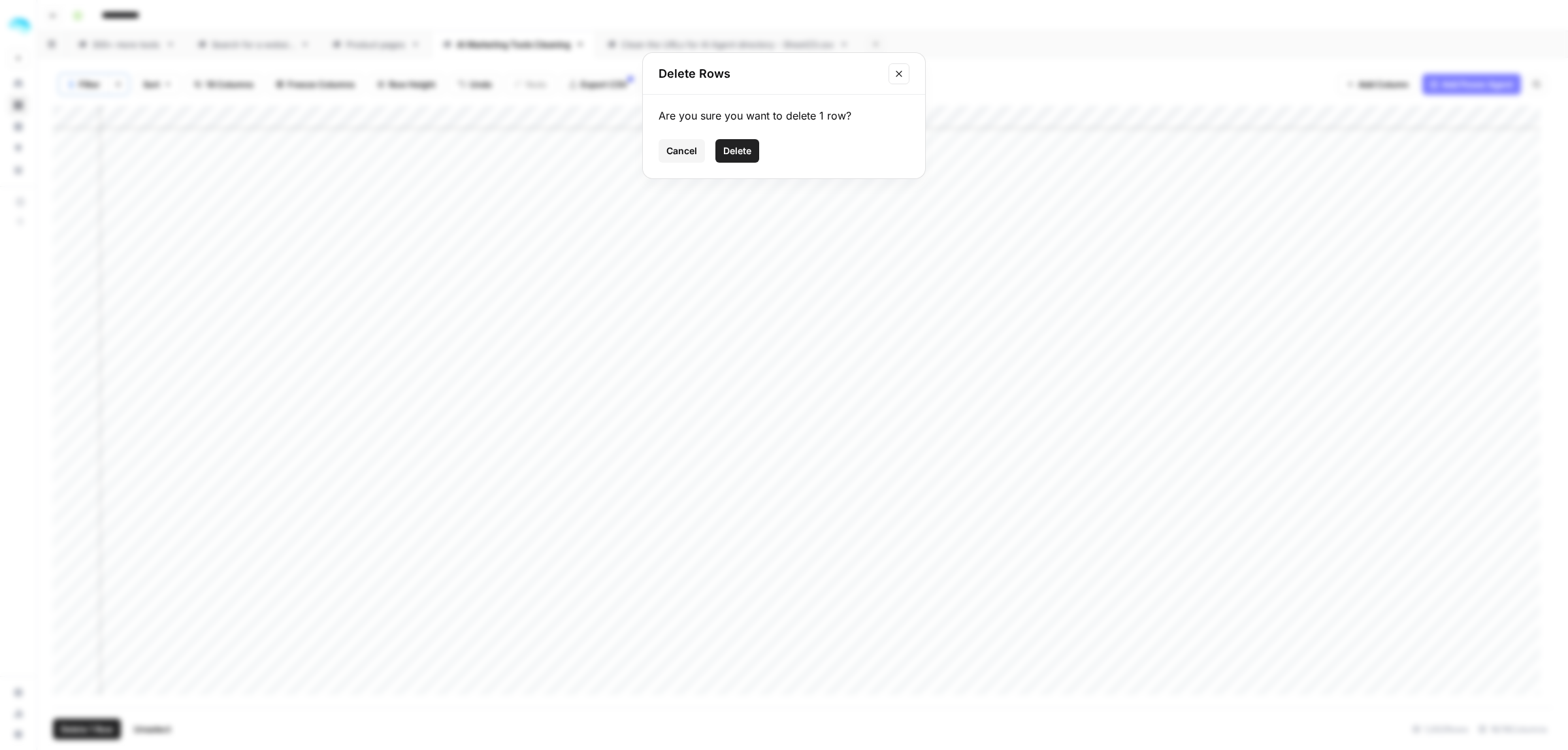
click at [738, 145] on span "Delete" at bounding box center [737, 150] width 28 height 13
click at [877, 667] on div "Add Column" at bounding box center [802, 406] width 1499 height 602
click at [70, 684] on div "Add Column" at bounding box center [802, 406] width 1499 height 602
click at [88, 726] on span "Delete 1 Row" at bounding box center [87, 729] width 52 height 13
click at [738, 150] on span "Delete" at bounding box center [737, 150] width 28 height 13
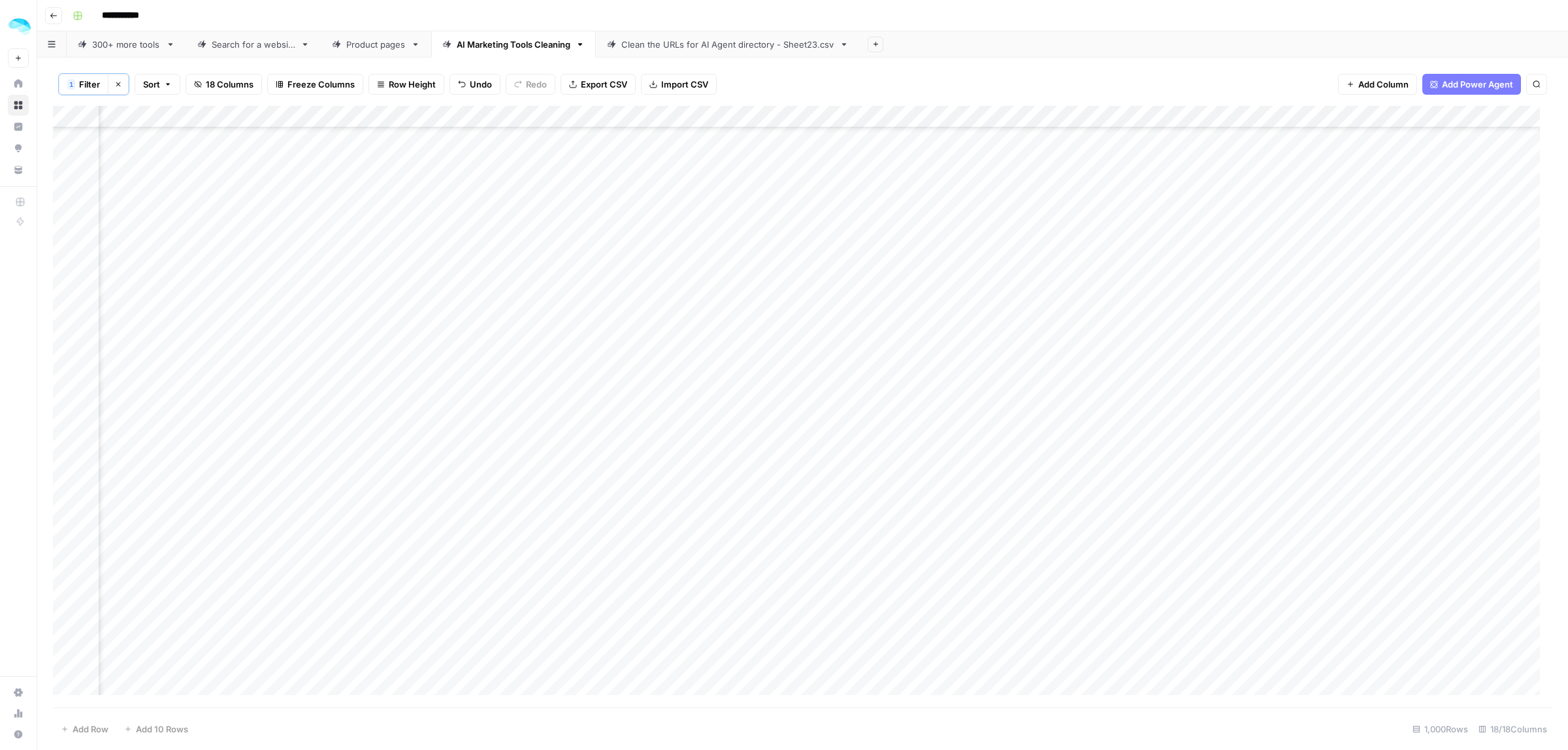
click at [911, 686] on div "Add Column" at bounding box center [802, 406] width 1499 height 602
click at [210, 686] on div "Add Column" at bounding box center [802, 406] width 1499 height 602
click at [64, 684] on div "Add Column" at bounding box center [802, 406] width 1499 height 602
click at [77, 730] on span "Delete 1 Row" at bounding box center [87, 729] width 52 height 13
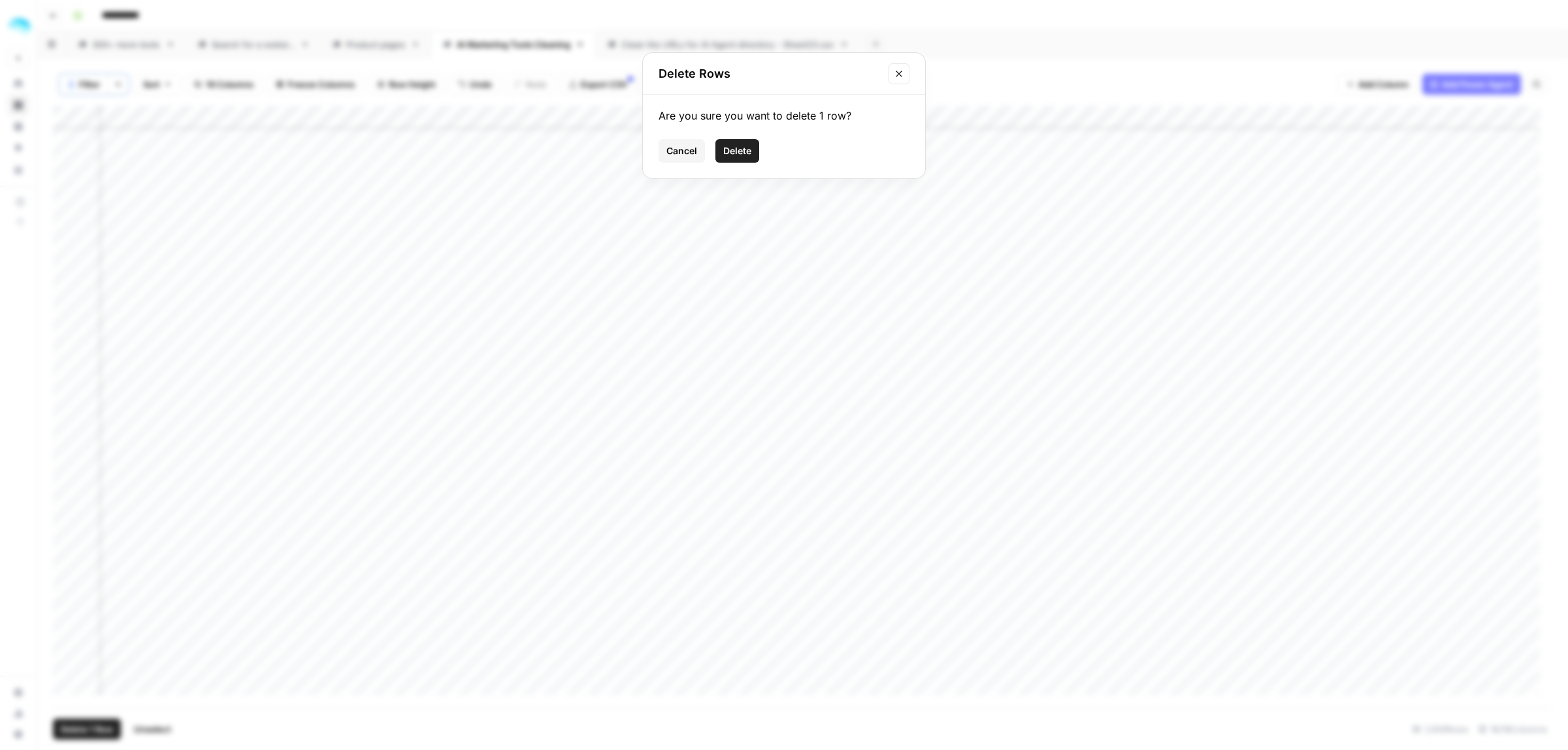
click at [729, 148] on span "Delete" at bounding box center [737, 150] width 28 height 13
click at [880, 685] on div "Add Column" at bounding box center [802, 406] width 1499 height 602
click at [69, 668] on div "Add Column" at bounding box center [802, 406] width 1499 height 602
click at [89, 726] on span "Delete 1 Row" at bounding box center [87, 729] width 52 height 13
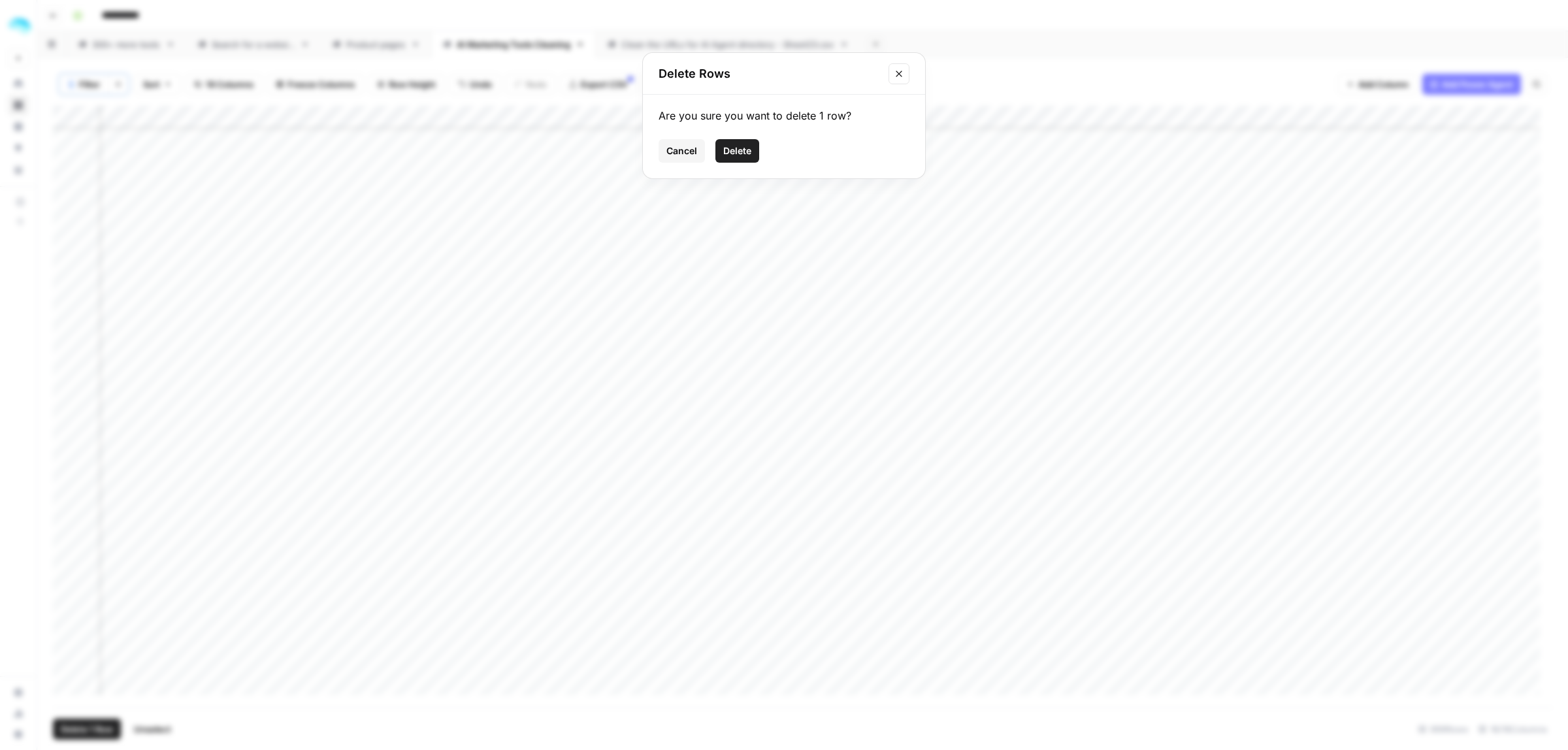
click at [737, 155] on span "Delete" at bounding box center [737, 150] width 28 height 13
click at [875, 660] on div "Add Column" at bounding box center [802, 406] width 1499 height 602
click at [61, 685] on div "Add Column" at bounding box center [802, 406] width 1499 height 602
click at [69, 682] on div "Add Column" at bounding box center [802, 406] width 1499 height 602
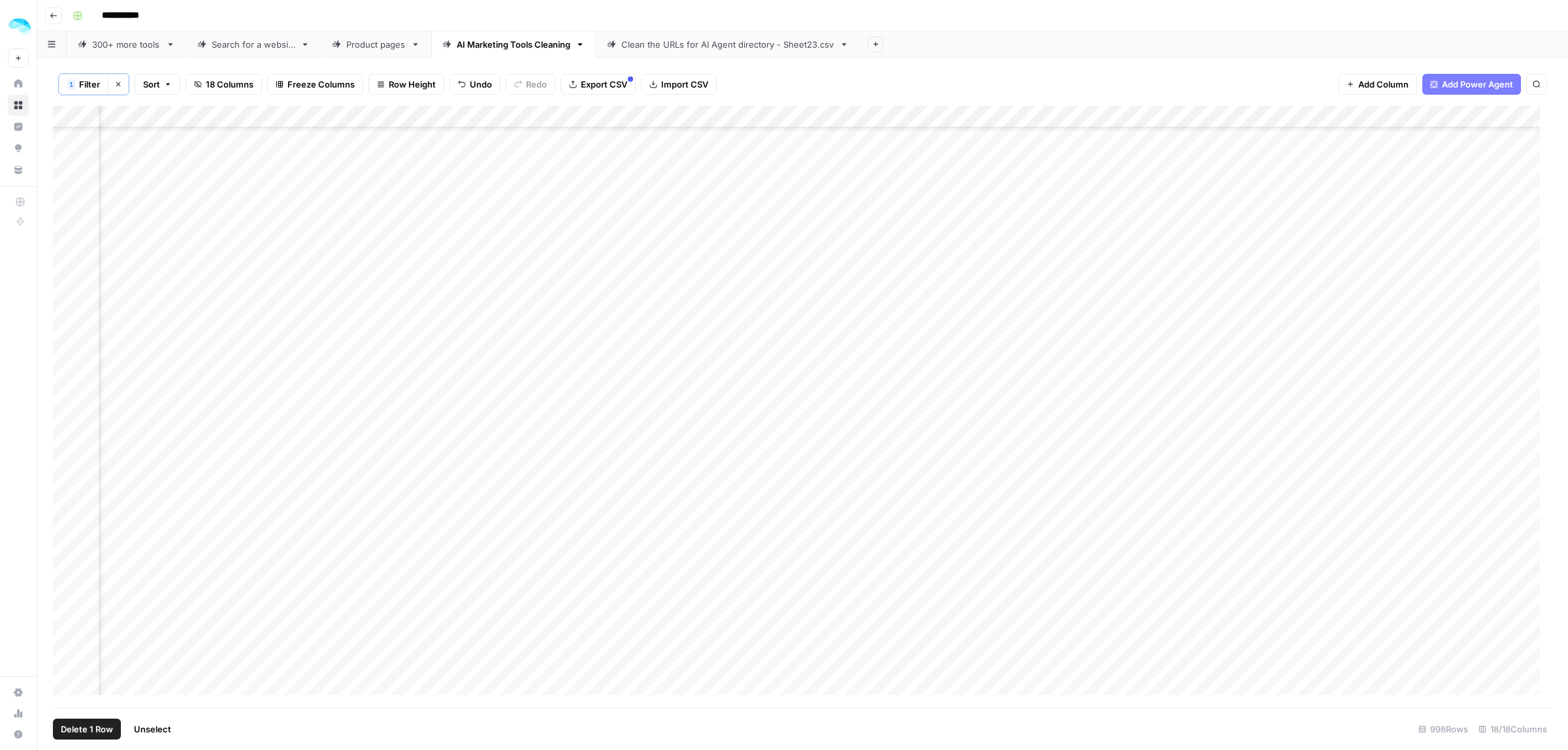
click at [93, 733] on span "Delete 1 Row" at bounding box center [87, 729] width 52 height 13
click at [739, 160] on button "Delete" at bounding box center [736, 150] width 44 height 23
click at [875, 686] on div "Add Column" at bounding box center [802, 406] width 1499 height 602
click at [213, 682] on div "Add Column" at bounding box center [802, 406] width 1499 height 602
click at [902, 682] on div "Add Column" at bounding box center [802, 406] width 1499 height 602
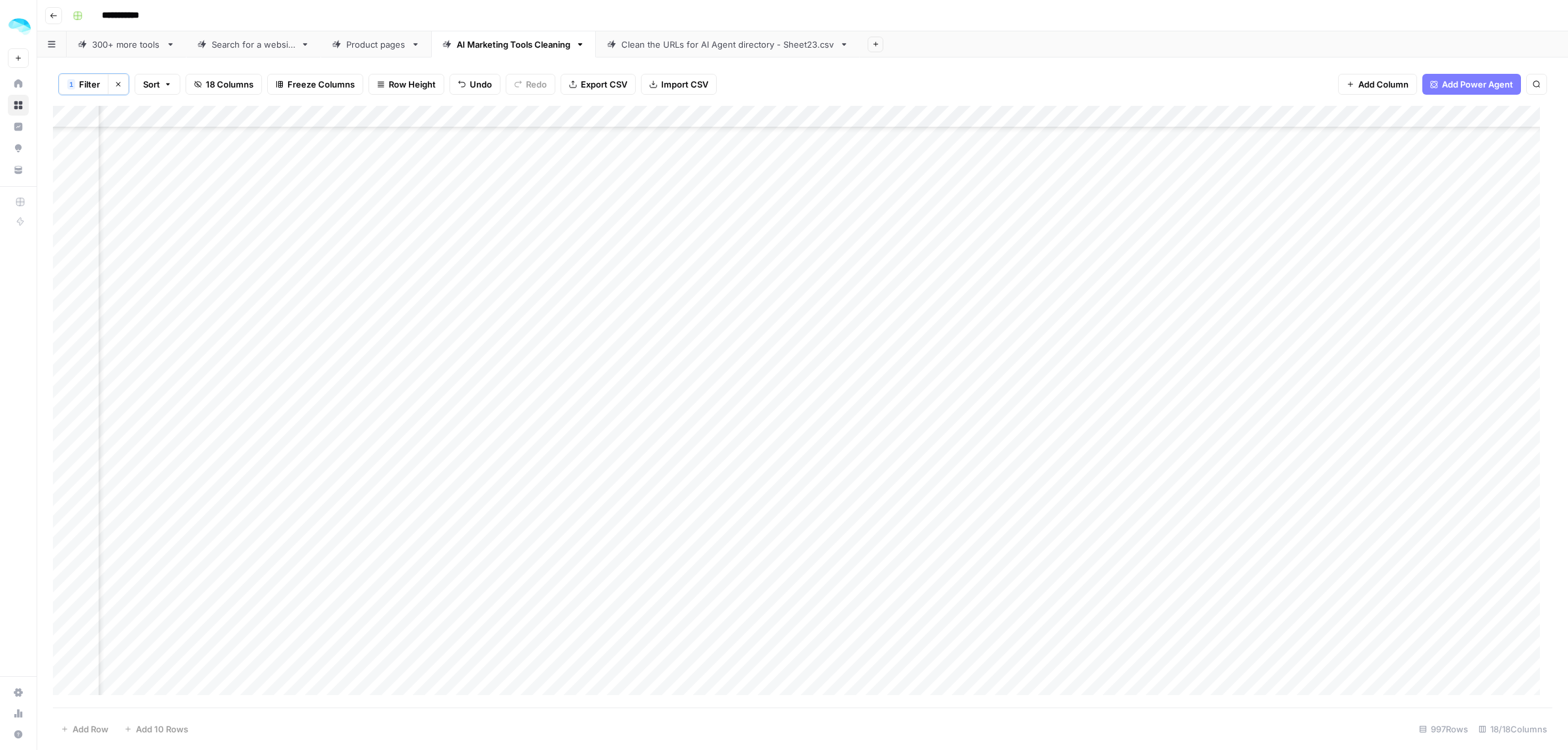
scroll to position [2120, 1403]
click at [69, 685] on div "Add Column" at bounding box center [802, 406] width 1499 height 602
click at [78, 731] on span "Delete 1 Row" at bounding box center [87, 729] width 52 height 13
click at [721, 151] on button "Delete" at bounding box center [736, 150] width 44 height 23
click at [910, 686] on div "Add Column" at bounding box center [802, 406] width 1499 height 602
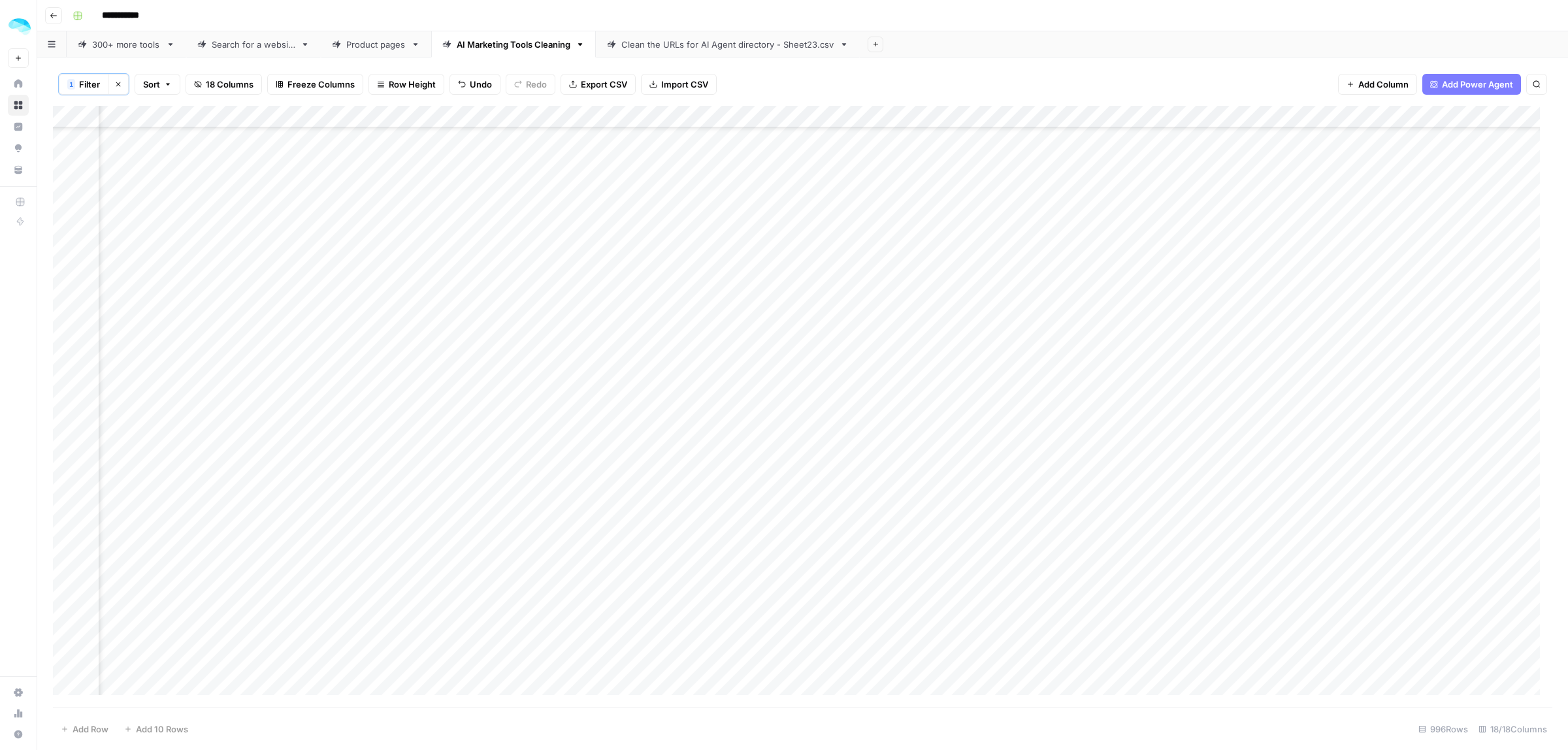
scroll to position [2274, 1403]
click at [74, 687] on div "Add Column" at bounding box center [802, 406] width 1499 height 602
click at [89, 742] on footer "Delete 1 Row Unselect 996 Rows 18/18 Columns" at bounding box center [802, 729] width 1499 height 43
click at [92, 733] on span "Delete 1 Row" at bounding box center [87, 729] width 52 height 13
click at [718, 155] on button "Delete" at bounding box center [736, 150] width 44 height 23
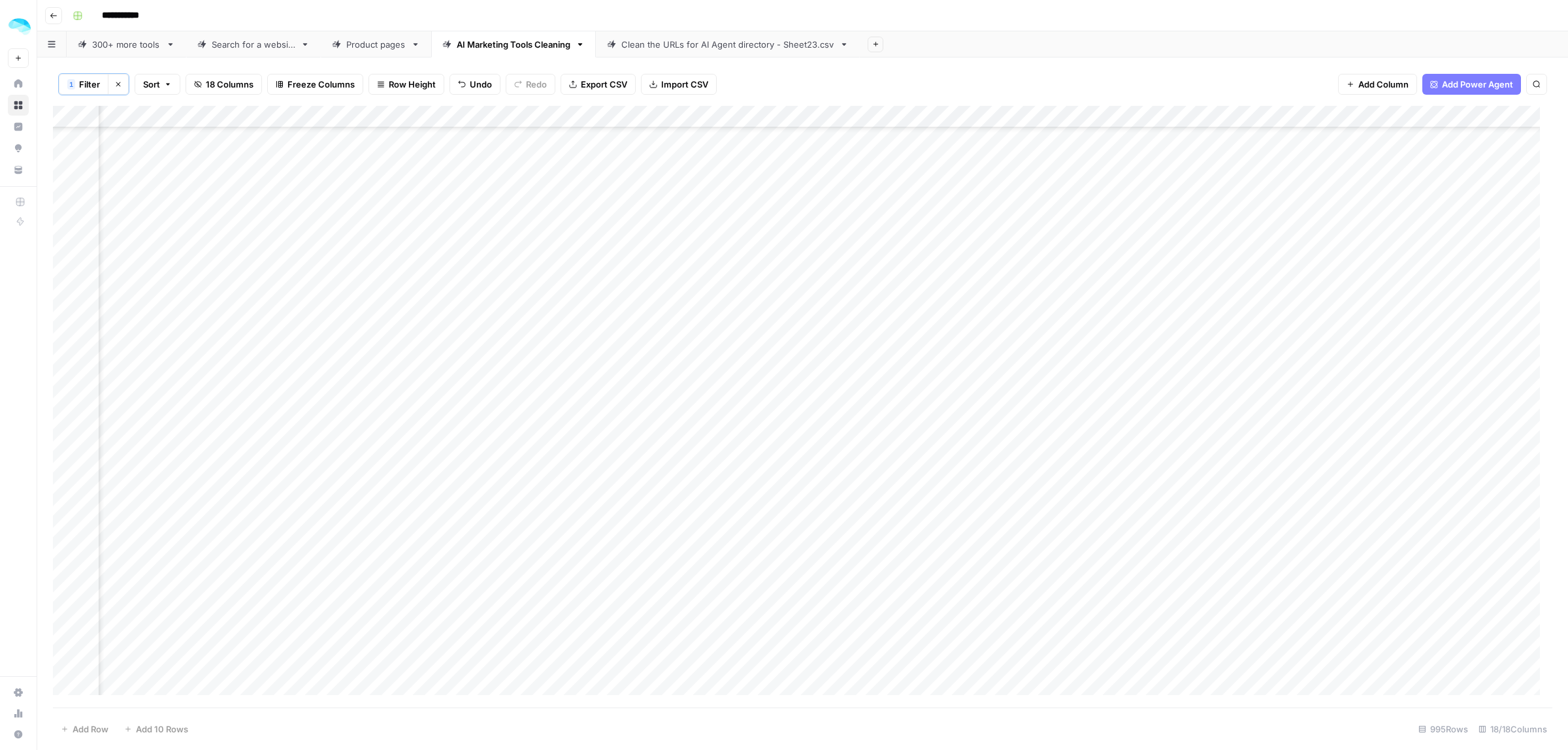
click at [886, 686] on div "Add Column" at bounding box center [802, 406] width 1499 height 602
click at [66, 687] on div "Add Column" at bounding box center [802, 406] width 1499 height 602
click at [83, 725] on span "Delete 1 Row" at bounding box center [87, 729] width 52 height 13
click at [736, 144] on span "Delete" at bounding box center [737, 150] width 28 height 13
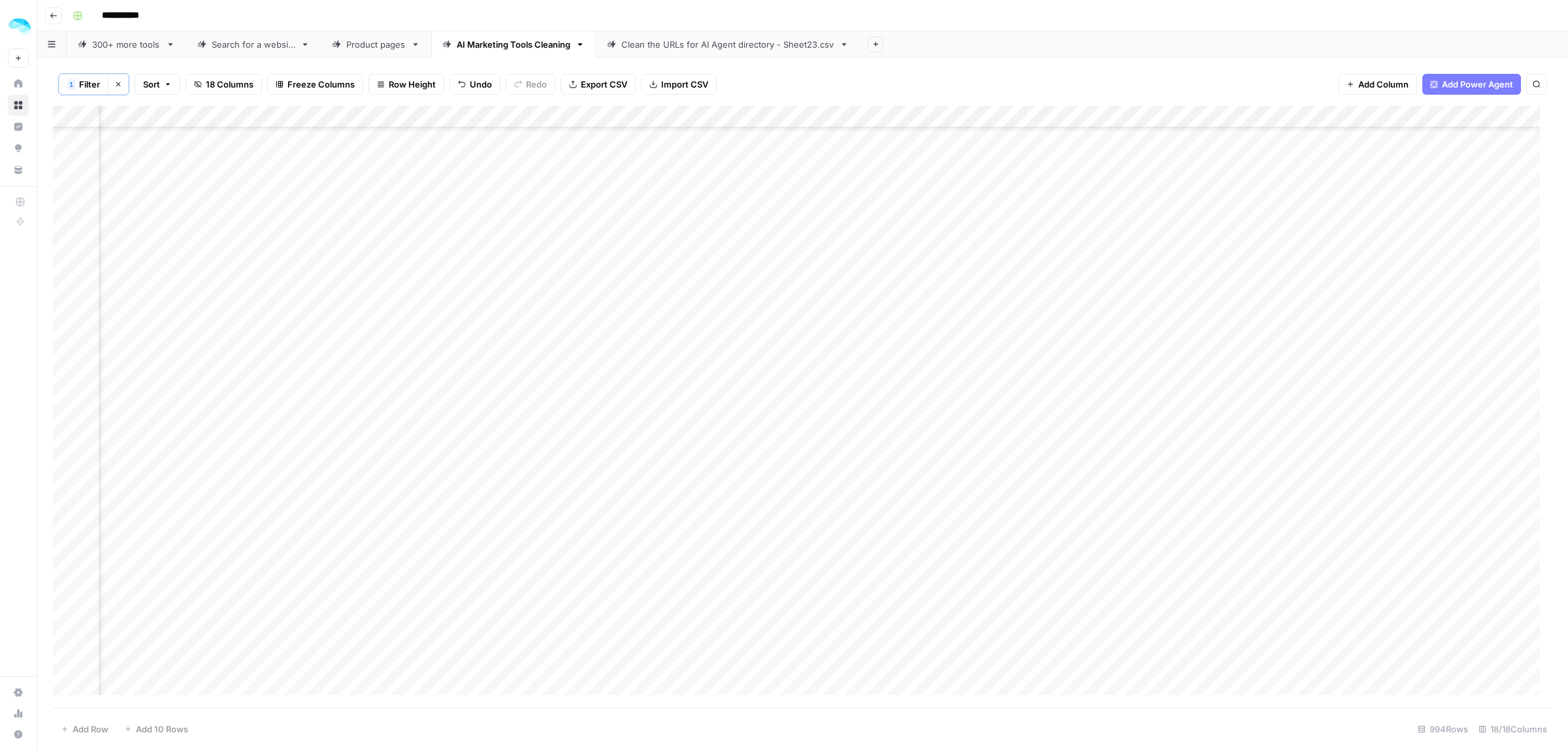
click at [869, 681] on div "Add Column" at bounding box center [802, 406] width 1499 height 602
click at [213, 660] on div "Add Column" at bounding box center [802, 406] width 1499 height 602
click at [66, 664] on div "Add Column" at bounding box center [802, 406] width 1499 height 602
click at [87, 730] on span "Delete 1 Row" at bounding box center [87, 729] width 52 height 13
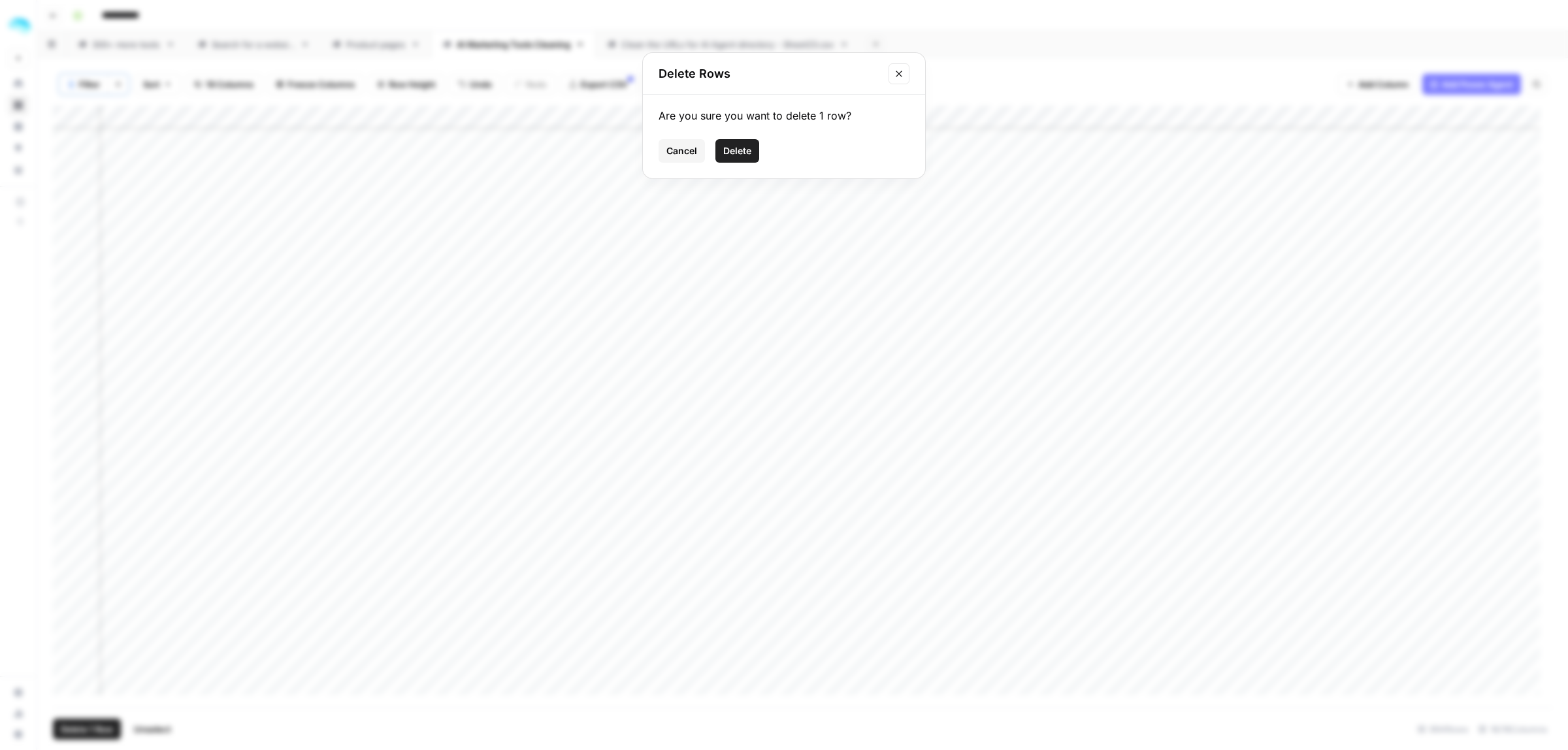
click at [754, 153] on button "Delete" at bounding box center [736, 150] width 44 height 23
click at [874, 680] on div "Add Column" at bounding box center [802, 406] width 1499 height 602
click at [69, 684] on div "Add Column" at bounding box center [802, 406] width 1499 height 602
click at [80, 734] on span "Delete 1 Row" at bounding box center [87, 729] width 52 height 13
drag, startPoint x: 720, startPoint y: 154, endPoint x: 729, endPoint y: 154, distance: 9.0
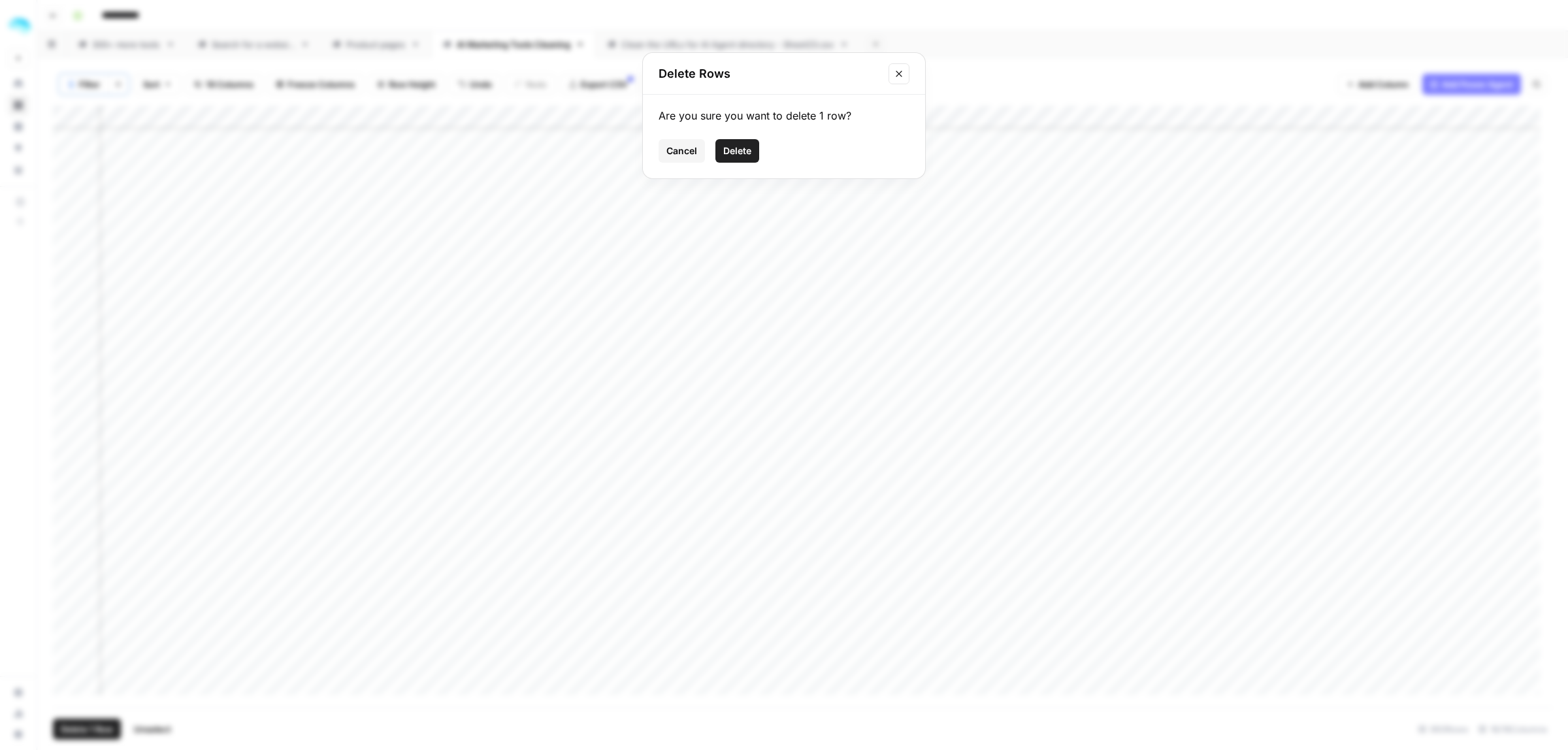
click at [722, 154] on button "Delete" at bounding box center [736, 150] width 44 height 23
click at [931, 680] on div "Add Column" at bounding box center [802, 406] width 1499 height 602
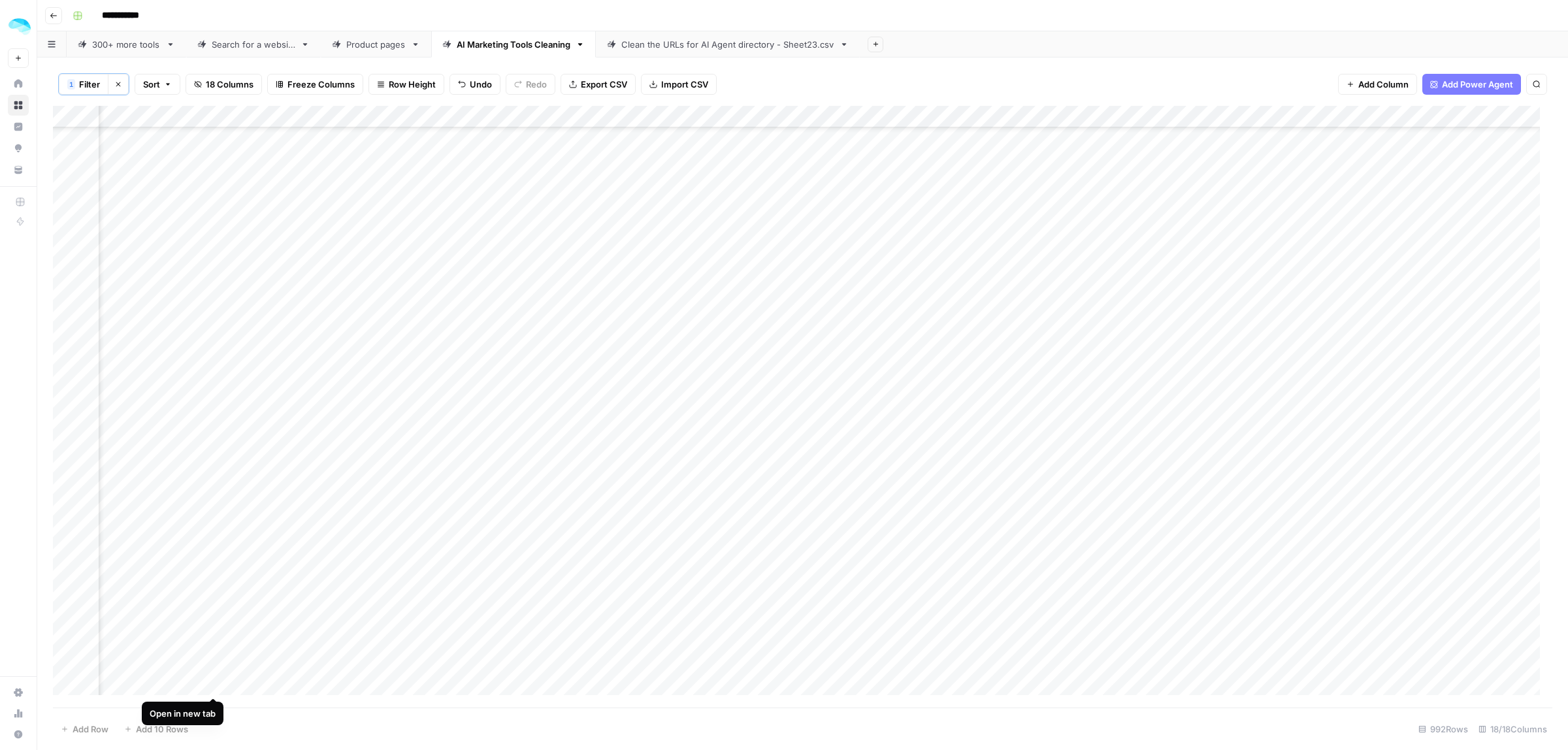
click at [211, 681] on div "Add Column" at bounding box center [802, 406] width 1499 height 602
click at [67, 684] on div "Add Column" at bounding box center [802, 406] width 1499 height 602
click at [89, 729] on span "Delete 1 Row" at bounding box center [87, 729] width 52 height 13
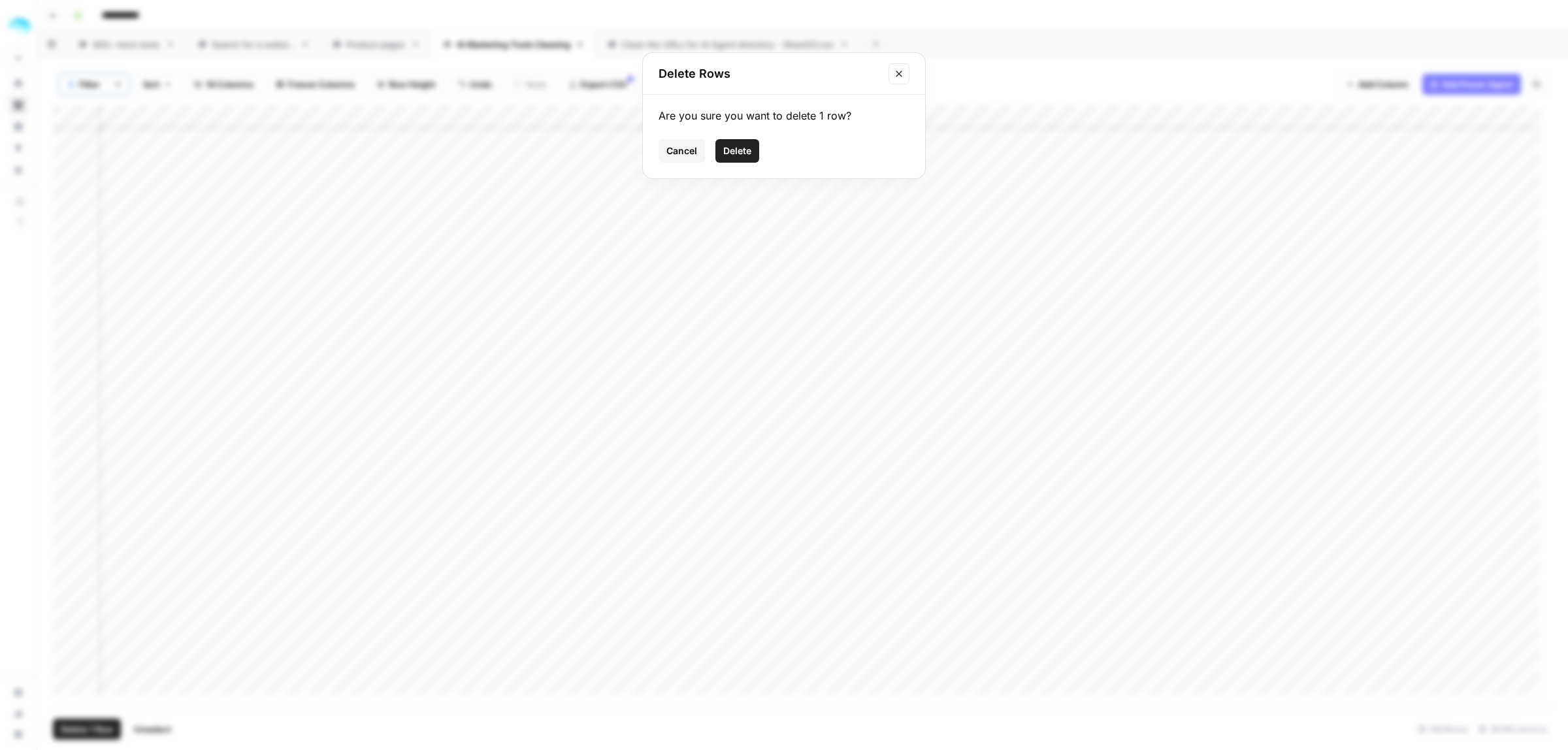
click at [735, 147] on span "Delete" at bounding box center [737, 150] width 28 height 13
click at [880, 684] on div "Add Column" at bounding box center [802, 406] width 1499 height 602
click at [64, 663] on div "Add Column" at bounding box center [802, 406] width 1499 height 602
click at [87, 730] on span "Delete 1 Row" at bounding box center [87, 729] width 52 height 13
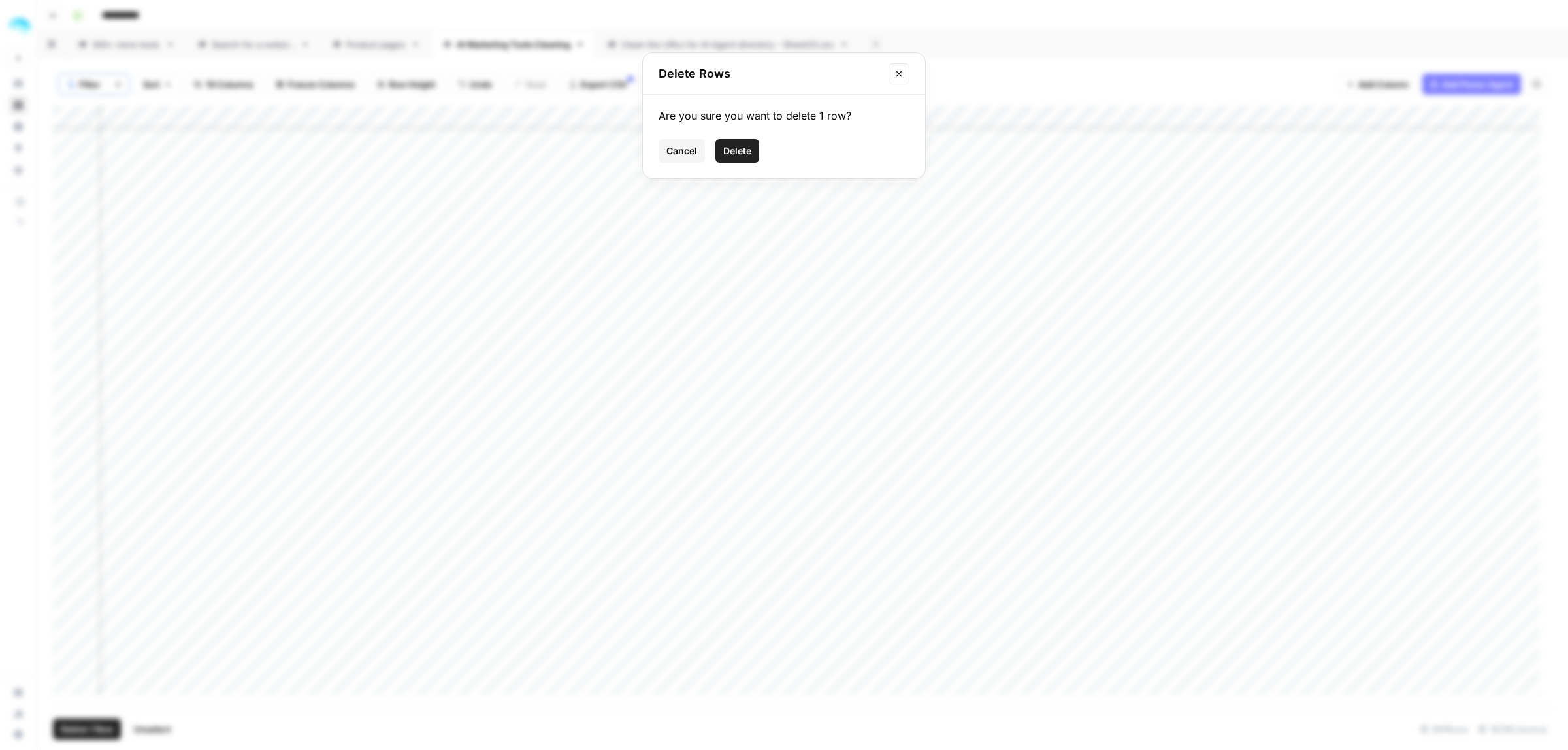
click at [748, 147] on span "Delete" at bounding box center [737, 150] width 28 height 13
click at [875, 660] on div "Add Column" at bounding box center [802, 406] width 1499 height 602
click at [65, 687] on div "Add Column" at bounding box center [802, 406] width 1499 height 602
click at [79, 736] on button "Delete 1 Row" at bounding box center [87, 729] width 68 height 21
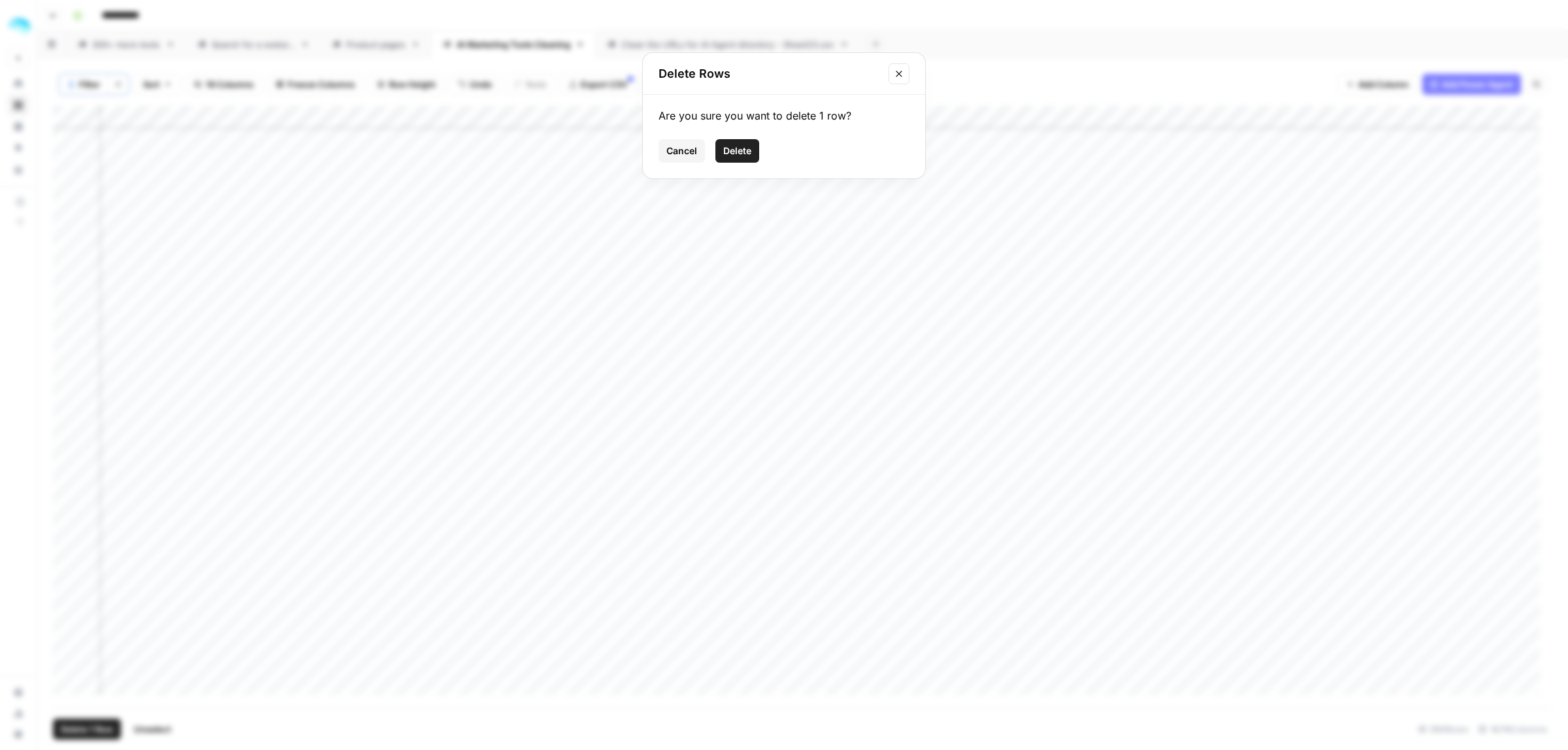
click at [745, 150] on span "Delete" at bounding box center [737, 150] width 28 height 13
click at [928, 689] on div "Add Column" at bounding box center [802, 406] width 1499 height 602
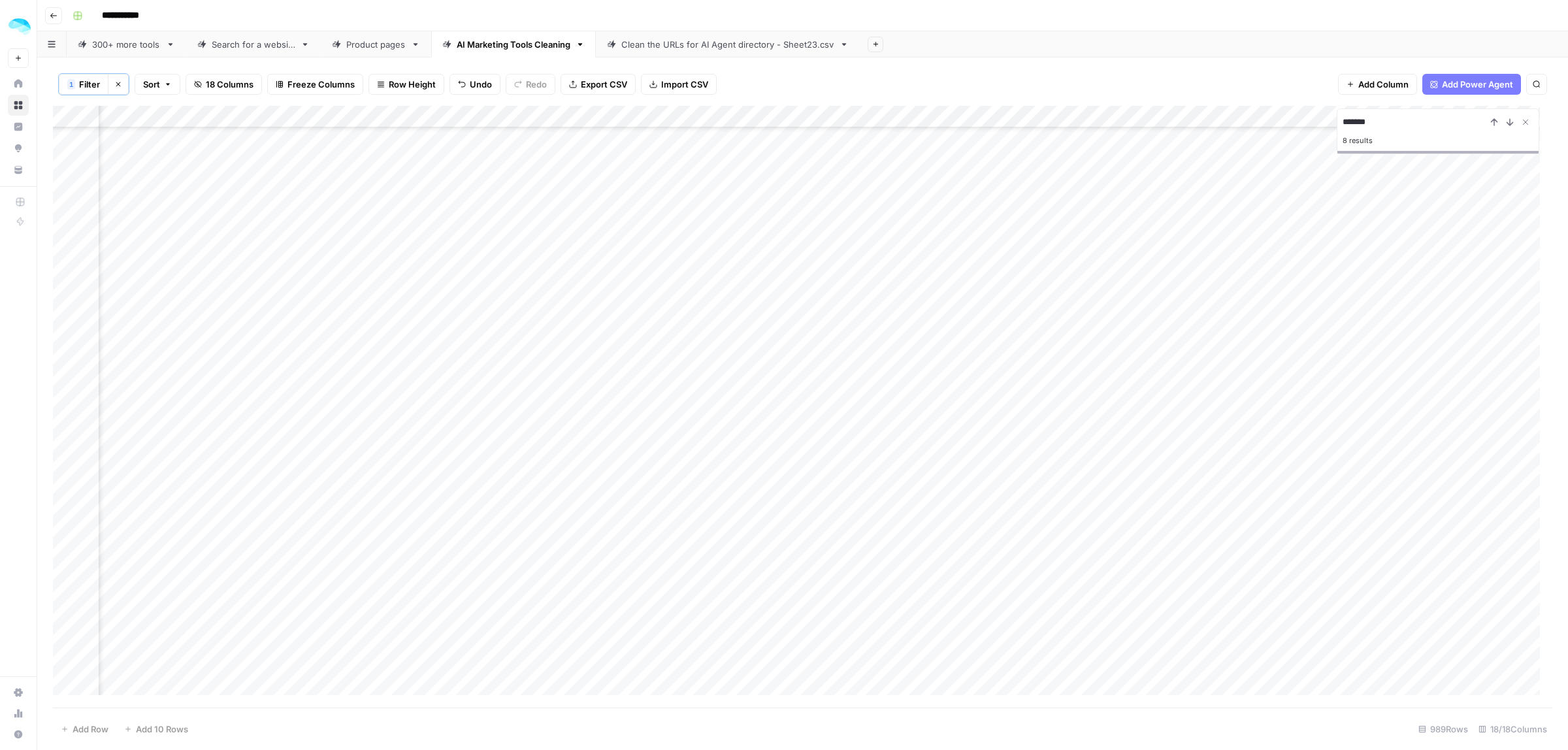
type input "*******"
click at [1101, 115] on div "Add Column" at bounding box center [802, 406] width 1499 height 602
click at [880, 205] on span "Filter" at bounding box center [888, 208] width 114 height 13
type input "Short description"
click at [384, 147] on input "text" at bounding box center [357, 153] width 158 height 13
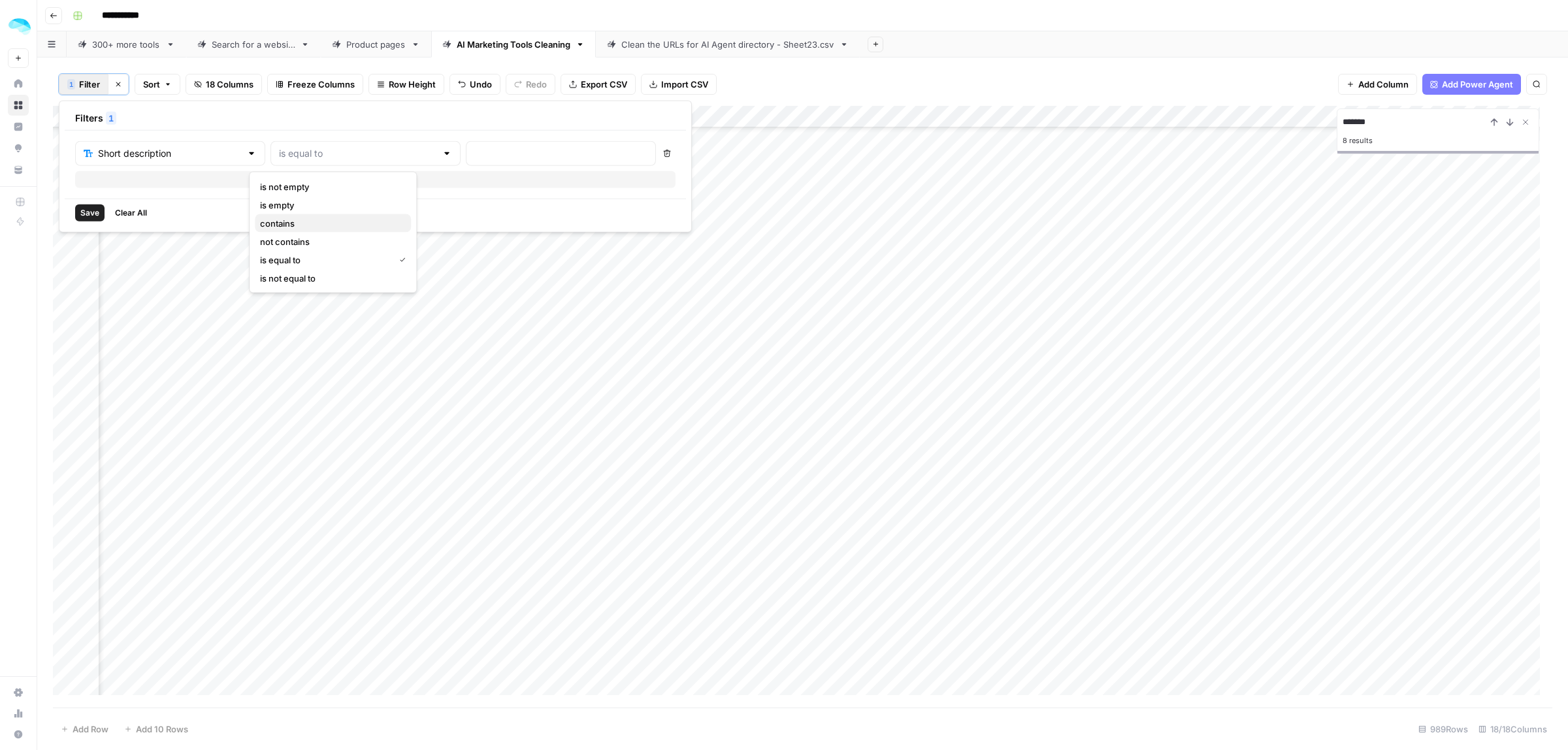
click at [310, 220] on span "contains" at bounding box center [330, 223] width 141 height 13
type input "contains"
click at [466, 162] on div at bounding box center [561, 153] width 190 height 25
type input "godday"
click at [76, 213] on button "Save" at bounding box center [90, 213] width 29 height 17
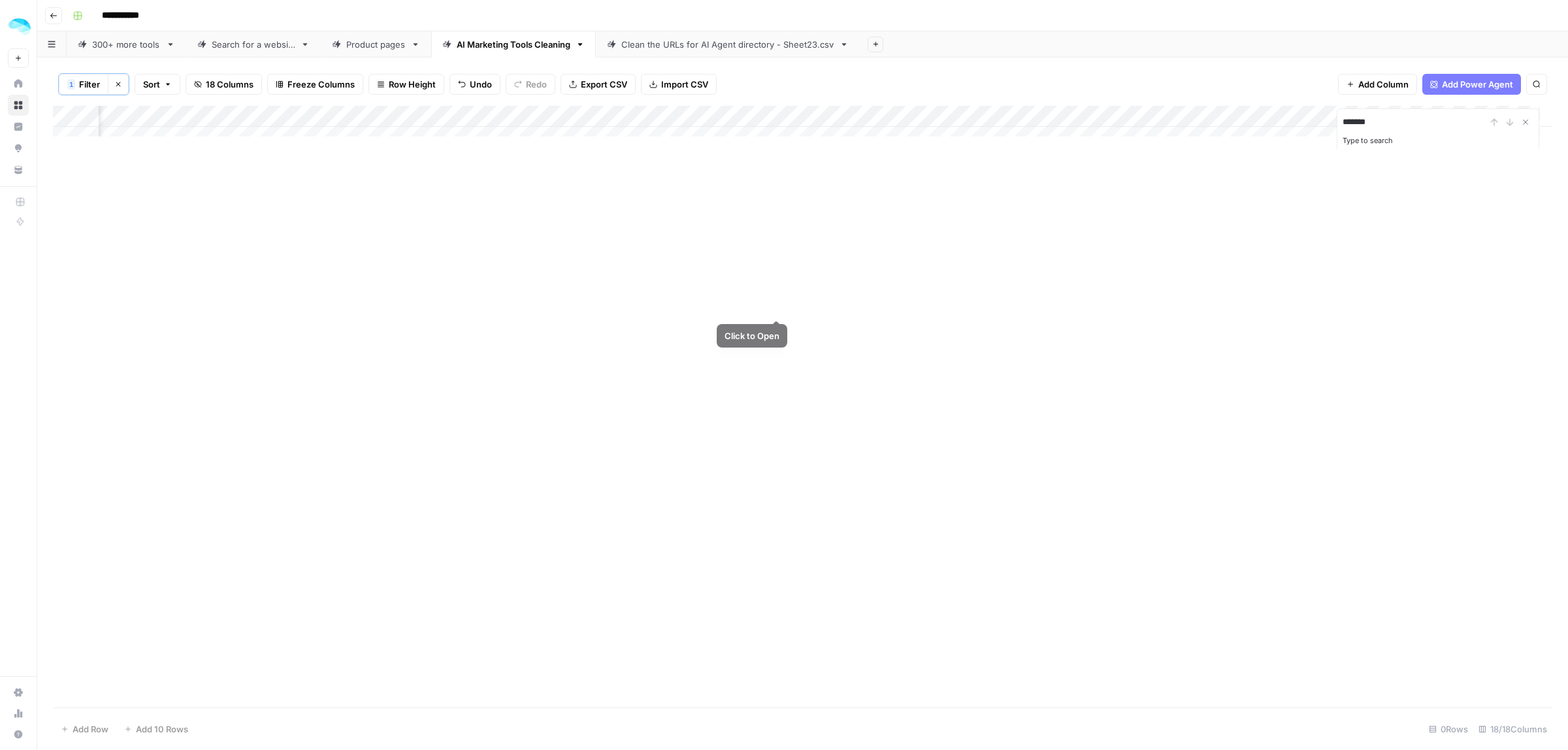
scroll to position [0, 1403]
click at [1084, 117] on div "Add Column" at bounding box center [802, 127] width 1499 height 43
click at [847, 210] on span "Filter" at bounding box center [888, 208] width 114 height 13
drag, startPoint x: 220, startPoint y: 144, endPoint x: 216, endPoint y: 160, distance: 16.5
click at [219, 144] on div "Short description" at bounding box center [171, 153] width 190 height 25
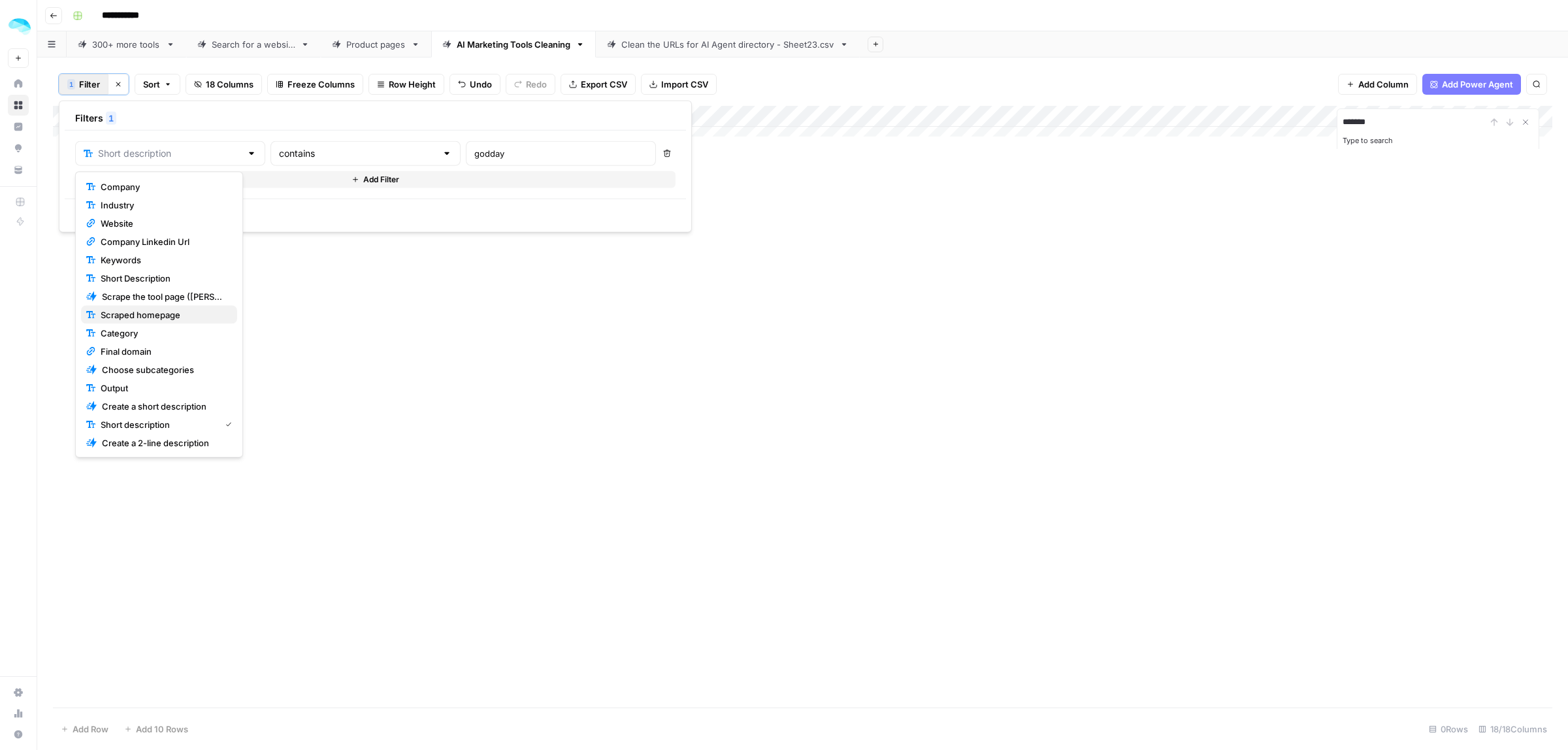
click at [177, 315] on span "Scraped homepage" at bounding box center [163, 315] width 126 height 13
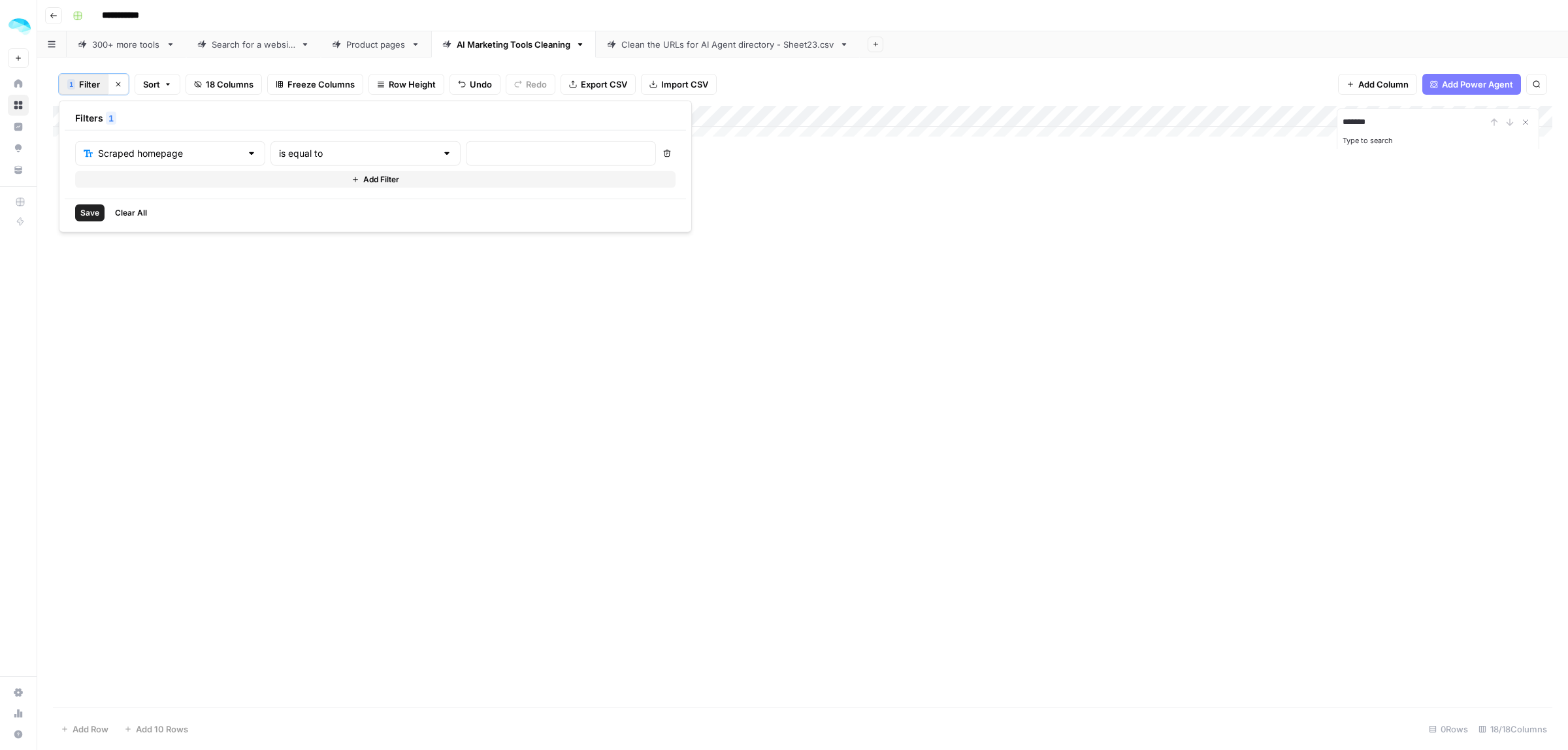
click at [291, 160] on div "is equal to" at bounding box center [365, 153] width 190 height 25
click at [281, 219] on span "contains" at bounding box center [330, 223] width 141 height 13
type input "contains"
click at [496, 149] on input "text" at bounding box center [561, 153] width 173 height 13
type input "godaddy"
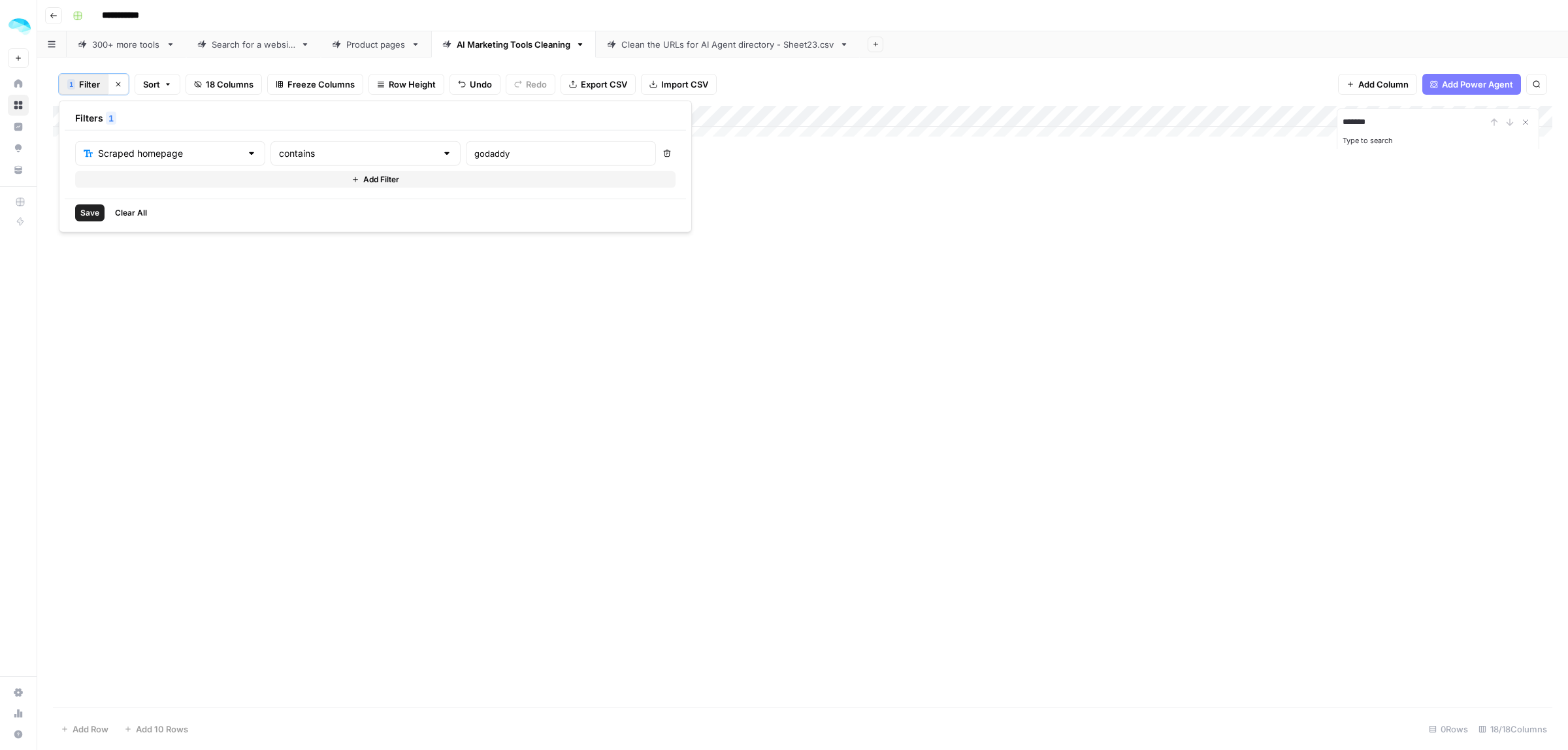
click at [80, 224] on div "Save Clear All" at bounding box center [375, 213] width 622 height 28
click at [85, 213] on span "Save" at bounding box center [90, 213] width 19 height 12
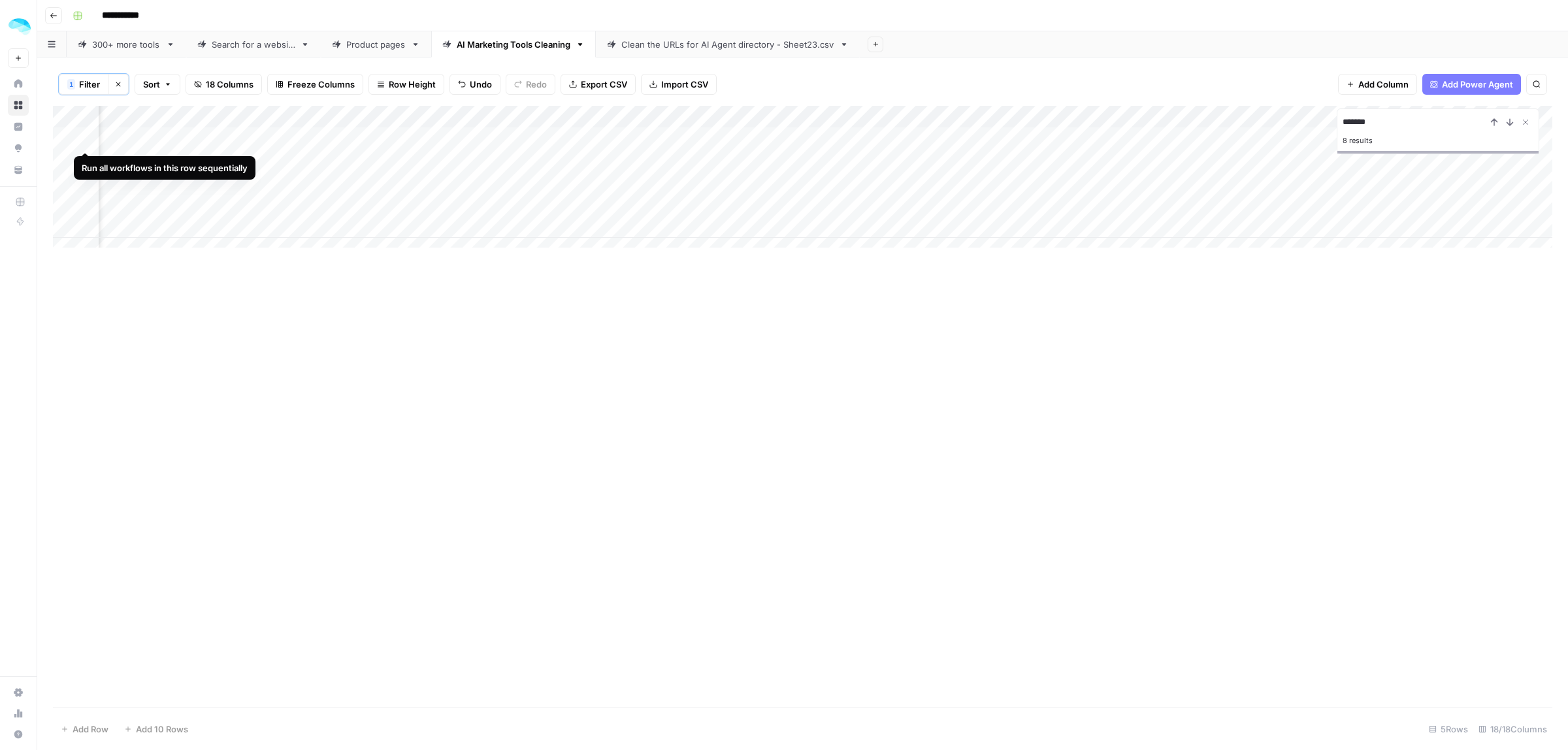
click at [69, 135] on div "Add Column" at bounding box center [802, 183] width 1499 height 154
click at [69, 166] on div "Add Column" at bounding box center [802, 183] width 1499 height 154
click at [64, 186] on div "Add Column" at bounding box center [802, 183] width 1499 height 154
click at [65, 207] on div "Add Column" at bounding box center [802, 183] width 1499 height 154
click at [66, 230] on div "Add Column" at bounding box center [802, 183] width 1499 height 154
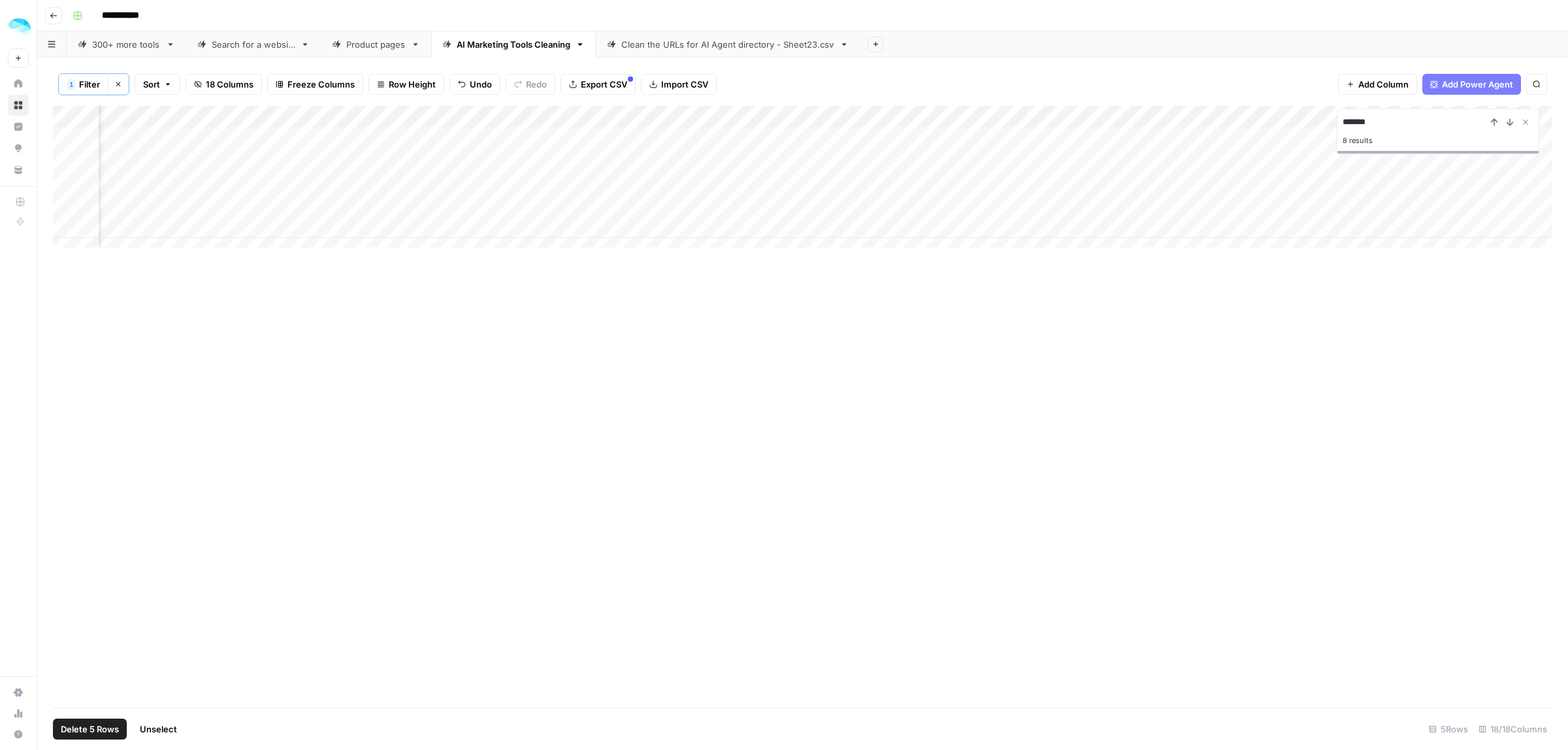
click at [92, 740] on footer "Delete 5 Rows Unselect 5 Rows 18/18 Columns" at bounding box center [802, 729] width 1499 height 43
click at [95, 729] on span "Delete 5 Rows" at bounding box center [90, 729] width 58 height 13
click at [742, 145] on span "Delete" at bounding box center [737, 150] width 28 height 13
drag, startPoint x: 1392, startPoint y: 123, endPoint x: 1335, endPoint y: 122, distance: 57.0
click at [1335, 122] on div "Add Column ******* Type to search" at bounding box center [802, 127] width 1499 height 43
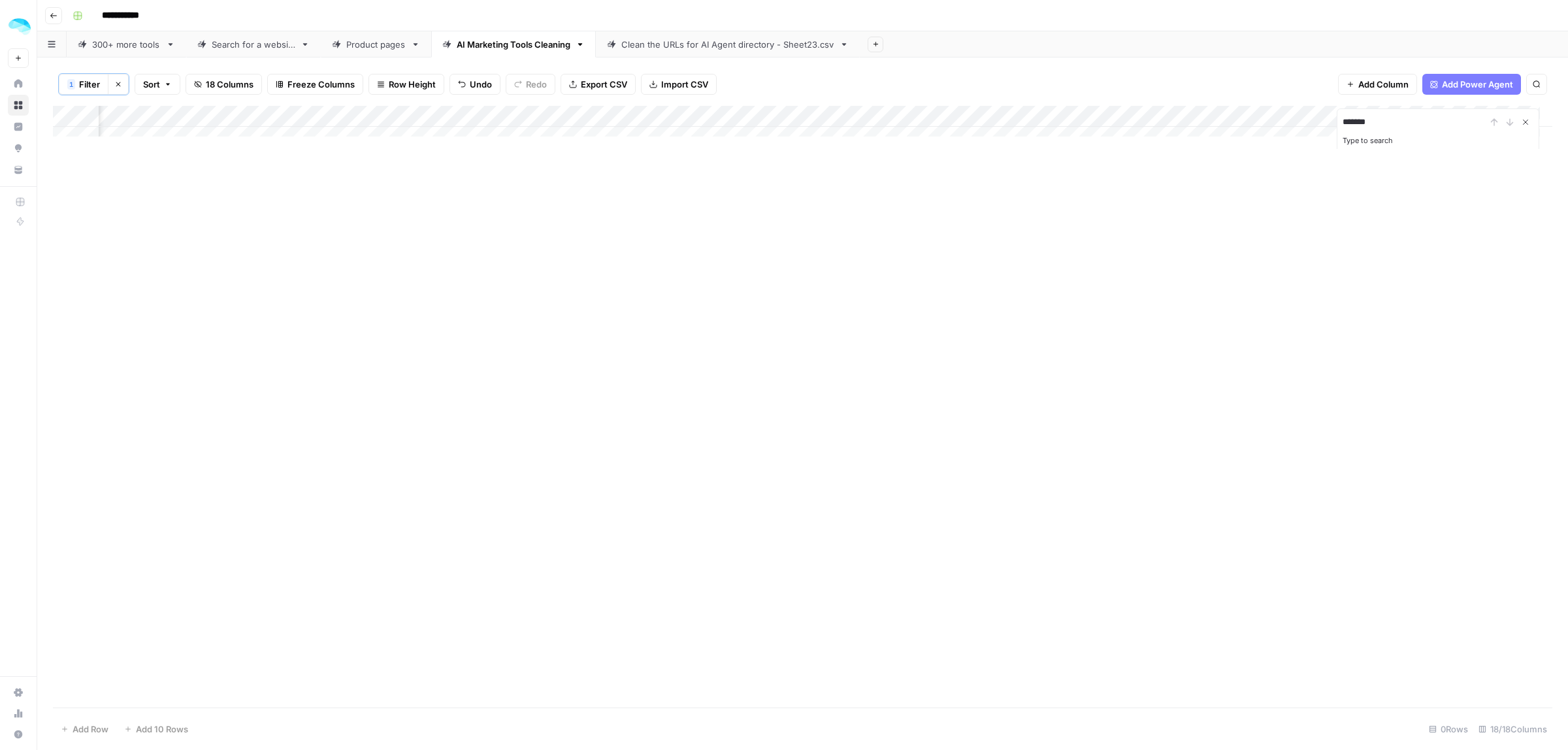
click at [1526, 118] on icon "Close Search" at bounding box center [1525, 122] width 10 height 10
click at [73, 87] on span "1" at bounding box center [71, 84] width 4 height 10
drag, startPoint x: 494, startPoint y: 150, endPoint x: 413, endPoint y: 151, distance: 81.0
click at [413, 151] on div "Scraped homepage contains godaddy" at bounding box center [365, 153] width 580 height 25
type input "domain"
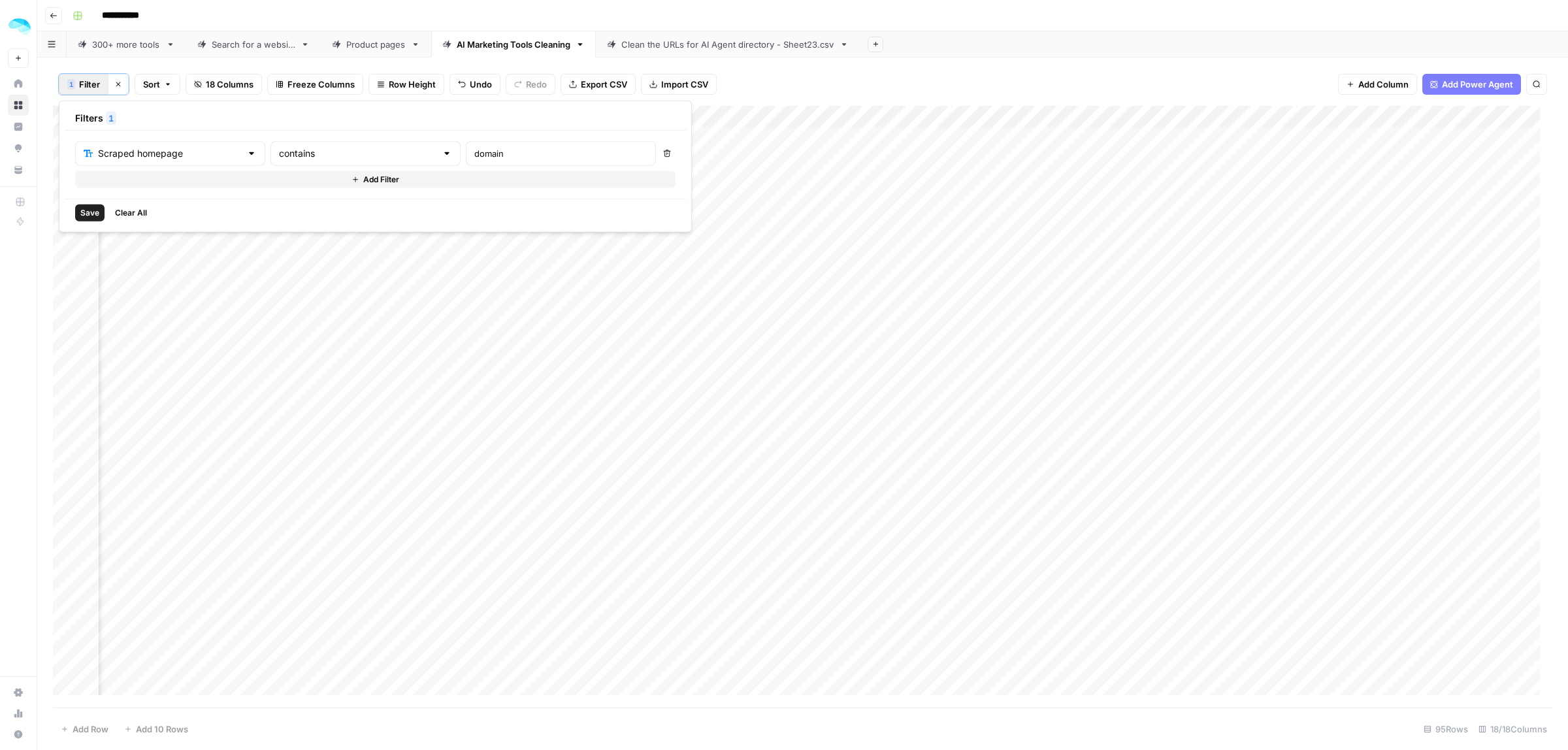
click at [972, 89] on div "1 Filter Clear filters Sort 18 Columns Freeze Columns Row Height Undo Redo Expo…" at bounding box center [802, 84] width 1499 height 43
drag, startPoint x: 962, startPoint y: 110, endPoint x: 1118, endPoint y: 113, distance: 156.0
click at [1118, 113] on div "Add Column" at bounding box center [802, 406] width 1499 height 602
click at [66, 275] on div "Add Column" at bounding box center [802, 406] width 1499 height 602
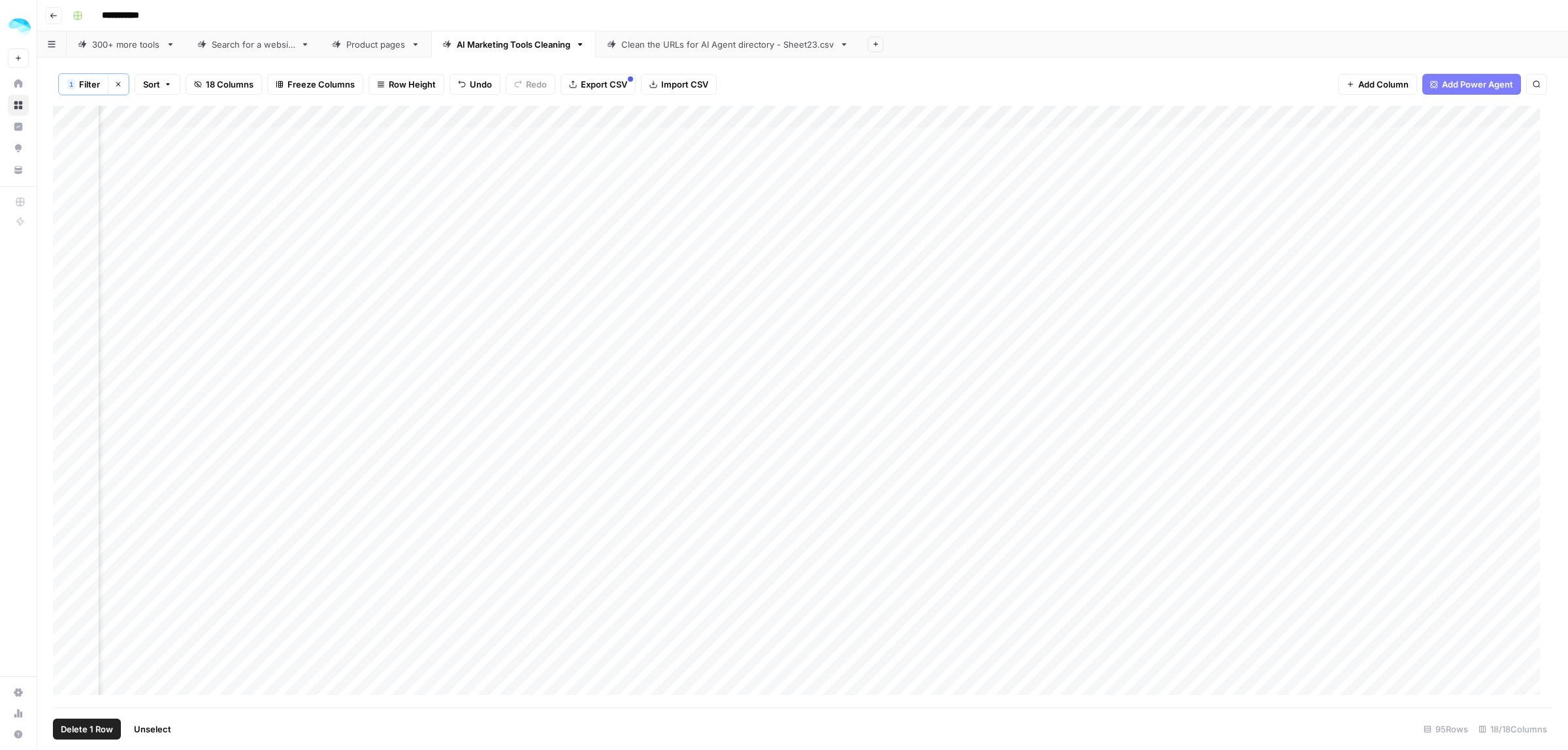
scroll to position [0, 363]
click at [954, 160] on div "Add Column" at bounding box center [802, 406] width 1499 height 602
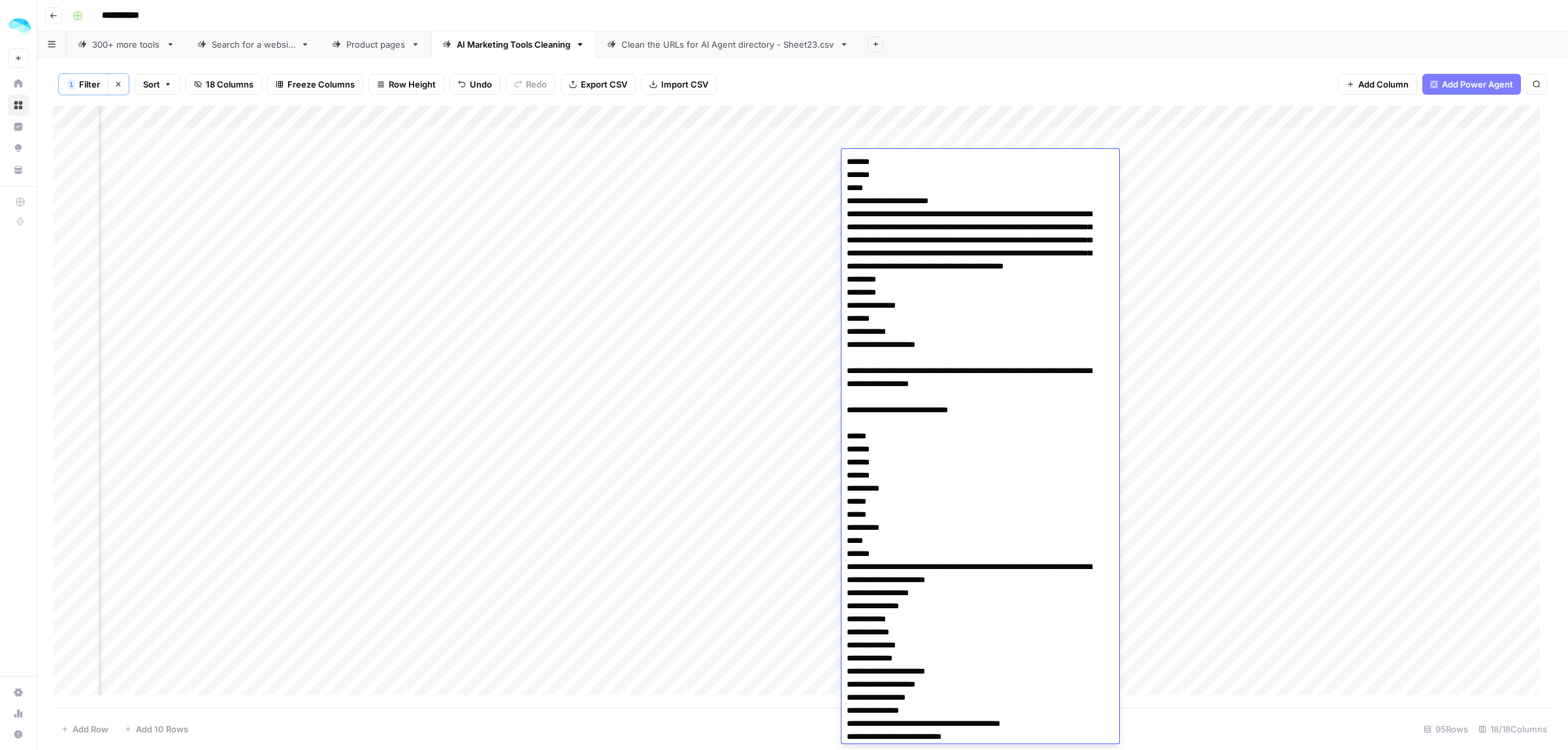
scroll to position [1308, 0]
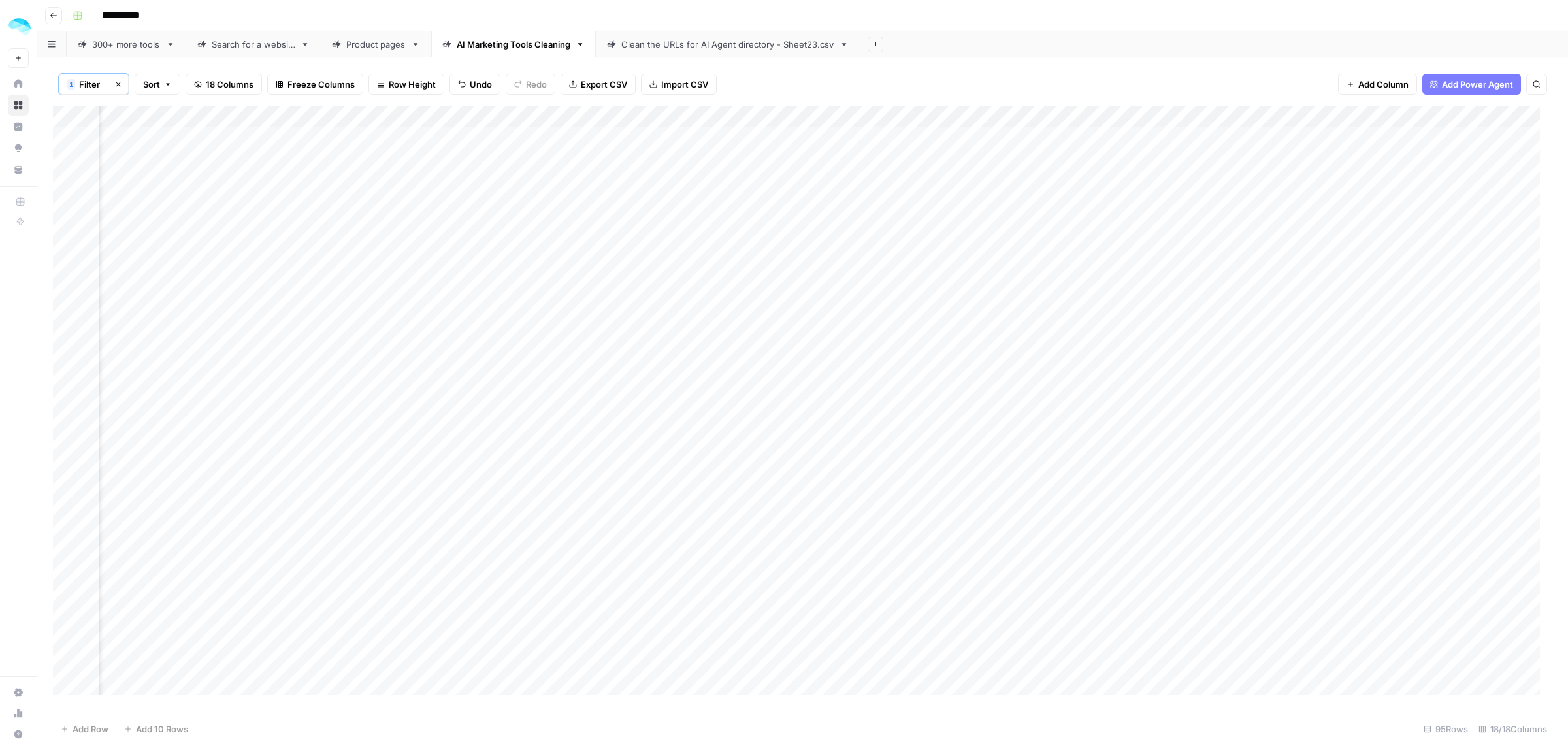
click at [825, 168] on div "Add Column" at bounding box center [802, 406] width 1499 height 602
click at [909, 141] on div "Add Column" at bounding box center [802, 406] width 1499 height 602
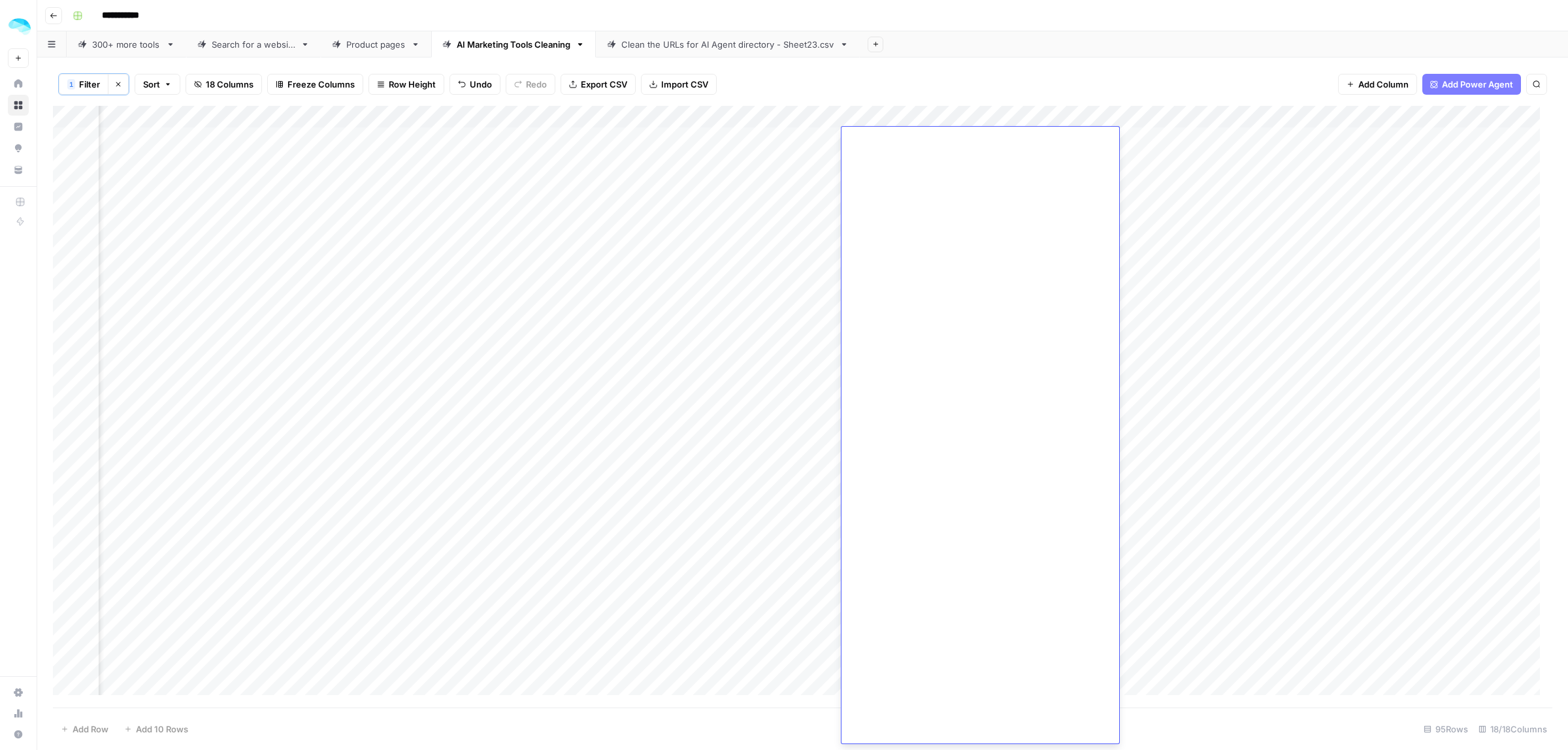
click at [1239, 348] on div "Add Column" at bounding box center [802, 406] width 1499 height 602
type input "******"
click at [62, 440] on div "Add Column" at bounding box center [802, 406] width 1499 height 602
click at [67, 487] on div "Add Column" at bounding box center [802, 406] width 1499 height 602
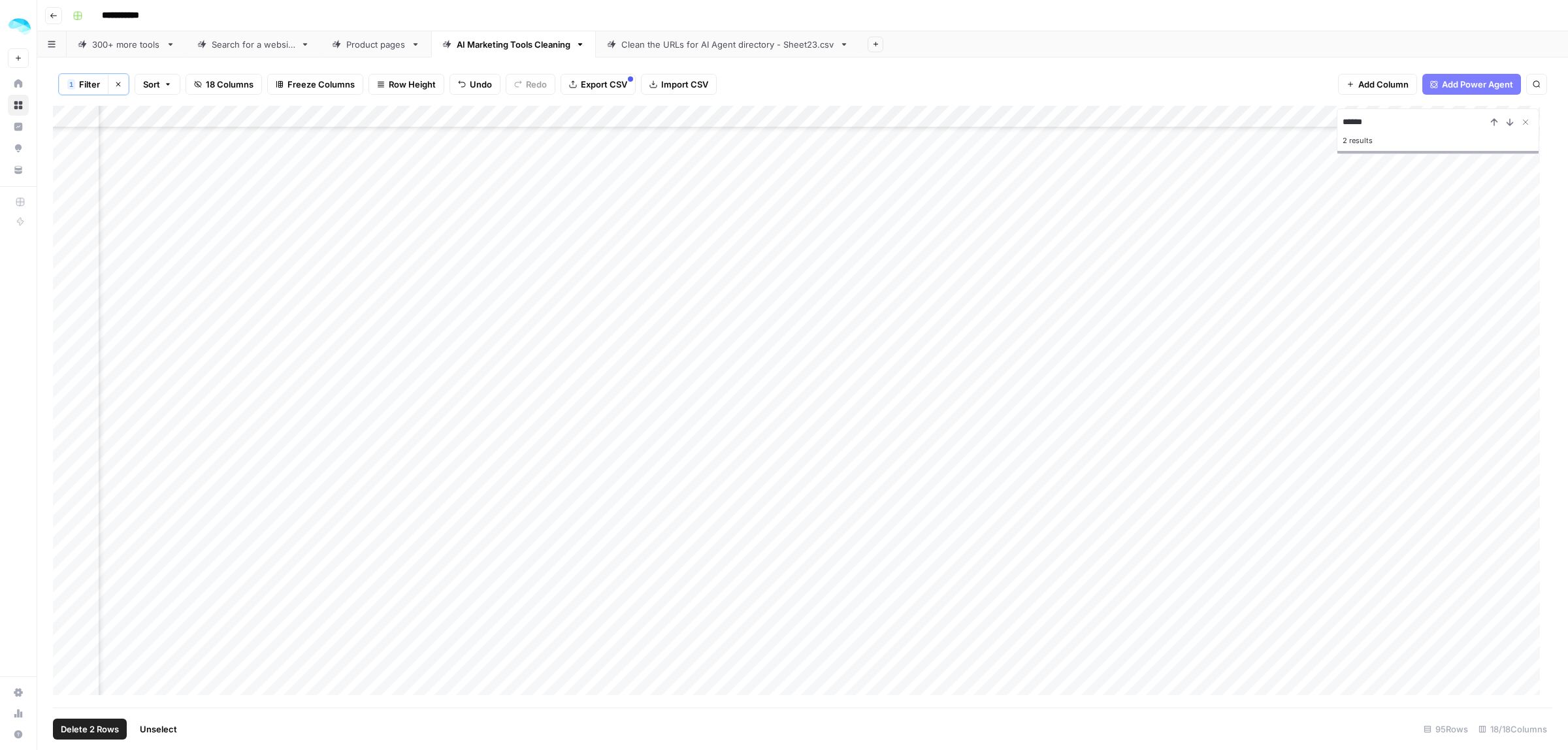
scroll to position [572, 363]
click at [66, 386] on div "Add Column" at bounding box center [802, 406] width 1499 height 602
click at [66, 366] on div "Add Column" at bounding box center [802, 406] width 1499 height 602
click at [69, 268] on div "Add Column" at bounding box center [802, 406] width 1499 height 602
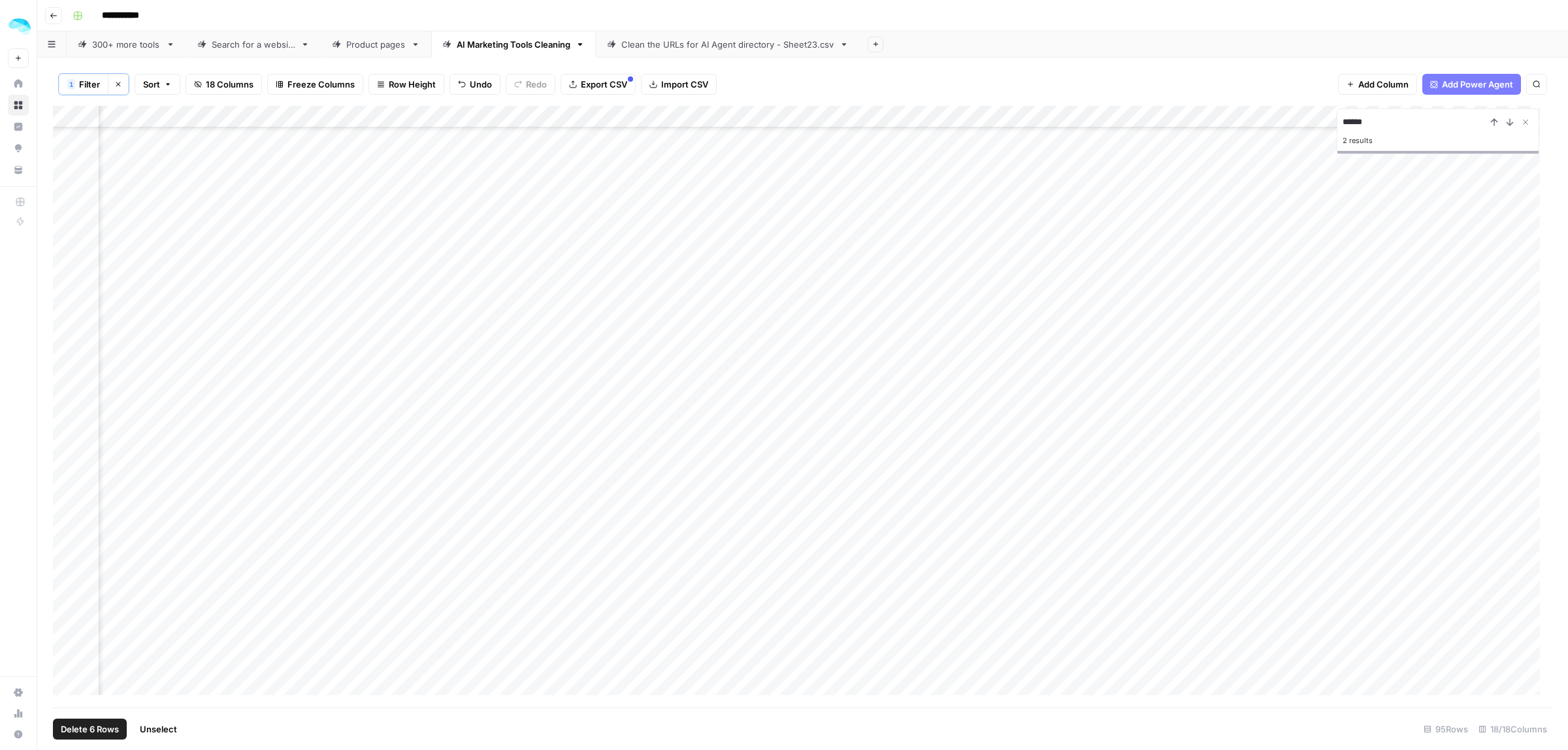
click at [69, 357] on div "Add Column" at bounding box center [802, 406] width 1499 height 602
click at [64, 413] on div "Add Column" at bounding box center [802, 406] width 1499 height 602
click at [66, 510] on div "Add Column" at bounding box center [802, 406] width 1499 height 602
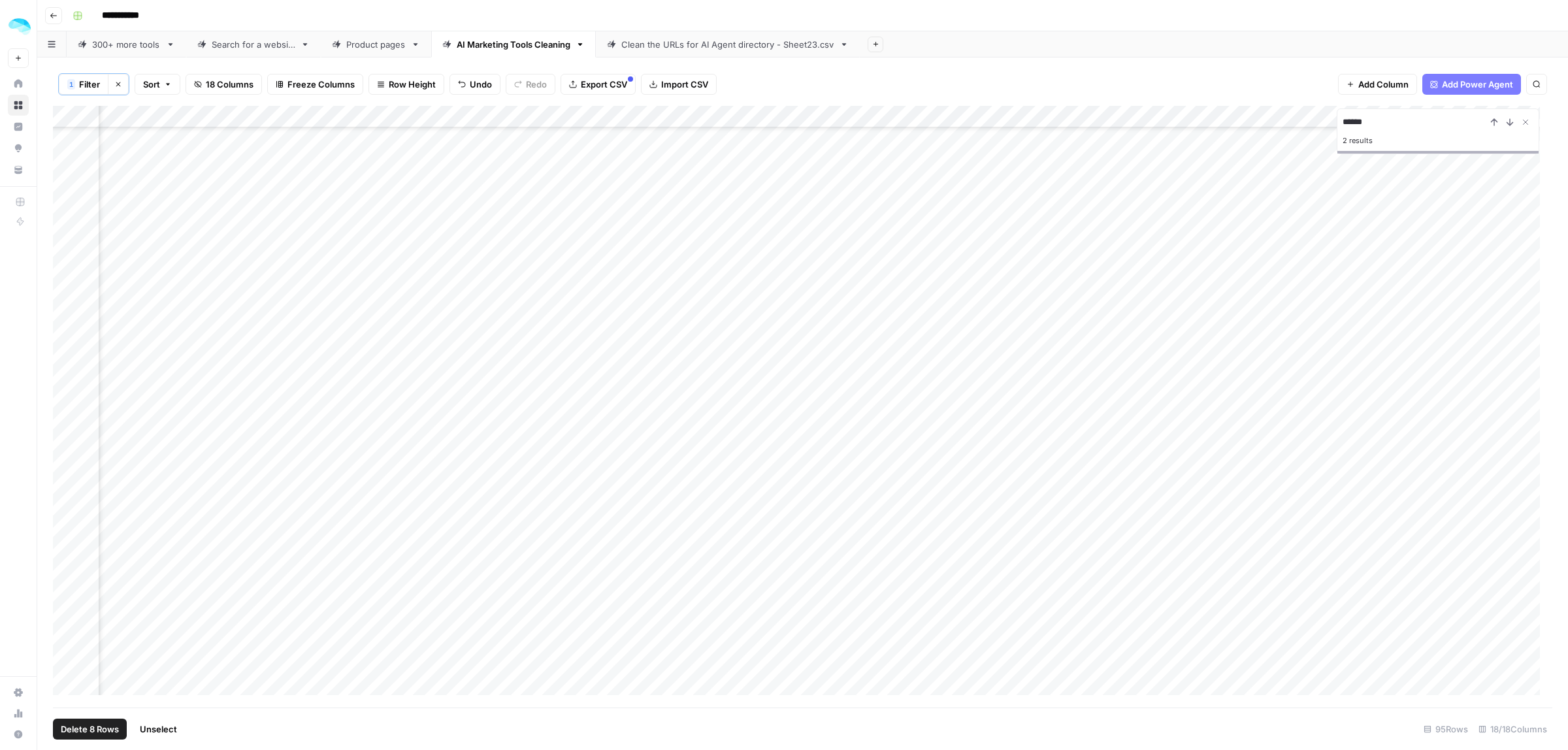
click at [63, 501] on div "Add Column" at bounding box center [802, 406] width 1499 height 602
click at [67, 496] on div "Add Column" at bounding box center [802, 406] width 1499 height 602
click at [64, 514] on div "Add Column" at bounding box center [802, 406] width 1499 height 602
click at [73, 576] on div "Add Column" at bounding box center [802, 406] width 1499 height 602
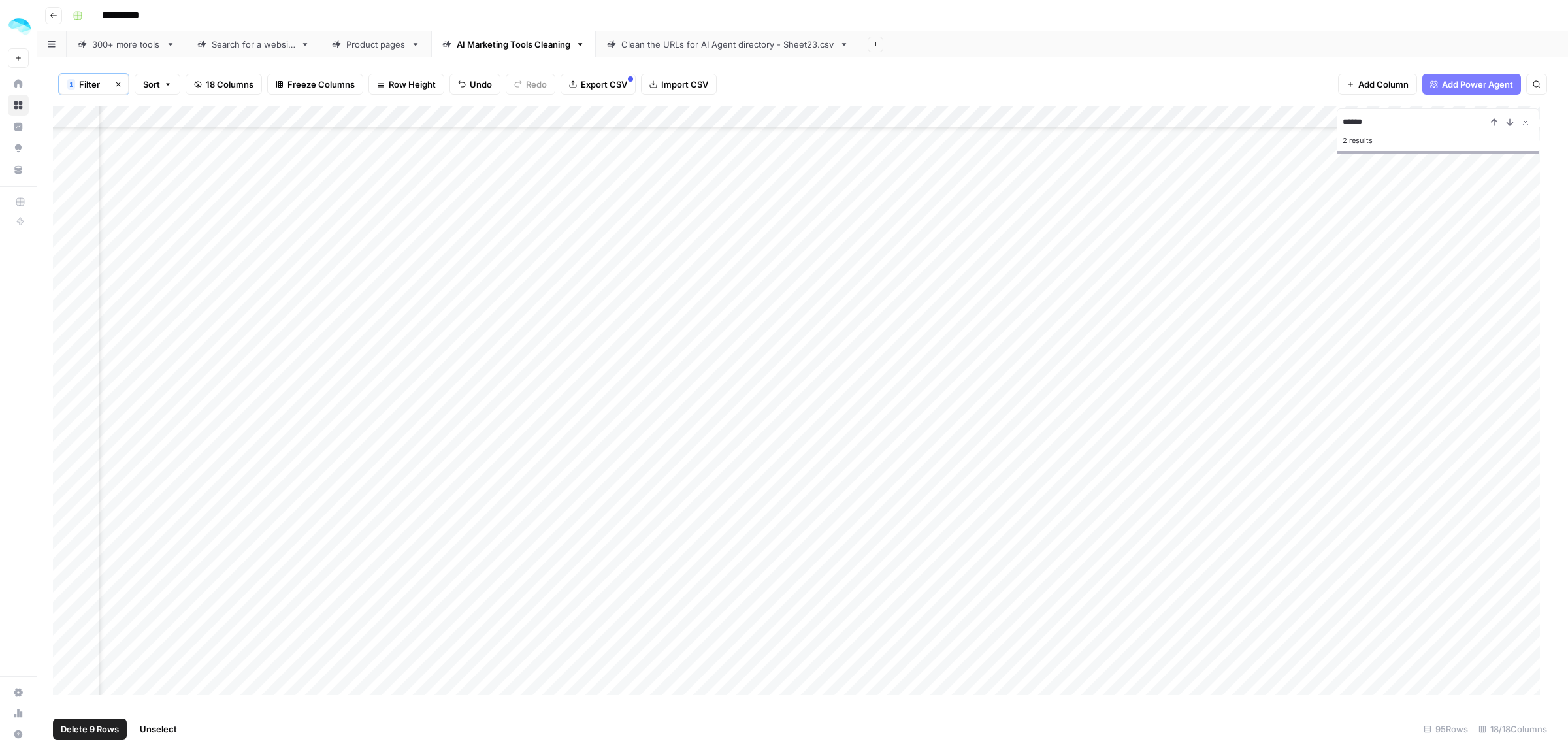
scroll to position [1541, 363]
click at [75, 729] on span "Delete 9 Rows" at bounding box center [90, 729] width 58 height 13
click at [730, 151] on span "Delete" at bounding box center [737, 150] width 28 height 13
click at [1523, 125] on icon "Close Search" at bounding box center [1525, 122] width 4 height 4
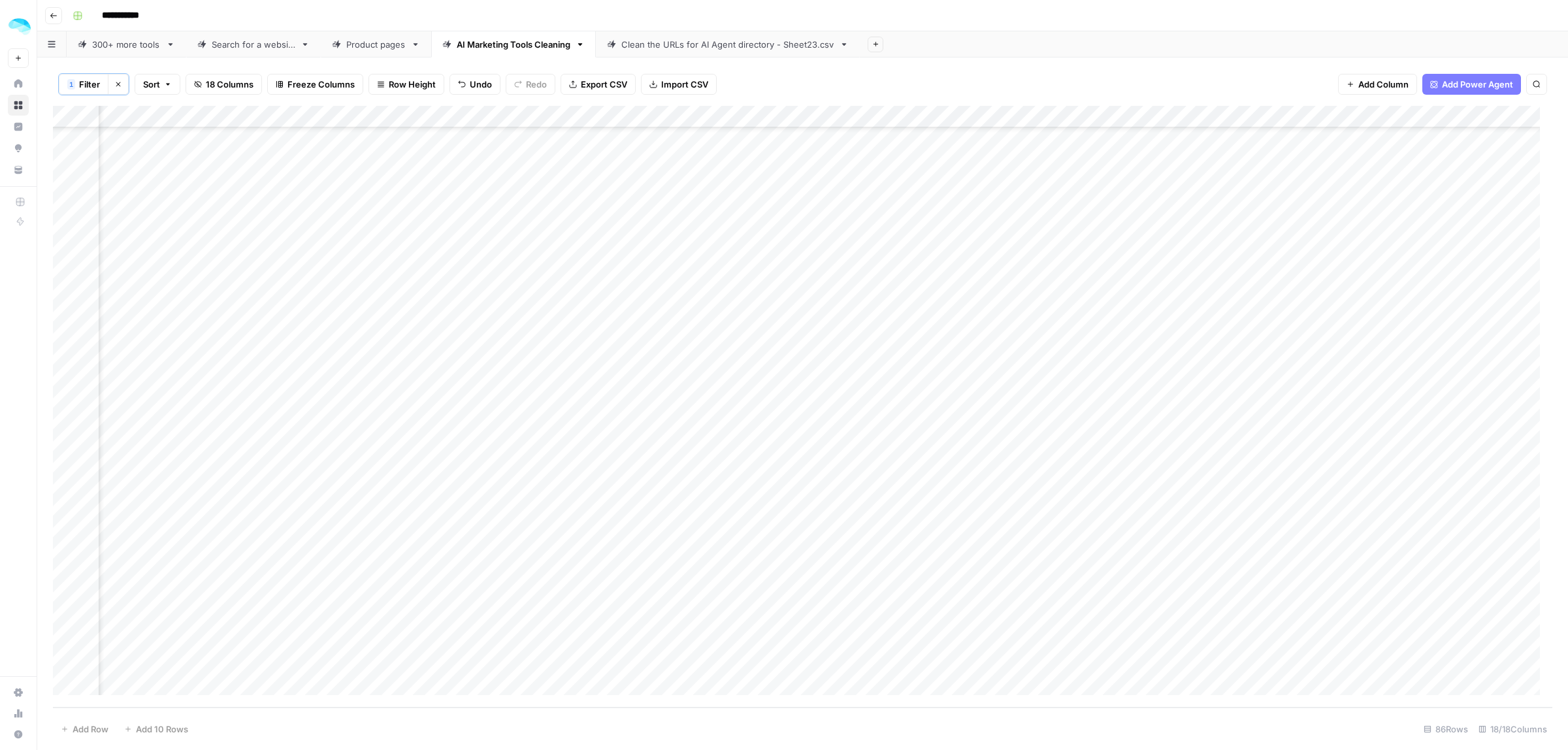
click at [93, 83] on span "Filter" at bounding box center [89, 84] width 21 height 13
click at [501, 153] on input "domain" at bounding box center [561, 153] width 173 height 13
drag, startPoint x: 1117, startPoint y: 112, endPoint x: 1294, endPoint y: 119, distance: 177.1
click at [1294, 119] on div "Add Column" at bounding box center [802, 406] width 1499 height 602
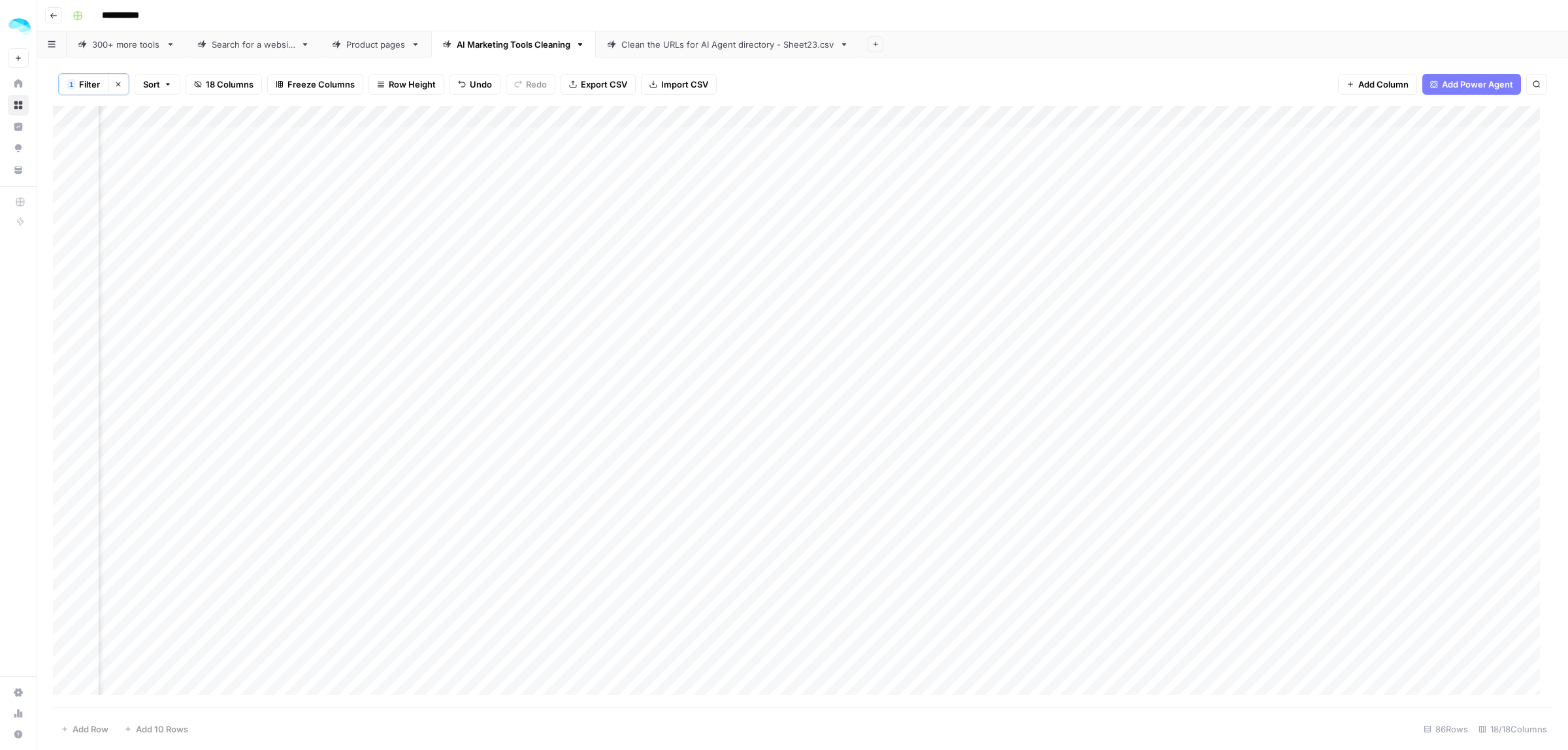
click at [1111, 155] on div "Add Column" at bounding box center [802, 406] width 1499 height 602
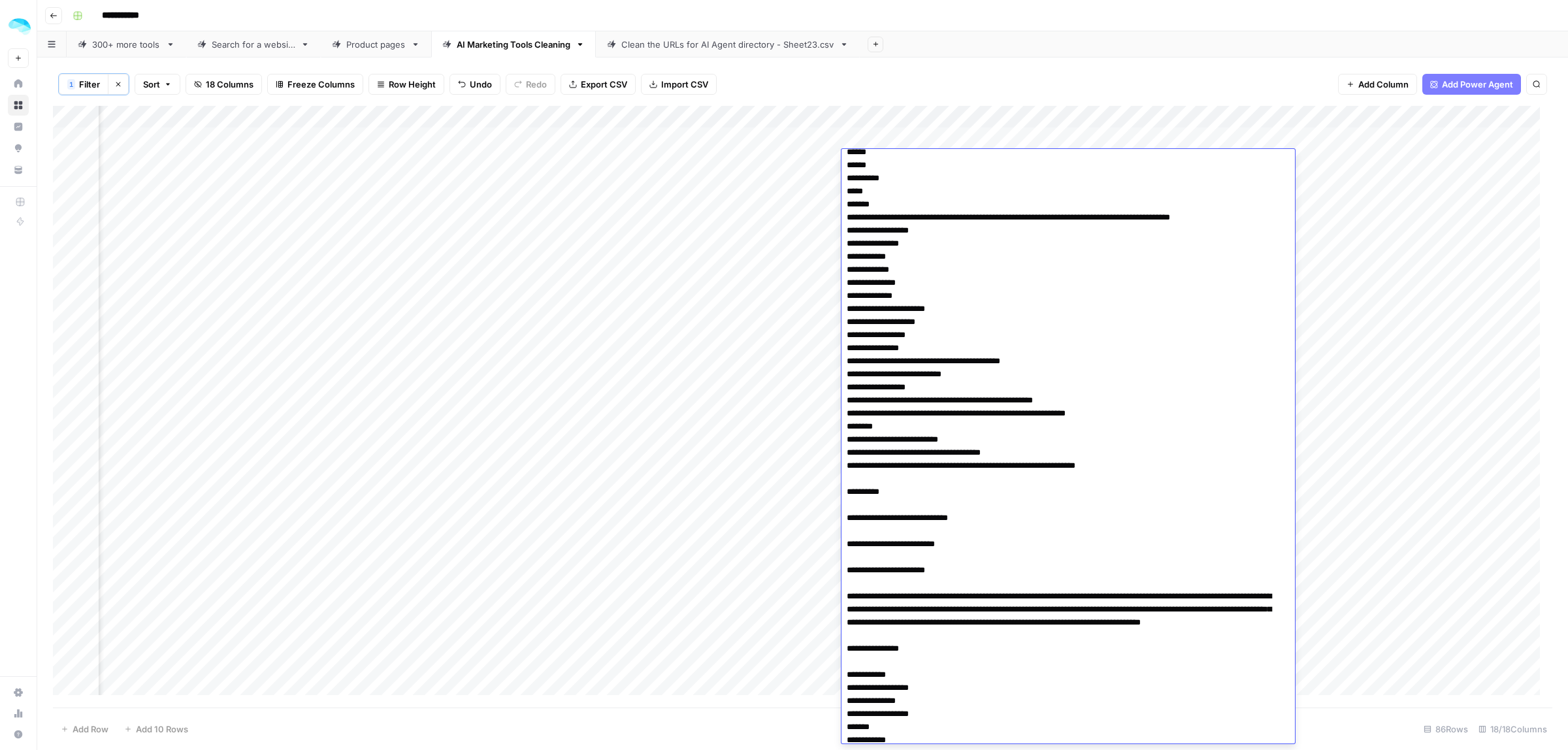
scroll to position [48, 0]
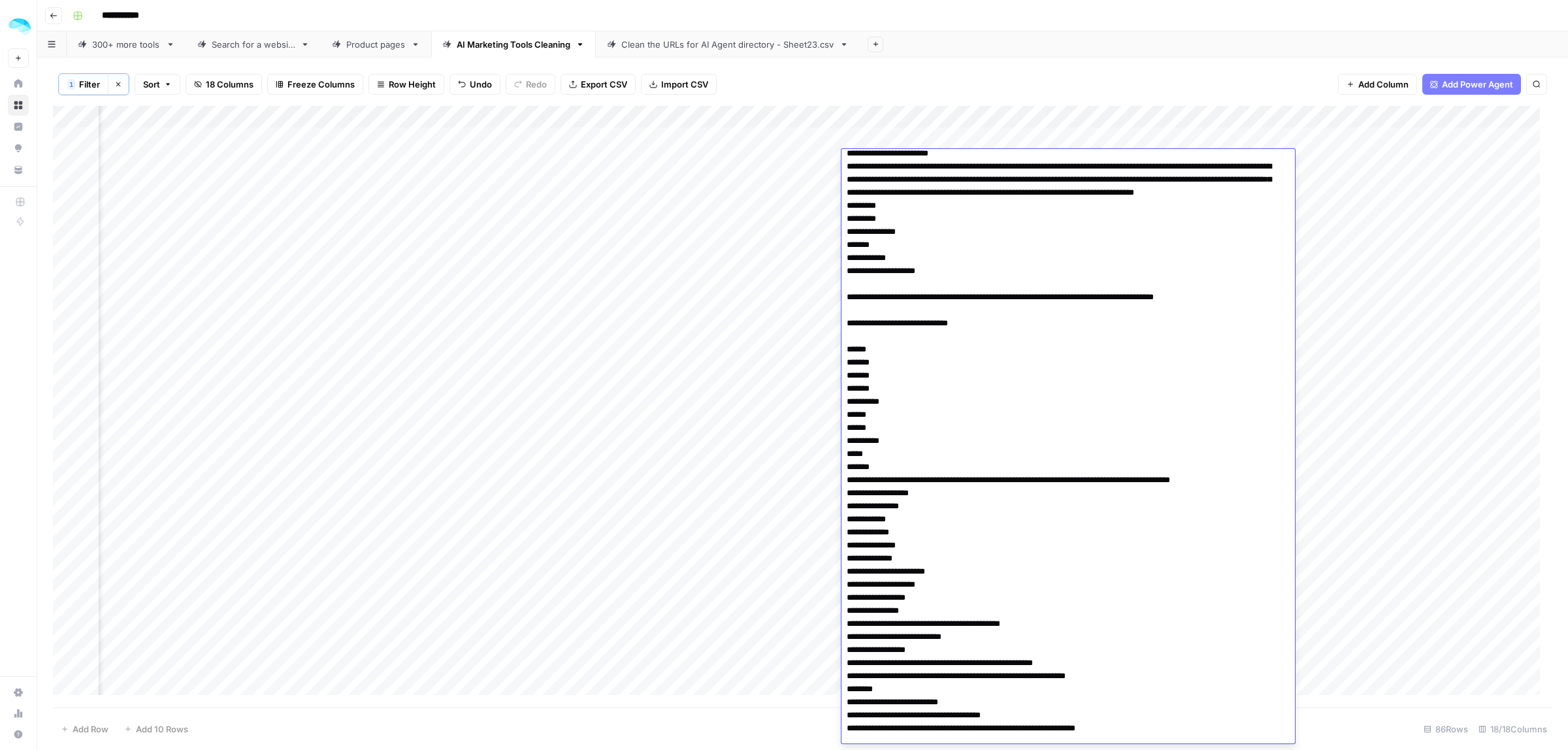
click at [1330, 284] on div "Add Column" at bounding box center [802, 406] width 1499 height 602
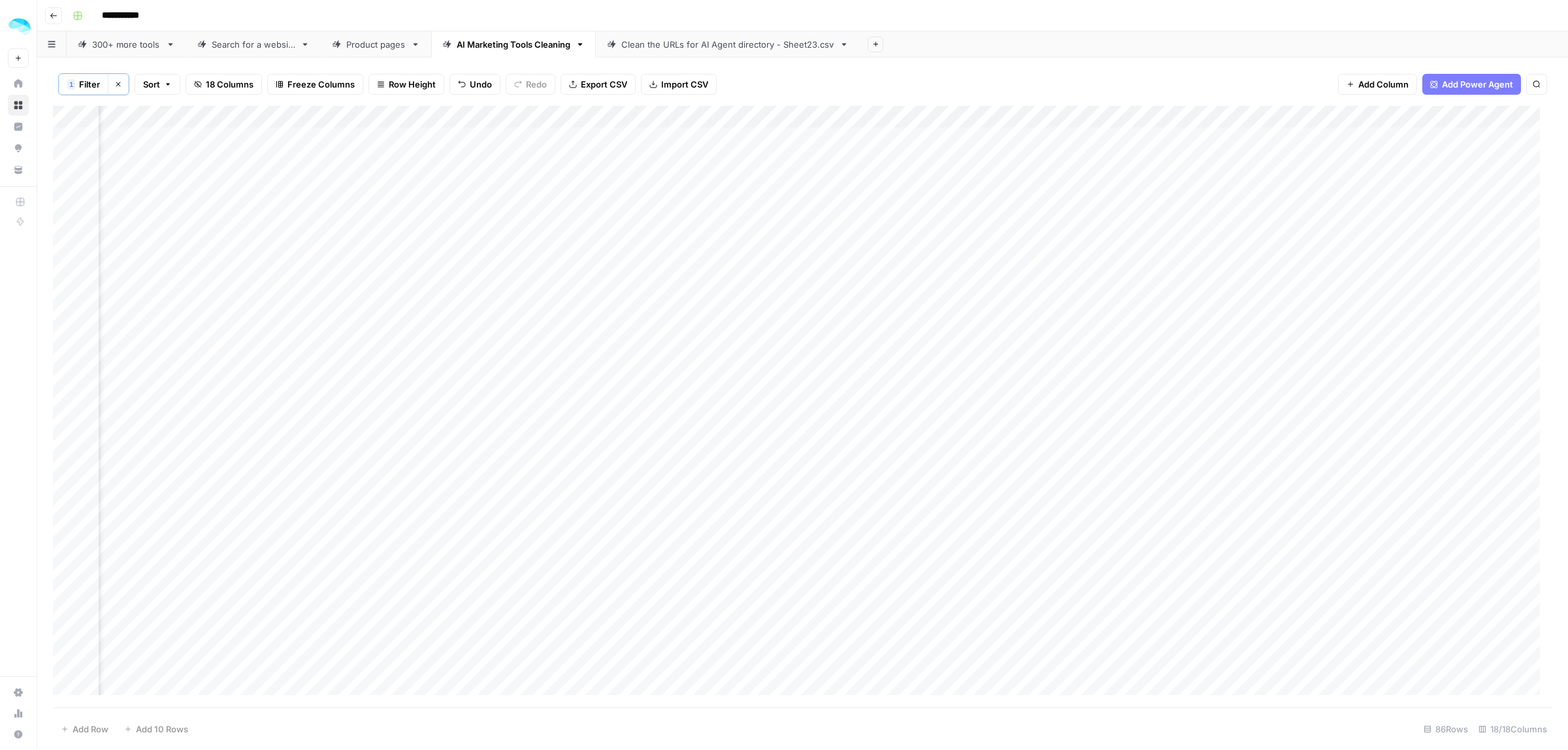
scroll to position [164, 363]
click at [69, 397] on div "Add Column" at bounding box center [802, 406] width 1499 height 602
click at [63, 416] on div "Add Column" at bounding box center [802, 406] width 1499 height 602
click at [1151, 363] on div "Add Column" at bounding box center [802, 406] width 1499 height 602
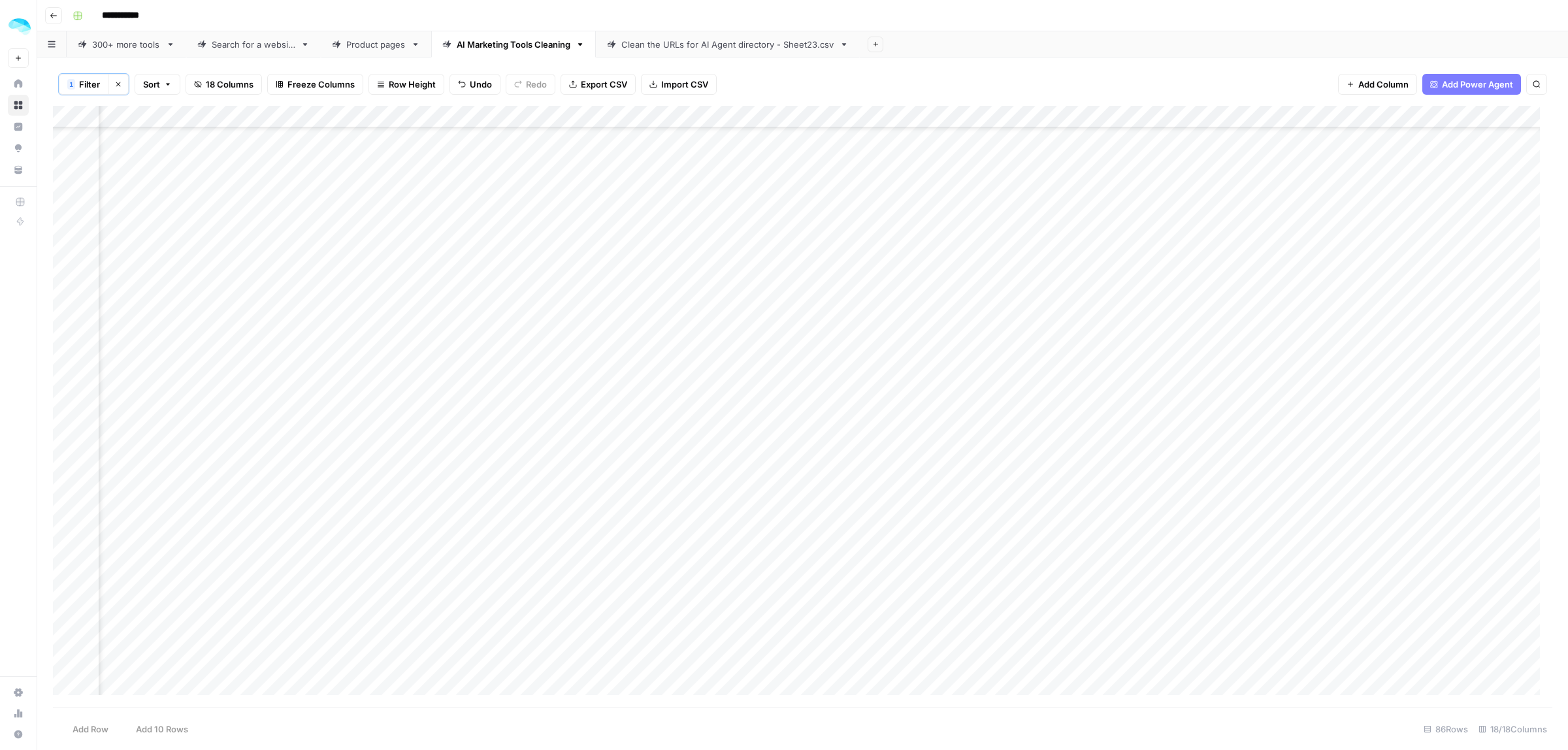
click at [1151, 363] on div "Add Column" at bounding box center [802, 406] width 1499 height 602
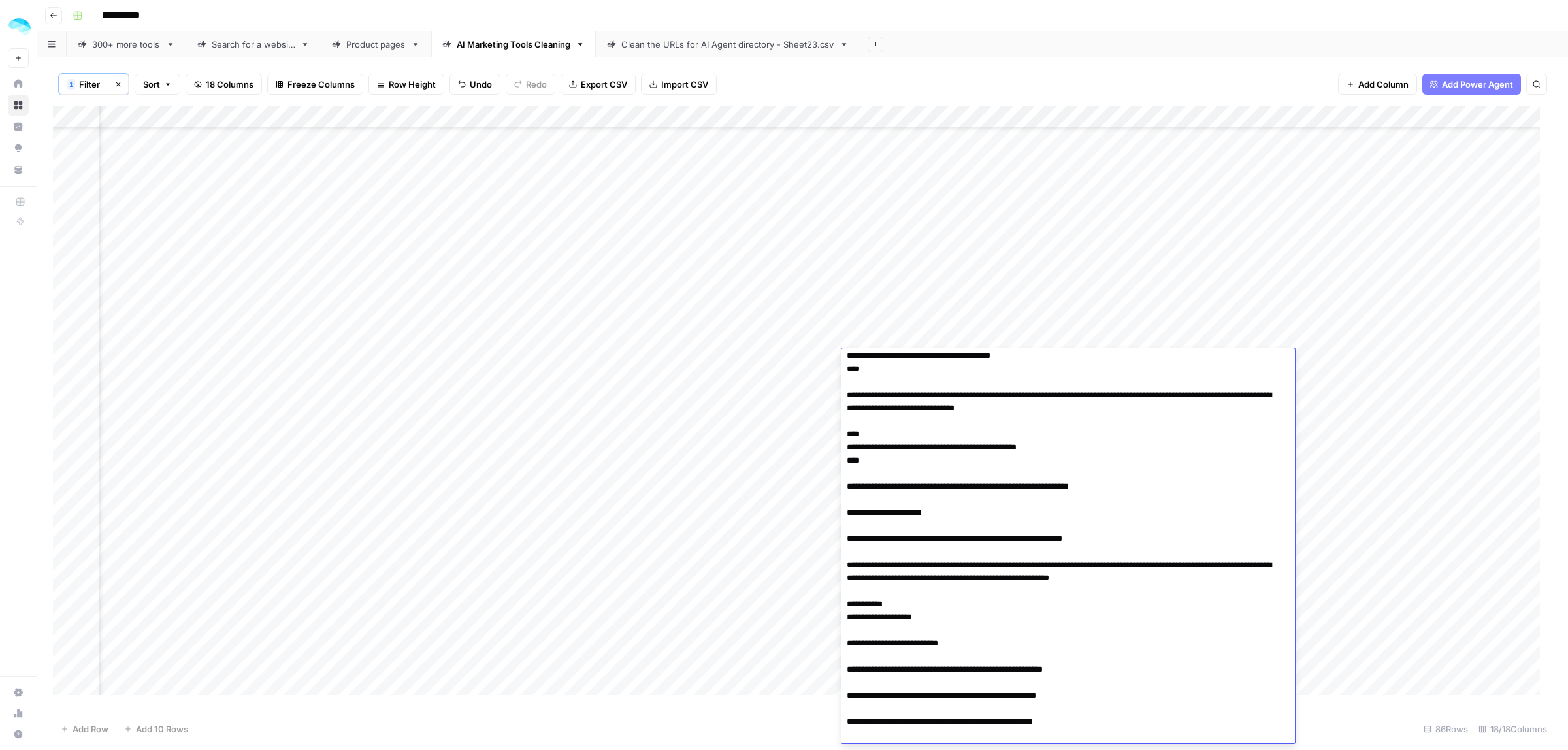
scroll to position [2007, 0]
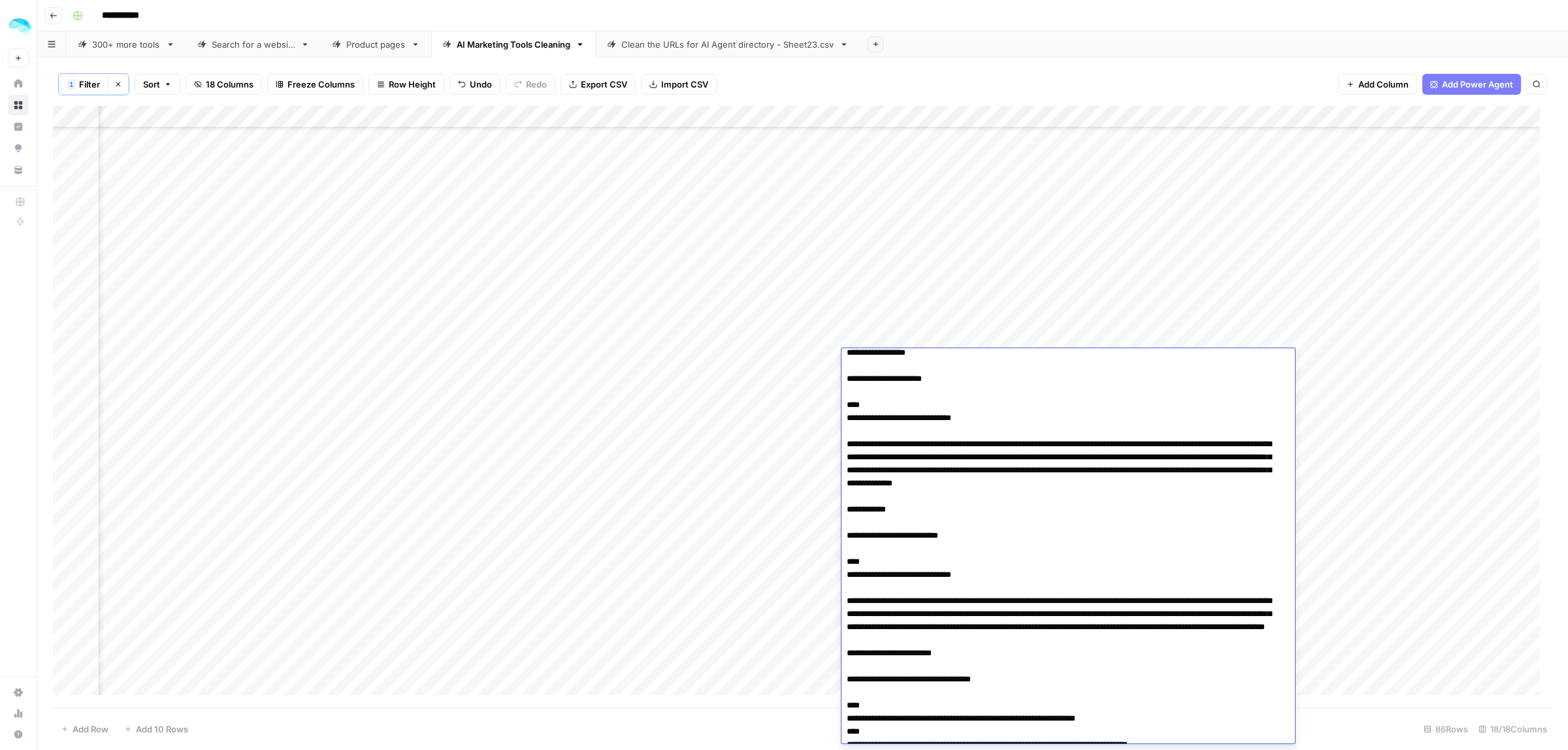
click at [1126, 285] on div "Add Column" at bounding box center [802, 406] width 1499 height 602
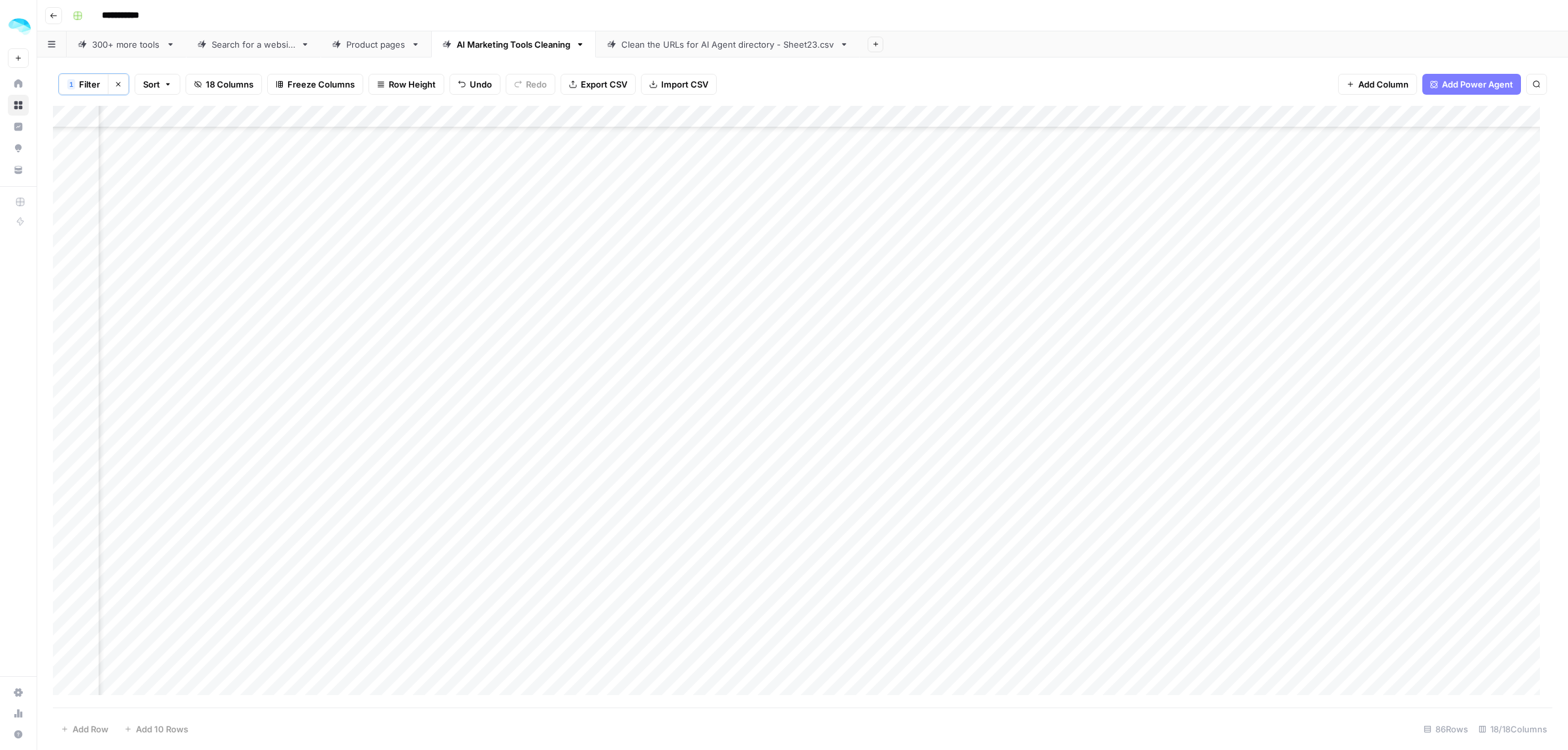
scroll to position [164, 363]
click at [66, 423] on div "Add Column" at bounding box center [802, 406] width 1499 height 602
click at [83, 731] on span "Delete 1 Row" at bounding box center [87, 729] width 52 height 13
click at [753, 152] on button "Delete" at bounding box center [736, 150] width 44 height 23
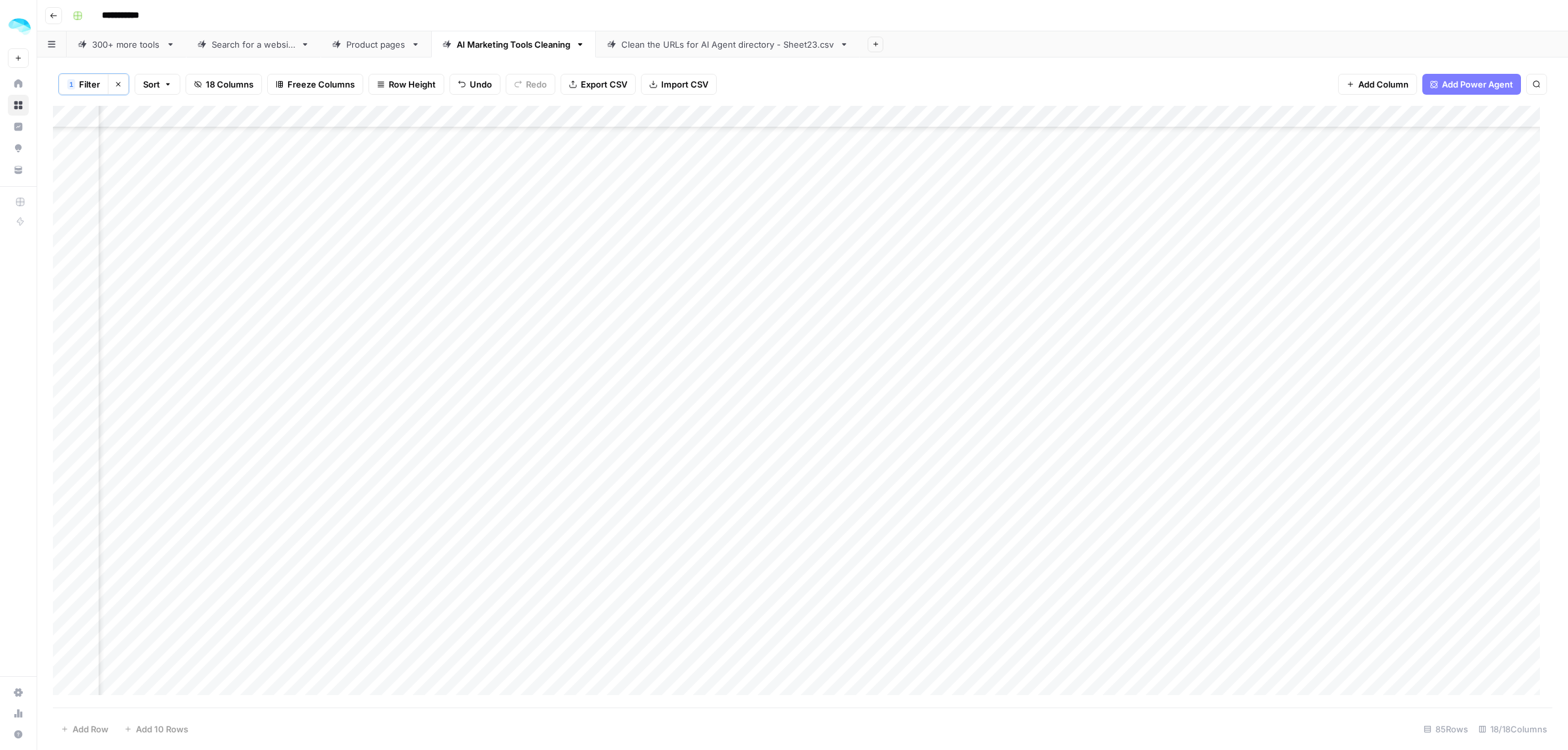
click at [67, 480] on div "Add Column" at bounding box center [802, 406] width 1499 height 602
click at [87, 717] on footer "Delete 1 Row Unselect 85 Rows 18/18 Columns" at bounding box center [802, 729] width 1499 height 43
click at [85, 726] on span "Delete 1 Row" at bounding box center [87, 729] width 52 height 13
click at [735, 155] on span "Delete" at bounding box center [737, 150] width 28 height 13
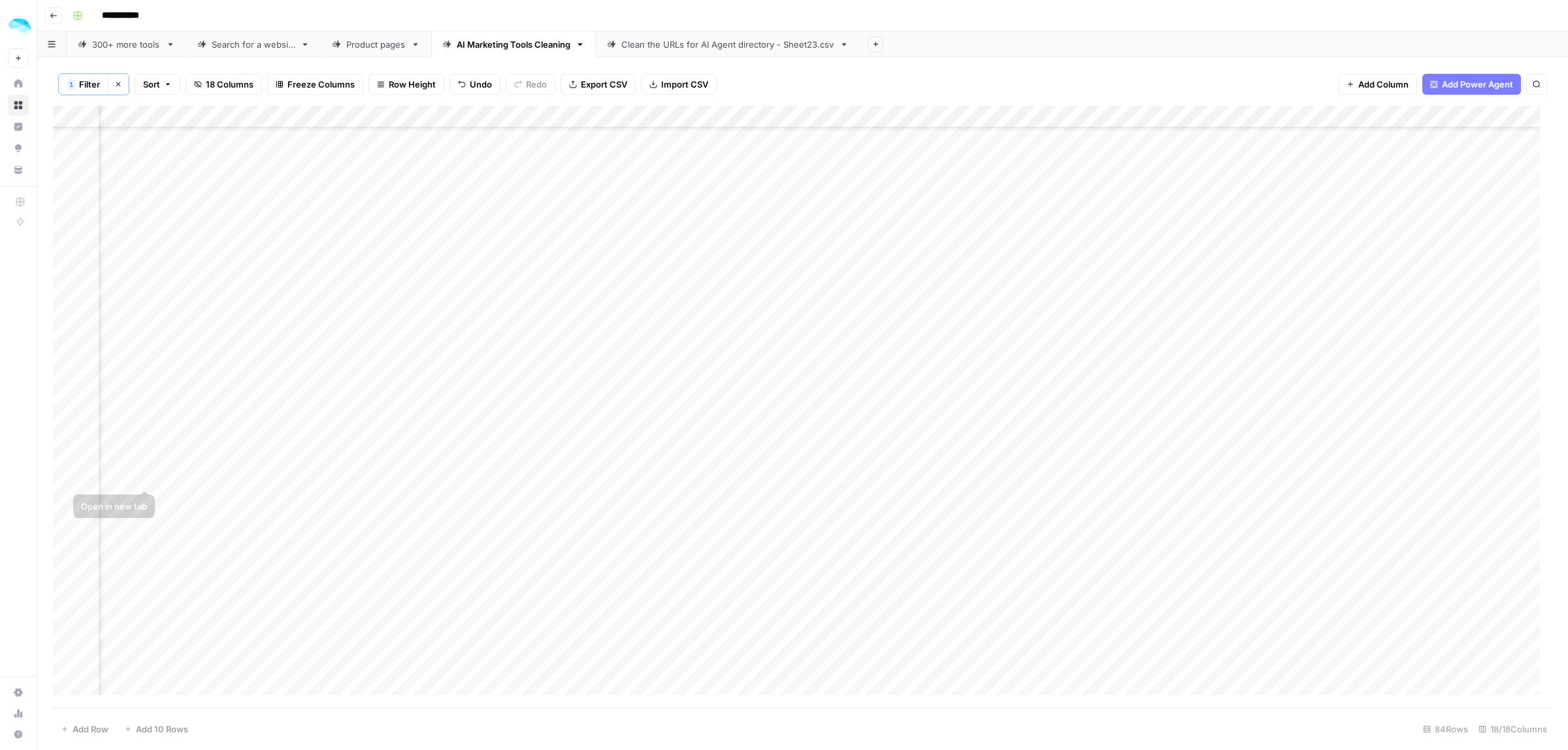
click at [69, 477] on div "Add Column" at bounding box center [802, 406] width 1499 height 602
click at [82, 726] on span "Delete 1 Row" at bounding box center [87, 729] width 52 height 13
click at [729, 150] on span "Delete" at bounding box center [737, 150] width 28 height 13
click at [99, 83] on span "Filter" at bounding box center [89, 84] width 21 height 13
drag, startPoint x: 518, startPoint y: 150, endPoint x: 376, endPoint y: 150, distance: 142.0
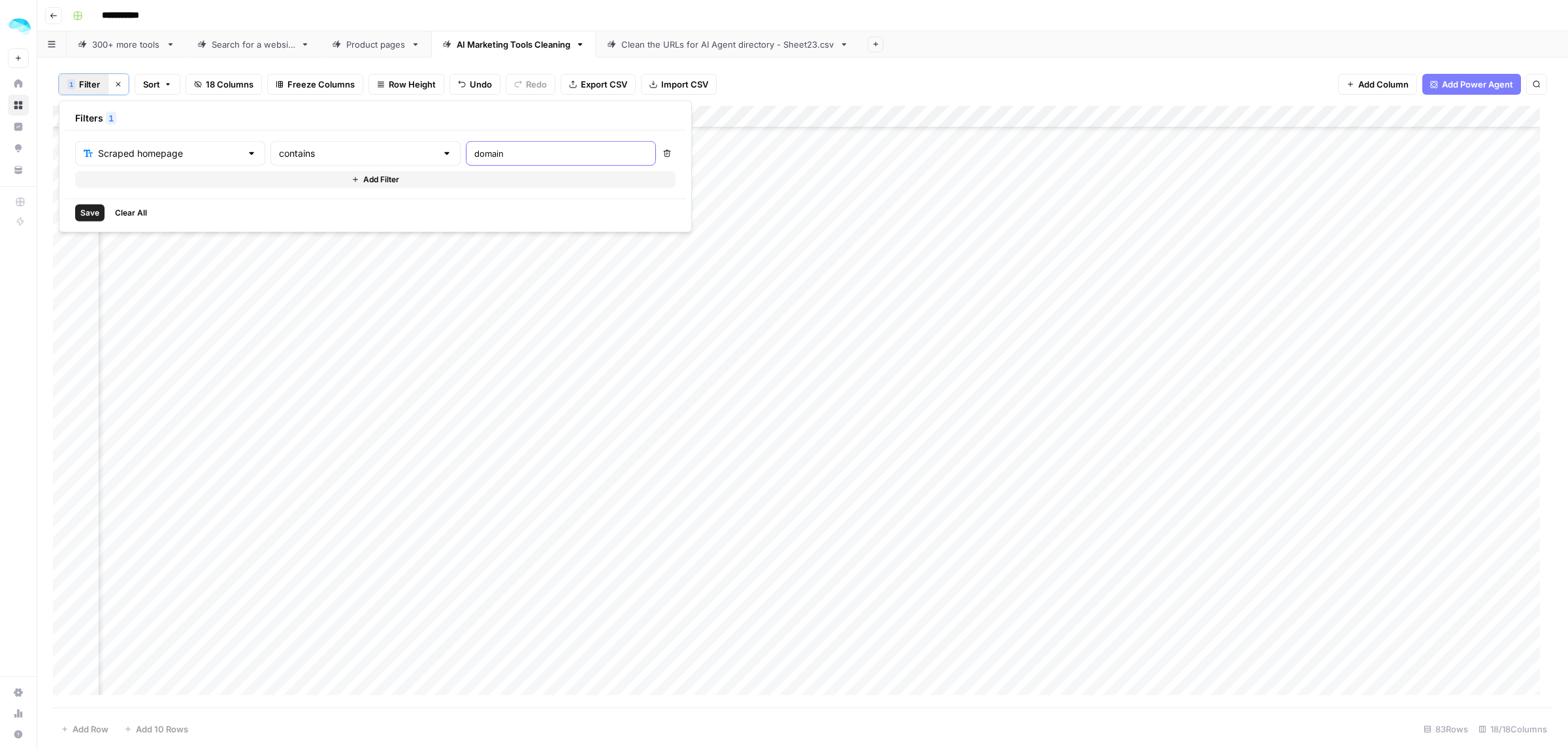
click at [376, 150] on div "Scraped homepage contains domain" at bounding box center [365, 153] width 580 height 25
drag, startPoint x: 475, startPoint y: 151, endPoint x: 400, endPoint y: 151, distance: 75.0
click at [400, 151] on div "Scraped homepage contains for sale" at bounding box center [365, 153] width 580 height 25
click at [508, 158] on input "for sale" at bounding box center [561, 153] width 173 height 13
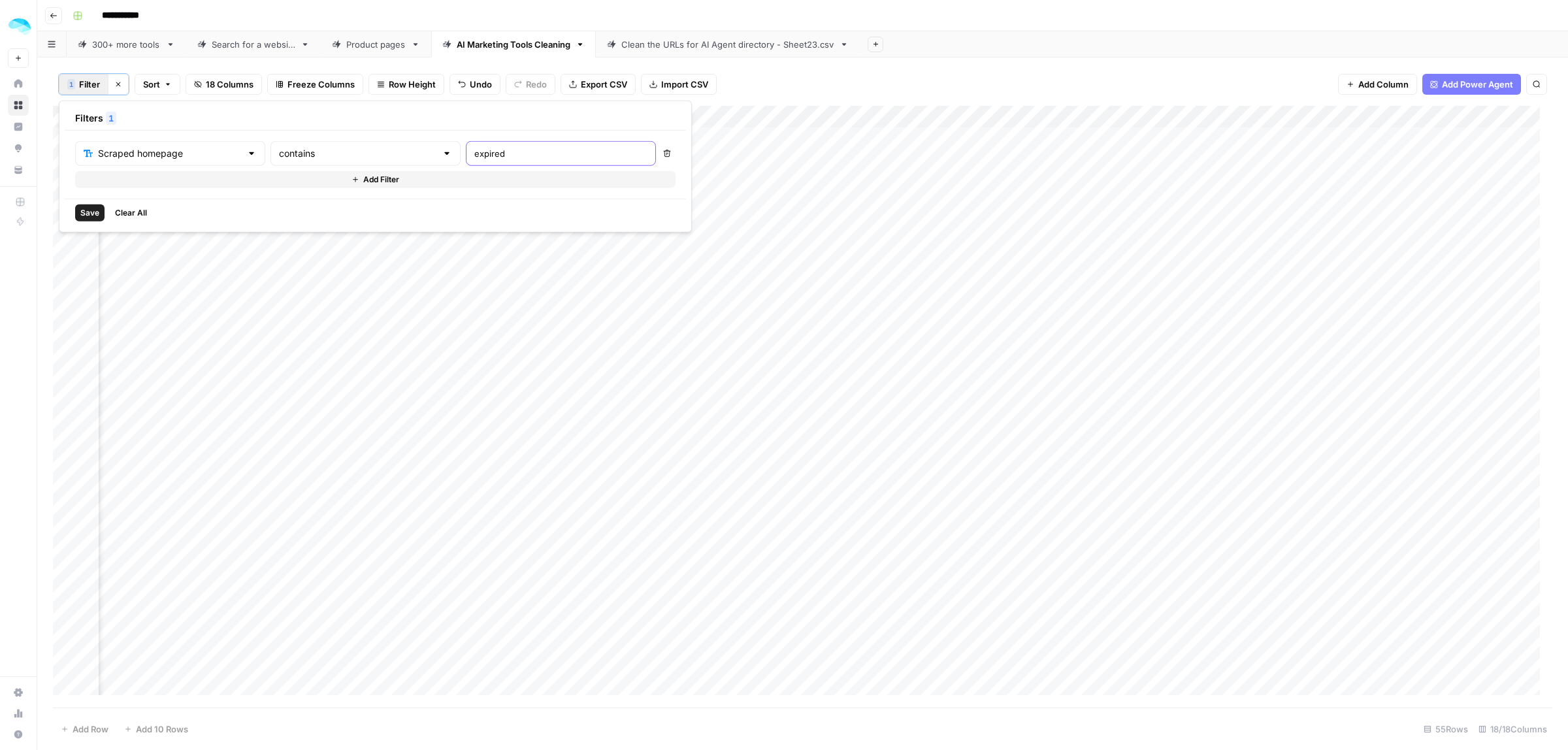
type input "expired"
click at [957, 224] on div "Add Column" at bounding box center [802, 406] width 1499 height 602
click at [70, 180] on div "Add Column" at bounding box center [802, 160] width 1499 height 110
click at [69, 160] on div "Add Column" at bounding box center [802, 160] width 1499 height 110
click at [69, 139] on div "Add Column" at bounding box center [802, 160] width 1499 height 110
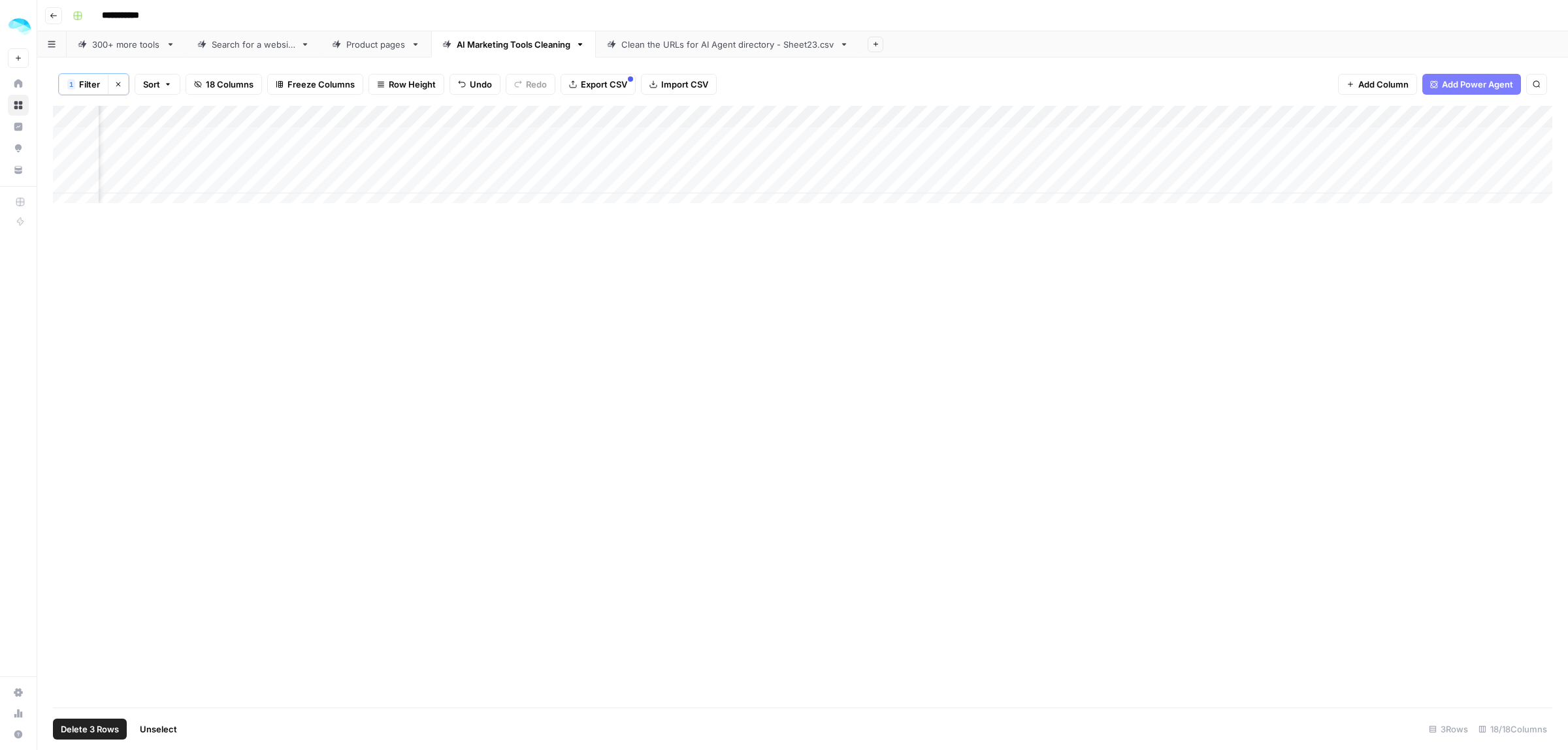
click at [93, 734] on span "Delete 3 Rows" at bounding box center [90, 729] width 58 height 13
click at [742, 155] on span "Delete" at bounding box center [737, 150] width 28 height 13
click at [78, 81] on button "1 Filter" at bounding box center [84, 84] width 50 height 21
click at [411, 145] on div "Scraped homepage contains expired" at bounding box center [365, 153] width 580 height 25
click at [496, 149] on input "expired" at bounding box center [561, 153] width 173 height 13
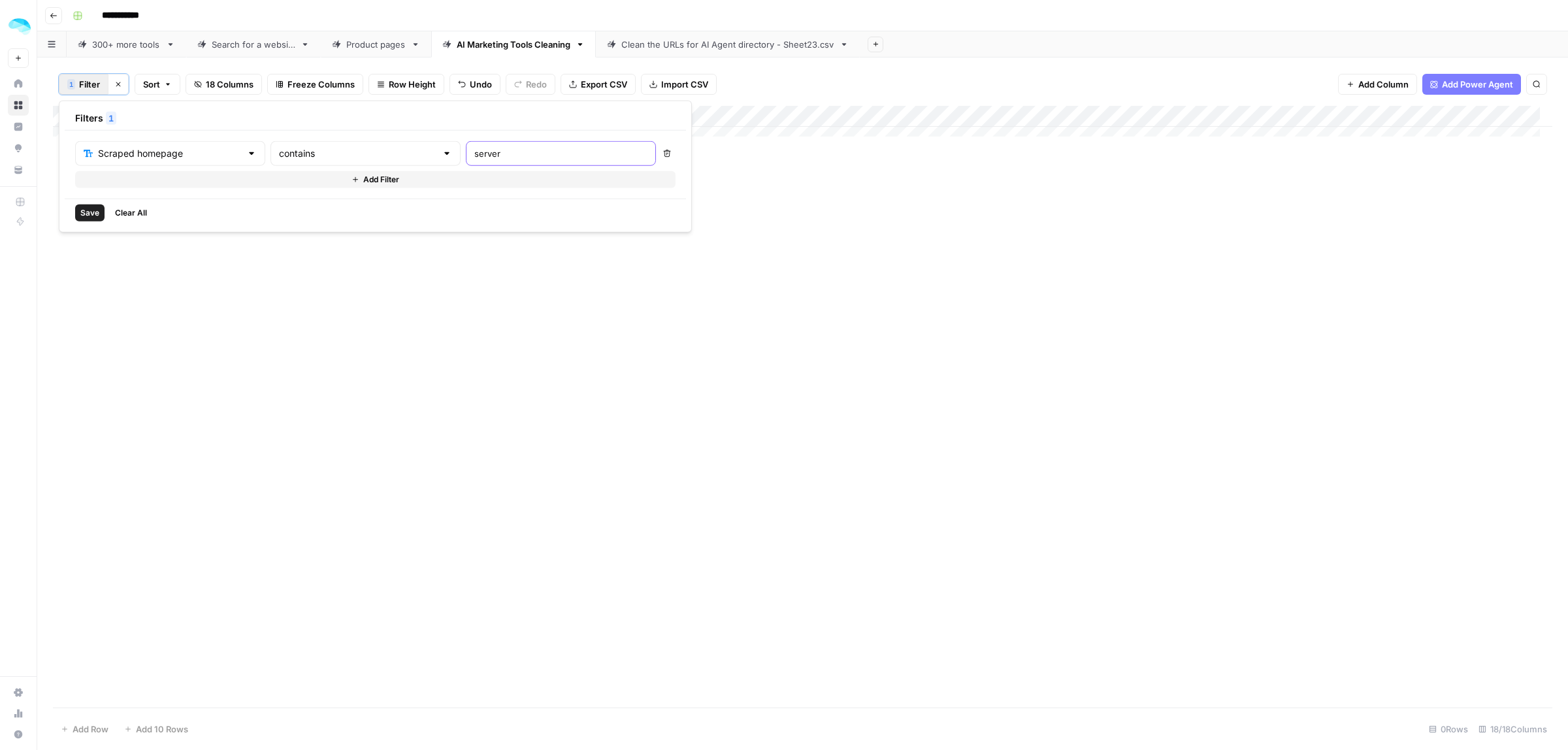
type input "server"
click at [69, 424] on div "Add Column" at bounding box center [802, 406] width 1499 height 602
click at [66, 368] on div "Add Column" at bounding box center [802, 406] width 1499 height 602
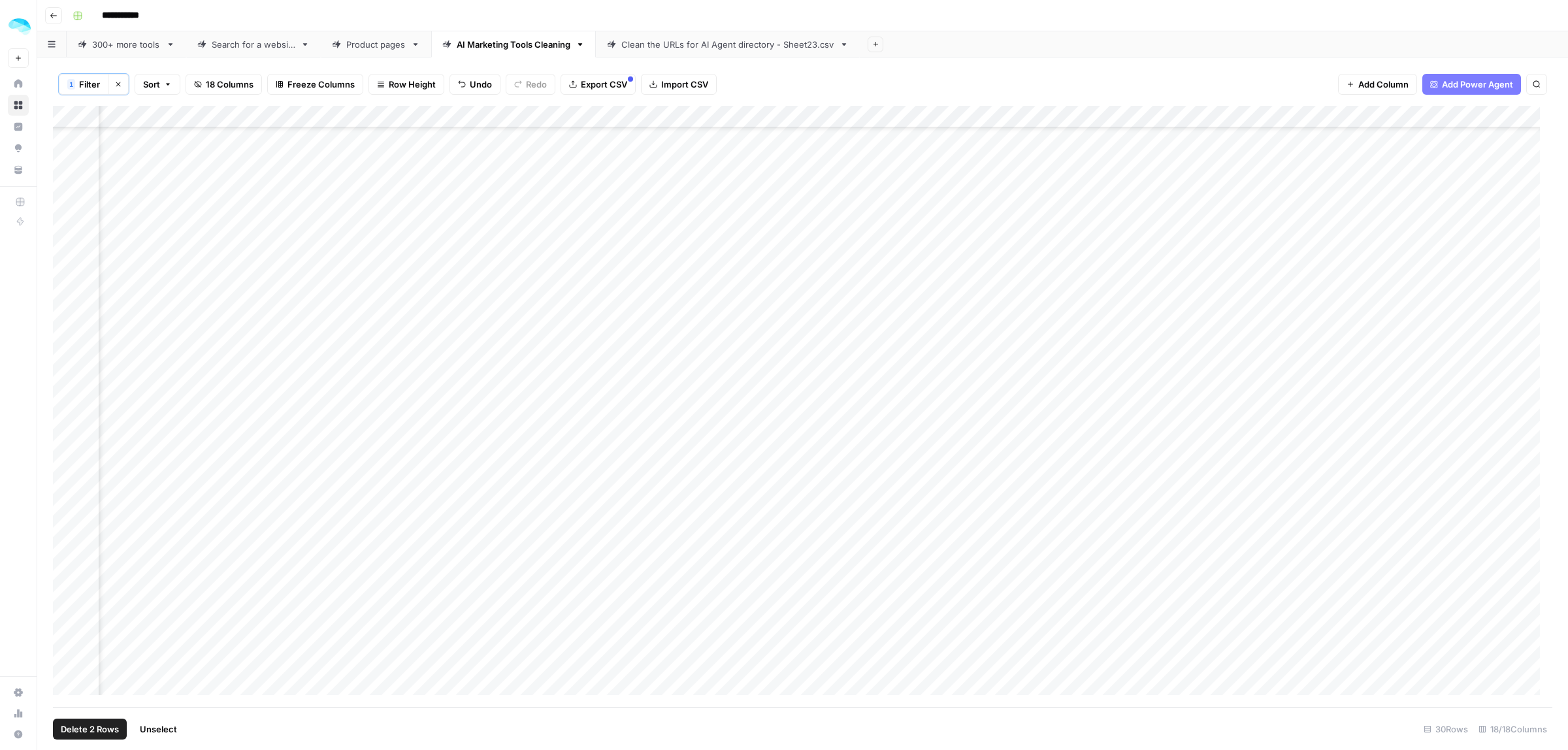
click at [931, 504] on div "Add Column" at bounding box center [802, 406] width 1499 height 602
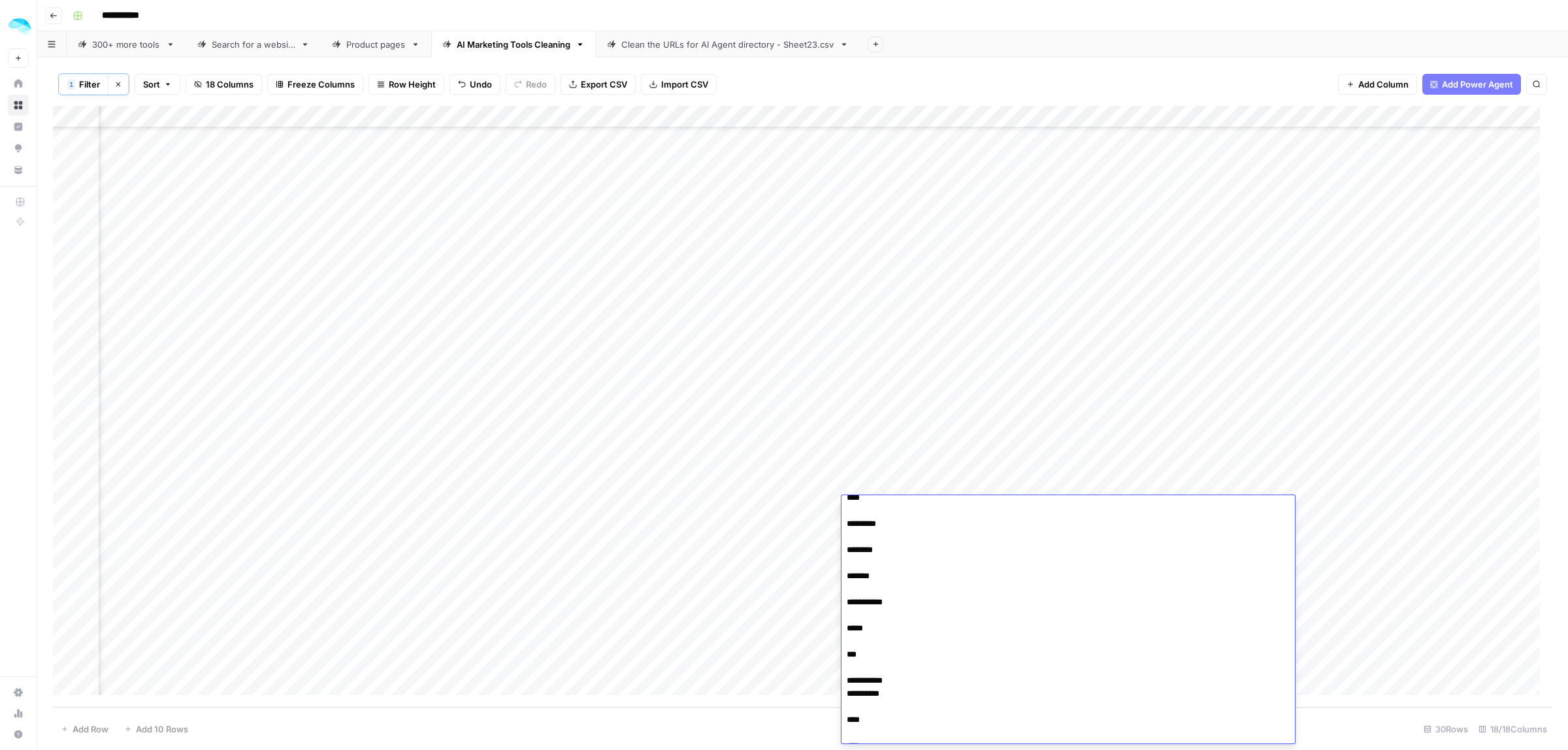
scroll to position [96, 0]
click at [952, 467] on div "Add Column" at bounding box center [802, 406] width 1499 height 602
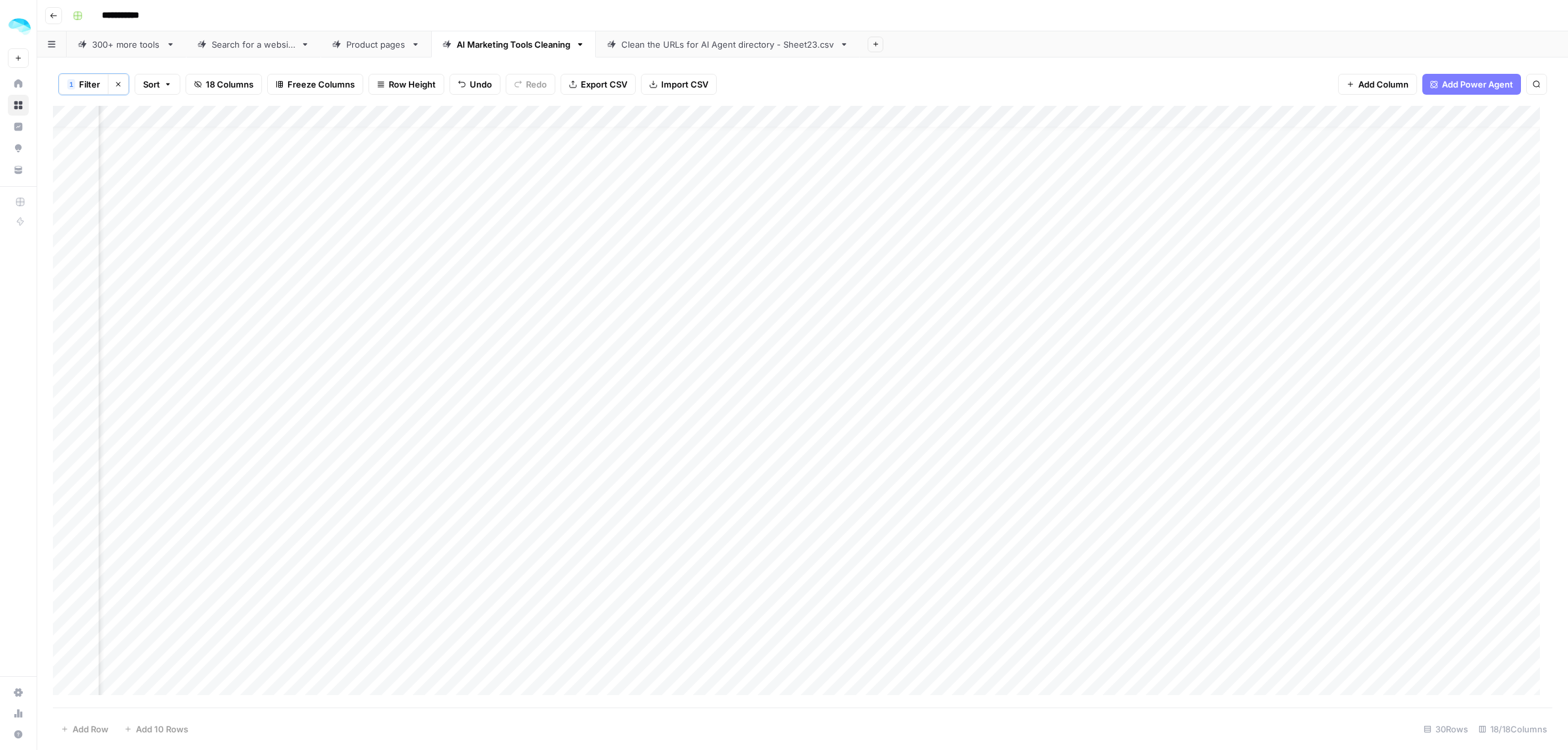
scroll to position [16, 363]
click at [67, 413] on div "Add Column" at bounding box center [802, 406] width 1499 height 602
click at [66, 438] on div "Add Column" at bounding box center [802, 406] width 1499 height 602
click at [87, 733] on span "Delete 2 Rows" at bounding box center [90, 729] width 58 height 13
click at [730, 155] on span "Delete" at bounding box center [737, 150] width 28 height 13
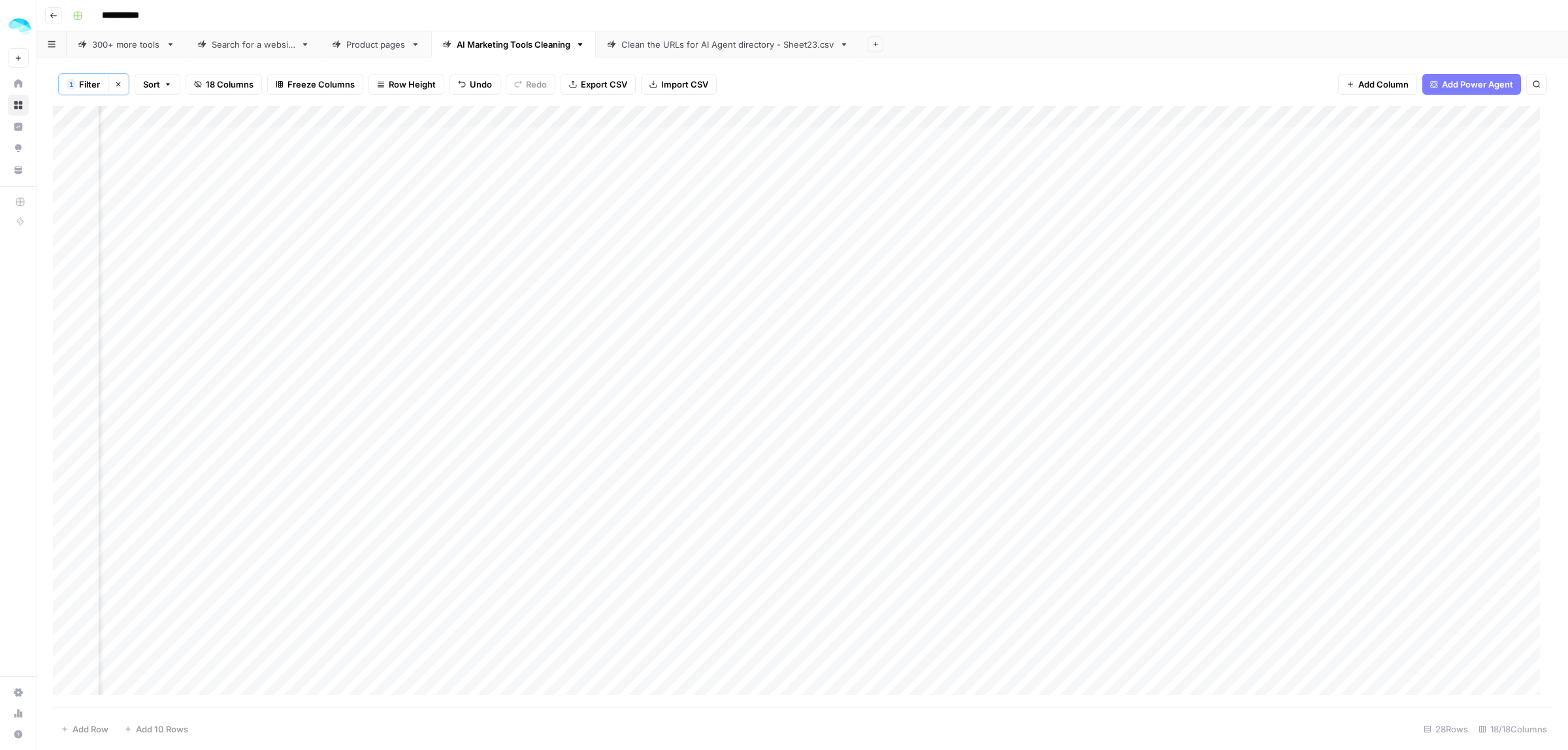
scroll to position [0, 363]
click at [651, 39] on div "Clean the URLs for AI Agent directory - Sheet23.csv" at bounding box center [728, 44] width 213 height 13
click at [526, 49] on div "AI Marketing Tools Cleaning" at bounding box center [514, 44] width 114 height 13
click at [89, 83] on span "Filter" at bounding box center [89, 84] width 21 height 13
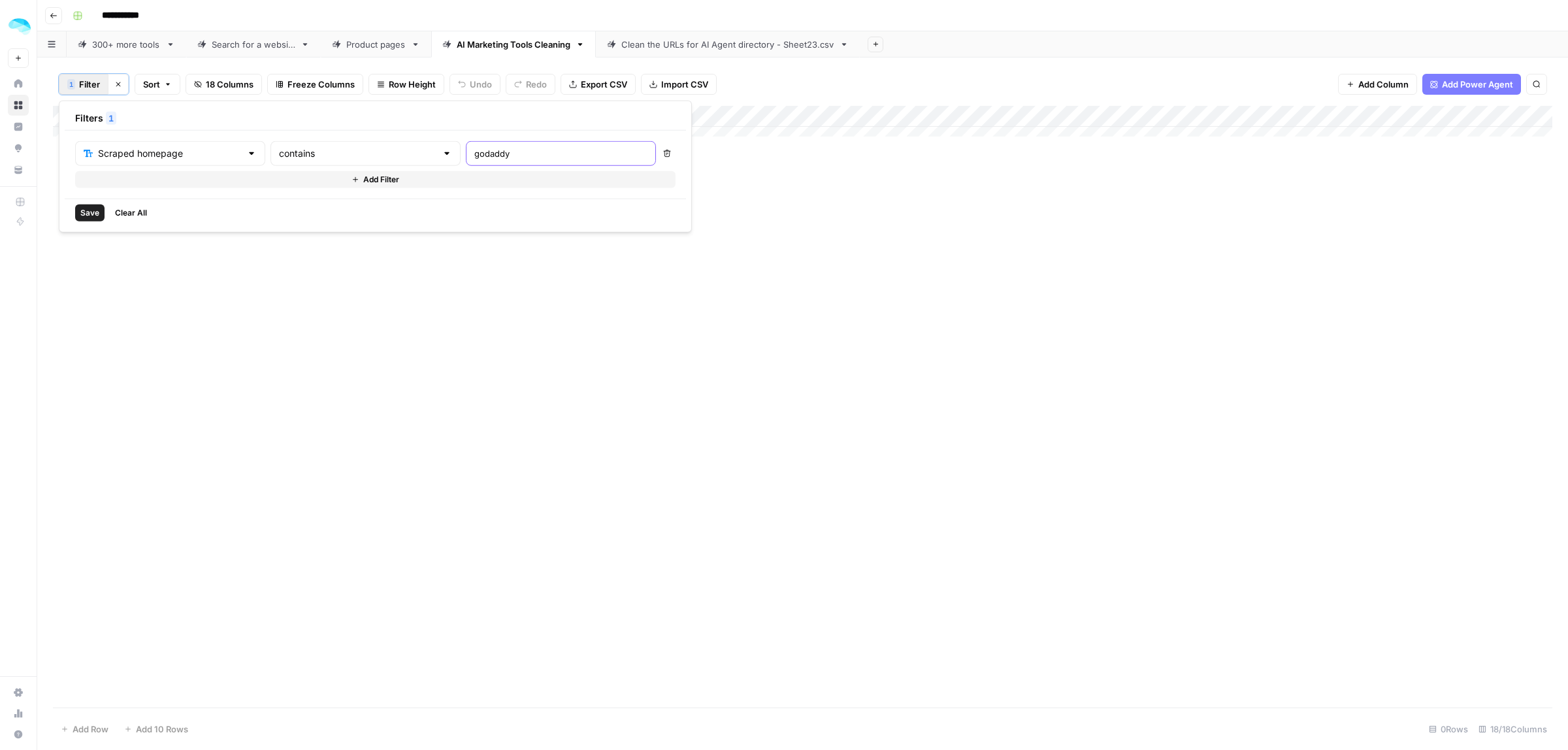
drag, startPoint x: 511, startPoint y: 158, endPoint x: 422, endPoint y: 151, distance: 89.3
click at [466, 151] on div "godaddy" at bounding box center [561, 153] width 190 height 25
drag, startPoint x: 501, startPoint y: 147, endPoint x: 400, endPoint y: 151, distance: 101.1
click at [400, 150] on div "Scraped homepage contains namecheap" at bounding box center [365, 153] width 580 height 25
click at [482, 158] on input "namecheap" at bounding box center [561, 153] width 173 height 13
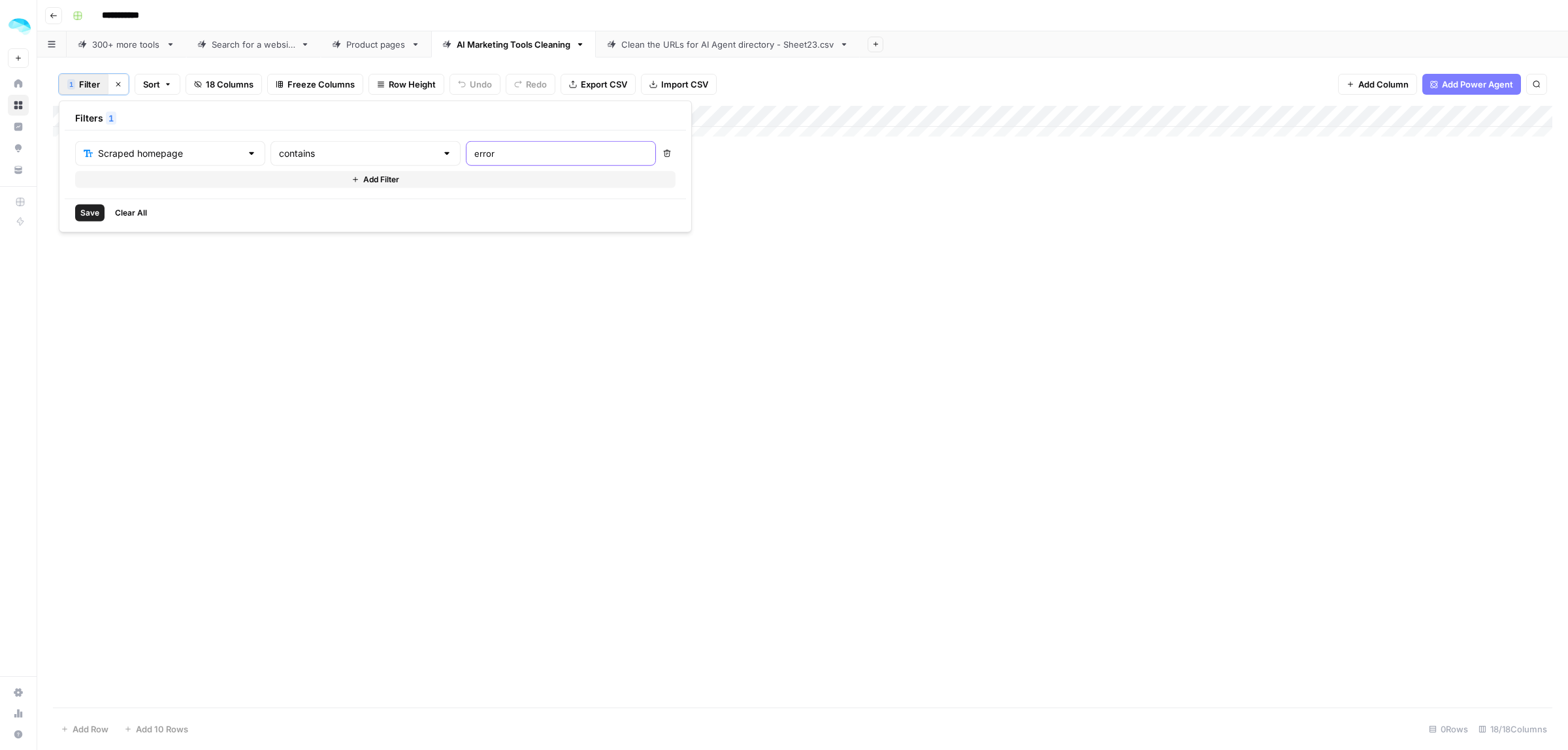
type input "error"
click at [1291, 295] on div "Add Column" at bounding box center [802, 406] width 1499 height 602
click at [673, 267] on div "Add Column" at bounding box center [802, 406] width 1499 height 602
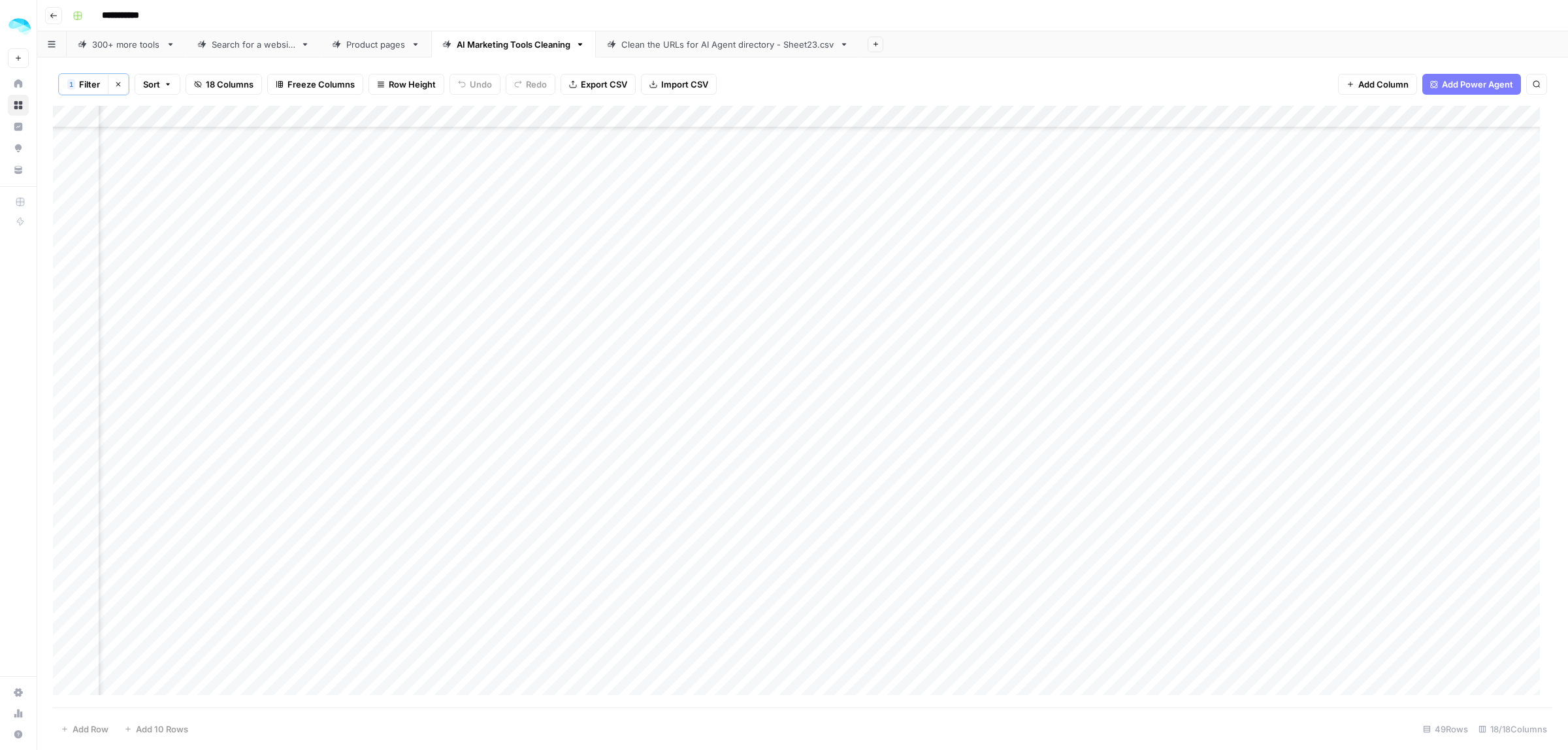
click at [122, 87] on icon "button" at bounding box center [117, 84] width 8 height 8
click at [1161, 449] on div "Add Column" at bounding box center [802, 405] width 1499 height 603
click at [63, 683] on div "Add Column" at bounding box center [802, 405] width 1499 height 603
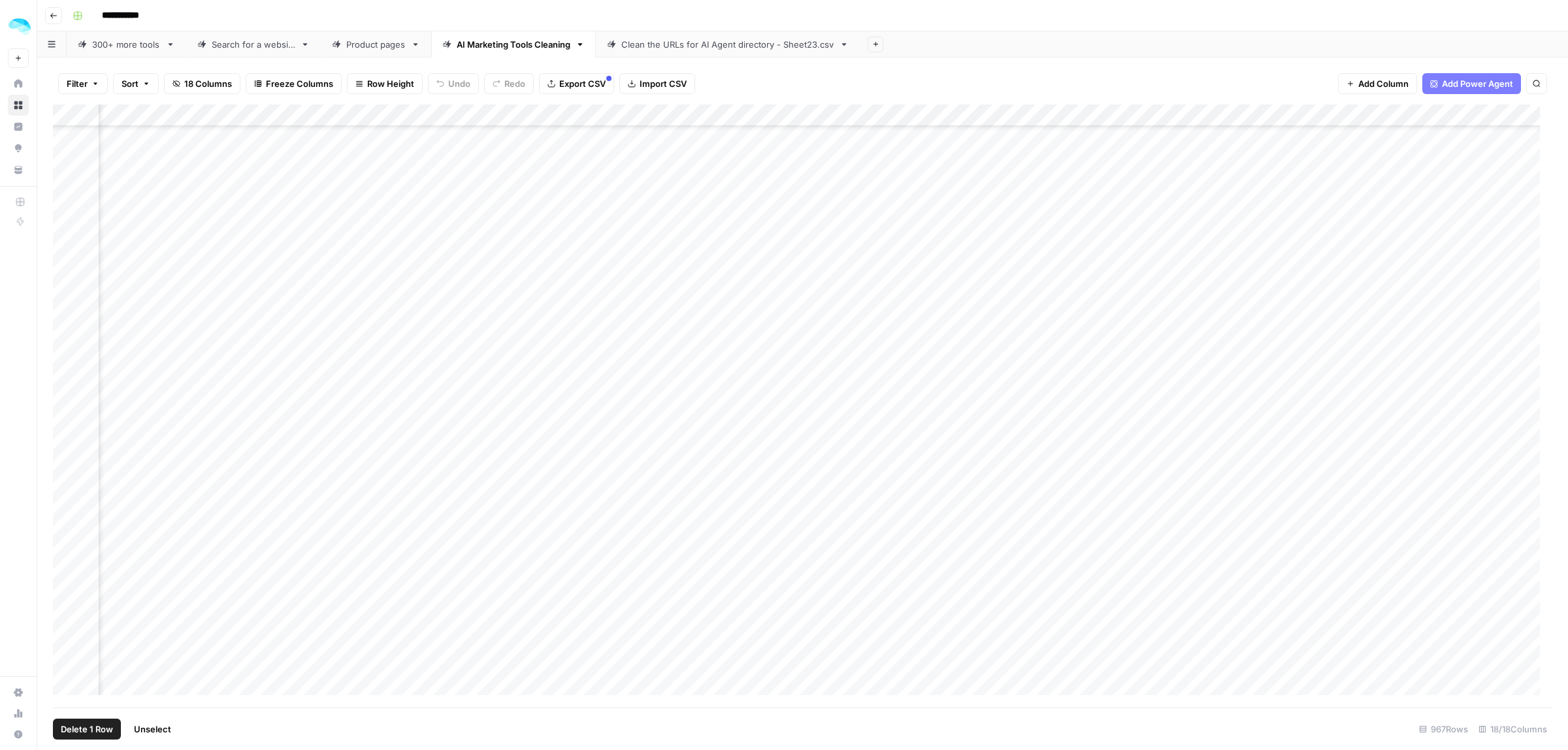
click at [87, 729] on span "Delete 1 Row" at bounding box center [87, 729] width 52 height 13
click at [743, 153] on span "Delete" at bounding box center [737, 150] width 28 height 13
click at [1161, 658] on div "Add Column" at bounding box center [802, 405] width 1499 height 603
click at [69, 687] on div "Add Column" at bounding box center [802, 405] width 1499 height 603
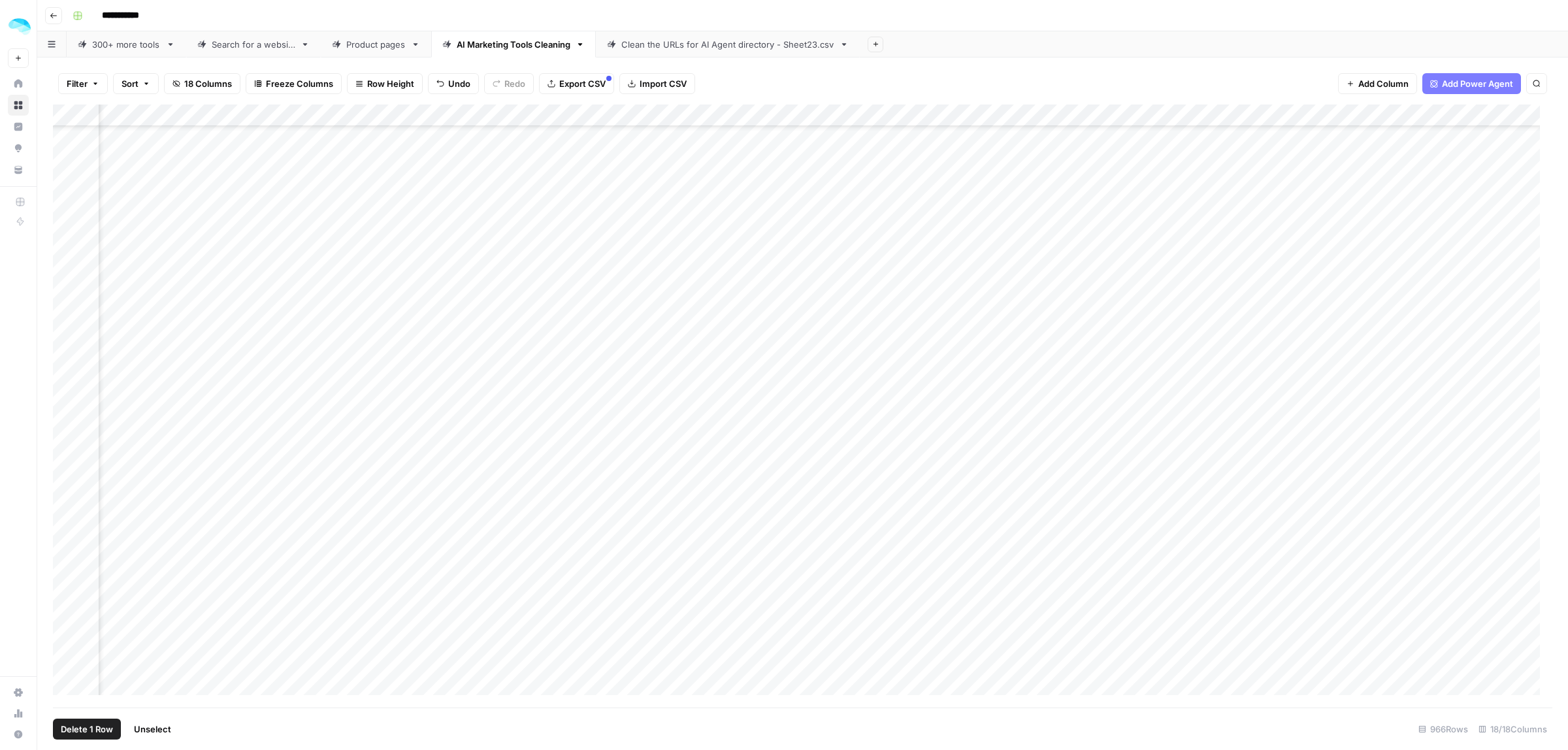
click at [89, 731] on span "Delete 1 Row" at bounding box center [87, 729] width 52 height 13
click at [738, 141] on button "Delete" at bounding box center [736, 150] width 44 height 23
click at [1232, 682] on div "Add Column" at bounding box center [802, 405] width 1499 height 603
click at [504, 661] on div "Add Column" at bounding box center [802, 405] width 1499 height 603
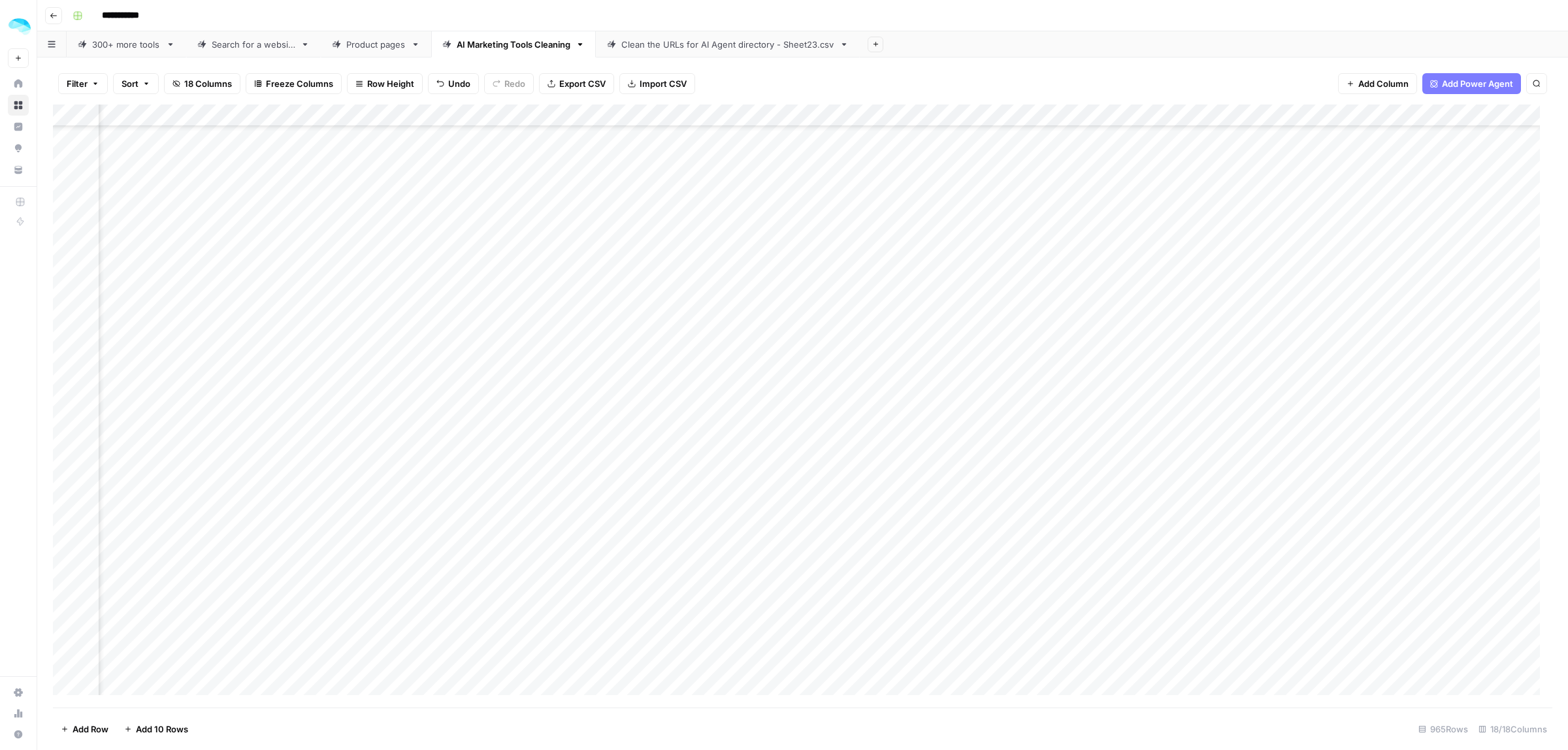
click at [70, 658] on div "Add Column" at bounding box center [802, 405] width 1499 height 603
click at [93, 732] on span "Delete 1 Row" at bounding box center [87, 729] width 52 height 13
click at [737, 149] on span "Delete" at bounding box center [737, 150] width 28 height 13
click at [1219, 655] on div "Add Column" at bounding box center [802, 405] width 1499 height 603
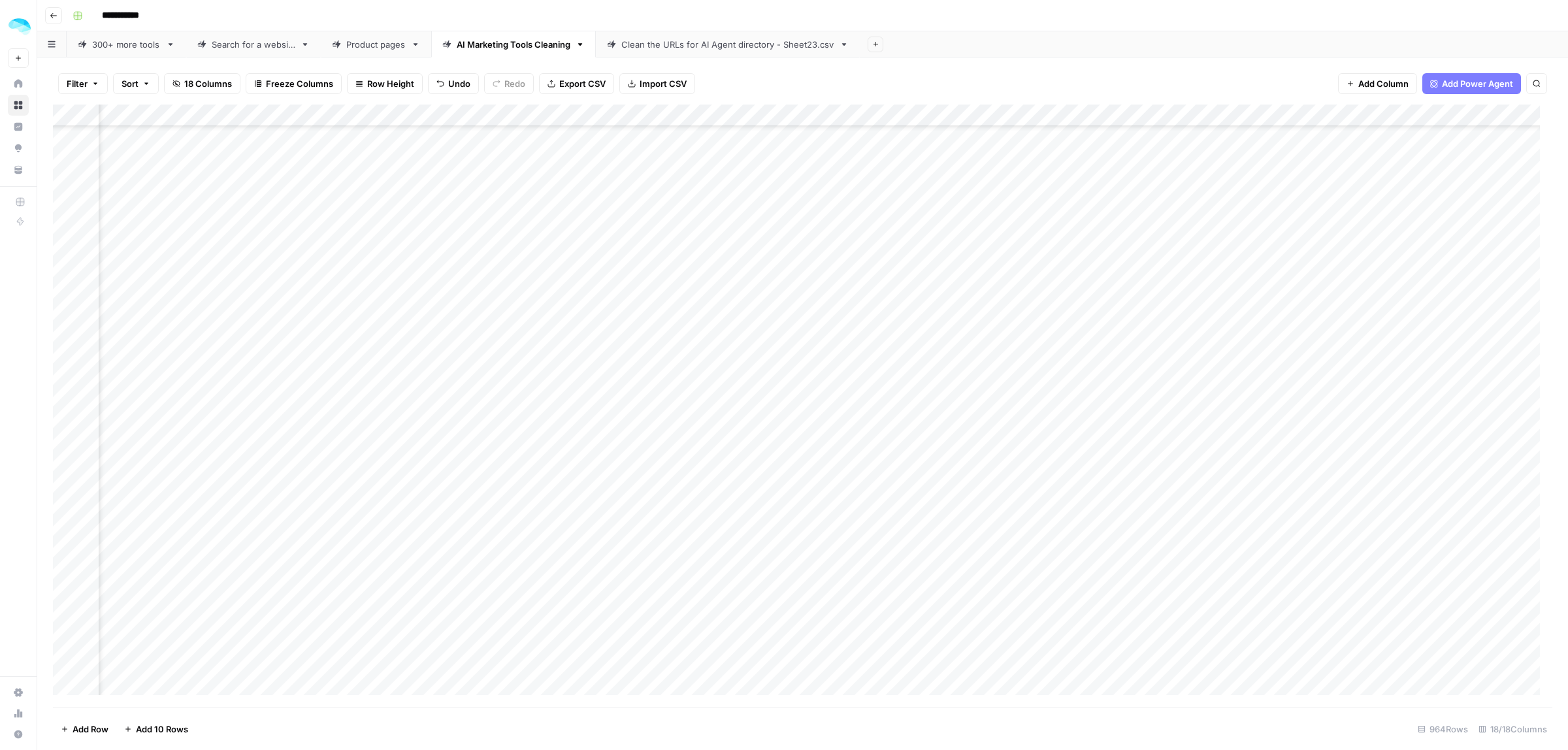
click at [66, 665] on div "Add Column" at bounding box center [802, 405] width 1499 height 603
click at [95, 734] on span "Delete 1 Row" at bounding box center [87, 729] width 52 height 13
click at [751, 150] on span "Delete" at bounding box center [737, 150] width 28 height 13
click at [1193, 662] on div "Add Column" at bounding box center [802, 405] width 1499 height 603
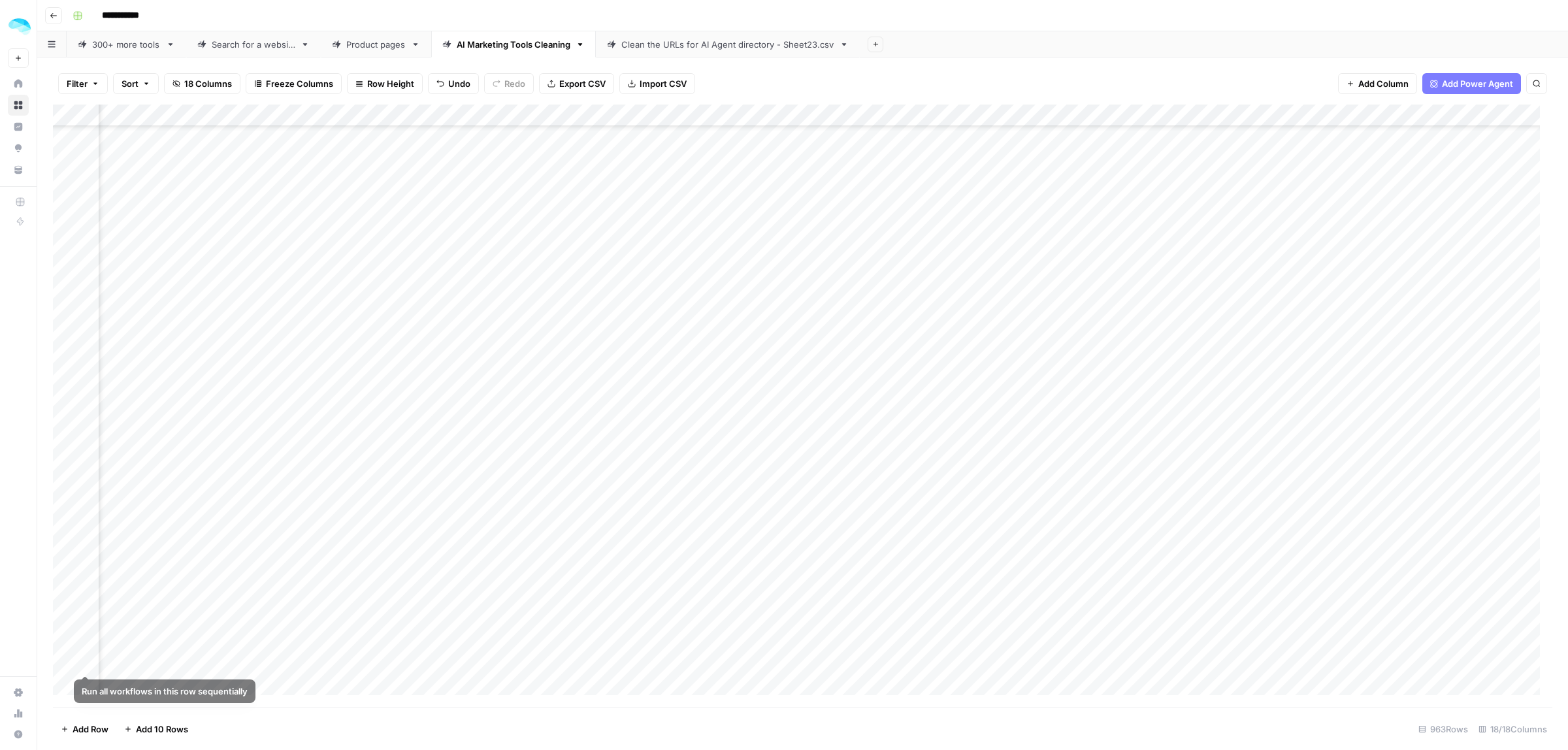
click at [67, 684] on div "Add Column" at bounding box center [802, 405] width 1499 height 603
click at [81, 723] on span "Delete 1 Row" at bounding box center [87, 729] width 52 height 13
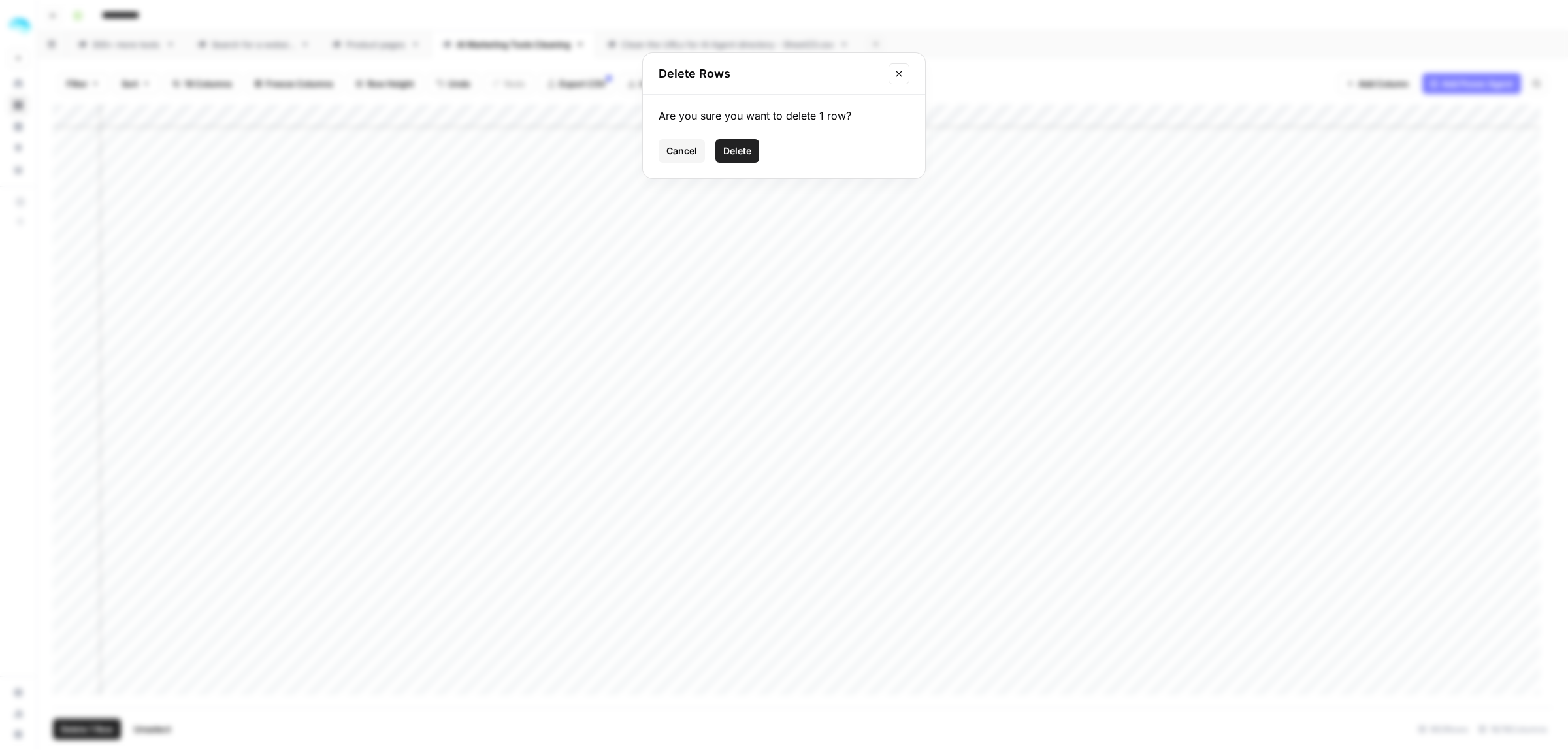
click at [745, 152] on span "Delete" at bounding box center [737, 150] width 28 height 13
click at [1204, 678] on div "Add Column" at bounding box center [802, 405] width 1499 height 603
click at [70, 639] on div "Add Column" at bounding box center [802, 405] width 1499 height 603
click at [87, 730] on span "Delete 1 Row" at bounding box center [87, 729] width 52 height 13
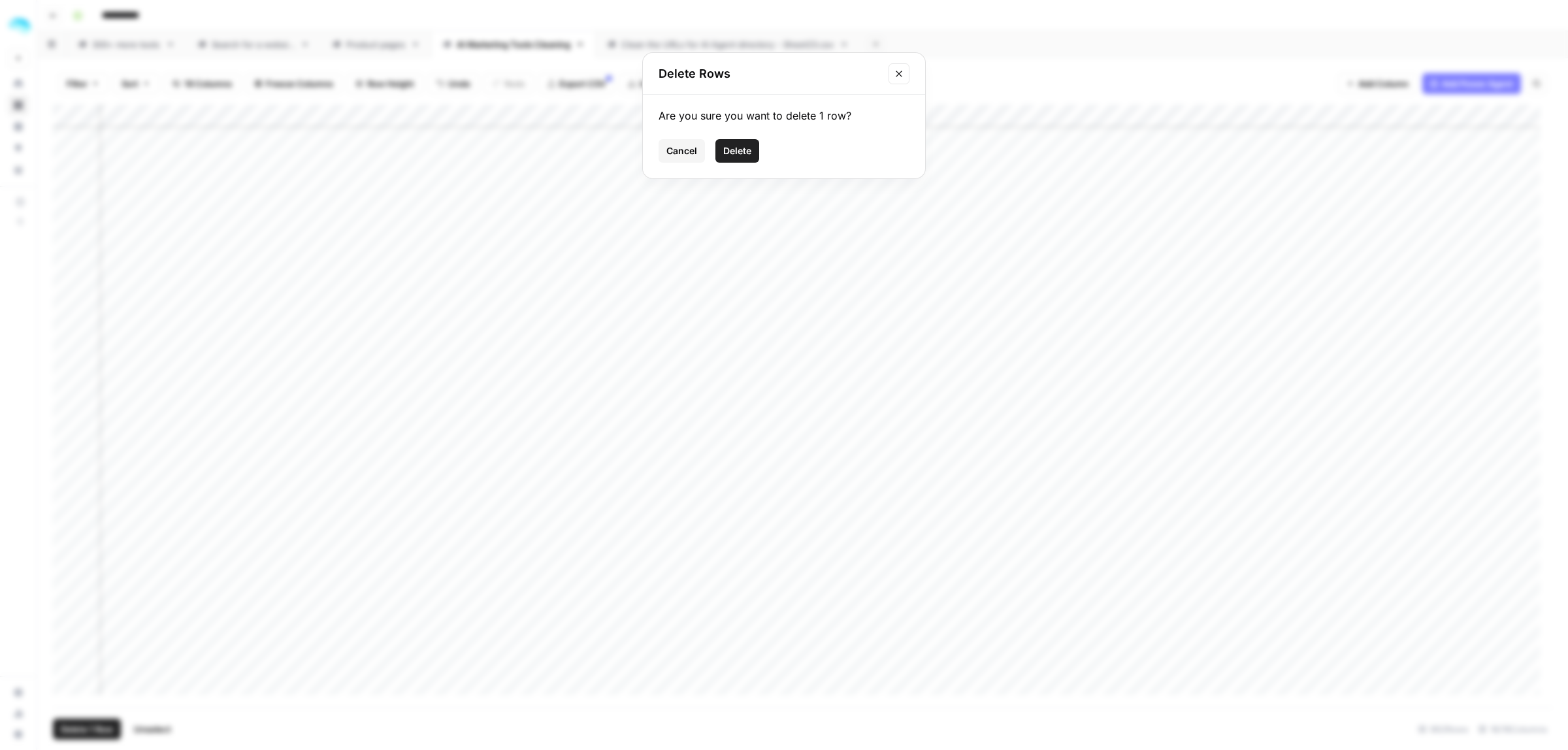
click at [726, 148] on span "Delete" at bounding box center [737, 150] width 28 height 13
click at [1196, 654] on div "Add Column" at bounding box center [802, 405] width 1499 height 603
click at [507, 684] on div "Add Column" at bounding box center [802, 405] width 1499 height 603
click at [66, 684] on div "Add Column" at bounding box center [802, 405] width 1499 height 603
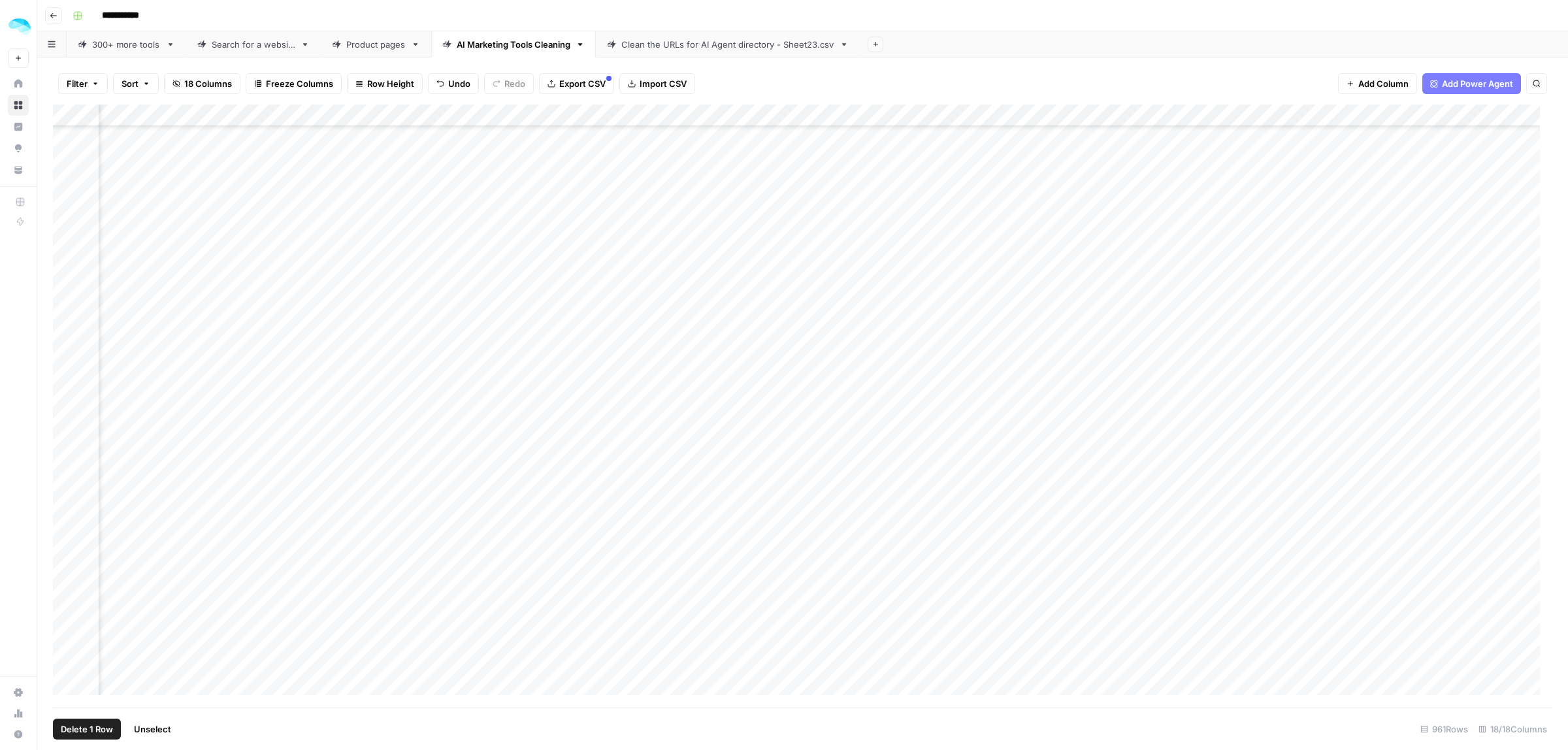
click at [81, 723] on span "Delete 1 Row" at bounding box center [87, 729] width 52 height 13
click at [740, 147] on span "Delete" at bounding box center [737, 150] width 28 height 13
click at [1225, 677] on div "Add Column" at bounding box center [802, 405] width 1499 height 603
click at [67, 685] on div "Add Column" at bounding box center [802, 405] width 1499 height 603
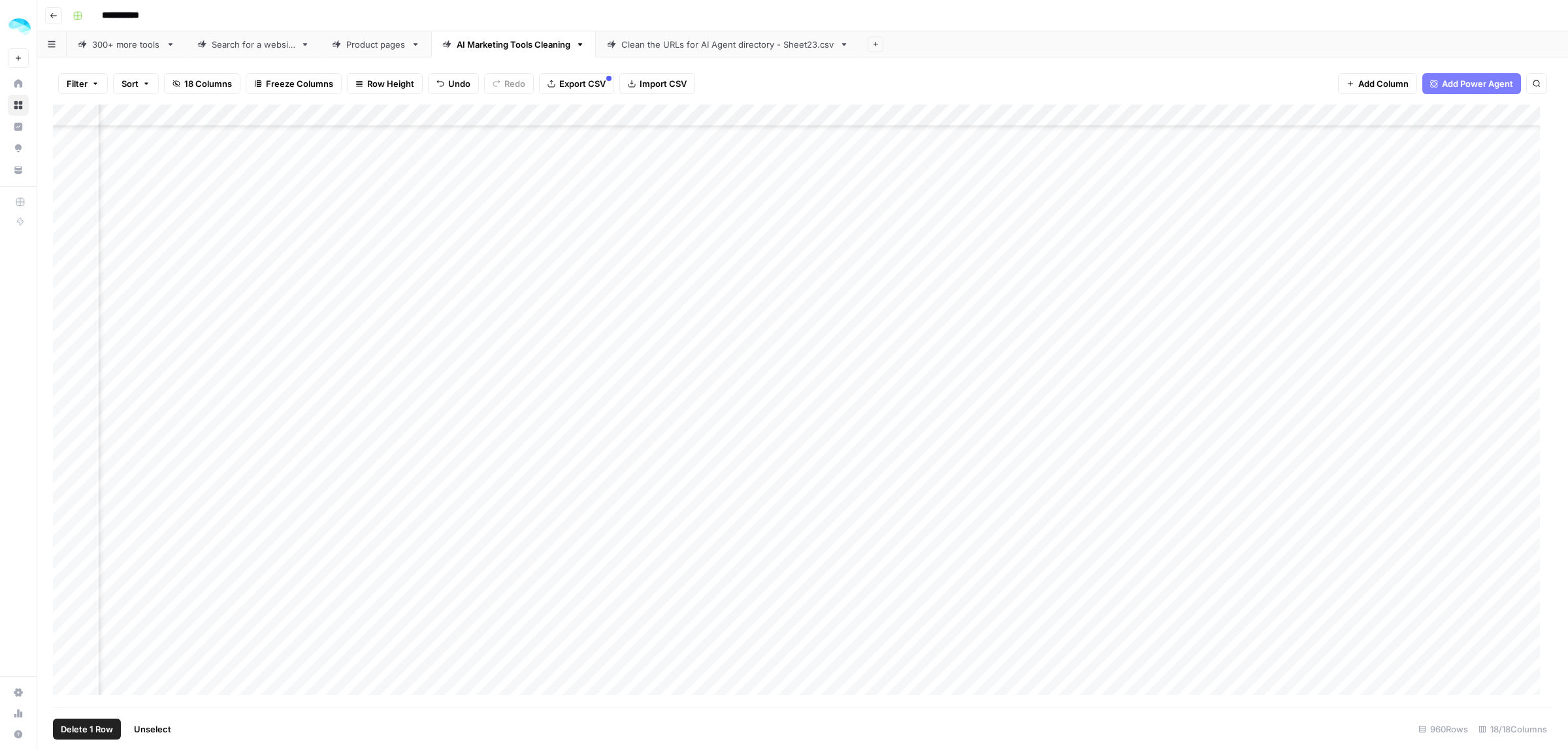
click at [92, 729] on span "Delete 1 Row" at bounding box center [87, 729] width 52 height 13
click at [747, 153] on span "Delete" at bounding box center [737, 150] width 28 height 13
click at [1182, 683] on div "Add Column" at bounding box center [802, 405] width 1499 height 603
click at [72, 681] on div "Add Column" at bounding box center [802, 405] width 1499 height 603
click at [80, 726] on span "Delete 1 Row" at bounding box center [87, 729] width 52 height 13
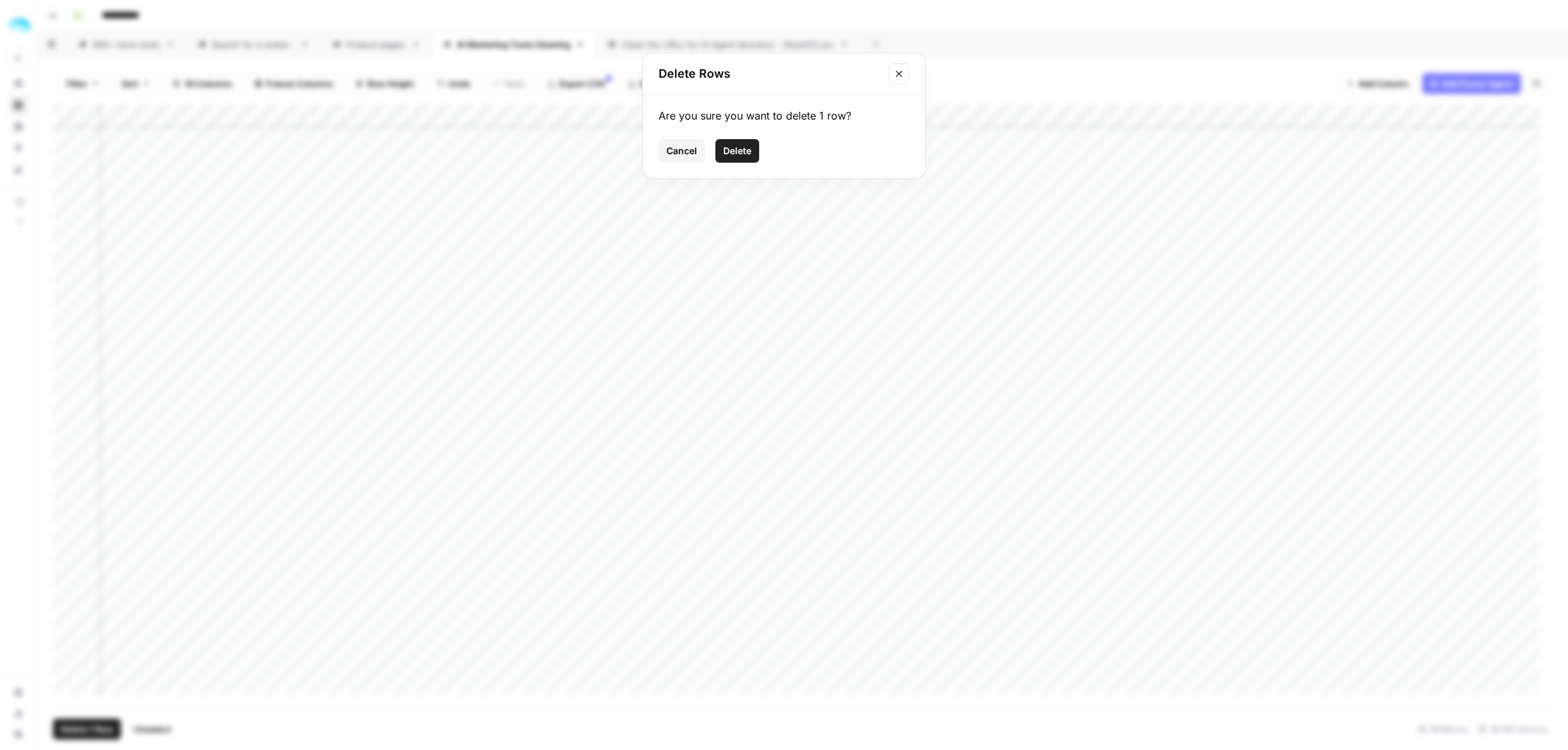
click at [748, 155] on span "Delete" at bounding box center [737, 150] width 28 height 13
click at [1247, 671] on div "Add Column" at bounding box center [802, 405] width 1499 height 603
click at [69, 685] on div "Add Column" at bounding box center [802, 405] width 1499 height 603
click at [92, 732] on span "Delete 1 Row" at bounding box center [87, 729] width 52 height 13
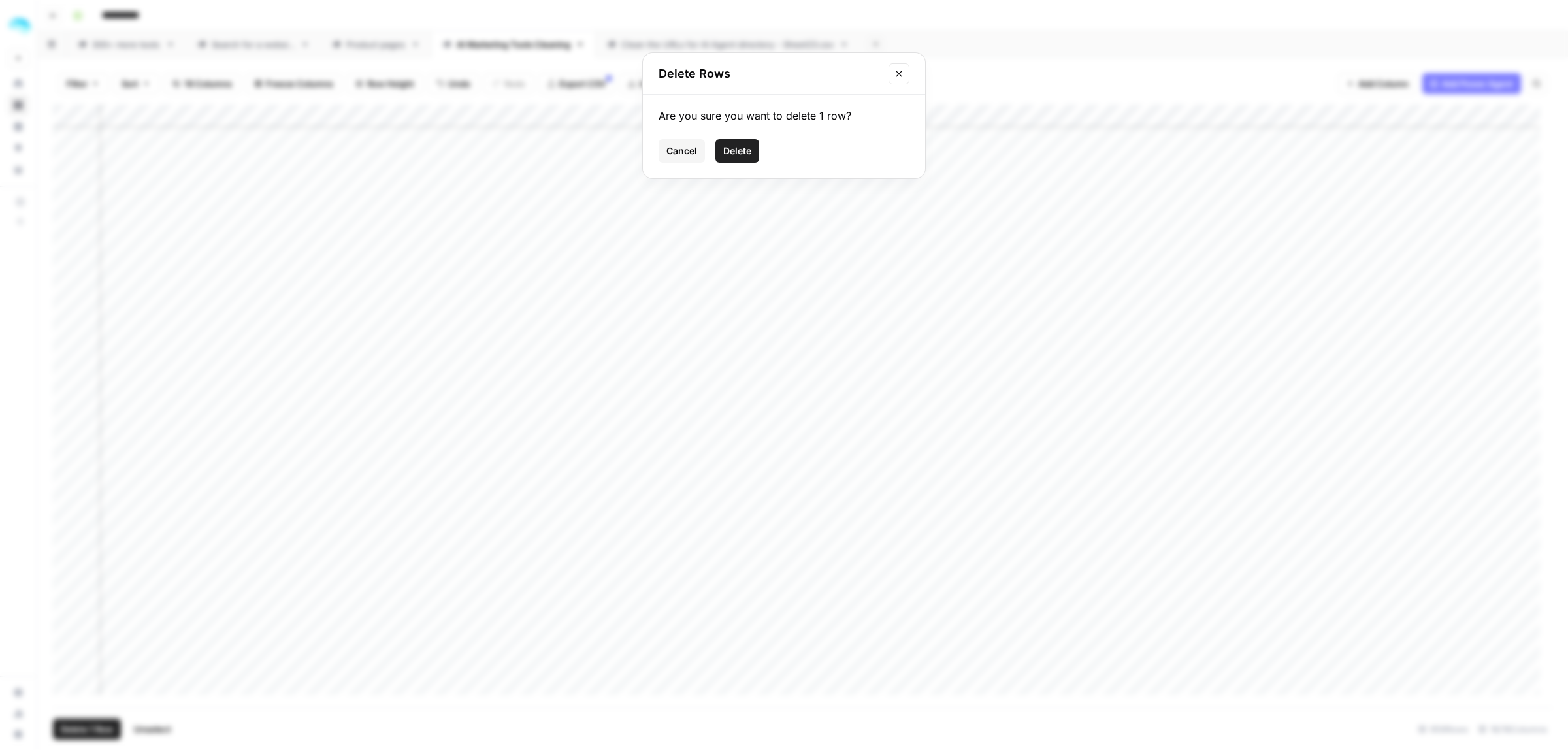
click at [752, 155] on button "Delete" at bounding box center [736, 150] width 44 height 23
click at [1223, 685] on div "Add Column" at bounding box center [802, 405] width 1499 height 603
click at [67, 660] on div "Add Column" at bounding box center [802, 405] width 1499 height 603
click at [88, 730] on span "Delete 1 Row" at bounding box center [87, 729] width 52 height 13
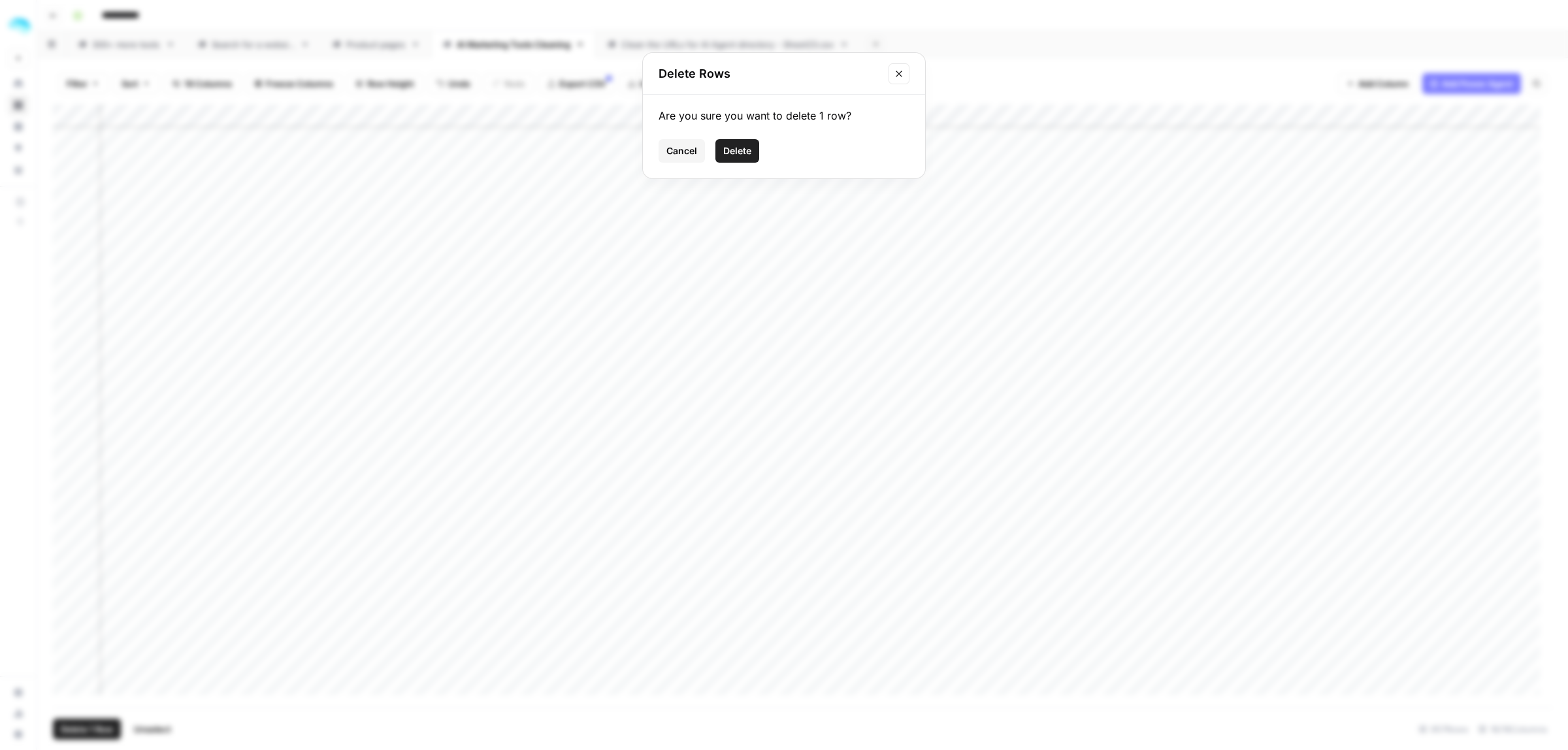
click at [747, 153] on span "Delete" at bounding box center [737, 150] width 28 height 13
click at [1153, 665] on div "Add Column" at bounding box center [802, 405] width 1499 height 603
click at [67, 684] on div "Add Column" at bounding box center [802, 405] width 1499 height 603
click at [90, 729] on span "Delete 1 Row" at bounding box center [87, 729] width 52 height 13
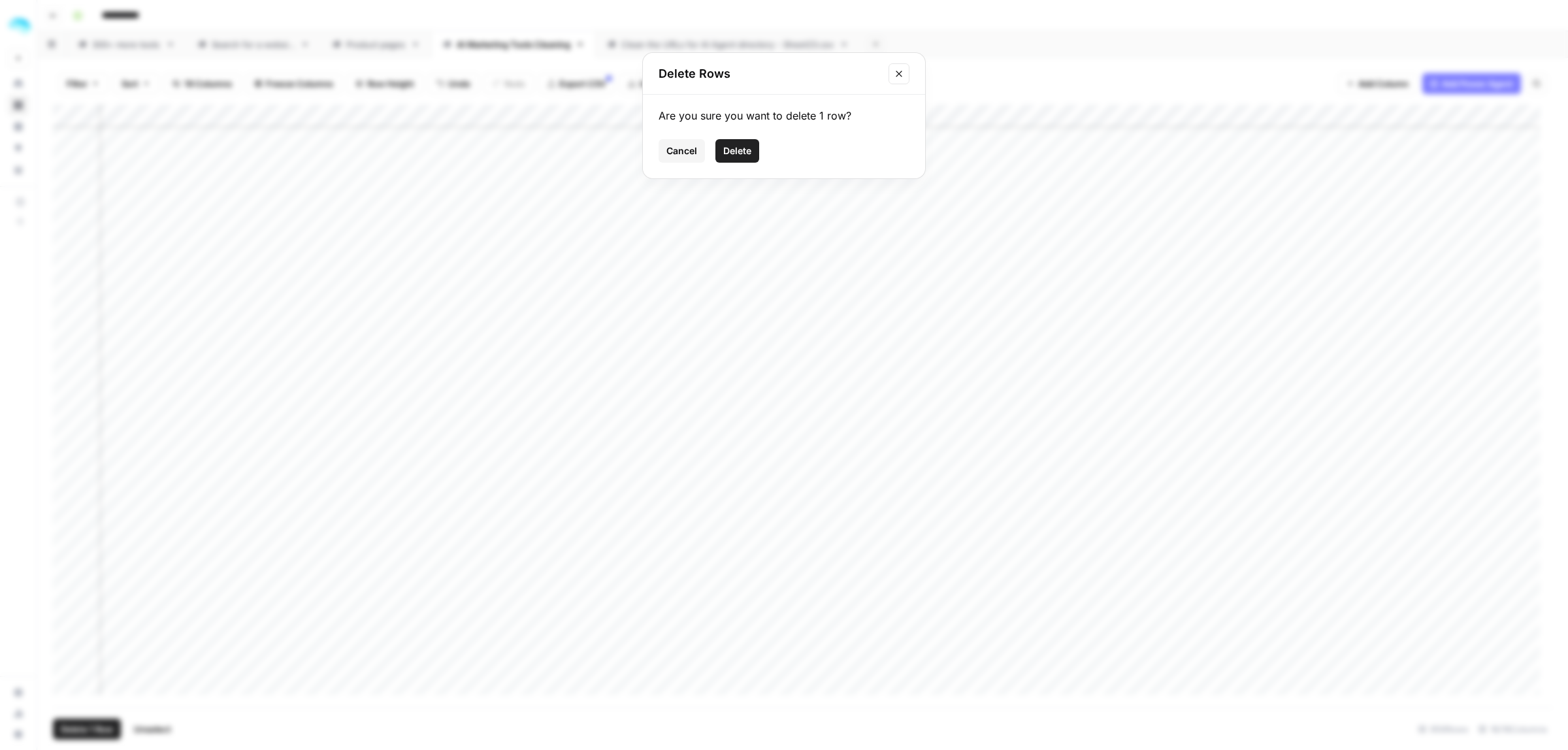
click at [742, 153] on span "Delete" at bounding box center [737, 150] width 28 height 13
click at [1187, 686] on div "Add Column" at bounding box center [802, 405] width 1499 height 603
click at [64, 682] on div "Add Column" at bounding box center [802, 405] width 1499 height 603
click at [84, 723] on span "Delete 1 Row" at bounding box center [87, 729] width 52 height 13
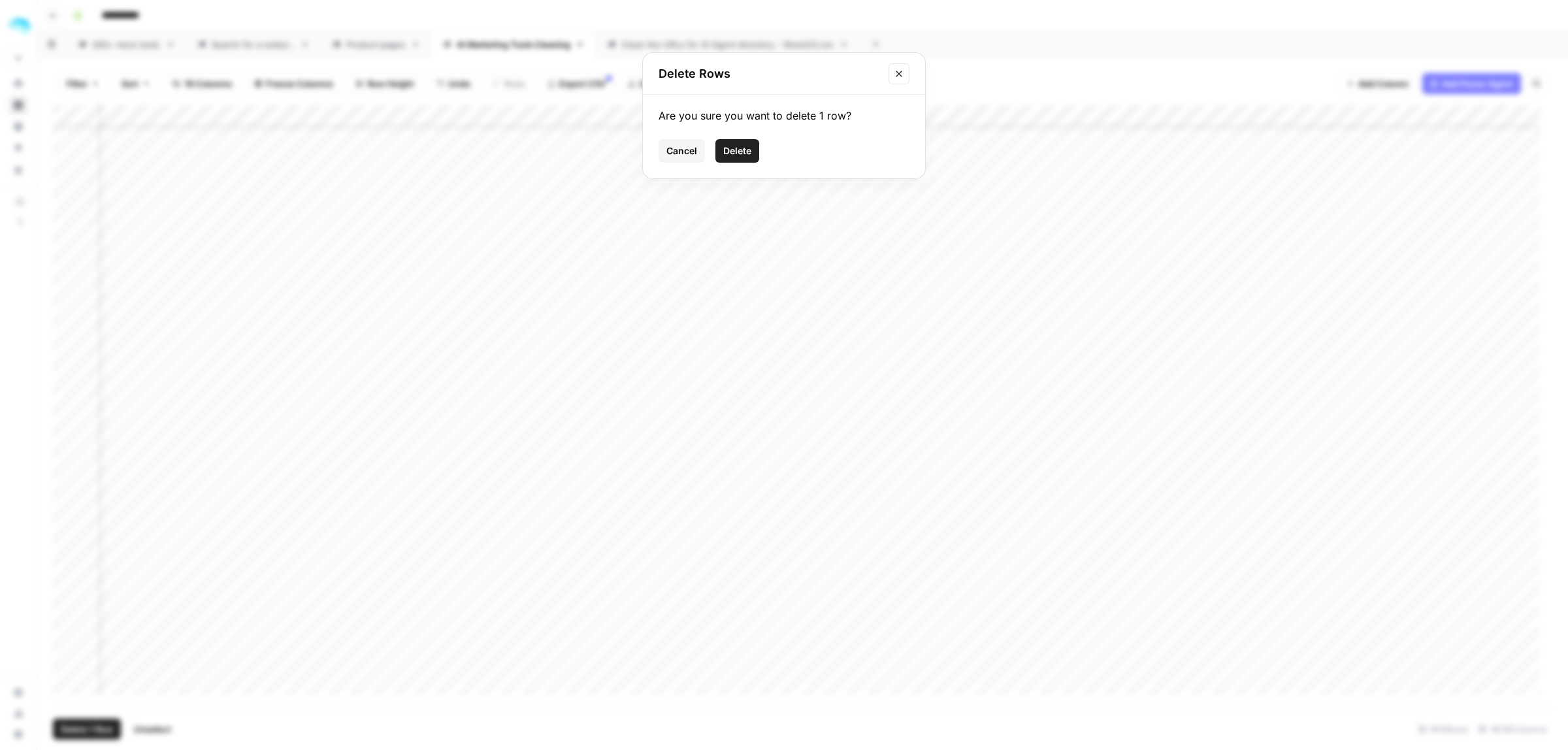
click at [756, 148] on button "Delete" at bounding box center [736, 150] width 44 height 23
click at [1165, 680] on div "Add Column" at bounding box center [802, 405] width 1499 height 603
click at [504, 681] on div "Add Column" at bounding box center [802, 405] width 1499 height 603
click at [70, 687] on div "Add Column" at bounding box center [802, 405] width 1499 height 603
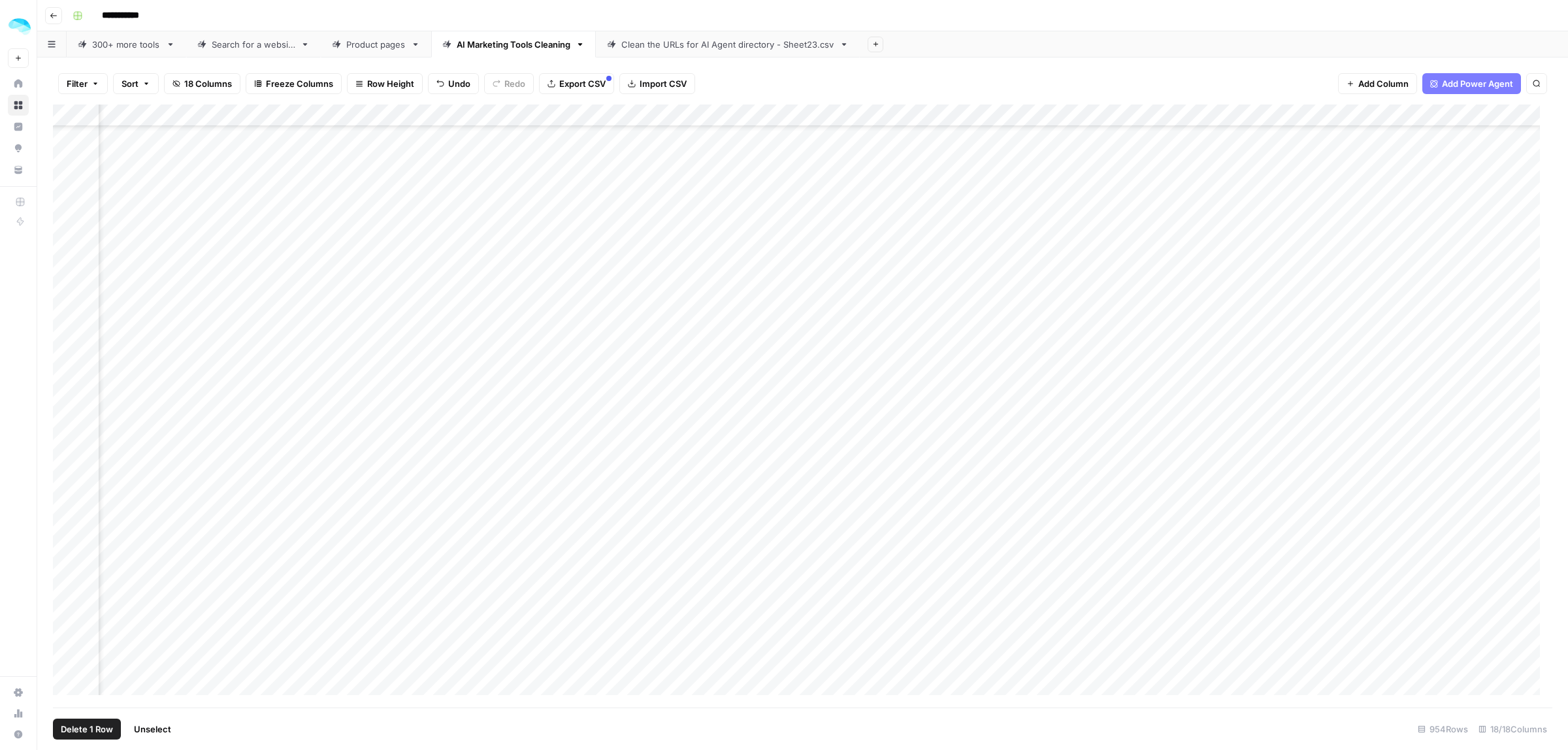
click at [79, 729] on span "Delete 1 Row" at bounding box center [87, 729] width 52 height 13
click at [721, 146] on button "Delete" at bounding box center [736, 150] width 44 height 23
click at [1167, 680] on div "Add Column" at bounding box center [802, 405] width 1499 height 603
click at [67, 683] on div "Add Column" at bounding box center [802, 405] width 1499 height 603
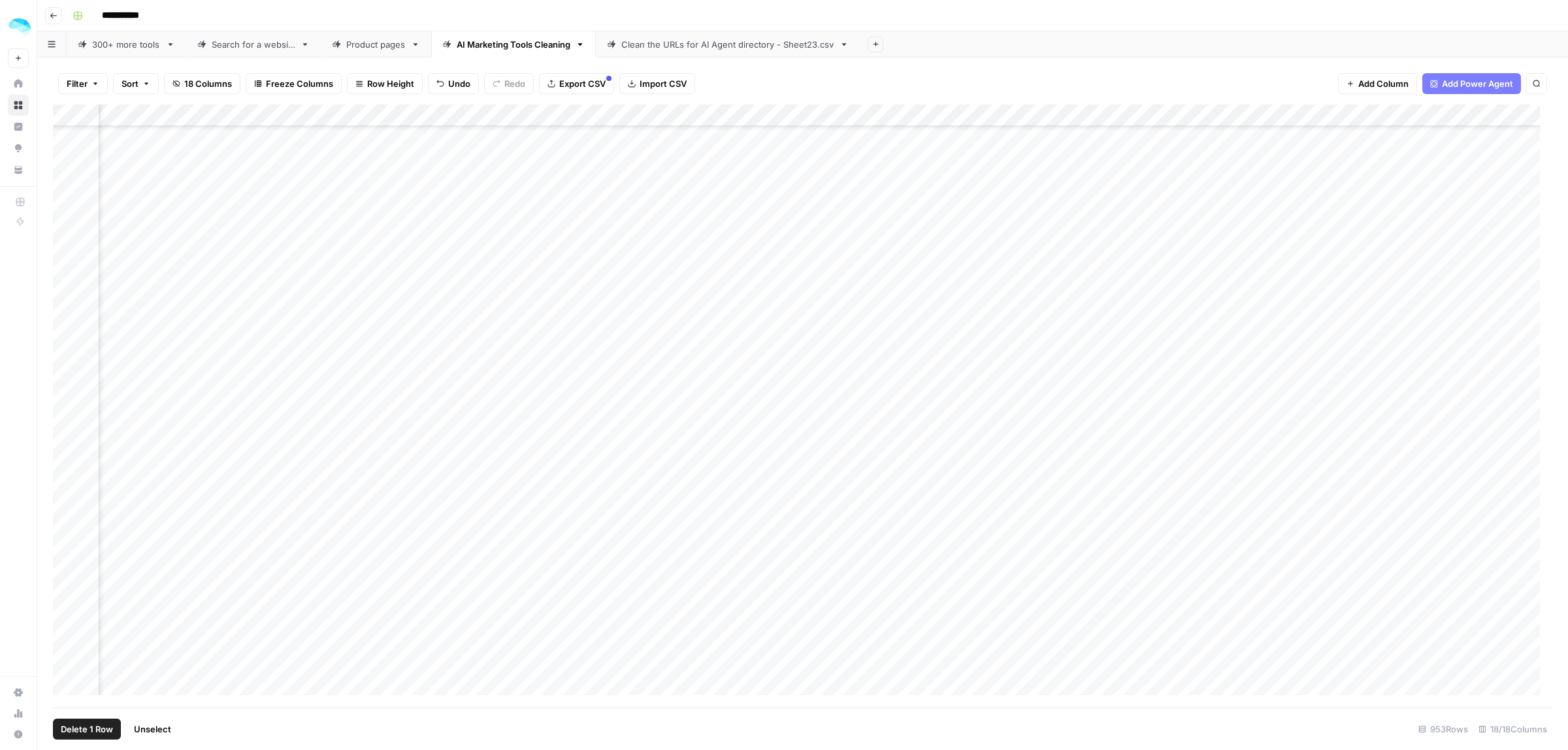
click at [87, 730] on span "Delete 1 Row" at bounding box center [87, 729] width 52 height 13
click at [723, 160] on button "Delete" at bounding box center [736, 150] width 44 height 23
click at [1178, 686] on div "Add Column" at bounding box center [802, 405] width 1499 height 603
click at [60, 663] on div "Add Column" at bounding box center [802, 405] width 1499 height 603
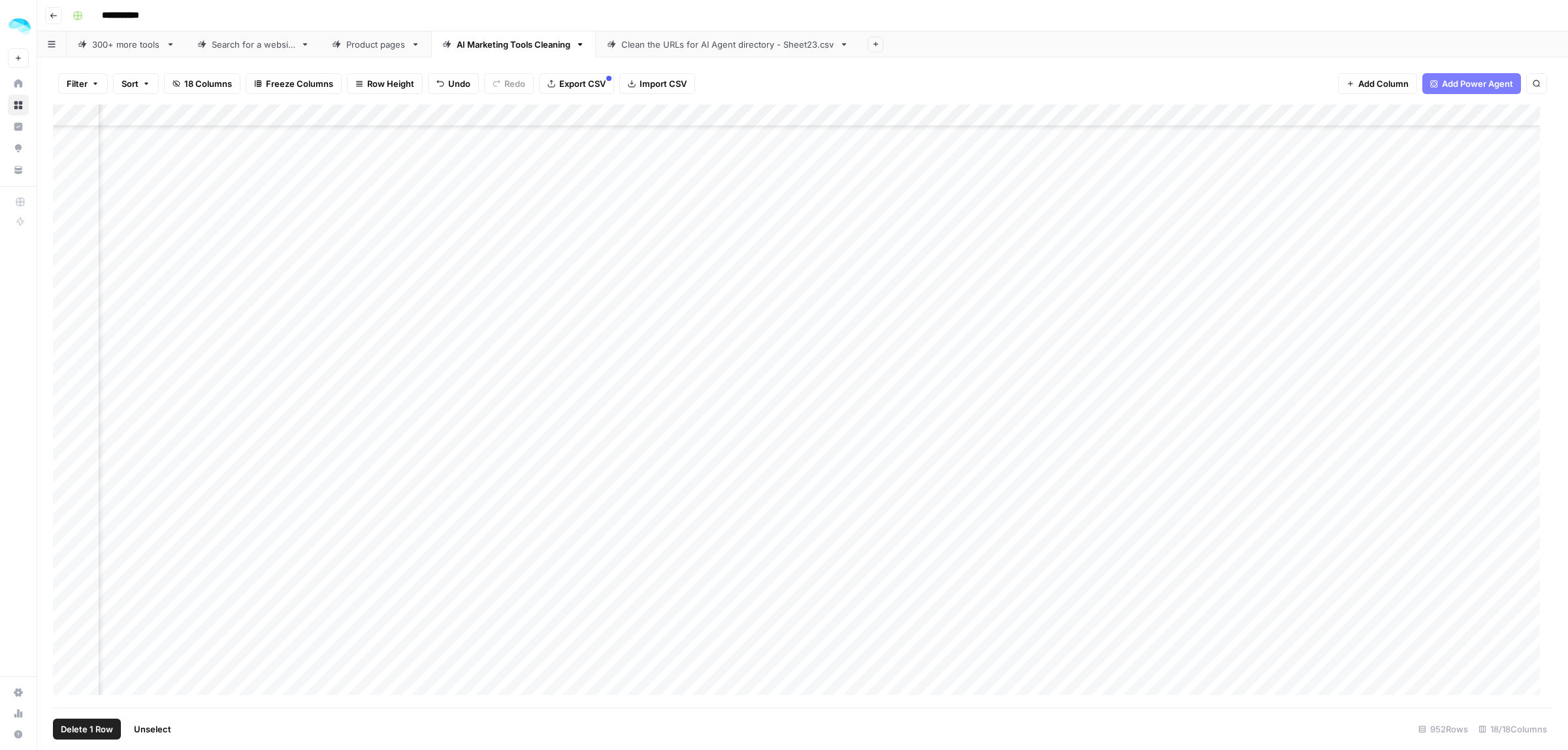
click at [67, 657] on div "Add Column" at bounding box center [802, 405] width 1499 height 603
click at [87, 729] on span "Delete 1 Row" at bounding box center [87, 729] width 52 height 13
click at [752, 148] on button "Delete" at bounding box center [736, 150] width 44 height 23
click at [1211, 680] on div "Add Column" at bounding box center [802, 405] width 1499 height 603
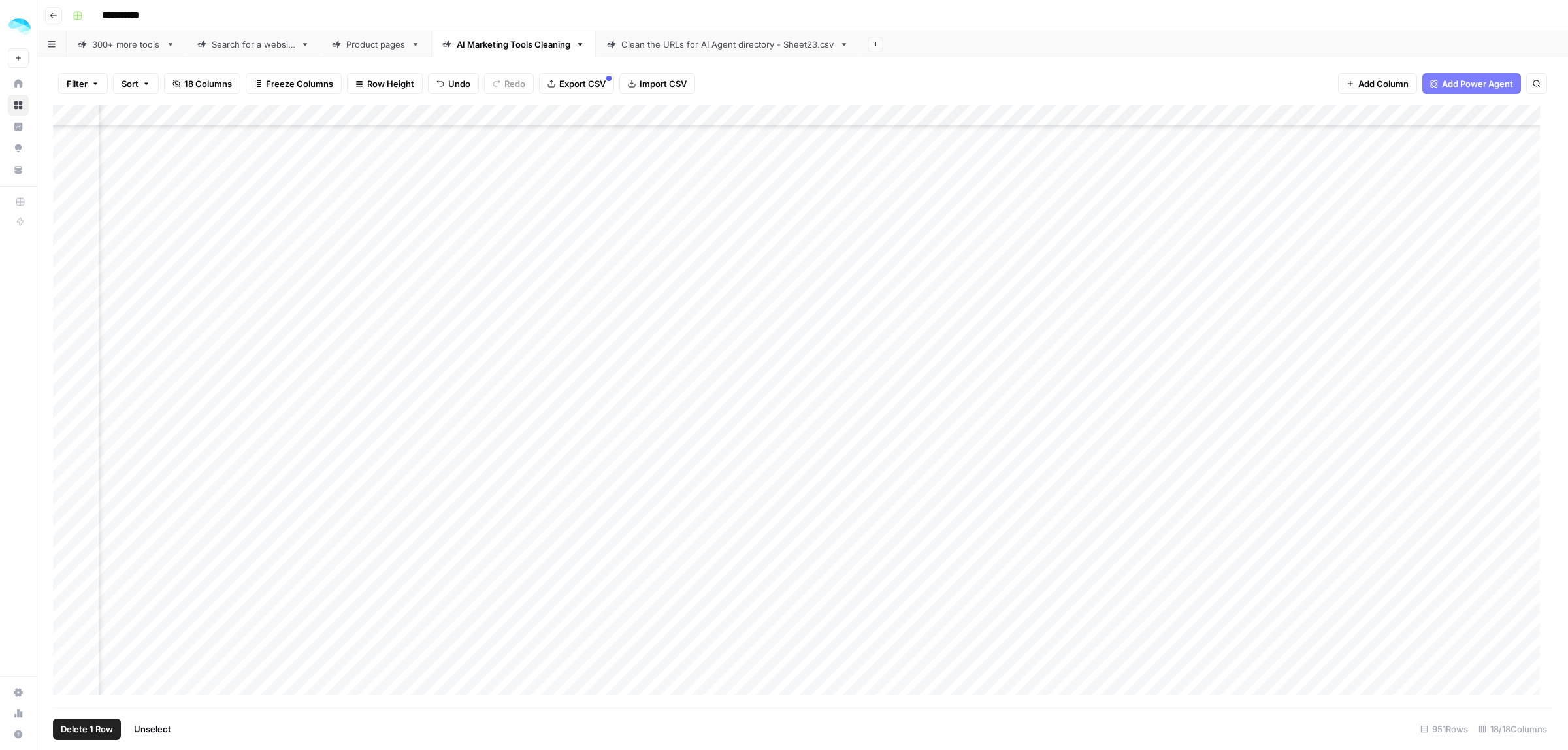
click at [65, 660] on div "Add Column" at bounding box center [802, 405] width 1499 height 603
click at [85, 712] on footer "Delete 1 Row Unselect 951 Rows 18/18 Columns" at bounding box center [802, 729] width 1499 height 43
click at [85, 723] on span "Delete 1 Row" at bounding box center [87, 729] width 52 height 13
click at [762, 170] on div "Are you sure you want to delete 1 row? Cancel Delete" at bounding box center [784, 136] width 282 height 84
click at [748, 165] on div "Are you sure you want to delete 1 row? Cancel Delete" at bounding box center [784, 136] width 282 height 84
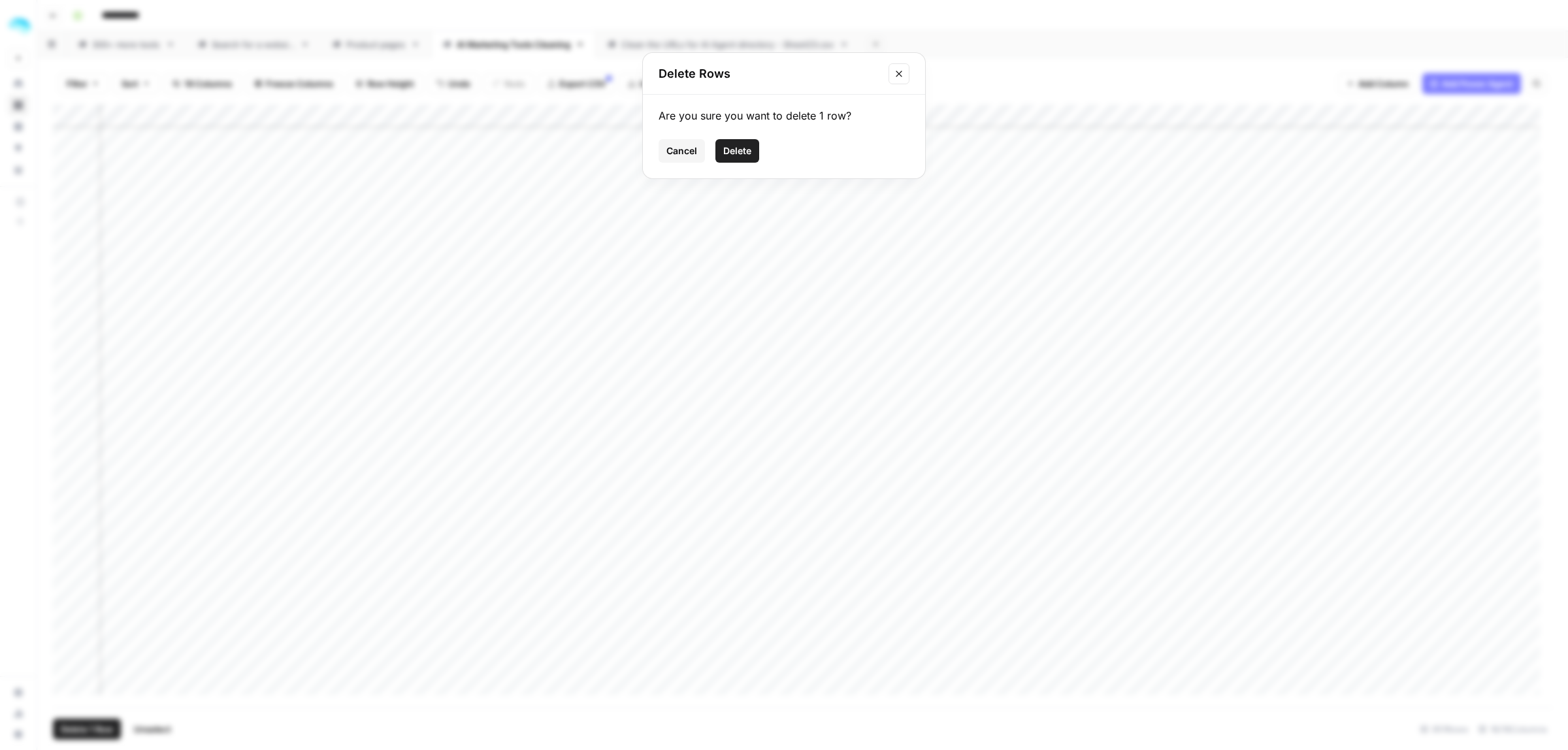
click at [742, 148] on span "Delete" at bounding box center [737, 150] width 28 height 13
click at [1163, 685] on div "Add Column" at bounding box center [802, 405] width 1499 height 603
click at [505, 684] on div "Add Column" at bounding box center [802, 405] width 1499 height 603
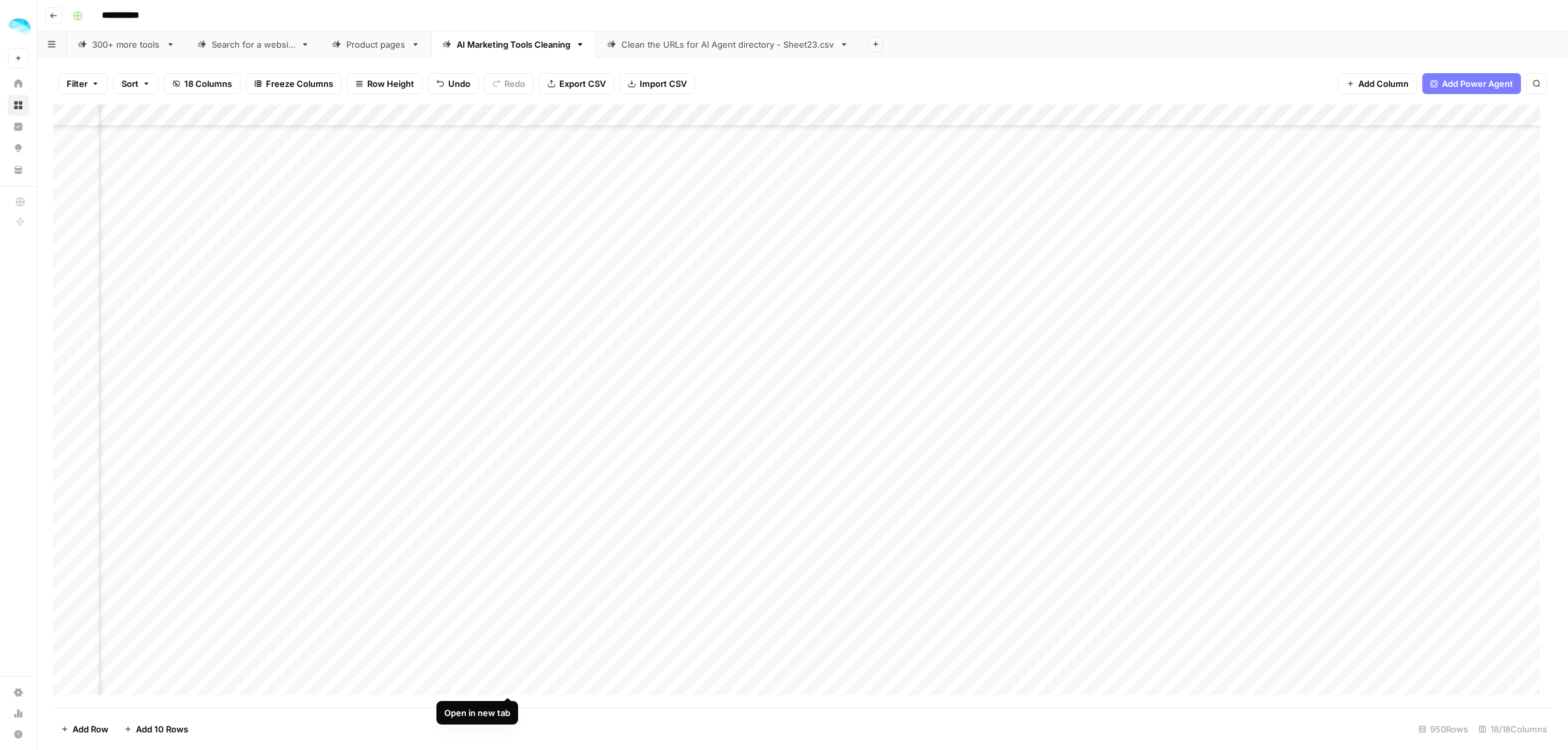
click at [1193, 683] on div "Add Column" at bounding box center [802, 405] width 1499 height 603
click at [70, 662] on div "Add Column" at bounding box center [802, 405] width 1499 height 603
click at [105, 734] on span "Delete 1 Row" at bounding box center [87, 729] width 52 height 13
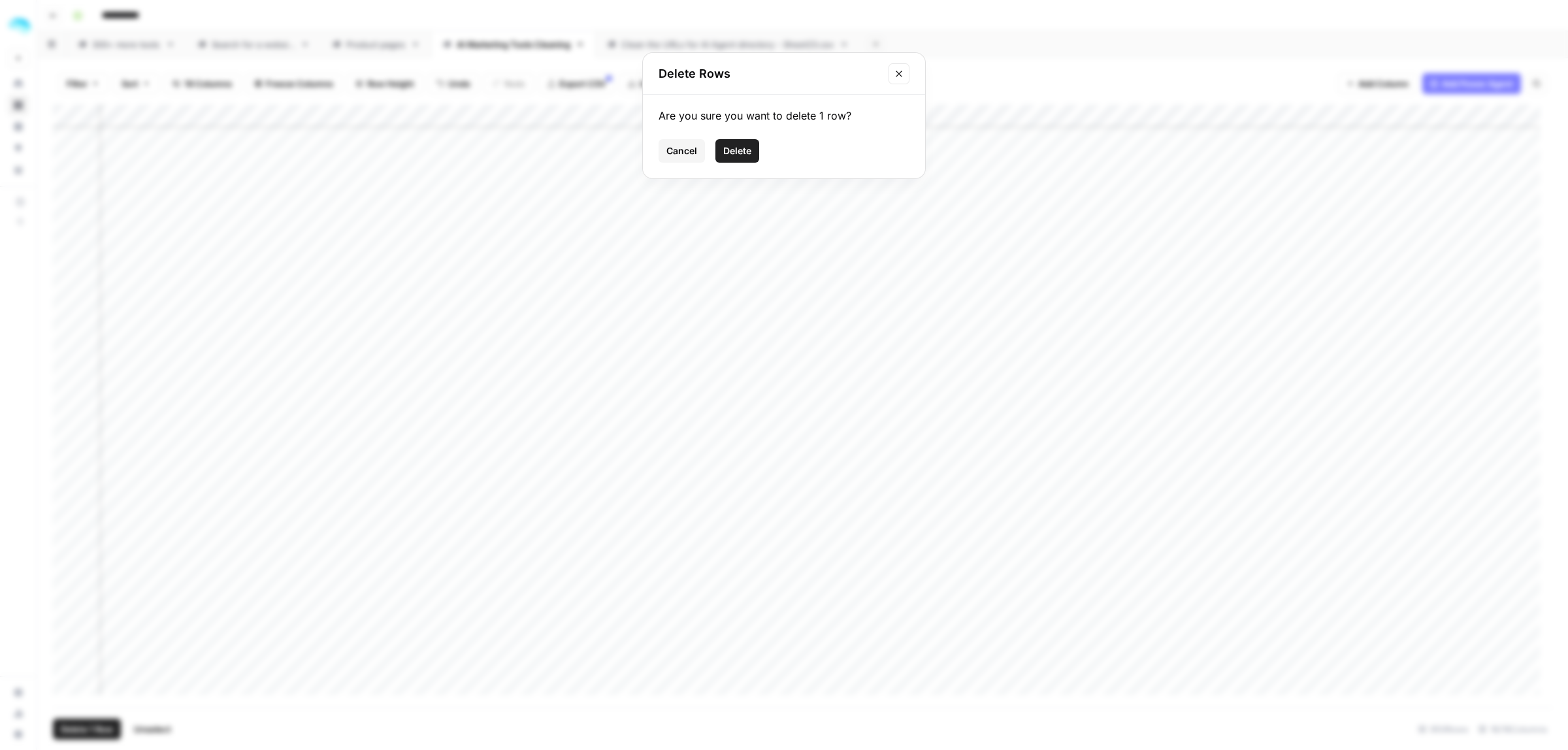
click at [727, 149] on span "Delete" at bounding box center [737, 150] width 28 height 13
click at [1184, 663] on div "Add Column" at bounding box center [802, 405] width 1499 height 603
click at [66, 662] on div "Add Column" at bounding box center [802, 405] width 1499 height 603
click at [99, 733] on span "Delete 1 Row" at bounding box center [87, 729] width 52 height 13
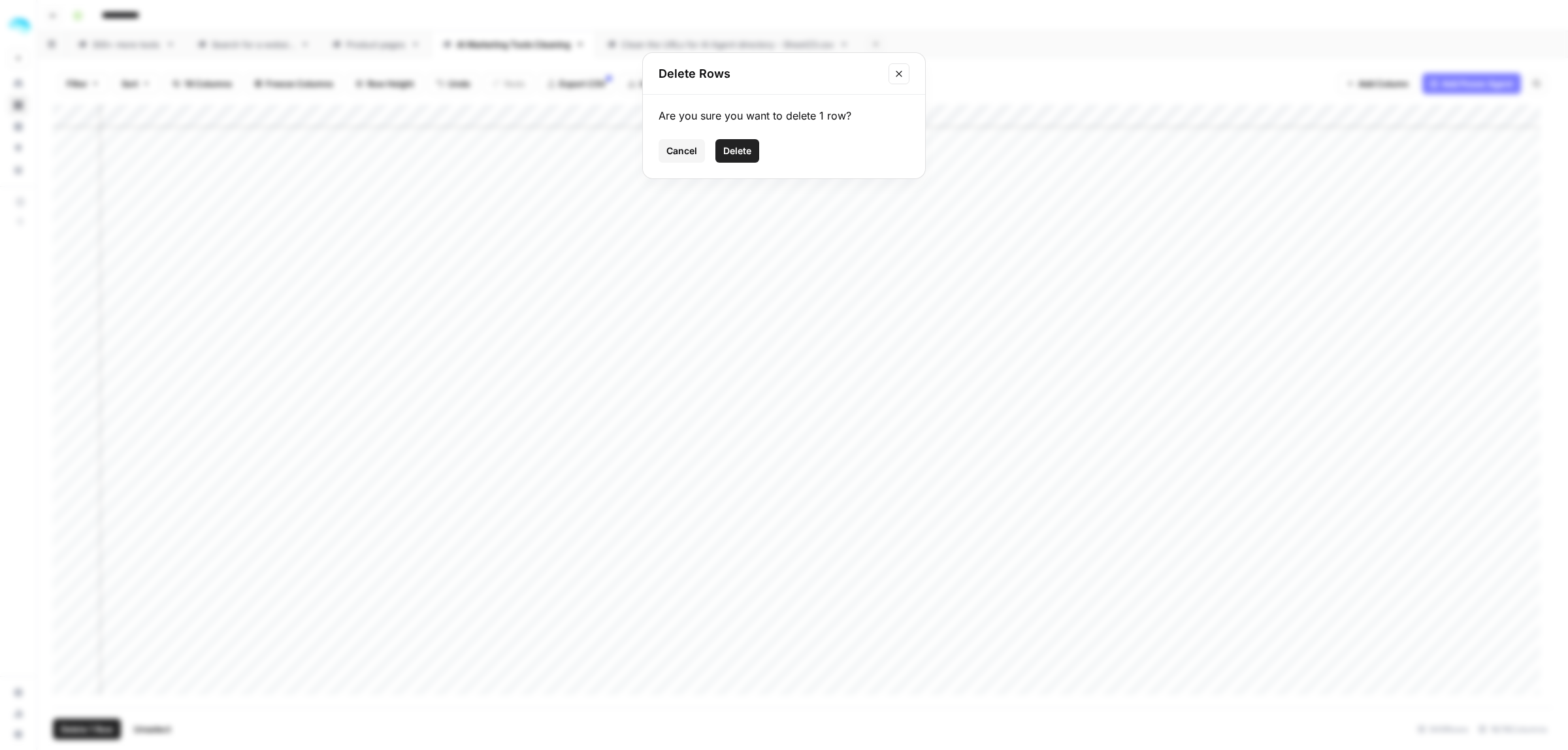
click at [730, 154] on span "Delete" at bounding box center [737, 150] width 28 height 13
click at [1216, 660] on div "Add Column" at bounding box center [802, 405] width 1499 height 603
click at [66, 660] on div "Add Column" at bounding box center [802, 405] width 1499 height 603
click at [82, 726] on span "Delete 1 Row" at bounding box center [87, 729] width 52 height 13
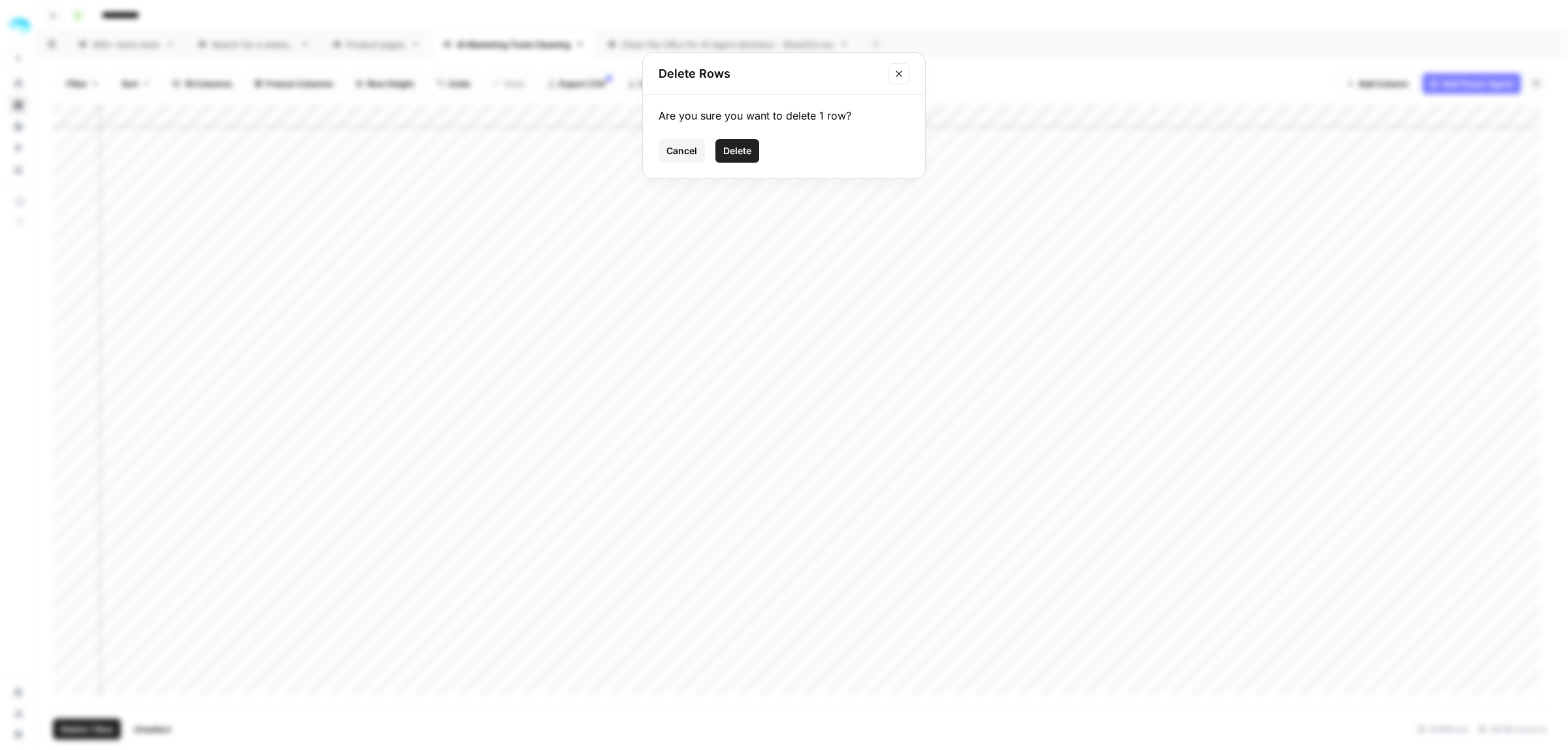
click at [742, 150] on span "Delete" at bounding box center [737, 150] width 28 height 13
click at [1253, 666] on div "Add Column" at bounding box center [802, 405] width 1499 height 603
click at [64, 687] on div "Add Column" at bounding box center [802, 405] width 1499 height 603
click at [77, 722] on button "Delete 1 Row" at bounding box center [87, 729] width 68 height 21
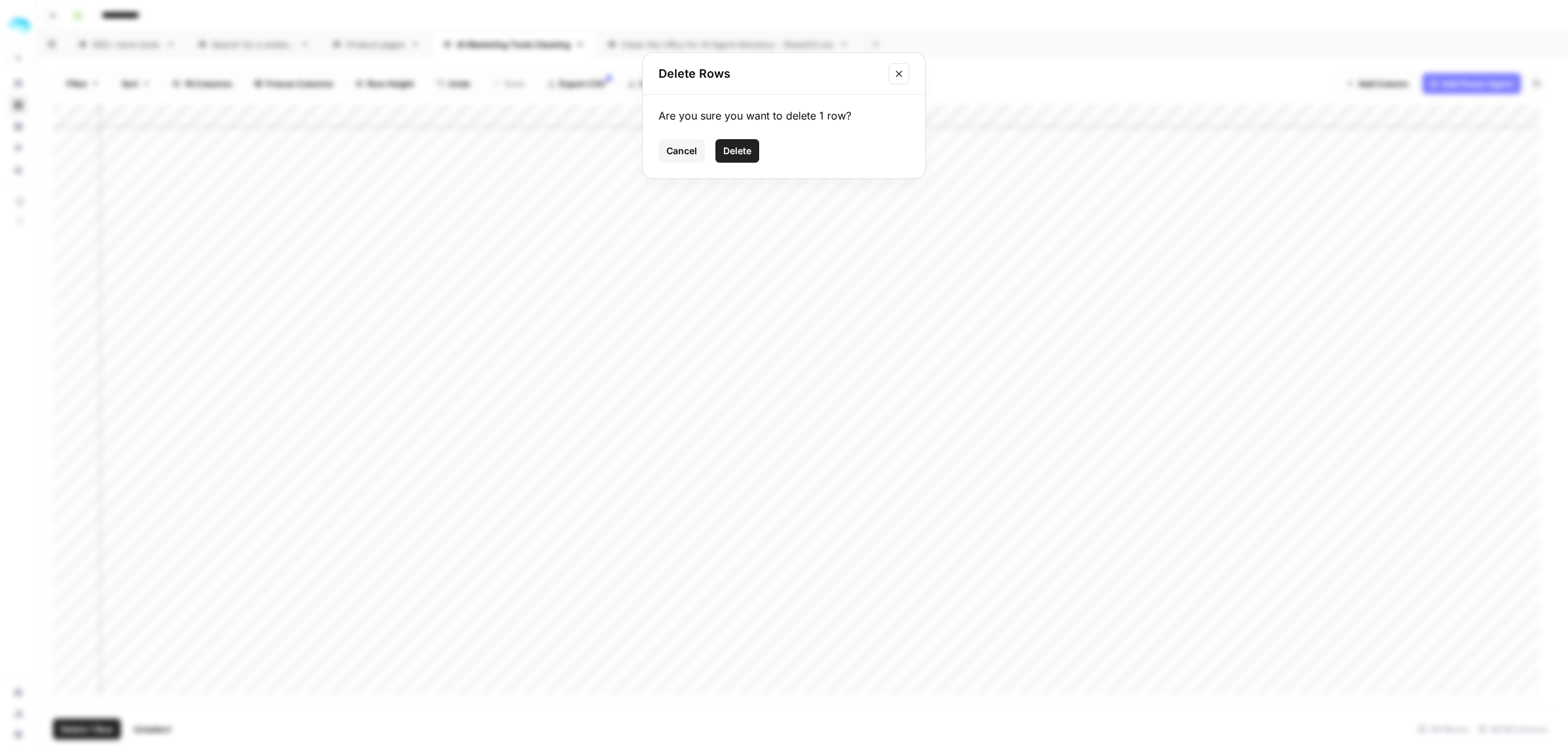
click at [745, 146] on span "Delete" at bounding box center [737, 150] width 28 height 13
click at [1176, 676] on div "Add Column" at bounding box center [802, 405] width 1499 height 603
click at [69, 660] on div "Add Column" at bounding box center [802, 405] width 1499 height 603
click at [94, 729] on span "Delete 1 Row" at bounding box center [87, 729] width 52 height 13
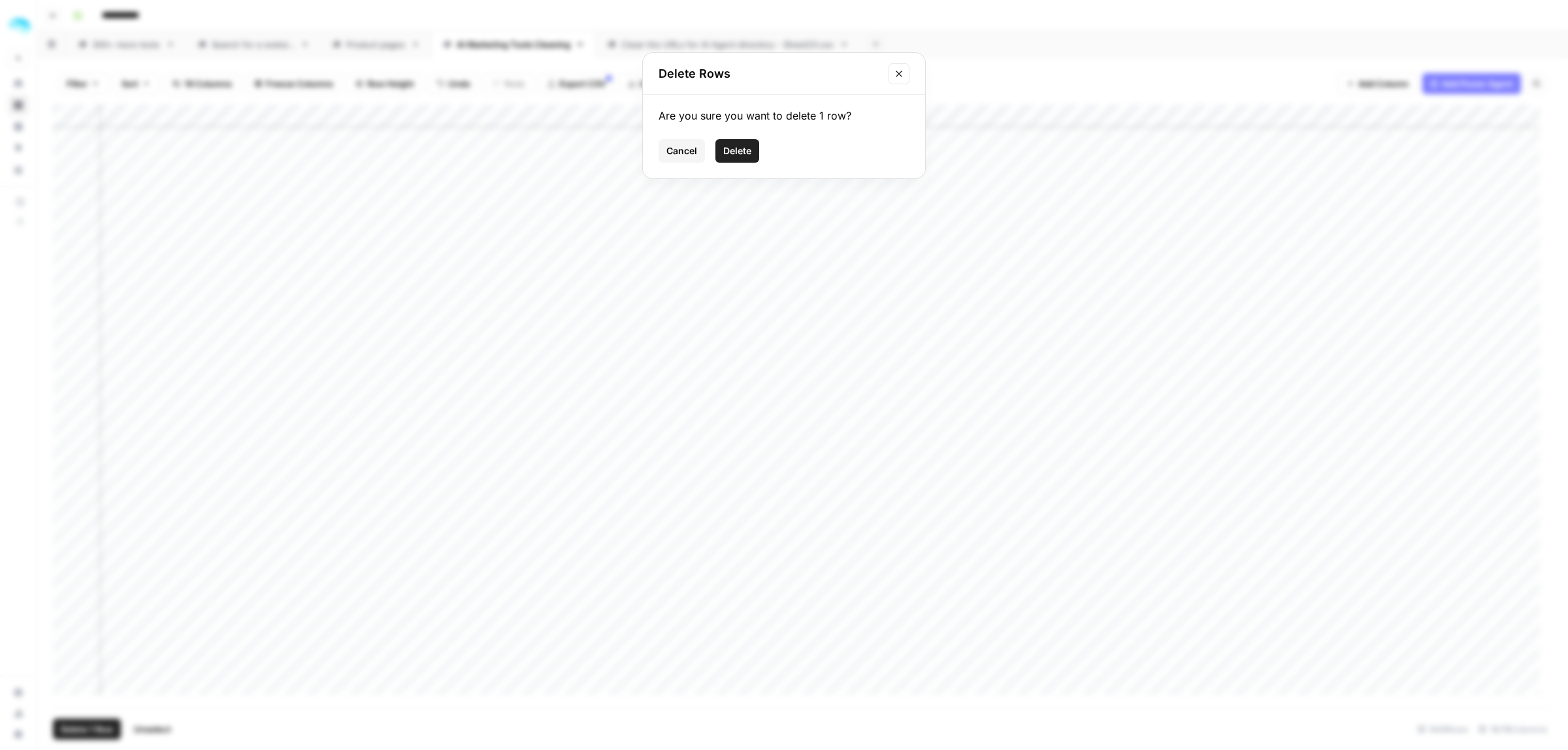
drag, startPoint x: 736, startPoint y: 135, endPoint x: 736, endPoint y: 146, distance: 11.0
click at [736, 145] on div "Are you sure you want to delete 1 row? Cancel Delete" at bounding box center [784, 136] width 282 height 84
click at [736, 146] on span "Delete" at bounding box center [737, 150] width 28 height 13
click at [1174, 663] on div "Add Column" at bounding box center [802, 405] width 1499 height 603
click at [69, 684] on div "Add Column" at bounding box center [802, 405] width 1499 height 603
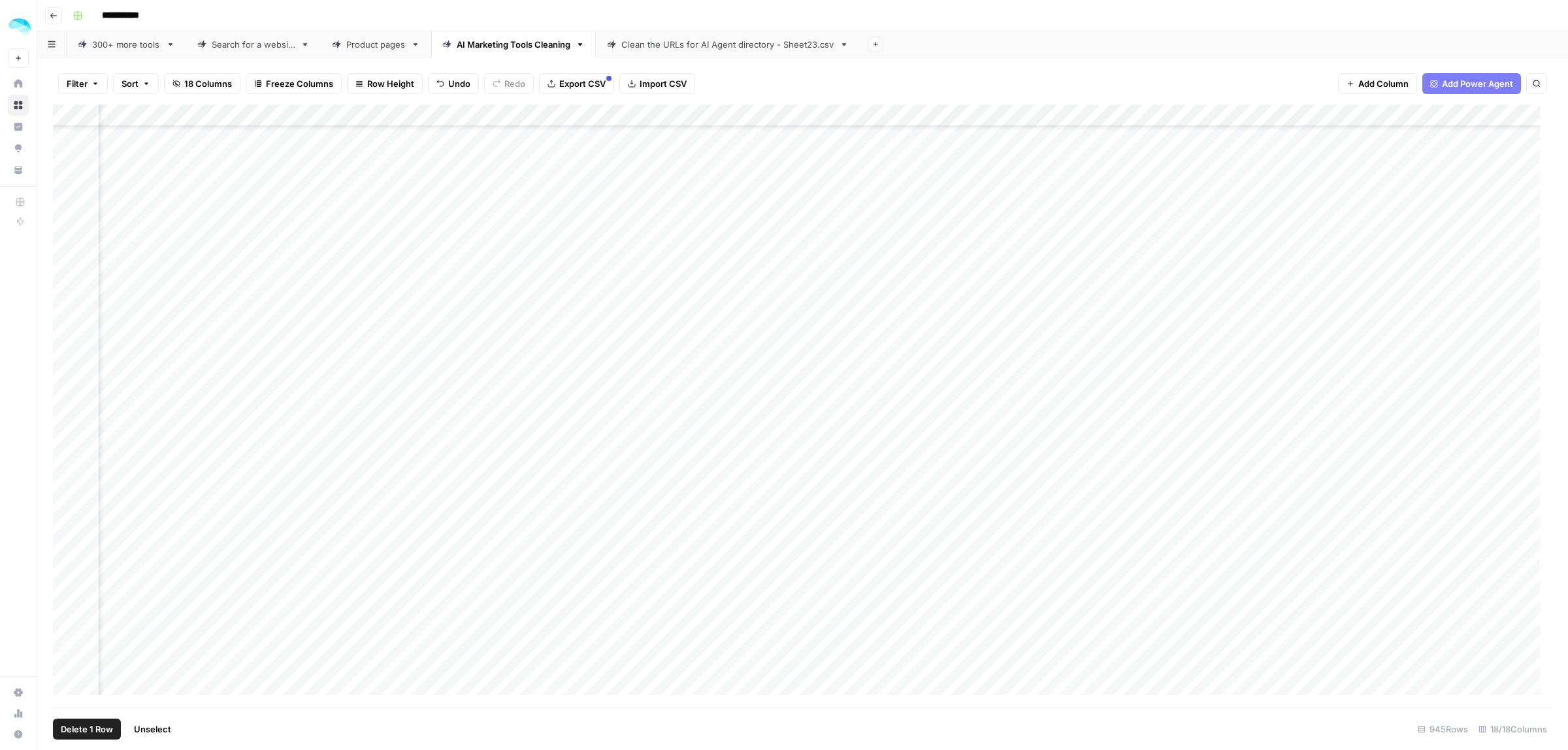
click at [111, 729] on span "Delete 1 Row" at bounding box center [87, 729] width 52 height 13
click at [758, 152] on button "Delete" at bounding box center [736, 150] width 44 height 23
click at [1193, 663] on div "Add Column" at bounding box center [802, 405] width 1499 height 603
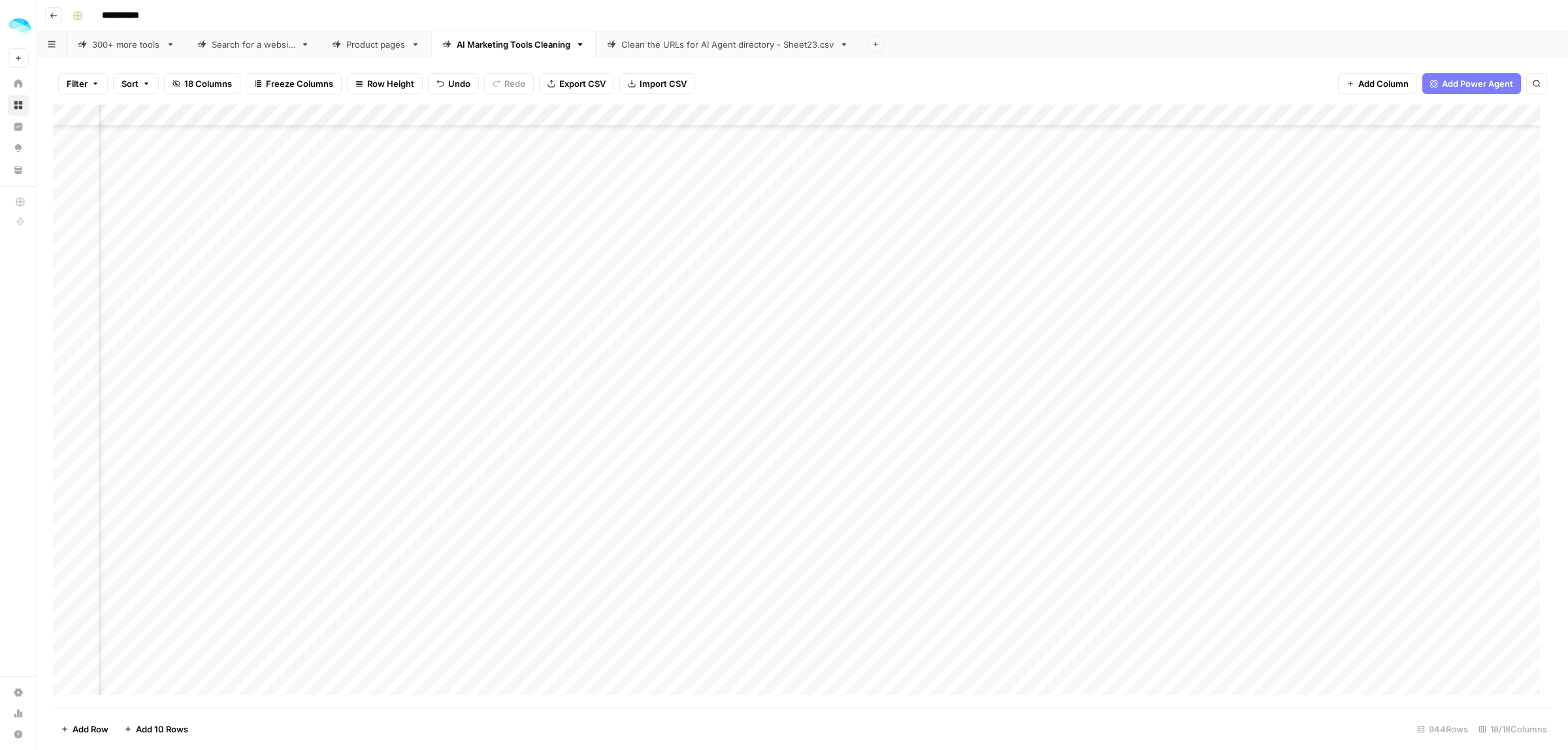
click at [65, 685] on div "Add Column" at bounding box center [802, 405] width 1499 height 603
click at [89, 726] on span "Delete 1 Row" at bounding box center [87, 729] width 52 height 13
click at [748, 146] on span "Delete" at bounding box center [737, 150] width 28 height 13
click at [1396, 113] on div "Add Column" at bounding box center [802, 405] width 1499 height 603
click at [1149, 210] on span "Filter" at bounding box center [1183, 207] width 114 height 13
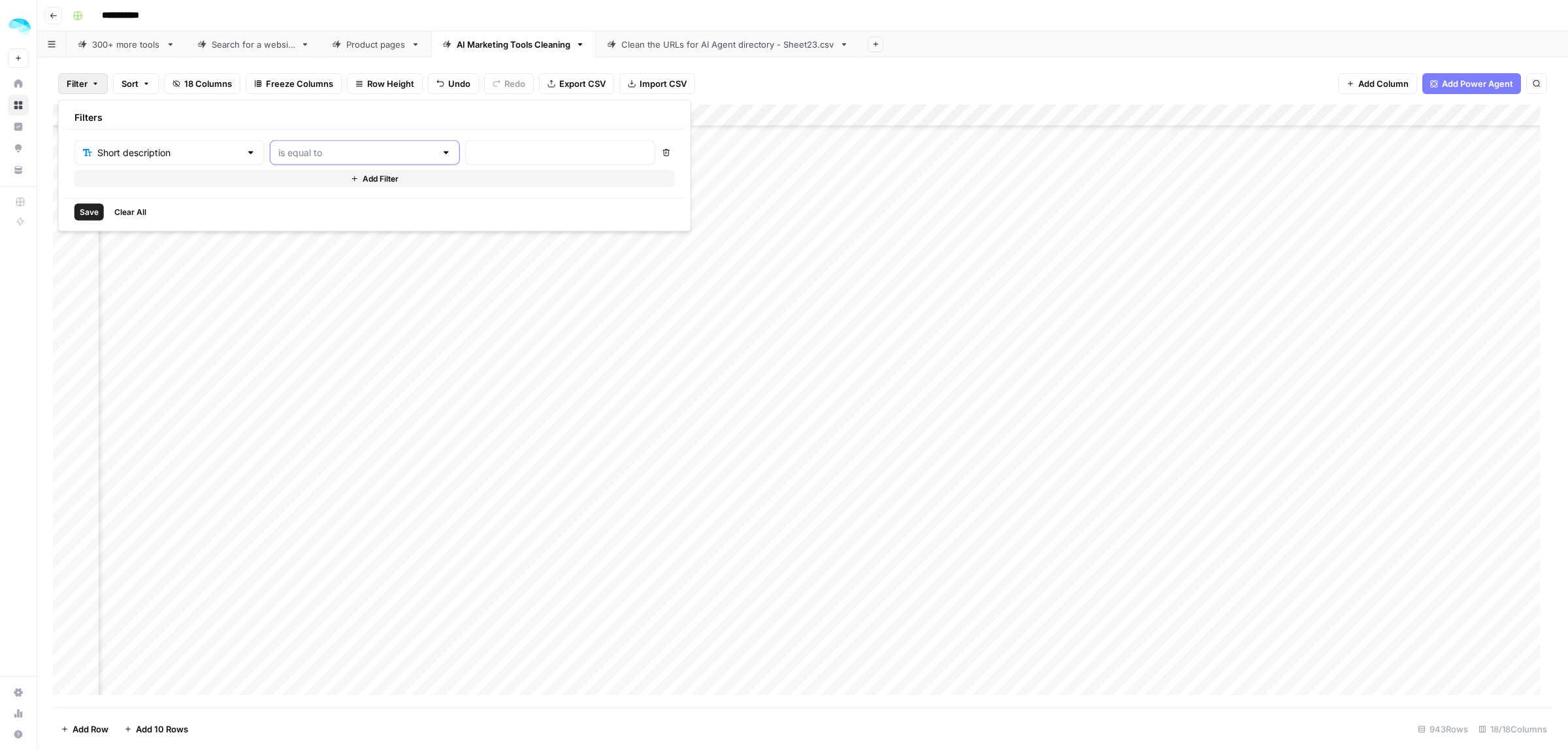
click at [351, 149] on input "text" at bounding box center [357, 153] width 158 height 13
click at [317, 203] on span "is empty" at bounding box center [330, 203] width 141 height 13
type input "is empty"
click at [314, 159] on input "text" at bounding box center [357, 153] width 158 height 13
click at [301, 221] on span "contains" at bounding box center [330, 221] width 141 height 13
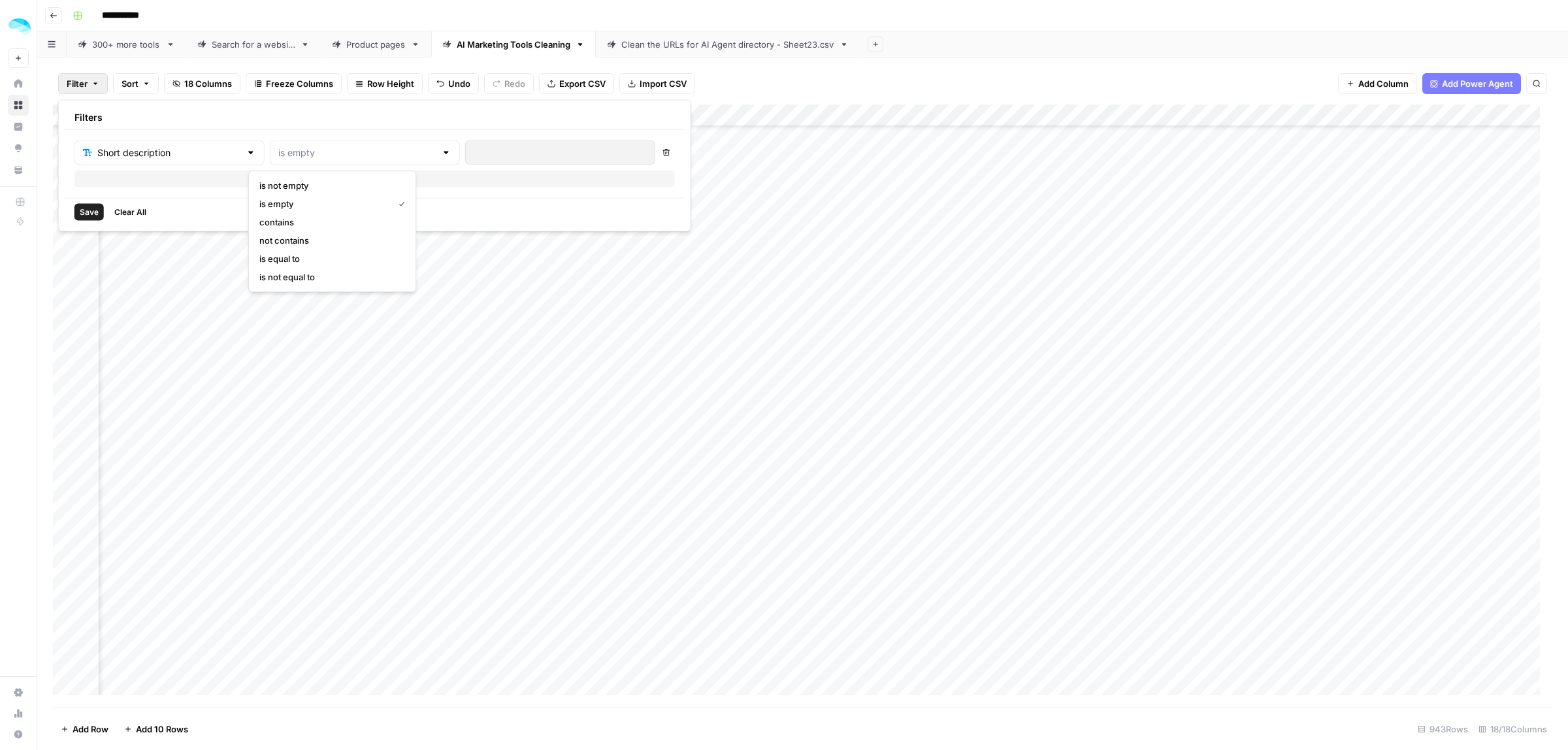
type input "contains"
click at [473, 153] on input "text" at bounding box center [560, 153] width 173 height 13
type input "e-commerce"
click at [84, 210] on span "Save" at bounding box center [89, 213] width 19 height 12
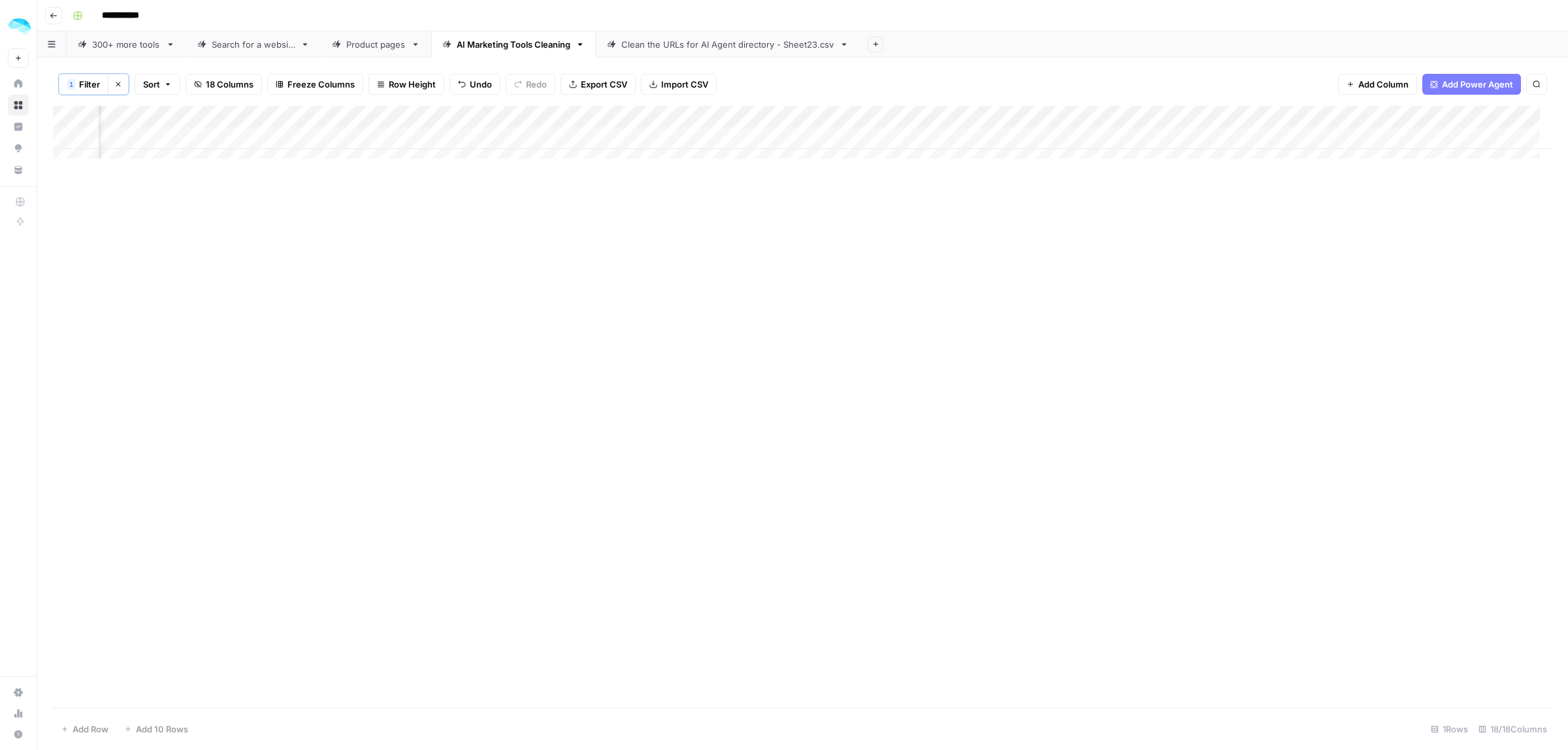
scroll to position [0, 1442]
click at [64, 138] on div "Add Column" at bounding box center [802, 138] width 1499 height 65
click at [89, 723] on span "Delete 1 Row" at bounding box center [87, 729] width 52 height 13
click at [742, 157] on span "Delete" at bounding box center [737, 150] width 28 height 13
click at [1384, 117] on div "Add Column" at bounding box center [802, 127] width 1499 height 43
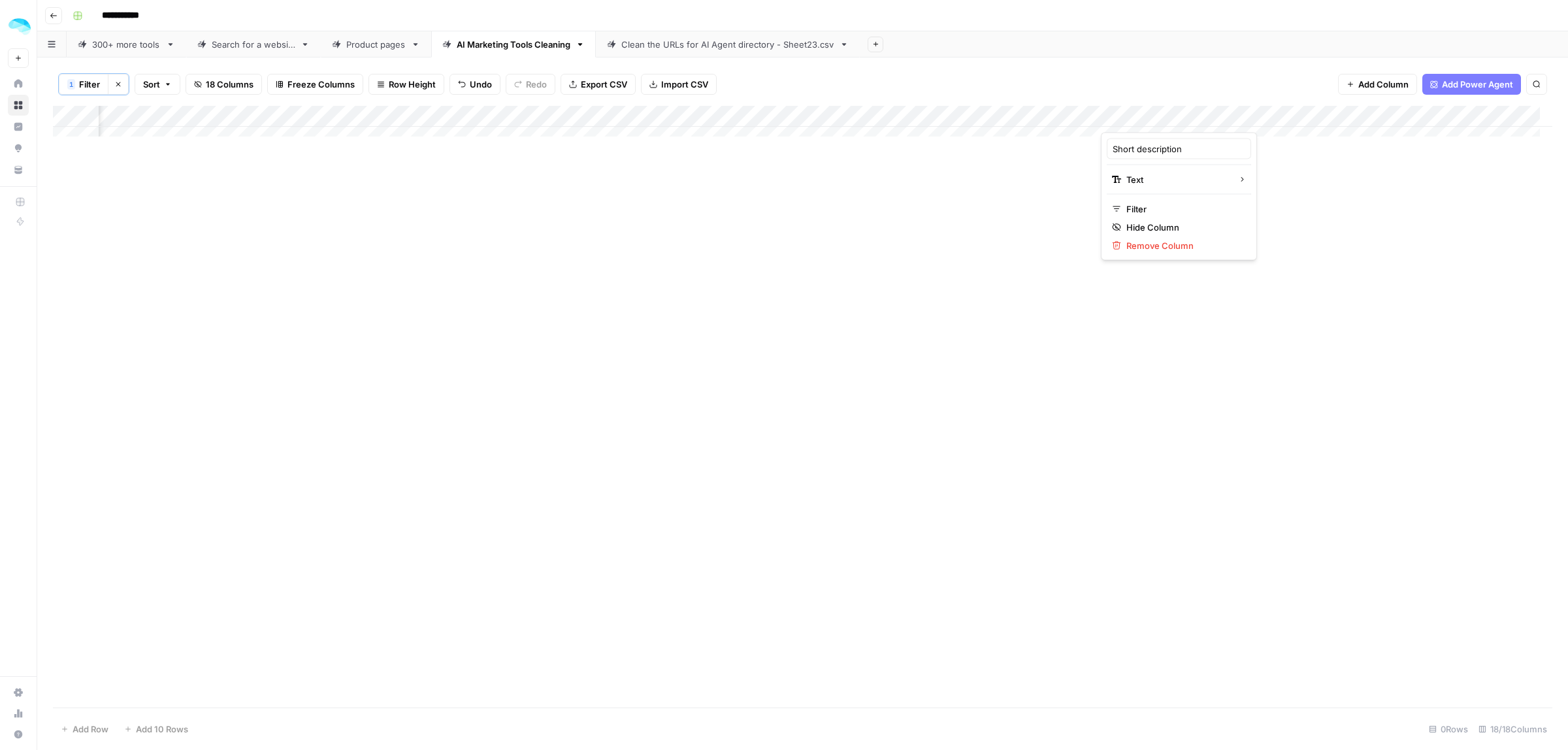
click at [78, 86] on button "1 Filter" at bounding box center [84, 84] width 50 height 21
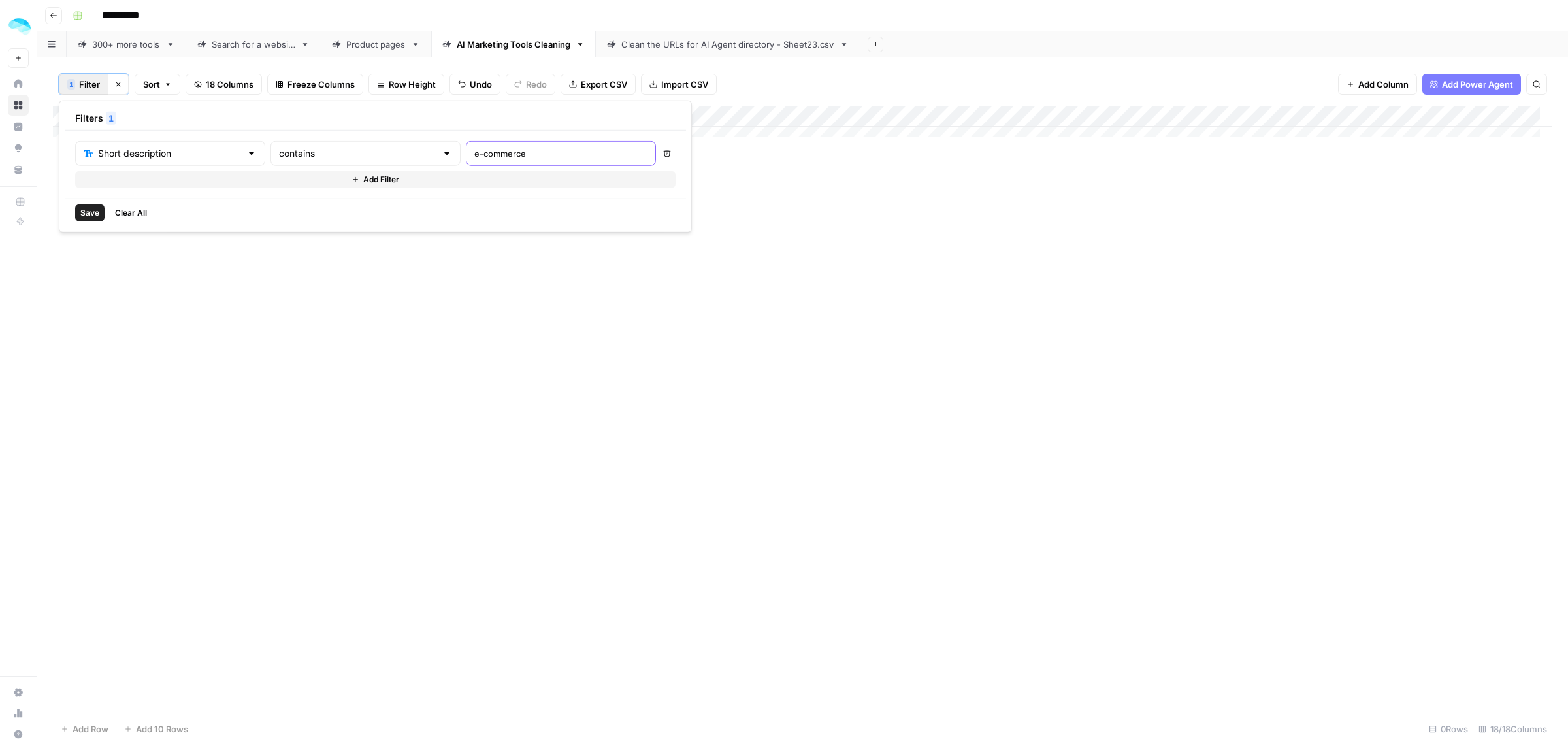
drag, startPoint x: 443, startPoint y: 152, endPoint x: 442, endPoint y: 186, distance: 34.0
click at [474, 155] on input "e-commerce" at bounding box center [561, 153] width 173 height 13
type input "ecommerce"
click at [819, 479] on div "Add Column" at bounding box center [802, 406] width 1499 height 602
click at [73, 116] on div "Add Column" at bounding box center [802, 249] width 1499 height 287
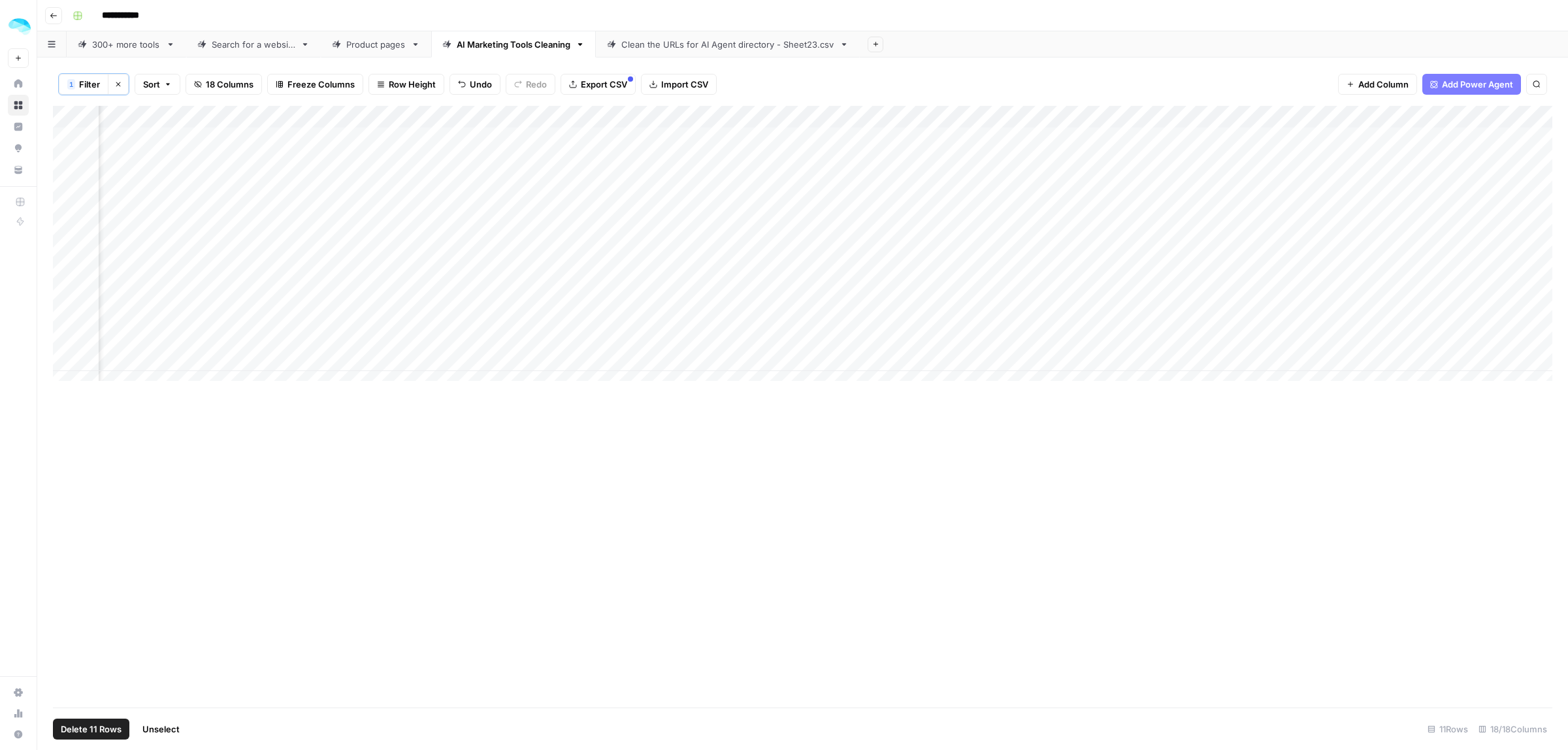
click at [103, 731] on span "Delete 11 Rows" at bounding box center [91, 729] width 61 height 13
click at [749, 147] on span "Delete" at bounding box center [737, 150] width 28 height 13
click at [87, 86] on span "Filter" at bounding box center [89, 84] width 21 height 13
drag, startPoint x: 455, startPoint y: 153, endPoint x: 425, endPoint y: 160, distance: 30.8
click at [466, 159] on div "ecommerce" at bounding box center [561, 153] width 190 height 25
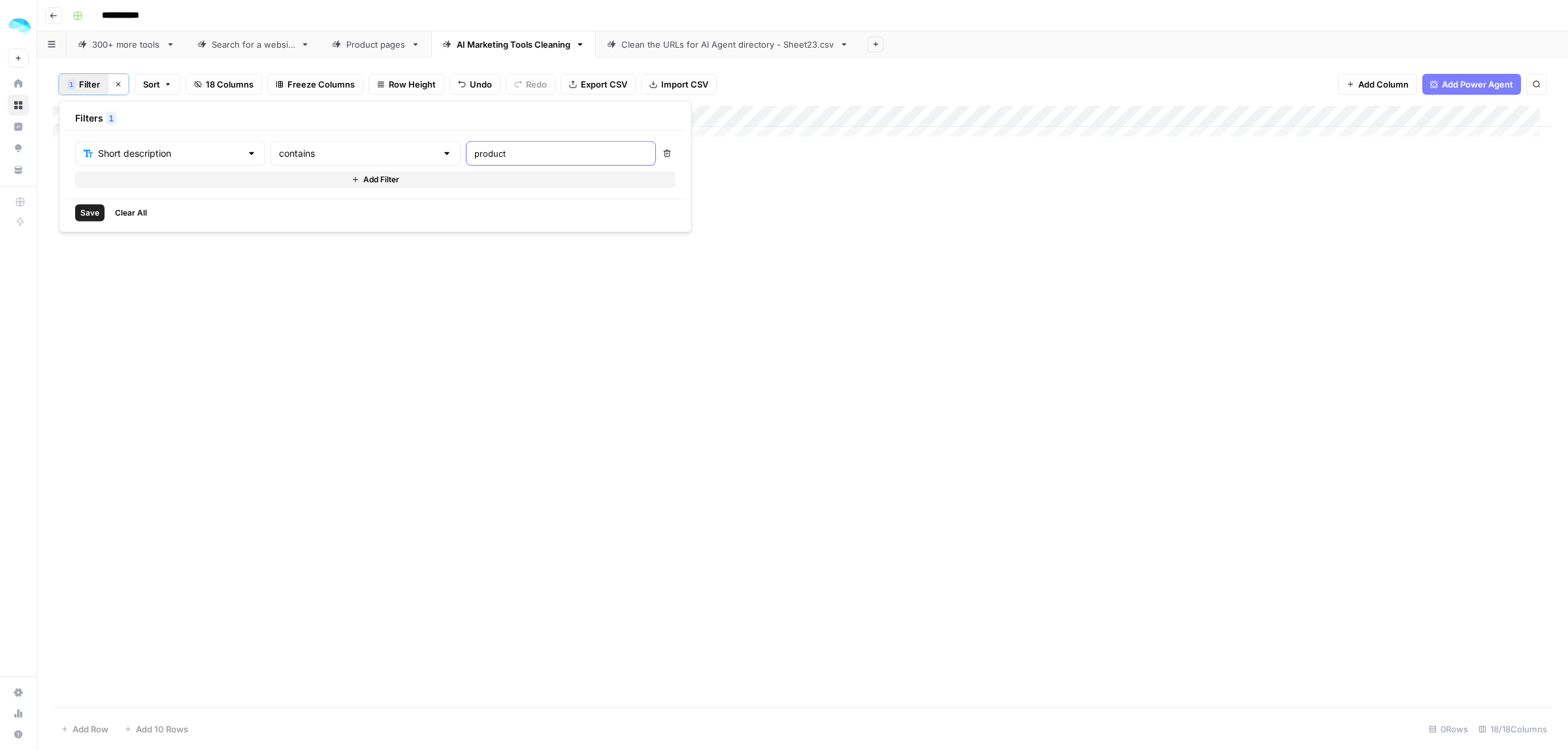
type input "product"
click at [1072, 597] on div "Add Column" at bounding box center [802, 406] width 1499 height 602
click at [507, 137] on div "Add Column" at bounding box center [802, 315] width 1499 height 421
click at [74, 112] on div "Add Column" at bounding box center [802, 315] width 1499 height 421
click at [67, 423] on div "Add Column" at bounding box center [802, 315] width 1499 height 421
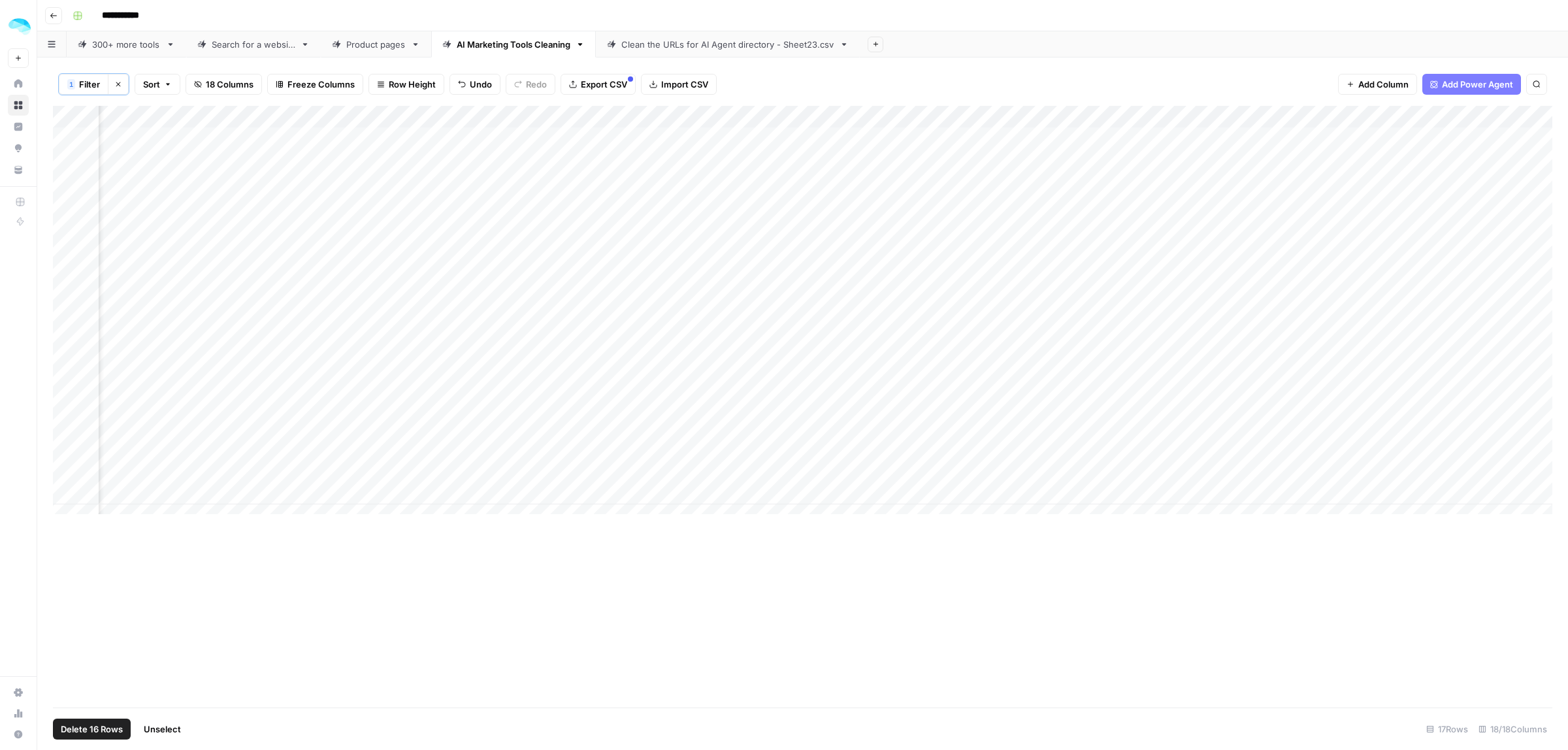
click at [66, 477] on div "Add Column" at bounding box center [802, 315] width 1499 height 421
click at [64, 400] on div "Add Column" at bounding box center [802, 315] width 1499 height 421
click at [66, 331] on div "Add Column" at bounding box center [802, 315] width 1499 height 421
click at [64, 336] on div "Add Column" at bounding box center [802, 315] width 1499 height 421
click at [63, 292] on div "Add Column" at bounding box center [802, 315] width 1499 height 421
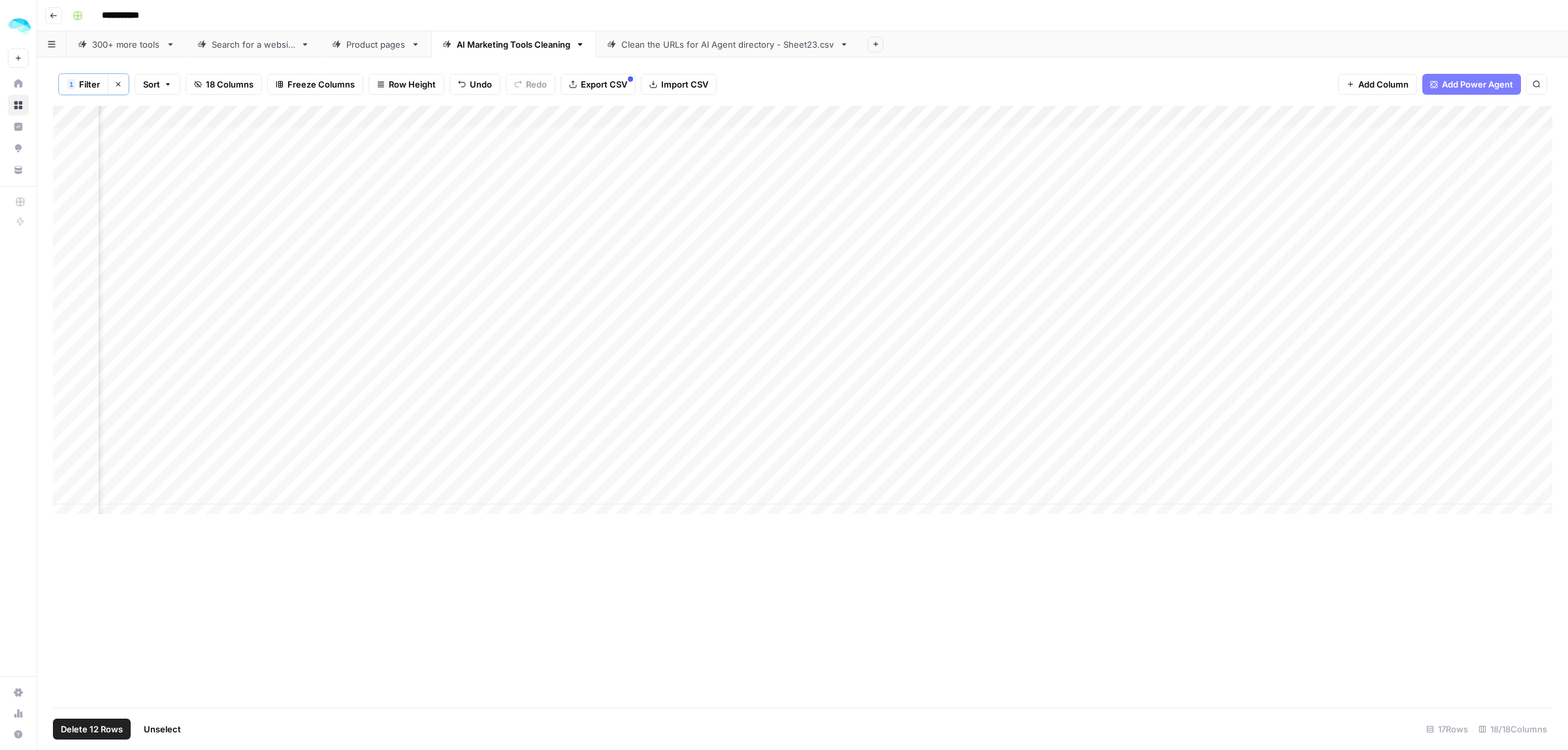
click at [97, 731] on span "Delete 12 Rows" at bounding box center [92, 729] width 62 height 13
click at [736, 144] on span "Delete" at bounding box center [737, 150] width 28 height 13
click at [116, 86] on icon "button" at bounding box center [117, 84] width 8 height 8
click at [1177, 411] on div "Add Column" at bounding box center [802, 405] width 1499 height 603
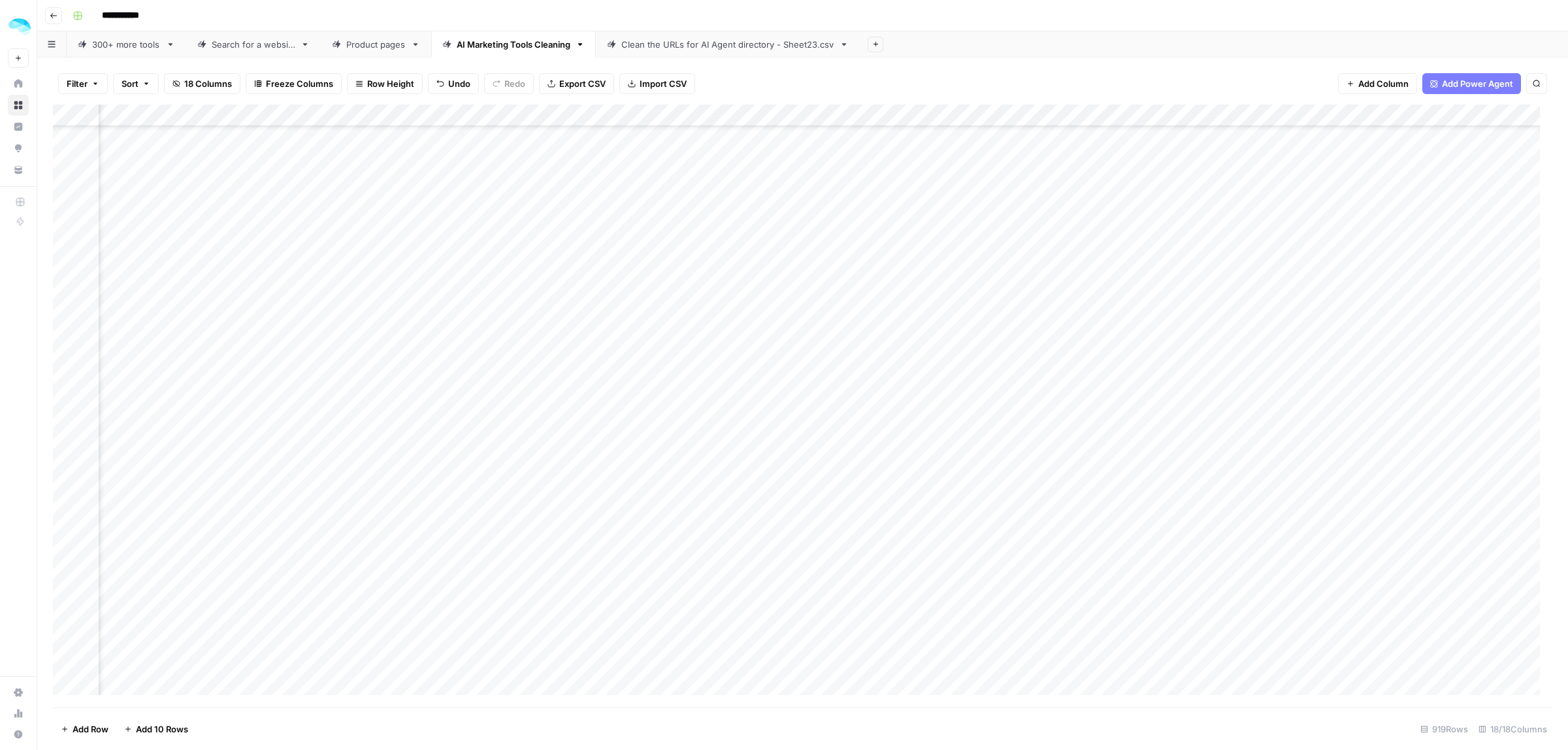
click at [63, 315] on div "Add Column" at bounding box center [802, 405] width 1499 height 603
click at [76, 732] on span "Delete 1 Row" at bounding box center [87, 729] width 52 height 13
click at [733, 157] on span "Delete" at bounding box center [737, 150] width 28 height 13
click at [1200, 276] on div "Add Column" at bounding box center [802, 405] width 1499 height 603
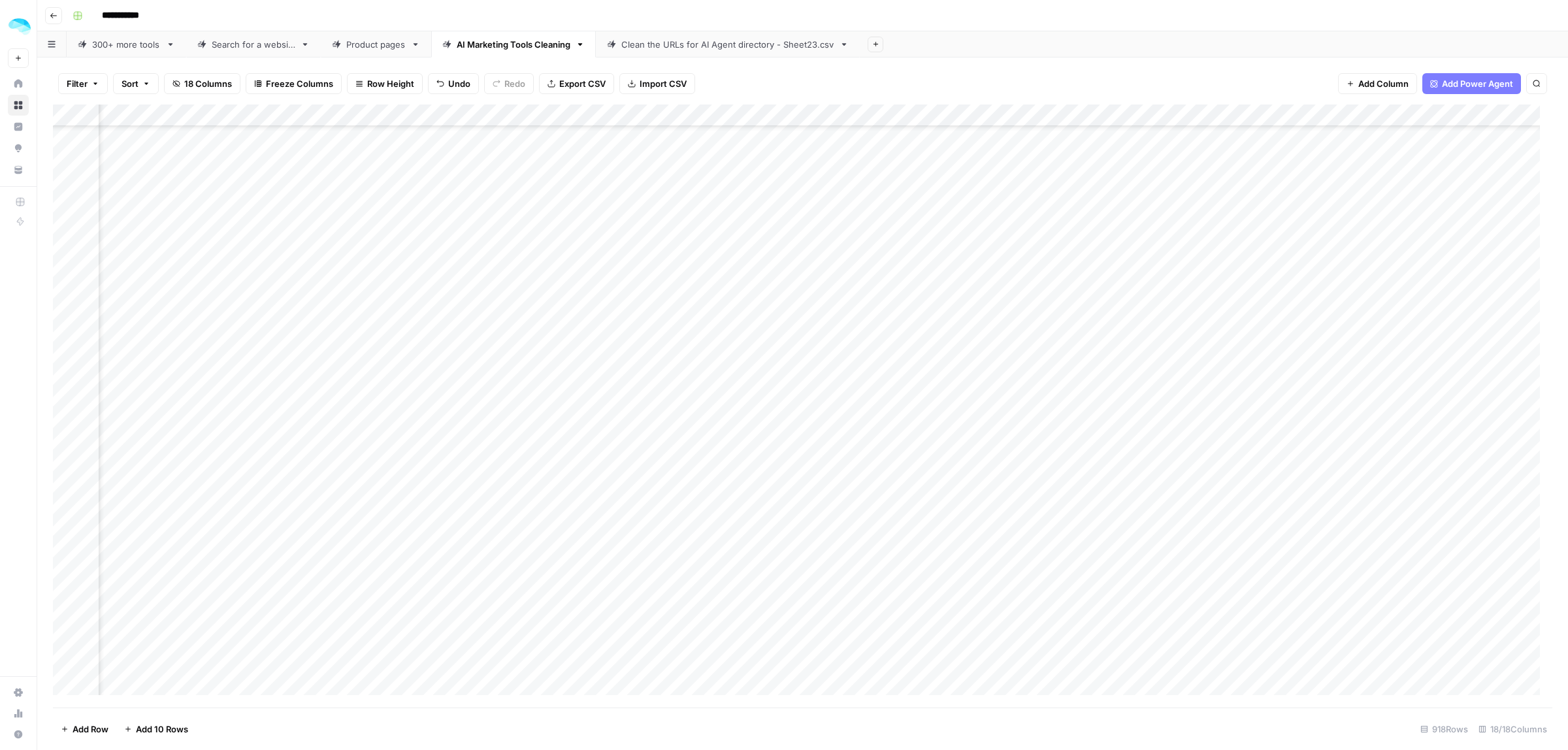
click at [1393, 116] on div "Add Column" at bounding box center [802, 405] width 1499 height 603
click at [1133, 209] on html "**********" at bounding box center [784, 375] width 1568 height 750
click at [89, 81] on button "Filter" at bounding box center [83, 83] width 50 height 21
click at [106, 150] on input "text" at bounding box center [154, 153] width 143 height 13
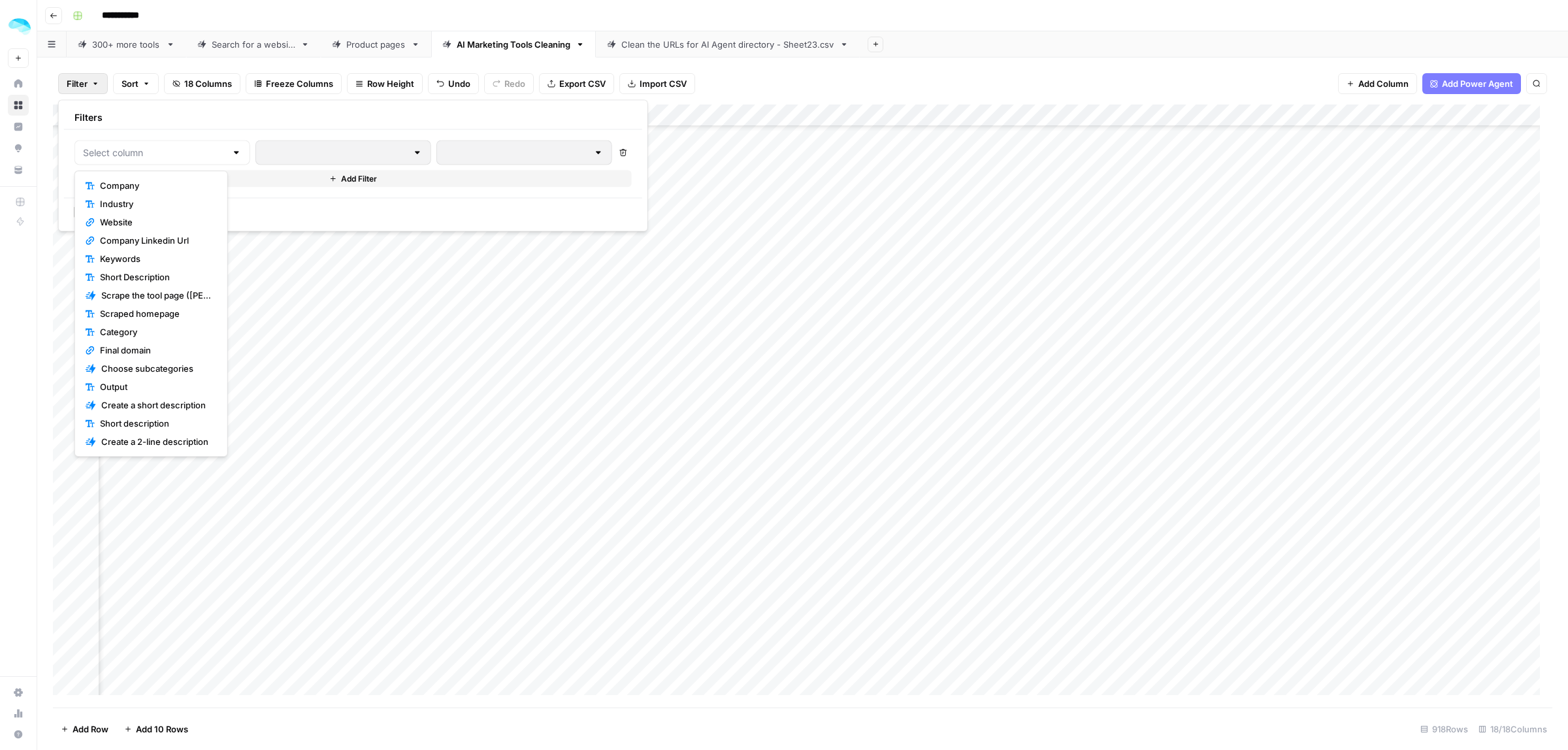
scroll to position [54, 0]
click at [152, 370] on span "Short description" at bounding box center [156, 369] width 111 height 13
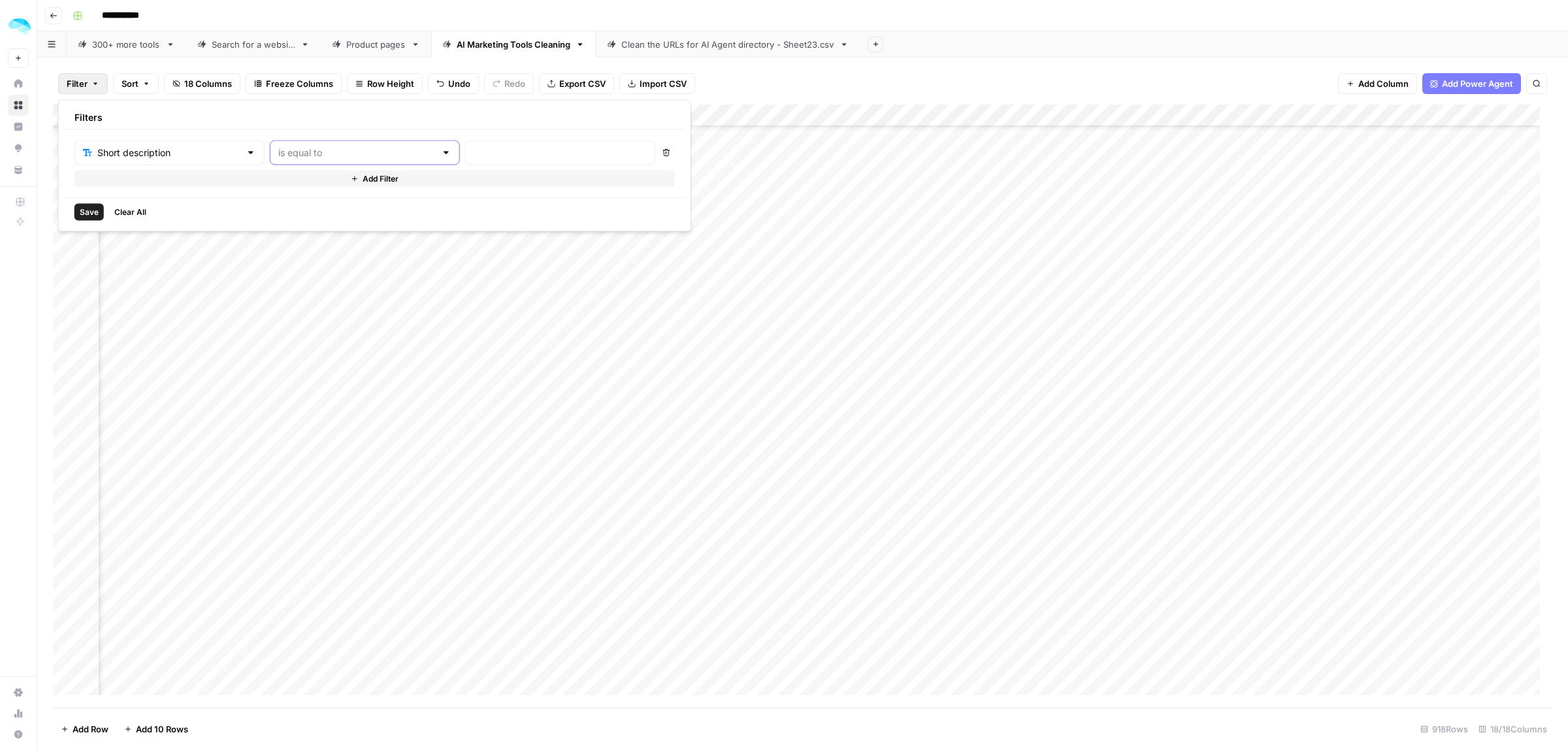
click at [348, 149] on input "text" at bounding box center [357, 153] width 158 height 13
click at [318, 219] on span "contains" at bounding box center [330, 221] width 141 height 13
type input "contains"
click at [473, 148] on input "text" at bounding box center [560, 153] width 173 height 13
type input "estate"
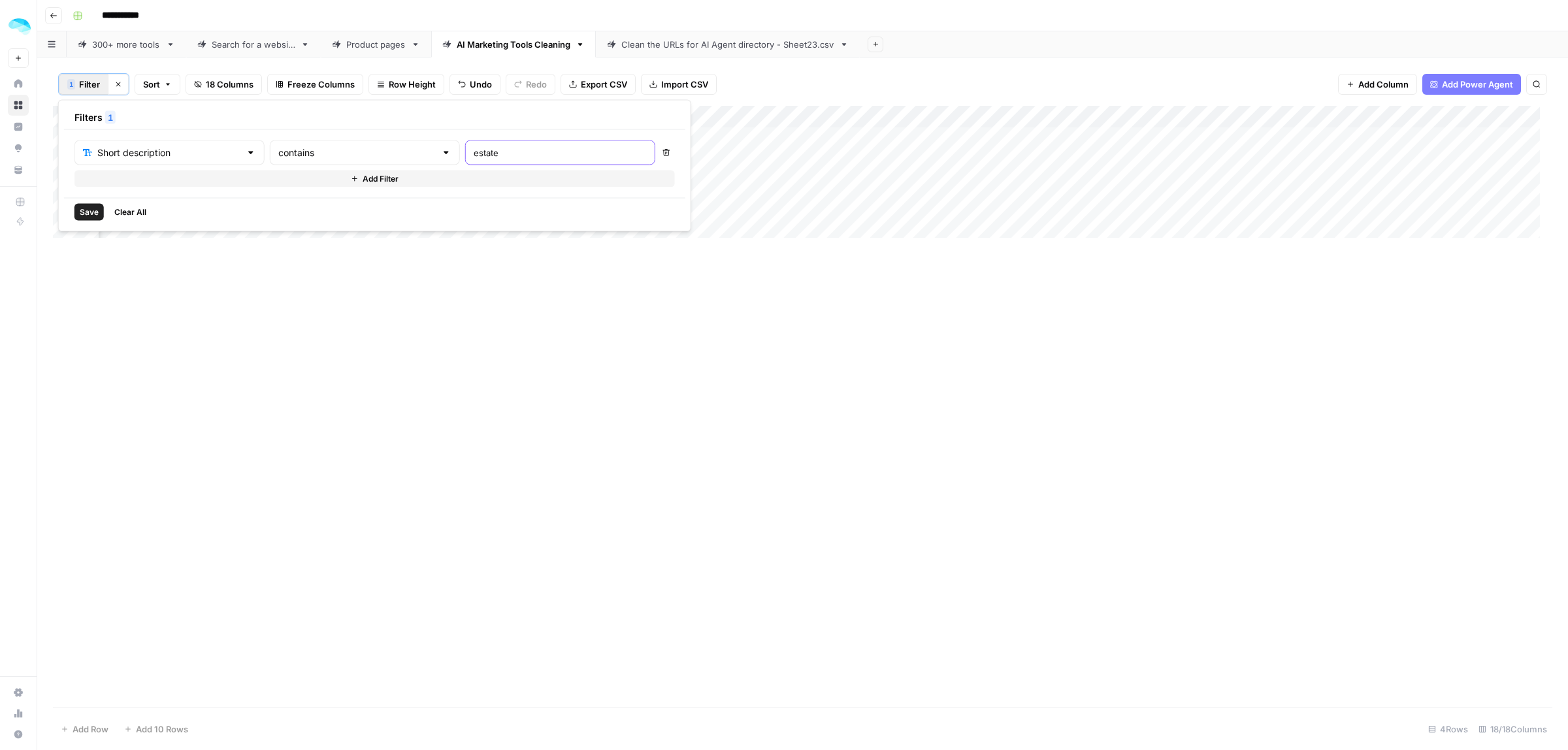
scroll to position [0, 1442]
click at [860, 371] on div "Add Column" at bounding box center [802, 406] width 1499 height 602
click at [73, 117] on div "Add Column" at bounding box center [802, 171] width 1499 height 132
click at [88, 729] on span "Delete 4 Rows" at bounding box center [90, 729] width 59 height 13
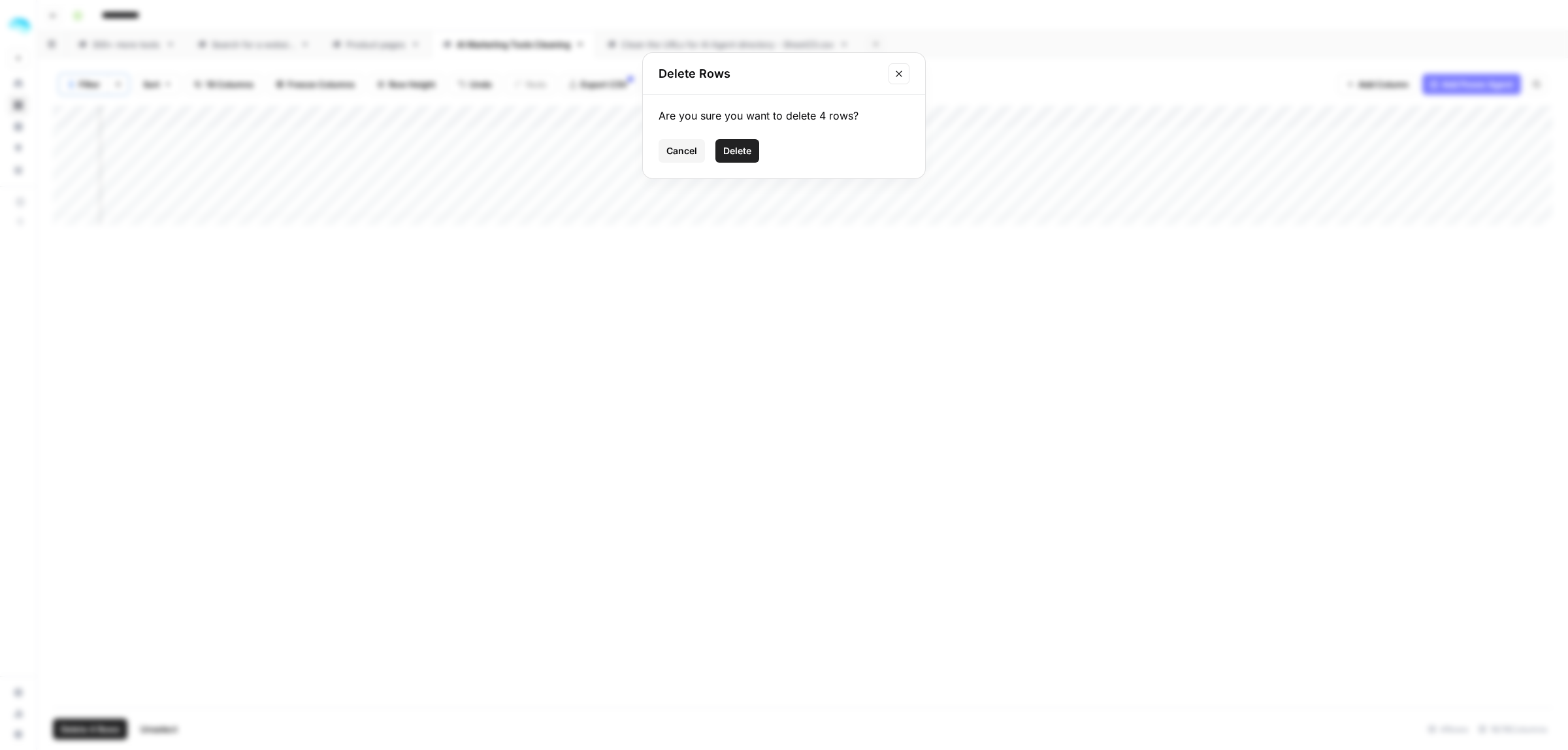
click at [735, 155] on span "Delete" at bounding box center [737, 150] width 28 height 13
click at [57, 81] on div "1 Filter Clear filters Sort 18 Columns Freeze Columns Row Height Undo Redo Expo…" at bounding box center [802, 84] width 1499 height 43
click at [70, 85] on span "1" at bounding box center [71, 84] width 4 height 10
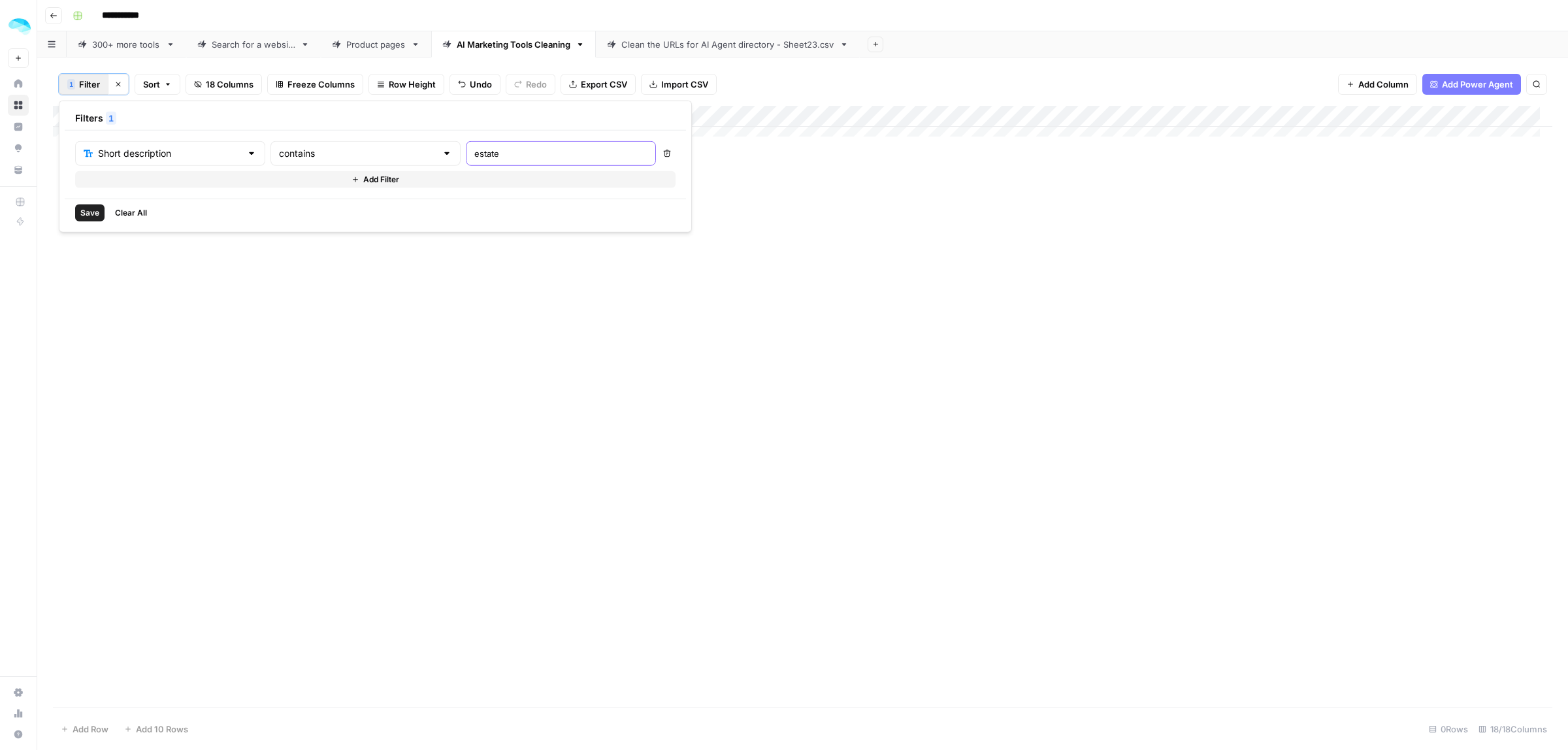
drag, startPoint x: 471, startPoint y: 151, endPoint x: 418, endPoint y: 157, distance: 53.3
click at [418, 157] on div "Short description contains estate" at bounding box center [365, 153] width 580 height 25
type input "fashion"
click at [751, 237] on div "Add Column" at bounding box center [802, 406] width 1499 height 602
click at [65, 139] on div "Add Column" at bounding box center [802, 138] width 1499 height 65
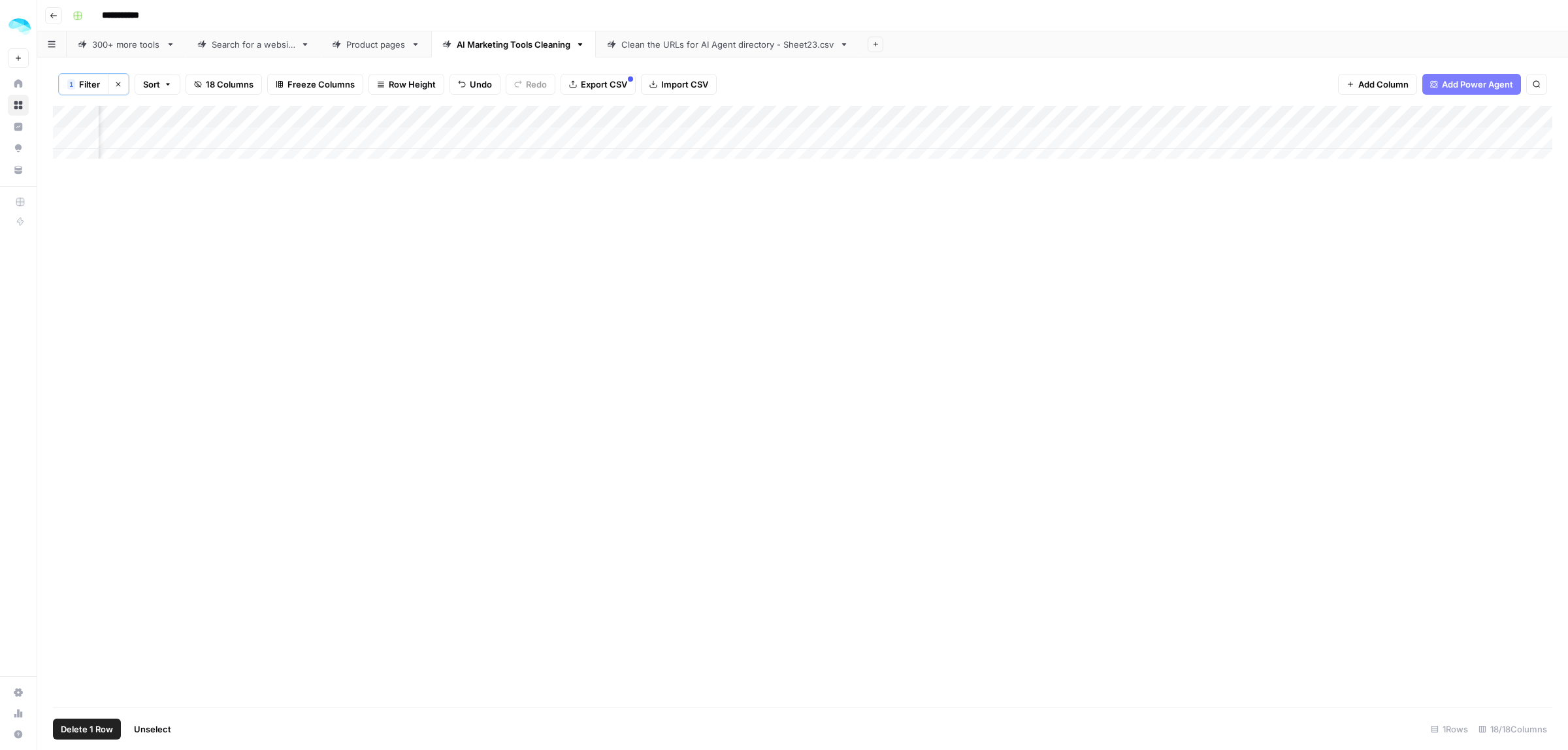
click at [77, 726] on span "Delete 1 Row" at bounding box center [87, 729] width 52 height 13
click at [731, 144] on span "Delete" at bounding box center [737, 150] width 28 height 13
click at [81, 79] on span "Filter" at bounding box center [89, 84] width 21 height 13
drag, startPoint x: 498, startPoint y: 155, endPoint x: 400, endPoint y: 155, distance: 98.0
click at [400, 155] on div "Short description contains fashion" at bounding box center [365, 153] width 580 height 25
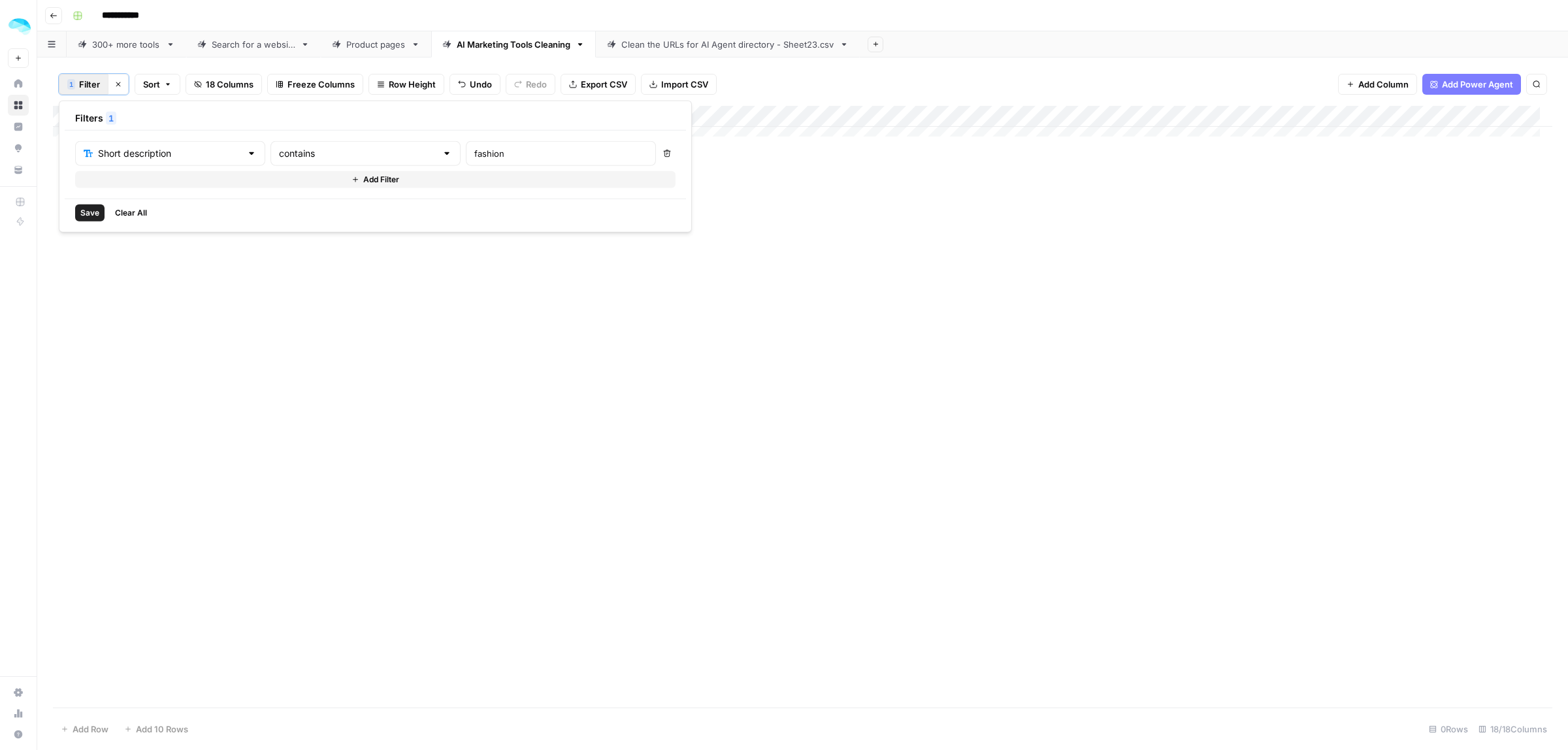
click at [663, 158] on icon "button" at bounding box center [666, 153] width 8 height 8
click at [96, 210] on span "Save" at bounding box center [90, 213] width 19 height 12
click at [1235, 344] on div "Add Column" at bounding box center [802, 406] width 1499 height 602
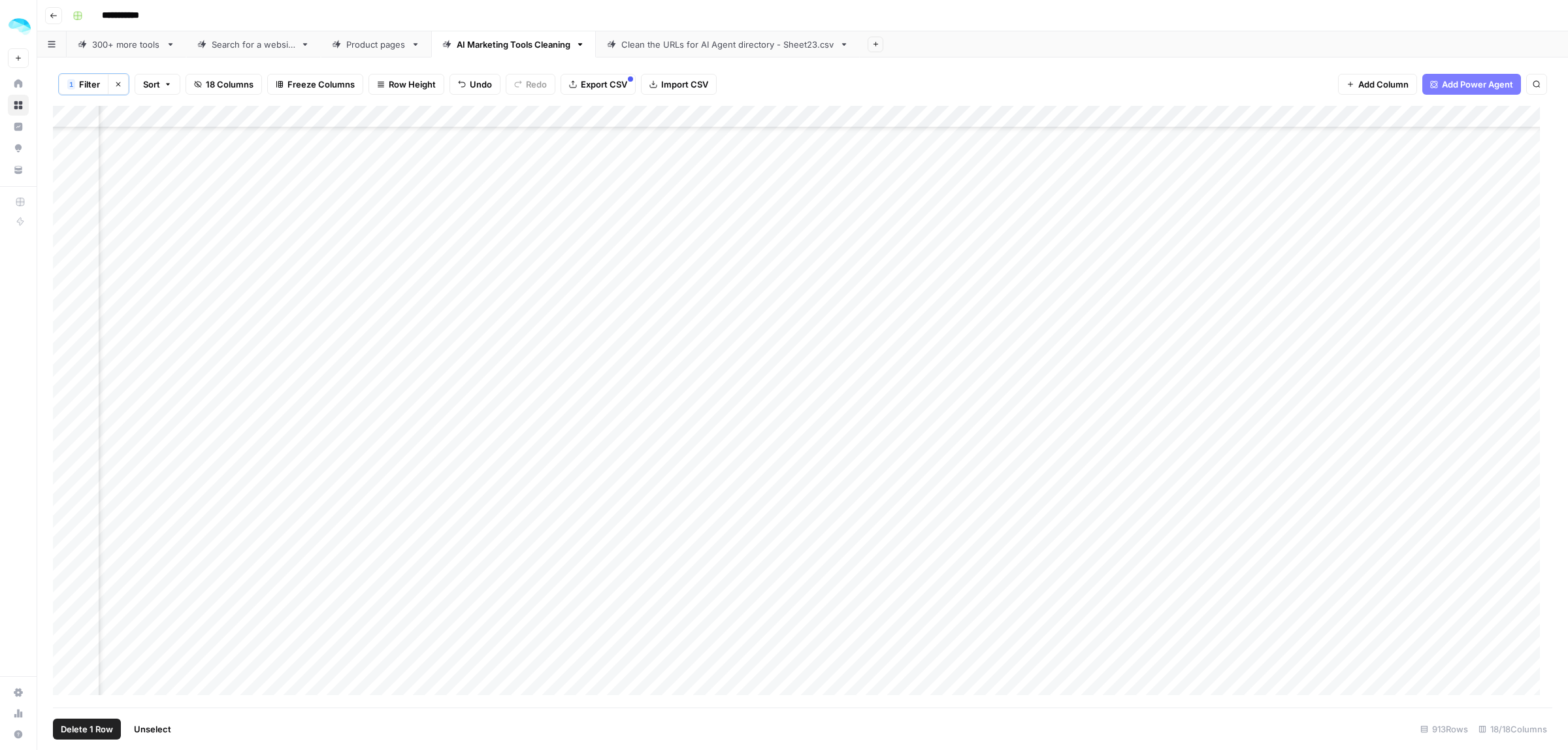
click at [67, 658] on div "Add Column" at bounding box center [802, 406] width 1499 height 602
click at [1164, 690] on div "Add Column" at bounding box center [802, 406] width 1499 height 602
click at [69, 685] on div "Add Column" at bounding box center [802, 406] width 1499 height 602
click at [94, 733] on span "Delete 1 Row" at bounding box center [87, 729] width 52 height 13
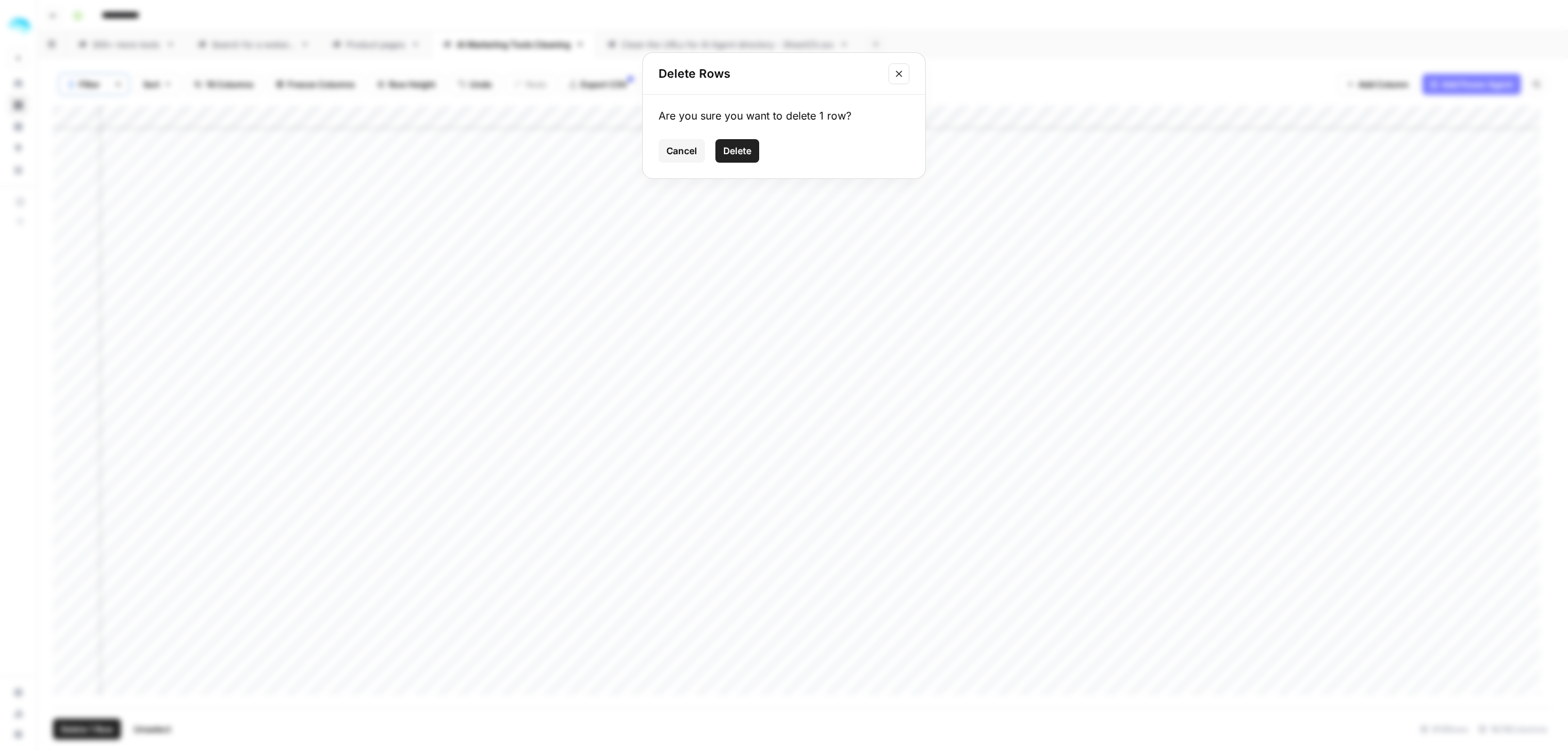
click at [729, 147] on span "Delete" at bounding box center [737, 150] width 28 height 13
click at [1247, 682] on div "Add Column" at bounding box center [802, 406] width 1499 height 602
click at [67, 680] on div "Add Column" at bounding box center [802, 406] width 1499 height 602
click at [89, 727] on span "Delete 1 Row" at bounding box center [87, 729] width 52 height 13
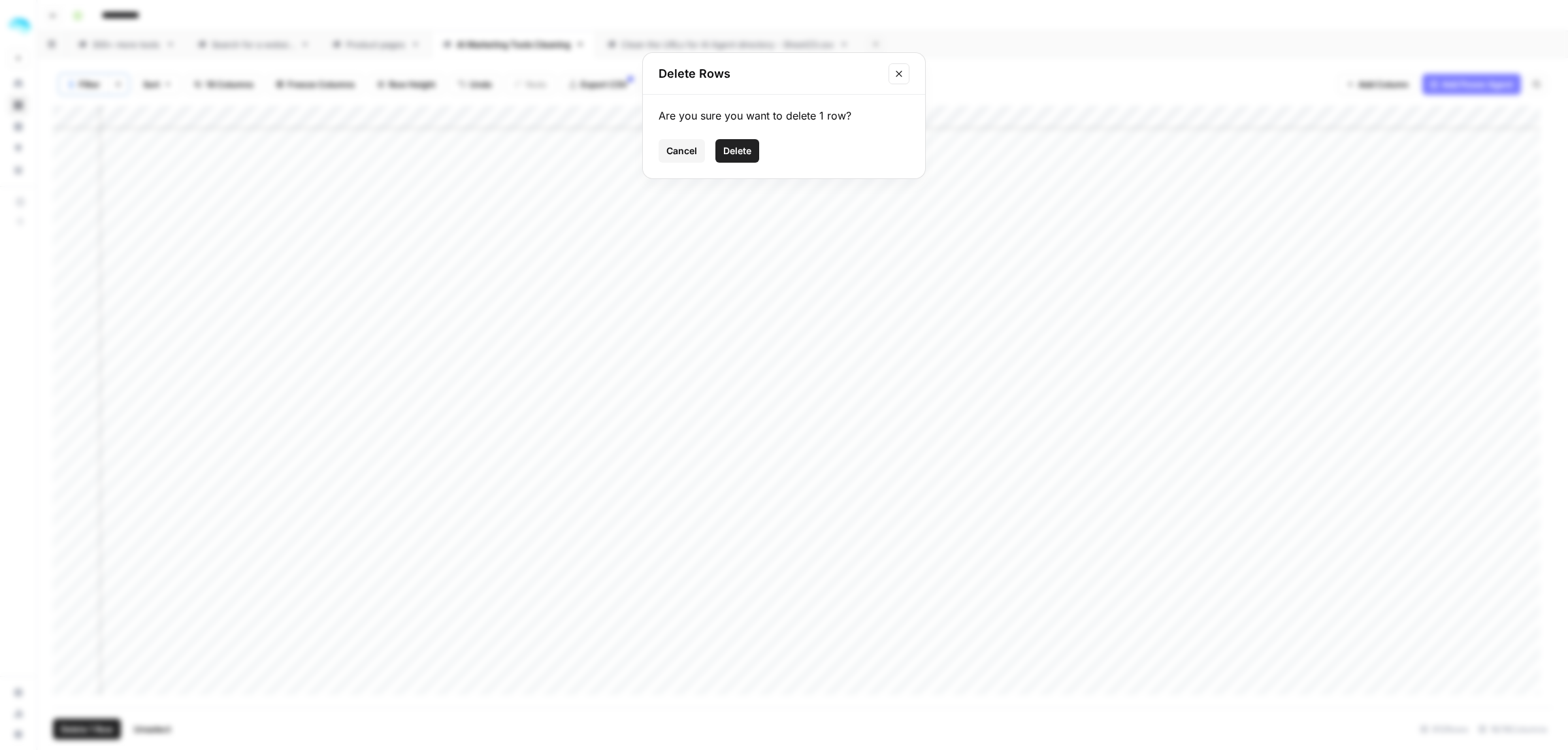
click at [731, 155] on span "Delete" at bounding box center [737, 150] width 28 height 13
click at [1232, 684] on div "Add Column" at bounding box center [802, 406] width 1499 height 602
click at [64, 663] on div "Add Column" at bounding box center [802, 406] width 1499 height 602
click at [86, 726] on span "Delete 1 Row" at bounding box center [87, 729] width 52 height 13
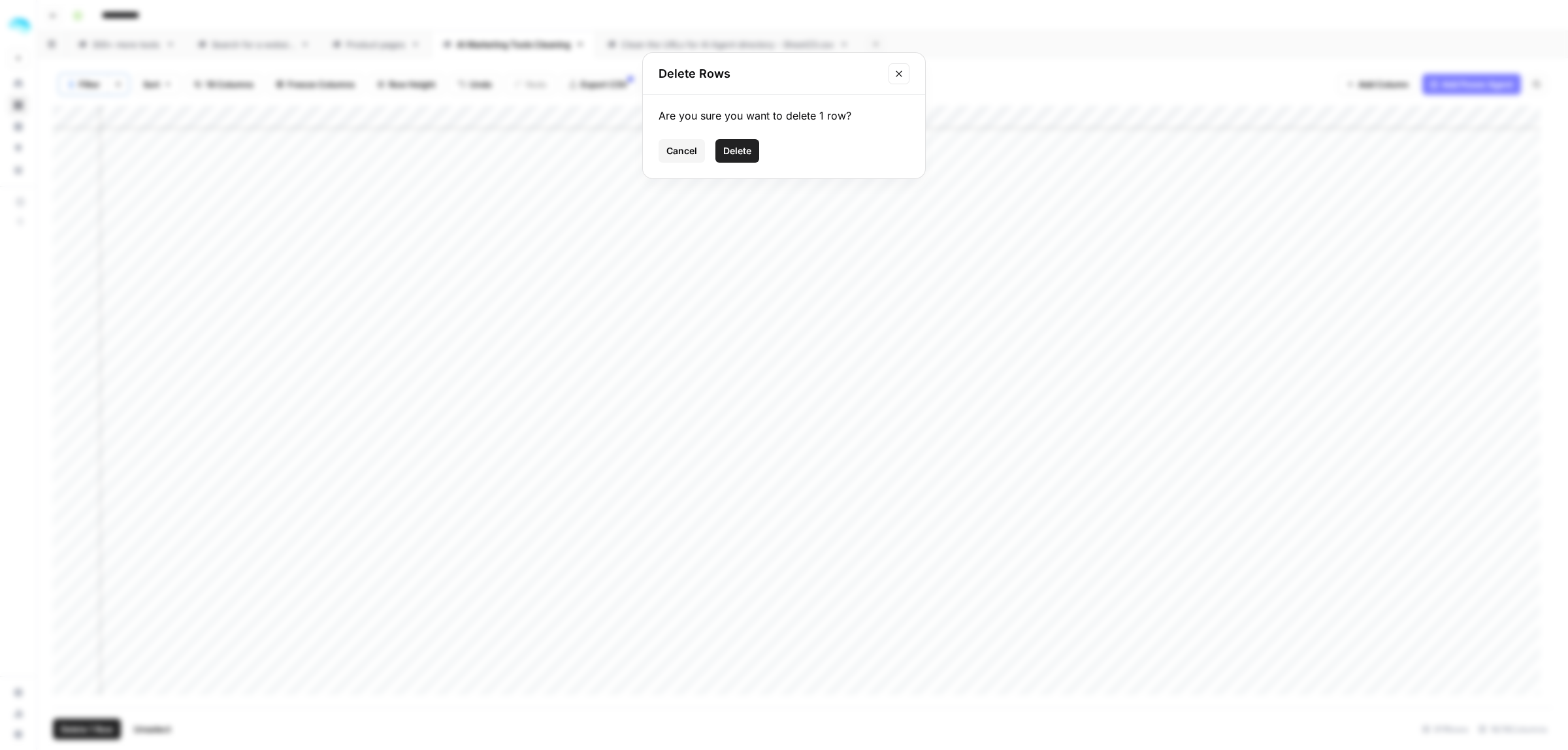
click at [736, 153] on span "Delete" at bounding box center [737, 150] width 28 height 13
click at [1235, 671] on div "Add Column" at bounding box center [802, 406] width 1499 height 602
click at [67, 682] on div "Add Column" at bounding box center [802, 406] width 1499 height 602
click at [85, 729] on span "Delete 1 Row" at bounding box center [87, 729] width 52 height 13
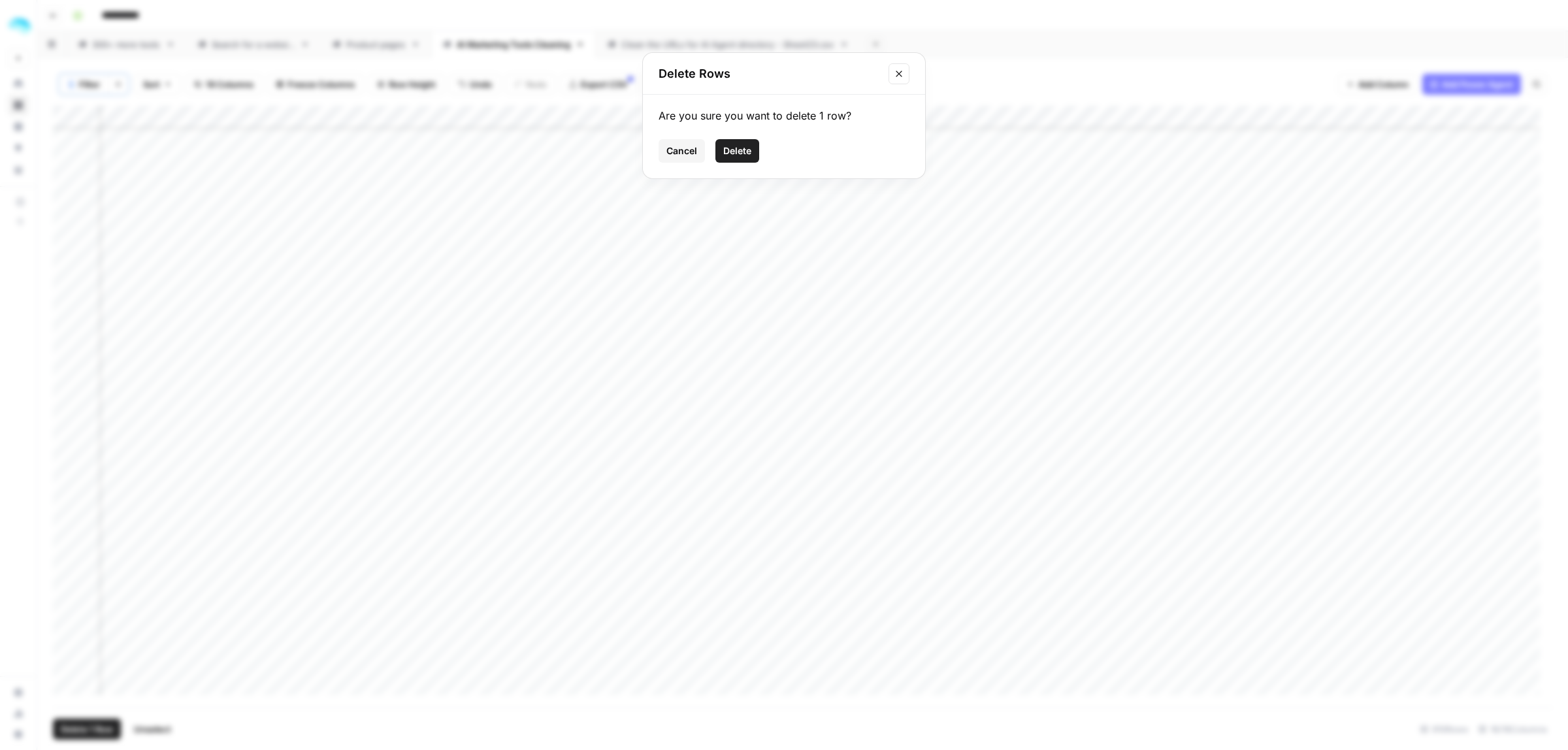
click at [747, 150] on span "Delete" at bounding box center [737, 150] width 28 height 13
click at [1220, 681] on div "Add Column" at bounding box center [802, 406] width 1499 height 602
click at [67, 681] on div "Add Column" at bounding box center [802, 406] width 1499 height 602
click at [81, 731] on span "Delete 1 Row" at bounding box center [87, 729] width 52 height 13
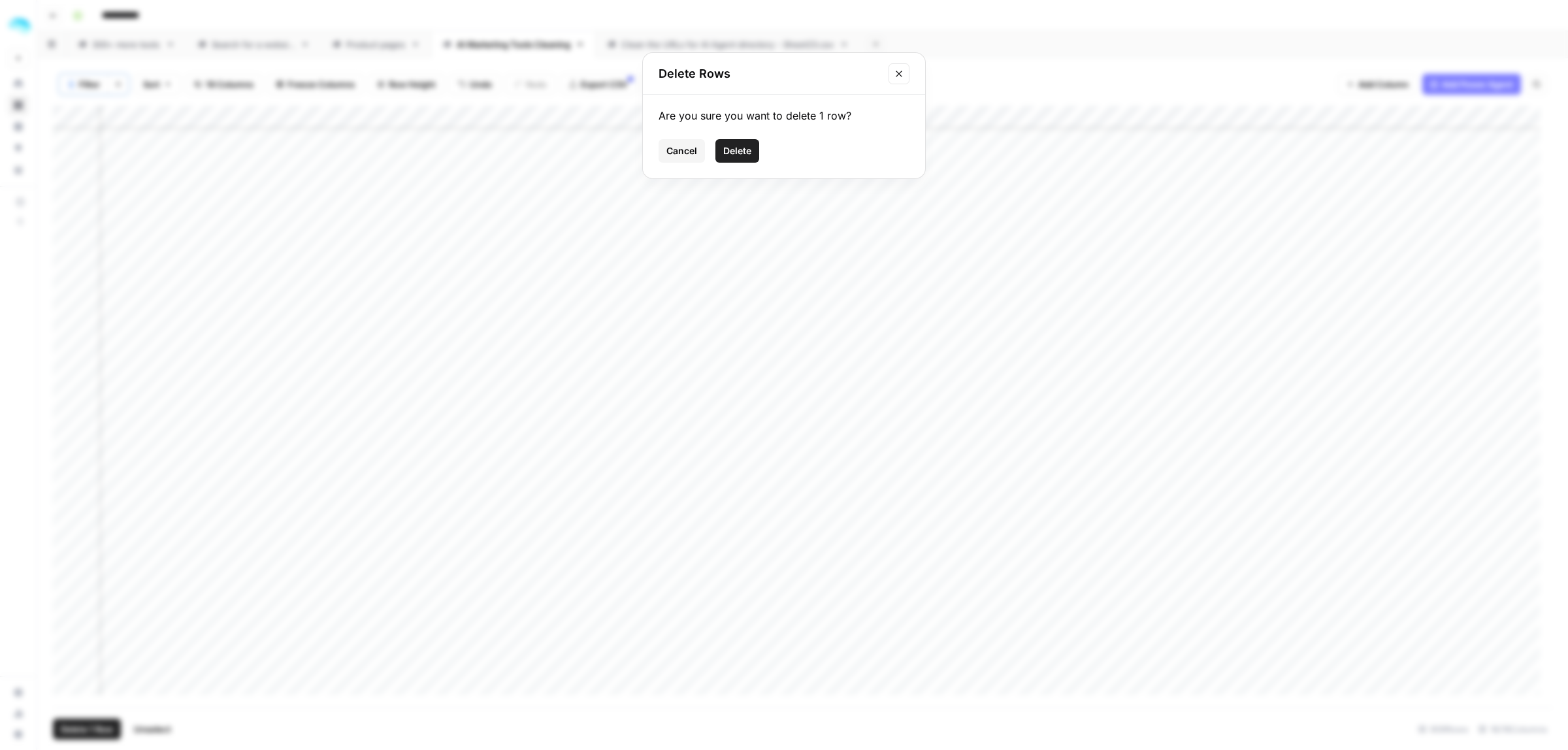
click at [725, 158] on button "Delete" at bounding box center [736, 150] width 44 height 23
click at [1182, 681] on div "Add Column" at bounding box center [802, 406] width 1499 height 602
click at [67, 682] on div "Add Column" at bounding box center [802, 406] width 1499 height 602
click at [94, 738] on button "Delete 1 Row" at bounding box center [87, 729] width 68 height 21
click at [740, 147] on span "Delete" at bounding box center [737, 150] width 28 height 13
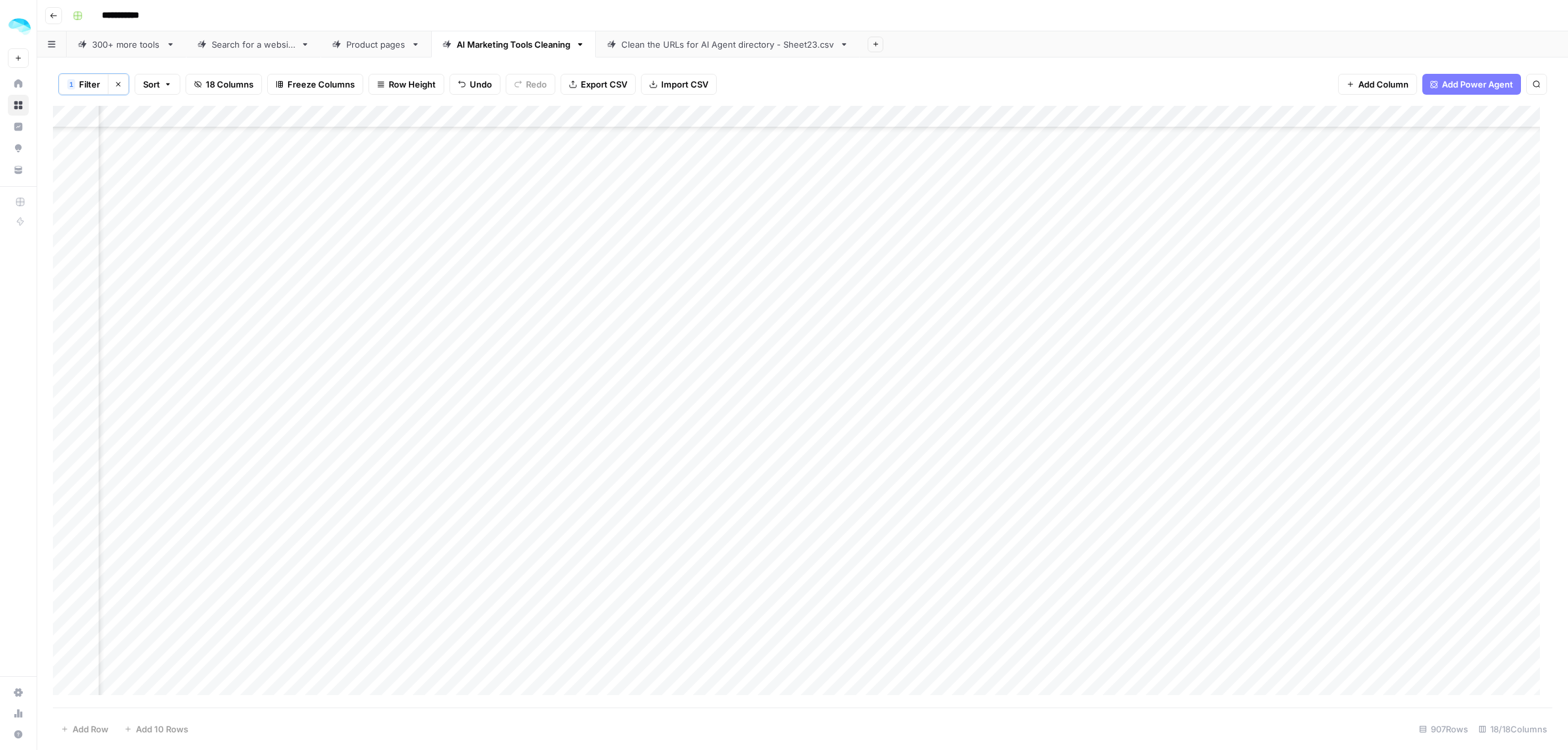
click at [1206, 119] on div "Add Column" at bounding box center [802, 406] width 1499 height 602
click at [1148, 204] on span "Filter" at bounding box center [1183, 208] width 114 height 13
click at [496, 155] on input "text" at bounding box center [561, 153] width 173 height 13
click at [350, 155] on input "text" at bounding box center [357, 153] width 158 height 13
click at [325, 227] on span "contains" at bounding box center [330, 223] width 141 height 13
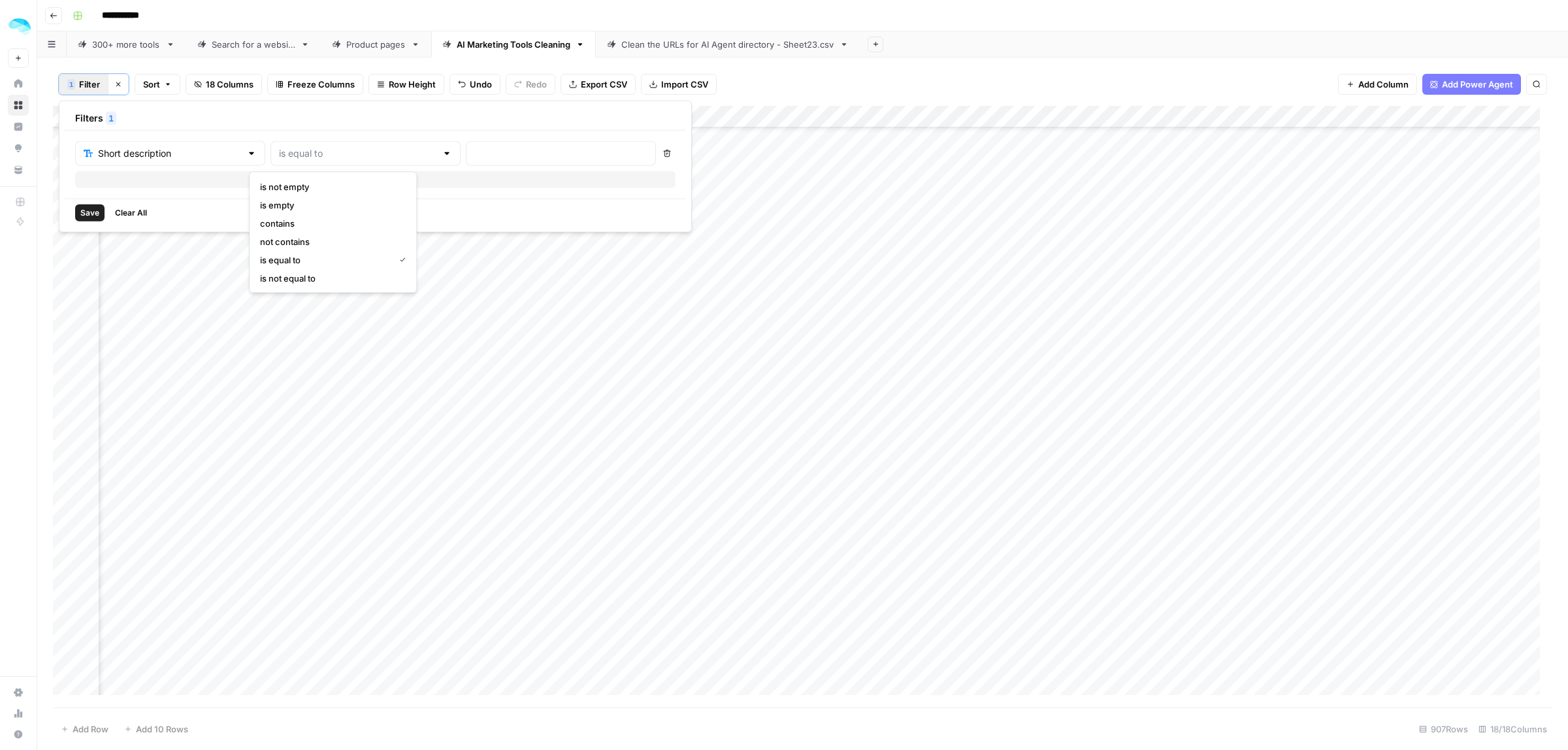
type input "contains"
click at [474, 153] on input "text" at bounding box center [561, 153] width 173 height 13
type input "print"
click at [612, 154] on div "Short description contains print Delete Add Filter" at bounding box center [375, 164] width 622 height 68
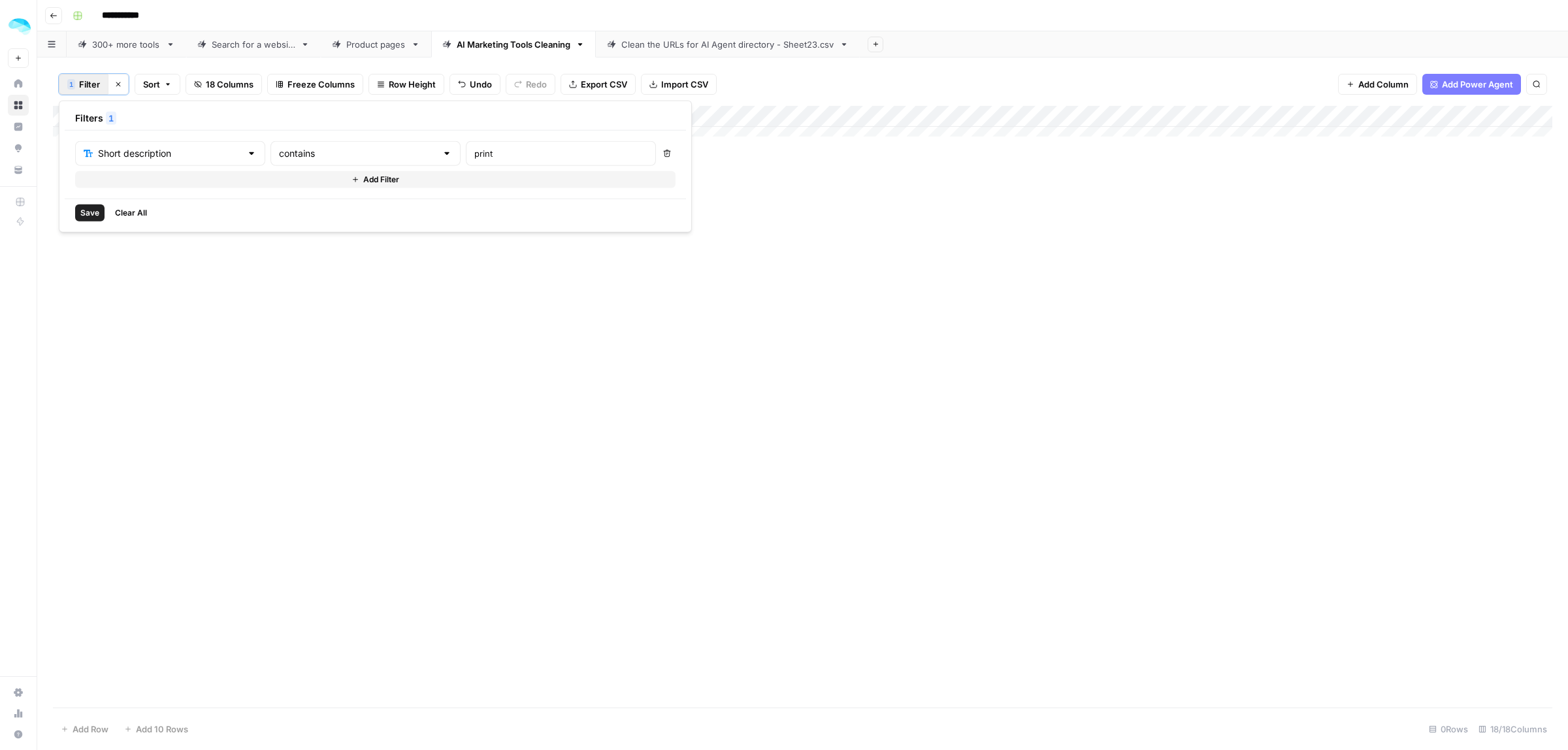
click at [664, 150] on icon "button" at bounding box center [667, 153] width 7 height 7
click at [84, 213] on span "Save" at bounding box center [90, 213] width 19 height 12
click at [1176, 284] on div "Add Column" at bounding box center [802, 406] width 1499 height 602
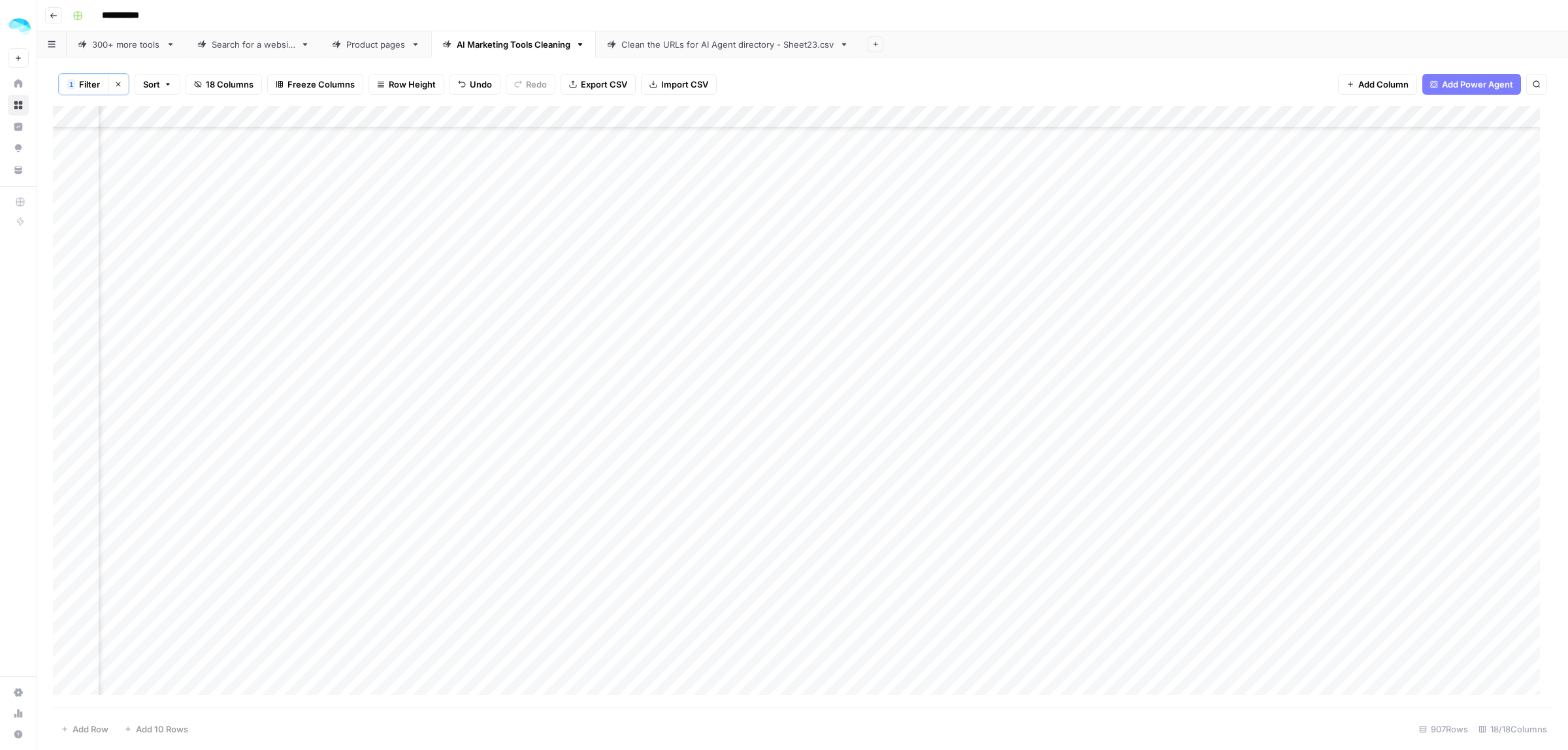
click at [70, 454] on div "Add Column" at bounding box center [802, 406] width 1499 height 602
click at [90, 726] on span "Delete 1 Row" at bounding box center [87, 729] width 52 height 13
click at [747, 155] on span "Delete" at bounding box center [737, 150] width 28 height 13
click at [1247, 252] on div "Add Column" at bounding box center [802, 406] width 1499 height 602
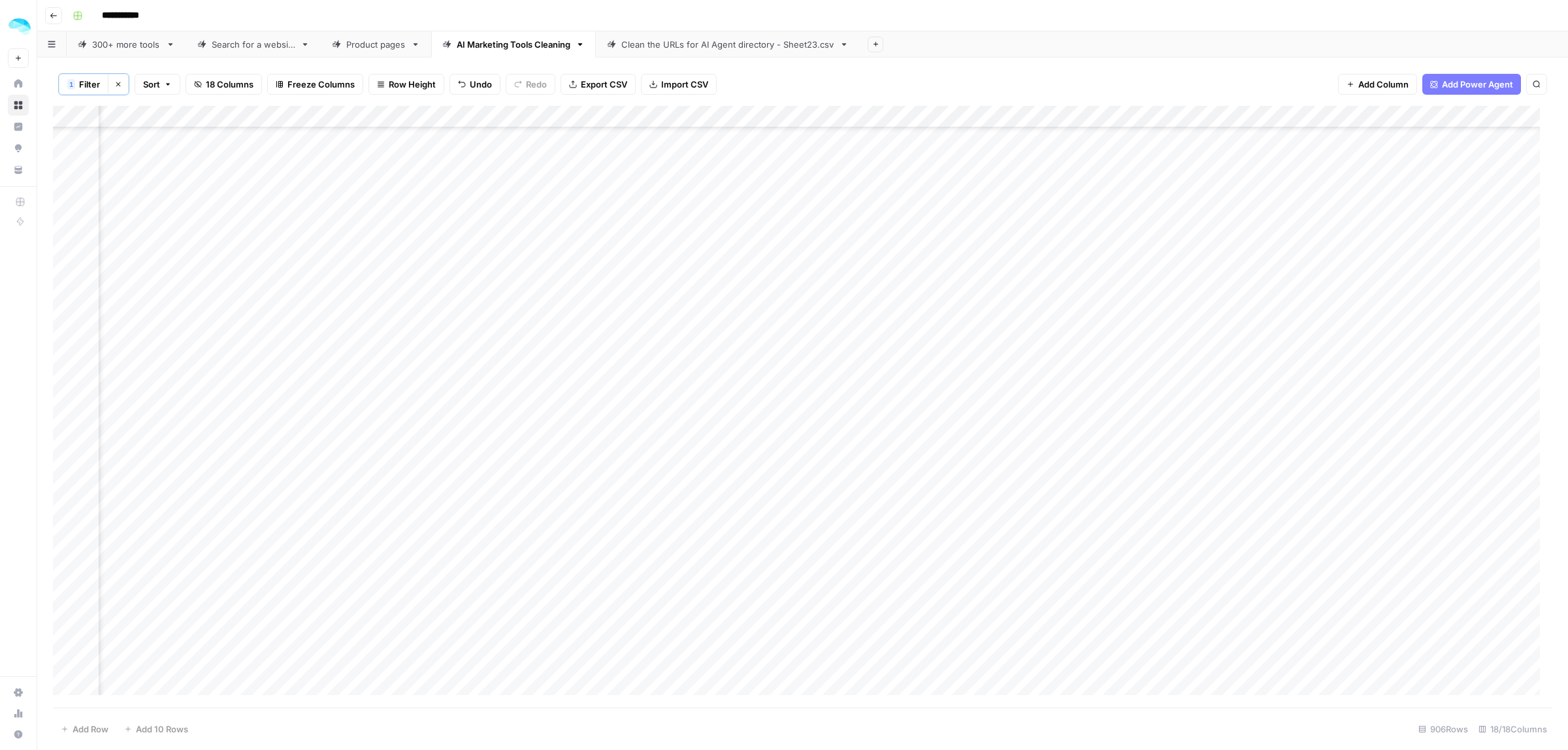
scroll to position [12291, 1442]
click at [67, 661] on div "Add Column" at bounding box center [802, 406] width 1499 height 602
click at [82, 729] on span "Delete 1 Row" at bounding box center [87, 729] width 52 height 13
click at [752, 155] on button "Delete" at bounding box center [736, 150] width 44 height 23
click at [1206, 645] on div "Add Column" at bounding box center [802, 406] width 1499 height 602
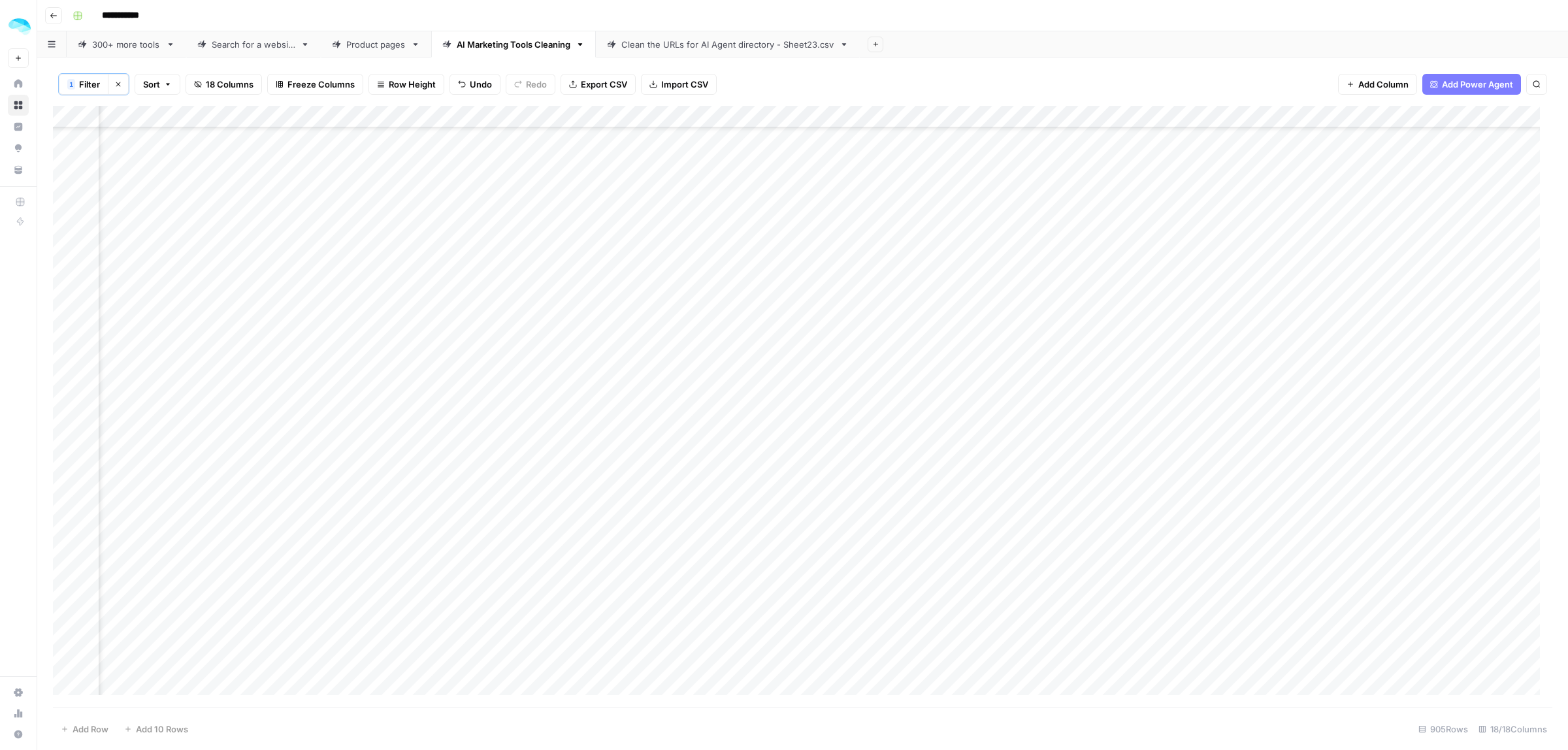
scroll to position [12934, 1442]
click at [67, 687] on div "Add Column" at bounding box center [802, 406] width 1499 height 602
click at [82, 733] on span "Delete 1 Row" at bounding box center [87, 729] width 52 height 13
click at [736, 155] on span "Delete" at bounding box center [737, 150] width 28 height 13
click at [1283, 687] on div "Add Column" at bounding box center [802, 406] width 1499 height 602
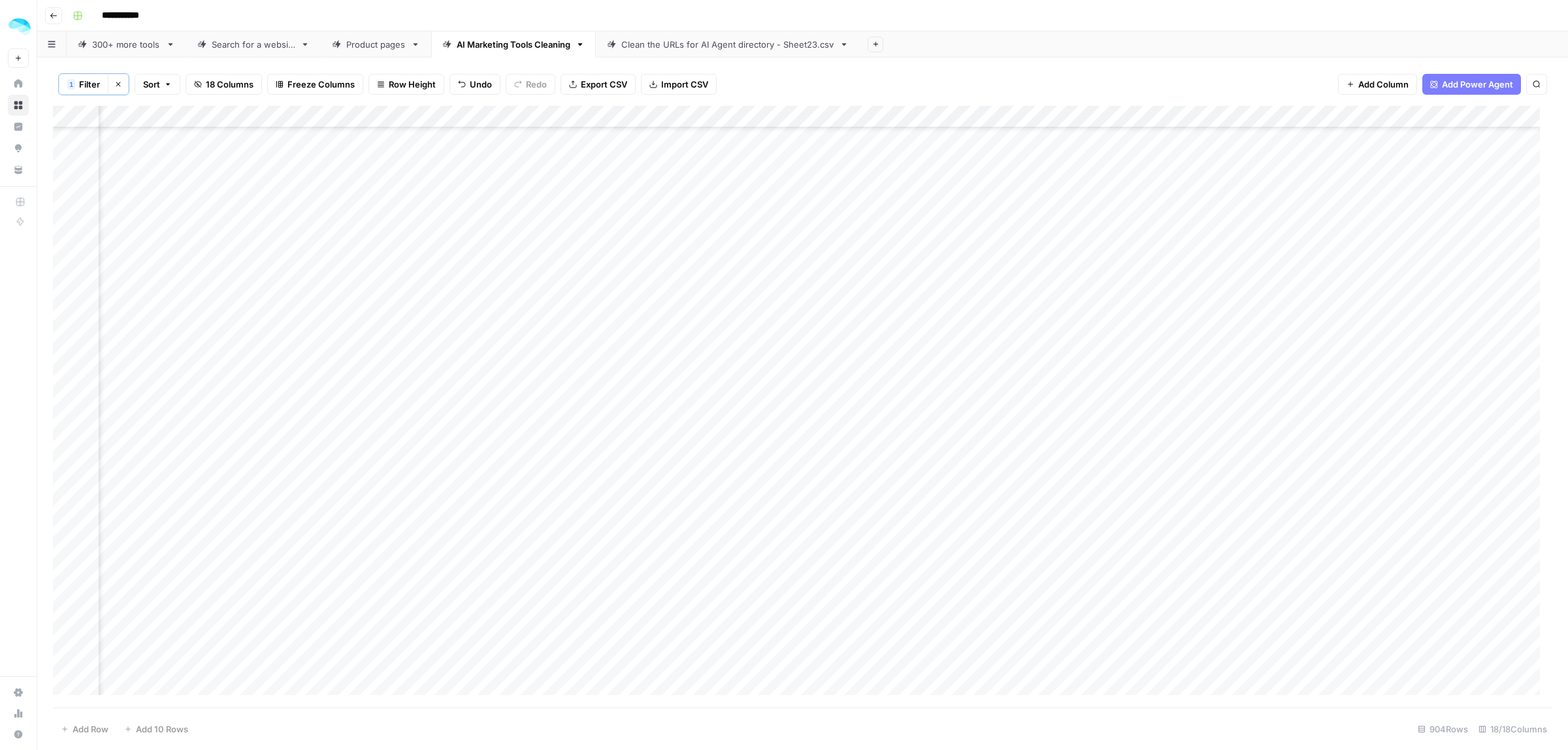
click at [69, 687] on div "Add Column" at bounding box center [802, 406] width 1499 height 602
click at [87, 726] on span "Delete 1 Row" at bounding box center [87, 729] width 52 height 13
click at [748, 155] on span "Delete" at bounding box center [737, 150] width 28 height 13
click at [1196, 678] on div "Add Column" at bounding box center [802, 406] width 1499 height 602
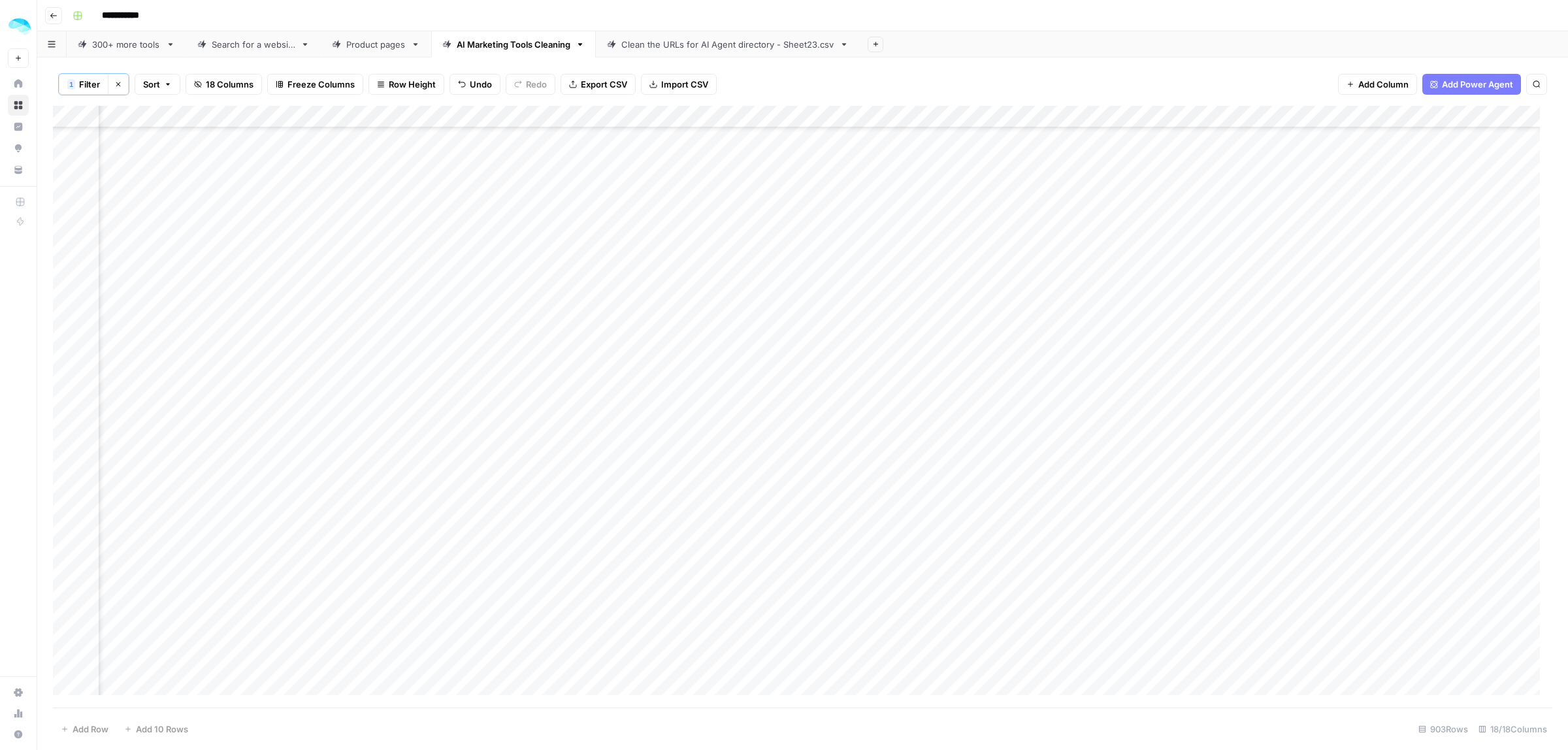
click at [69, 687] on div "Add Column" at bounding box center [802, 406] width 1499 height 602
click at [87, 729] on span "Delete 1 Row" at bounding box center [87, 729] width 52 height 13
click at [726, 144] on span "Delete" at bounding box center [737, 150] width 28 height 13
click at [1164, 683] on div "Add Column" at bounding box center [802, 406] width 1499 height 602
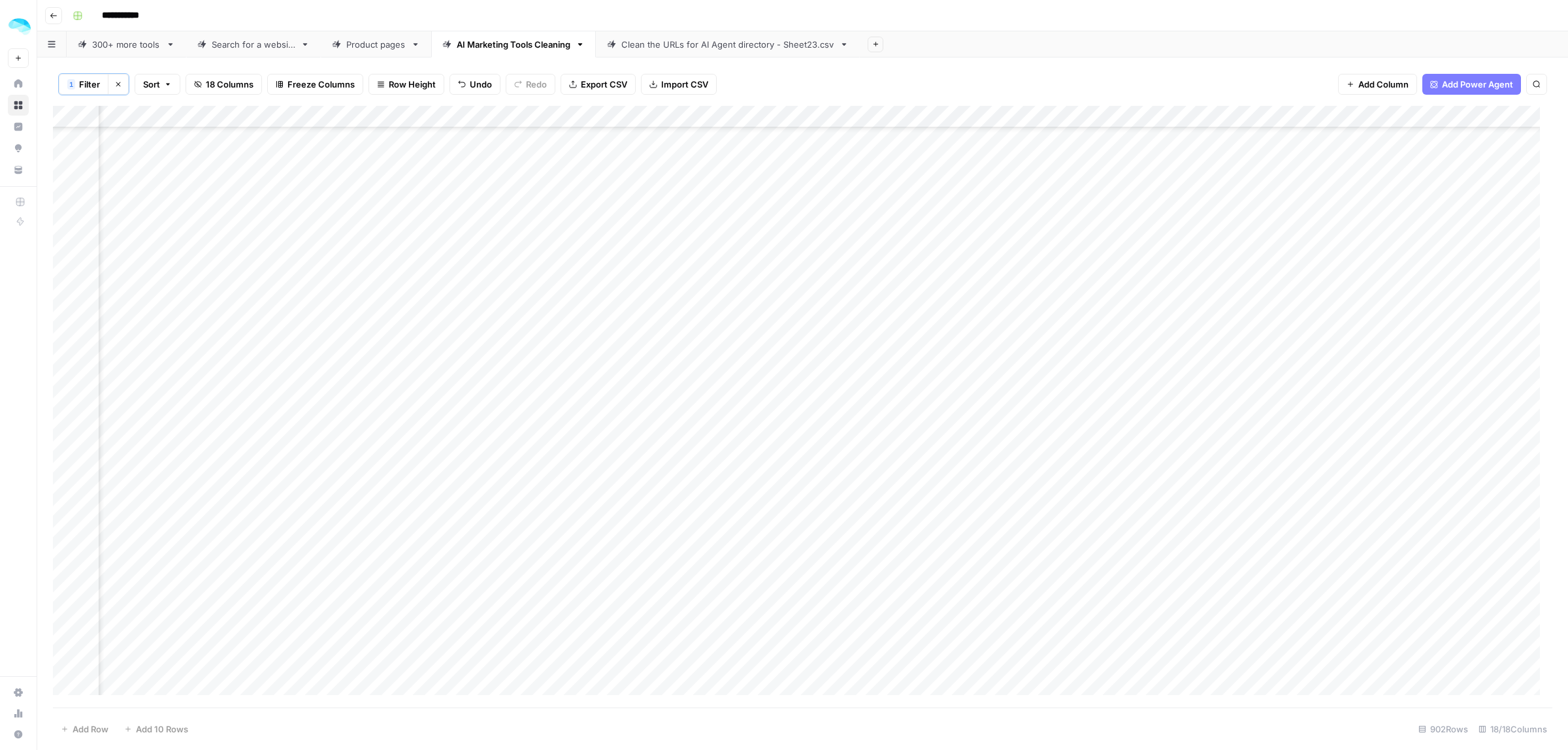
click at [66, 641] on div "Add Column" at bounding box center [802, 406] width 1499 height 602
click at [85, 726] on span "Delete 1 Row" at bounding box center [87, 729] width 52 height 13
click at [740, 152] on span "Delete" at bounding box center [737, 150] width 28 height 13
click at [1169, 669] on div "Add Column" at bounding box center [802, 406] width 1499 height 602
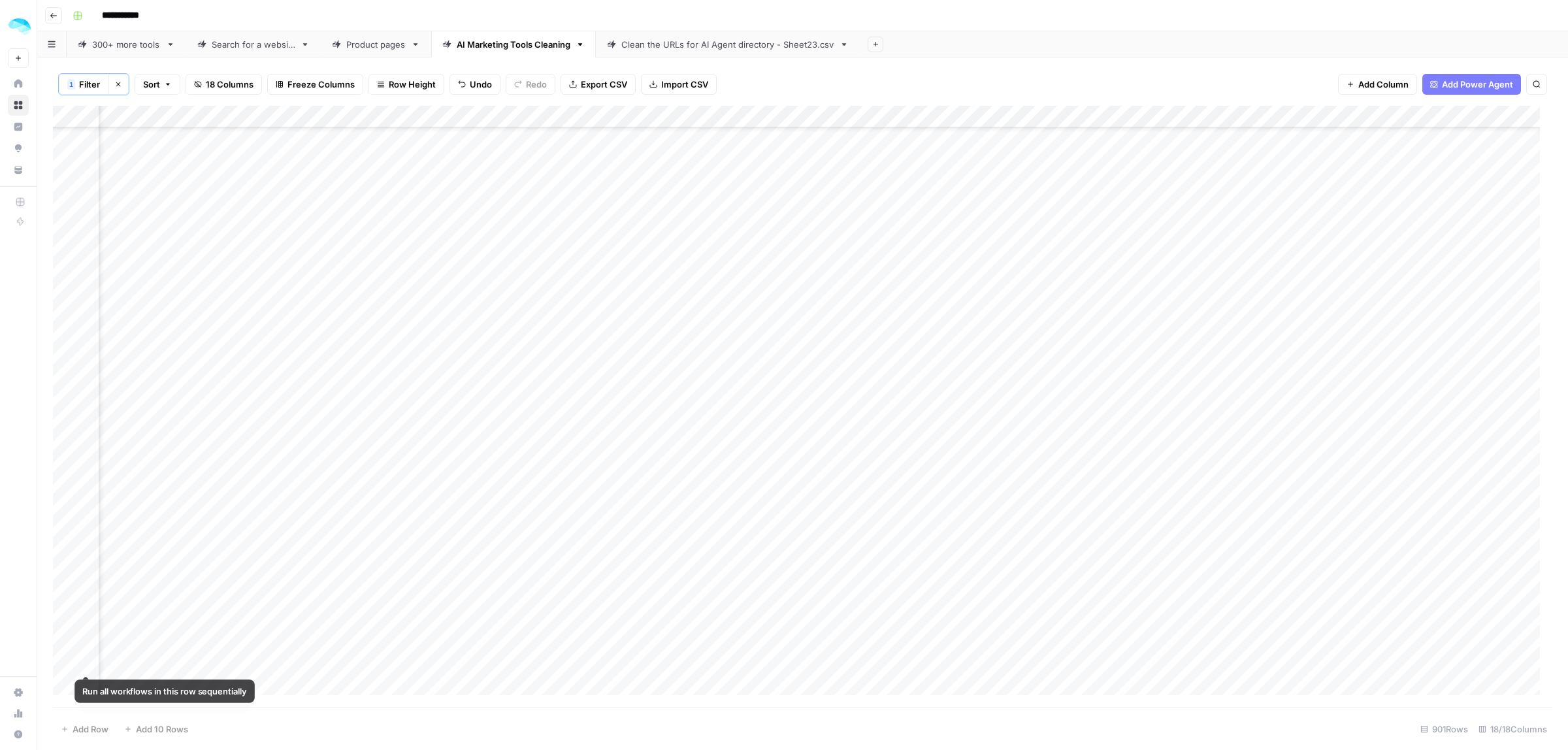
click at [69, 657] on div "Add Column" at bounding box center [802, 406] width 1499 height 602
click at [86, 723] on span "Delete 1 Row" at bounding box center [87, 729] width 52 height 13
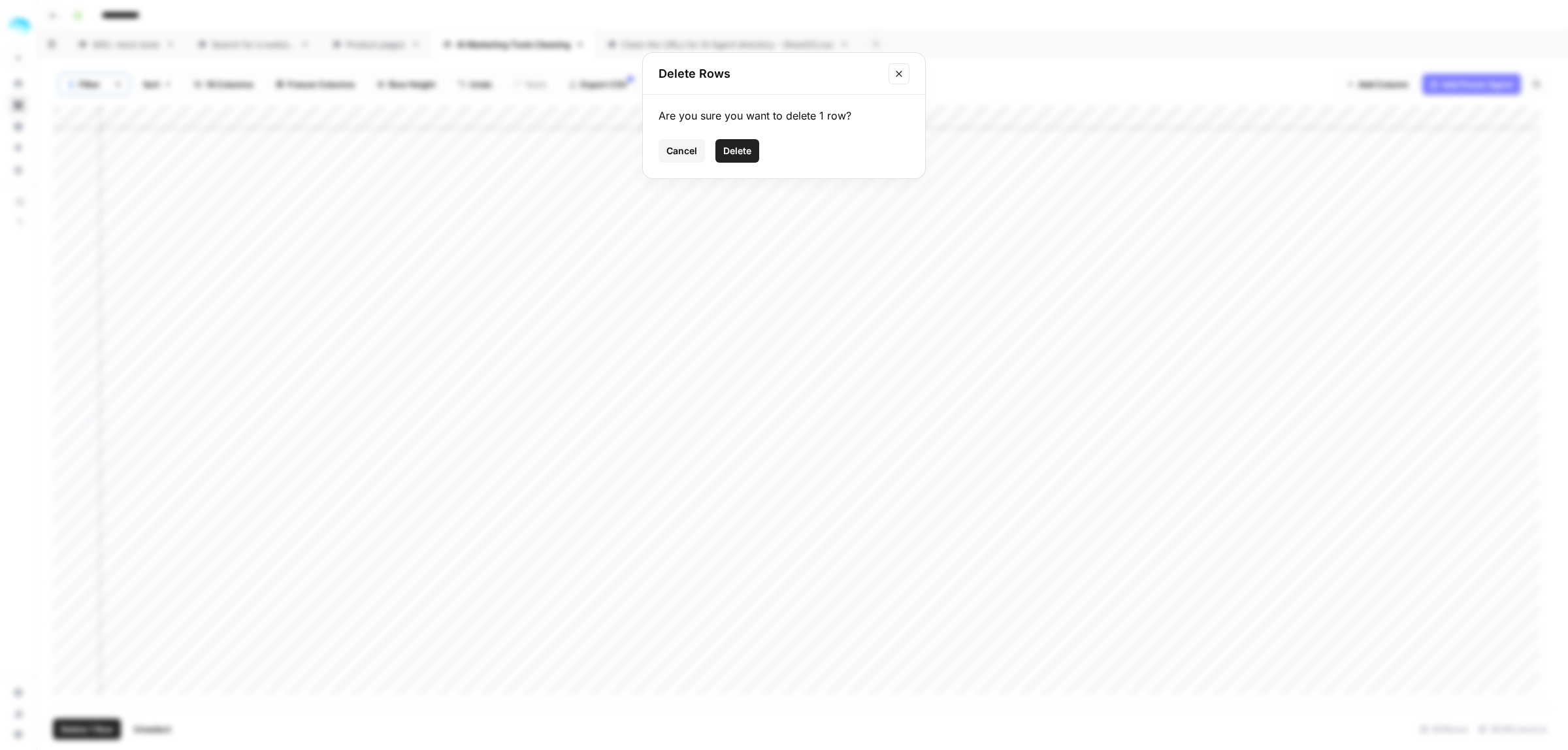
click at [740, 146] on span "Delete" at bounding box center [737, 150] width 28 height 13
click at [1187, 671] on div "Add Column" at bounding box center [802, 406] width 1499 height 602
click at [509, 682] on div "Add Column" at bounding box center [802, 406] width 1499 height 602
click at [69, 686] on div "Add Column" at bounding box center [802, 406] width 1499 height 602
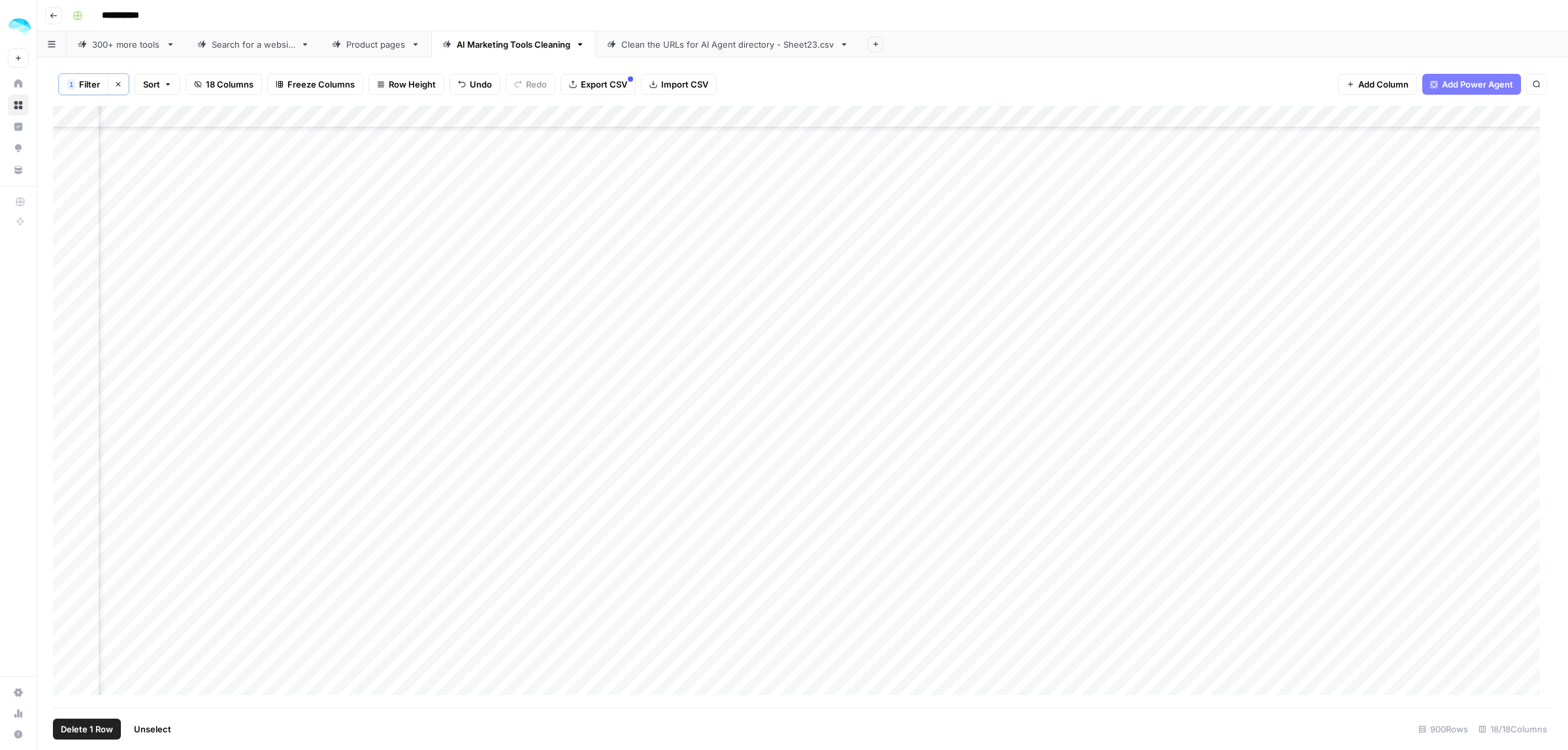
click at [87, 729] on span "Delete 1 Row" at bounding box center [87, 729] width 52 height 13
click at [726, 141] on button "Delete" at bounding box center [736, 150] width 44 height 23
click at [1209, 677] on div "Add Column" at bounding box center [802, 406] width 1499 height 602
click at [69, 687] on div "Add Column" at bounding box center [802, 406] width 1499 height 602
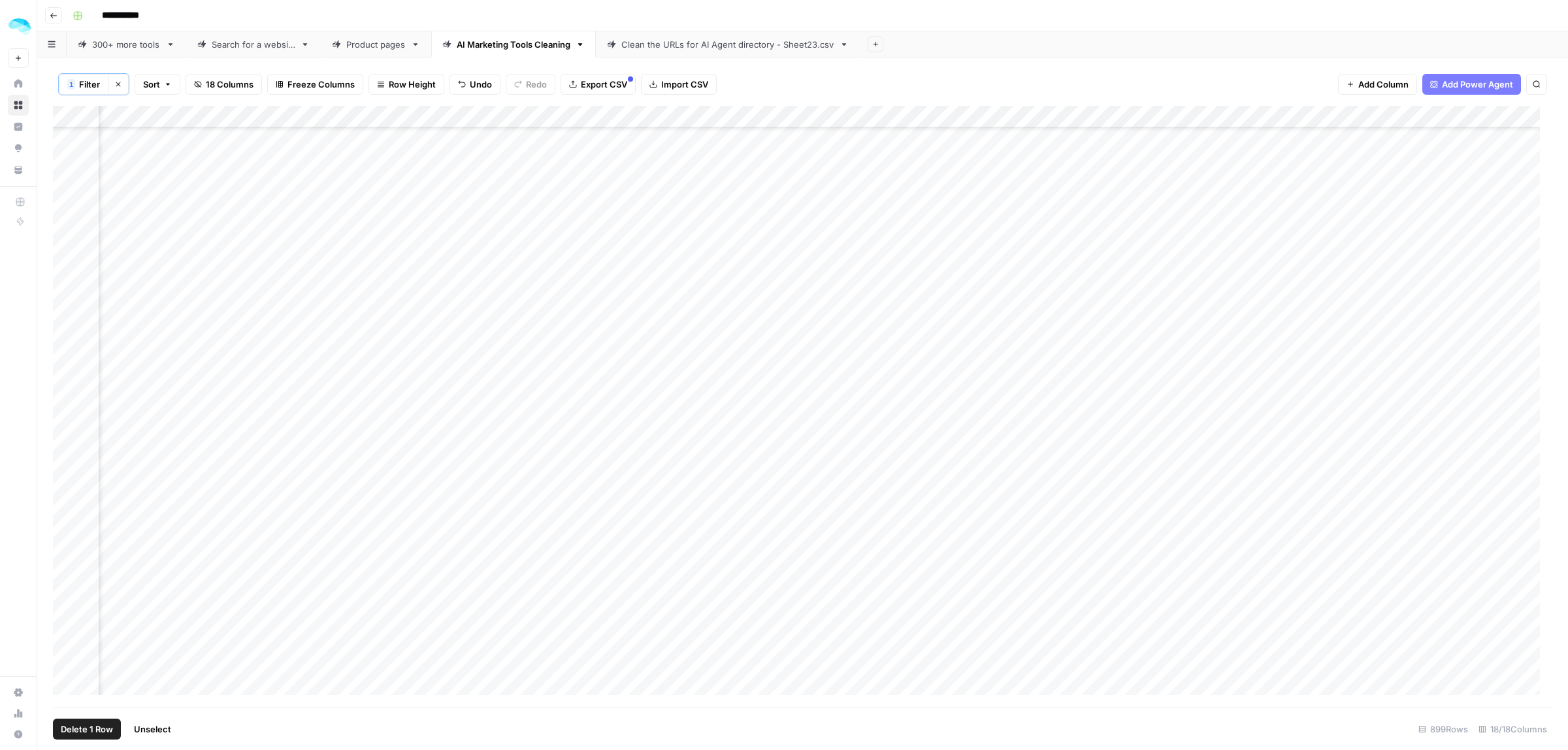
click at [87, 732] on span "Delete 1 Row" at bounding box center [87, 729] width 52 height 13
click at [748, 151] on span "Delete" at bounding box center [737, 150] width 28 height 13
click at [1165, 681] on div "Add Column" at bounding box center [802, 406] width 1499 height 602
click at [66, 684] on div "Add Column" at bounding box center [802, 406] width 1499 height 602
click at [85, 723] on button "Delete 1 Row" at bounding box center [87, 729] width 68 height 21
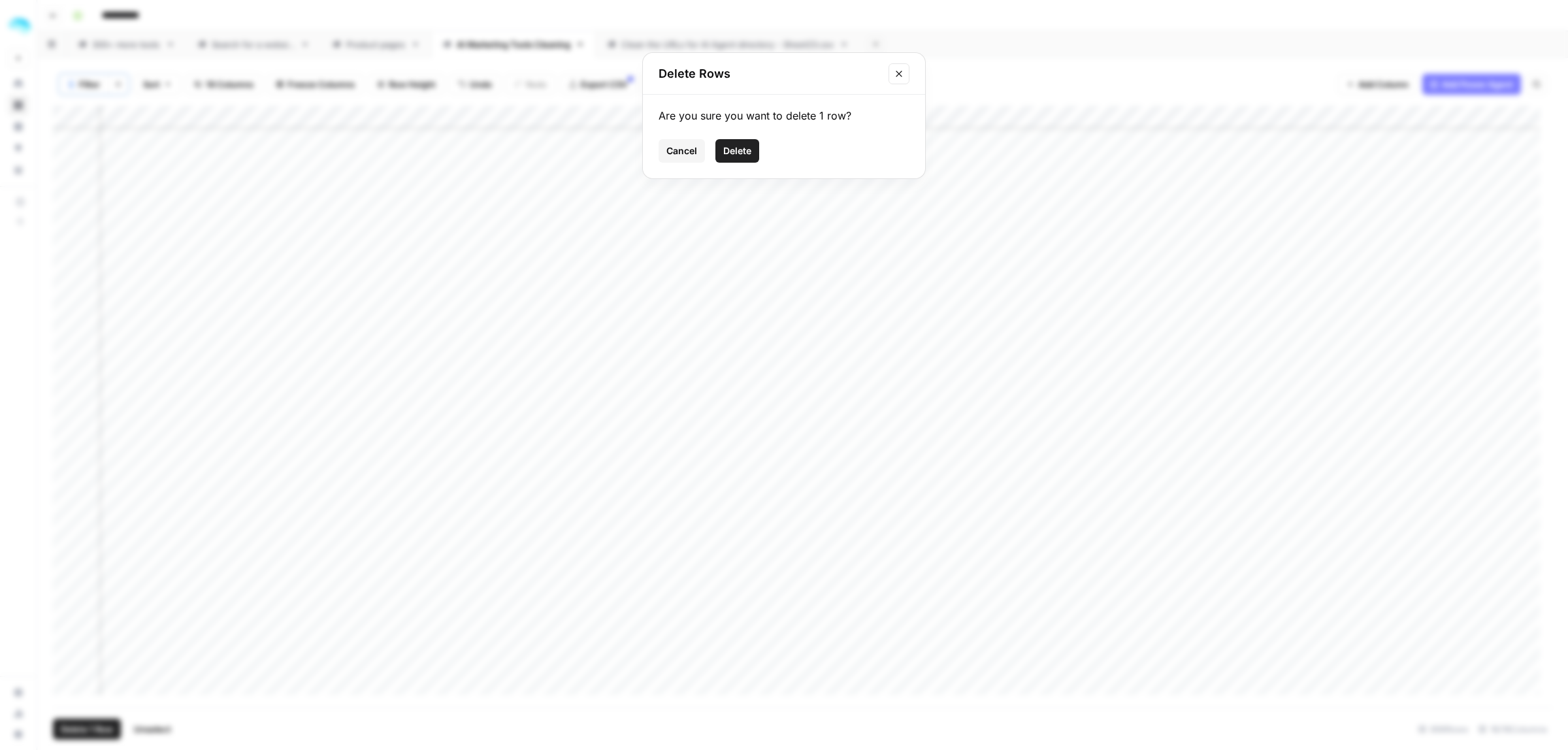
click at [739, 150] on span "Delete" at bounding box center [737, 150] width 28 height 13
click at [1219, 663] on div "Add Column" at bounding box center [802, 406] width 1499 height 602
click at [66, 685] on div "Add Column" at bounding box center [802, 406] width 1499 height 602
click at [89, 725] on span "Delete 1 Row" at bounding box center [87, 729] width 52 height 13
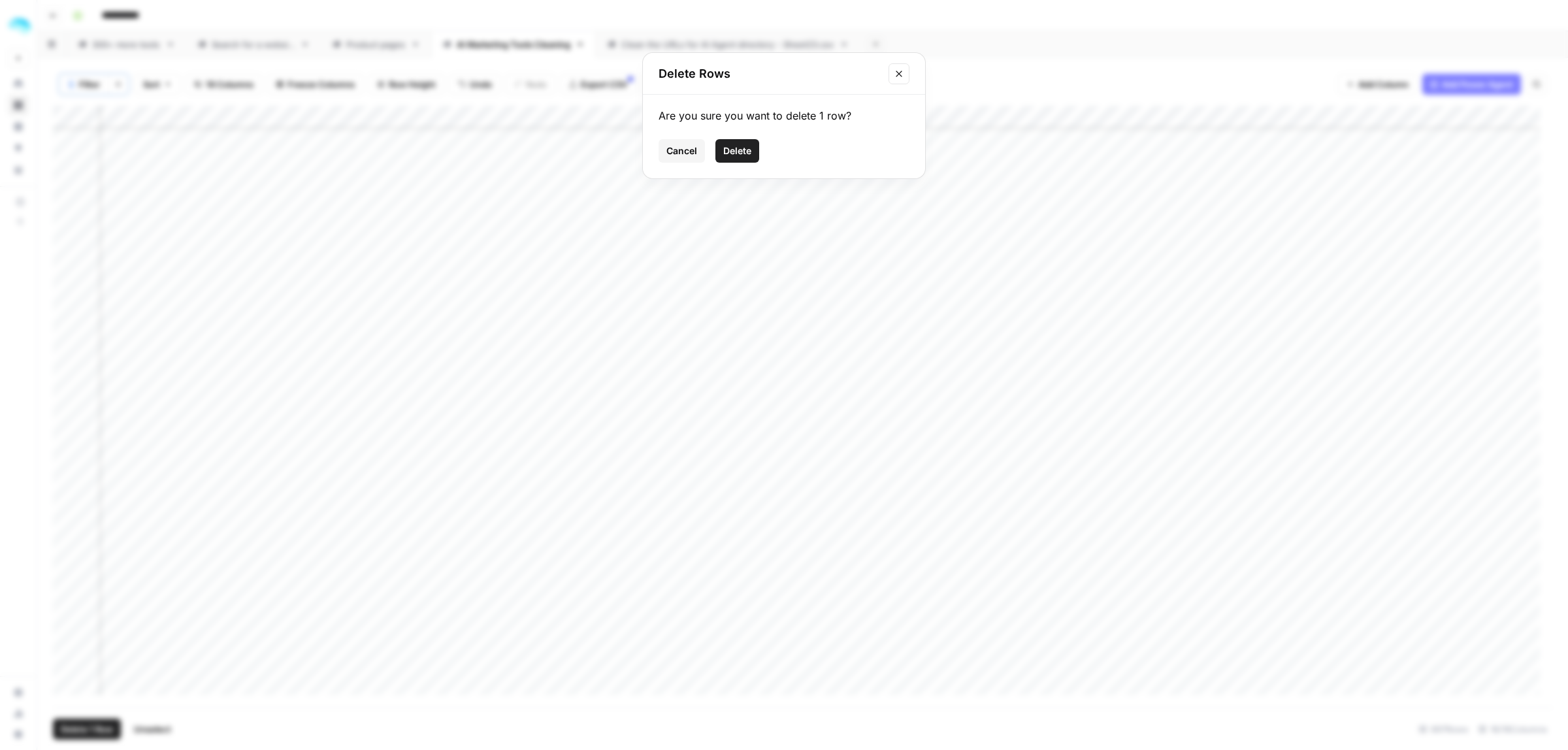
click at [727, 153] on span "Delete" at bounding box center [737, 150] width 28 height 13
click at [1209, 685] on div "Add Column" at bounding box center [802, 406] width 1499 height 602
click at [1361, 117] on div "Add Column" at bounding box center [802, 406] width 1499 height 602
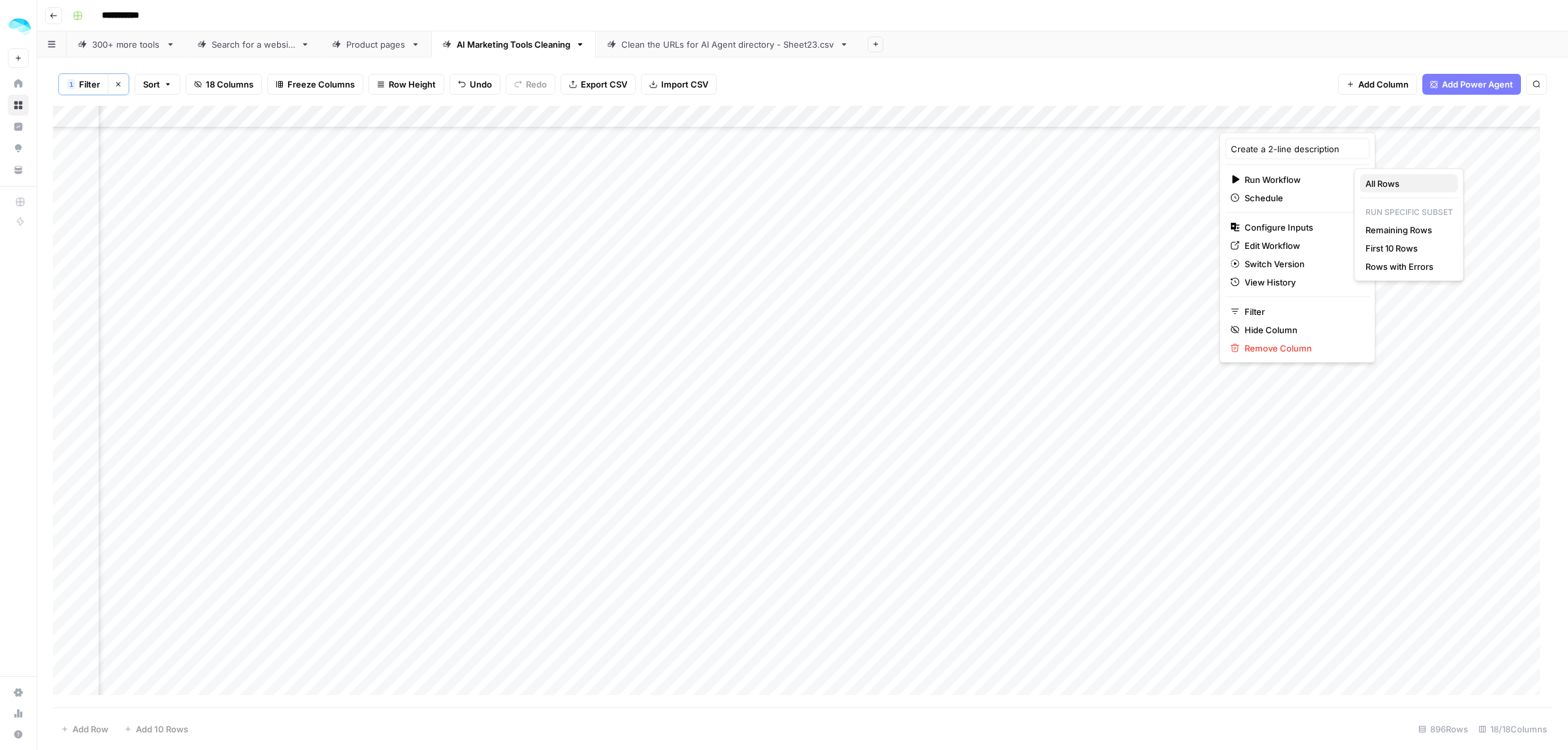
click at [1388, 181] on span "All Rows" at bounding box center [1407, 183] width 82 height 13
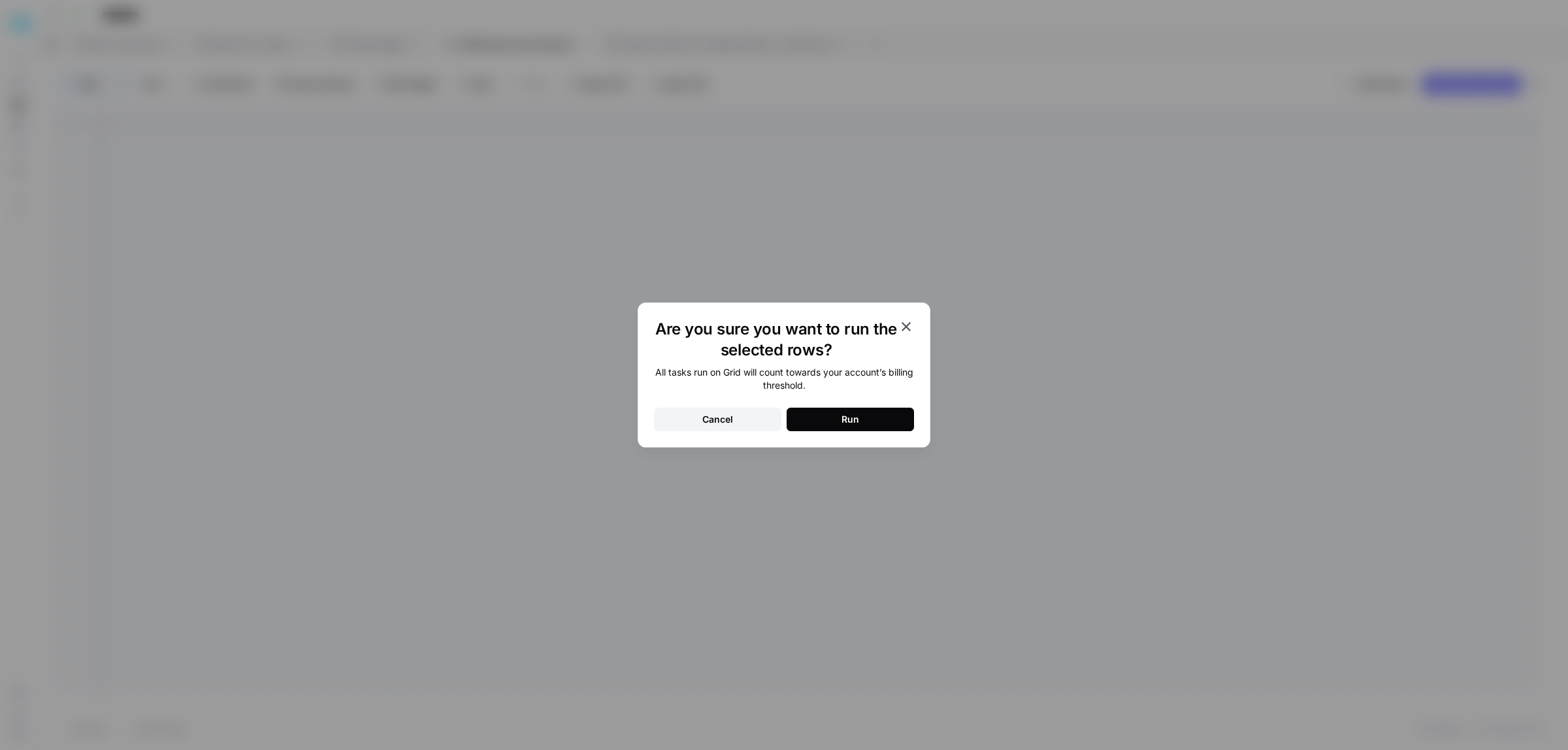
click at [860, 413] on button "Run" at bounding box center [850, 419] width 128 height 23
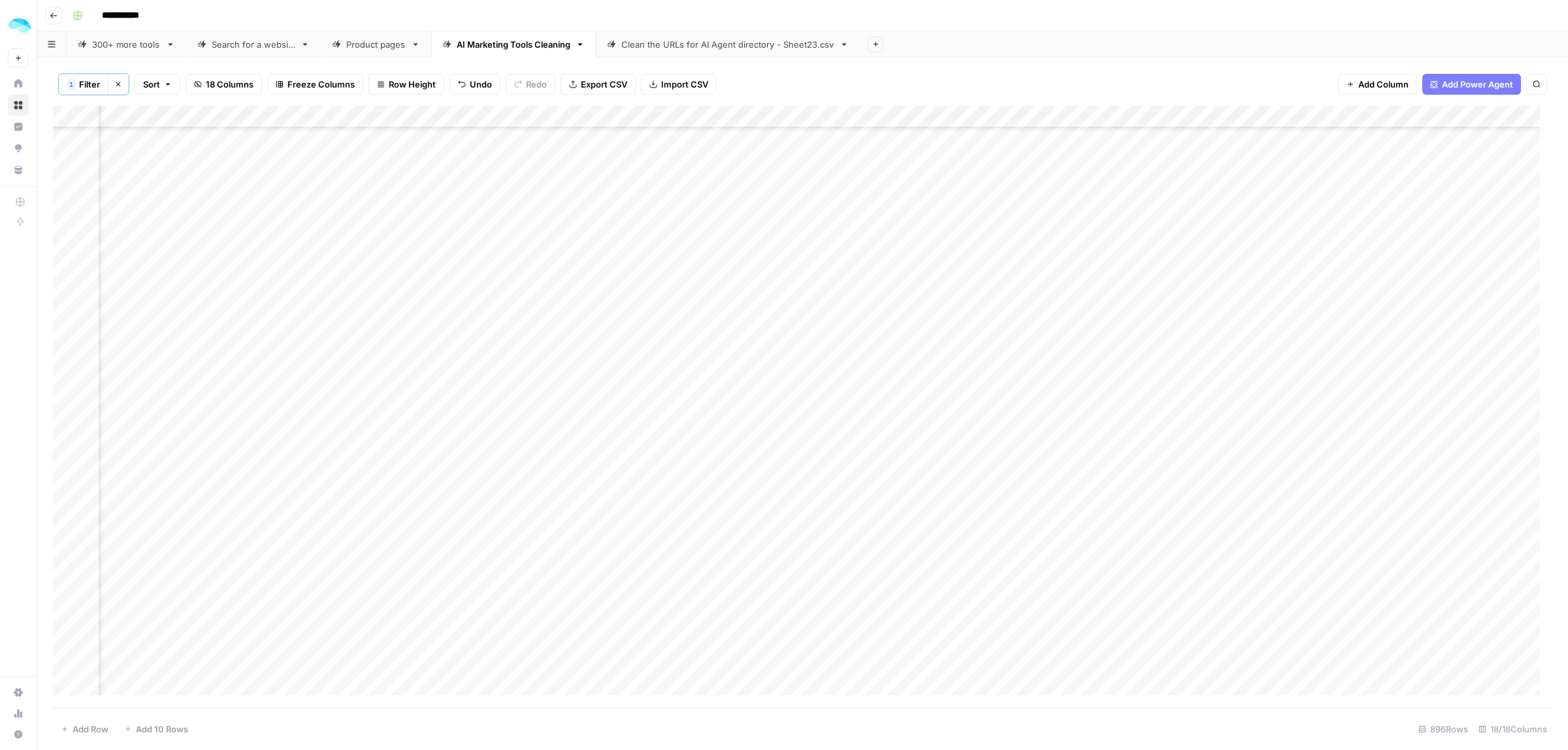
click at [1024, 668] on div "Add Column" at bounding box center [802, 406] width 1499 height 602
click at [65, 663] on div "Add Column" at bounding box center [802, 406] width 1499 height 602
click at [90, 729] on span "Delete 1 Row" at bounding box center [87, 729] width 52 height 13
click at [737, 153] on span "Delete" at bounding box center [737, 150] width 28 height 13
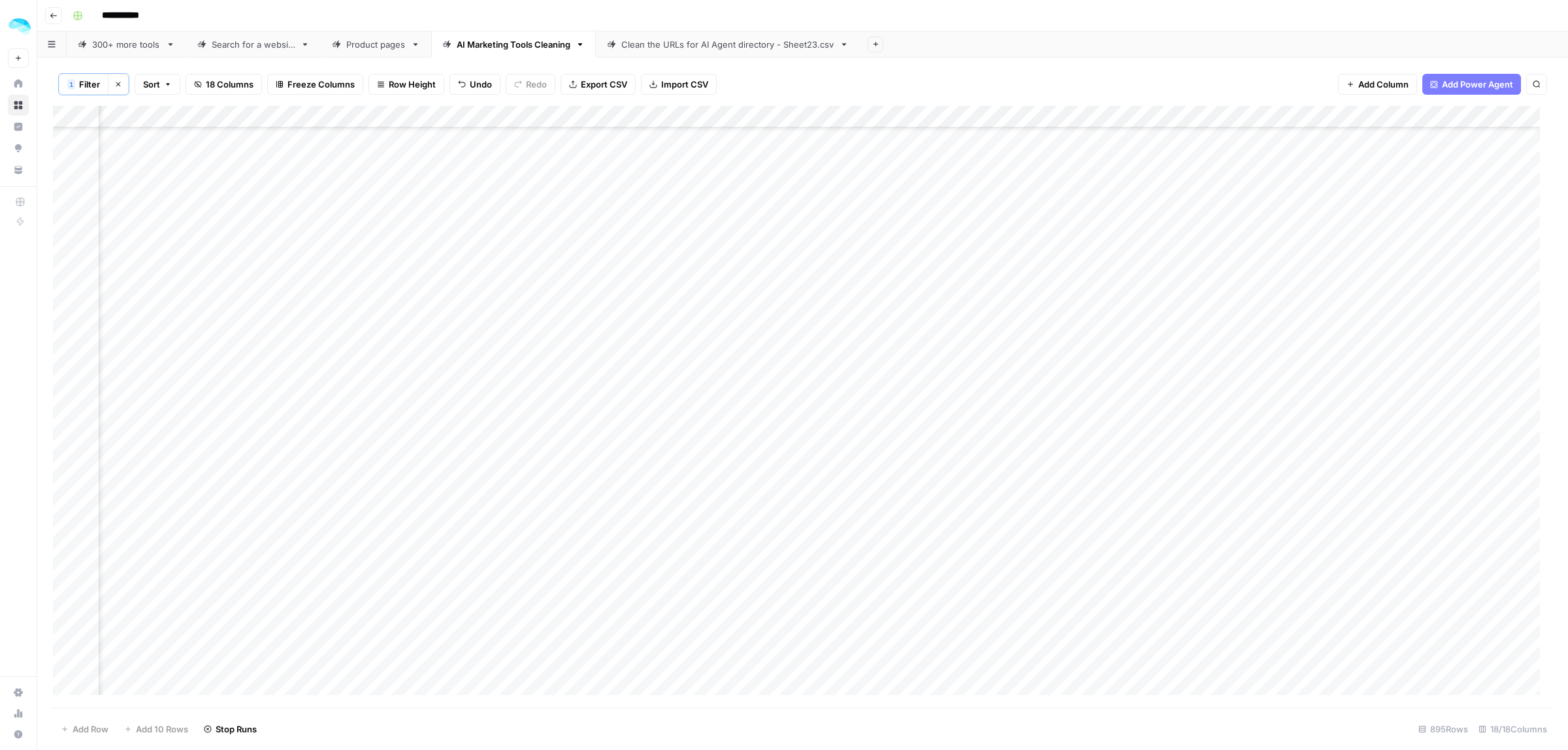
click at [1017, 676] on div "Add Column" at bounding box center [802, 406] width 1499 height 602
click at [66, 663] on div "Add Column" at bounding box center [802, 406] width 1499 height 602
click at [81, 727] on span "Delete 1 Row" at bounding box center [87, 729] width 52 height 13
click at [730, 145] on span "Delete" at bounding box center [737, 150] width 28 height 13
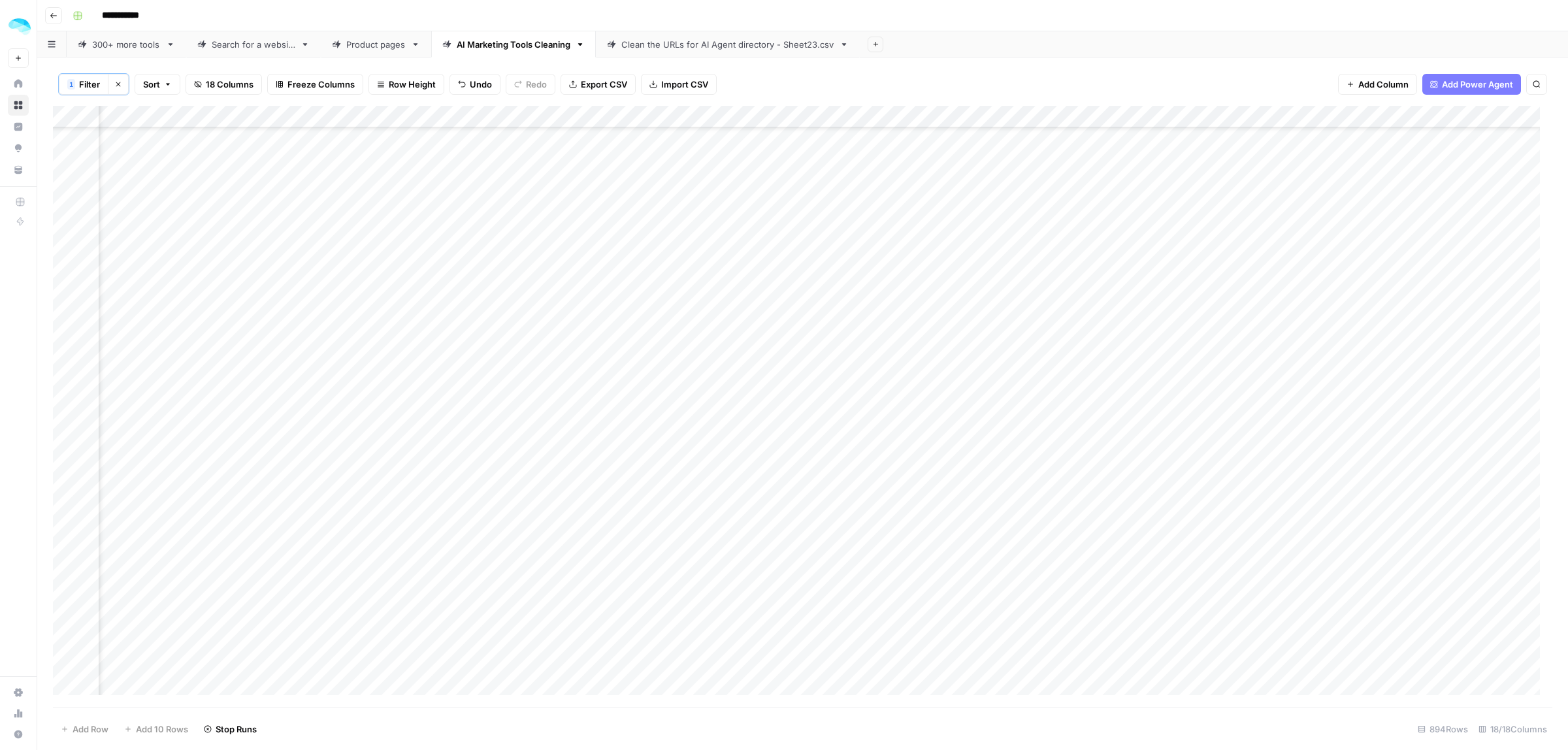
click at [1009, 665] on div "Add Column" at bounding box center [802, 406] width 1499 height 602
click at [66, 683] on div "Add Column" at bounding box center [802, 406] width 1499 height 602
click at [88, 723] on span "Delete 1 Row" at bounding box center [87, 729] width 52 height 13
drag, startPoint x: 730, startPoint y: 158, endPoint x: 743, endPoint y: 160, distance: 13.2
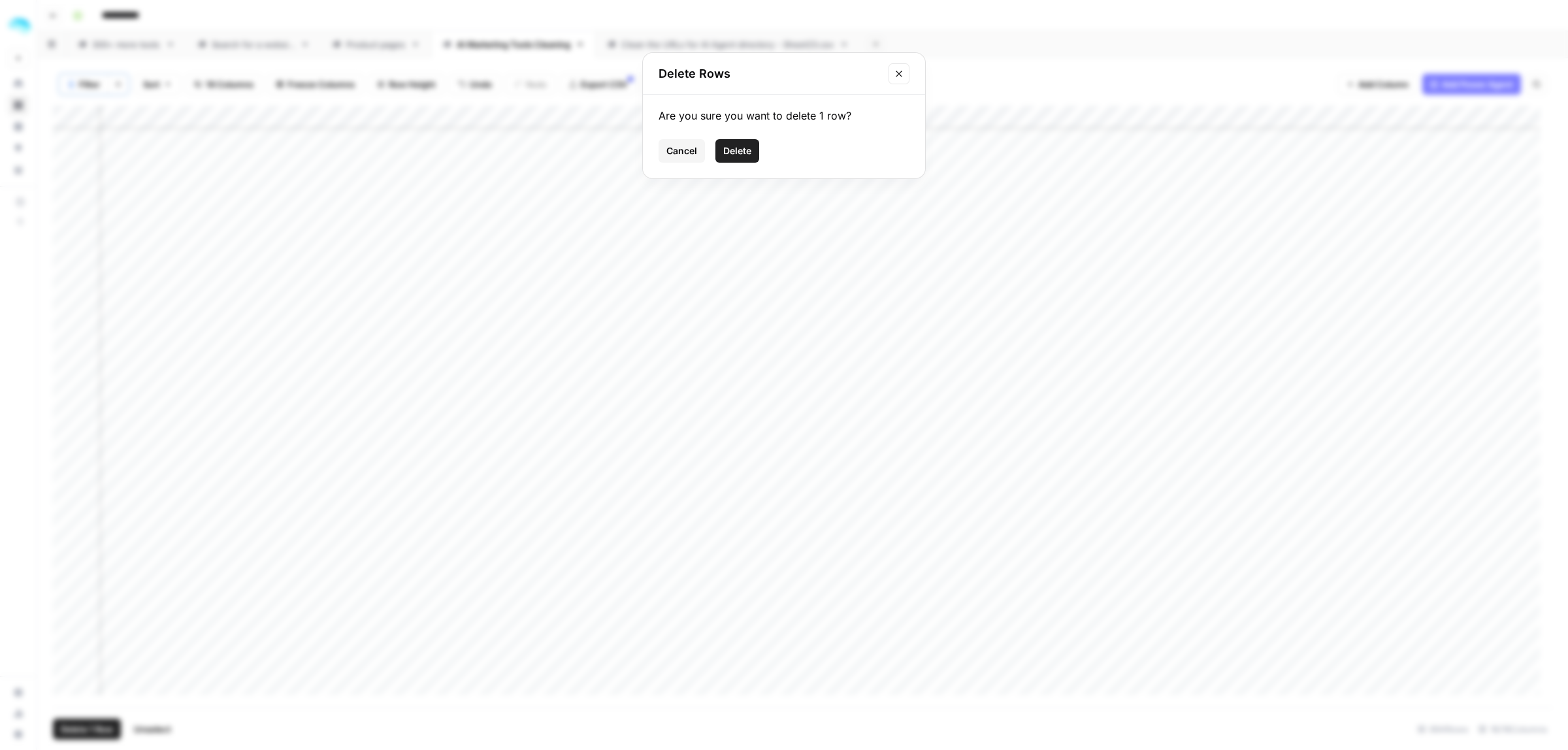
click at [731, 159] on button "Delete" at bounding box center [736, 150] width 44 height 23
click at [1033, 689] on div "Add Column" at bounding box center [802, 406] width 1499 height 602
click at [1046, 685] on div "Add Column" at bounding box center [802, 406] width 1499 height 602
click at [69, 662] on div "Add Column" at bounding box center [802, 406] width 1499 height 602
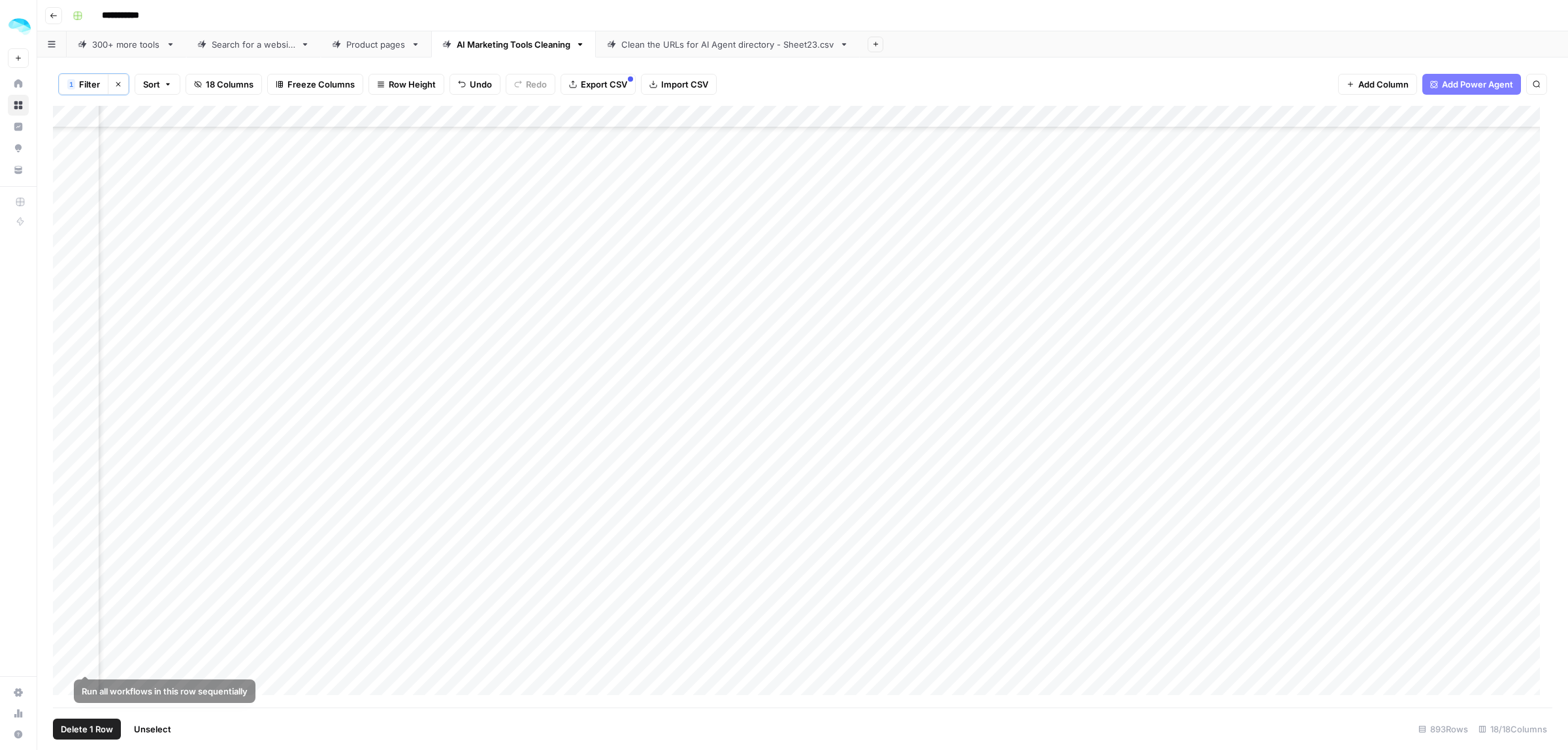
click at [103, 731] on span "Delete 1 Row" at bounding box center [87, 729] width 52 height 13
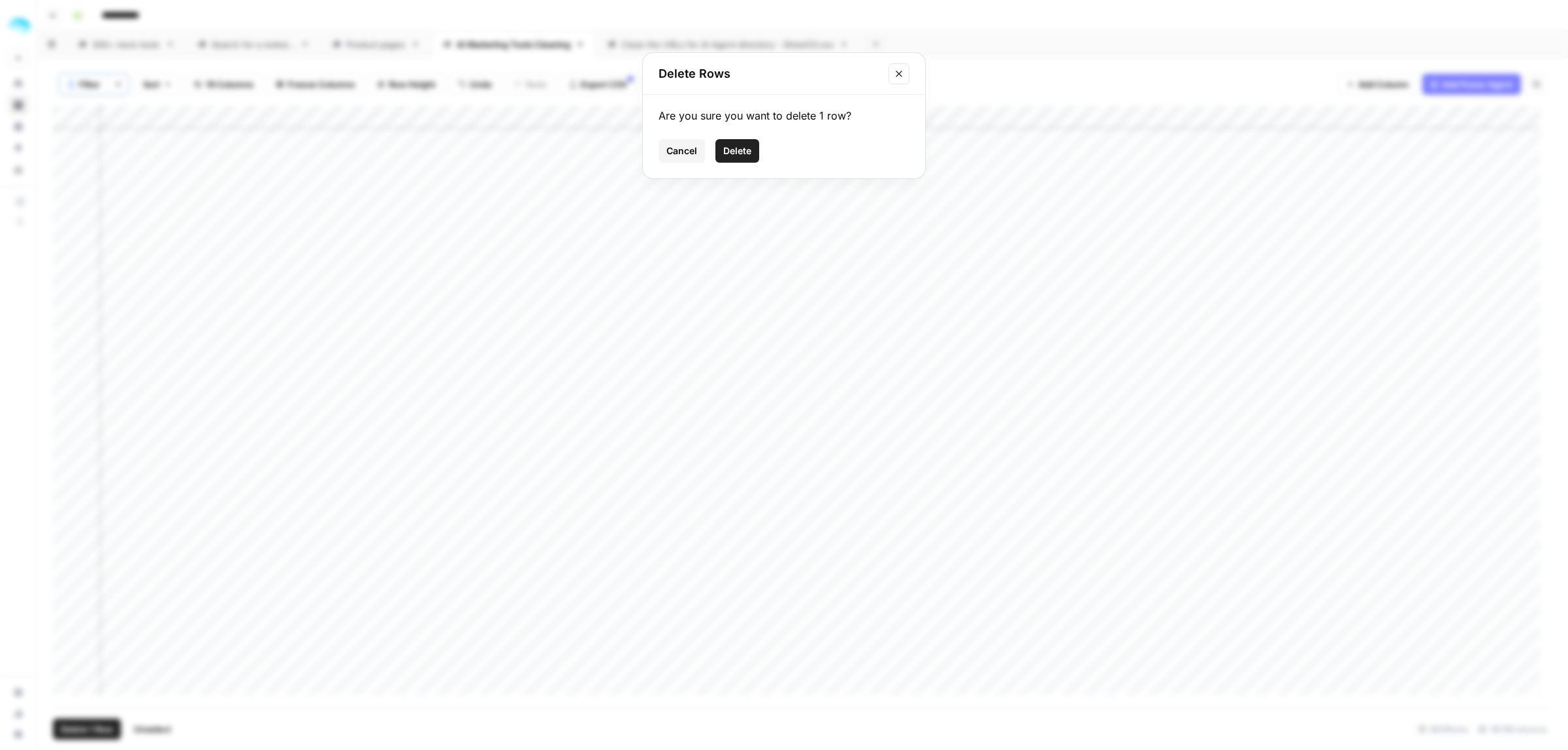
click at [732, 150] on span "Delete" at bounding box center [737, 150] width 28 height 13
click at [1016, 668] on div "Add Column" at bounding box center [802, 406] width 1499 height 602
click at [324, 660] on div "Add Column" at bounding box center [802, 406] width 1499 height 602
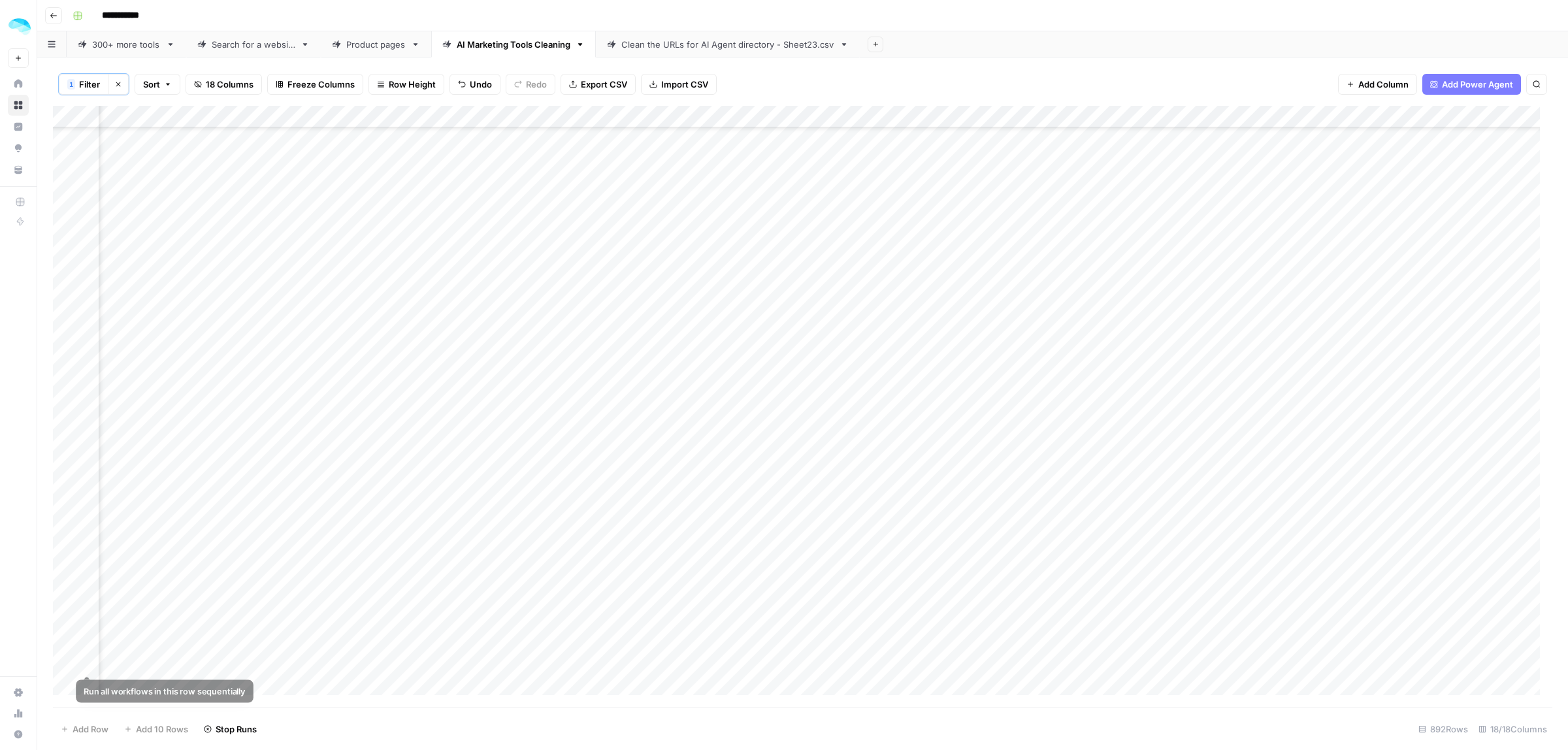
click at [70, 665] on div "Add Column" at bounding box center [802, 406] width 1499 height 602
click at [83, 729] on span "Delete 1 Row" at bounding box center [87, 729] width 52 height 13
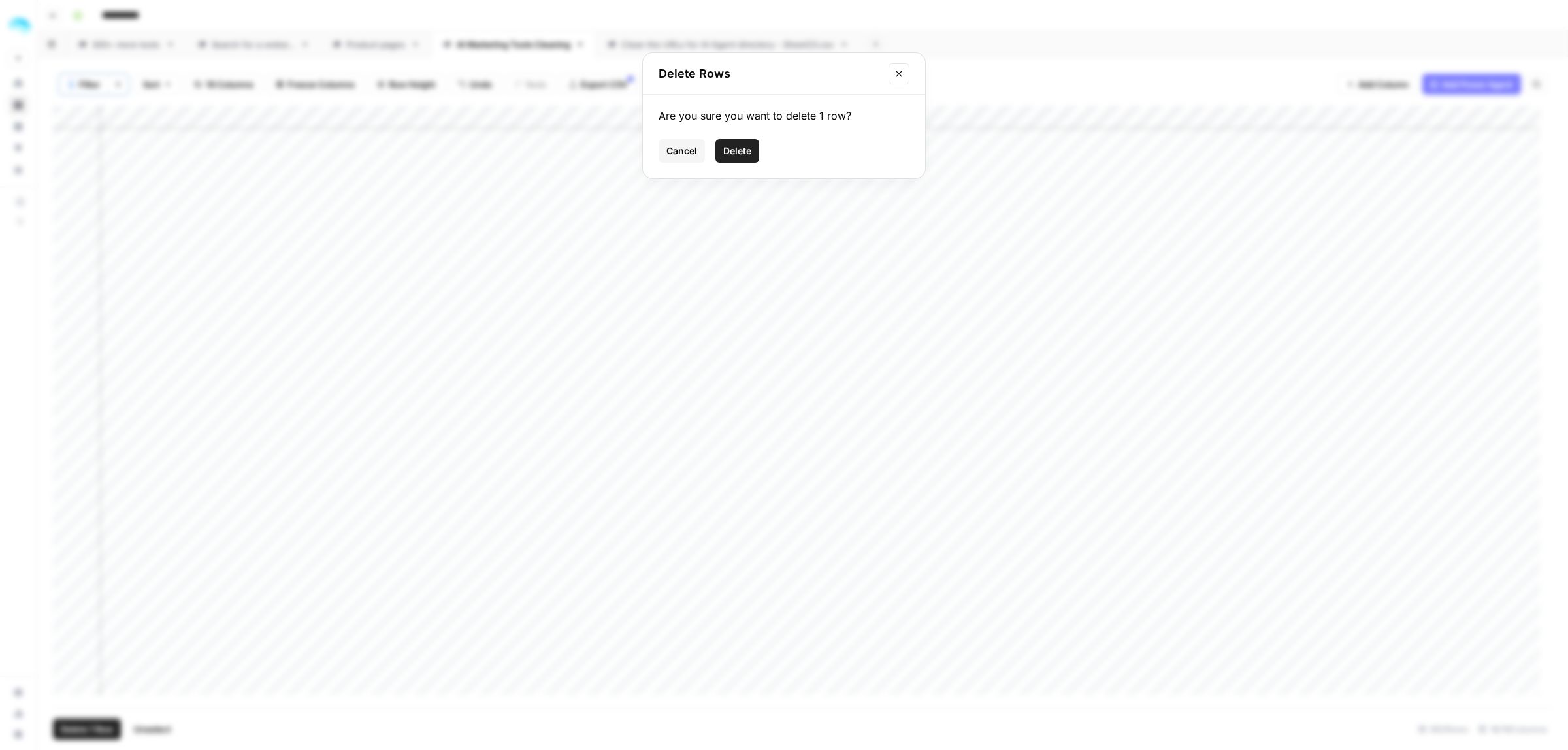
click at [745, 149] on span "Delete" at bounding box center [737, 150] width 28 height 13
click at [1011, 674] on div "Add Column" at bounding box center [802, 406] width 1499 height 602
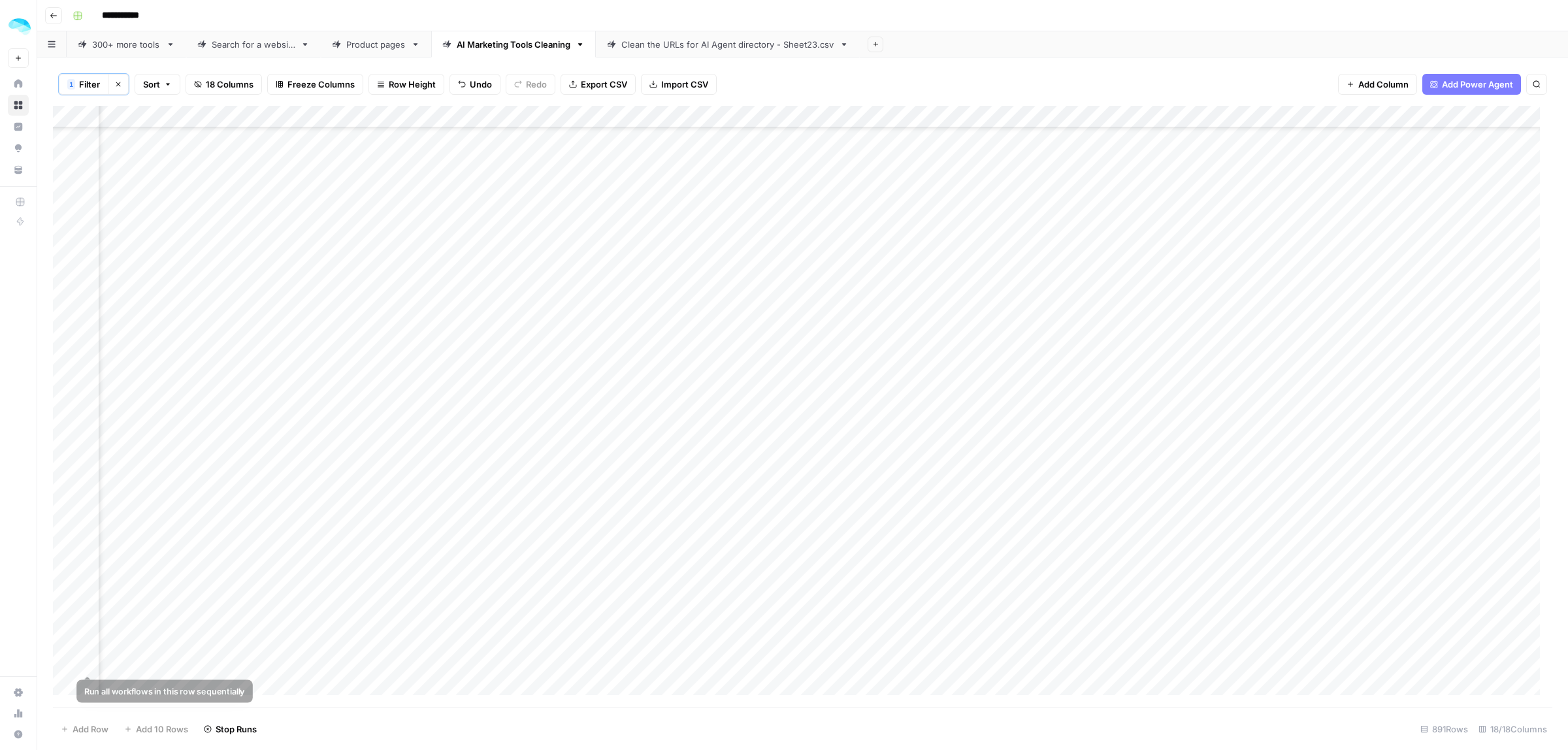
click at [73, 661] on div "Add Column" at bounding box center [802, 406] width 1499 height 602
click at [89, 726] on span "Delete 1 Row" at bounding box center [87, 729] width 52 height 13
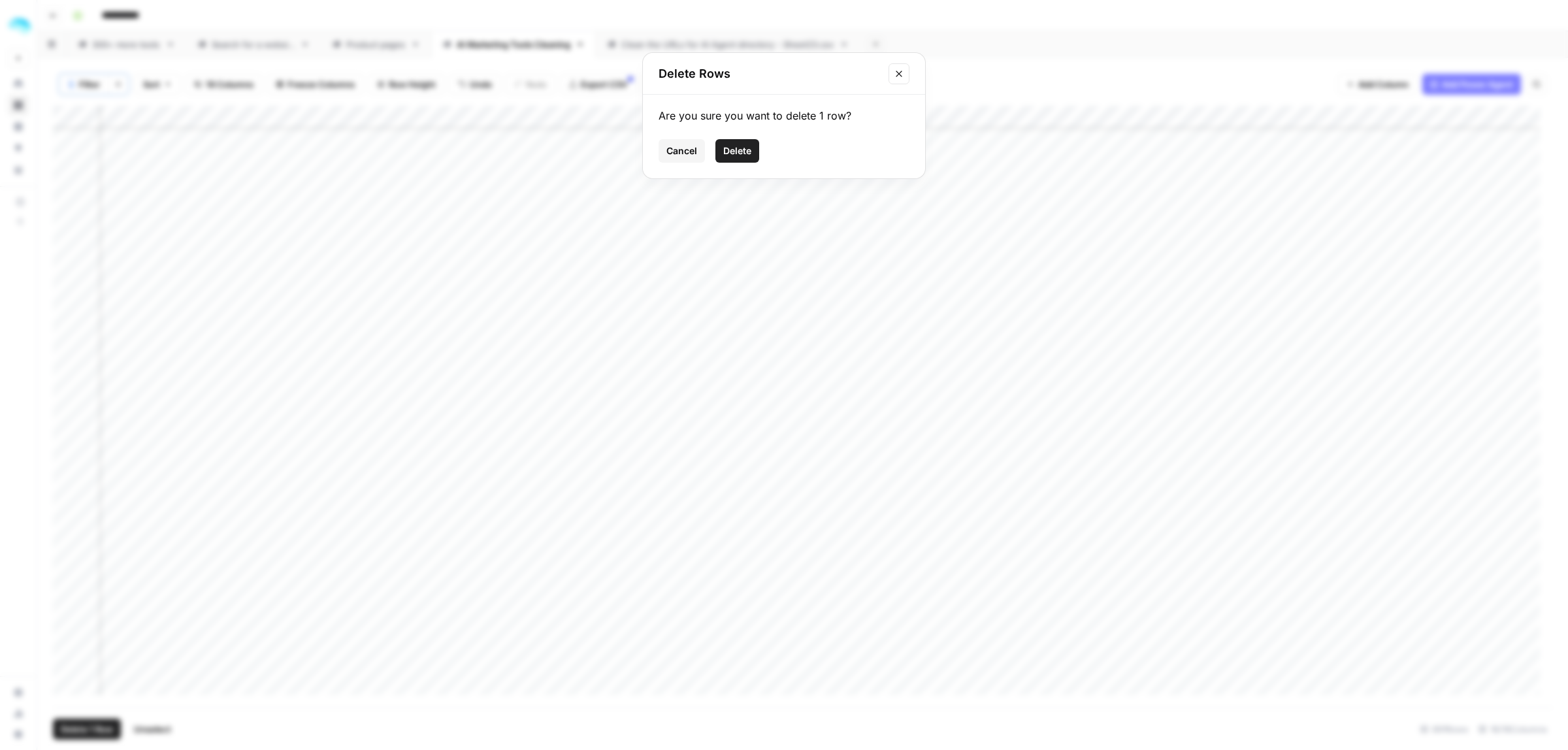
click at [726, 152] on span "Delete" at bounding box center [737, 150] width 28 height 13
click at [1005, 669] on div "Add Column" at bounding box center [802, 406] width 1499 height 602
click at [67, 685] on div "Add Column" at bounding box center [802, 406] width 1499 height 602
click at [86, 721] on button "Delete 1 Row" at bounding box center [87, 729] width 68 height 21
click at [750, 150] on span "Delete" at bounding box center [737, 150] width 28 height 13
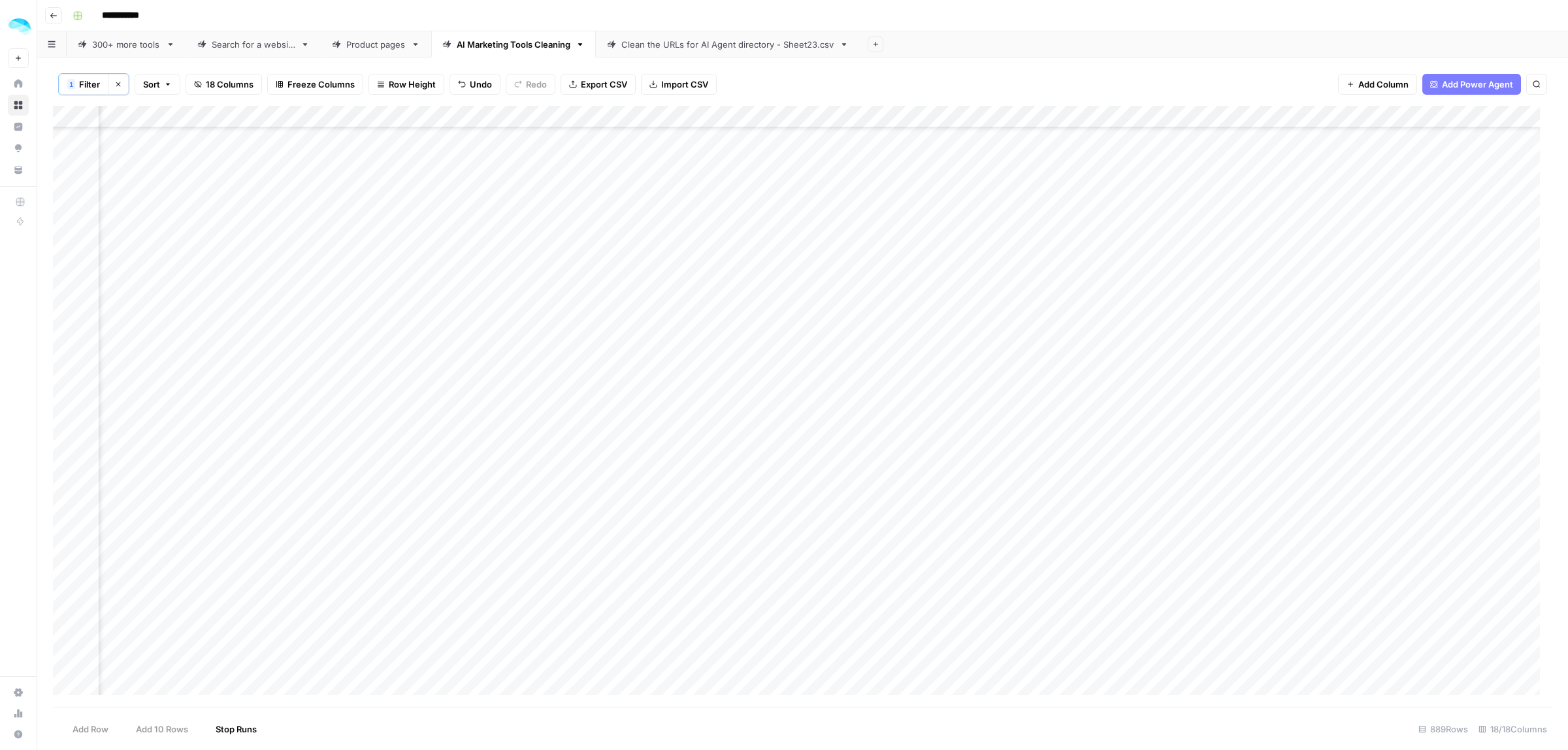
click at [1036, 657] on div "Add Column" at bounding box center [802, 406] width 1499 height 602
click at [73, 660] on div "Add Column" at bounding box center [802, 406] width 1499 height 602
click at [70, 730] on span "Delete 1 Row" at bounding box center [87, 729] width 52 height 13
click at [745, 155] on span "Delete" at bounding box center [737, 150] width 28 height 13
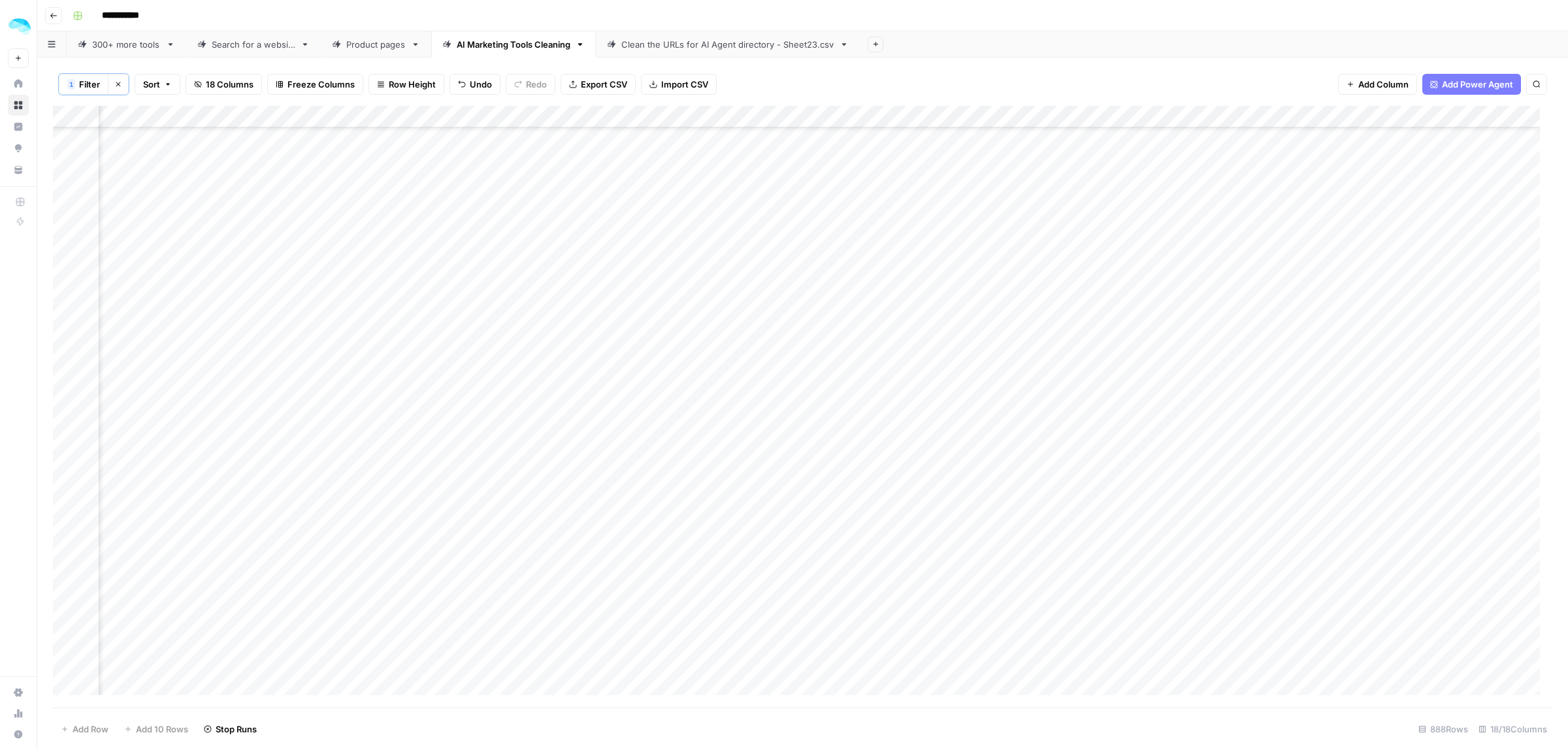
drag, startPoint x: 1042, startPoint y: 675, endPoint x: 1056, endPoint y: 661, distance: 19.8
click at [1049, 669] on div "Add Column" at bounding box center [802, 406] width 1499 height 602
click at [69, 663] on div "Add Column" at bounding box center [802, 406] width 1499 height 602
click at [88, 734] on span "Delete 1 Row" at bounding box center [87, 729] width 52 height 13
click at [732, 158] on button "Delete" at bounding box center [736, 150] width 44 height 23
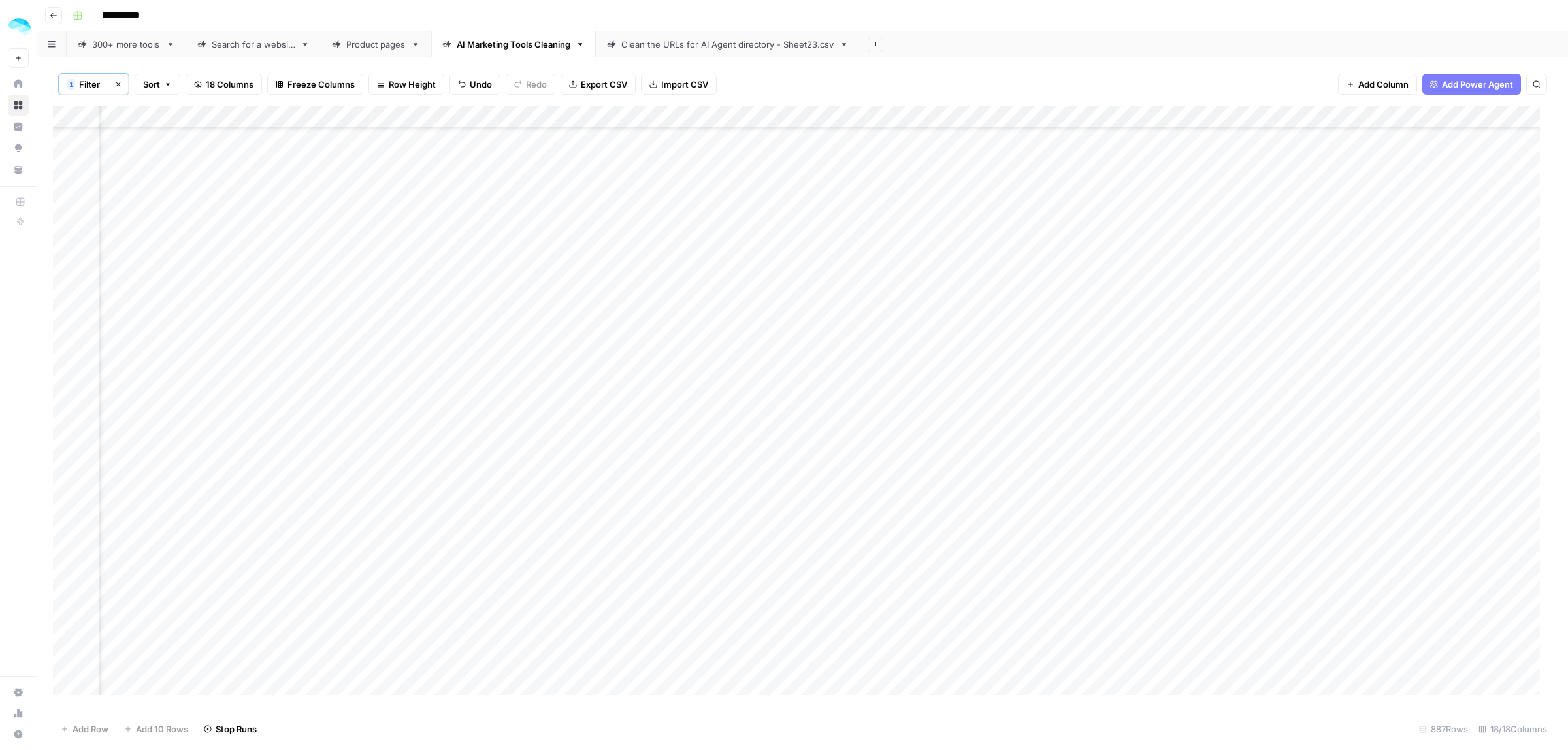
click at [1041, 630] on div "Add Column" at bounding box center [802, 406] width 1499 height 602
click at [1030, 662] on div "Add Column" at bounding box center [802, 406] width 1499 height 602
click at [67, 658] on div "Add Column" at bounding box center [802, 406] width 1499 height 602
click at [90, 726] on span "Delete 1 Row" at bounding box center [87, 729] width 52 height 13
click at [735, 162] on button "Delete" at bounding box center [736, 150] width 44 height 23
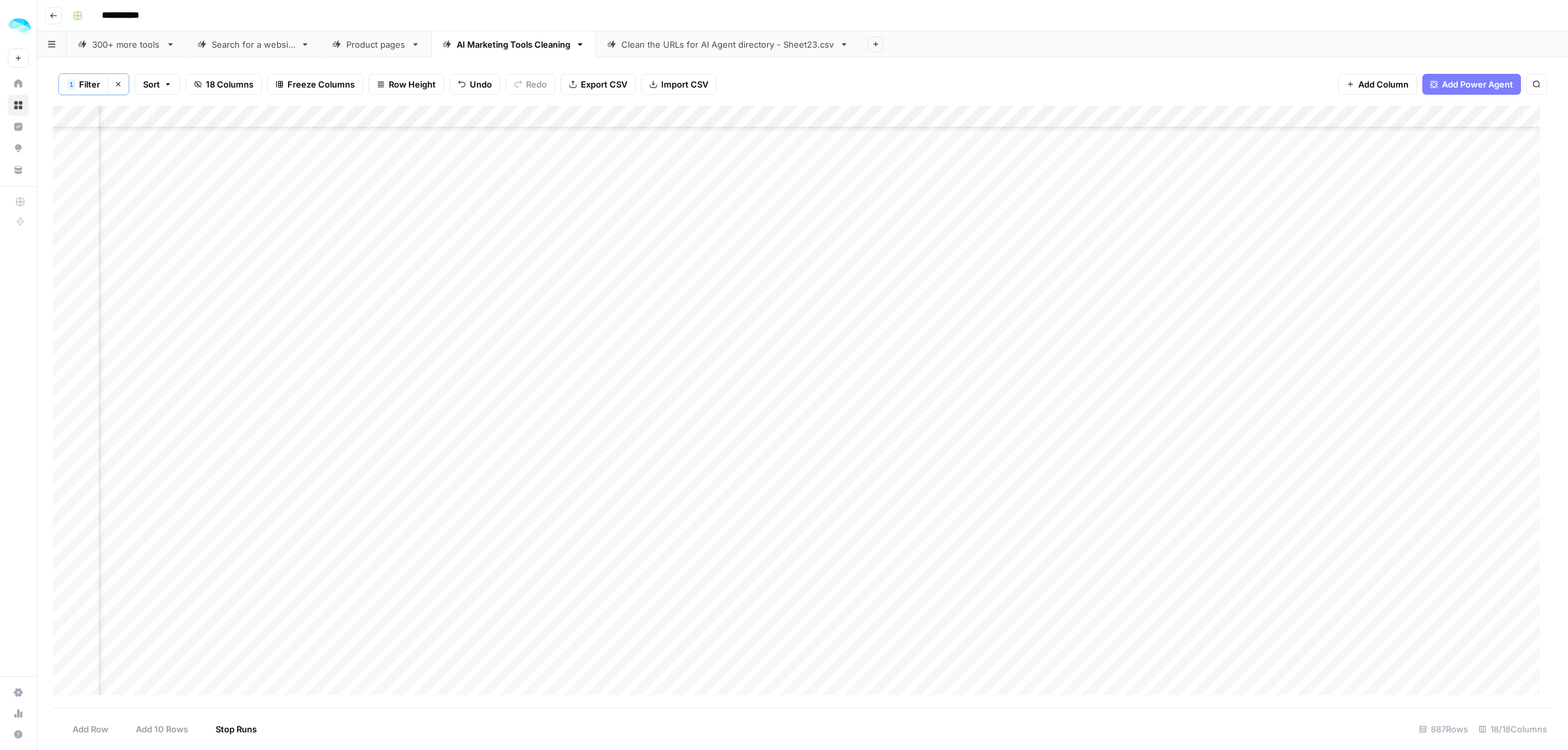
click at [1012, 687] on div "Add Column" at bounding box center [802, 406] width 1499 height 602
click at [939, 661] on div "Add Column" at bounding box center [802, 406] width 1499 height 602
click at [69, 661] on div "Add Column" at bounding box center [802, 406] width 1499 height 602
click at [62, 725] on span "Delete 1 Row" at bounding box center [87, 729] width 52 height 13
click at [725, 145] on span "Delete" at bounding box center [737, 150] width 28 height 13
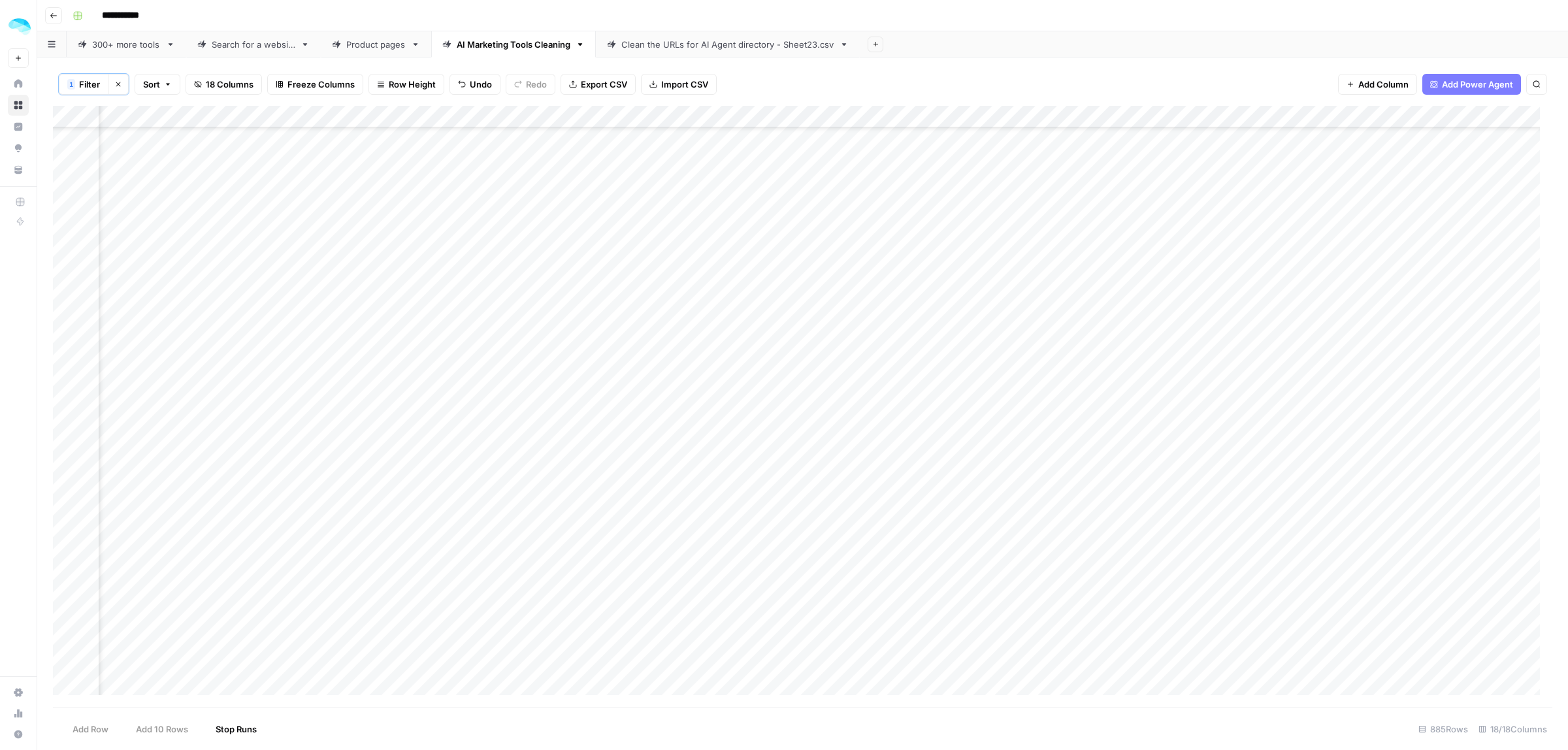
click at [985, 663] on div "Add Column" at bounding box center [802, 406] width 1499 height 602
click at [66, 684] on div "Add Column" at bounding box center [802, 406] width 1499 height 602
click at [87, 731] on span "Delete 1 Row" at bounding box center [87, 729] width 52 height 13
click at [738, 155] on span "Delete" at bounding box center [737, 150] width 28 height 13
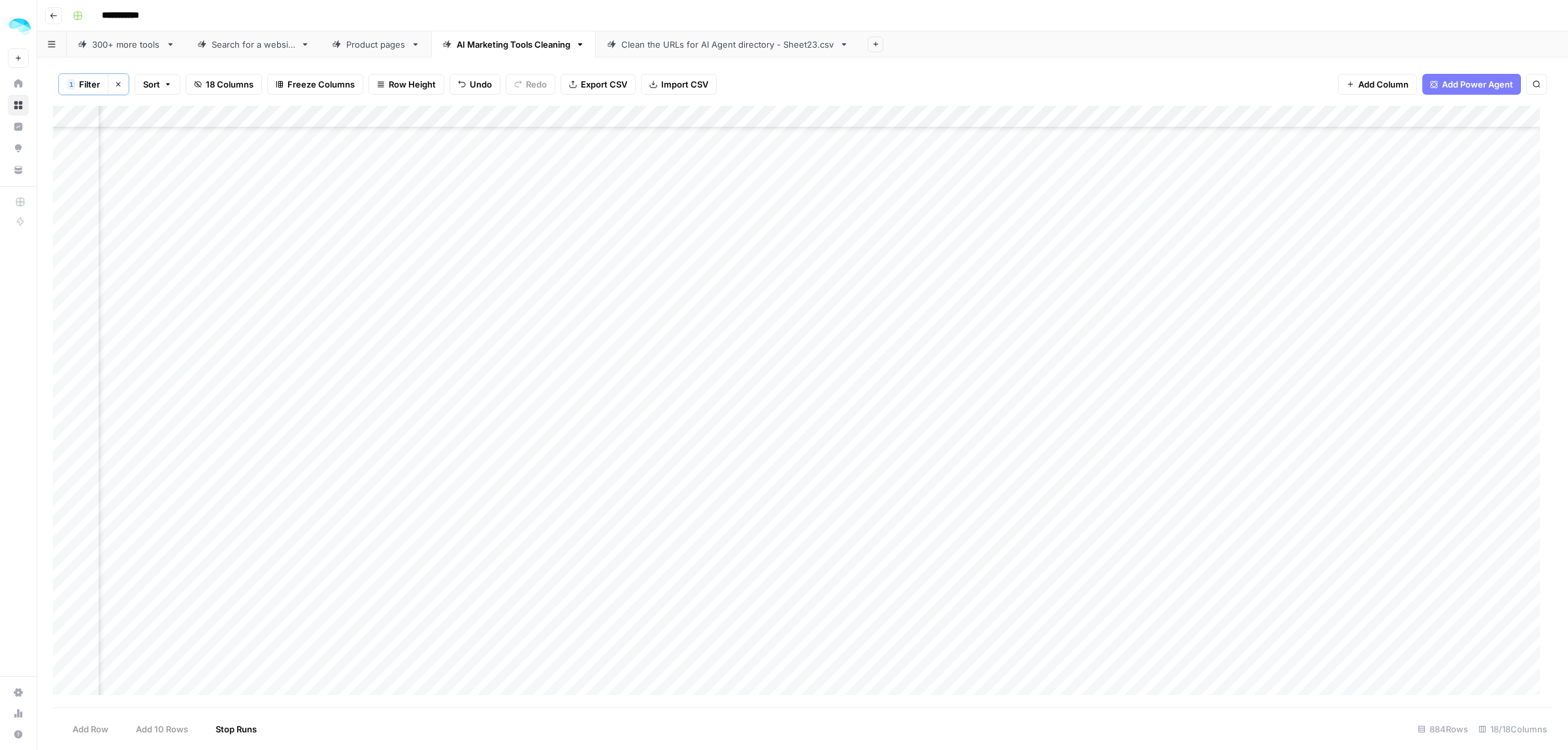
click at [1026, 681] on div "Add Column" at bounding box center [802, 406] width 1499 height 602
click at [67, 678] on div "Add Column" at bounding box center [802, 406] width 1499 height 602
click at [67, 683] on div "Add Column" at bounding box center [802, 406] width 1499 height 602
click at [89, 731] on span "Delete 1 Row" at bounding box center [87, 729] width 52 height 13
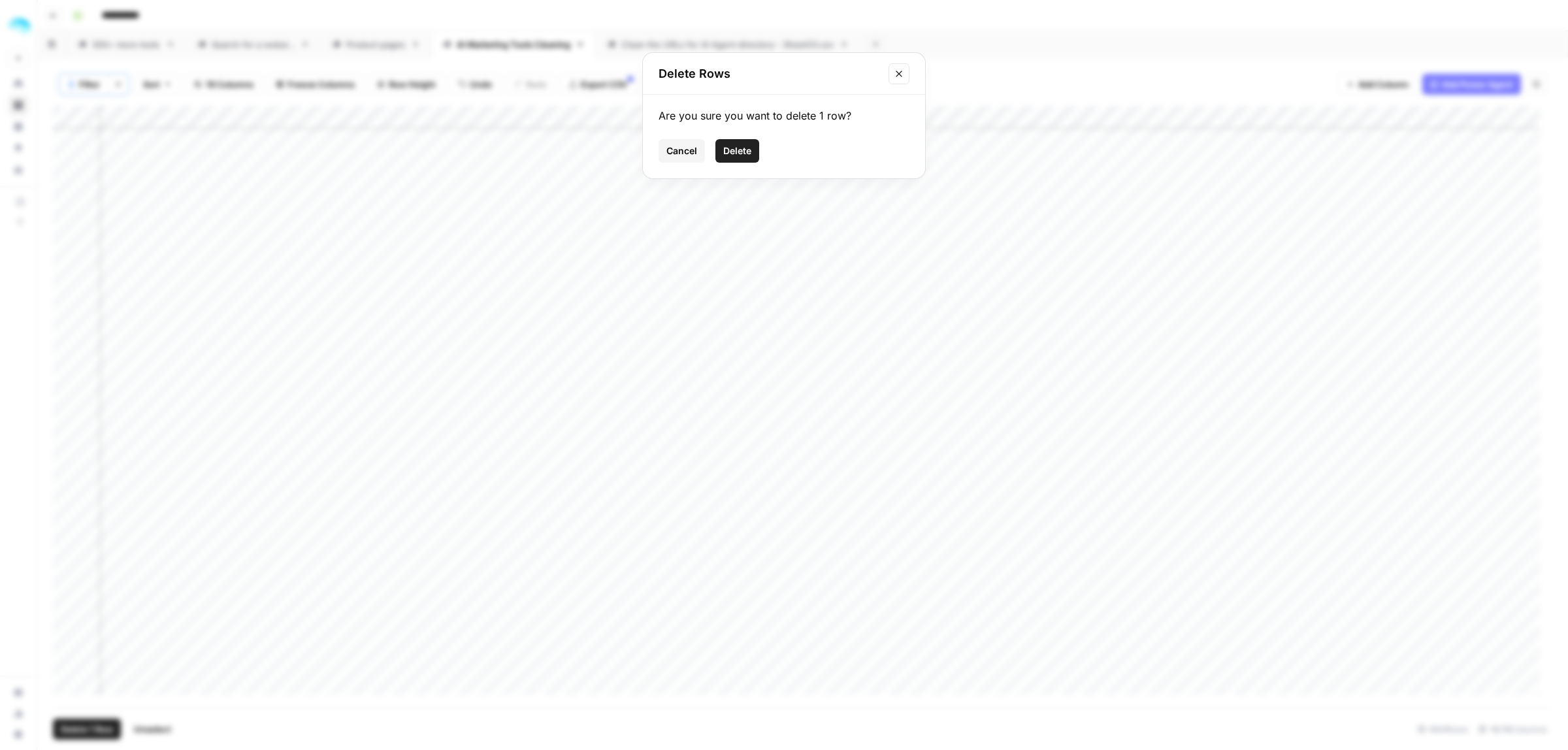
click at [717, 145] on button "Delete" at bounding box center [736, 150] width 44 height 23
click at [1032, 690] on div "Add Column" at bounding box center [802, 406] width 1499 height 602
click at [66, 663] on div "Add Column" at bounding box center [802, 406] width 1499 height 602
click at [94, 735] on span "Delete 1 Row" at bounding box center [87, 729] width 52 height 13
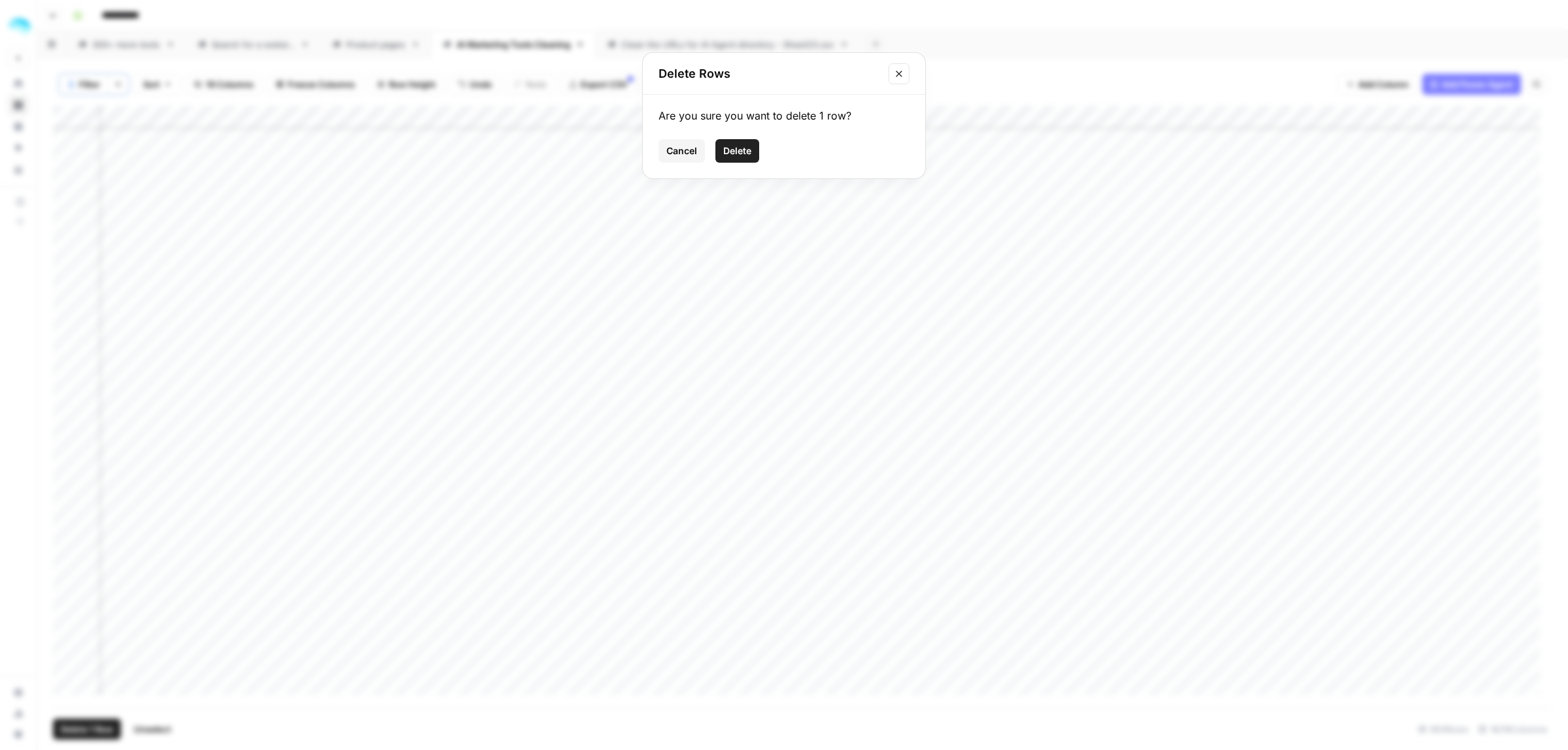
click at [747, 153] on span "Delete" at bounding box center [737, 150] width 28 height 13
click at [985, 609] on div "Add Column" at bounding box center [802, 406] width 1499 height 602
drag, startPoint x: 70, startPoint y: 681, endPoint x: 70, endPoint y: 687, distance: 6.0
click at [70, 681] on div "Add Column" at bounding box center [802, 406] width 1499 height 602
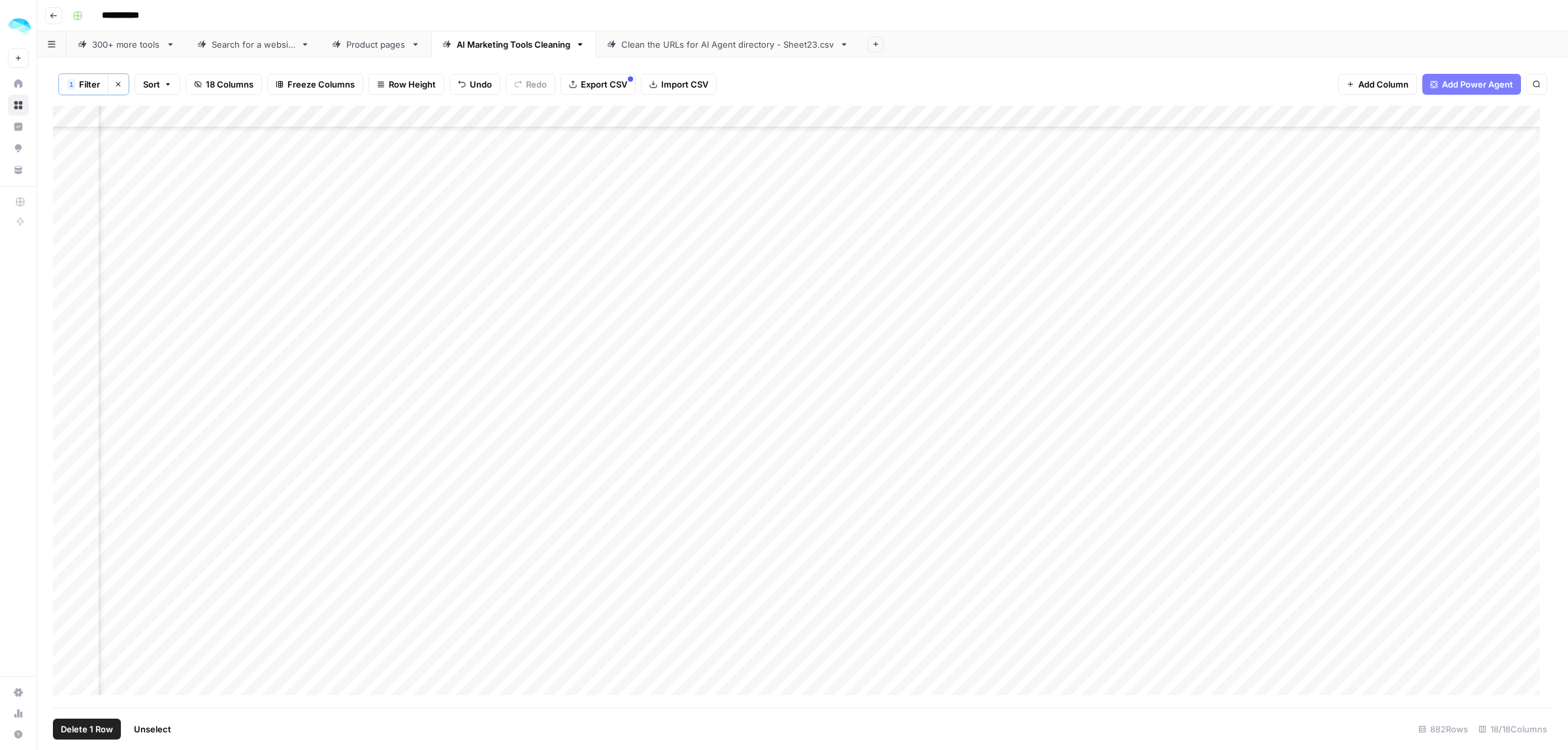
click at [82, 727] on span "Delete 1 Row" at bounding box center [87, 729] width 52 height 13
click at [751, 147] on span "Delete" at bounding box center [737, 150] width 28 height 13
click at [1034, 685] on div "Add Column" at bounding box center [802, 406] width 1499 height 602
click at [66, 658] on div "Add Column" at bounding box center [802, 406] width 1499 height 602
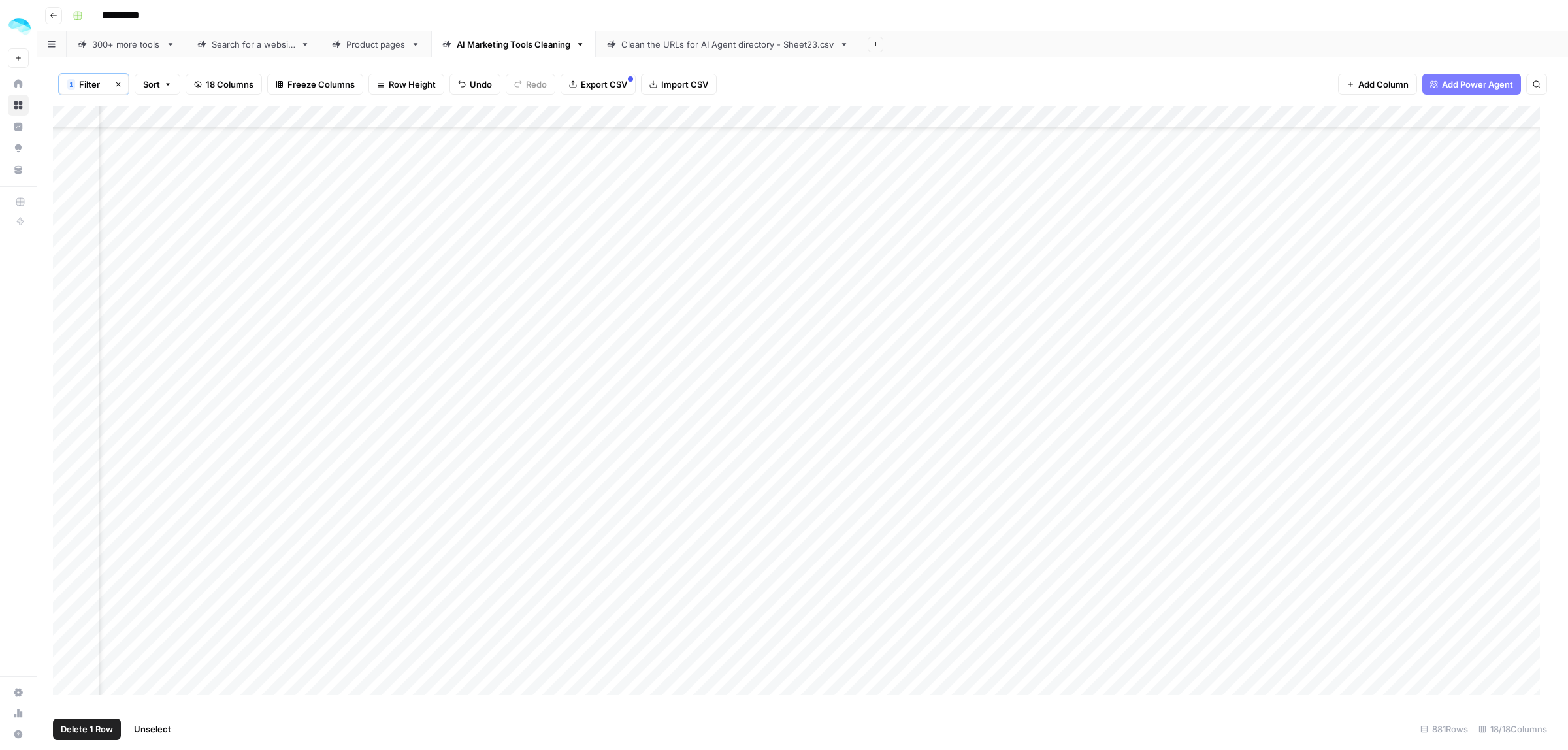
click at [79, 726] on span "Delete 1 Row" at bounding box center [87, 729] width 52 height 13
click at [759, 157] on div "Cancel Delete" at bounding box center [784, 150] width 251 height 23
click at [759, 158] on div "Cancel Delete" at bounding box center [784, 150] width 251 height 23
click at [747, 157] on span "Delete" at bounding box center [737, 150] width 28 height 13
click at [977, 663] on div "Add Column" at bounding box center [802, 406] width 1499 height 602
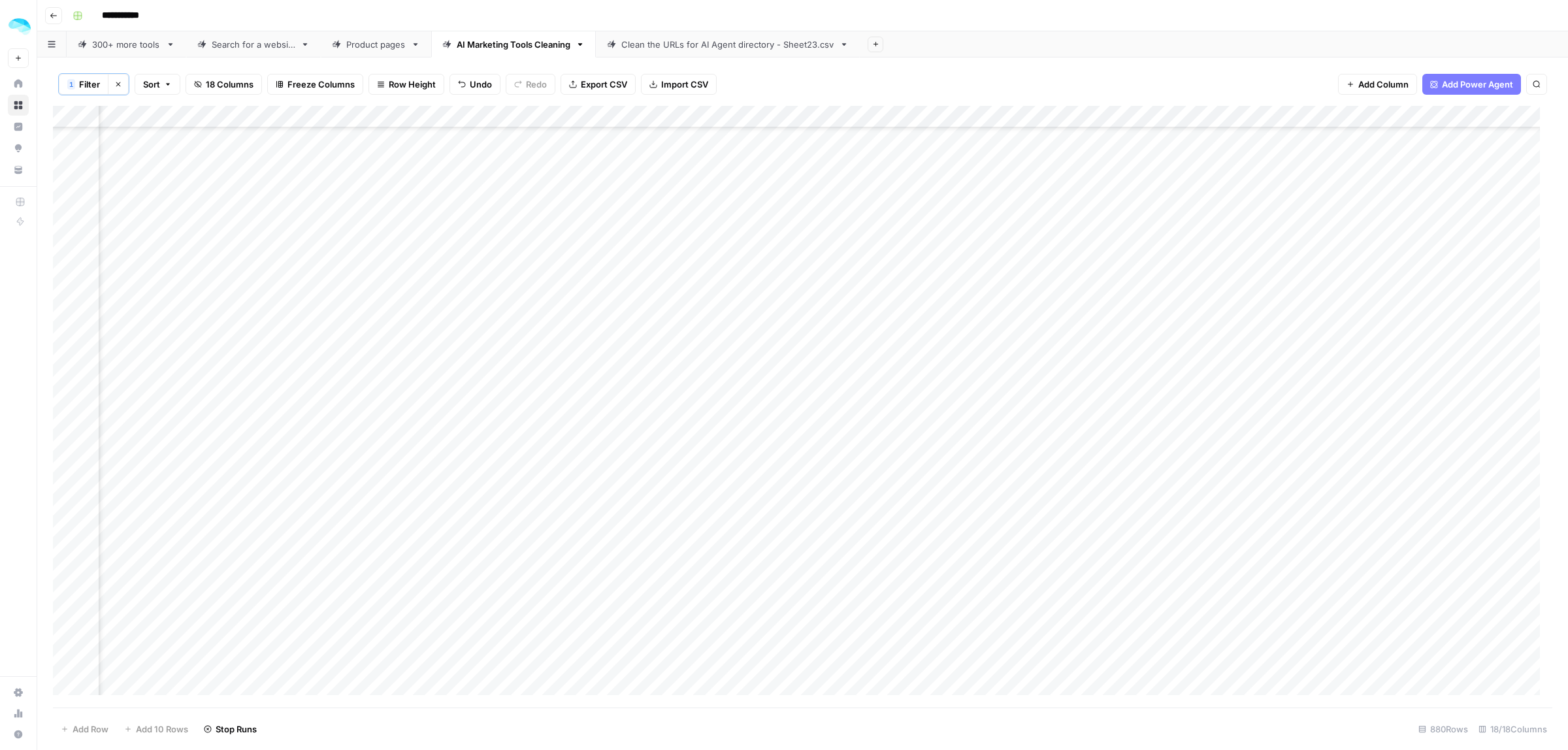
scroll to position [16931, 1627]
click at [66, 685] on div "Add Column" at bounding box center [802, 406] width 1499 height 602
click at [117, 729] on button "Delete 1 Row" at bounding box center [87, 729] width 68 height 21
click at [740, 144] on span "Delete" at bounding box center [737, 150] width 28 height 13
click at [1059, 690] on div "Add Column" at bounding box center [802, 406] width 1499 height 602
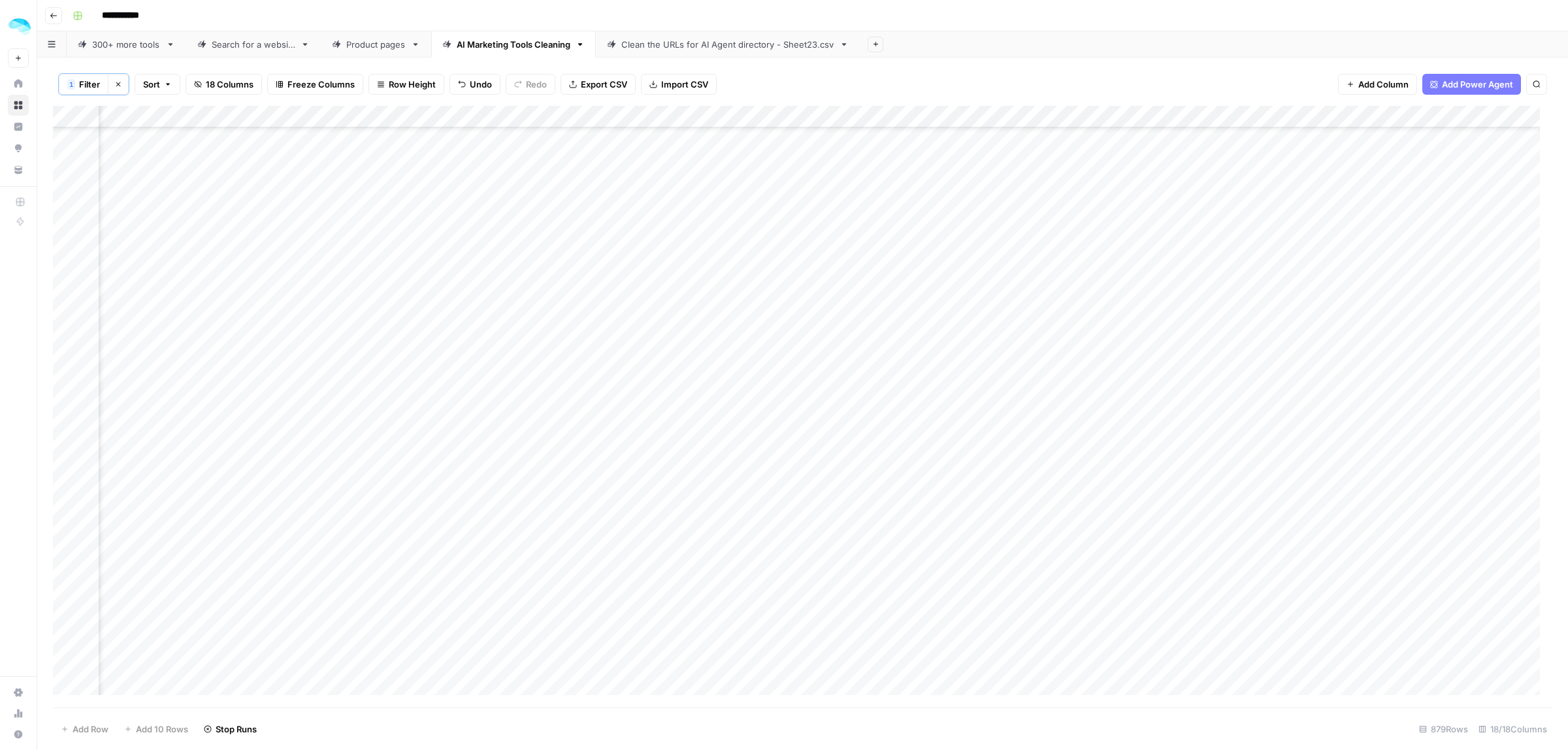
scroll to position [16954, 1627]
click at [322, 657] on div "Add Column" at bounding box center [802, 406] width 1499 height 602
click at [69, 662] on div "Add Column" at bounding box center [802, 406] width 1499 height 602
click at [87, 732] on span "Delete 1 Row" at bounding box center [87, 729] width 52 height 13
click at [725, 153] on span "Delete" at bounding box center [737, 150] width 28 height 13
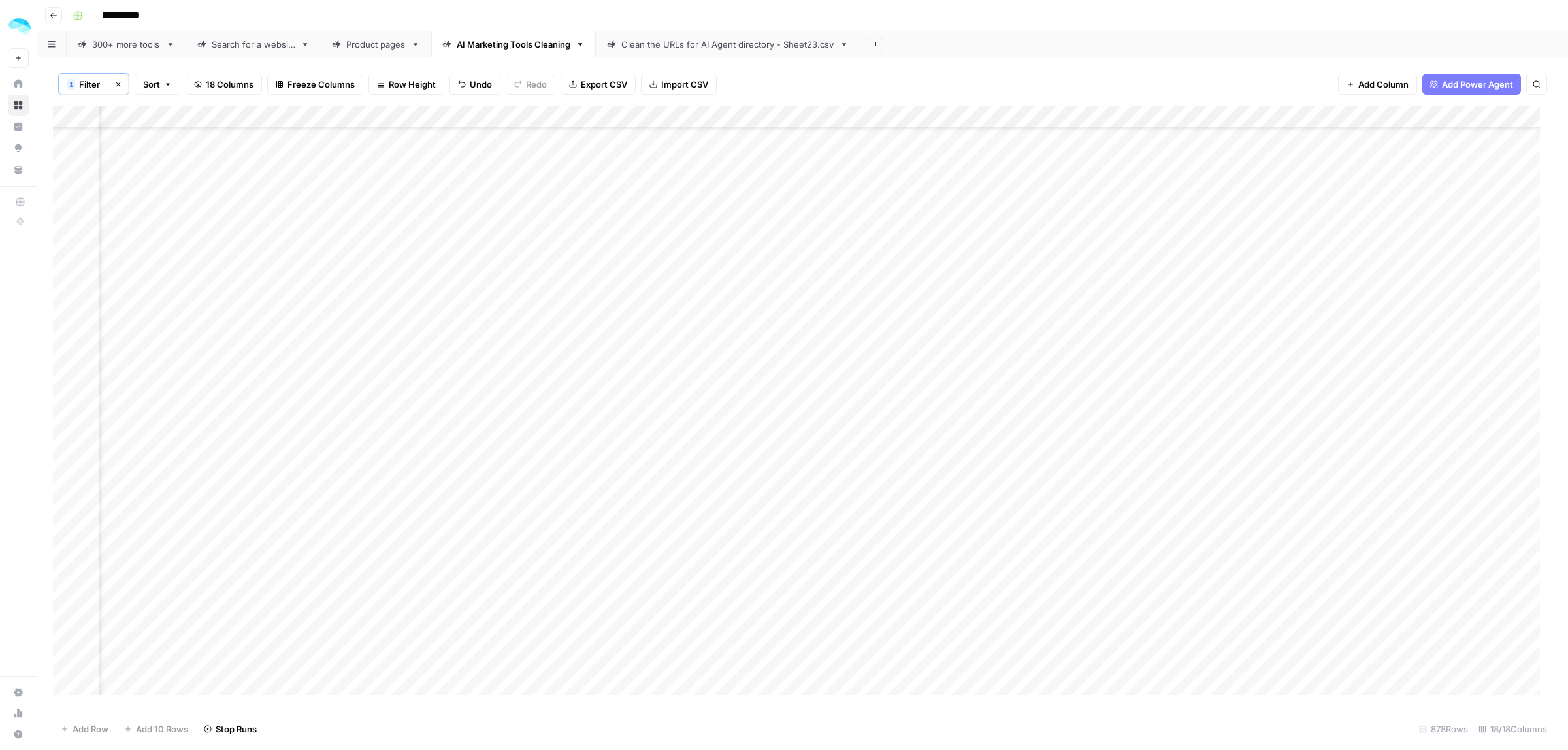
click at [1012, 660] on div "Add Column" at bounding box center [802, 406] width 1499 height 602
click at [69, 686] on div "Add Column" at bounding box center [802, 406] width 1499 height 602
click at [87, 727] on span "Delete 1 Row" at bounding box center [87, 729] width 52 height 13
click at [734, 155] on span "Delete" at bounding box center [737, 150] width 28 height 13
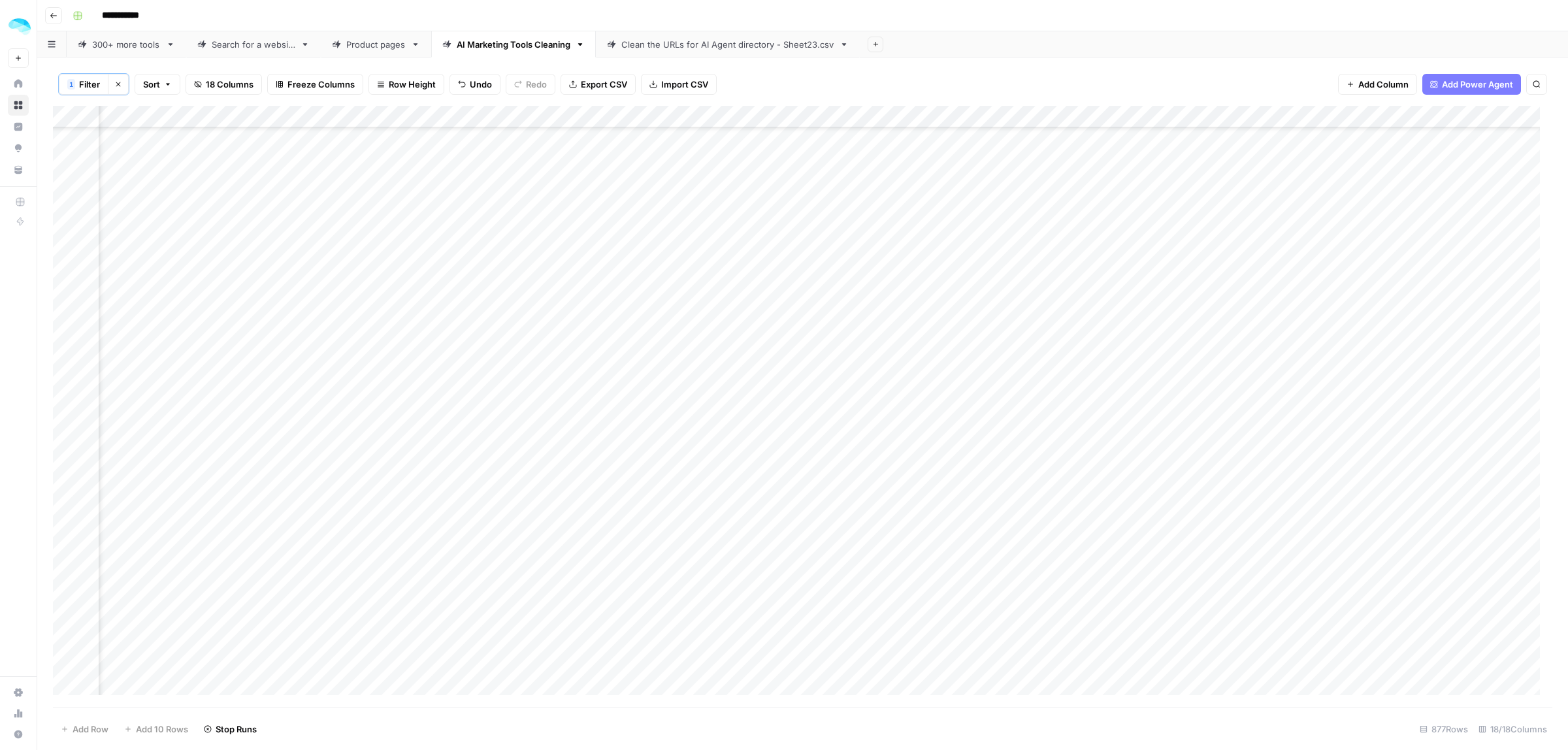
click at [1119, 666] on div "Add Column" at bounding box center [802, 406] width 1499 height 602
click at [66, 687] on div "Add Column" at bounding box center [802, 406] width 1499 height 602
click at [77, 729] on span "Delete 1 Row" at bounding box center [87, 729] width 52 height 13
click at [752, 149] on button "Delete" at bounding box center [736, 150] width 44 height 23
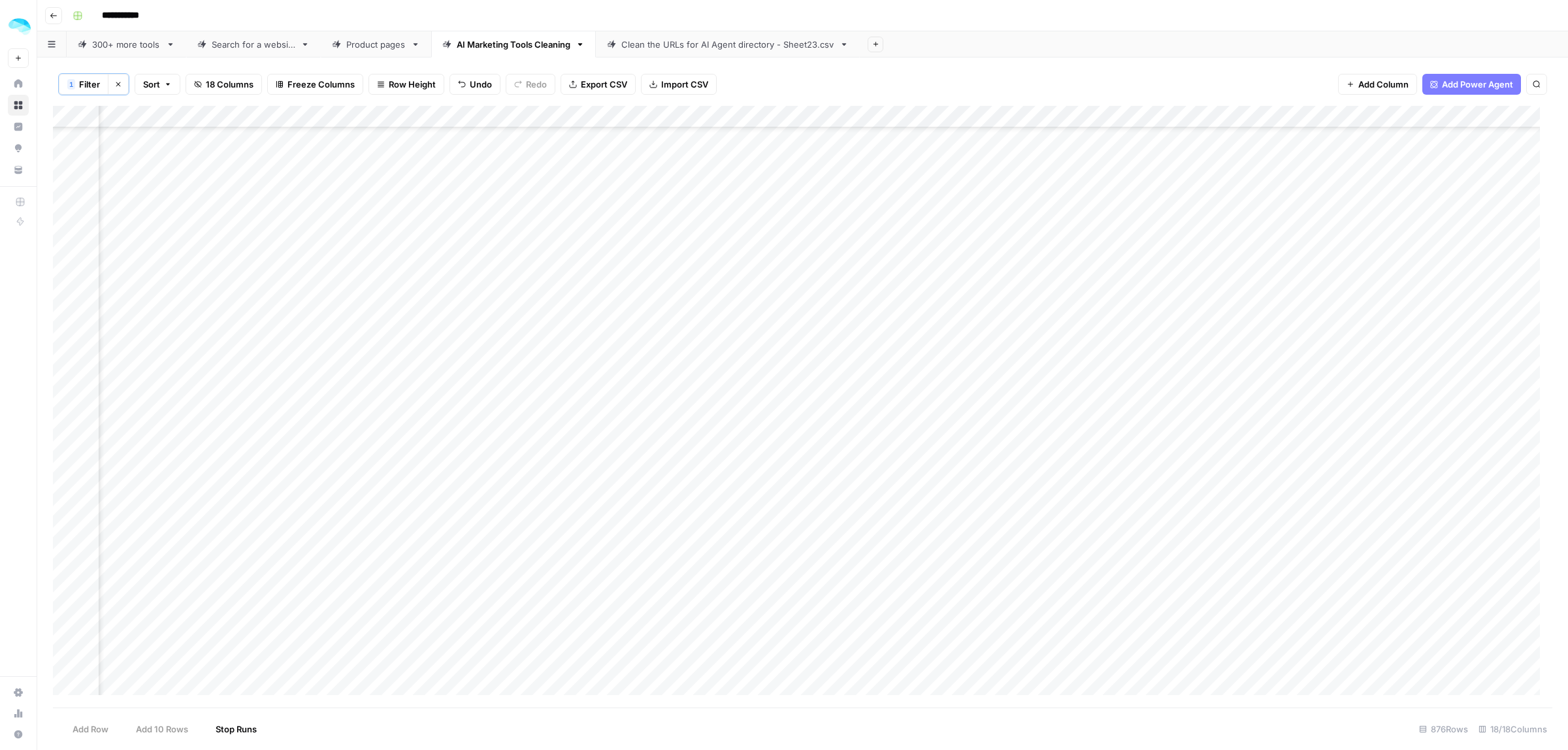
click at [1057, 669] on div "Add Column" at bounding box center [802, 406] width 1499 height 602
click at [65, 686] on div "Add Column" at bounding box center [802, 406] width 1499 height 602
click at [81, 729] on span "Delete 1 Row" at bounding box center [87, 729] width 52 height 13
click at [745, 136] on div "Are you sure you want to delete 1 row? Cancel Delete" at bounding box center [784, 136] width 282 height 84
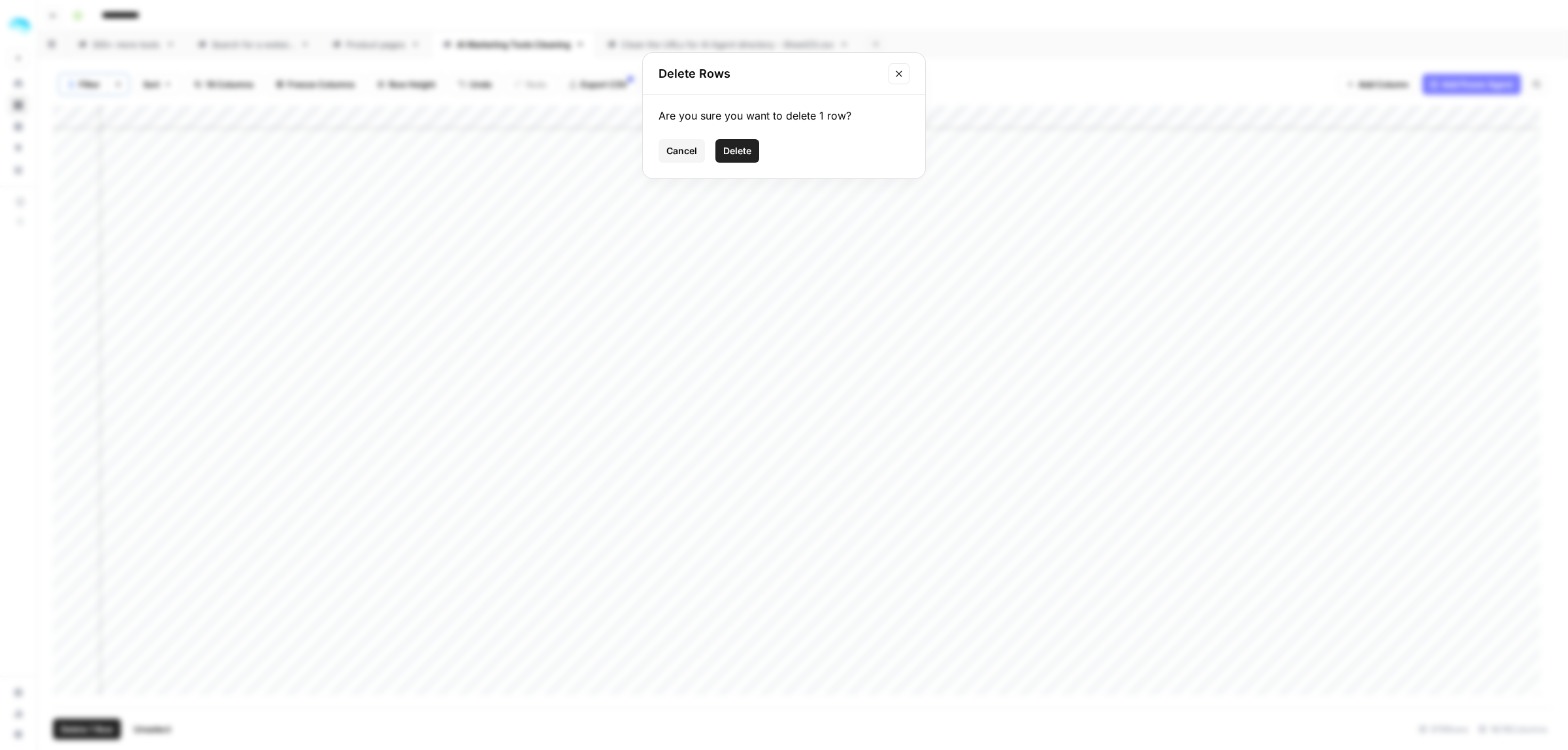
click at [745, 153] on span "Delete" at bounding box center [737, 150] width 28 height 13
click at [1039, 685] on div "Add Column" at bounding box center [802, 406] width 1499 height 602
click at [64, 684] on div "Add Column" at bounding box center [802, 406] width 1499 height 602
click at [87, 723] on span "Delete 1 Row" at bounding box center [87, 729] width 52 height 13
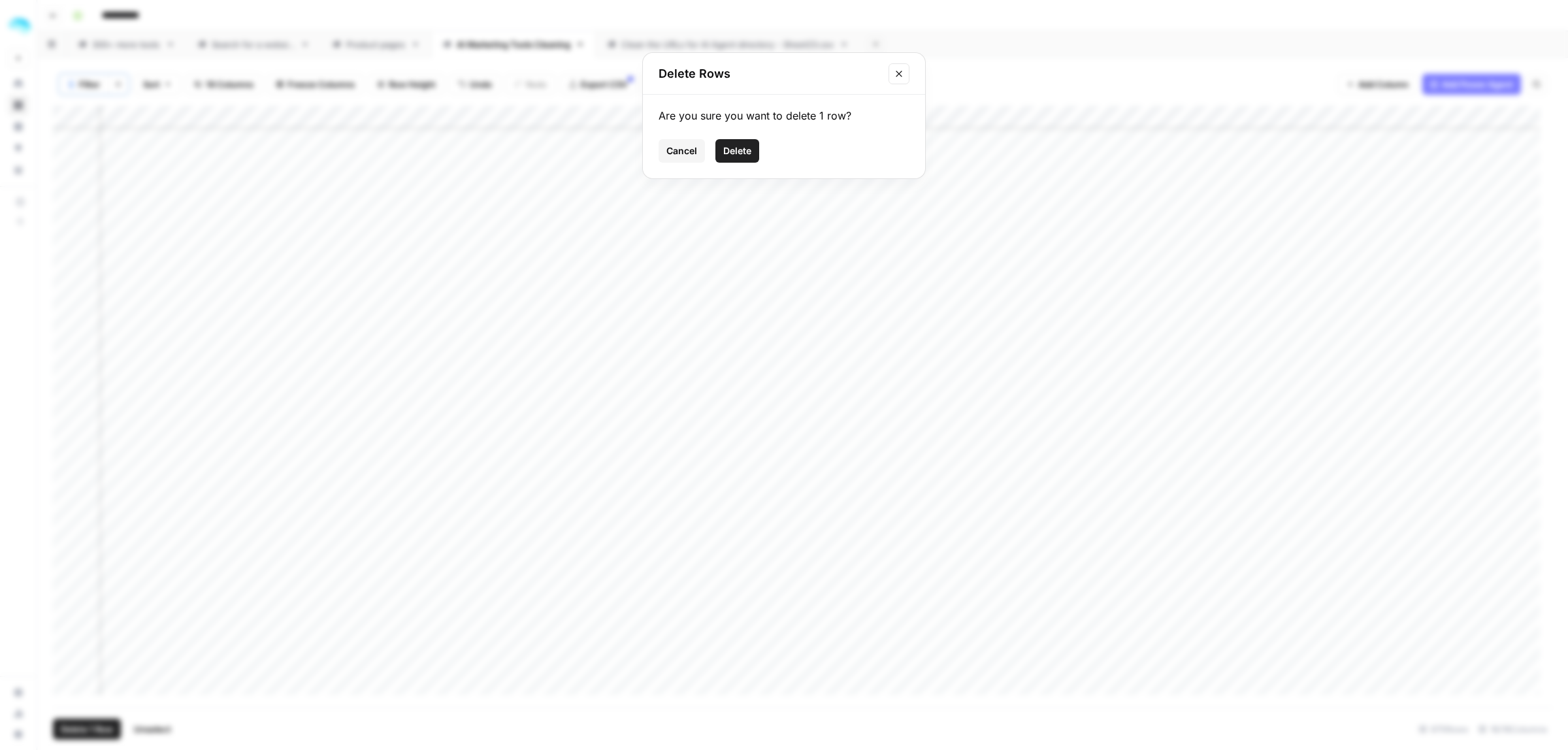
click at [762, 153] on div "Cancel Delete" at bounding box center [784, 150] width 251 height 23
click at [753, 152] on button "Delete" at bounding box center [736, 150] width 44 height 23
click at [1039, 687] on div "Add Column" at bounding box center [802, 406] width 1499 height 602
click at [69, 663] on div "Add Column" at bounding box center [802, 406] width 1499 height 602
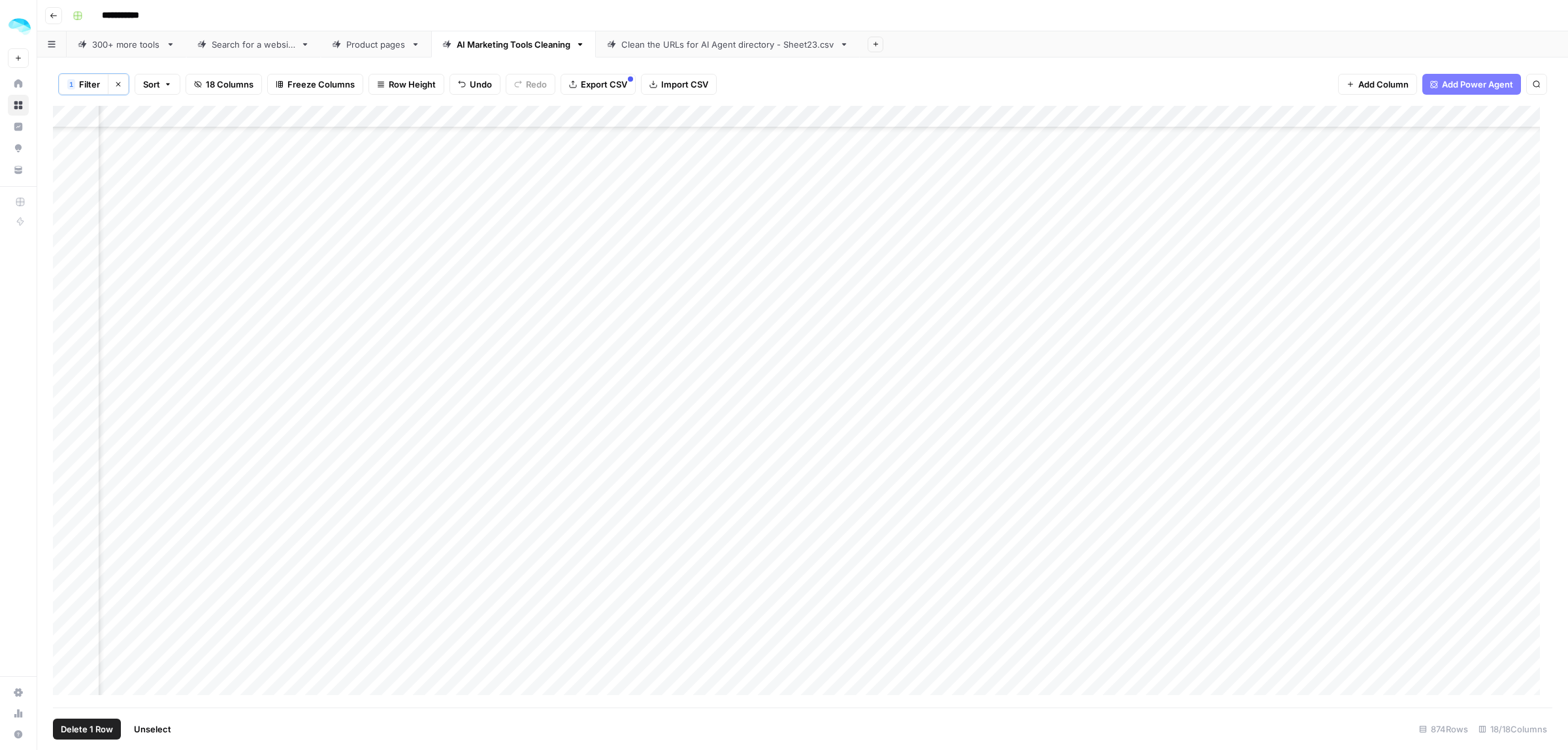
click at [78, 727] on span "Delete 1 Row" at bounding box center [87, 729] width 52 height 13
click at [742, 158] on button "Delete" at bounding box center [736, 150] width 44 height 23
click at [1006, 663] on div "Add Column" at bounding box center [802, 406] width 1499 height 602
click at [73, 663] on div "Add Column" at bounding box center [802, 406] width 1499 height 602
click at [74, 731] on span "Delete 1 Row" at bounding box center [87, 729] width 52 height 13
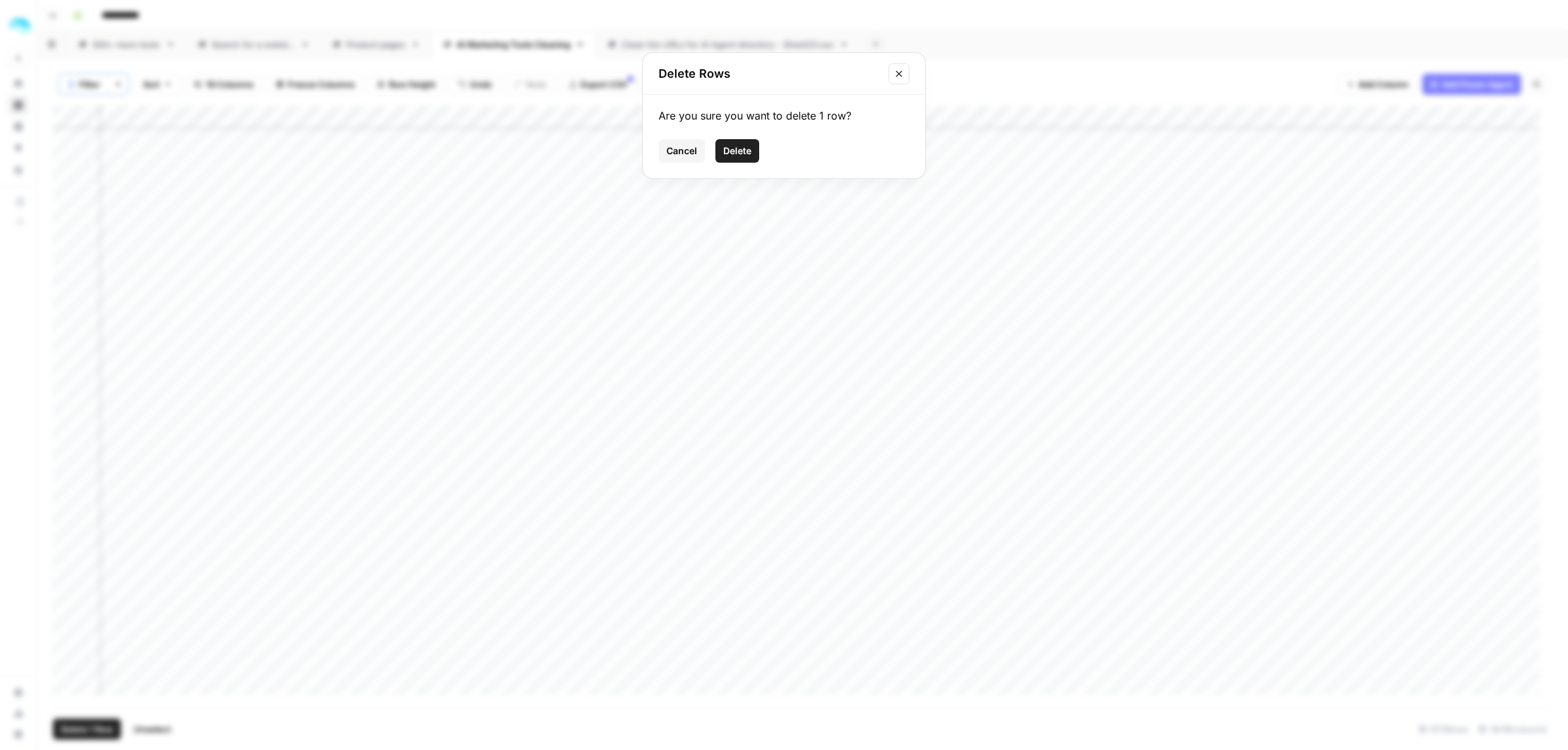
click at [740, 147] on span "Delete" at bounding box center [737, 150] width 28 height 13
click at [1090, 660] on div "Add Column" at bounding box center [802, 406] width 1499 height 602
click at [66, 686] on div "Add Column" at bounding box center [802, 406] width 1499 height 602
click at [105, 733] on span "Delete 1 Row" at bounding box center [87, 729] width 52 height 13
click at [751, 152] on span "Delete" at bounding box center [737, 150] width 28 height 13
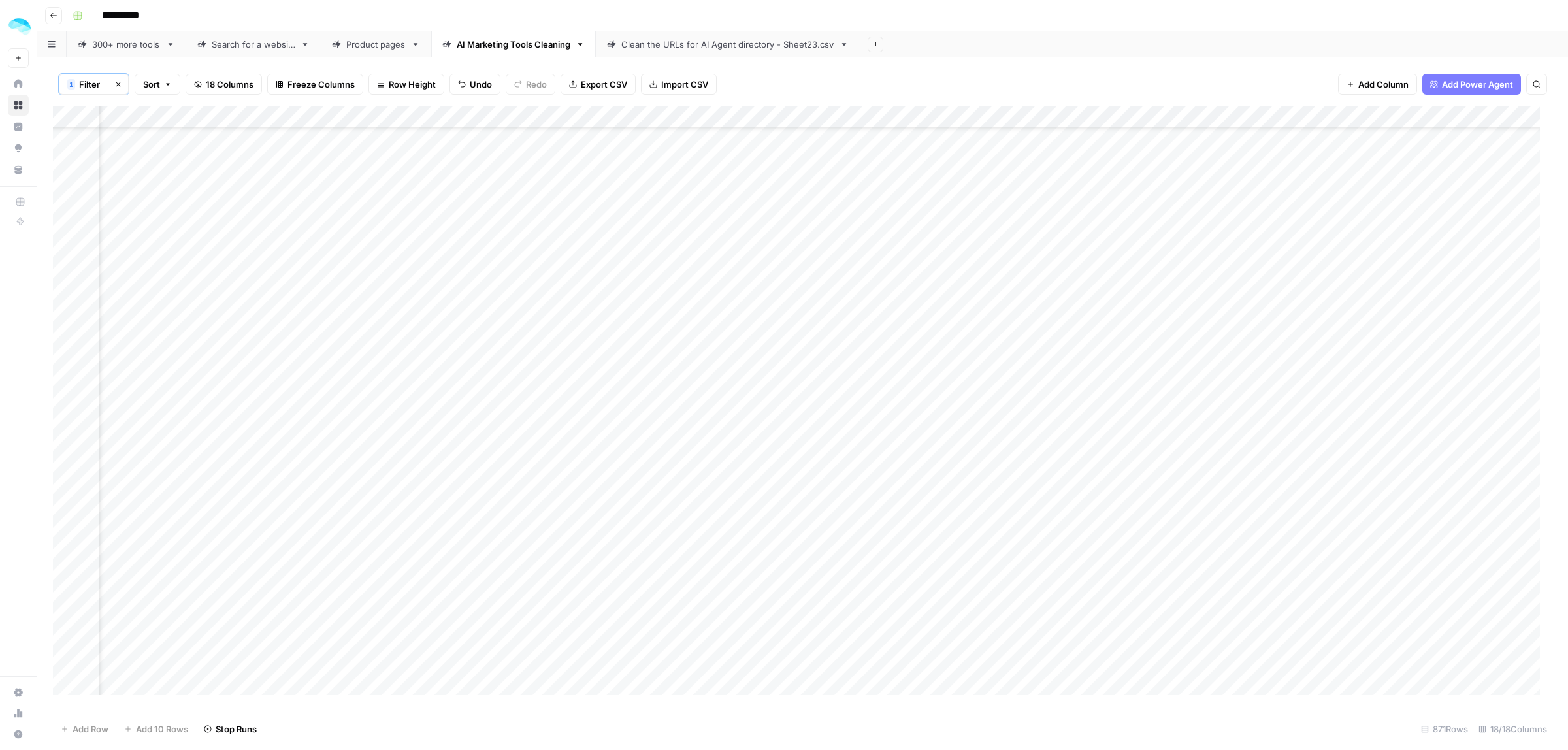
click at [1028, 683] on div "Add Column" at bounding box center [802, 406] width 1499 height 602
click at [69, 664] on div "Add Column" at bounding box center [802, 406] width 1499 height 602
click at [93, 732] on span "Delete 1 Row" at bounding box center [87, 729] width 52 height 13
click at [742, 147] on span "Delete" at bounding box center [737, 150] width 28 height 13
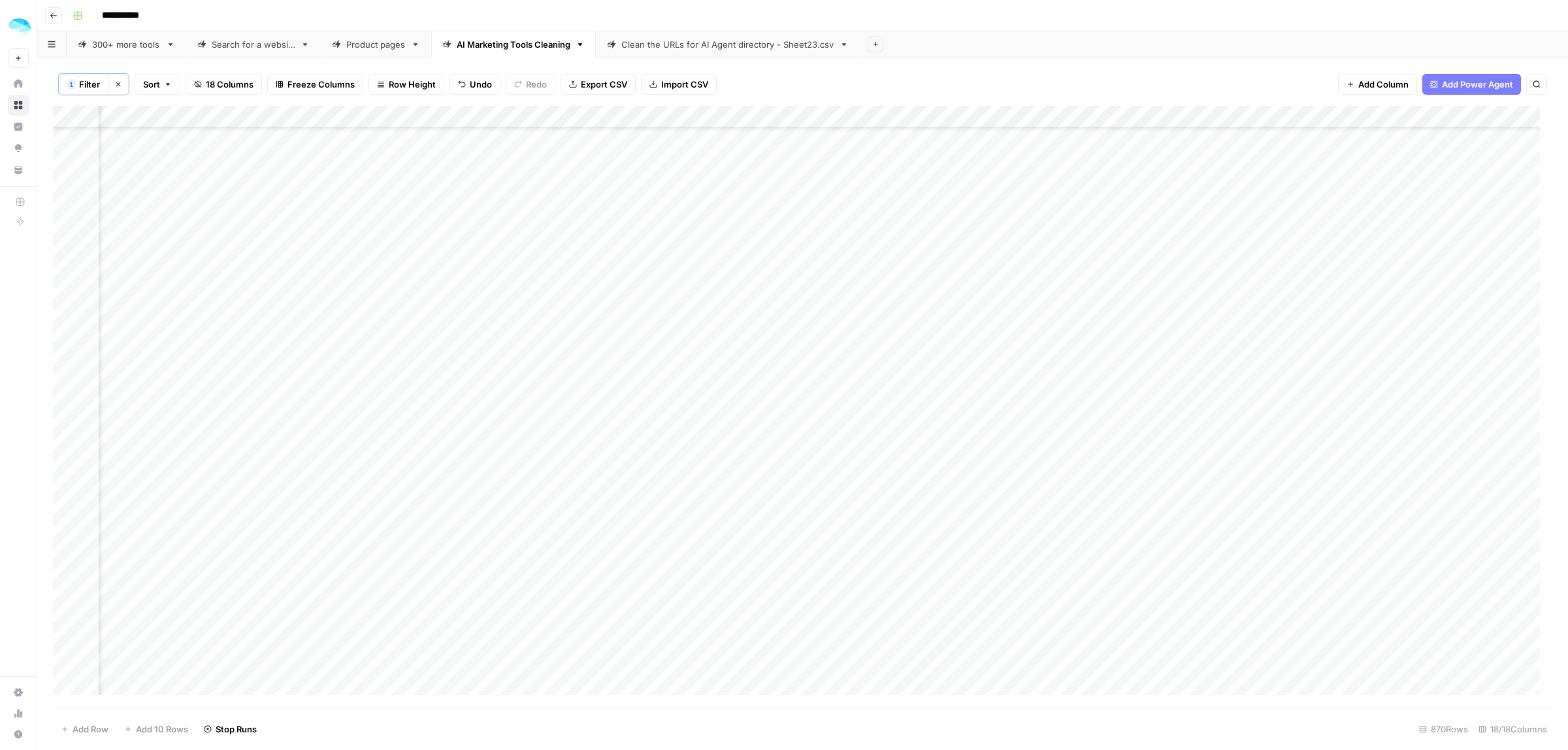
drag, startPoint x: 1037, startPoint y: 649, endPoint x: 1101, endPoint y: 639, distance: 64.8
click at [1039, 650] on div "Add Column" at bounding box center [802, 406] width 1499 height 602
click at [67, 215] on div "Add Column" at bounding box center [802, 406] width 1499 height 602
click at [69, 238] on div "Add Column" at bounding box center [802, 406] width 1499 height 602
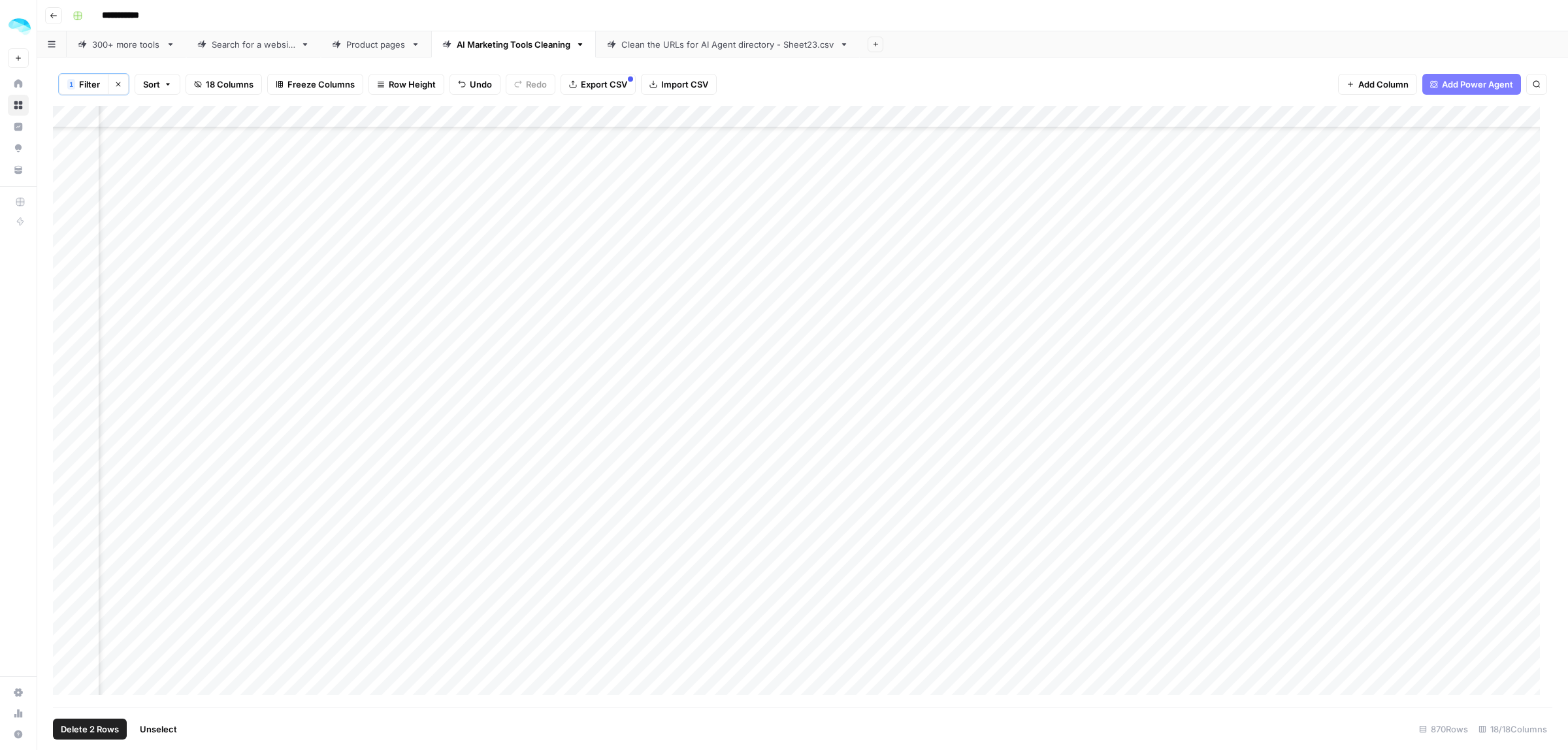
click at [67, 357] on div "Add Column" at bounding box center [802, 406] width 1499 height 602
click at [67, 367] on div "Add Column" at bounding box center [802, 406] width 1499 height 602
click at [66, 484] on div "Add Column" at bounding box center [802, 406] width 1499 height 602
click at [69, 363] on div "Add Column" at bounding box center [802, 406] width 1499 height 602
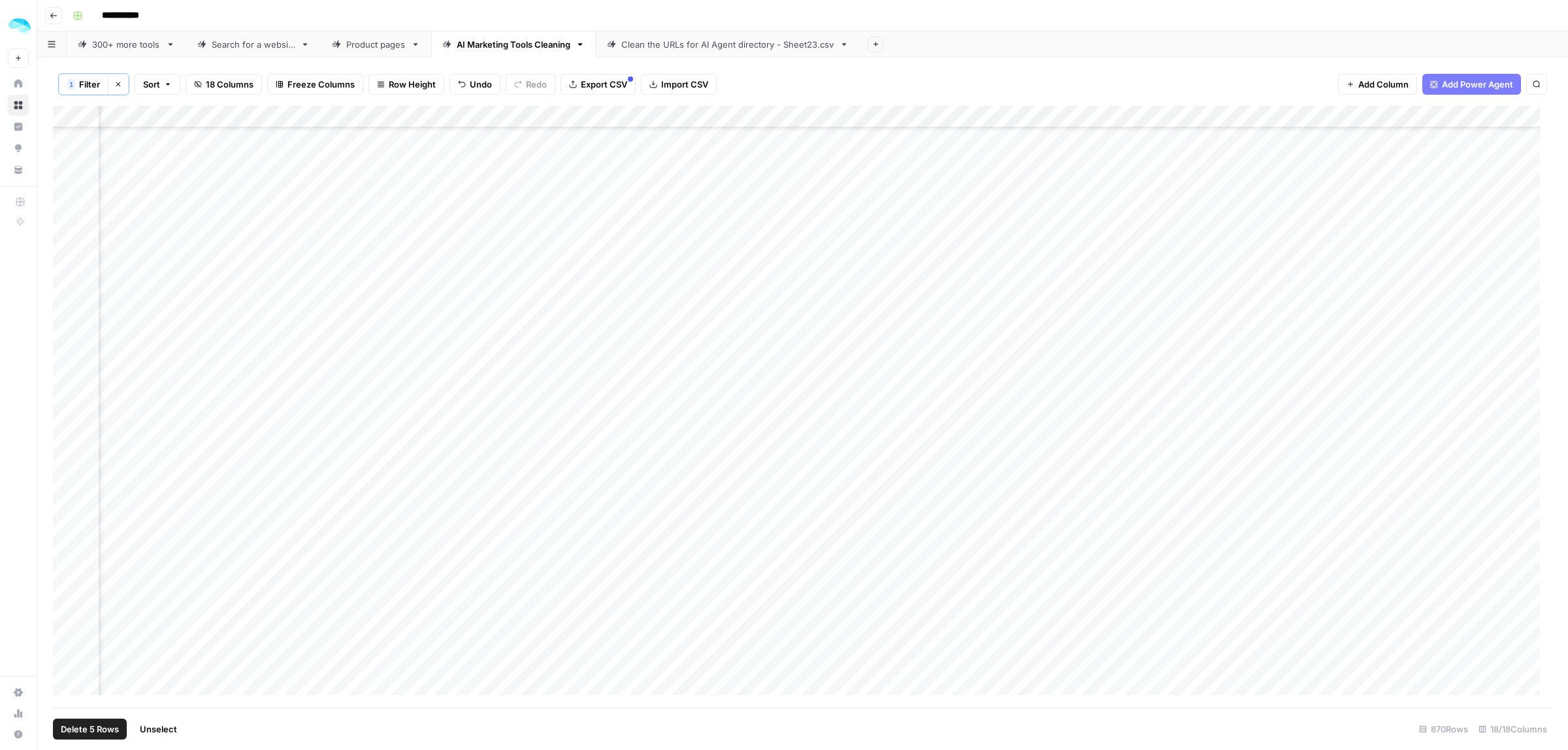
scroll to position [18437, 1627]
click at [67, 471] on div "Add Column" at bounding box center [802, 406] width 1499 height 602
click at [67, 393] on div "Add Column" at bounding box center [802, 406] width 1499 height 602
click at [69, 459] on div "Add Column" at bounding box center [802, 406] width 1499 height 602
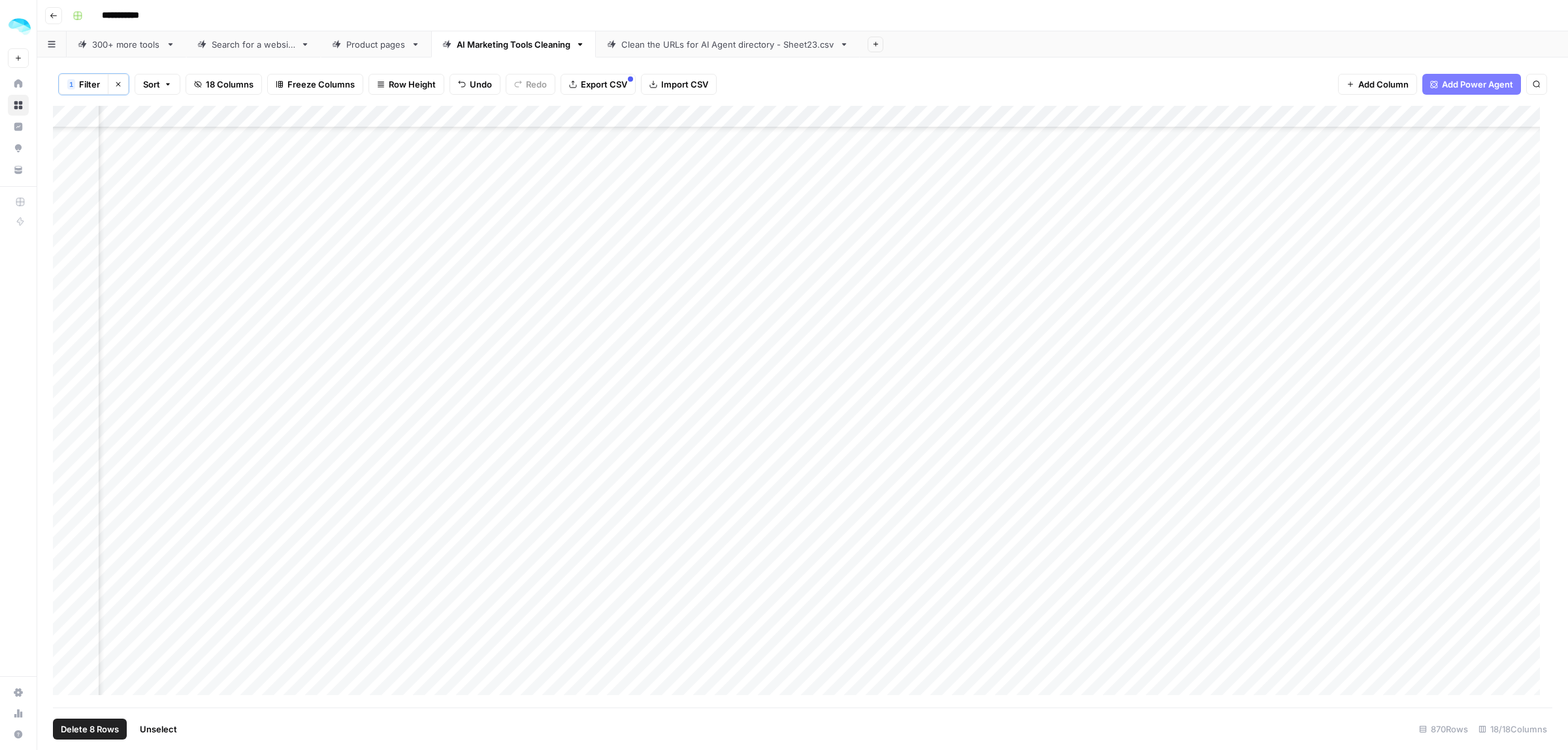
scroll to position [18753, 1627]
click at [66, 393] on div "Add Column" at bounding box center [802, 406] width 1499 height 602
click at [92, 726] on span "Delete 9 Rows" at bounding box center [90, 729] width 58 height 13
click at [727, 152] on span "Delete" at bounding box center [737, 150] width 28 height 13
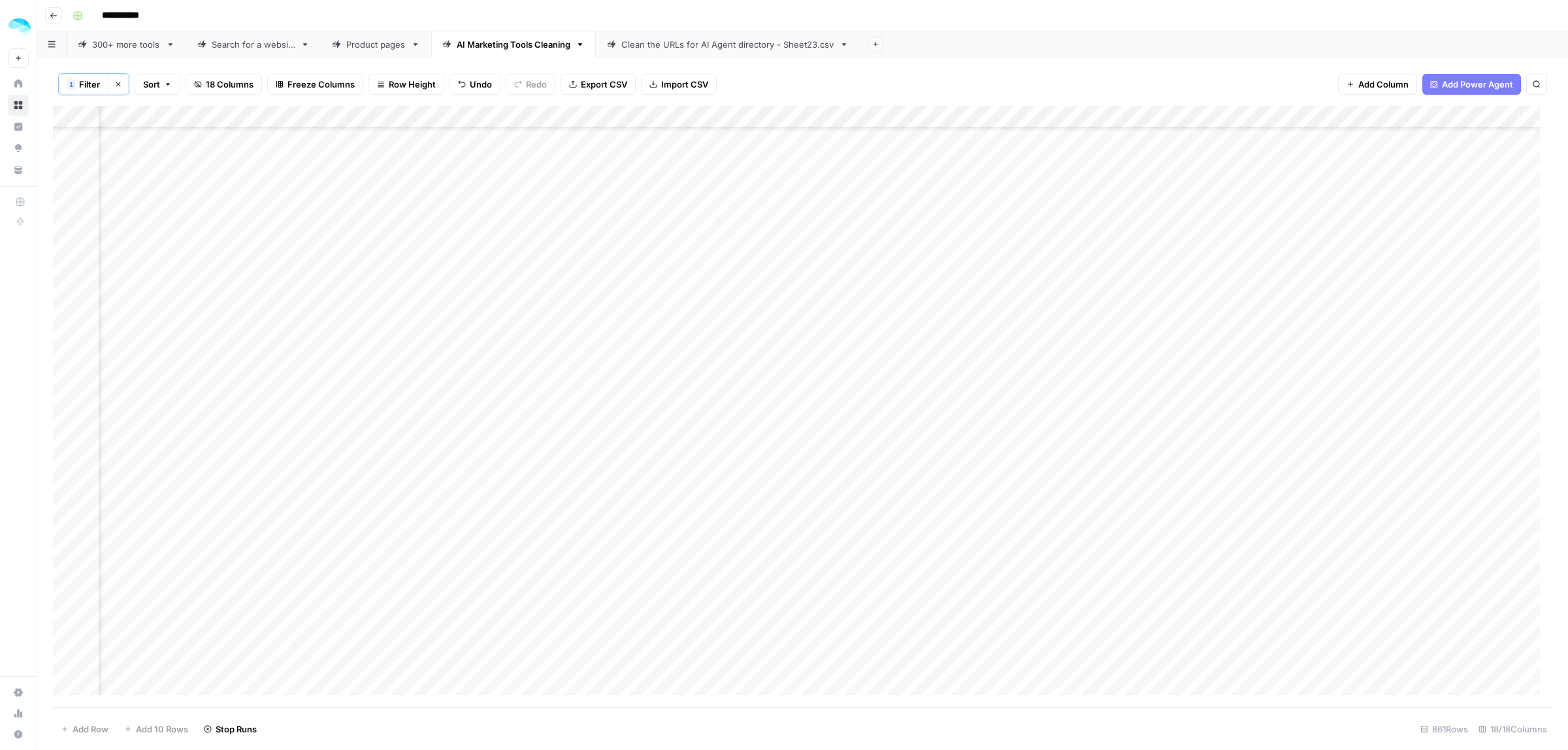
click at [1209, 113] on div "Add Column" at bounding box center [802, 406] width 1499 height 602
click at [971, 213] on span "Filter" at bounding box center [997, 208] width 114 height 13
click at [291, 150] on input "text" at bounding box center [357, 153] width 158 height 13
click at [296, 215] on button "contains" at bounding box center [333, 223] width 156 height 18
type input "contains"
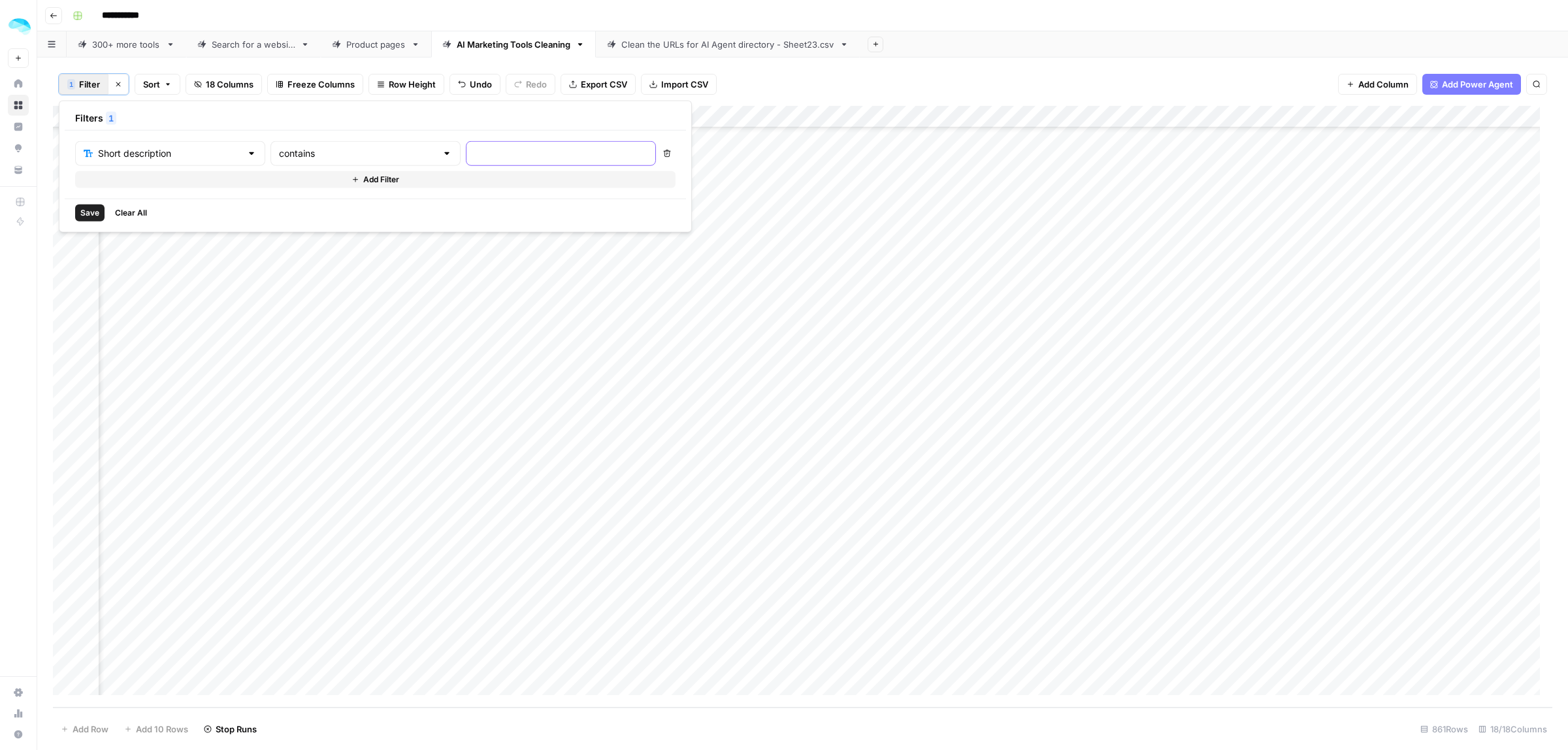
click at [504, 148] on input "text" at bounding box center [561, 153] width 173 height 13
type input "retail"
click at [768, 303] on div "Add Column" at bounding box center [802, 406] width 1499 height 602
click at [74, 117] on div "Add Column" at bounding box center [802, 171] width 1499 height 132
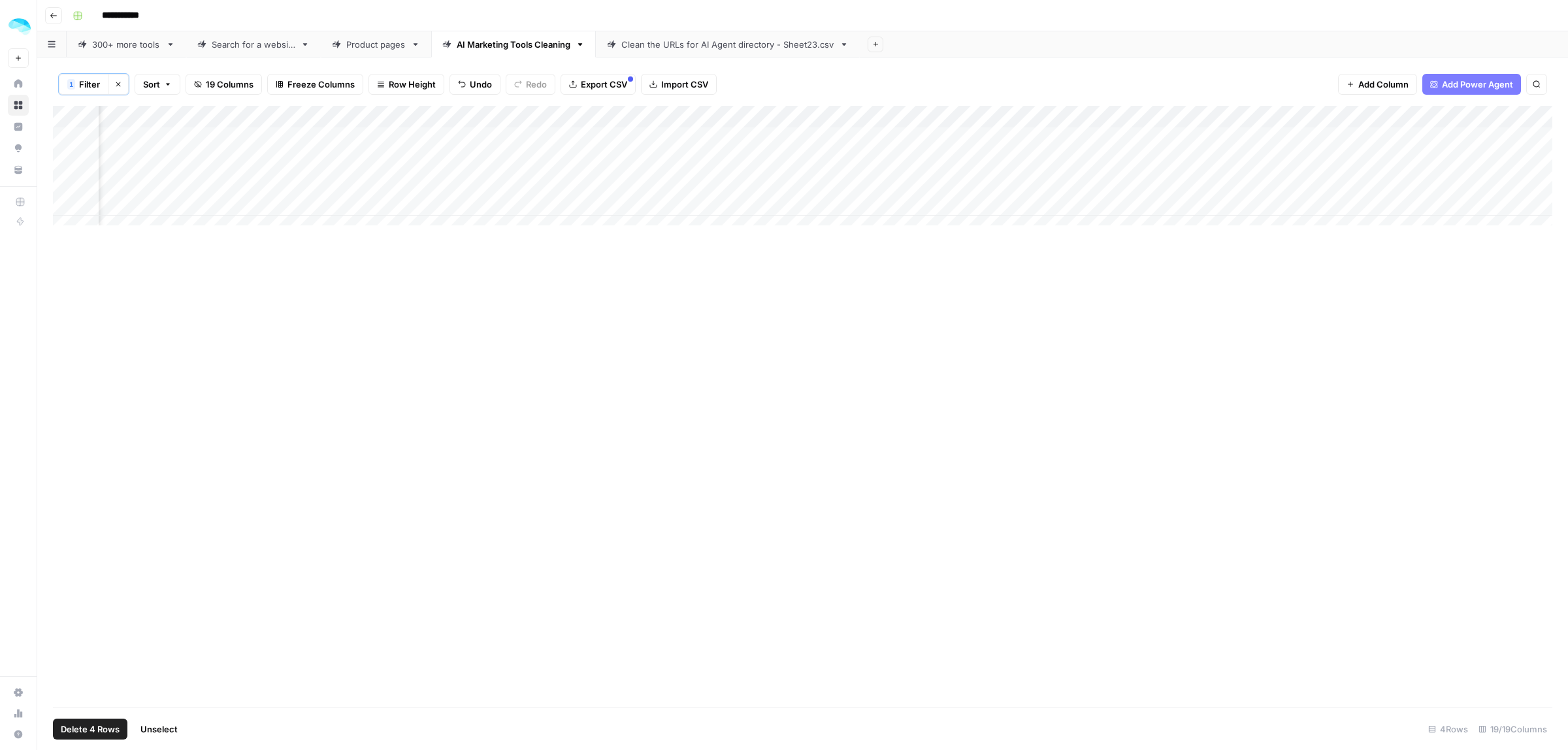
click at [99, 723] on span "Delete 4 Rows" at bounding box center [90, 729] width 59 height 13
click at [738, 148] on span "Delete" at bounding box center [737, 150] width 28 height 13
click at [96, 86] on span "Filter" at bounding box center [89, 84] width 21 height 13
drag, startPoint x: 514, startPoint y: 144, endPoint x: 418, endPoint y: 144, distance: 96.0
click at [418, 144] on div "Short description contains retail" at bounding box center [365, 153] width 580 height 25
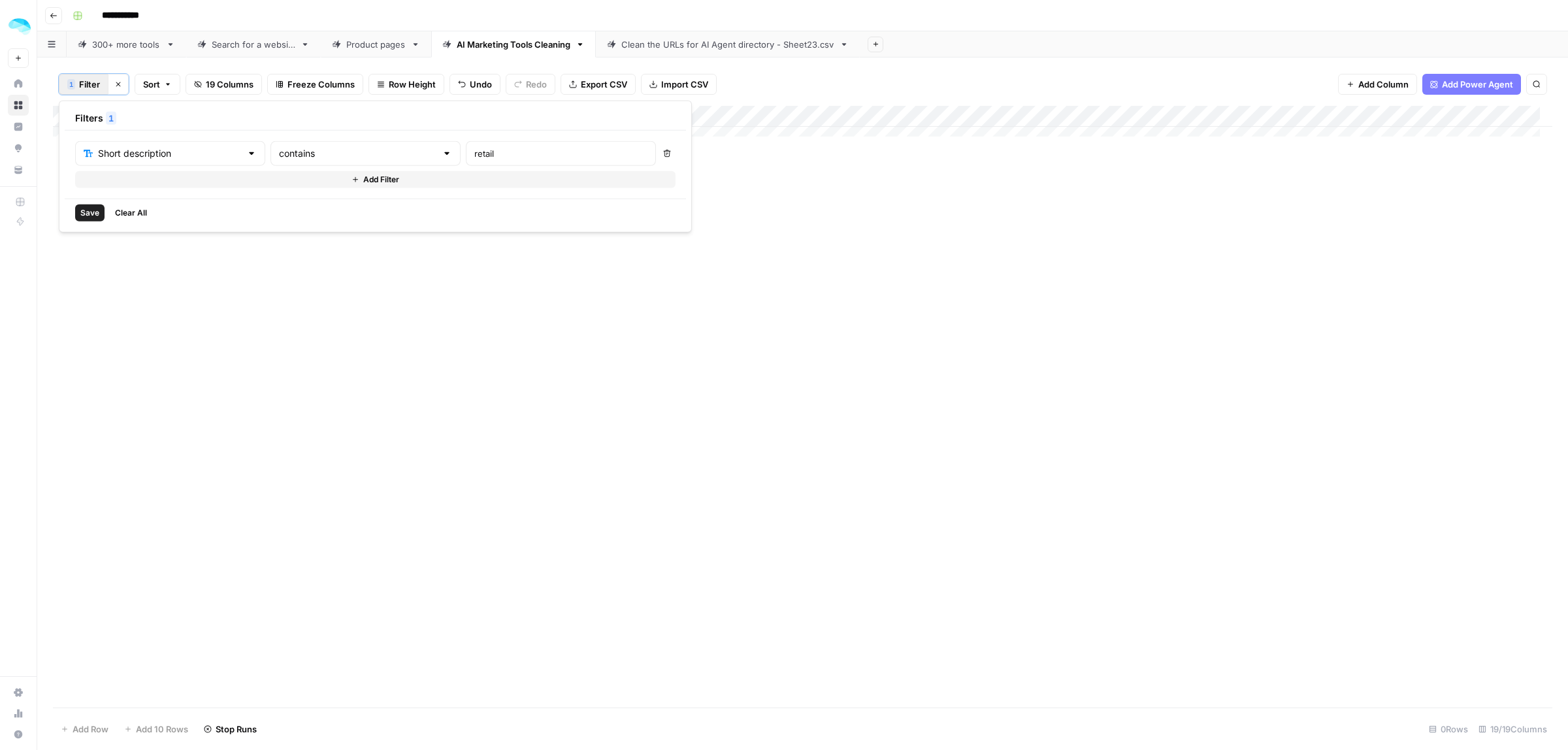
click at [498, 168] on div "Short description contains retail Delete Add Filter" at bounding box center [375, 165] width 600 height 47
click at [498, 159] on input "retail" at bounding box center [561, 153] width 173 height 13
type input "store"
click at [772, 279] on div "Add Column" at bounding box center [802, 406] width 1499 height 602
click at [66, 136] on div "Add Column" at bounding box center [802, 138] width 1499 height 65
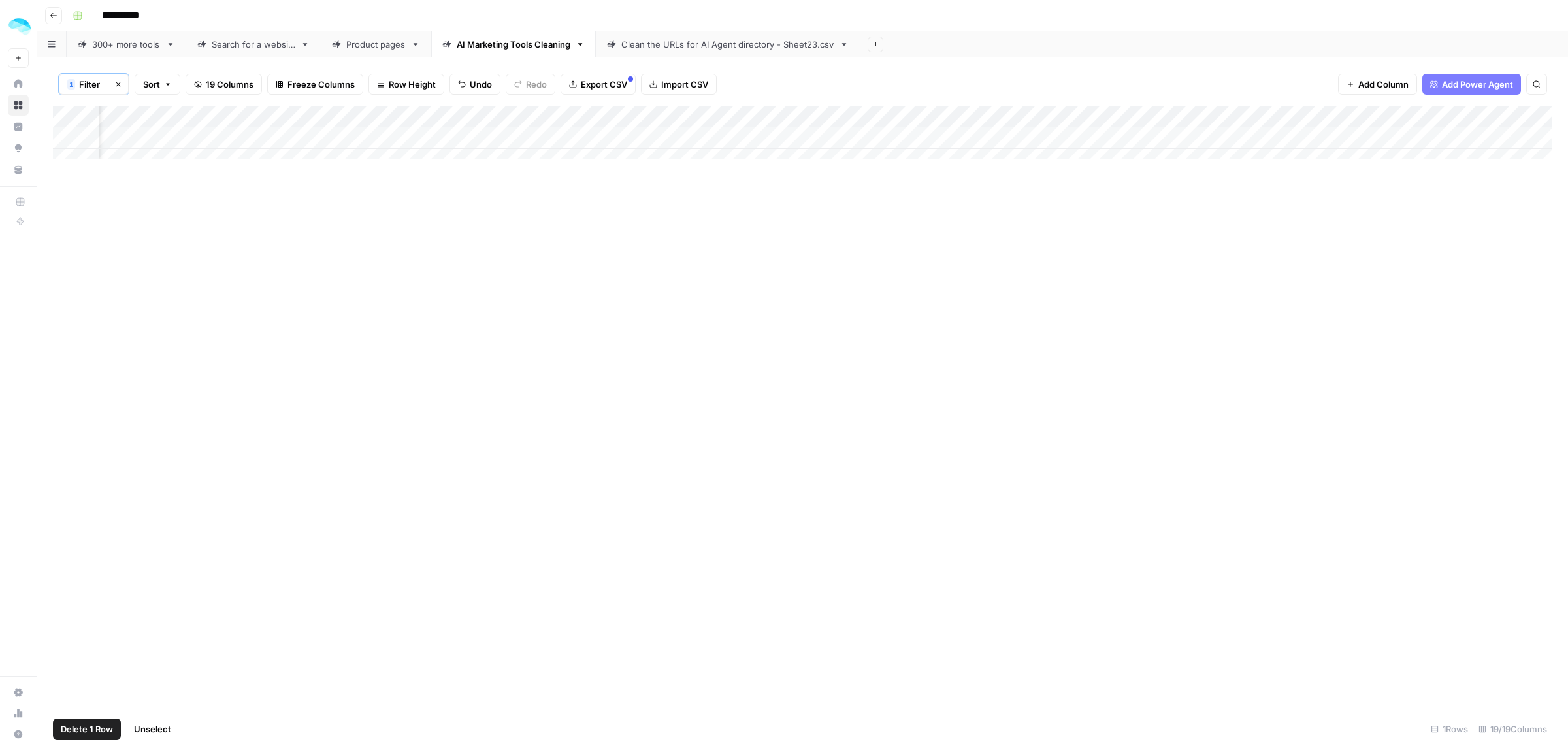
click at [76, 729] on span "Delete 1 Row" at bounding box center [87, 729] width 52 height 13
click at [740, 146] on span "Delete" at bounding box center [737, 150] width 28 height 13
click at [84, 85] on span "Filter" at bounding box center [89, 84] width 21 height 13
click at [490, 155] on input "store" at bounding box center [561, 153] width 173 height 13
drag, startPoint x: 492, startPoint y: 153, endPoint x: 403, endPoint y: 151, distance: 89.0
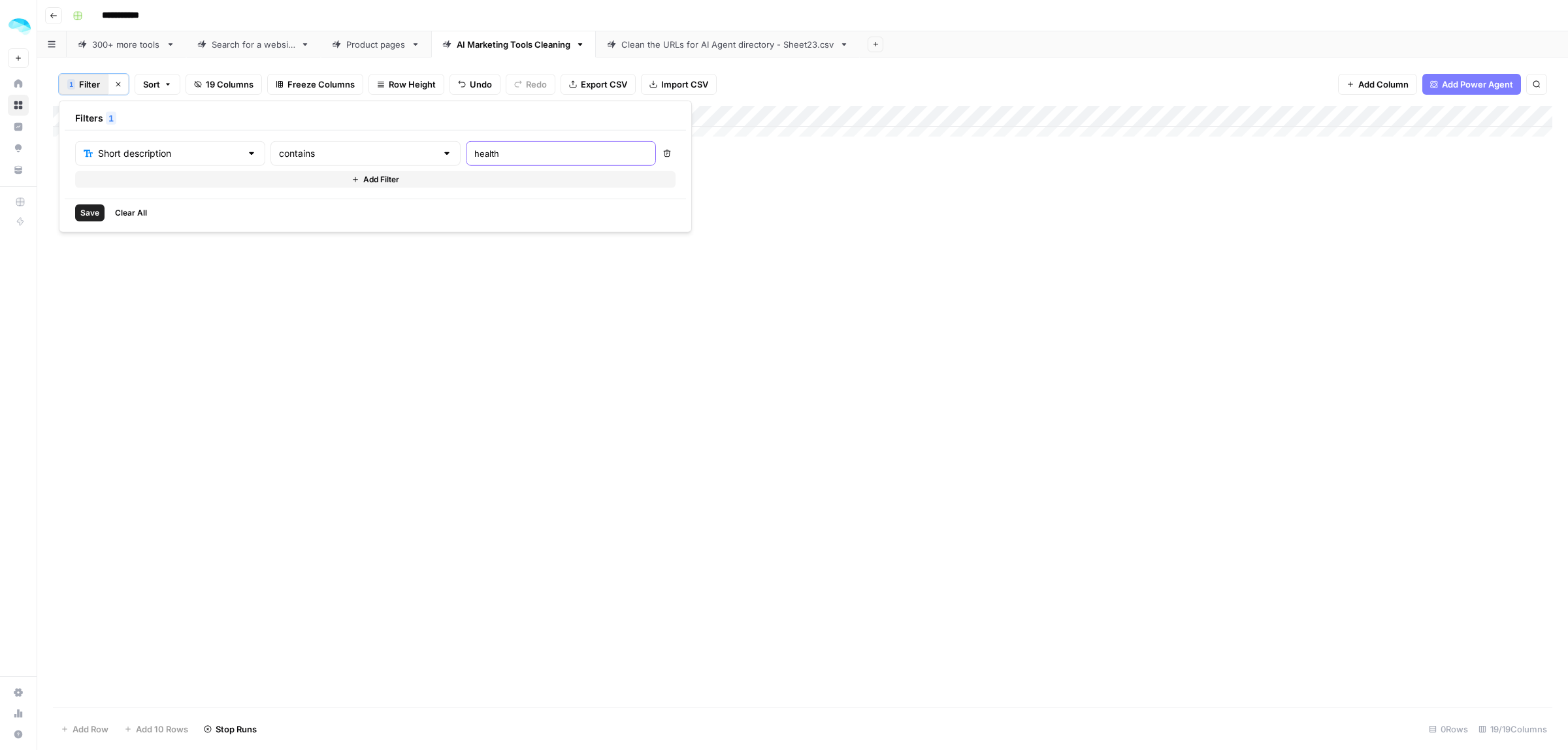
click at [406, 153] on div "Short description contains health" at bounding box center [365, 153] width 580 height 25
click at [484, 155] on input "care" at bounding box center [561, 153] width 173 height 13
type input "commerce"
click at [725, 251] on div "Add Column" at bounding box center [802, 406] width 1499 height 602
click at [73, 113] on div "Add Column" at bounding box center [802, 149] width 1499 height 87
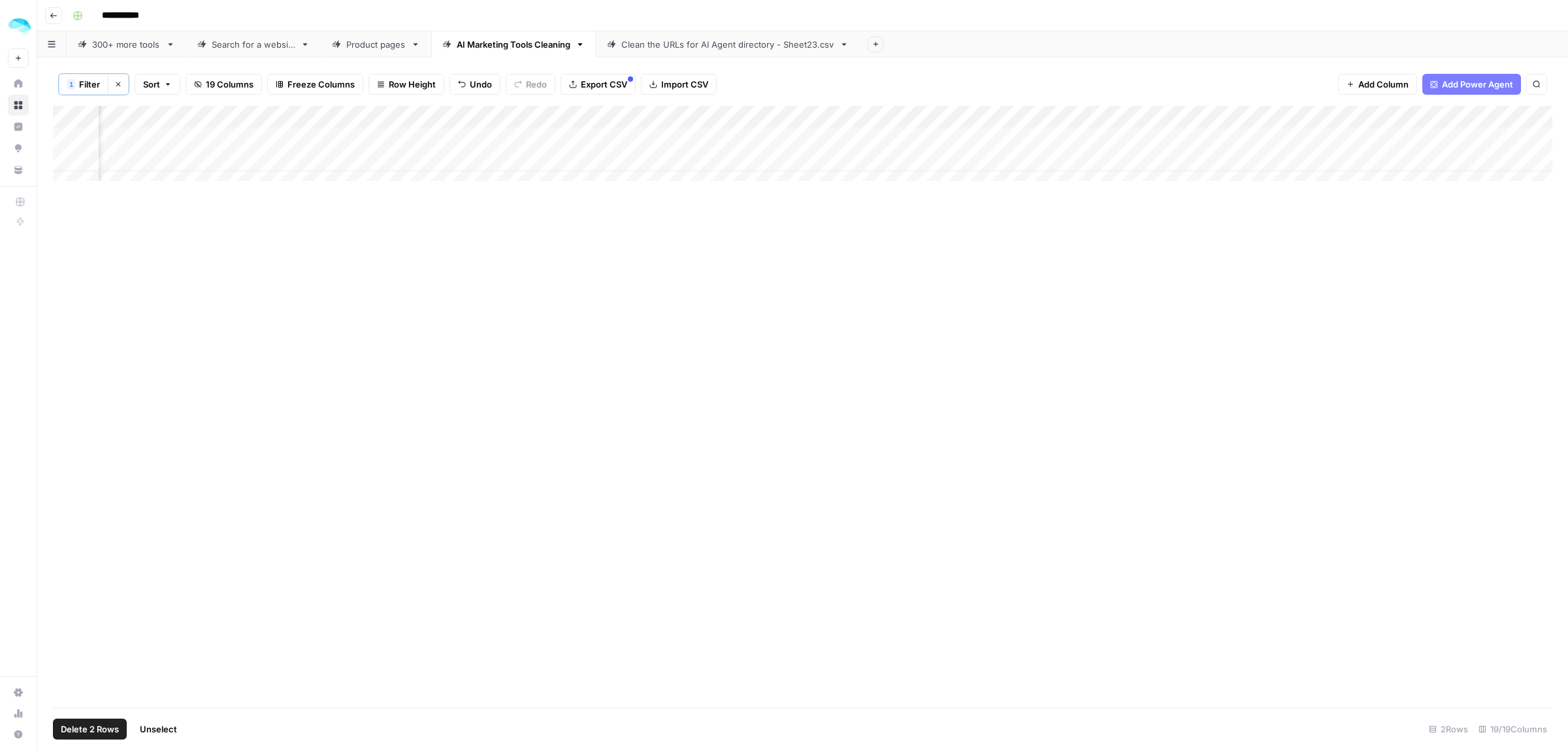
click at [86, 726] on span "Delete 2 Rows" at bounding box center [90, 729] width 58 height 13
click at [735, 153] on span "Delete" at bounding box center [737, 150] width 28 height 13
click at [84, 82] on span "Filter" at bounding box center [89, 84] width 21 height 13
drag, startPoint x: 498, startPoint y: 157, endPoint x: 405, endPoint y: 157, distance: 93.0
click at [405, 157] on div "Short description contains commerce" at bounding box center [365, 153] width 580 height 25
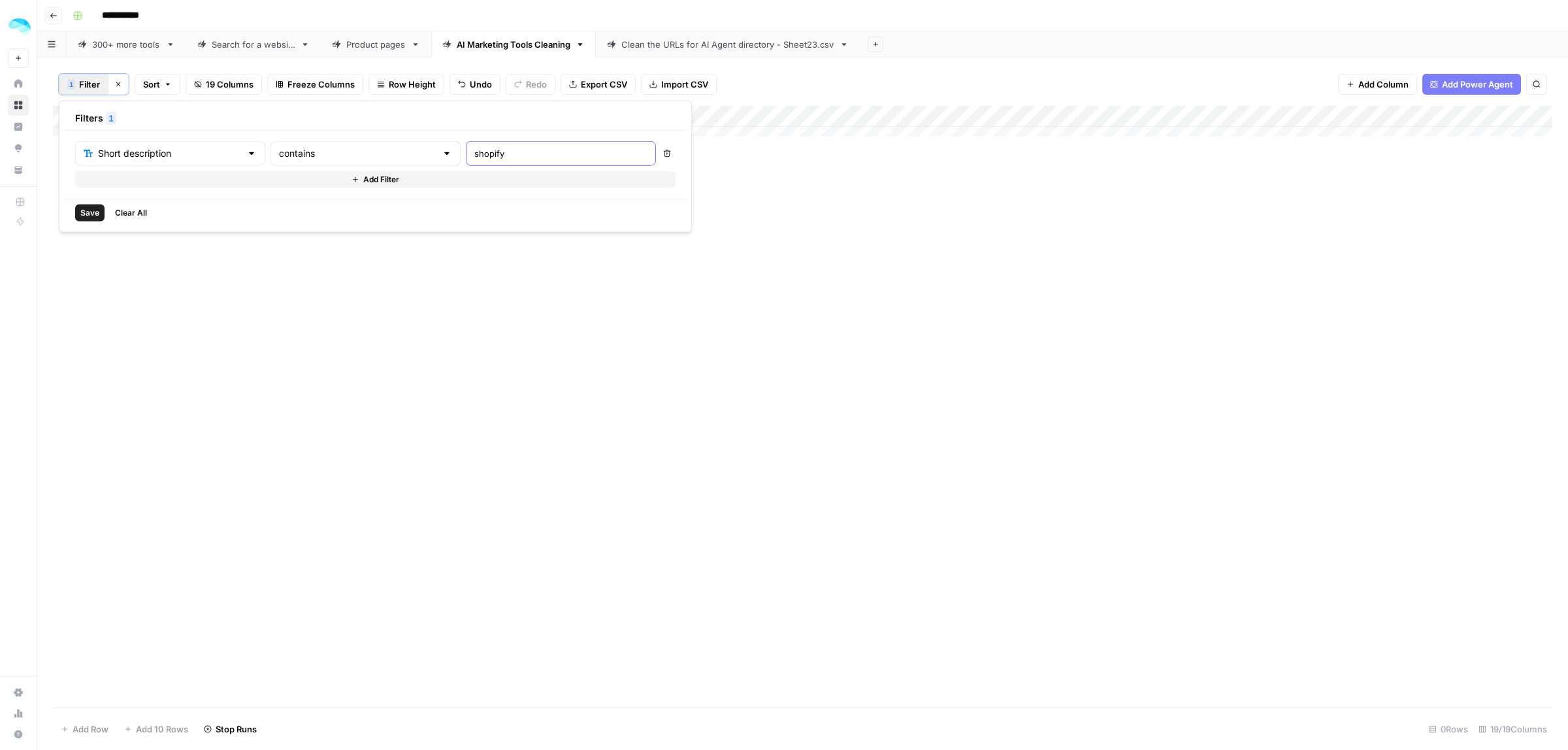
drag, startPoint x: 478, startPoint y: 155, endPoint x: 394, endPoint y: 155, distance: 84.0
click at [394, 155] on div "Short description contains shopify" at bounding box center [365, 153] width 580 height 25
type input "amazon"
click at [735, 258] on div "Add Column" at bounding box center [802, 406] width 1499 height 602
drag, startPoint x: 72, startPoint y: 116, endPoint x: 88, endPoint y: 196, distance: 81.6
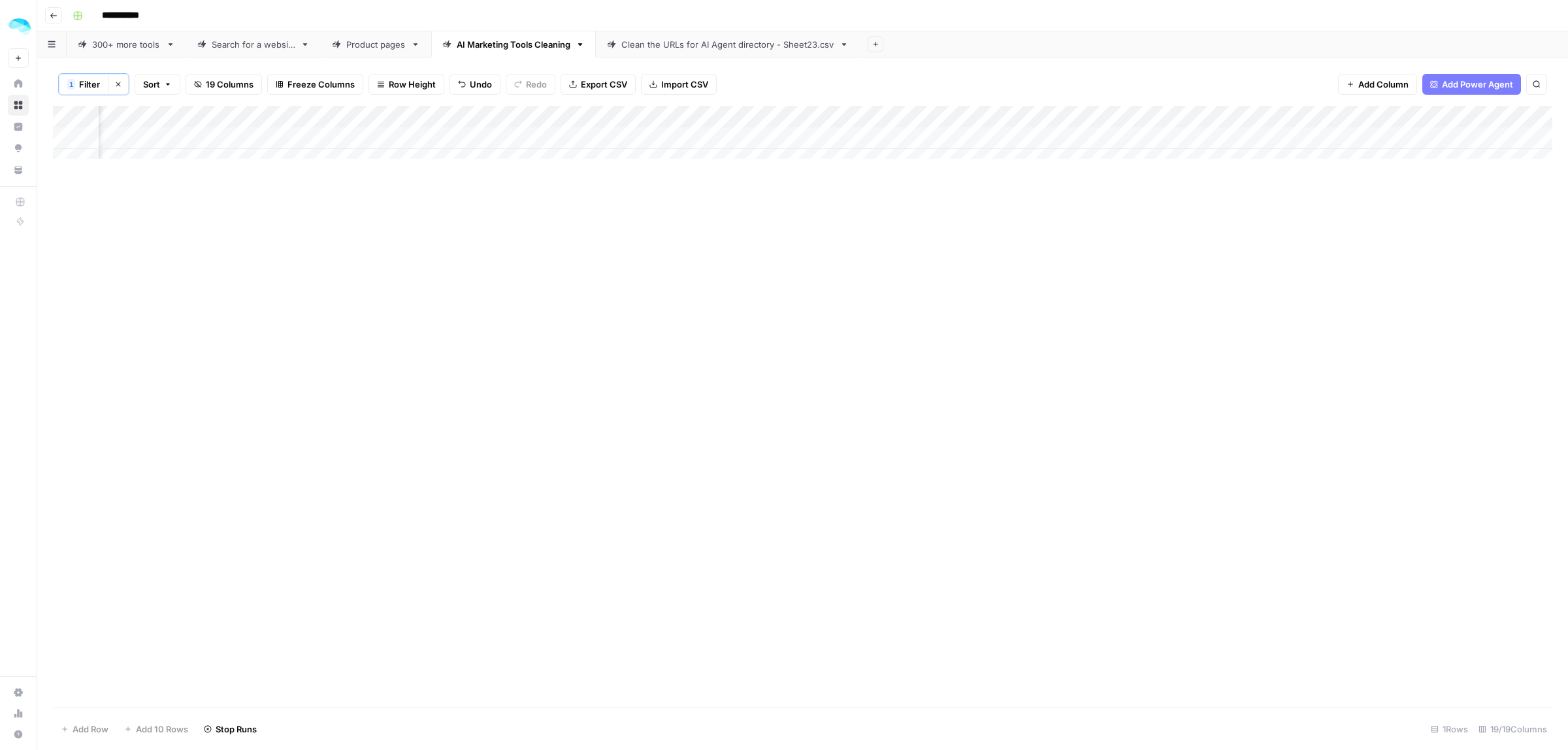
click at [73, 117] on div "Add Column" at bounding box center [802, 138] width 1499 height 65
click at [81, 731] on span "Delete 1 Row" at bounding box center [87, 729] width 52 height 13
click at [740, 161] on button "Delete" at bounding box center [736, 150] width 44 height 23
click at [69, 83] on span "1" at bounding box center [71, 84] width 4 height 10
click at [512, 144] on div "amazon" at bounding box center [561, 153] width 190 height 25
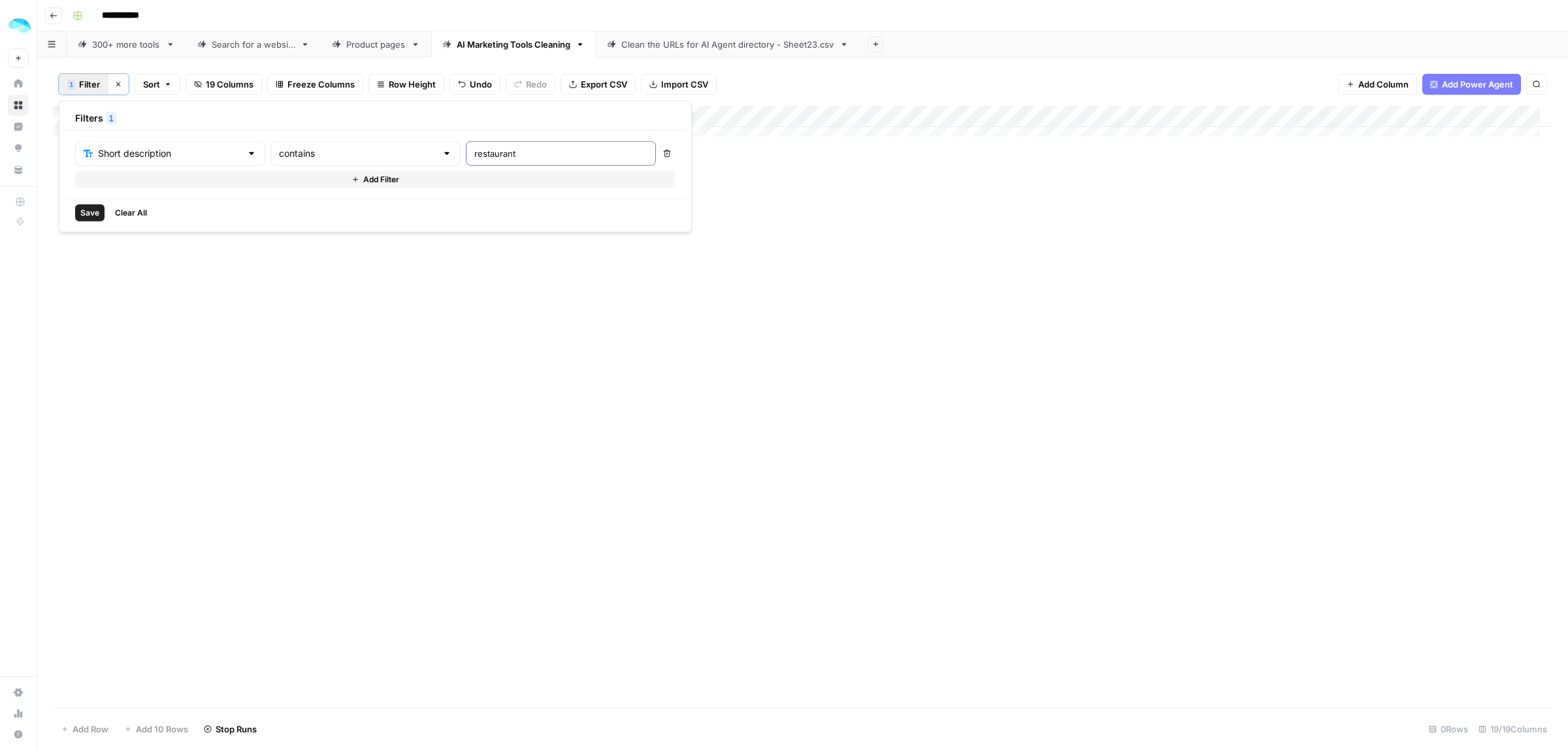
type input "restaurant"
click at [223, 151] on div "Short description" at bounding box center [171, 153] width 190 height 25
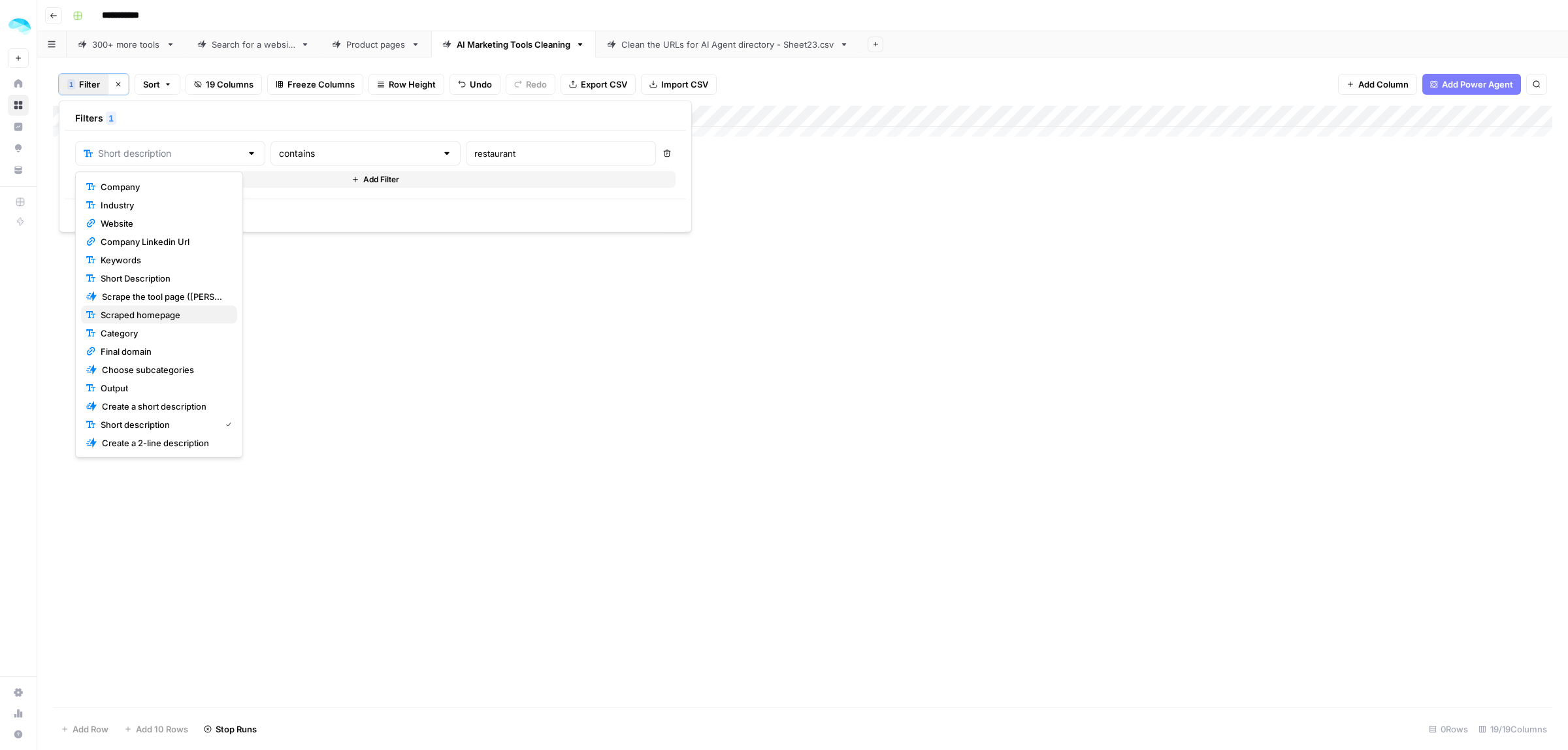
click at [159, 318] on span "Scraped homepage" at bounding box center [163, 315] width 126 height 13
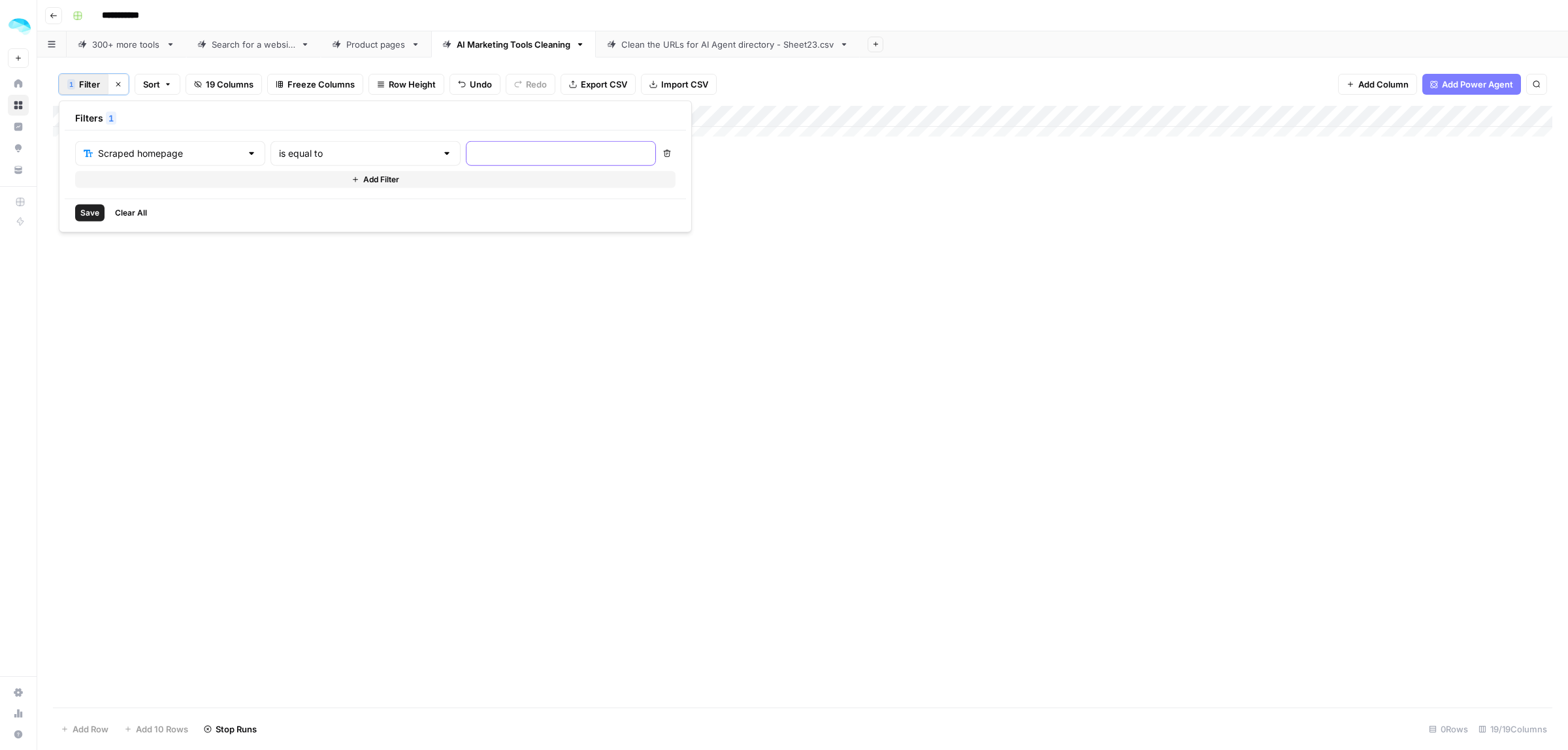
click at [474, 155] on input "text" at bounding box center [561, 153] width 173 height 13
click at [361, 159] on div "is equal to" at bounding box center [365, 153] width 190 height 25
click at [301, 211] on button "is empty" at bounding box center [333, 205] width 156 height 18
type input "is empty"
click at [311, 147] on input "text" at bounding box center [357, 153] width 158 height 13
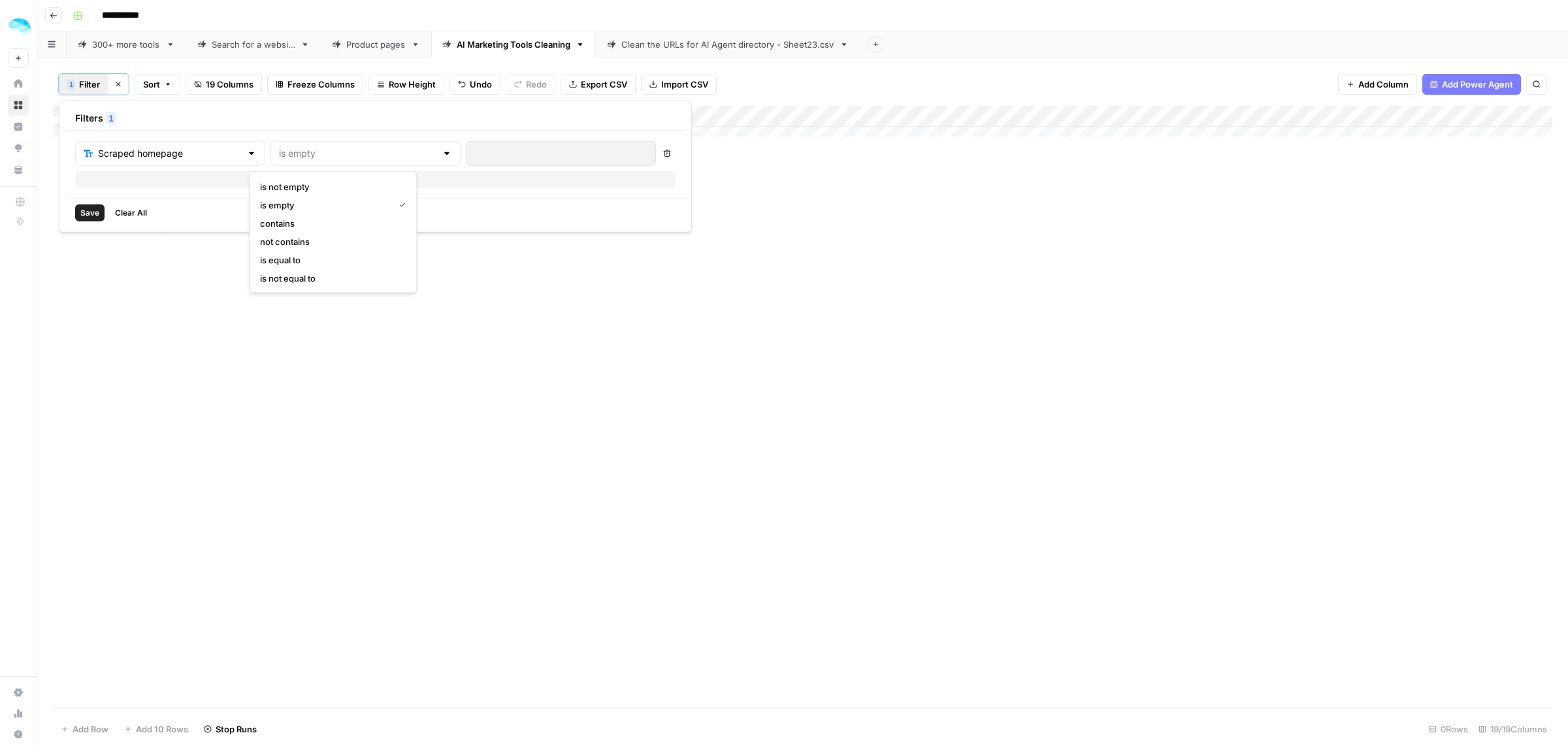
click at [295, 223] on span "contains" at bounding box center [330, 223] width 141 height 13
type input "contains"
click at [474, 158] on input "text" at bounding box center [561, 153] width 173 height 13
type input "retail"
click at [1070, 61] on div "1 Filter Clear filters Sort 19 Columns Freeze Columns Row Height Undo Redo Expo…" at bounding box center [802, 404] width 1530 height 693
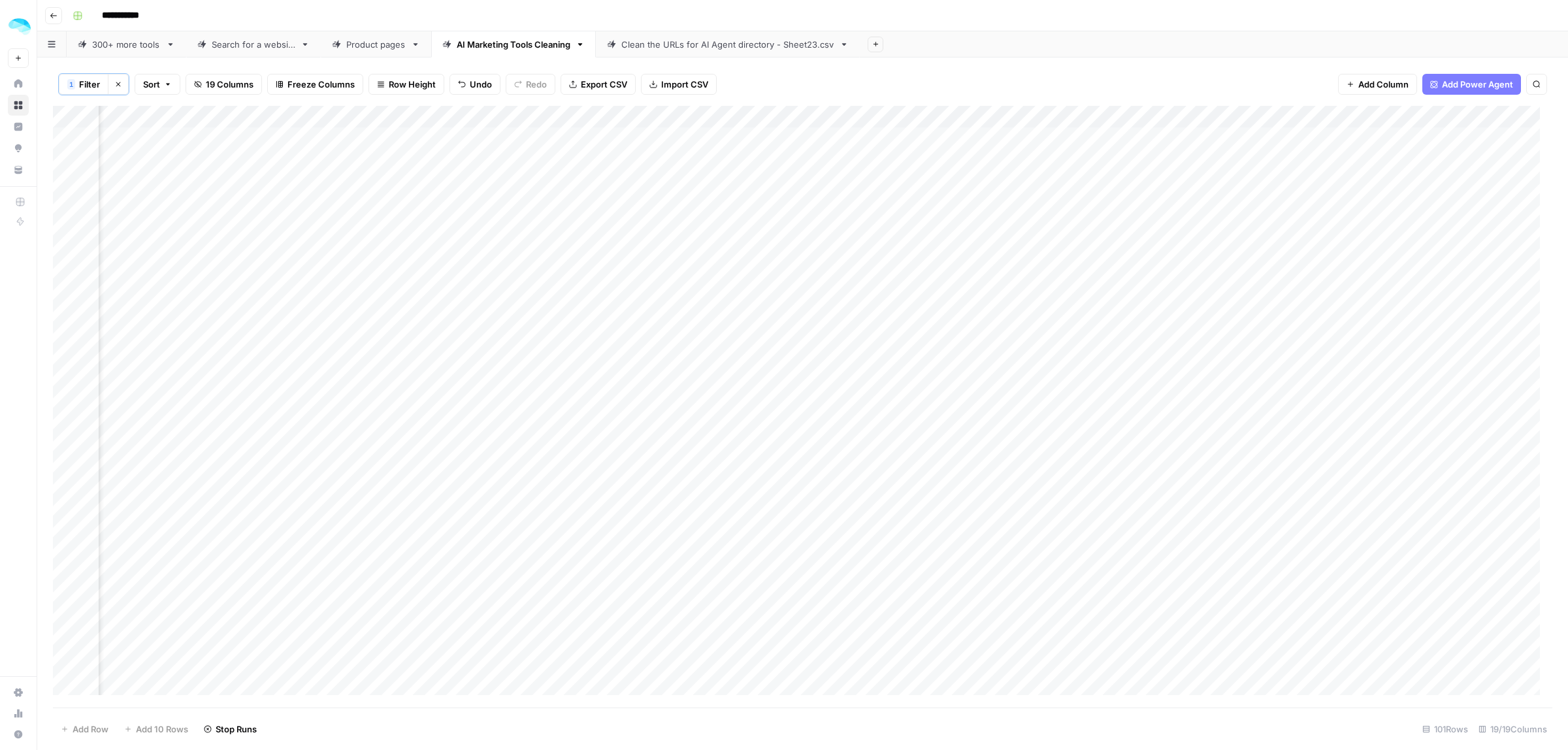
scroll to position [0, 2105]
click at [118, 81] on icon "button" at bounding box center [117, 84] width 8 height 8
click at [523, 117] on div "Add Column" at bounding box center [802, 405] width 1499 height 603
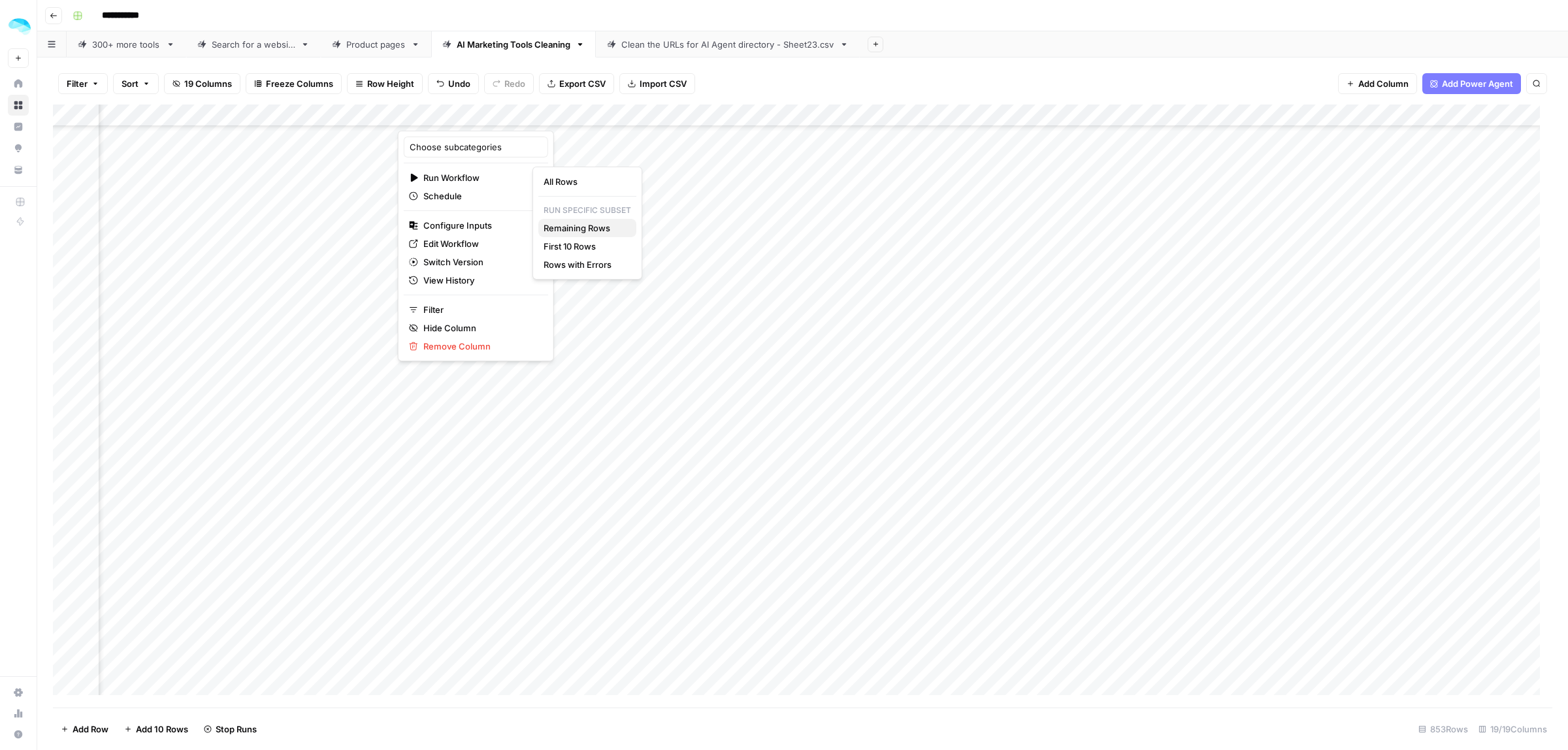
click at [592, 227] on span "Remaining Rows" at bounding box center [585, 227] width 82 height 13
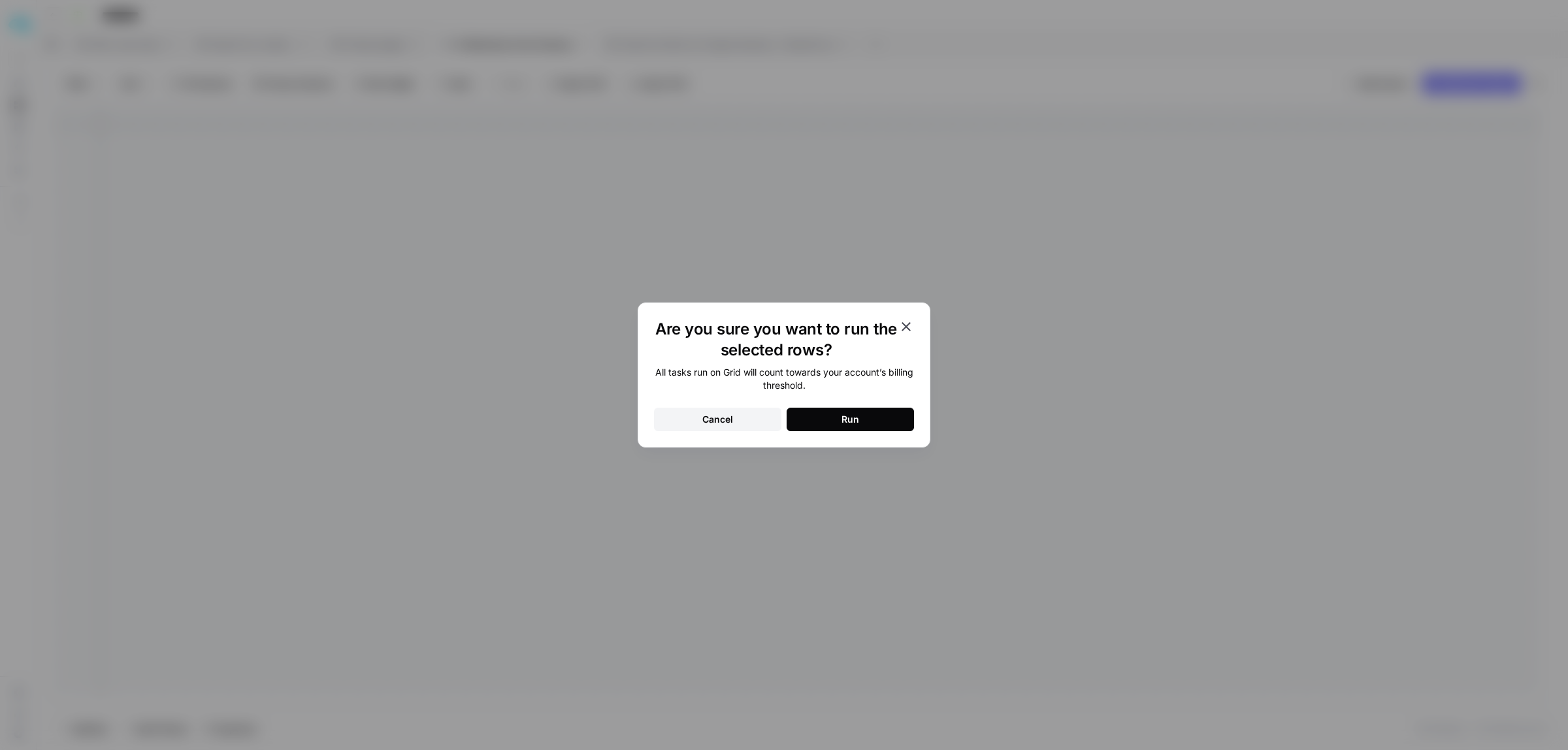
click at [873, 418] on button "Run" at bounding box center [850, 419] width 128 height 23
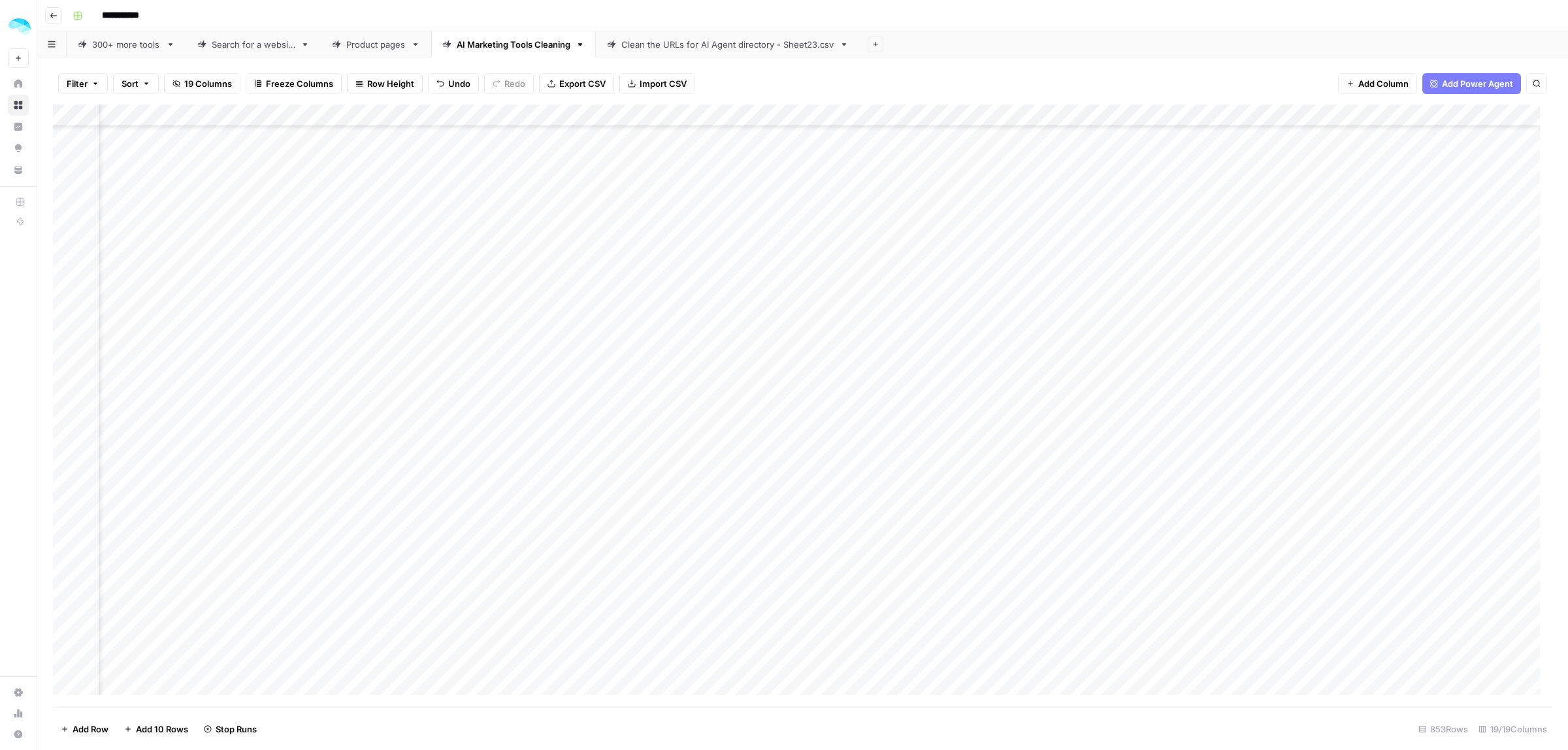
click at [646, 43] on div "Clean the URLs for AI Agent directory - Sheet23.csv" at bounding box center [728, 44] width 213 height 13
click at [79, 80] on span "Filter" at bounding box center [77, 83] width 21 height 13
click at [116, 155] on button "Add Filter" at bounding box center [318, 149] width 487 height 17
click at [125, 153] on input "text" at bounding box center [154, 153] width 143 height 13
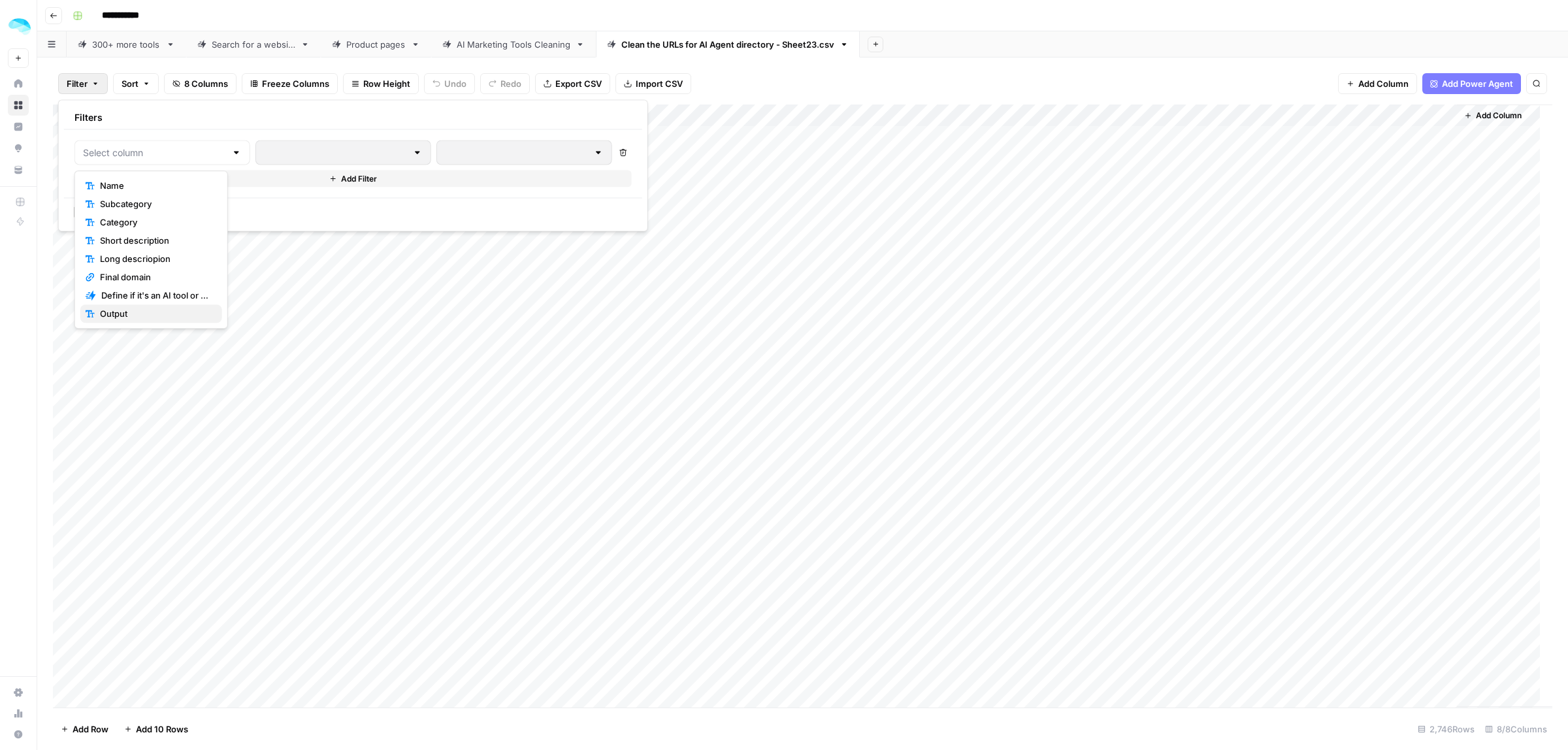
click at [128, 317] on span "Output" at bounding box center [156, 313] width 111 height 13
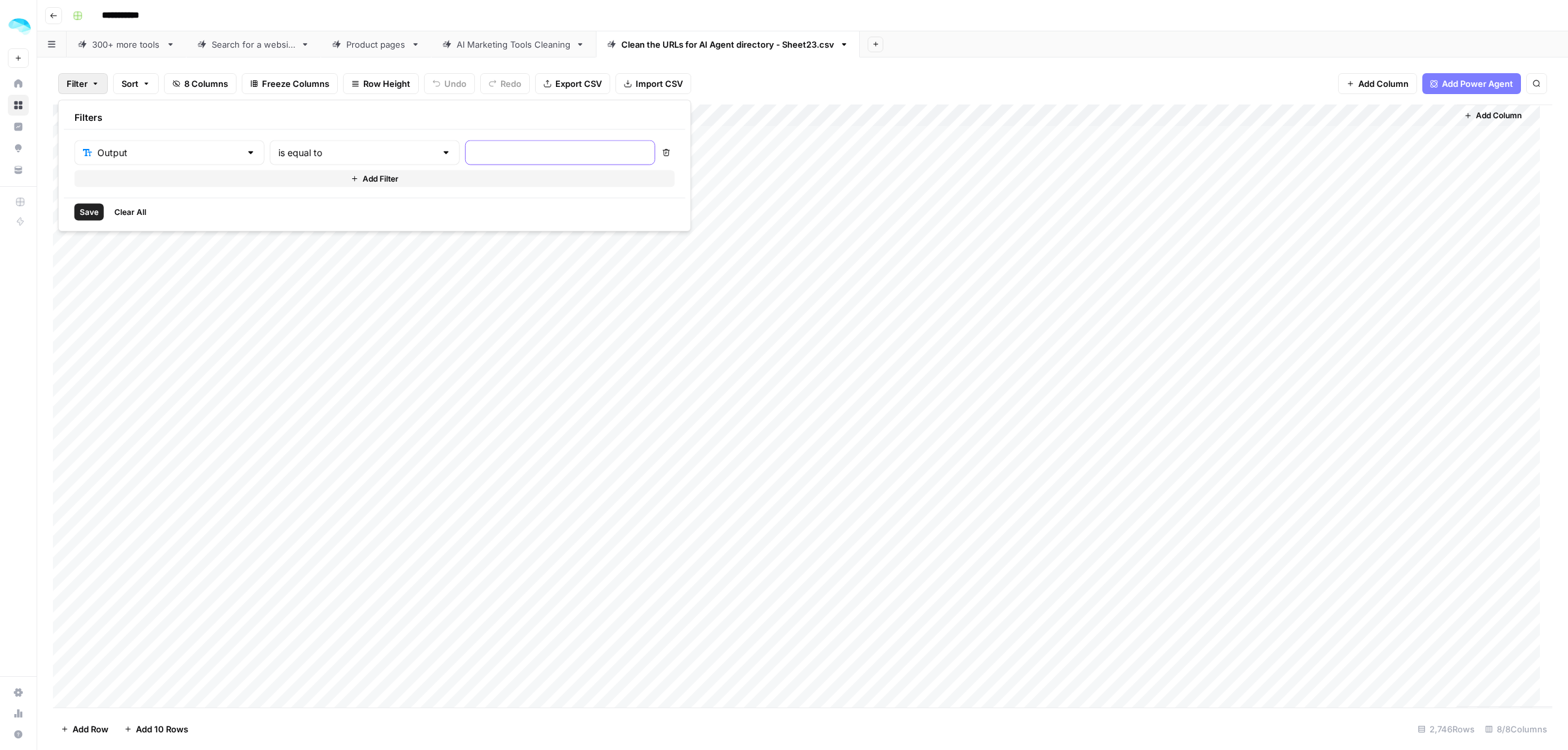
click at [568, 158] on input "text" at bounding box center [560, 153] width 173 height 13
type input "No"
click at [831, 77] on div "1 Filter Clear filters Sort 8 Columns Freeze Columns Row Height Undo Redo Expor…" at bounding box center [802, 84] width 1499 height 43
click at [75, 114] on div "Add Column" at bounding box center [802, 406] width 1499 height 602
click at [111, 729] on span "Delete 1227 Rows" at bounding box center [97, 729] width 72 height 13
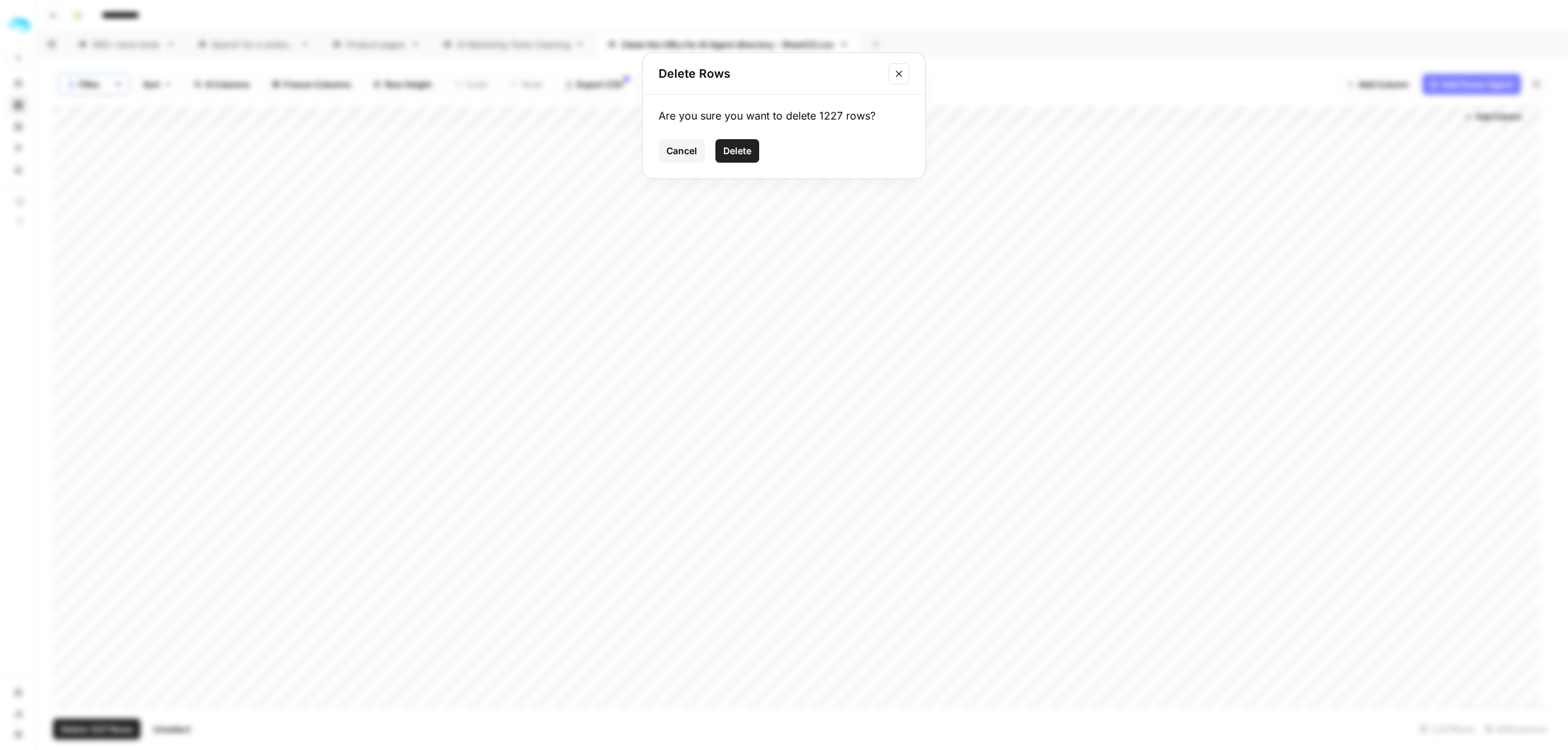
click at [748, 147] on span "Delete" at bounding box center [737, 150] width 28 height 13
click at [125, 87] on button "Clear filters" at bounding box center [118, 84] width 21 height 21
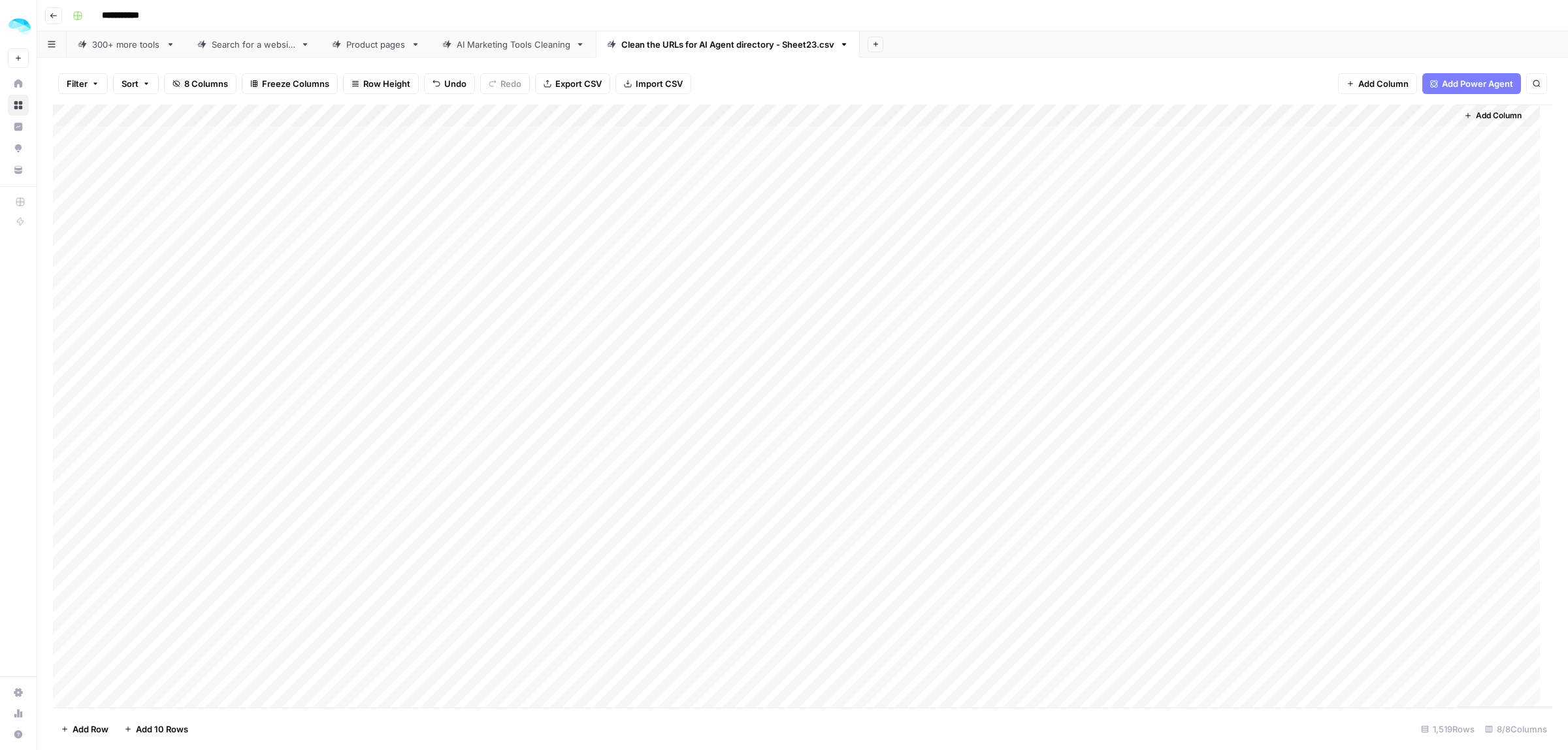
click at [1311, 117] on div "Add Column" at bounding box center [802, 405] width 1499 height 603
click at [1207, 345] on span "Remove Column" at bounding box center [1239, 345] width 114 height 13
click at [755, 150] on button "Delete" at bounding box center [736, 147] width 44 height 23
click at [541, 48] on div "AI Marketing Tools Cleaning" at bounding box center [514, 44] width 114 height 13
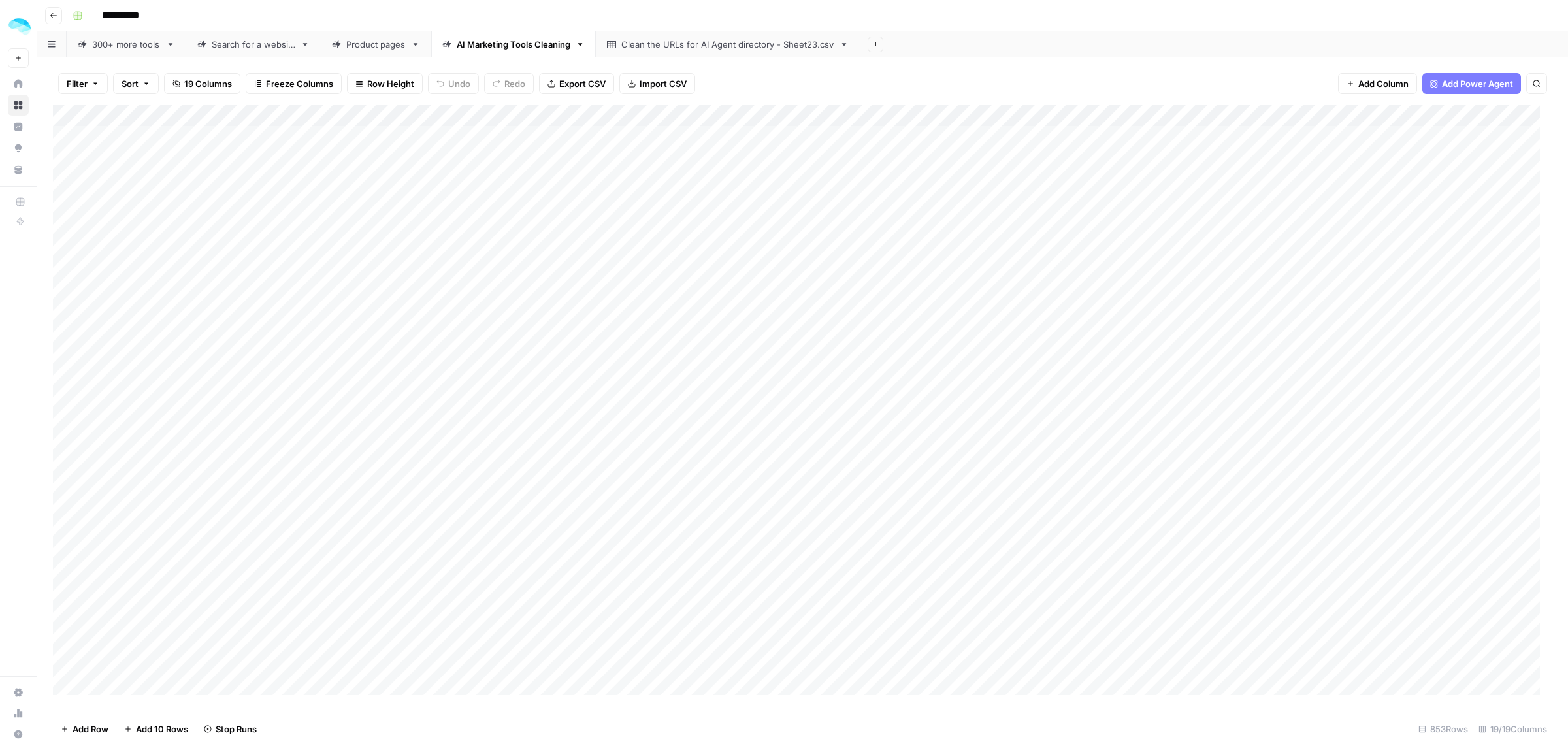
click at [678, 41] on div "Clean the URLs for AI Agent directory - Sheet23.csv" at bounding box center [728, 44] width 213 height 13
click at [1201, 117] on span "Add Column" at bounding box center [1199, 116] width 45 height 12
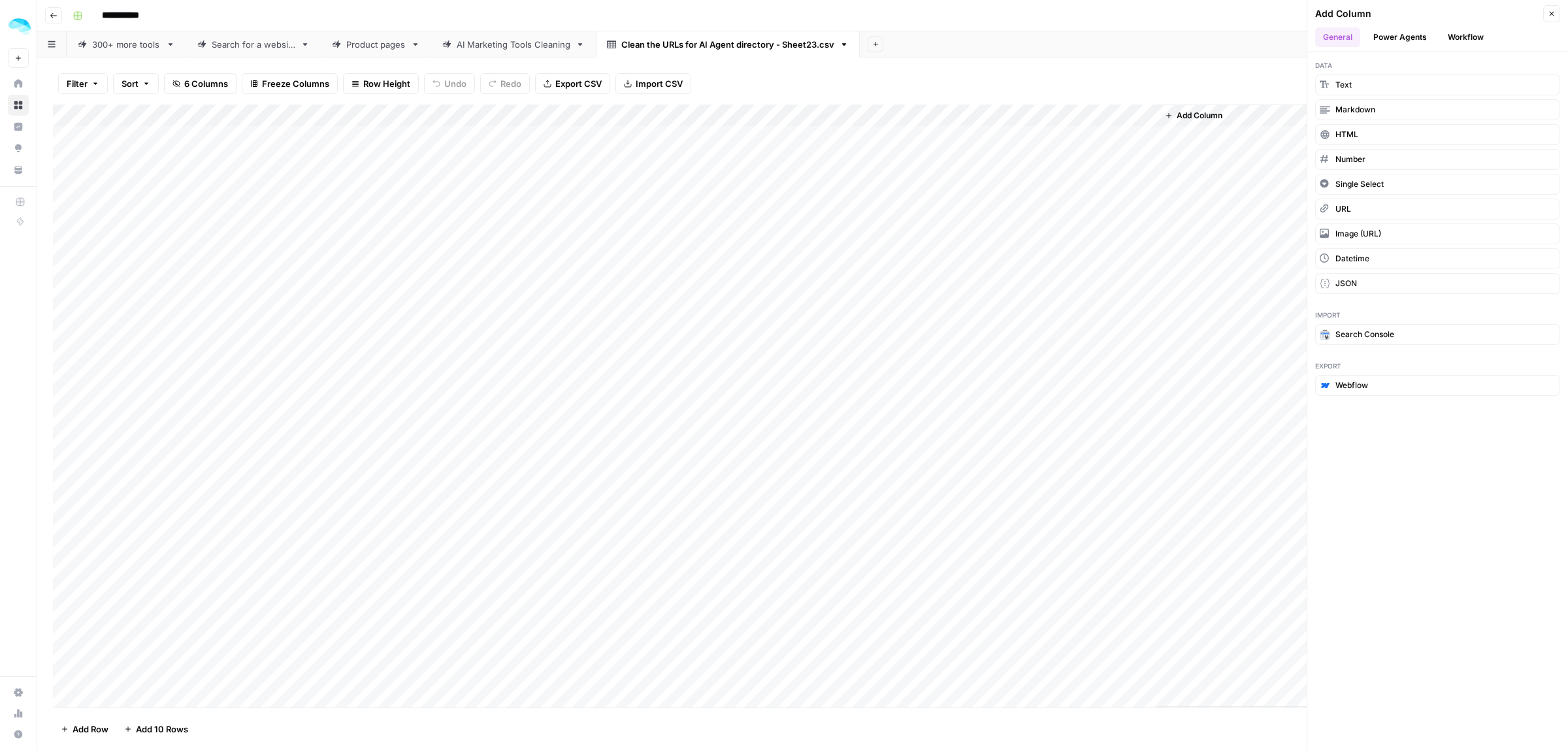
click at [1439, 40] on button "Workflow" at bounding box center [1465, 37] width 51 height 20
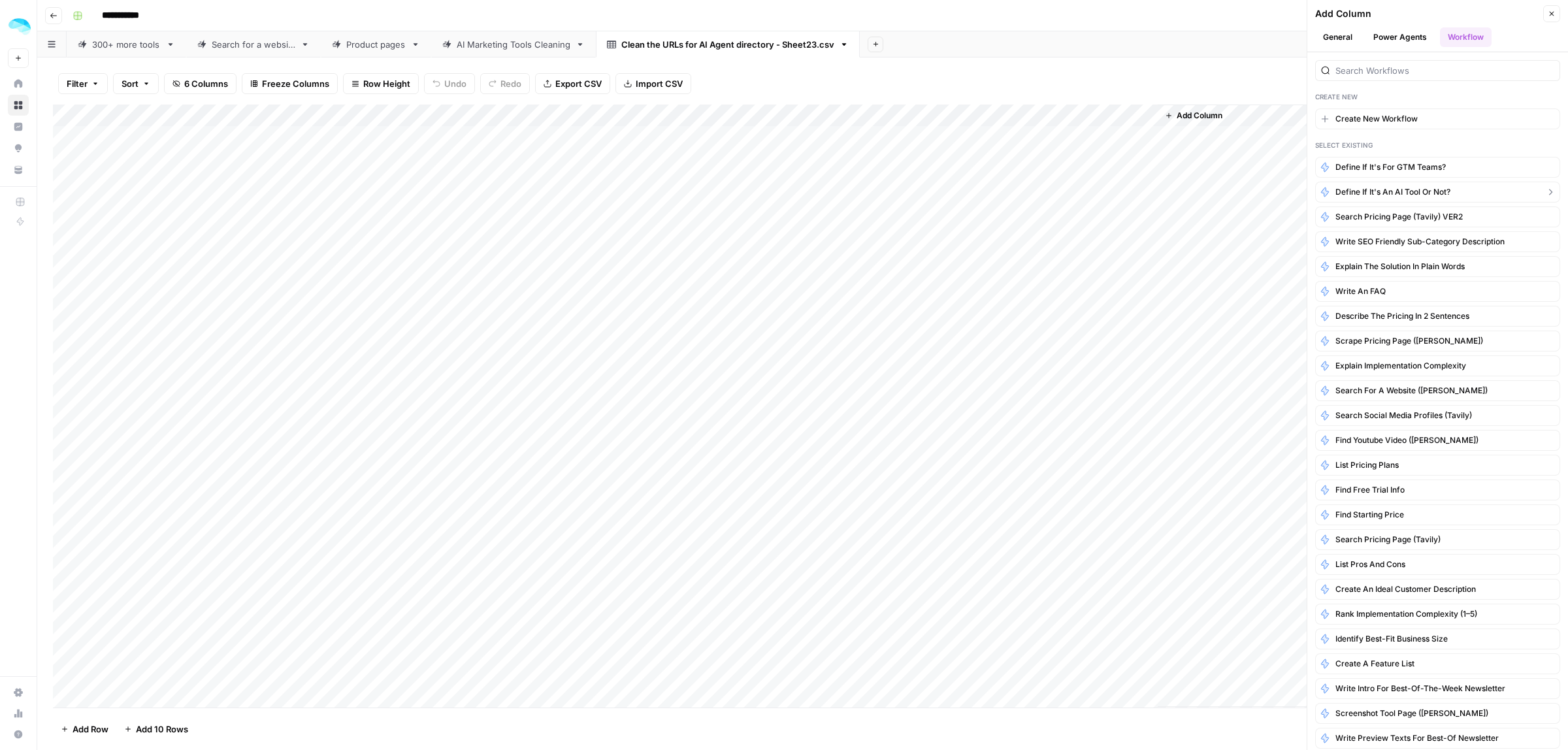
click at [1411, 194] on span "Define if it's an AI tool or not?" at bounding box center [1393, 192] width 115 height 12
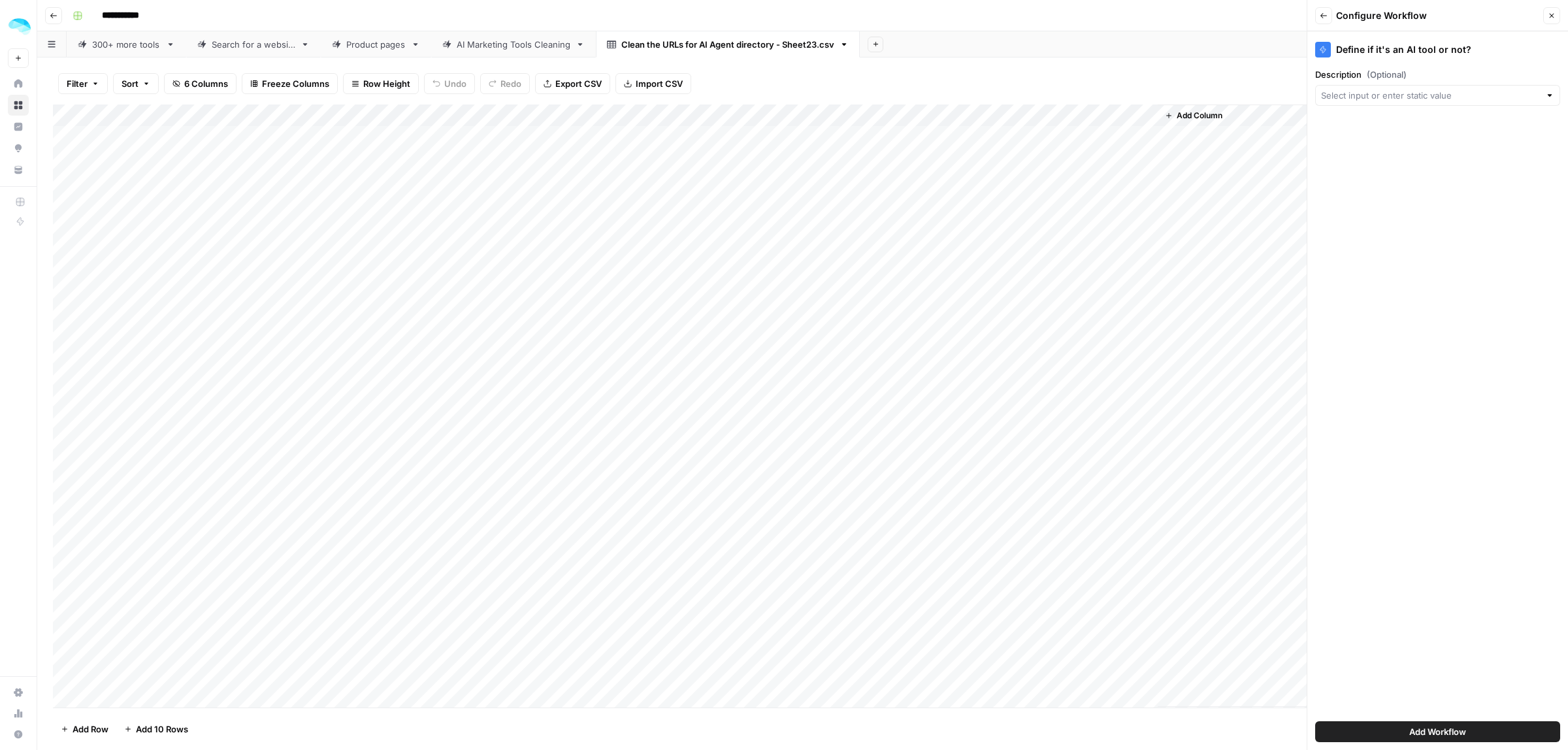
click at [1134, 66] on div "Filter Sort 6 Columns Freeze Columns Row Height Undo Redo Export CSV Import CSV…" at bounding box center [802, 83] width 1499 height 42
click at [1549, 21] on button "Close" at bounding box center [1552, 15] width 17 height 17
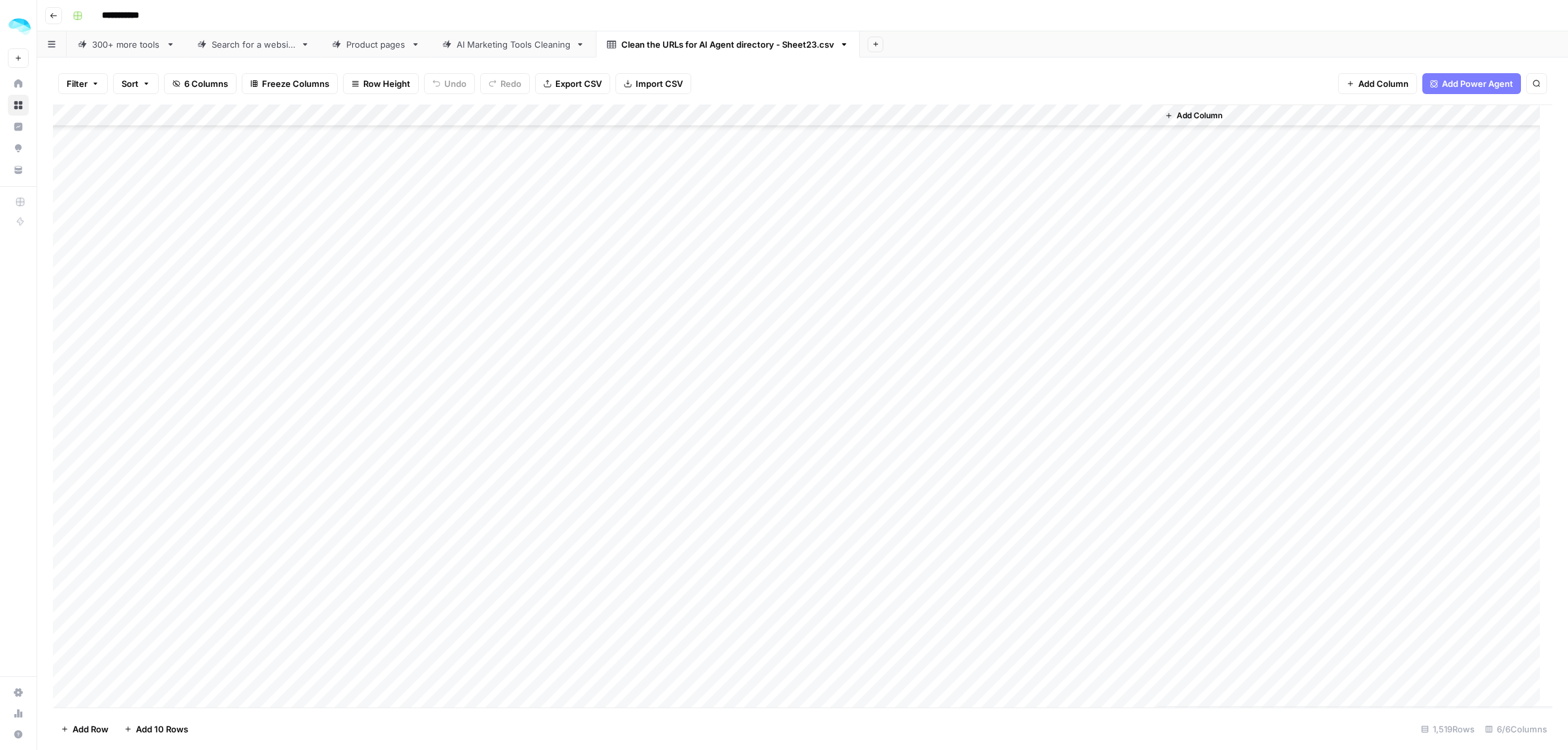
scroll to position [1143, 0]
click at [1193, 114] on span "Add Column" at bounding box center [1199, 116] width 45 height 12
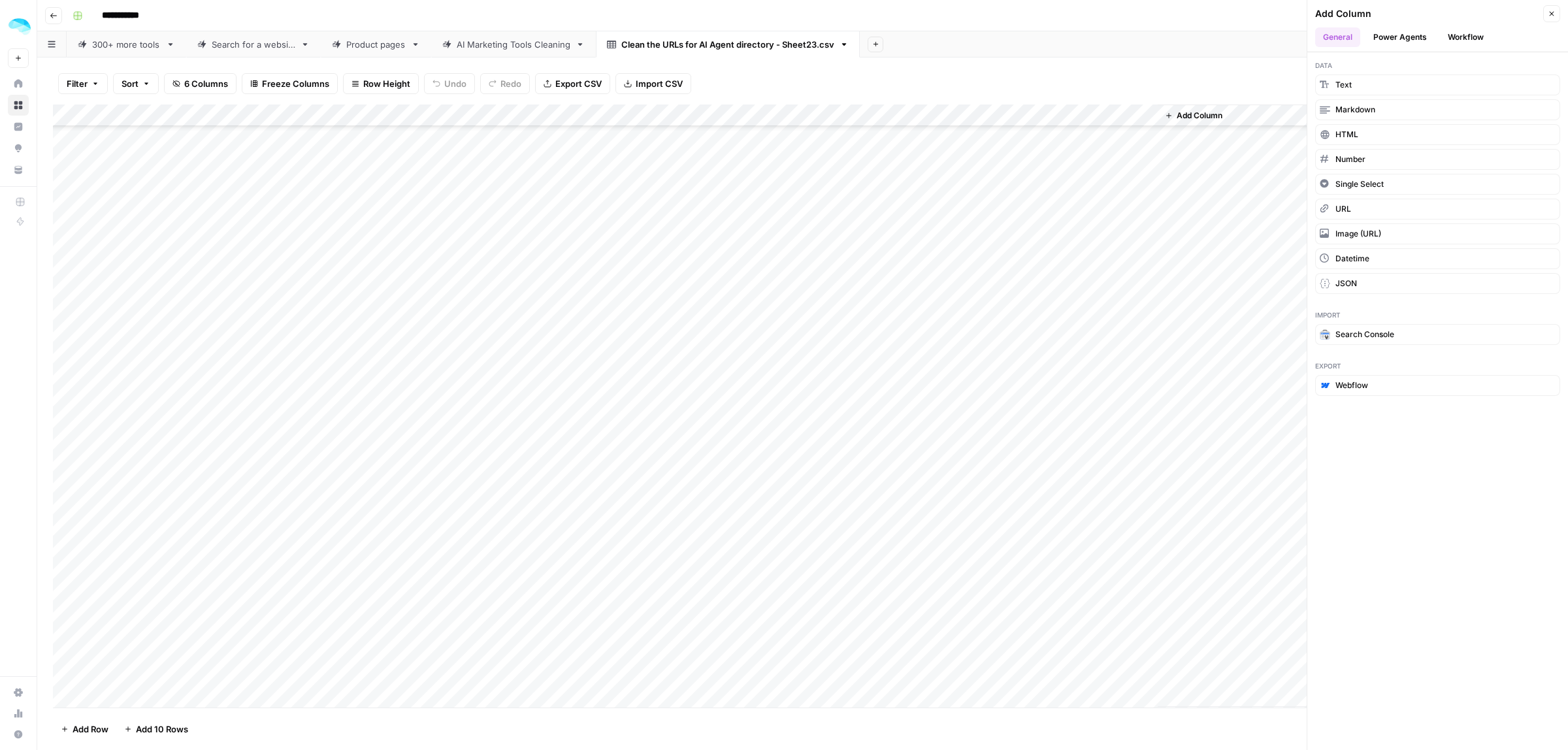
click at [1470, 33] on button "Workflow" at bounding box center [1465, 37] width 51 height 20
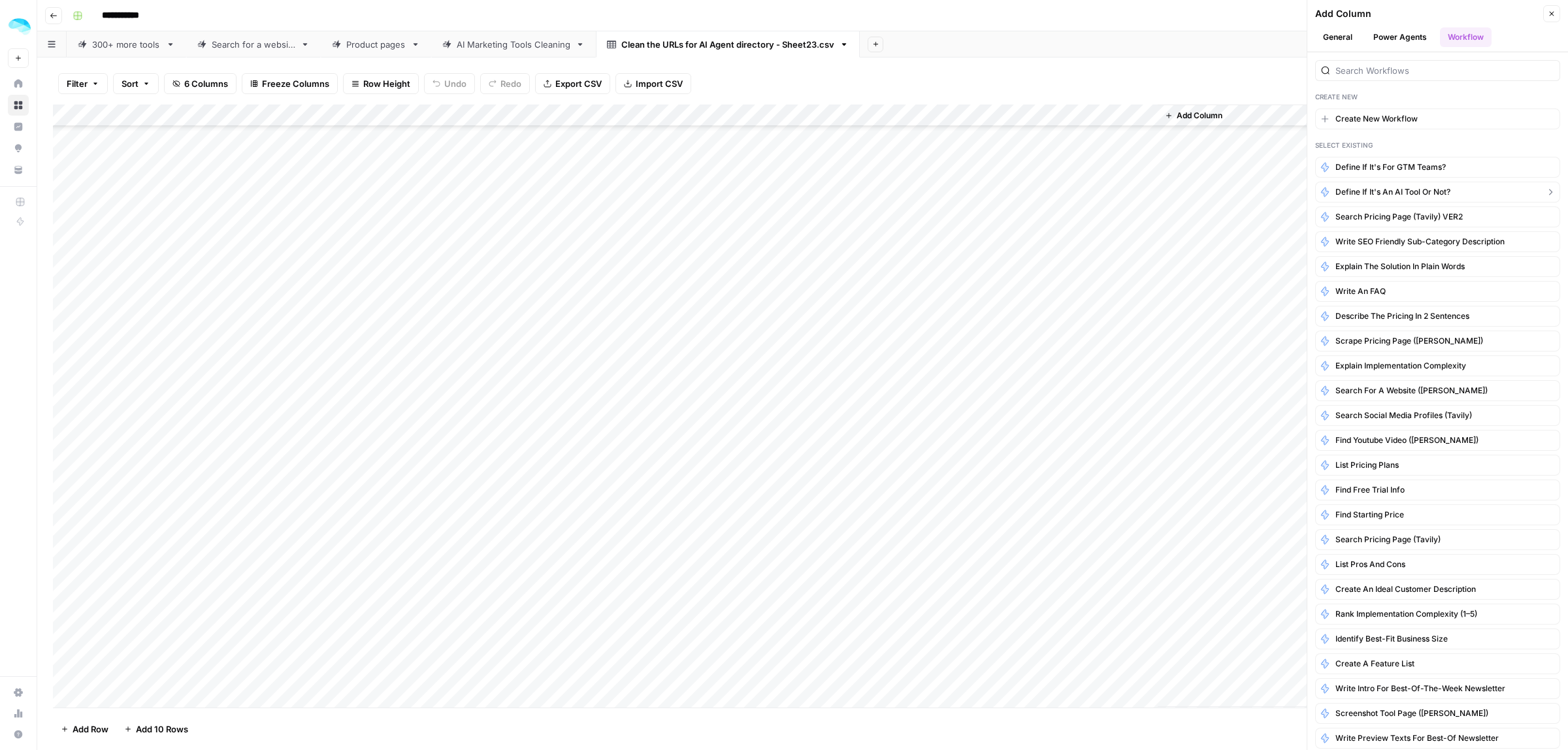
click at [1395, 194] on span "Define if it's an AI tool or not?" at bounding box center [1393, 192] width 115 height 12
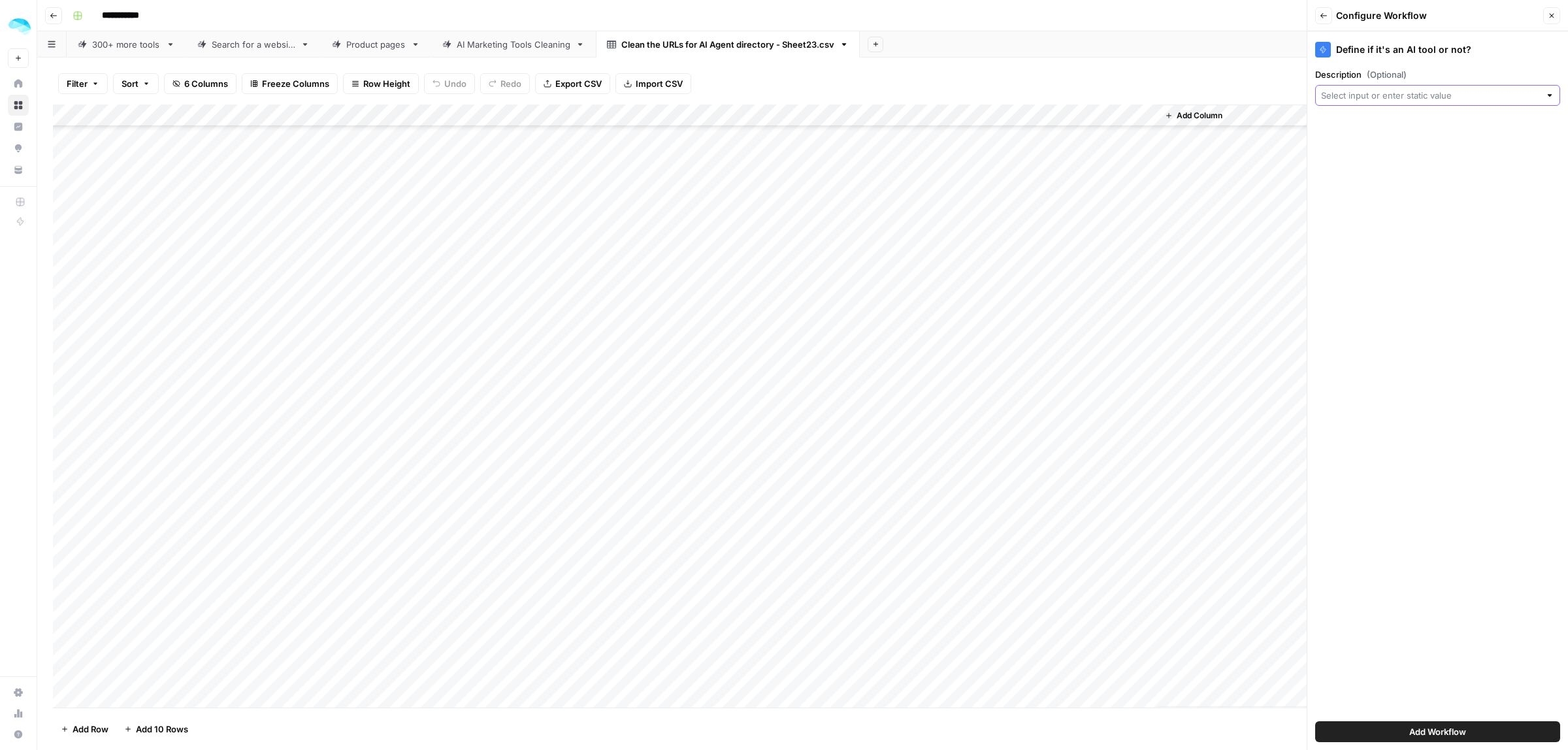
click at [1382, 90] on input "Description (Optional)" at bounding box center [1430, 95] width 219 height 13
click at [1369, 245] on span "Long descriopion" at bounding box center [1436, 243] width 218 height 13
type input "Long descriopion"
click at [1447, 729] on span "Add Workflow" at bounding box center [1438, 731] width 57 height 13
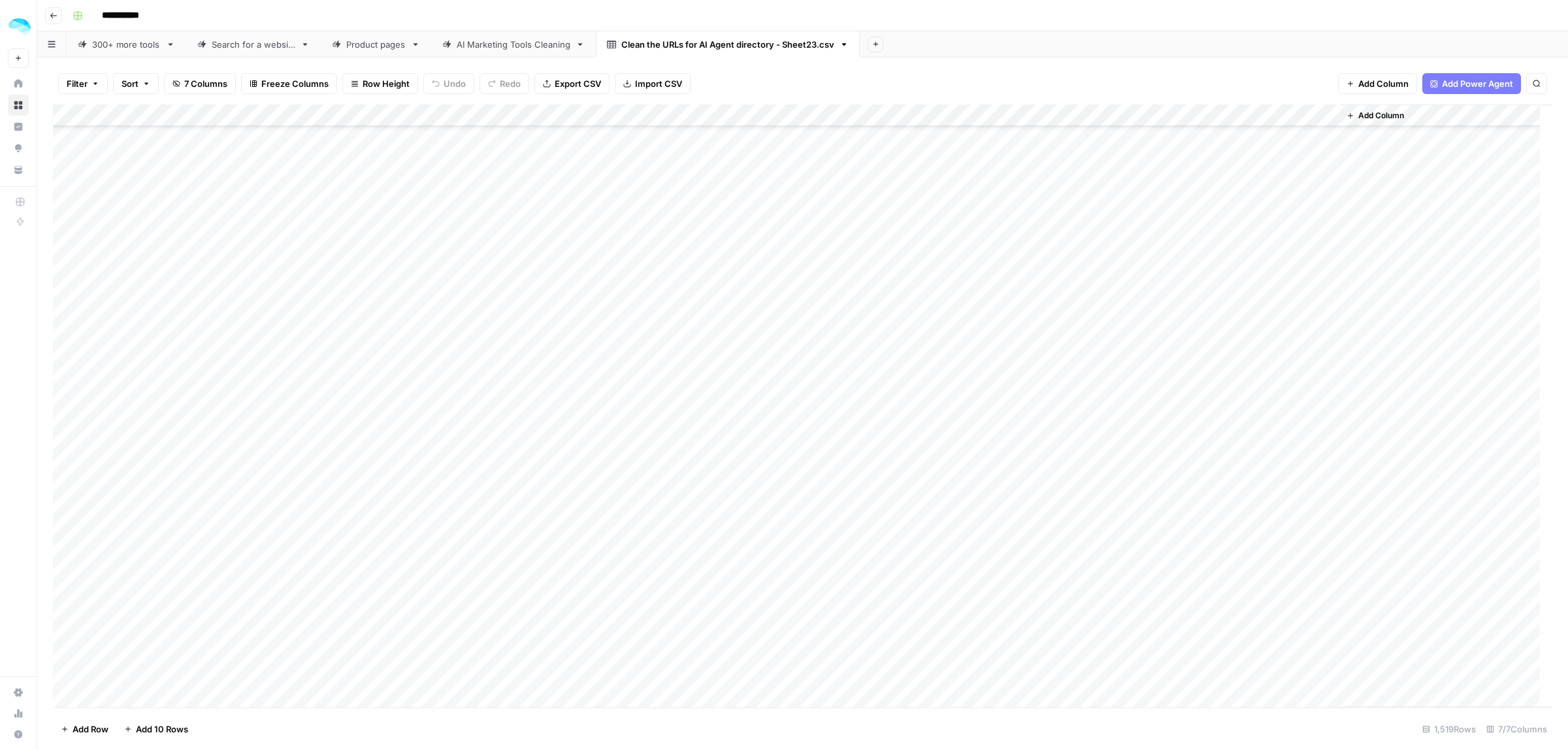
click at [1311, 111] on div "Add Column" at bounding box center [802, 405] width 1499 height 603
click at [1226, 238] on span "Edit Workflow" at bounding box center [1239, 243] width 114 height 13
click at [1227, 67] on div "Filter Sort 7 Columns Freeze Columns Row Height Undo Redo Export CSV Import CSV…" at bounding box center [802, 83] width 1499 height 42
click at [496, 49] on div "AI Marketing Tools Cleaning" at bounding box center [514, 44] width 114 height 13
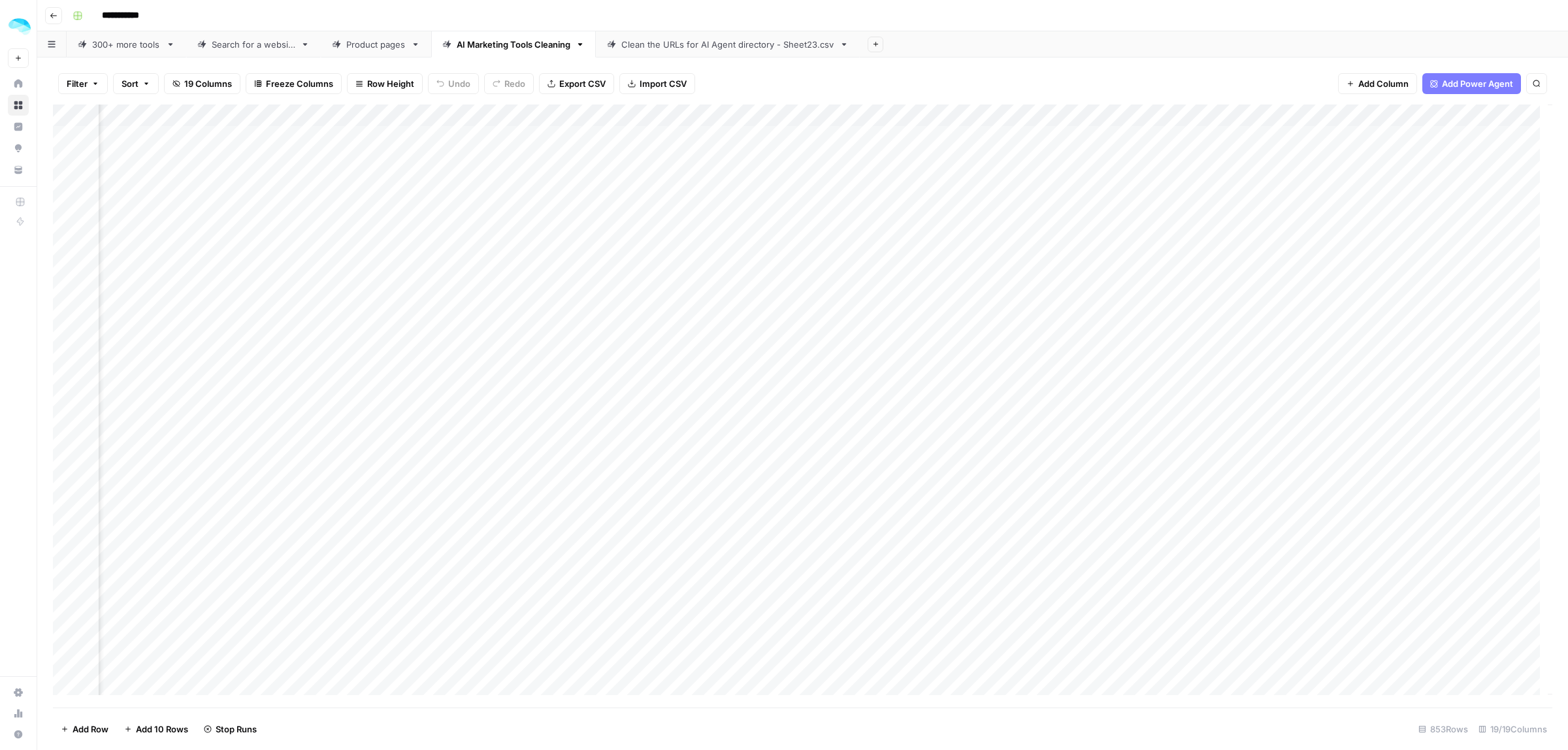
scroll to position [0, 2057]
click at [1006, 116] on div "Add Column" at bounding box center [802, 405] width 1499 height 603
click at [1036, 145] on input "Output (1)" at bounding box center [1037, 147] width 133 height 13
type input "Long description"
drag, startPoint x: 791, startPoint y: 112, endPoint x: 733, endPoint y: 113, distance: 58.0
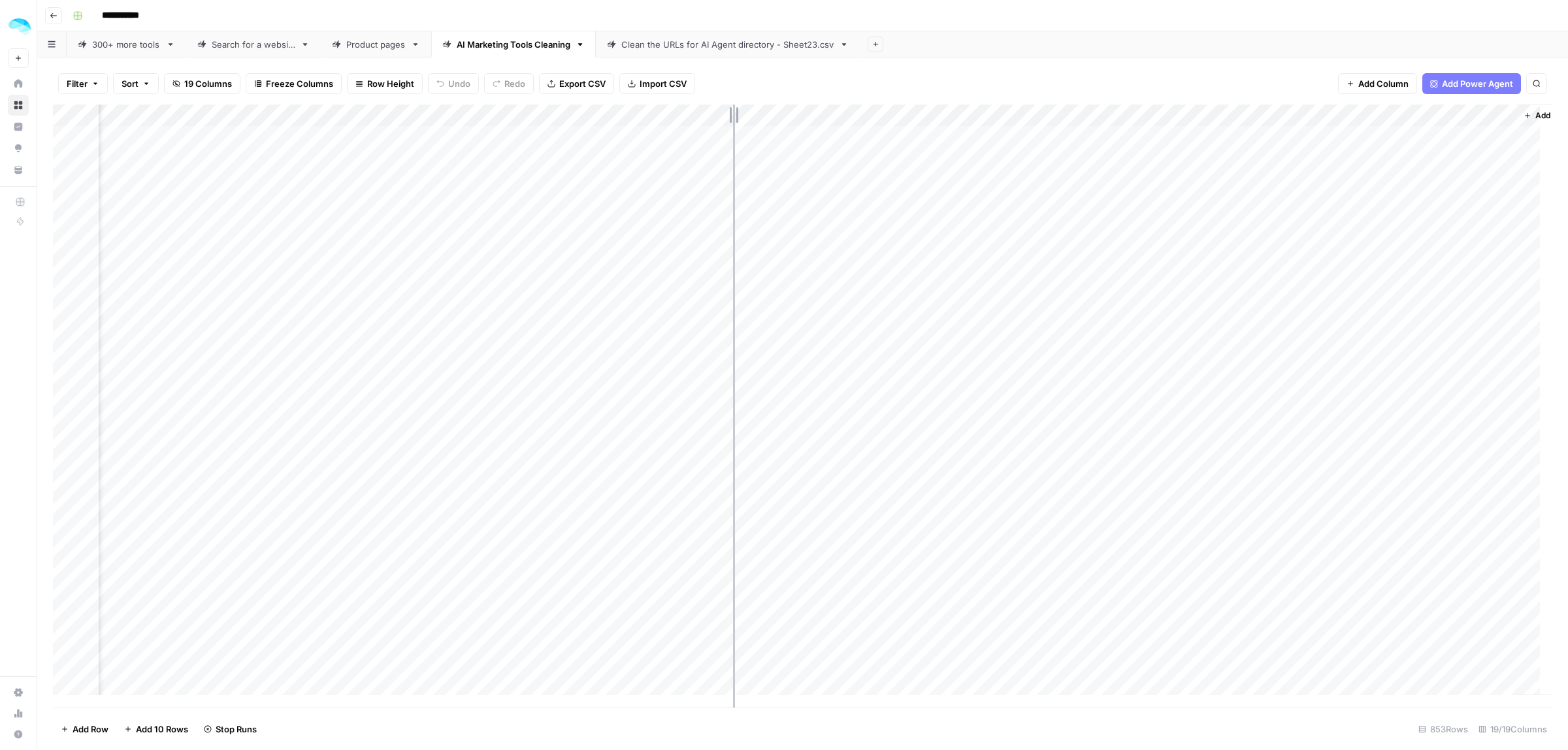
click at [733, 113] on div "Add Column" at bounding box center [802, 405] width 1499 height 603
click at [697, 44] on div "Clean the URLs for AI Agent directory - Sheet23.csv" at bounding box center [728, 44] width 213 height 13
click at [502, 44] on div "AI Marketing Tools Cleaning" at bounding box center [514, 44] width 114 height 13
click at [363, 47] on div "Product pages" at bounding box center [375, 44] width 59 height 13
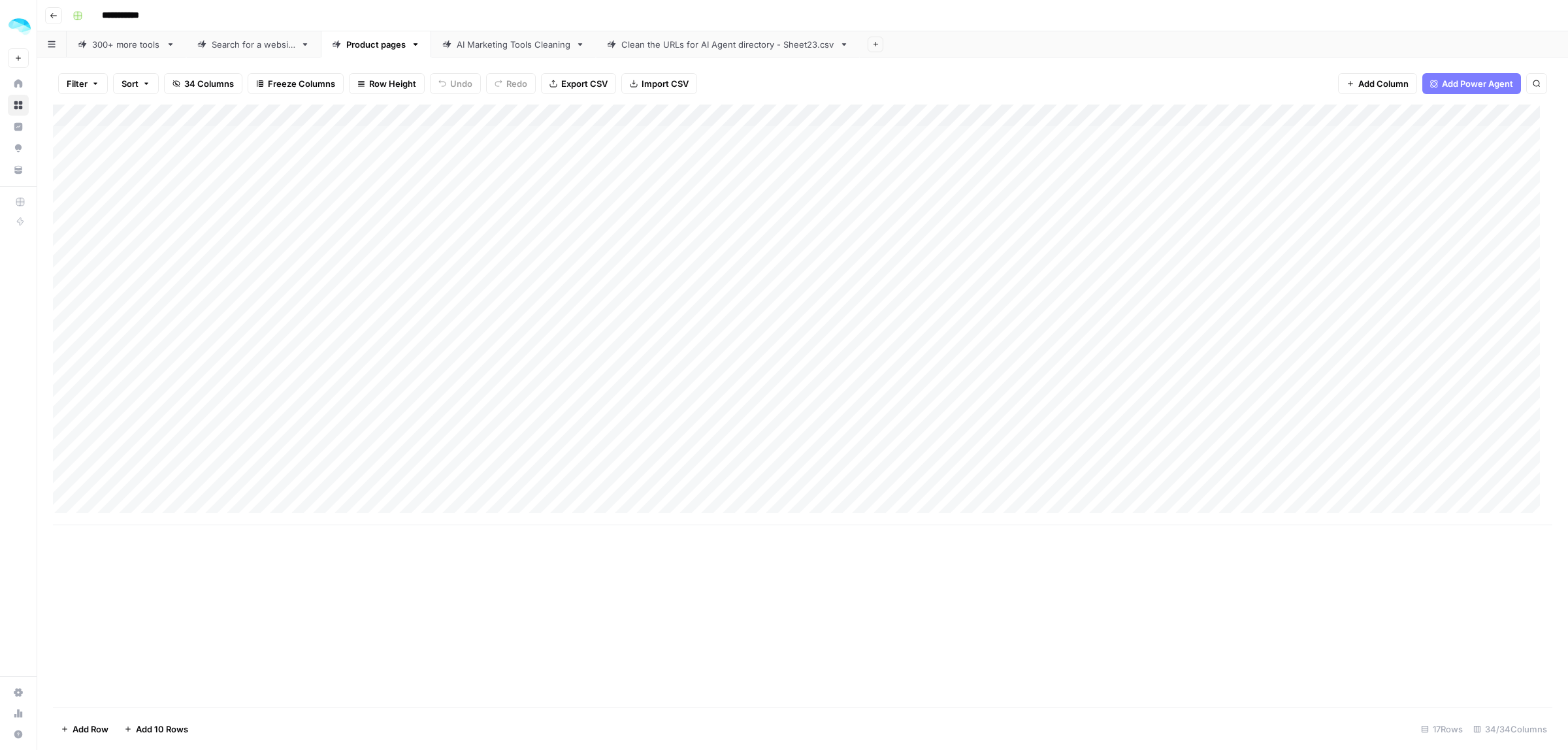
click at [484, 45] on div "AI Marketing Tools Cleaning" at bounding box center [514, 44] width 114 height 13
drag, startPoint x: 713, startPoint y: 109, endPoint x: 824, endPoint y: 110, distance: 111.0
click at [824, 110] on div "Add Column" at bounding box center [802, 405] width 1499 height 603
click at [286, 265] on div "Add Column" at bounding box center [802, 405] width 1499 height 603
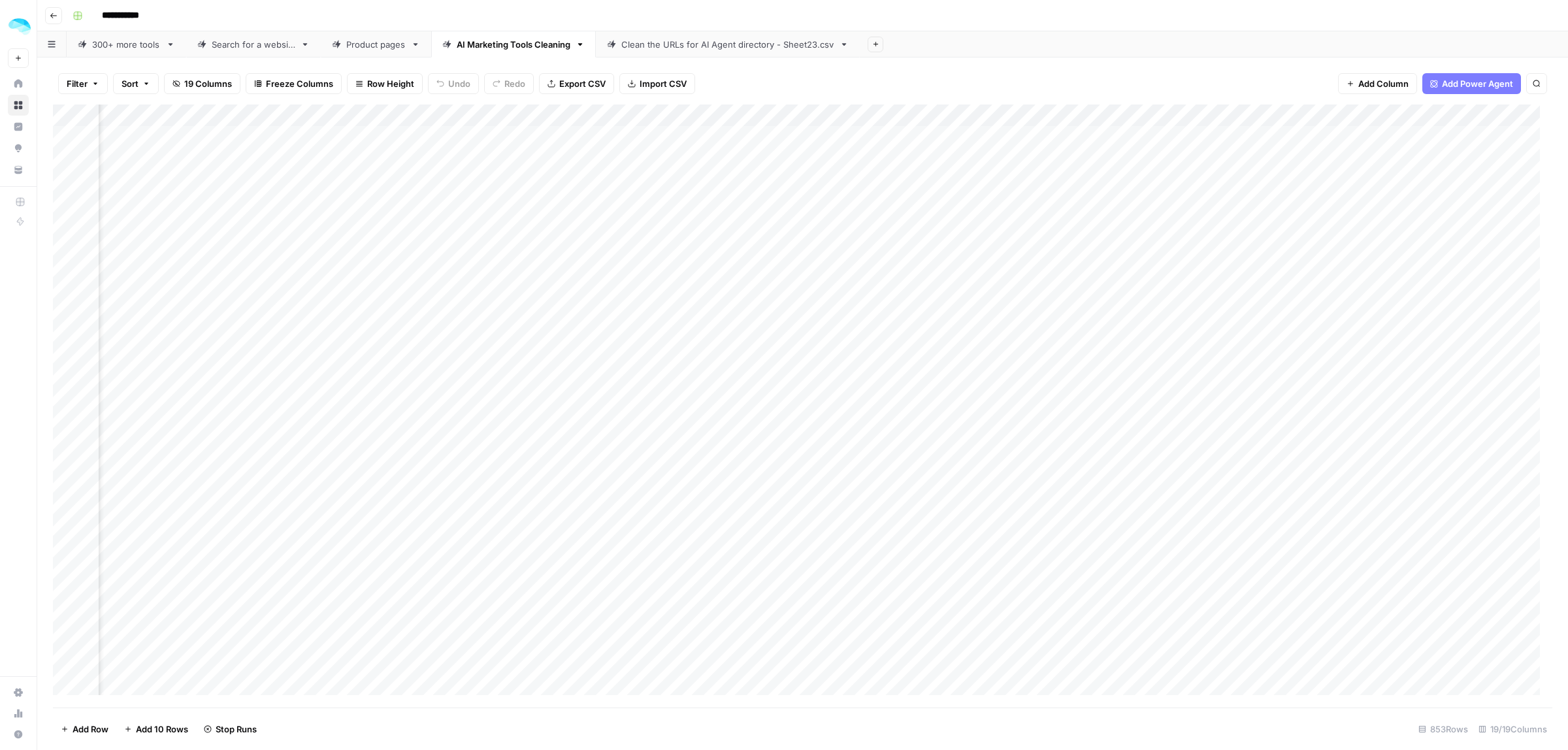
click at [72, 266] on div "Add Column" at bounding box center [802, 405] width 1499 height 603
click at [79, 729] on span "Delete 1 Row" at bounding box center [87, 729] width 52 height 13
click at [730, 139] on button "Delete" at bounding box center [736, 150] width 44 height 23
click at [287, 157] on div "Add Column" at bounding box center [802, 405] width 1499 height 603
click at [505, 115] on div "Add Column" at bounding box center [802, 405] width 1499 height 603
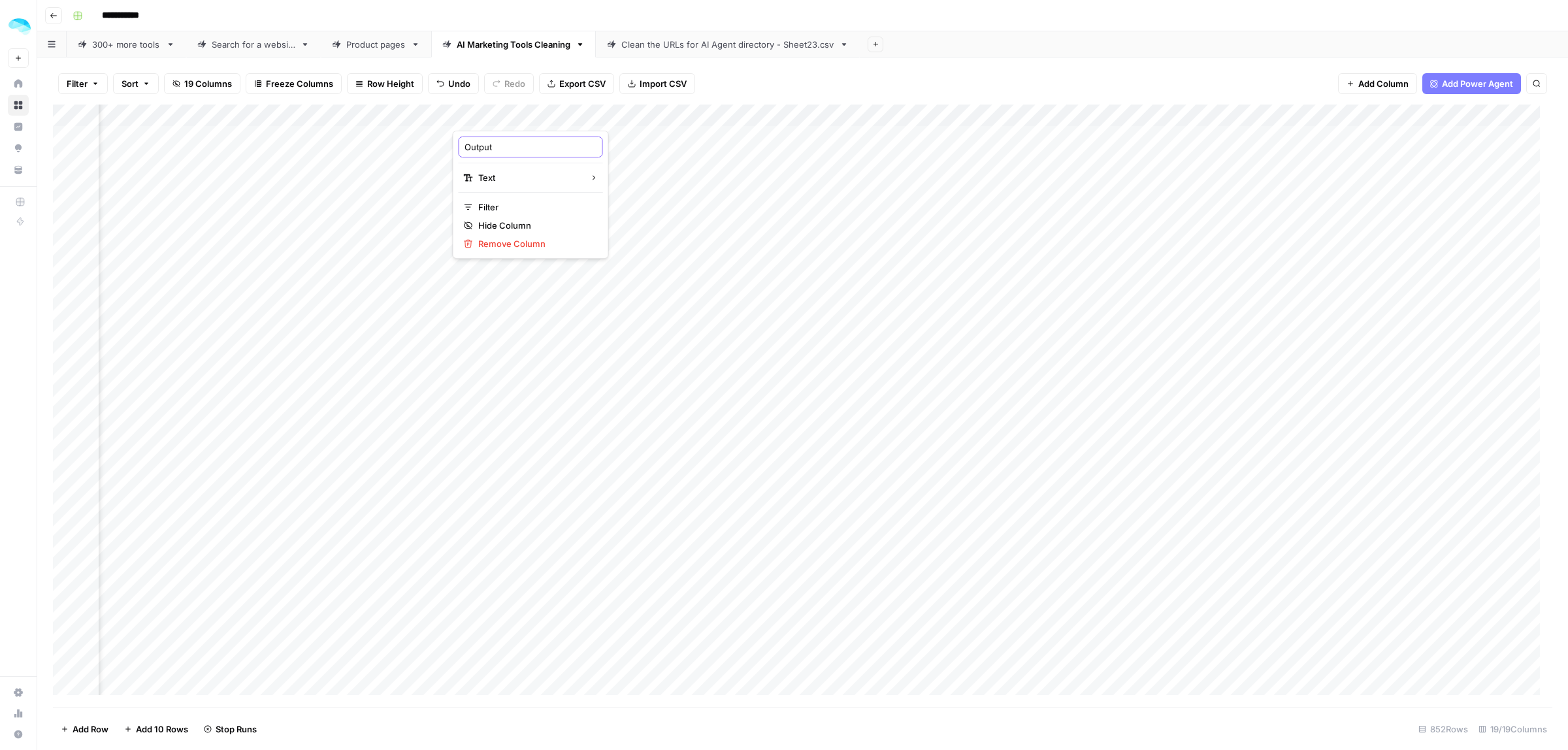
click at [501, 144] on input "Output" at bounding box center [531, 147] width 133 height 13
click at [825, 72] on div "Filter Sort 19 Columns Freeze Columns Row Height Undo Redo Export CSV Import CS…" at bounding box center [802, 83] width 1499 height 42
click at [549, 111] on div "Add Column" at bounding box center [802, 405] width 1499 height 603
click at [495, 147] on input "Output" at bounding box center [531, 147] width 133 height 13
type input "Subcategories"
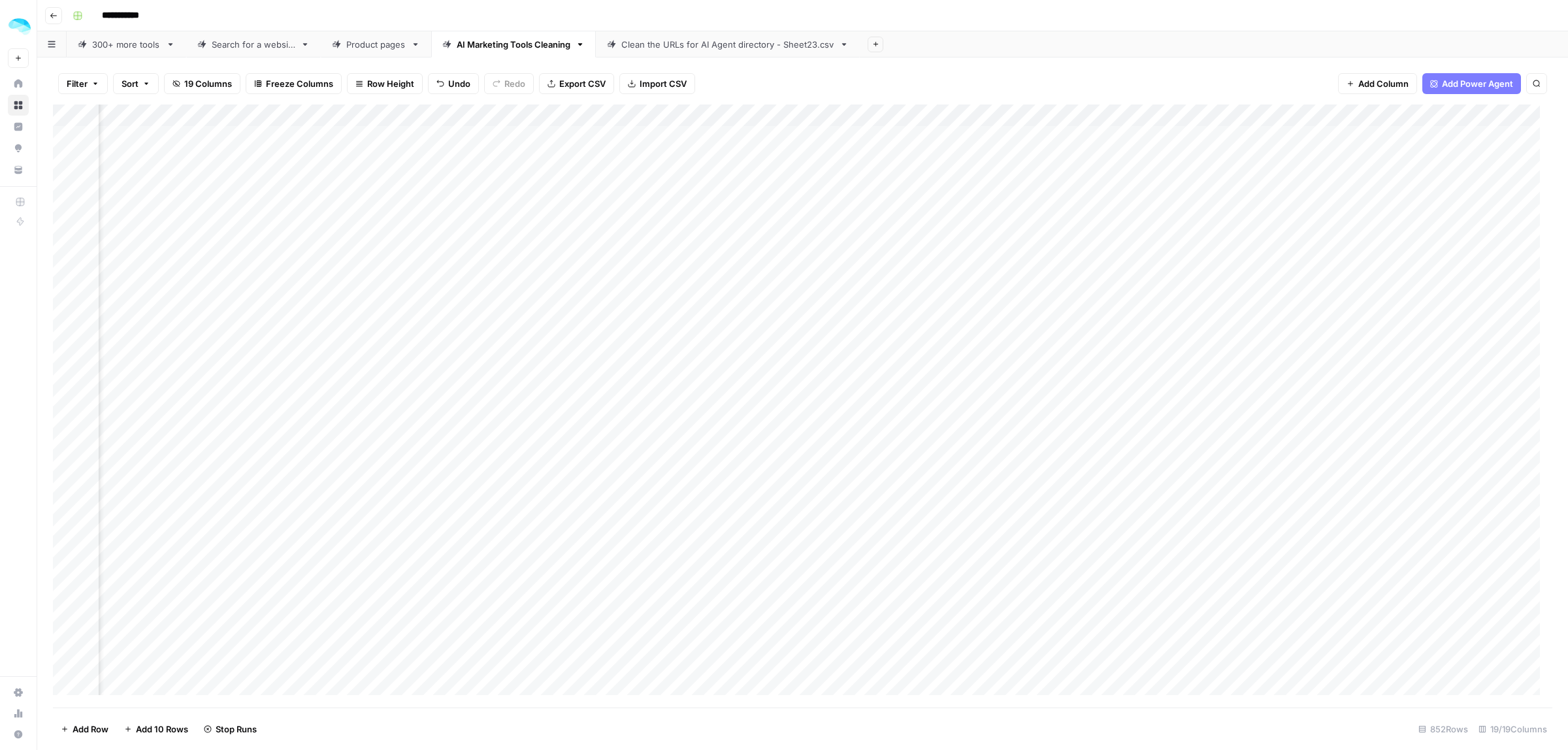
click at [997, 67] on div "Filter Sort 19 Columns Freeze Columns Row Height Undo Redo Export CSV Import CS…" at bounding box center [802, 83] width 1499 height 42
click at [1128, 705] on div "Add Column" at bounding box center [802, 405] width 1499 height 603
click at [749, 45] on div "Clean the URLs for AI Agent directory - Sheet23.csv" at bounding box center [728, 44] width 213 height 13
click at [1307, 114] on div "Add Column" at bounding box center [802, 405] width 1499 height 603
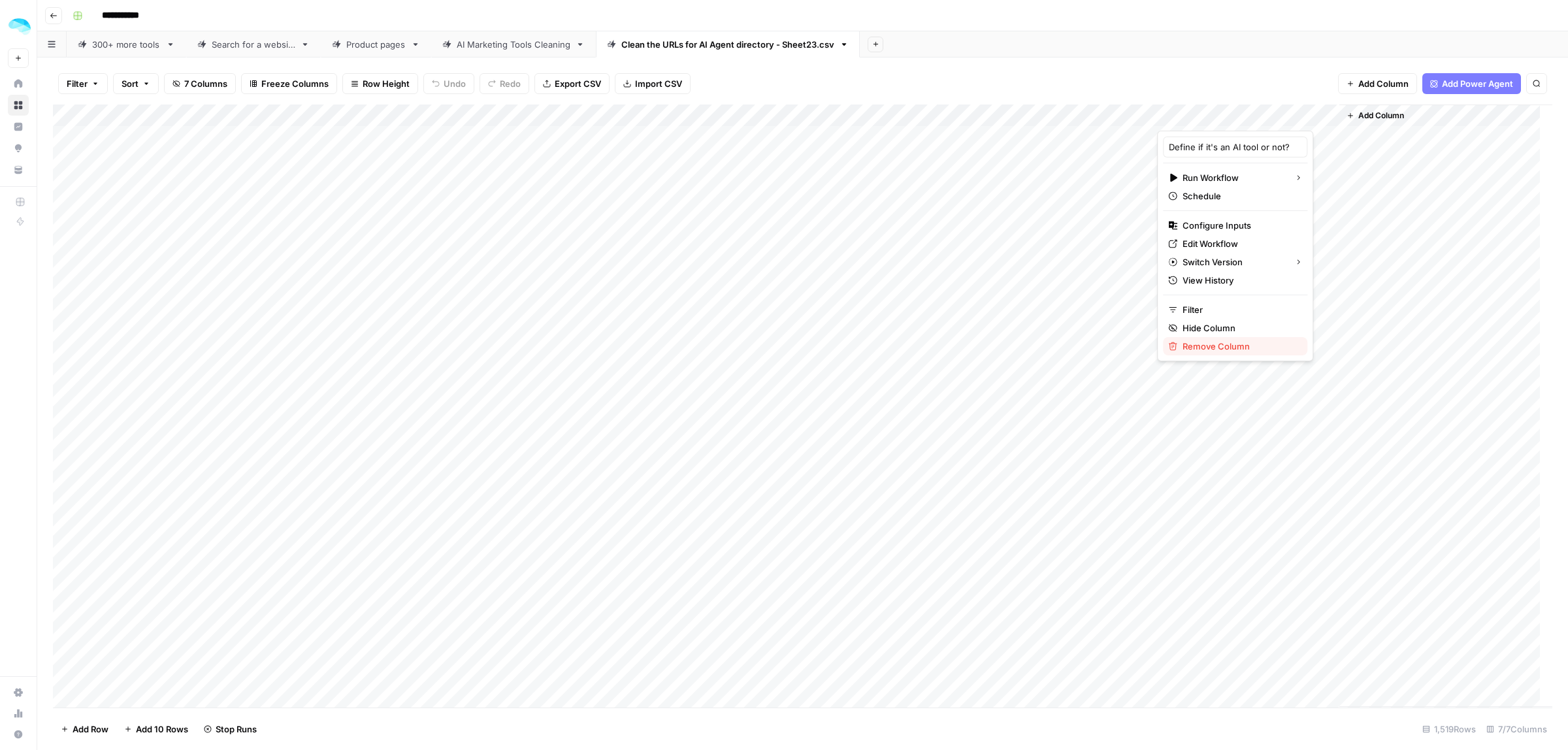
click at [1229, 344] on span "Remove Column" at bounding box center [1239, 345] width 114 height 13
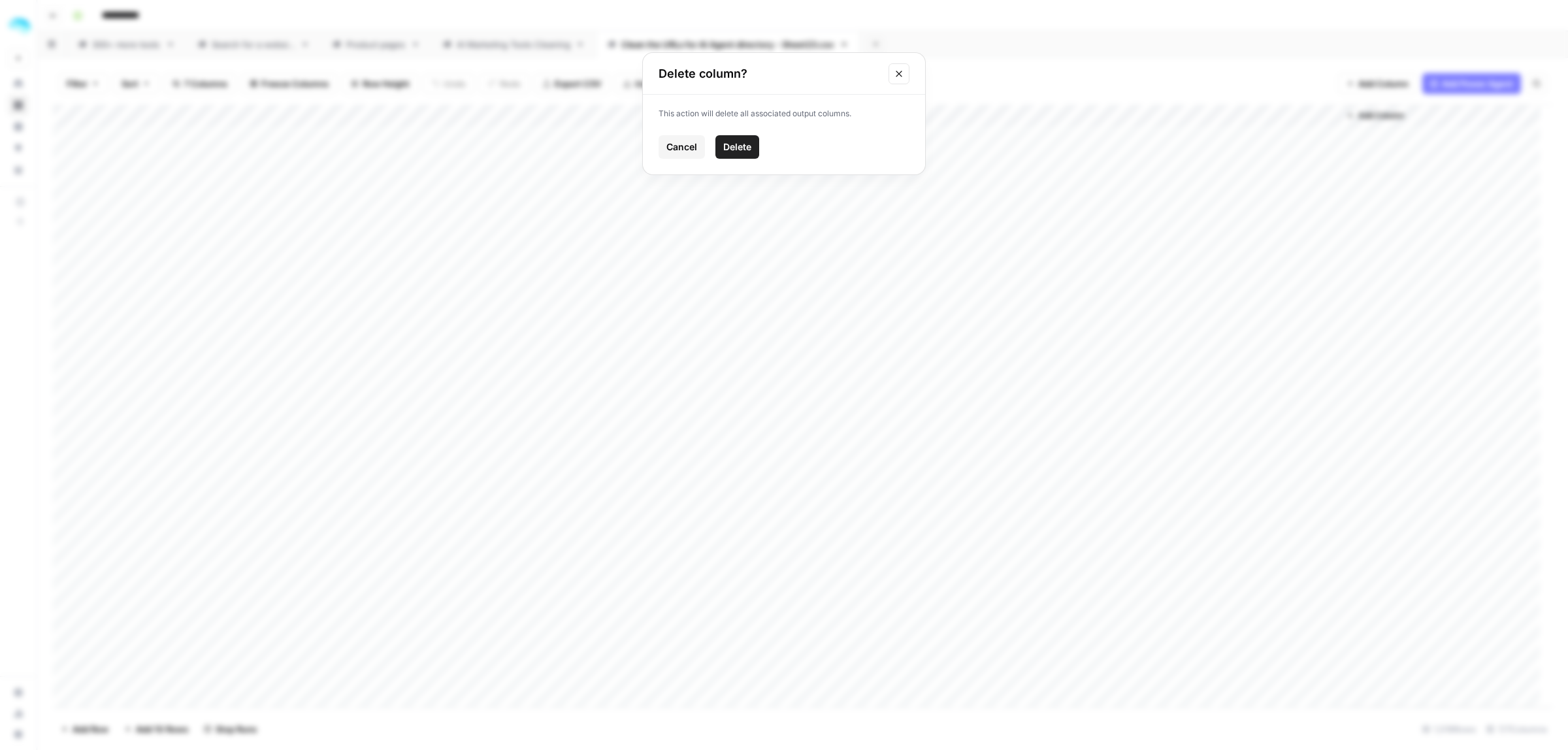
click at [745, 152] on span "Delete" at bounding box center [737, 147] width 28 height 13
click at [1327, 114] on div "Add Column" at bounding box center [802, 405] width 1499 height 603
click at [1312, 117] on div "Add Column" at bounding box center [802, 405] width 1499 height 603
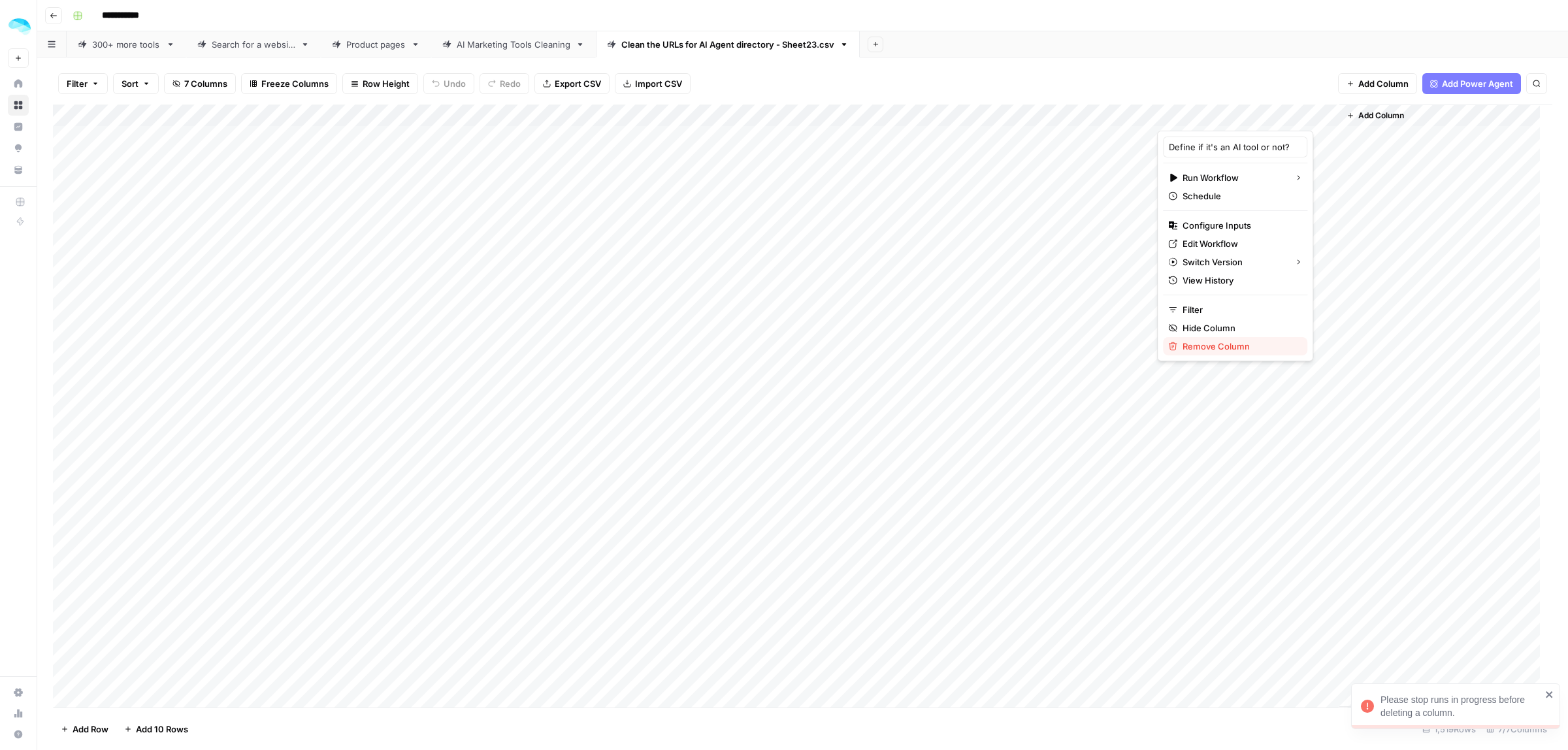
click at [1242, 340] on span "Remove Column" at bounding box center [1239, 345] width 114 height 13
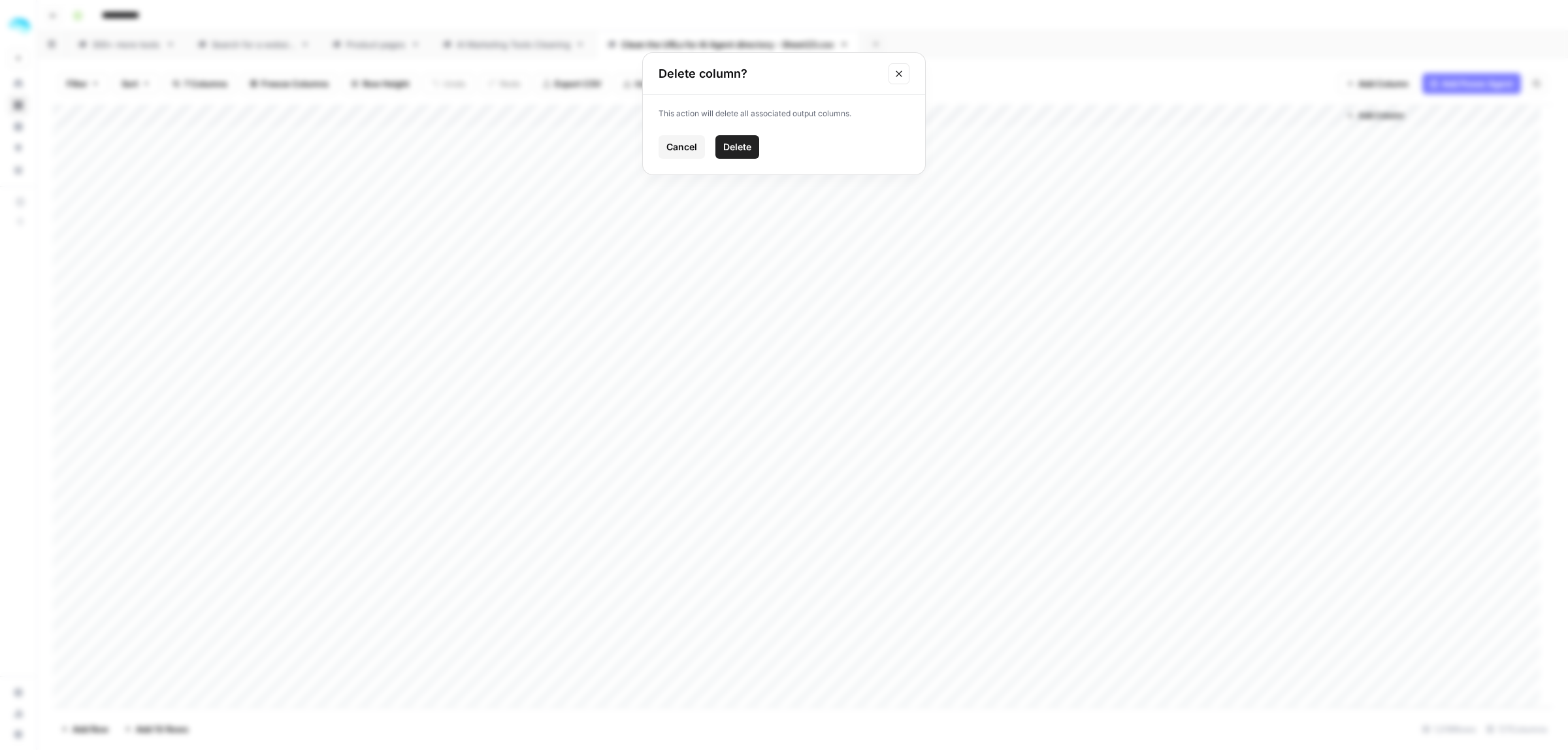
click at [723, 157] on button "Delete" at bounding box center [736, 147] width 44 height 23
click at [1205, 114] on span "Add Column" at bounding box center [1199, 116] width 45 height 12
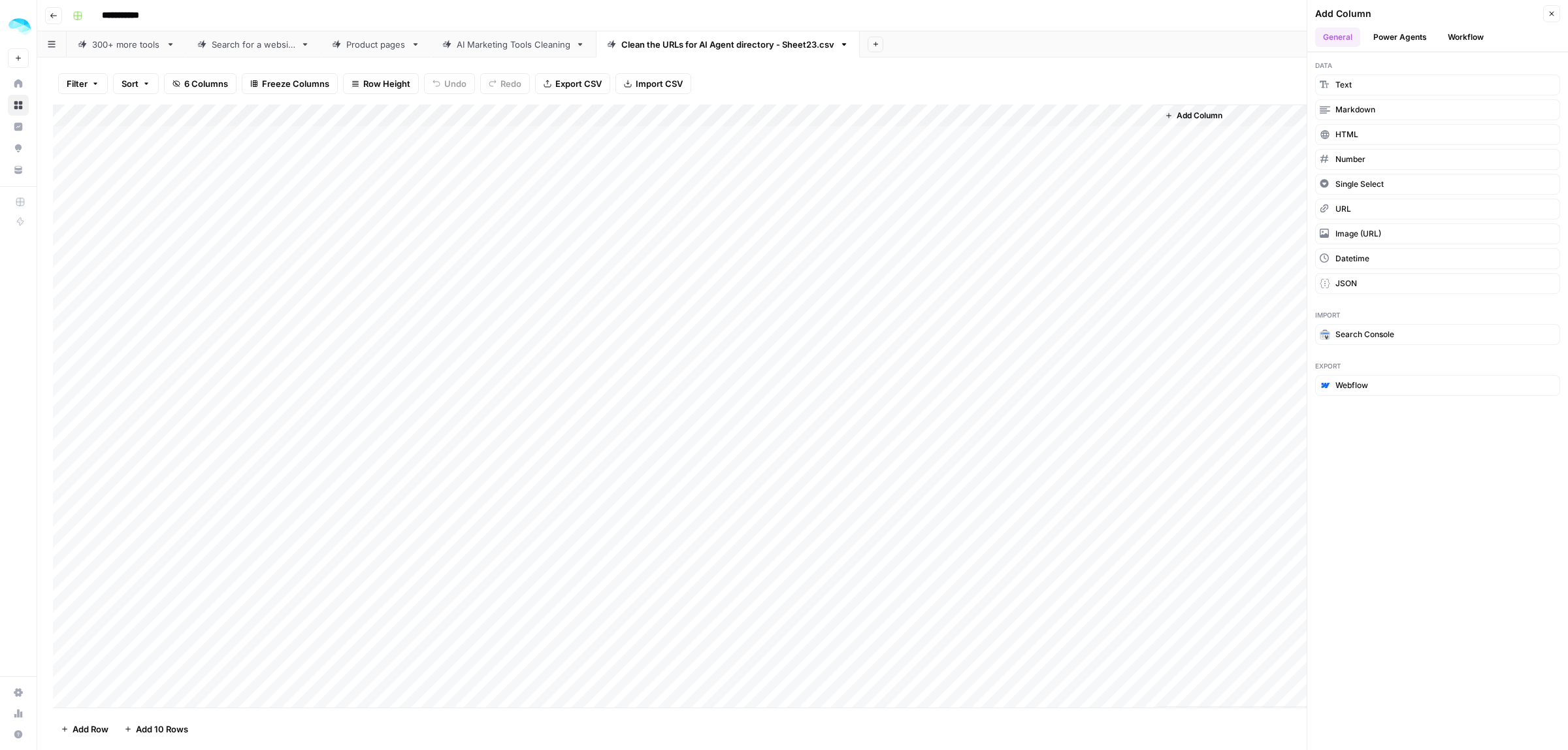
click at [1469, 43] on button "Workflow" at bounding box center [1465, 37] width 51 height 20
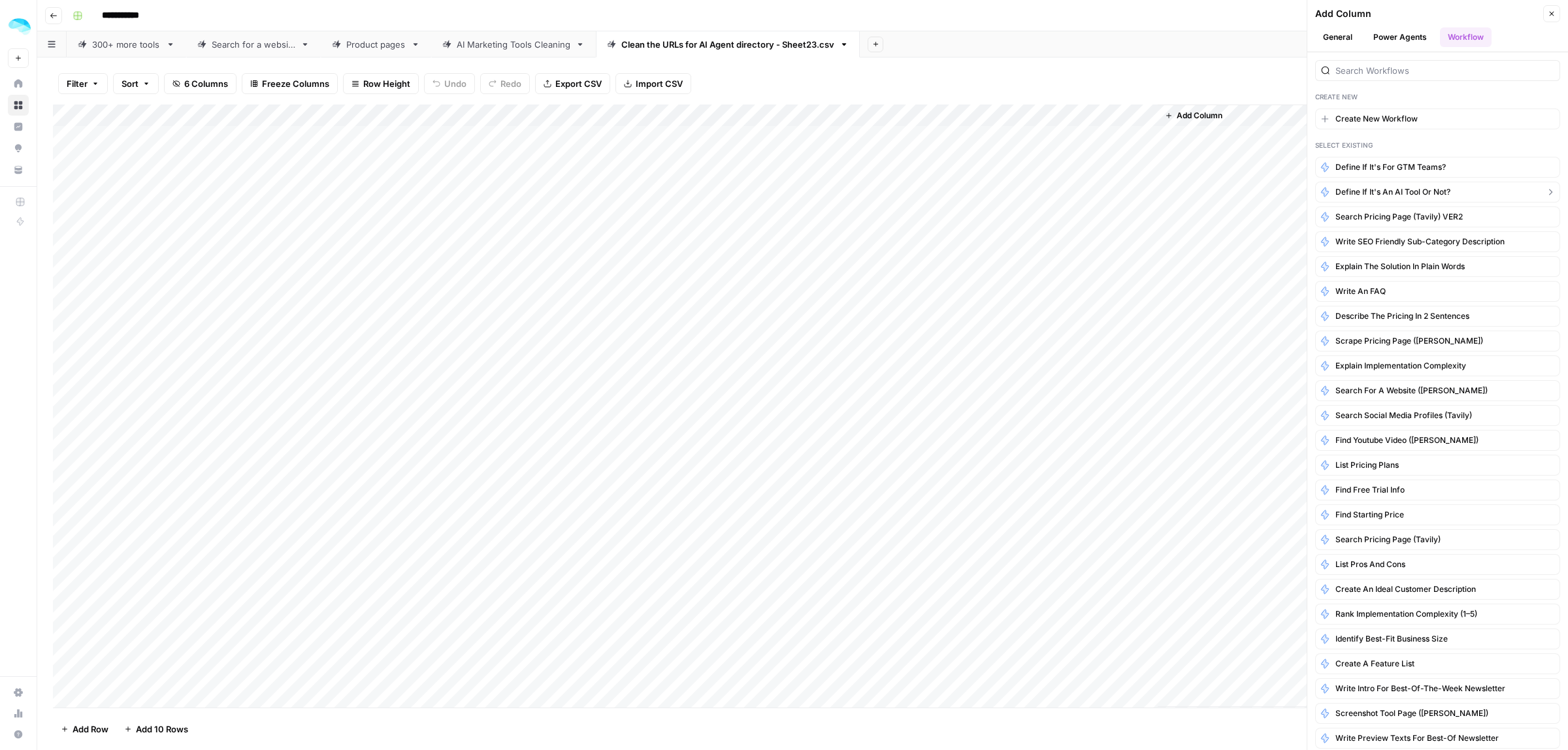
click at [1403, 191] on span "Define if it's an AI tool or not?" at bounding box center [1393, 192] width 115 height 12
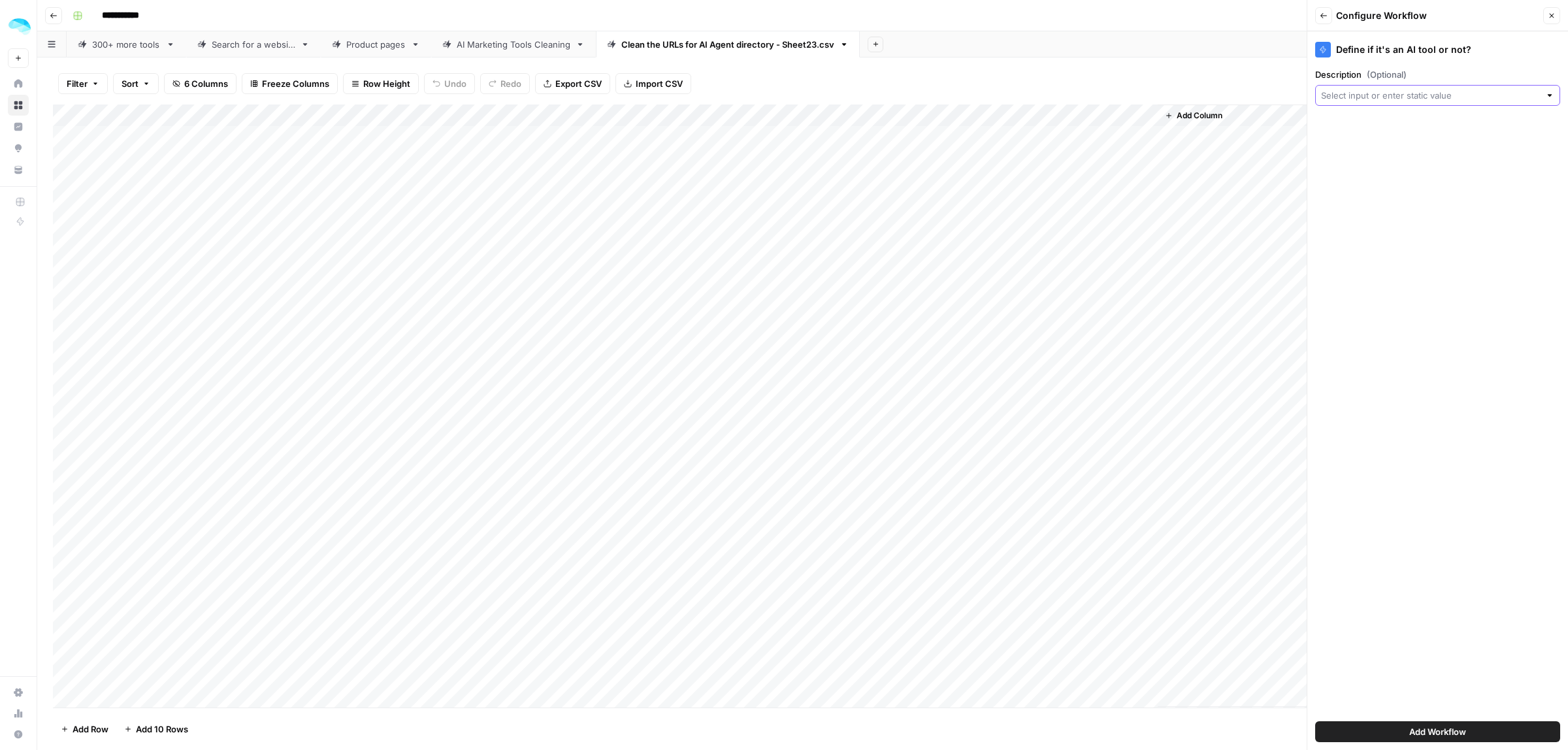
click at [1349, 99] on input "Description (Optional)" at bounding box center [1430, 95] width 219 height 13
click at [1369, 242] on span "Long descriopion" at bounding box center [1436, 243] width 218 height 13
type input "Long descriopion"
click at [1421, 742] on div "Add Workflow" at bounding box center [1438, 731] width 245 height 37
click at [1421, 732] on span "Add Workflow" at bounding box center [1438, 731] width 57 height 13
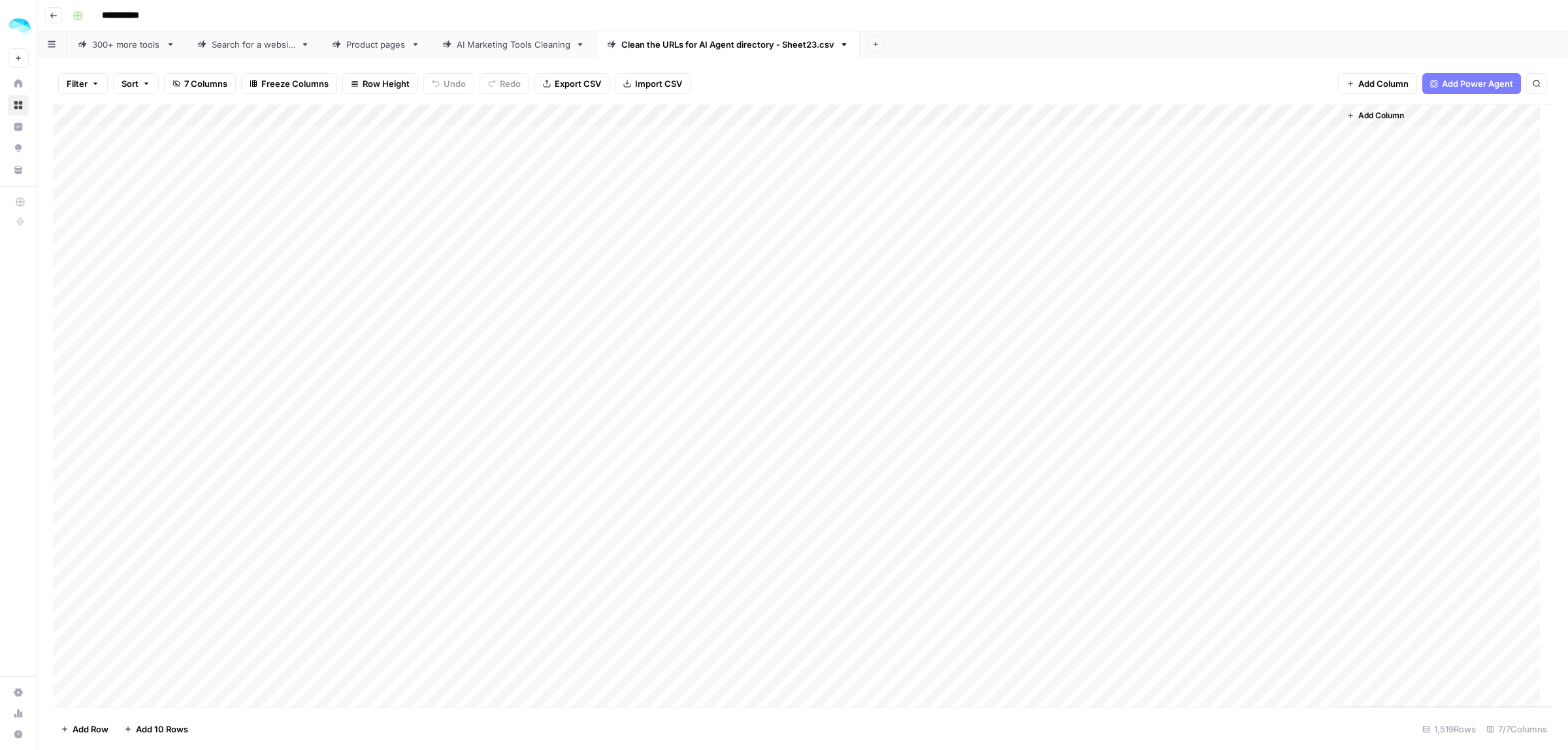
click at [1313, 116] on div "Add Column" at bounding box center [802, 405] width 1499 height 603
click at [1236, 247] on span "Edit Workflow" at bounding box center [1239, 243] width 114 height 13
click at [497, 41] on div "AI Marketing Tools Cleaning" at bounding box center [514, 44] width 114 height 13
click at [662, 39] on div "Clean the URLs for AI Agent directory - Sheet23.csv" at bounding box center [728, 44] width 213 height 13
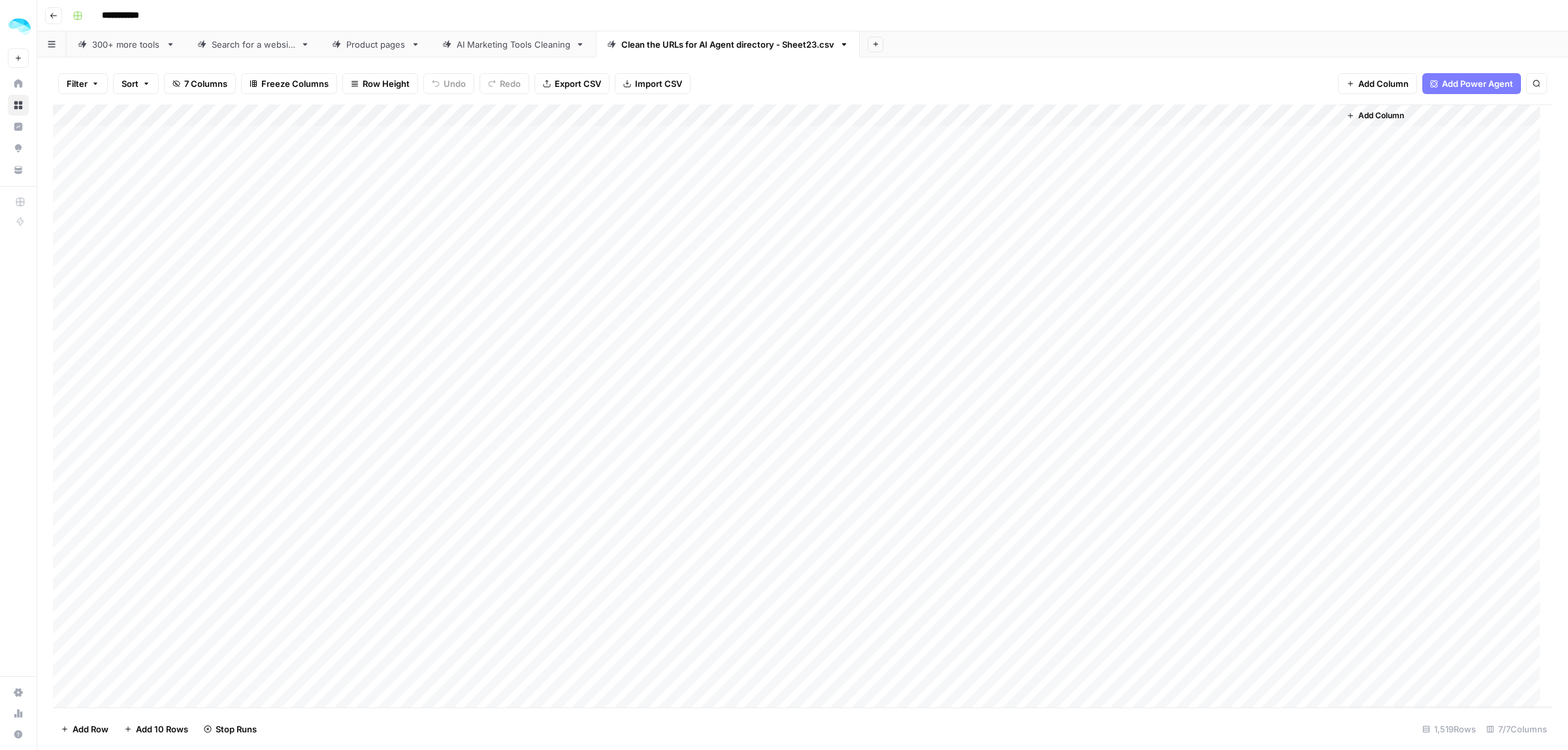
click at [488, 53] on link "AI Marketing Tools Cleaning" at bounding box center [514, 45] width 165 height 26
click at [1155, 115] on div "Add Column" at bounding box center [802, 405] width 1499 height 603
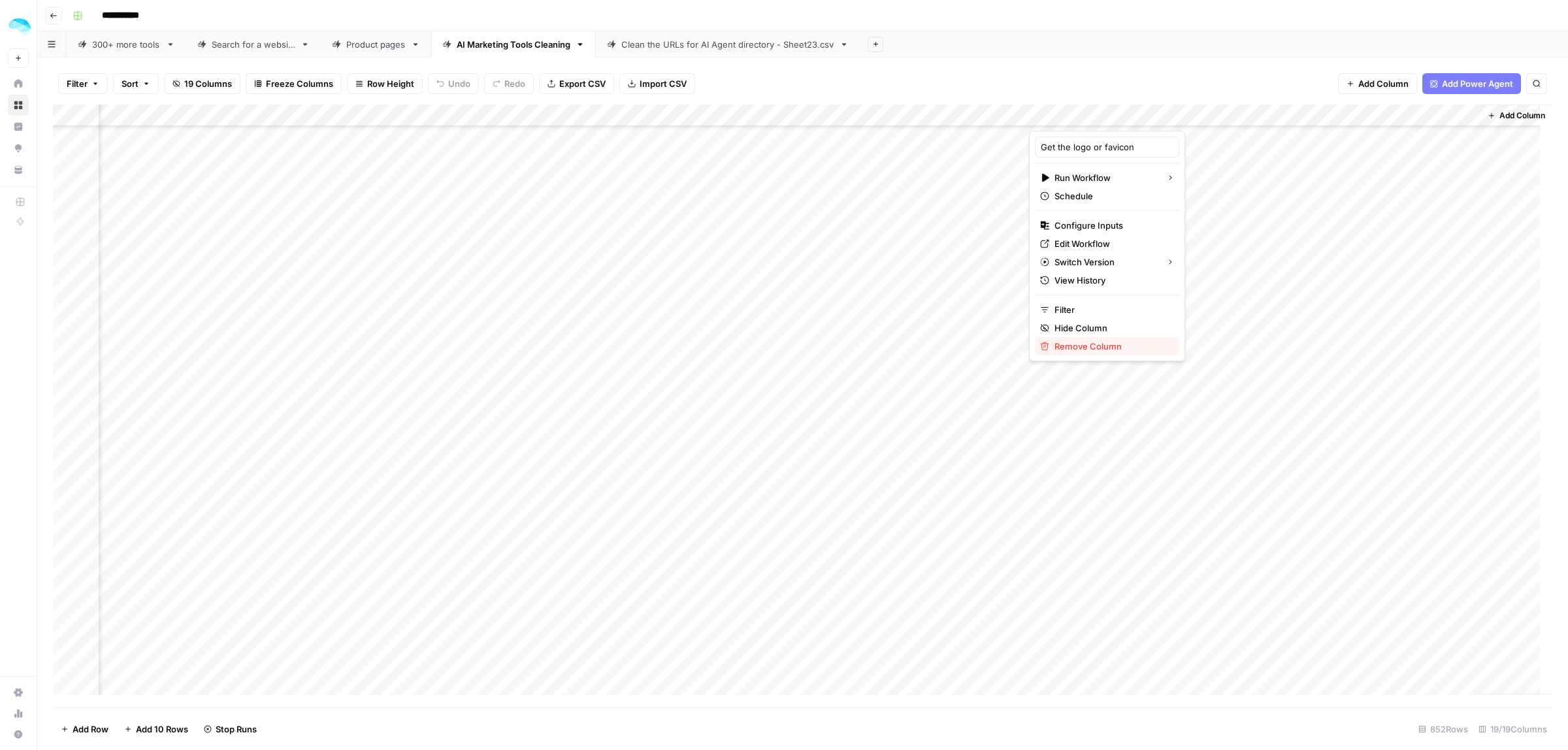
click at [1081, 350] on span "Remove Column" at bounding box center [1111, 345] width 114 height 13
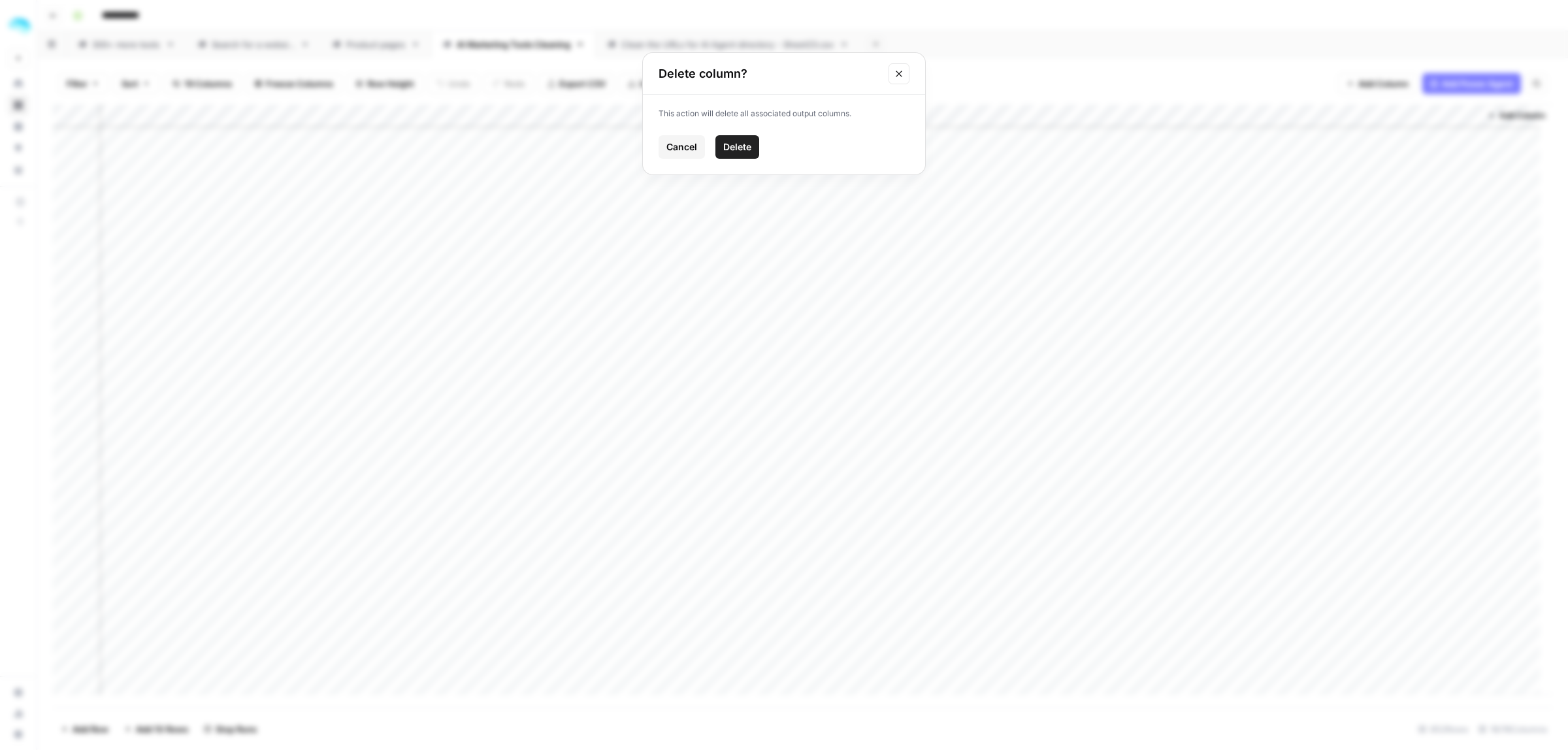
click at [720, 138] on button "Delete" at bounding box center [736, 147] width 44 height 23
drag, startPoint x: 1024, startPoint y: 111, endPoint x: 1156, endPoint y: 115, distance: 132.1
click at [1156, 115] on div "Add Column" at bounding box center [802, 405] width 1499 height 603
drag, startPoint x: 1110, startPoint y: 108, endPoint x: 977, endPoint y: 102, distance: 133.1
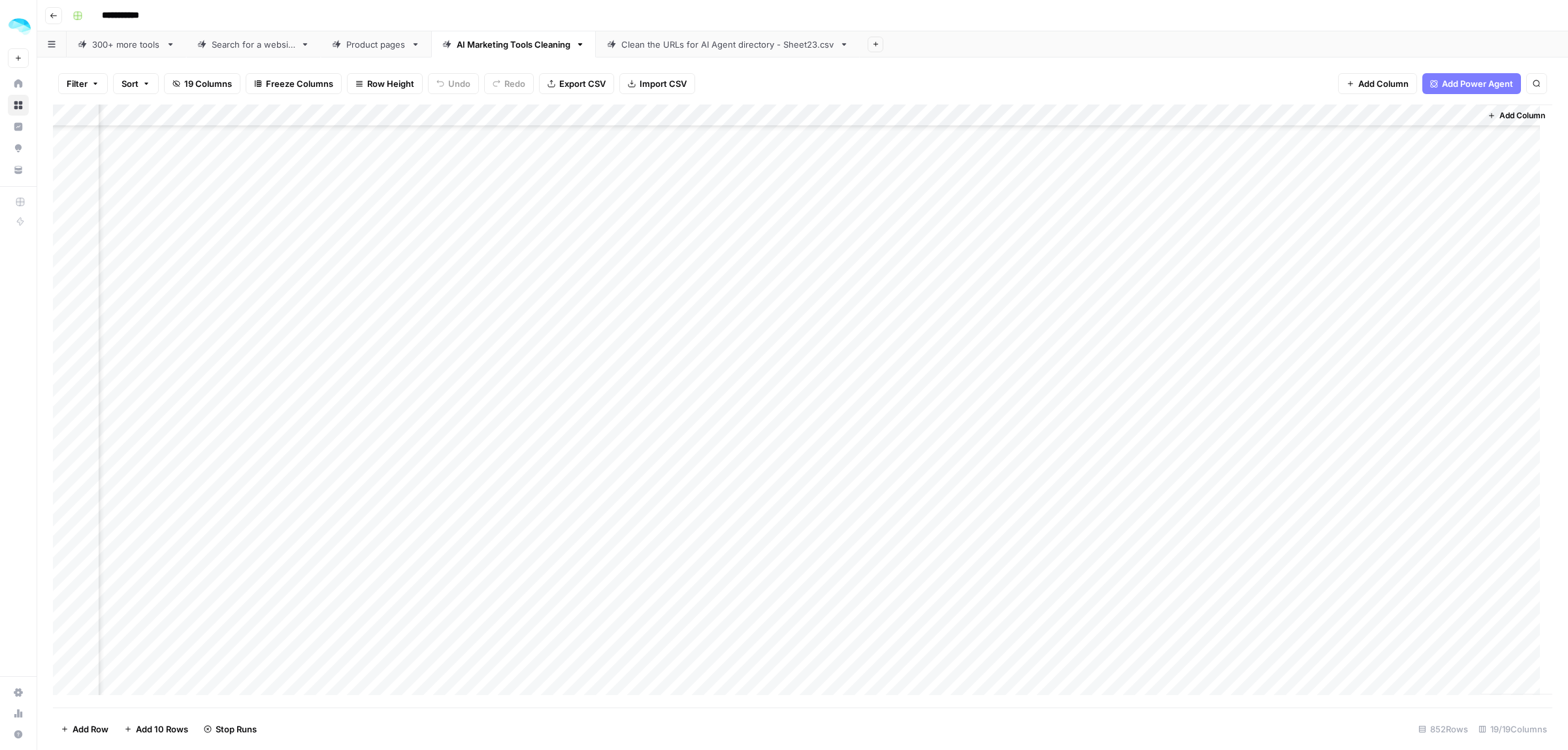
click at [977, 102] on div "Filter Sort 19 Columns Freeze Columns Row Height Undo Redo Export CSV Import CS…" at bounding box center [802, 404] width 1530 height 693
drag, startPoint x: 1028, startPoint y: 112, endPoint x: 1187, endPoint y: 112, distance: 159.0
click at [1187, 112] on div "Add Column" at bounding box center [802, 405] width 1499 height 603
click at [1032, 258] on div "Add Column" at bounding box center [802, 405] width 1499 height 603
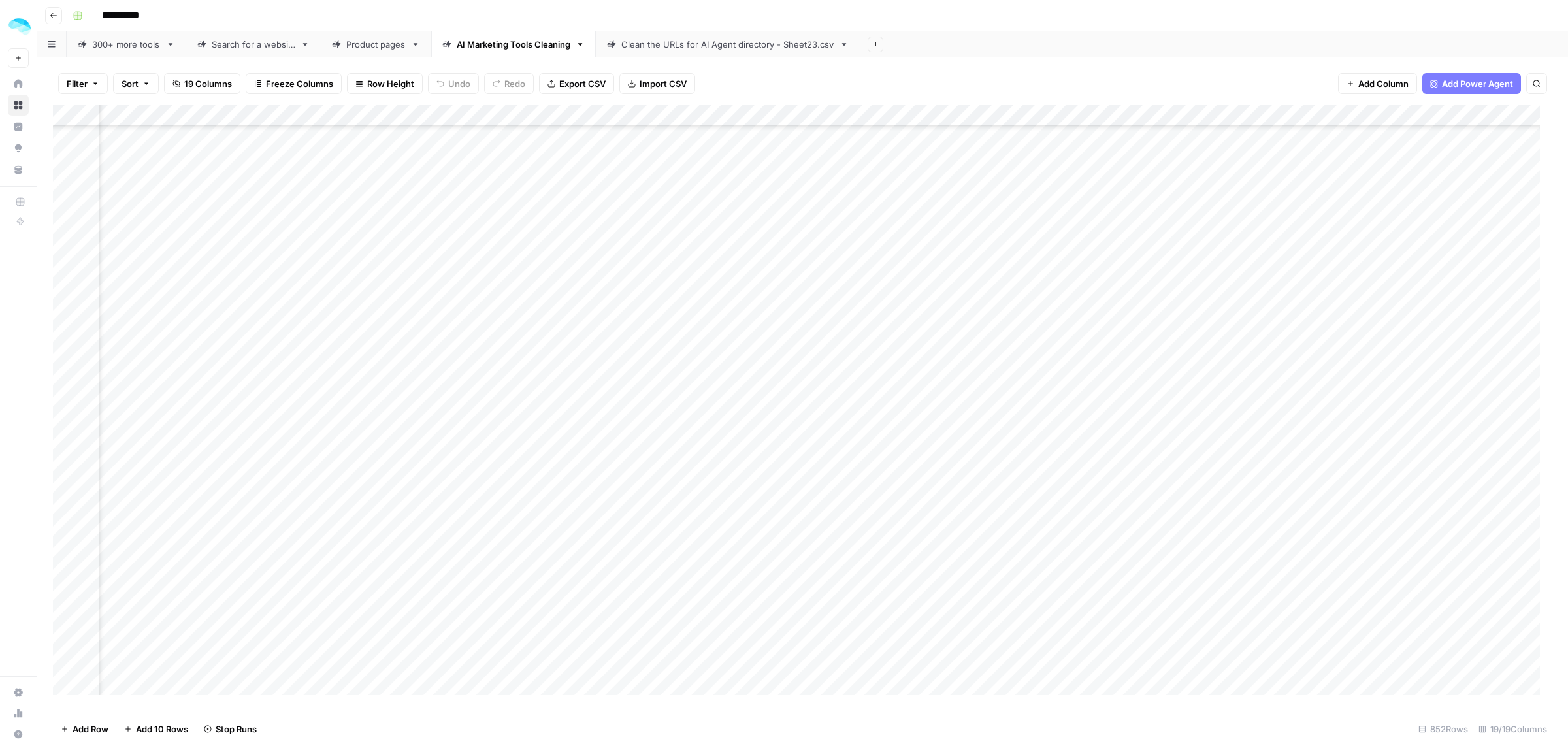
click at [779, 366] on div "Add Column" at bounding box center [802, 405] width 1499 height 603
click at [807, 118] on div "Add Column" at bounding box center [802, 405] width 1499 height 603
click at [745, 254] on span "Filter" at bounding box center [768, 255] width 114 height 13
click at [342, 160] on div "is equal to" at bounding box center [365, 153] width 190 height 25
click at [303, 205] on span "is empty" at bounding box center [330, 203] width 141 height 13
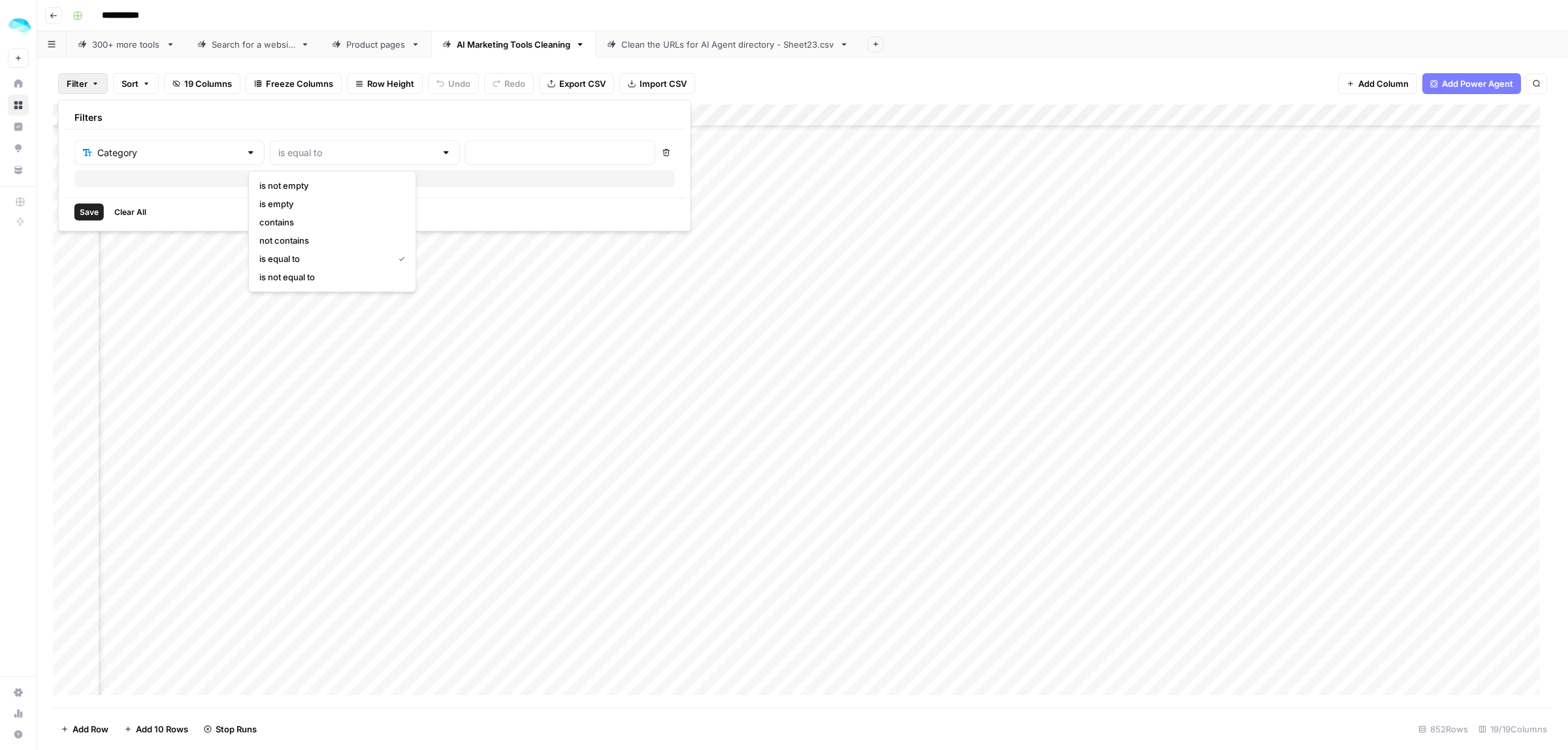
type input "is empty"
click at [96, 216] on span "Save" at bounding box center [89, 213] width 19 height 12
click at [715, 145] on div "Add Column" at bounding box center [802, 406] width 1499 height 602
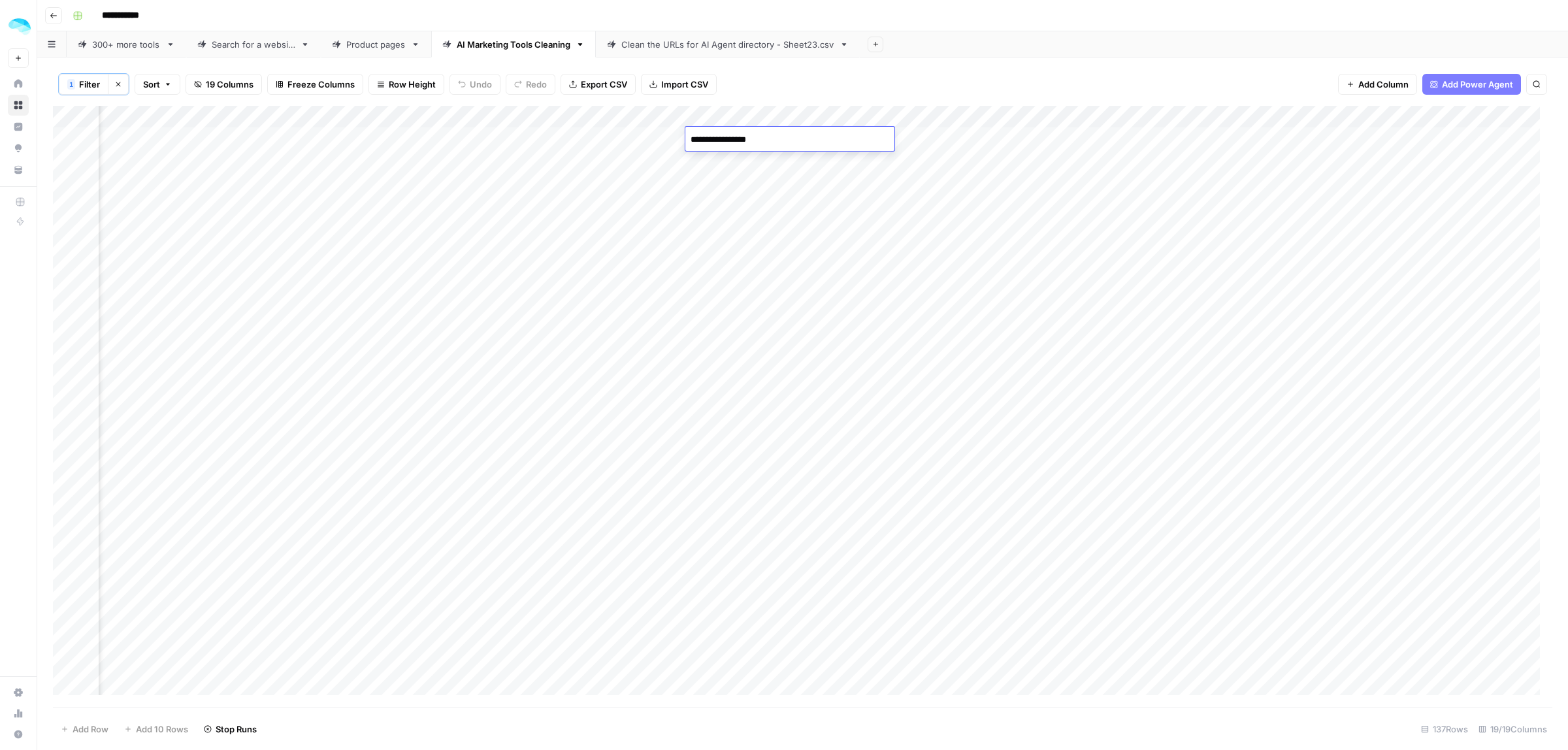
type textarea "**********"
click at [729, 131] on div "Add Column" at bounding box center [802, 406] width 1499 height 602
drag, startPoint x: 873, startPoint y: 150, endPoint x: 825, endPoint y: 683, distance: 535.2
click at [825, 683] on div "Add Column" at bounding box center [802, 406] width 1499 height 602
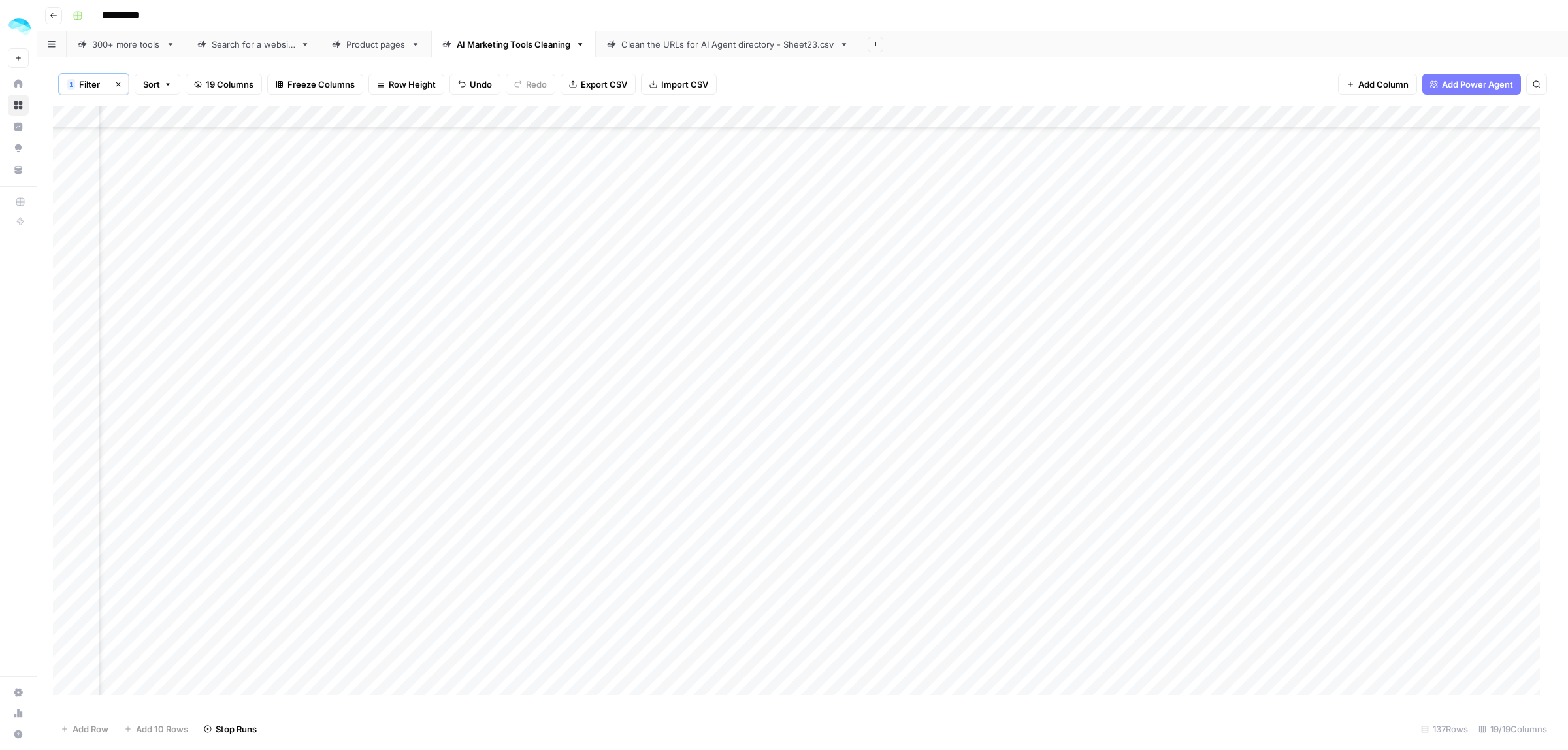
scroll to position [597, 970]
click at [125, 89] on button "Clear filters" at bounding box center [118, 84] width 21 height 21
click at [863, 114] on div "Add Column" at bounding box center [802, 405] width 1499 height 603
click at [716, 252] on span "Filter" at bounding box center [768, 255] width 114 height 13
click at [375, 158] on input "text" at bounding box center [357, 153] width 158 height 13
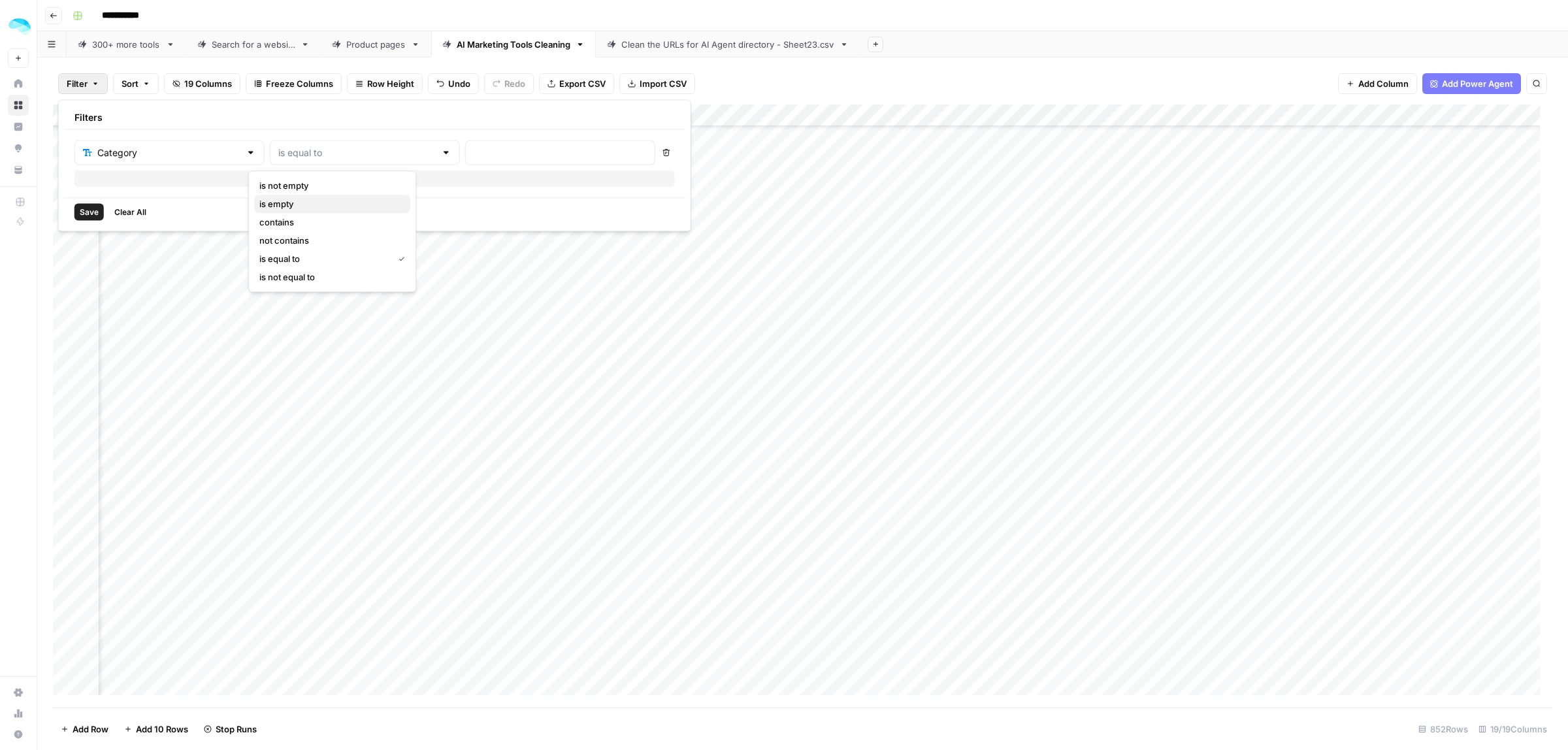
click at [325, 201] on span "is empty" at bounding box center [330, 203] width 141 height 13
type input "is empty"
click at [89, 215] on span "Save" at bounding box center [89, 213] width 19 height 12
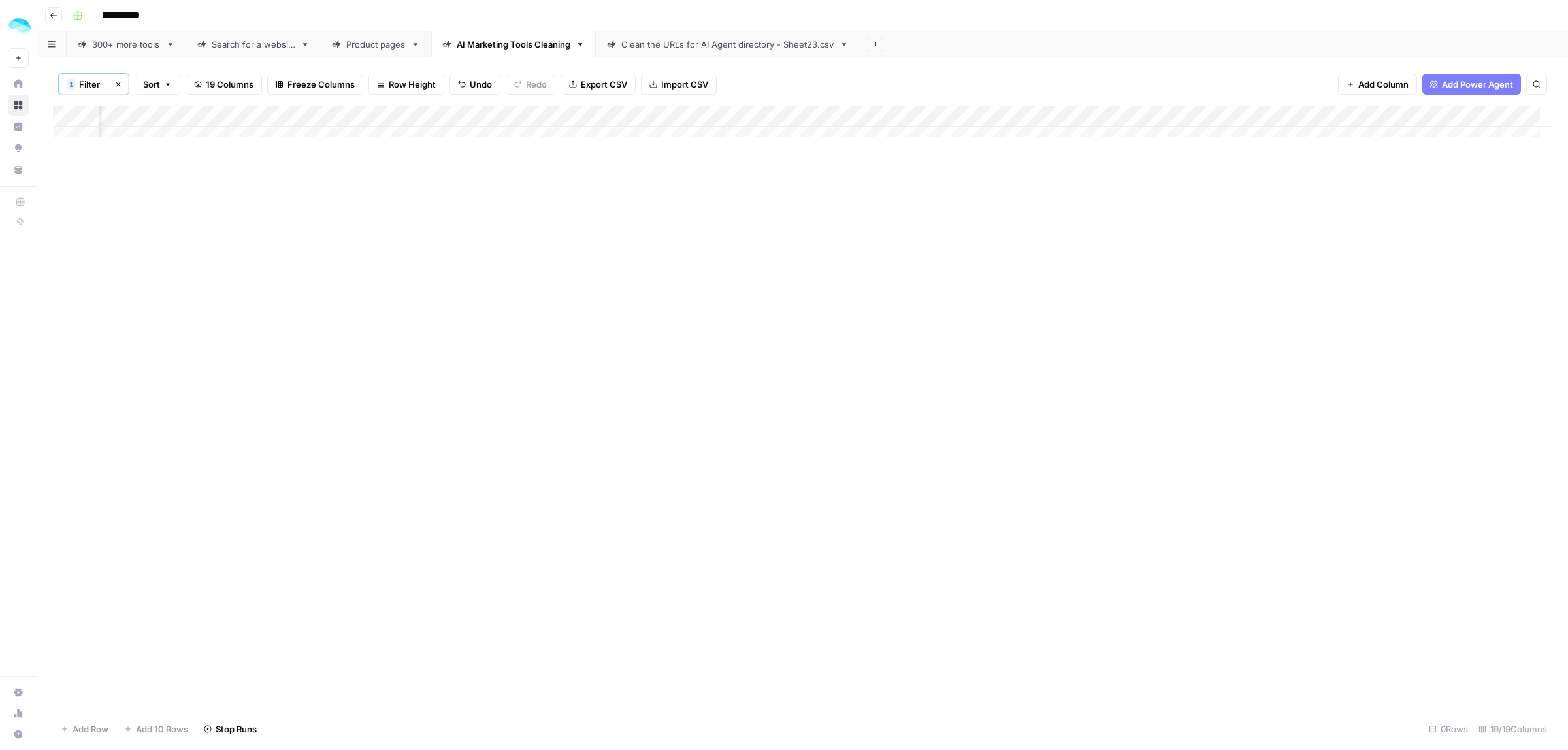
scroll to position [0, 970]
click at [125, 84] on button "Clear filters" at bounding box center [118, 84] width 21 height 21
click at [681, 36] on link "Clean the URLs for AI Agent directory - Sheet23.csv" at bounding box center [728, 45] width 264 height 26
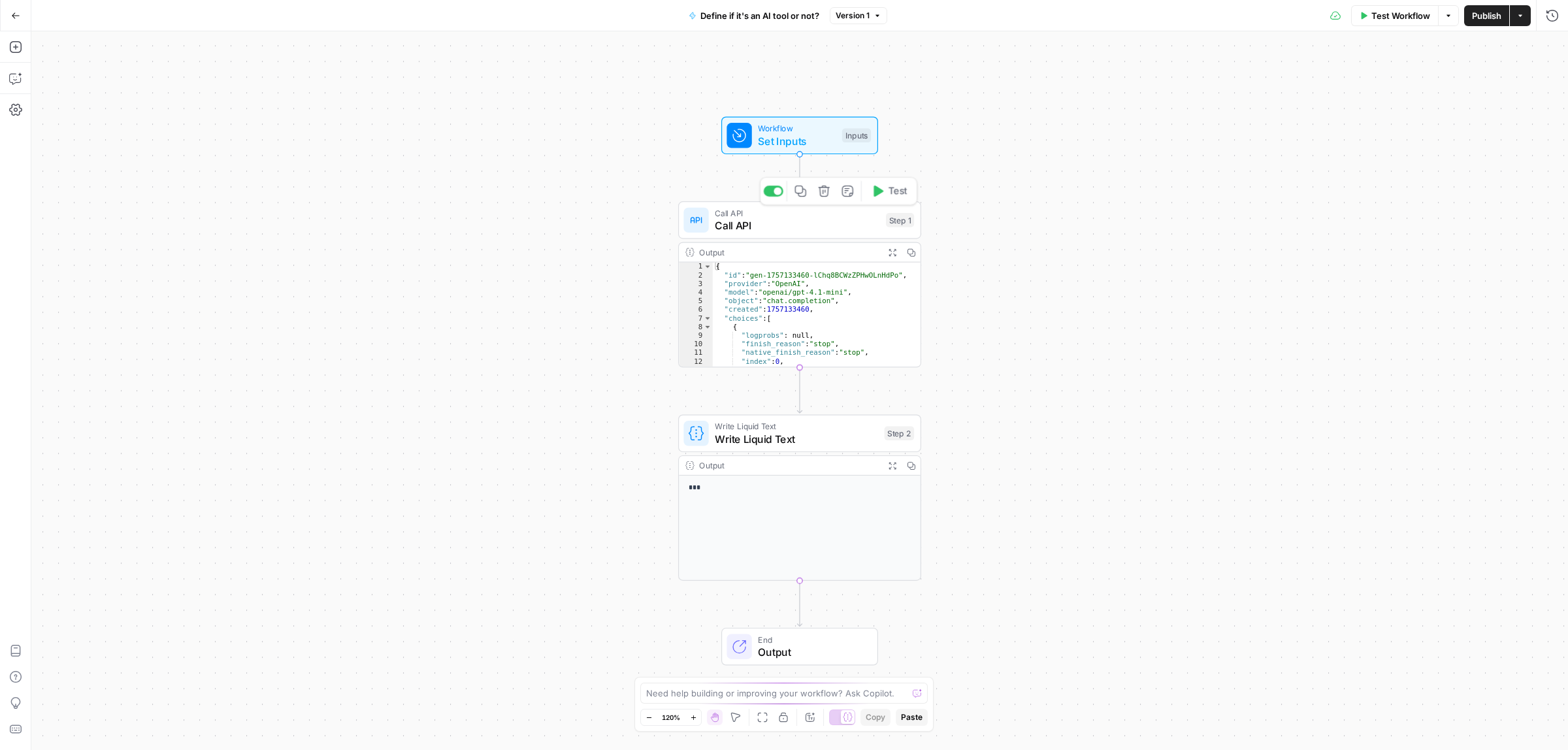
click at [765, 232] on span "Call API" at bounding box center [797, 225] width 165 height 15
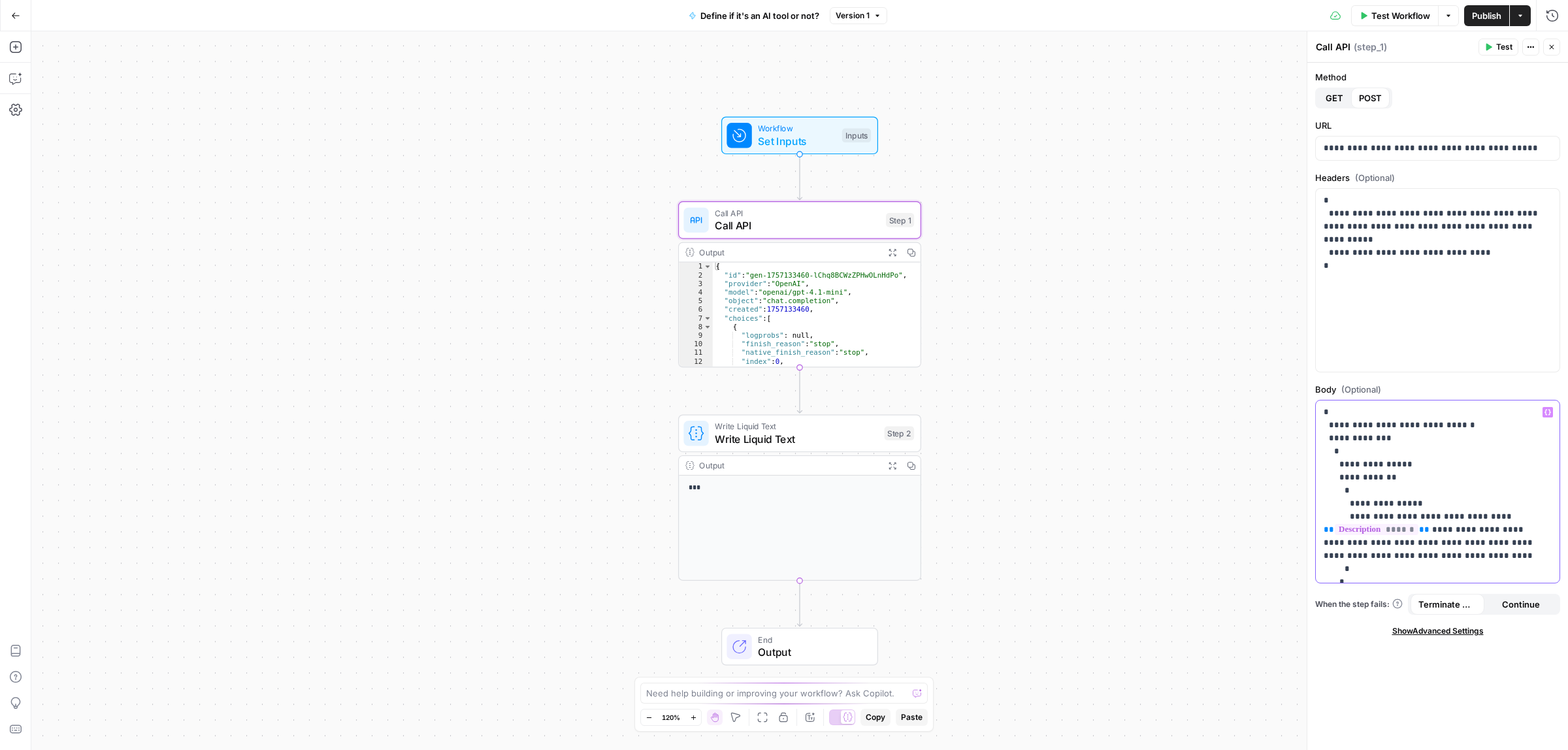
click at [1445, 559] on p "**********" at bounding box center [1431, 516] width 215 height 222
click at [1387, 545] on p "**********" at bounding box center [1431, 516] width 215 height 222
click at [1492, 49] on div "Publish P" at bounding box center [1485, 43] width 39 height 12
click at [1432, 53] on div "Call API Call API ( step_1 )" at bounding box center [1395, 46] width 159 height 15
click at [1487, 47] on icon "button" at bounding box center [1489, 47] width 6 height 7
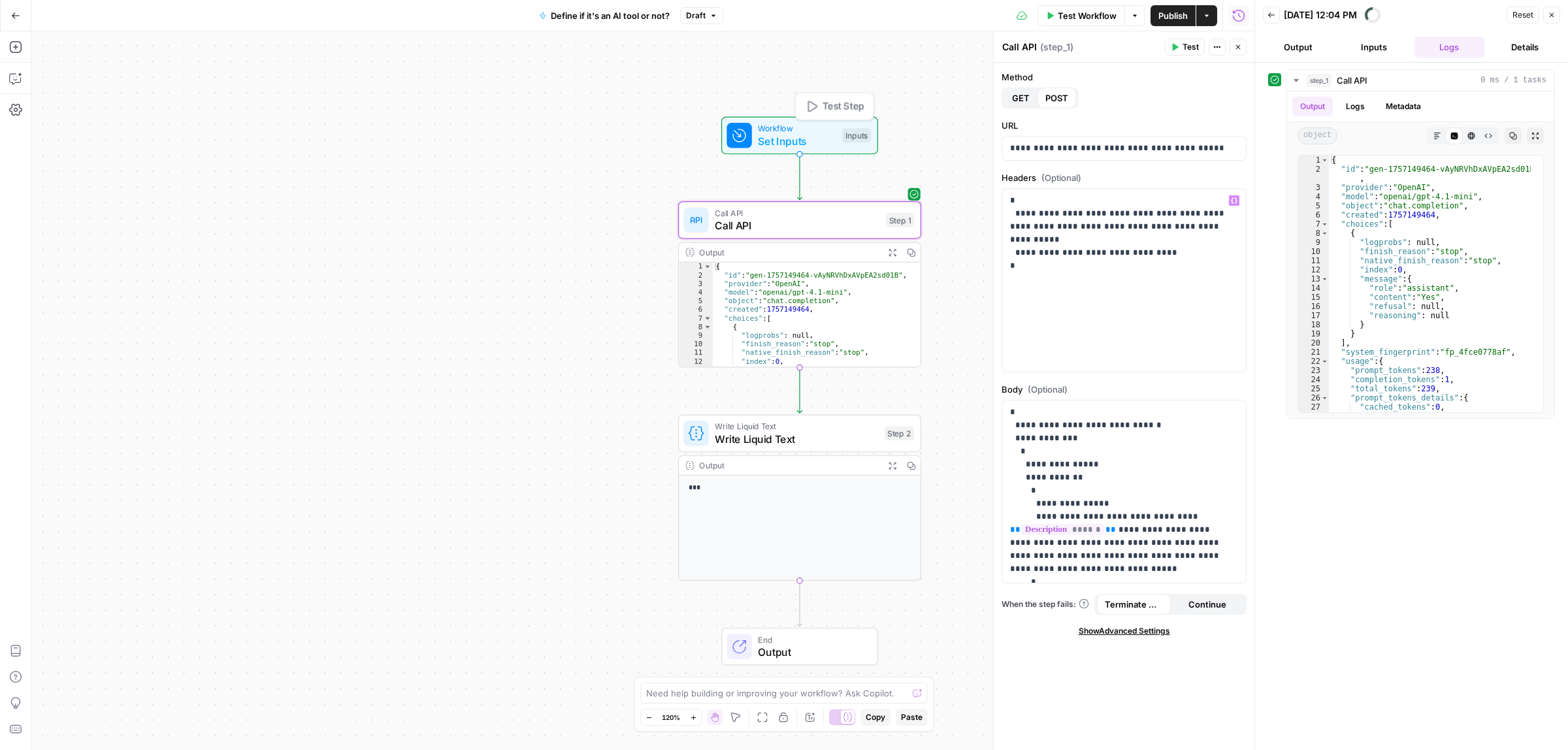
click at [797, 144] on span "Set Inputs" at bounding box center [796, 141] width 78 height 15
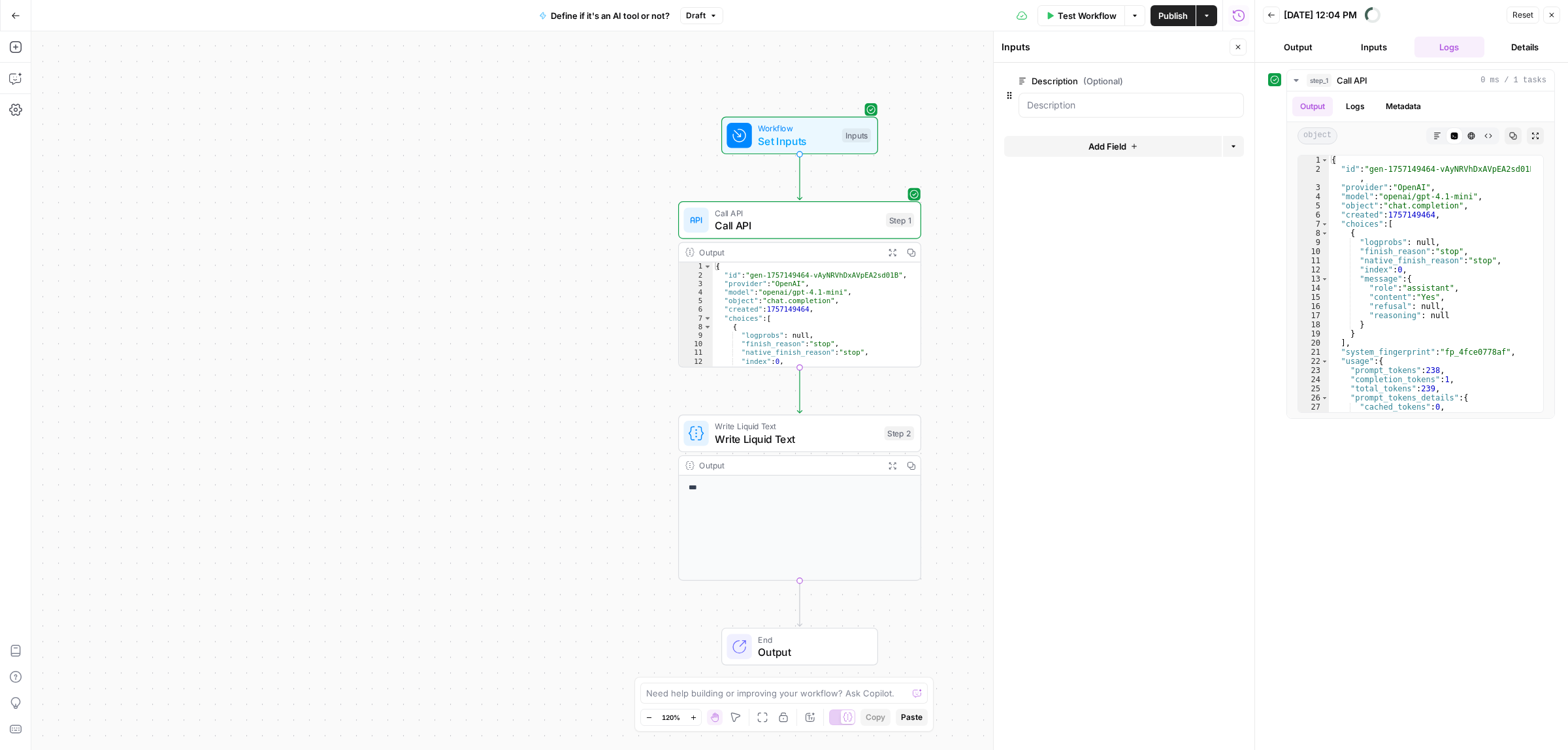
click at [1066, 13] on span "Test Workflow" at bounding box center [1087, 15] width 59 height 13
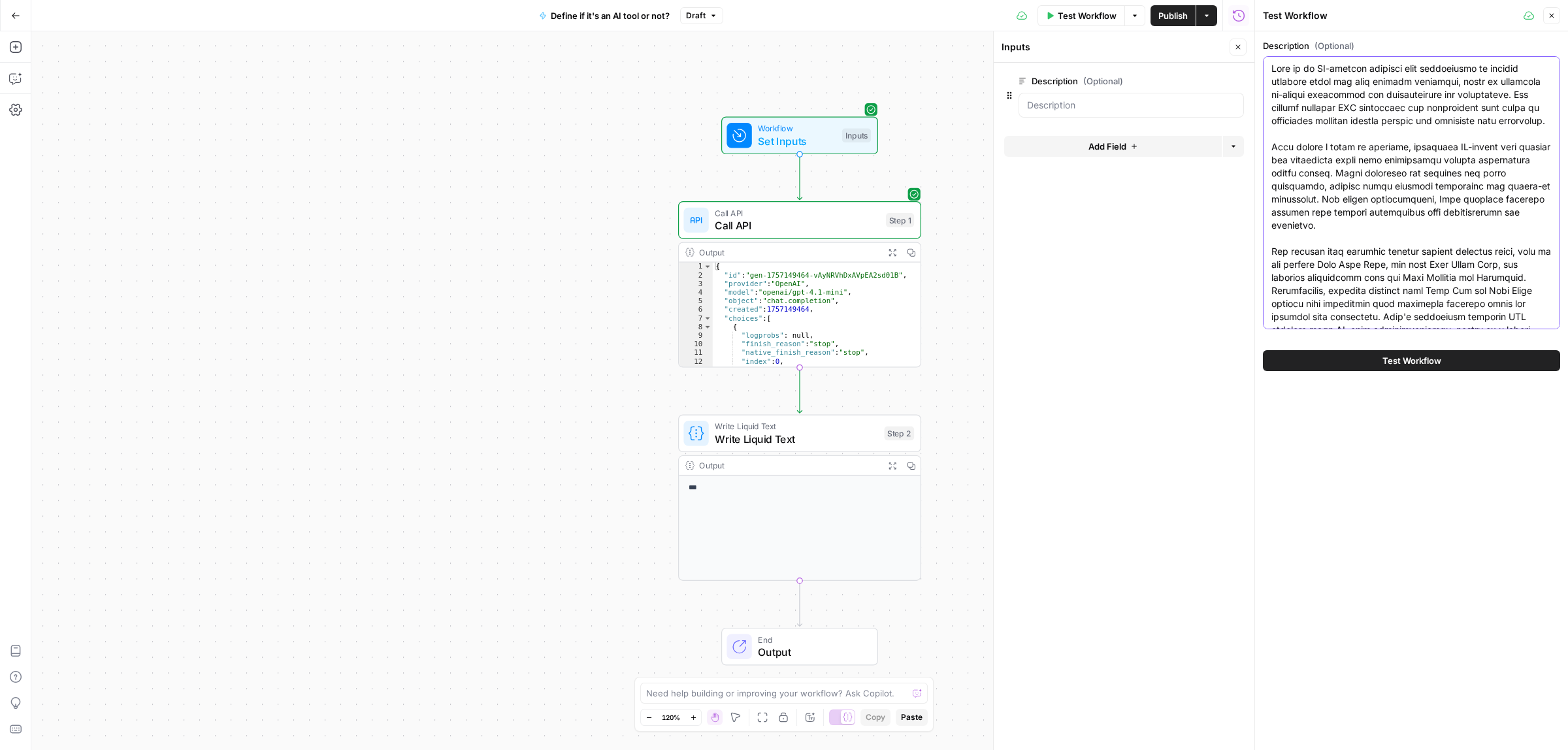
drag, startPoint x: 1403, startPoint y: 73, endPoint x: 1457, endPoint y: 73, distance: 54.0
click at [1457, 73] on textarea "Description (Optional)" at bounding box center [1411, 205] width 280 height 287
click at [1458, 75] on textarea "Description (Optional)" at bounding box center [1411, 205] width 280 height 287
click at [1409, 363] on span "Test Workflow" at bounding box center [1411, 360] width 59 height 13
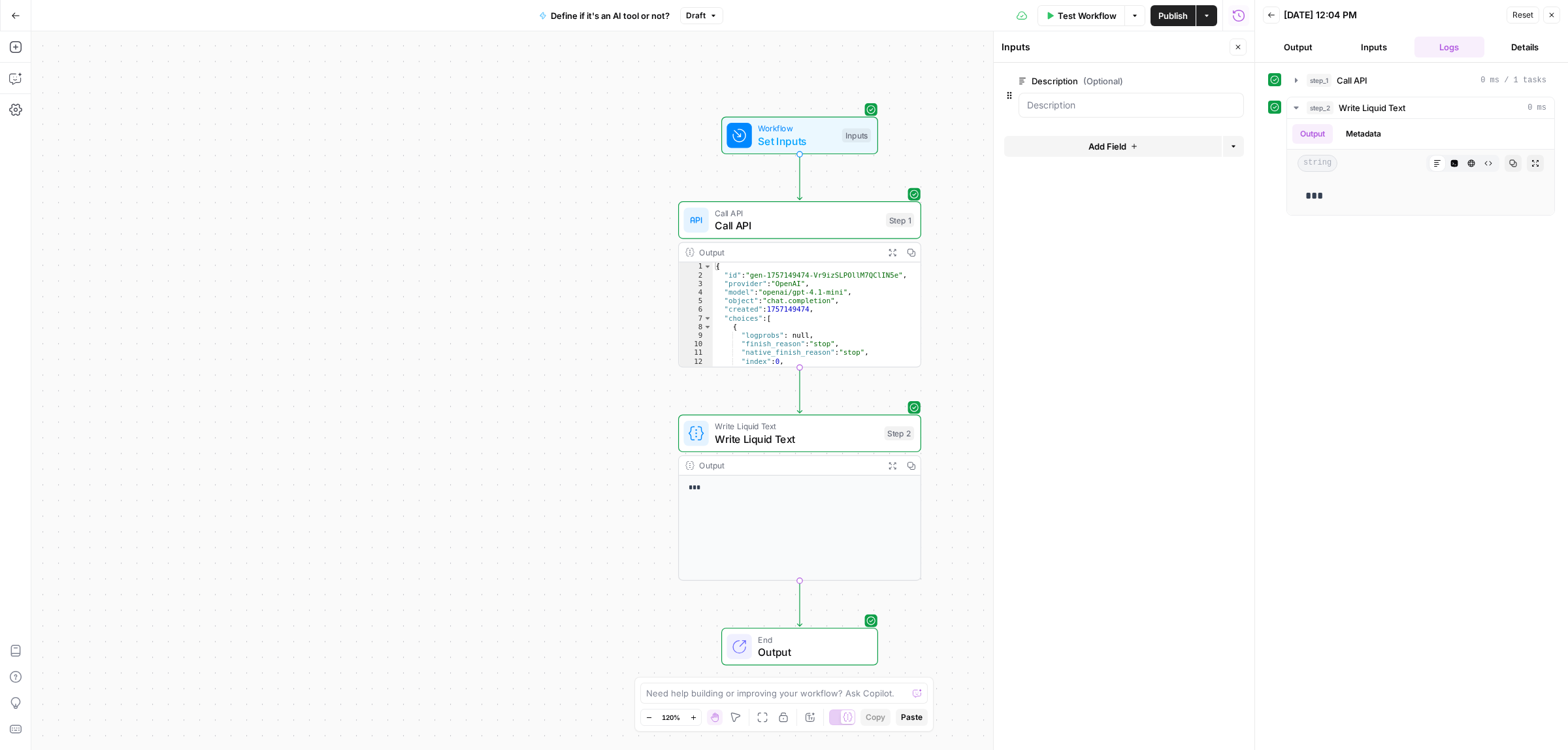
click at [1174, 18] on span "Publish" at bounding box center [1173, 15] width 29 height 13
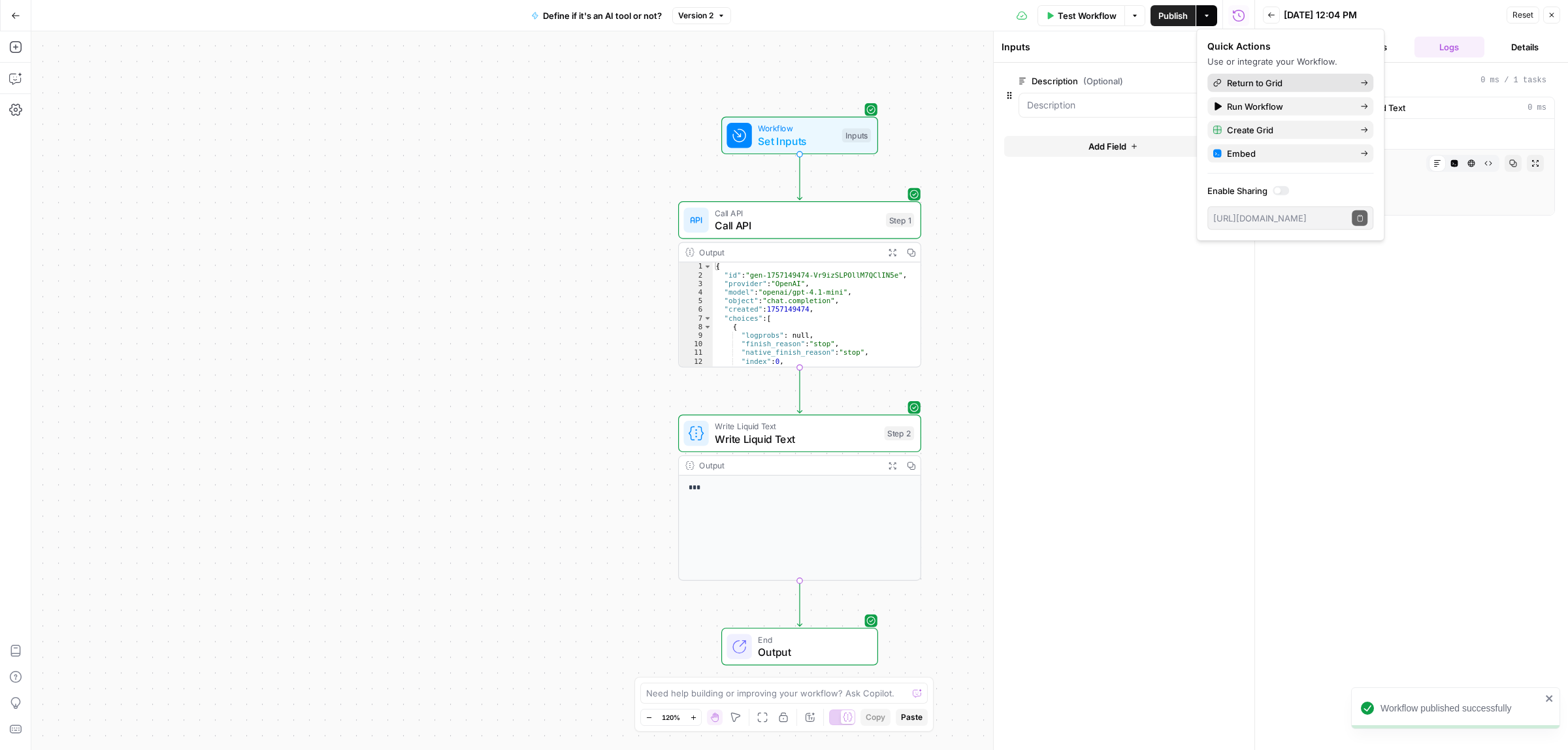
click at [1248, 87] on span "Return to Grid" at bounding box center [1288, 82] width 123 height 13
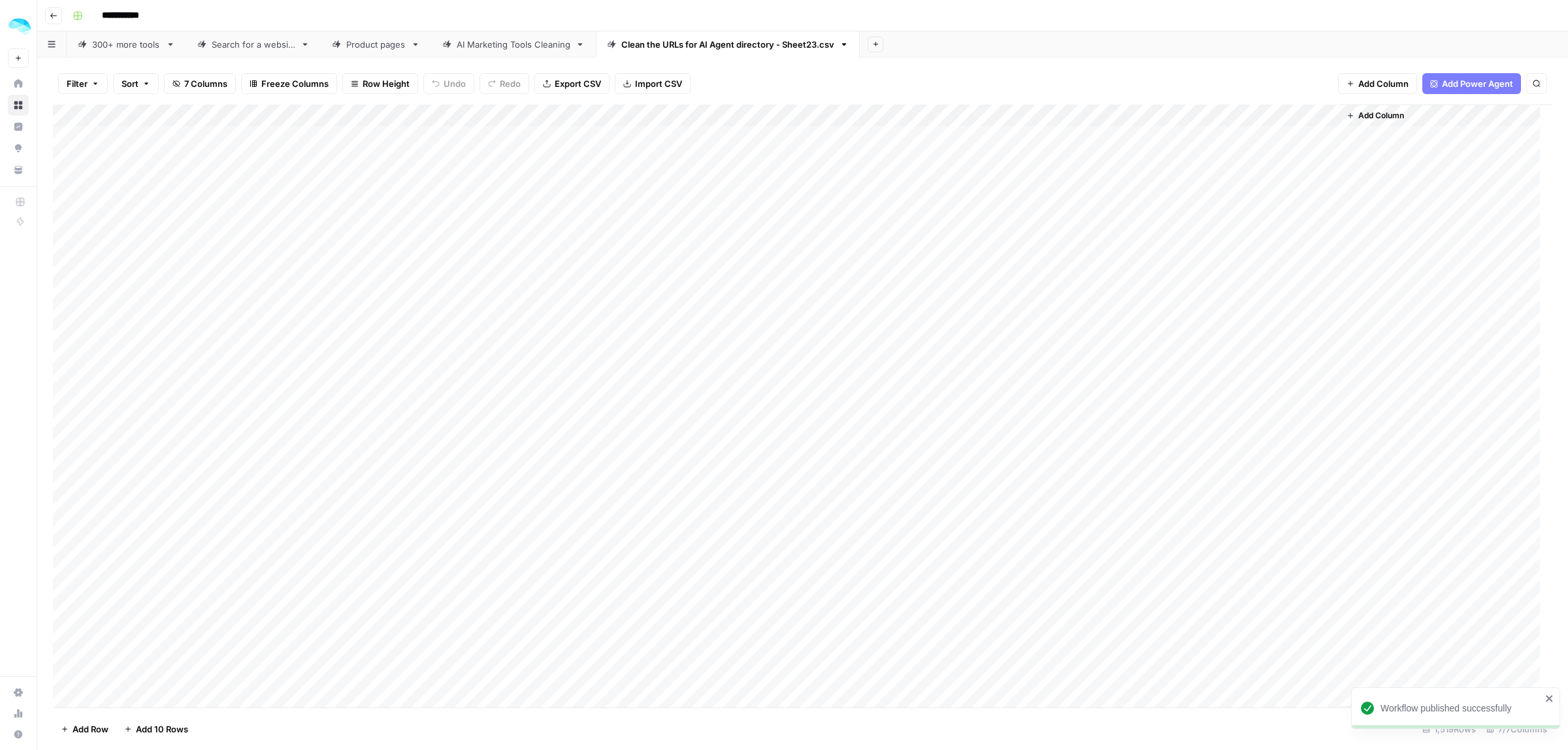
click at [1311, 118] on div "Add Column" at bounding box center [802, 405] width 1499 height 603
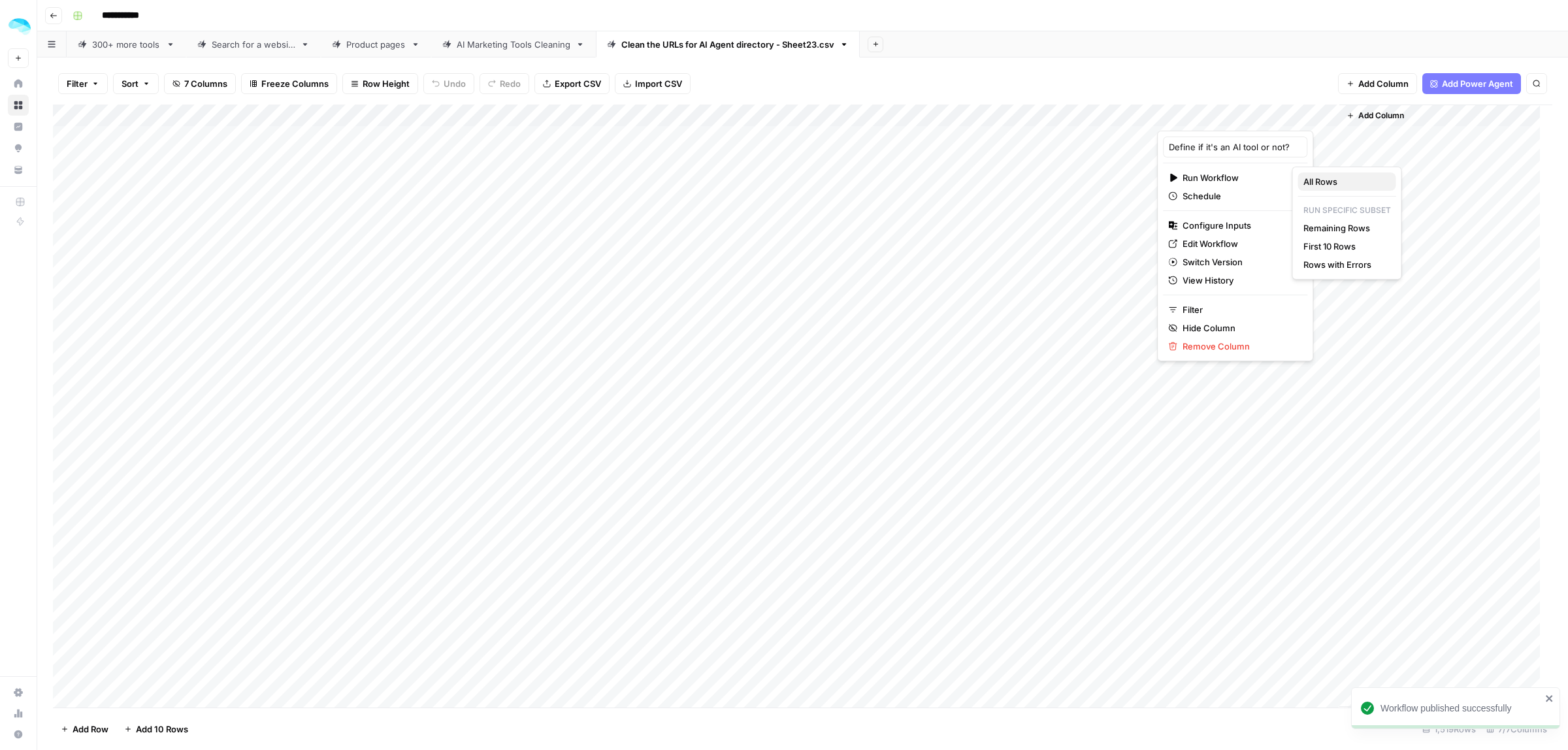
click at [1337, 183] on span "All Rows" at bounding box center [1344, 181] width 82 height 13
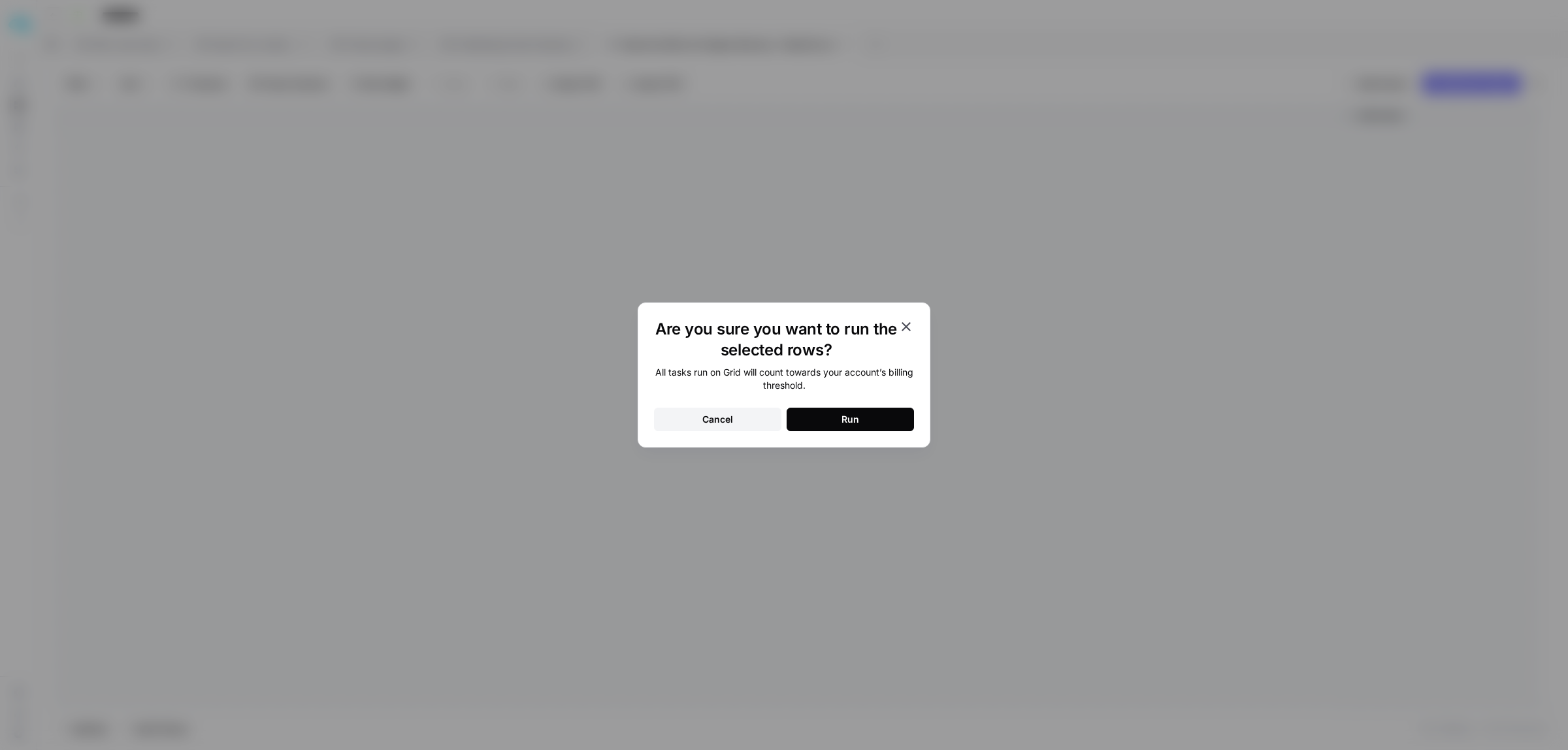
click at [874, 416] on button "Run" at bounding box center [850, 419] width 128 height 23
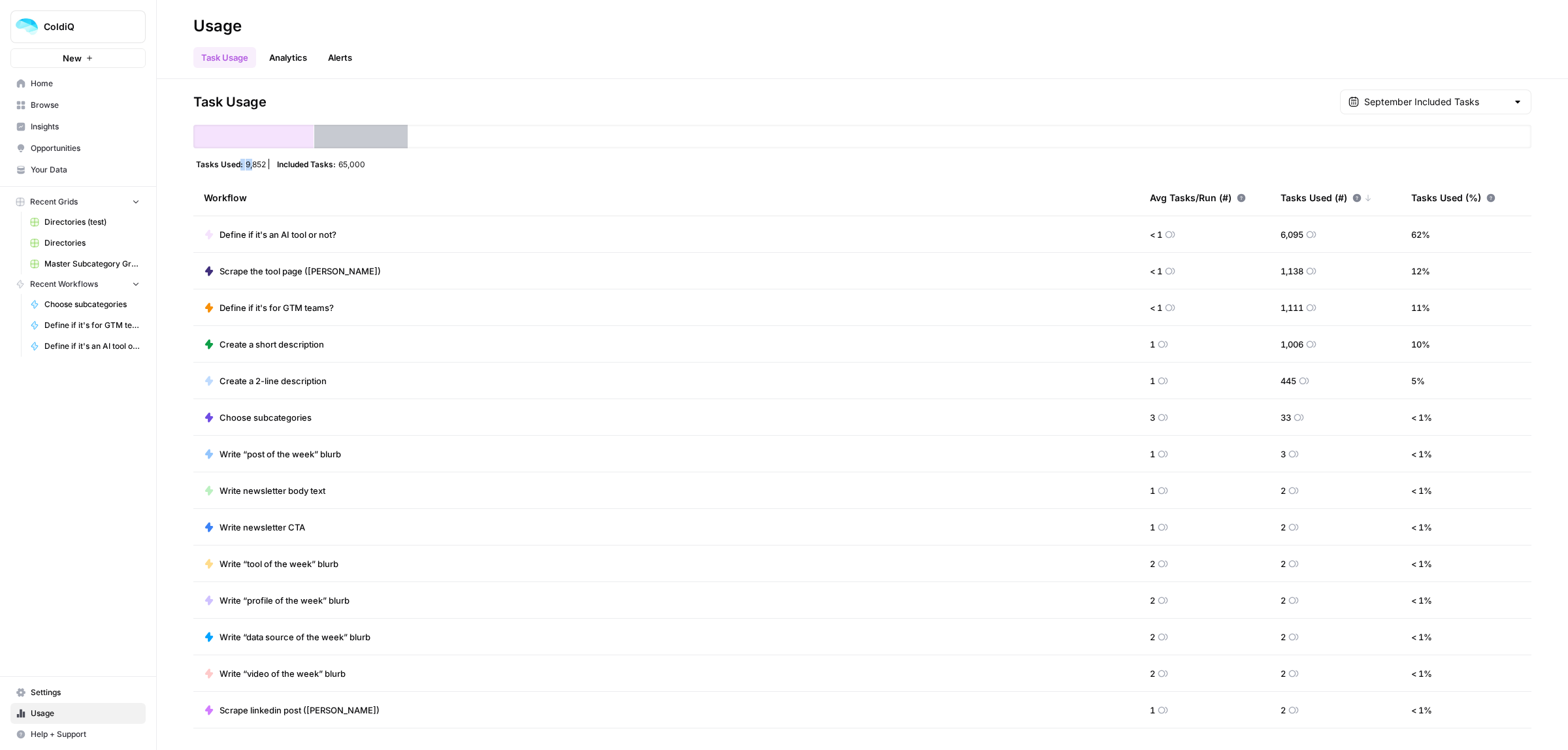
drag, startPoint x: 239, startPoint y: 160, endPoint x: 309, endPoint y: 160, distance: 70.0
click at [301, 160] on div "Tasks Used: 9,852 Included Tasks: 65,000" at bounding box center [862, 164] width 1338 height 10
click at [330, 164] on span "Included Tasks:" at bounding box center [306, 164] width 59 height 10
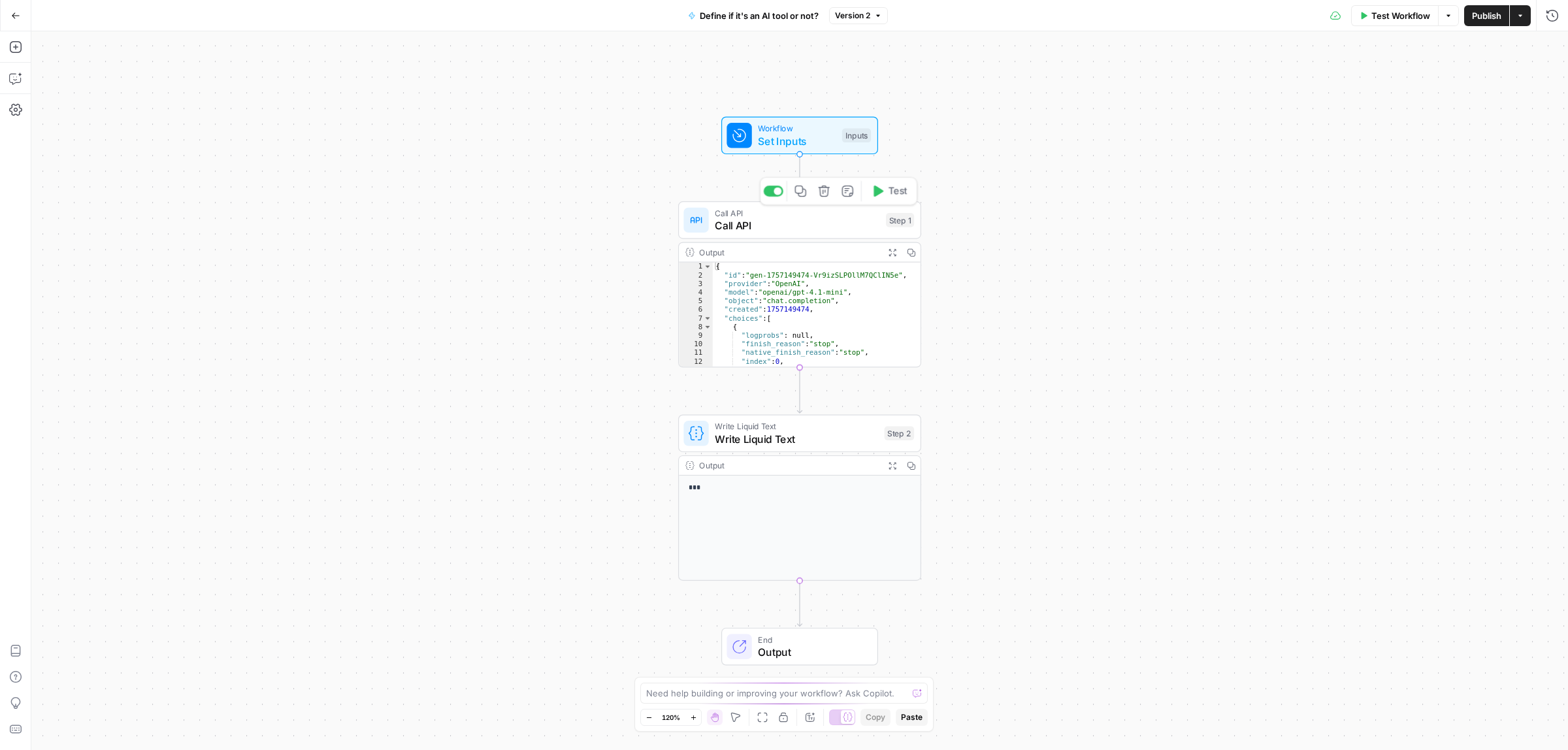
click at [799, 226] on span "Call API" at bounding box center [797, 225] width 165 height 15
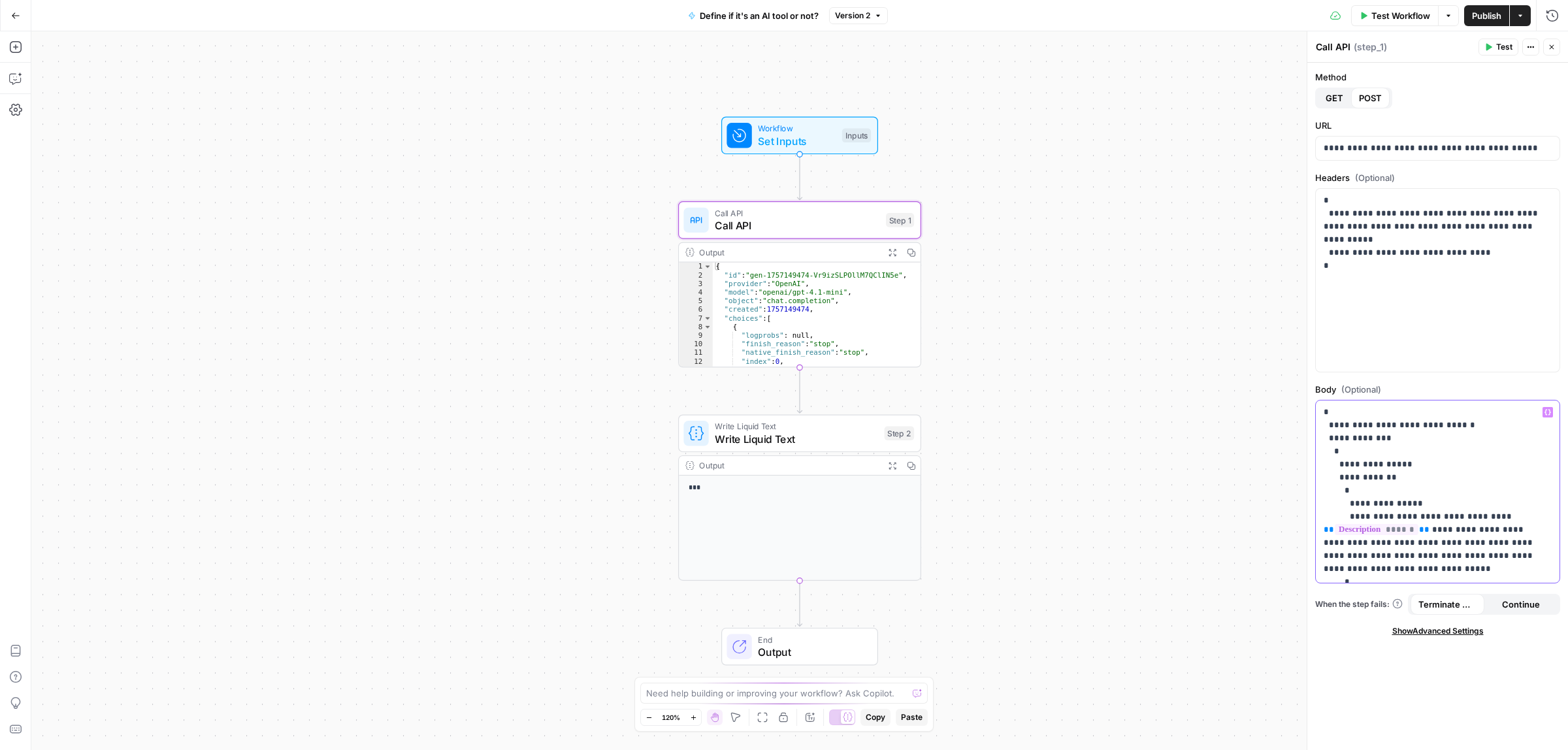
click at [1498, 529] on p "**********" at bounding box center [1431, 523] width 215 height 235
click at [1422, 547] on p "**********" at bounding box center [1431, 523] width 215 height 235
click at [1426, 543] on p "**********" at bounding box center [1431, 523] width 215 height 235
click at [1334, 555] on p "**********" at bounding box center [1431, 523] width 215 height 235
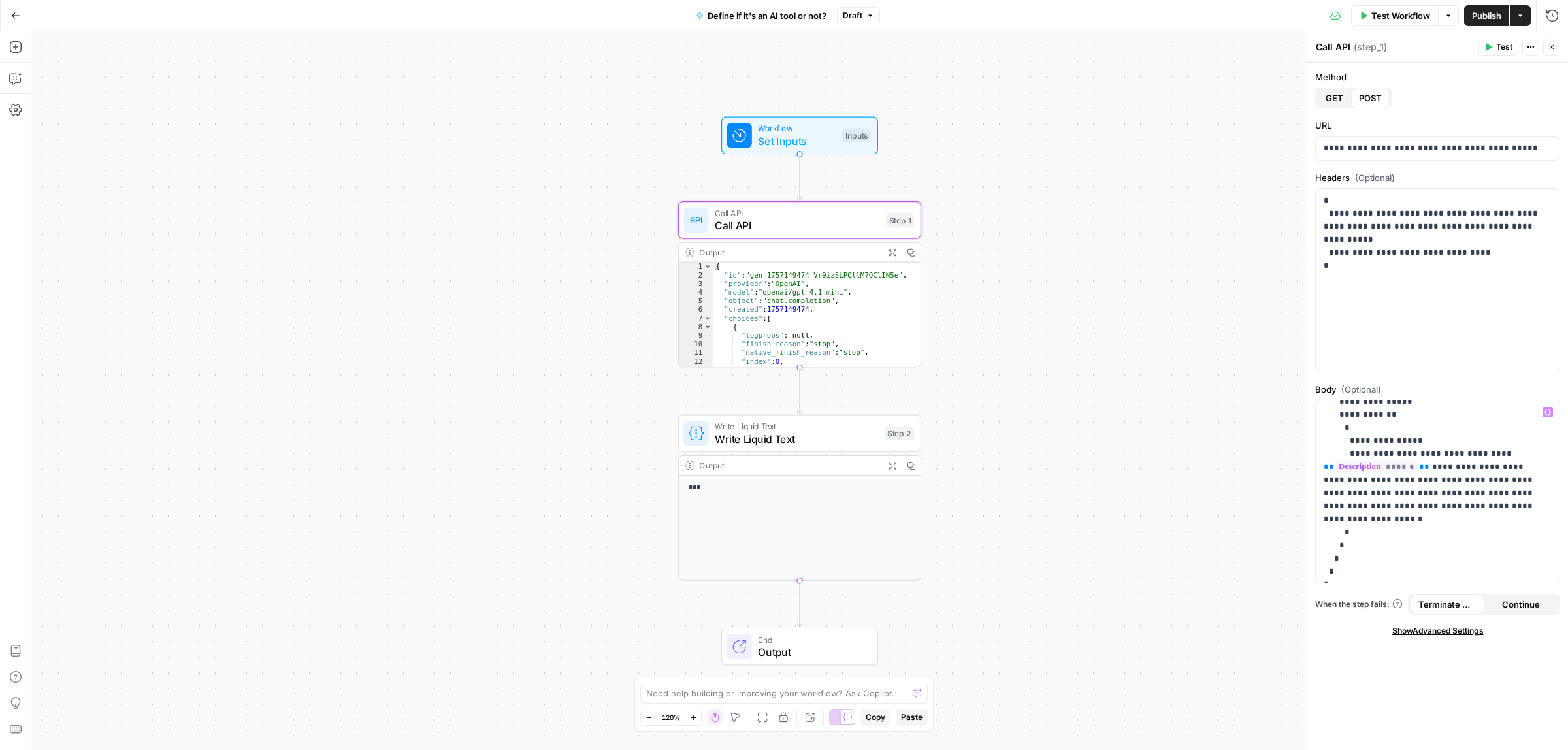
click at [1469, 10] on button "Publish" at bounding box center [1487, 15] width 45 height 21
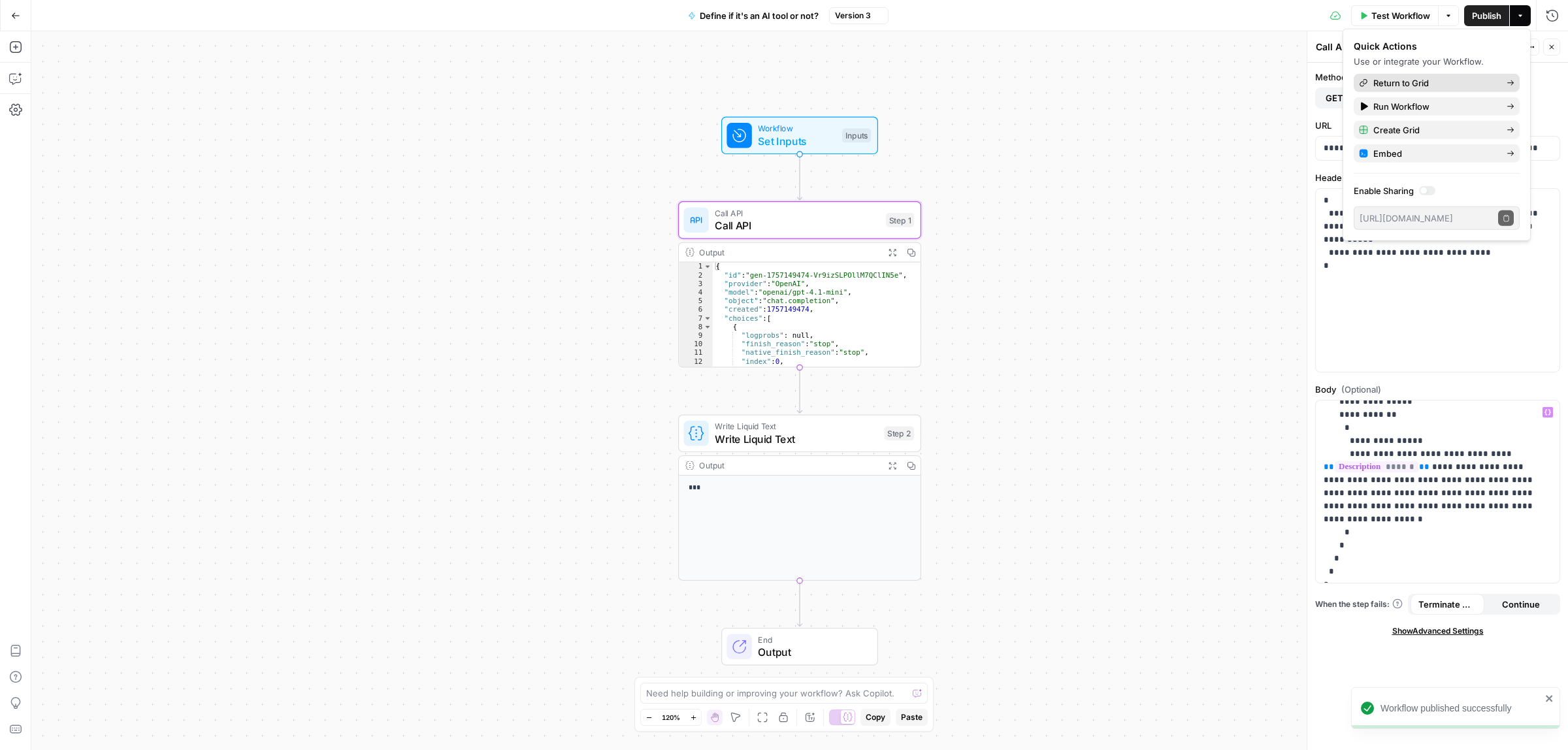
click at [1393, 80] on span "Return to Grid" at bounding box center [1434, 82] width 123 height 13
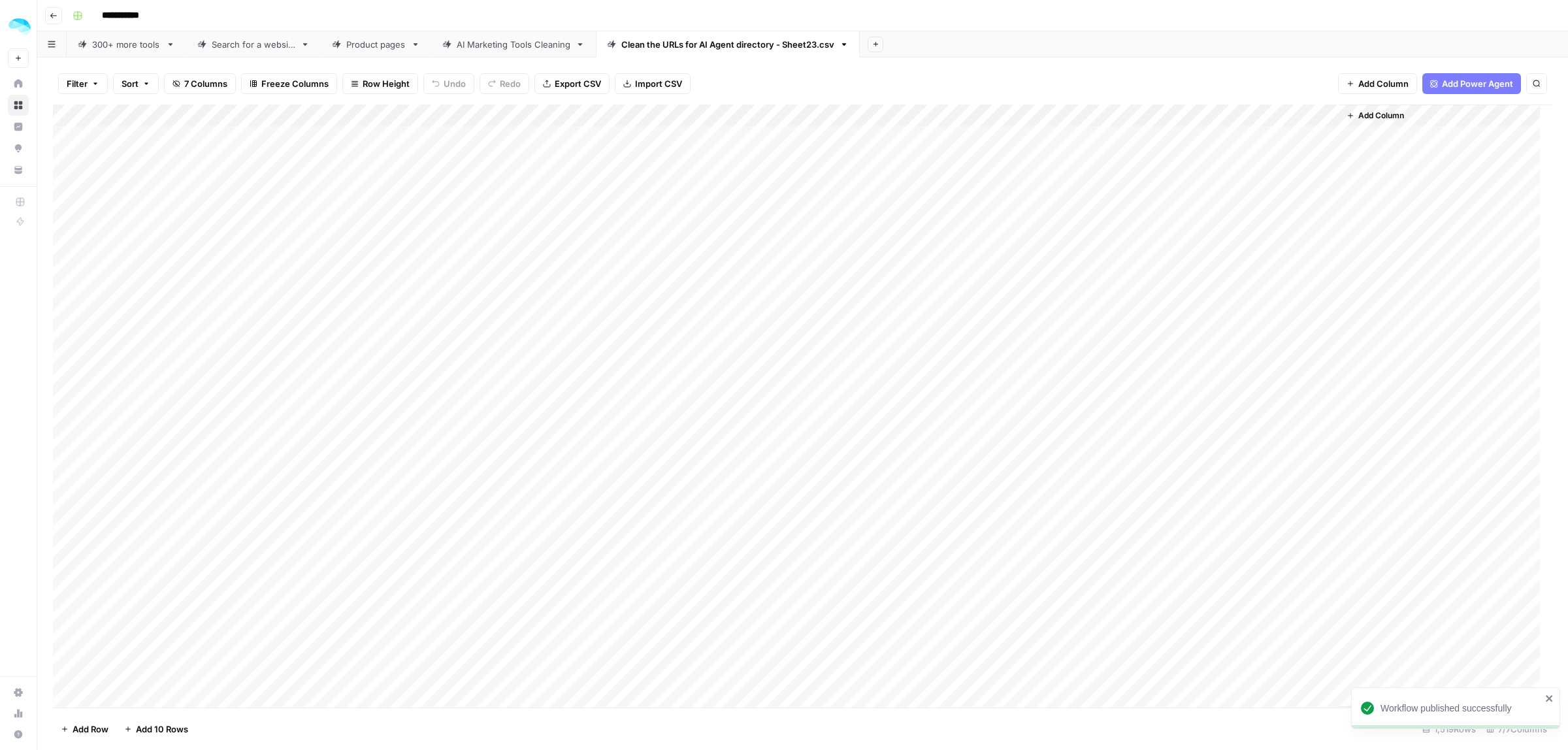
click at [1313, 113] on div "Add Column" at bounding box center [802, 405] width 1499 height 603
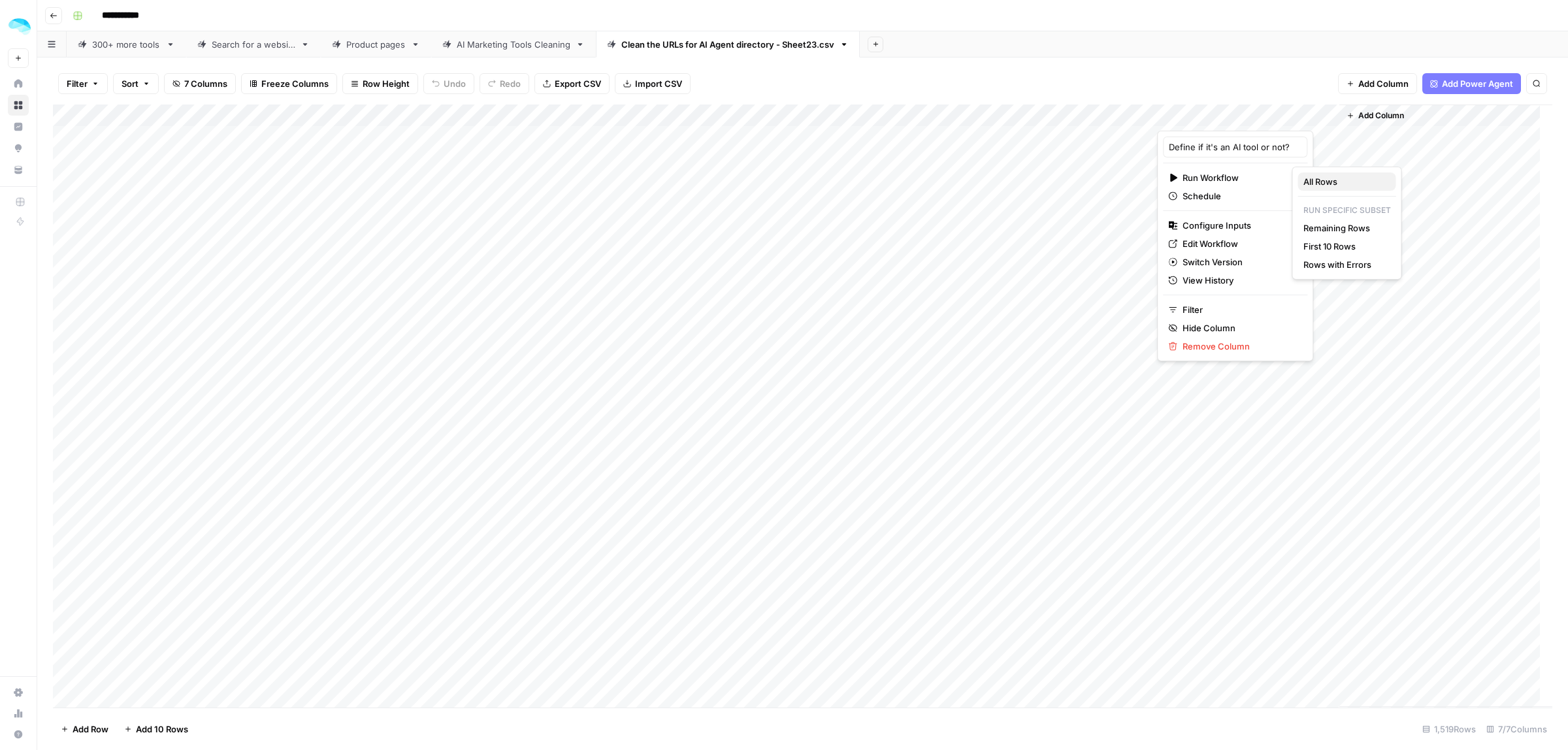
click at [1334, 183] on span "All Rows" at bounding box center [1344, 181] width 82 height 13
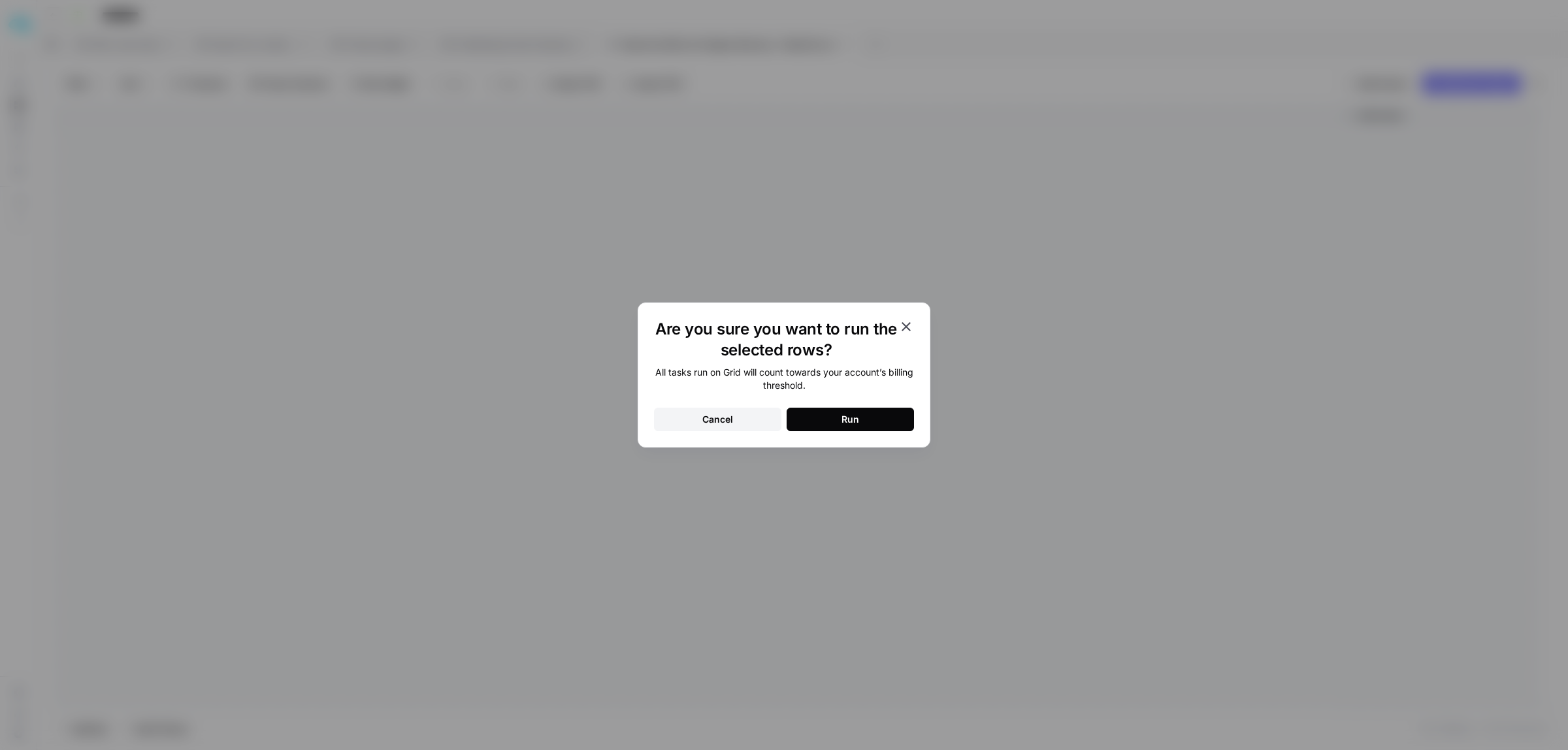
click at [896, 413] on button "Run" at bounding box center [850, 419] width 128 height 23
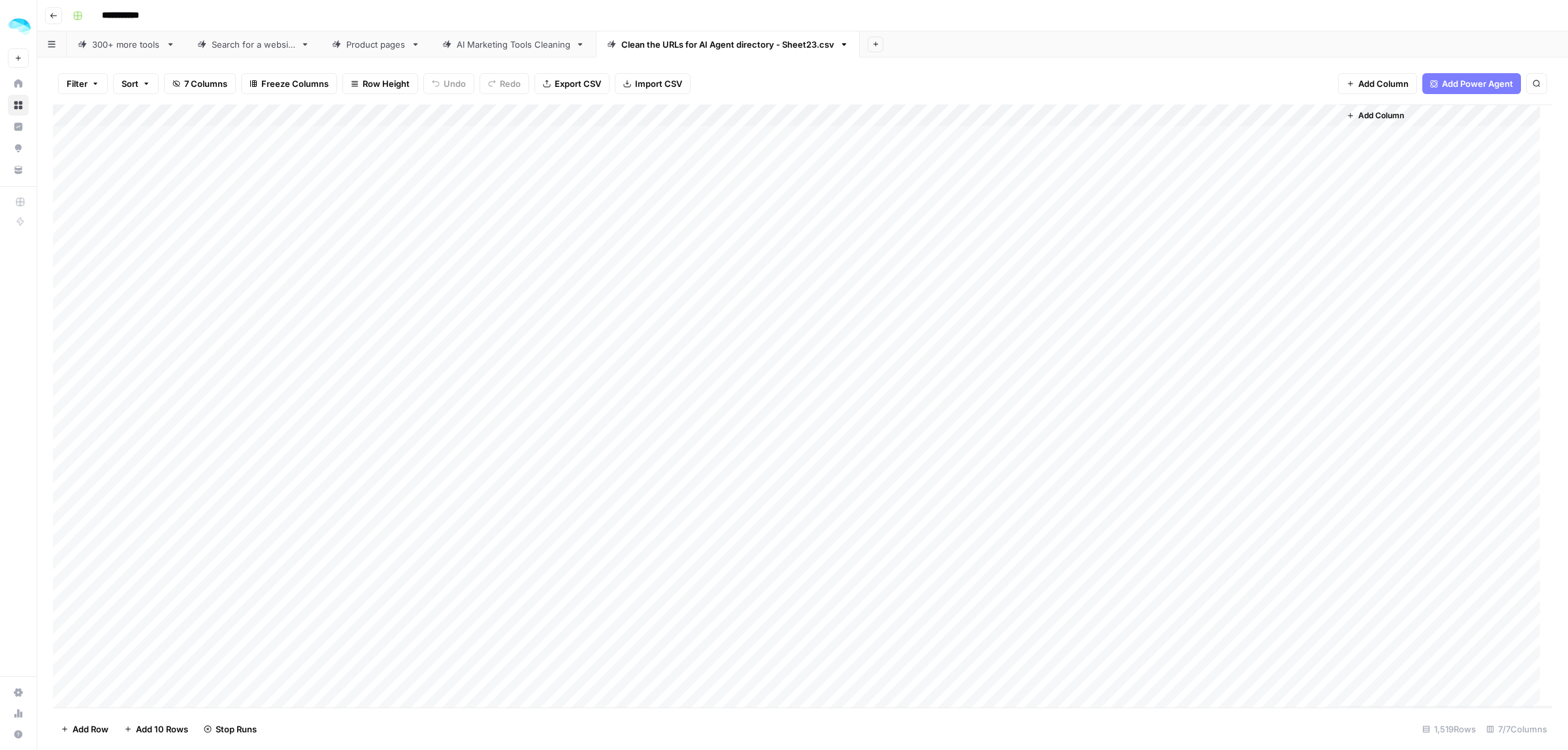
click at [487, 44] on div "AI Marketing Tools Cleaning" at bounding box center [514, 44] width 114 height 13
click at [666, 47] on div "Clean the URLs for AI Agent directory - Sheet23.csv" at bounding box center [728, 44] width 213 height 13
click at [498, 38] on div "AI Marketing Tools Cleaning" at bounding box center [514, 44] width 114 height 13
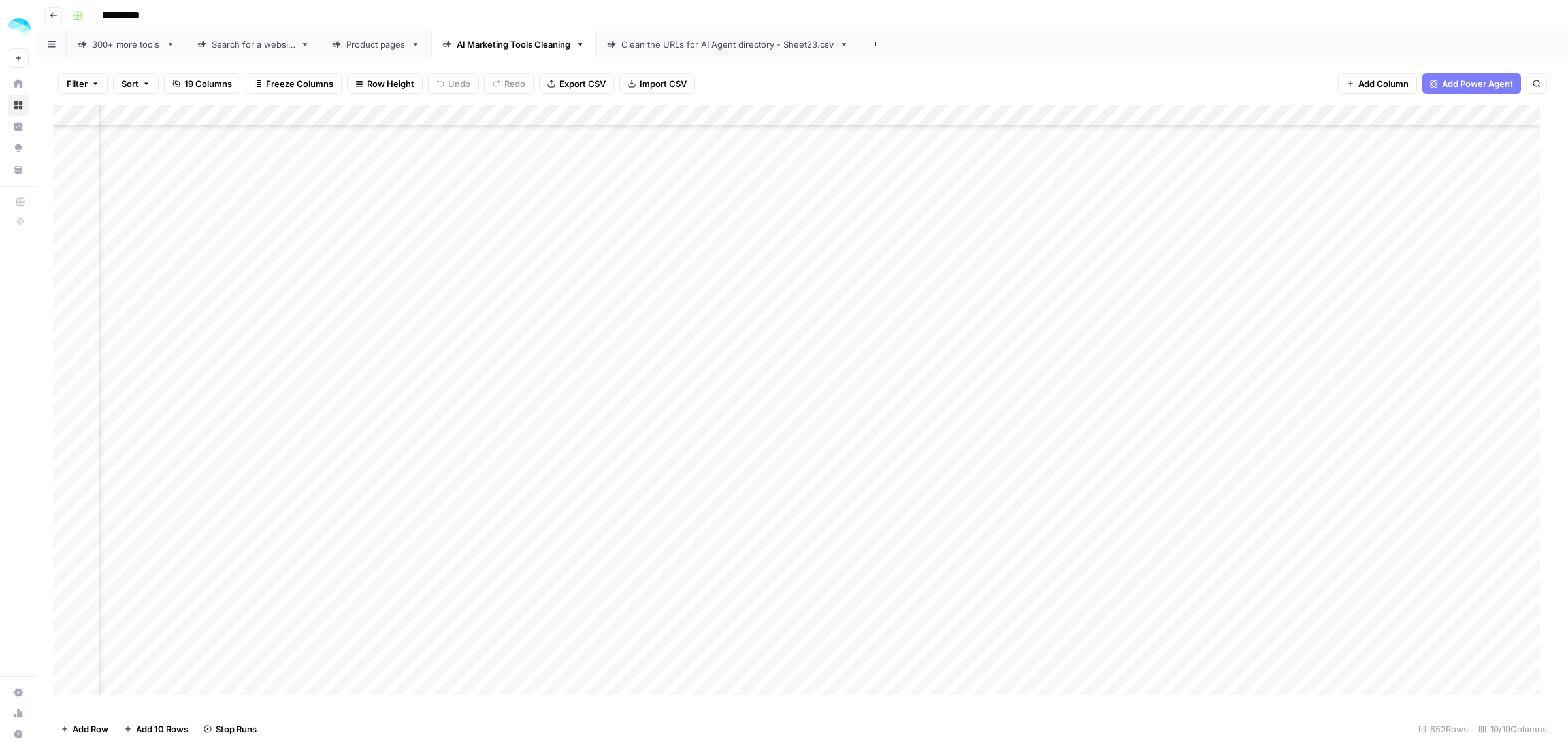
scroll to position [15180, 1734]
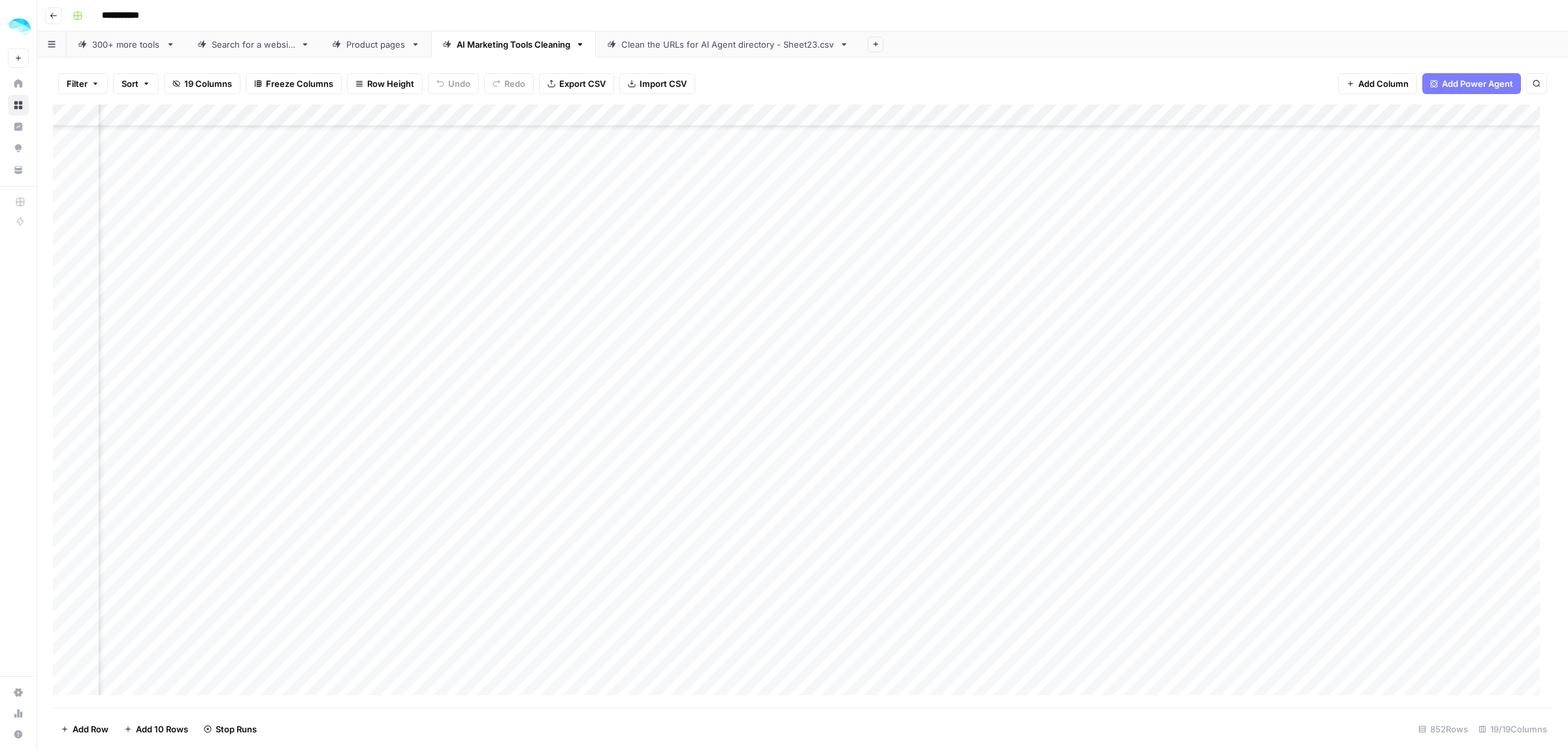
scroll to position [15180, 1734]
